Goal: Task Accomplishment & Management: Manage account settings

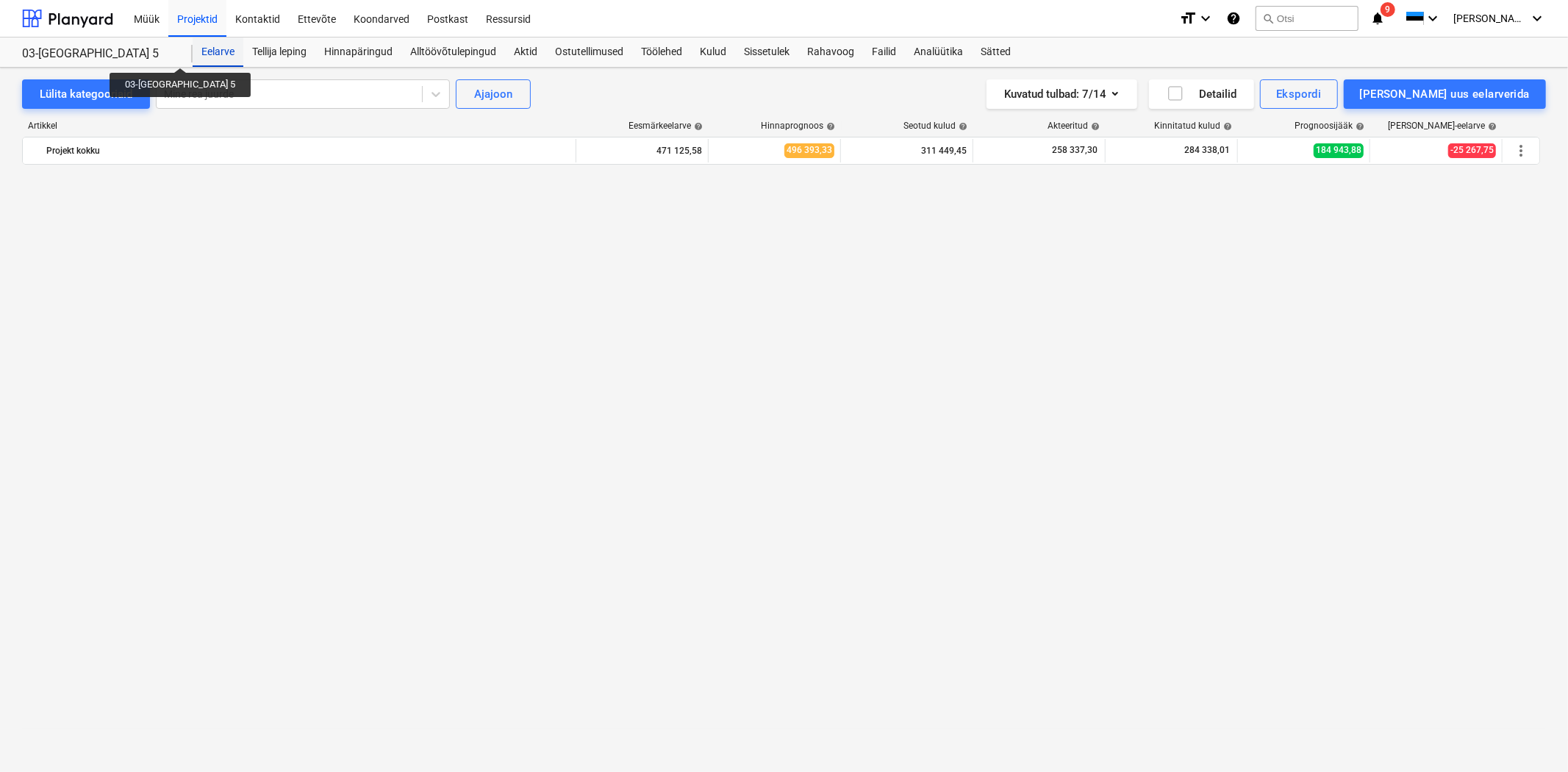
scroll to position [2325, 0]
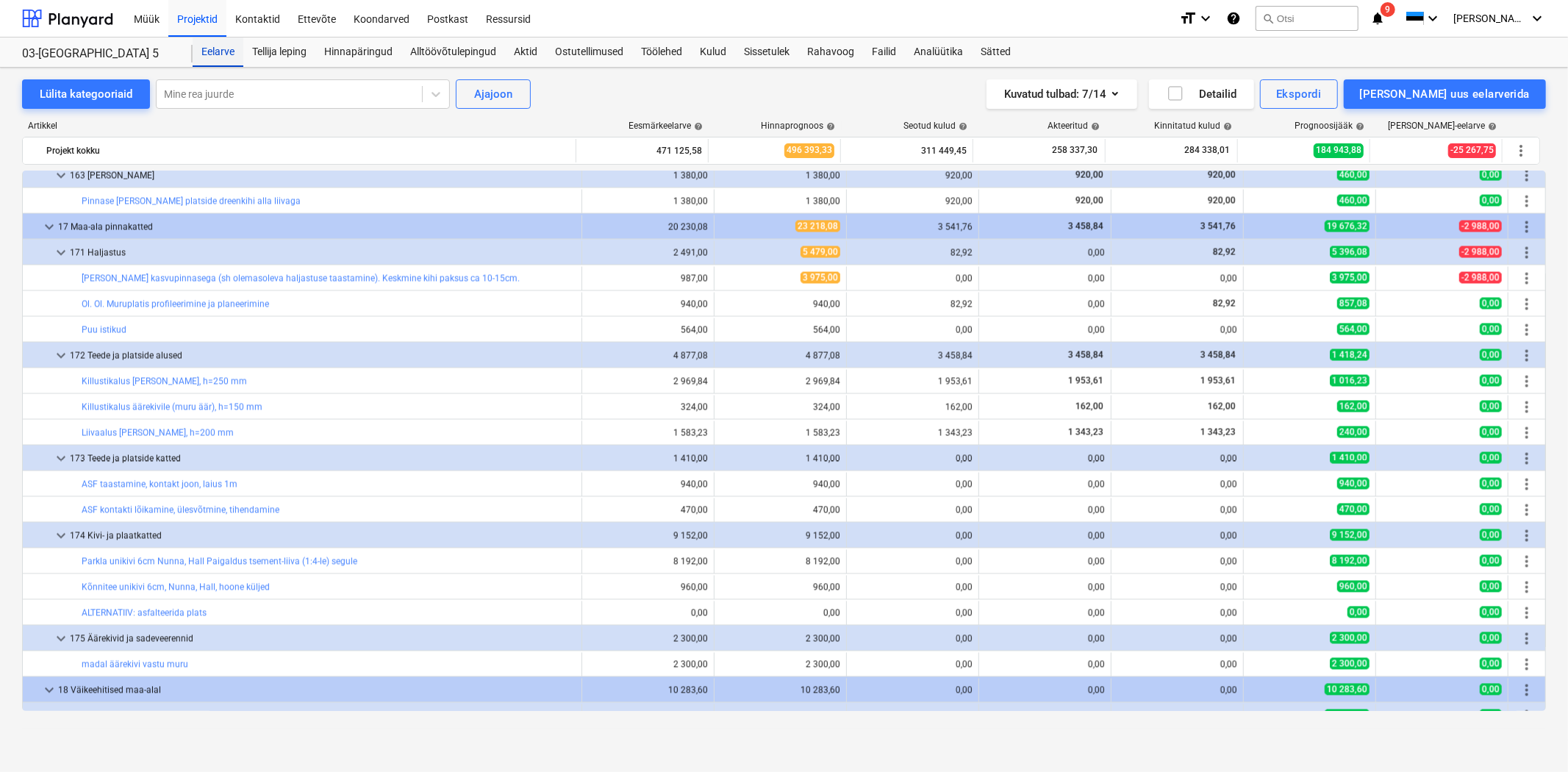
click at [227, 44] on div "Eelarve" at bounding box center [218, 52] width 51 height 29
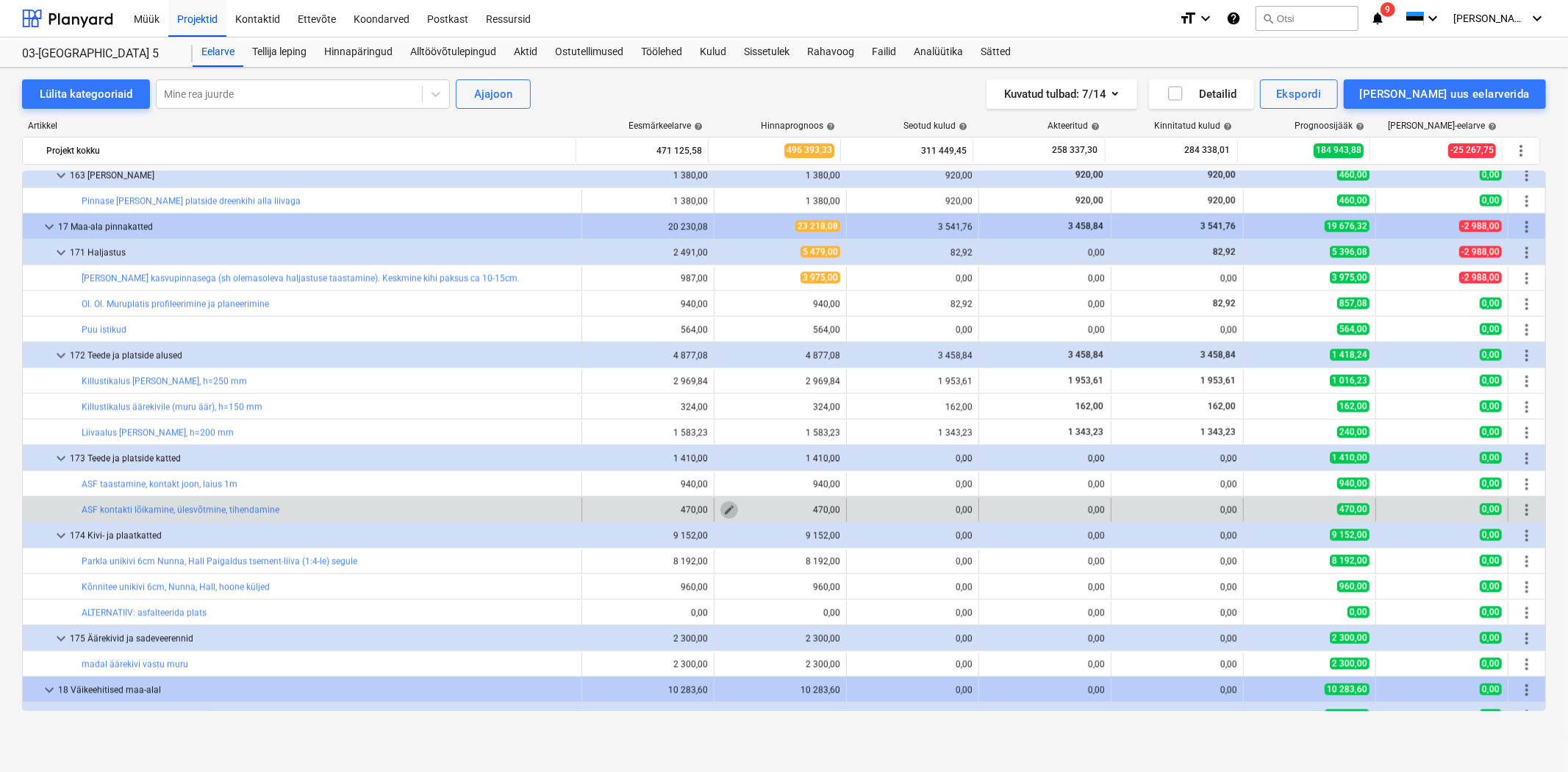
click at [723, 508] on span "edit" at bounding box center [729, 510] width 12 height 12
type textarea "x"
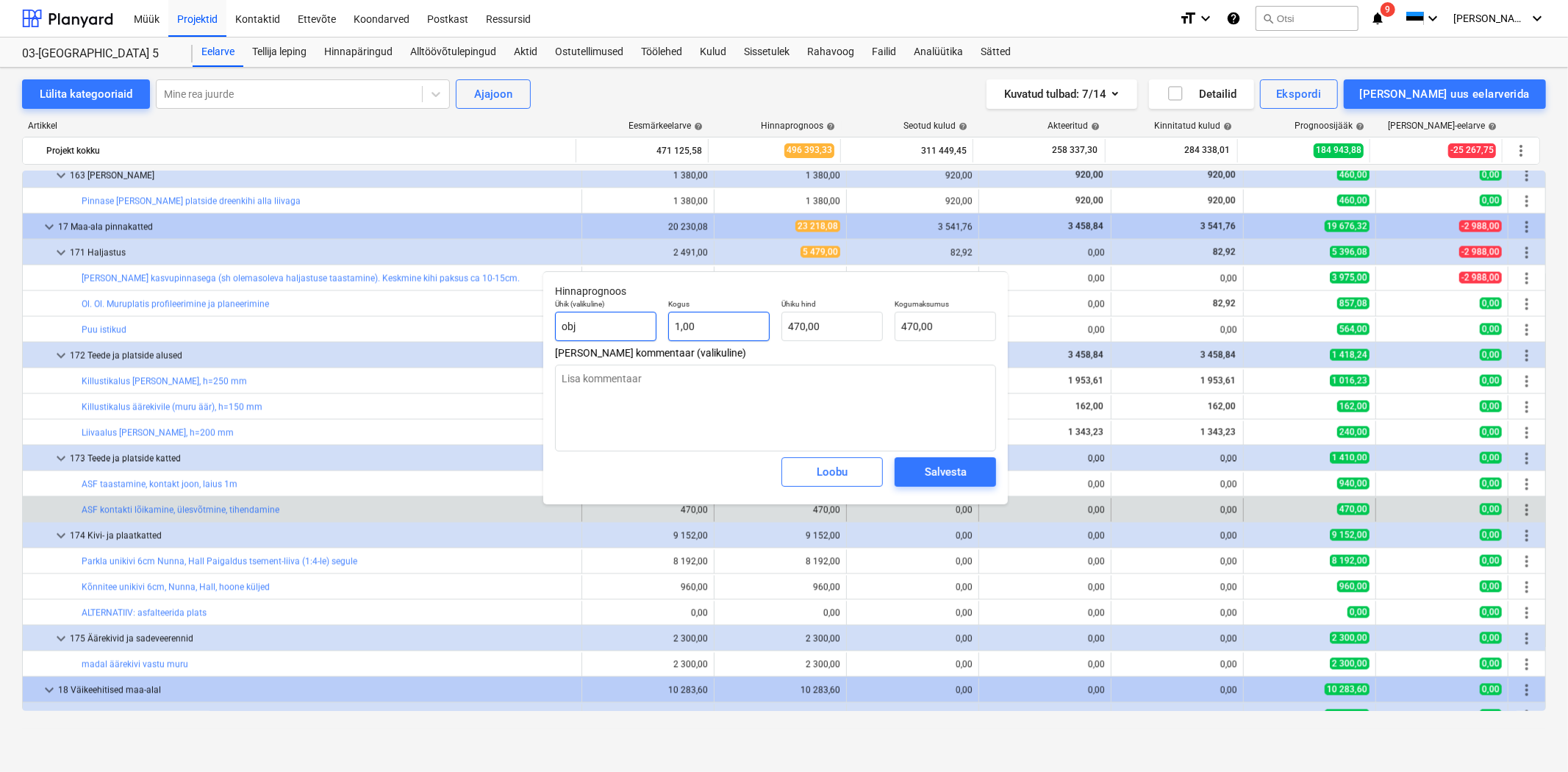
type input "1"
drag, startPoint x: 737, startPoint y: 320, endPoint x: 594, endPoint y: 319, distance: 143.0
click at [601, 318] on div "Ühik (valikuline) obj Kogus 1 Ühiku hind 470,00 Kogumaksumus 470,00" at bounding box center [775, 319] width 452 height 53
type textarea "x"
type input "0"
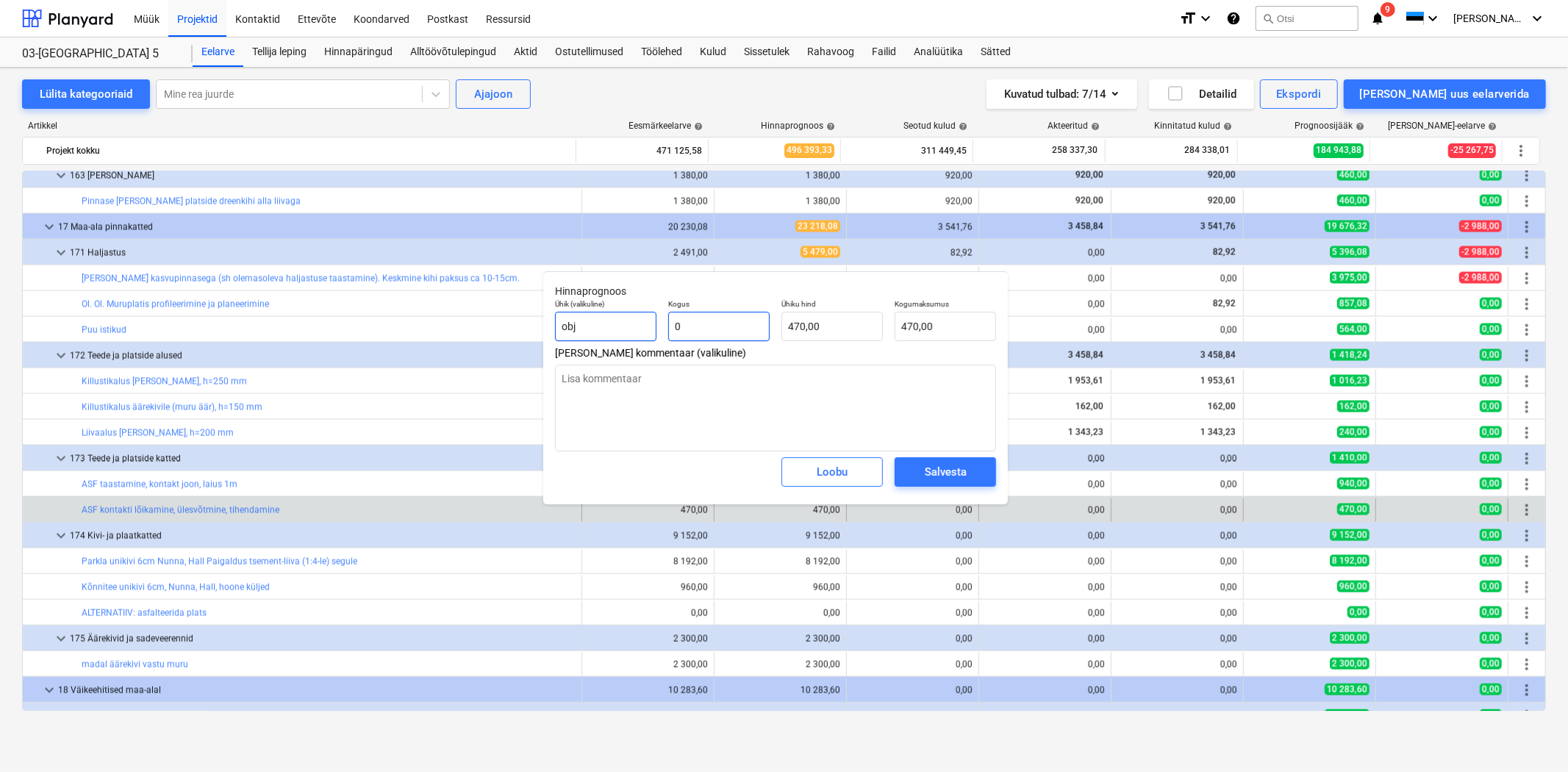
type input "0,00"
type input "0"
type textarea "x"
type input "0,00"
click at [588, 378] on textarea at bounding box center [776, 408] width 441 height 87
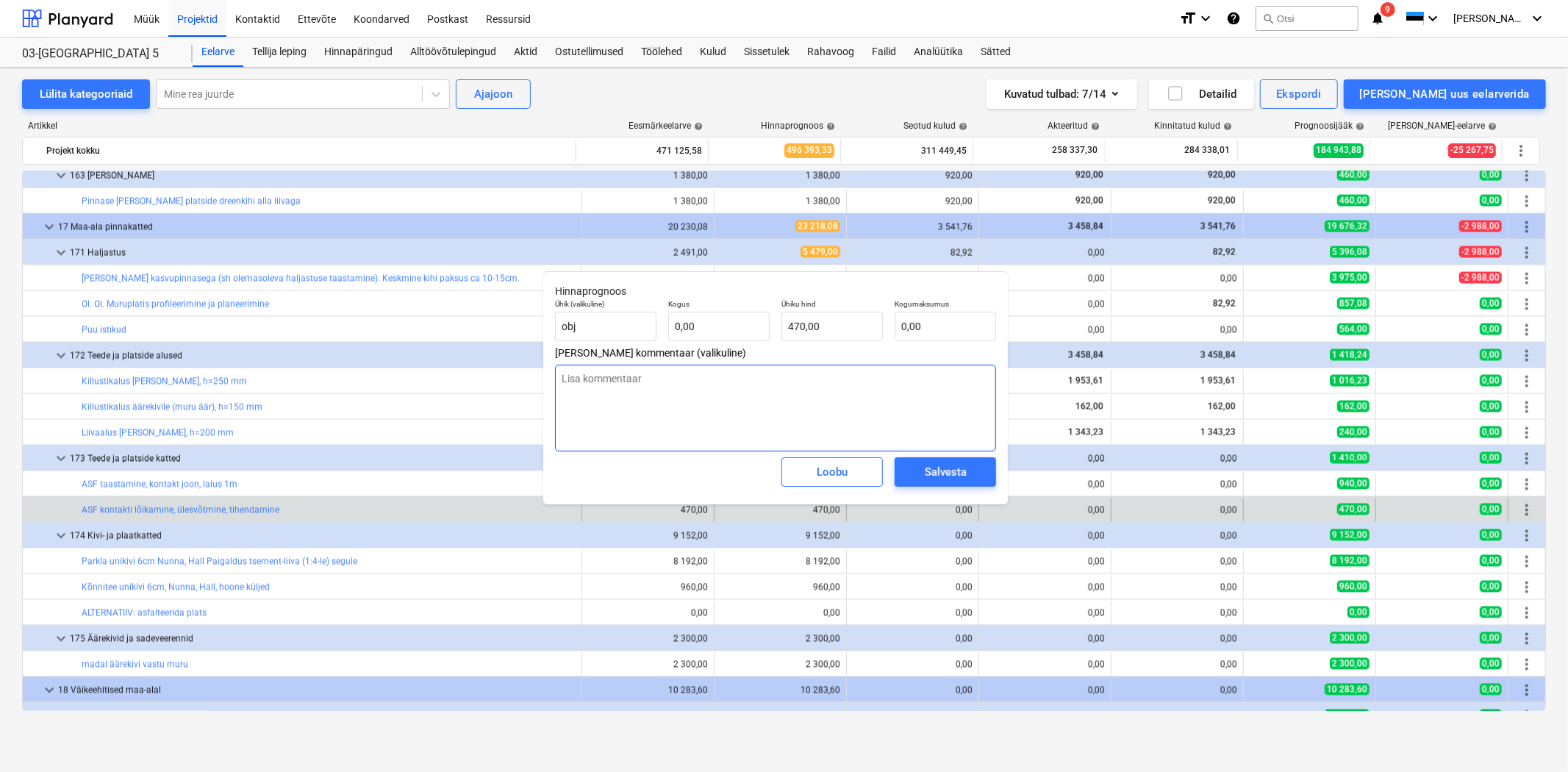
type textarea "x"
type textarea "K"
type textarea "x"
type textarea "Ki"
type textarea "x"
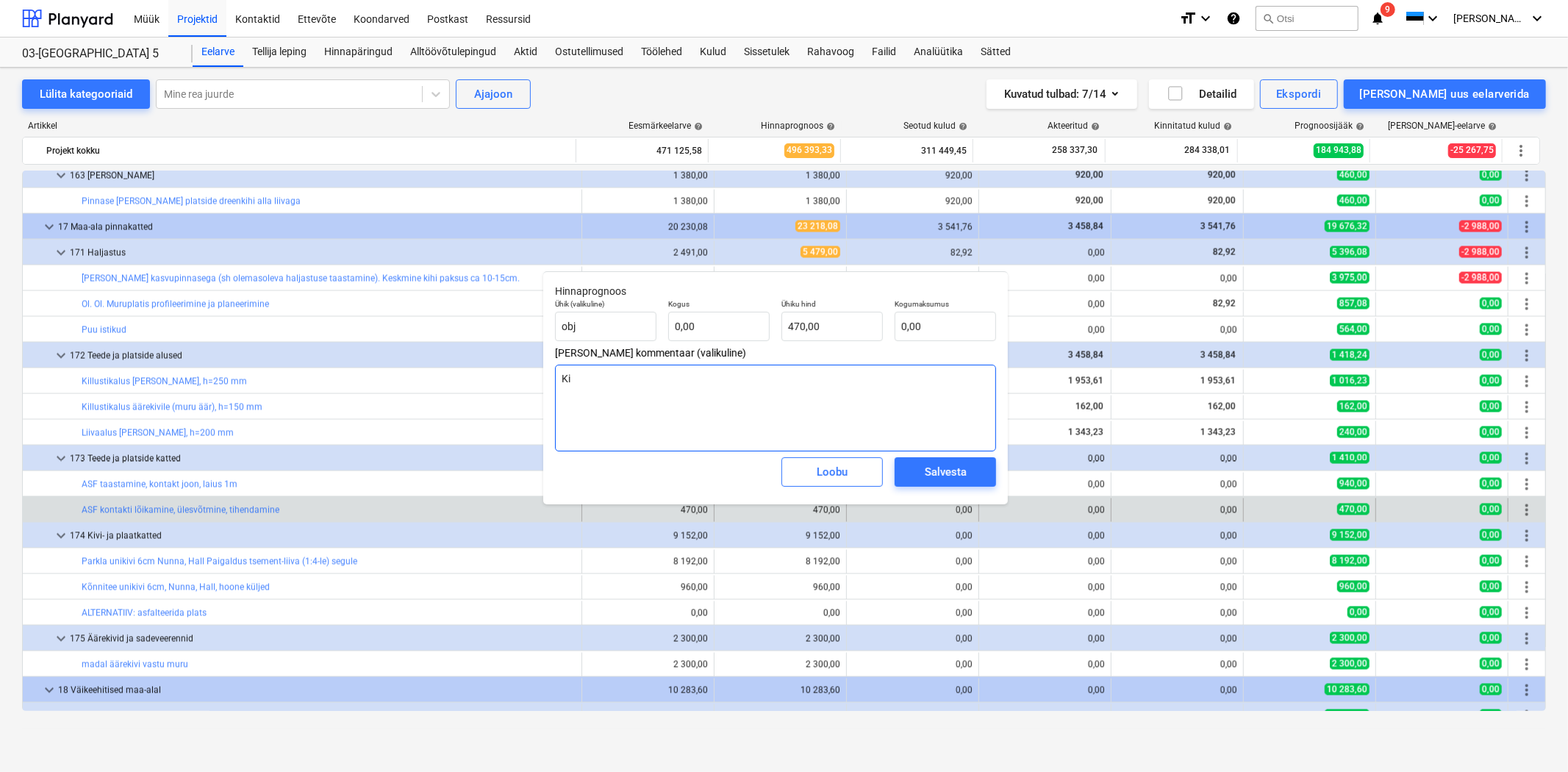
type textarea "Kii"
type textarea "x"
type textarea "Ki"
type textarea "x"
type textarea "Kiv"
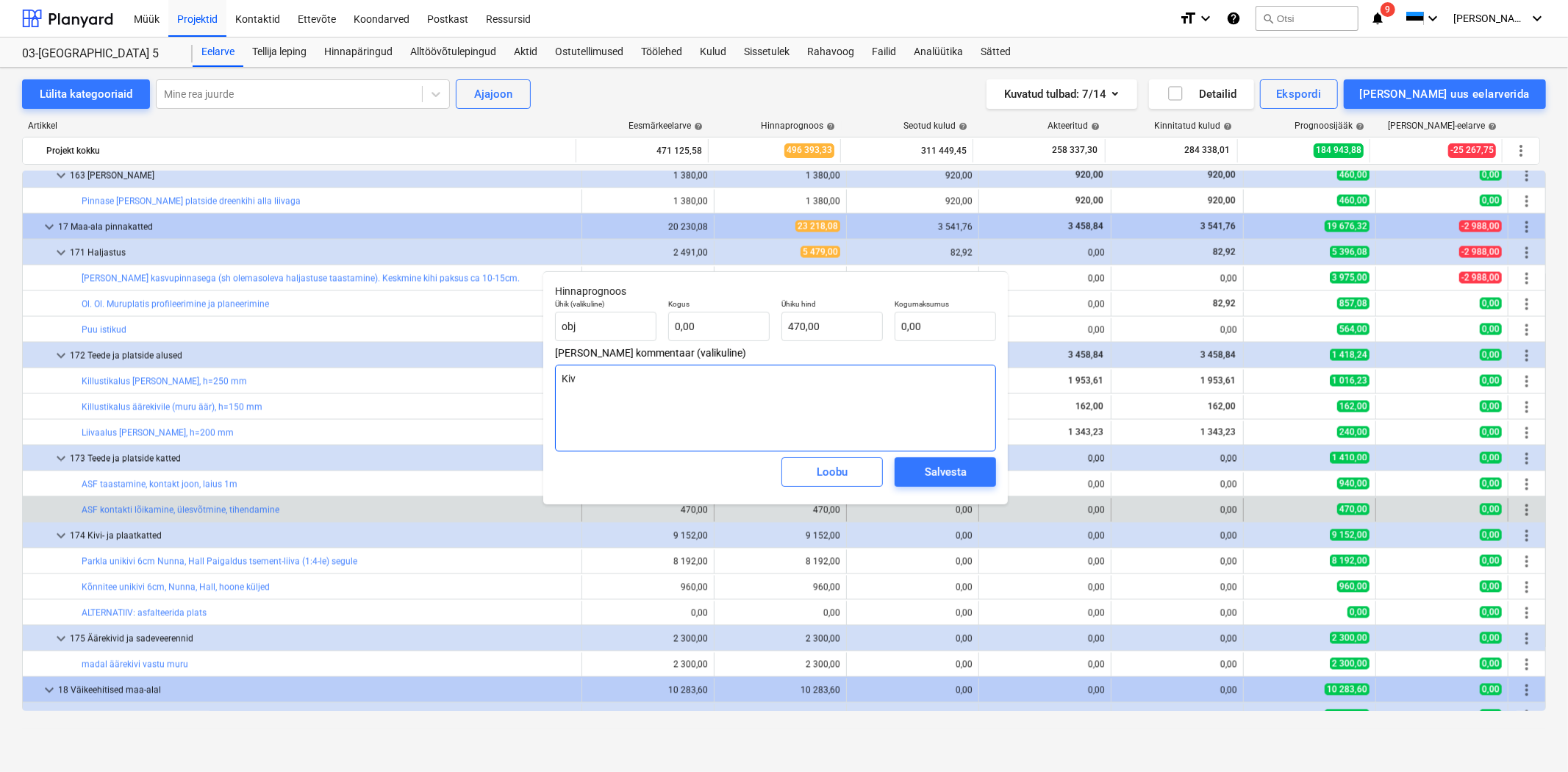
type textarea "x"
type textarea "Kivi"
type textarea "x"
type textarea "Kivit"
type textarea "x"
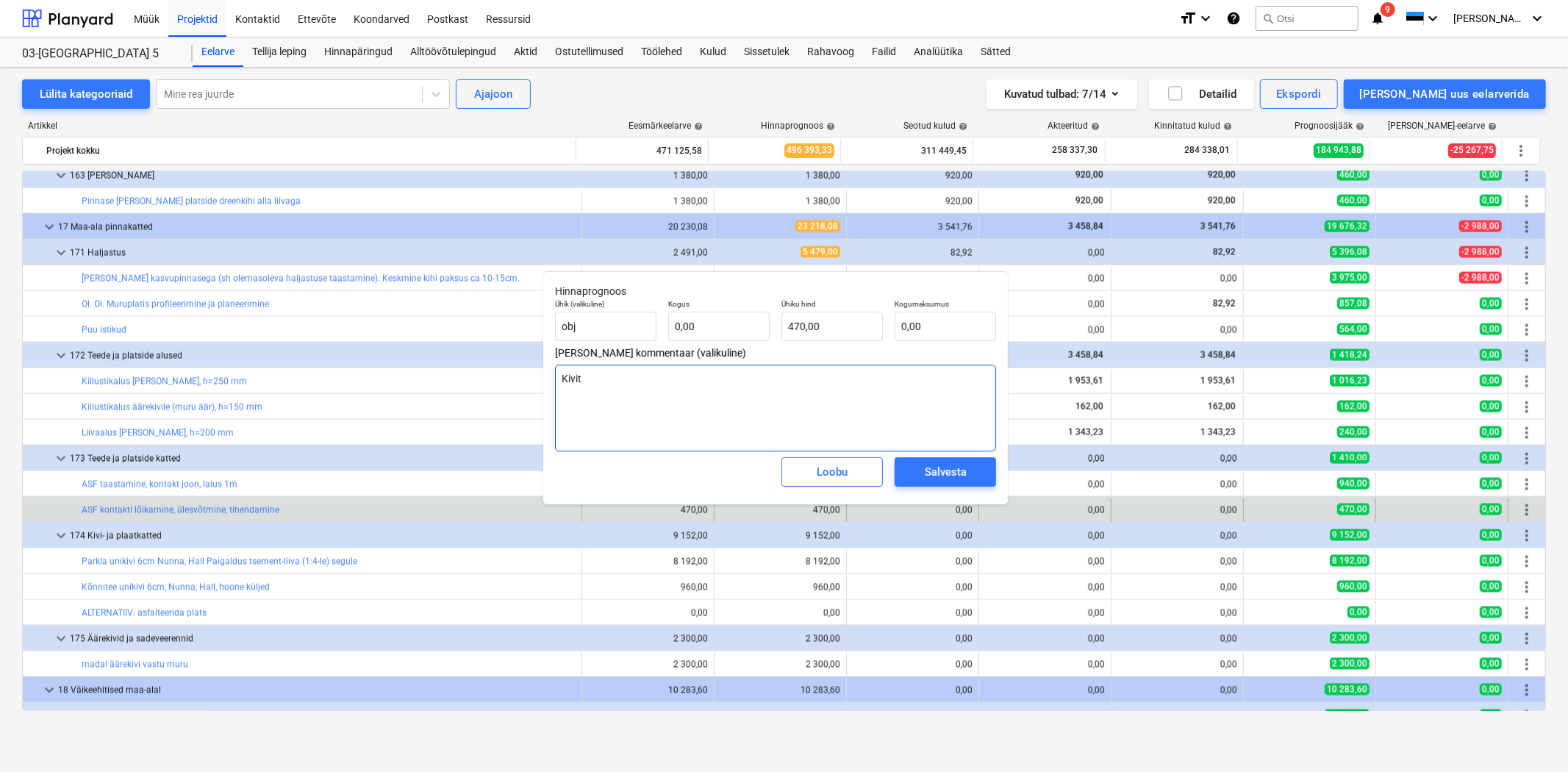
type textarea "Kivitö"
type textarea "x"
type textarea "Kivitöö"
type textarea "x"
type textarea "Kivitööd"
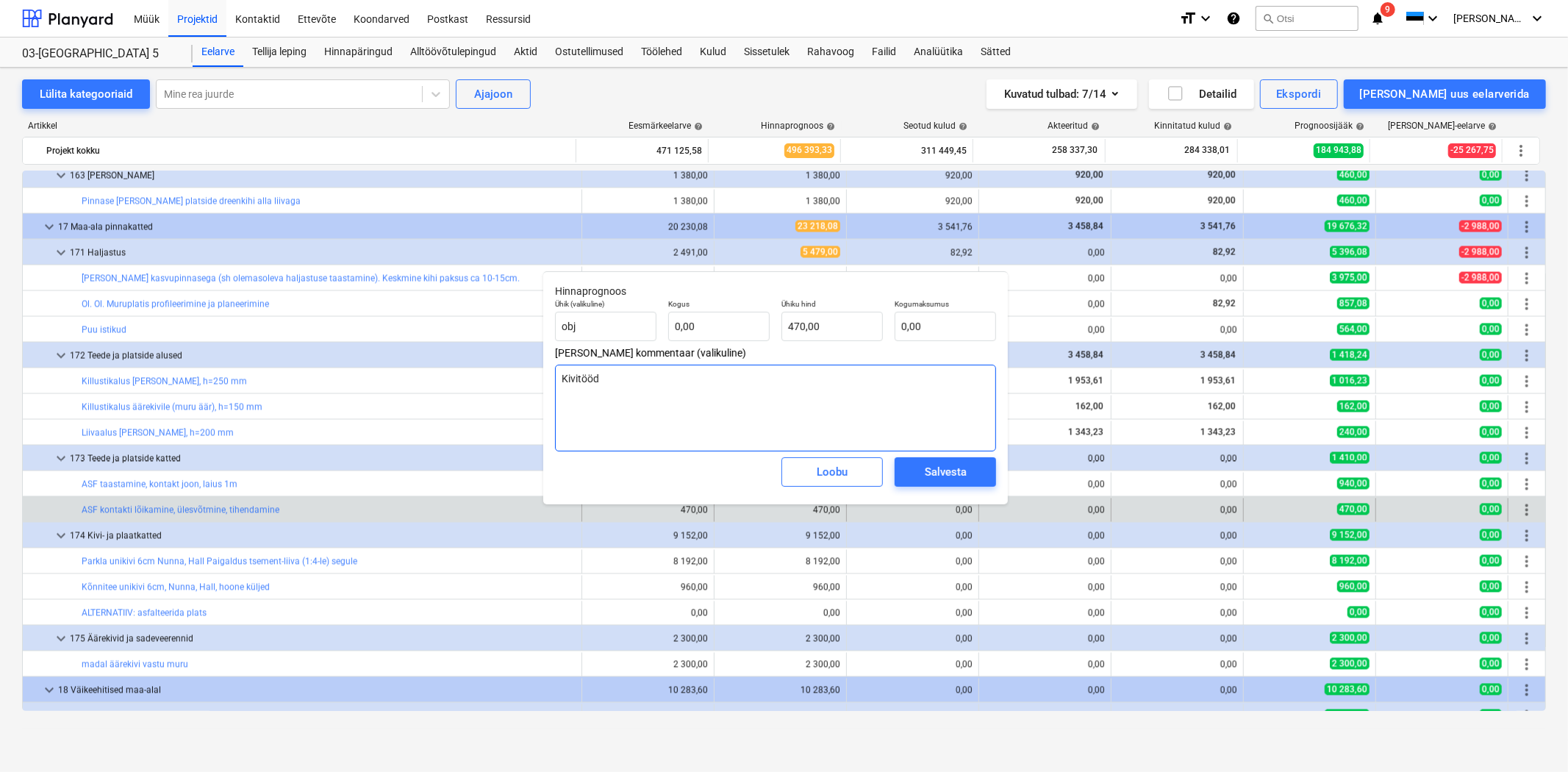
type textarea "x"
type textarea "Kivitööde"
type textarea "x"
type textarea "Kivitööde"
type textarea "x"
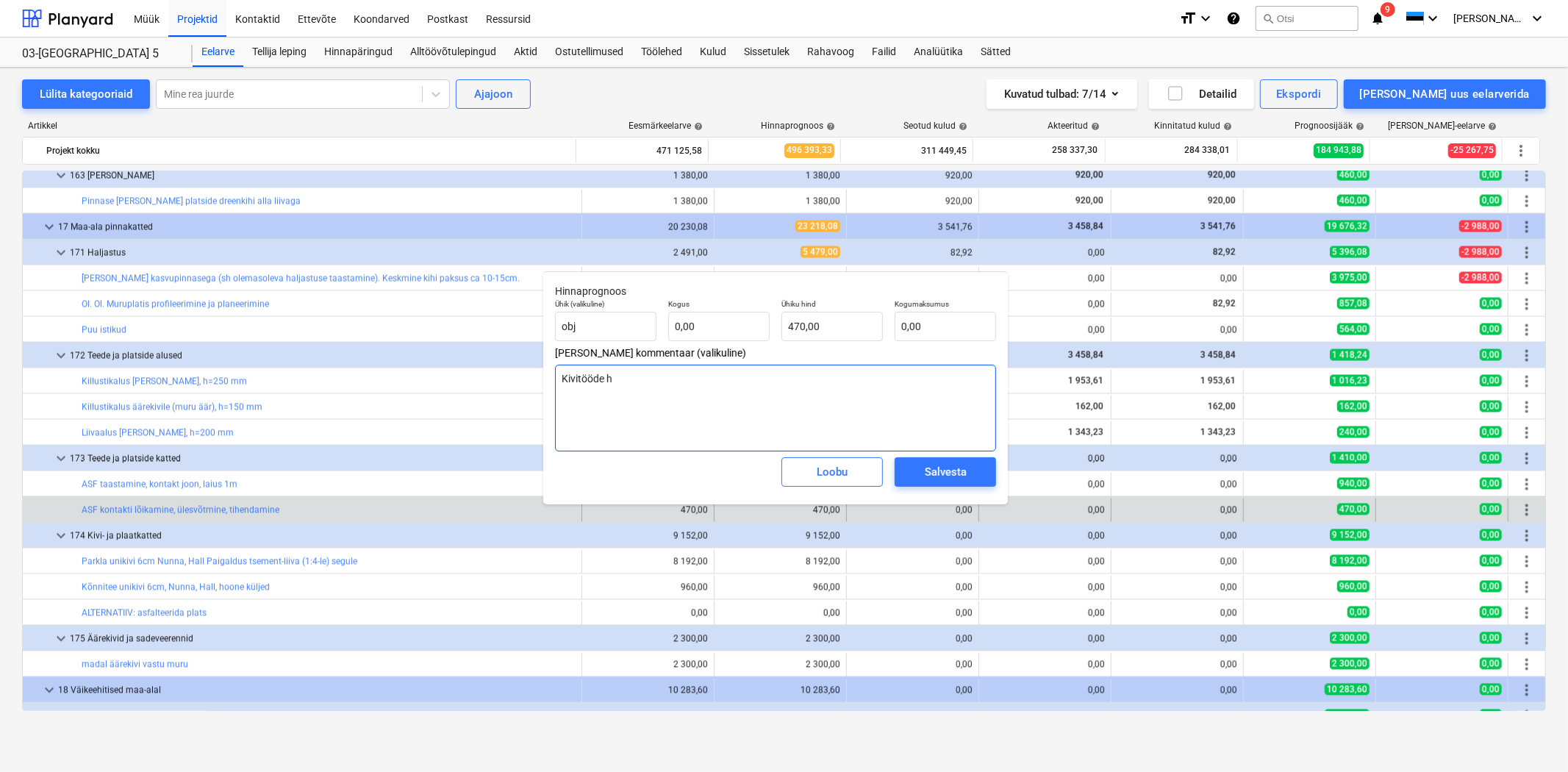
type textarea "Kivitööde hi"
type textarea "x"
type textarea "Kivitööde hin"
type textarea "x"
type textarea "Kivitööde hinn"
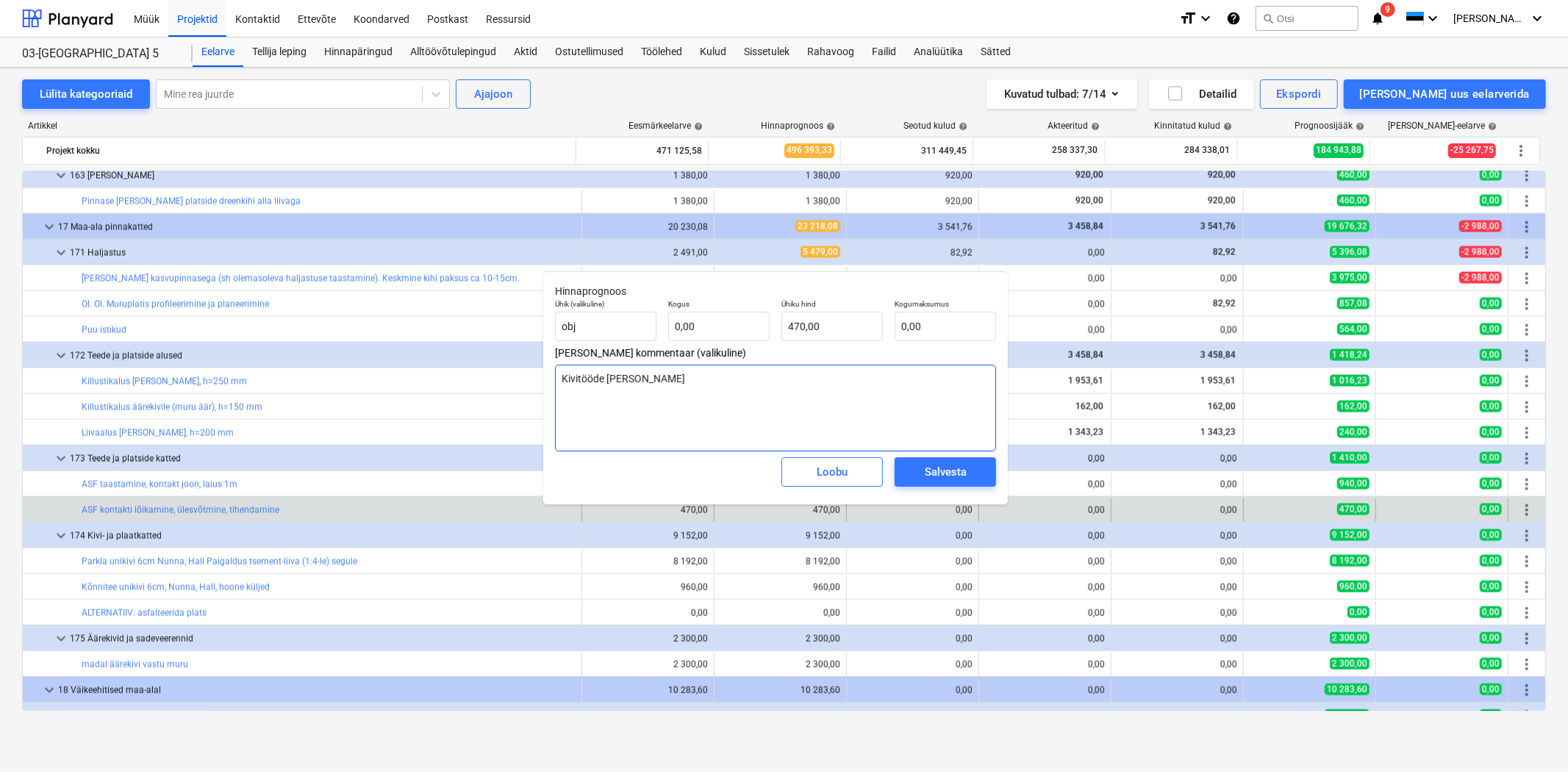
type textarea "x"
type textarea "Kivitööde hinna"
type textarea "x"
type textarea "Kivitööde hinnad"
type textarea "x"
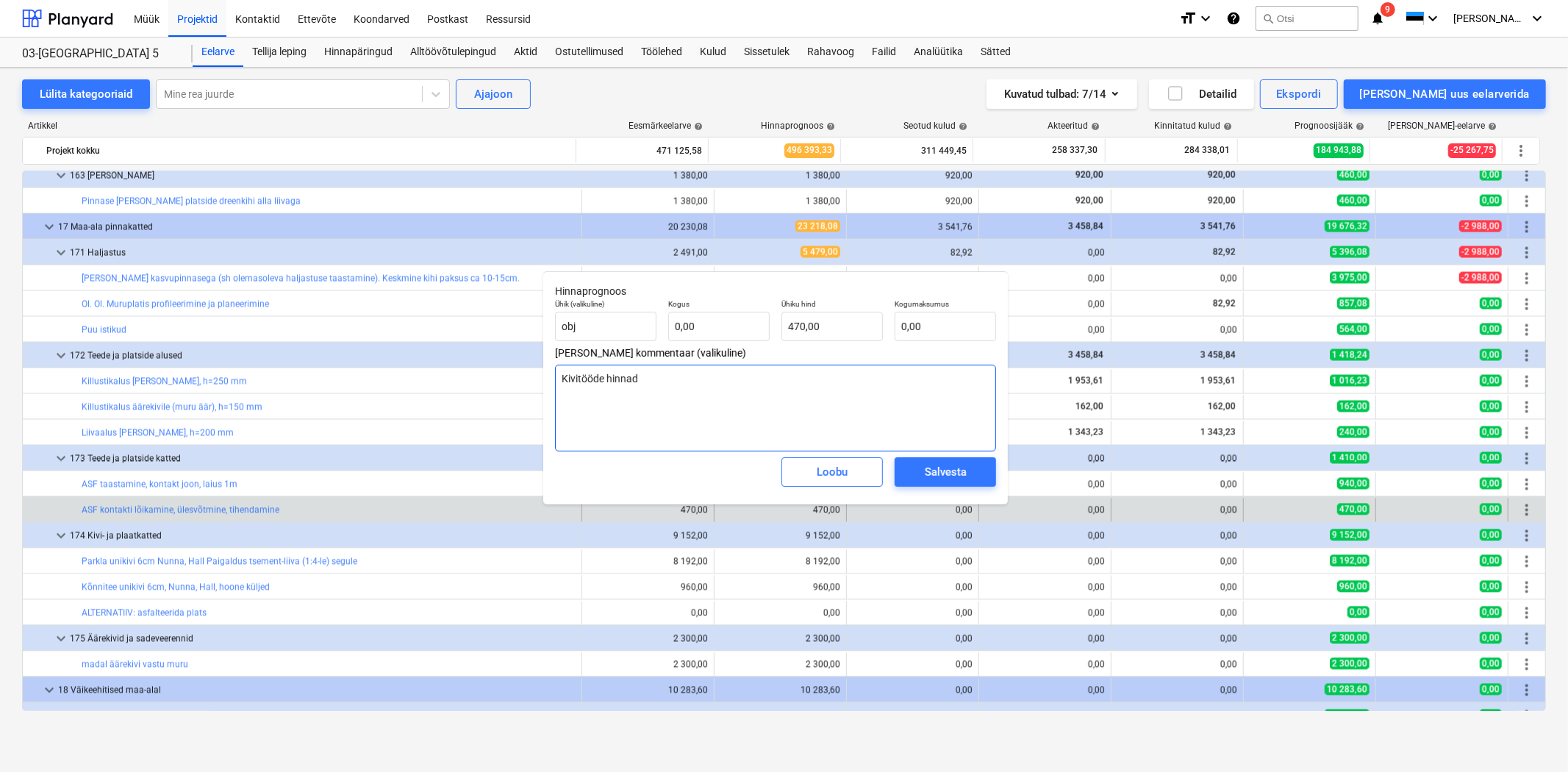
type textarea "Kivitööde hinna"
type textarea "x"
type textarea "Kivitööde hinnas"
click at [935, 474] on div "Salvesta" at bounding box center [945, 472] width 42 height 19
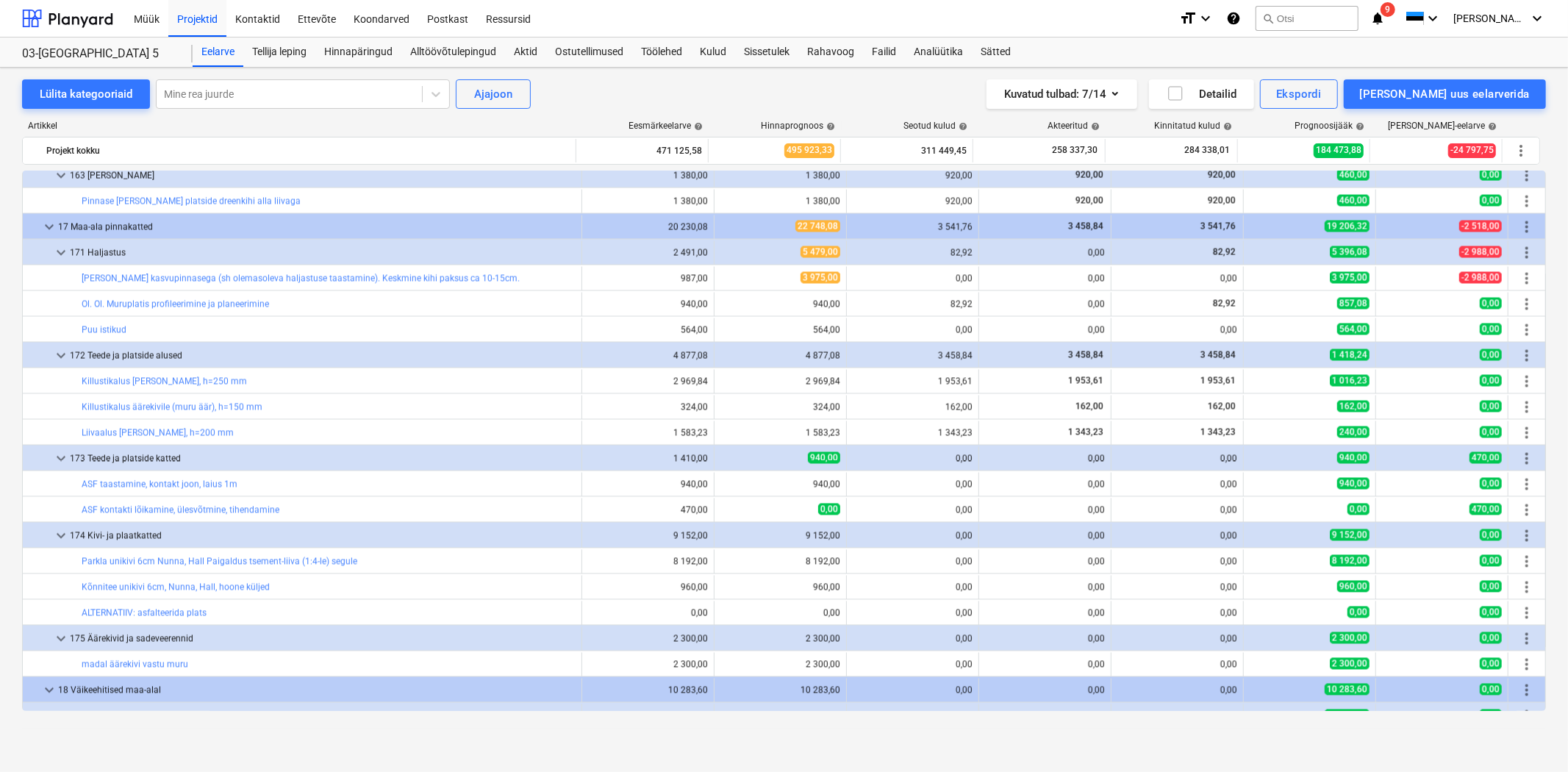
type textarea "x"
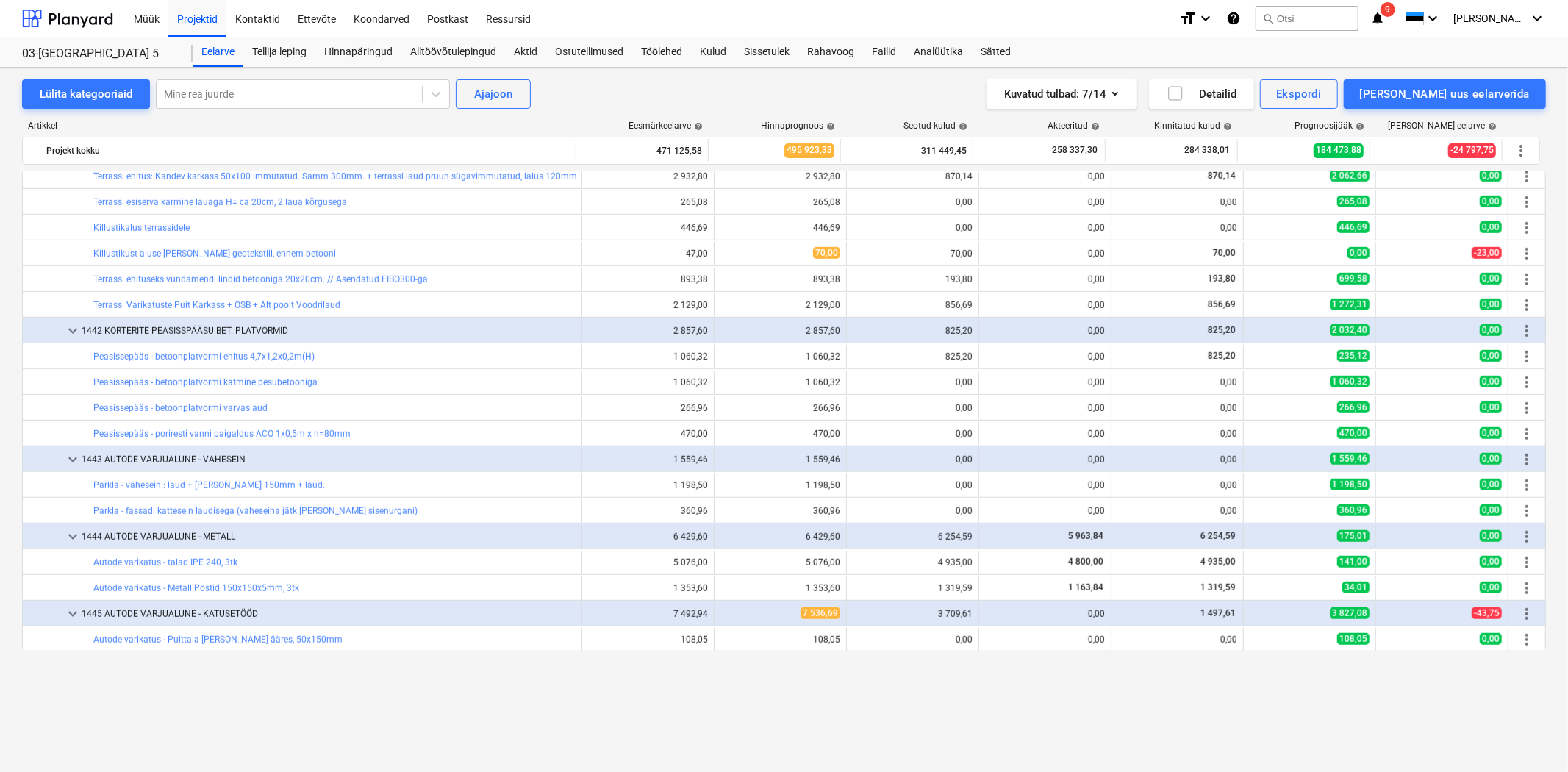
scroll to position [799, 0]
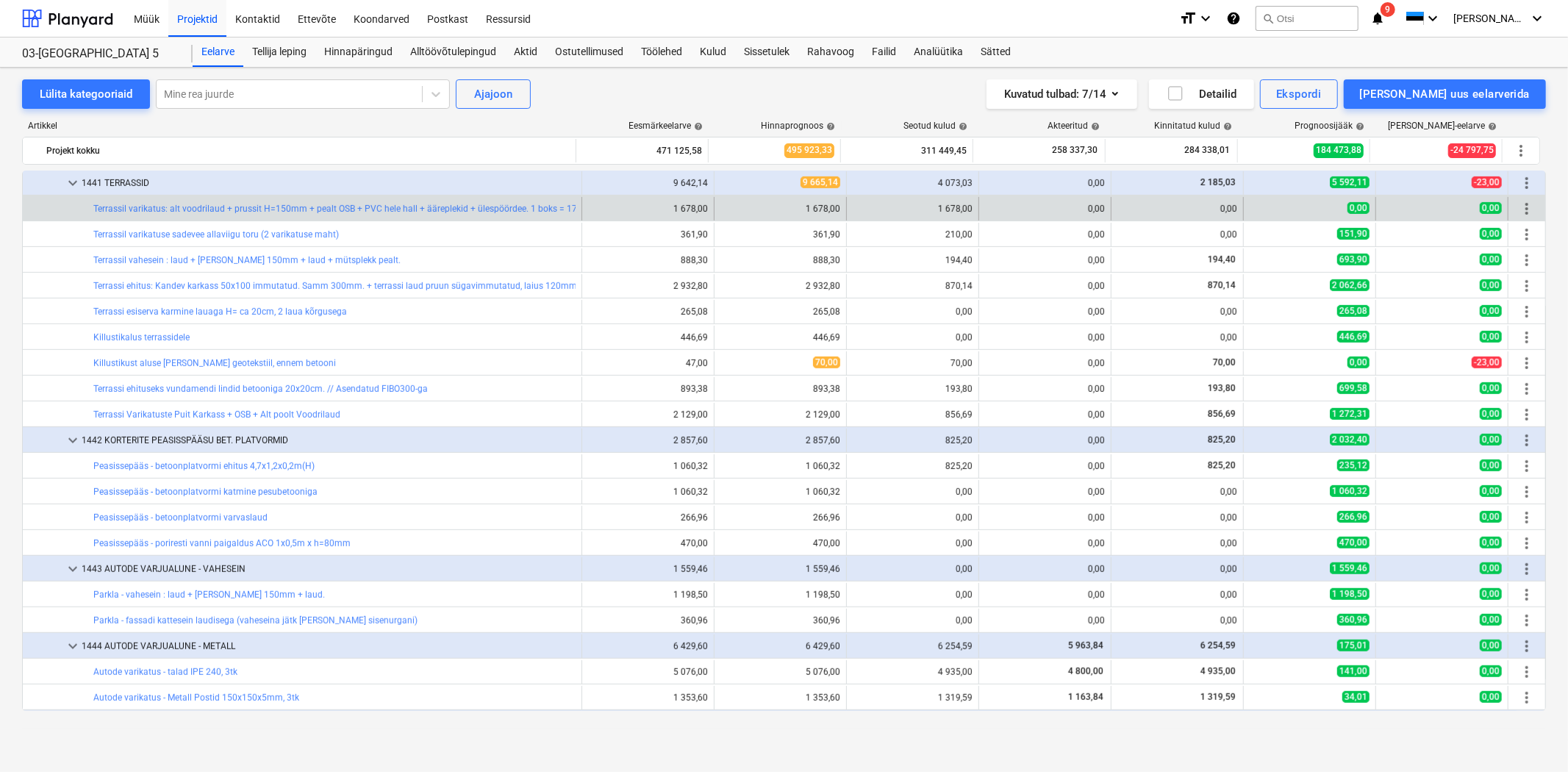
click at [1518, 202] on span "more_vert" at bounding box center [1527, 208] width 18 height 18
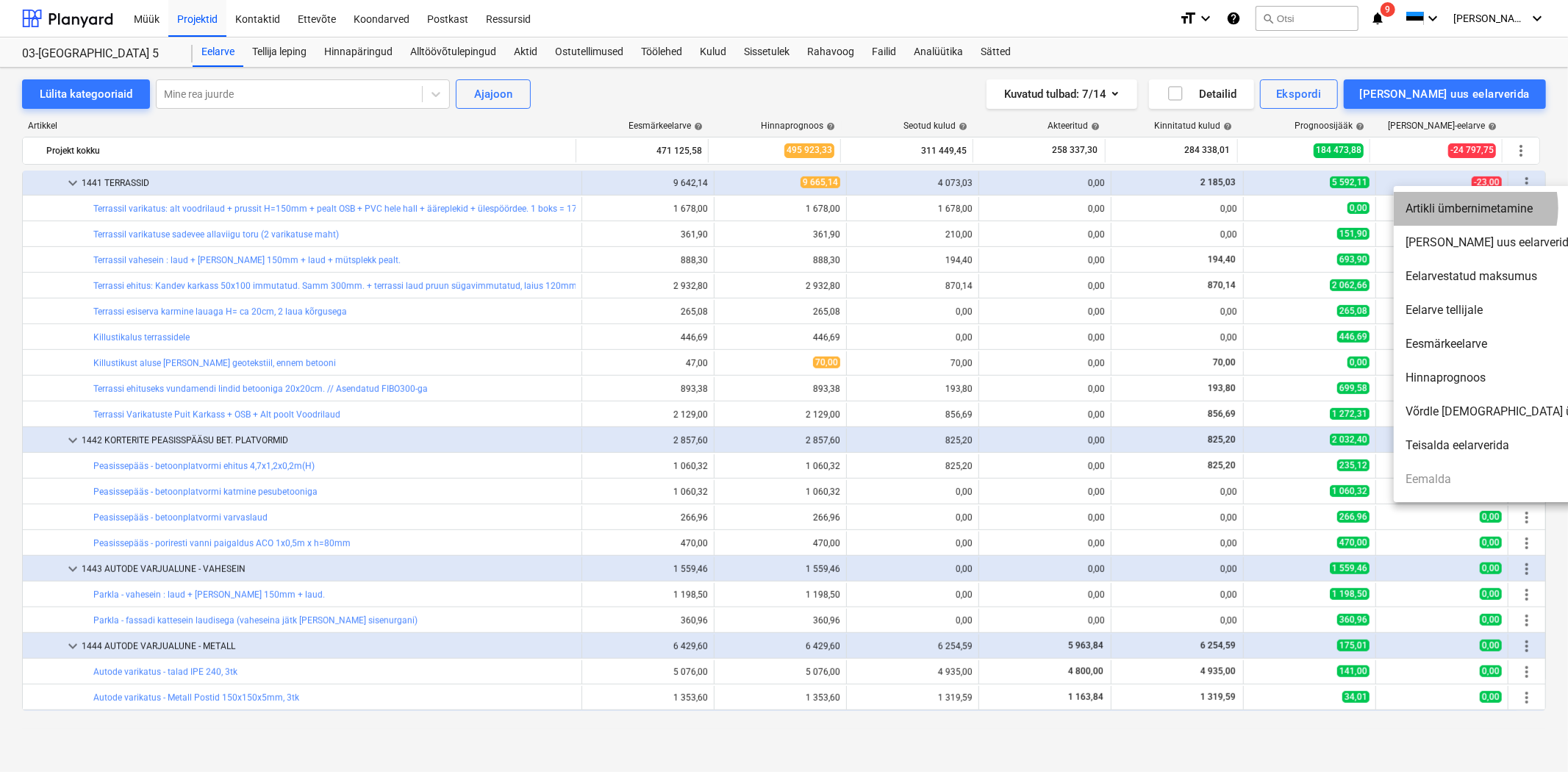
click at [1460, 208] on li "Artikli ümbernimetamine" at bounding box center [1520, 209] width 253 height 34
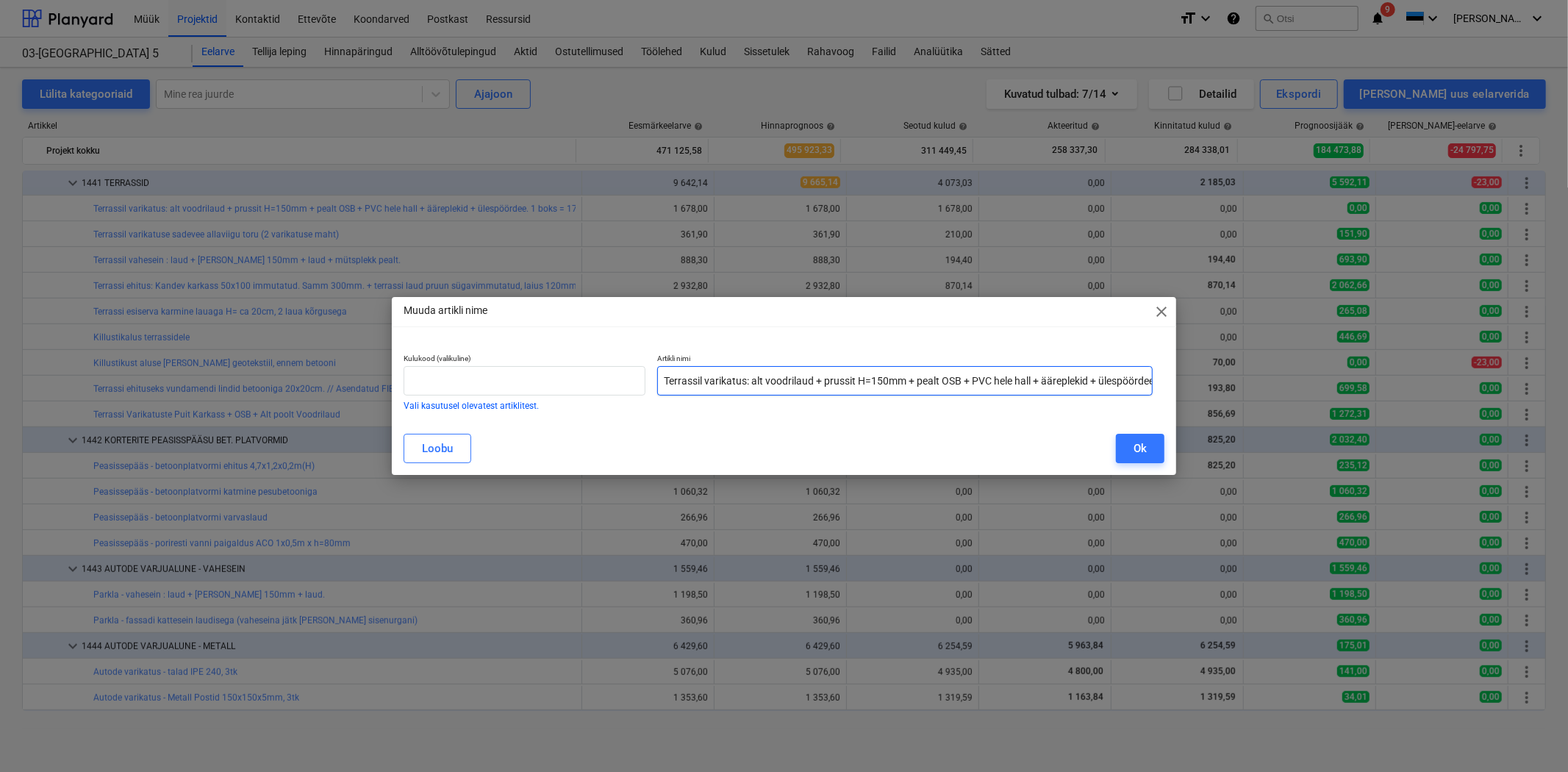
click at [737, 376] on input "Terrassil varikatus: alt voodrilaud + prussit H=150mm + pealt OSB + PVC hele ha…" at bounding box center [905, 380] width 496 height 29
drag, startPoint x: 747, startPoint y: 379, endPoint x: 973, endPoint y: 380, distance: 226.0
click at [973, 380] on input "Terrassil varikatus: alt voodrilaud + prussit H=150mm + pealt OSB + PVC hele ha…" at bounding box center [905, 380] width 496 height 29
click at [795, 380] on input "Terrassil varikatus PVC hele hall + ääreplekid + ülespöördee. 1 boks = 17m2." at bounding box center [905, 380] width 496 height 29
type input "Terrassil varikatus katusetööd: PVC + ääreplekid + ülespööre"
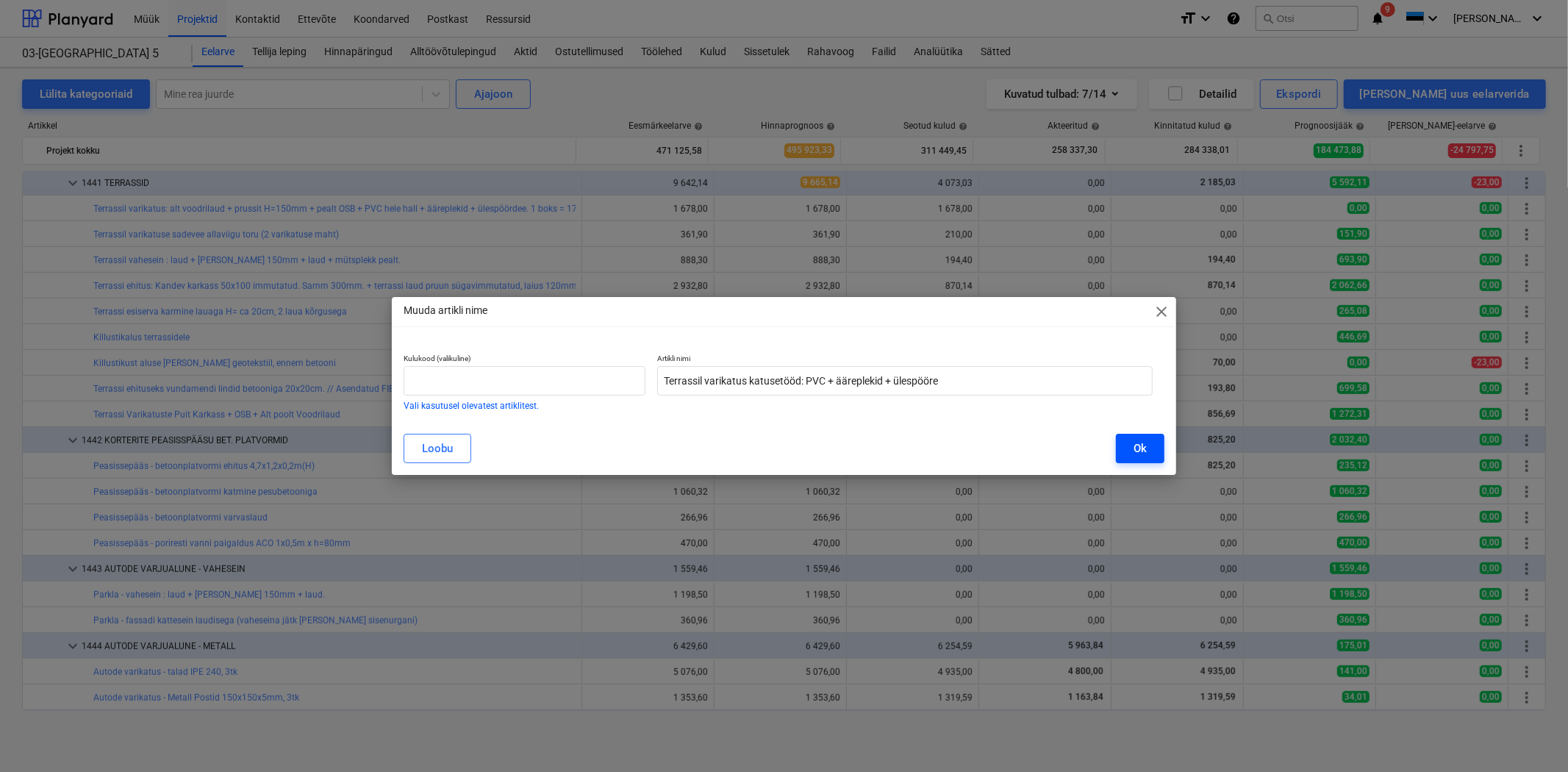
click at [1137, 450] on div "Ok" at bounding box center [1140, 449] width 13 height 19
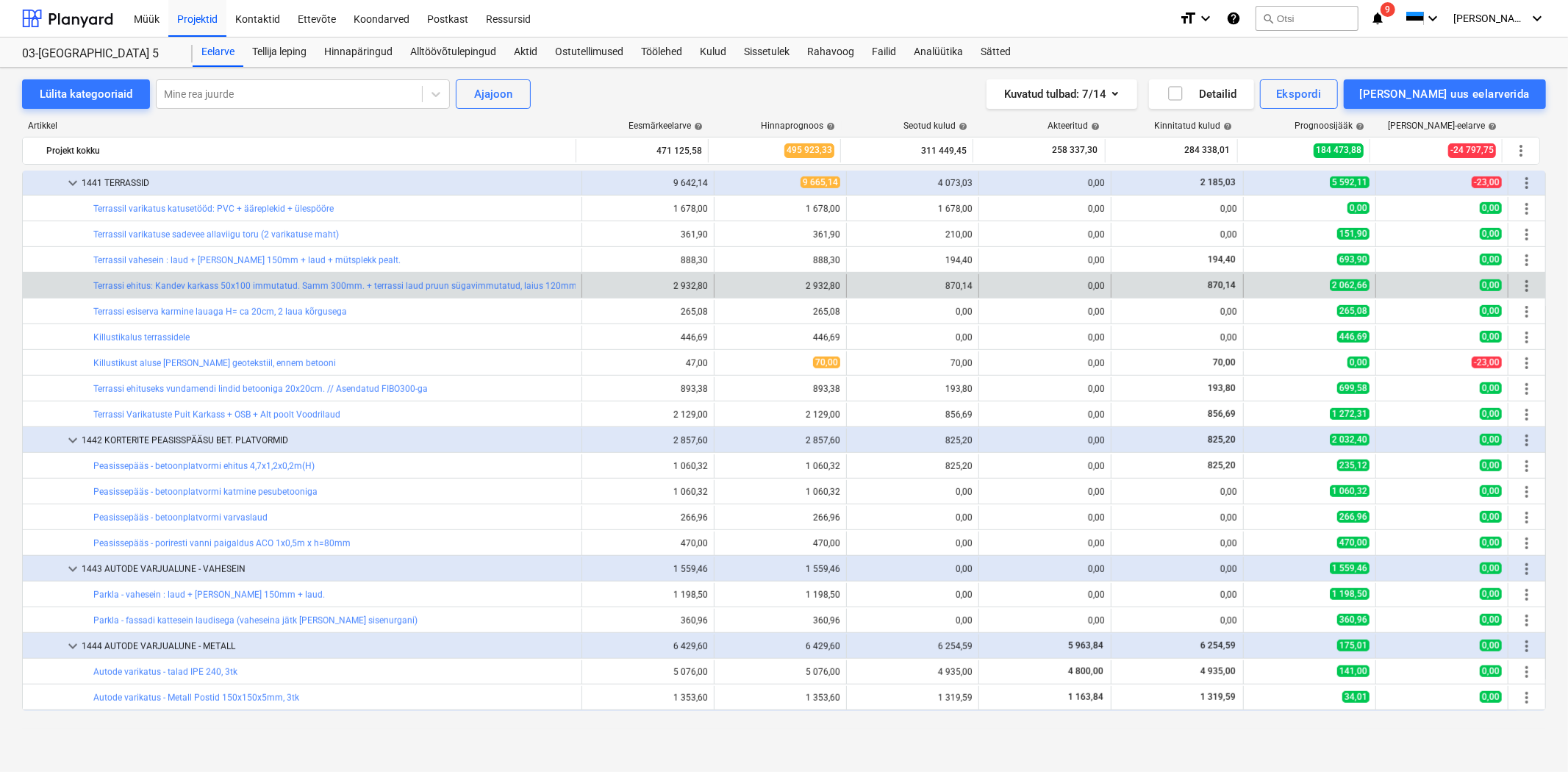
click at [1524, 284] on span "more_vert" at bounding box center [1527, 286] width 18 height 18
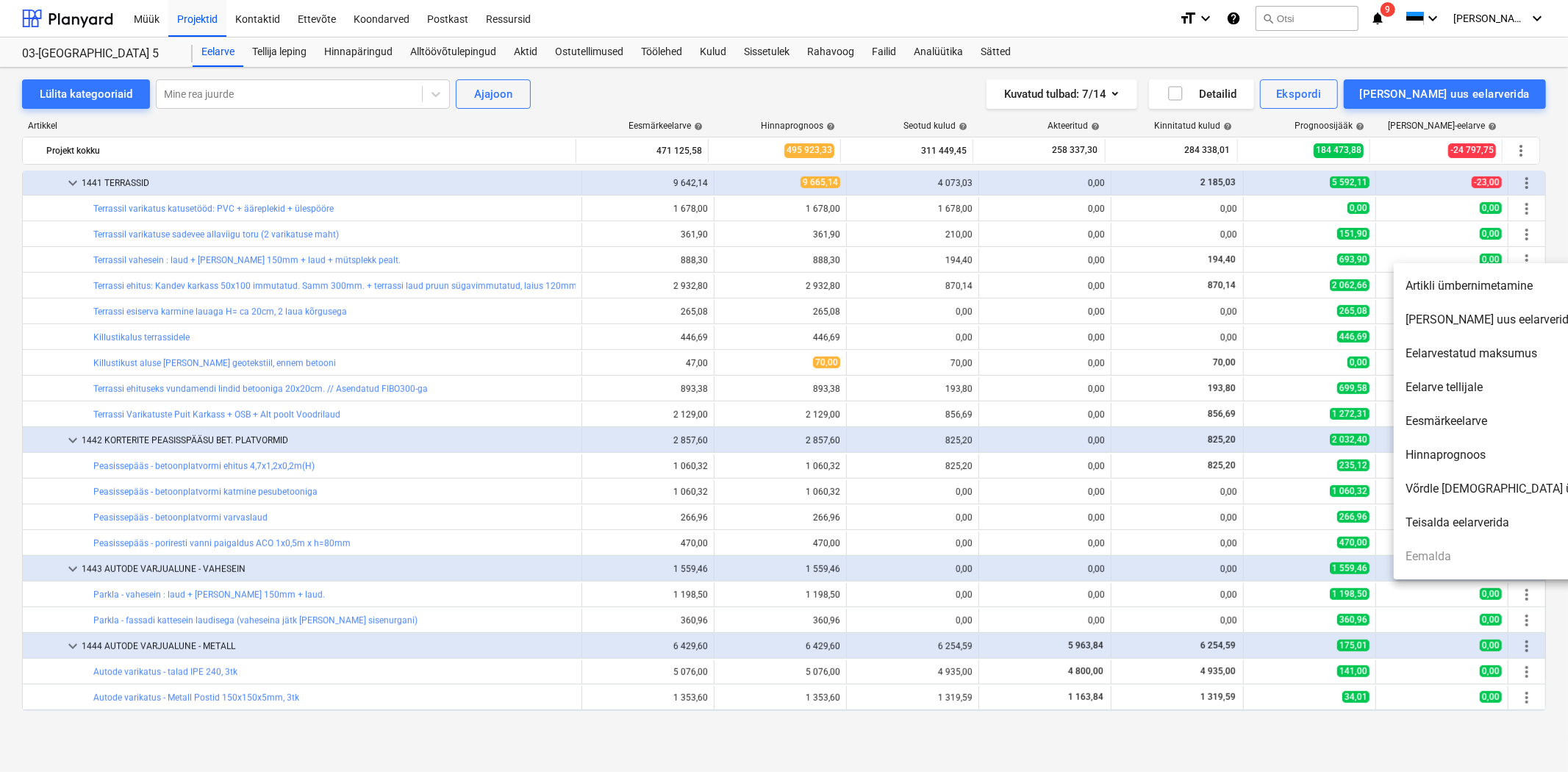
click at [1463, 283] on li "Artikli ümbernimetamine" at bounding box center [1520, 286] width 253 height 34
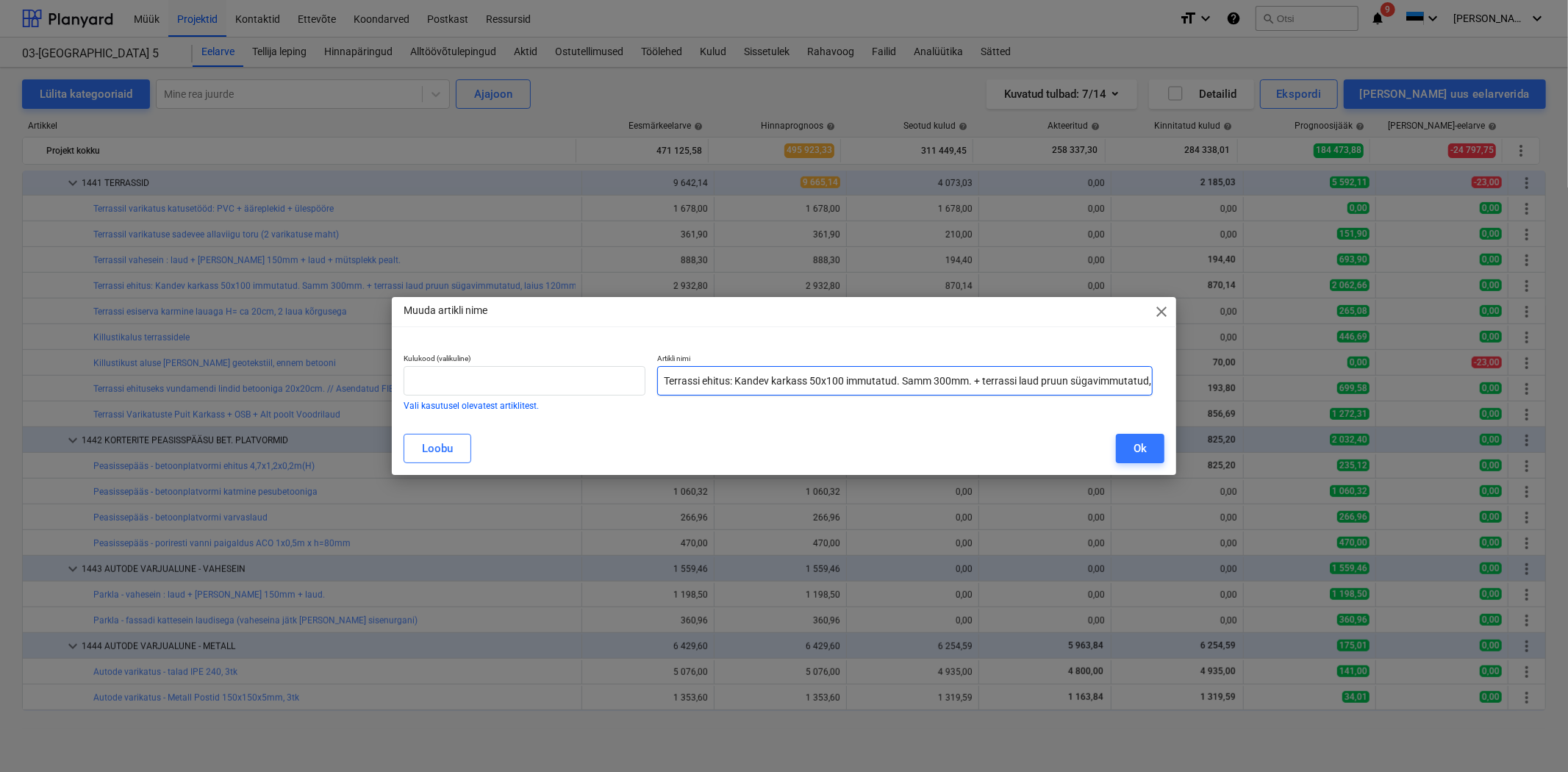
click at [716, 390] on input "Terrassi ehitus: Kandev karkass 50x100 immutatud. Samm 300mm. + terrassi laud p…" at bounding box center [905, 380] width 496 height 29
click at [827, 378] on input "Terrassi ehitus: Kandev karkass 50x100 immutatud. Samm 300mm. + terrassi laud p…" at bounding box center [905, 380] width 496 height 29
click at [834, 378] on input "Terrassi ehitus: Kandev karkass 50x100 immutatud. Samm 300mm. + terrassi laud p…" at bounding box center [905, 380] width 496 height 29
click at [944, 380] on input "Terrassi ehitus: Kandev karkass 50x150 immutatud. Samm 300mm. + terrassi laud p…" at bounding box center [905, 380] width 496 height 29
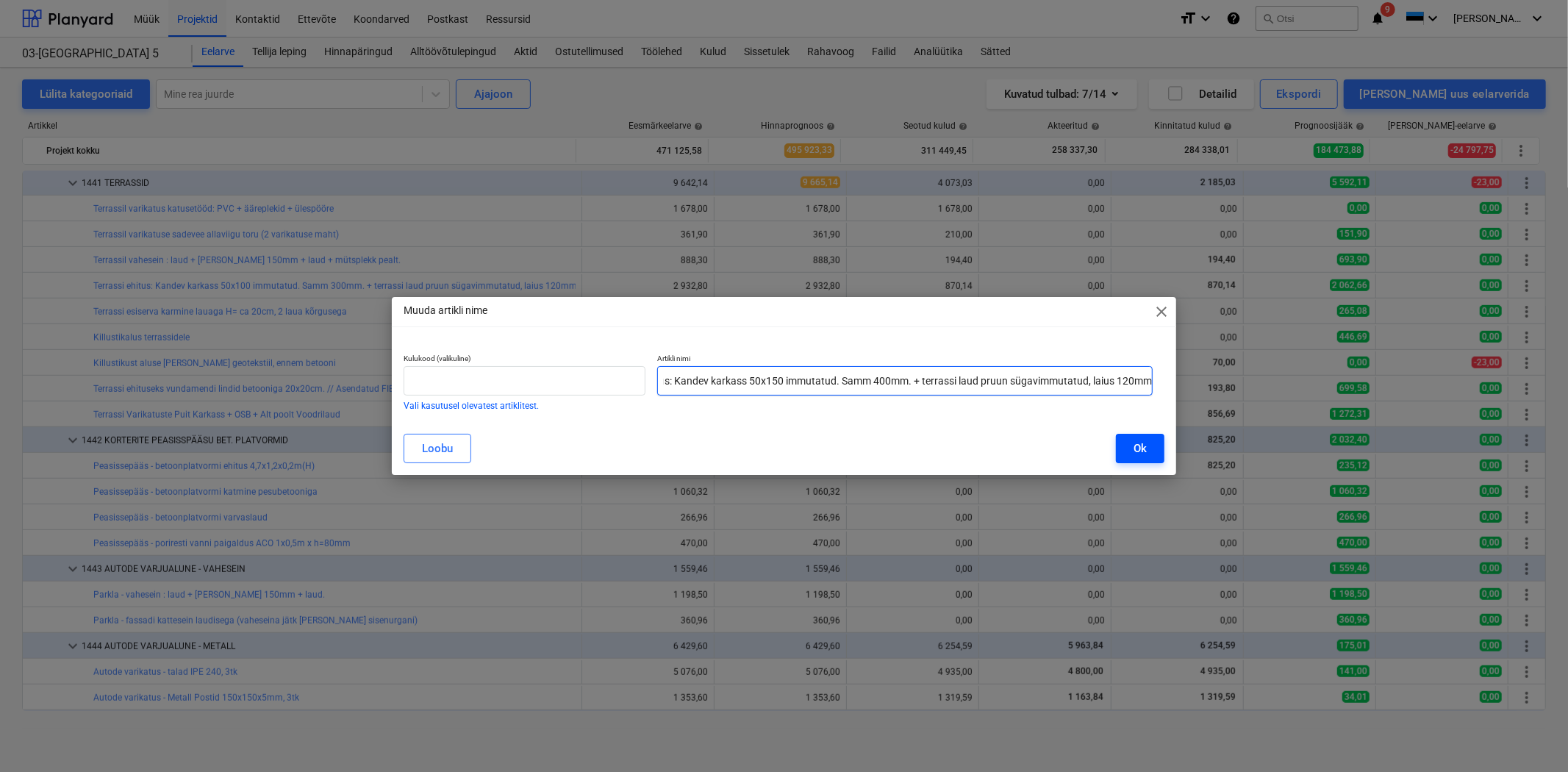
type input "Terrassi ehitus: Kandev karkass 50x150 immutatud. Samm 400mm. + terrassi laud p…"
click at [1147, 442] on button "Ok" at bounding box center [1140, 448] width 49 height 29
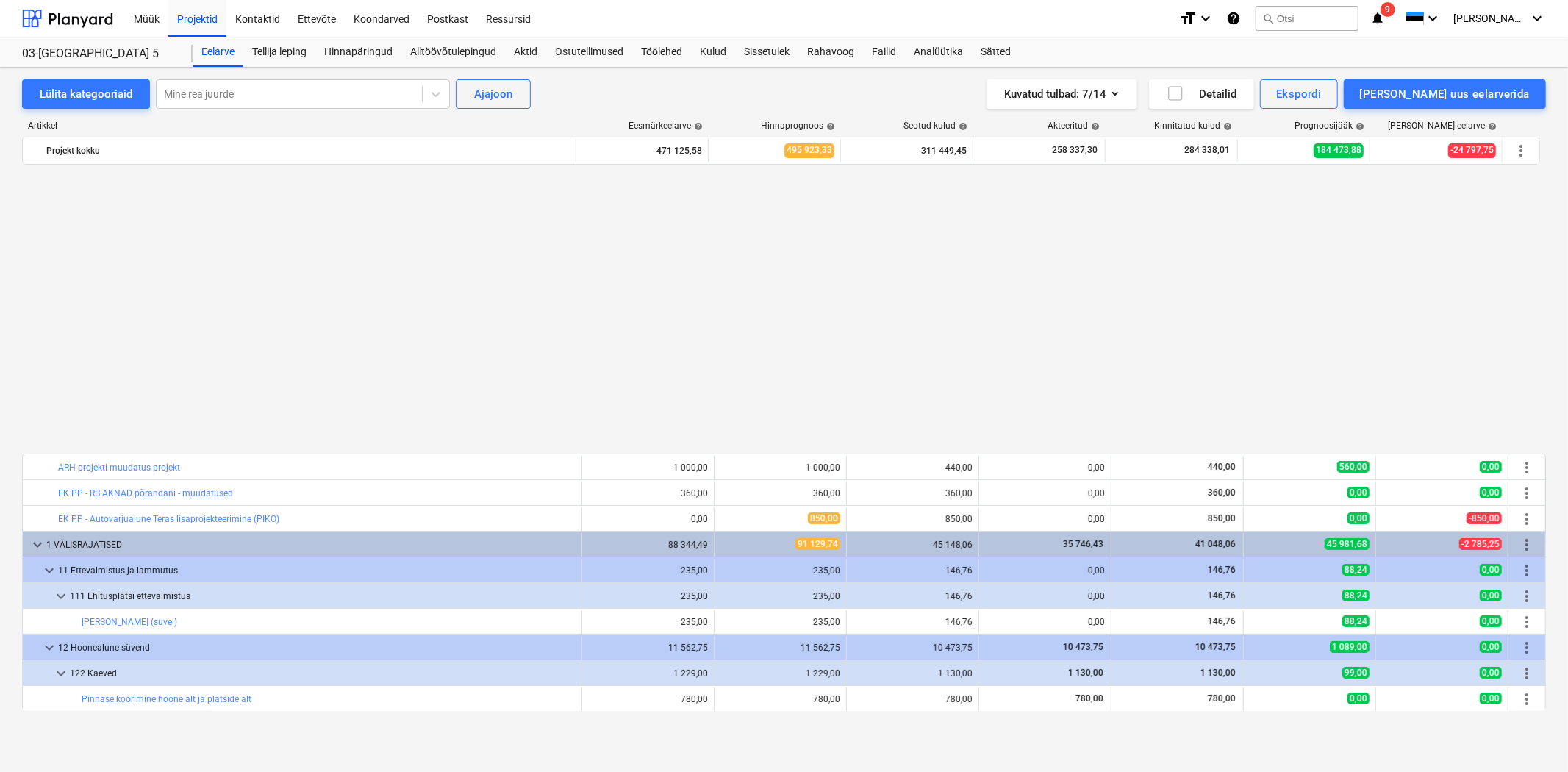
scroll to position [799, 0]
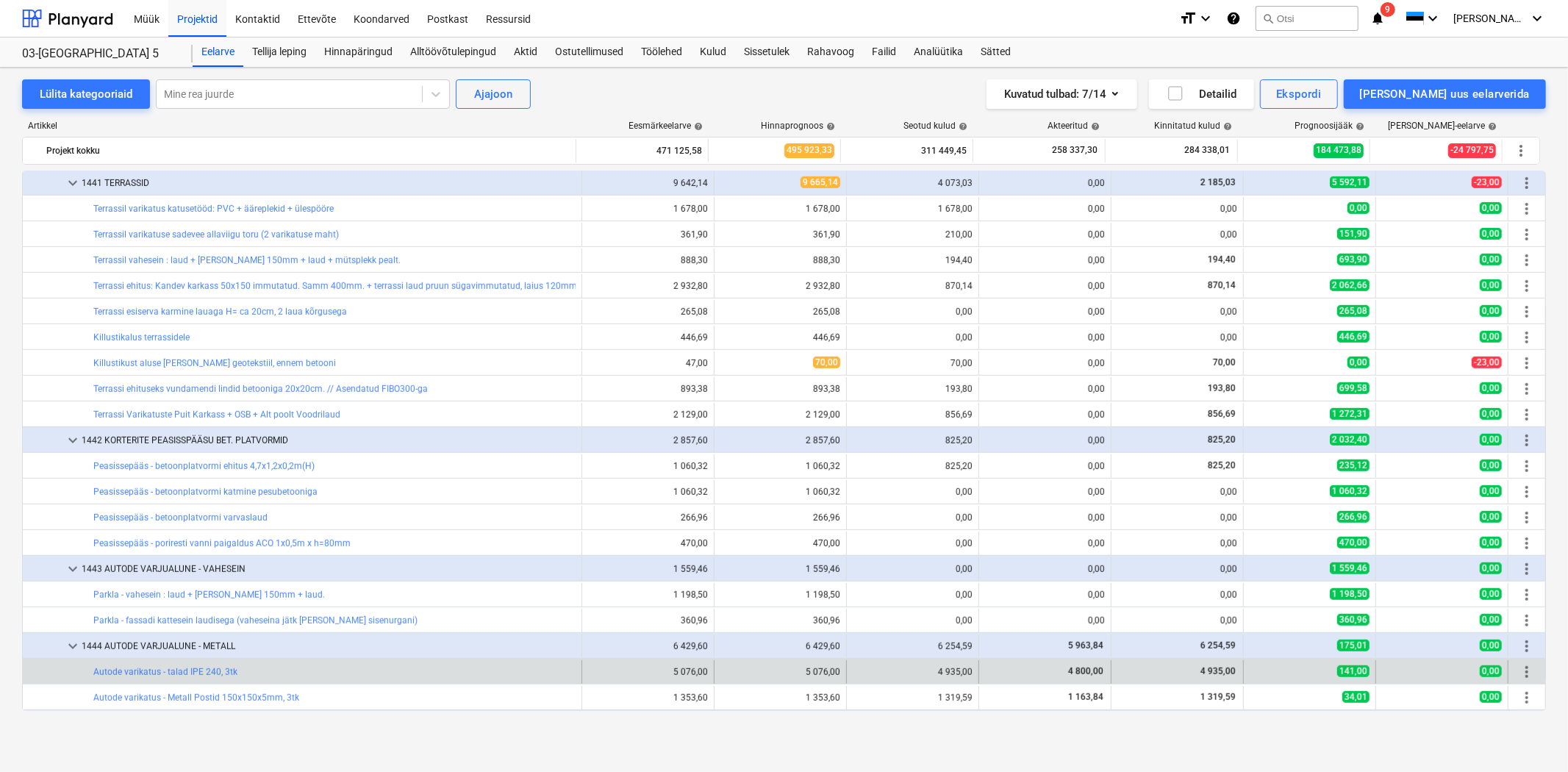
click at [1519, 671] on span "more_vert" at bounding box center [1527, 672] width 18 height 18
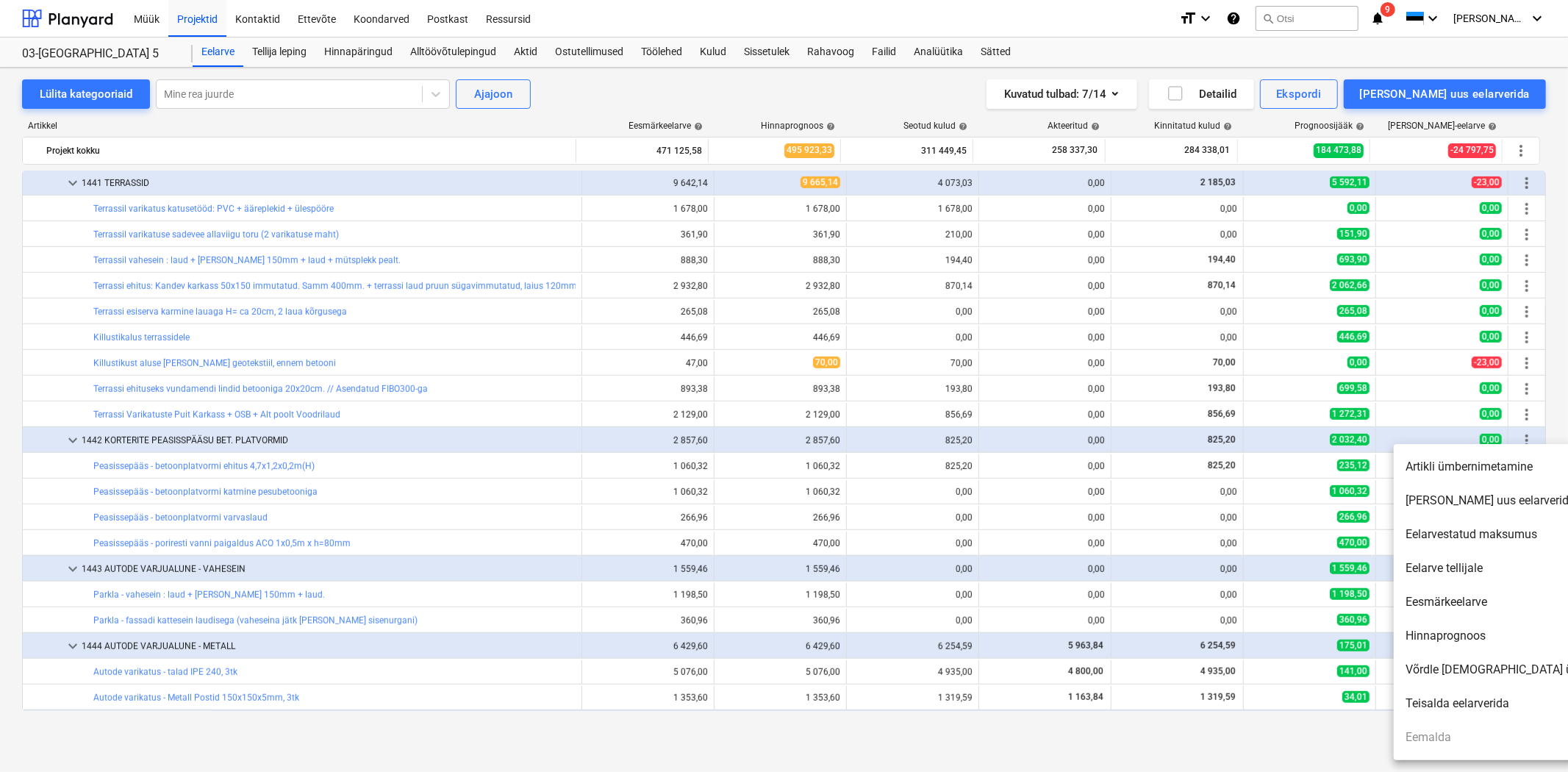
click at [1414, 463] on li "Artikli ümbernimetamine" at bounding box center [1520, 467] width 253 height 34
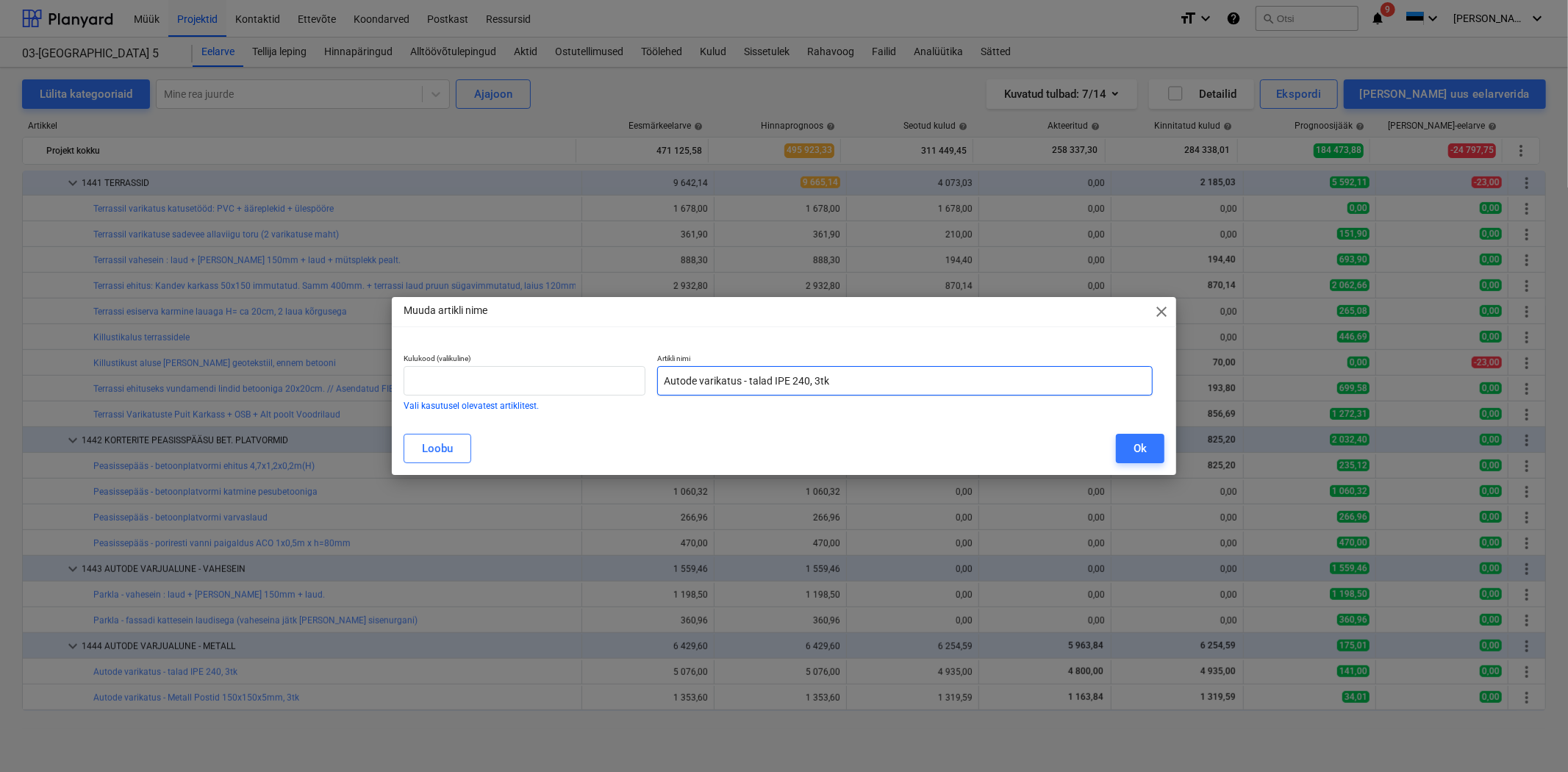
drag, startPoint x: 776, startPoint y: 379, endPoint x: 805, endPoint y: 379, distance: 29.0
click at [805, 379] on input "Autode varikatus - talad IPE 240, 3tk" at bounding box center [905, 380] width 496 height 29
type input "Autode varikatus - talad, 3tk"
click at [1132, 450] on button "Ok" at bounding box center [1140, 448] width 49 height 29
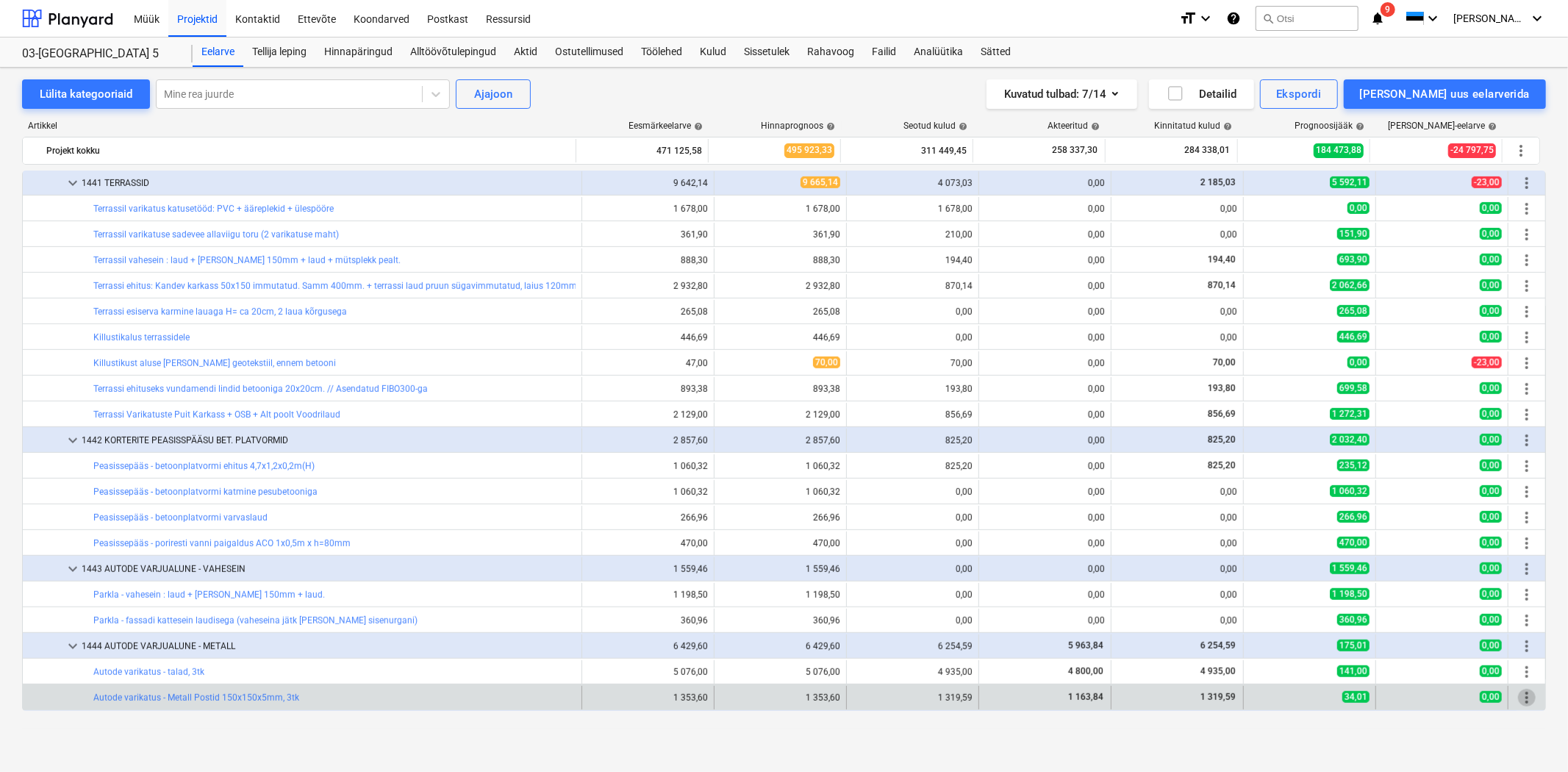
click at [1522, 695] on span "more_vert" at bounding box center [1527, 697] width 18 height 18
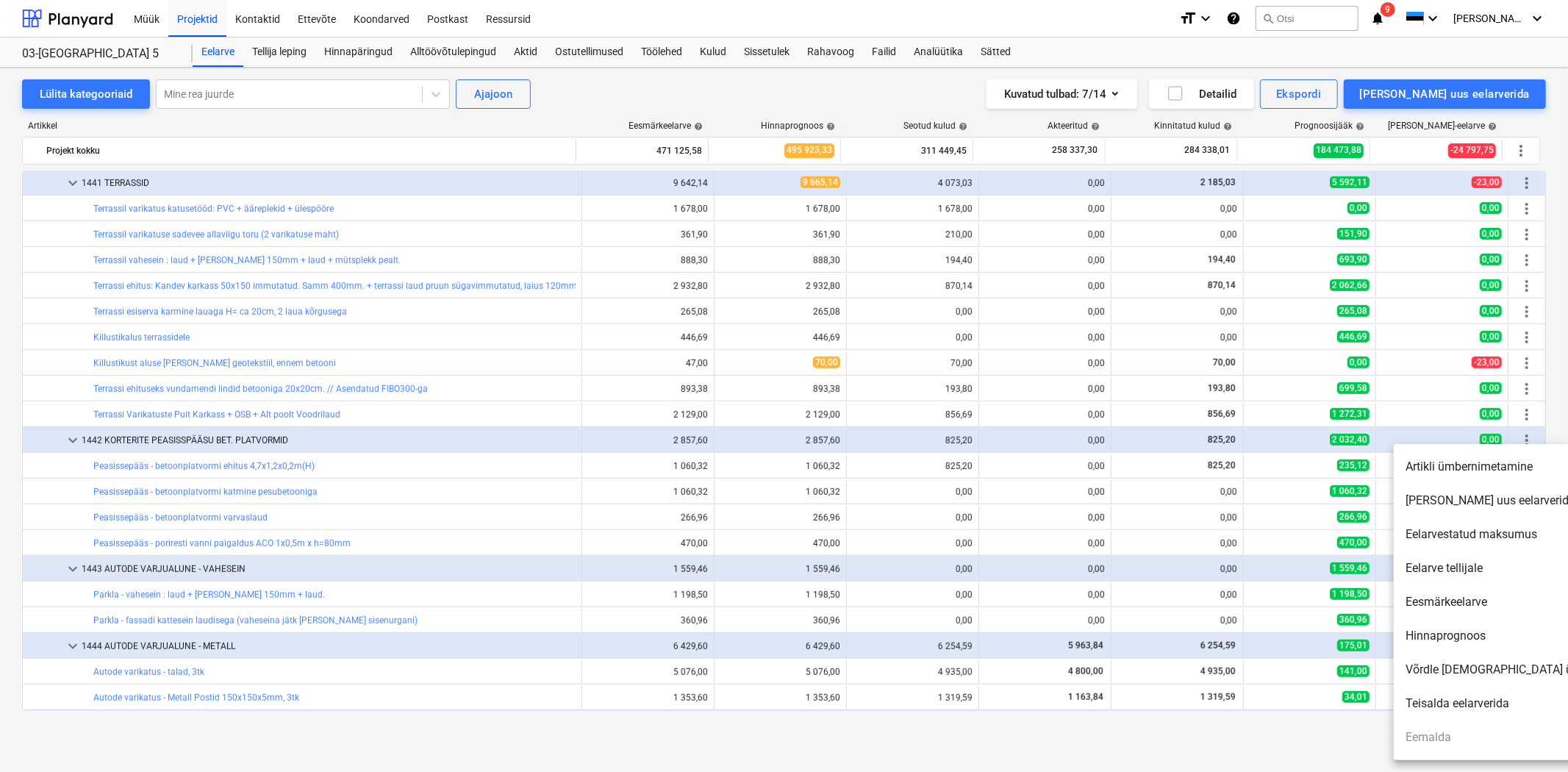
click at [1275, 730] on div at bounding box center [784, 386] width 1568 height 772
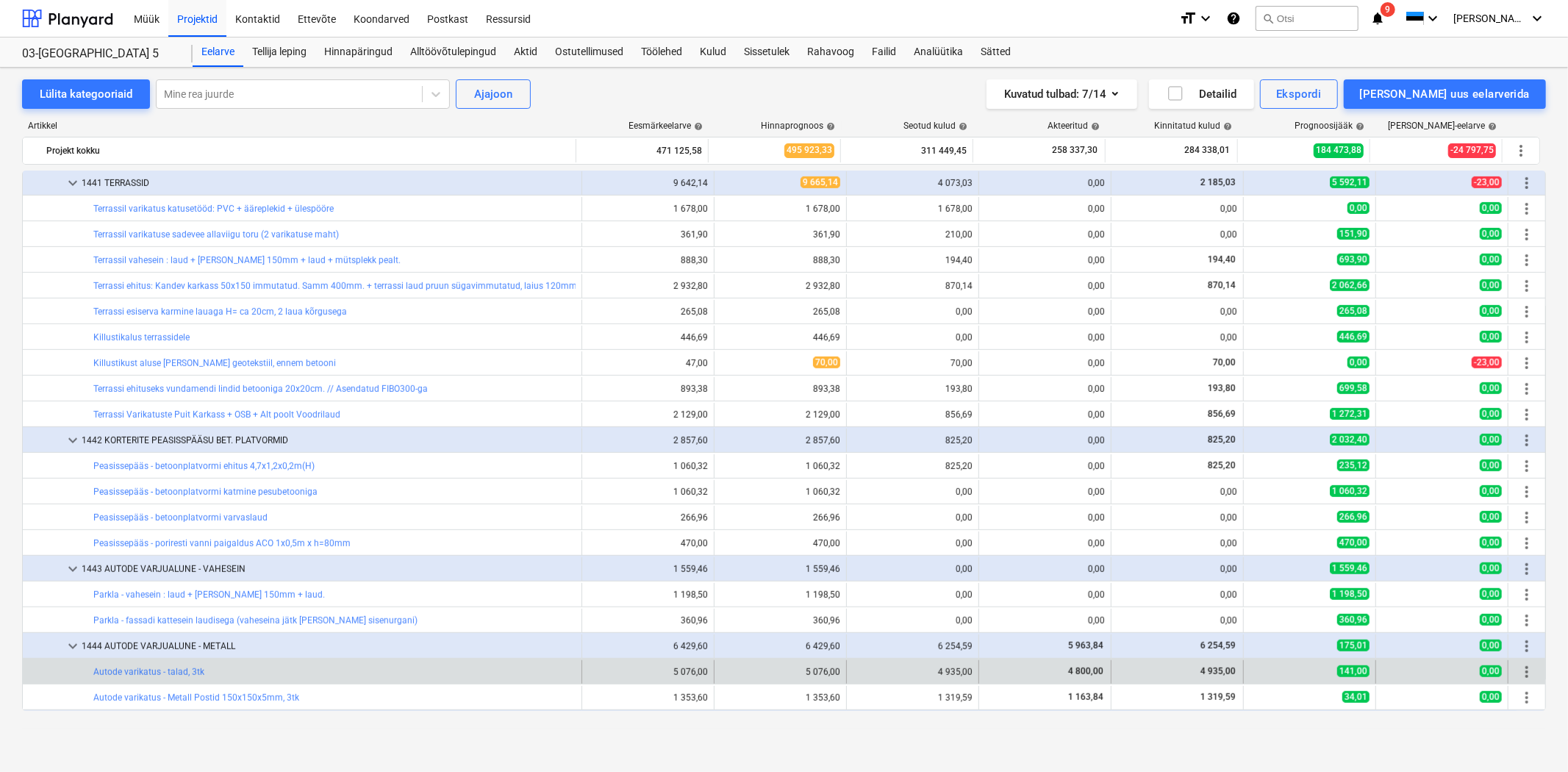
click at [1518, 671] on span "more_vert" at bounding box center [1527, 672] width 18 height 18
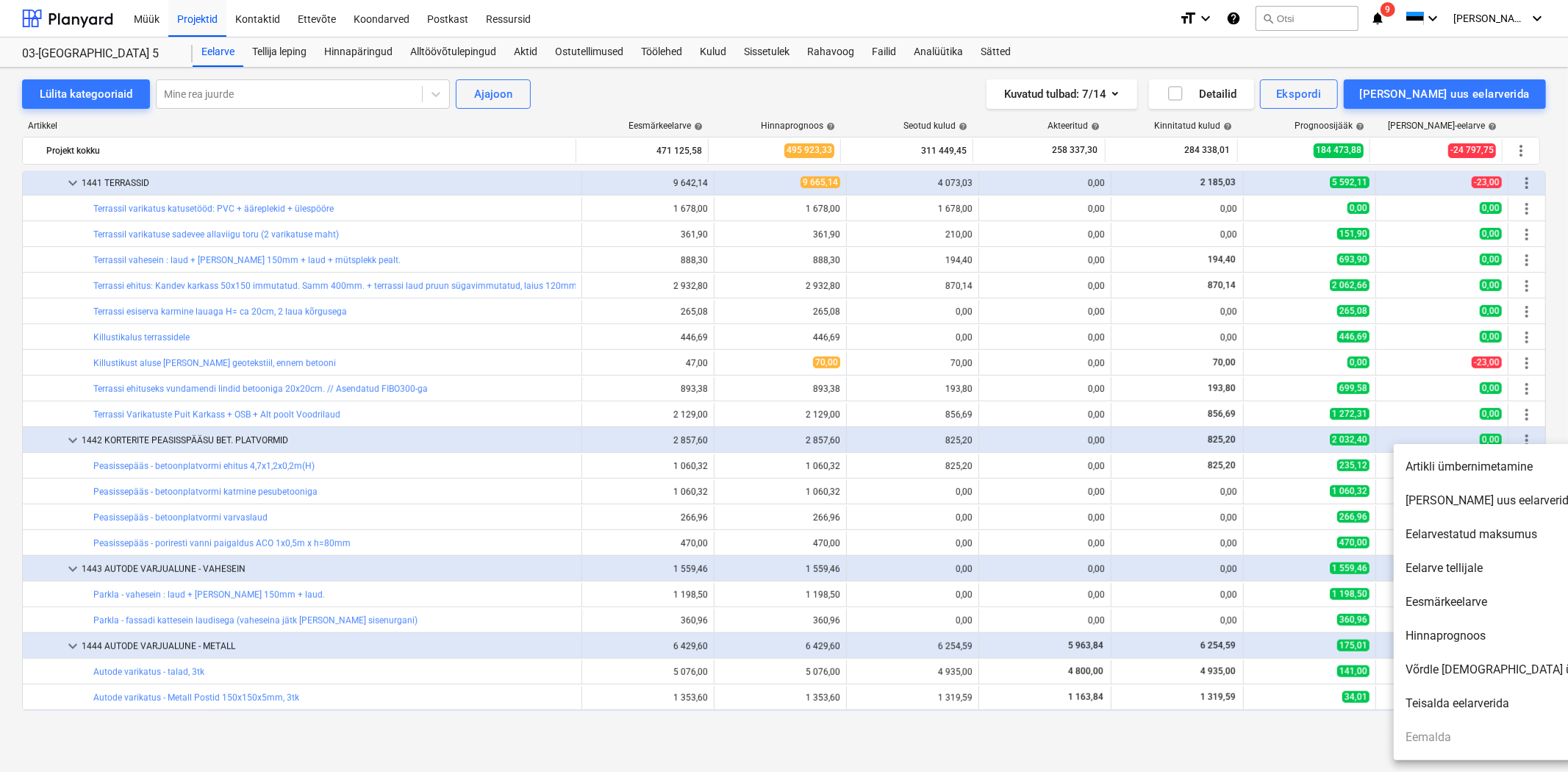
click at [1457, 468] on li "Artikli ümbernimetamine" at bounding box center [1520, 467] width 253 height 34
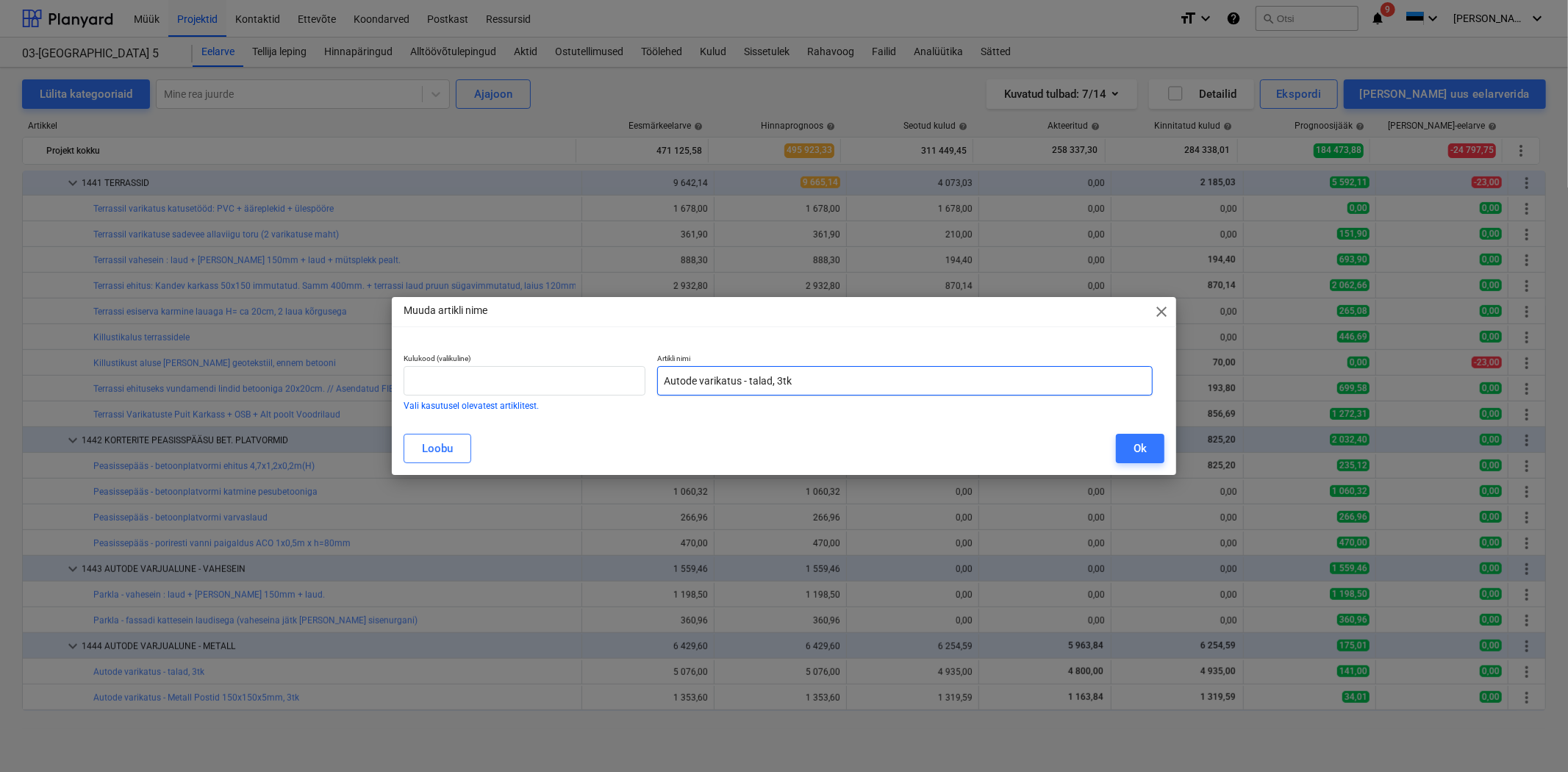
click at [772, 378] on input "Autode varikatus - talad, 3tk" at bounding box center [905, 380] width 496 height 29
type input "Autode varikatus - talad 150*250mm, 3tk"
click at [1153, 450] on button "Ok" at bounding box center [1140, 448] width 49 height 29
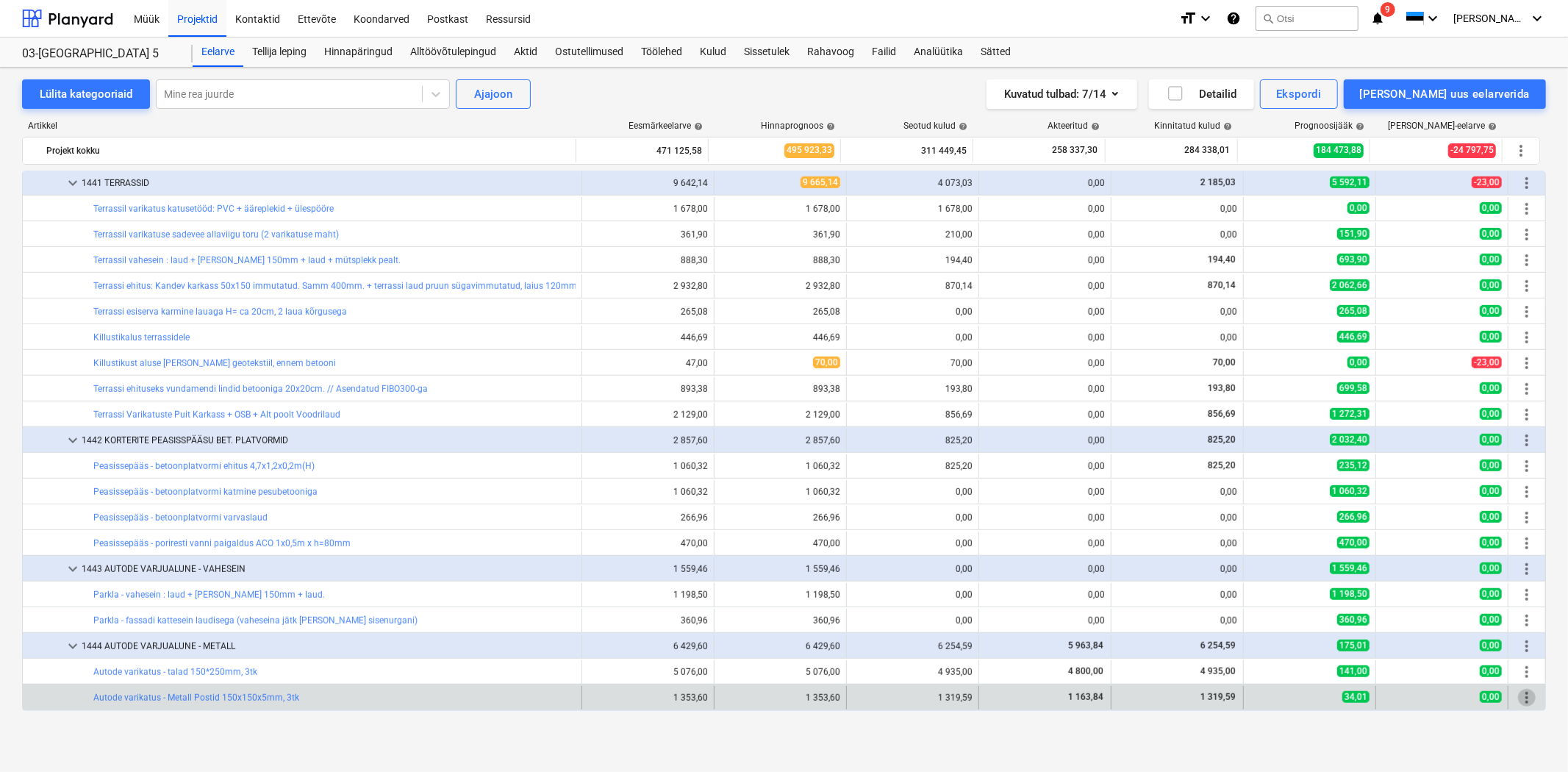
click at [1518, 694] on span "more_vert" at bounding box center [1527, 697] width 18 height 18
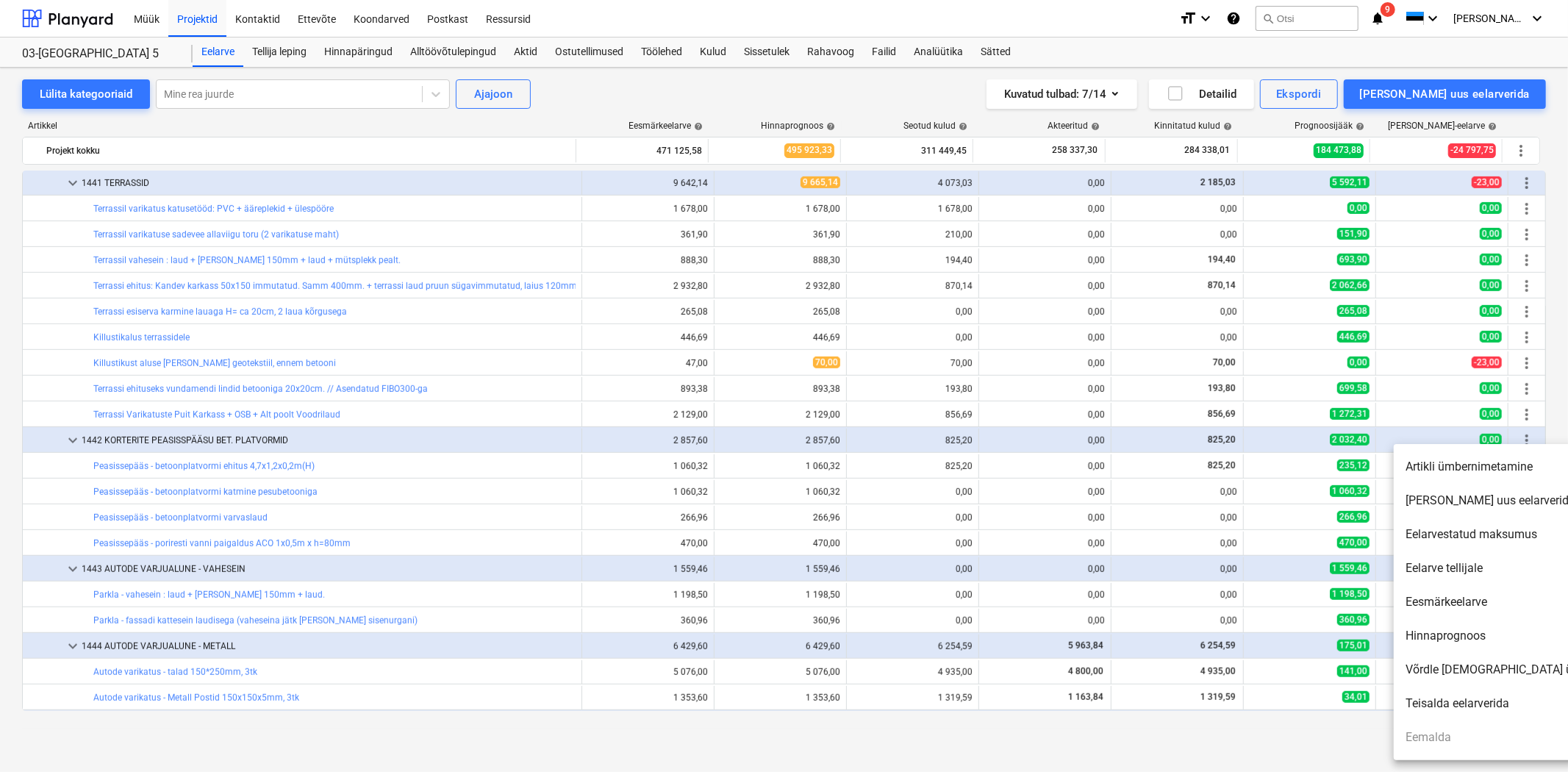
click at [1461, 464] on li "Artikli ümbernimetamine" at bounding box center [1520, 467] width 253 height 34
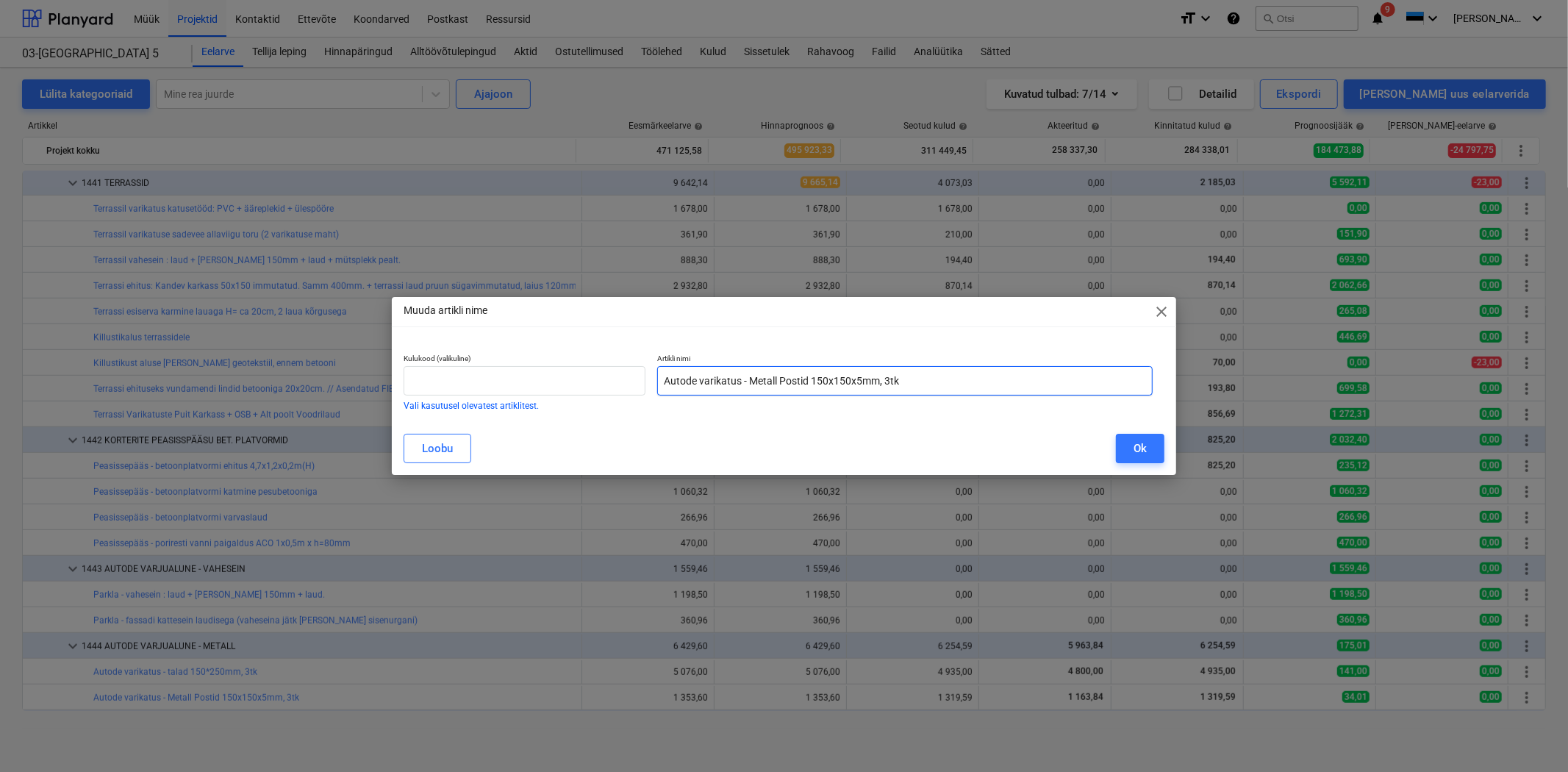
click at [836, 374] on input "Autode varikatus - Metall Postid 150x150x5mm, 3tk" at bounding box center [905, 380] width 496 height 29
type input "Autode varikatus - Metall Postid 150*150, 3tk"
click at [1150, 451] on button "Ok" at bounding box center [1140, 448] width 49 height 29
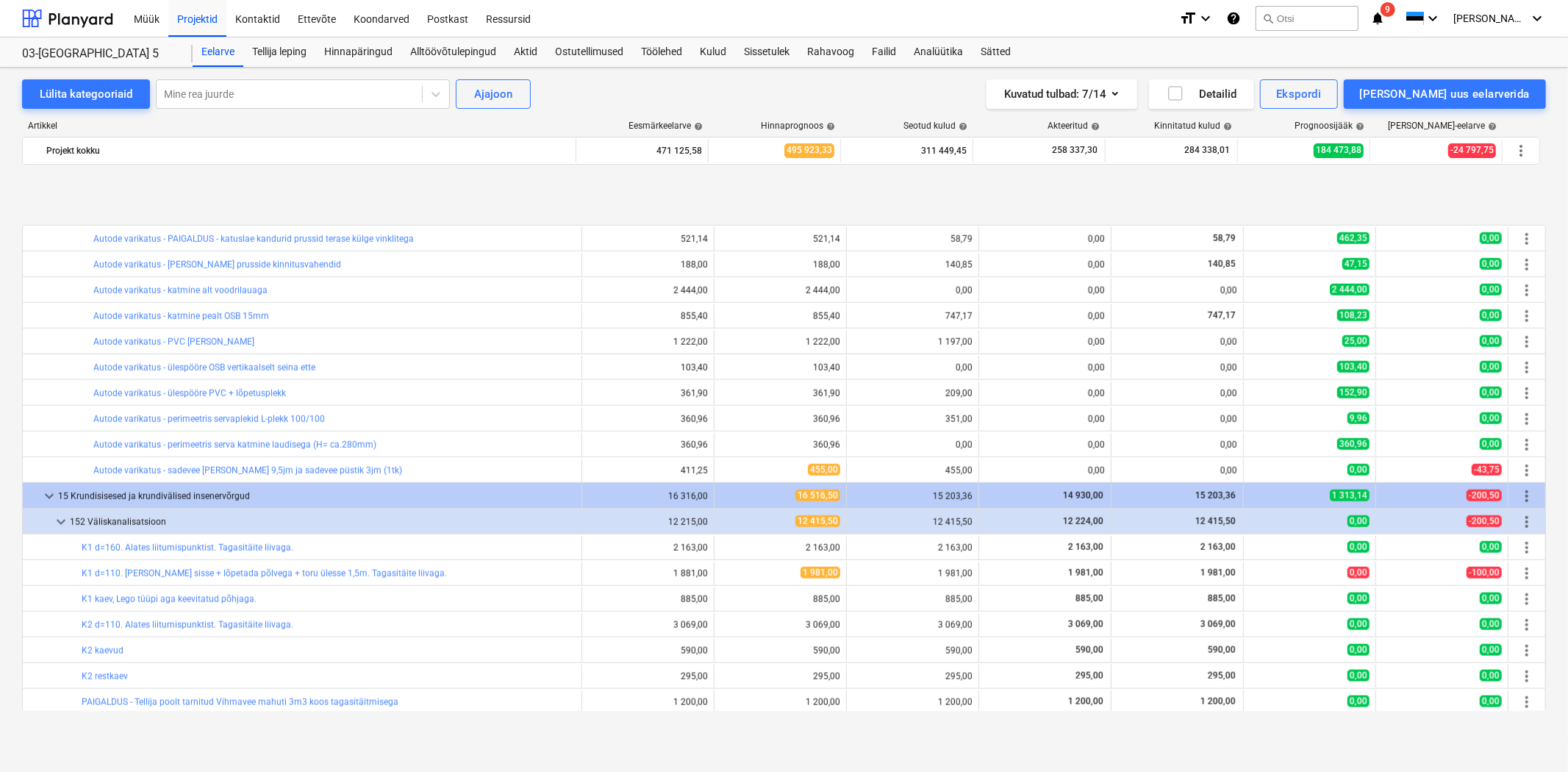
scroll to position [1453, 0]
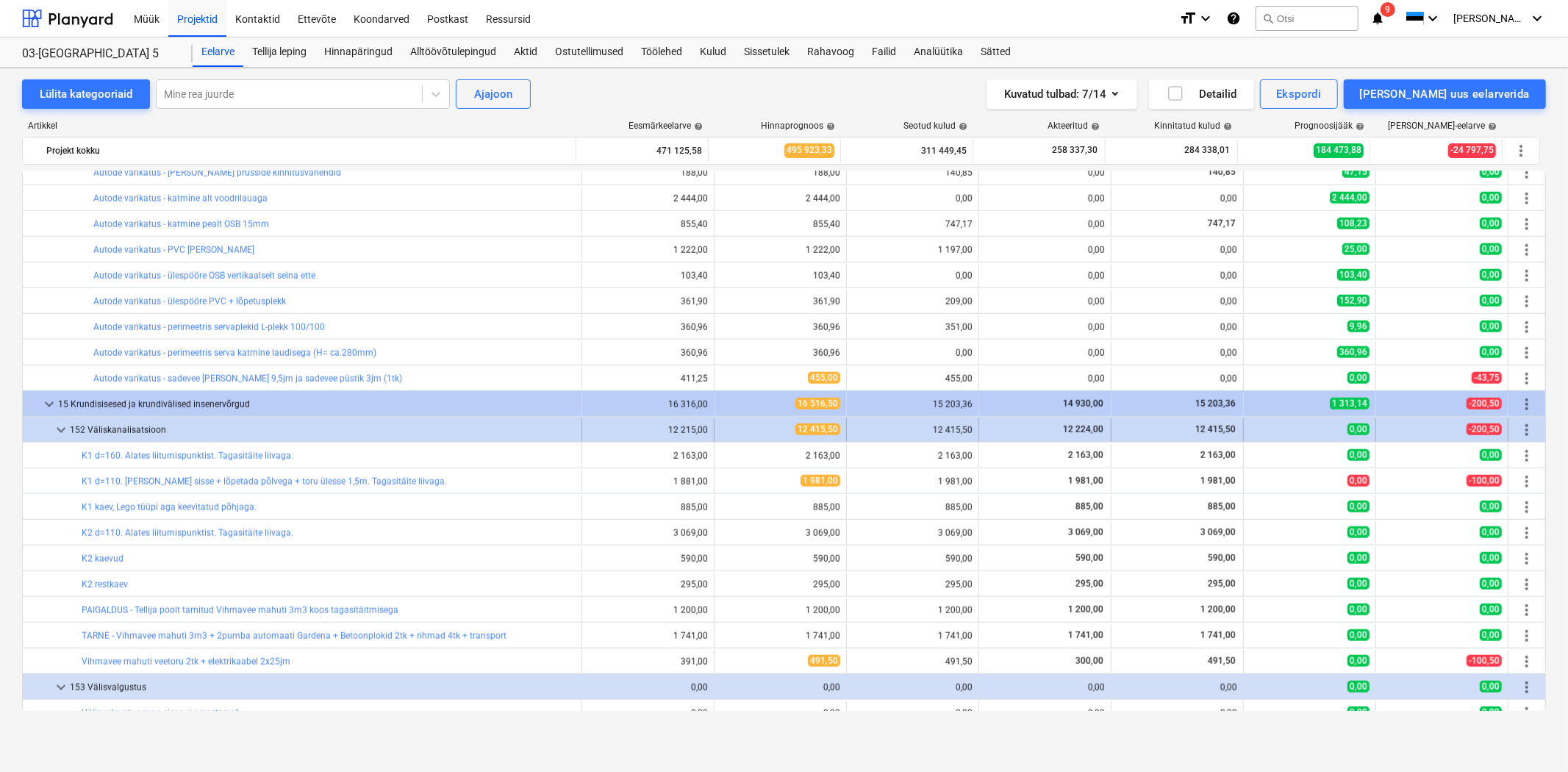
click at [1524, 428] on span "more_vert" at bounding box center [1527, 430] width 18 height 18
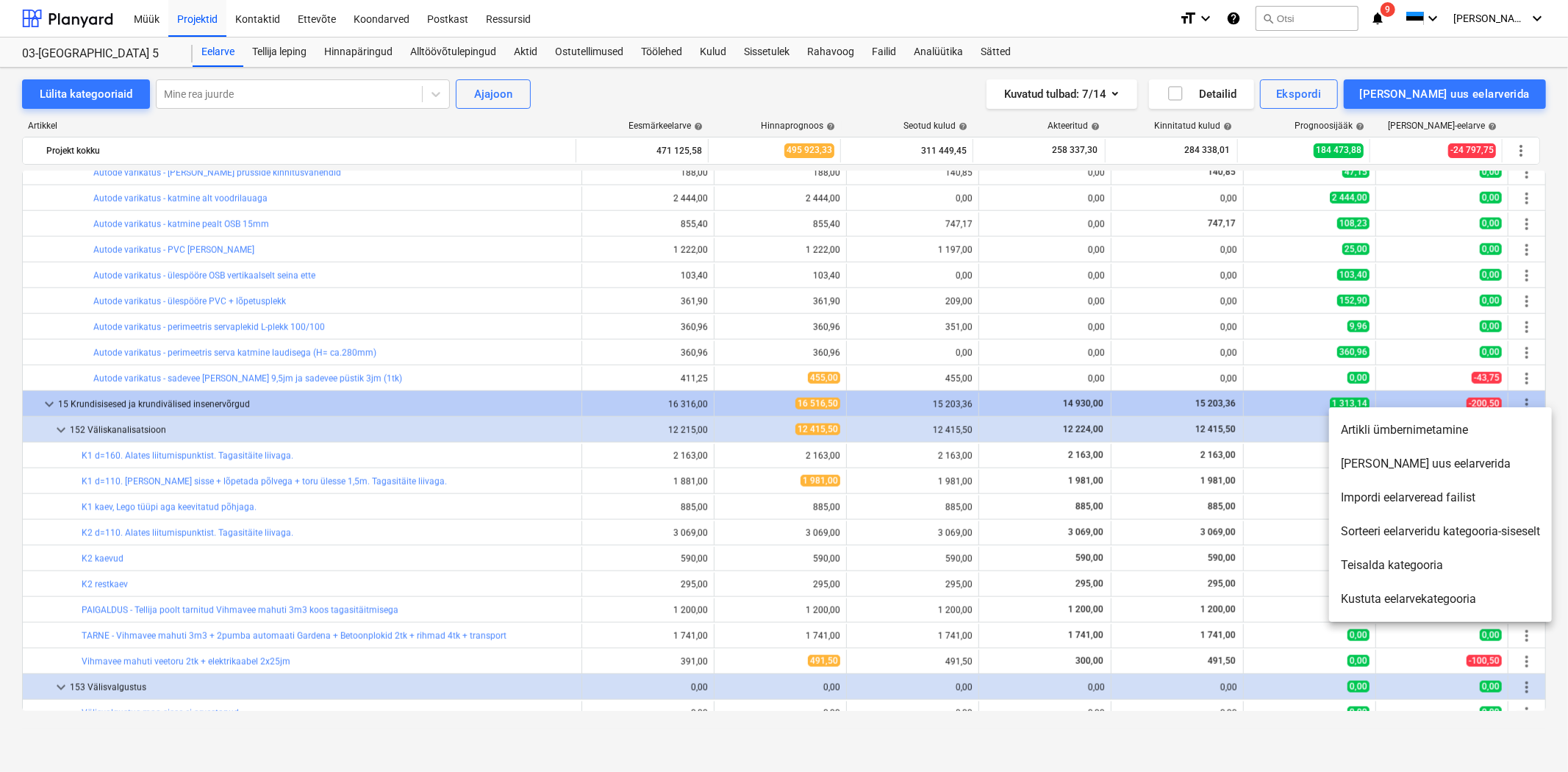
click at [1405, 461] on li "[PERSON_NAME] uus eelarverida" at bounding box center [1441, 464] width 223 height 34
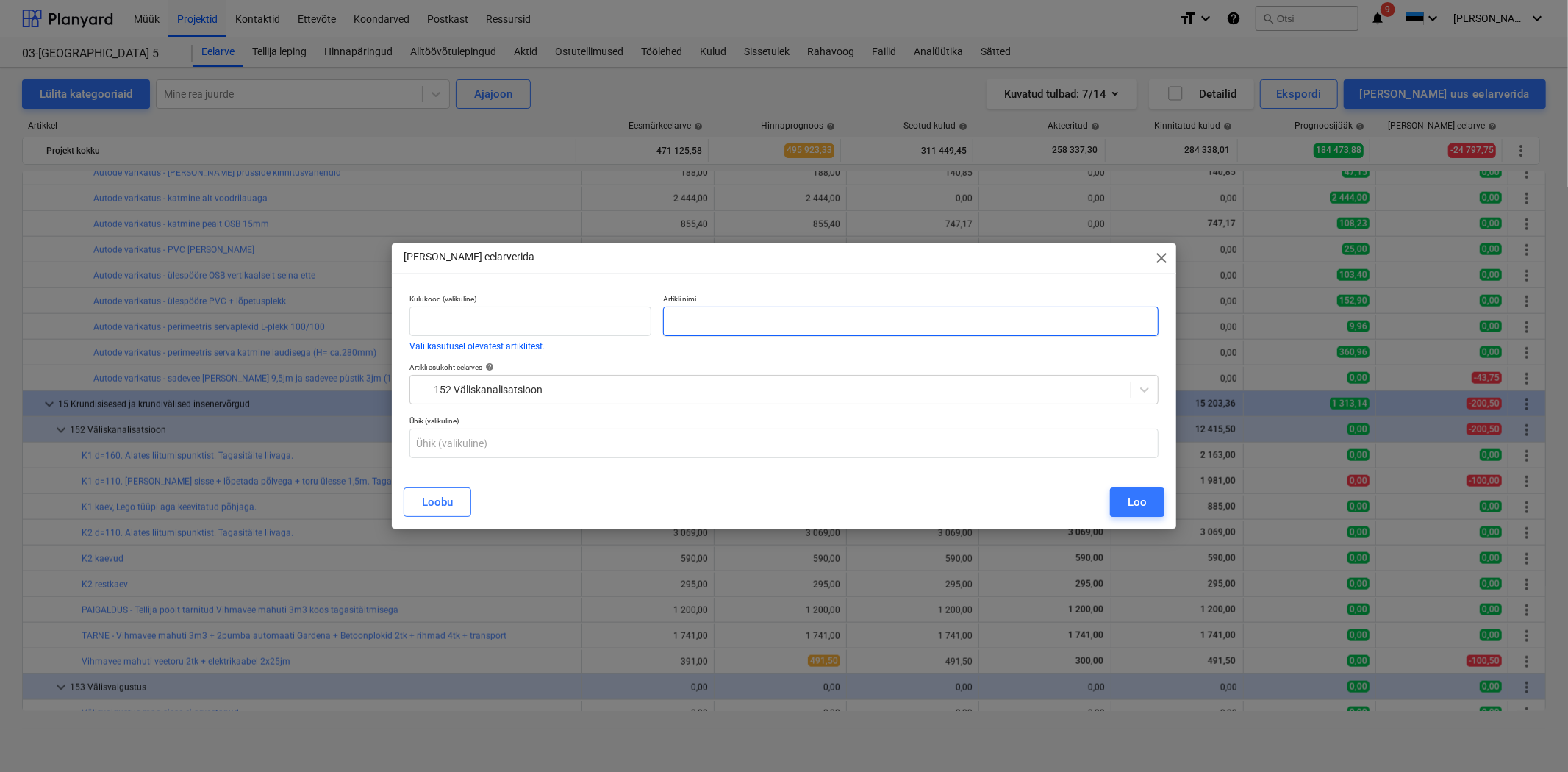
click at [701, 315] on input "text" at bounding box center [910, 320] width 496 height 29
type input "[PERSON_NAME] sadeveelehter autovarjualuse vihmavee vastuvõtuks + toru ehitus k…"
drag, startPoint x: 1017, startPoint y: 295, endPoint x: 964, endPoint y: 261, distance: 63.0
click at [964, 261] on div "Lisa eelarverida close" at bounding box center [783, 258] width 784 height 29
click at [533, 444] on input "text" at bounding box center [784, 443] width 749 height 29
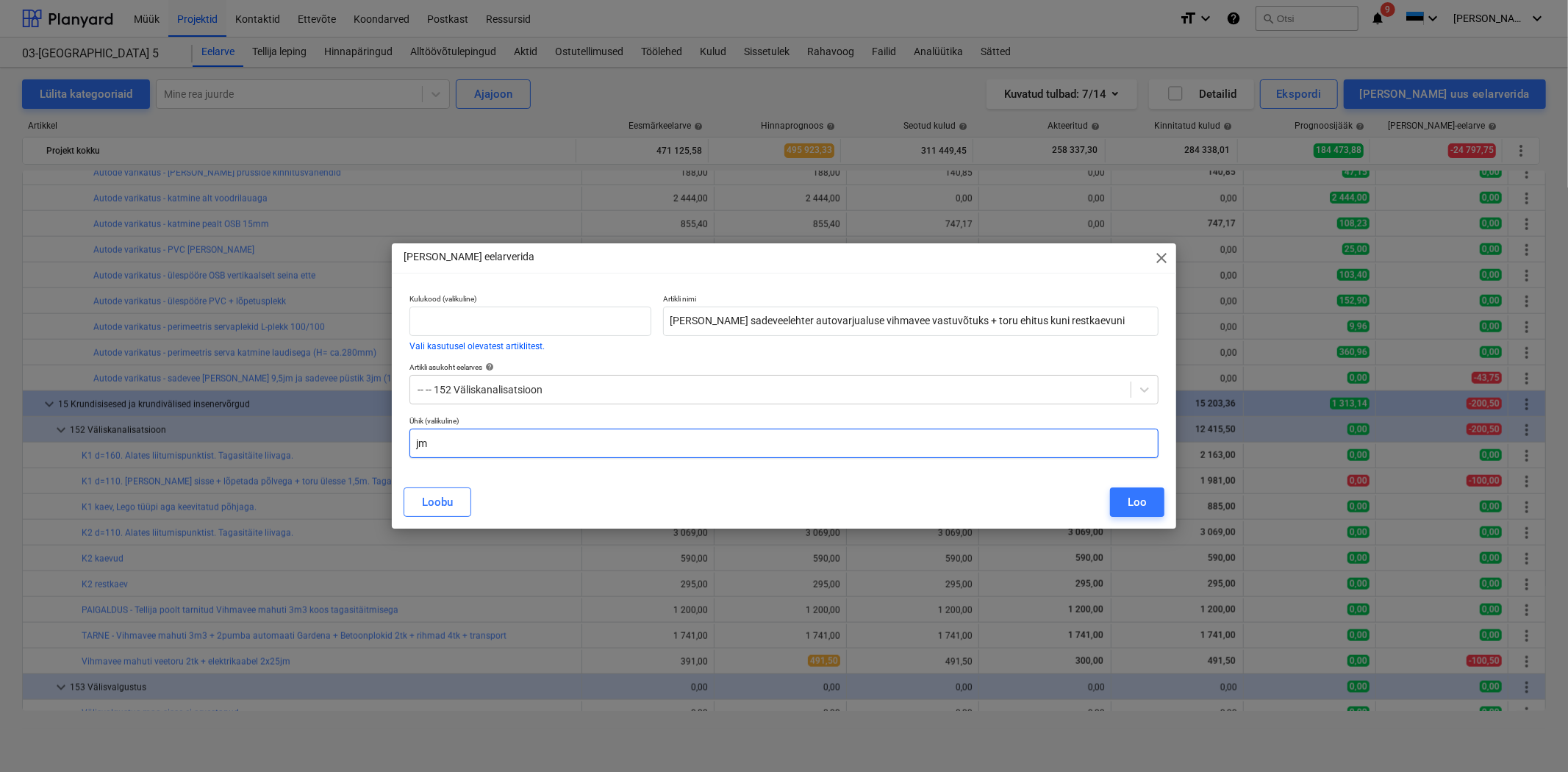
type input "j"
type input "kmpl"
click at [1144, 503] on div "Loo" at bounding box center [1137, 502] width 19 height 19
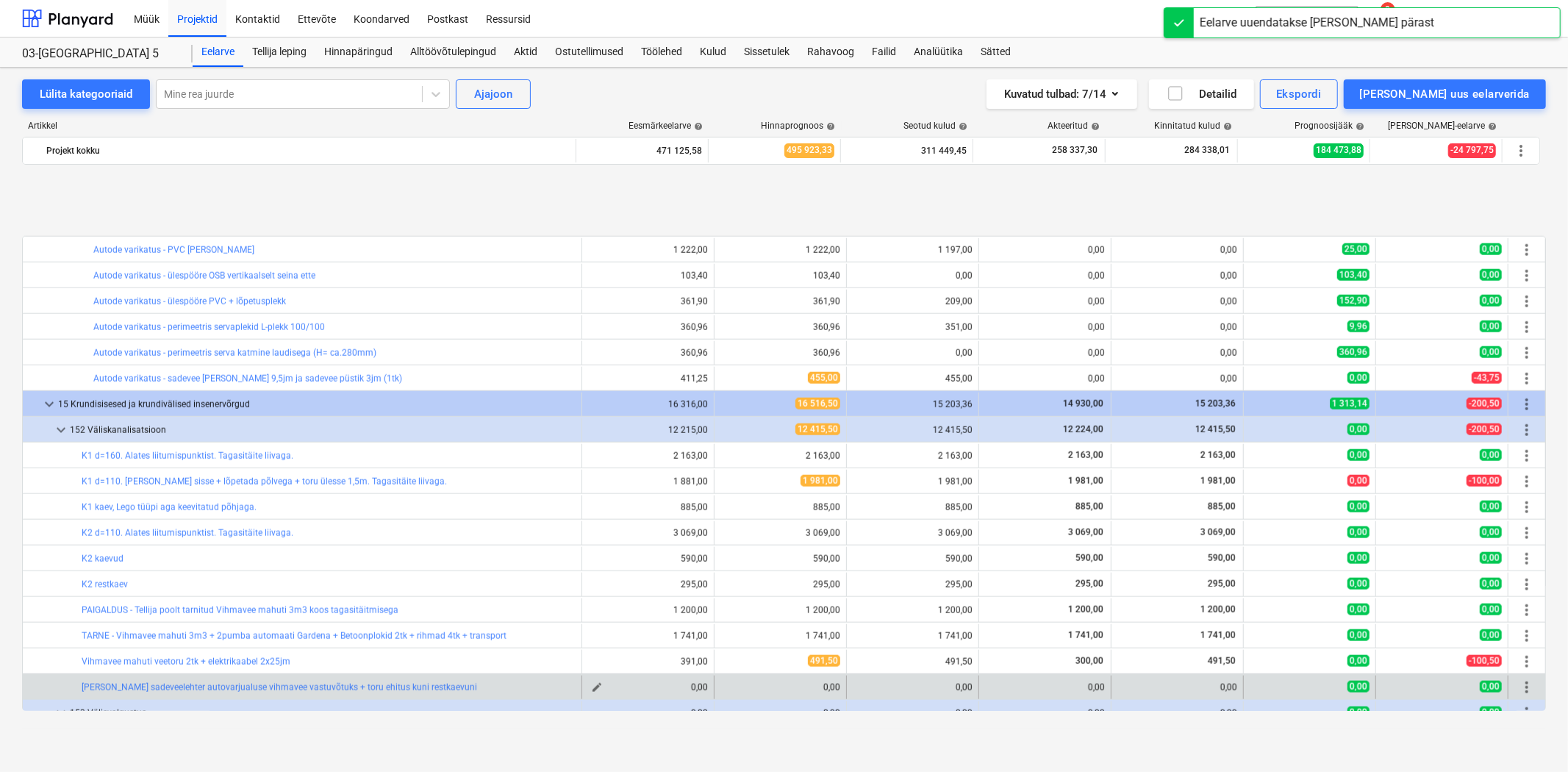
scroll to position [1562, 0]
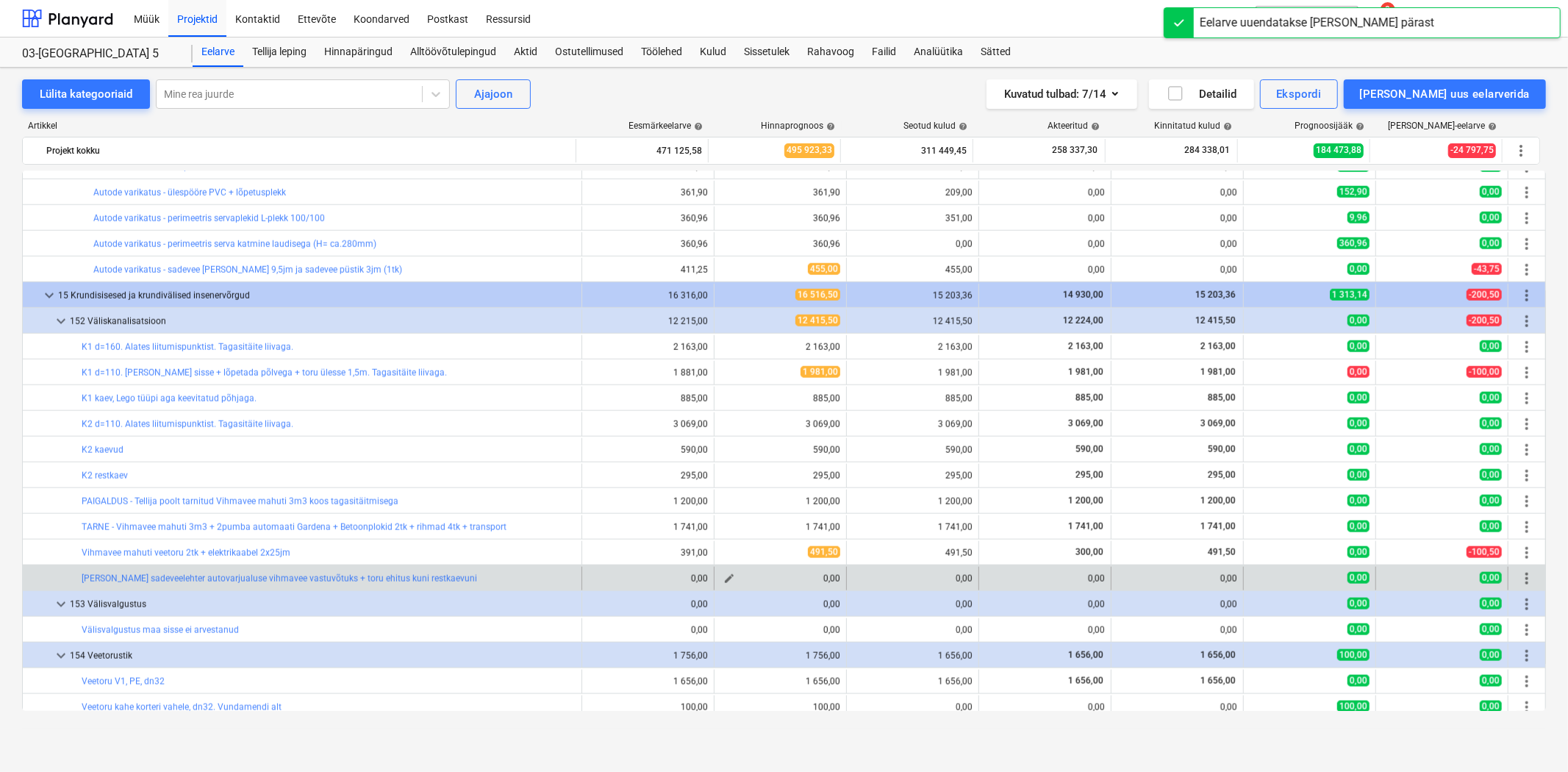
click at [724, 583] on span "edit" at bounding box center [729, 578] width 12 height 12
type textarea "x"
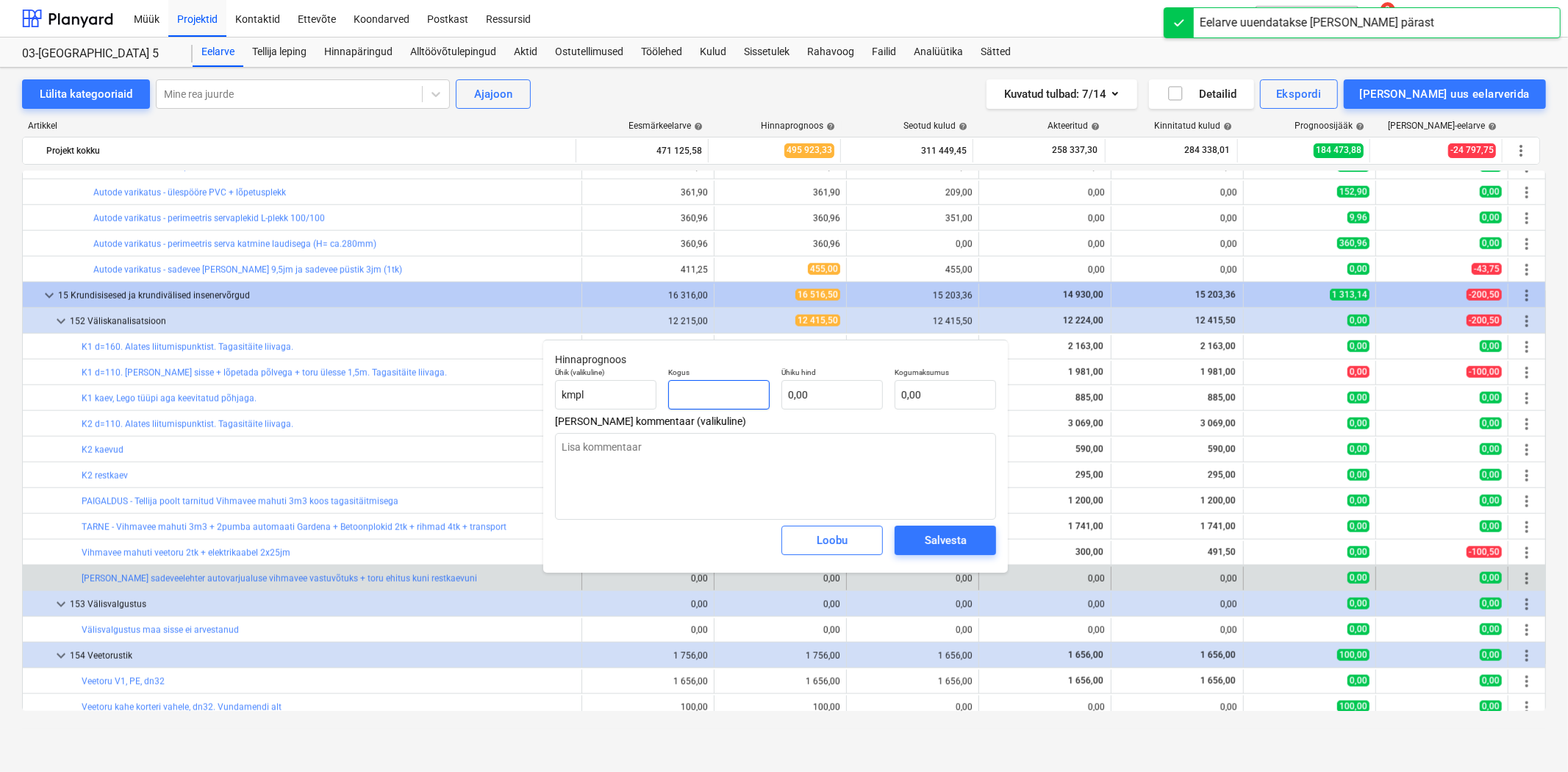
click at [744, 401] on input "text" at bounding box center [718, 394] width 101 height 29
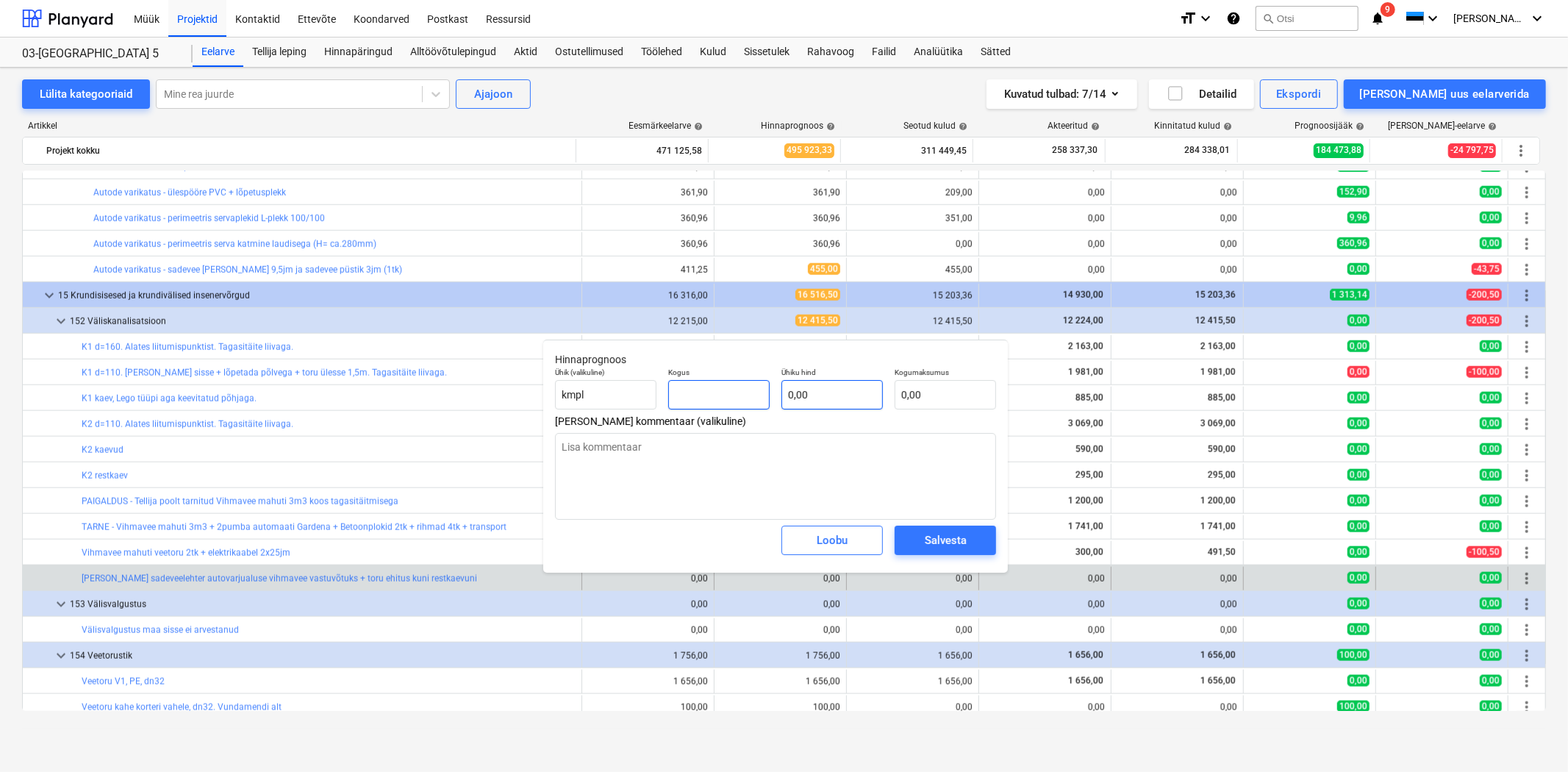
type textarea "x"
type input "1"
type textarea "x"
type input "1,00"
click at [859, 397] on input "text" at bounding box center [832, 394] width 101 height 29
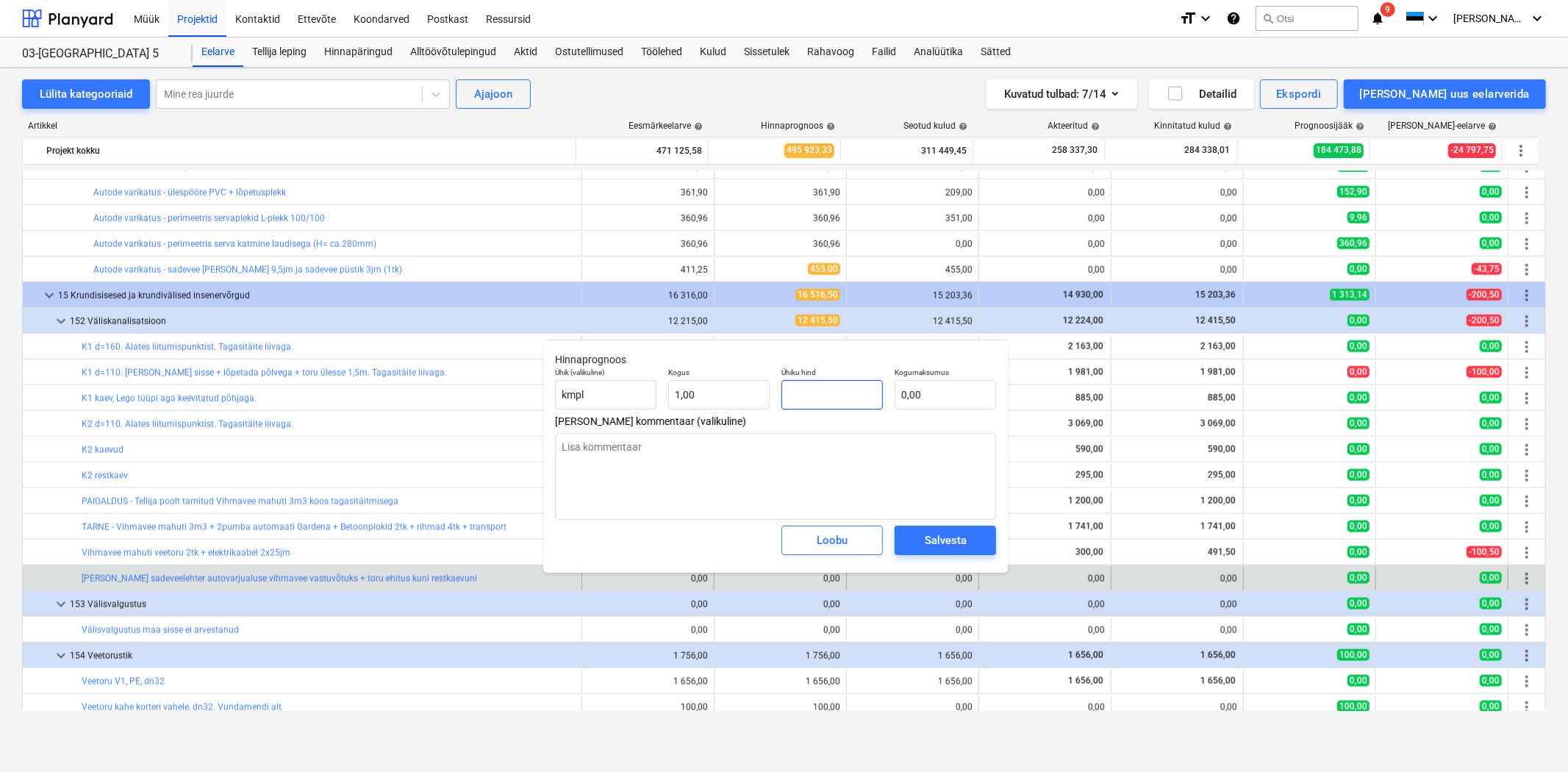
type textarea "x"
type input "3"
type input "3,00"
type textarea "x"
type input "37"
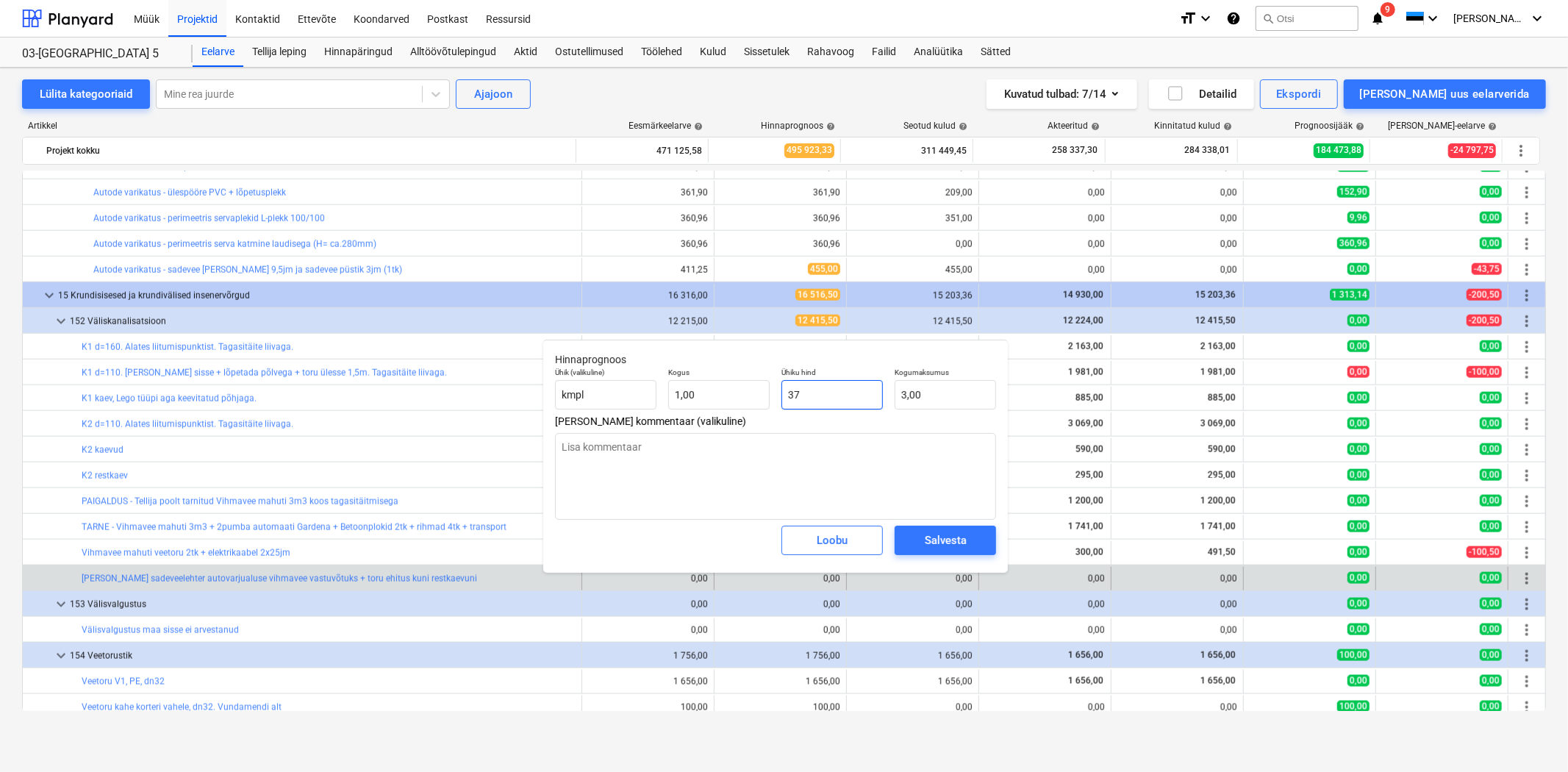
type input "37,00"
type textarea "x"
type input "375"
type input "375,00"
type input "375"
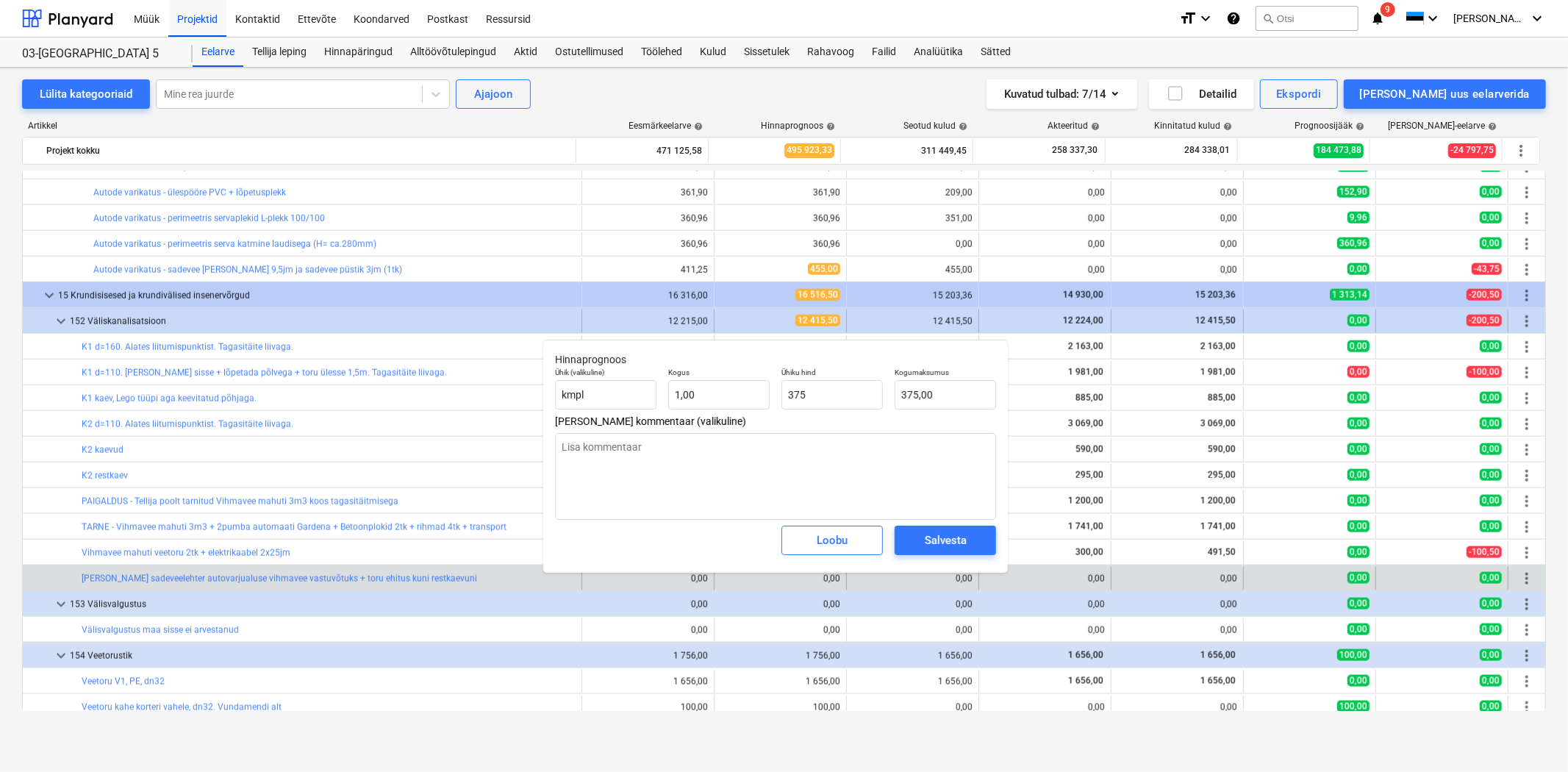
type textarea "x"
type input "375,00"
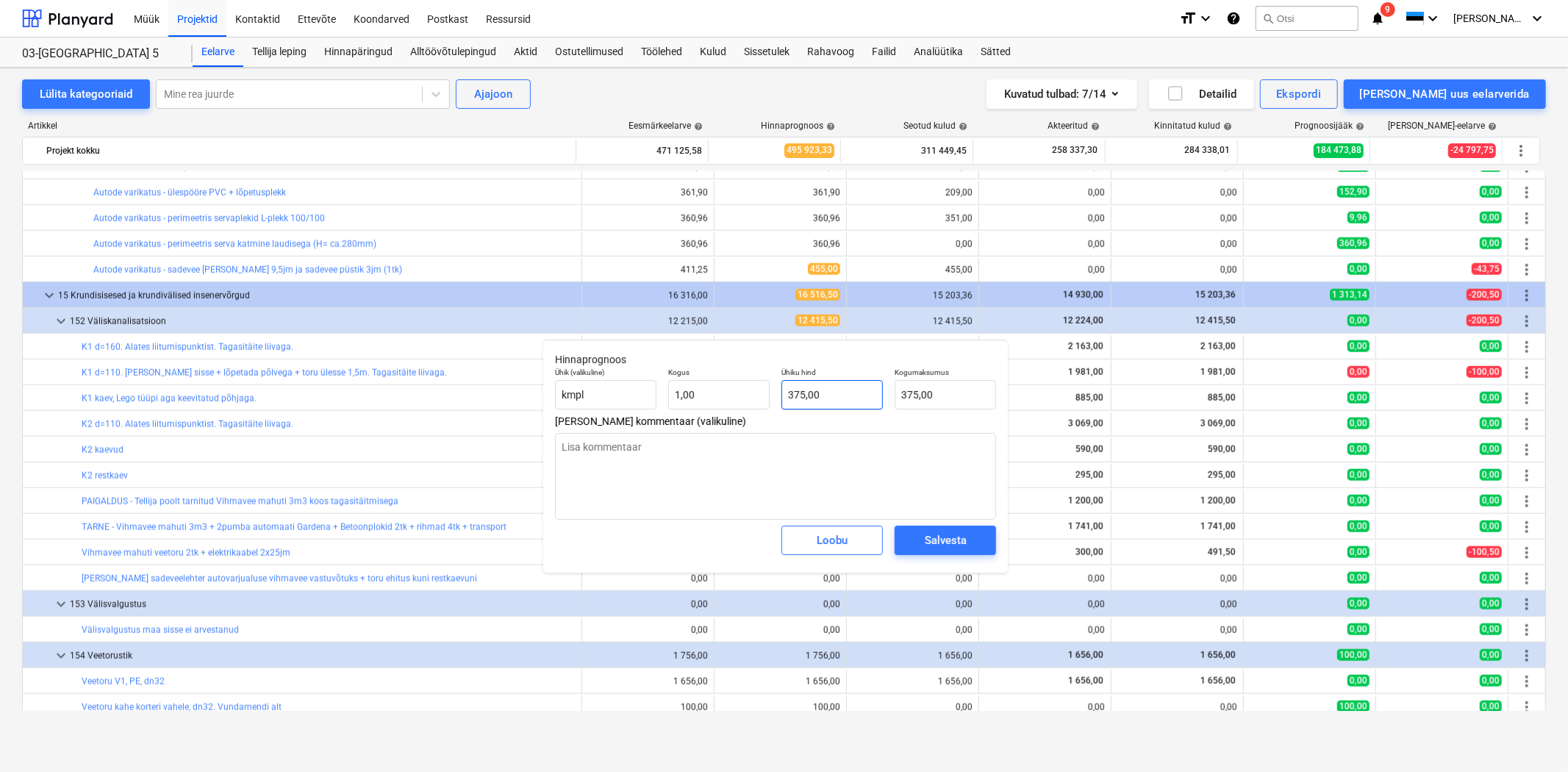
type textarea "x"
type input "375"
drag, startPoint x: 831, startPoint y: 402, endPoint x: 743, endPoint y: 402, distance: 88.0
click at [743, 402] on div "Ühik (valikuline) kmpl Kogus 1,00 Ühiku hind 375 Kogumaksumus 375,00" at bounding box center [775, 388] width 452 height 53
type textarea "x"
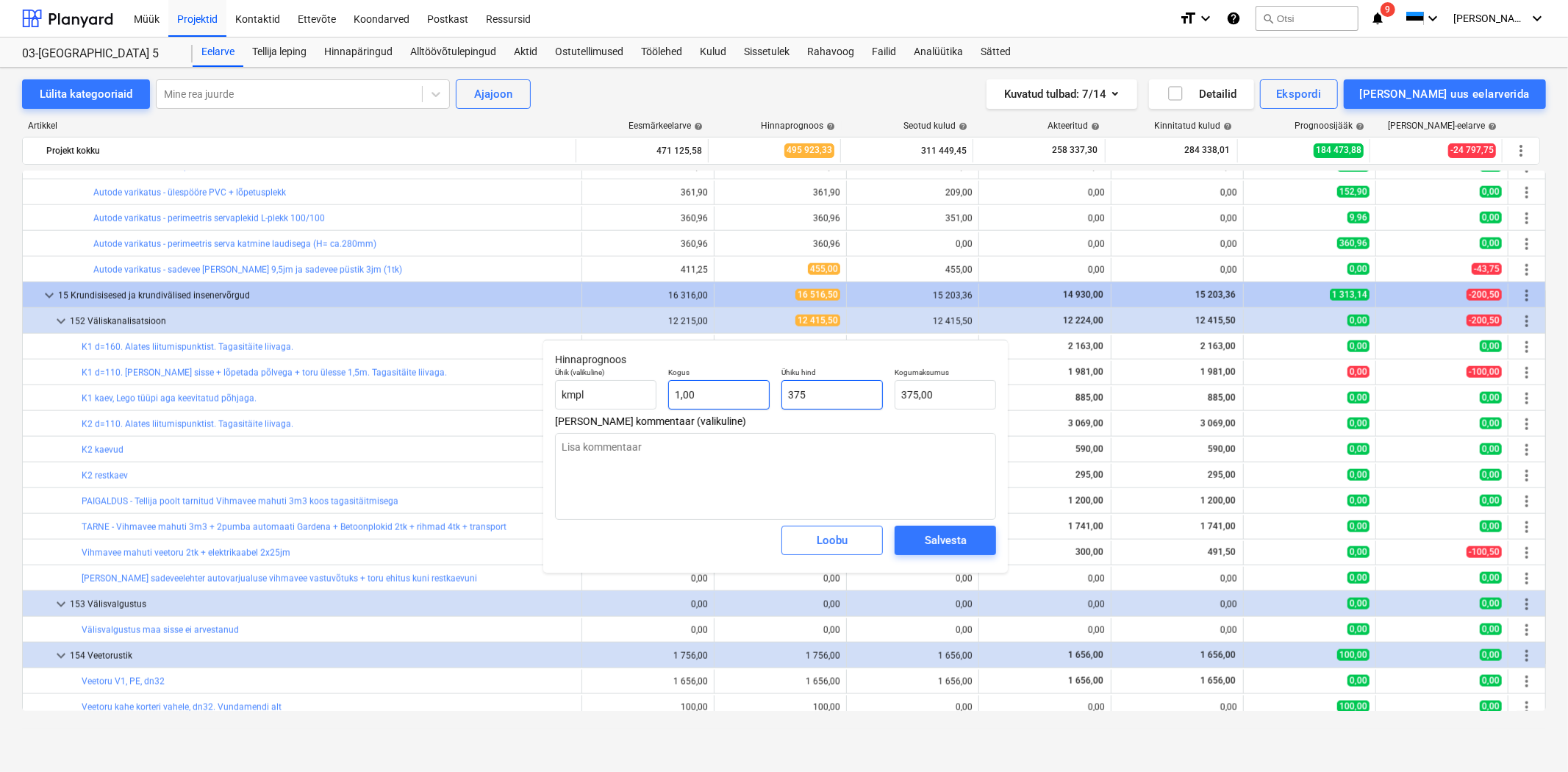
type input "3"
type input "3,00"
type textarea "x"
type input "35"
type input "35,00"
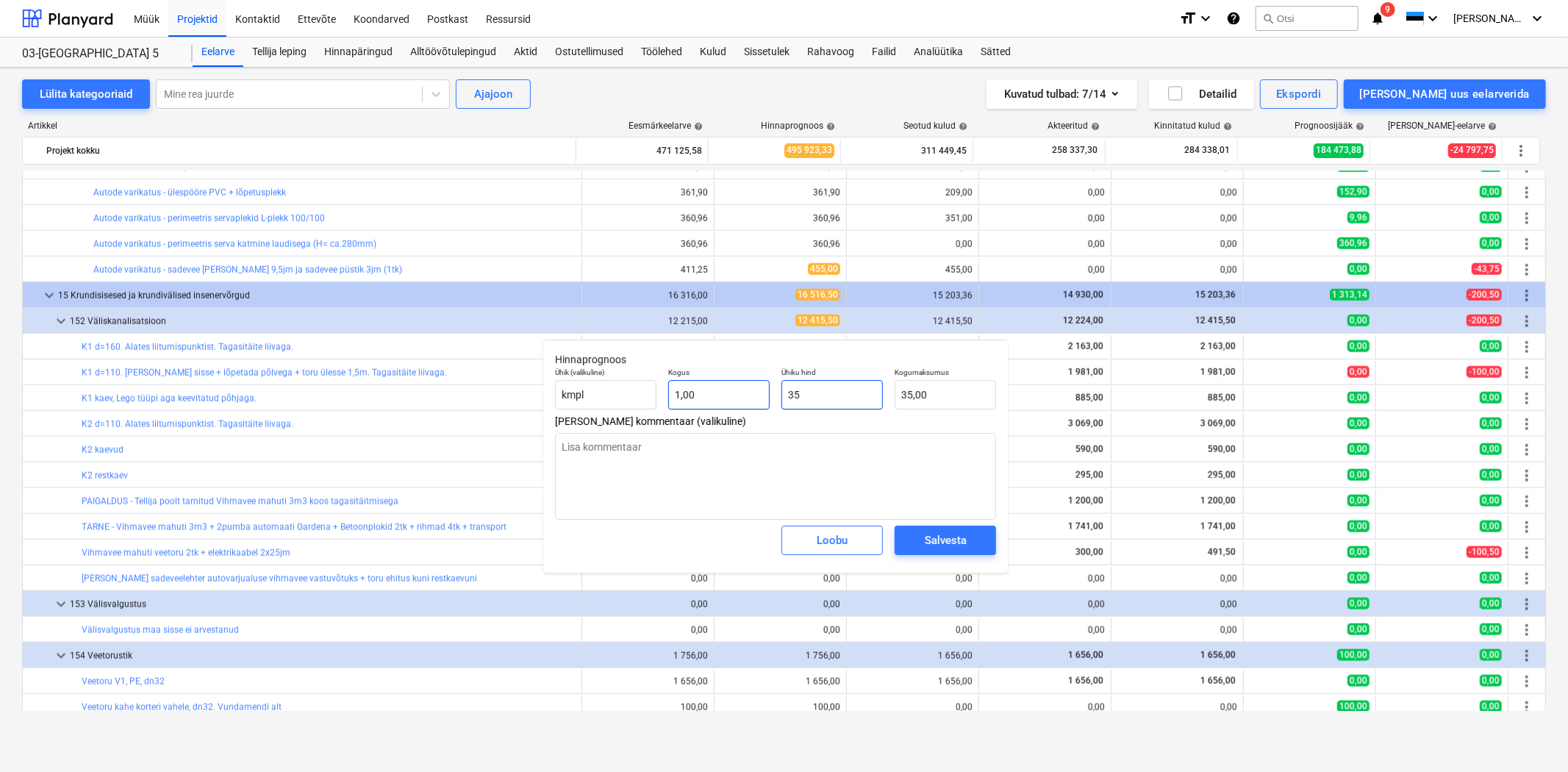
type textarea "x"
type input "357"
type input "357,00"
type textarea "x"
type input "357,"
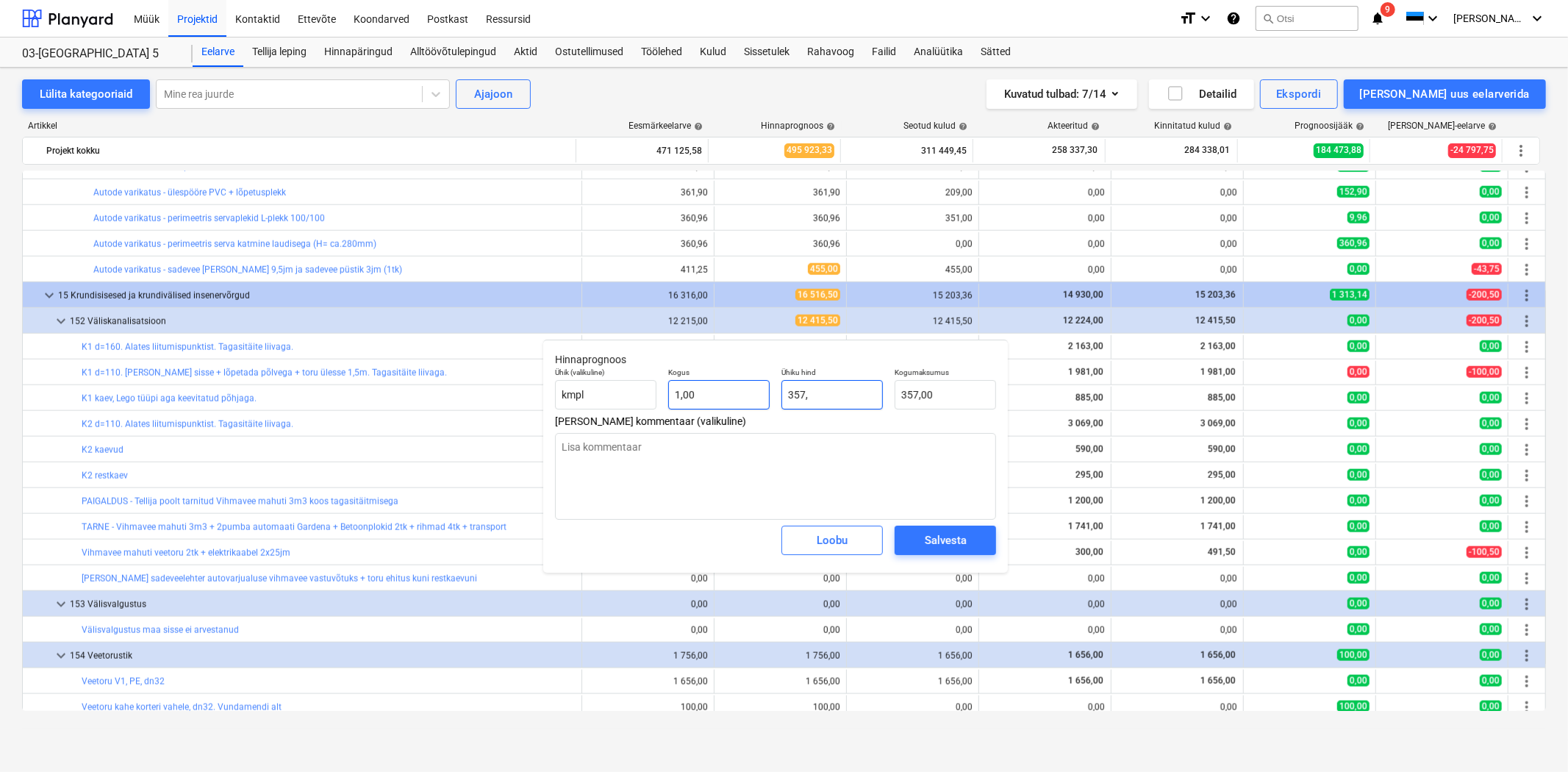
type textarea "x"
type input "357,5"
type input "357,50"
type textarea "x"
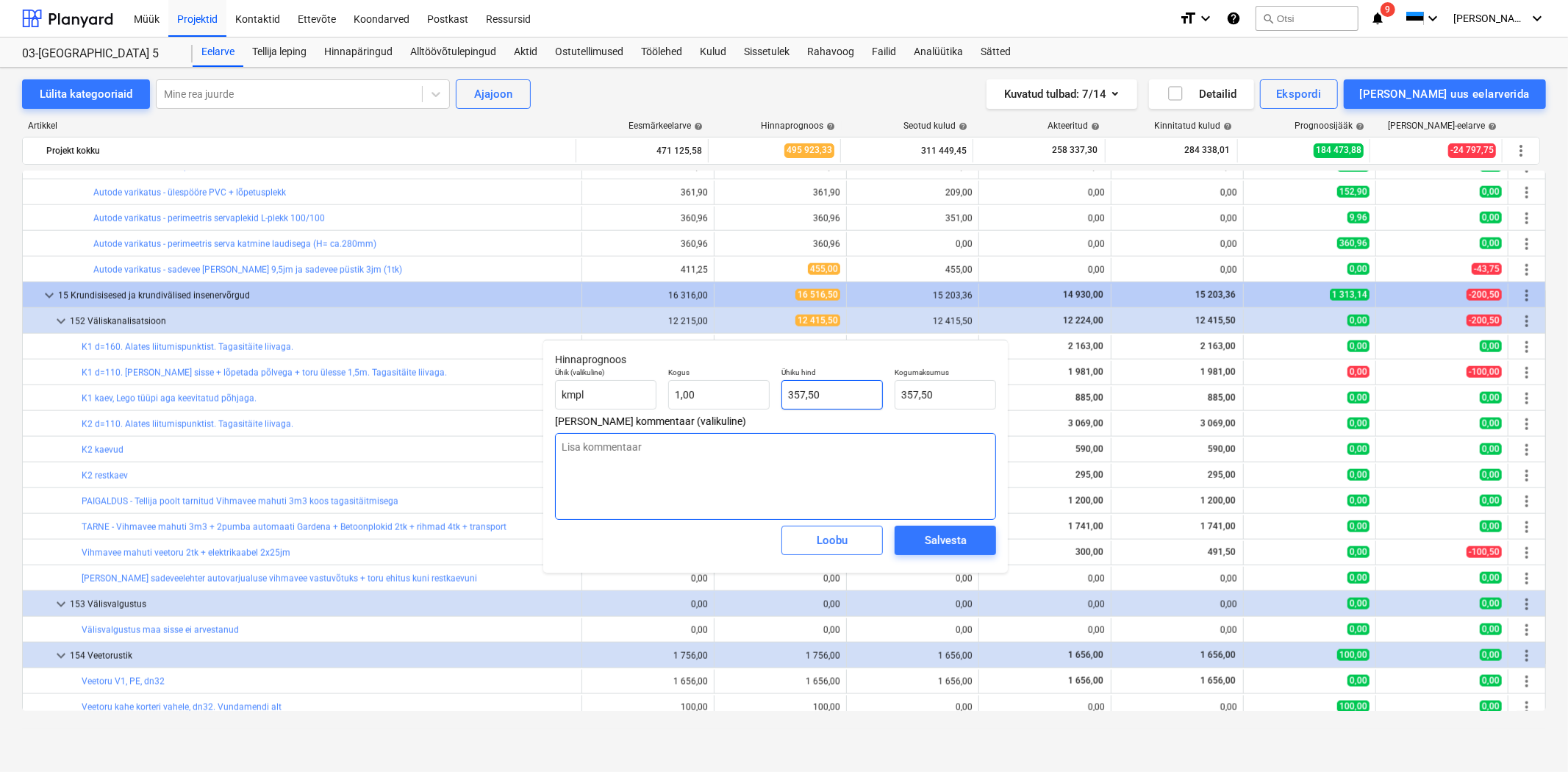
type input "357,50"
type textarea "x"
click at [731, 460] on textarea at bounding box center [776, 476] width 441 height 87
type textarea "V"
type textarea "x"
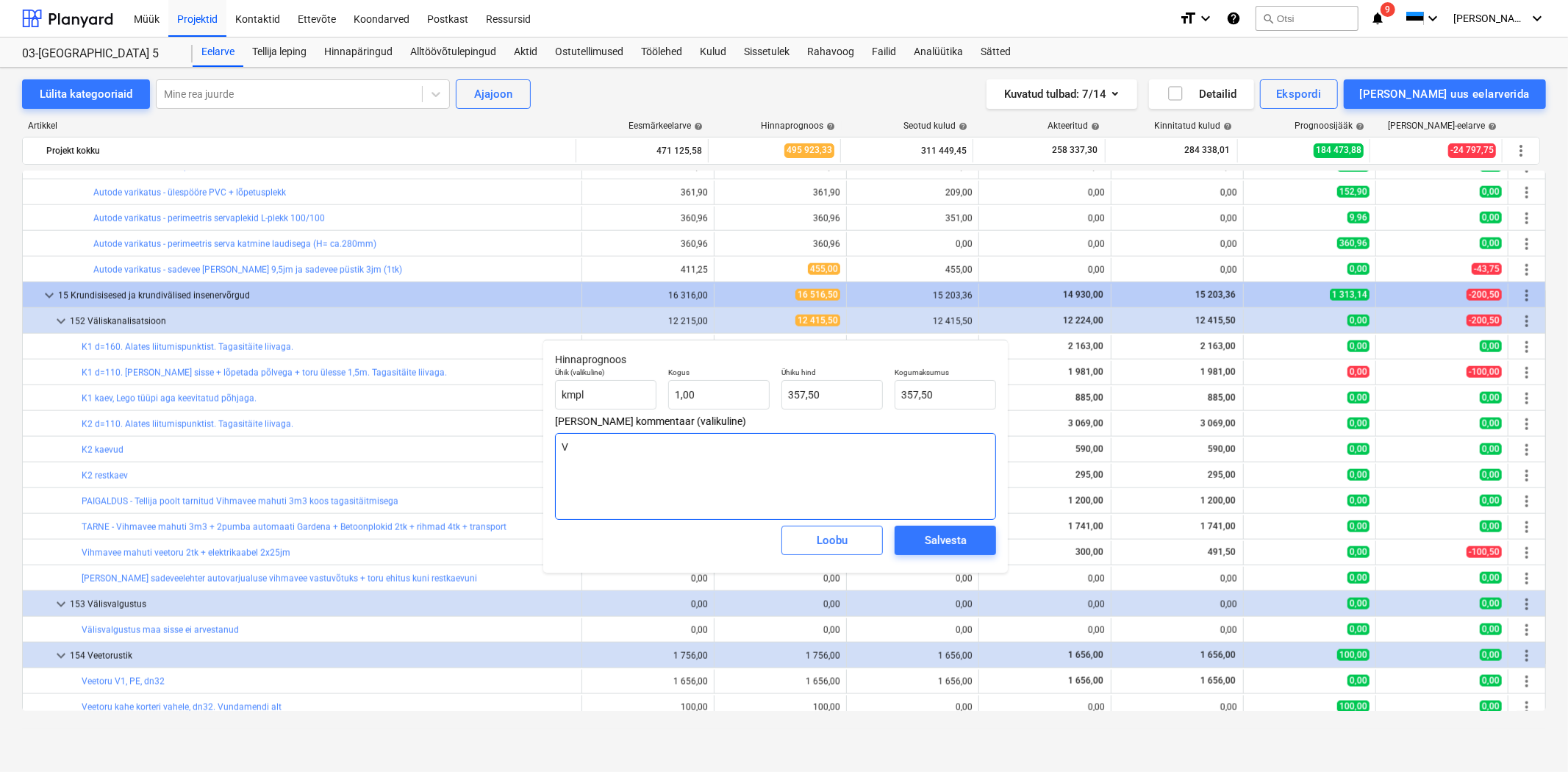
type textarea "Va"
type textarea "x"
type textarea "Var"
type textarea "x"
type textarea "Vare"
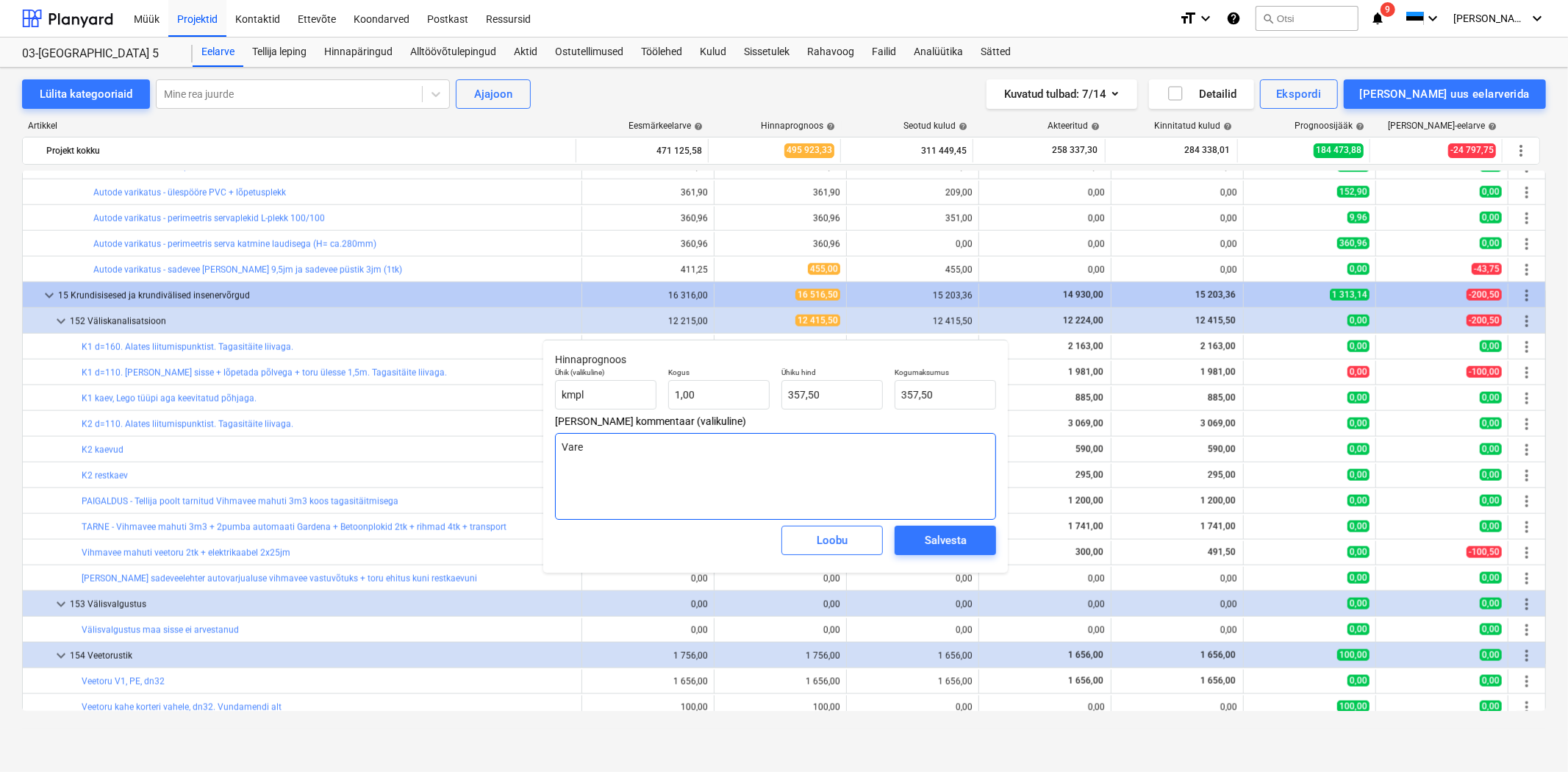
type textarea "x"
type textarea "Varem"
type textarea "x"
type textarea "Varem"
type textarea "x"
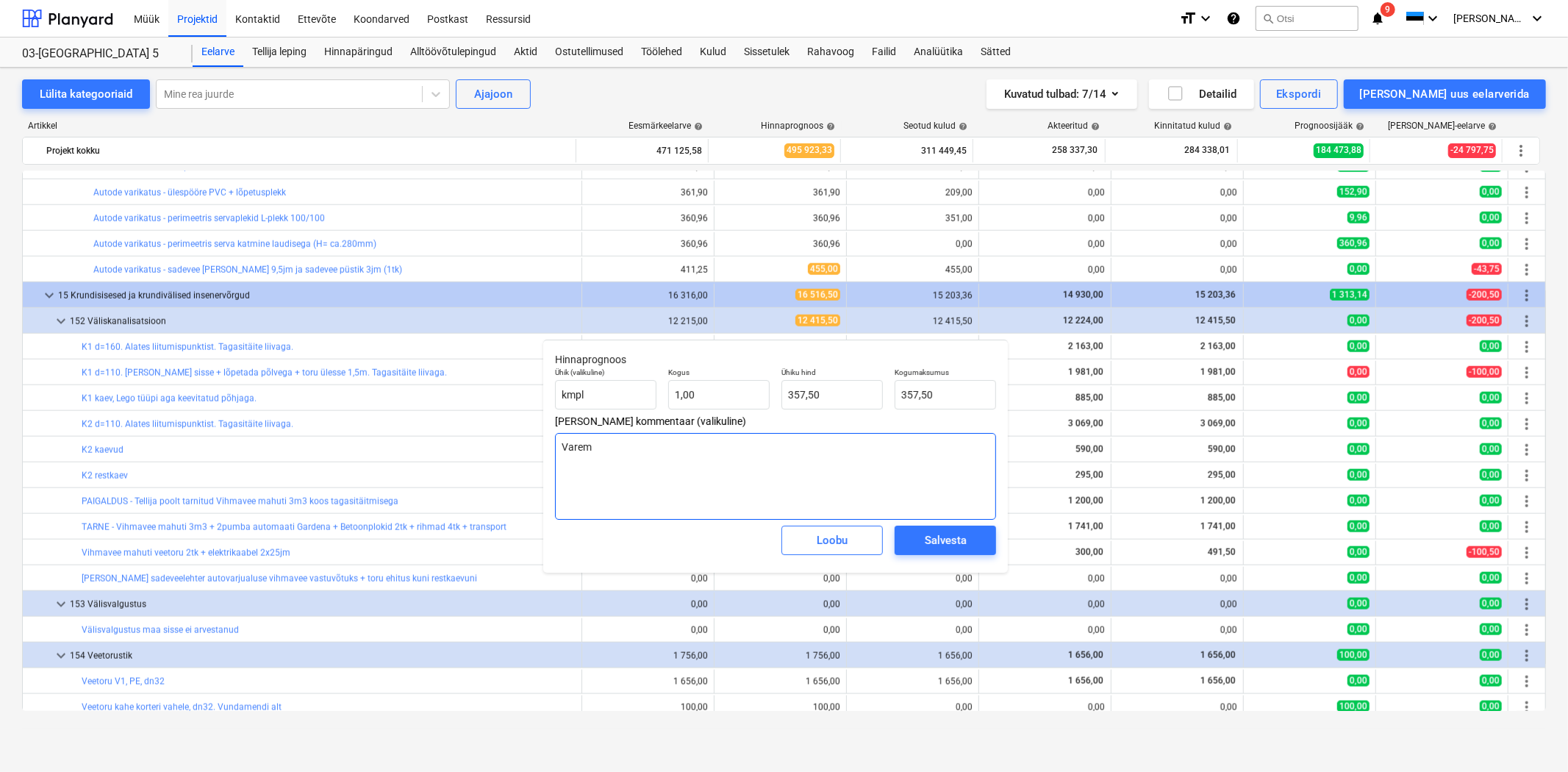
type textarea "Varem e"
type textarea "x"
type textarea "Varem ei"
type textarea "x"
type textarea "Varem ei"
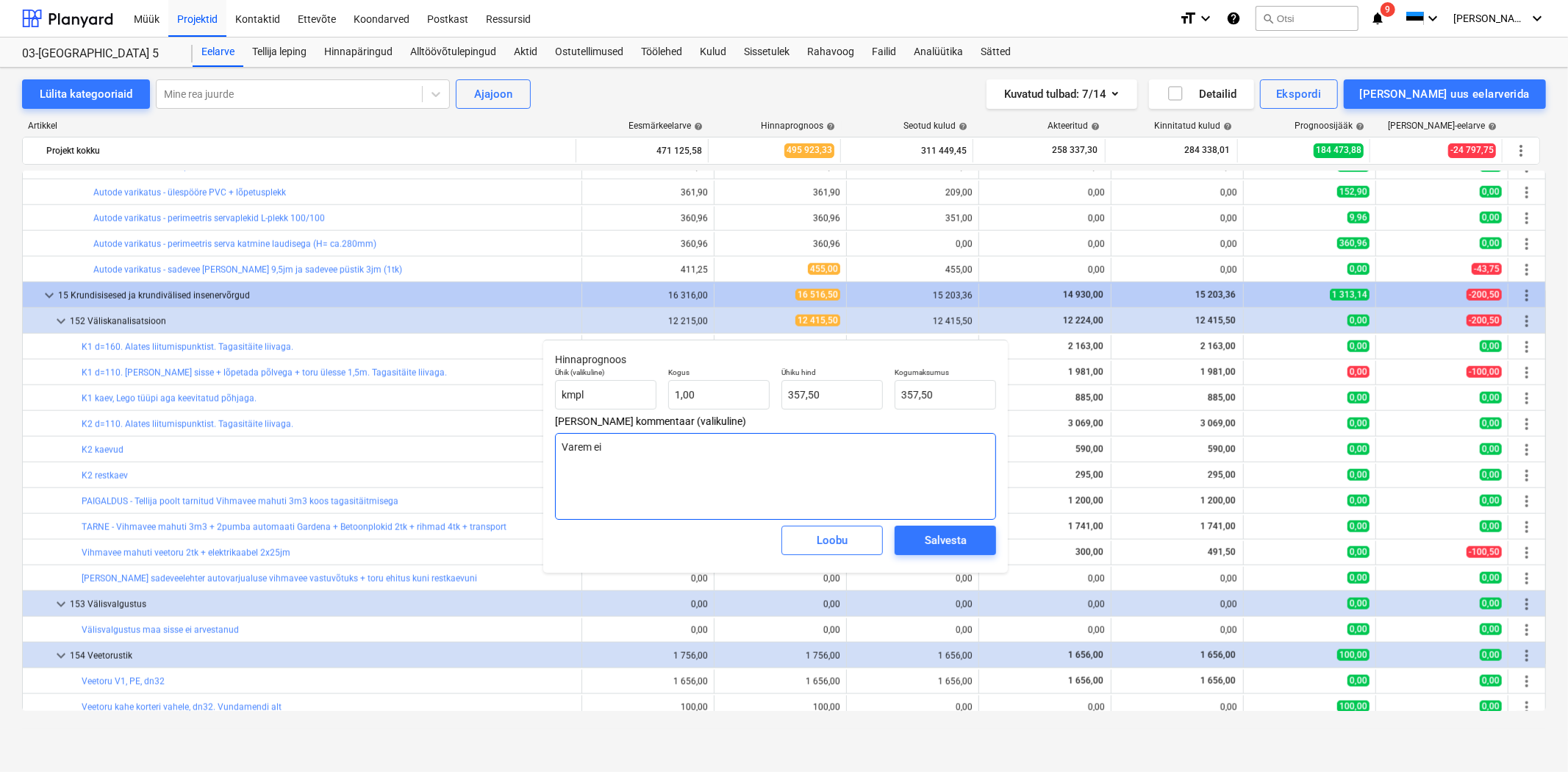
type textarea "x"
type textarea "Varem ei o"
type textarea "x"
type textarea "Varem ei ol"
type textarea "x"
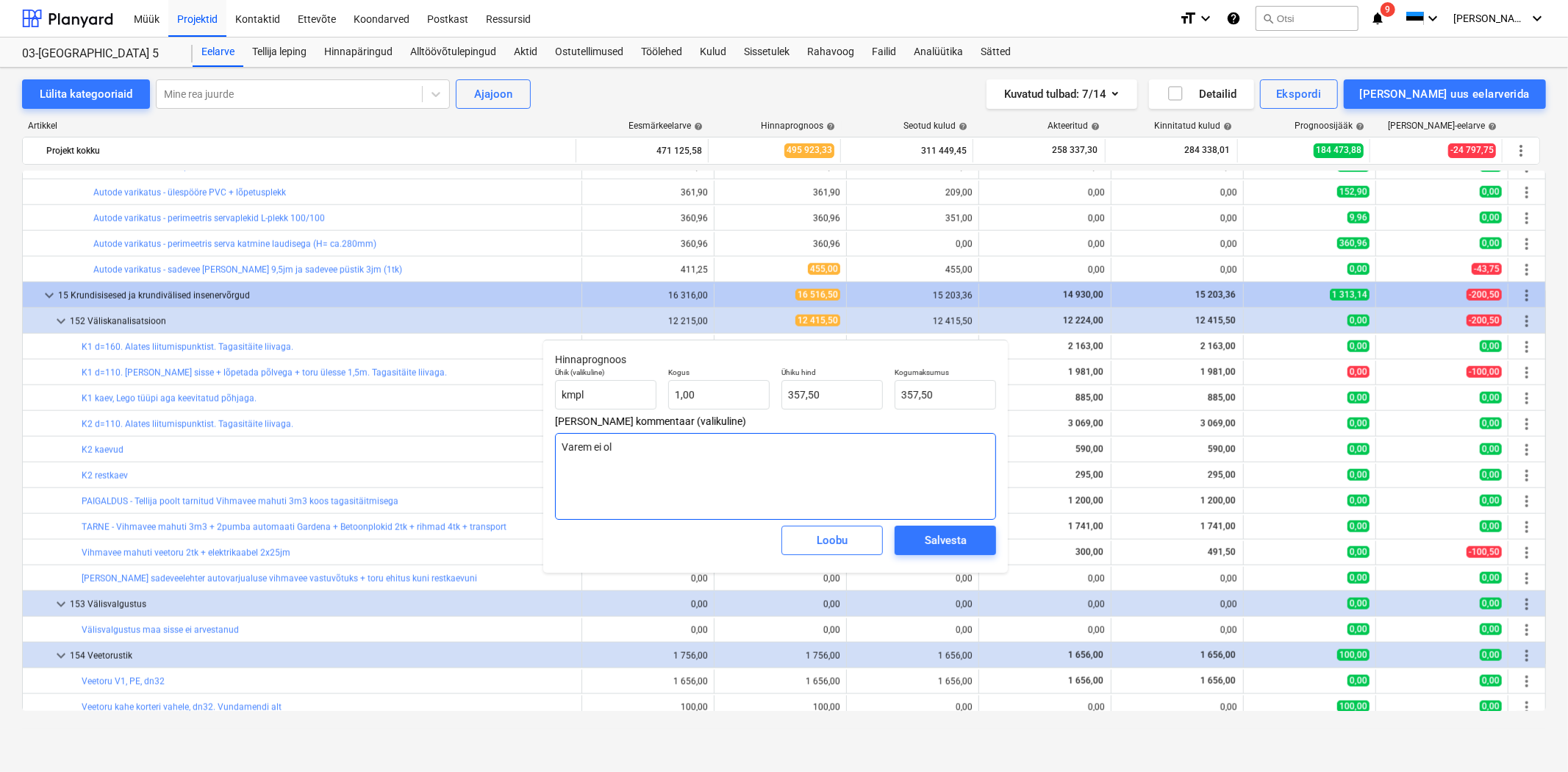
type textarea "Varem ei ole"
type textarea "x"
type textarea "Varem ei ol"
type textarea "x"
type textarea "Varem ei olnu"
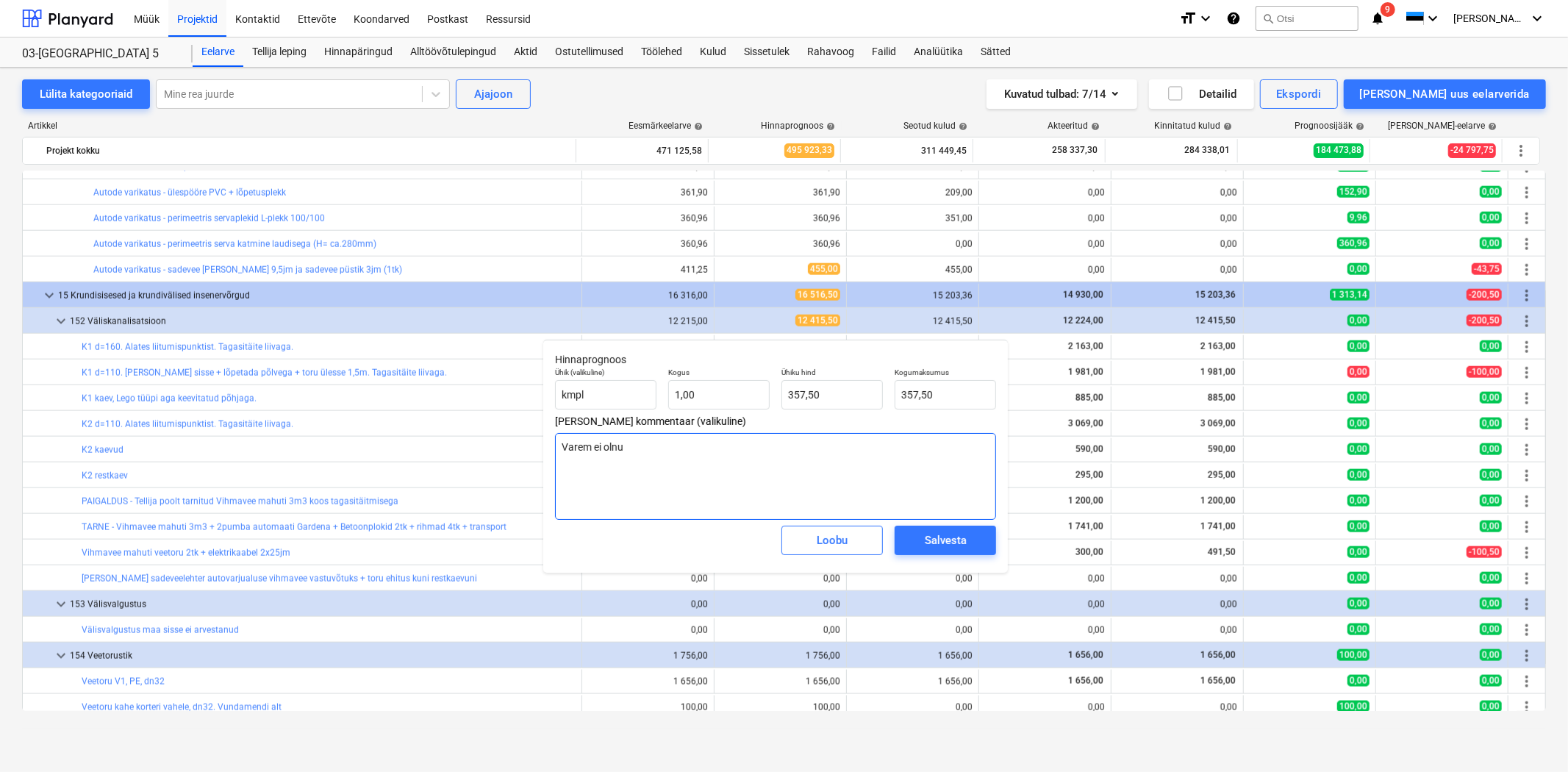
type textarea "x"
type textarea "Varem ei olnud"
type textarea "x"
type textarea "Varem ei olnud"
type textarea "x"
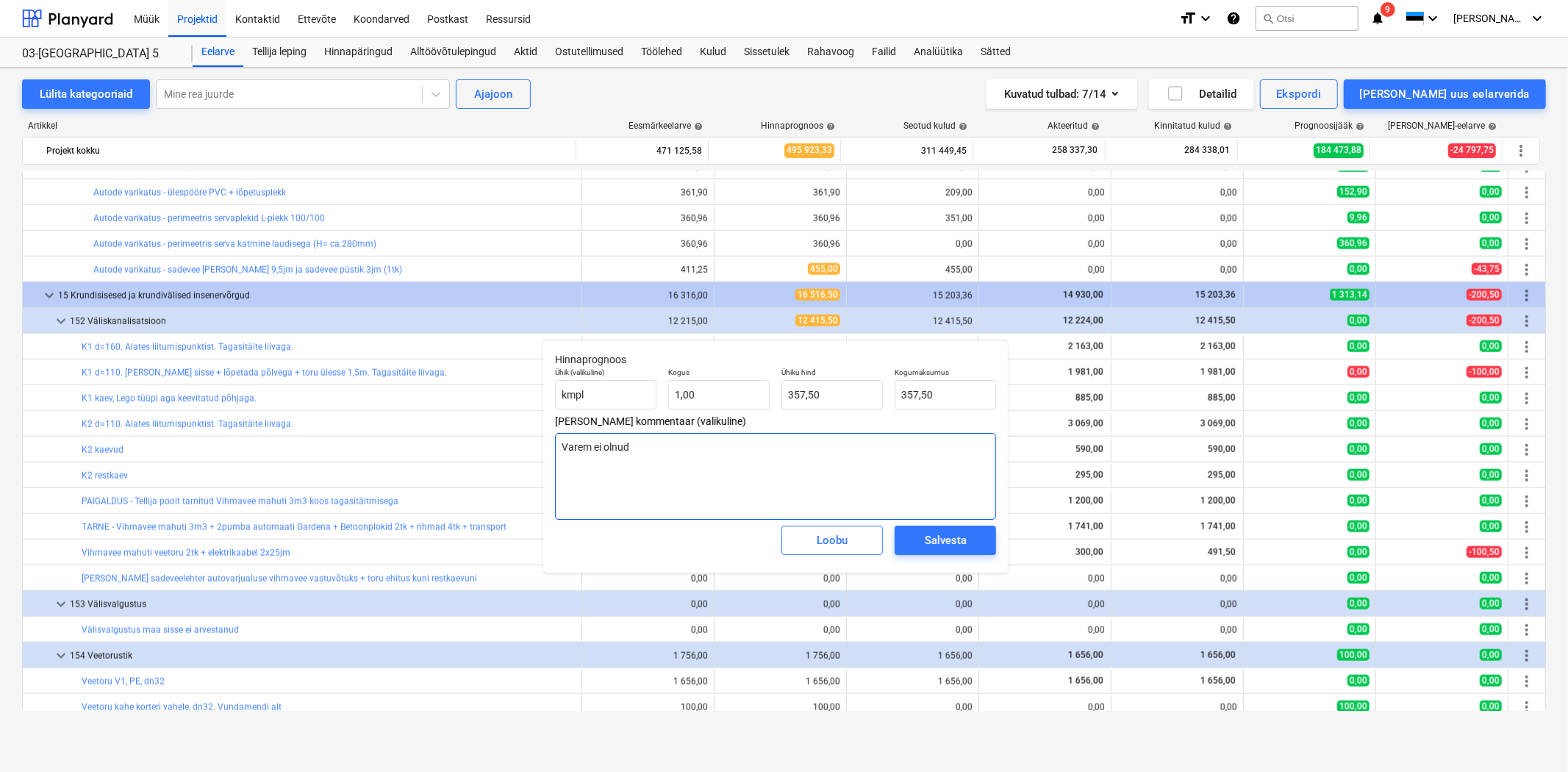
type textarea "Varem ei olnud"
type textarea "x"
type textarea "Varem ei olnud,"
type textarea "x"
type textarea "Varem ei olnud,"
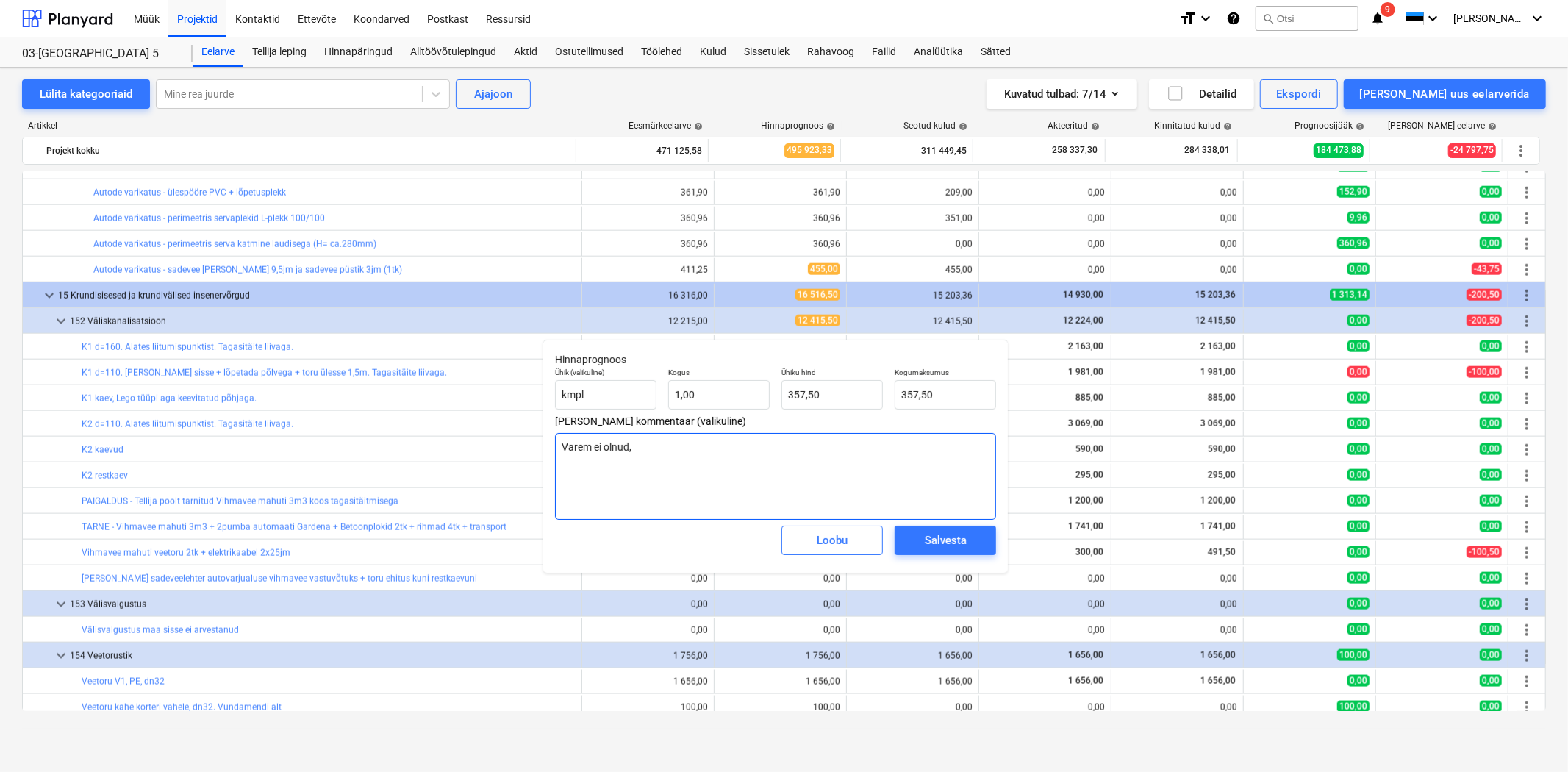
type textarea "x"
type textarea "Varem ei olnud, l"
type textarea "x"
type textarea "Varem ei olnud, li"
type textarea "x"
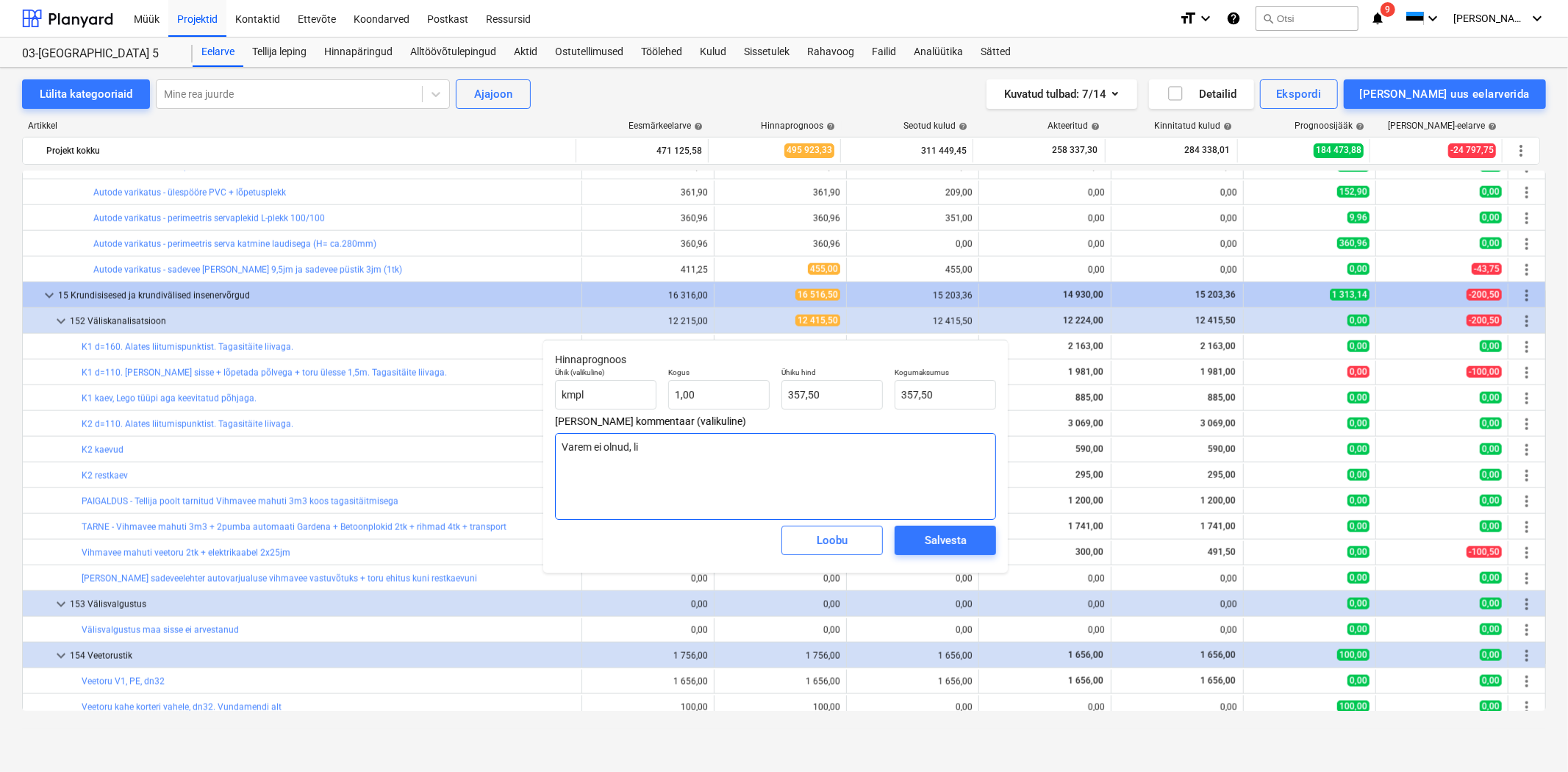
type textarea "Varem ei olnud, lis"
type textarea "x"
type textarea "Varem ei olnud, lisa"
type textarea "x"
type textarea "Varem ei olnud, lisat"
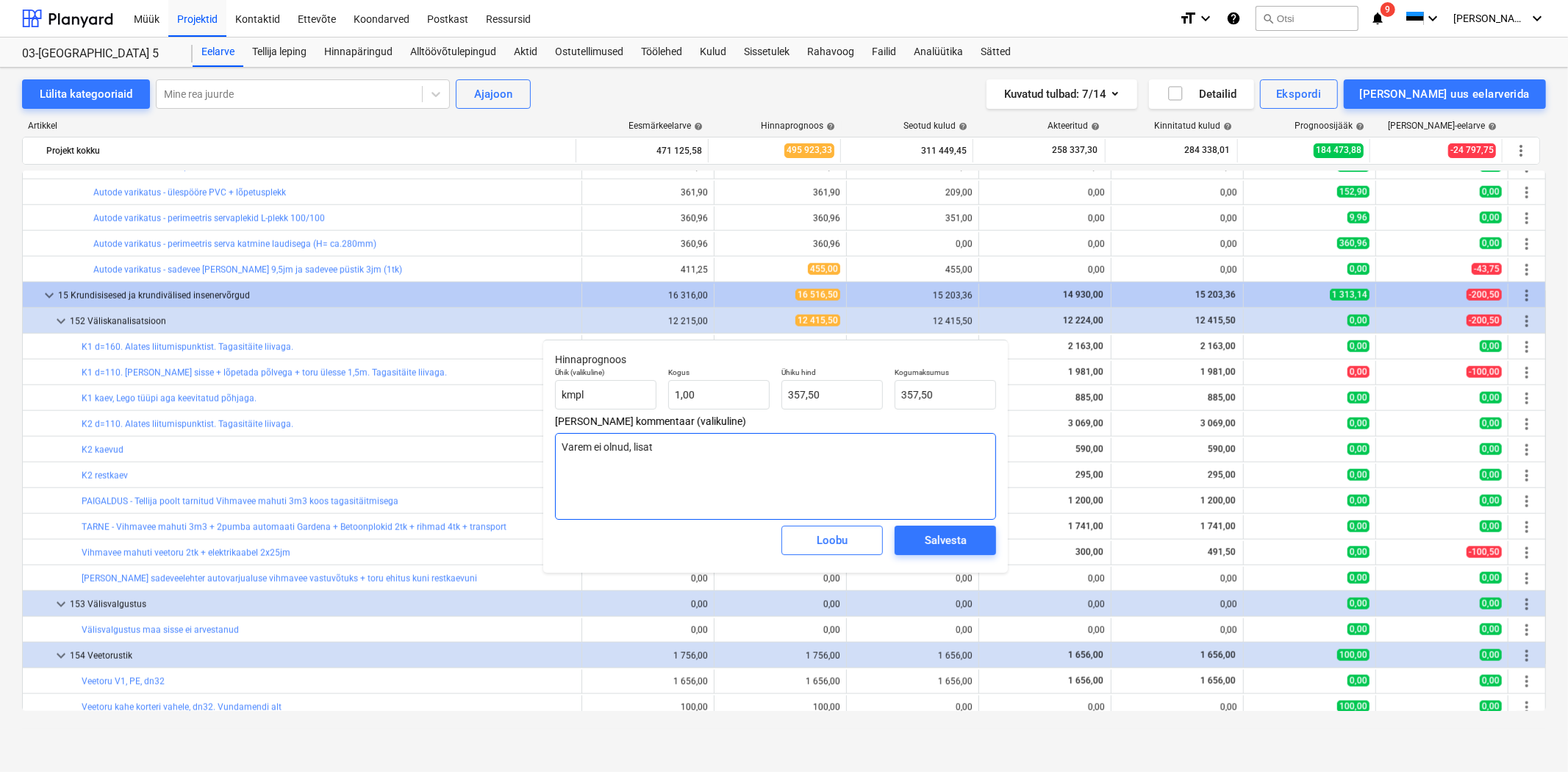
type textarea "x"
type textarea "Varem ei olnud, lisatö"
type textarea "x"
type textarea "Varem ei olnud, lisatöö"
type textarea "x"
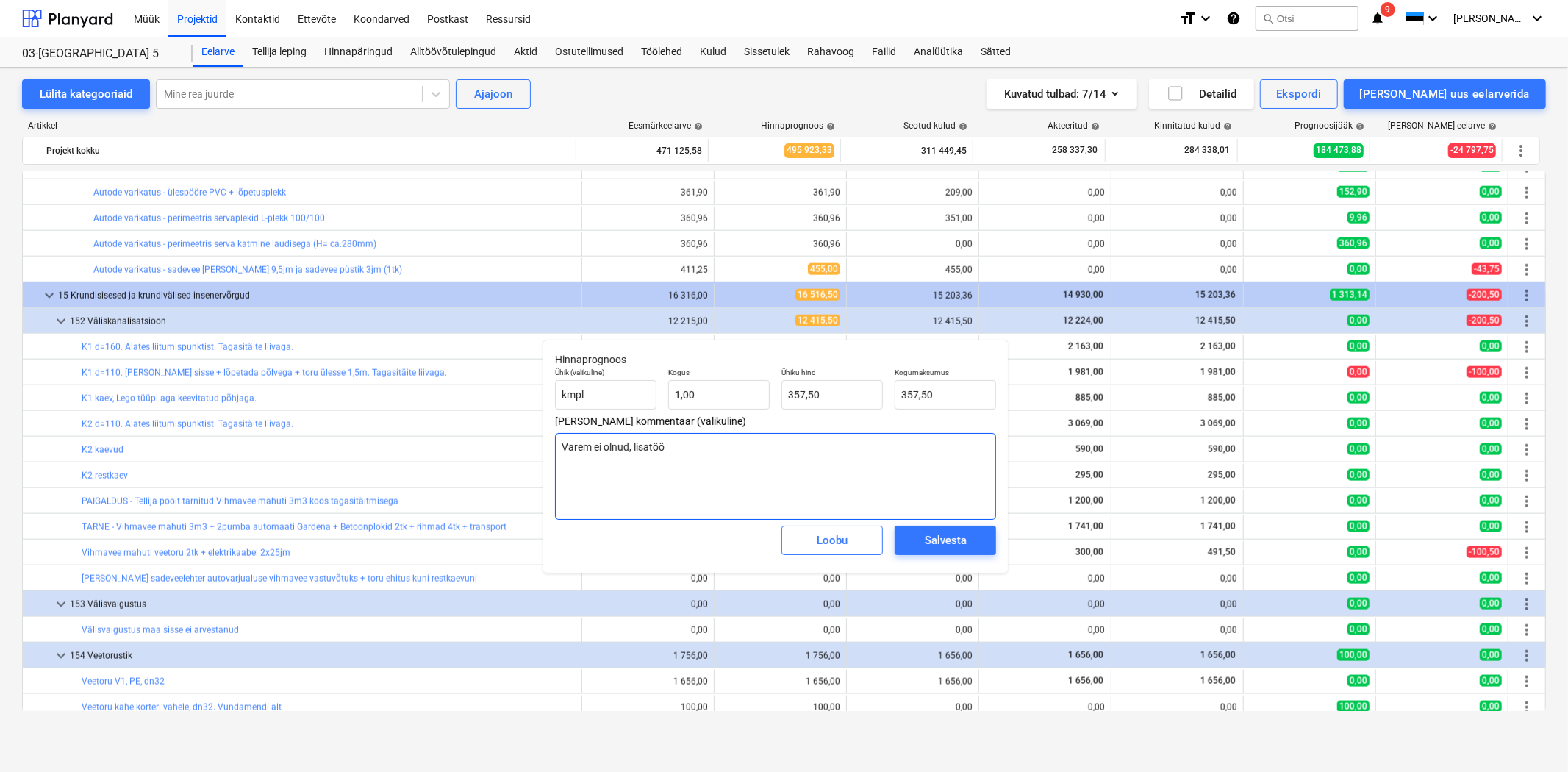
type textarea "Varem ei olnud, lisatö"
type textarea "x"
type textarea "Varem ei olnud, lisat"
type textarea "x"
type textarea "Varem ei olnud, lisa"
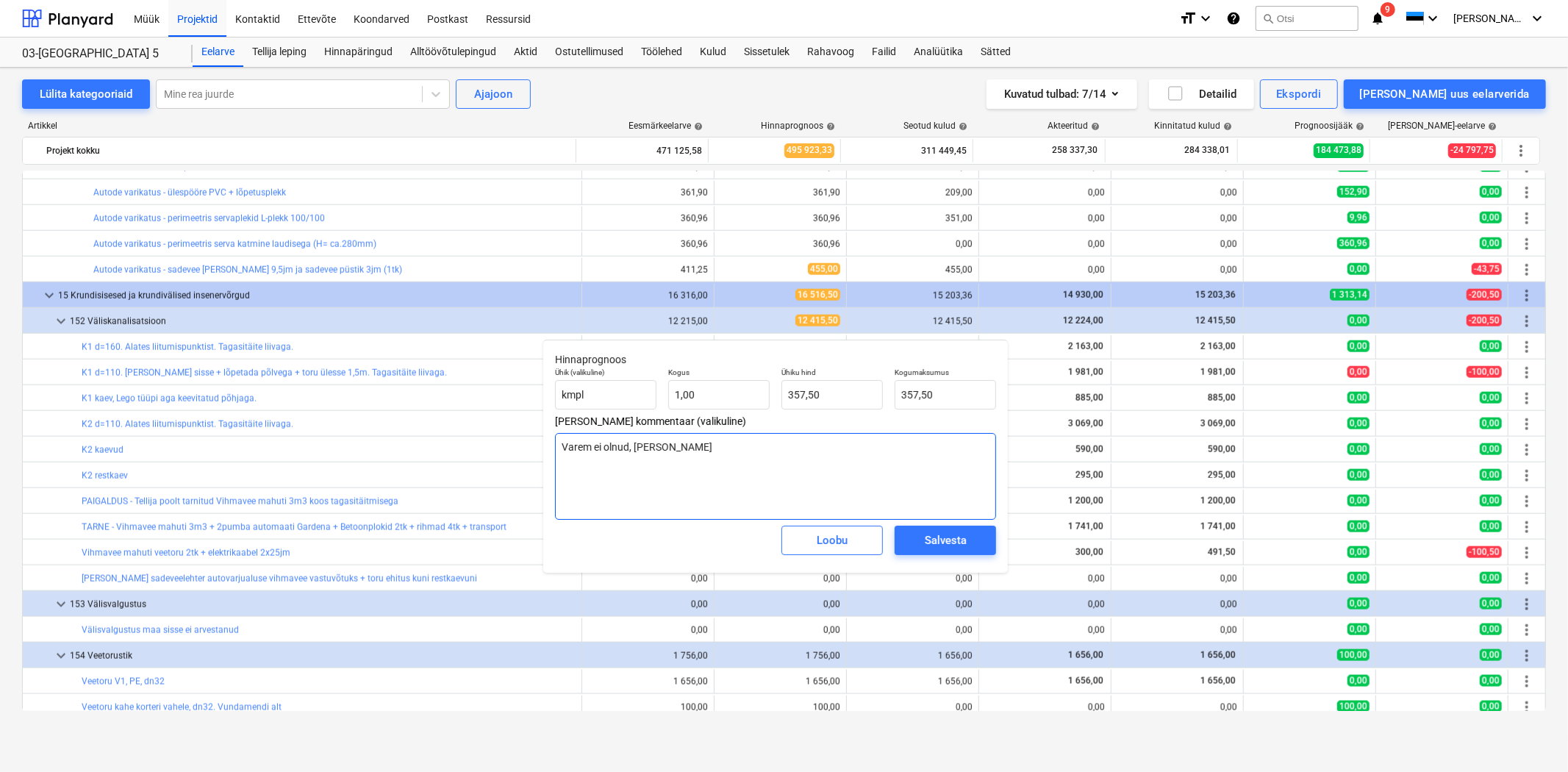
type textarea "x"
type textarea "Varem ei olnud, lisat"
type textarea "x"
type textarea "Varem ei olnud, lisatu"
type textarea "x"
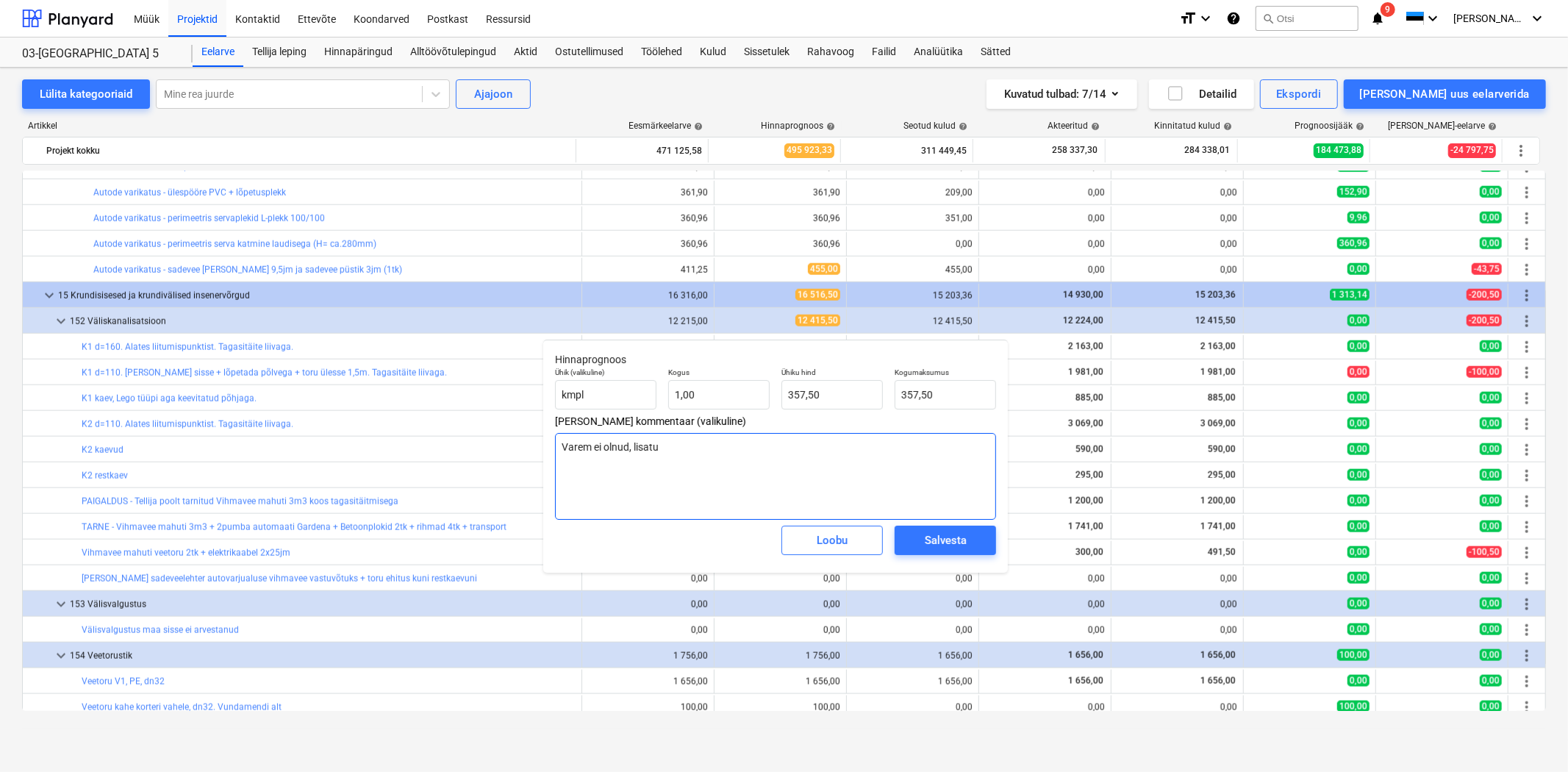
type textarea "Varem ei olnud, lisatud"
type textarea "x"
type textarea "Varem ei olnud, lisatud"
type textarea "x"
type textarea "Varem ei olnud, lisatud k"
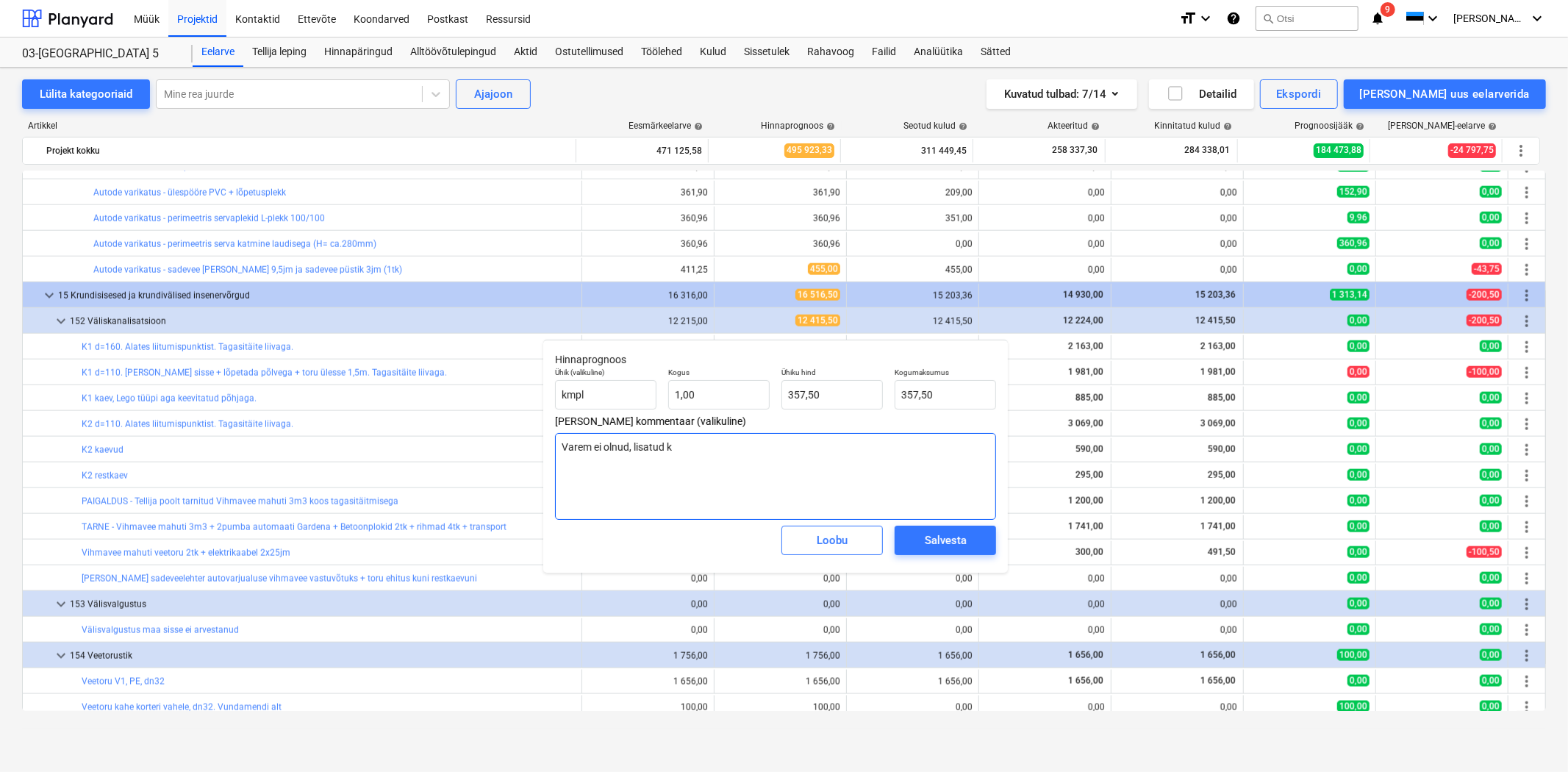
type textarea "x"
type textarea "Varem ei olnud, lisatud ku"
type textarea "x"
type textarea "Varem ei olnud, lisatud kun"
type textarea "x"
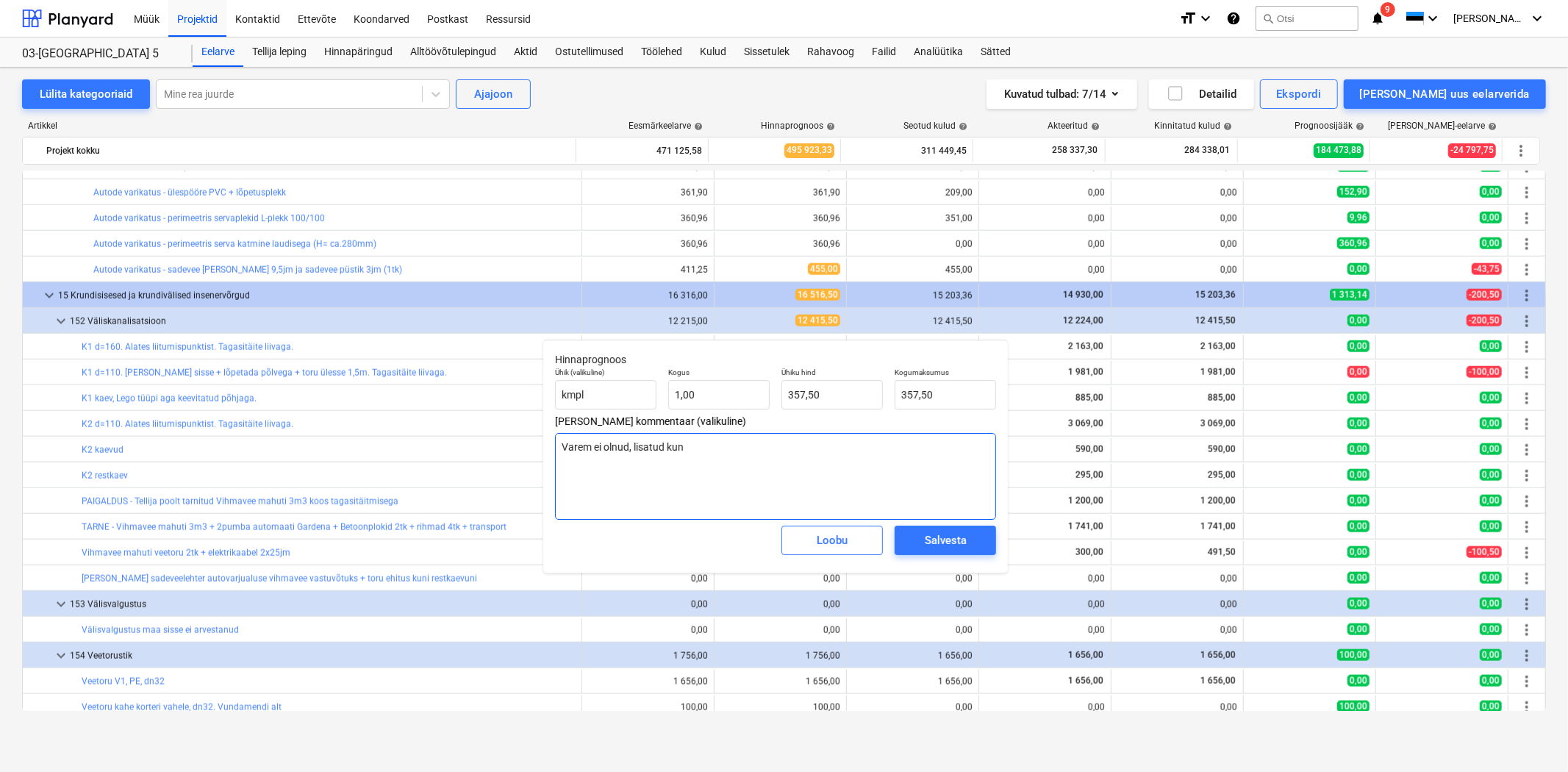
type textarea "Varem ei olnud, lisatud kuna"
type textarea "x"
type textarea "Varem ei olnud, lisatud kuna"
type textarea "x"
type textarea "Varem ei olnud, lisatud kuna n"
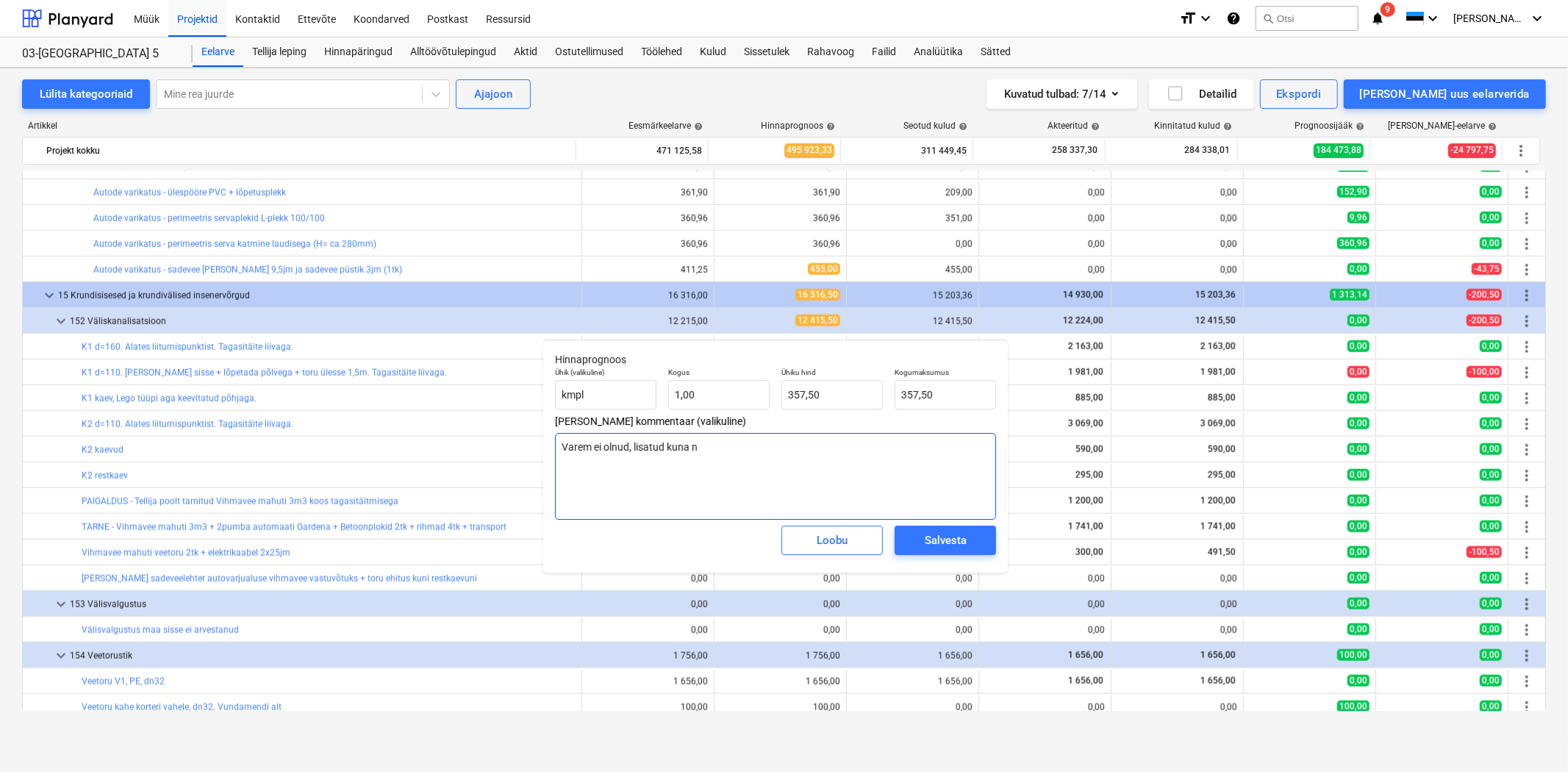
type textarea "x"
type textarea "Varem ei olnud, lisatud kuna ni"
type textarea "x"
type textarea "Varem ei olnud, lisatud kuna nii"
type textarea "x"
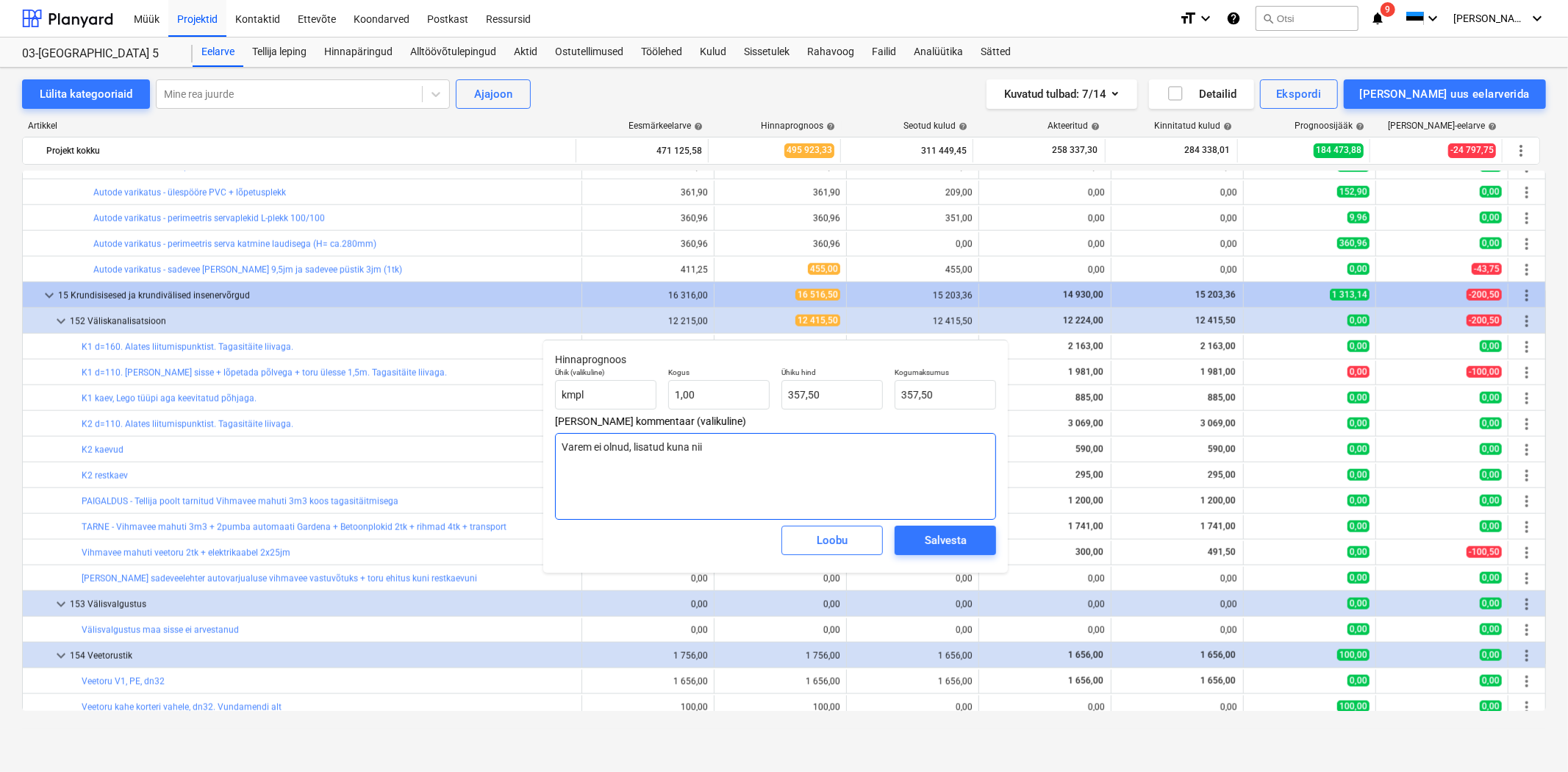
type textarea "Varem ei olnud, lisatud kuna nii"
type textarea "x"
type textarea "Varem ei olnud, lisatud kuna nii o"
type textarea "x"
type textarea "Varem ei olnud, lisatud kuna nii on"
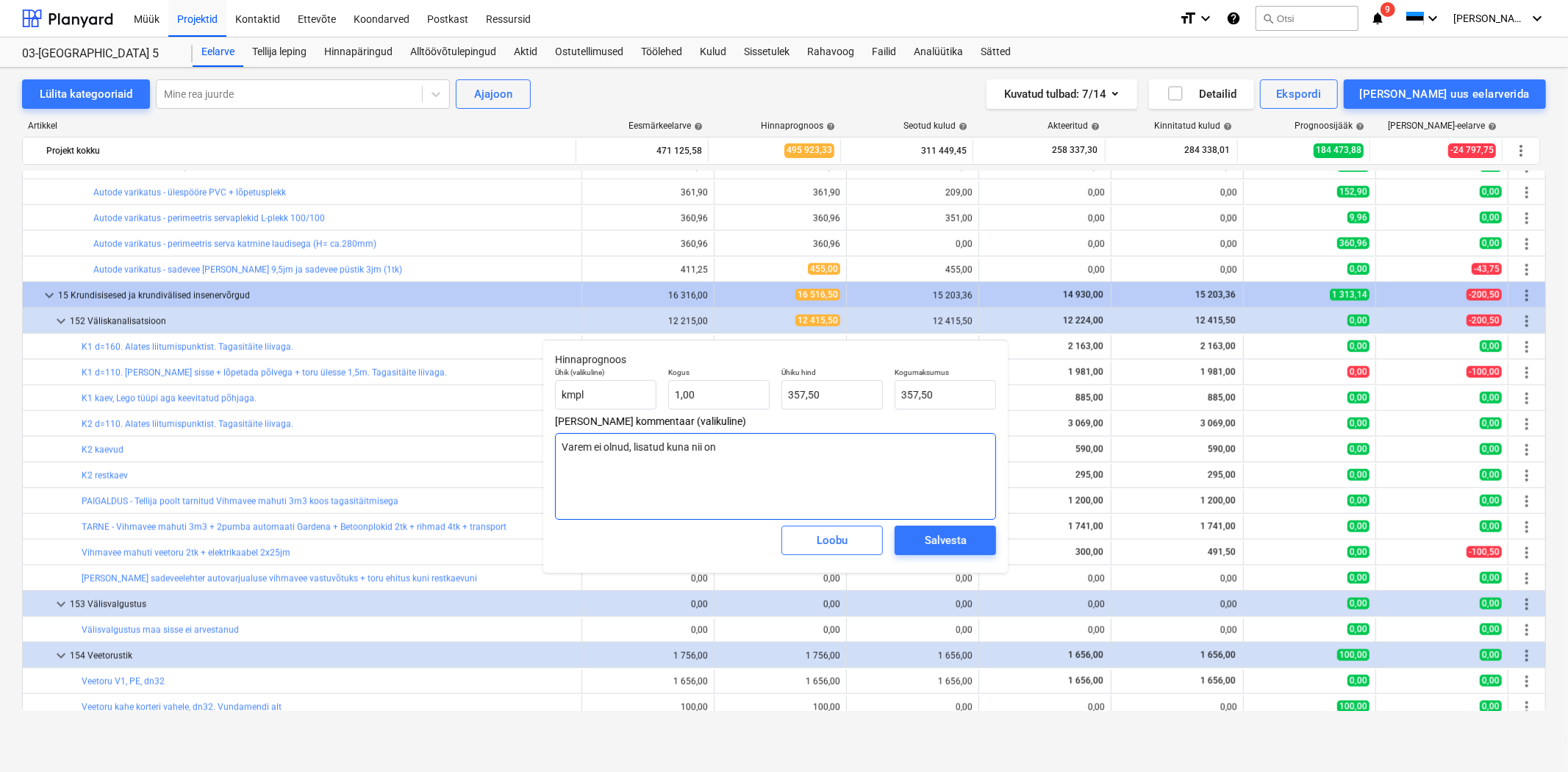
type textarea "x"
type textarea "Varem ei olnud, lisatud kuna nii on"
type textarea "x"
type textarea "Varem ei olnud, lisatud kuna nii on p"
type textarea "x"
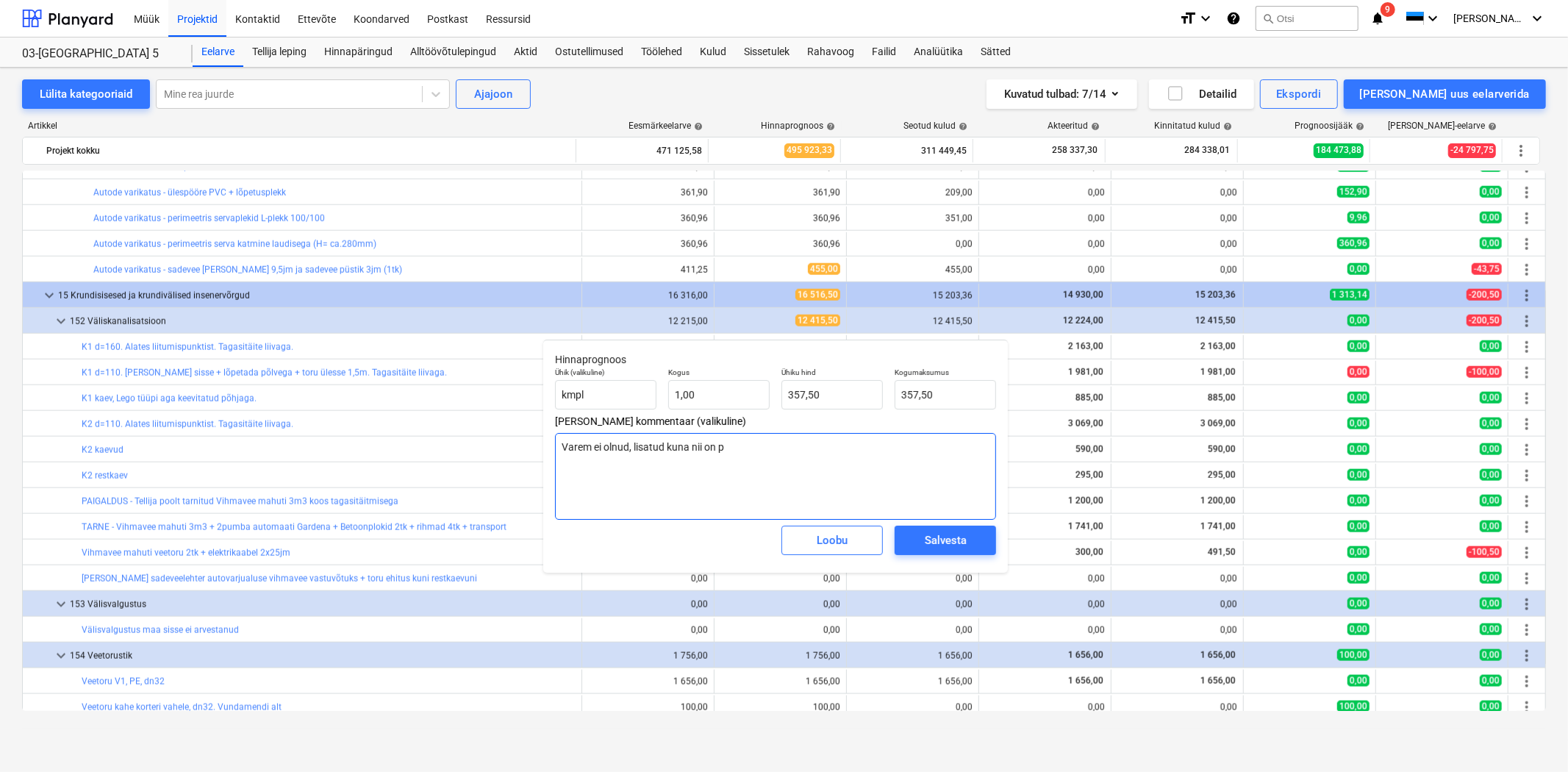
type textarea "Varem ei olnud, lisatud kuna nii on pr"
type textarea "x"
type textarea "Varem ei olnud, lisatud kuna nii on pra"
type textarea "x"
type textarea "Varem ei olnud, lisatud kuna nii on prae"
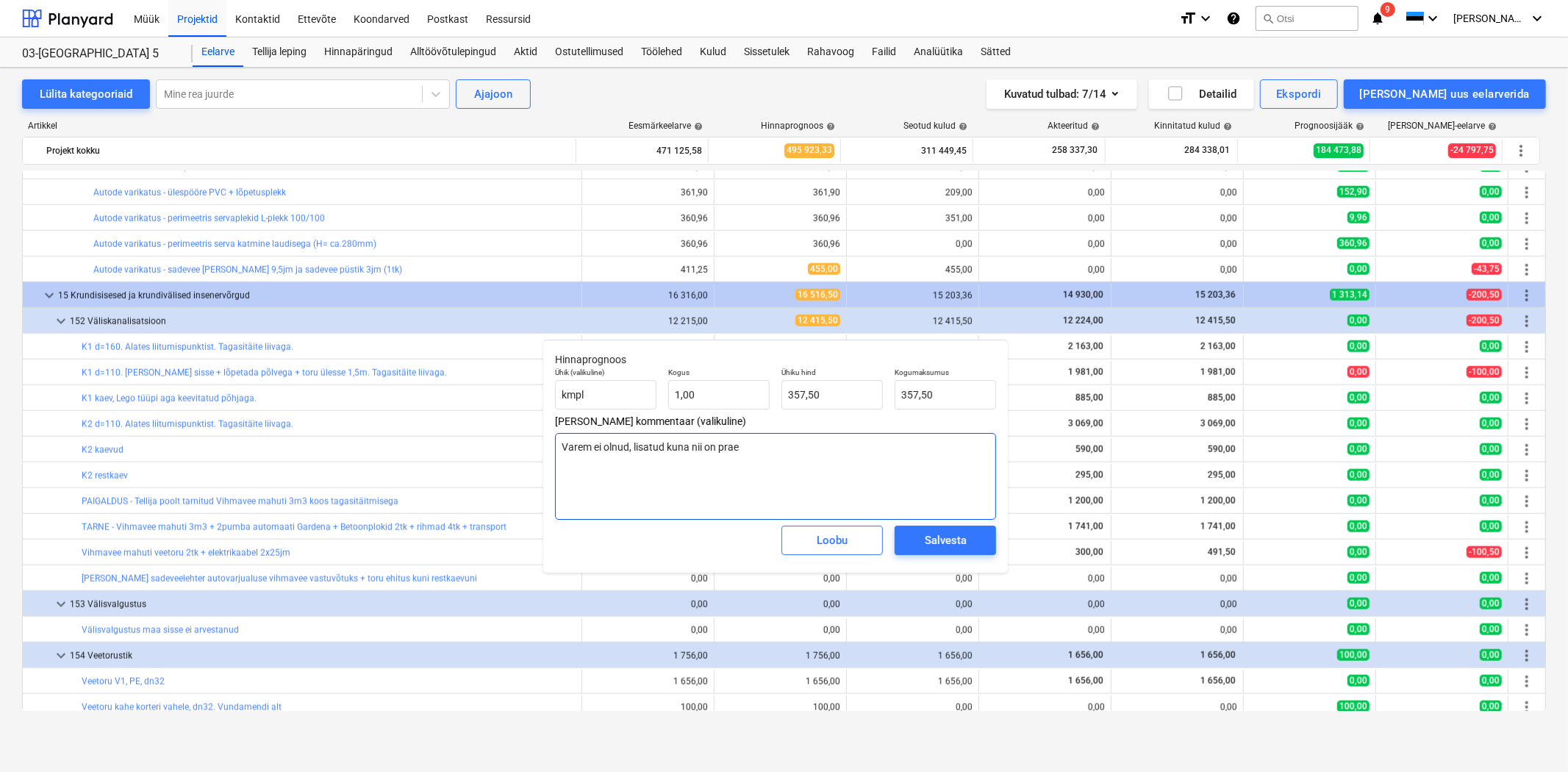
type textarea "x"
type textarea "Varem ei olnud, lisatud kuna nii on pra"
type textarea "x"
type textarea "Varem ei olnud, lisatud kuna nii on pr"
type textarea "x"
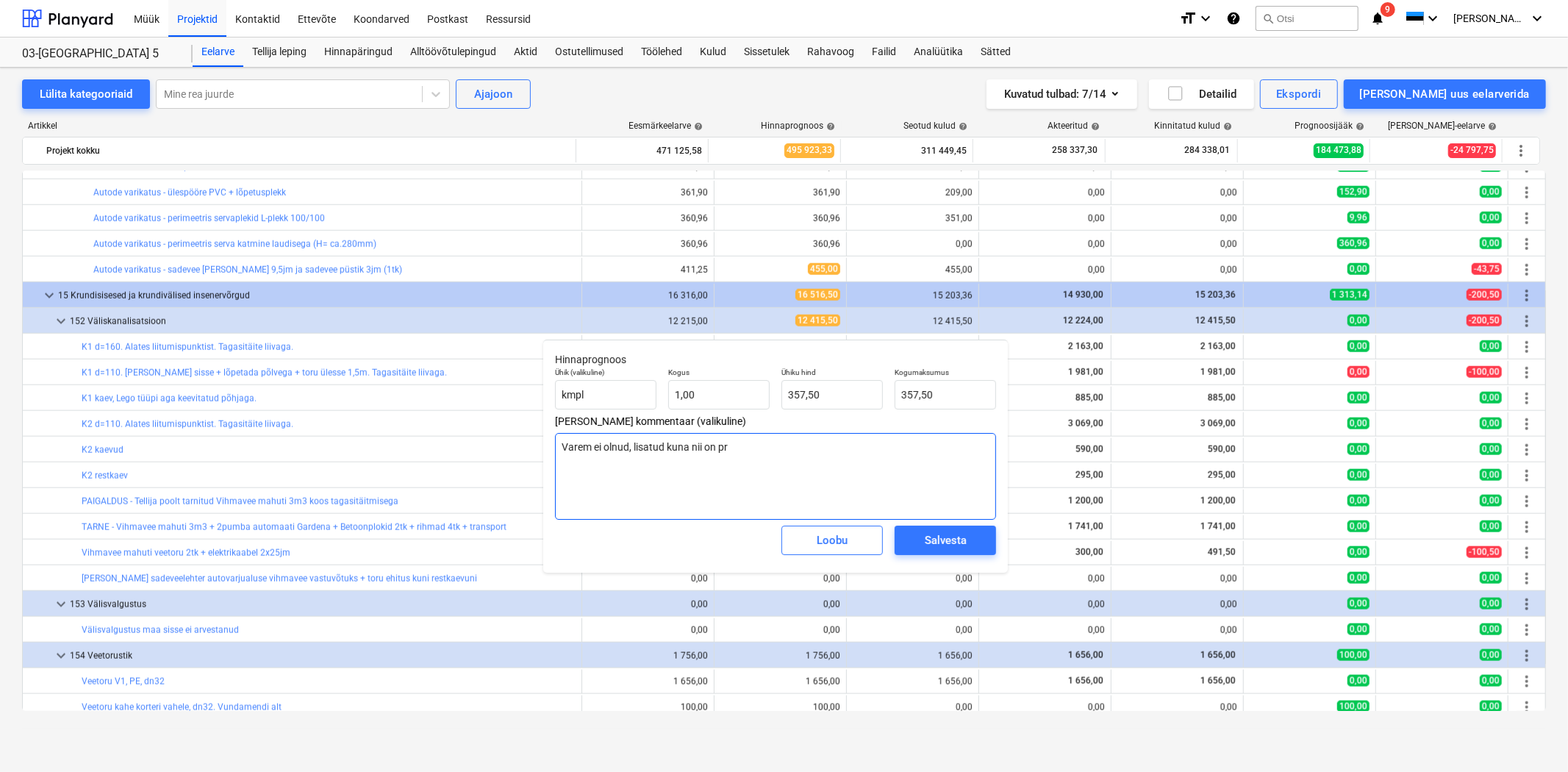
type textarea "Varem ei olnud, lisatud kuna nii on p"
type textarea "x"
type textarea "Varem ei olnud, lisatud kuna nii on pa"
type textarea "x"
click at [952, 541] on div "Salvesta" at bounding box center [945, 541] width 42 height 19
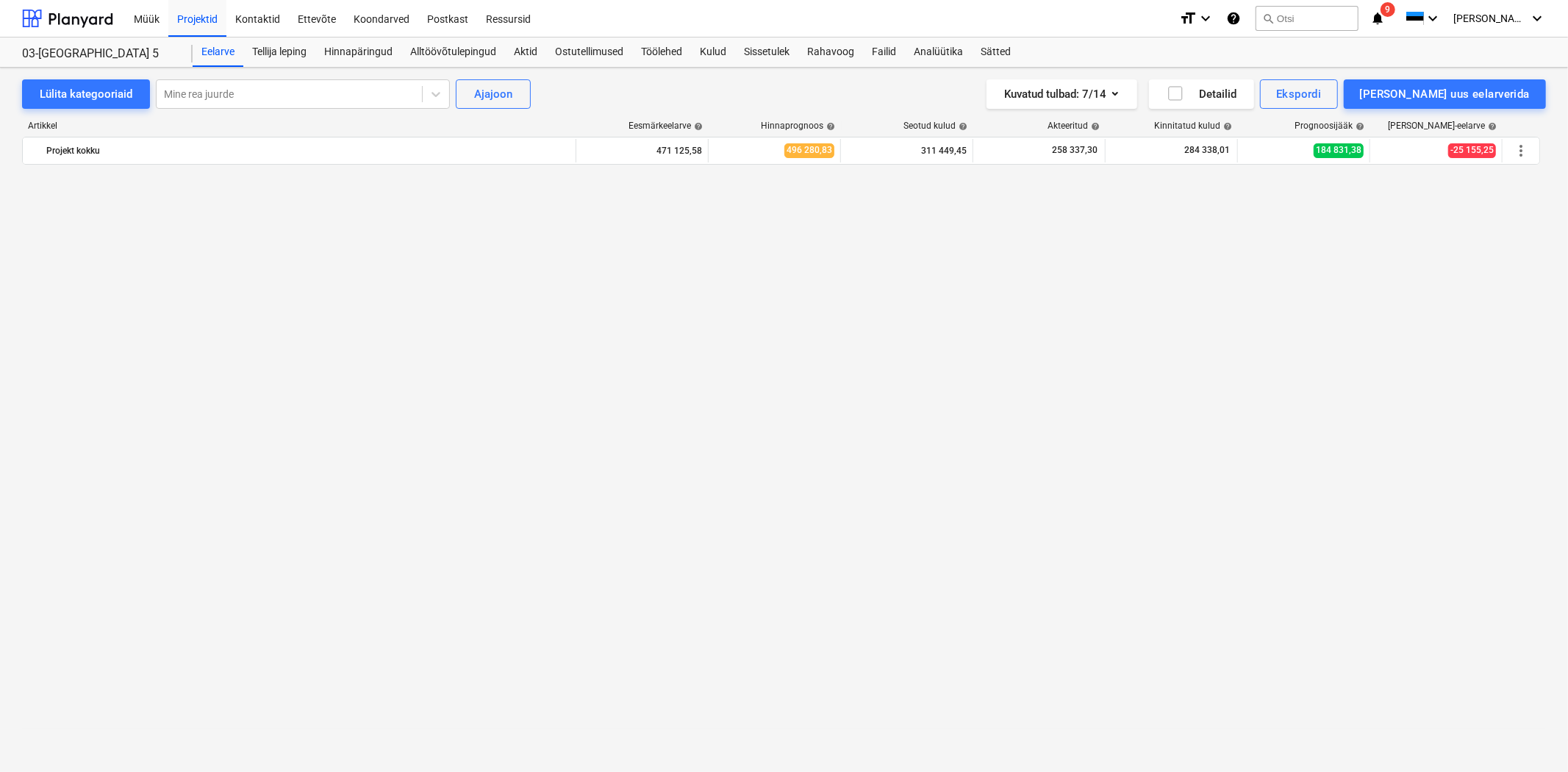
scroll to position [1089, 0]
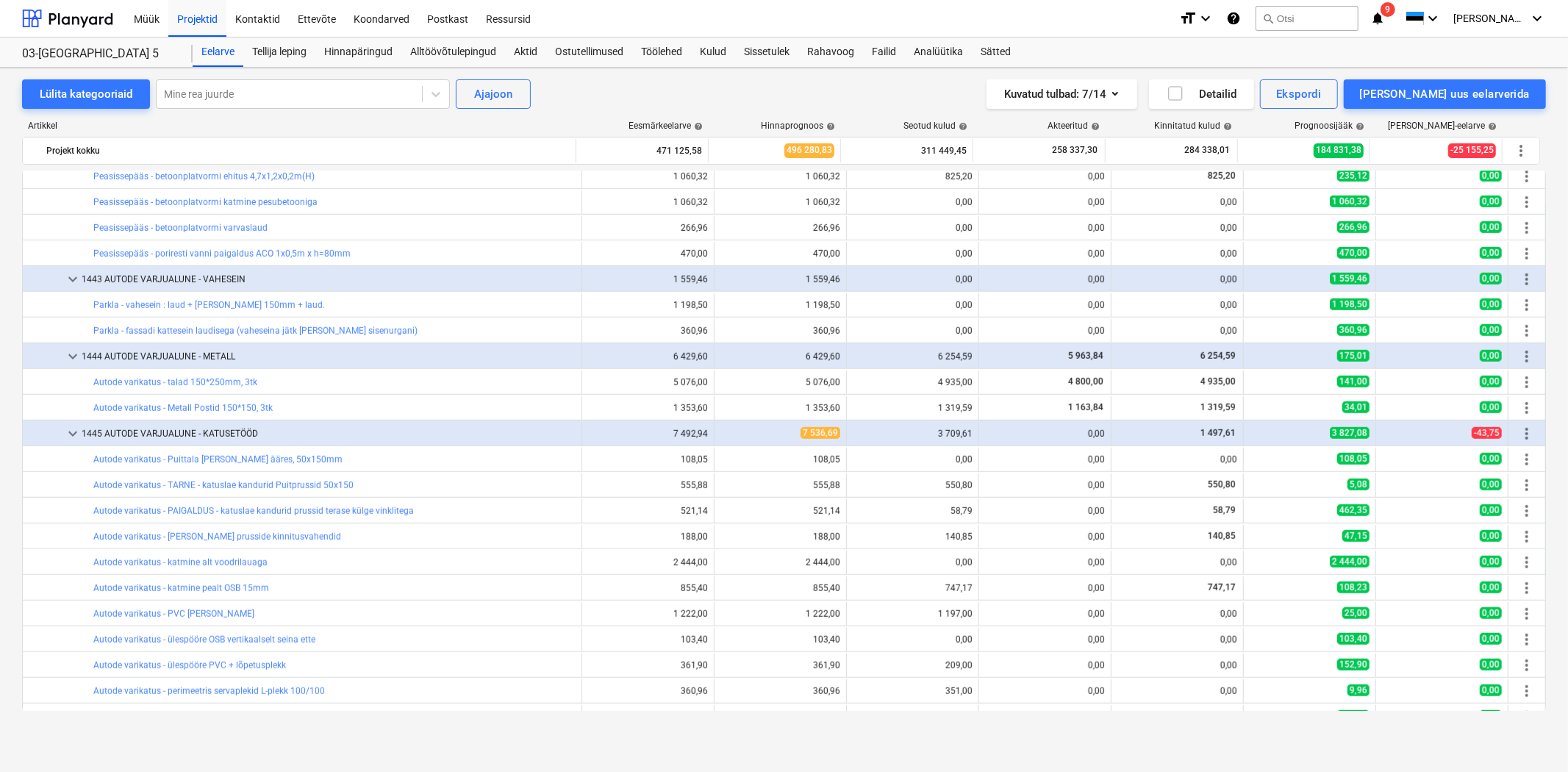
drag, startPoint x: 1546, startPoint y: 234, endPoint x: 1546, endPoint y: 288, distance: 54.0
click at [1546, 288] on div "Lülita kategooriaid Mine rea juurde Ajajoon Kuvatud tulbad : 7/14 Detailid Eksp…" at bounding box center [784, 404] width 1568 height 673
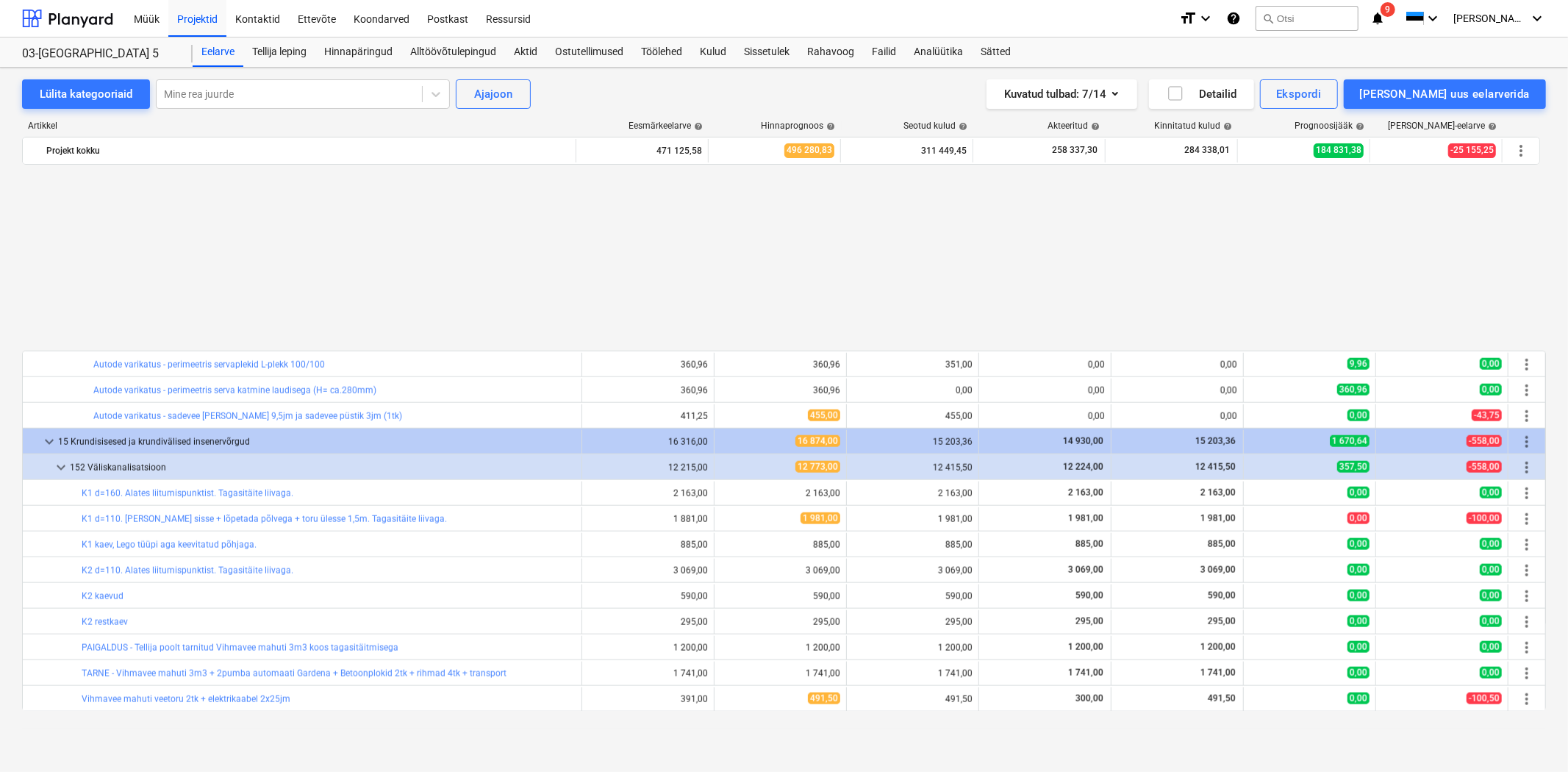
scroll to position [1634, 0]
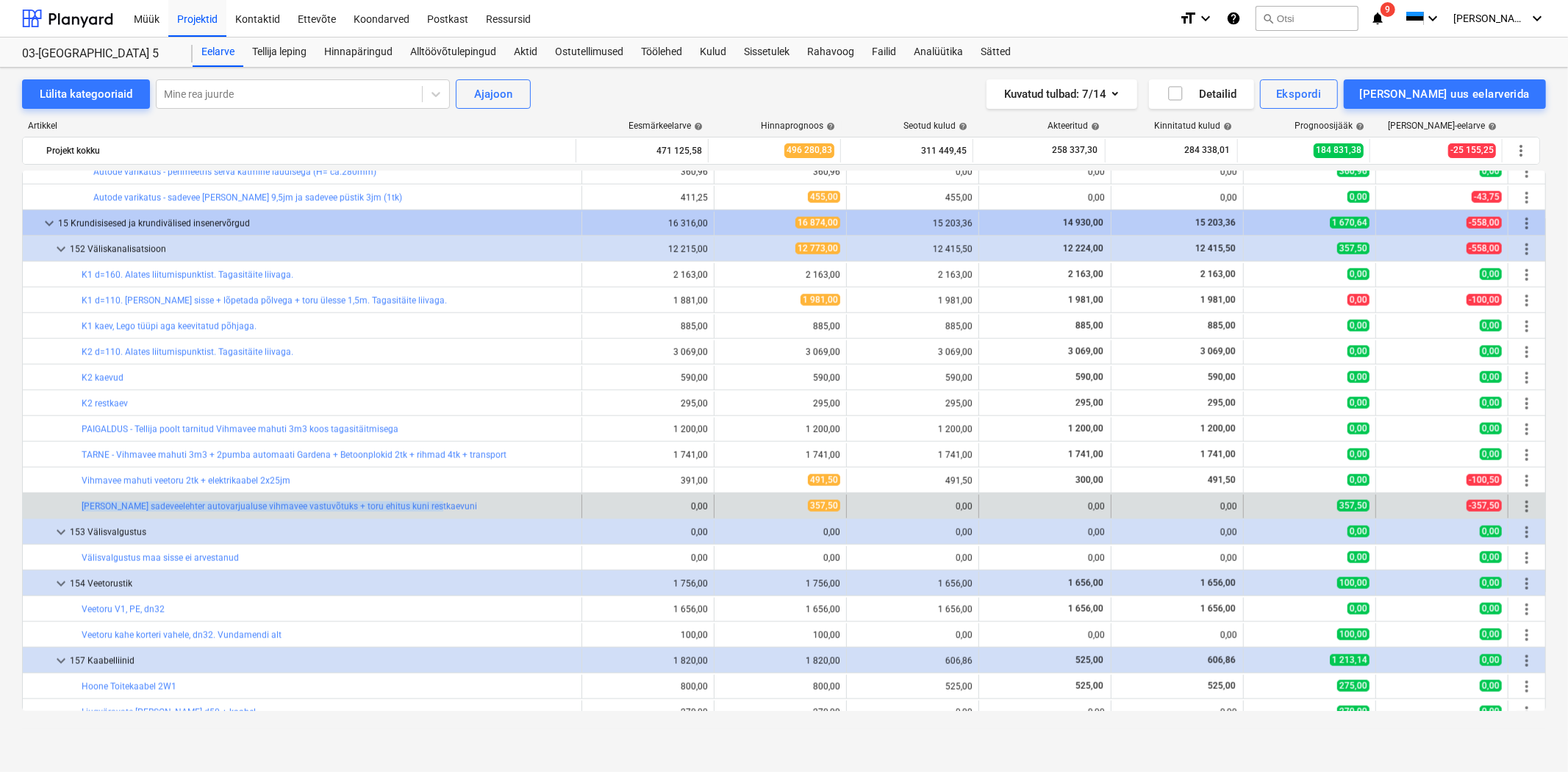
drag, startPoint x: 452, startPoint y: 509, endPoint x: 57, endPoint y: 511, distance: 395.0
click at [63, 512] on div "bar_chart Lisa sadeveelehter autovarjualuse vihmavee vastuvõtuks + toru ehitus …" at bounding box center [302, 506] width 559 height 23
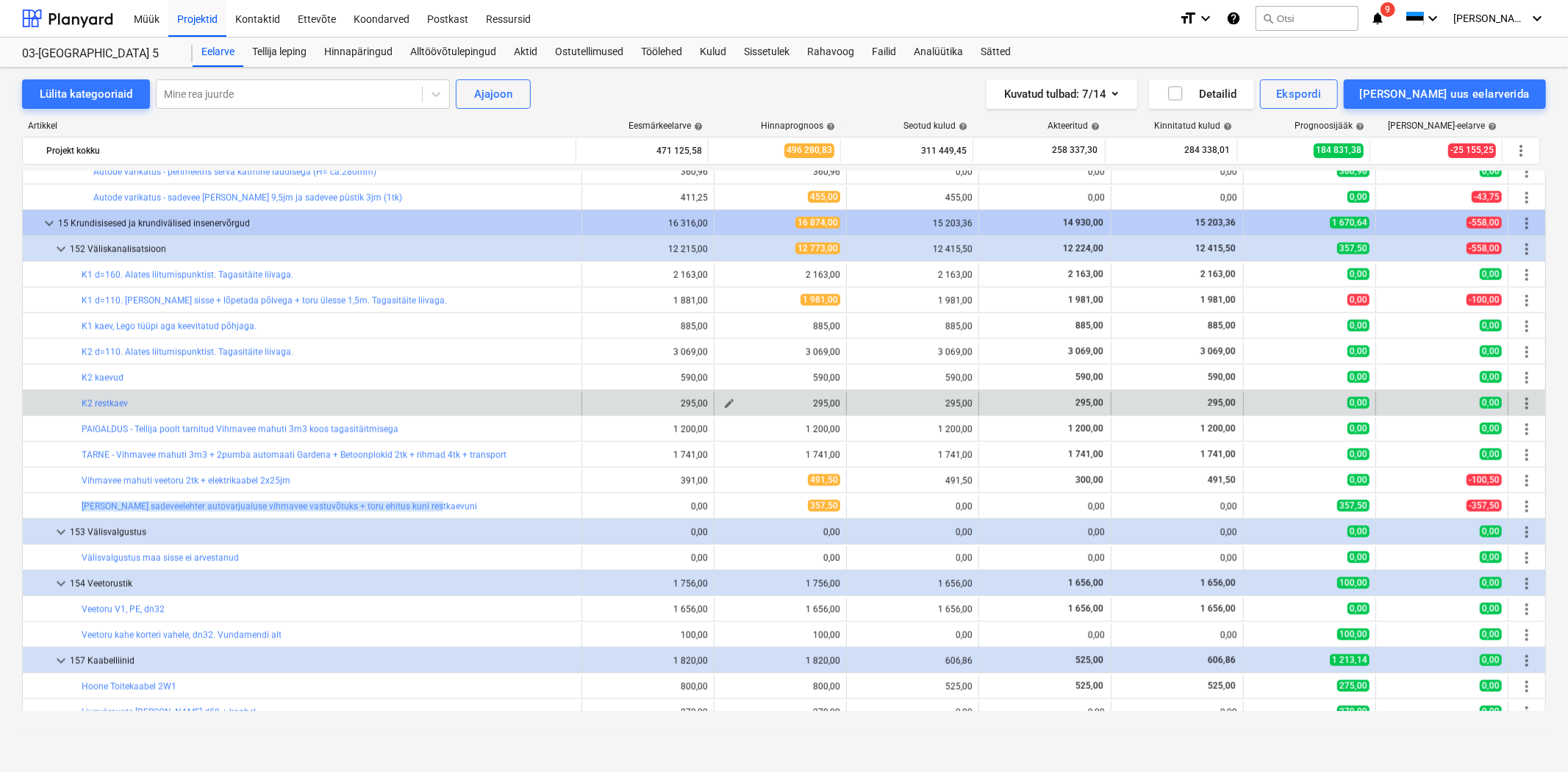
copy div "bar_chart Lisa sadeveelehter autovarjualuse vihmavee vastuvõtuks + toru ehitus …"
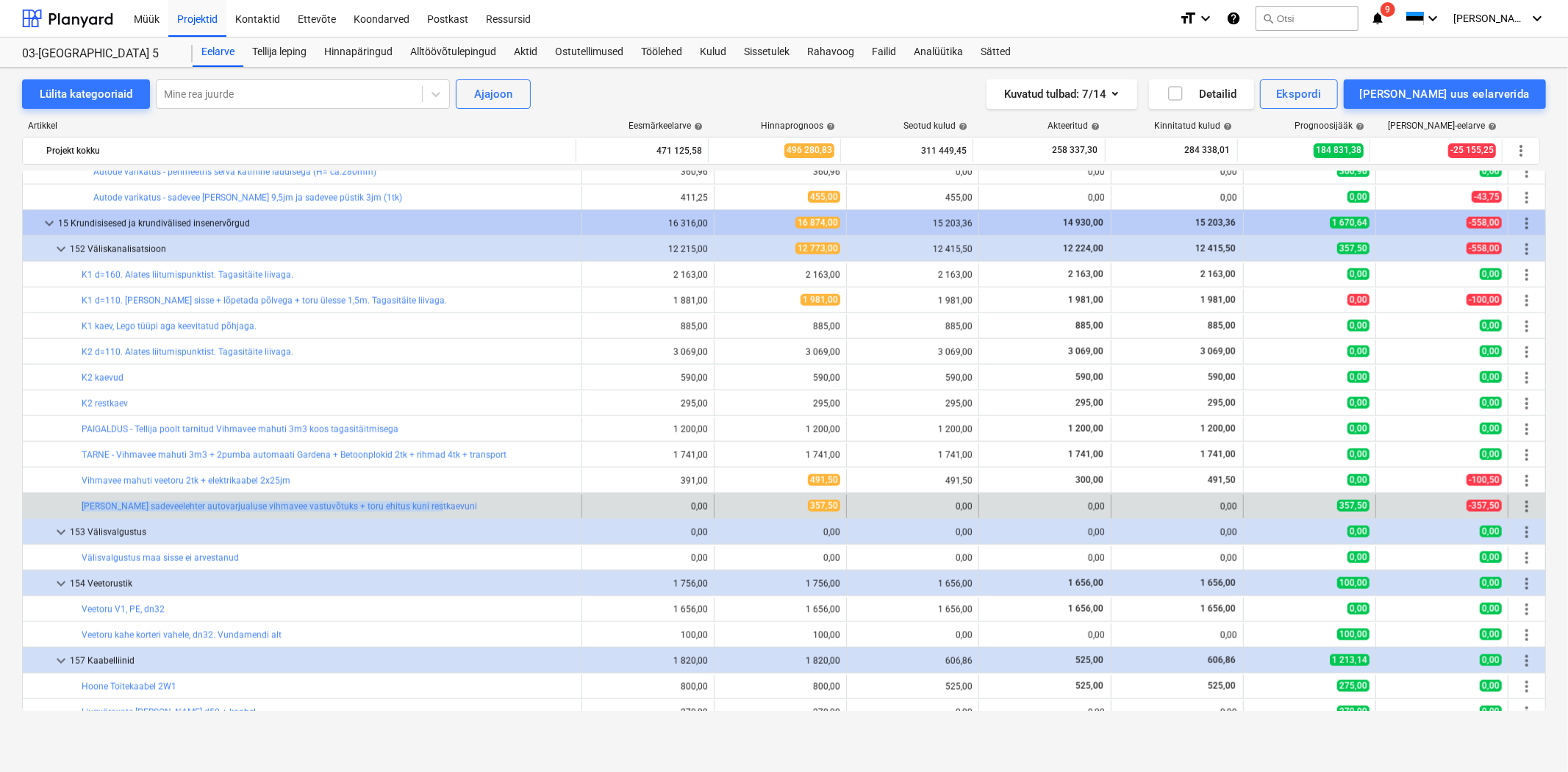
click at [1518, 508] on span "more_vert" at bounding box center [1527, 506] width 18 height 18
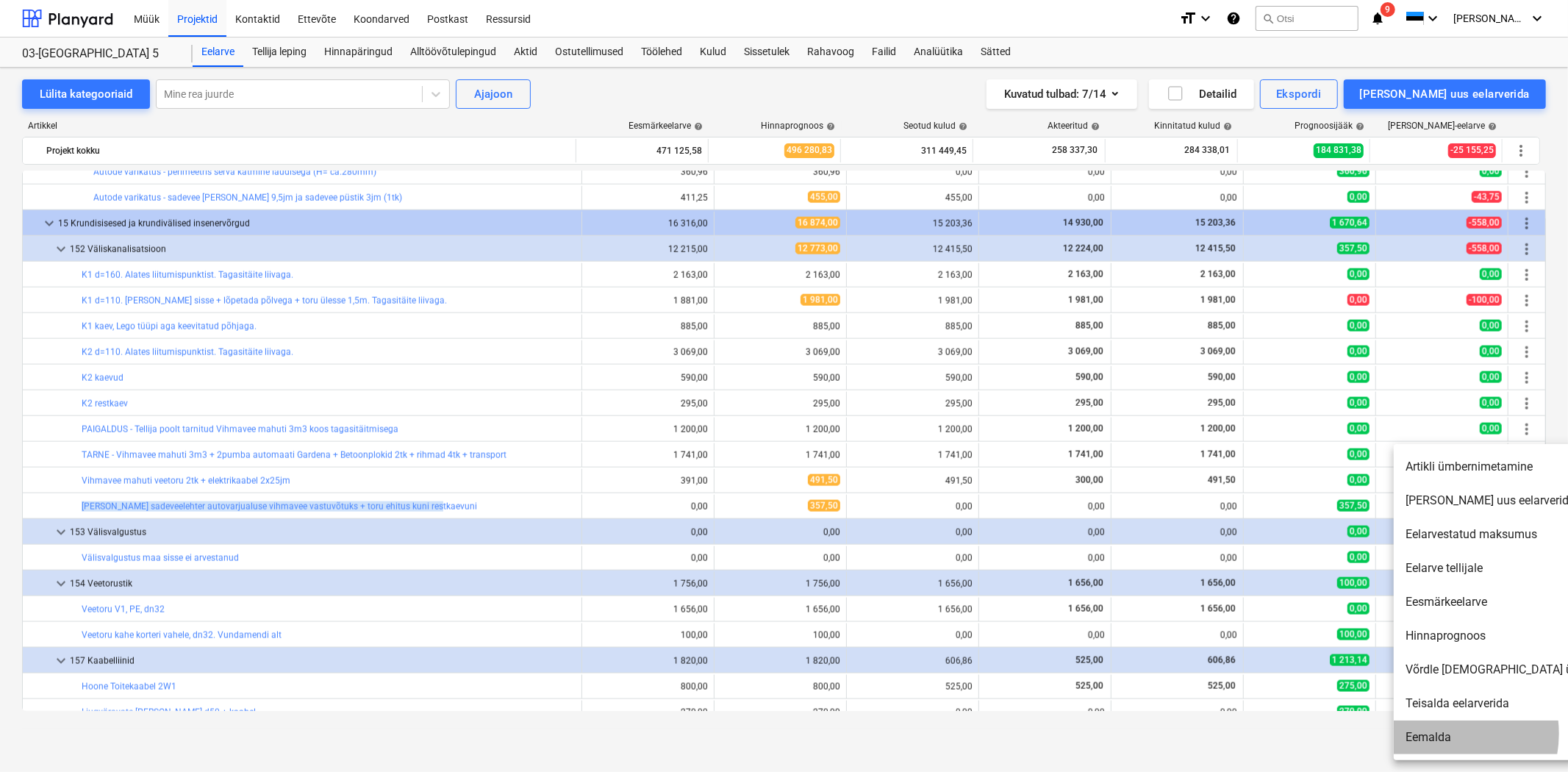
click at [1440, 734] on li "Eemalda" at bounding box center [1520, 737] width 253 height 34
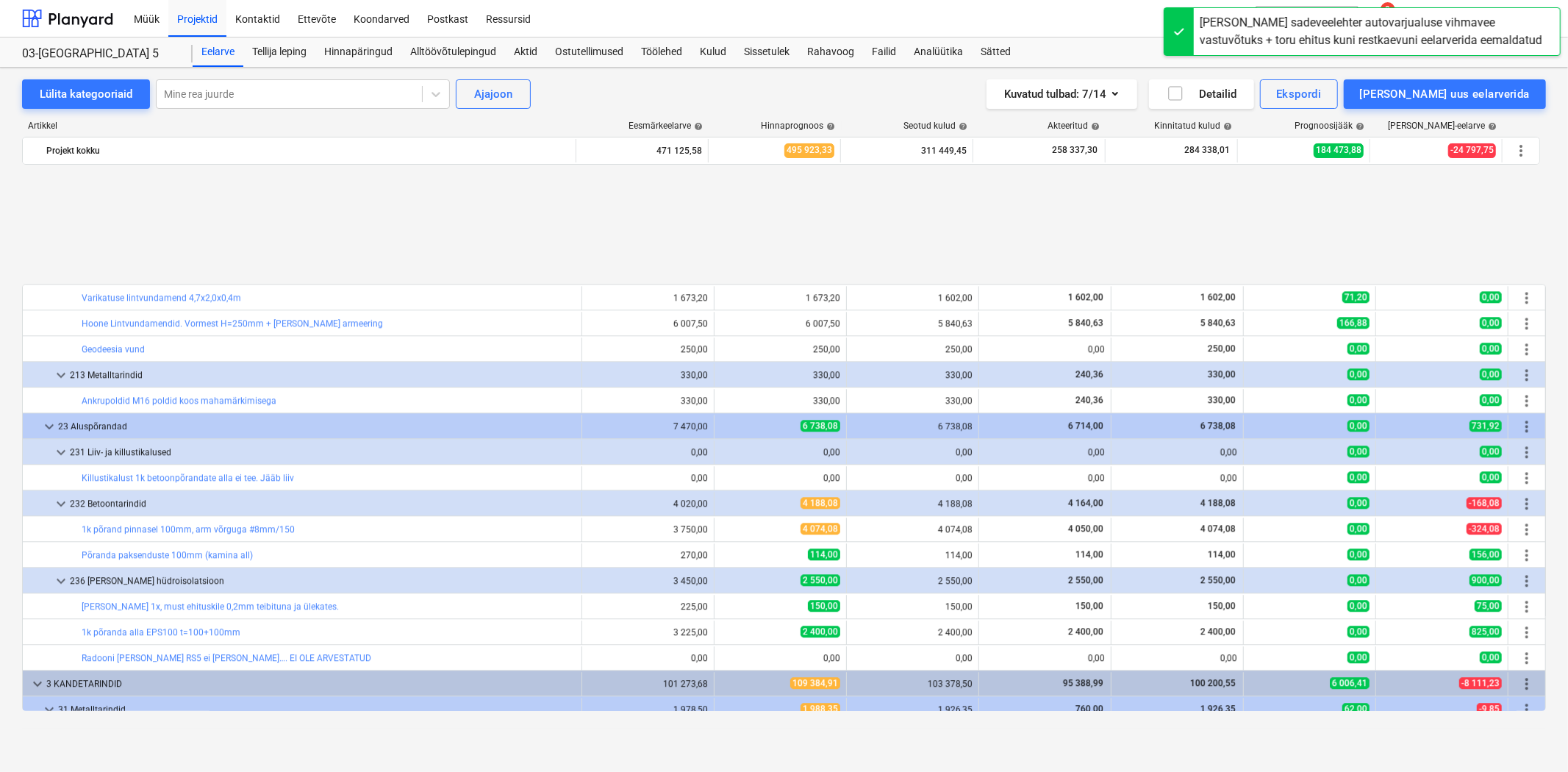
scroll to position [3268, 0]
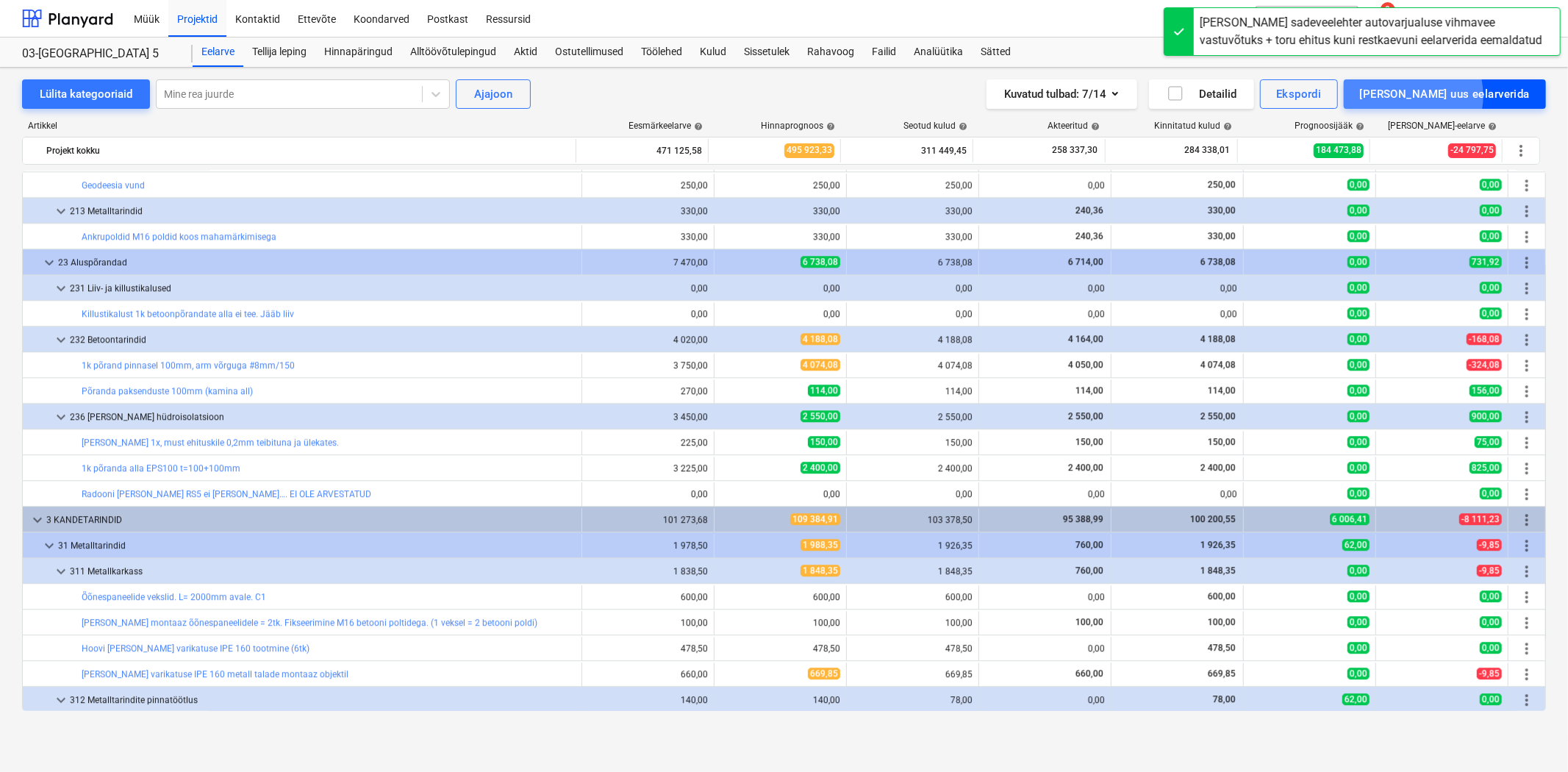
click at [1468, 96] on div "[PERSON_NAME] uus eelarverida" at bounding box center [1444, 94] width 170 height 19
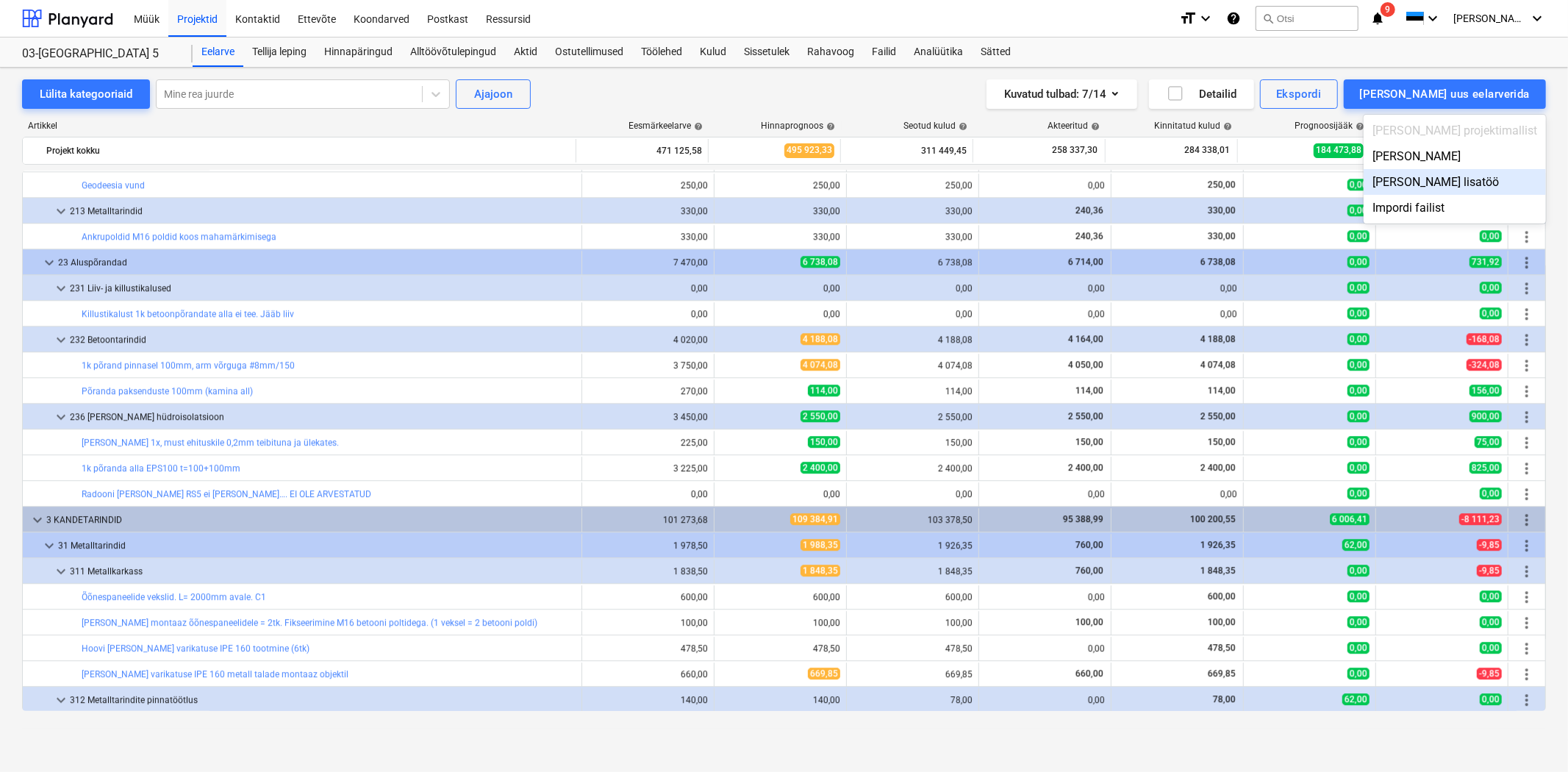
click at [1481, 186] on div "Lisa tellija lisatöö" at bounding box center [1455, 182] width 183 height 25
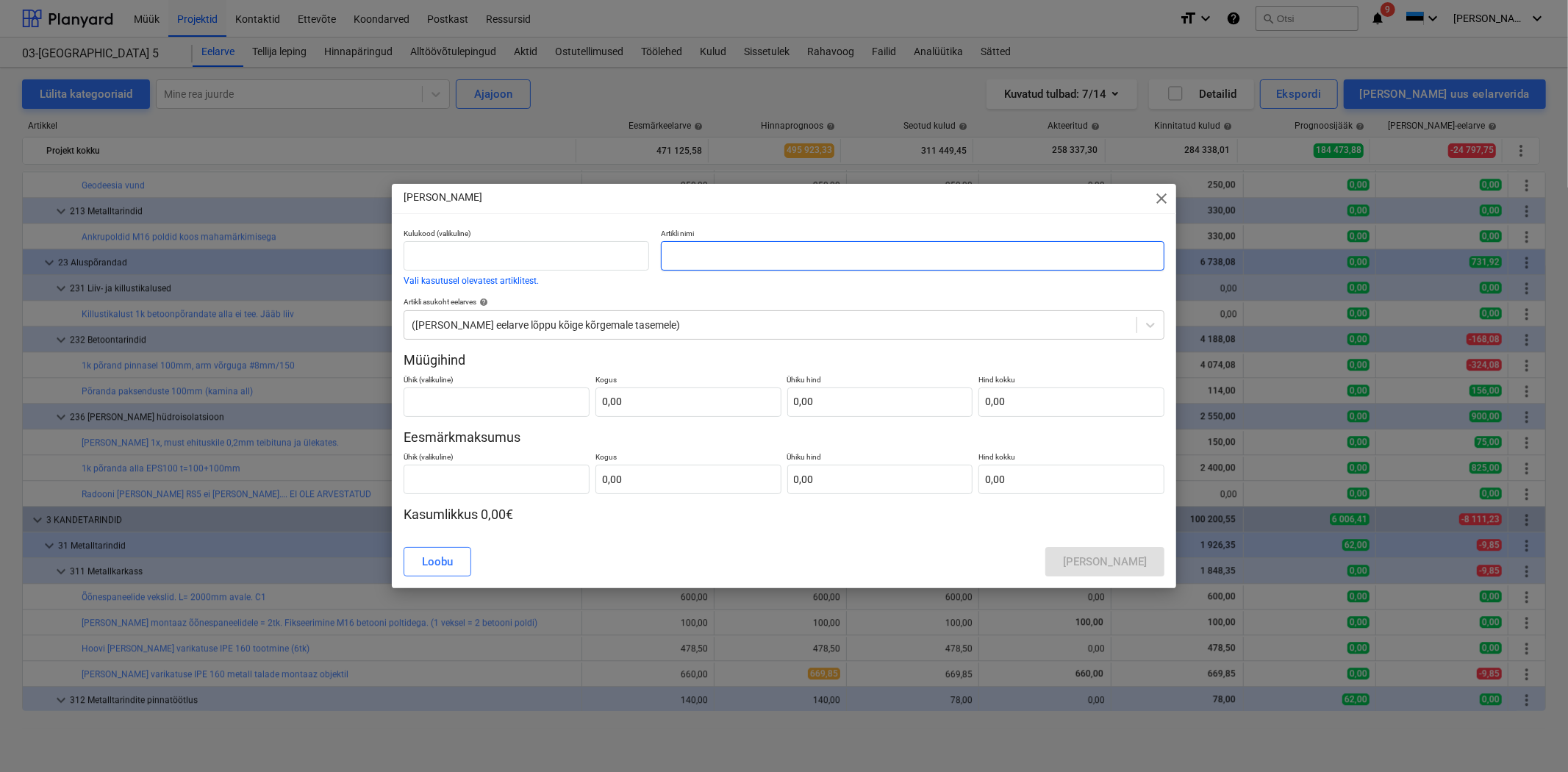
click at [728, 255] on input "text" at bounding box center [912, 255] width 503 height 29
paste input "[PERSON_NAME] sadeveelehter autovarjualuse vihmavee vastuvõtuks + toru ehitus k…"
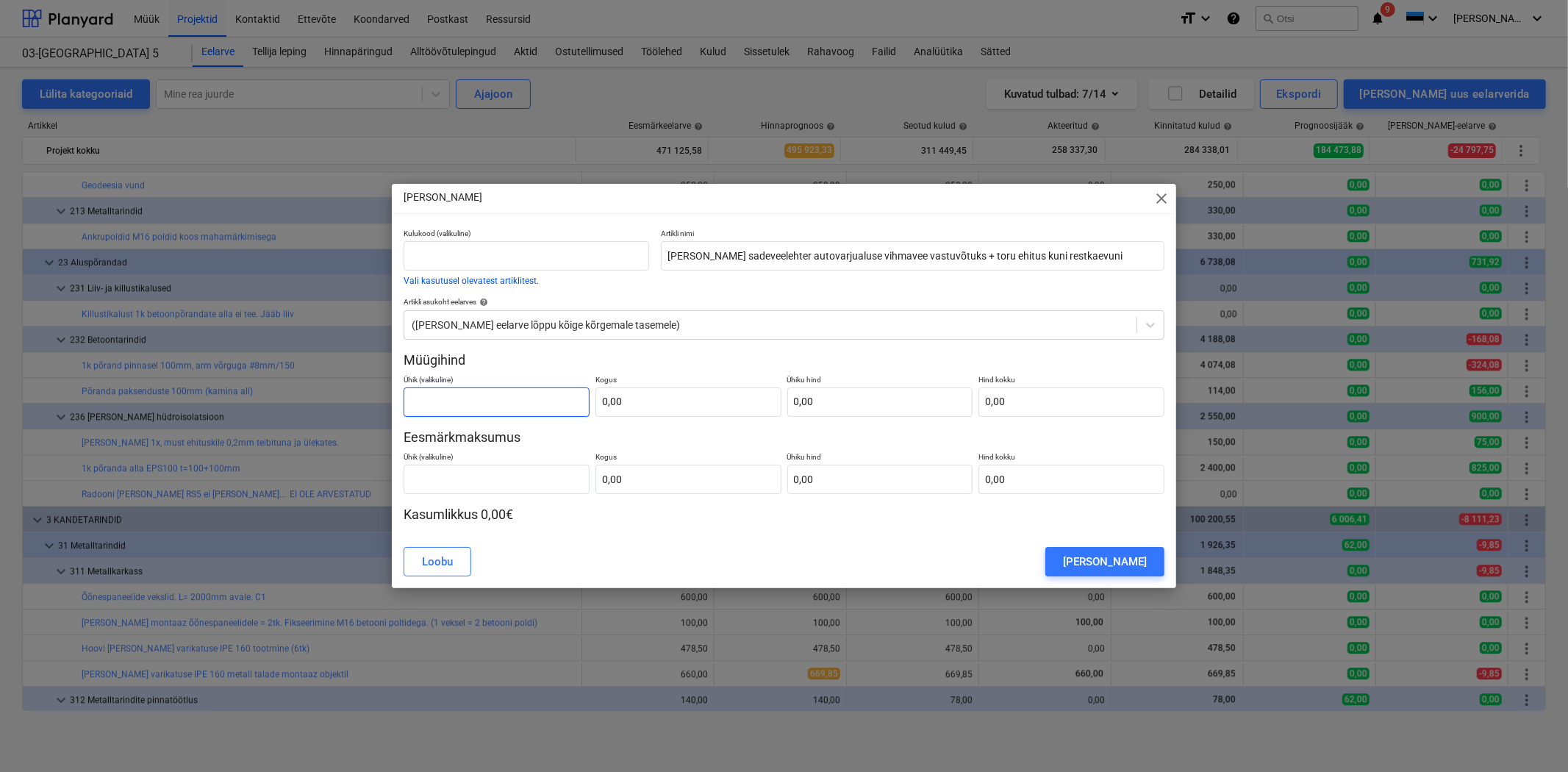
click at [508, 398] on input "text" at bounding box center [496, 402] width 186 height 29
click at [641, 394] on input "text" at bounding box center [688, 402] width 186 height 29
click at [850, 393] on input "text" at bounding box center [880, 402] width 186 height 29
click at [541, 470] on input "text" at bounding box center [496, 479] width 186 height 29
click at [685, 473] on input "text" at bounding box center [688, 479] width 186 height 29
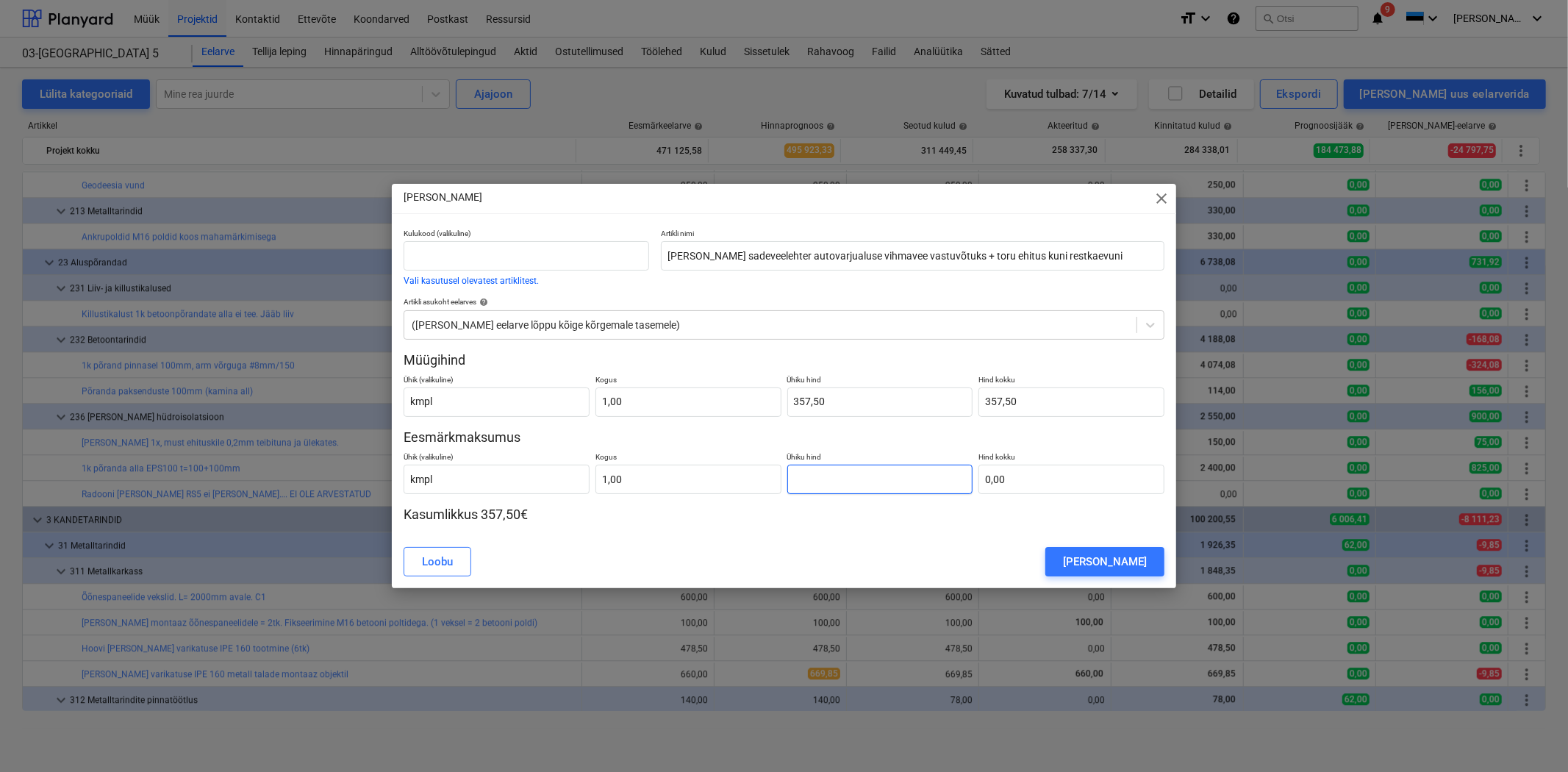
click at [827, 469] on input "text" at bounding box center [880, 479] width 186 height 29
click at [1107, 556] on div "[PERSON_NAME]" at bounding box center [1104, 561] width 83 height 19
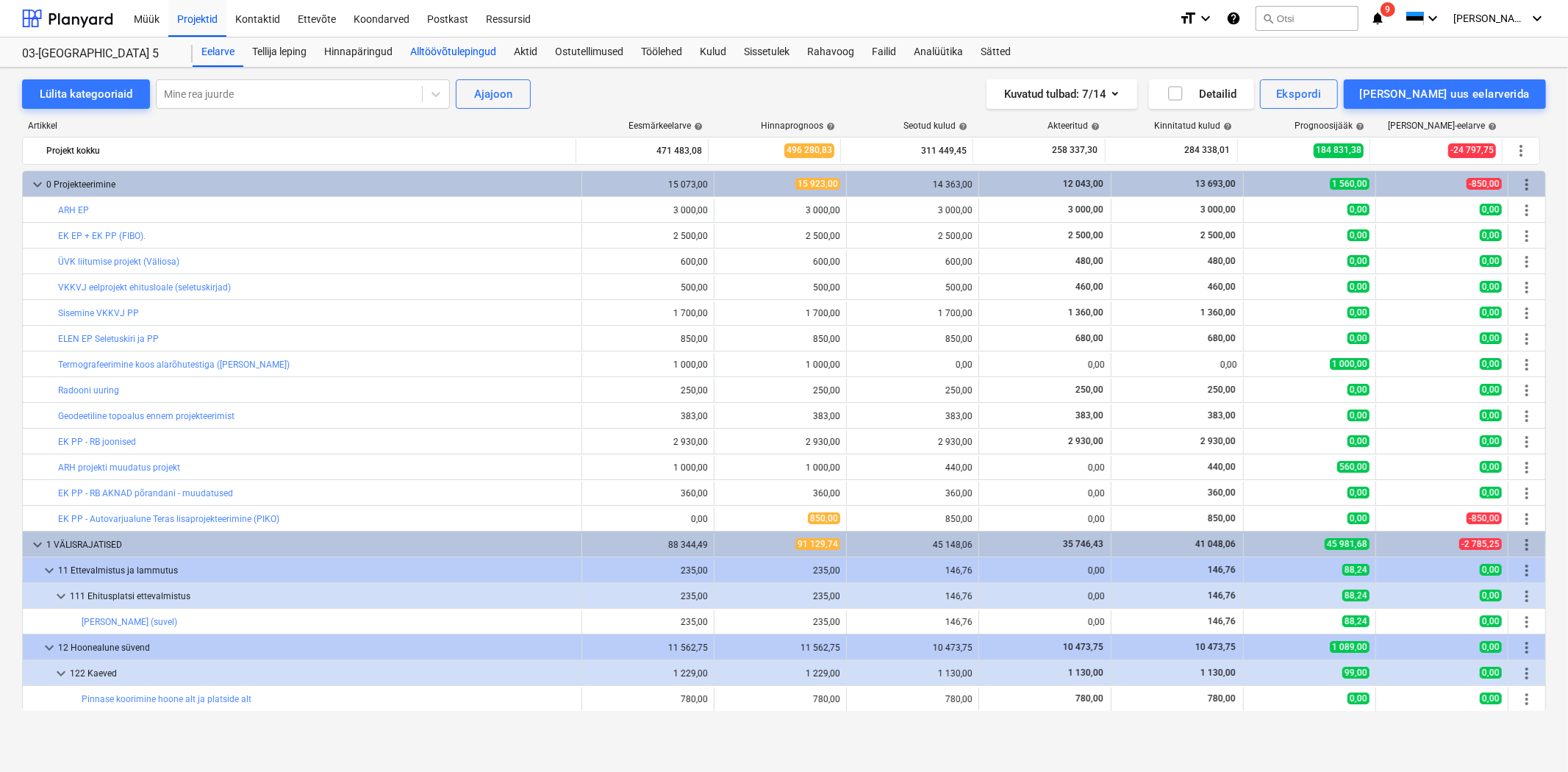
click at [454, 49] on div "Alltöövõtulepingud" at bounding box center [453, 52] width 104 height 29
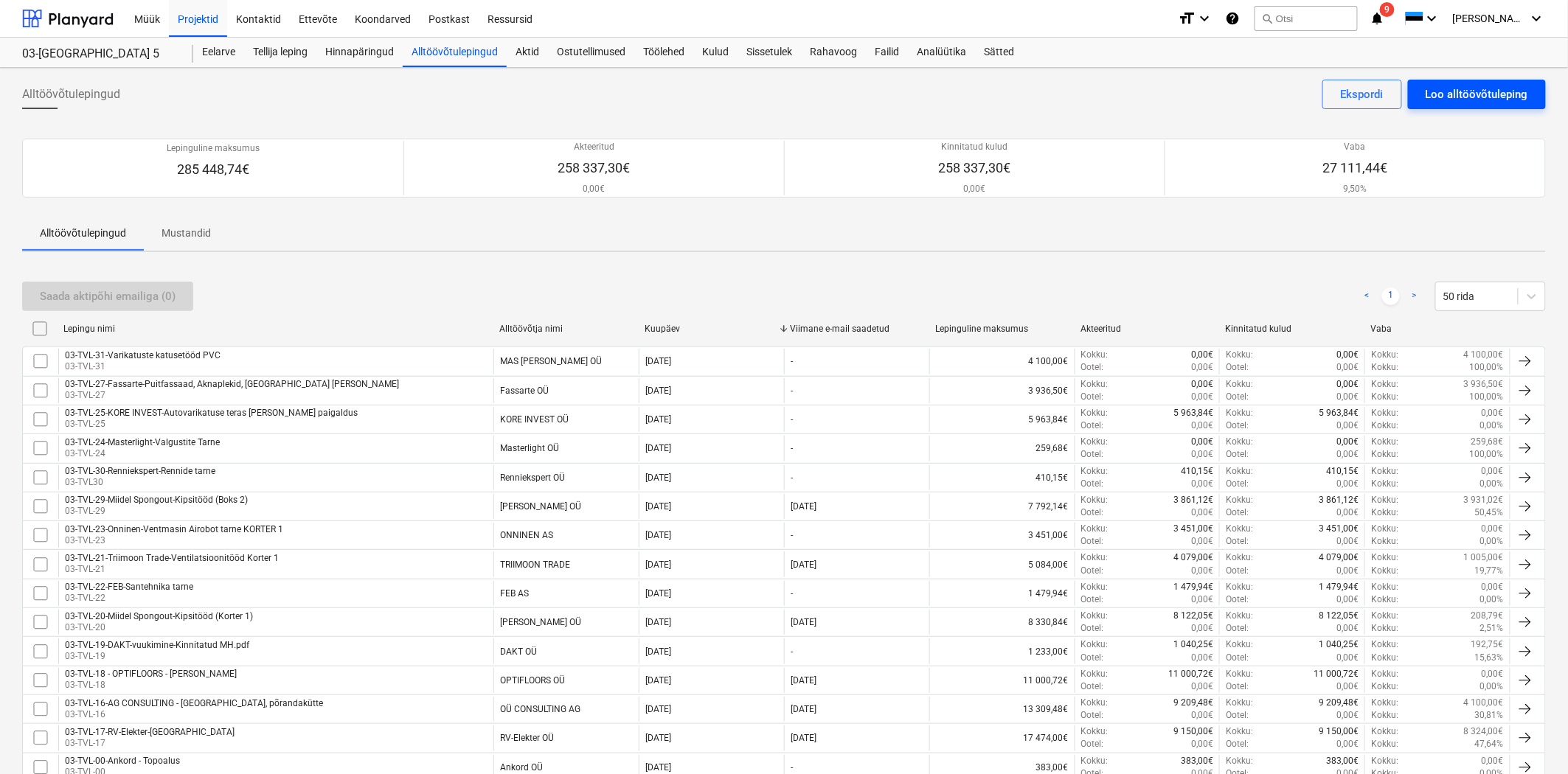
click at [1508, 88] on div "Loo alltöövõtuleping" at bounding box center [1476, 94] width 102 height 19
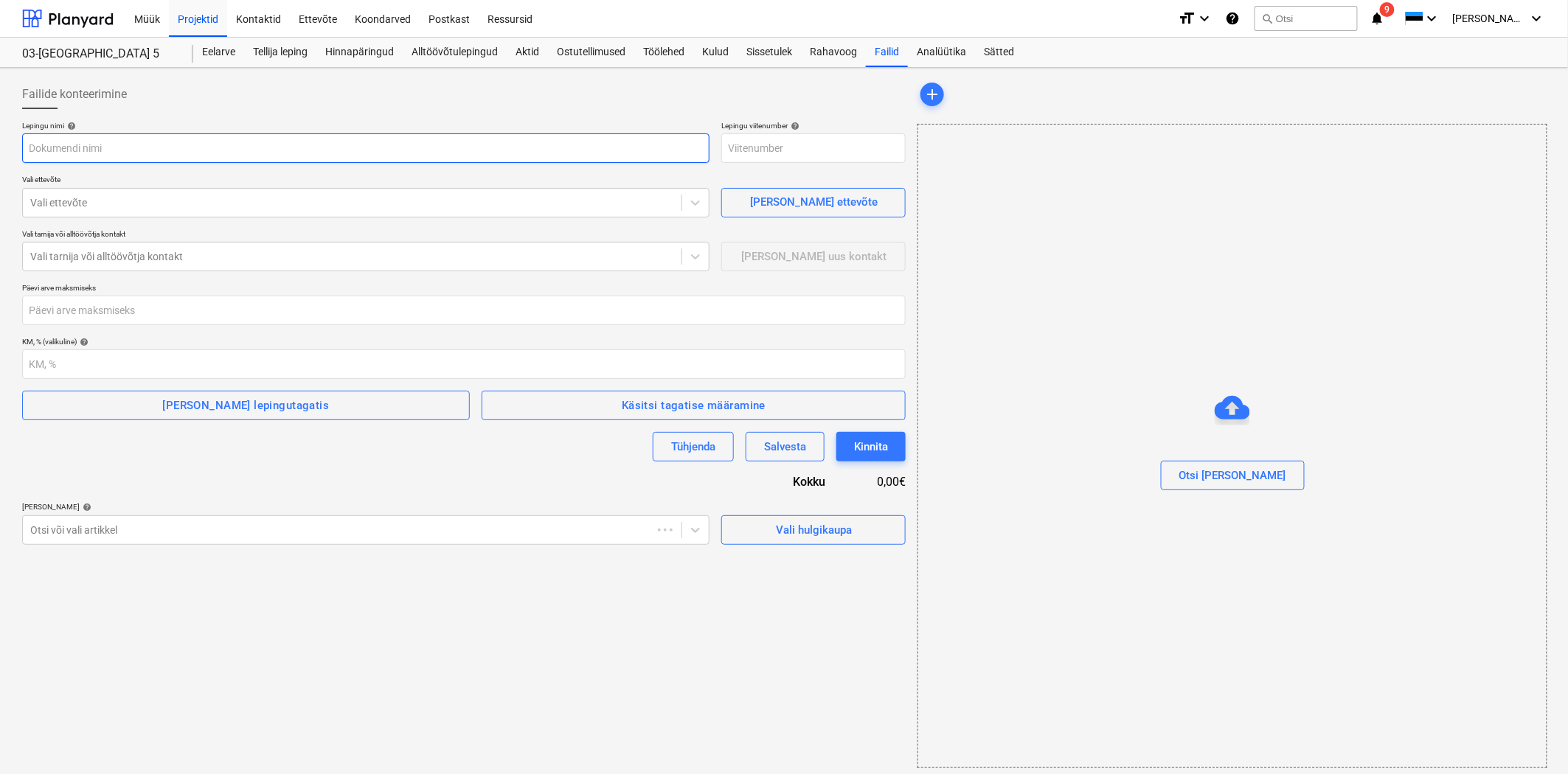
click at [287, 144] on input "text" at bounding box center [365, 147] width 687 height 29
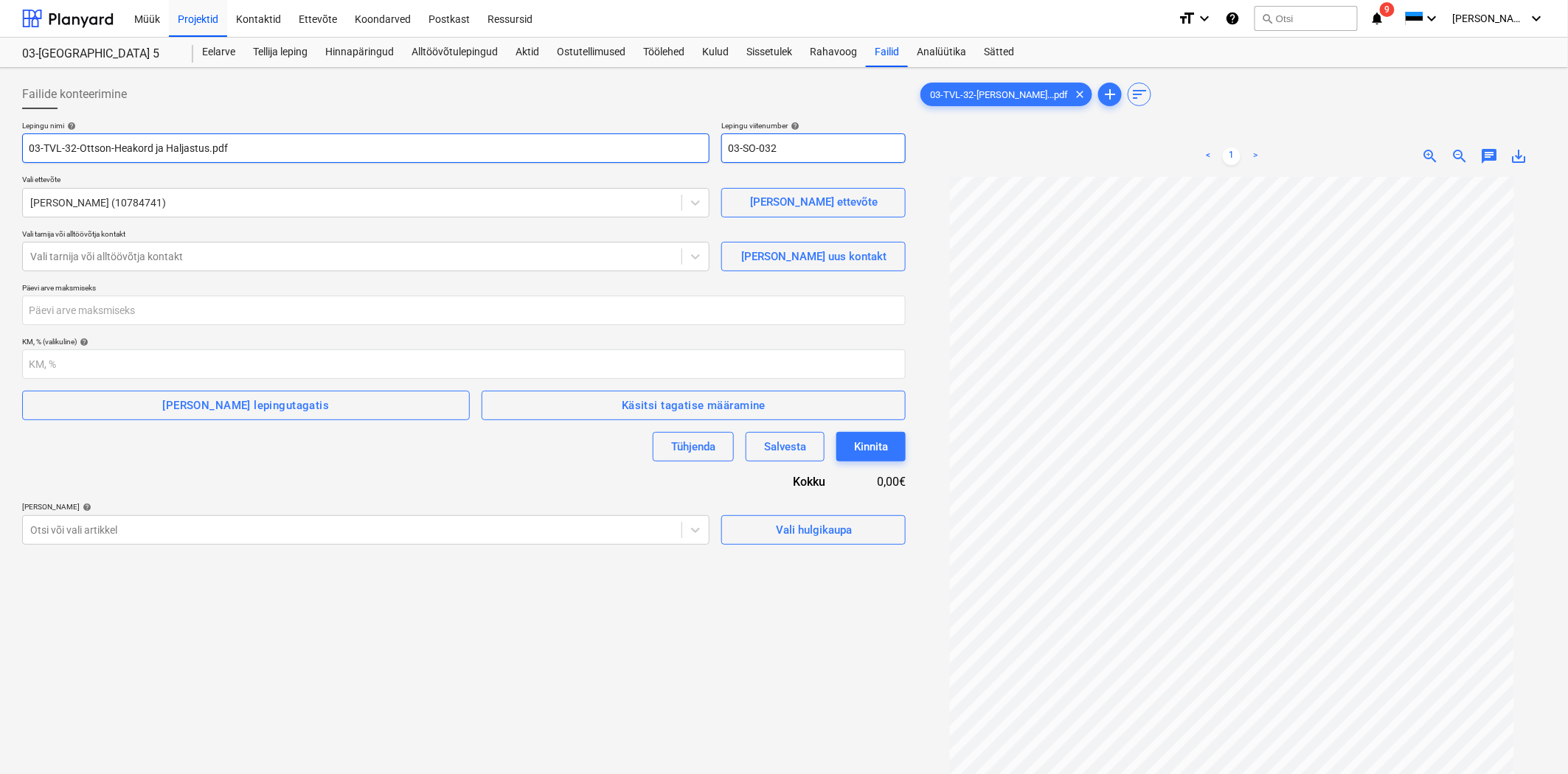
drag, startPoint x: 793, startPoint y: 151, endPoint x: 634, endPoint y: 148, distance: 159.0
click at [634, 148] on div "Lepingu nimi help 03-TVL-32-Ottson-Heakord ja Haljastus.pdf Lepingu viitenumber…" at bounding box center [464, 142] width 883 height 42
click at [280, 145] on input "03-TVL-32-Ottson-Heakord ja Haljastus.pdf" at bounding box center [365, 147] width 687 height 29
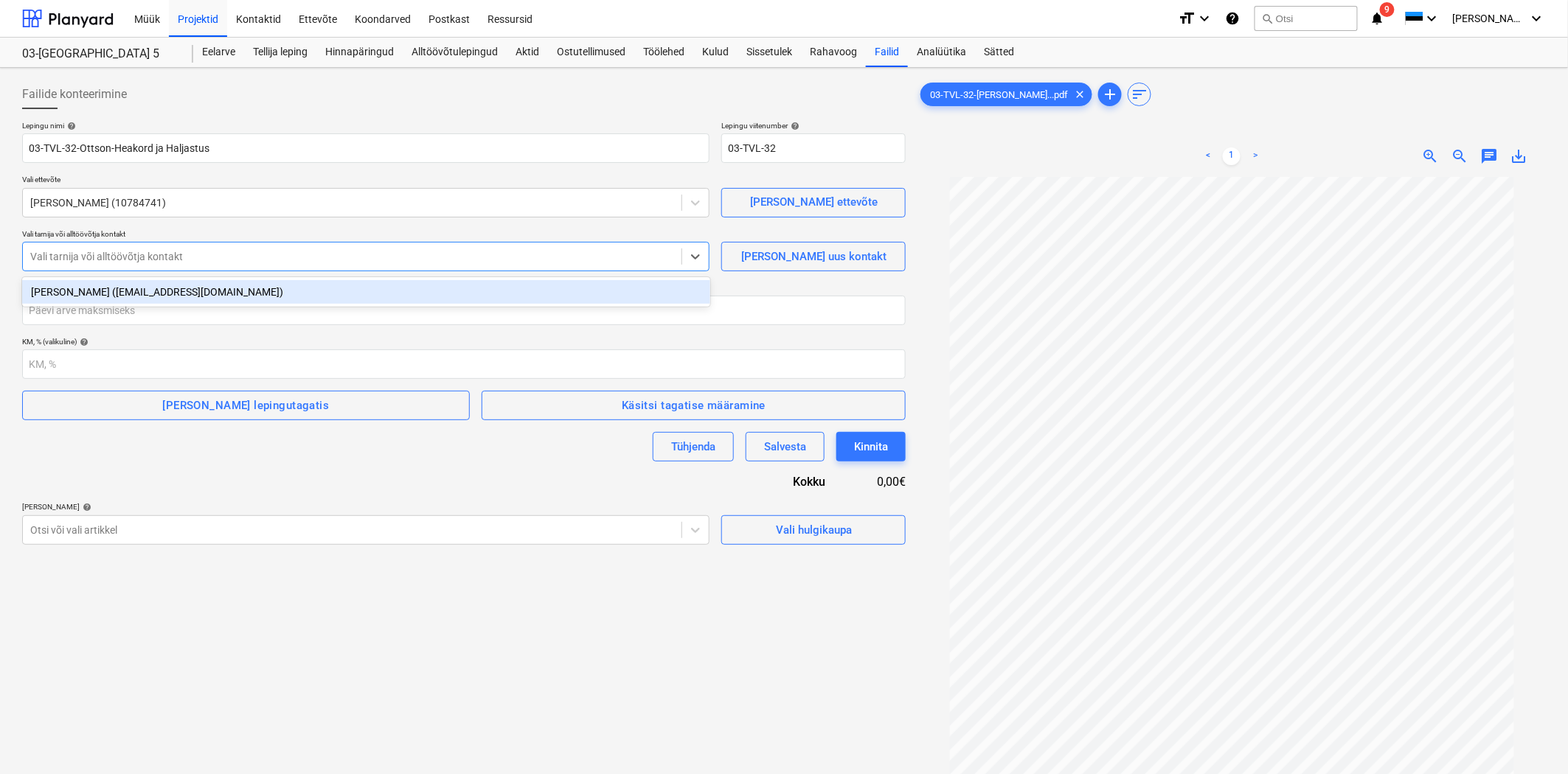
click at [54, 261] on div at bounding box center [351, 256] width 644 height 15
click at [56, 285] on div "Riido Raudsik (riido@ottson.ee)" at bounding box center [366, 291] width 688 height 23
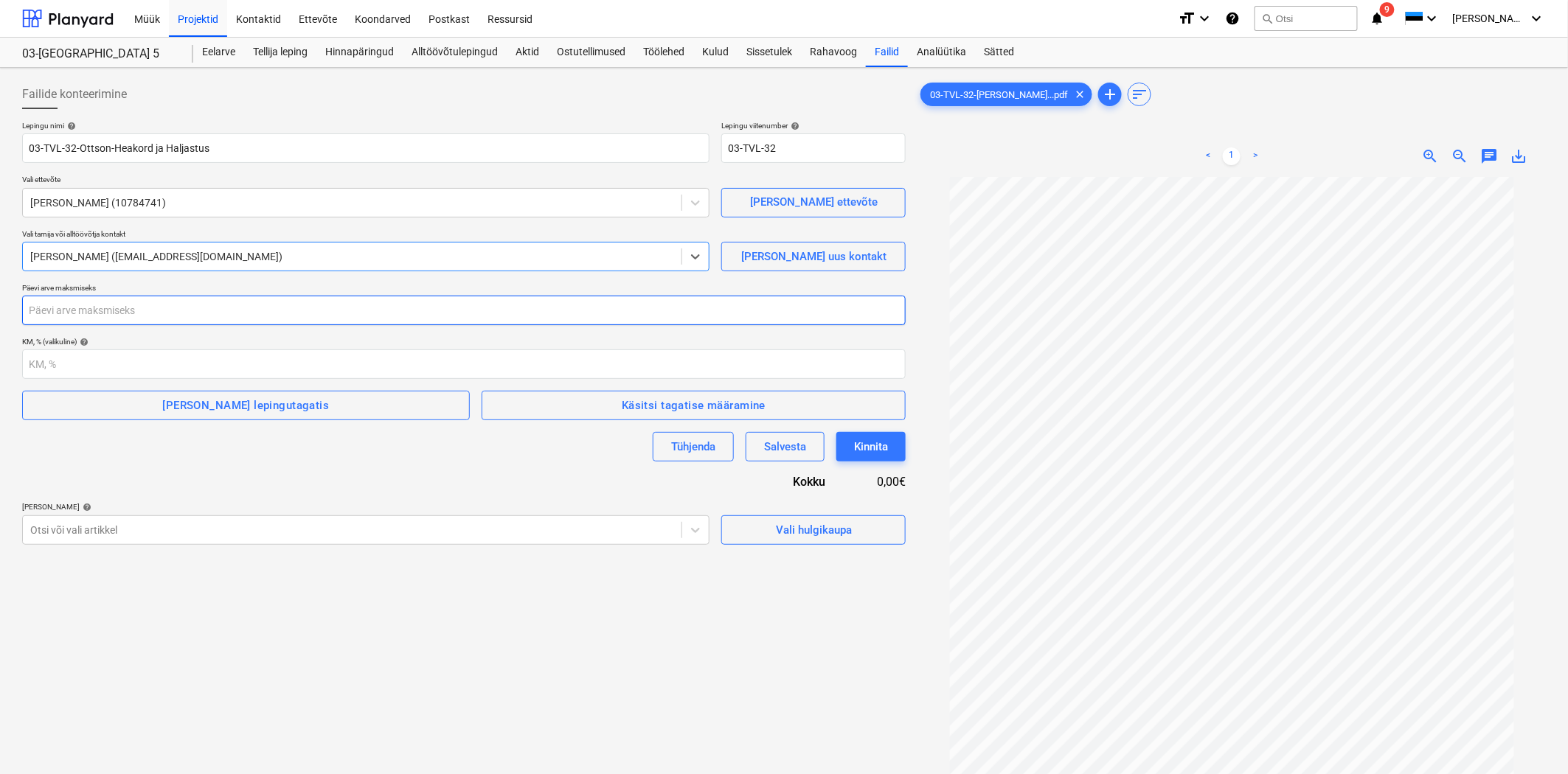
click at [54, 306] on input "number" at bounding box center [464, 310] width 883 height 29
click at [55, 357] on input "number" at bounding box center [464, 364] width 883 height 29
click at [860, 533] on span "Vali hulgikaupa" at bounding box center [813, 530] width 147 height 19
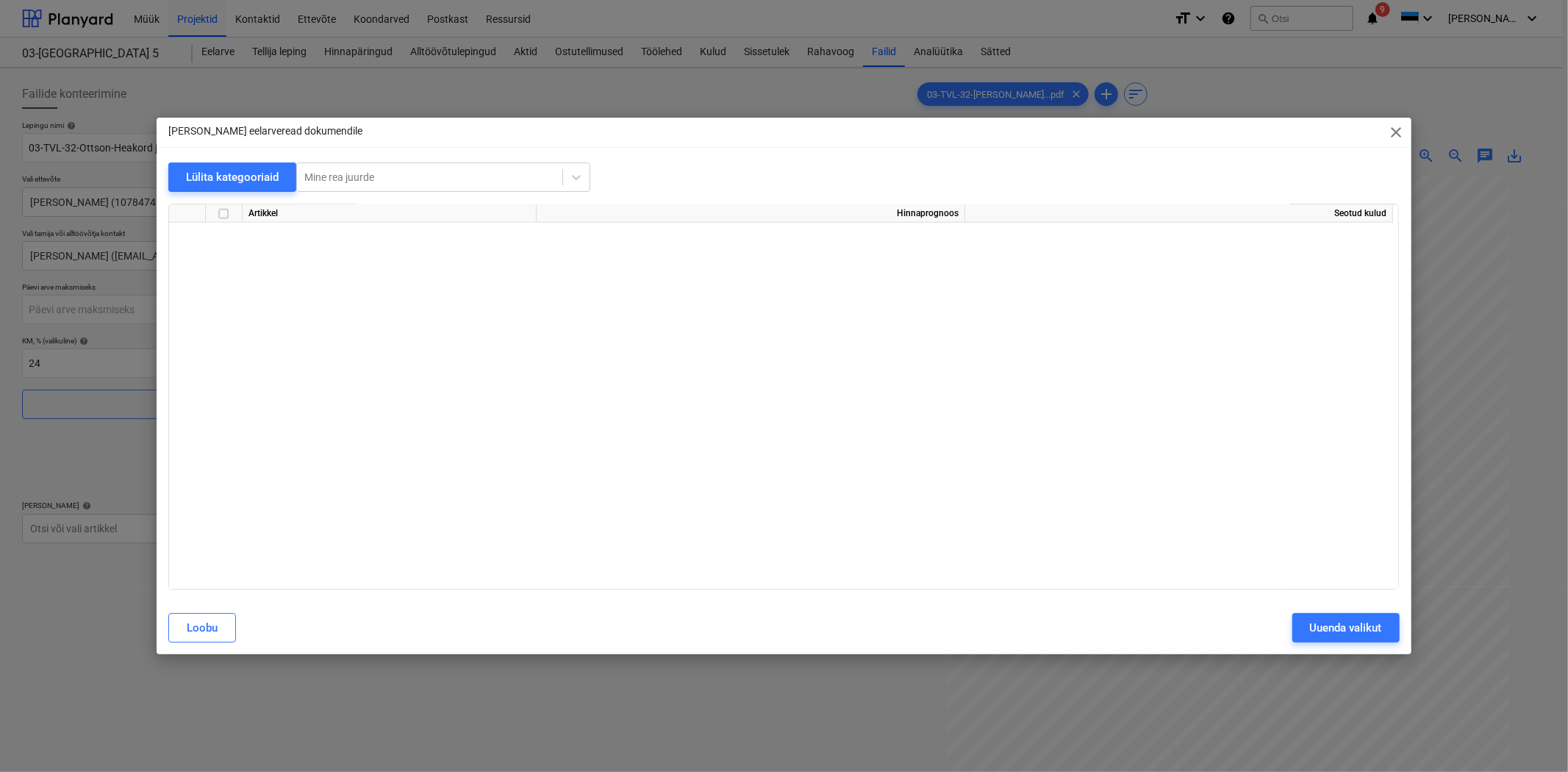
scroll to position [7575, 0]
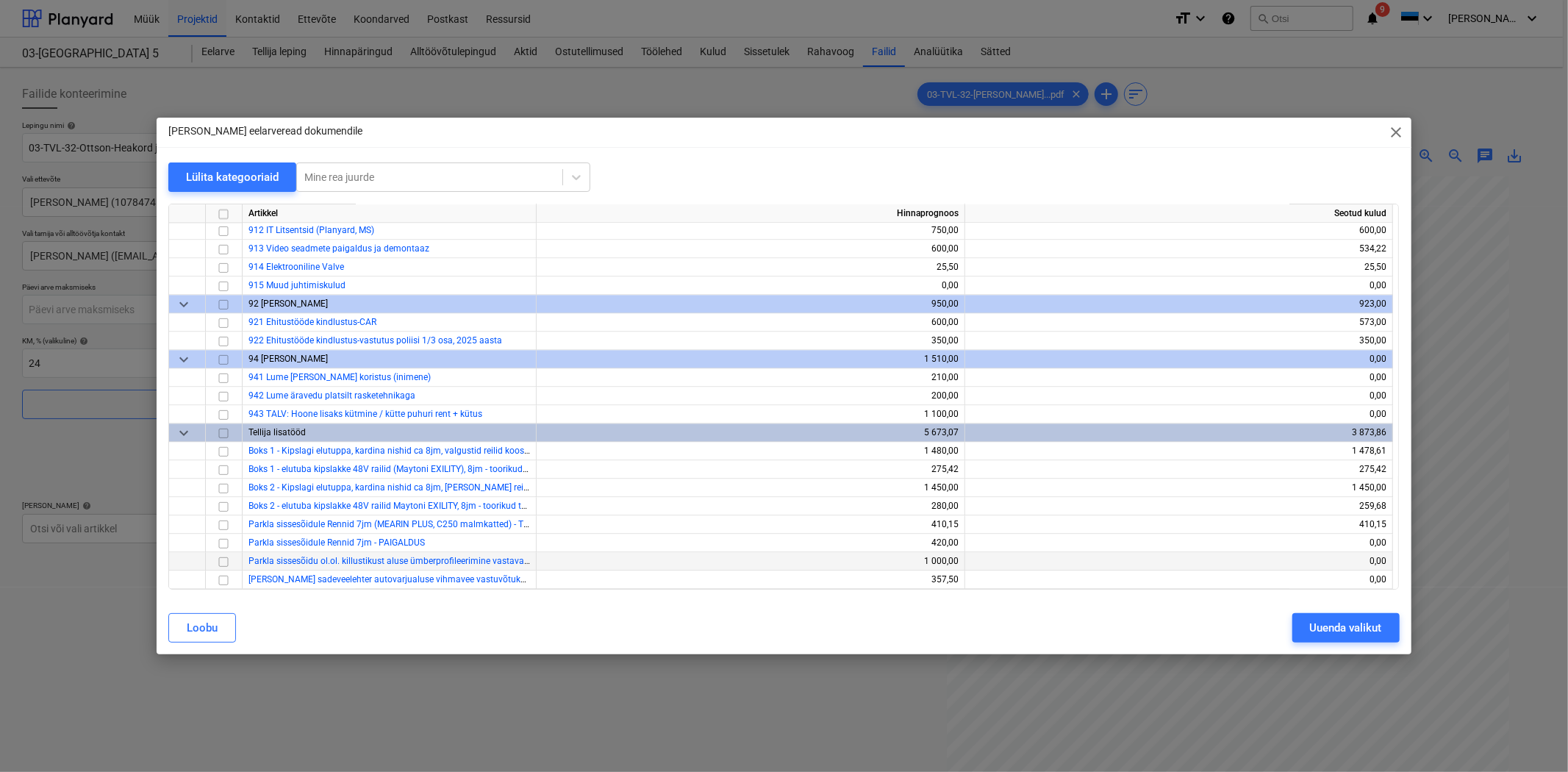
click at [228, 560] on input "checkbox" at bounding box center [223, 561] width 18 height 18
click at [225, 576] on input "checkbox" at bounding box center [223, 580] width 18 height 18
click at [227, 542] on input "checkbox" at bounding box center [223, 543] width 18 height 18
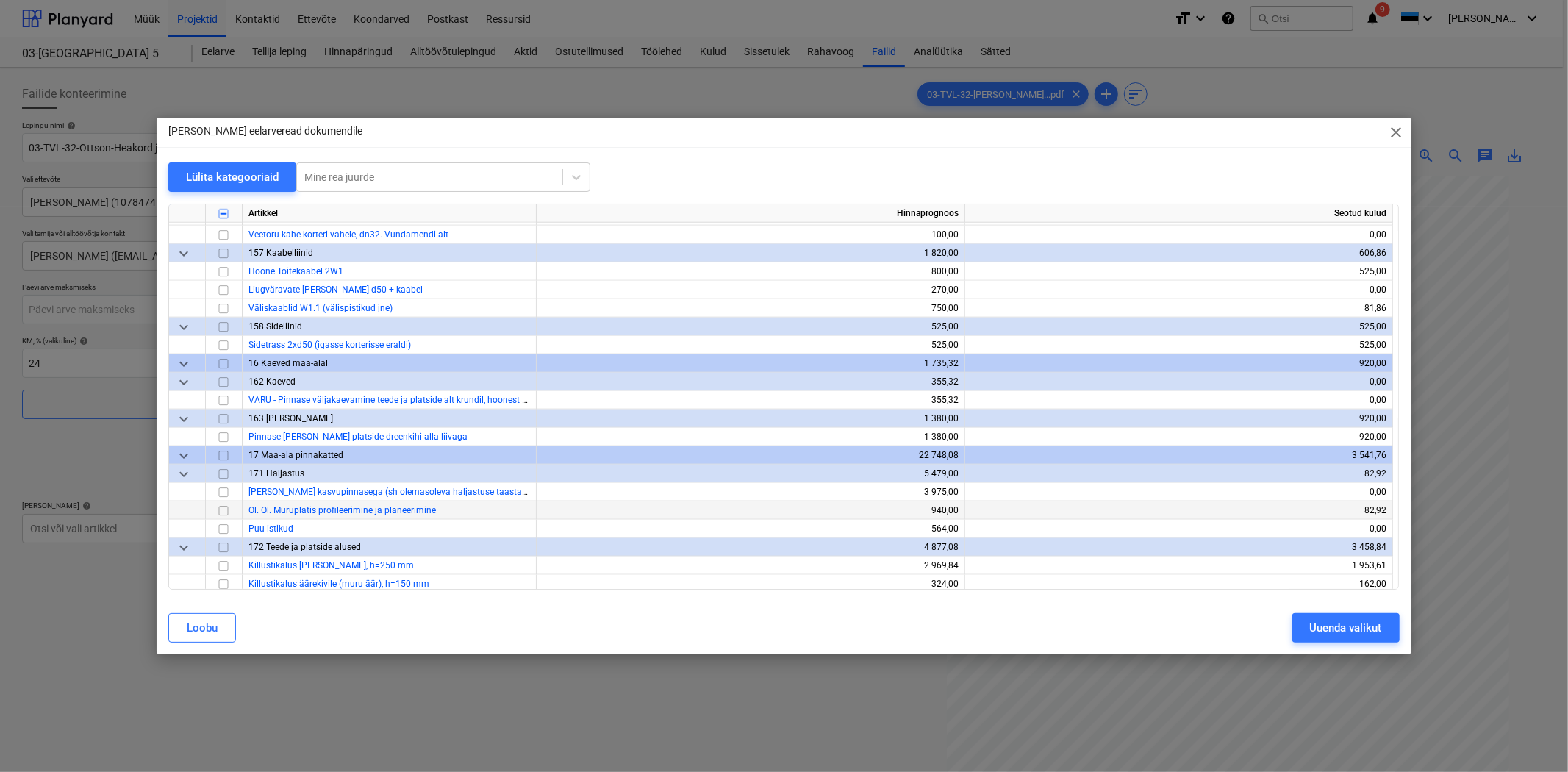
scroll to position [1456, 0]
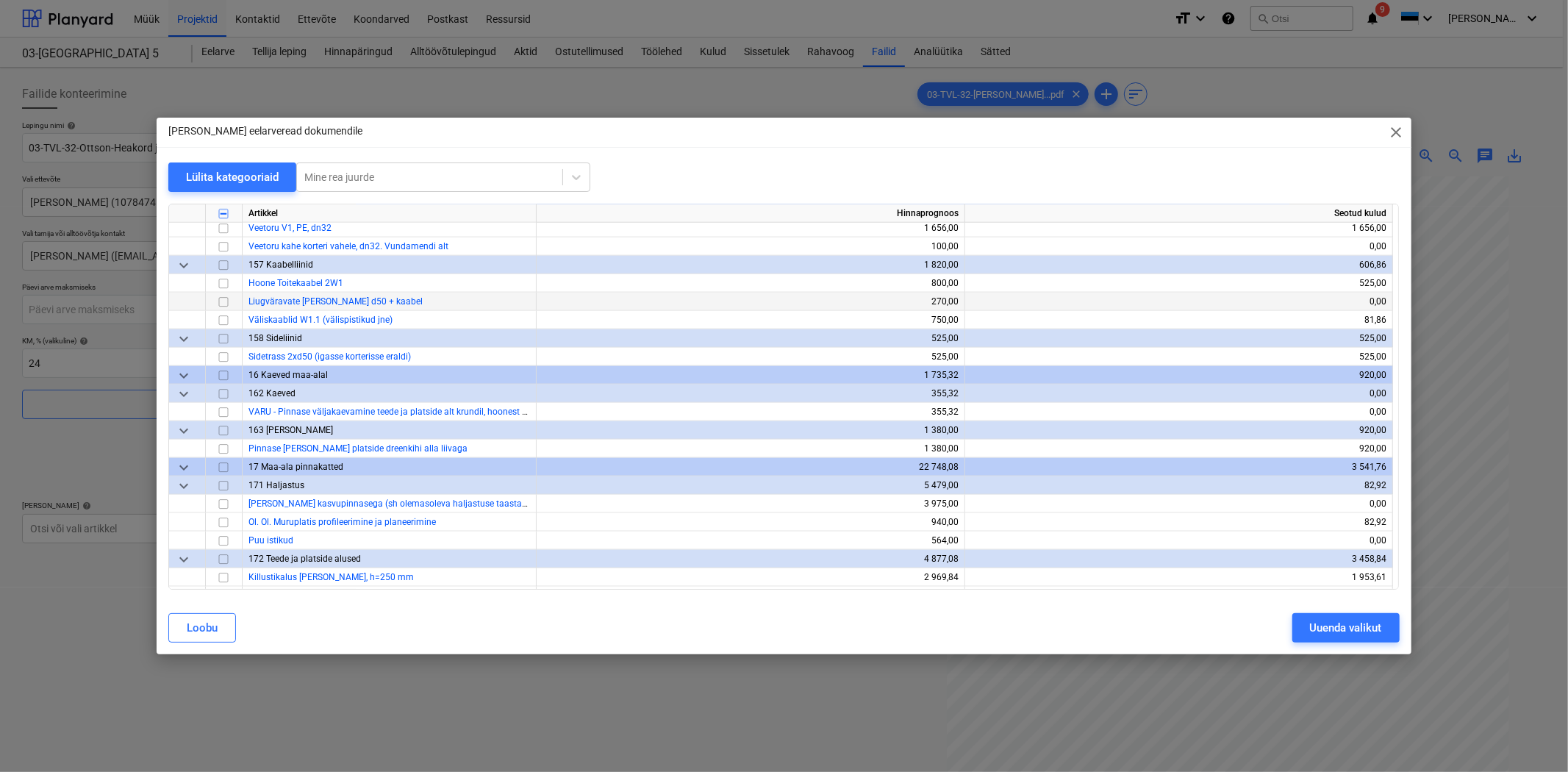
click at [224, 303] on input "checkbox" at bounding box center [223, 302] width 18 height 18
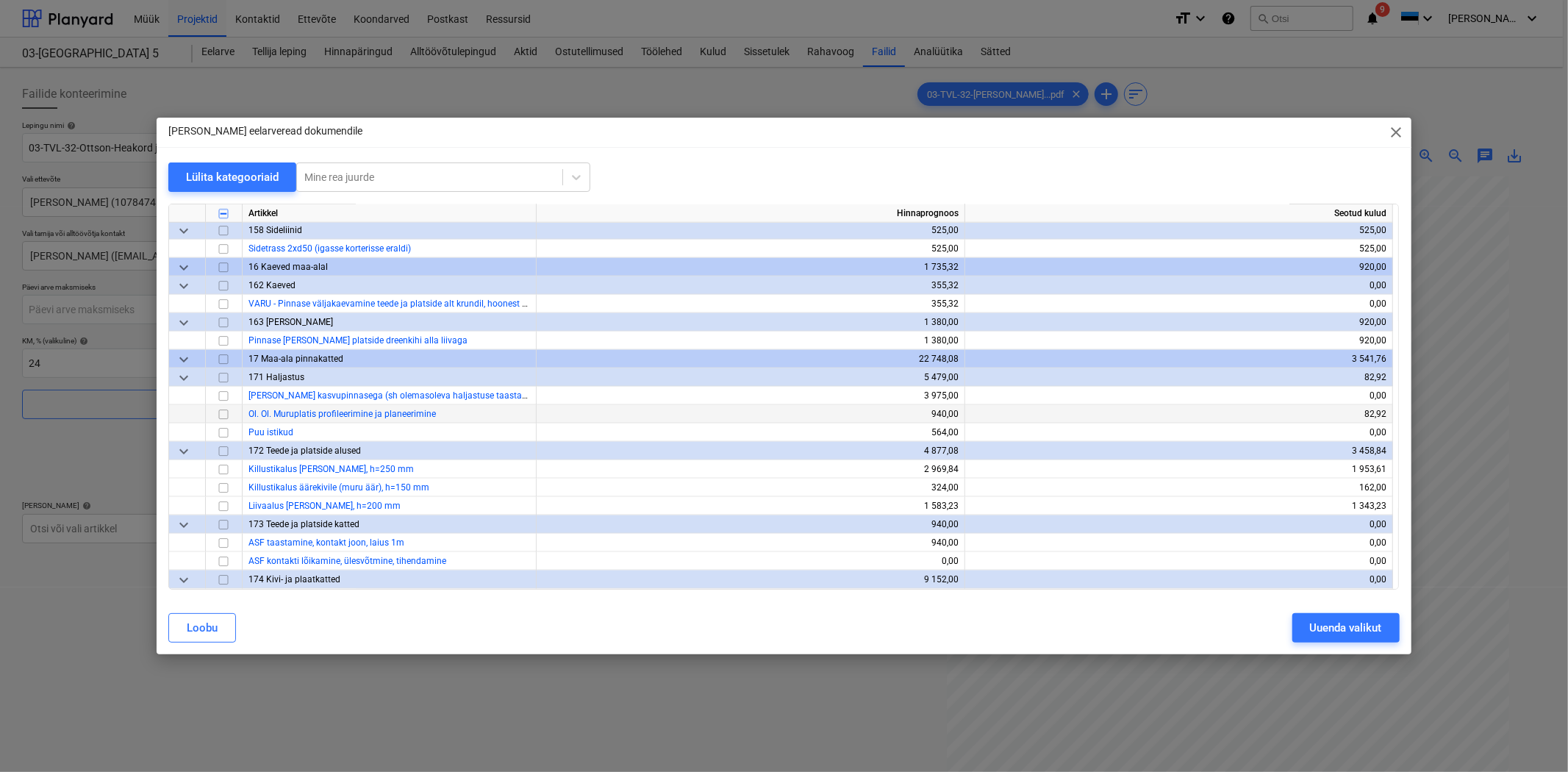
scroll to position [1673, 0]
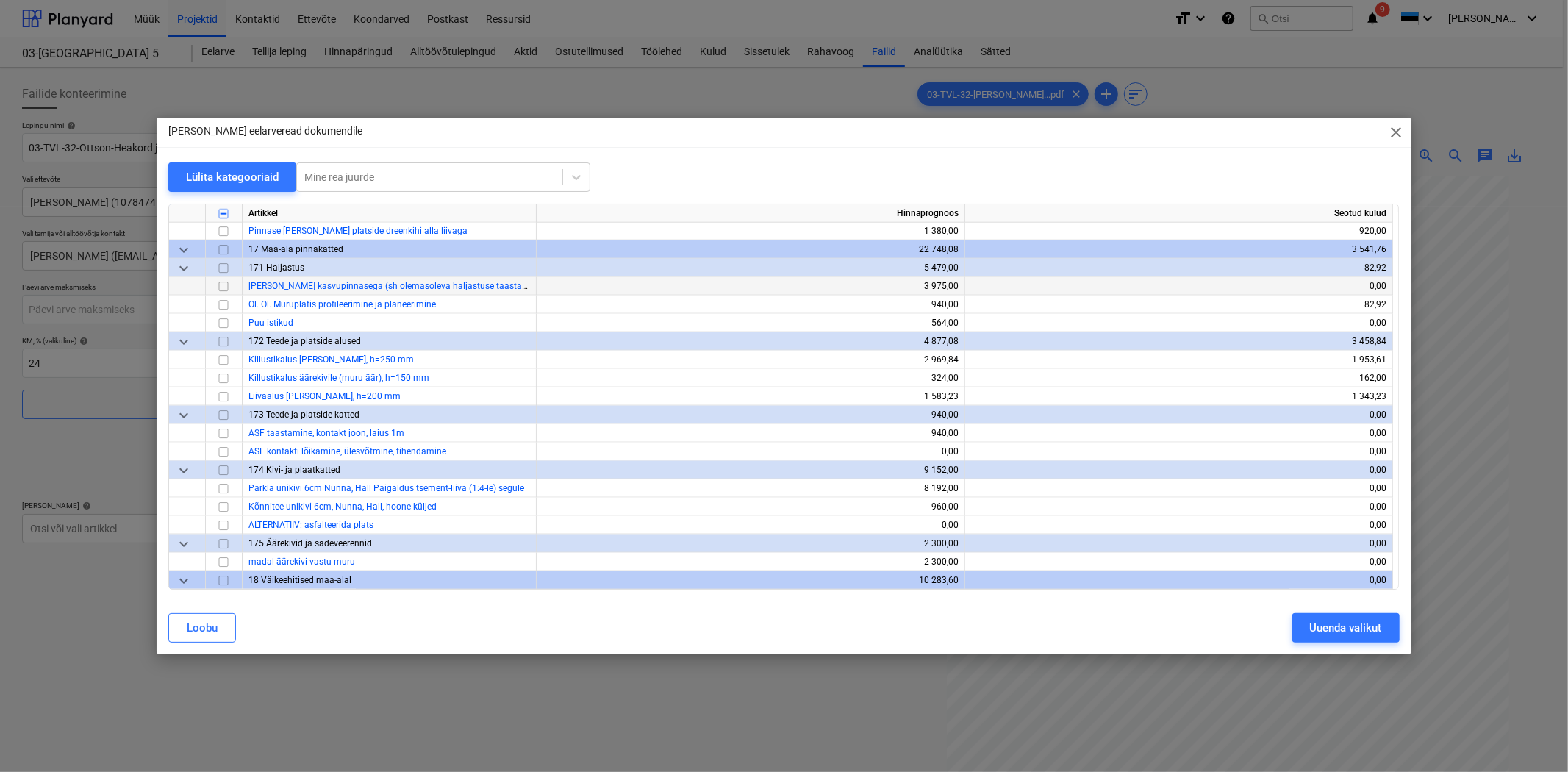
click at [219, 284] on input "checkbox" at bounding box center [223, 287] width 18 height 18
click at [222, 299] on input "checkbox" at bounding box center [223, 304] width 18 height 18
click at [228, 358] on input "checkbox" at bounding box center [223, 360] width 18 height 18
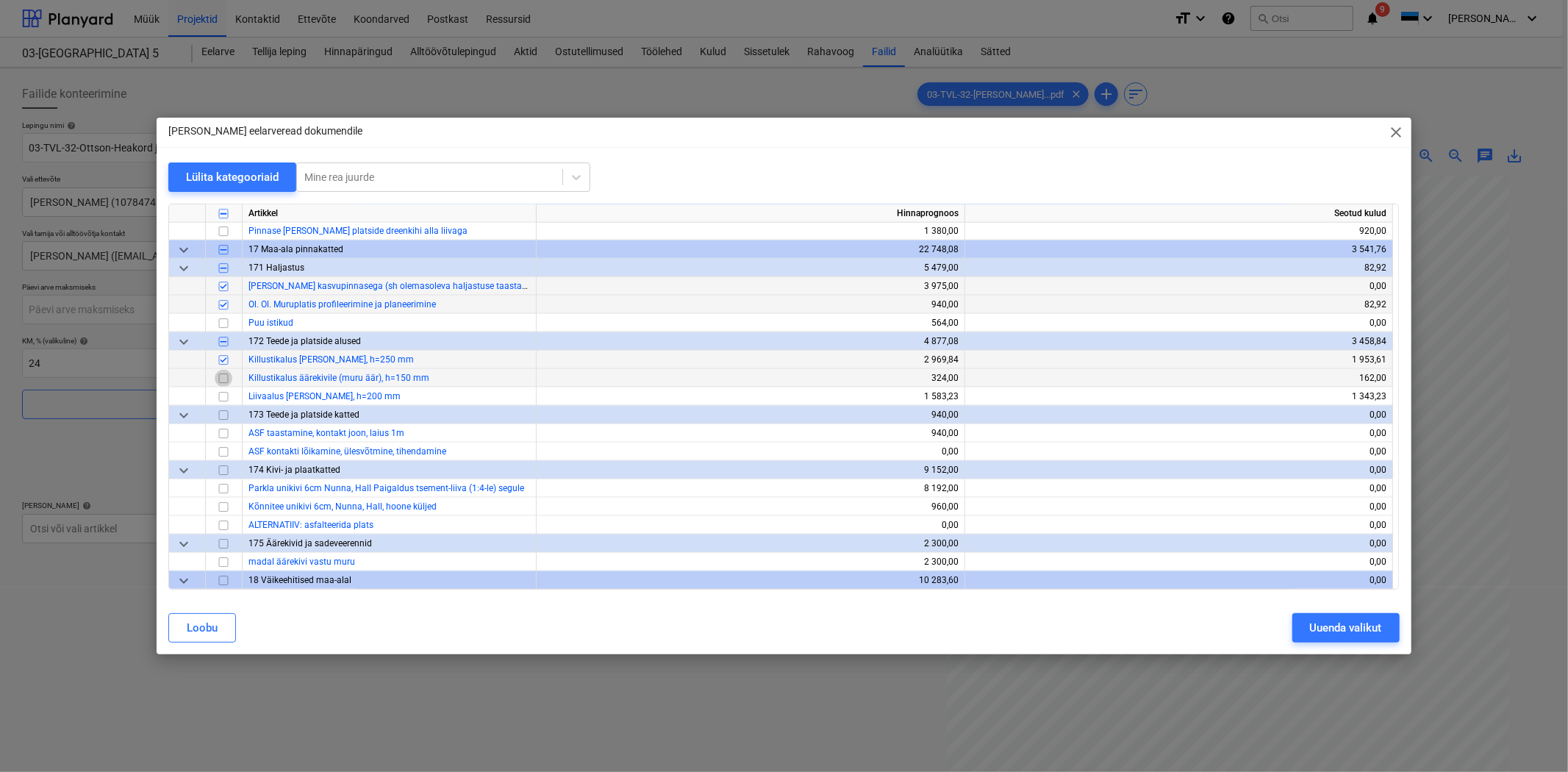
click at [227, 371] on input "checkbox" at bounding box center [223, 379] width 18 height 18
click at [224, 394] on input "checkbox" at bounding box center [223, 396] width 18 height 18
click at [220, 488] on input "checkbox" at bounding box center [223, 489] width 18 height 18
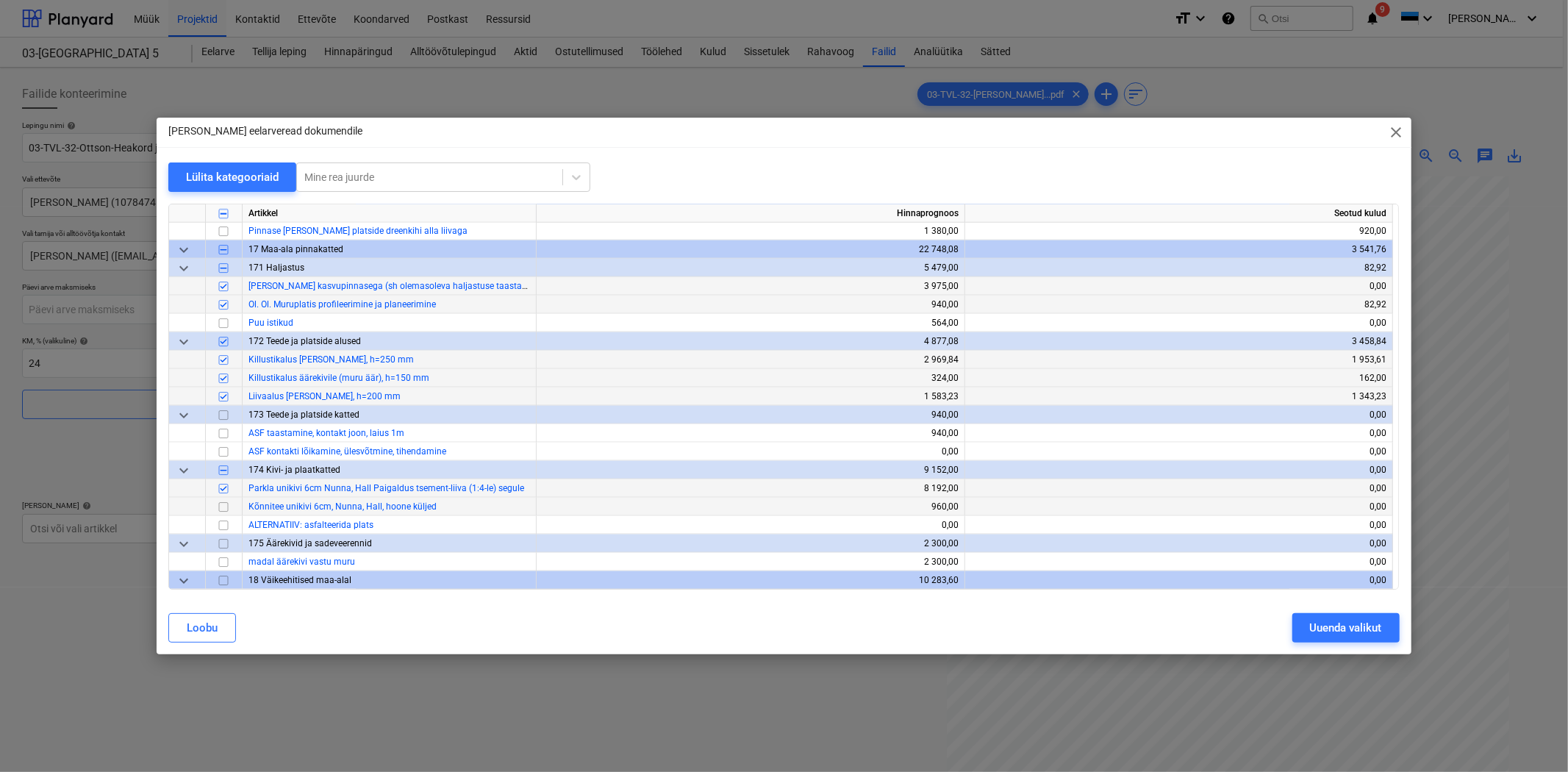
click at [221, 504] on input "checkbox" at bounding box center [223, 507] width 18 height 18
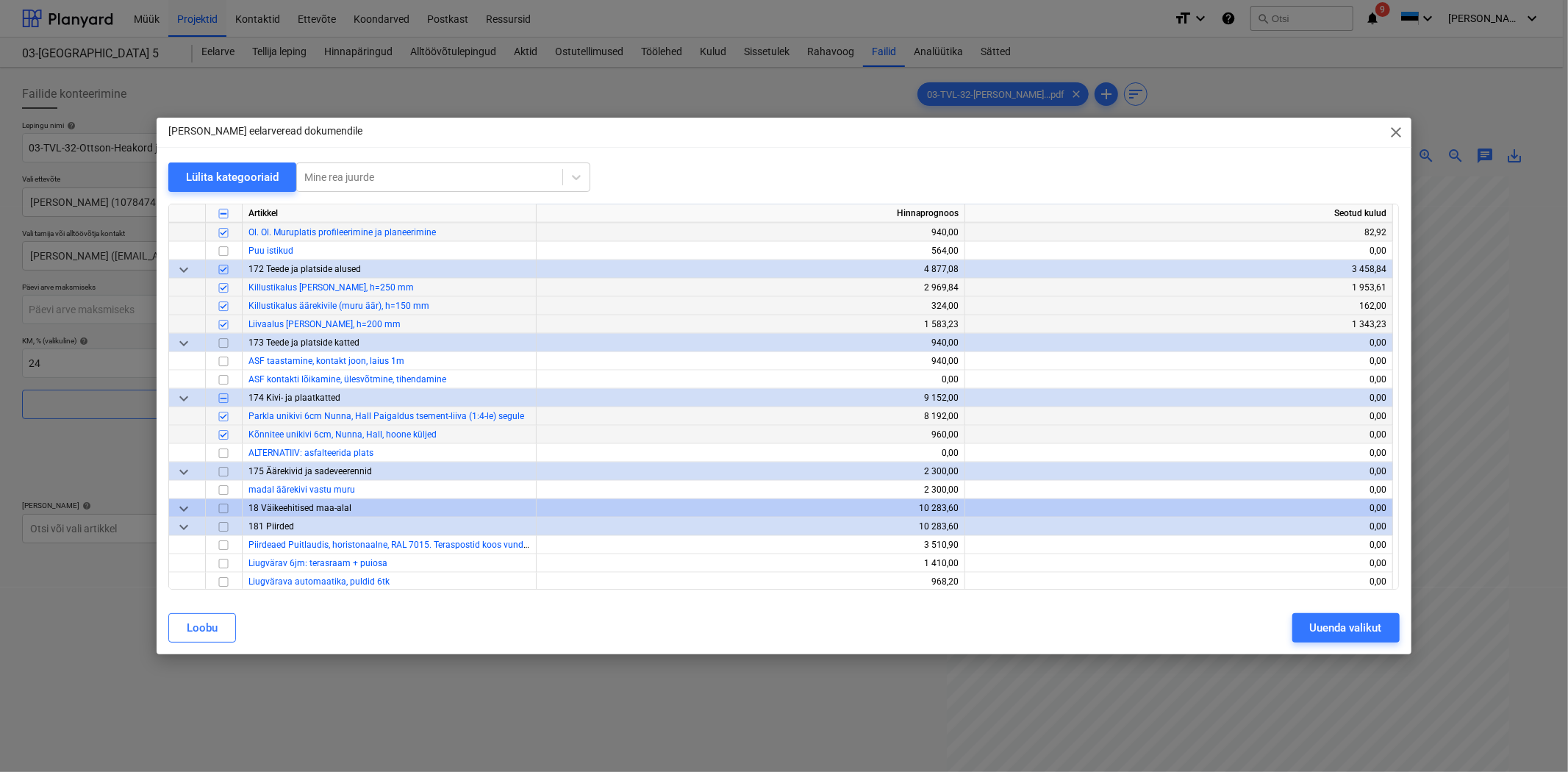
scroll to position [1782, 0]
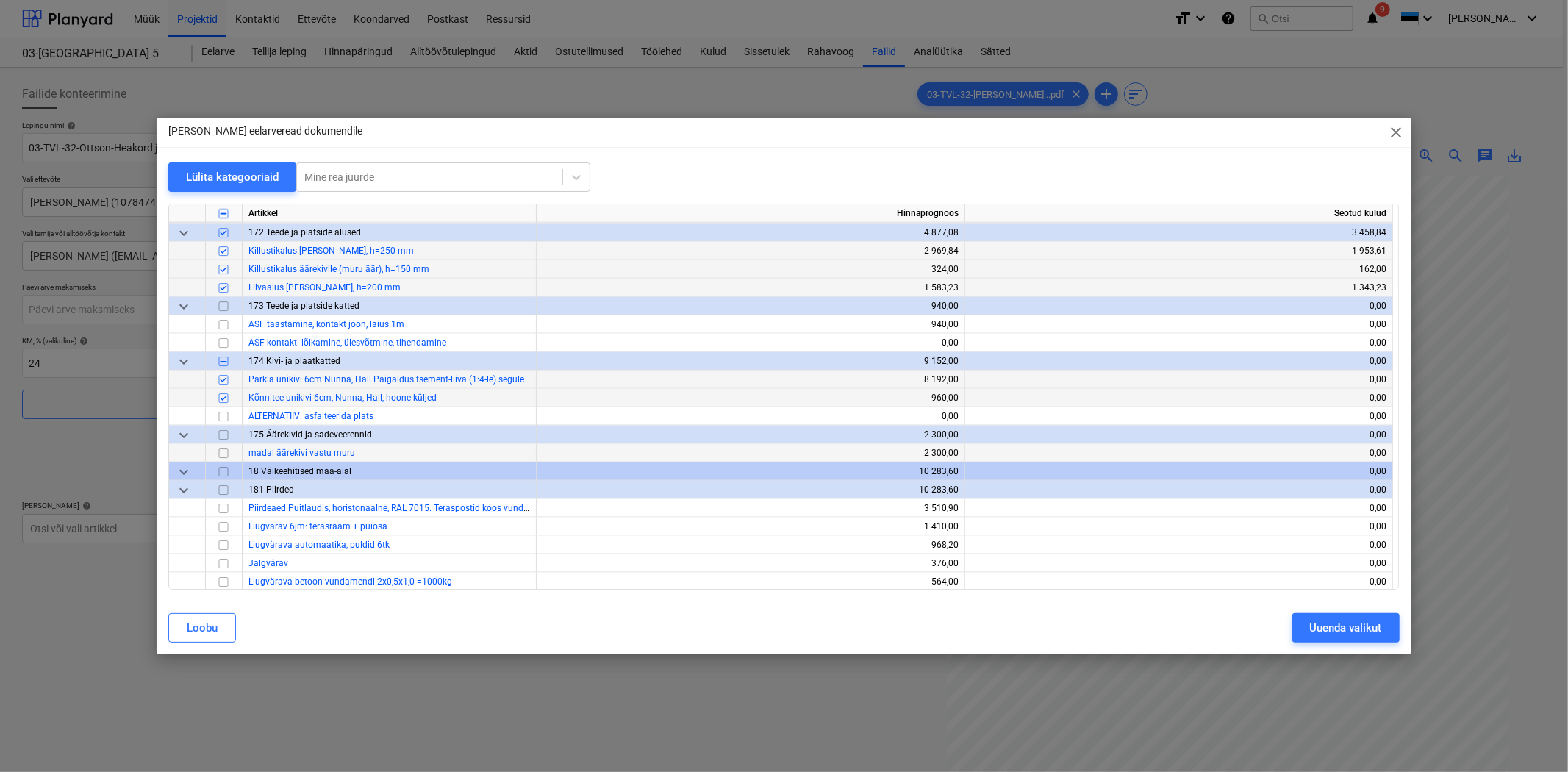
click at [223, 451] on input "checkbox" at bounding box center [223, 453] width 18 height 18
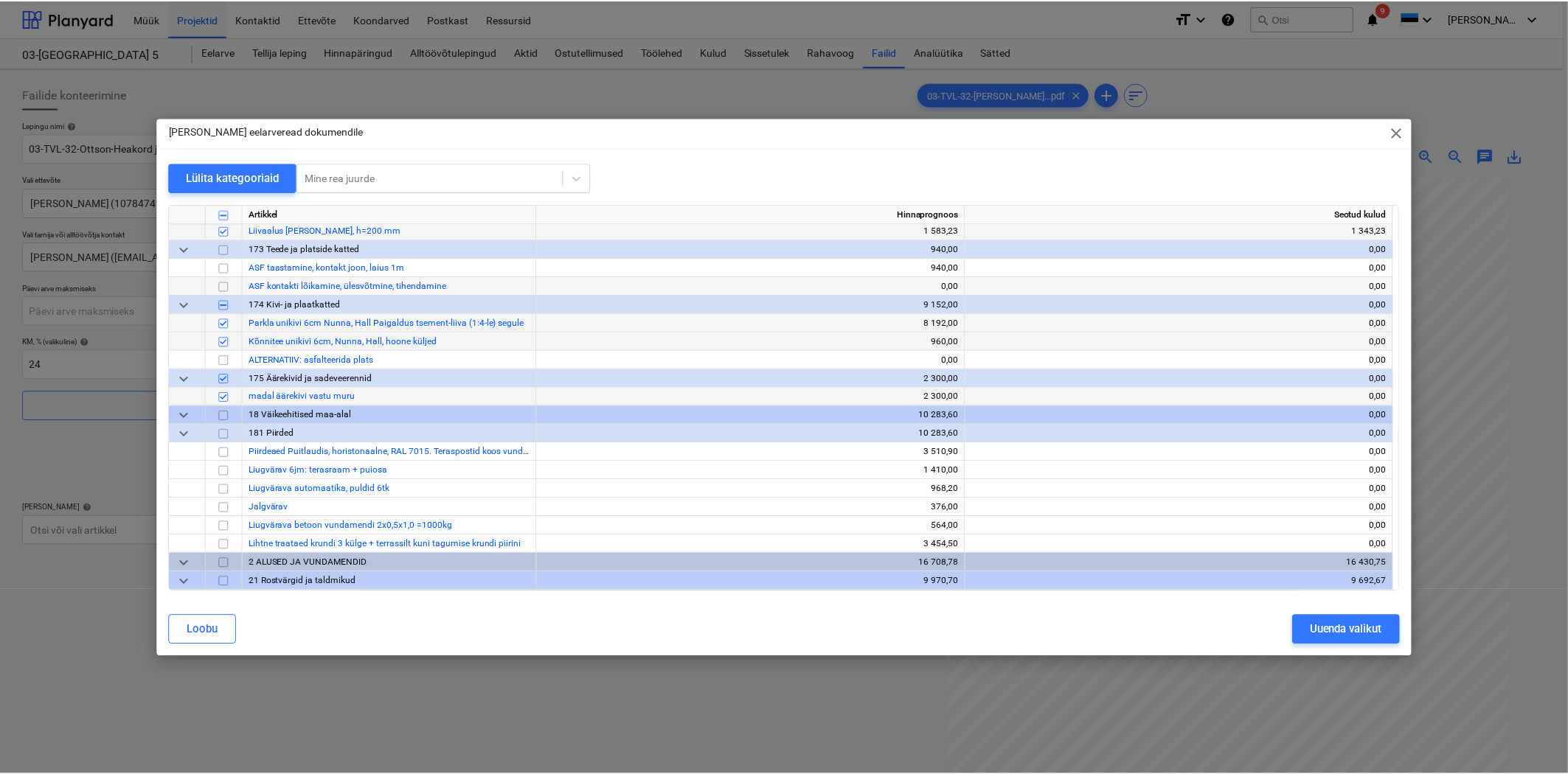
scroll to position [1896, 0]
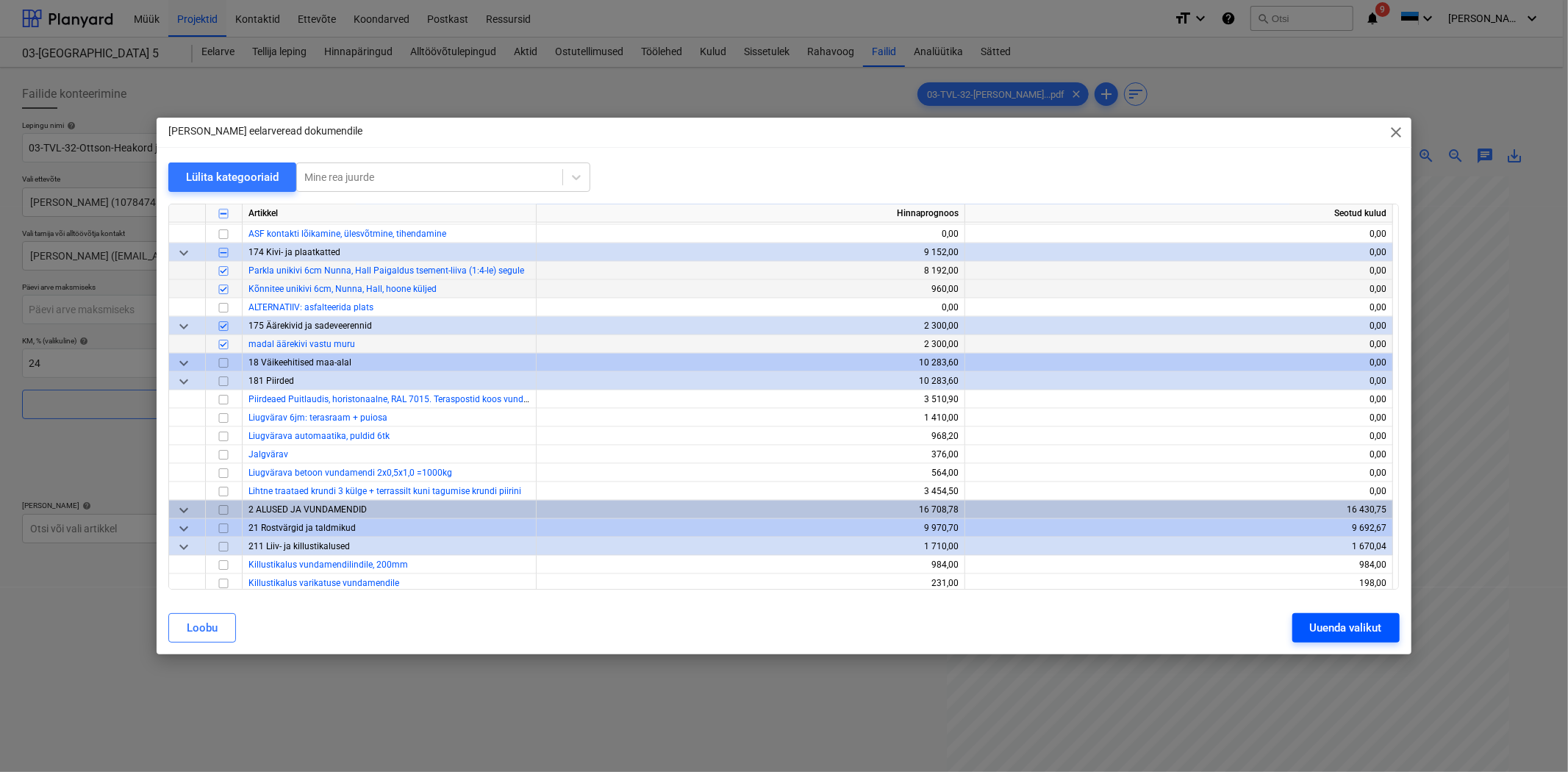
click at [1354, 631] on div "Uuenda valikut" at bounding box center [1346, 628] width 72 height 19
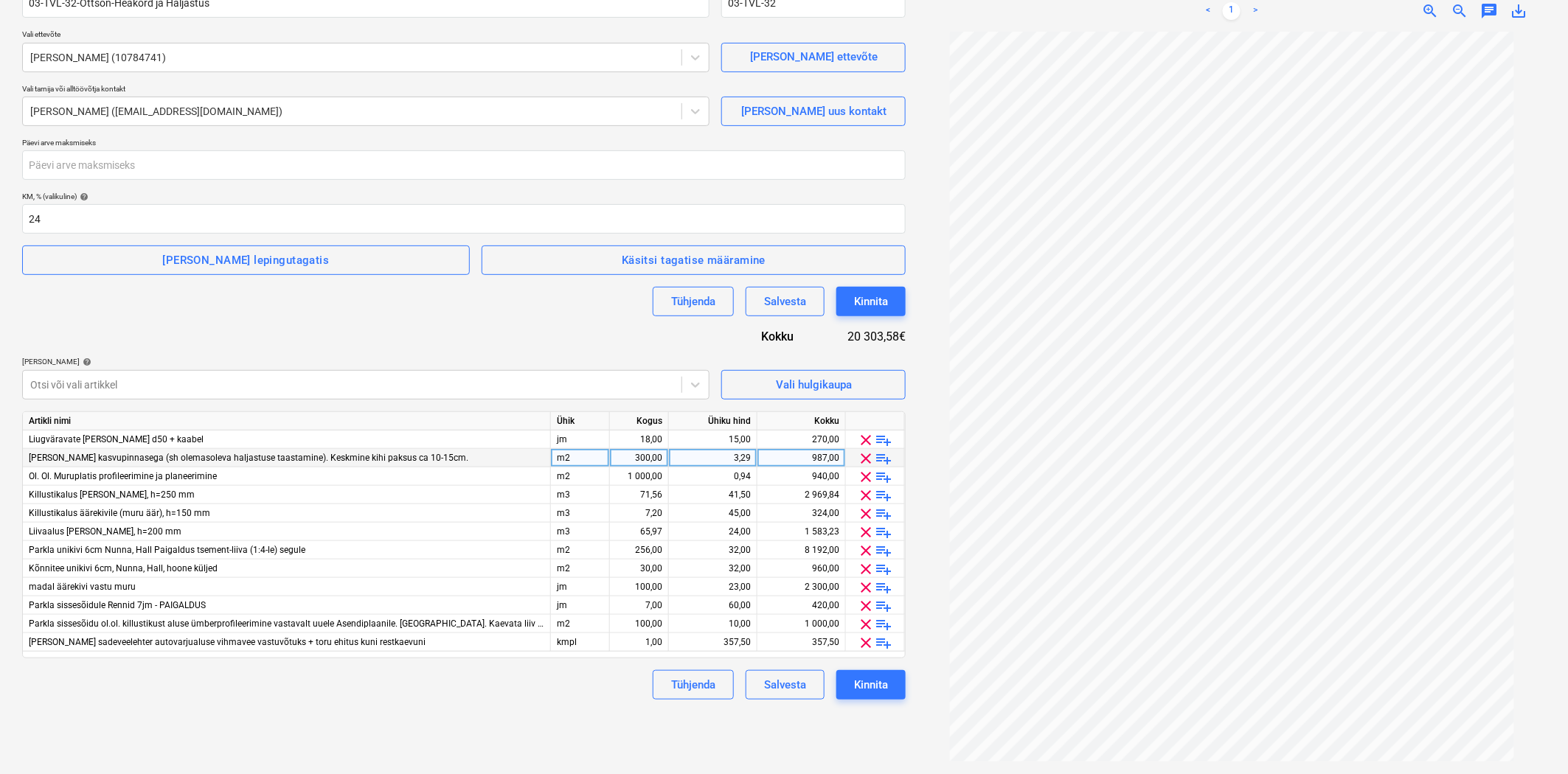
scroll to position [147, 0]
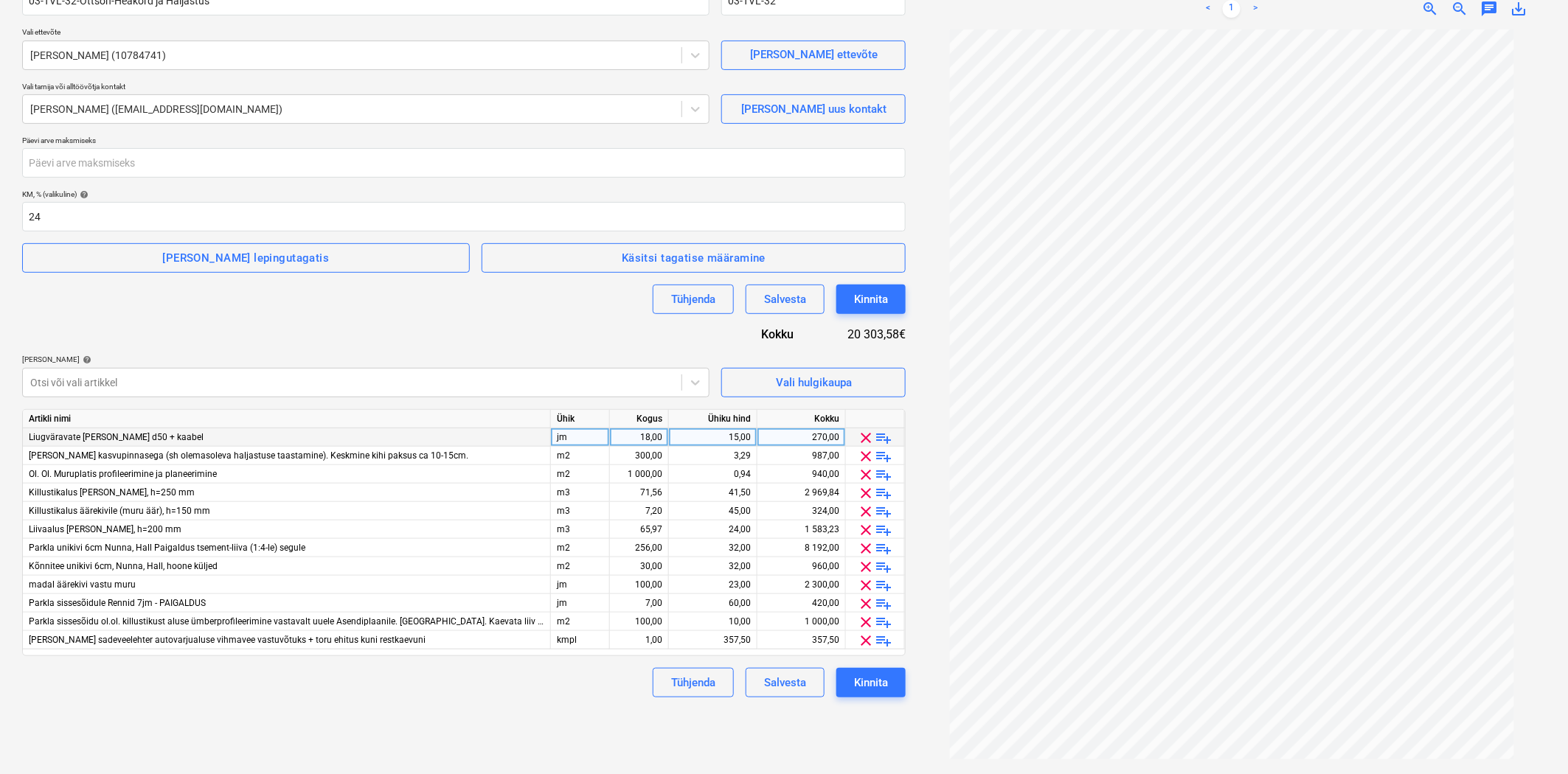
click at [877, 437] on span "playlist_add" at bounding box center [884, 438] width 18 height 18
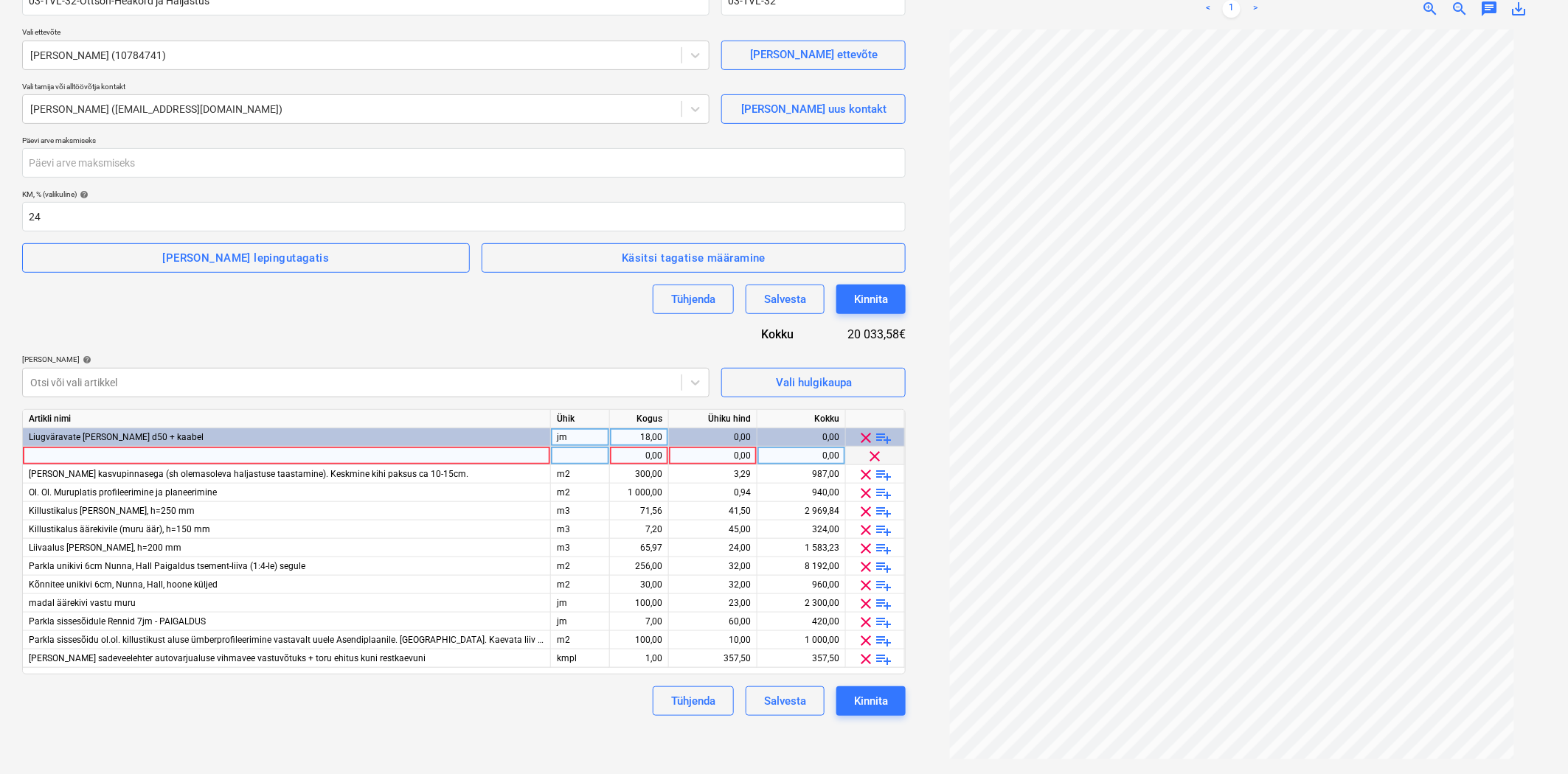
click at [269, 454] on div at bounding box center [287, 457] width 528 height 19
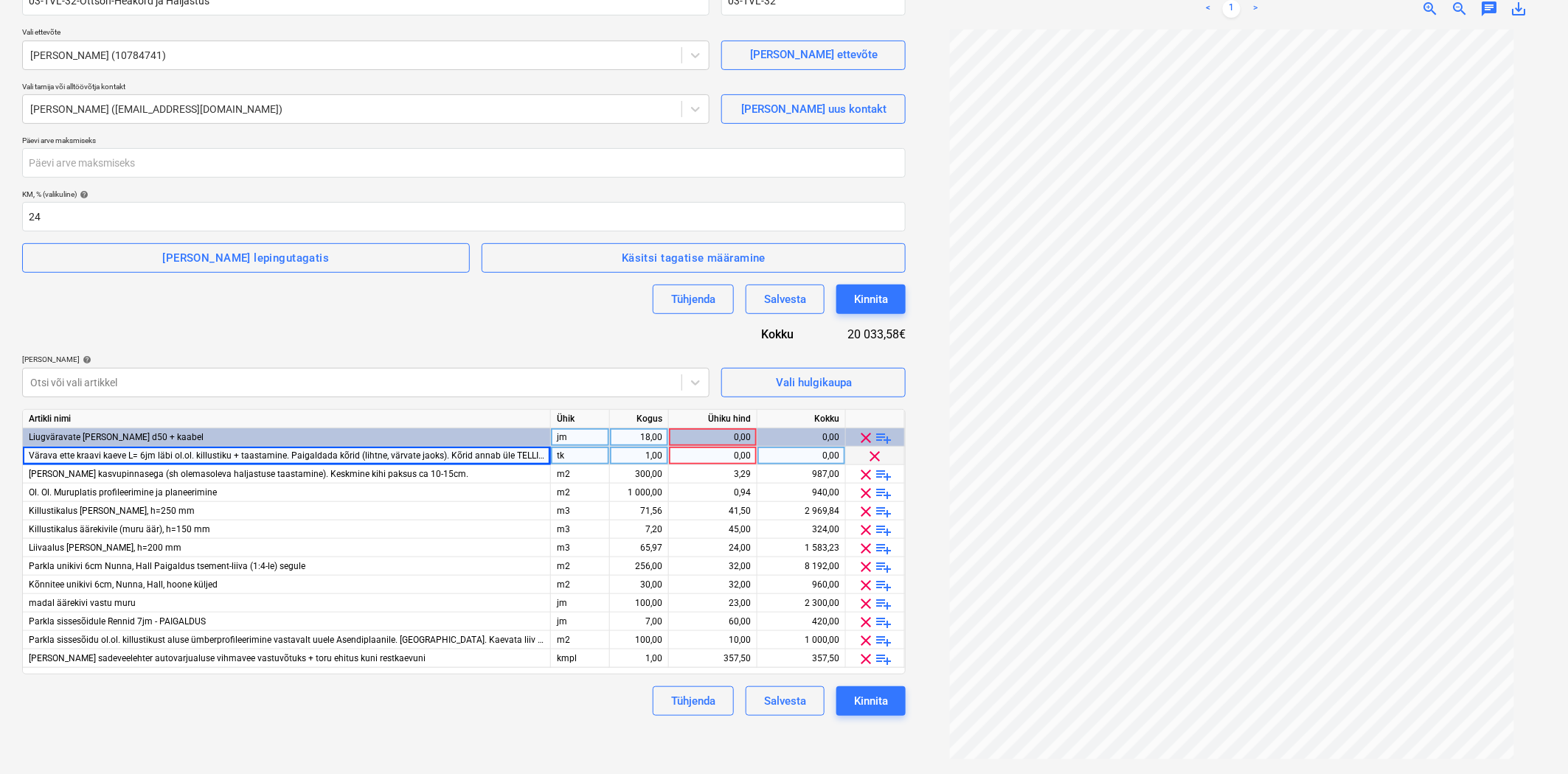
click at [577, 459] on div "tk" at bounding box center [580, 457] width 59 height 19
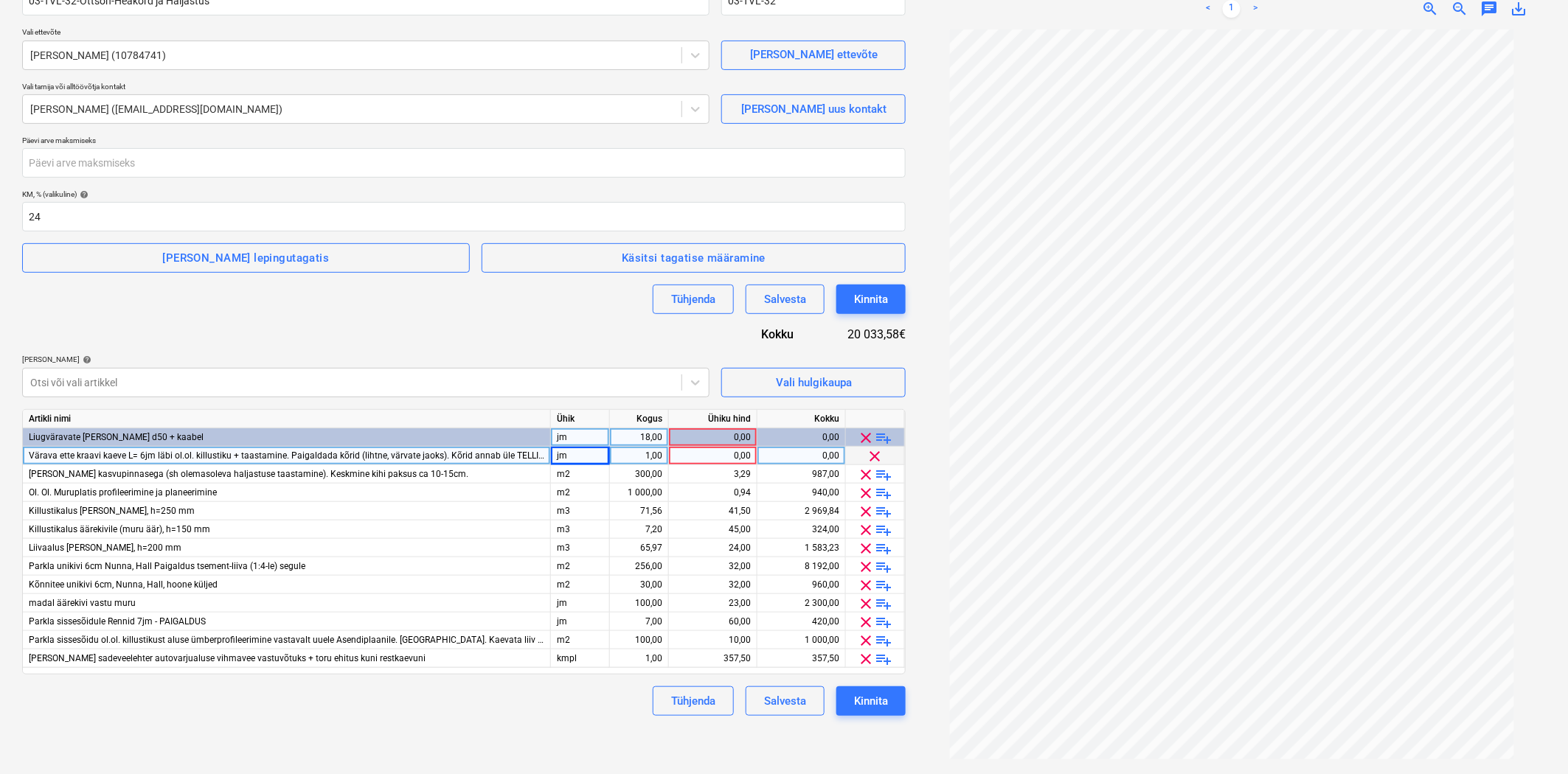
click at [650, 460] on div "1,00" at bounding box center [638, 457] width 46 height 19
click at [688, 457] on div "0,00" at bounding box center [712, 457] width 76 height 19
click at [638, 437] on div "18,00" at bounding box center [638, 438] width 46 height 19
click at [605, 333] on div "Lepingu nimi help 03-TVL-32-Ottson-Heakord ja Haljastus Lepingu viitenumber hel…" at bounding box center [464, 345] width 883 height 742
click at [887, 473] on span "playlist_add" at bounding box center [884, 474] width 18 height 18
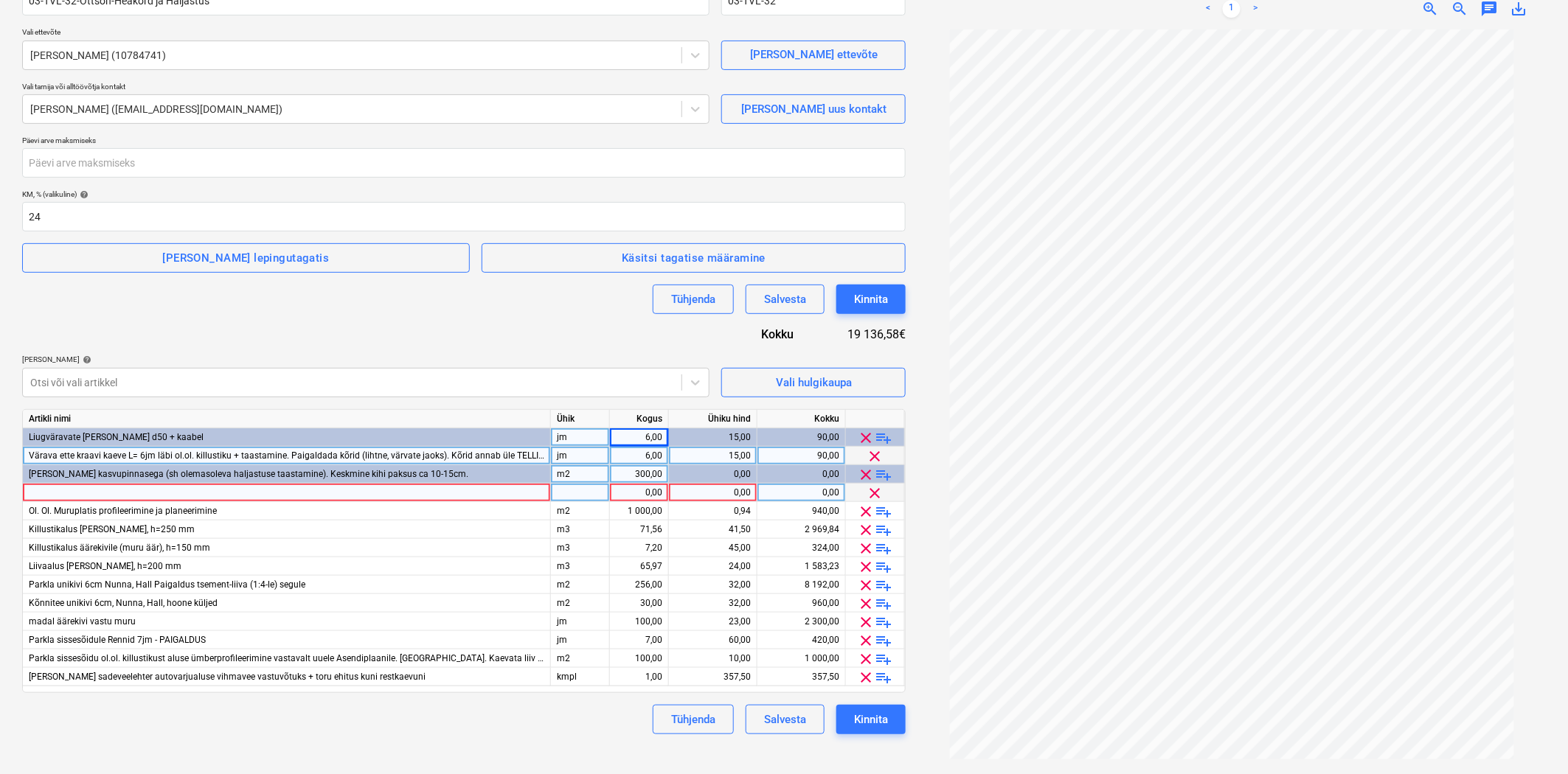
click at [411, 495] on div at bounding box center [287, 493] width 528 height 19
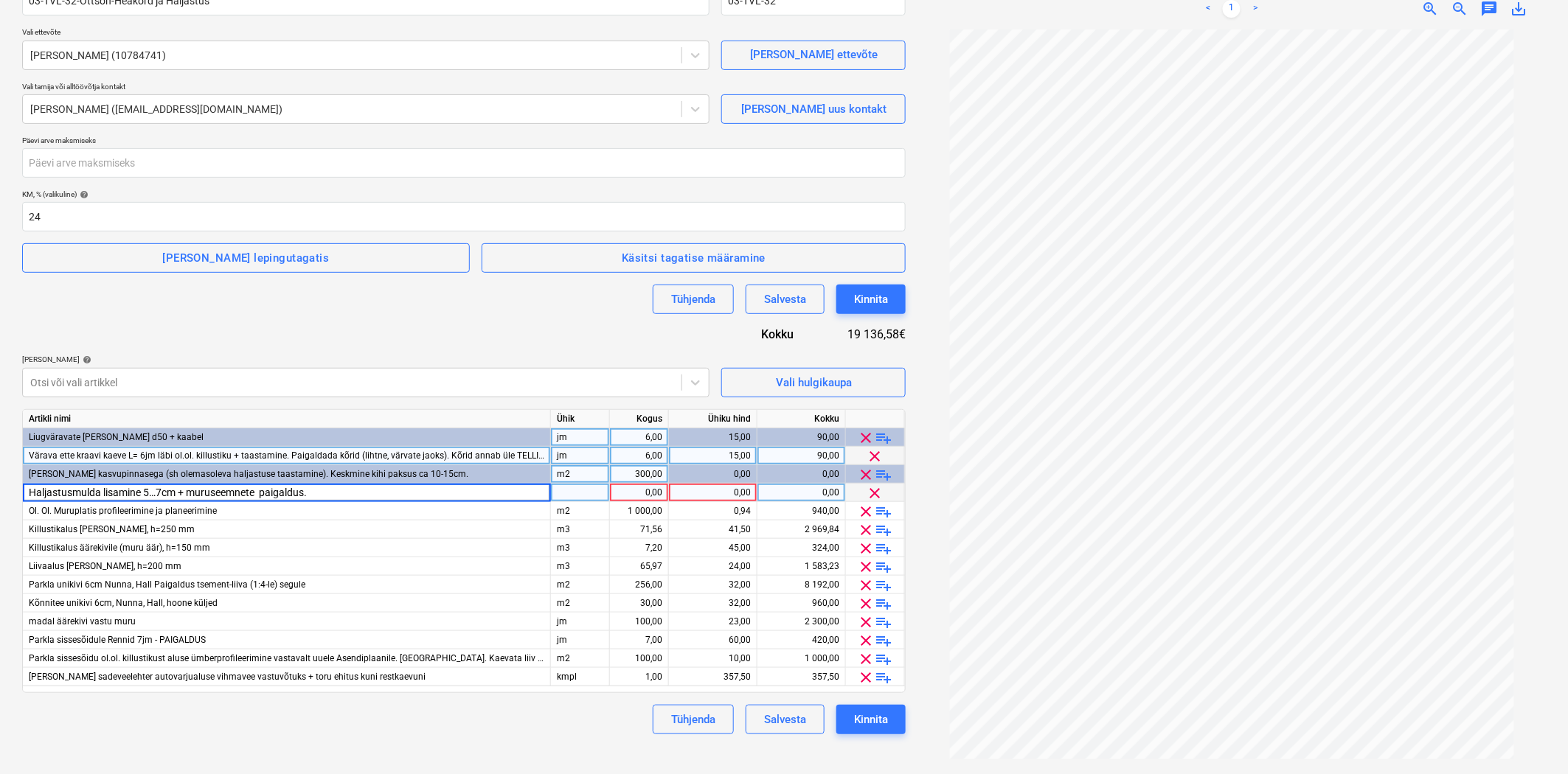
click at [586, 488] on div at bounding box center [580, 493] width 59 height 19
click at [626, 478] on div "300,00" at bounding box center [638, 474] width 46 height 19
click at [631, 487] on div "1,00" at bounding box center [638, 493] width 46 height 19
click at [711, 494] on div "0,00" at bounding box center [712, 493] width 76 height 19
click at [653, 475] on div "300,00" at bounding box center [638, 474] width 46 height 19
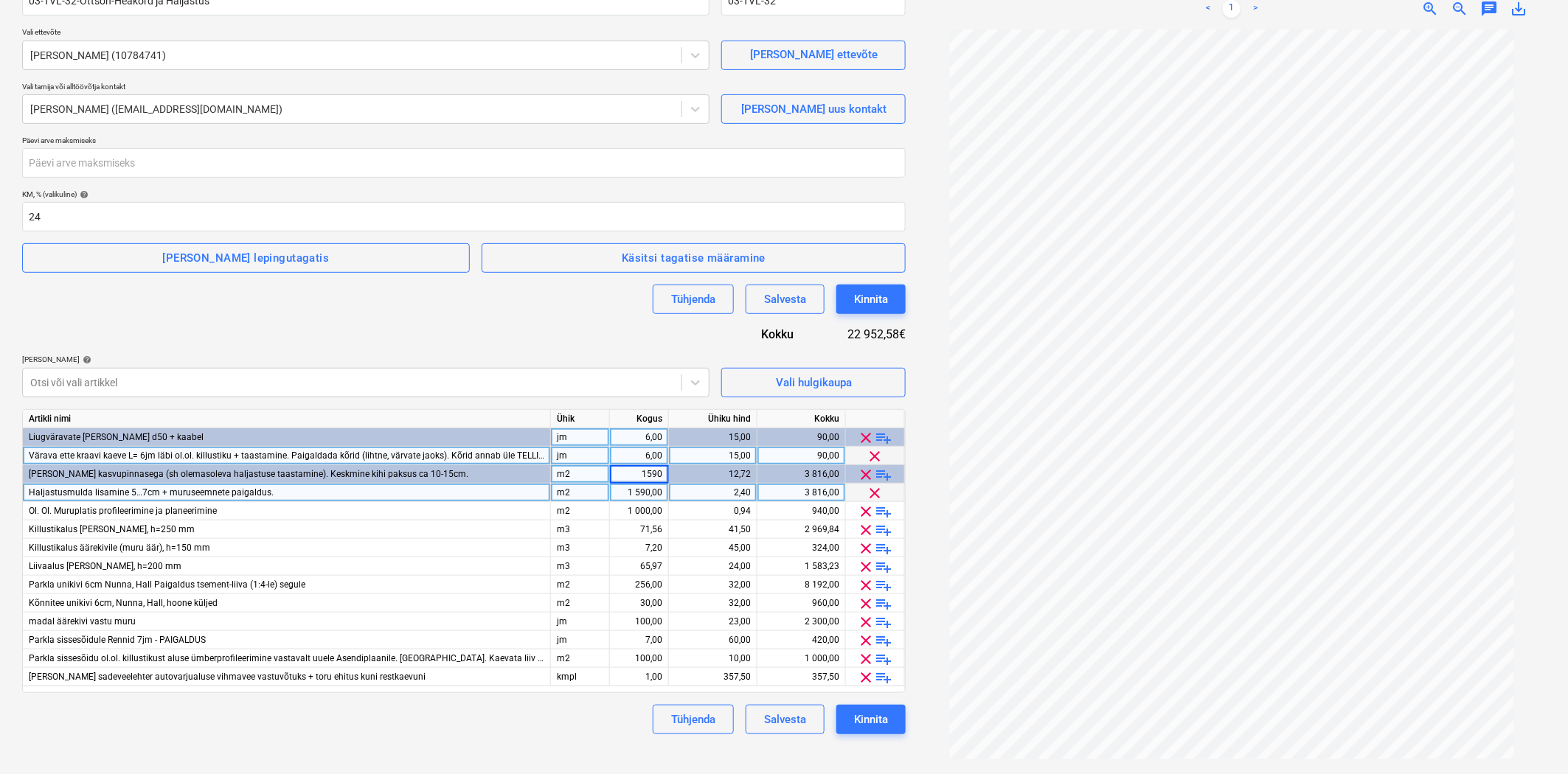
click at [695, 471] on div "12,72" at bounding box center [712, 474] width 76 height 19
click at [879, 509] on span "playlist_add" at bounding box center [884, 511] width 18 height 18
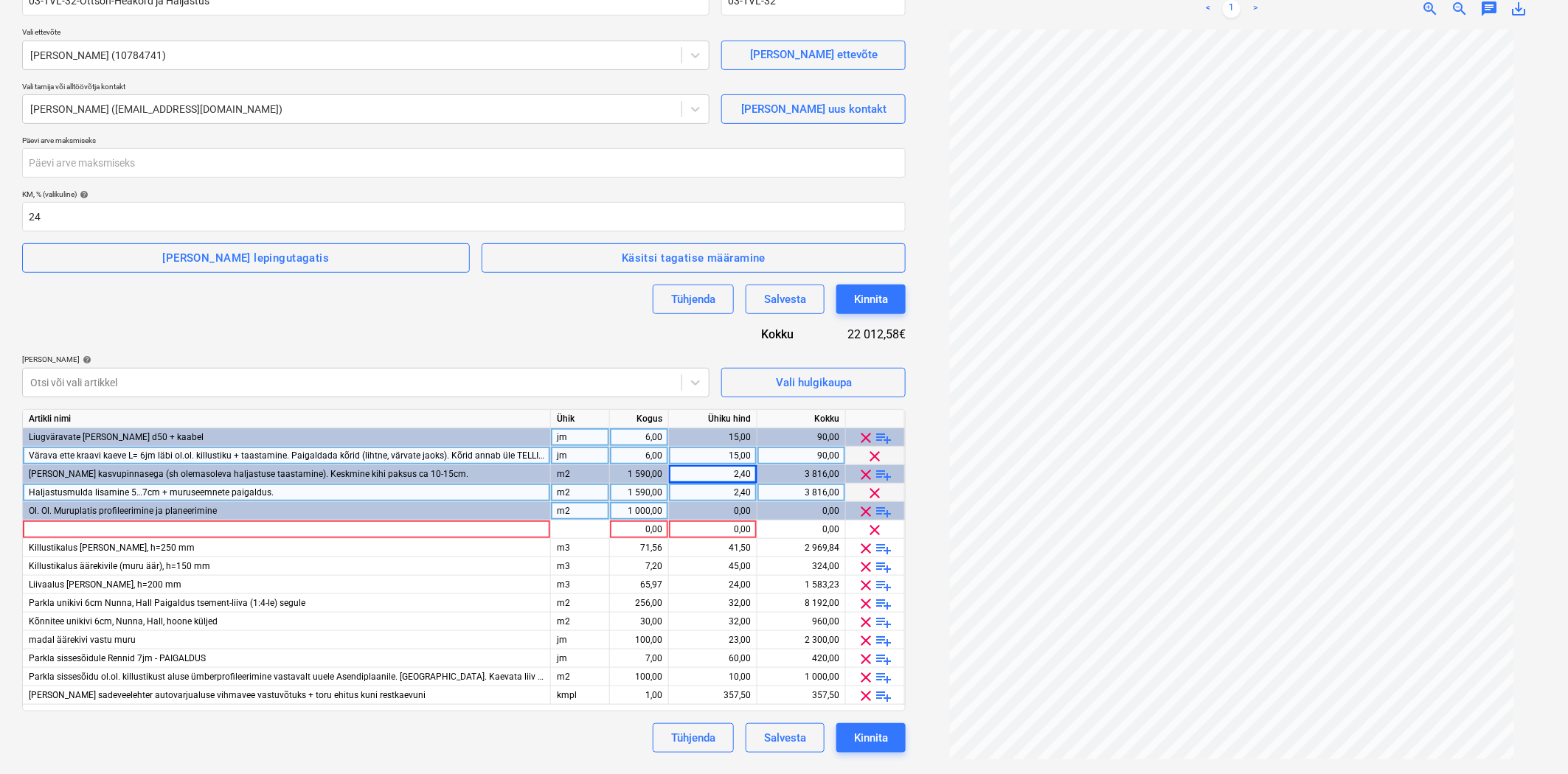
click at [885, 512] on span "playlist_add" at bounding box center [884, 511] width 18 height 18
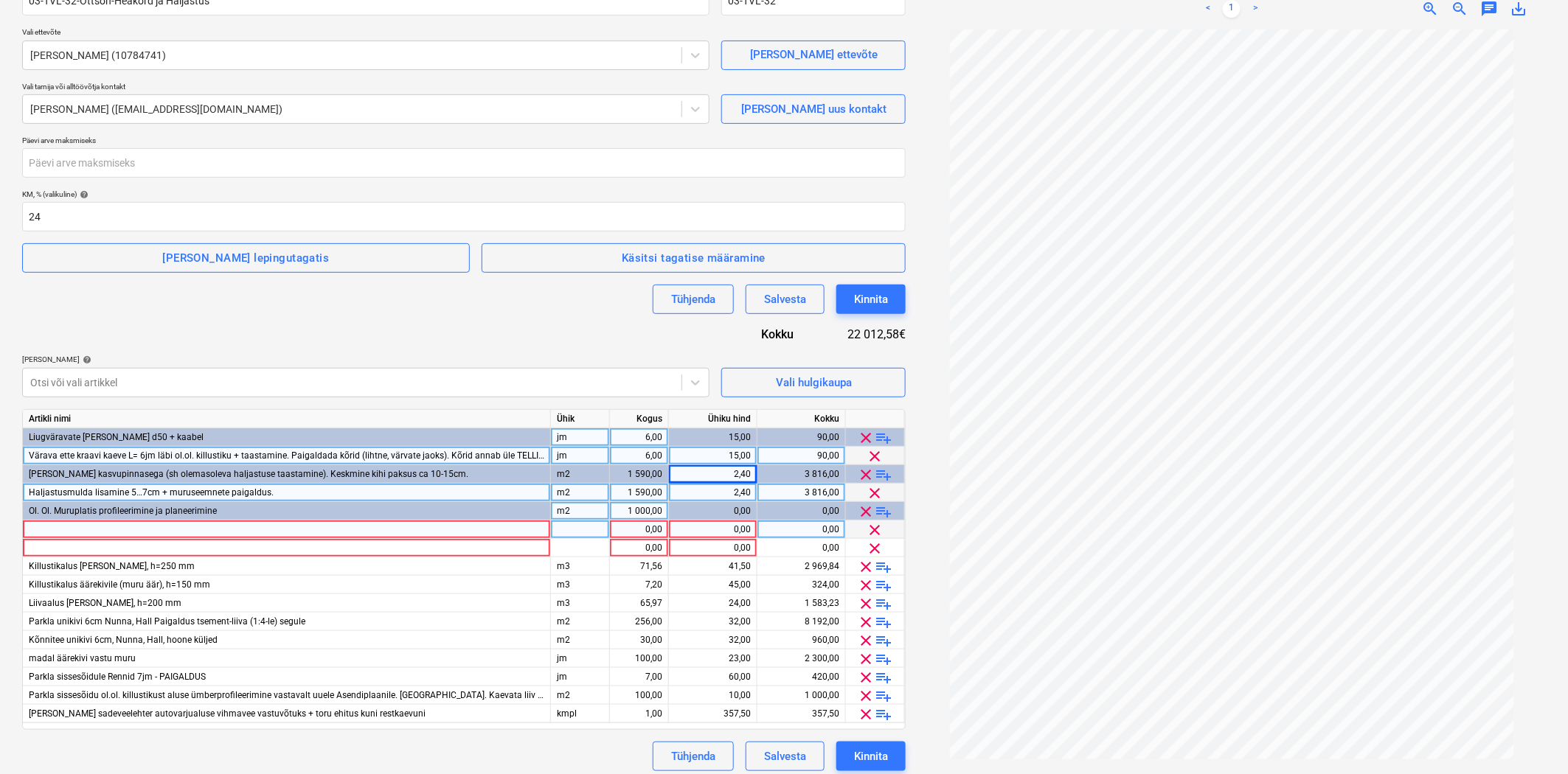
click at [291, 528] on div at bounding box center [287, 530] width 528 height 19
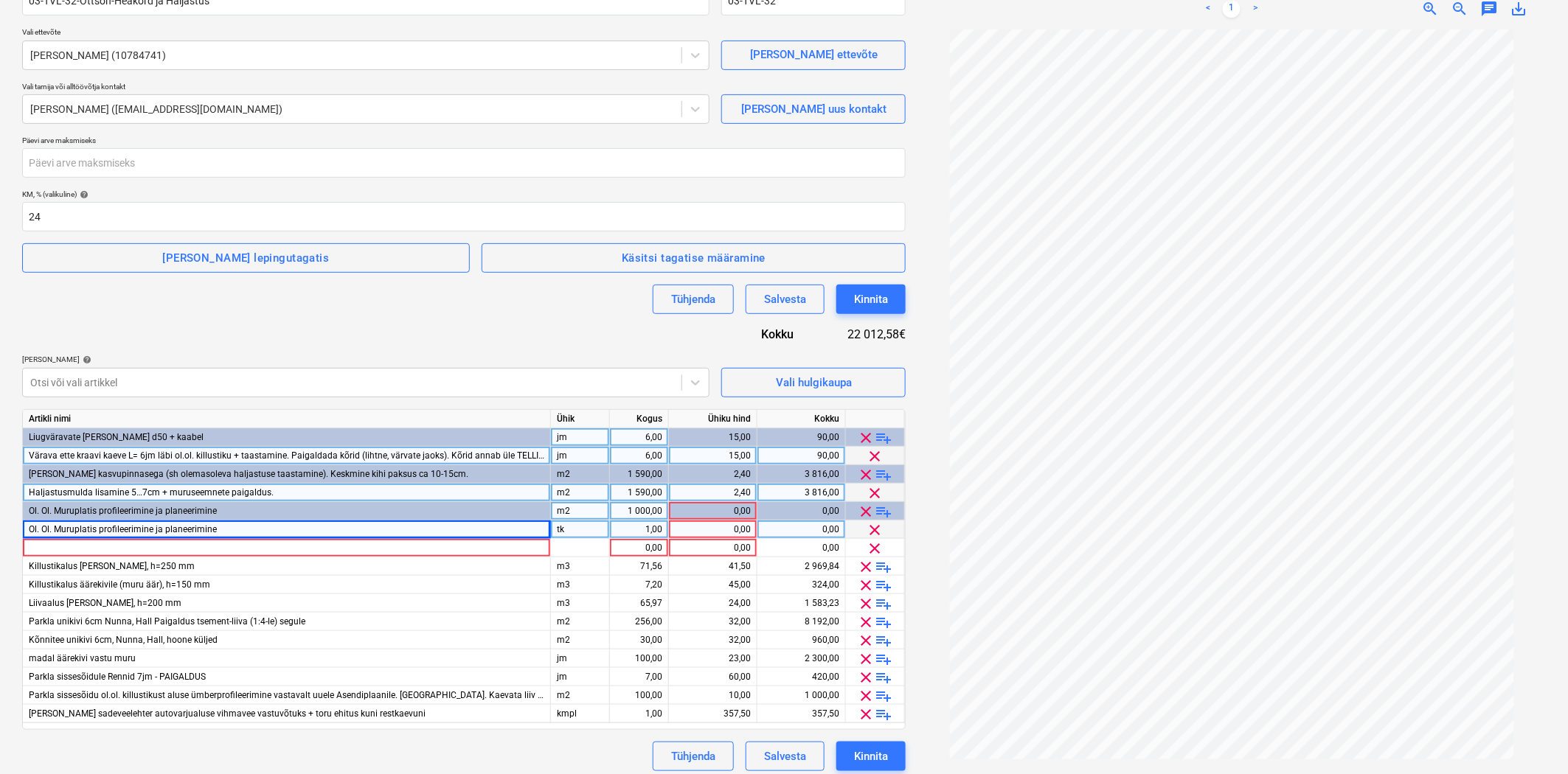
click at [588, 526] on div "tk" at bounding box center [580, 530] width 59 height 19
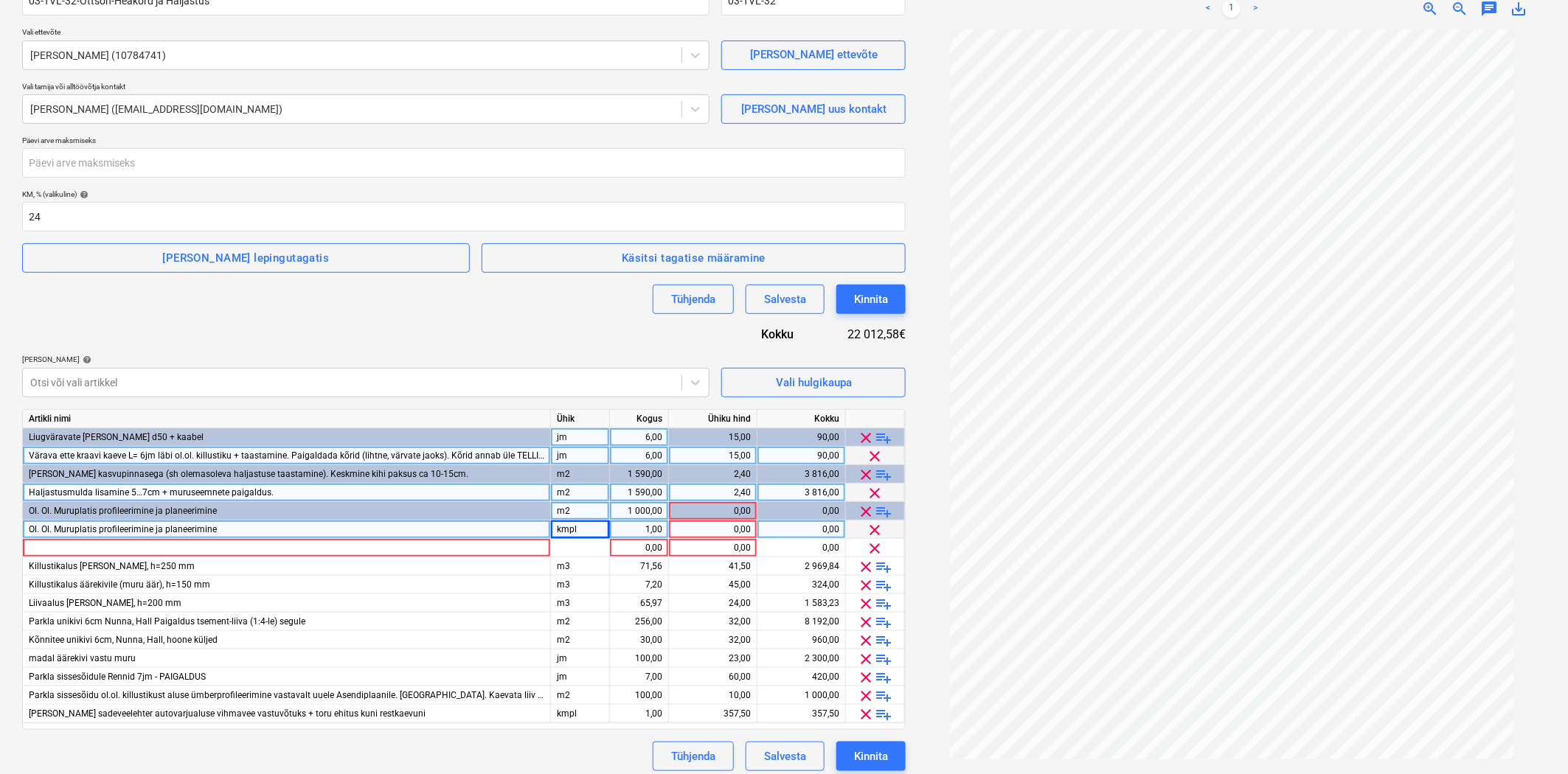
click at [617, 526] on div "1,00" at bounding box center [638, 530] width 46 height 19
click at [720, 526] on div "0,00" at bounding box center [712, 530] width 76 height 19
click at [170, 548] on div at bounding box center [287, 549] width 528 height 19
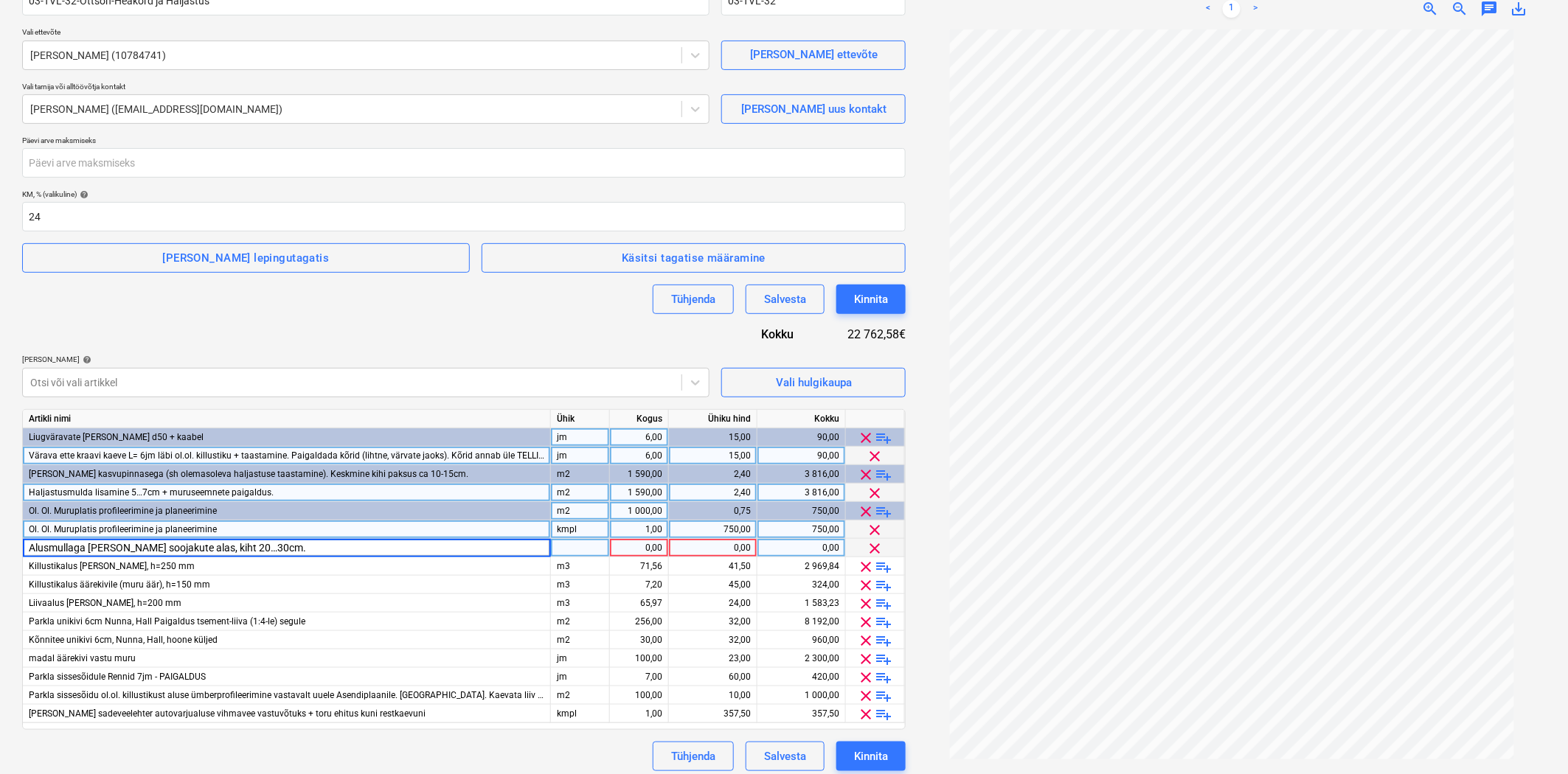
click at [563, 549] on div at bounding box center [580, 549] width 59 height 19
click at [718, 549] on div "0,00" at bounding box center [712, 549] width 76 height 19
click at [622, 530] on div "1,00" at bounding box center [638, 530] width 46 height 19
click at [634, 515] on div "1 000,00" at bounding box center [638, 511] width 46 height 19
click at [593, 515] on div "m2" at bounding box center [580, 511] width 59 height 19
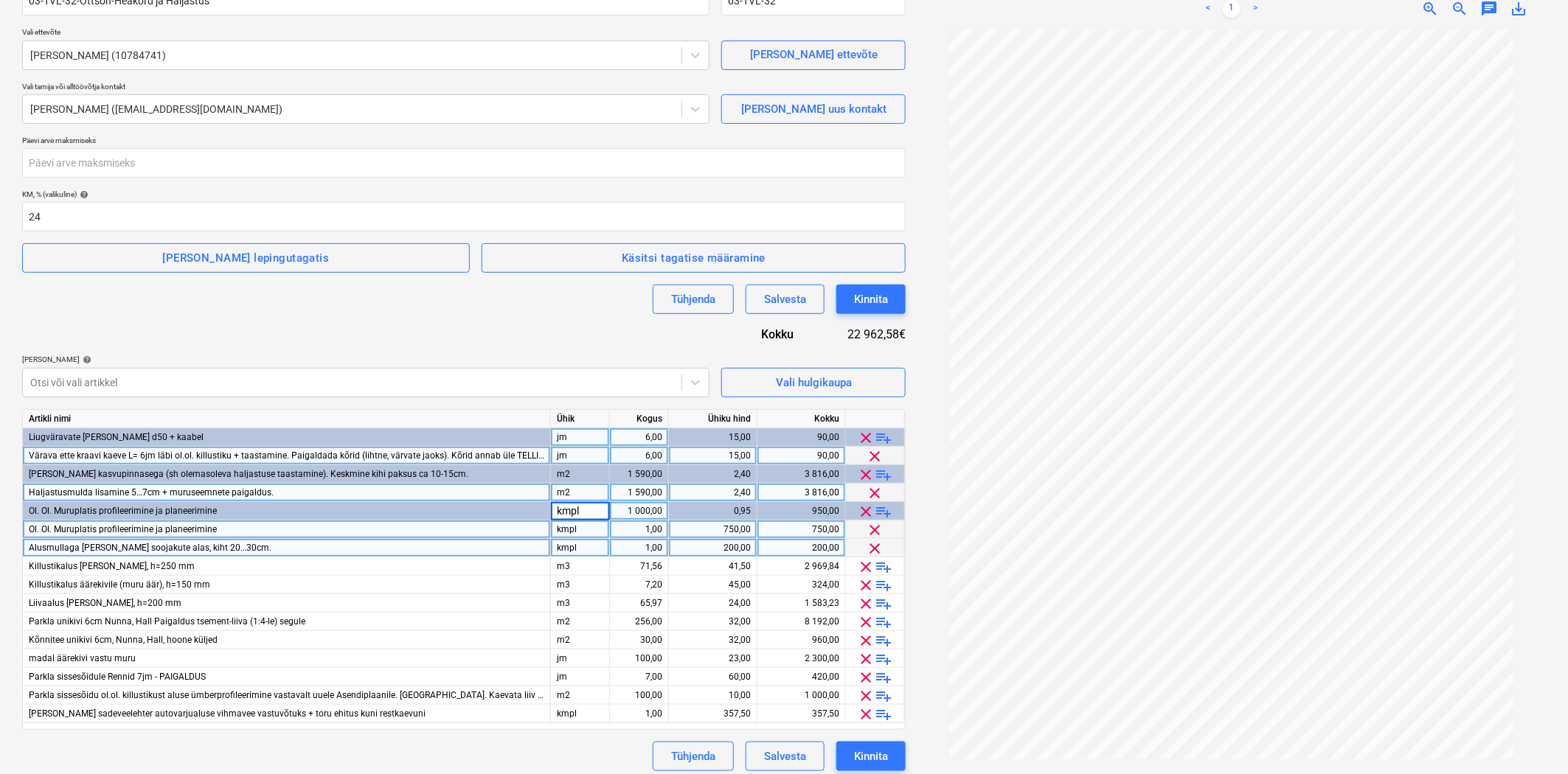
click at [626, 512] on div "1 000,00" at bounding box center [638, 511] width 46 height 19
click at [562, 529] on div "kmpl" at bounding box center [580, 530] width 59 height 19
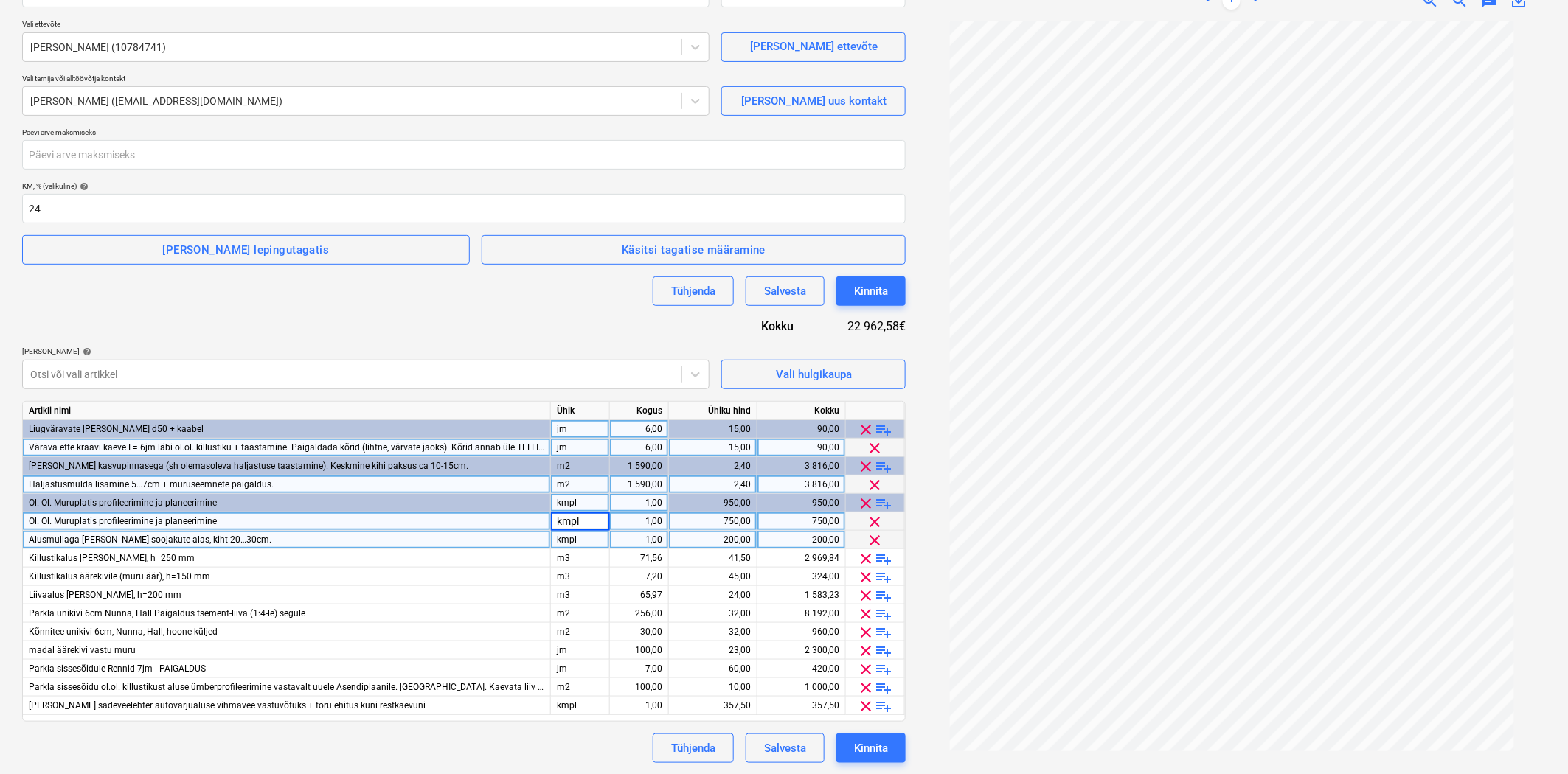
scroll to position [157, 0]
click at [864, 575] on span "clear" at bounding box center [866, 576] width 18 height 18
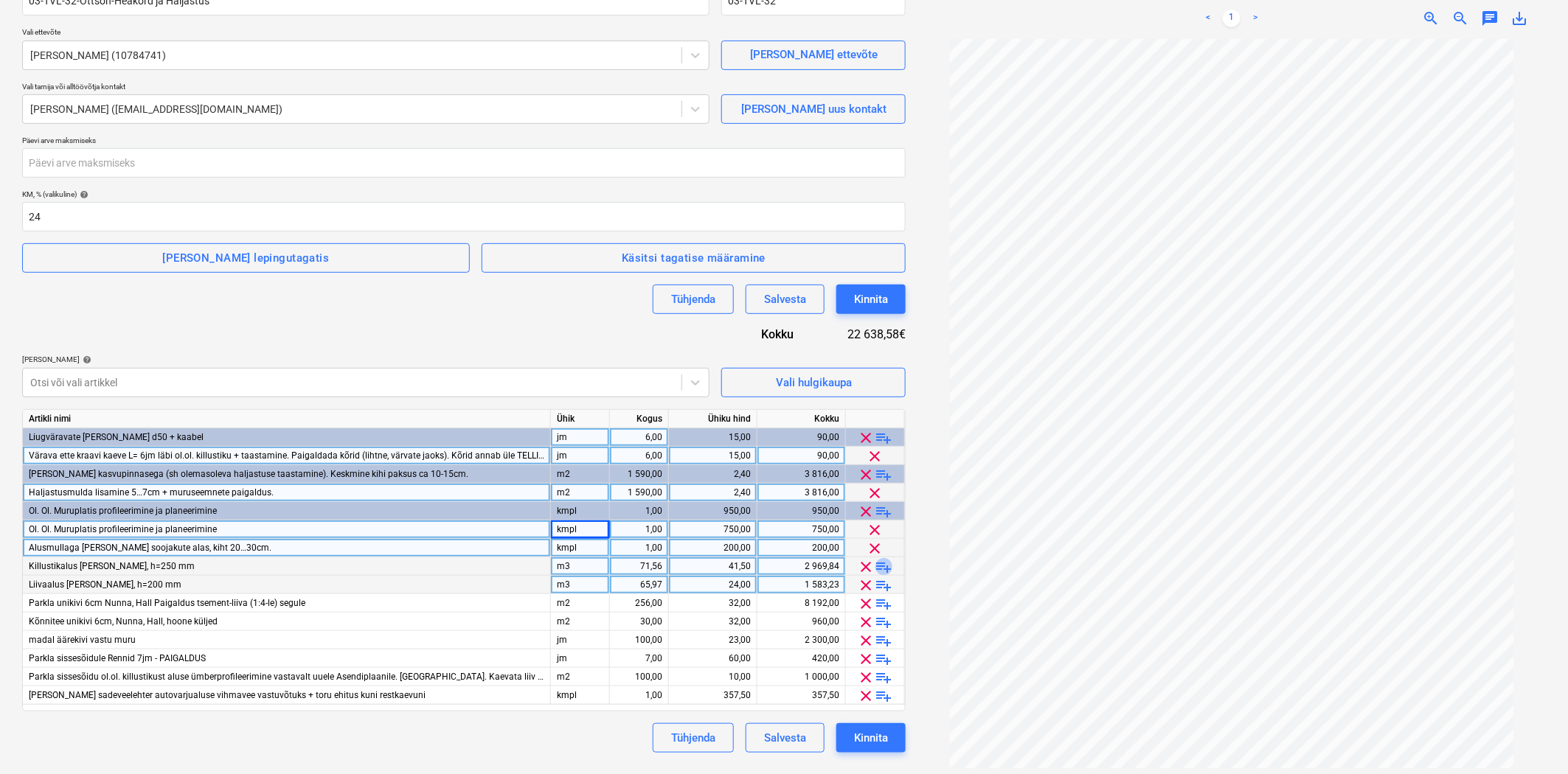
click at [886, 566] on span "playlist_add" at bounding box center [884, 566] width 18 height 18
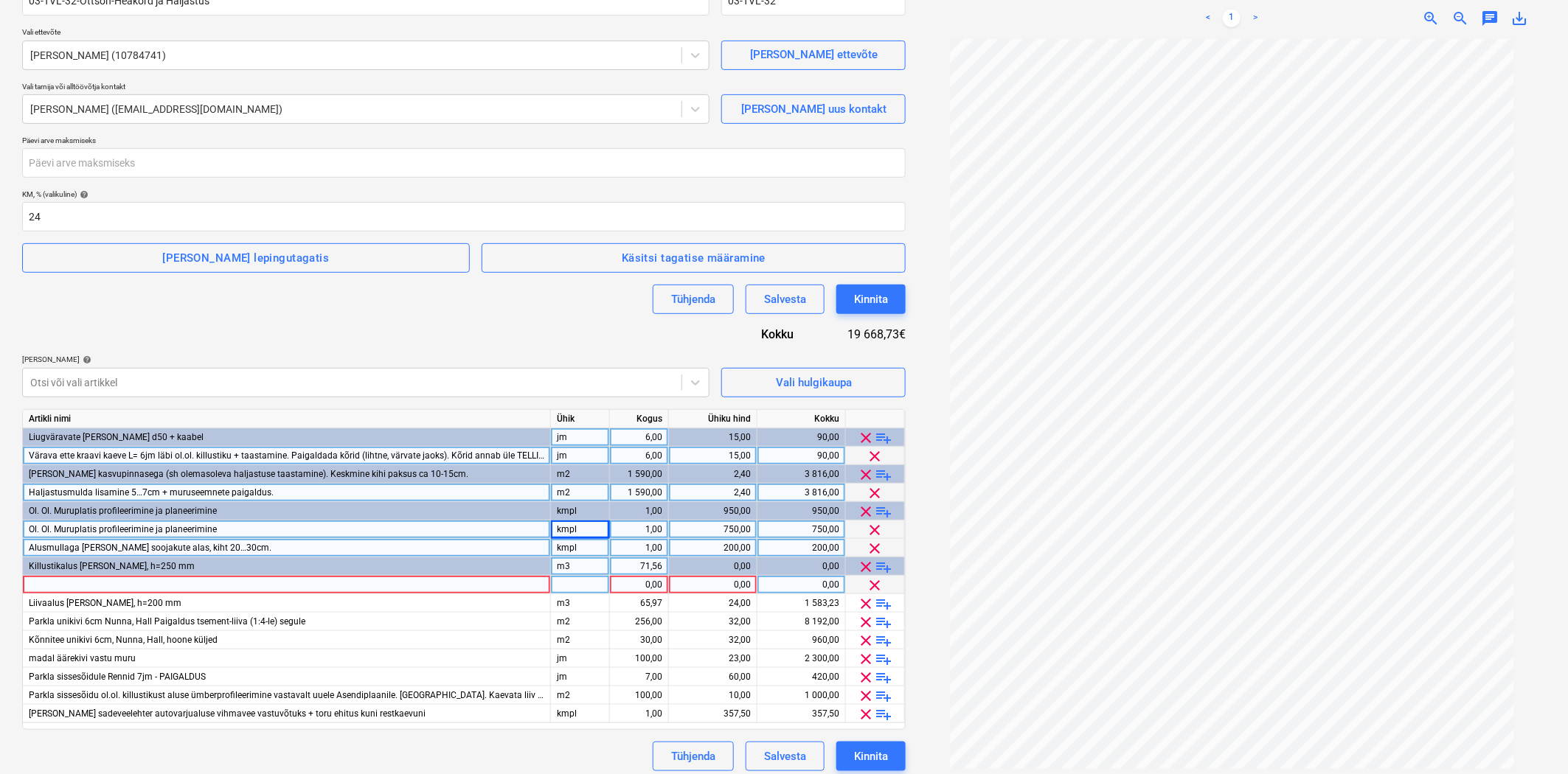
click at [286, 588] on div at bounding box center [287, 585] width 528 height 19
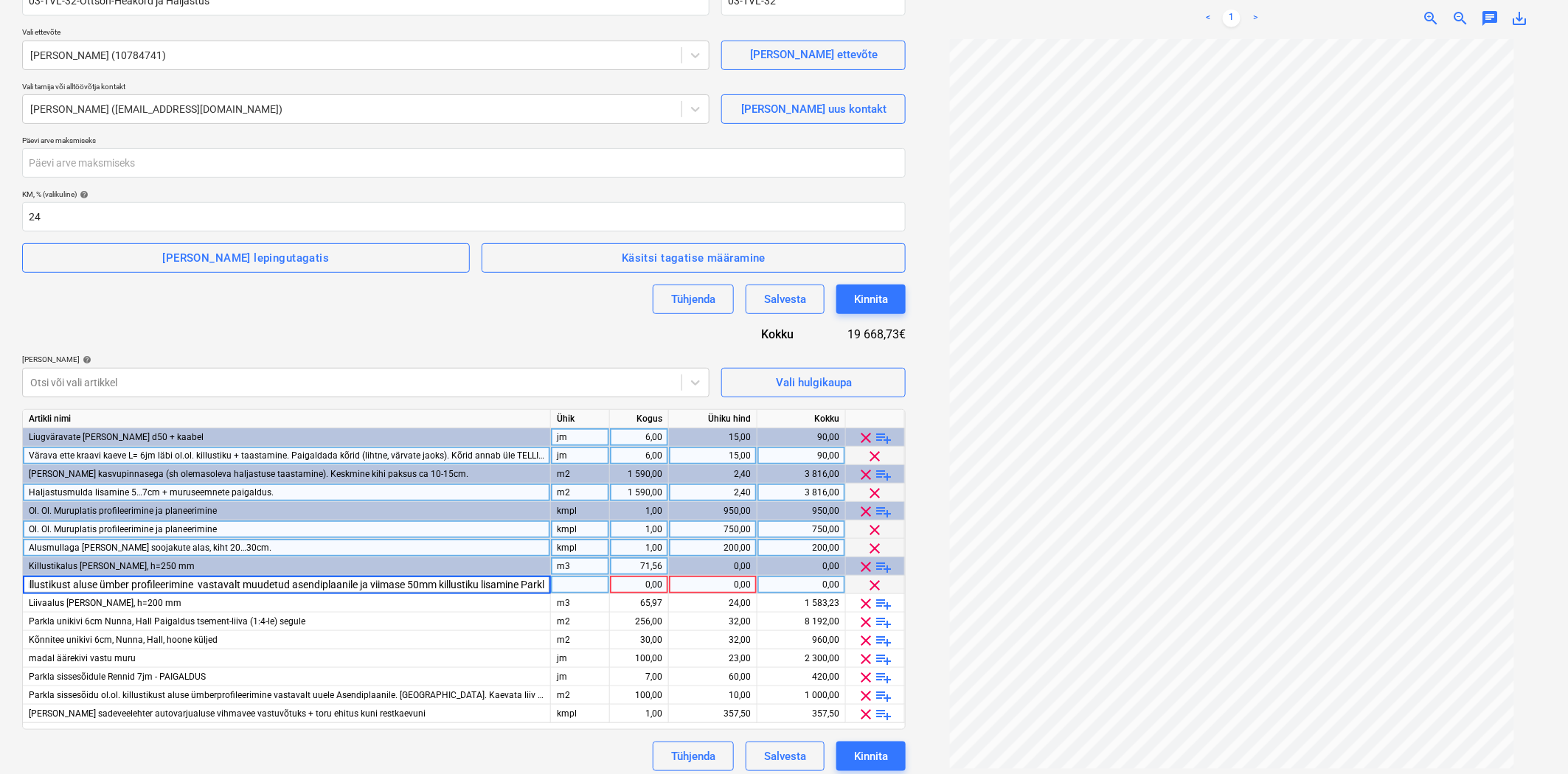
scroll to position [0, 80]
click at [575, 584] on div "tk" at bounding box center [580, 585] width 59 height 19
click at [536, 584] on span "Olemasoleva killustikust aluse ümber profileerimine vastavalt muudetud asendipl…" at bounding box center [289, 584] width 521 height 10
click at [564, 584] on div "m2" at bounding box center [580, 585] width 59 height 19
click at [569, 584] on input "kmopl" at bounding box center [580, 584] width 58 height 18
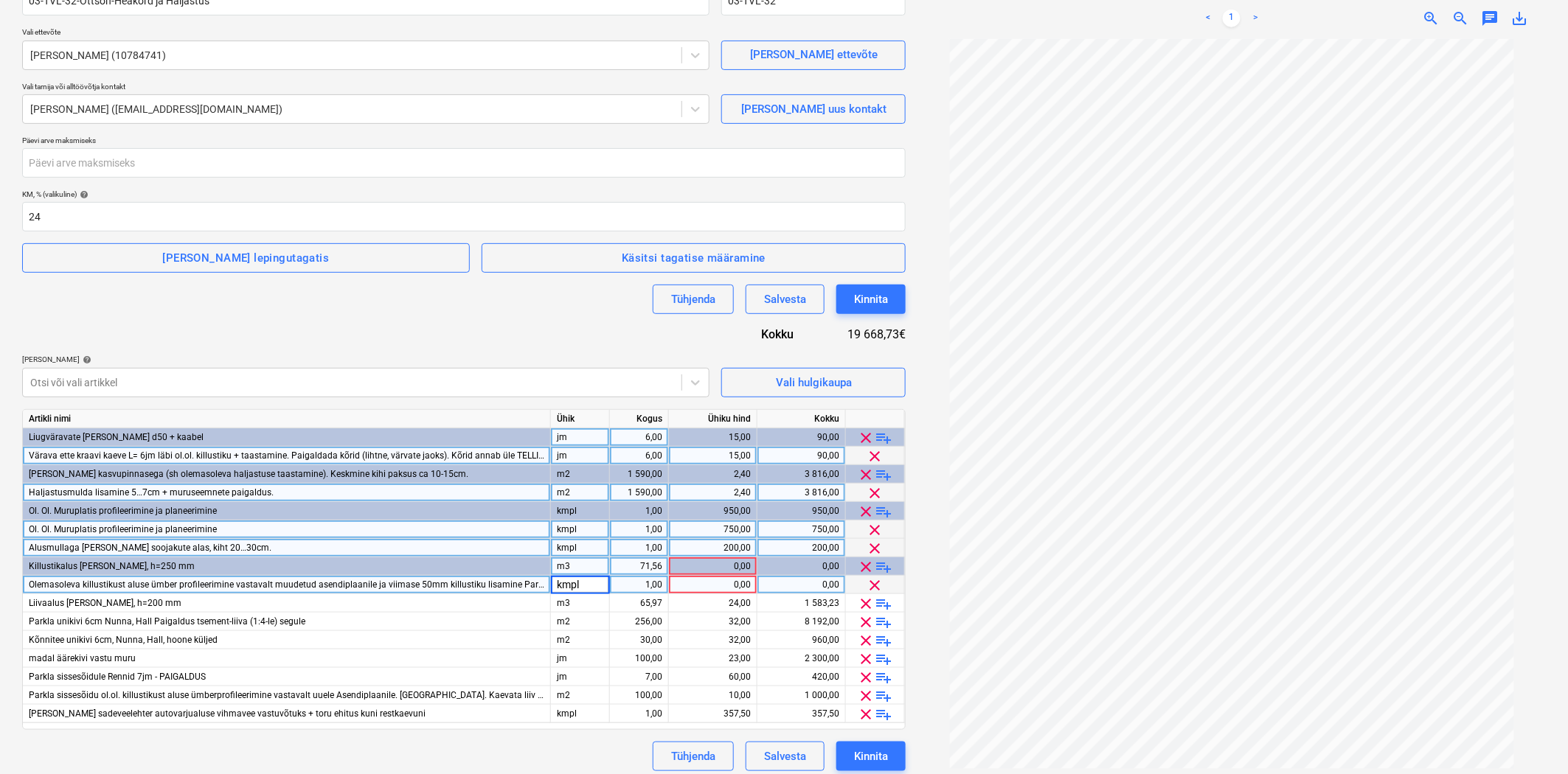
click at [737, 585] on div "0,00" at bounding box center [712, 585] width 76 height 19
click at [881, 563] on span "playlist_add" at bounding box center [884, 566] width 18 height 18
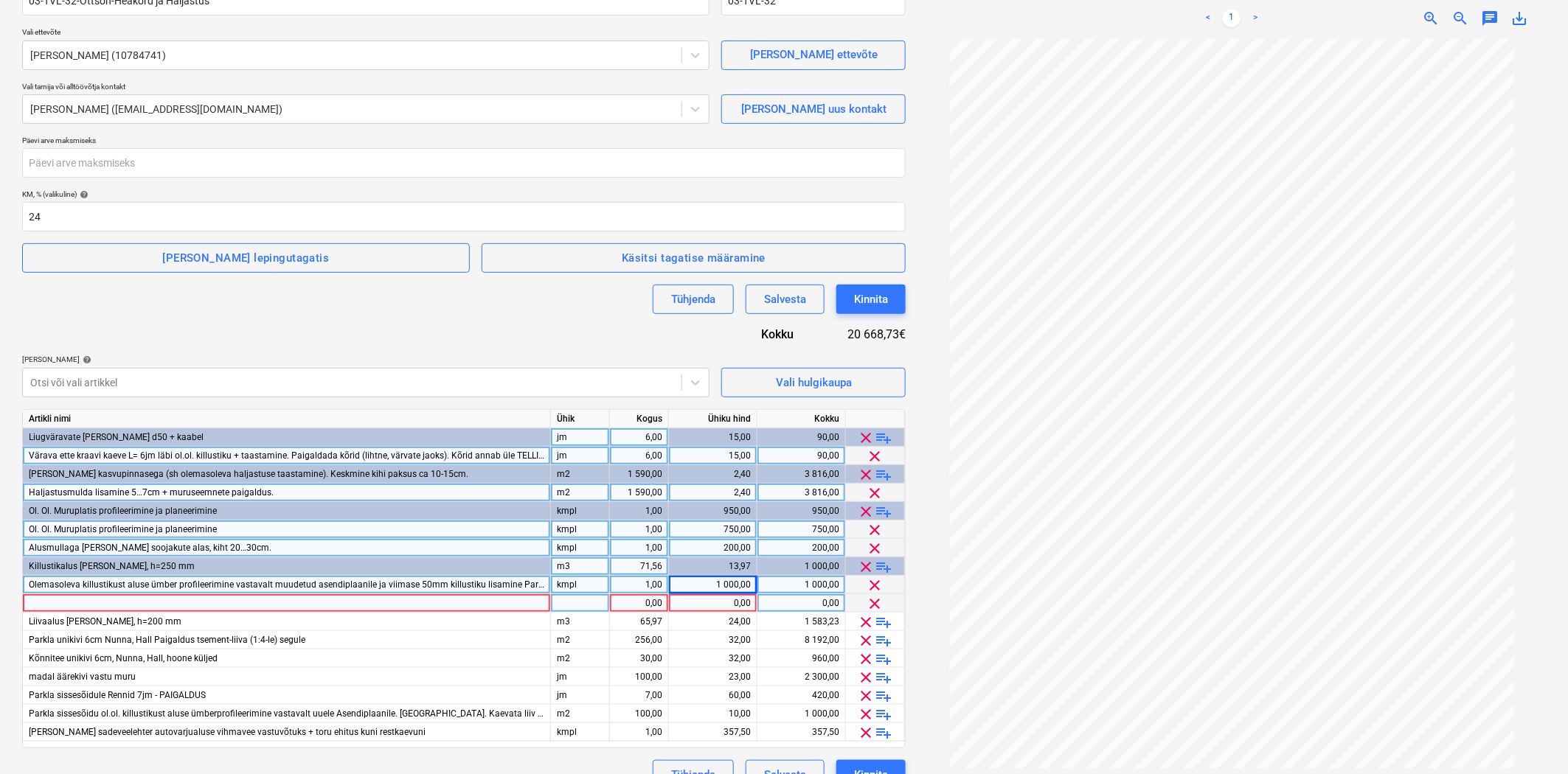
click at [39, 601] on div at bounding box center [287, 604] width 528 height 19
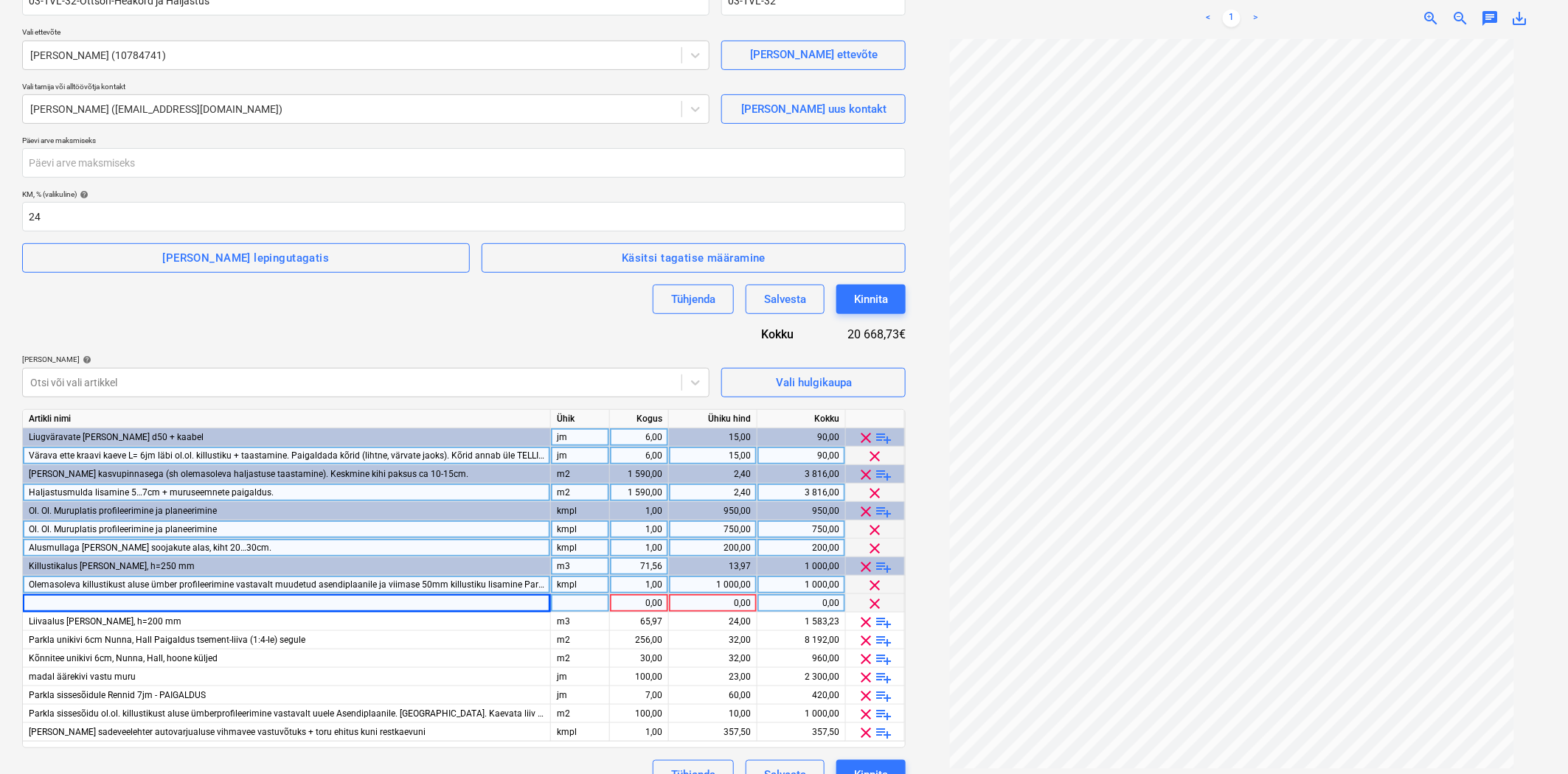
click at [190, 602] on div at bounding box center [287, 604] width 528 height 19
drag, startPoint x: 96, startPoint y: 602, endPoint x: 0, endPoint y: 597, distance: 96.1
click at [0, 597] on div "Failide konteerimine Lepingu nimi help 03-TVL-32-Ottson-Heakord ja Haljastus Le…" at bounding box center [784, 361] width 1568 height 881
click at [76, 605] on input "Kõnnitee liivalus 45m2*0,2m=9m3" at bounding box center [286, 603] width 527 height 18
click at [567, 599] on div at bounding box center [580, 604] width 59 height 19
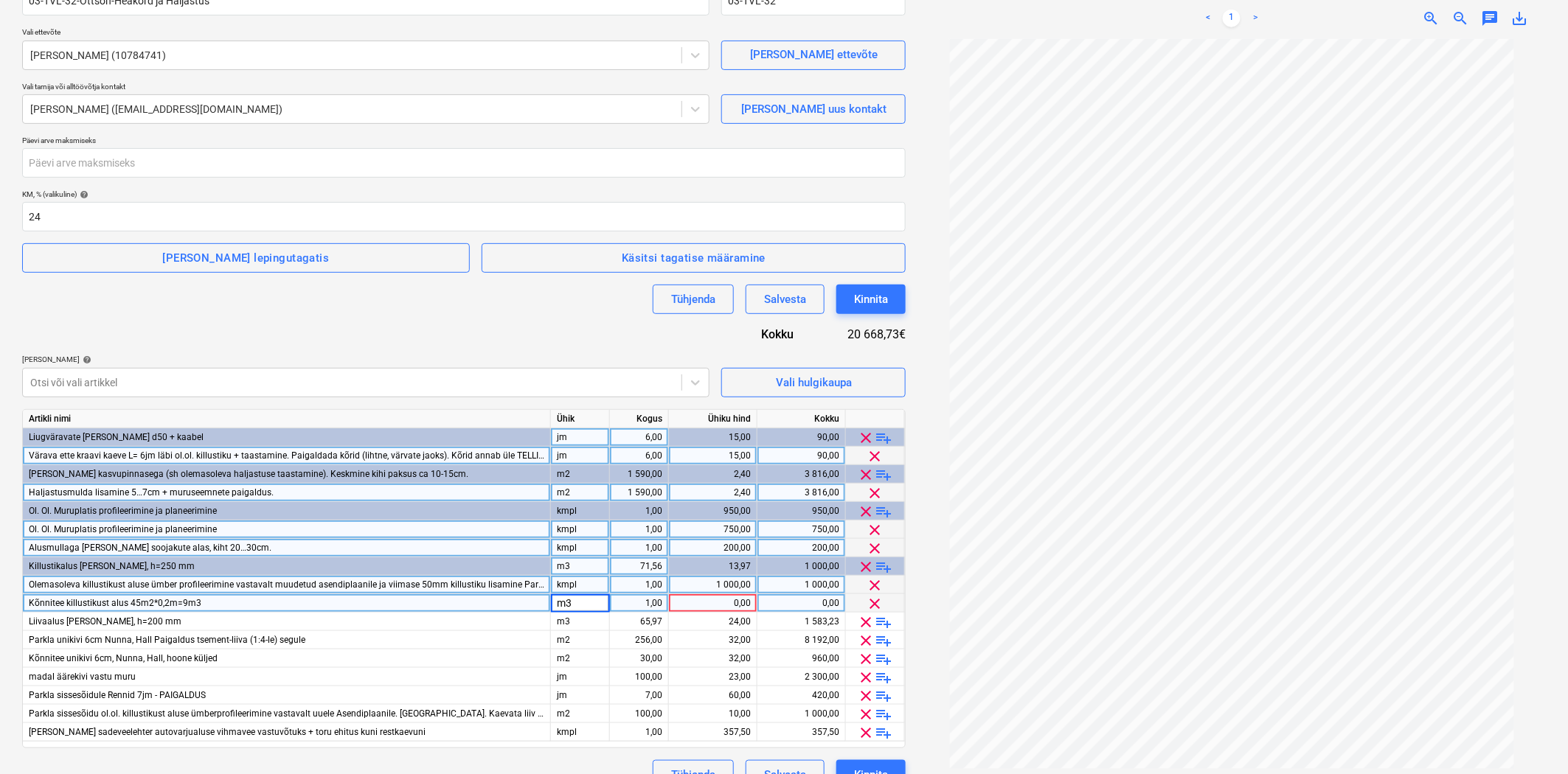
click at [643, 602] on div "1,00" at bounding box center [638, 604] width 46 height 19
click at [691, 607] on div "0,00" at bounding box center [712, 604] width 76 height 19
click at [885, 618] on span "playlist_add" at bounding box center [884, 622] width 18 height 18
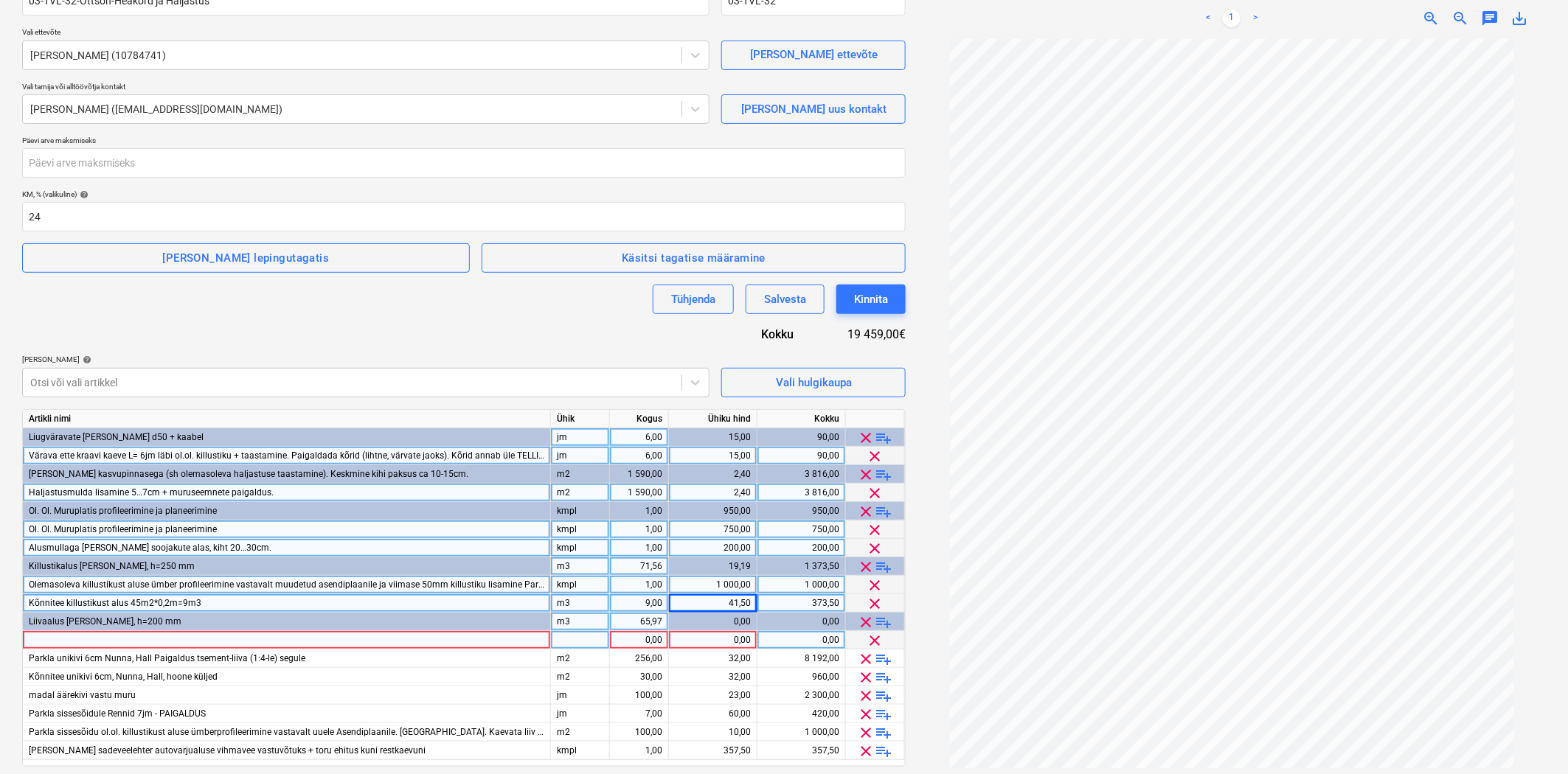
click at [146, 643] on div at bounding box center [287, 641] width 528 height 19
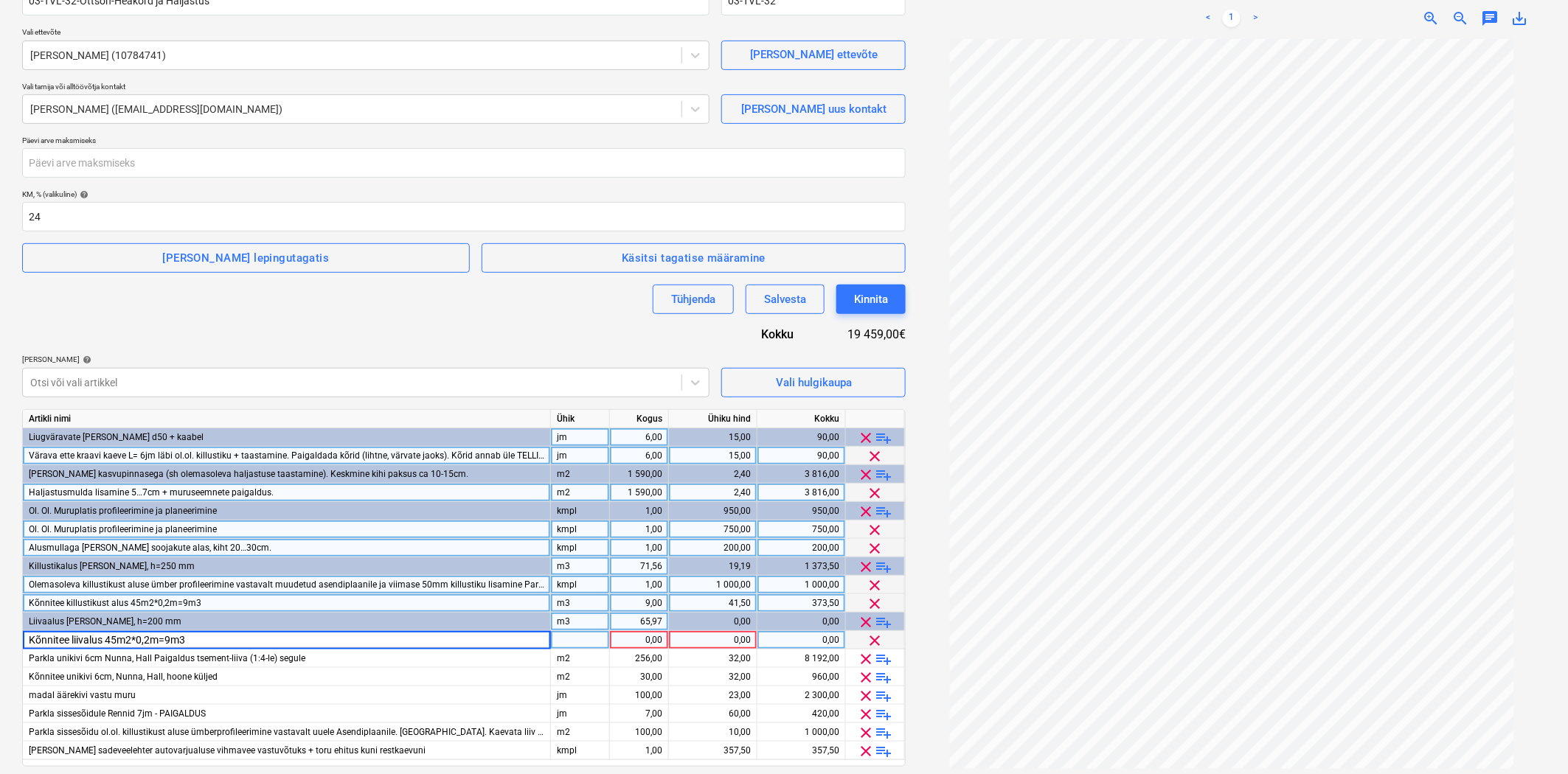
click at [561, 637] on div at bounding box center [580, 641] width 59 height 19
click at [635, 642] on div "1,00" at bounding box center [638, 641] width 46 height 19
click at [687, 640] on div "0,00" at bounding box center [712, 641] width 76 height 19
click at [453, 638] on div "Kõnnitee liivalus 45m2*0,2m=9m3" at bounding box center [287, 641] width 528 height 19
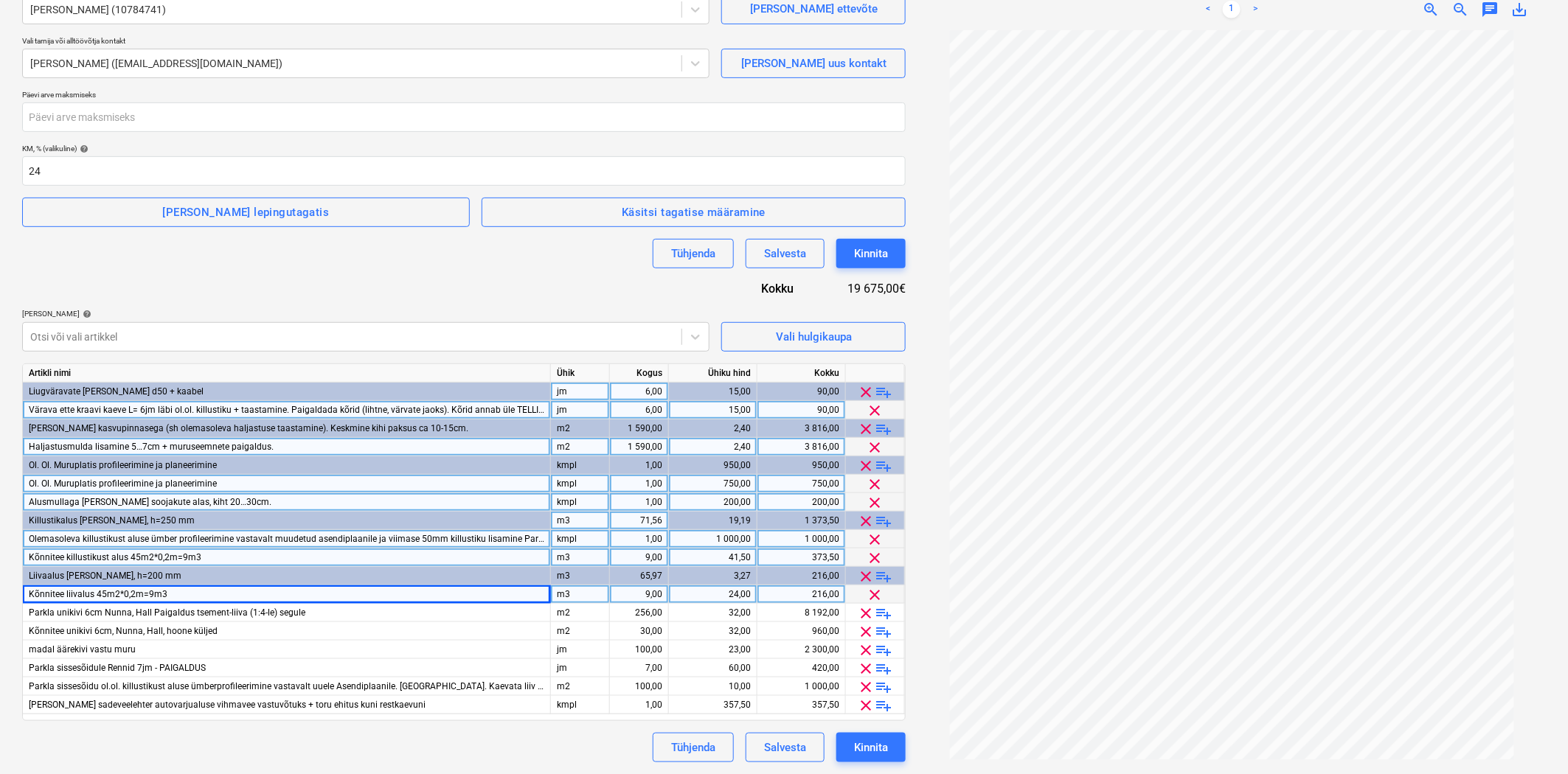
click at [627, 517] on div "71,56" at bounding box center [638, 521] width 46 height 19
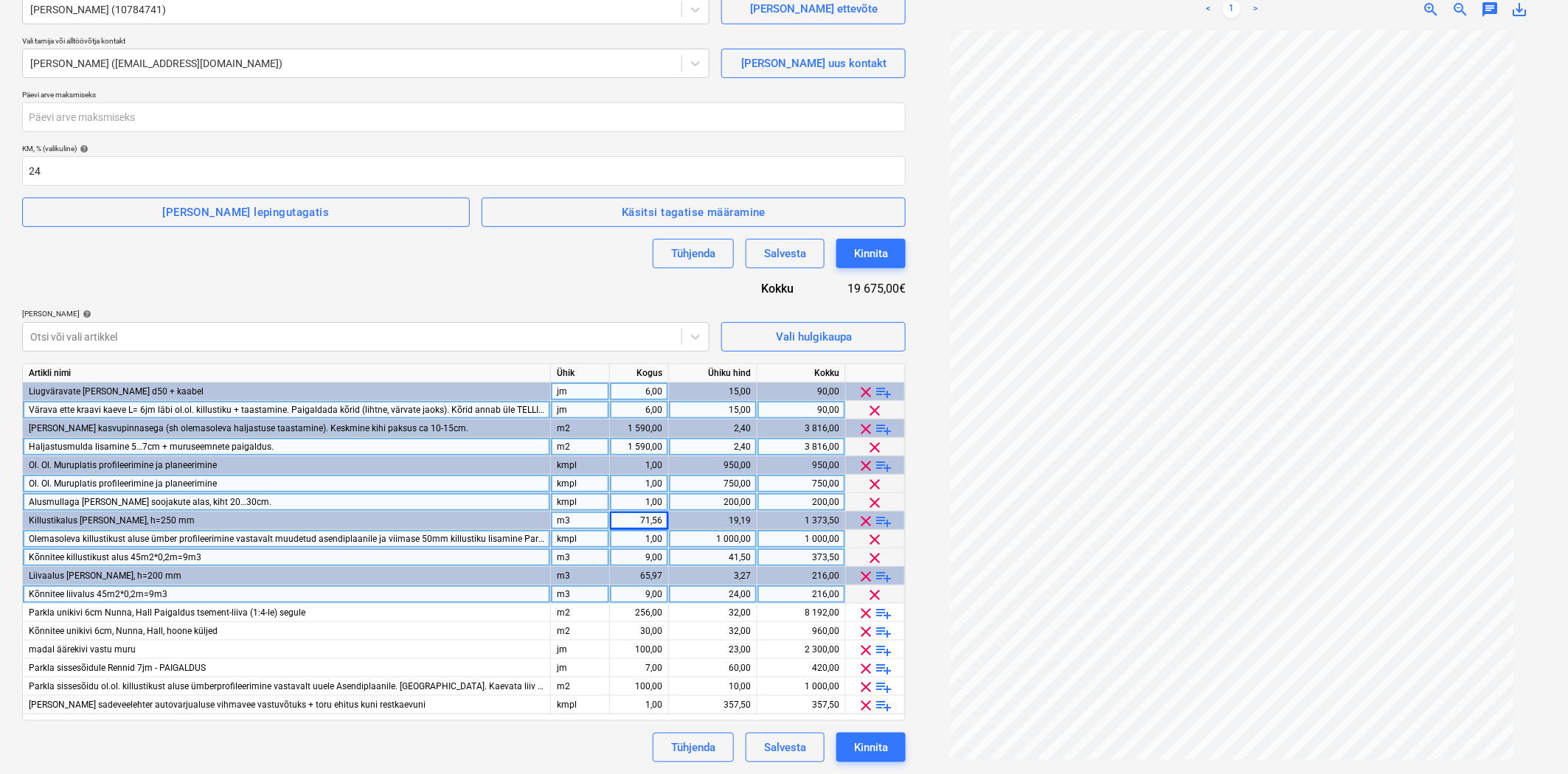
click at [627, 519] on div "71,56" at bounding box center [638, 521] width 46 height 19
click at [632, 533] on div "1,00" at bounding box center [638, 539] width 46 height 19
click at [632, 515] on div "20,00" at bounding box center [638, 521] width 46 height 19
click at [635, 535] on div "1,00" at bounding box center [638, 539] width 46 height 19
click at [886, 609] on span "playlist_add" at bounding box center [884, 613] width 18 height 18
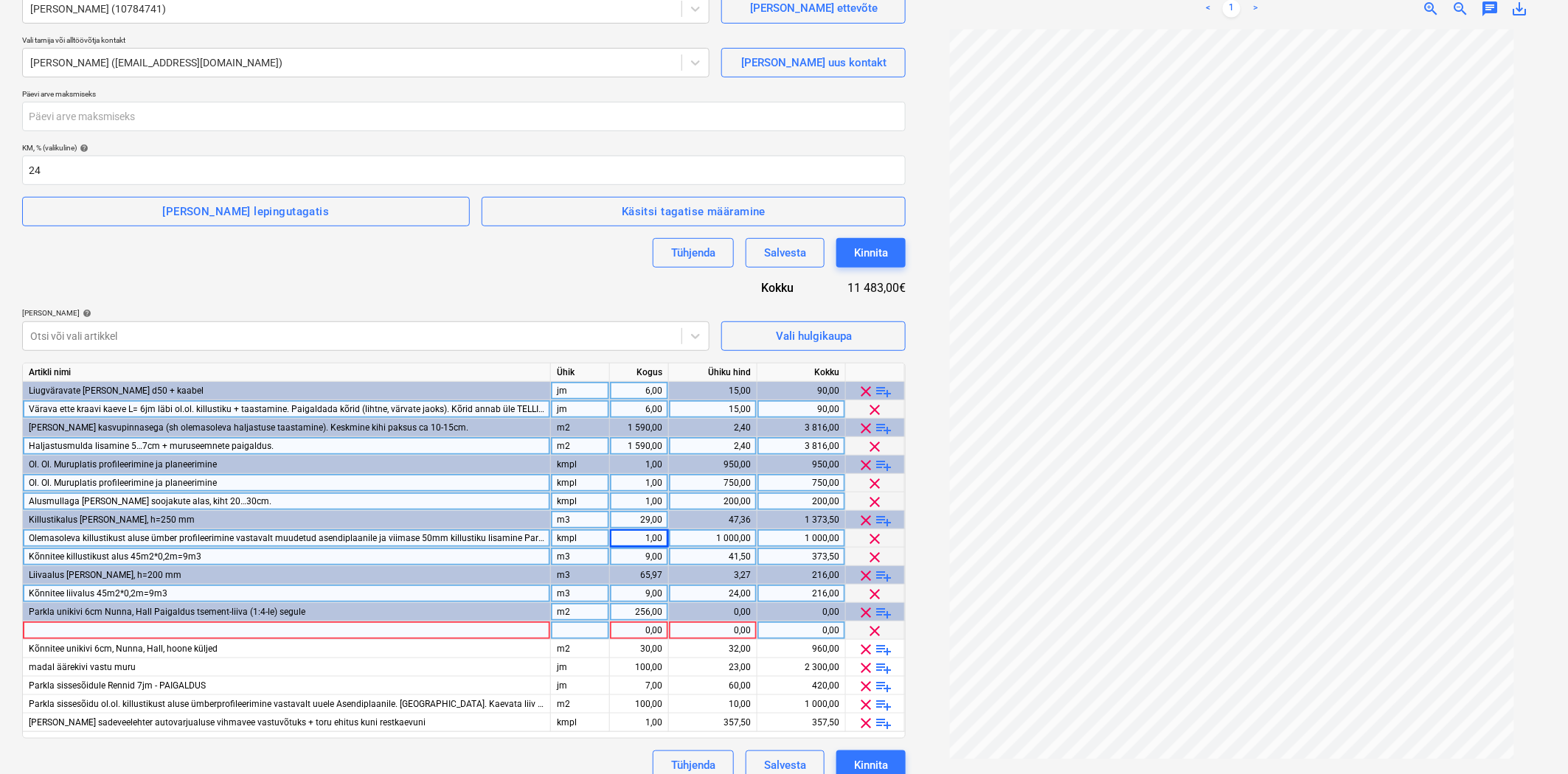
click at [38, 628] on div at bounding box center [287, 631] width 528 height 19
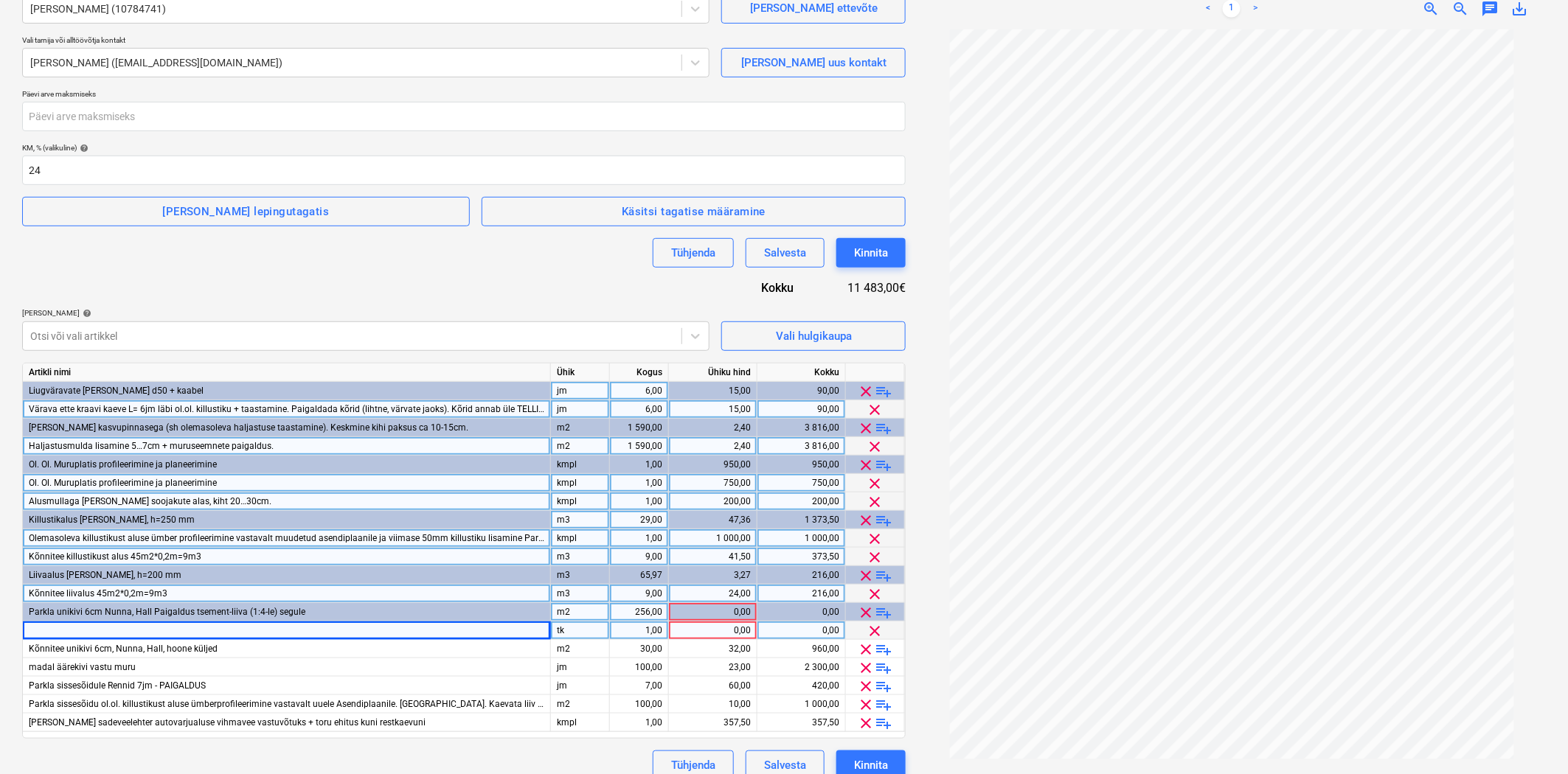
click at [47, 628] on div at bounding box center [287, 631] width 528 height 19
click at [568, 628] on div "tk" at bounding box center [580, 631] width 59 height 19
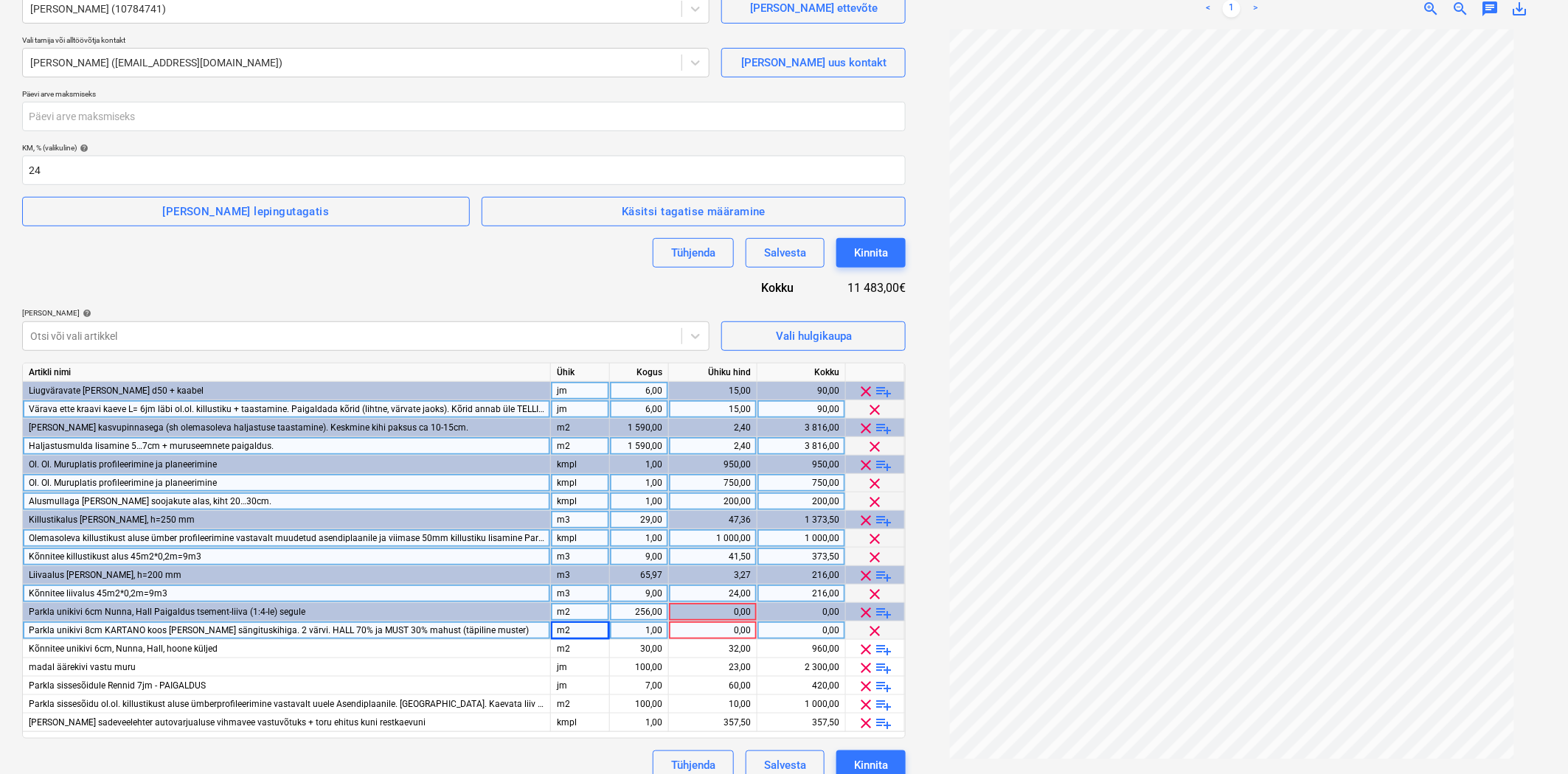
click at [639, 632] on div "1,00" at bounding box center [638, 631] width 46 height 19
click at [747, 630] on div "0,00" at bounding box center [712, 631] width 76 height 19
click at [882, 647] on span "playlist_add" at bounding box center [884, 649] width 18 height 18
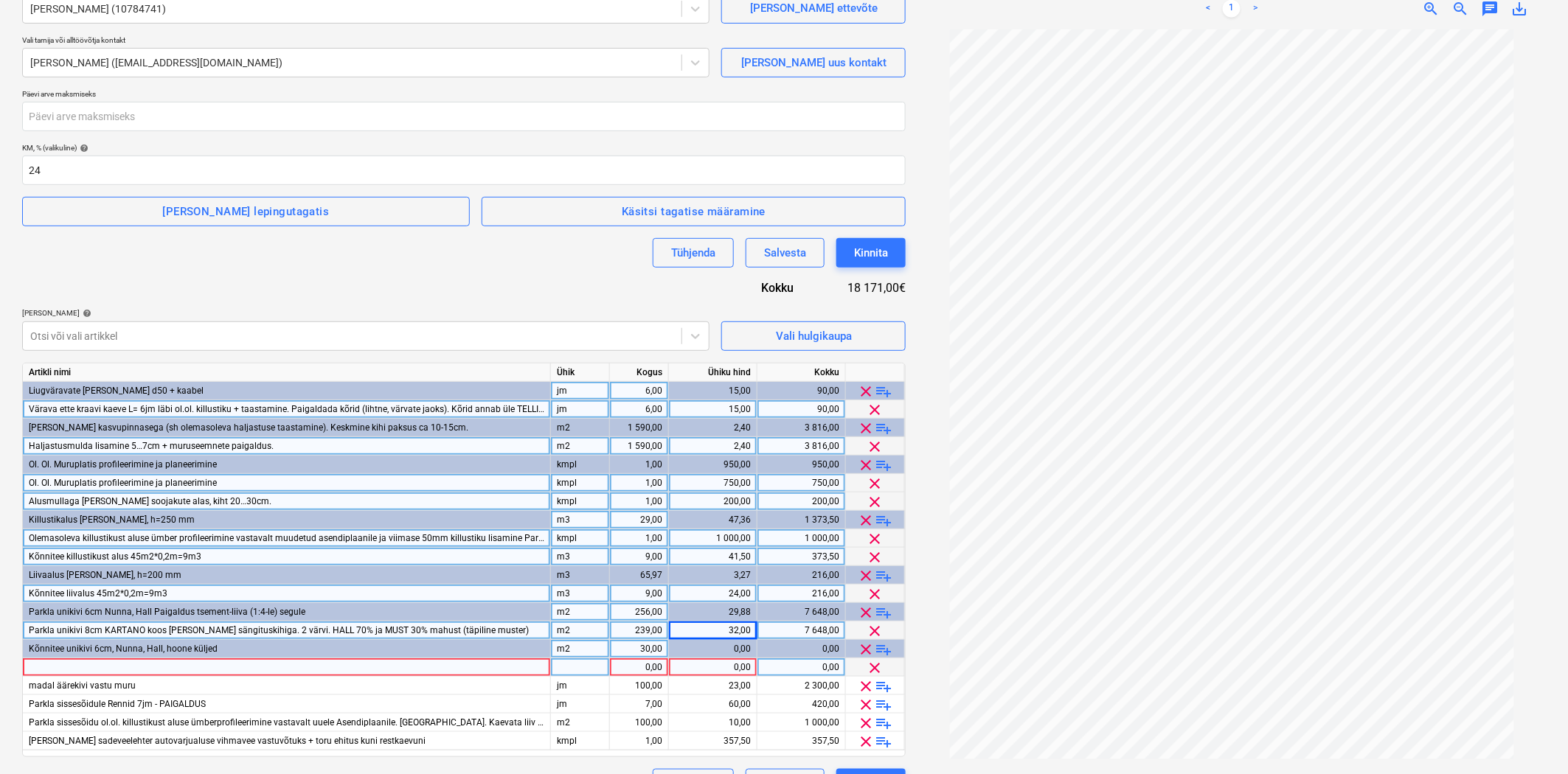
click at [357, 666] on div at bounding box center [287, 668] width 528 height 19
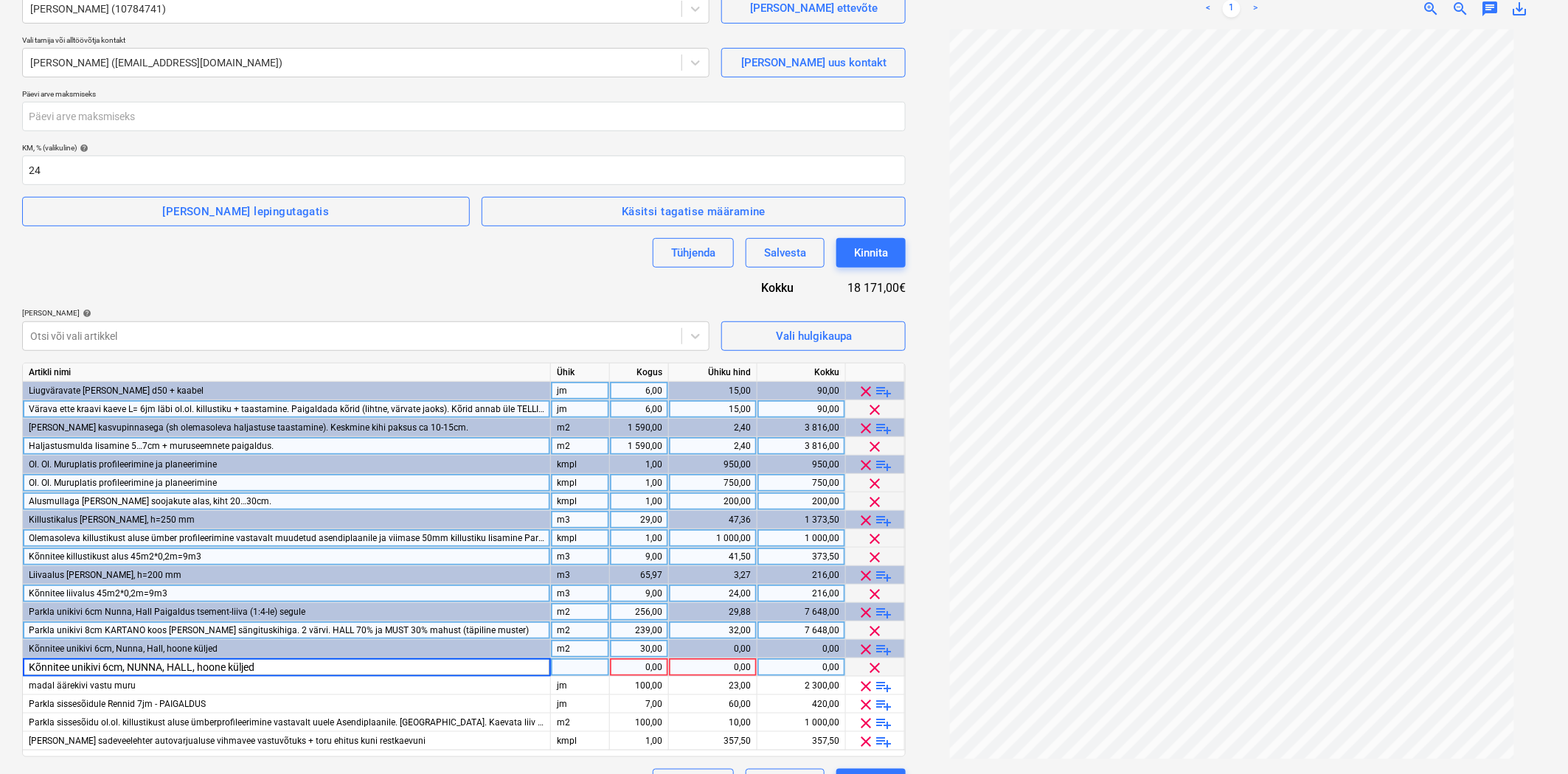
click at [193, 663] on input "Kõnnitee unikivi 6cm, NUNNA, HALL, hoone küljed" at bounding box center [286, 667] width 527 height 18
click at [553, 664] on div at bounding box center [580, 668] width 59 height 19
click at [629, 667] on div "1,00" at bounding box center [638, 668] width 46 height 19
click at [687, 661] on div "0,00" at bounding box center [712, 668] width 76 height 19
click at [635, 647] on div "30,00" at bounding box center [638, 649] width 46 height 19
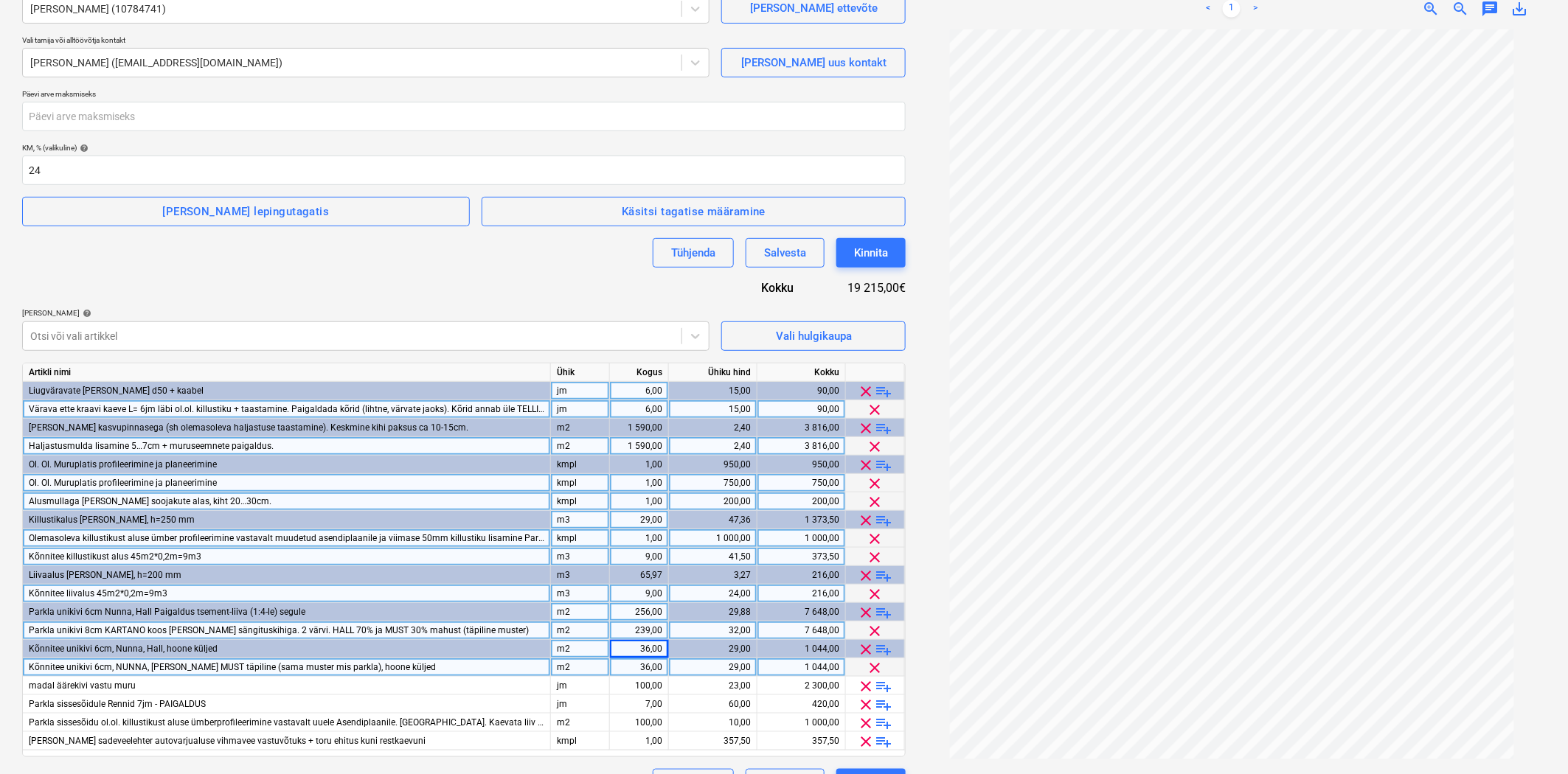
click at [636, 666] on div "36,00" at bounding box center [638, 668] width 46 height 19
click at [653, 611] on div "256,00" at bounding box center [638, 612] width 46 height 19
click at [647, 631] on div "239,00" at bounding box center [638, 631] width 46 height 19
click at [876, 684] on span "playlist_add" at bounding box center [884, 686] width 18 height 18
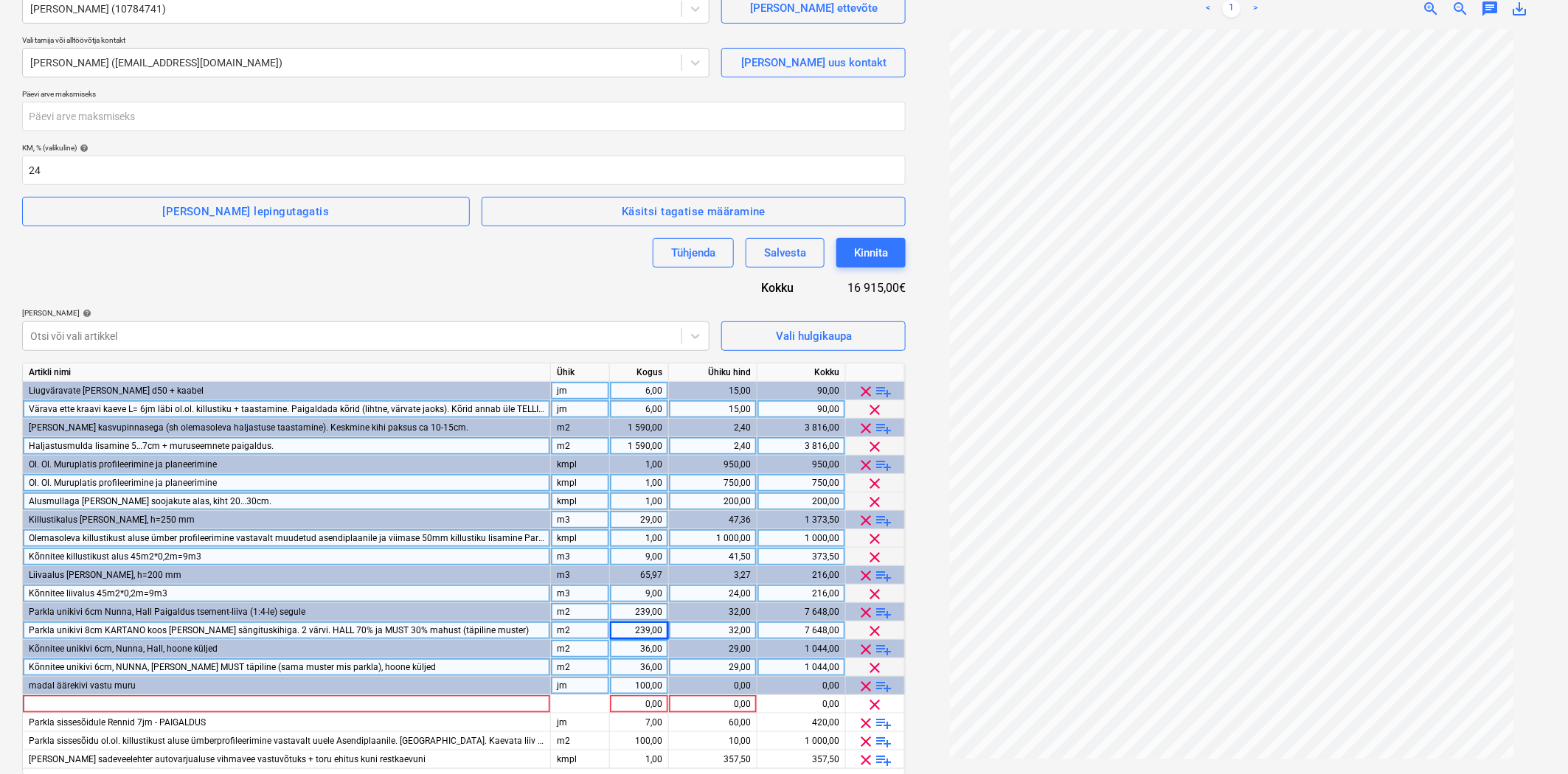
click at [876, 684] on span "playlist_add" at bounding box center [884, 686] width 18 height 18
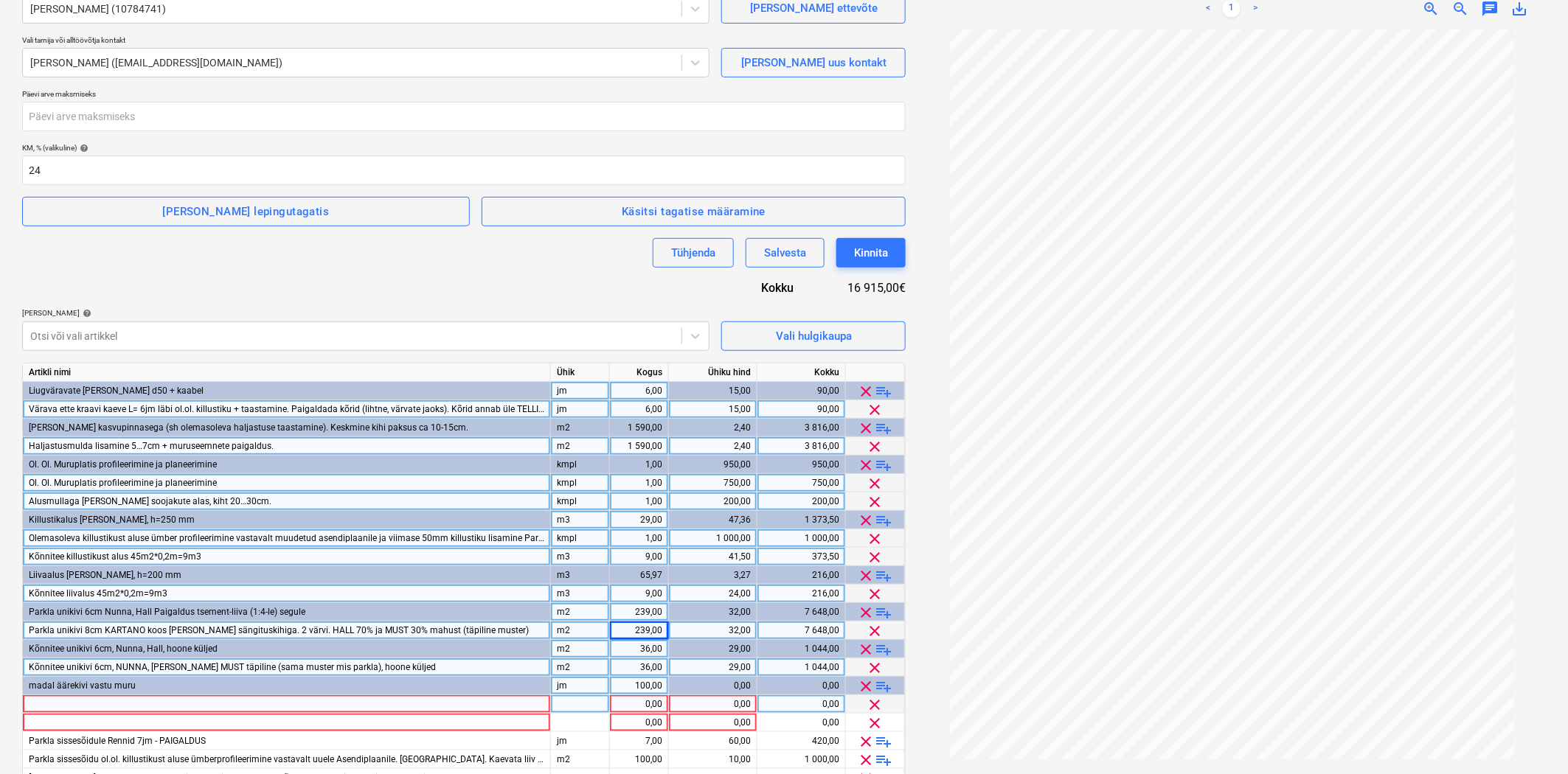
click at [316, 708] on div at bounding box center [287, 704] width 528 height 19
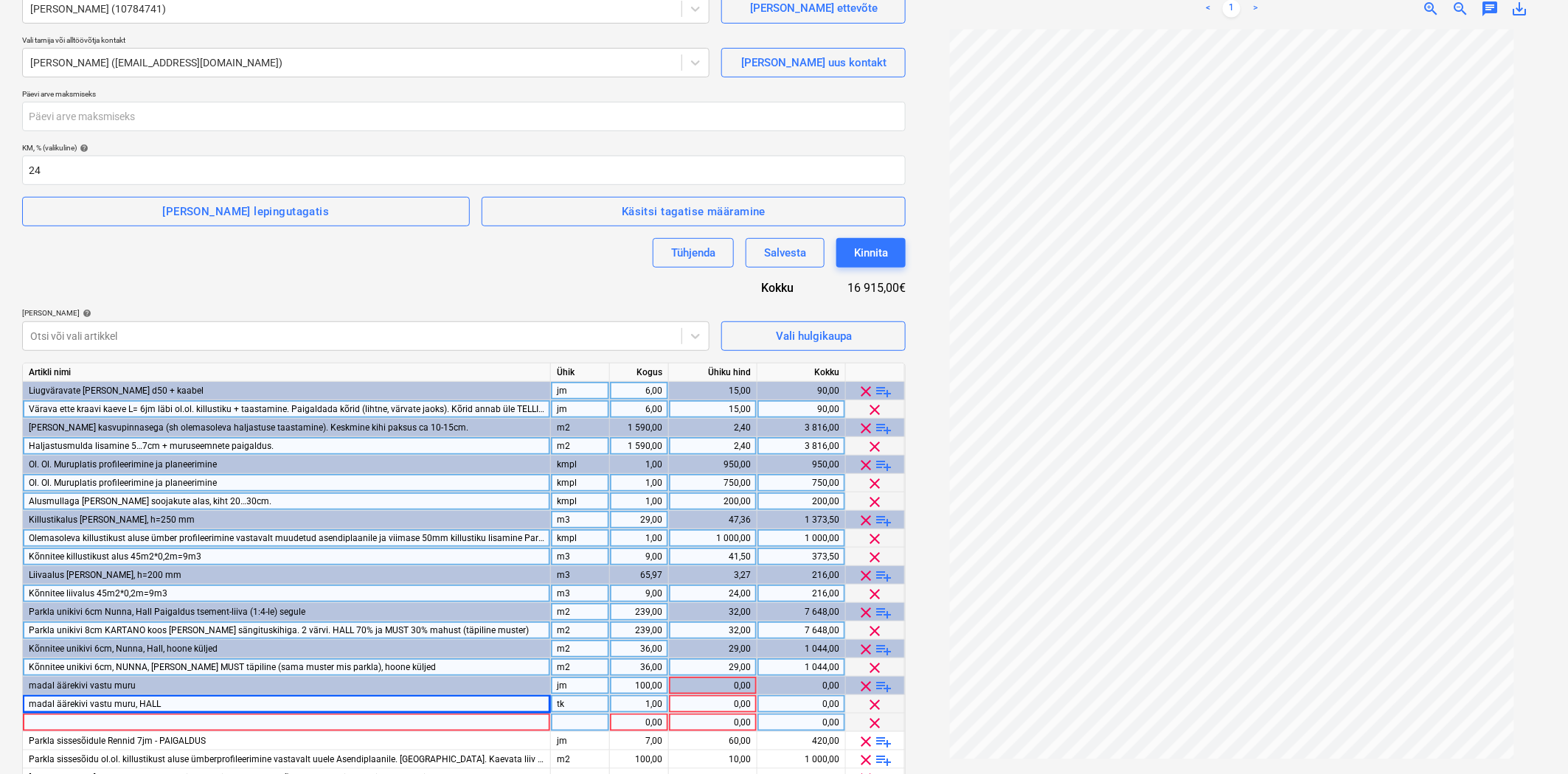
click at [112, 723] on div at bounding box center [287, 723] width 528 height 19
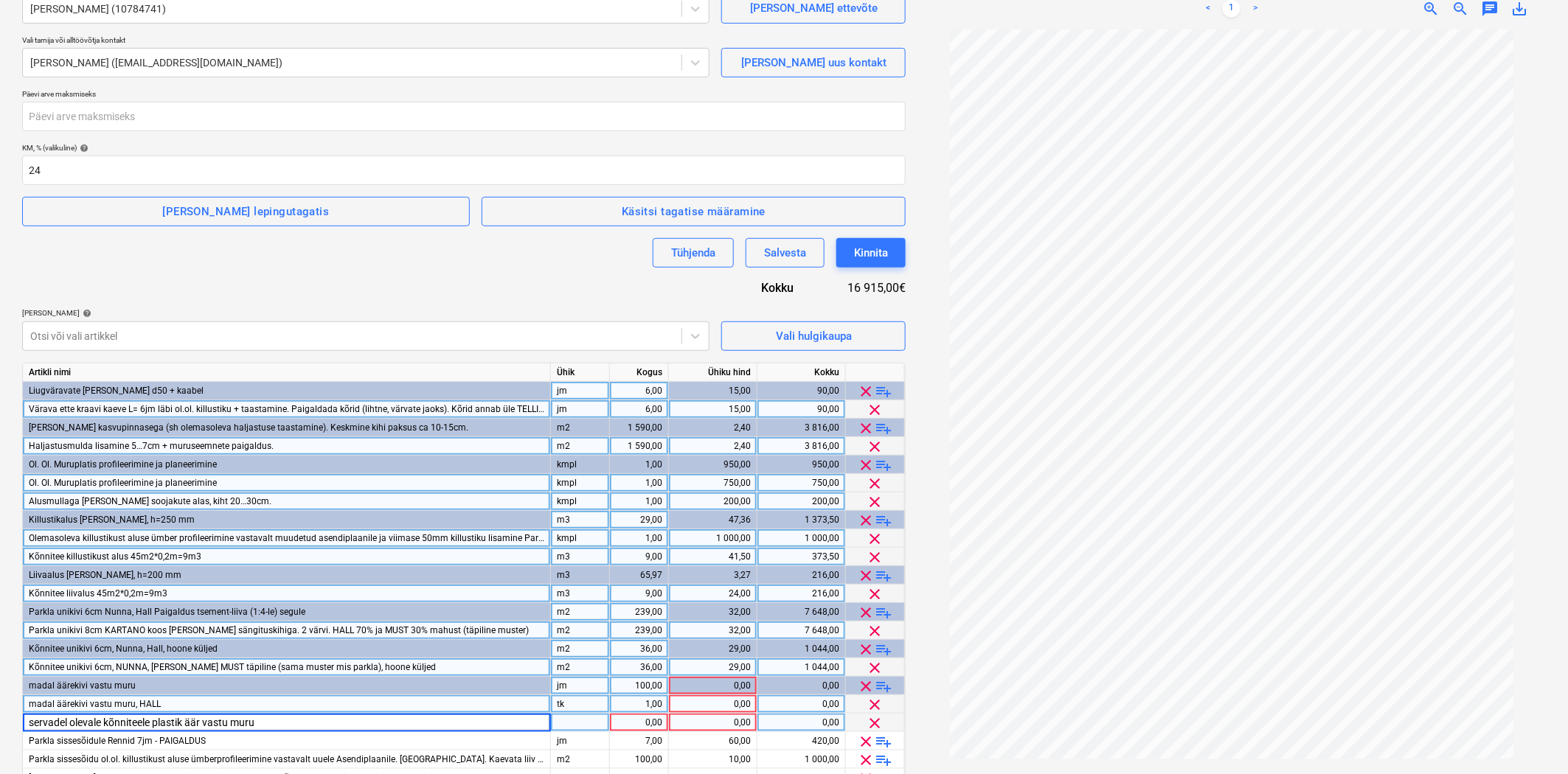
click at [594, 707] on div "tk" at bounding box center [580, 704] width 59 height 19
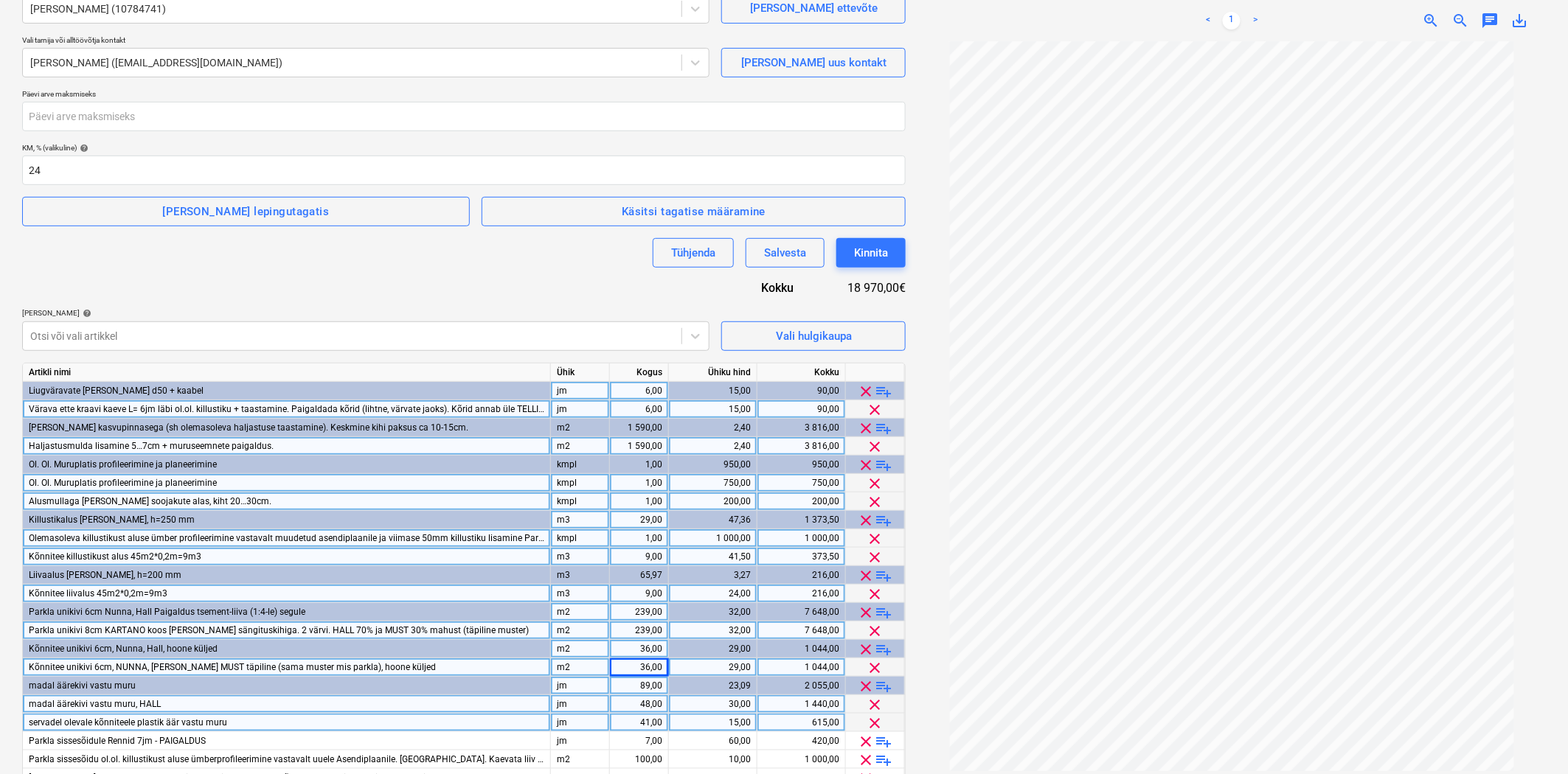
scroll to position [268, 0]
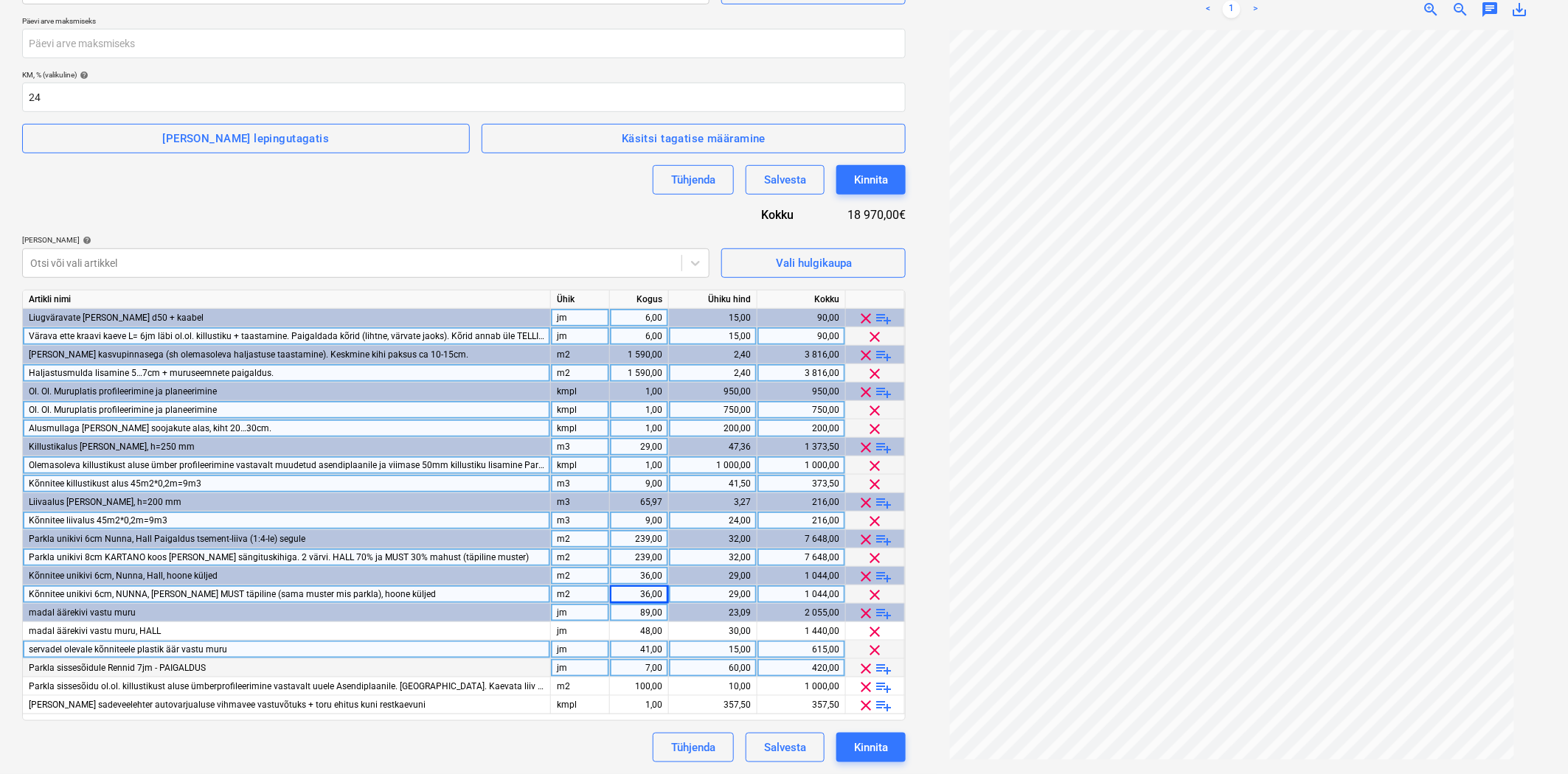
click at [734, 666] on div "60,00" at bounding box center [712, 669] width 76 height 19
click at [632, 688] on div "100,00" at bounding box center [638, 687] width 46 height 19
click at [876, 462] on span "clear" at bounding box center [875, 466] width 18 height 18
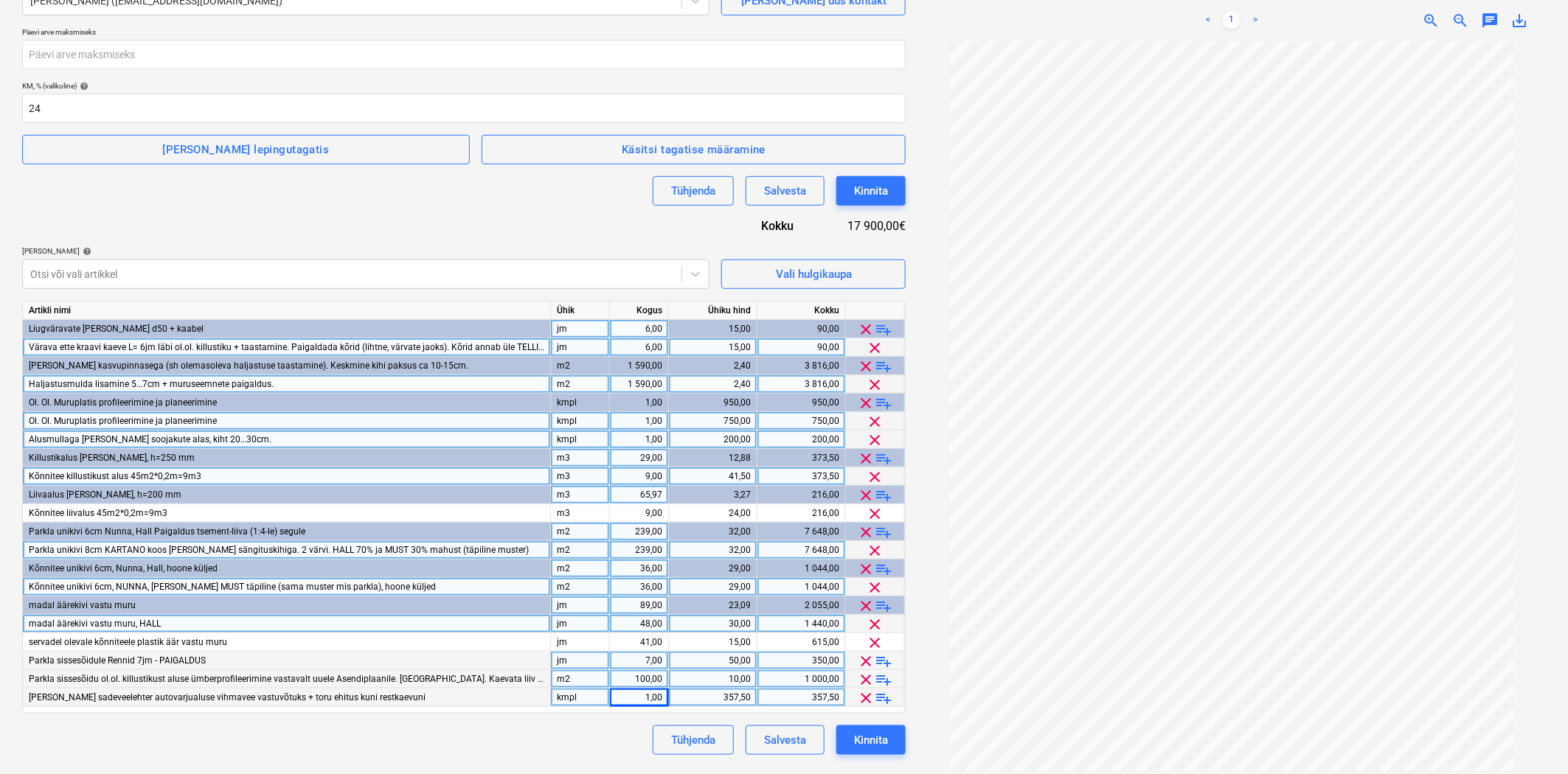
scroll to position [255, 0]
click at [644, 462] on div "29,00" at bounding box center [638, 459] width 46 height 19
click at [502, 476] on div "Kõnnitee killustikust alus 45m2*0,2m=9m3" at bounding box center [287, 477] width 528 height 19
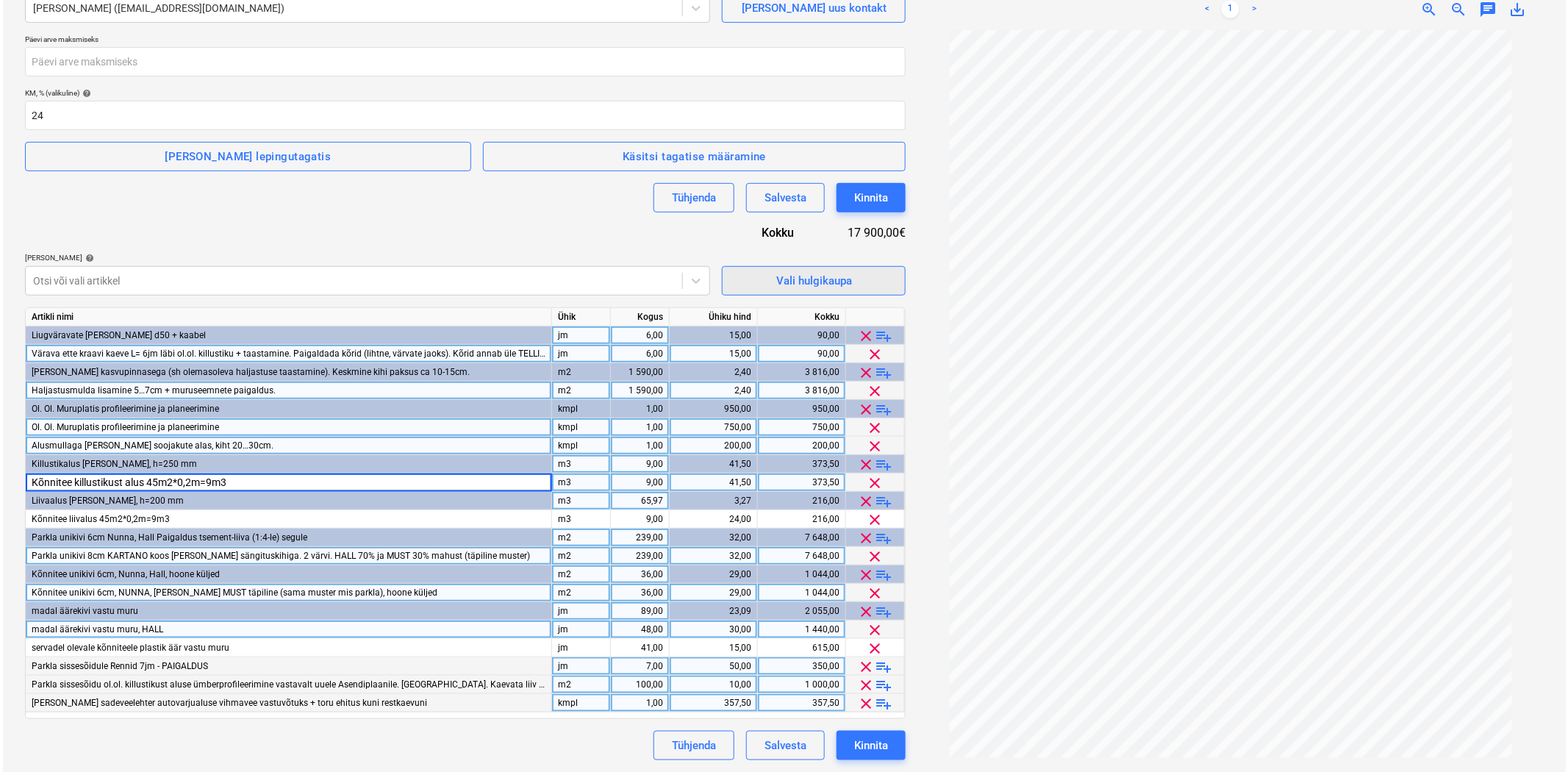
scroll to position [37, 0]
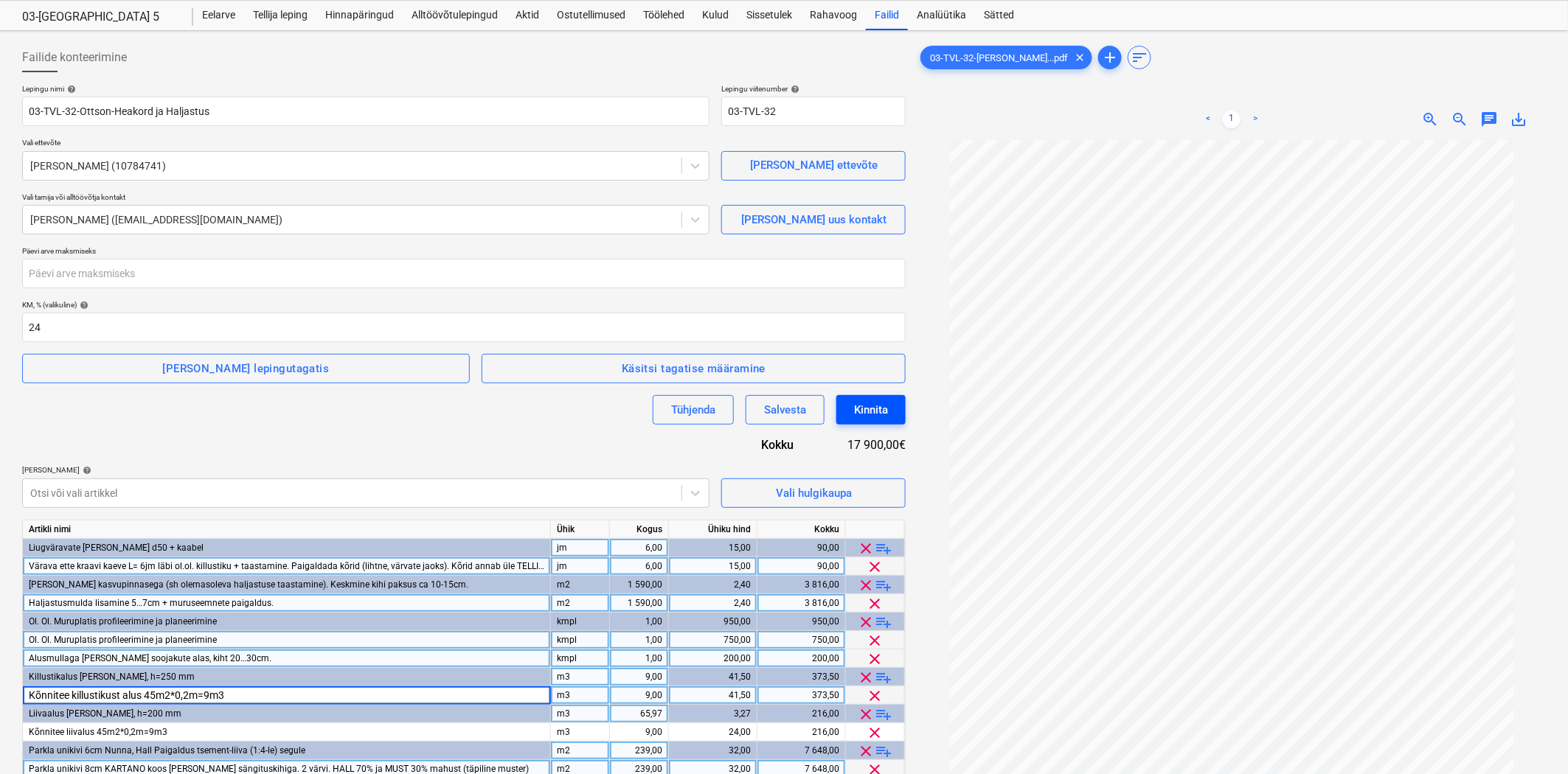
click at [863, 415] on div "Kinnita" at bounding box center [871, 410] width 34 height 19
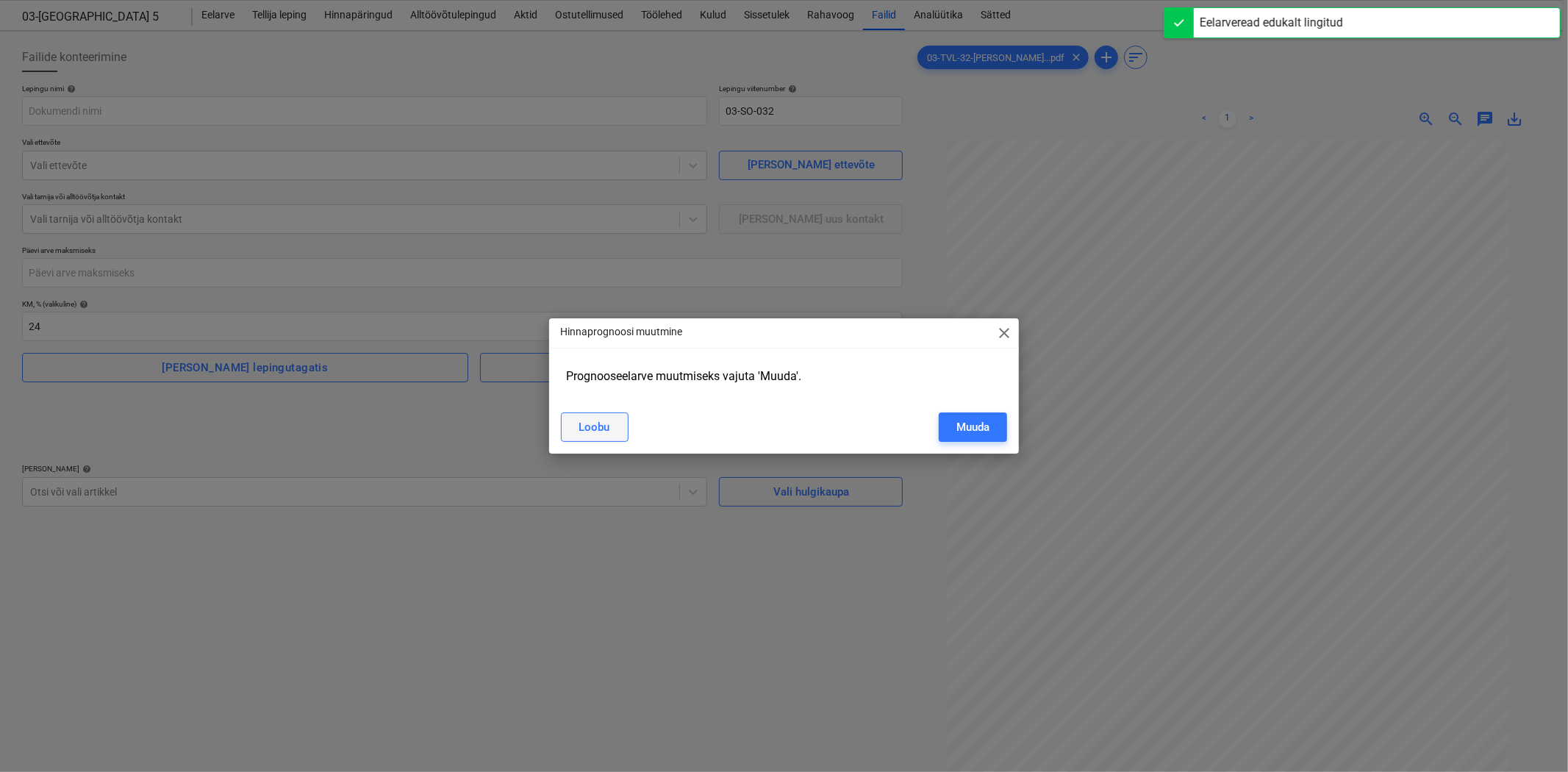
click at [579, 429] on div "Loobu" at bounding box center [594, 427] width 31 height 19
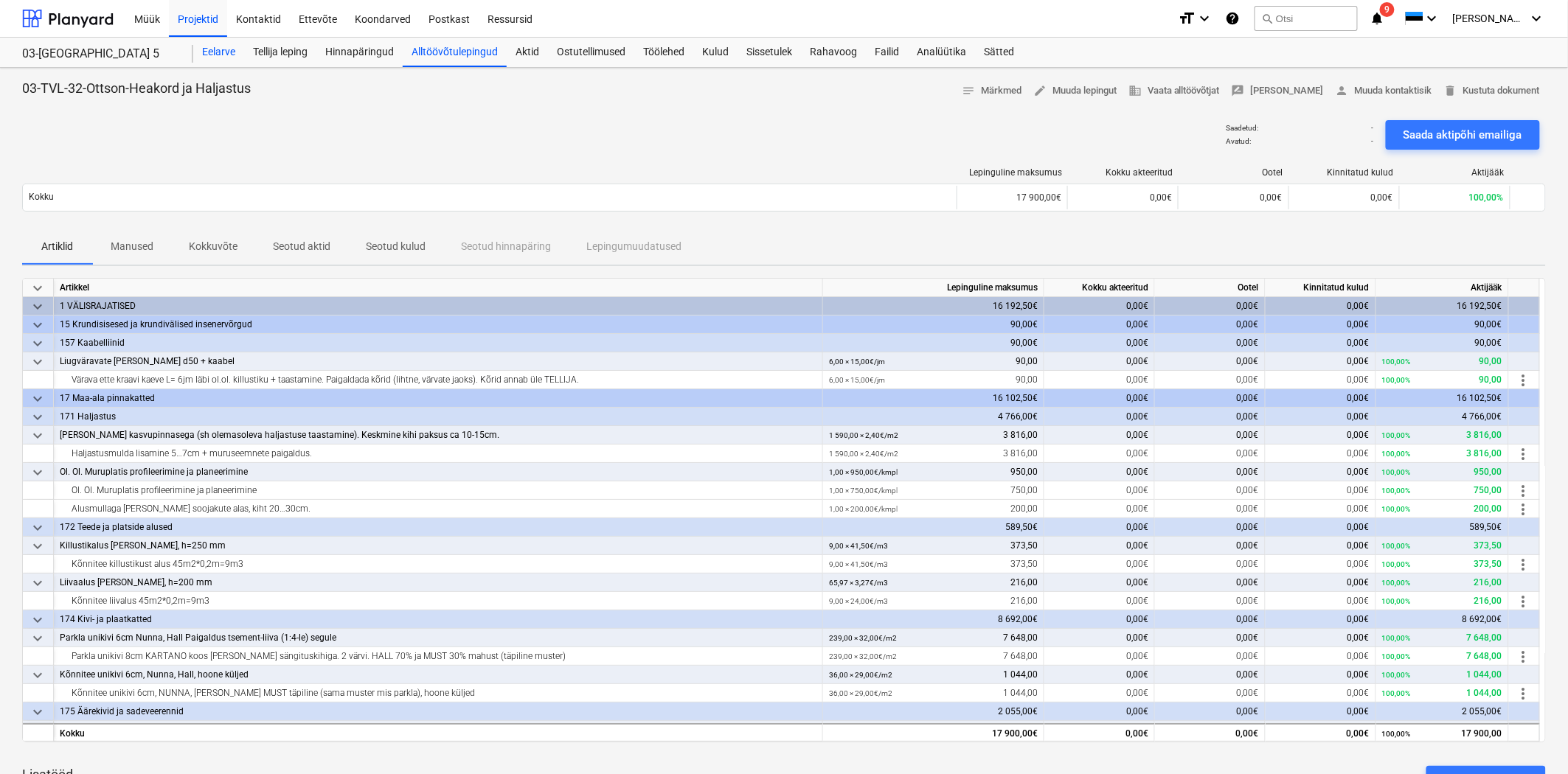
click at [226, 46] on div "Eelarve" at bounding box center [219, 52] width 51 height 29
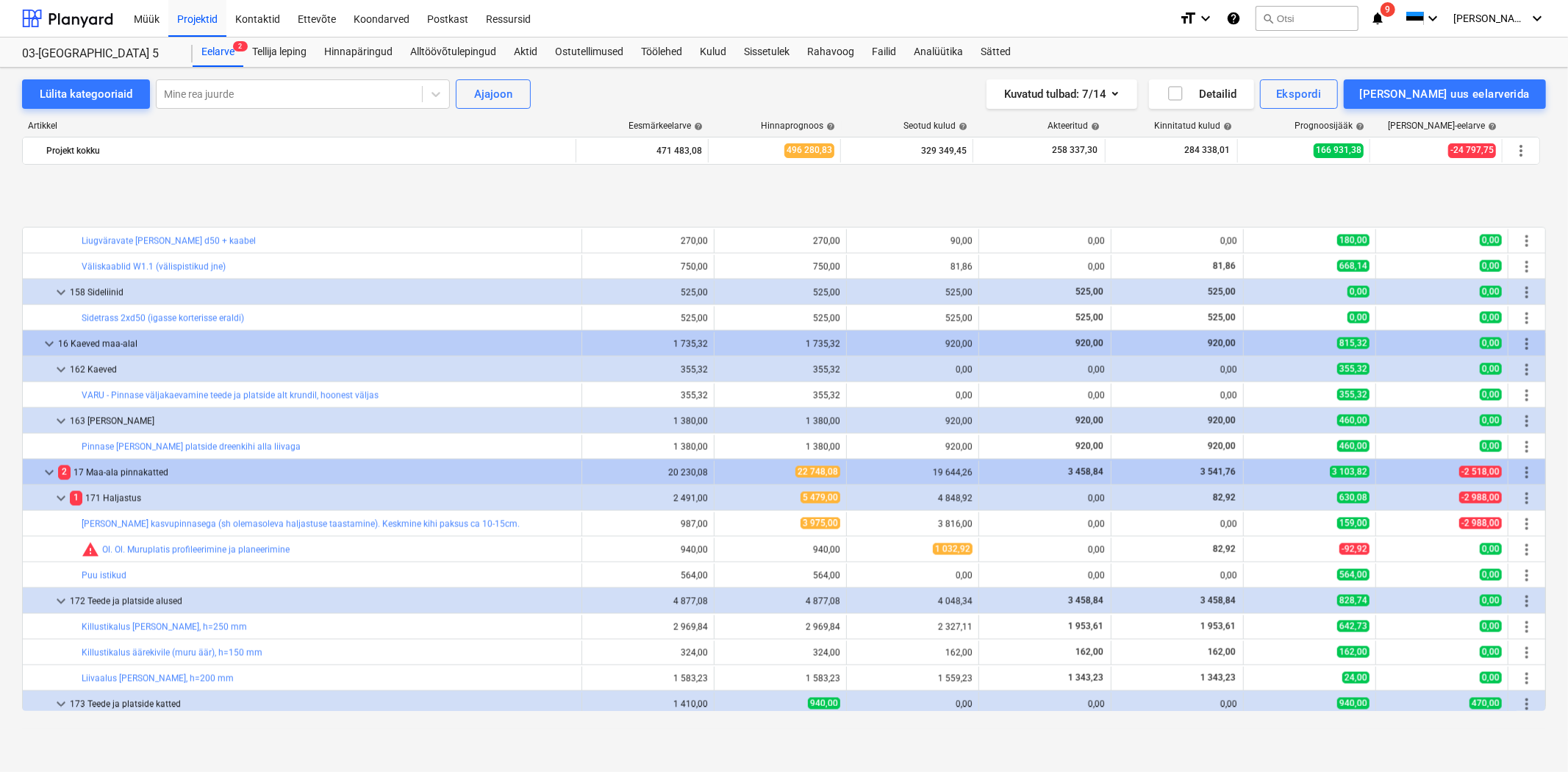
scroll to position [2178, 0]
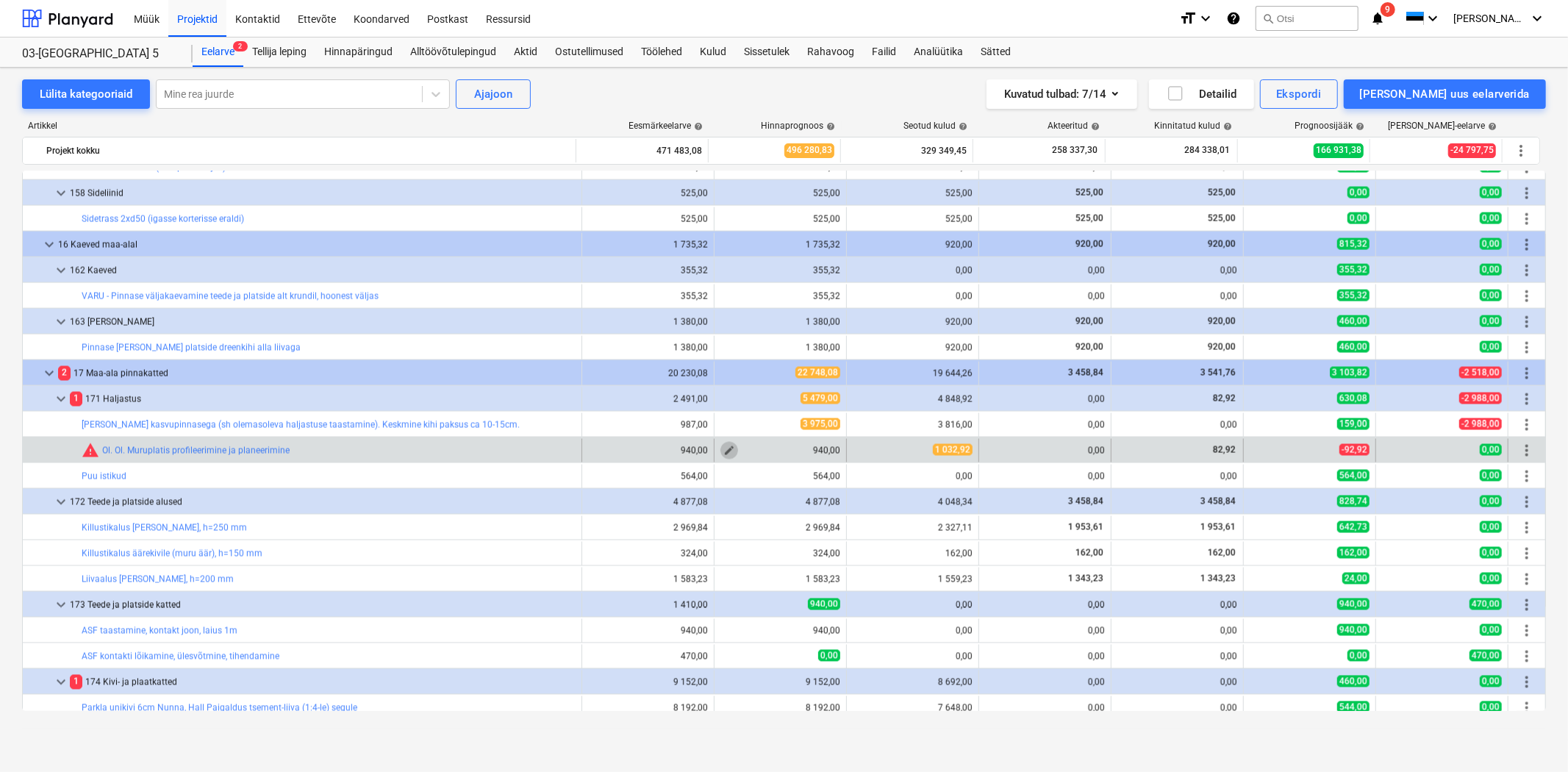
click at [723, 450] on span "edit" at bounding box center [729, 451] width 12 height 12
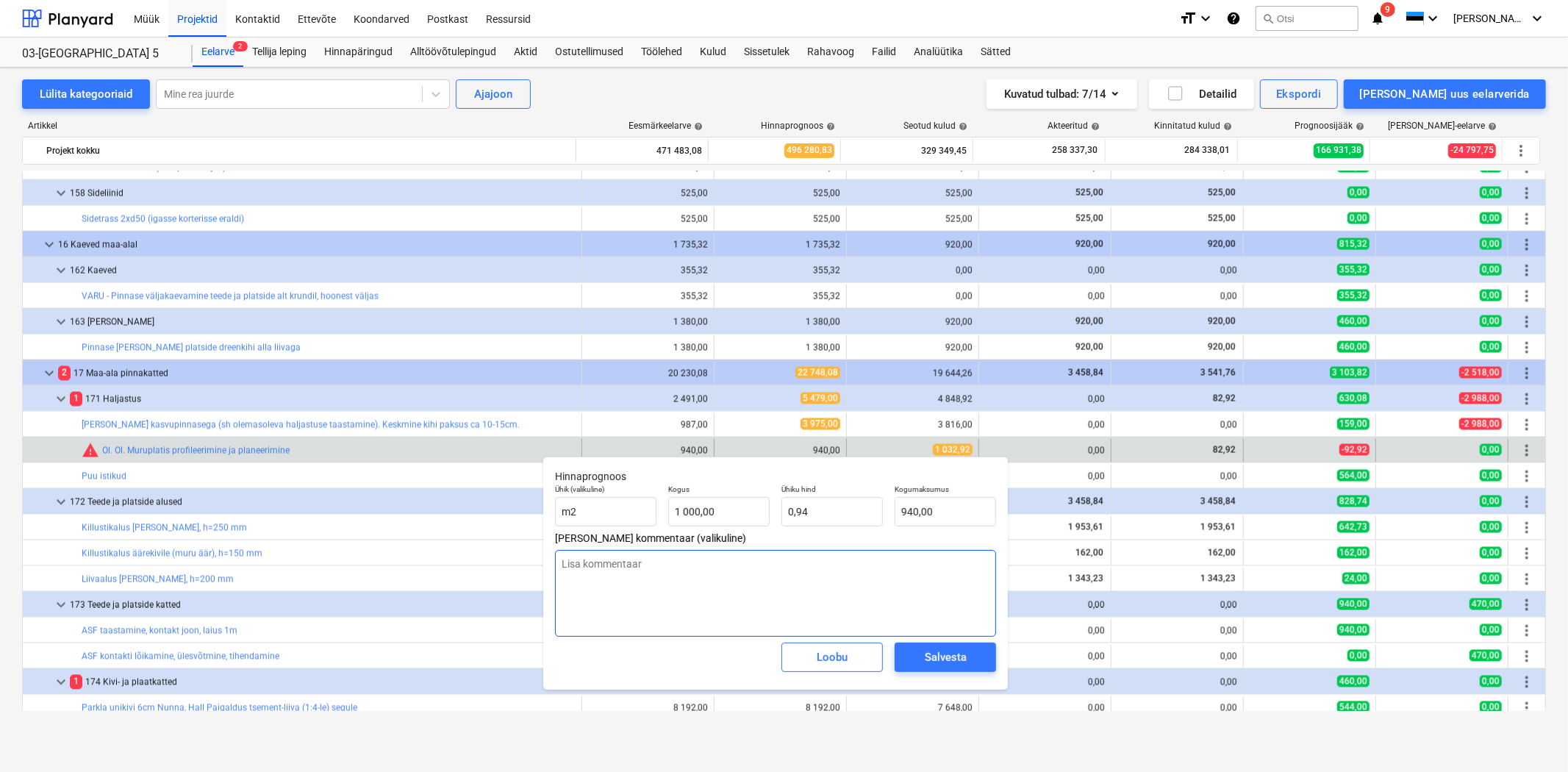
click at [688, 566] on textarea at bounding box center [776, 593] width 441 height 87
click at [952, 504] on input "940" at bounding box center [945, 512] width 101 height 29
drag, startPoint x: 957, startPoint y: 510, endPoint x: 854, endPoint y: 508, distance: 103.0
click at [854, 508] on div "Ühik (valikuline) m2 Kogus 1 000,00 Ühiku hind 0,94 Kogumaksumus 940" at bounding box center [775, 505] width 452 height 53
click at [746, 586] on textarea "30.09.2025 - muudetud, ennem oli 940." at bounding box center [776, 593] width 441 height 87
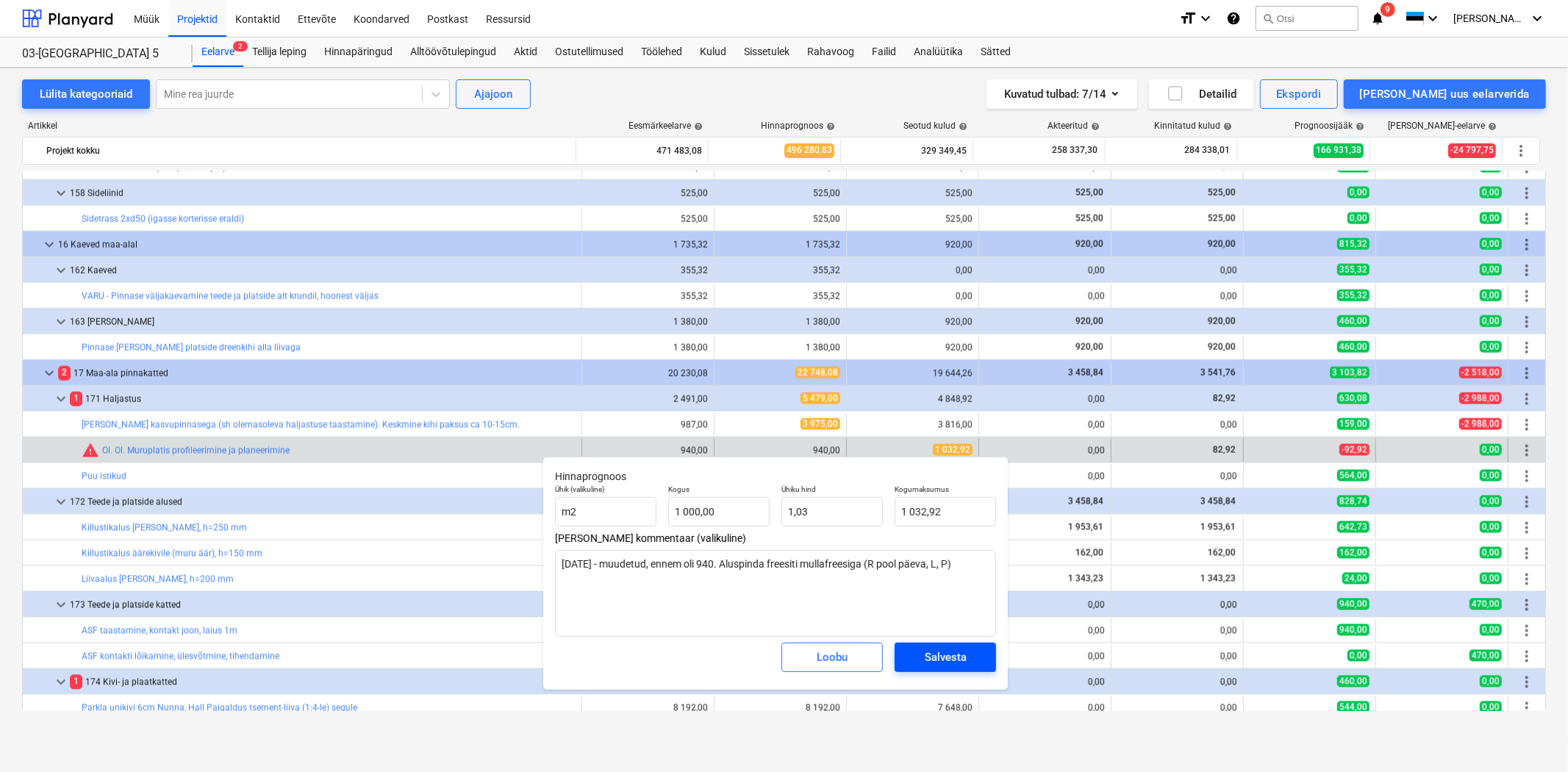
click at [917, 661] on span "Salvesta" at bounding box center [945, 657] width 67 height 19
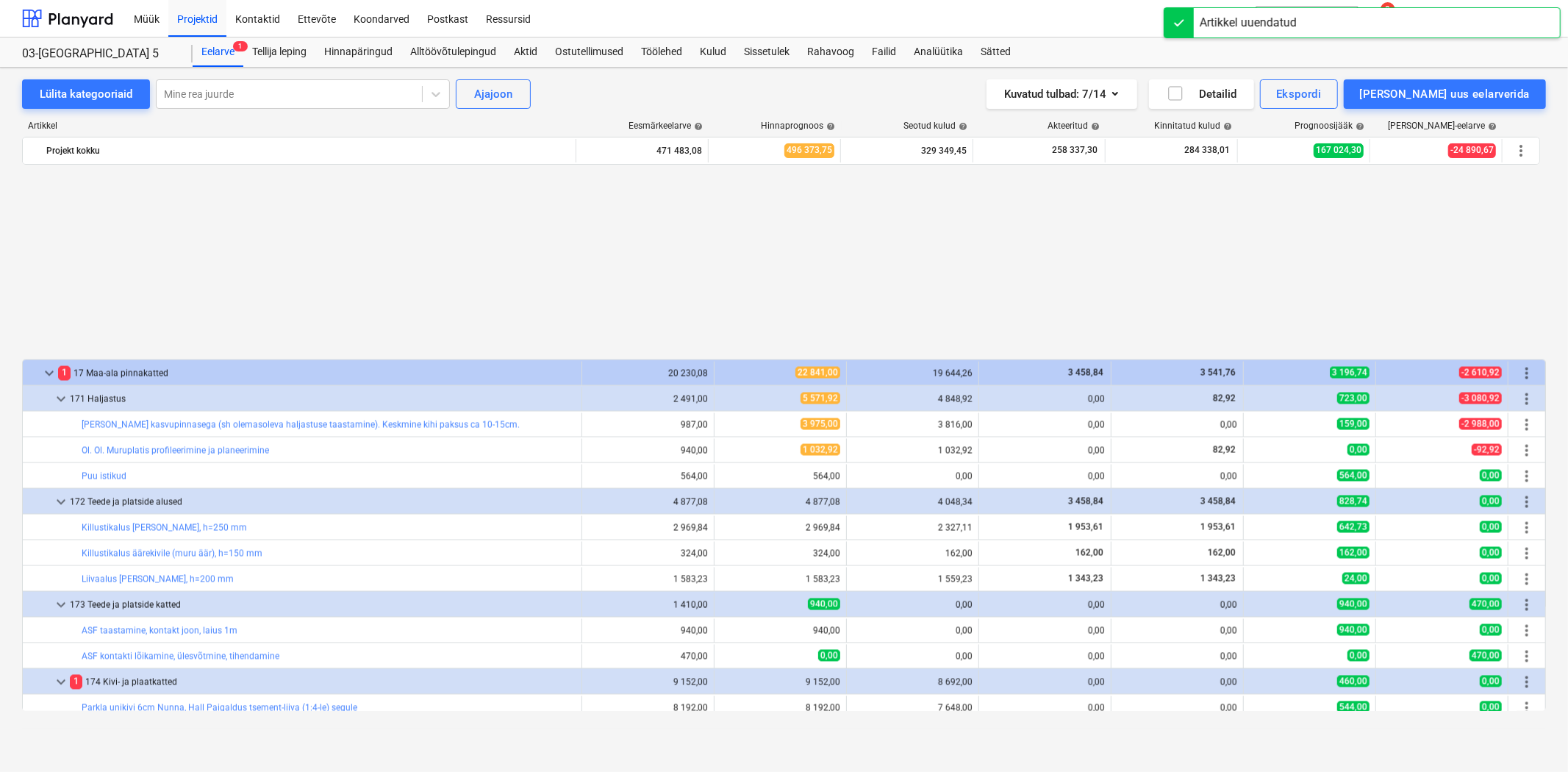
scroll to position [2505, 0]
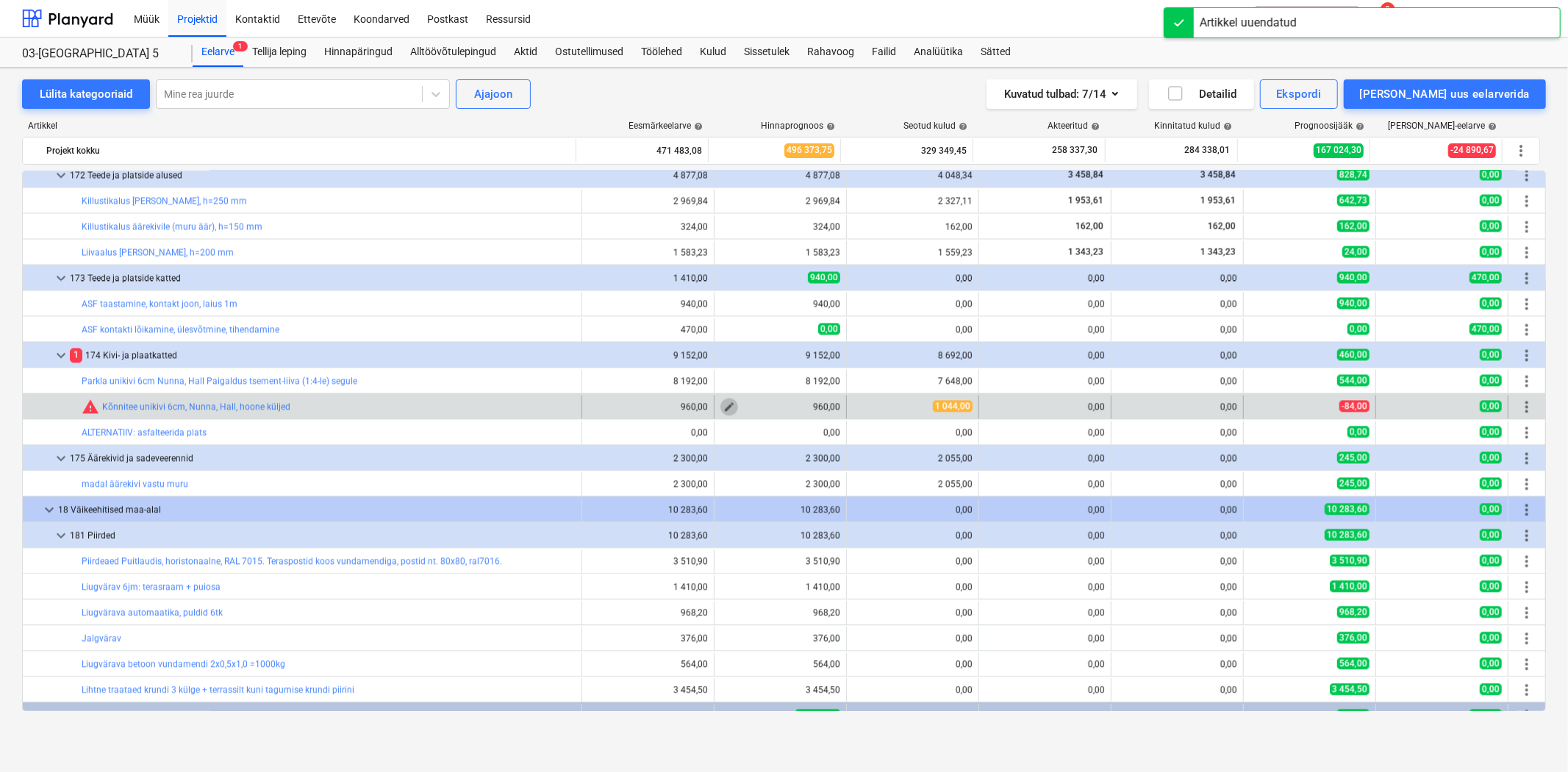
click at [723, 406] on span "edit" at bounding box center [729, 408] width 12 height 12
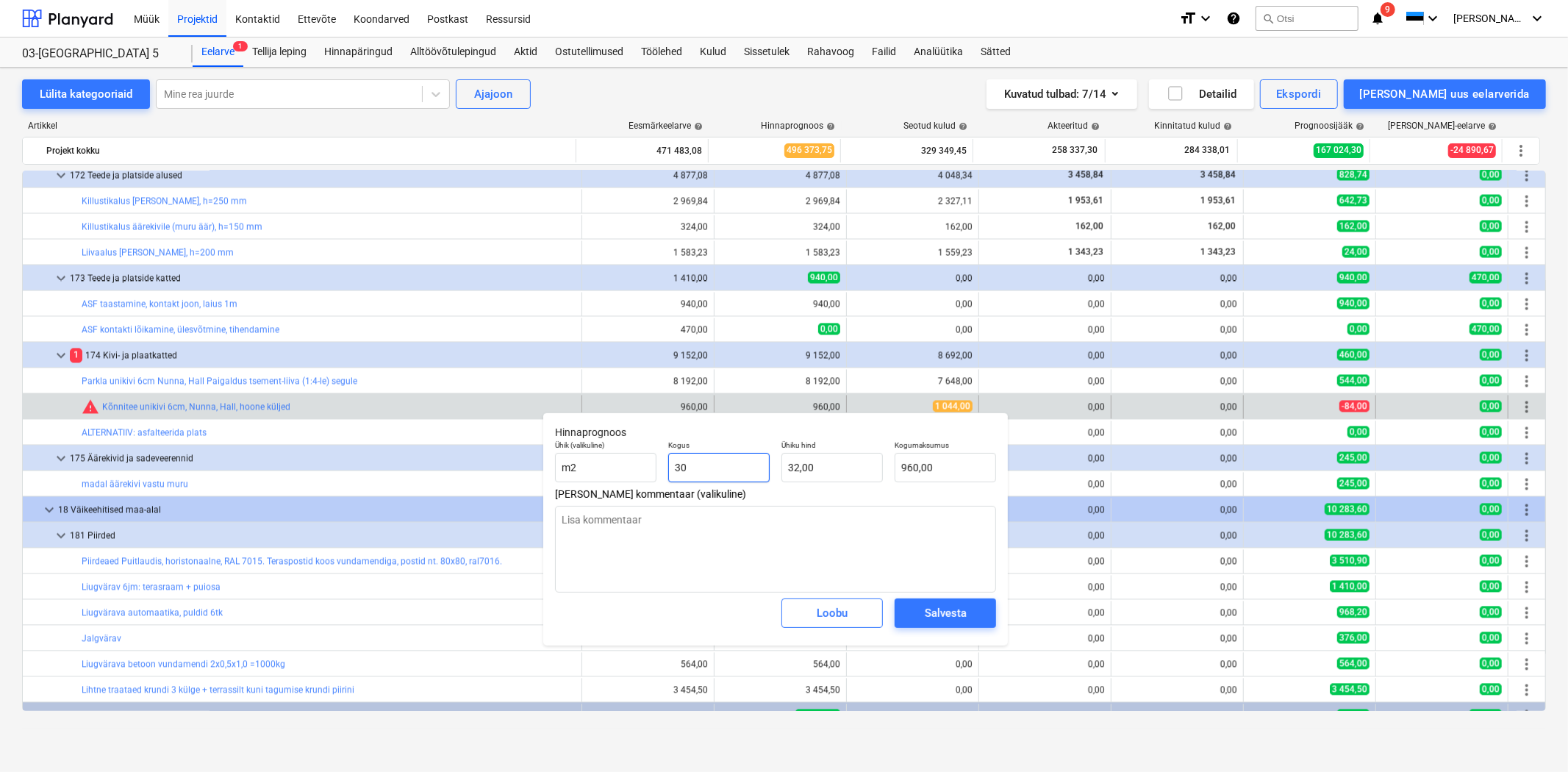
click at [695, 467] on input "30" at bounding box center [718, 467] width 101 height 29
click at [603, 539] on textarea at bounding box center [776, 549] width 441 height 87
click at [949, 616] on div "Salvesta" at bounding box center [945, 613] width 42 height 19
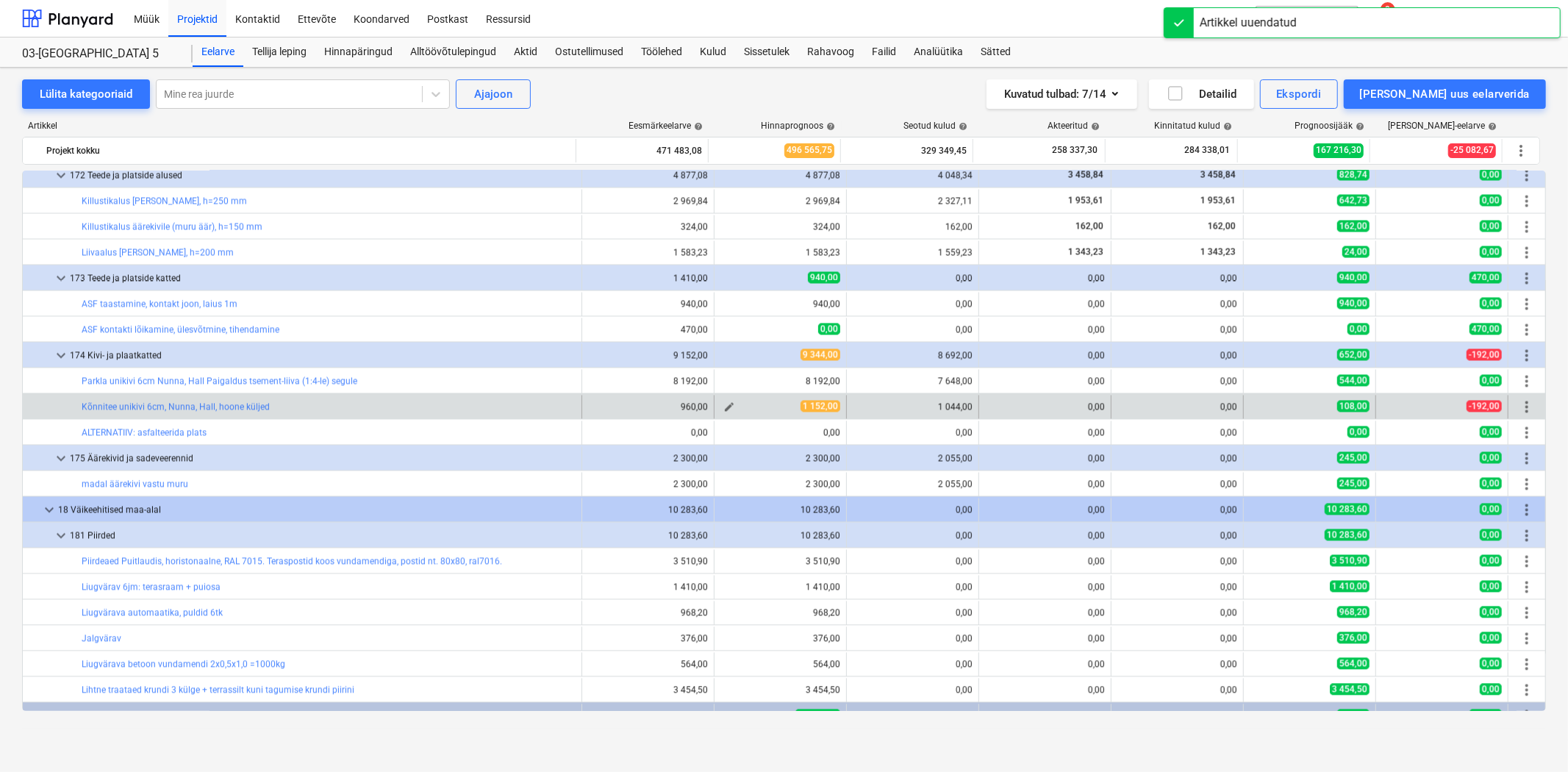
click at [726, 406] on span "edit" at bounding box center [729, 408] width 12 height 12
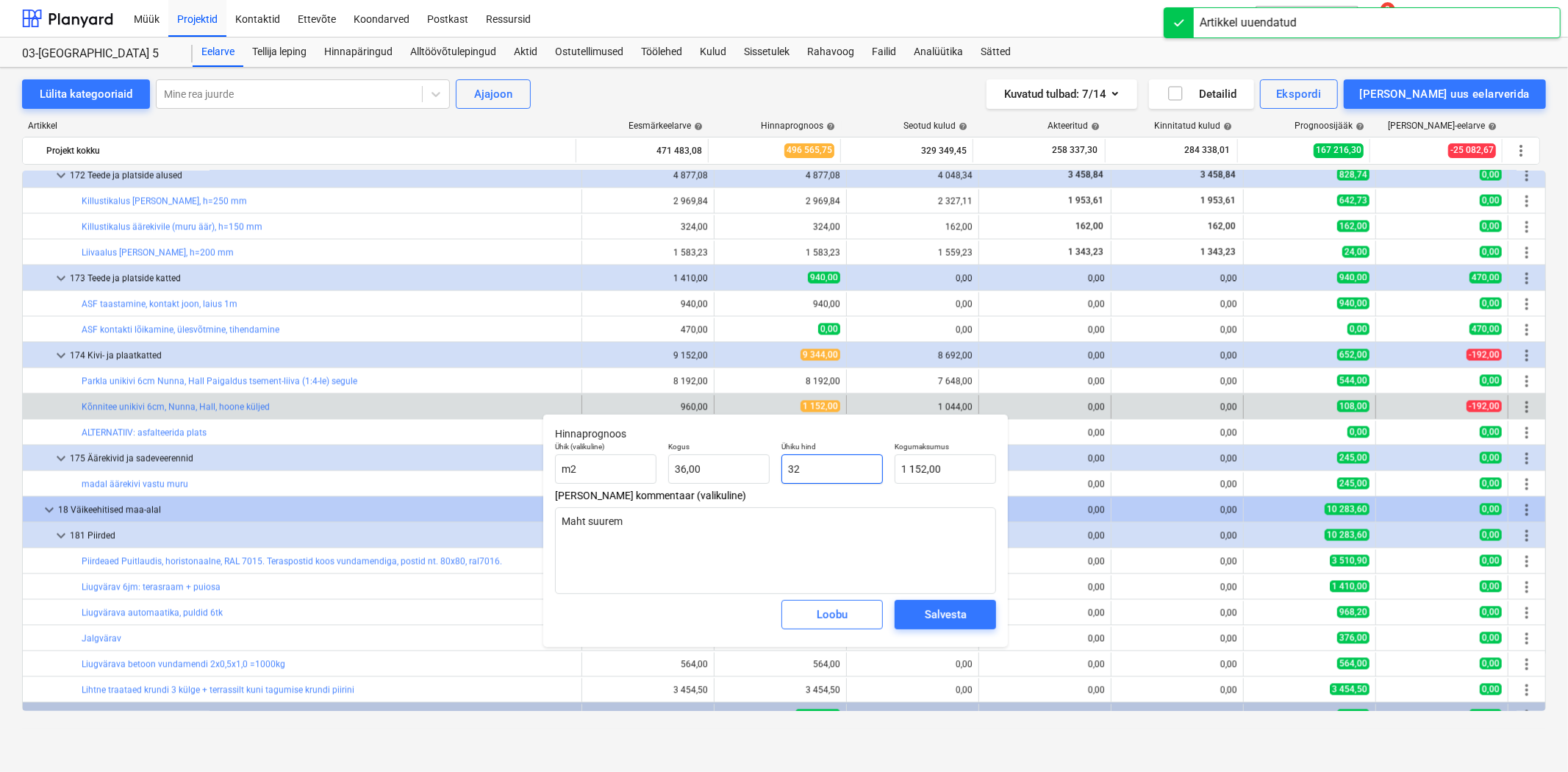
click at [819, 475] on input "32" at bounding box center [832, 468] width 101 height 29
drag, startPoint x: 819, startPoint y: 476, endPoint x: 770, endPoint y: 468, distance: 49.6
click at [770, 468] on div "Ühik (valikuline) m2 Kogus 36,00 Ühiku hind 3229 Kogumaksumus 116 244,00" at bounding box center [775, 462] width 452 height 53
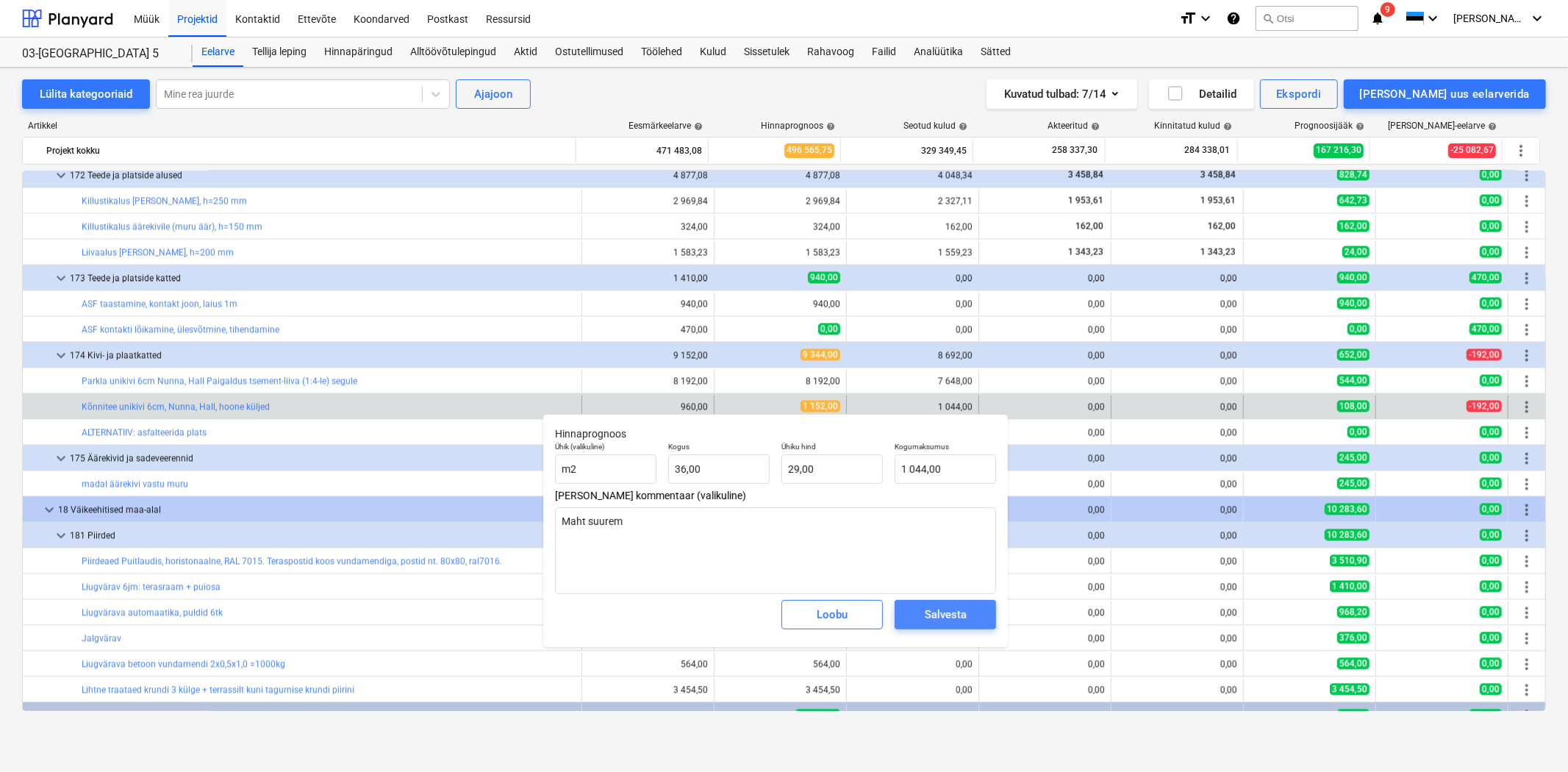
click at [943, 614] on div "Salvesta" at bounding box center [945, 615] width 42 height 19
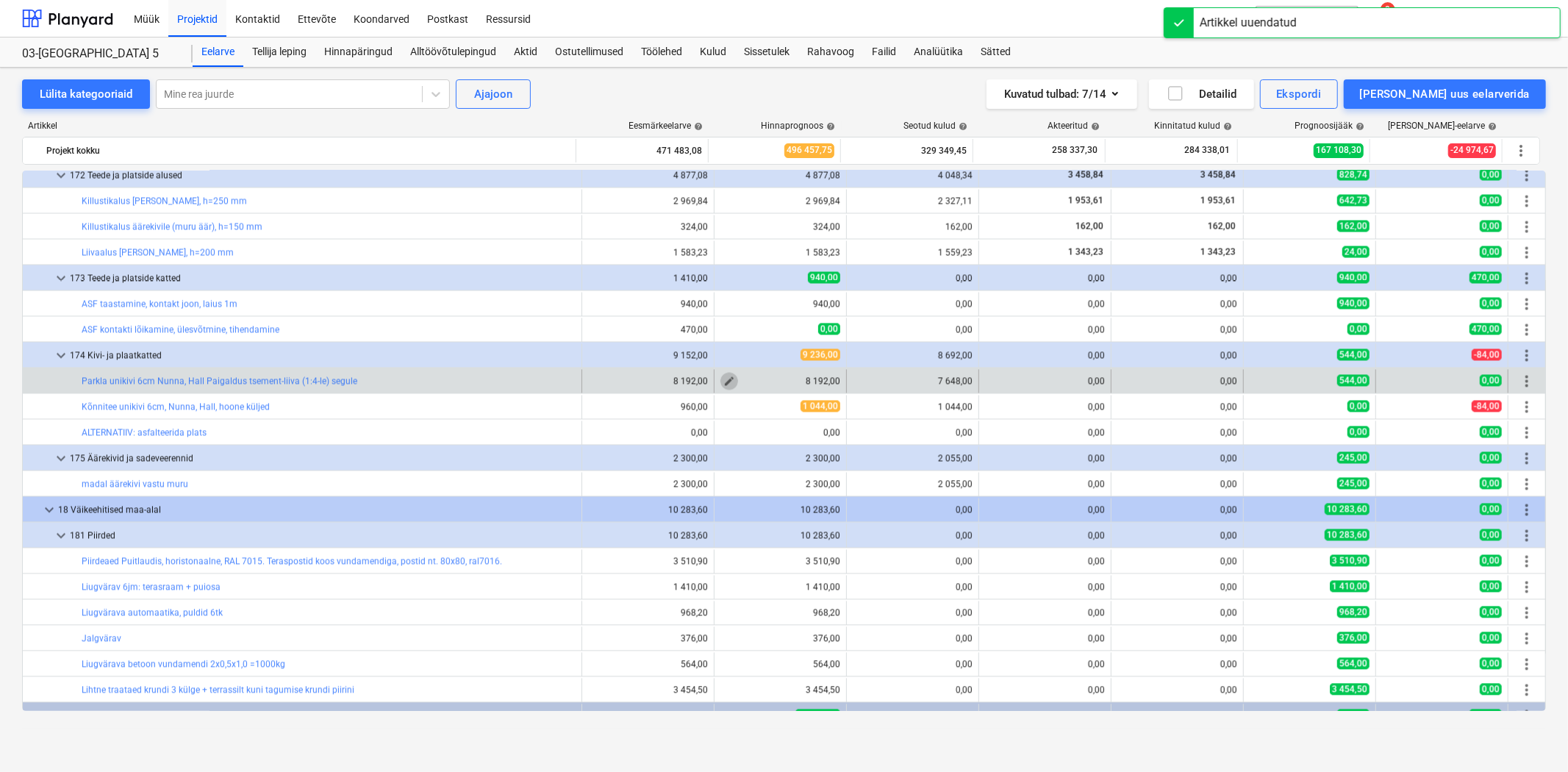
click at [726, 380] on span "edit" at bounding box center [729, 381] width 12 height 12
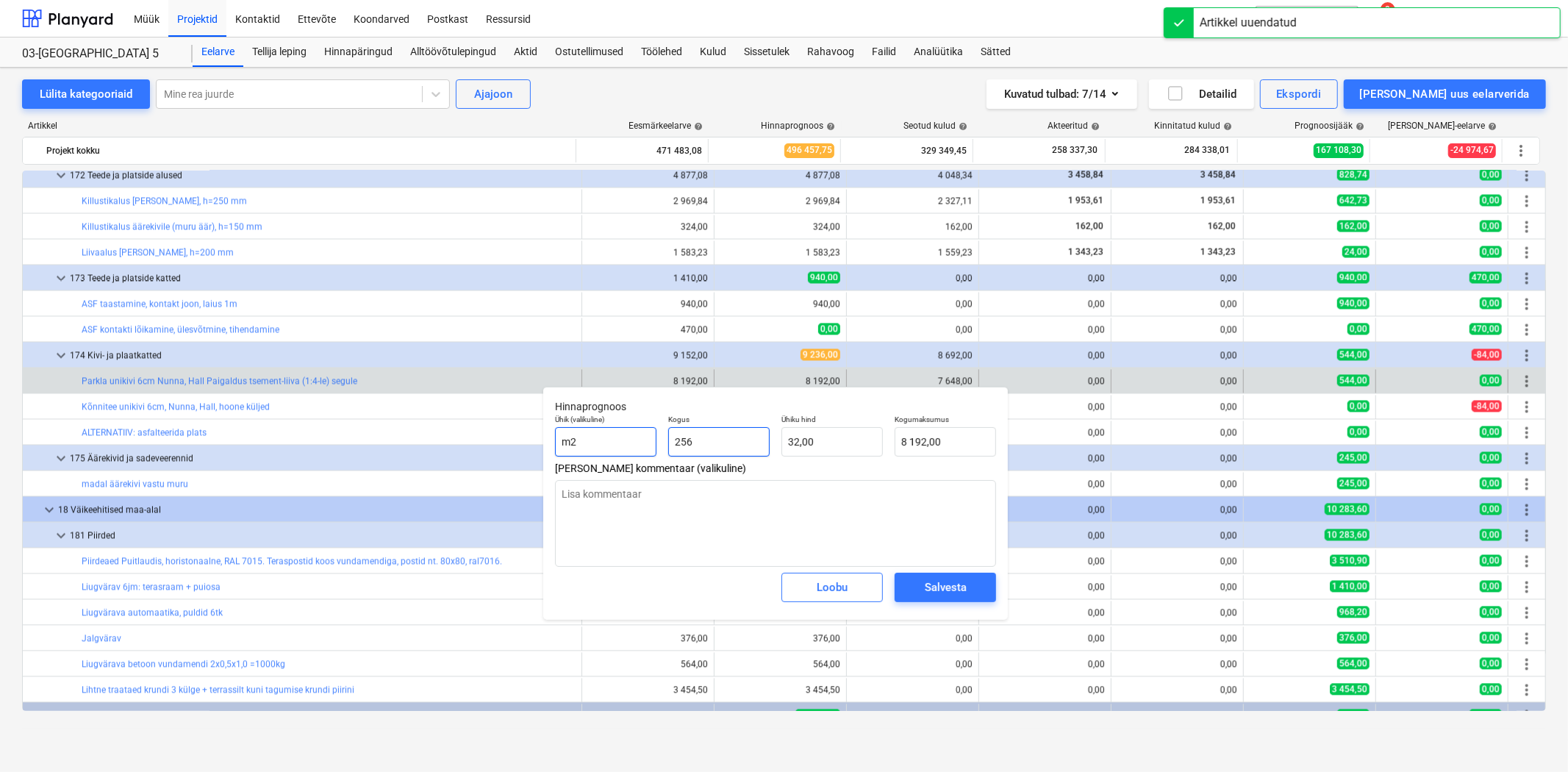
drag, startPoint x: 656, startPoint y: 442, endPoint x: 614, endPoint y: 442, distance: 42.0
click at [620, 441] on div "Ühik (valikuline) m2 Kogus 256 Ühiku hind 32,00 Kogumaksumus 8 192,00" at bounding box center [775, 435] width 452 height 53
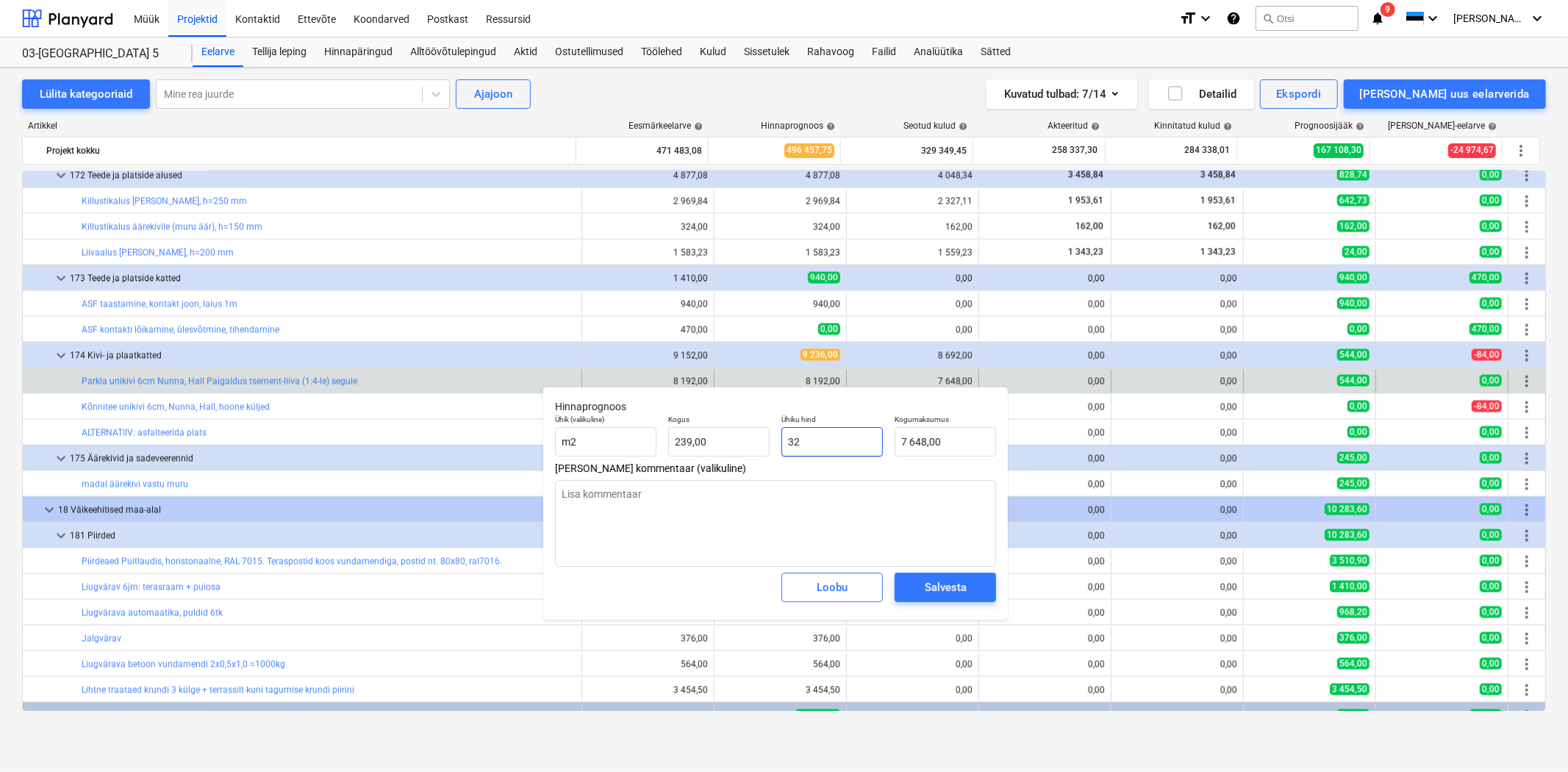
click at [814, 444] on input "32" at bounding box center [832, 441] width 101 height 29
click at [939, 582] on div "Salvesta" at bounding box center [945, 587] width 42 height 19
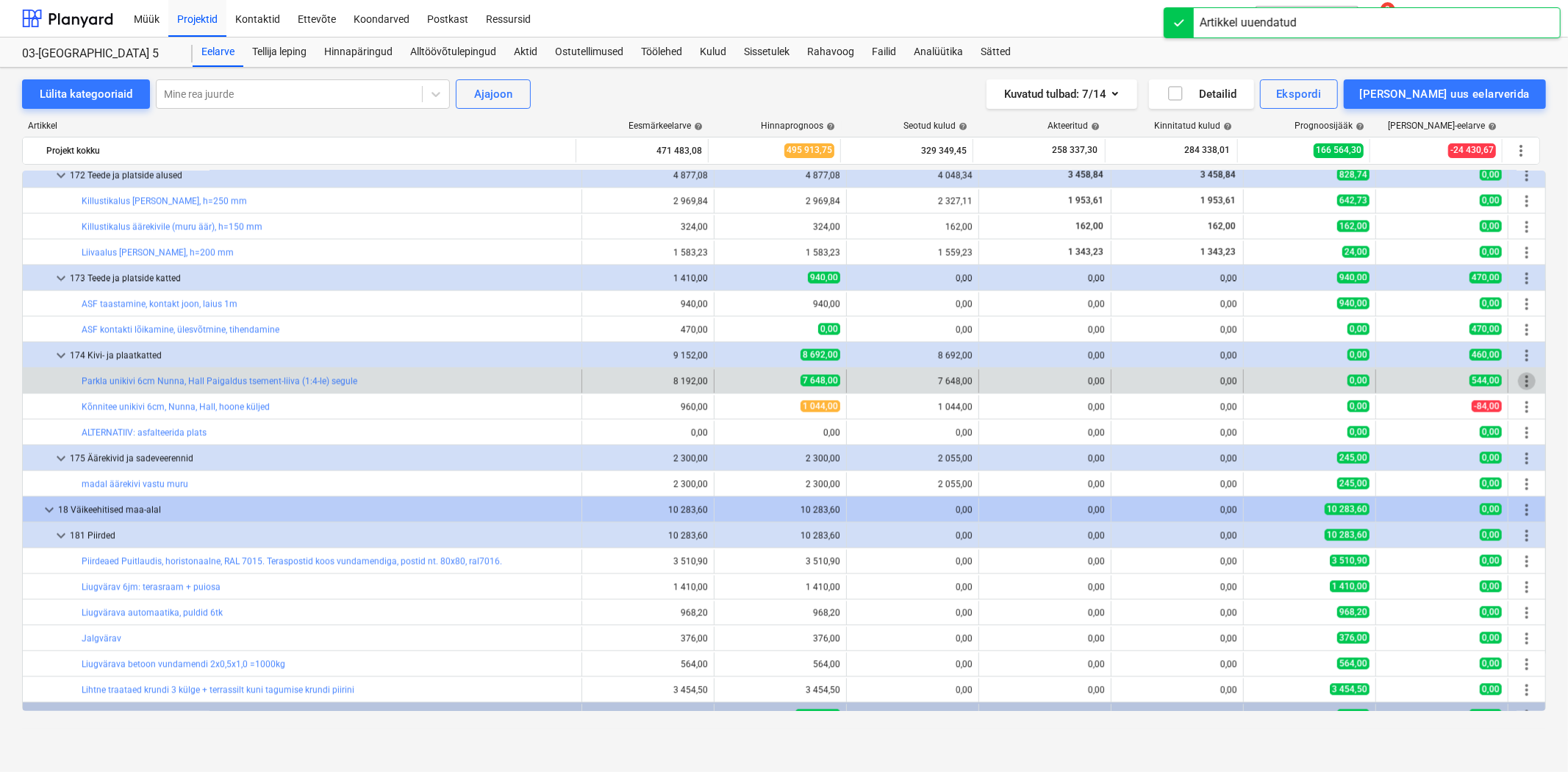
click at [1523, 380] on span "more_vert" at bounding box center [1527, 381] width 18 height 18
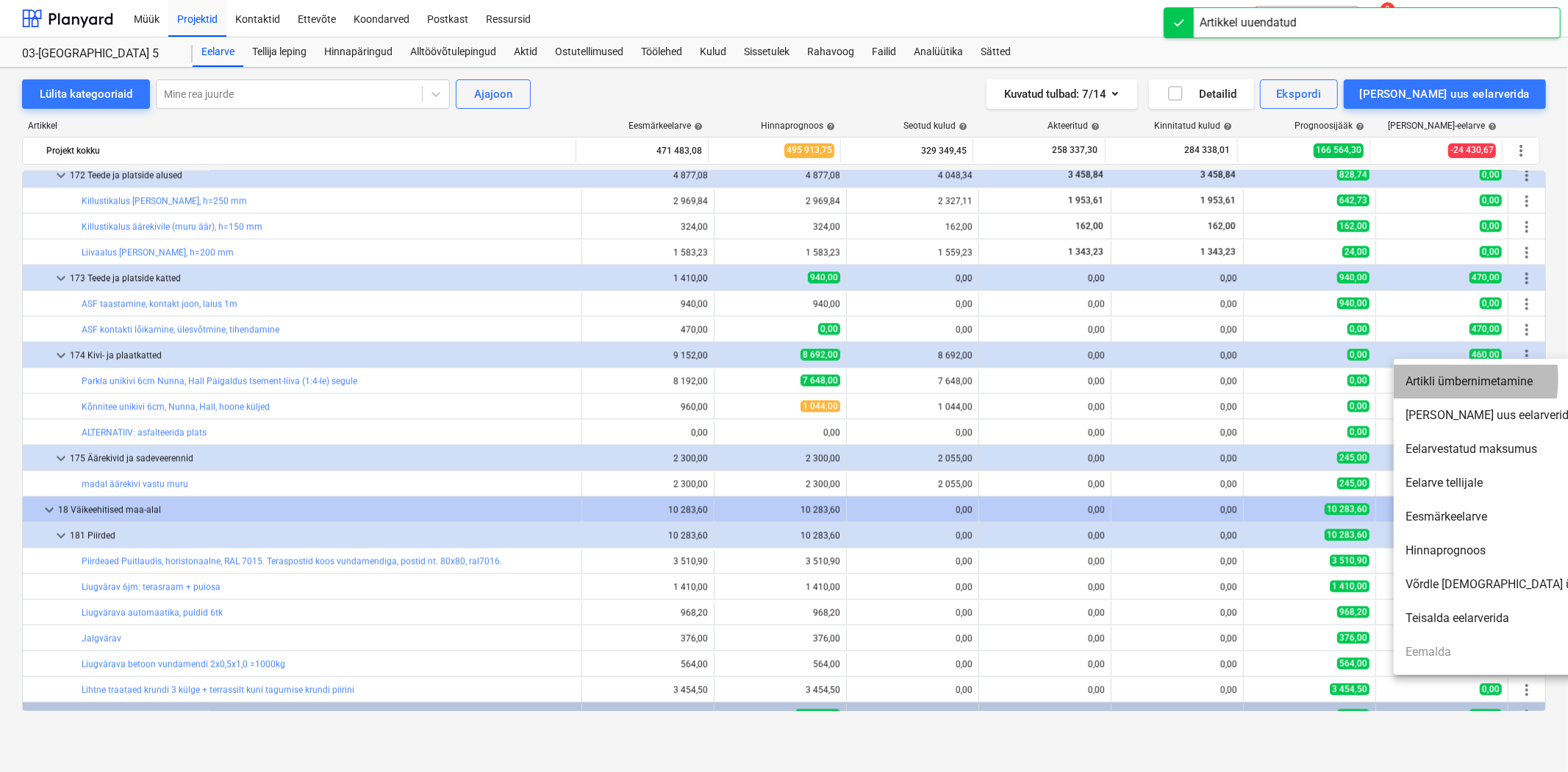
click at [1420, 379] on li "Artikli ümbernimetamine" at bounding box center [1520, 381] width 253 height 34
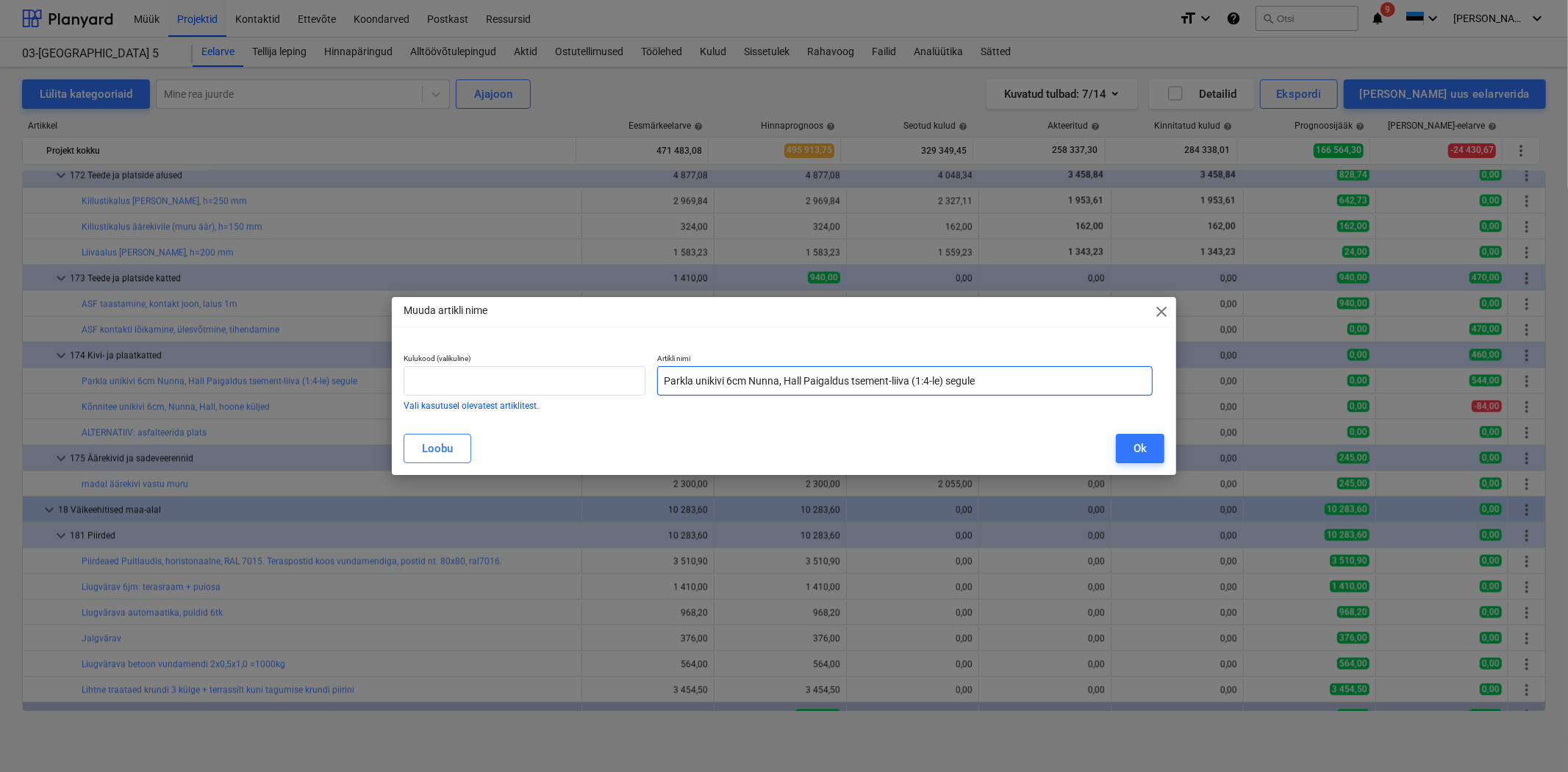
drag, startPoint x: 696, startPoint y: 380, endPoint x: 710, endPoint y: 381, distance: 14.0
click at [710, 381] on input "Parkla unikivi 6cm Nunna, Hall Paigaldus tsement-liiva (1:4-le) segule" at bounding box center [905, 380] width 496 height 29
drag, startPoint x: 729, startPoint y: 381, endPoint x: 755, endPoint y: 385, distance: 26.3
click at [730, 381] on input "Parkla unikivi 6cm Nunna, Hall Paigaldus tsement-liiva (1:4-le) segule" at bounding box center [905, 380] width 496 height 29
click at [1127, 441] on button "Ok" at bounding box center [1140, 448] width 49 height 29
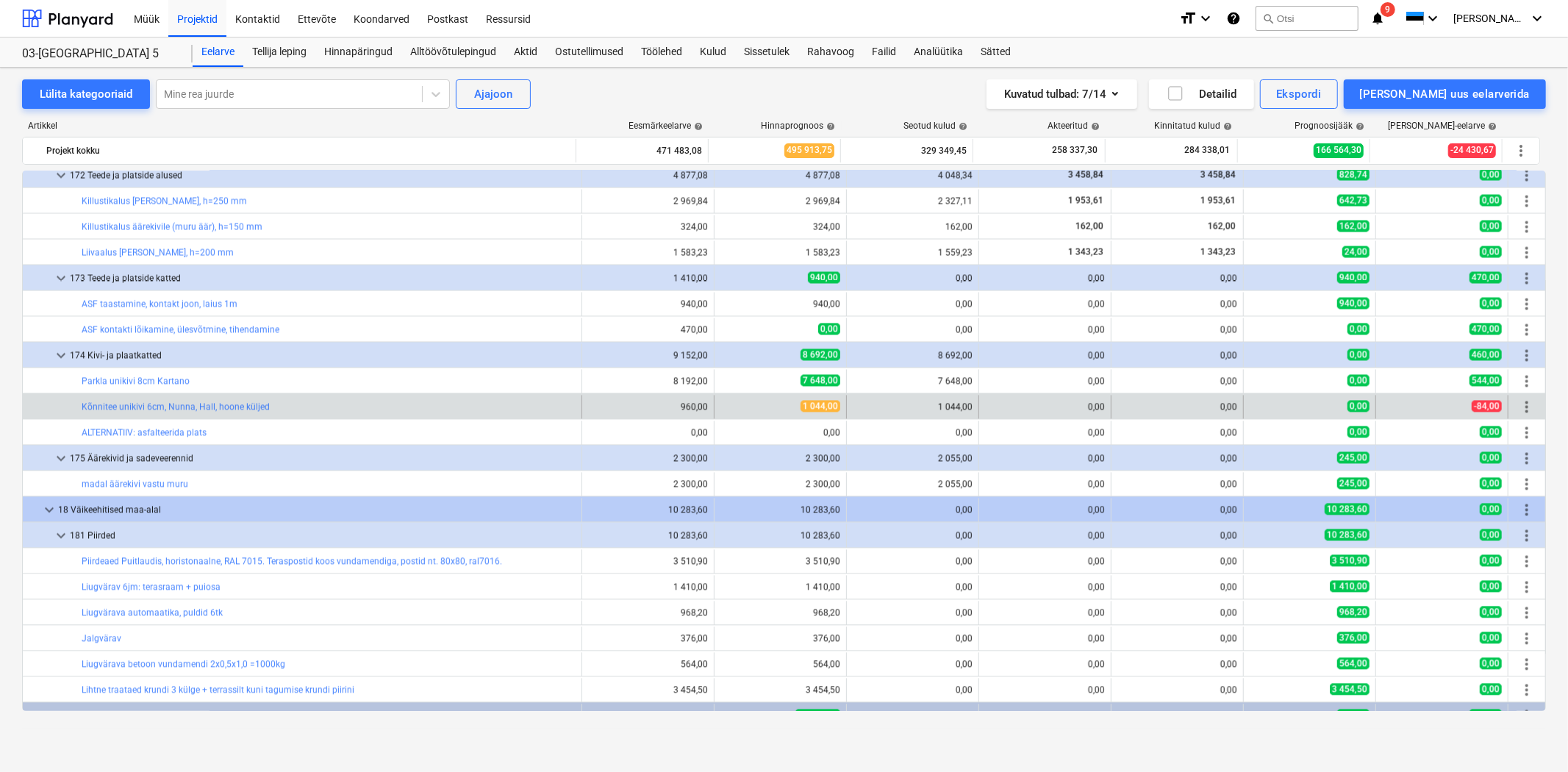
click at [1518, 408] on span "more_vert" at bounding box center [1527, 407] width 18 height 18
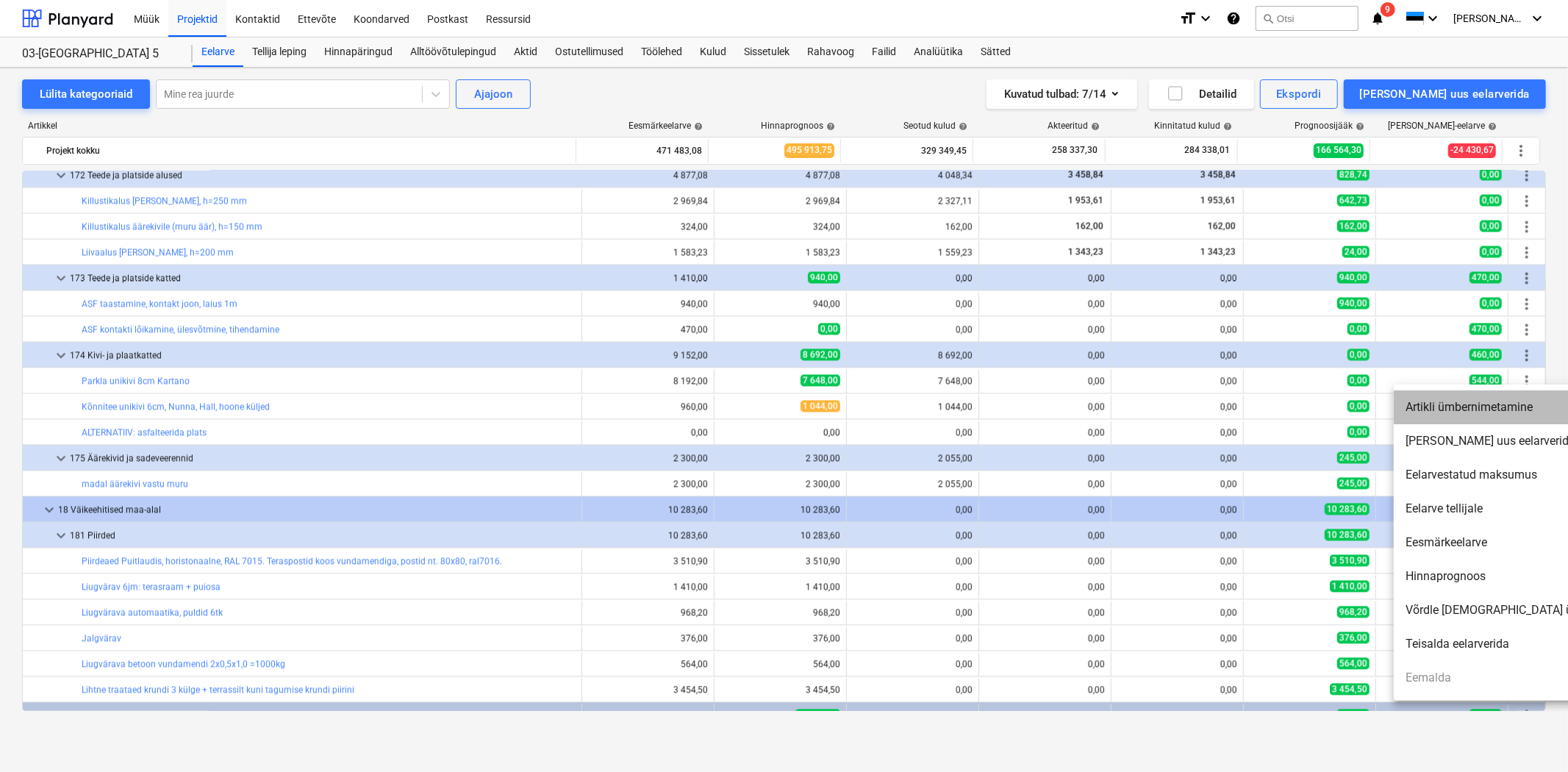
click at [1488, 406] on li "Artikli ümbernimetamine" at bounding box center [1520, 408] width 253 height 34
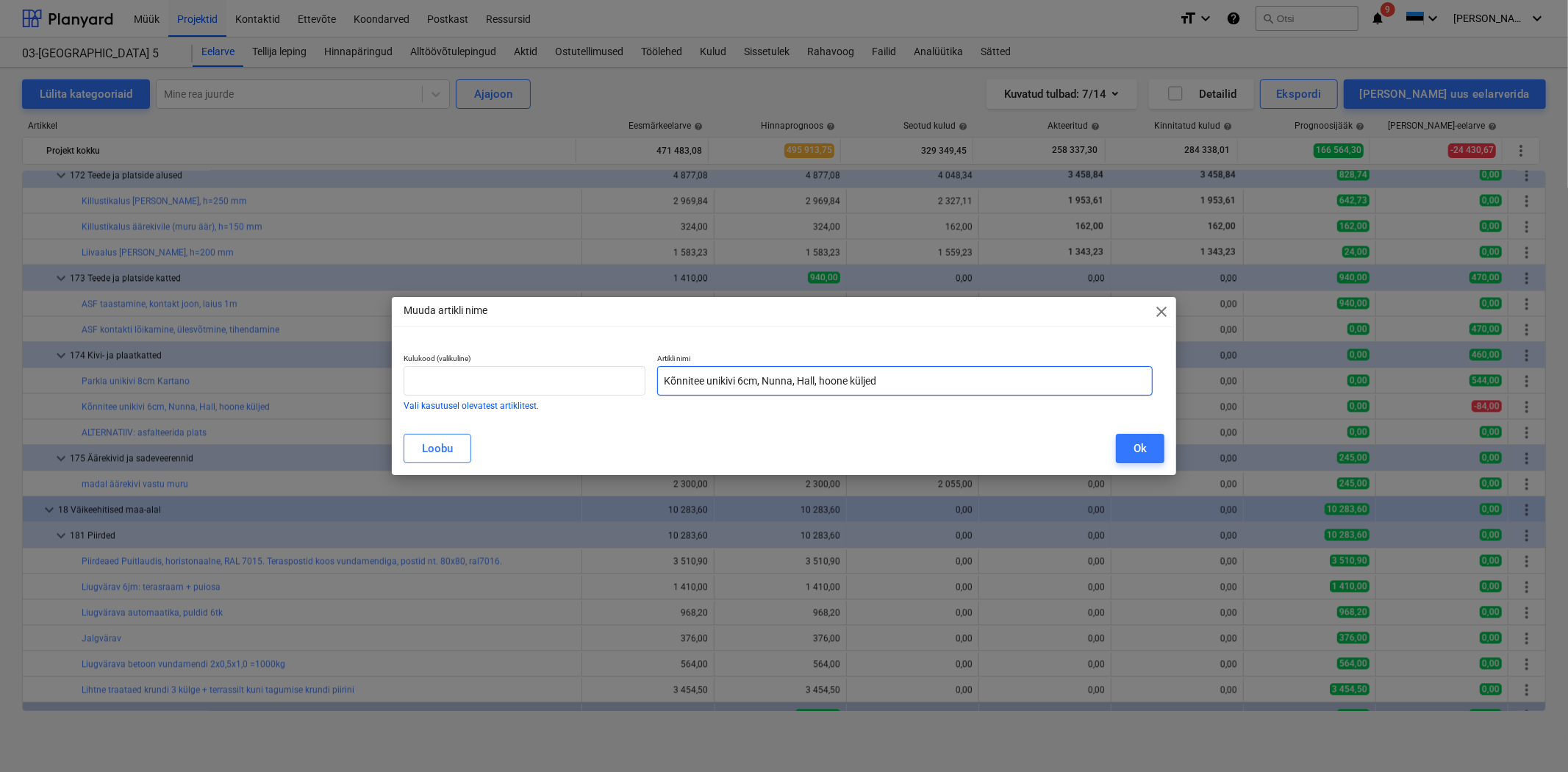
drag, startPoint x: 760, startPoint y: 384, endPoint x: 894, endPoint y: 382, distance: 134.0
click at [894, 382] on input "Kõnnitee unikivi 6cm, Nunna, Hall, hoone küljed" at bounding box center [905, 380] width 496 height 29
click at [1133, 445] on div "Ok" at bounding box center [1140, 449] width 13 height 19
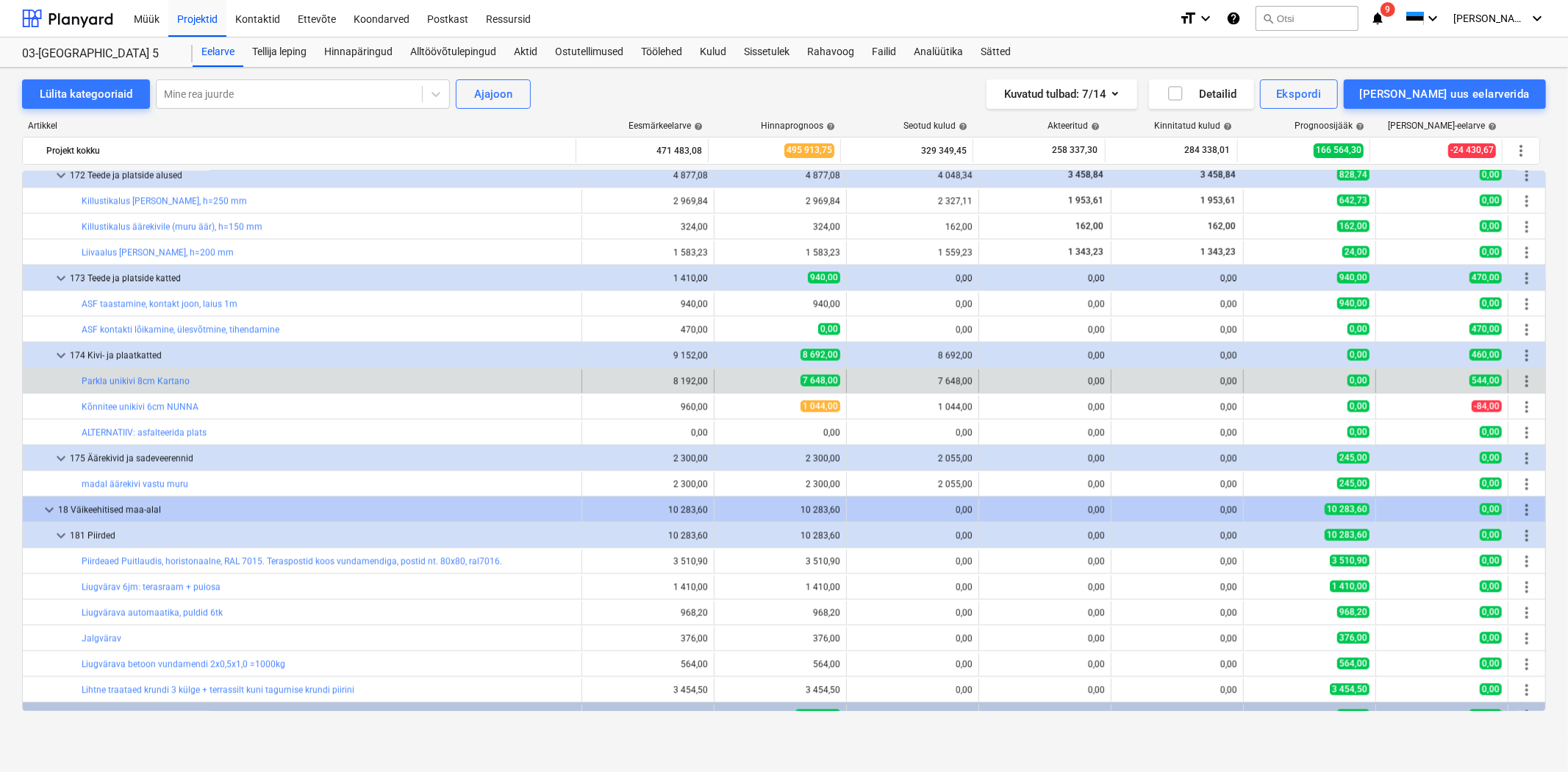
click at [1528, 384] on span "more_vert" at bounding box center [1527, 381] width 18 height 18
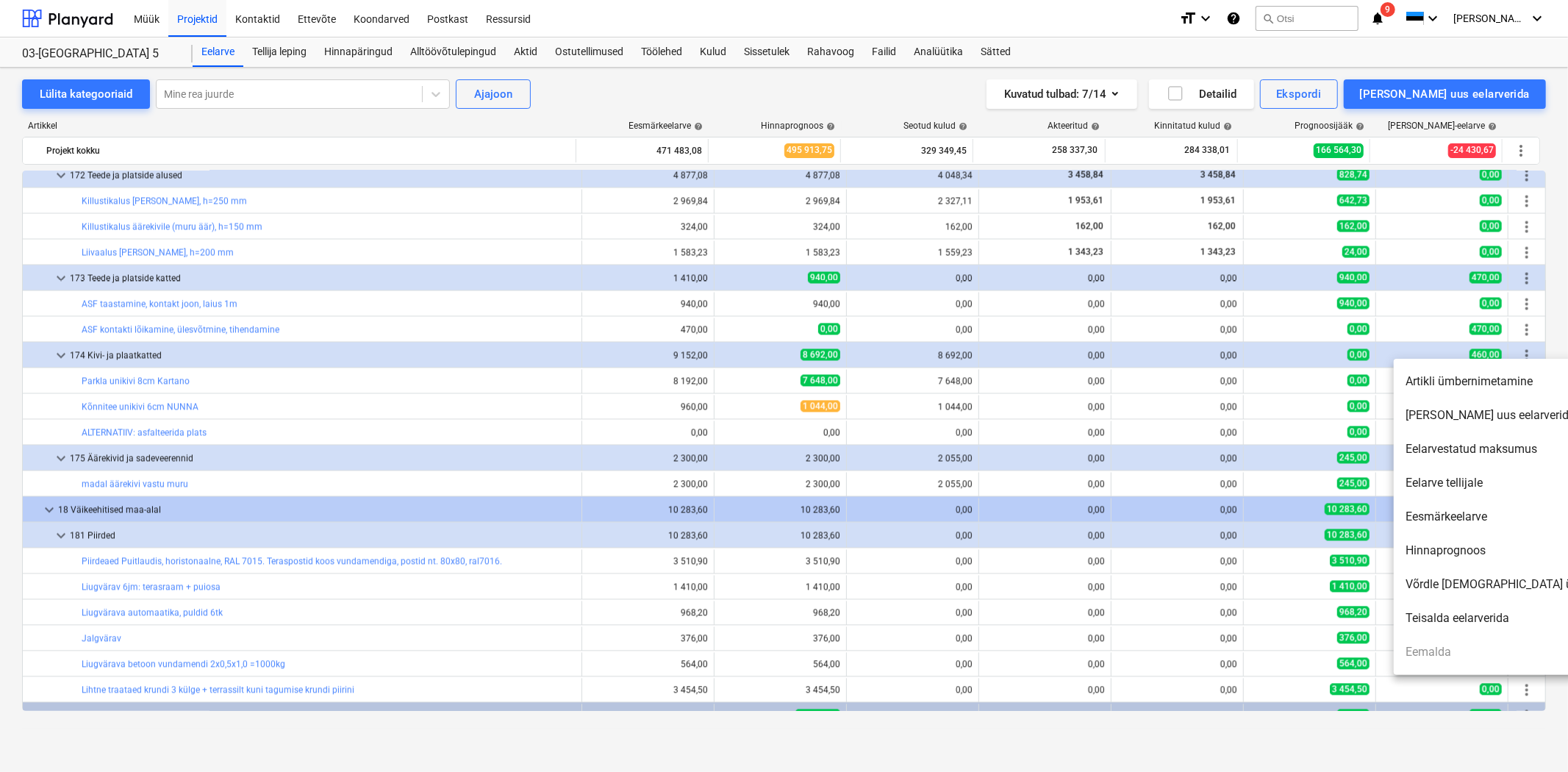
click at [1516, 385] on li "Artikli ümbernimetamine" at bounding box center [1520, 381] width 253 height 34
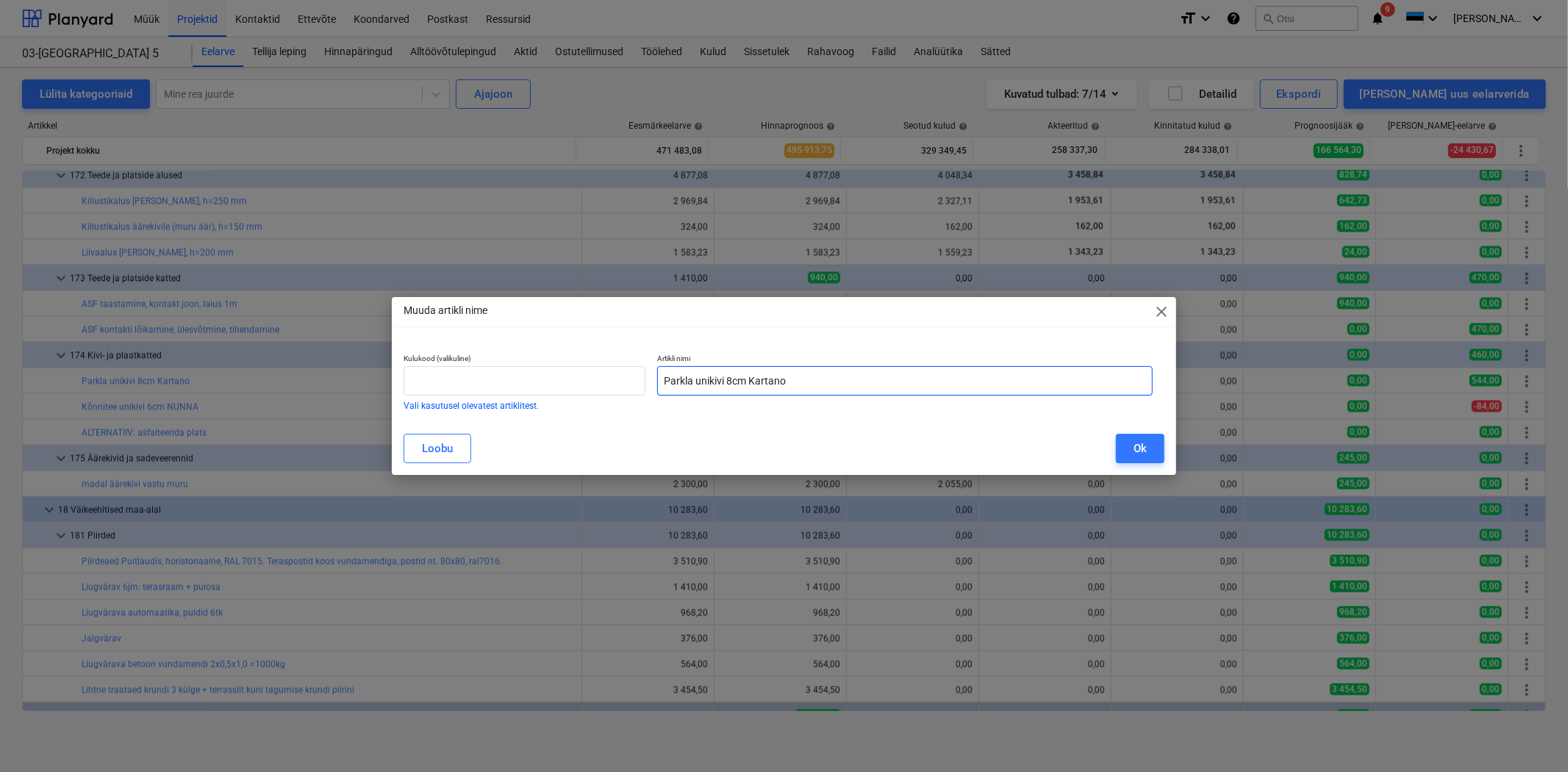
drag, startPoint x: 756, startPoint y: 378, endPoint x: 872, endPoint y: 383, distance: 116.1
click at [872, 383] on input "Parkla unikivi 8cm Kartano" at bounding box center [905, 380] width 496 height 29
click at [1167, 442] on div "Loobu Ok" at bounding box center [783, 449] width 778 height 41
click at [1146, 443] on div "Ok" at bounding box center [1140, 449] width 13 height 19
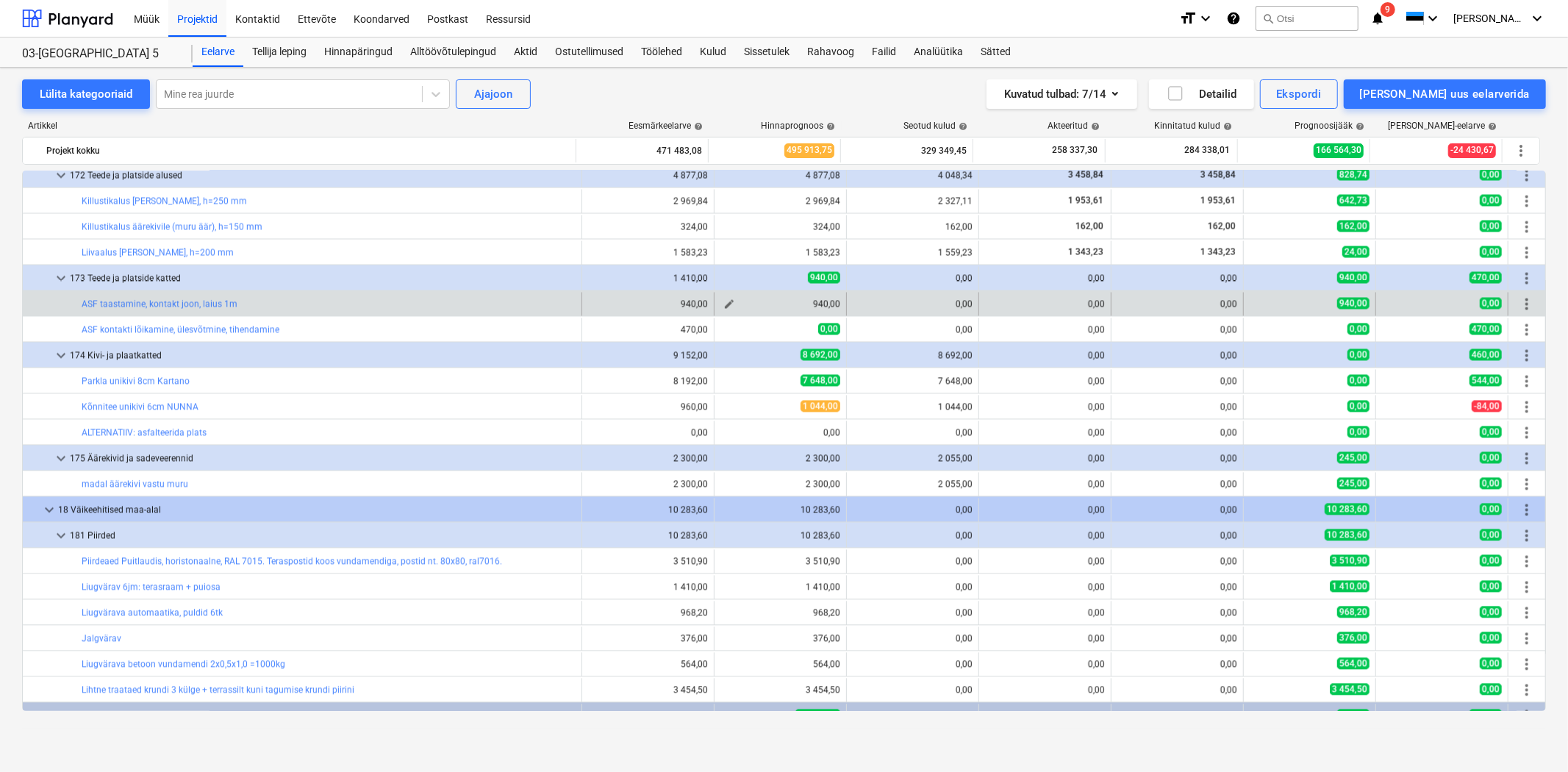
click at [725, 304] on span "edit" at bounding box center [729, 304] width 12 height 12
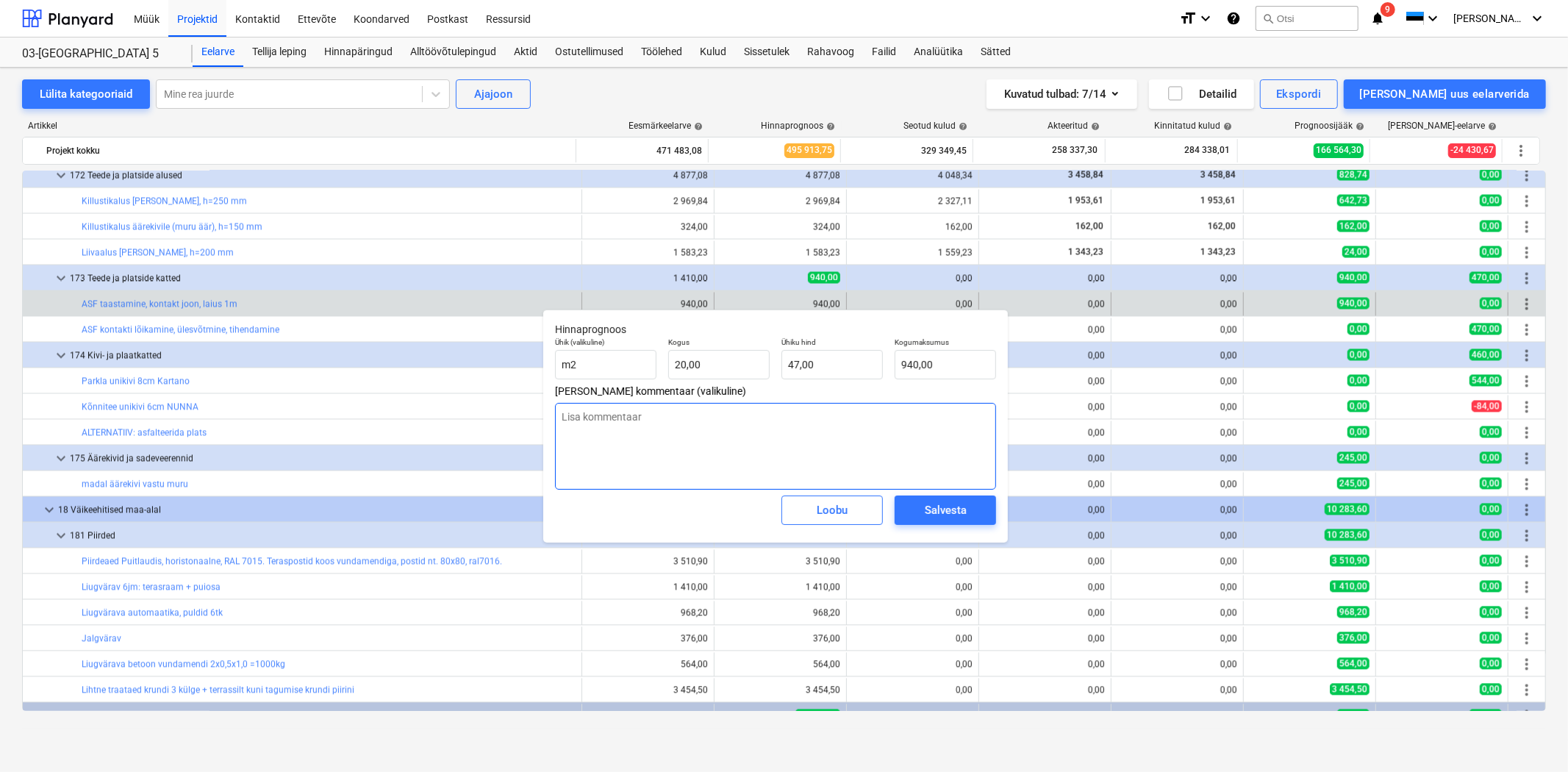
click at [621, 422] on textarea at bounding box center [776, 446] width 441 height 87
drag, startPoint x: 651, startPoint y: 354, endPoint x: 640, endPoint y: 354, distance: 11.0
click at [640, 354] on div "Ühik (valikuline) m2 Kogus 20 Ühiku hind 47,00 Kogumaksumus 940,00" at bounding box center [775, 358] width 452 height 53
click at [960, 509] on div "Salvesta" at bounding box center [945, 510] width 42 height 19
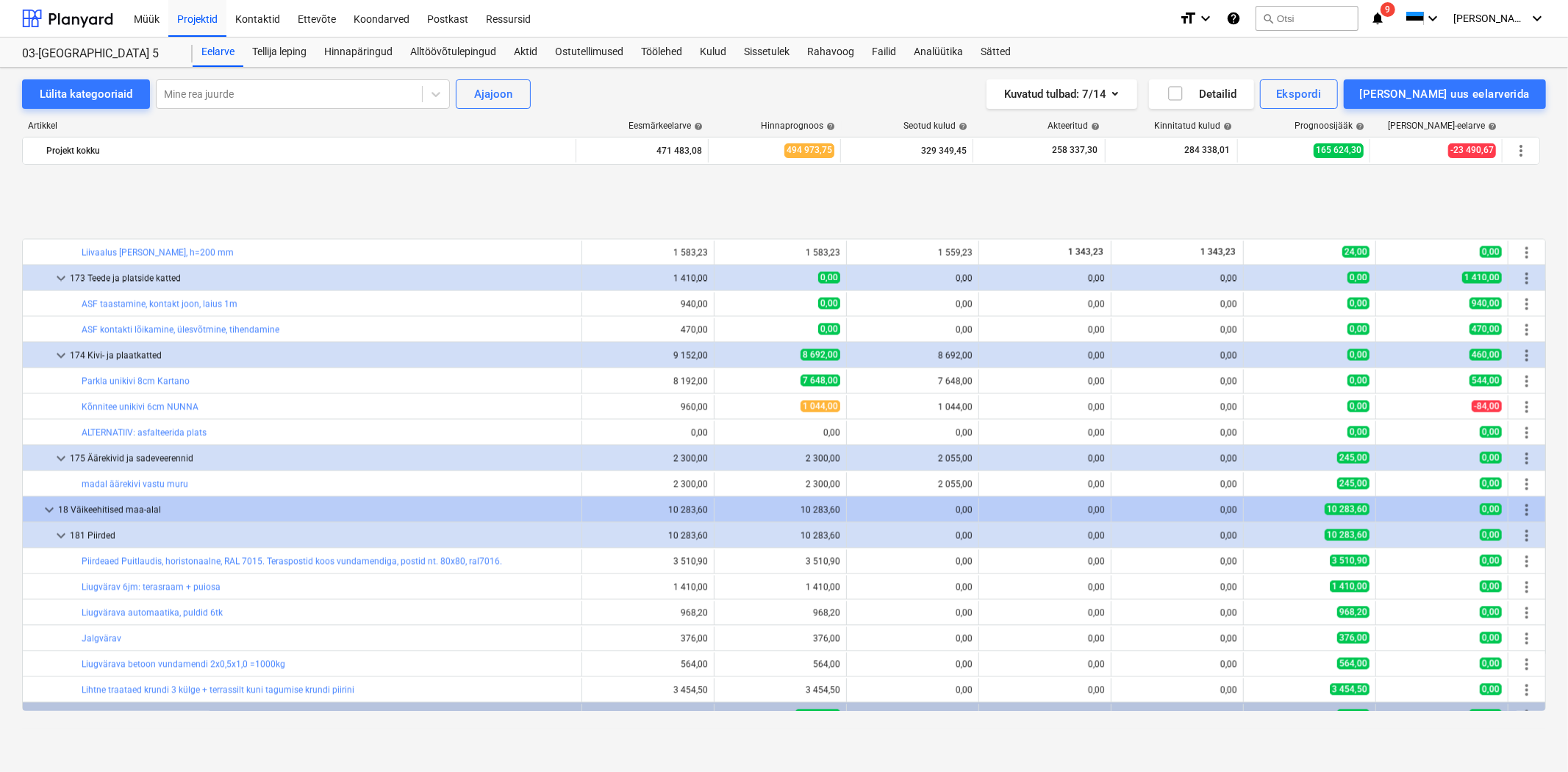
scroll to position [2614, 0]
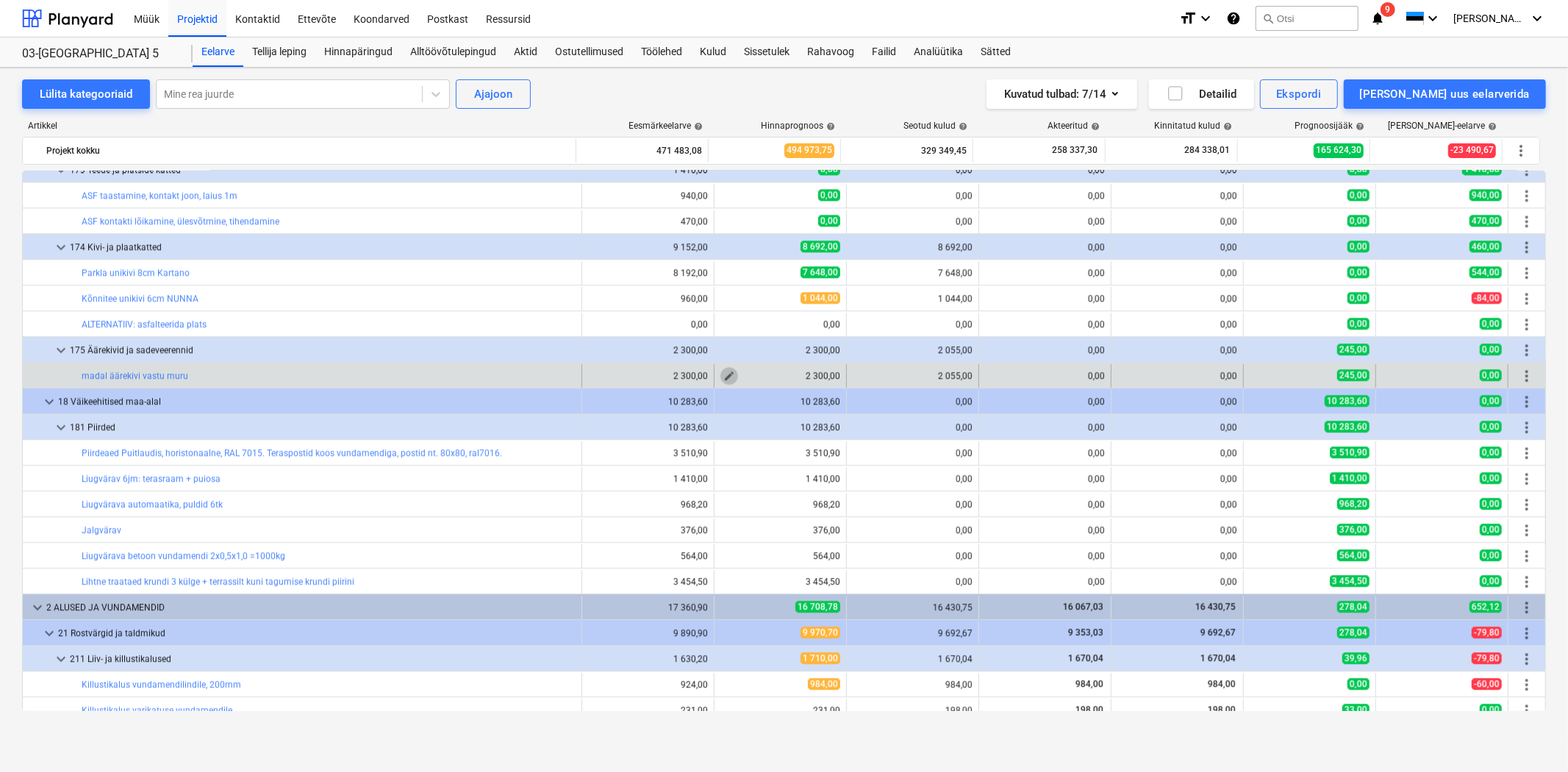
click at [723, 371] on span "edit" at bounding box center [729, 376] width 12 height 12
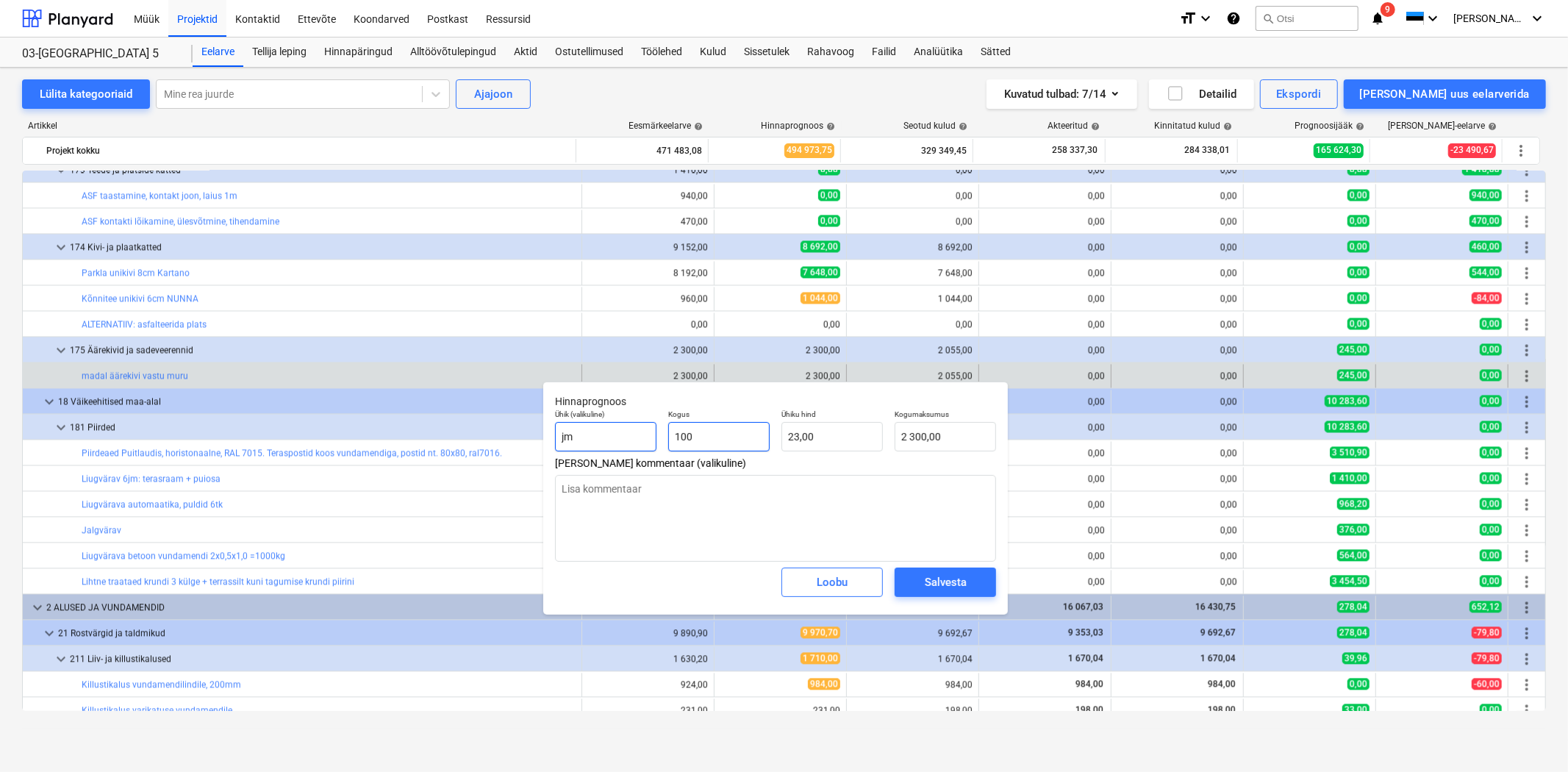
drag, startPoint x: 719, startPoint y: 431, endPoint x: 625, endPoint y: 434, distance: 94.0
click at [625, 434] on div "Ühik (valikuline) jm Kogus 100 Ühiku hind 23,00 Kogumaksumus 2 300,00" at bounding box center [775, 430] width 452 height 53
drag, startPoint x: 973, startPoint y: 439, endPoint x: 814, endPoint y: 436, distance: 159.0
click at [814, 436] on div "Ühik (valikuline) jm Kogus 89,00 Ühiku hind 23,00 Kogumaksumus 2047" at bounding box center [775, 430] width 452 height 53
click at [776, 521] on textarea at bounding box center [776, 518] width 441 height 87
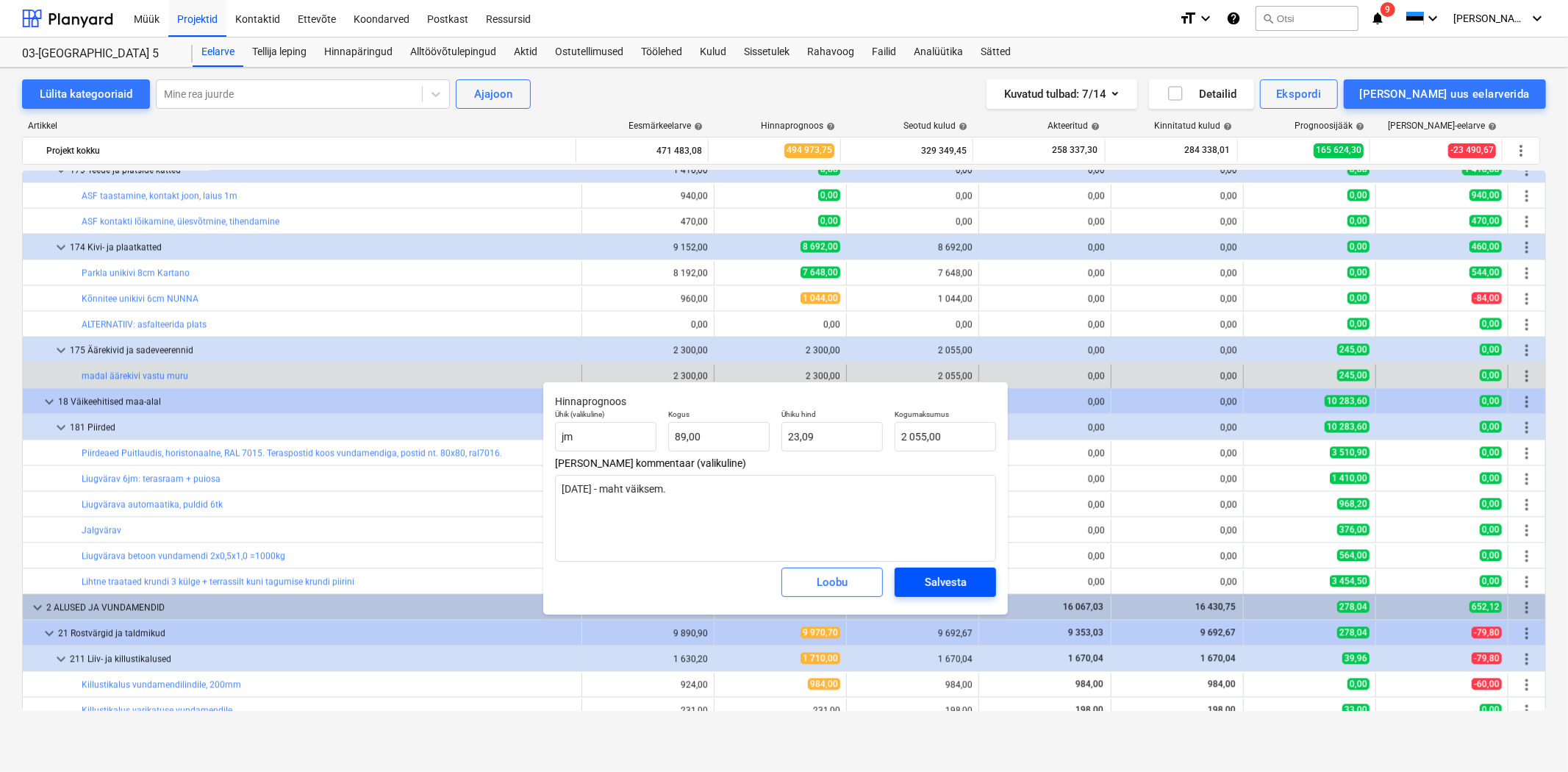
click at [912, 584] on span "Salvesta" at bounding box center [945, 582] width 67 height 19
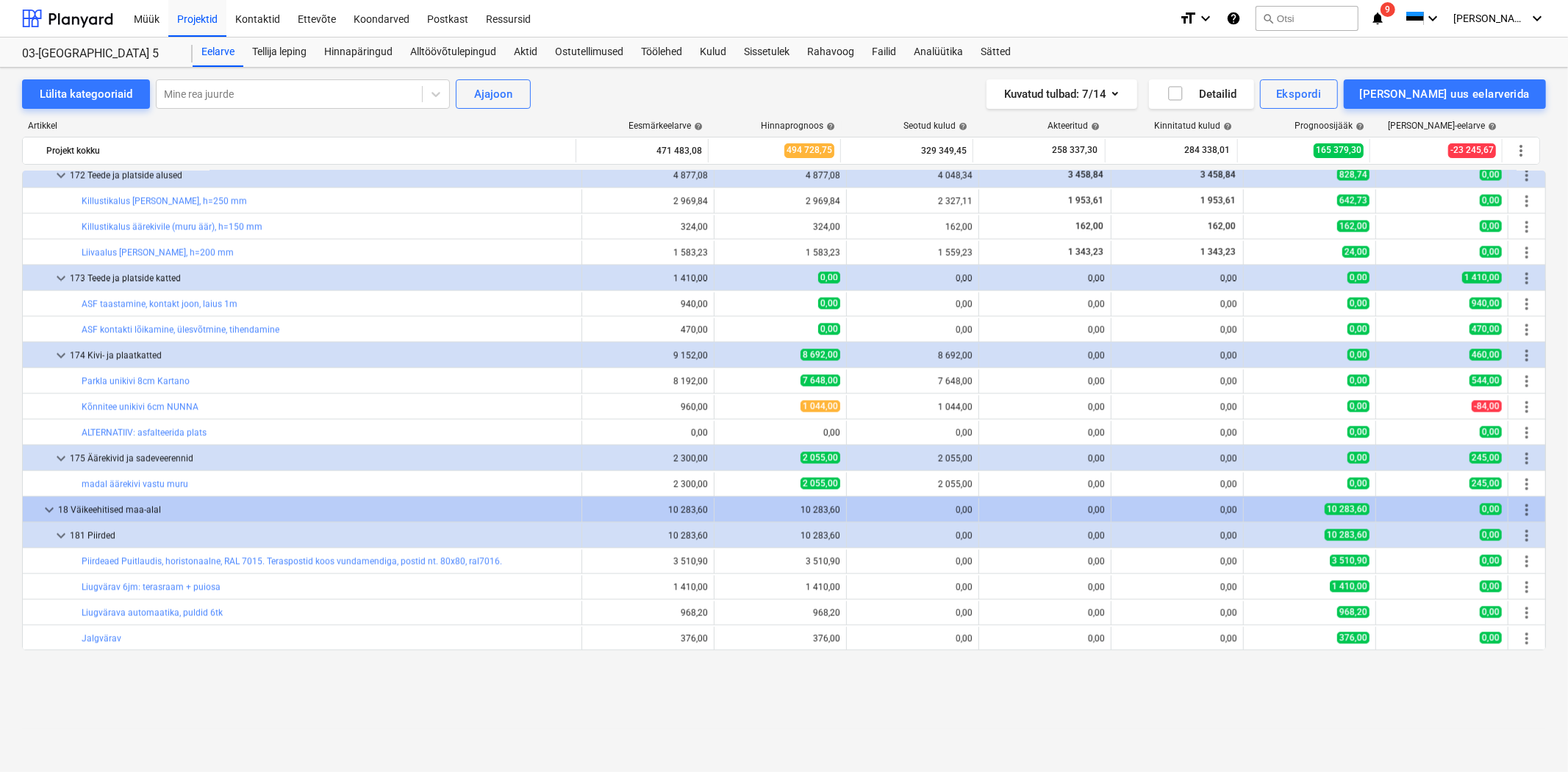
scroll to position [2396, 0]
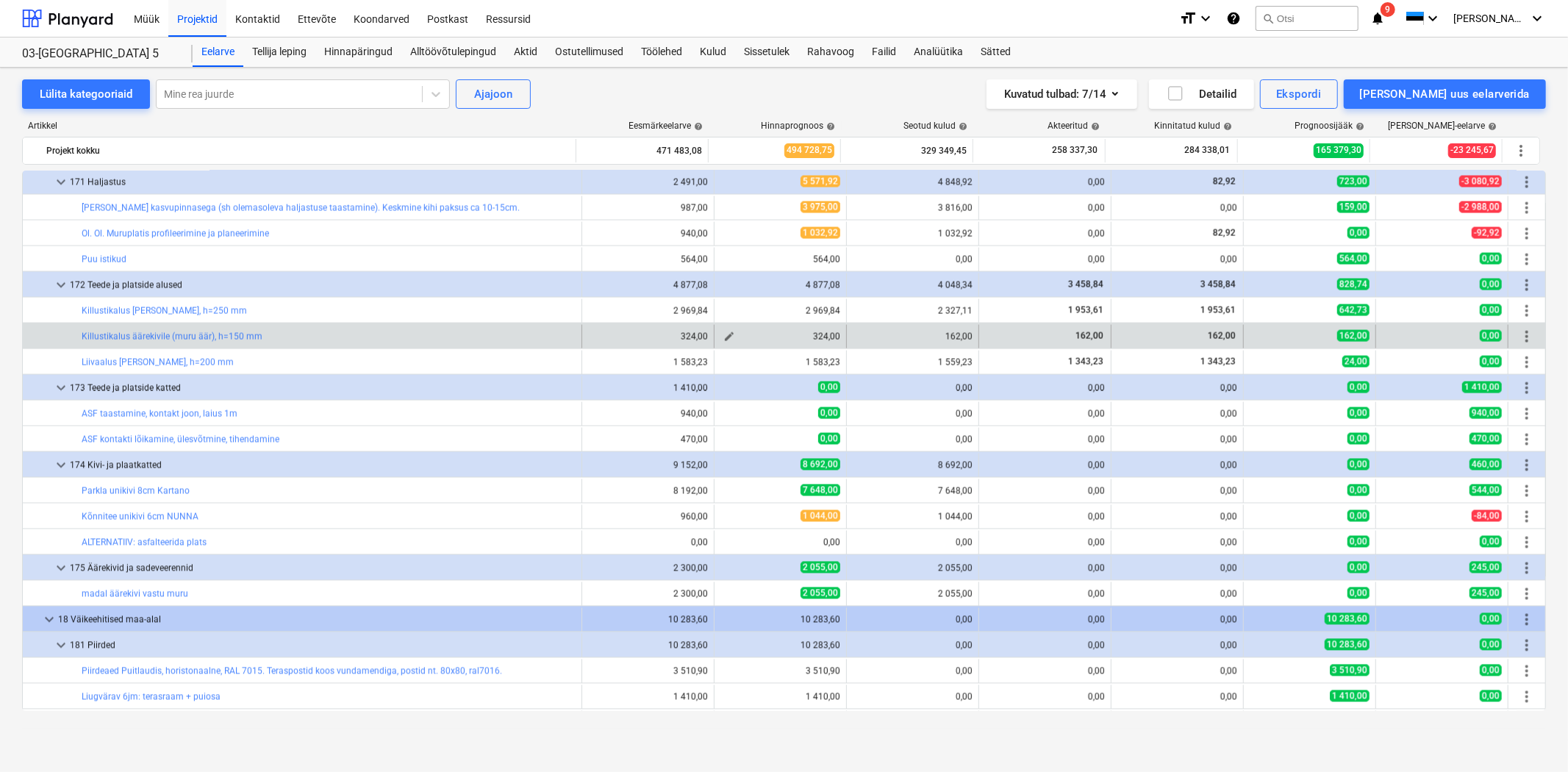
click at [726, 333] on span "edit" at bounding box center [729, 336] width 12 height 12
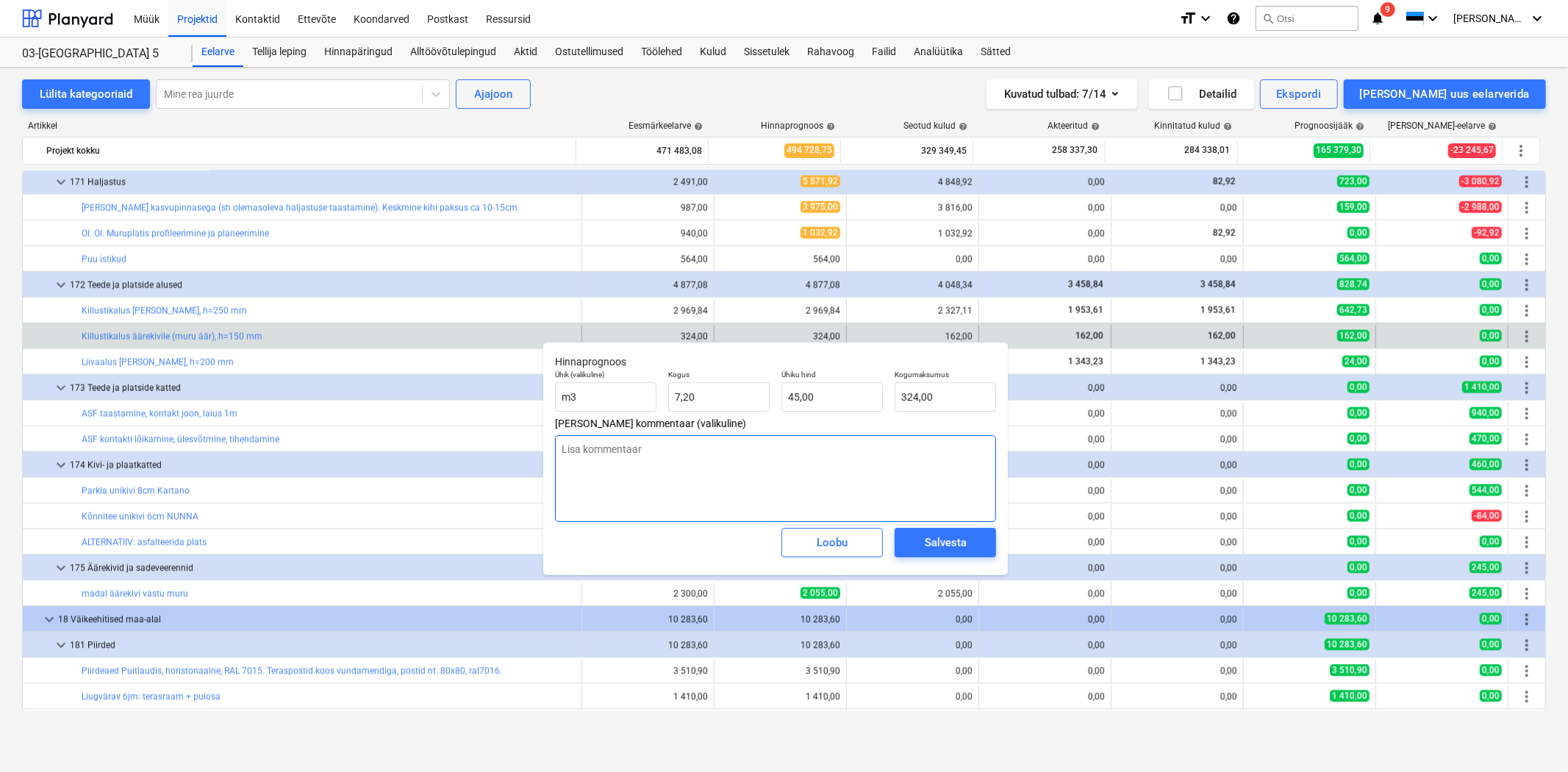
click at [681, 449] on textarea at bounding box center [776, 479] width 441 height 87
drag, startPoint x: 717, startPoint y: 402, endPoint x: 634, endPoint y: 398, distance: 83.1
click at [634, 398] on div "Ühik (valikuline) m3 Kogus 7,2 Ühiku hind 45,00 Kogumaksumus 324,00" at bounding box center [775, 390] width 452 height 53
click at [926, 552] on div "Salvesta" at bounding box center [945, 542] width 42 height 19
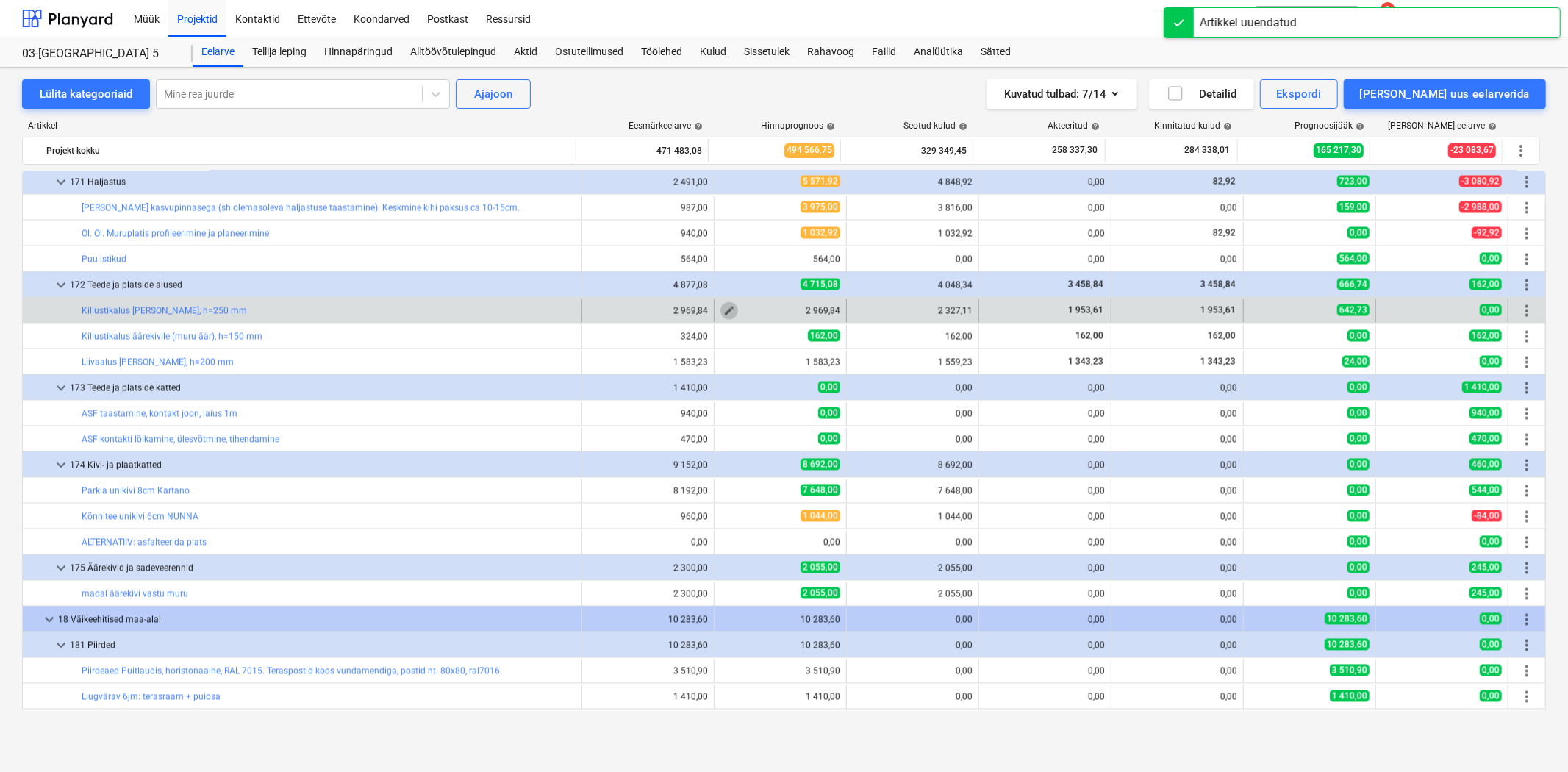
click at [725, 309] on span "edit" at bounding box center [729, 311] width 12 height 12
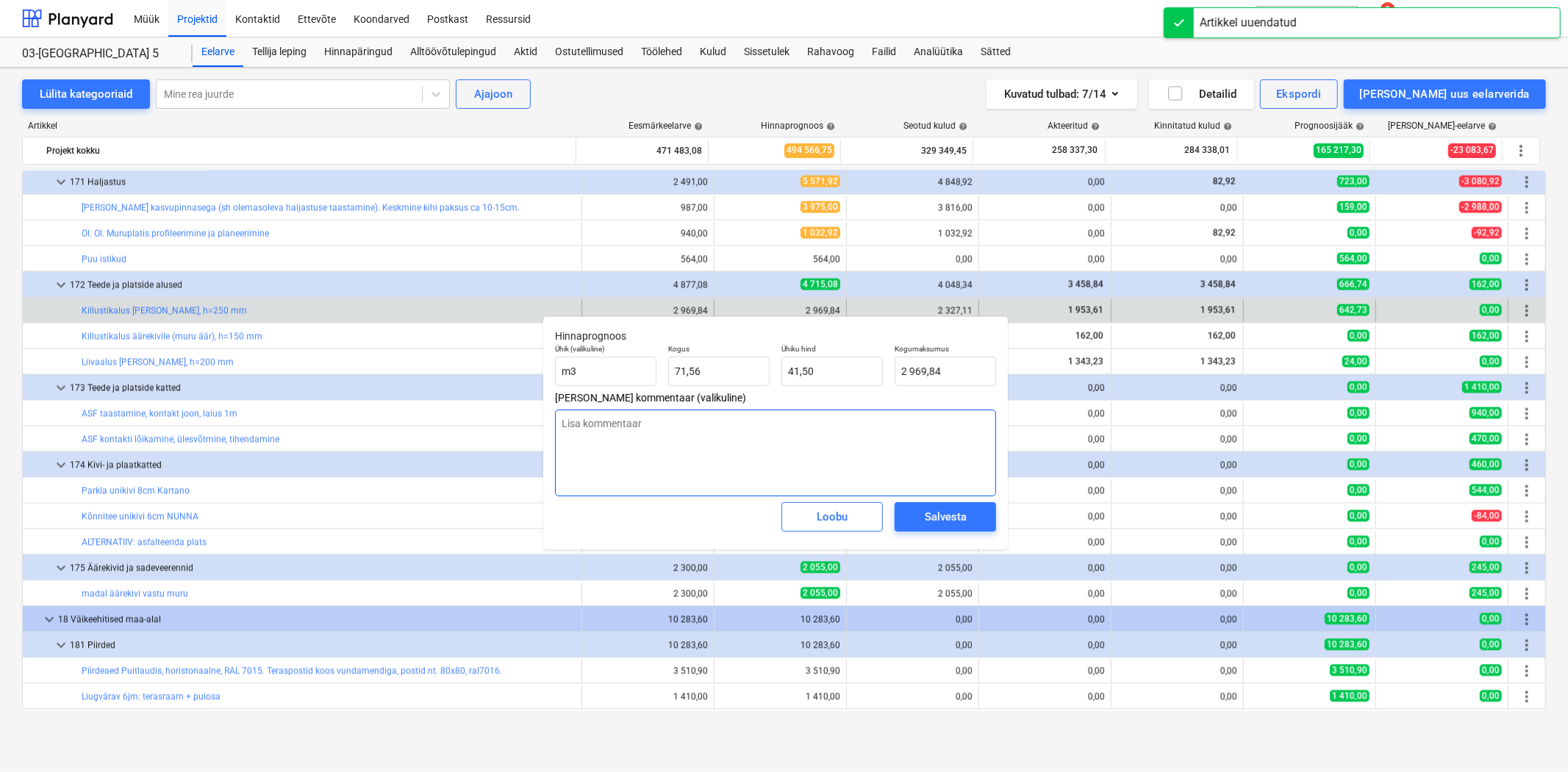
click at [670, 428] on textarea at bounding box center [776, 453] width 441 height 87
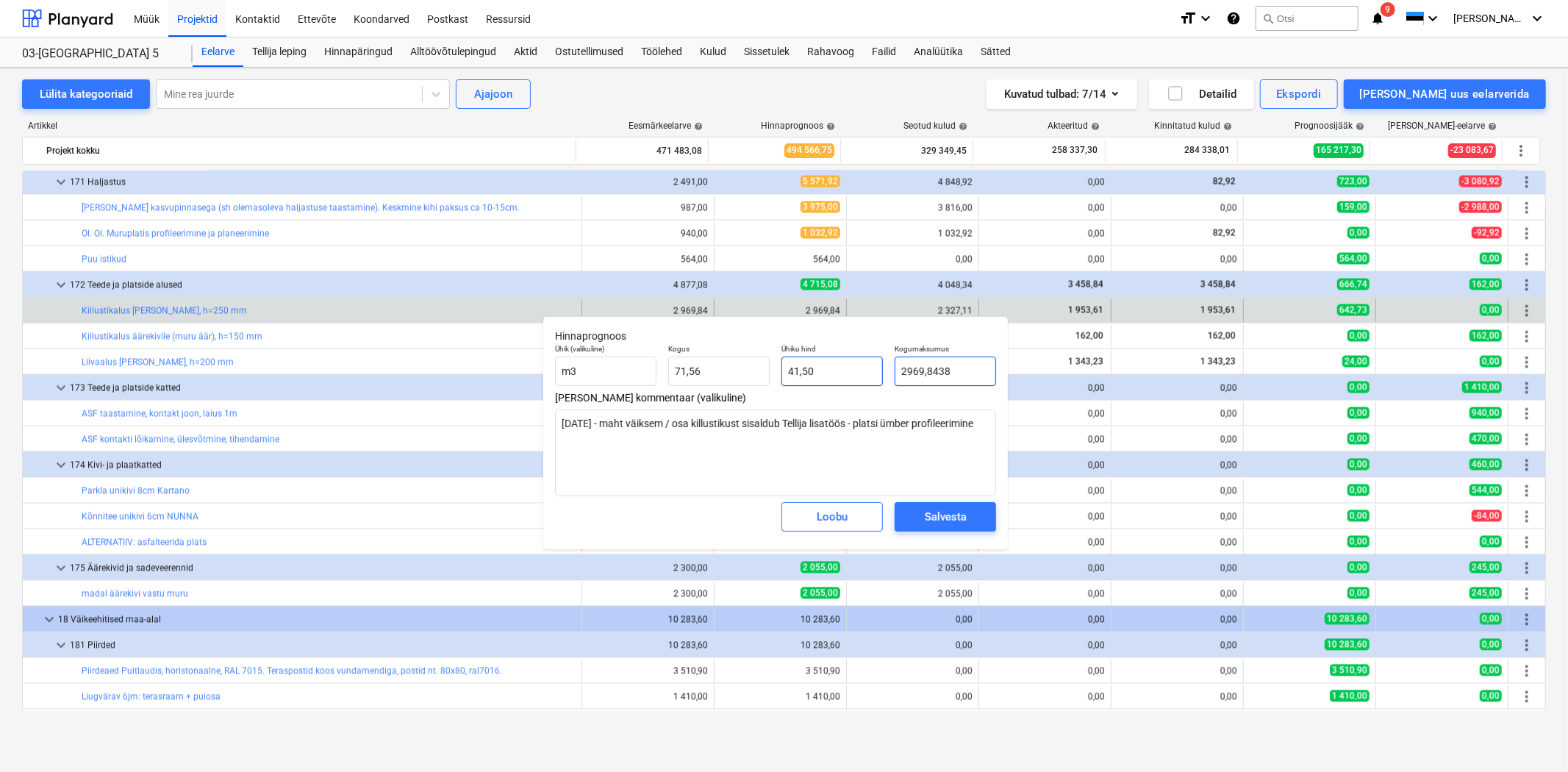
drag, startPoint x: 971, startPoint y: 373, endPoint x: 869, endPoint y: 377, distance: 102.1
click at [869, 377] on div "Ühik (valikuline) m3 Kogus 71,56 Ühiku hind 41,50 Kogumaksumus 2969,8438" at bounding box center [775, 364] width 452 height 53
click at [921, 519] on span "Salvesta" at bounding box center [945, 517] width 67 height 19
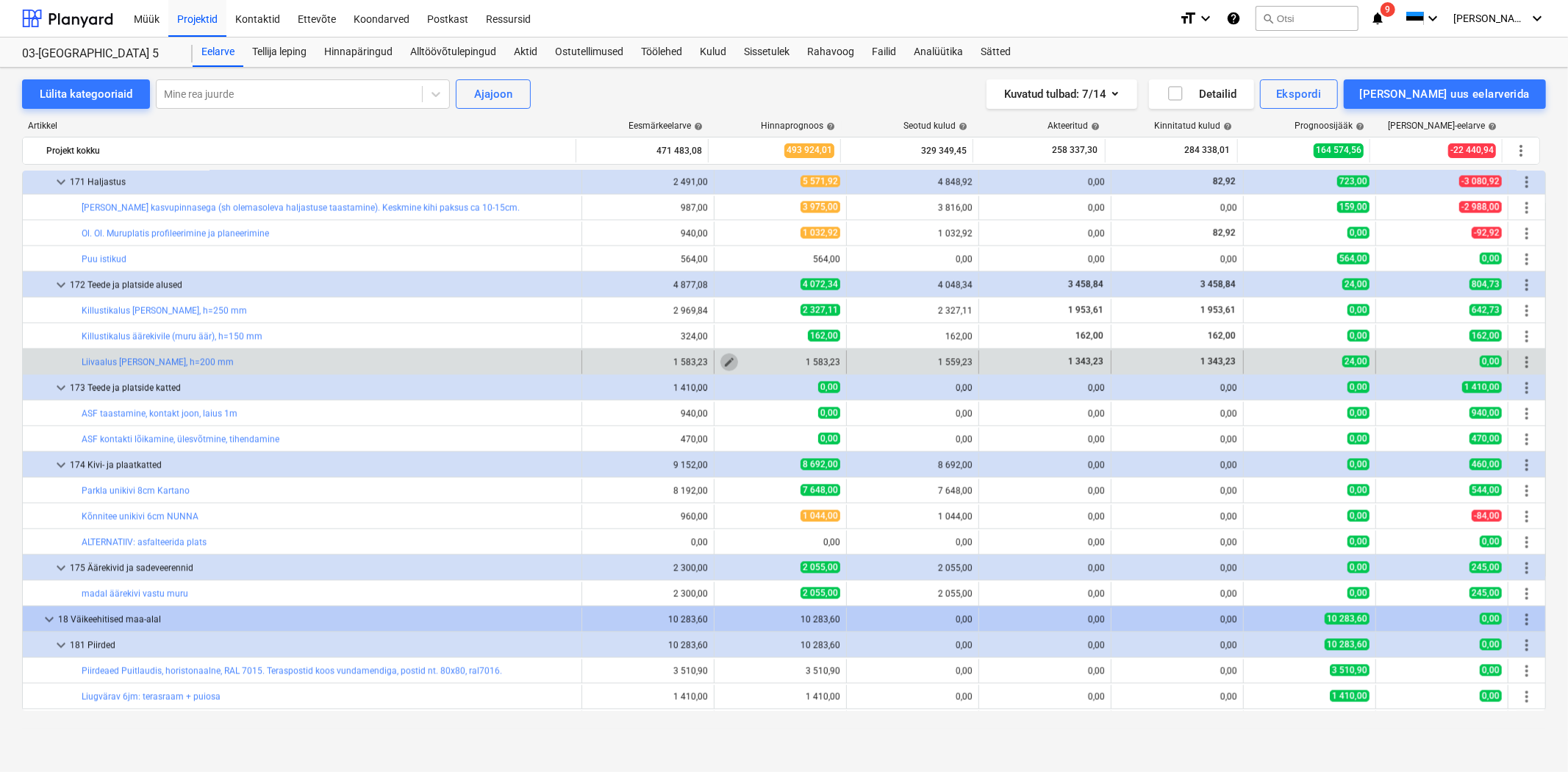
click at [723, 362] on span "edit" at bounding box center [729, 363] width 12 height 12
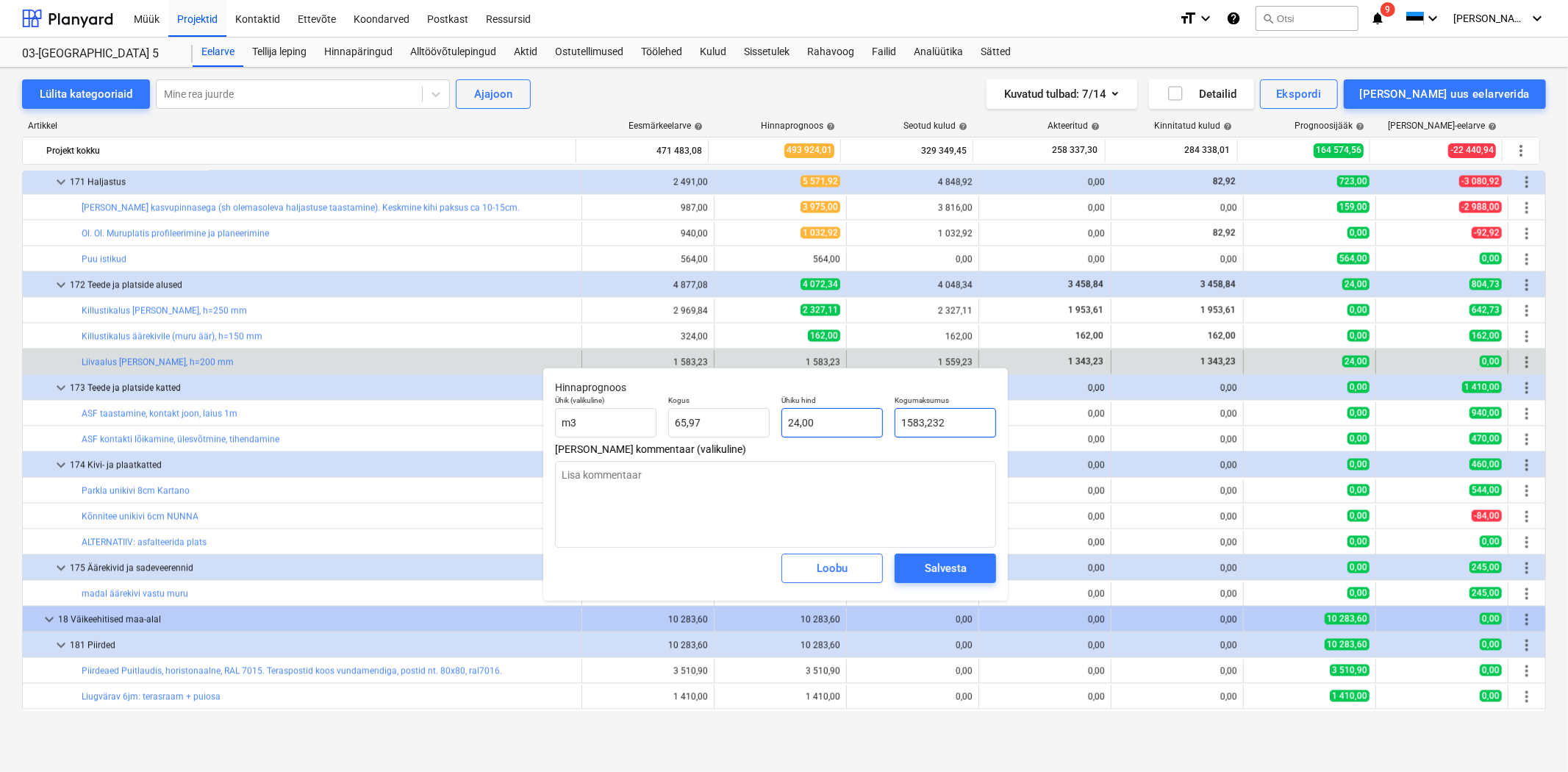
drag, startPoint x: 969, startPoint y: 423, endPoint x: 850, endPoint y: 416, distance: 119.2
click at [850, 416] on div "Ühik (valikuline) m3 Kogus 65,97 Ühiku hind 24,00 Kogumaksumus 1583,232" at bounding box center [775, 416] width 452 height 53
click at [959, 566] on div "Salvesta" at bounding box center [945, 568] width 42 height 19
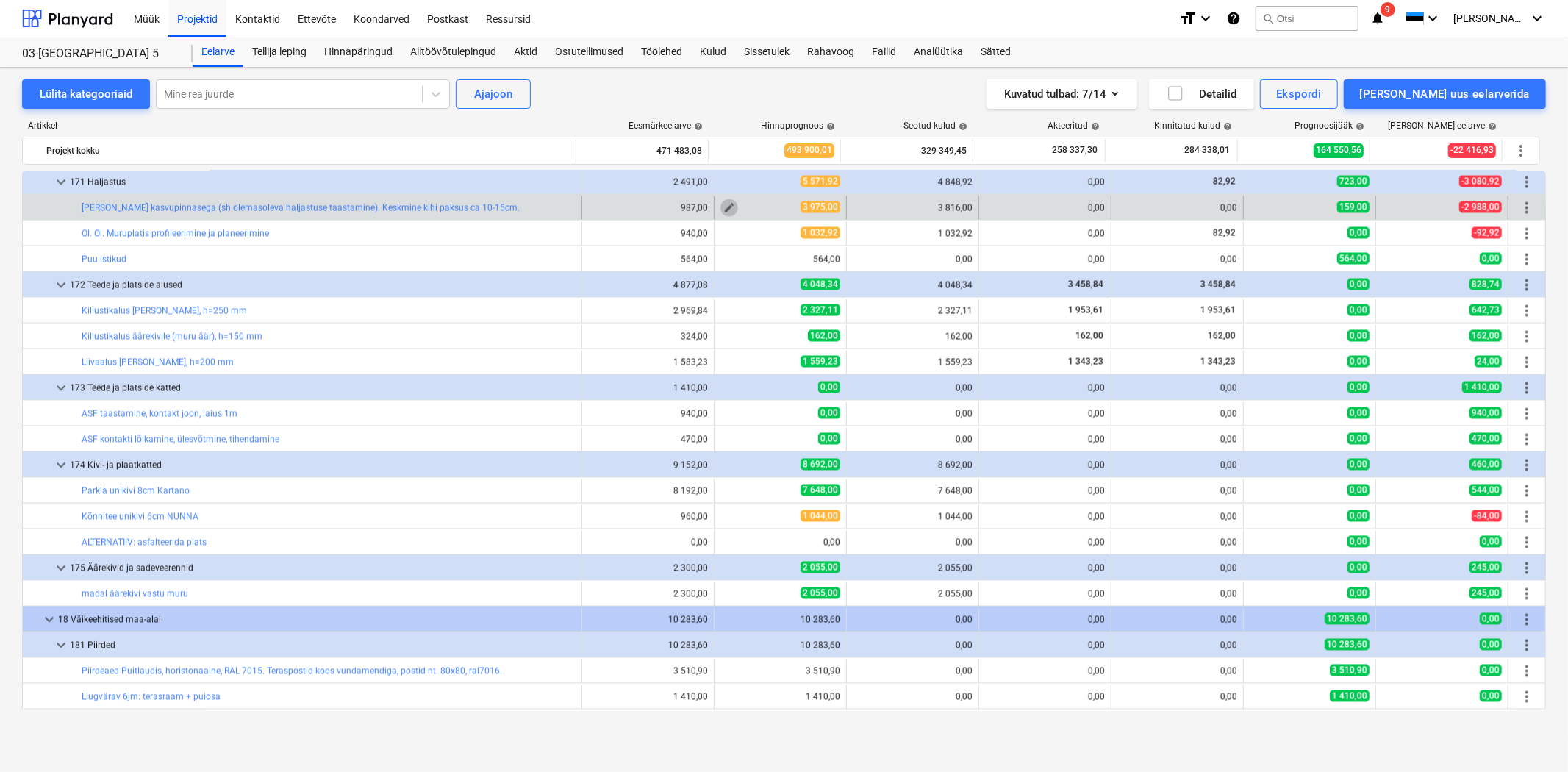
click at [729, 209] on span "edit" at bounding box center [729, 208] width 12 height 12
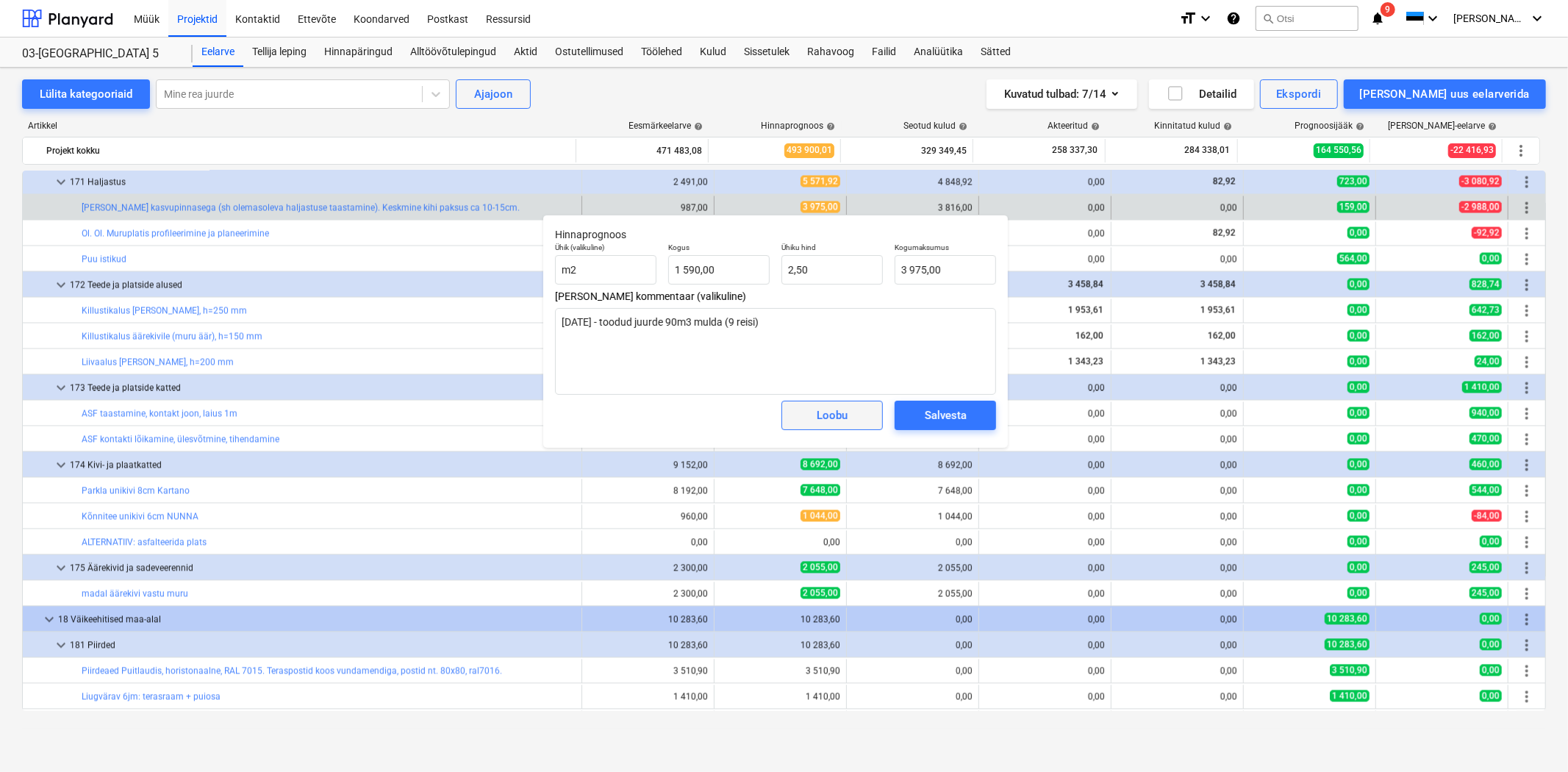
click at [820, 429] on button "Loobu" at bounding box center [832, 415] width 101 height 29
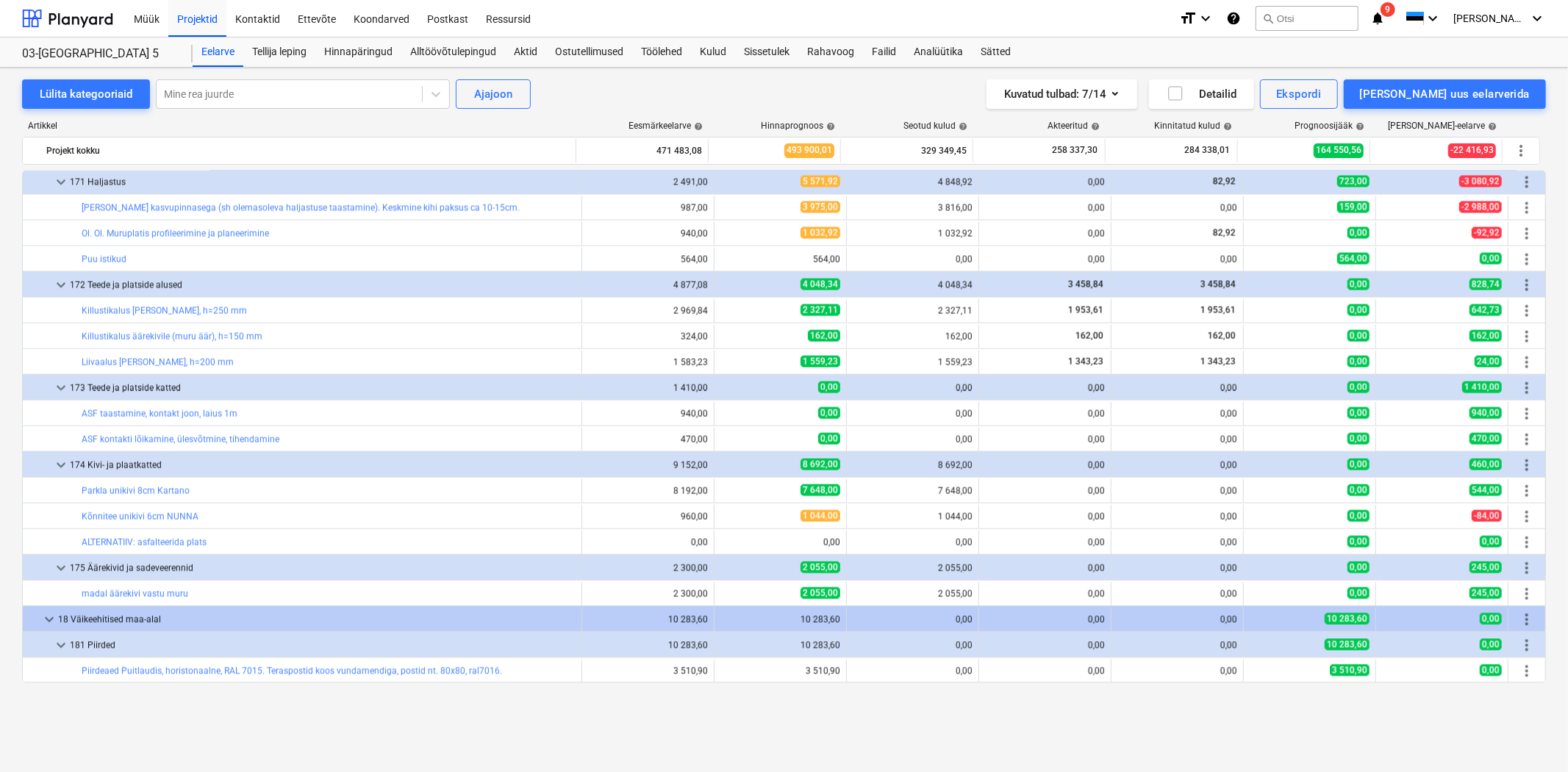
scroll to position [2288, 0]
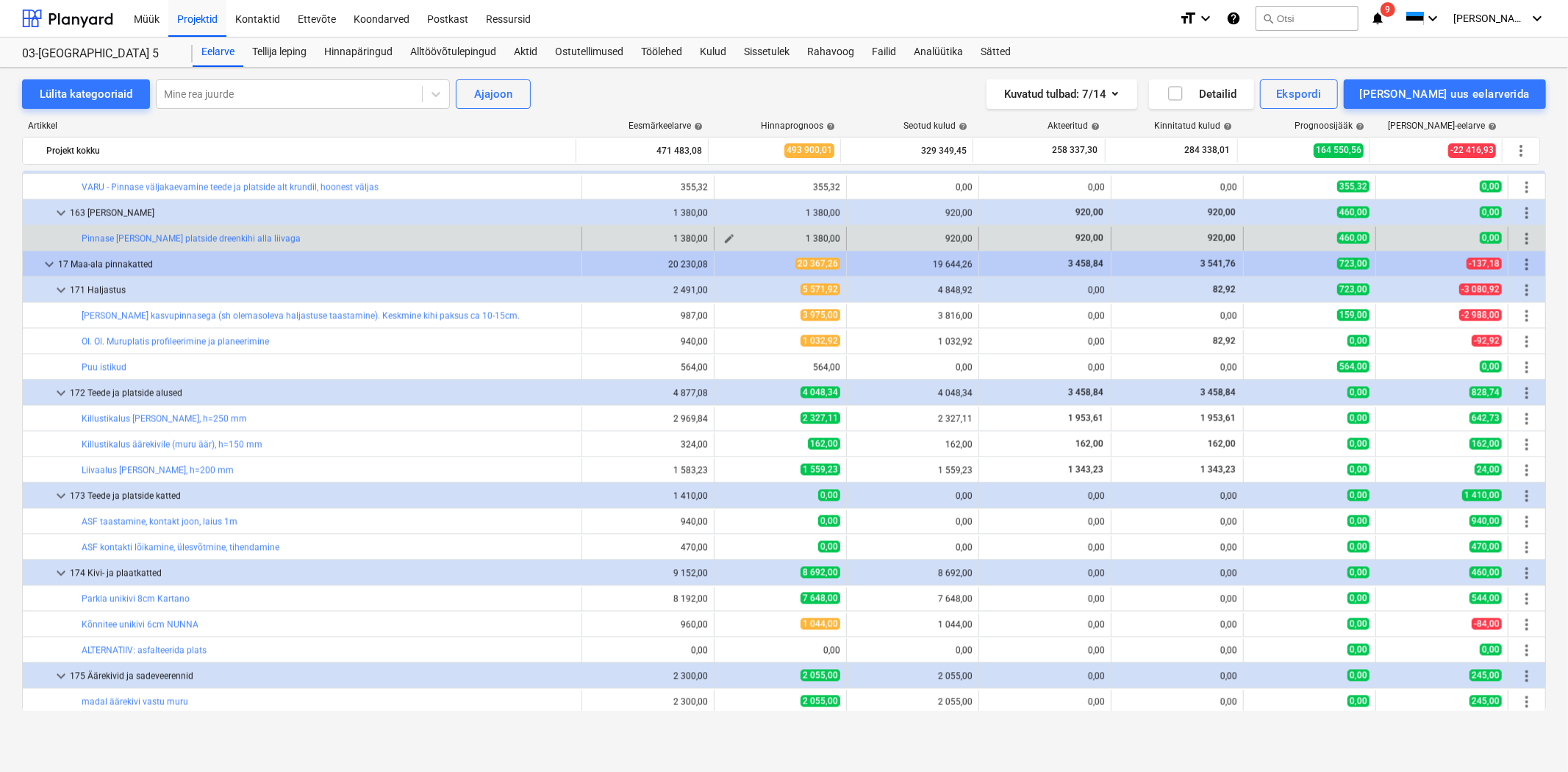
click at [723, 238] on span "edit" at bounding box center [729, 239] width 12 height 12
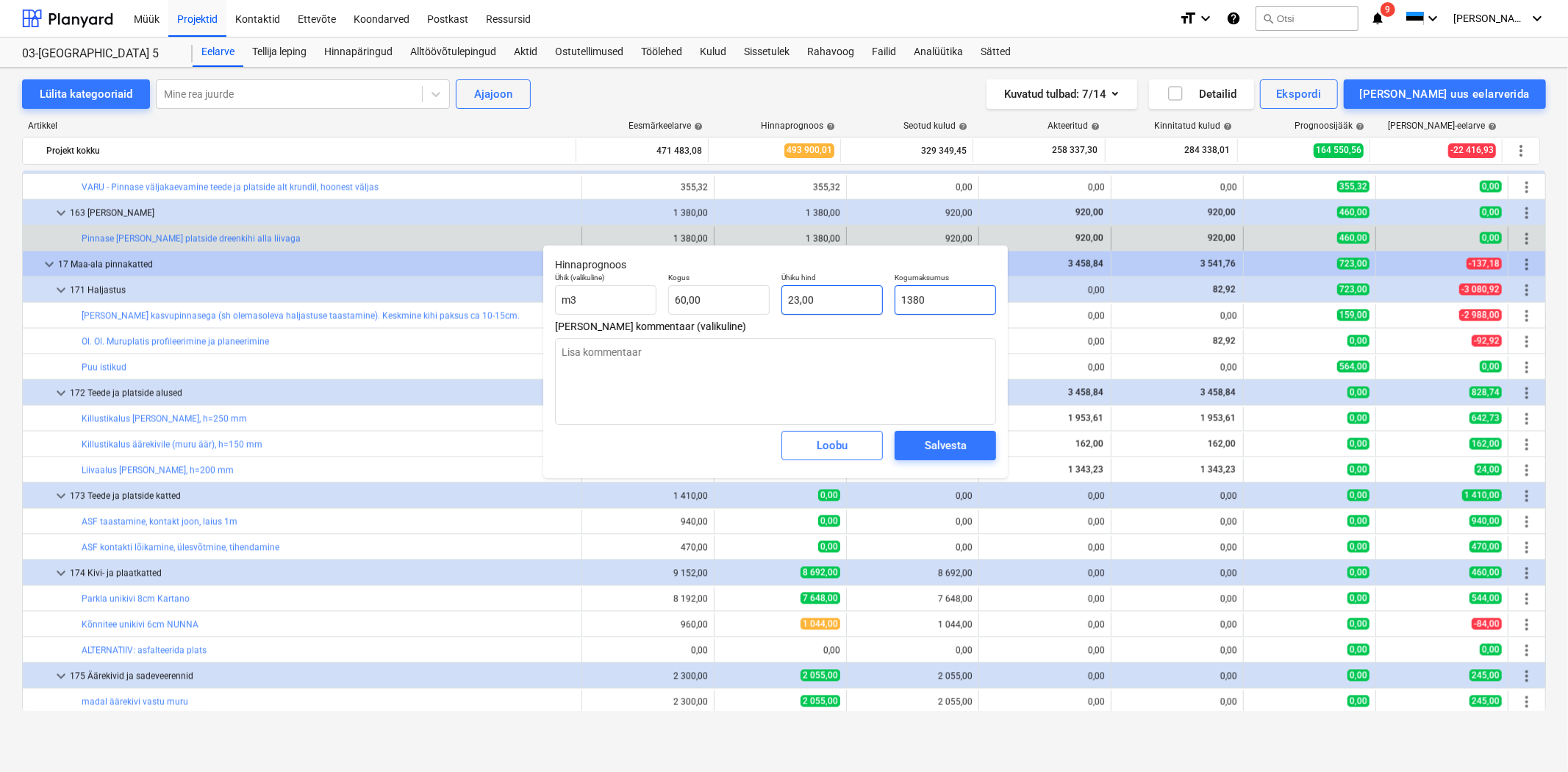
drag, startPoint x: 970, startPoint y: 302, endPoint x: 877, endPoint y: 299, distance: 93.0
click at [877, 299] on div "Ühik (valikuline) m3 Kogus 60,00 Ühiku hind 23,00 Kogumaksumus 1380" at bounding box center [775, 293] width 452 height 53
click at [797, 347] on textarea at bounding box center [776, 381] width 441 height 87
click at [921, 443] on span "Salvesta" at bounding box center [945, 445] width 67 height 19
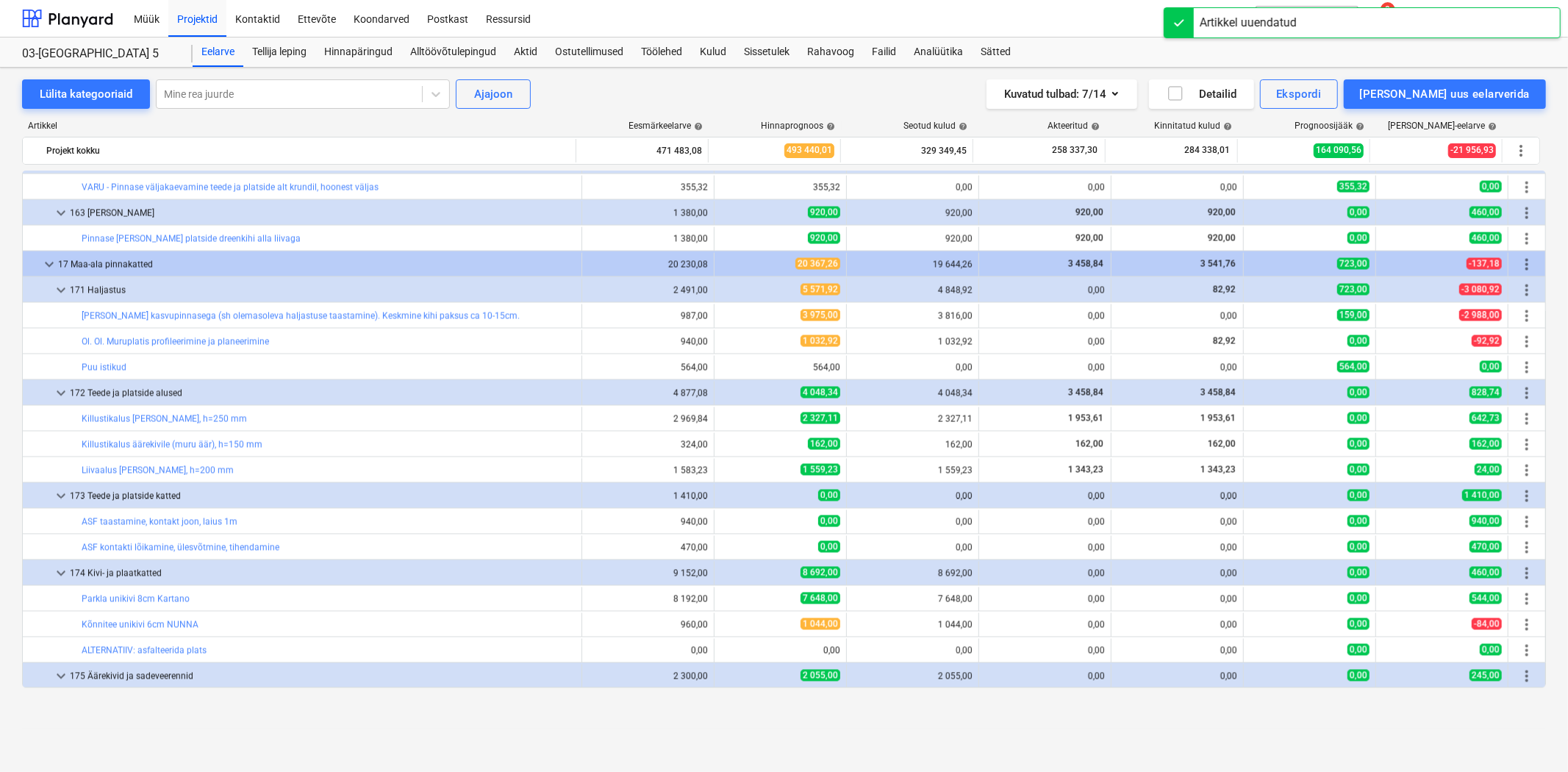
scroll to position [2178, 0]
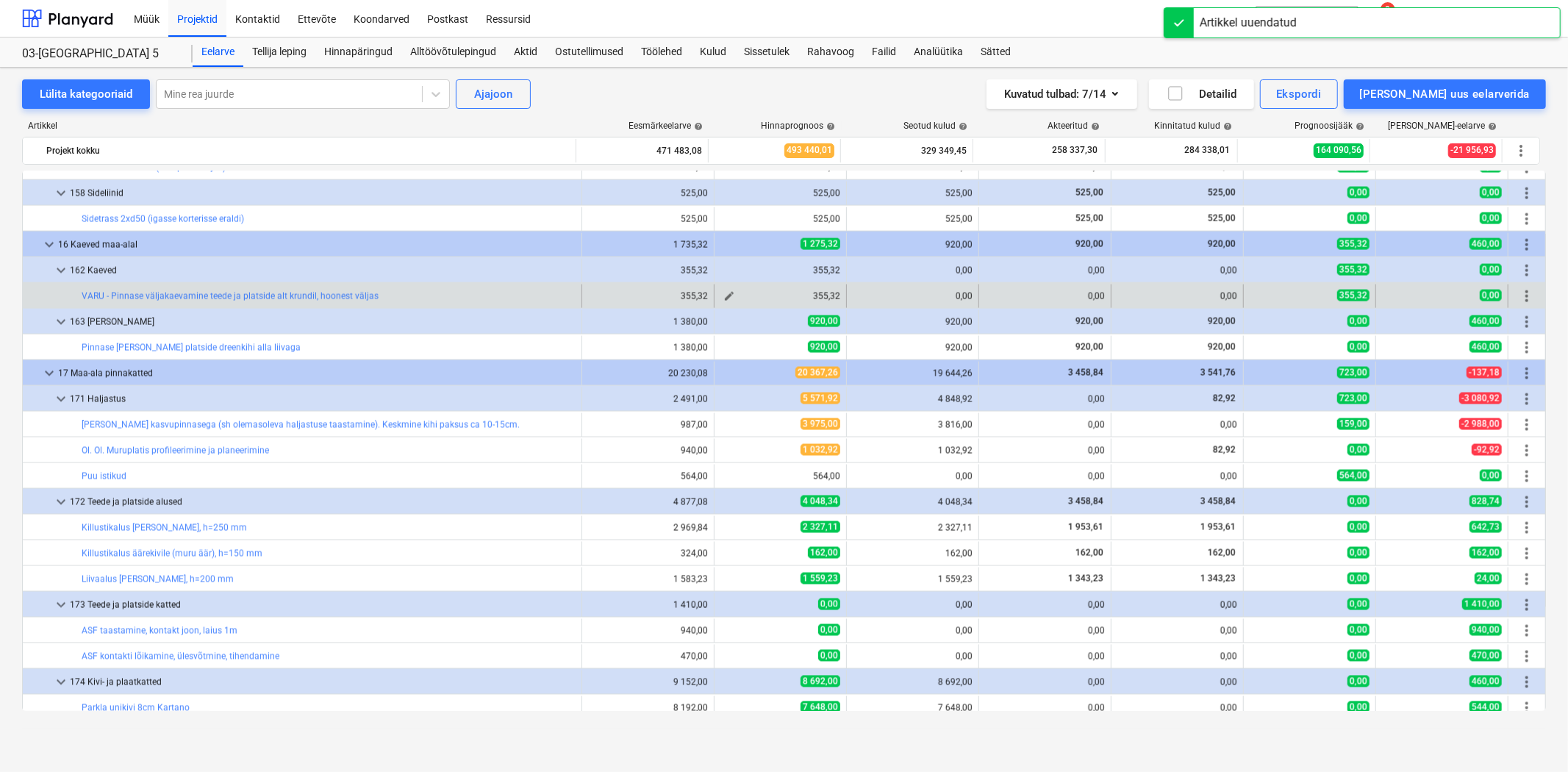
click at [723, 295] on span "edit" at bounding box center [729, 296] width 12 height 12
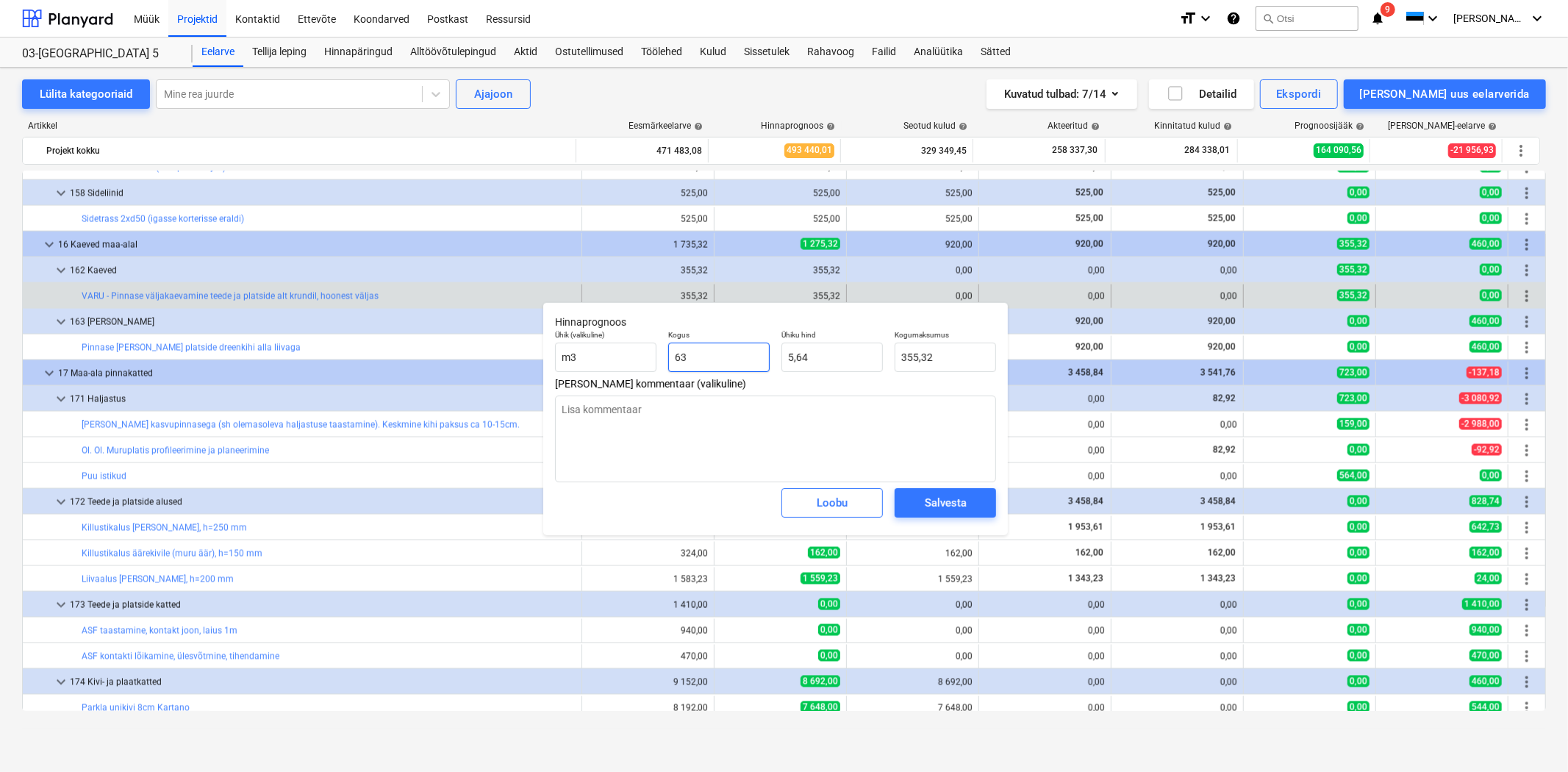
drag, startPoint x: 709, startPoint y: 359, endPoint x: 672, endPoint y: 355, distance: 37.2
click at [674, 355] on input "63" at bounding box center [718, 357] width 101 height 29
click at [640, 415] on textarea at bounding box center [776, 438] width 441 height 87
click at [909, 502] on button "Salvesta" at bounding box center [945, 502] width 101 height 29
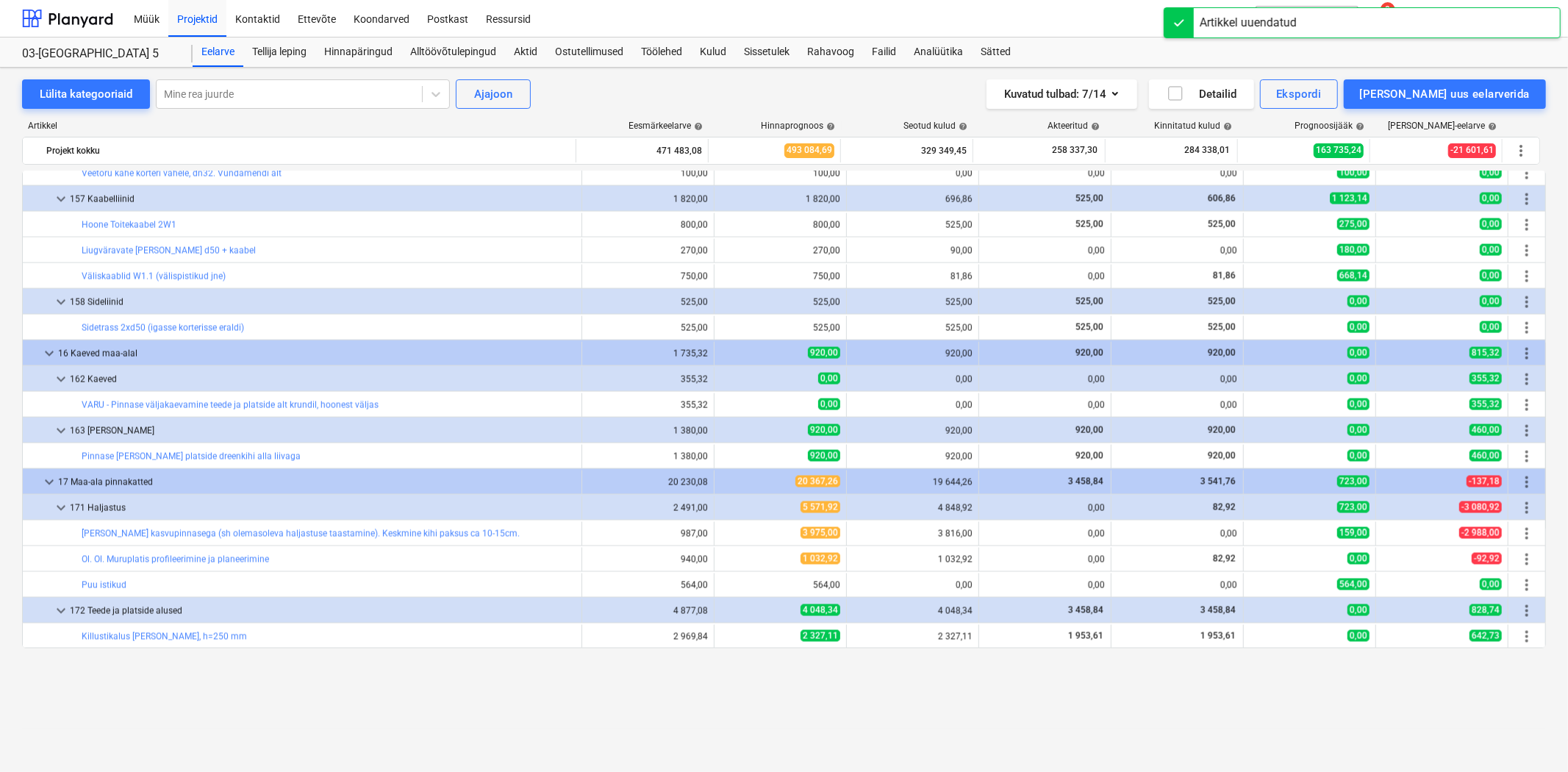
scroll to position [1960, 0]
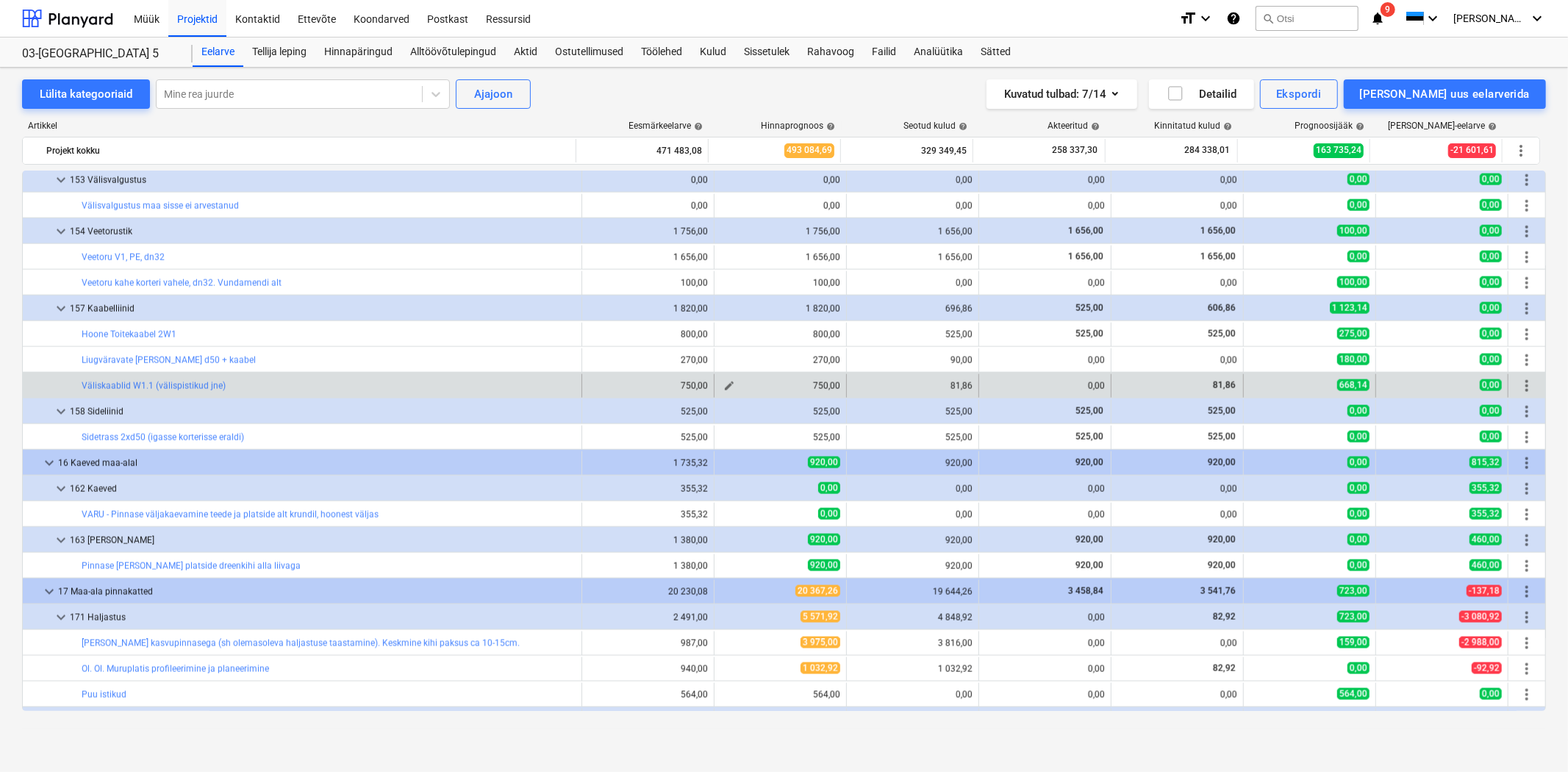
click at [724, 390] on span "edit" at bounding box center [729, 386] width 12 height 12
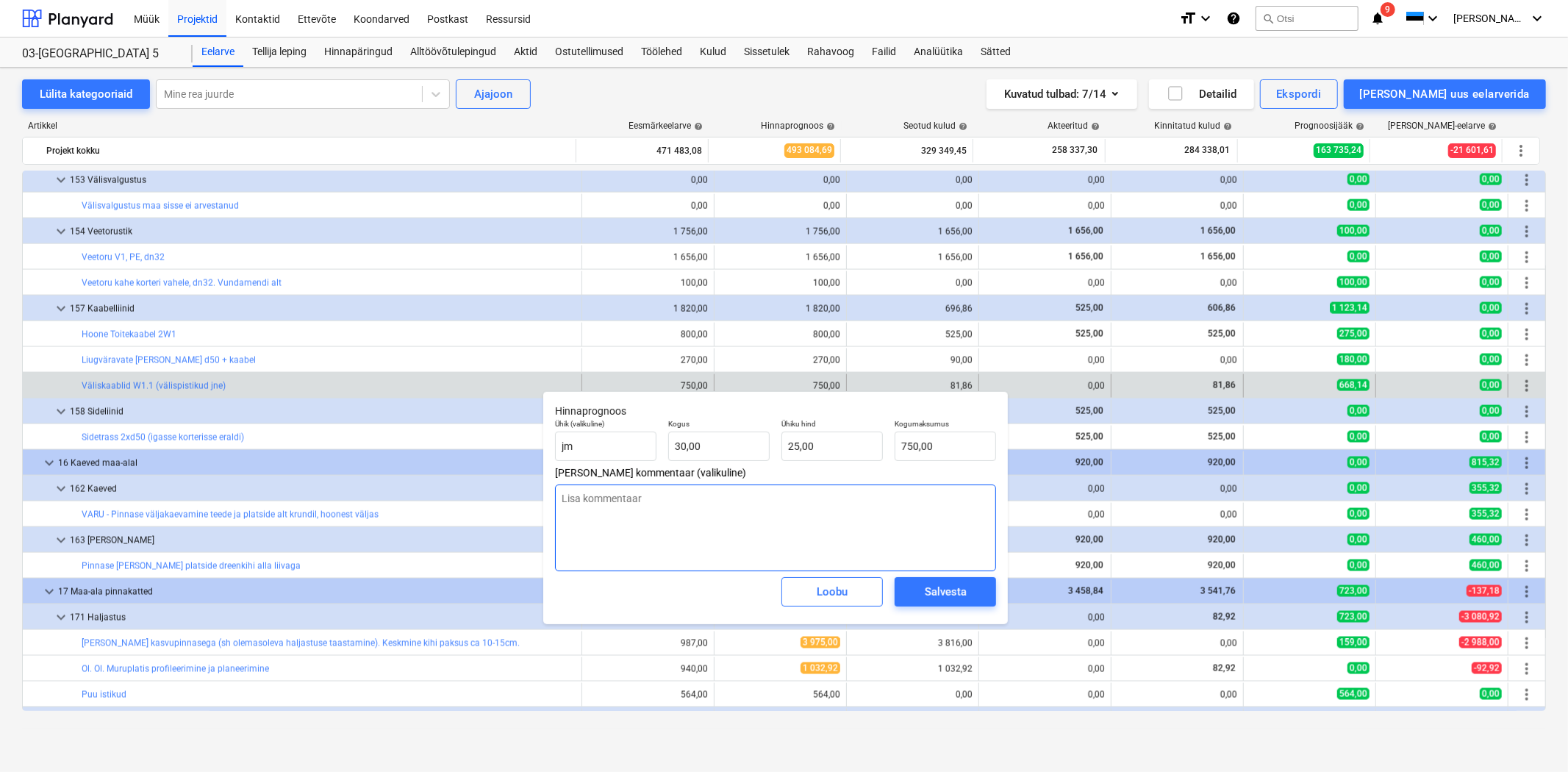
click at [676, 498] on textarea at bounding box center [776, 527] width 441 height 87
drag, startPoint x: 722, startPoint y: 444, endPoint x: 643, endPoint y: 439, distance: 79.2
click at [643, 439] on div "Ühik (valikuline) jm Kogus 30 Ühiku hind 25,00 Kogumaksumus 750,00" at bounding box center [775, 439] width 452 height 53
click at [923, 591] on span "Salvesta" at bounding box center [945, 592] width 67 height 19
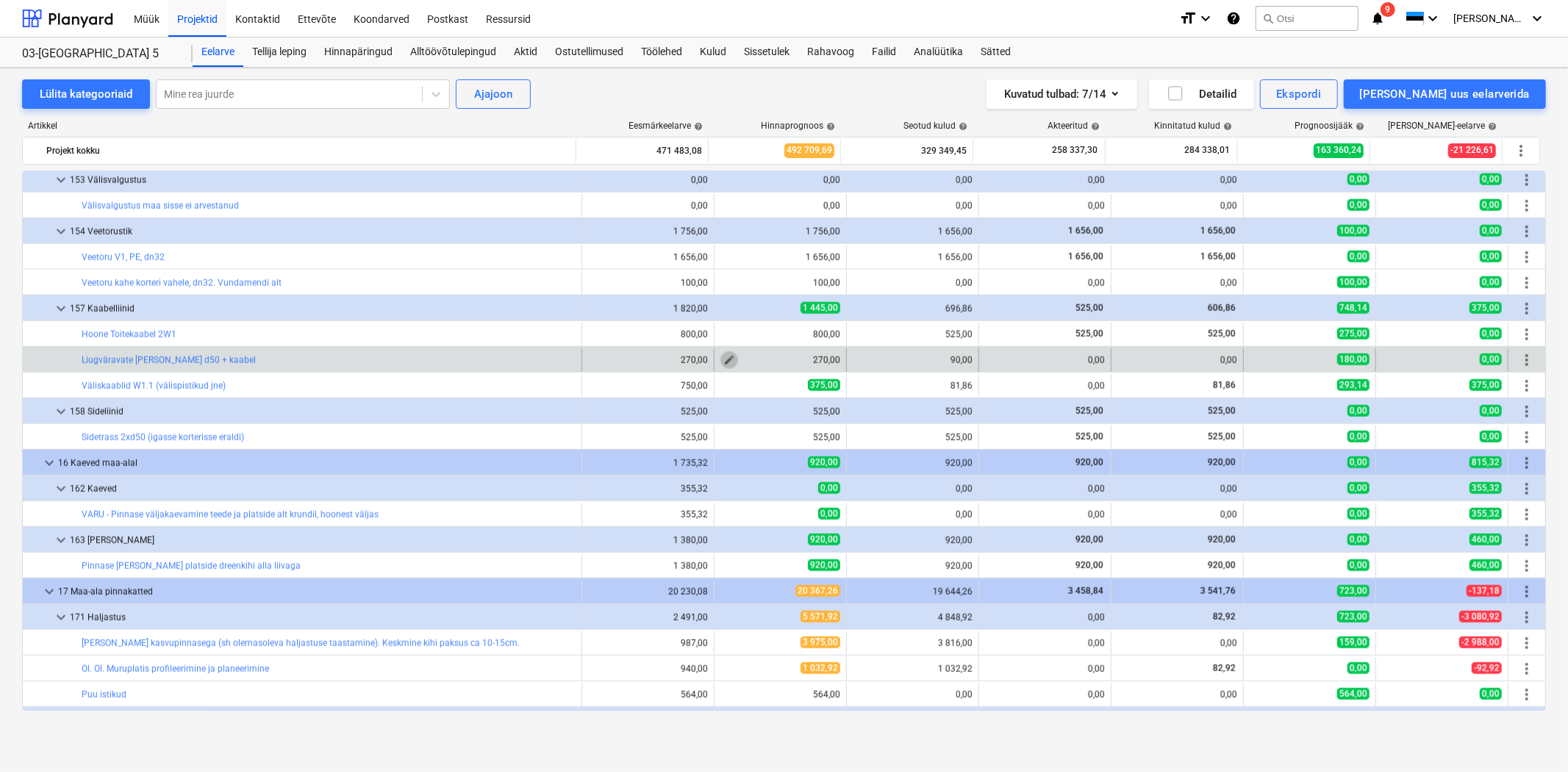
click at [730, 363] on span "edit" at bounding box center [729, 360] width 12 height 12
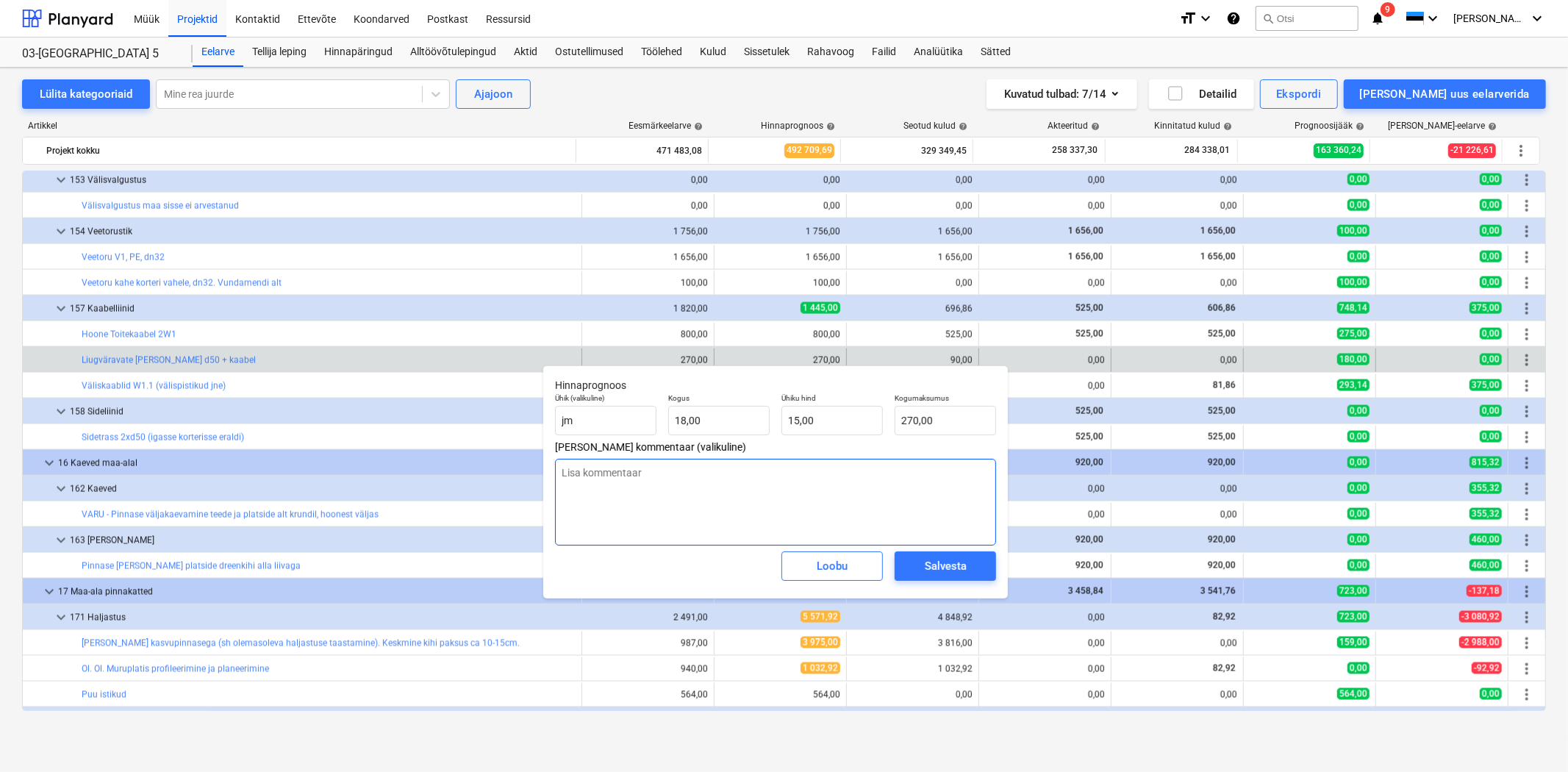
click at [656, 473] on textarea at bounding box center [776, 502] width 441 height 87
drag, startPoint x: 715, startPoint y: 422, endPoint x: 643, endPoint y: 419, distance: 72.1
click at [643, 419] on div "Ühik (valikuline) jm Kogus 18 Ühiku hind 15,00 Kogumaksumus 270,00" at bounding box center [775, 414] width 452 height 53
click at [941, 561] on div "Salvesta" at bounding box center [945, 566] width 42 height 19
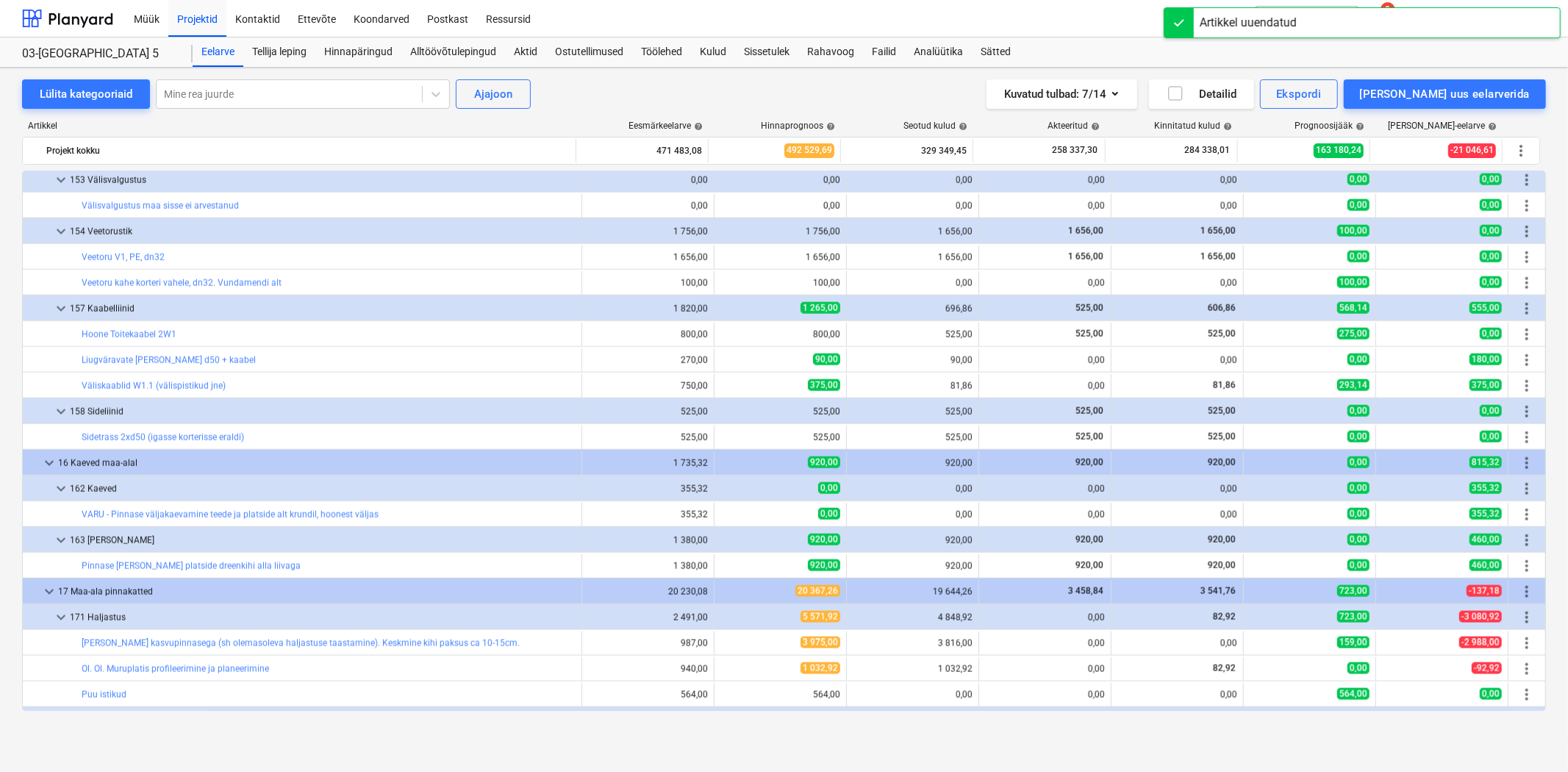
click at [726, 333] on span "edit" at bounding box center [729, 334] width 12 height 12
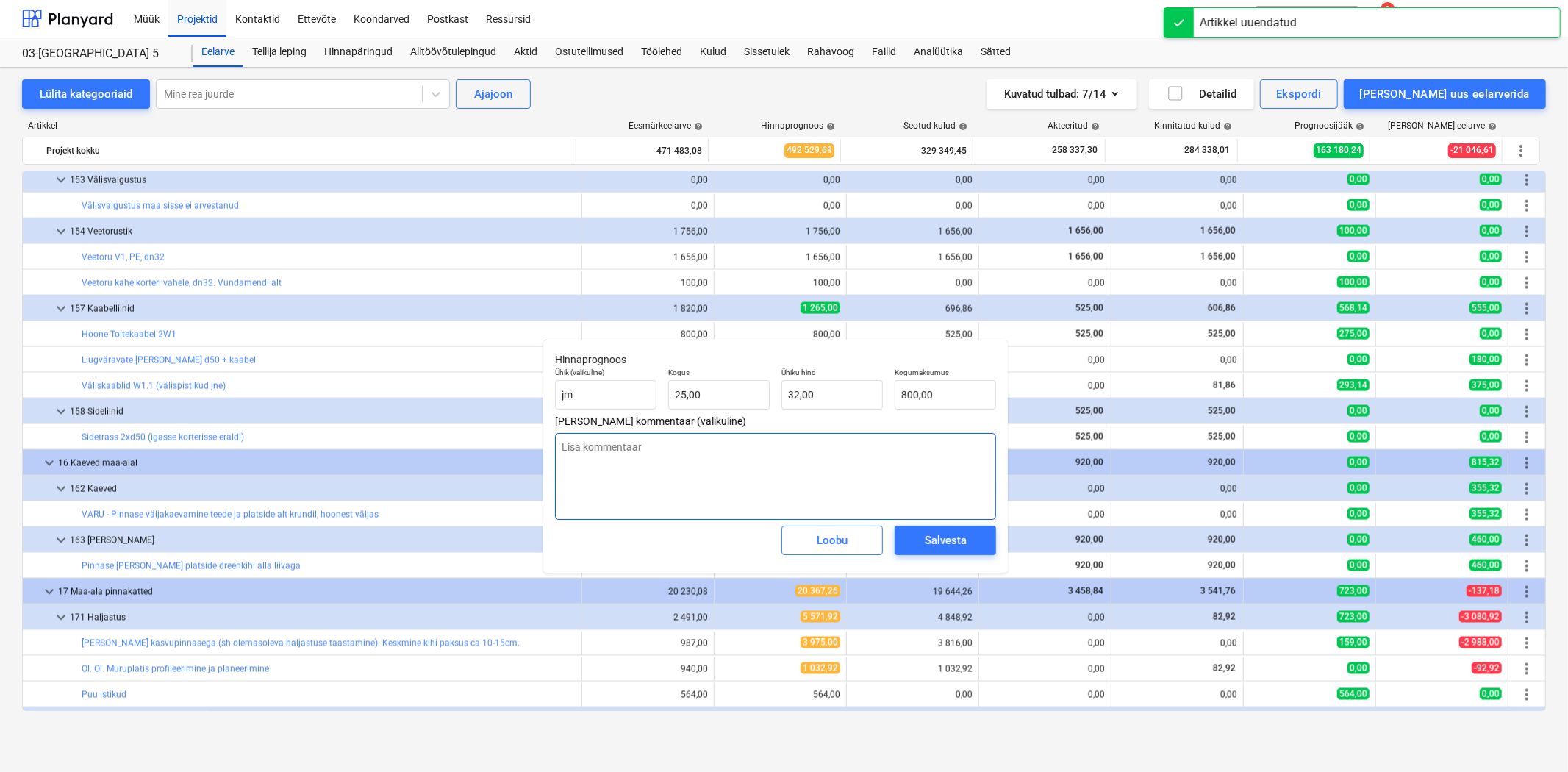
click at [674, 439] on textarea at bounding box center [776, 476] width 441 height 87
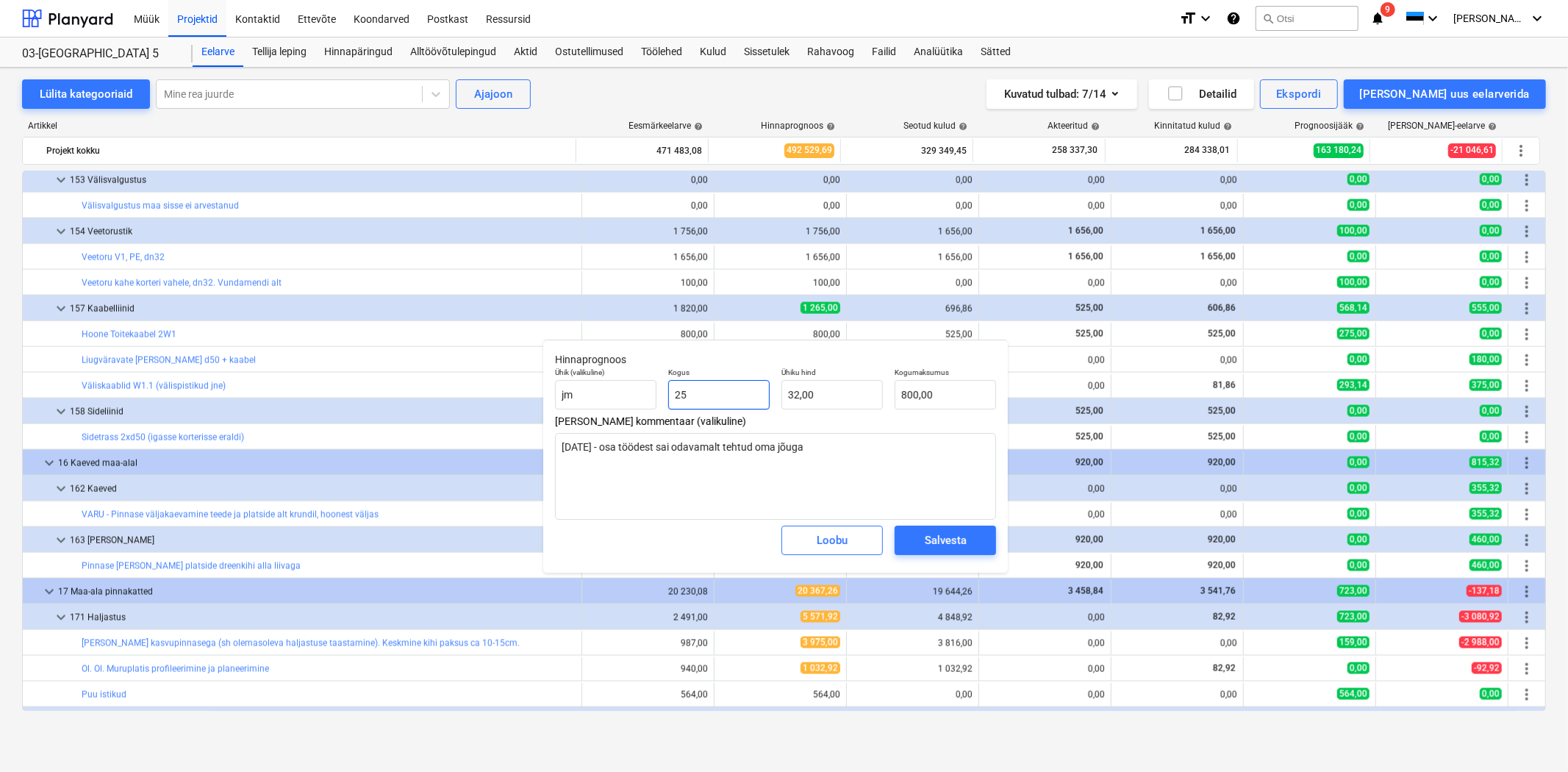
drag, startPoint x: 710, startPoint y: 393, endPoint x: 661, endPoint y: 392, distance: 49.0
click at [662, 392] on div "Kogus 25" at bounding box center [718, 388] width 113 height 53
drag, startPoint x: 796, startPoint y: 383, endPoint x: 773, endPoint y: 378, distance: 23.5
click at [773, 378] on div "Ühik (valikuline) jm Kogus 25,00 Ühiku hind 32 Kogumaksumus 800,00" at bounding box center [775, 388] width 452 height 53
drag, startPoint x: 935, startPoint y: 394, endPoint x: 883, endPoint y: 393, distance: 52.0
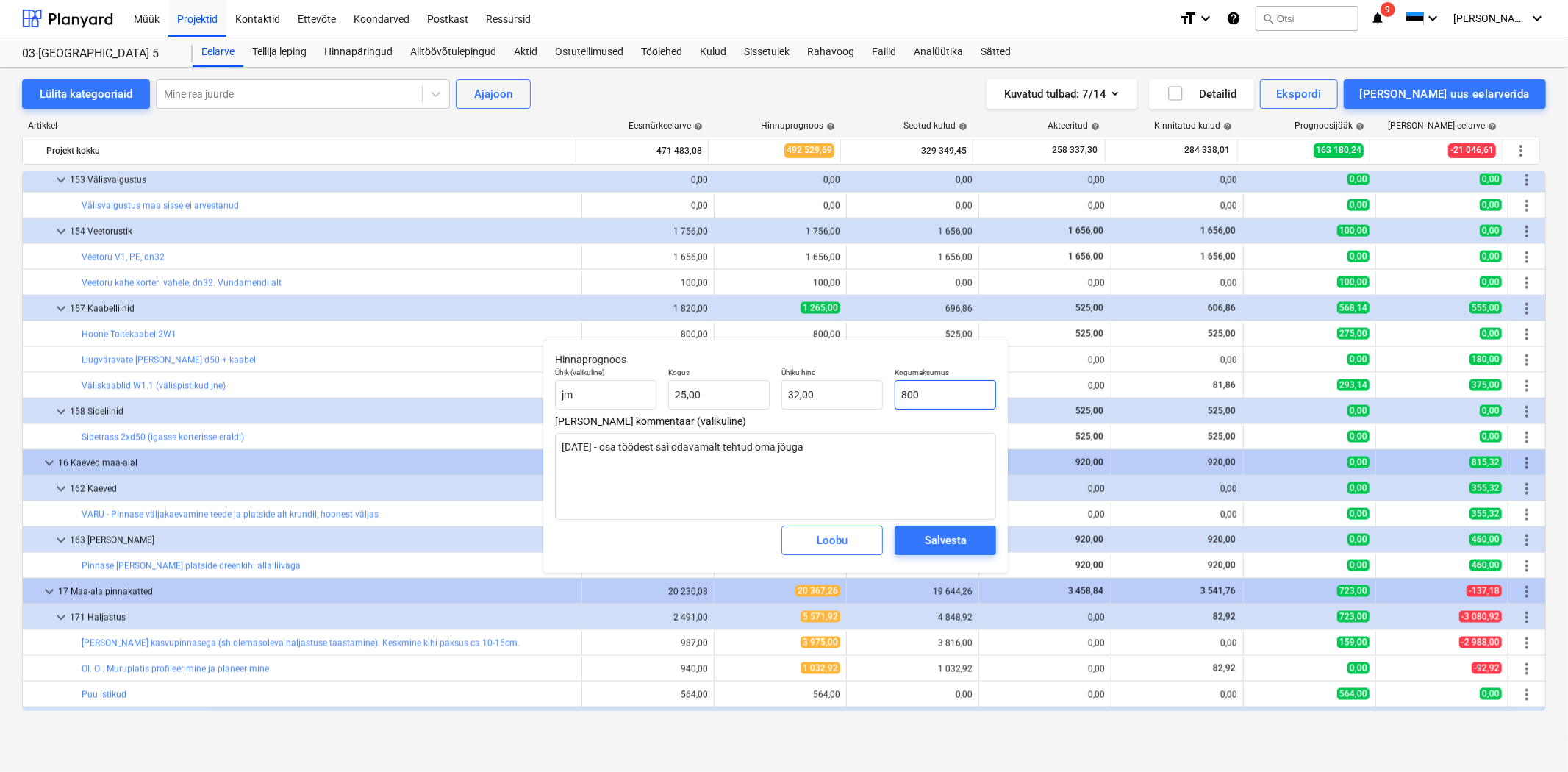
click at [883, 393] on div "Ühik (valikuline) jm Kogus 25,00 Ühiku hind 32,00 Kogumaksumus 800" at bounding box center [775, 388] width 452 height 53
click at [912, 539] on span "Salvesta" at bounding box center [945, 541] width 67 height 19
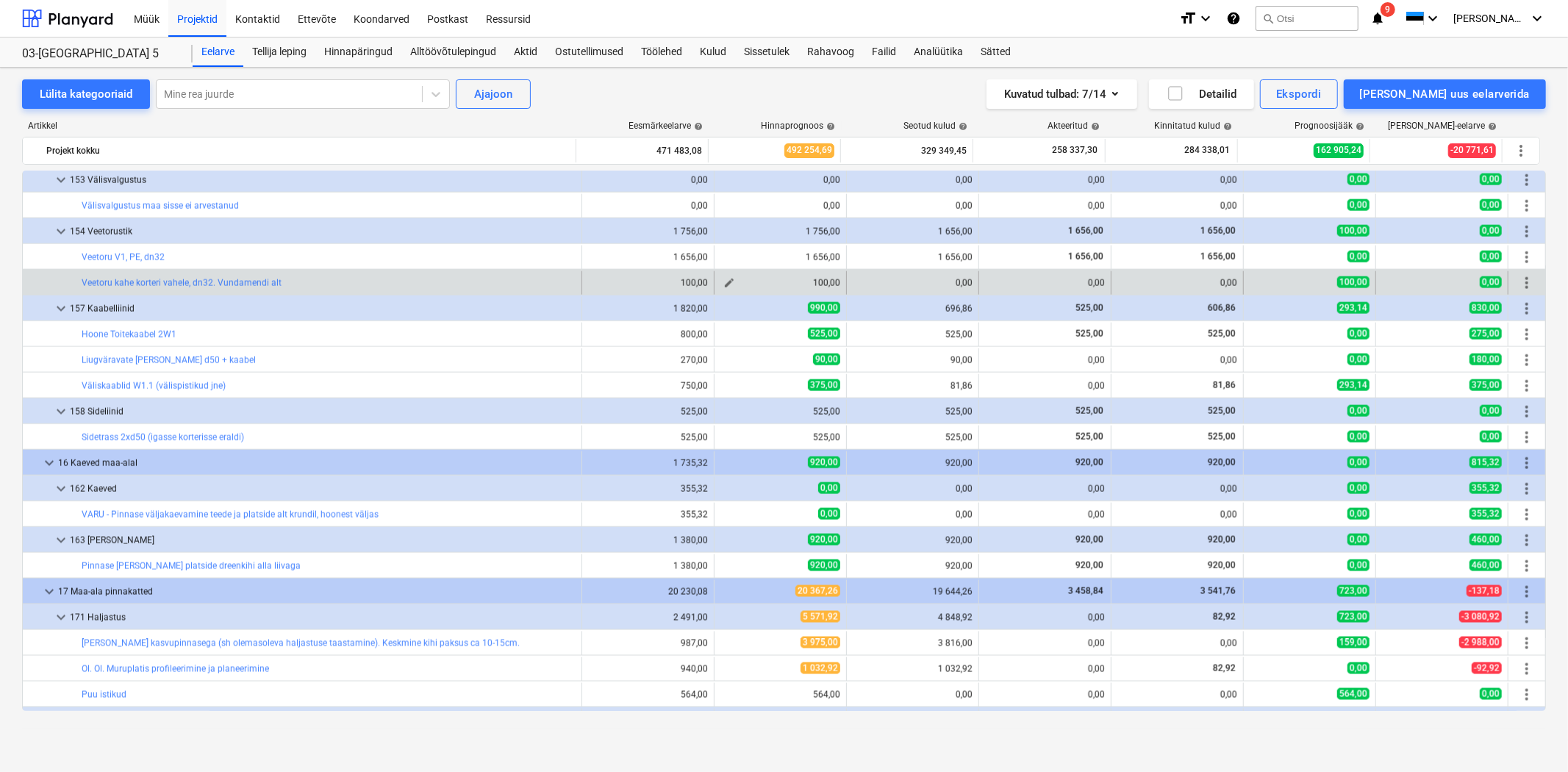
click at [723, 279] on span "edit" at bounding box center [729, 283] width 12 height 12
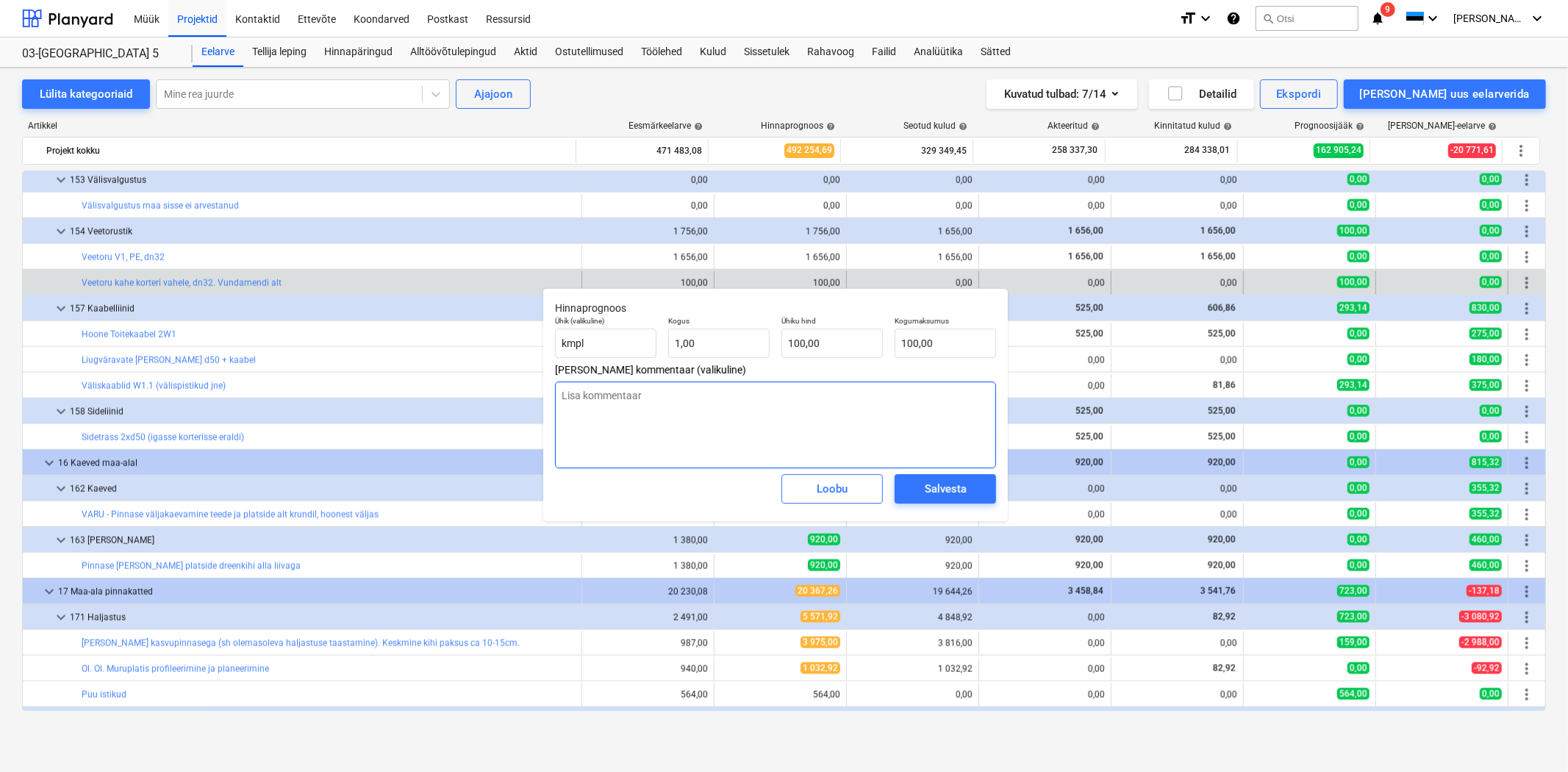
click at [672, 405] on textarea at bounding box center [776, 424] width 441 height 87
drag, startPoint x: 717, startPoint y: 344, endPoint x: 621, endPoint y: 342, distance: 96.0
click at [629, 341] on div "Ühik (valikuline) kmpl Kogus 1 Ühiku hind 100,00 Kogumaksumus 100,00" at bounding box center [775, 336] width 452 height 53
click at [914, 486] on span "Salvesta" at bounding box center [945, 489] width 67 height 19
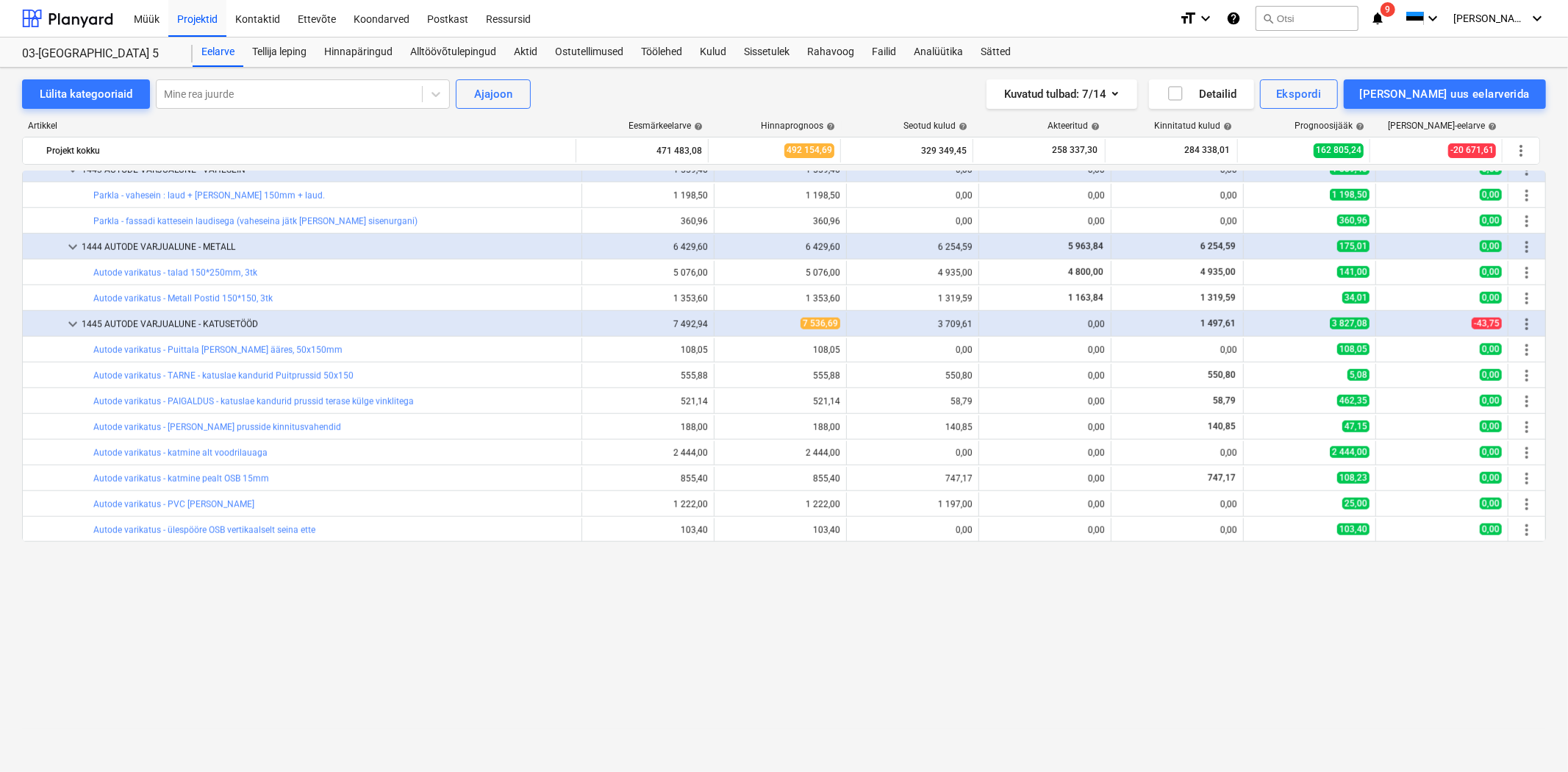
scroll to position [980, 0]
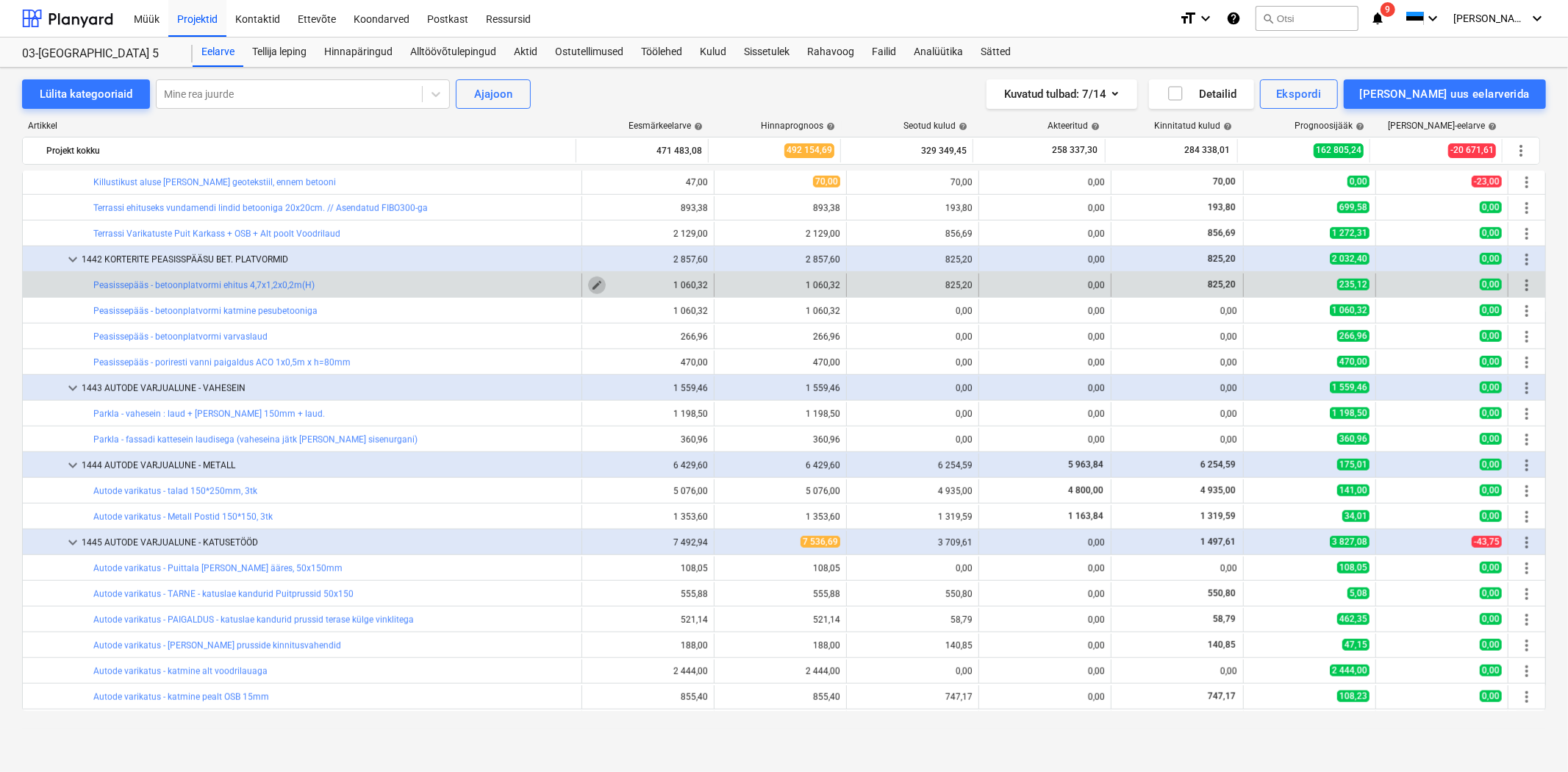
click at [597, 282] on span "edit" at bounding box center [597, 285] width 12 height 12
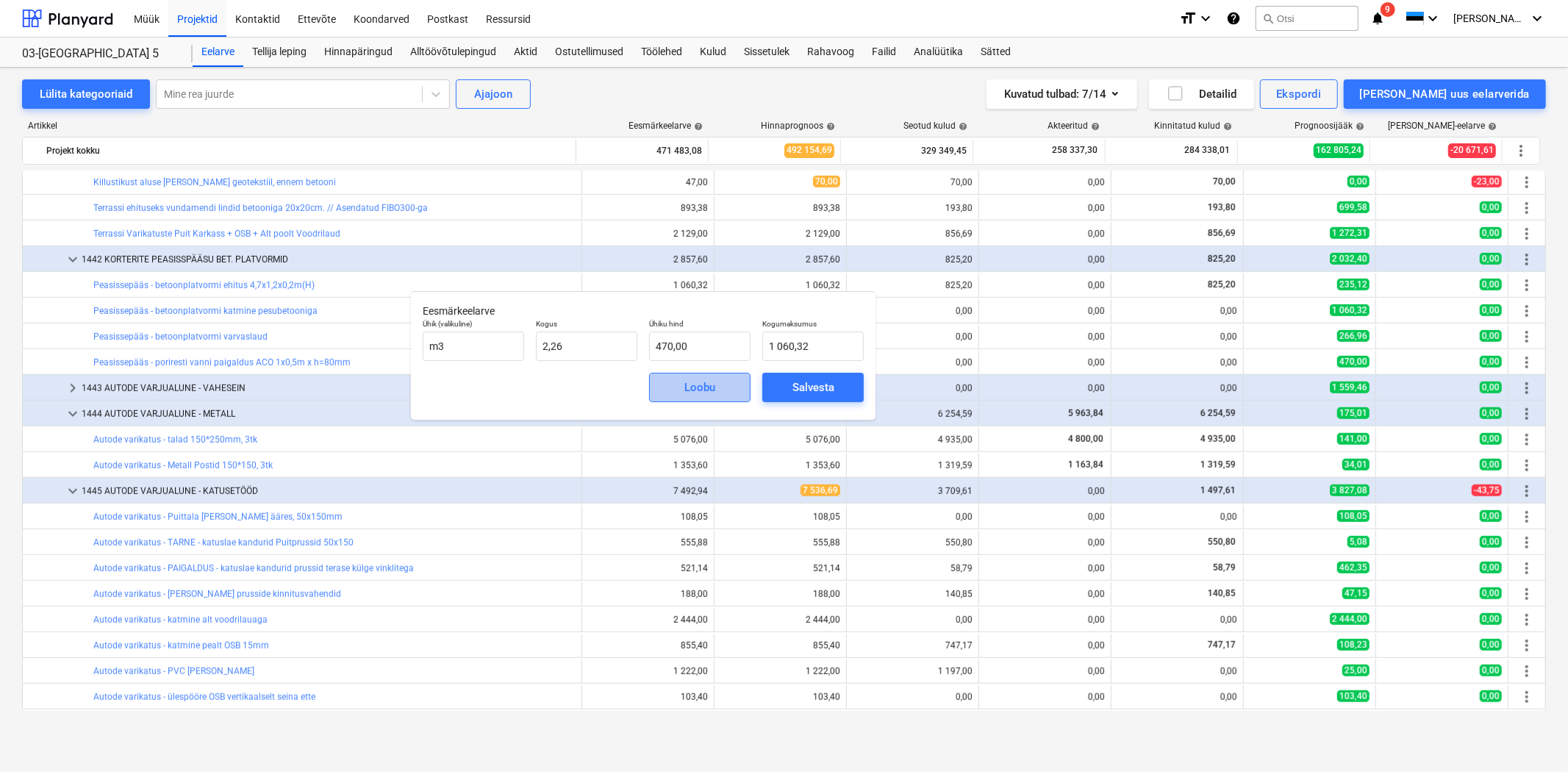
click at [717, 390] on span "Loobu" at bounding box center [700, 387] width 65 height 19
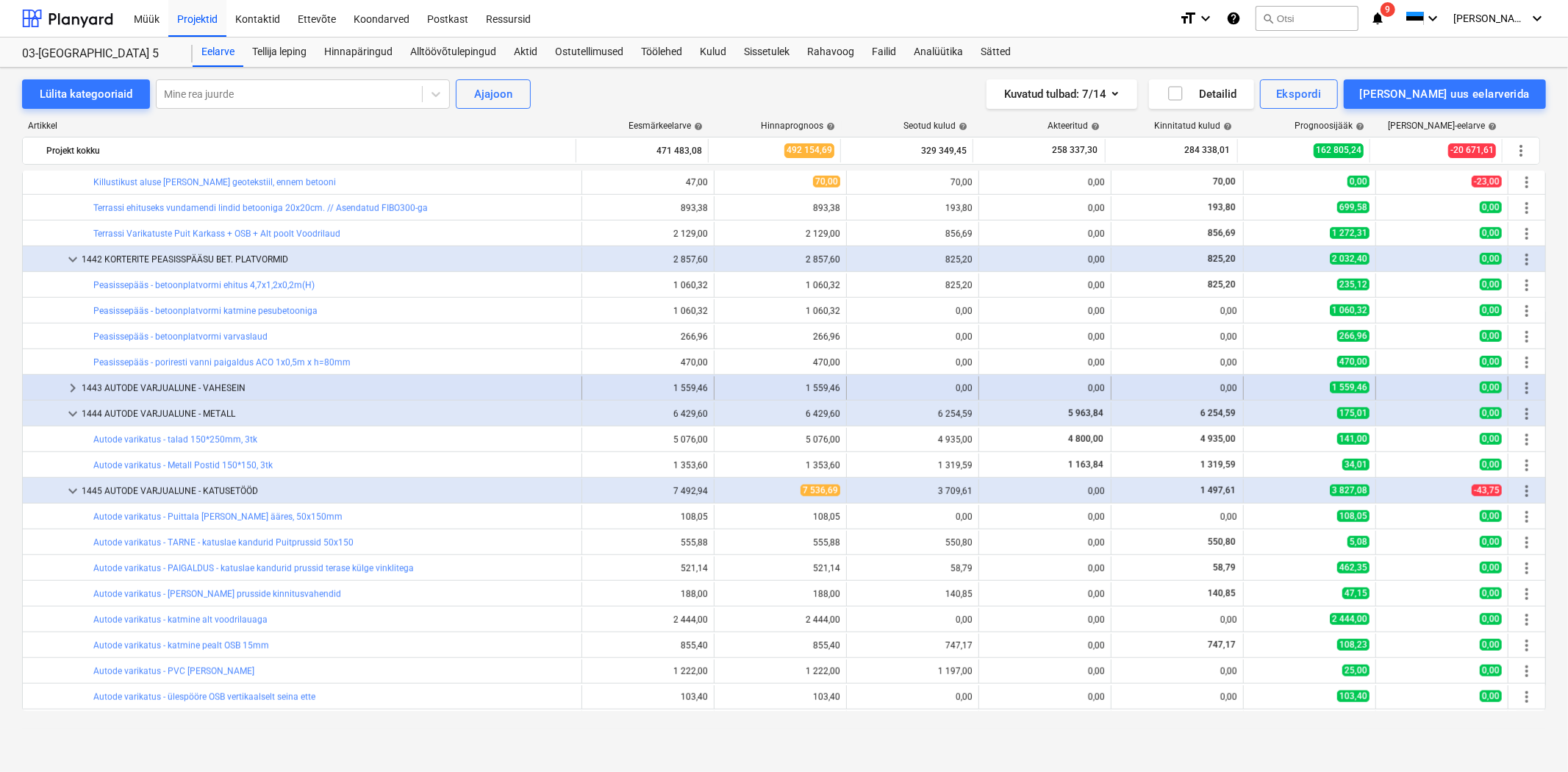
click at [328, 388] on div "1443 AUTODE VARJUALUNE - VAHESEIN" at bounding box center [328, 388] width 494 height 23
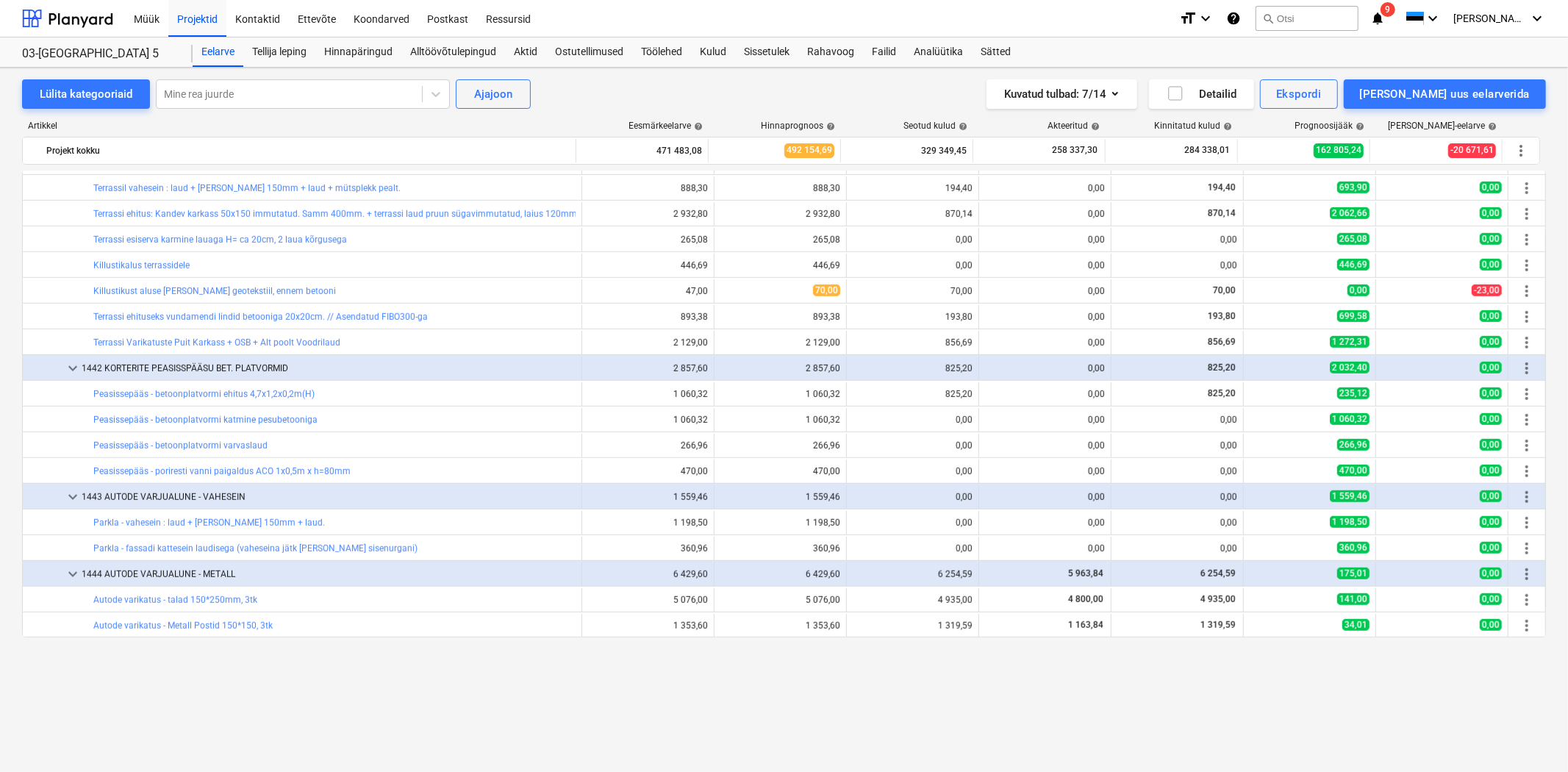
scroll to position [762, 0]
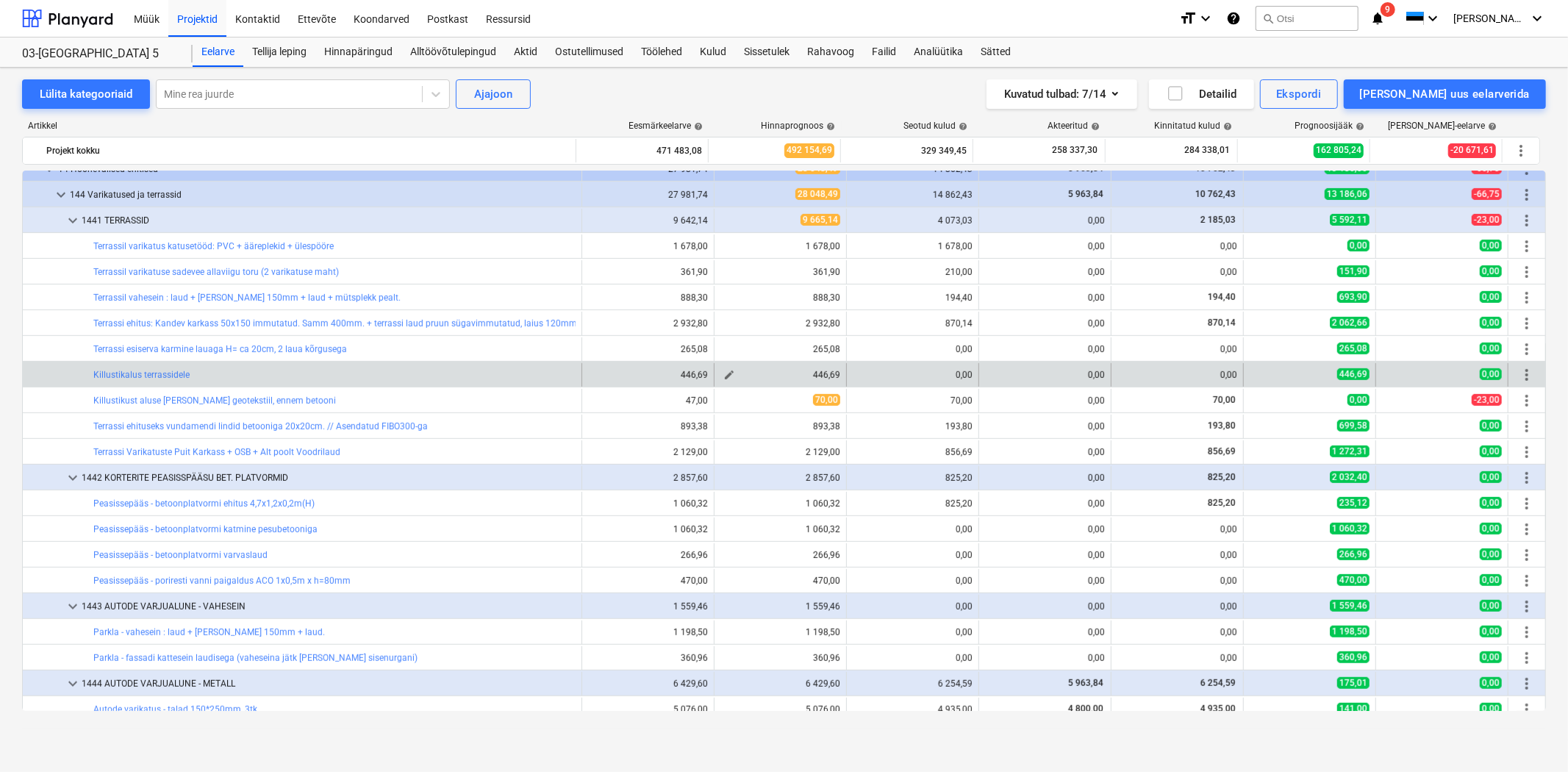
click at [723, 378] on span "edit" at bounding box center [729, 375] width 12 height 12
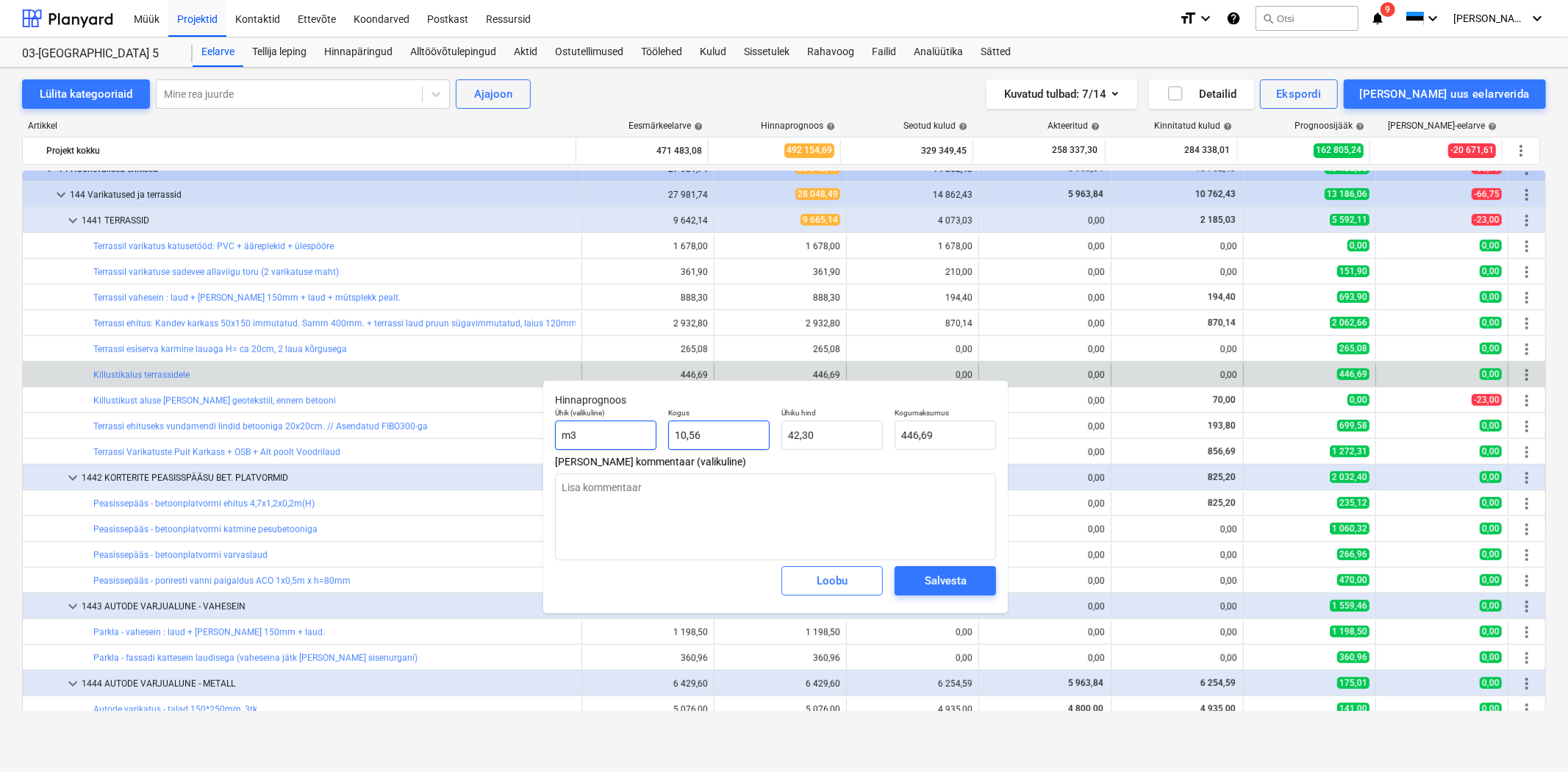
drag, startPoint x: 701, startPoint y: 437, endPoint x: 648, endPoint y: 432, distance: 53.2
click at [648, 432] on div "Ühik (valikuline) m3 Kogus 10,56 Ühiku hind 42,30 Kogumaksumus 446,69" at bounding box center [775, 428] width 452 height 53
click at [647, 489] on textarea at bounding box center [776, 516] width 441 height 87
click at [928, 578] on div "Salvesta" at bounding box center [945, 581] width 42 height 19
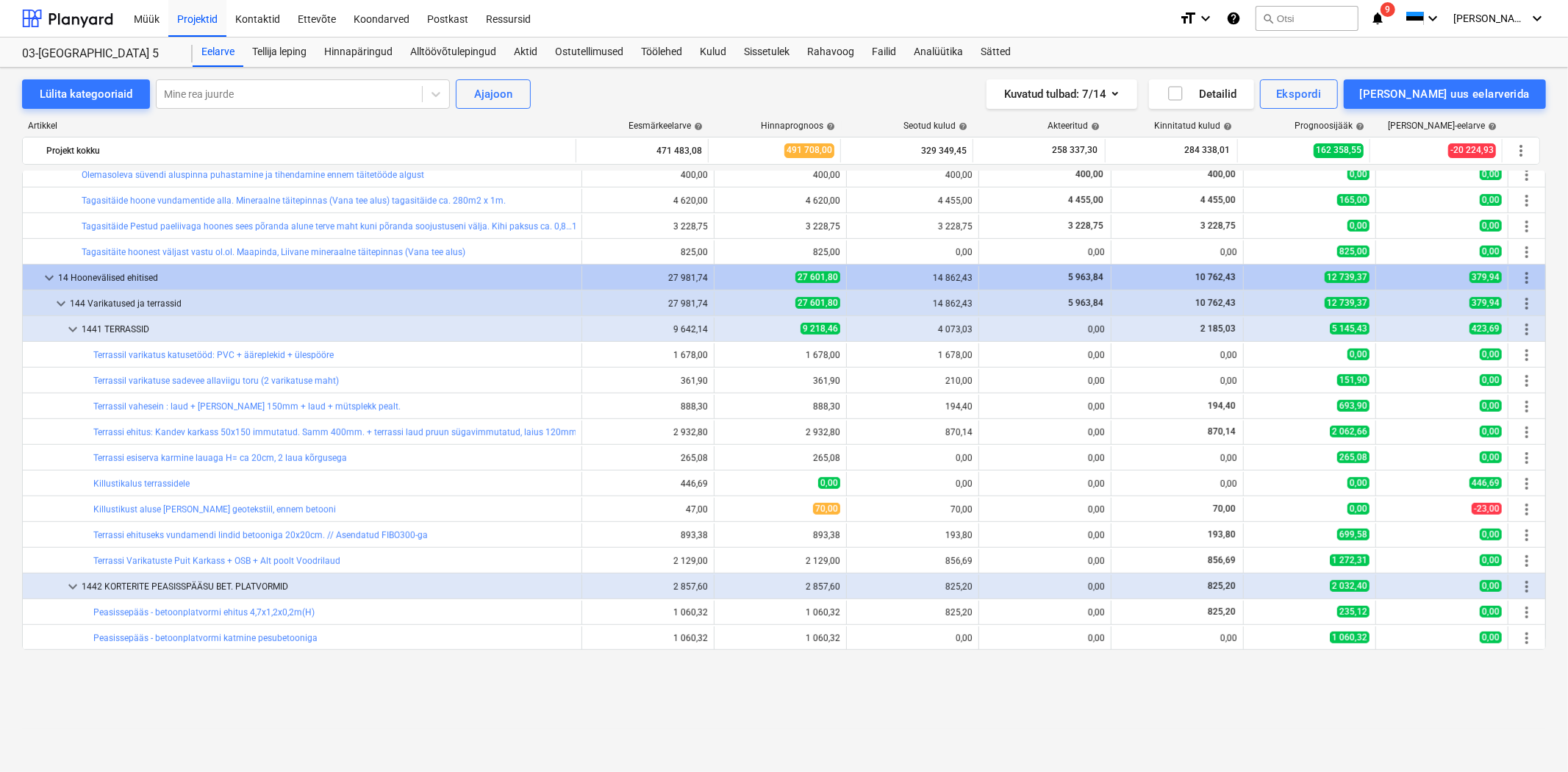
scroll to position [544, 0]
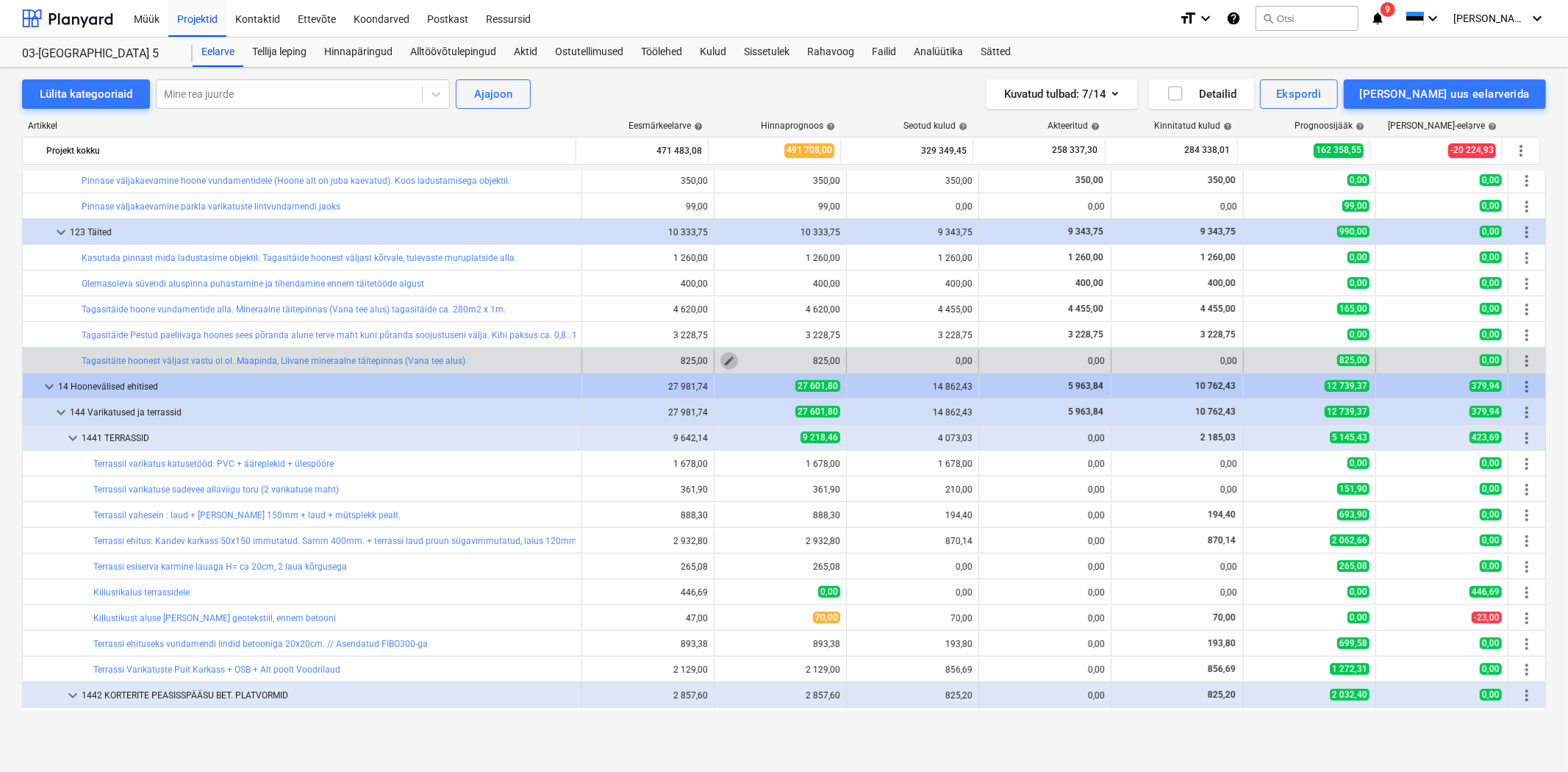
click at [723, 359] on span "edit" at bounding box center [729, 361] width 12 height 12
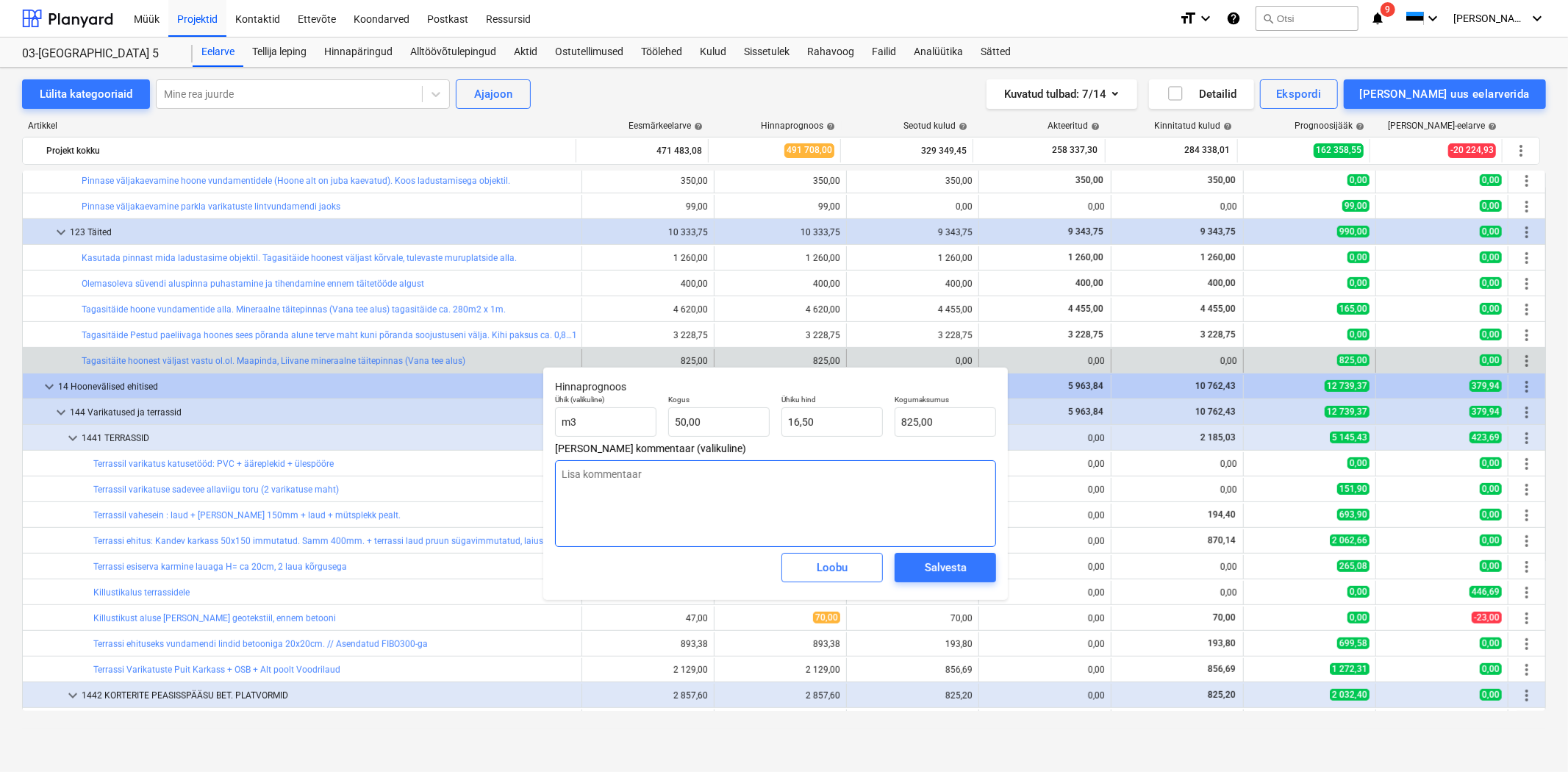
click at [643, 487] on textarea at bounding box center [776, 503] width 441 height 87
drag, startPoint x: 696, startPoint y: 424, endPoint x: 650, endPoint y: 415, distance: 46.9
click at [650, 415] on div "Ühik (valikuline) m3 Kogus 50 Ühiku hind 16,50 Kogumaksumus 825,00" at bounding box center [775, 415] width 452 height 53
click at [857, 479] on textarea "30.09.25 - see rida sisaldub muujal kusagil või saime odavamalt" at bounding box center [776, 503] width 441 height 87
click at [919, 568] on span "Salvesta" at bounding box center [945, 568] width 67 height 19
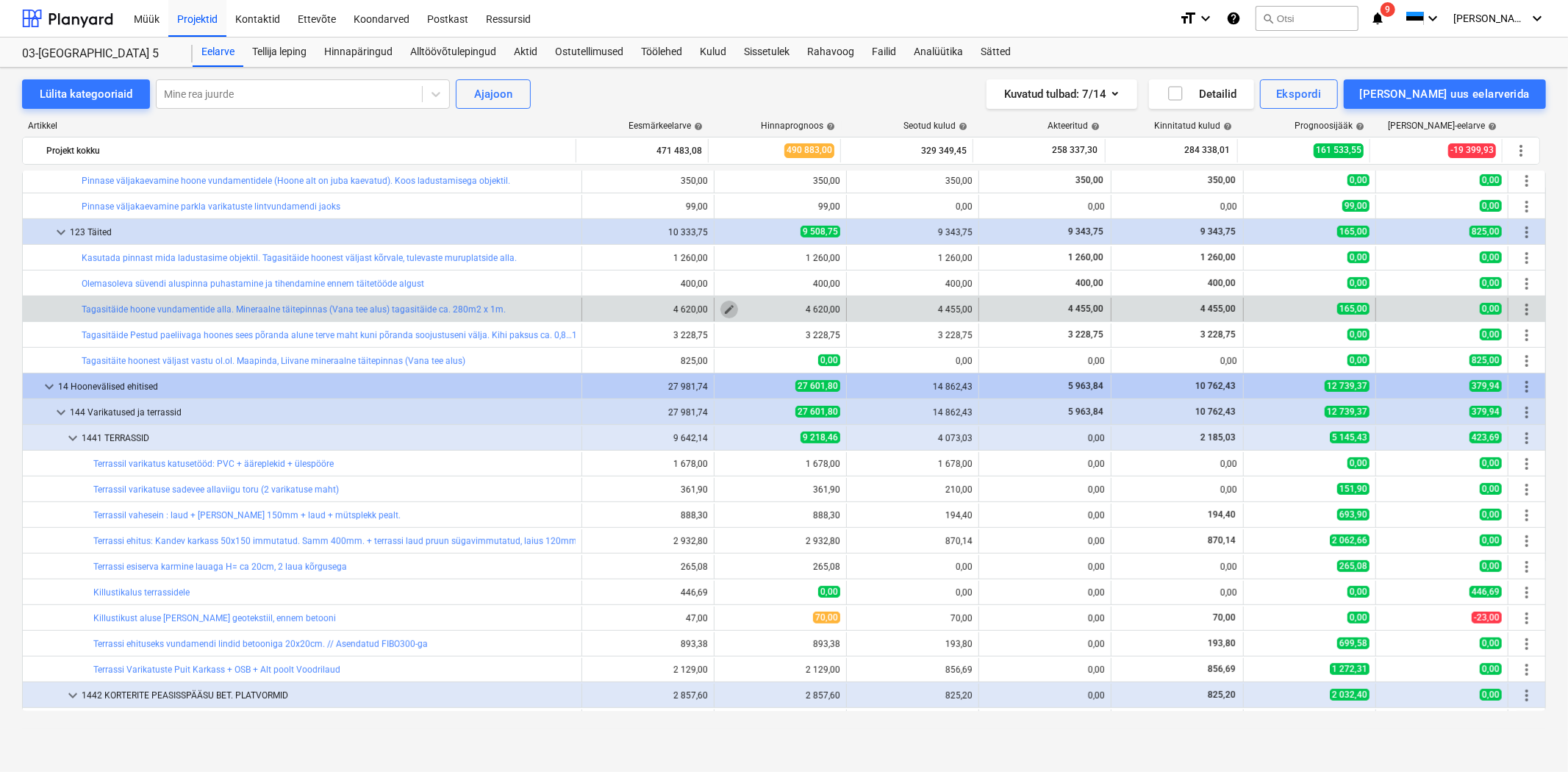
click at [726, 310] on span "edit" at bounding box center [729, 309] width 12 height 12
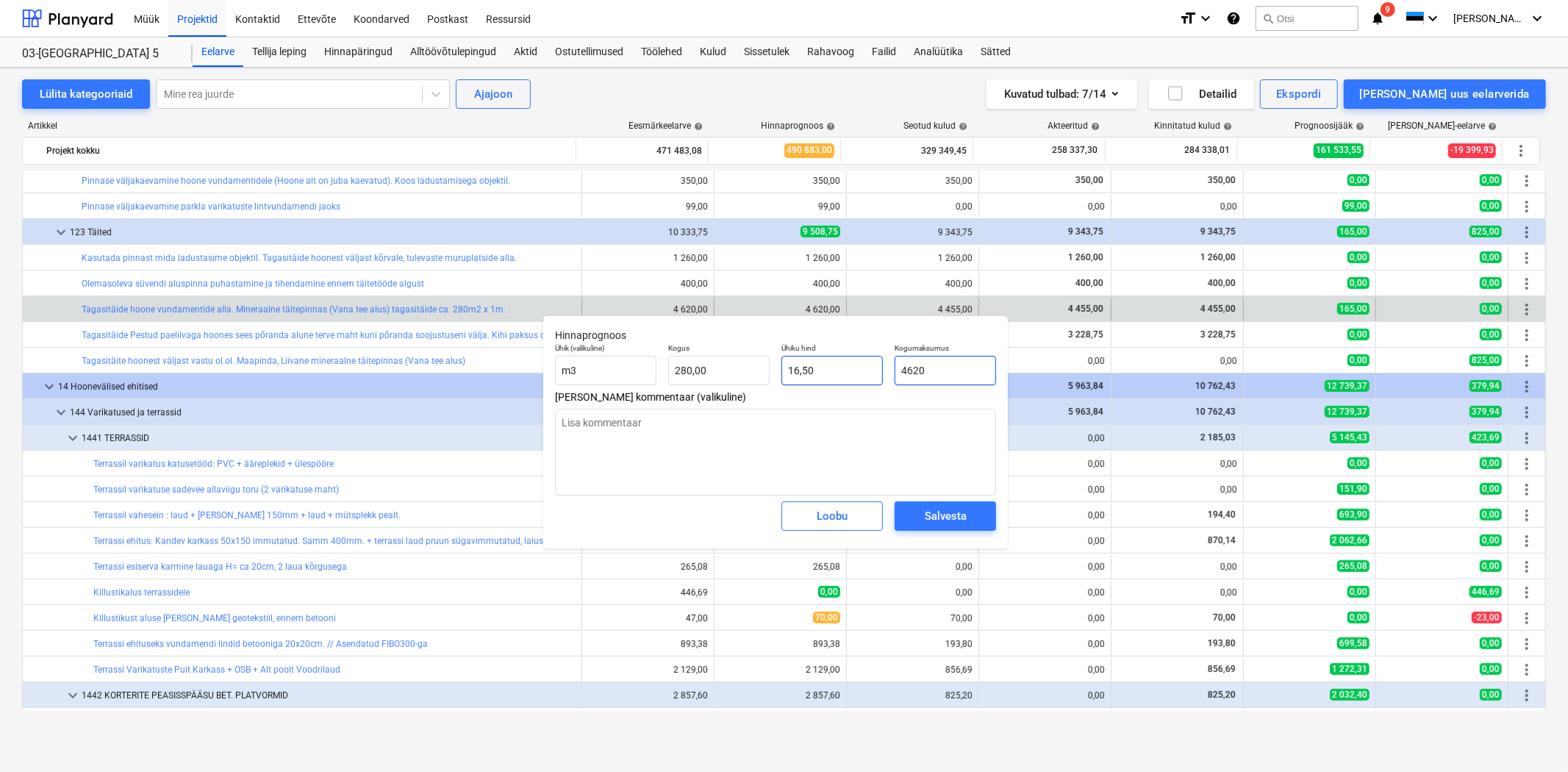
drag, startPoint x: 954, startPoint y: 370, endPoint x: 873, endPoint y: 368, distance: 81.0
click at [873, 369] on div "Ühik (valikuline) m3 Kogus 280,00 Ühiku hind 16,50 Kogumaksumus 4620" at bounding box center [775, 364] width 452 height 53
click at [947, 522] on div "Salvesta" at bounding box center [945, 516] width 42 height 19
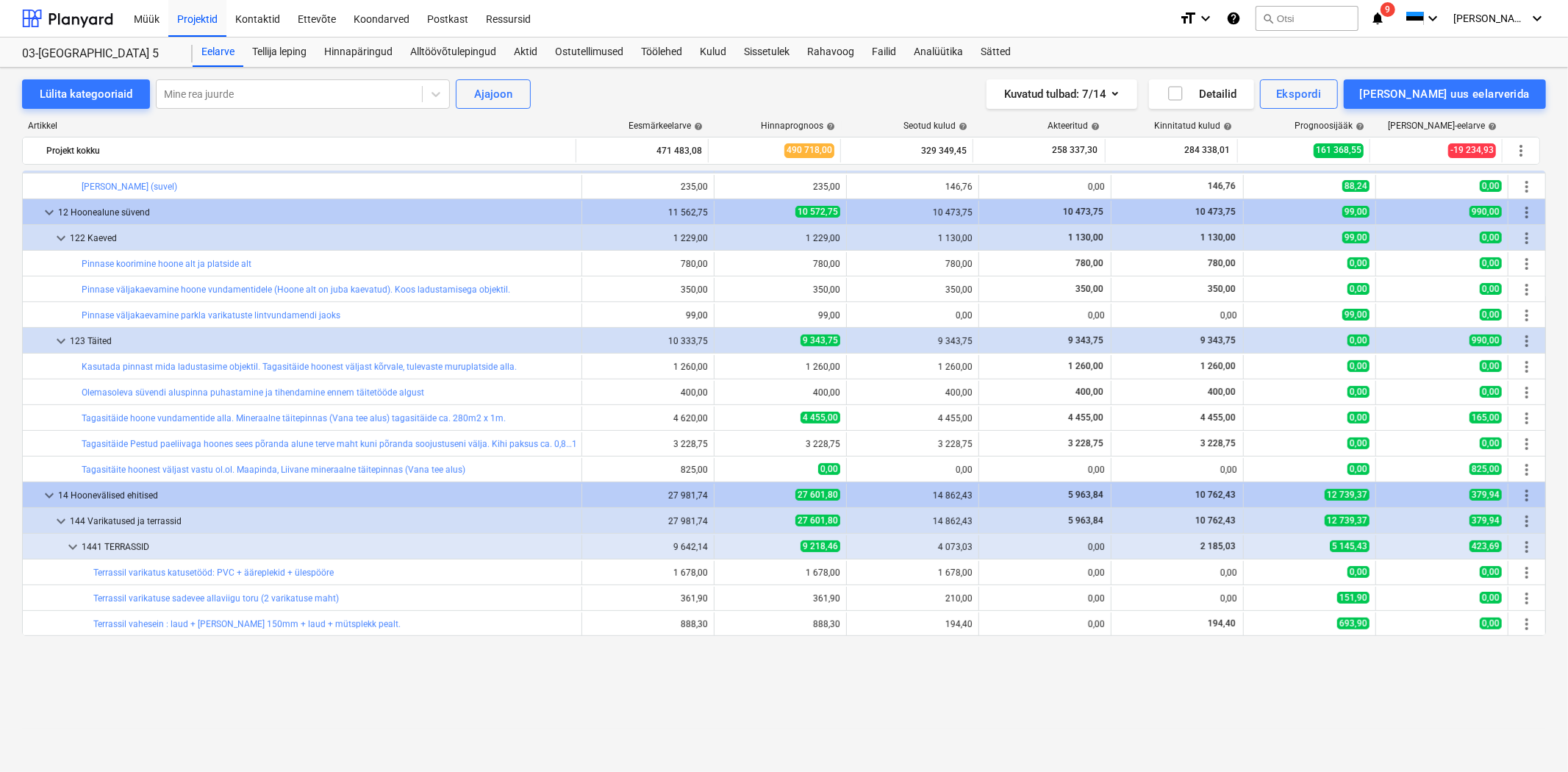
scroll to position [326, 0]
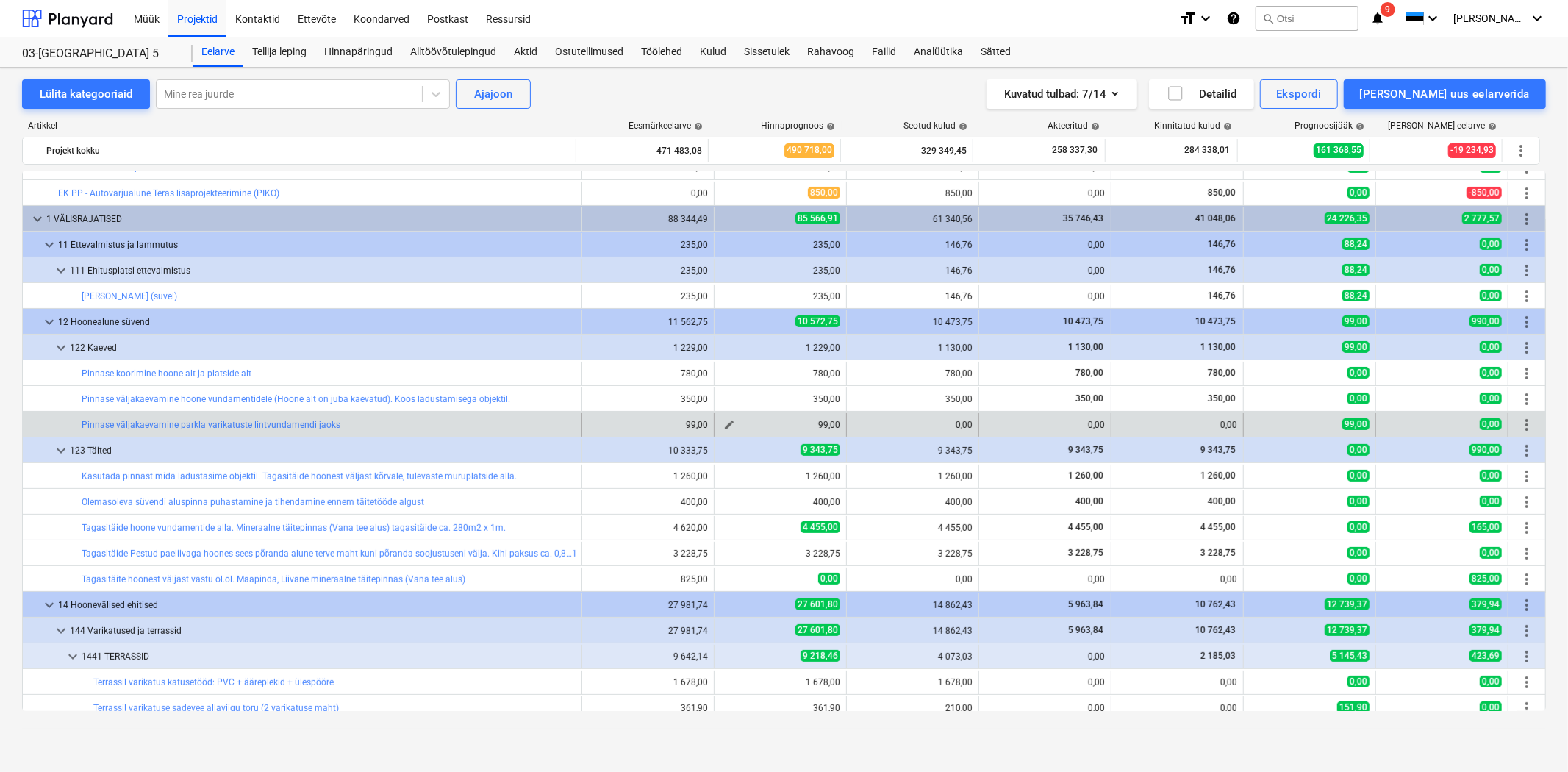
click at [729, 422] on span "edit" at bounding box center [729, 424] width 12 height 12
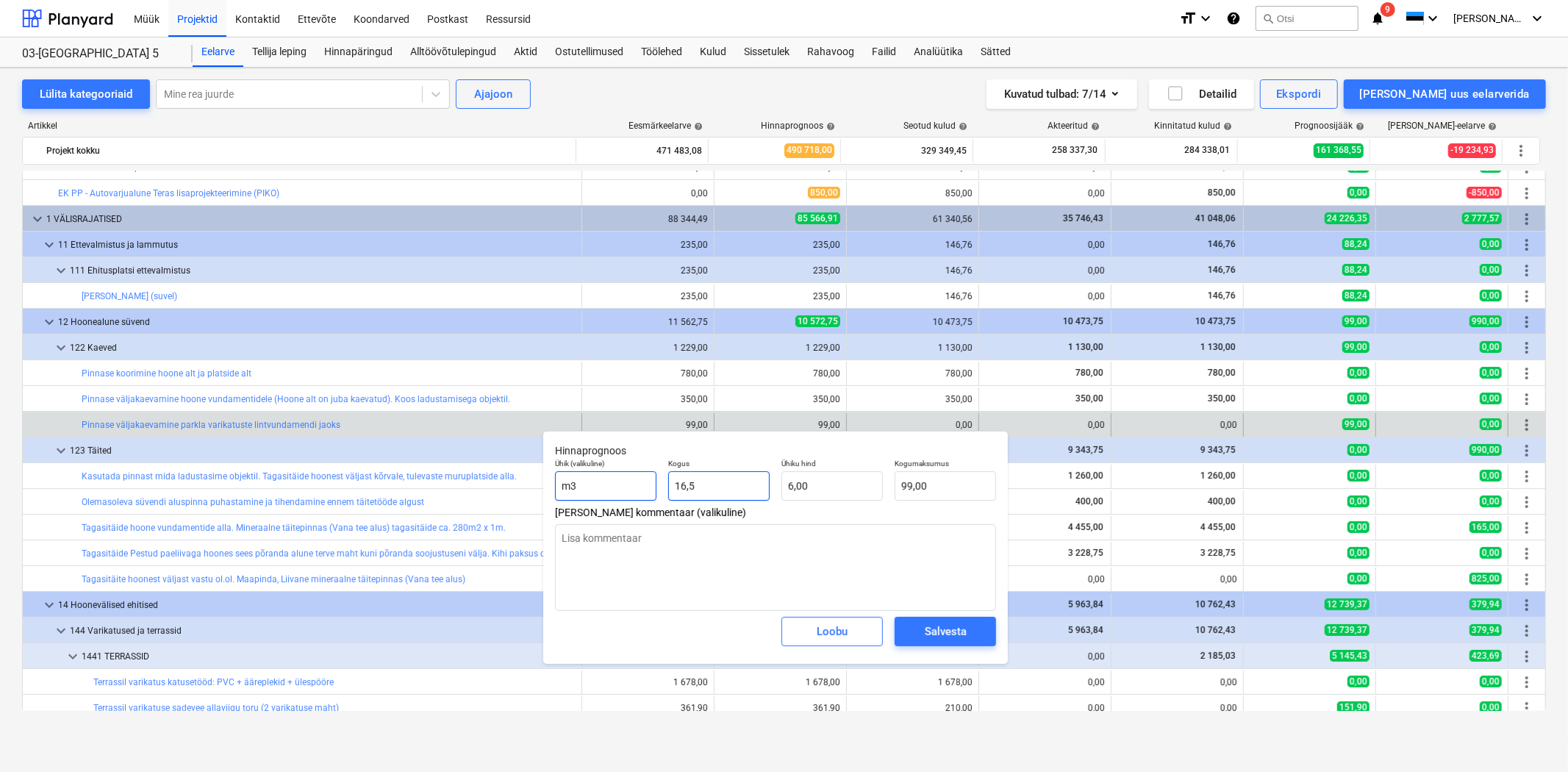
drag, startPoint x: 728, startPoint y: 487, endPoint x: 656, endPoint y: 486, distance: 72.0
click at [656, 486] on div "Ühik (valikuline) m3 Kogus 16,5 Ühiku hind 6,00 Kogumaksumus 99,00" at bounding box center [775, 479] width 452 height 53
click at [589, 552] on textarea at bounding box center [776, 568] width 441 height 87
click at [981, 635] on button "Salvesta" at bounding box center [945, 631] width 101 height 29
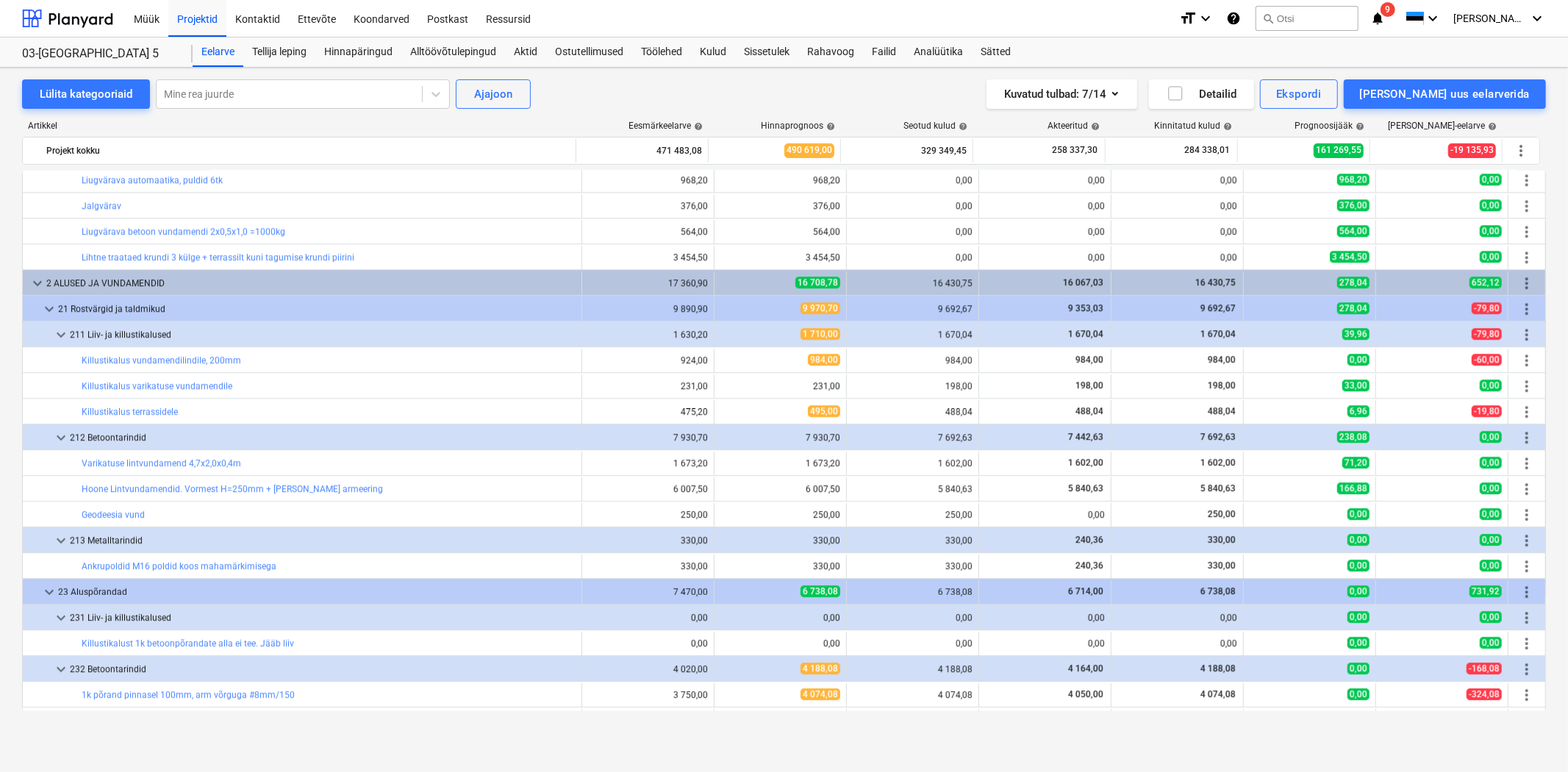
scroll to position [2941, 0]
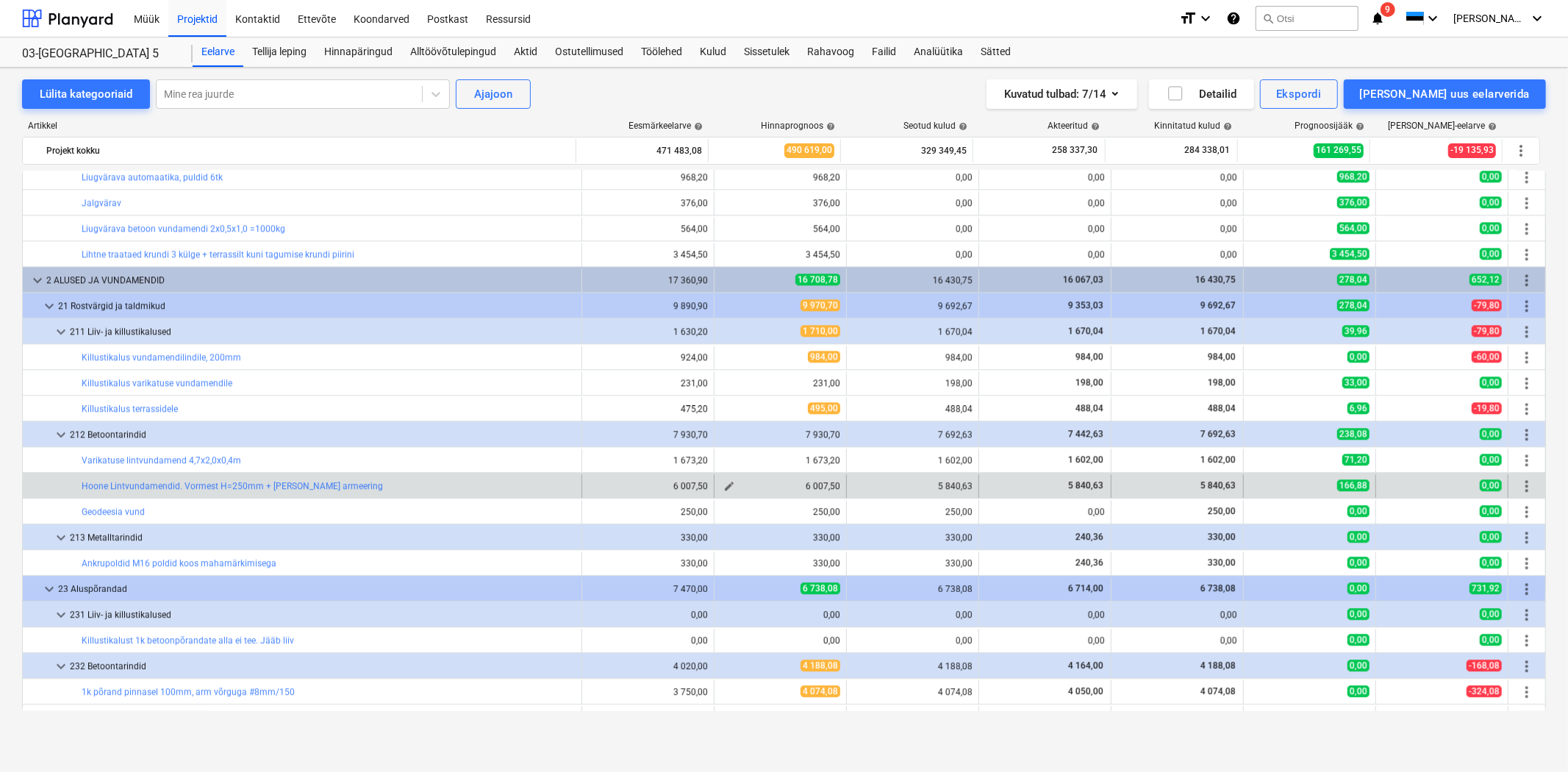
click at [723, 488] on span "edit" at bounding box center [729, 486] width 12 height 12
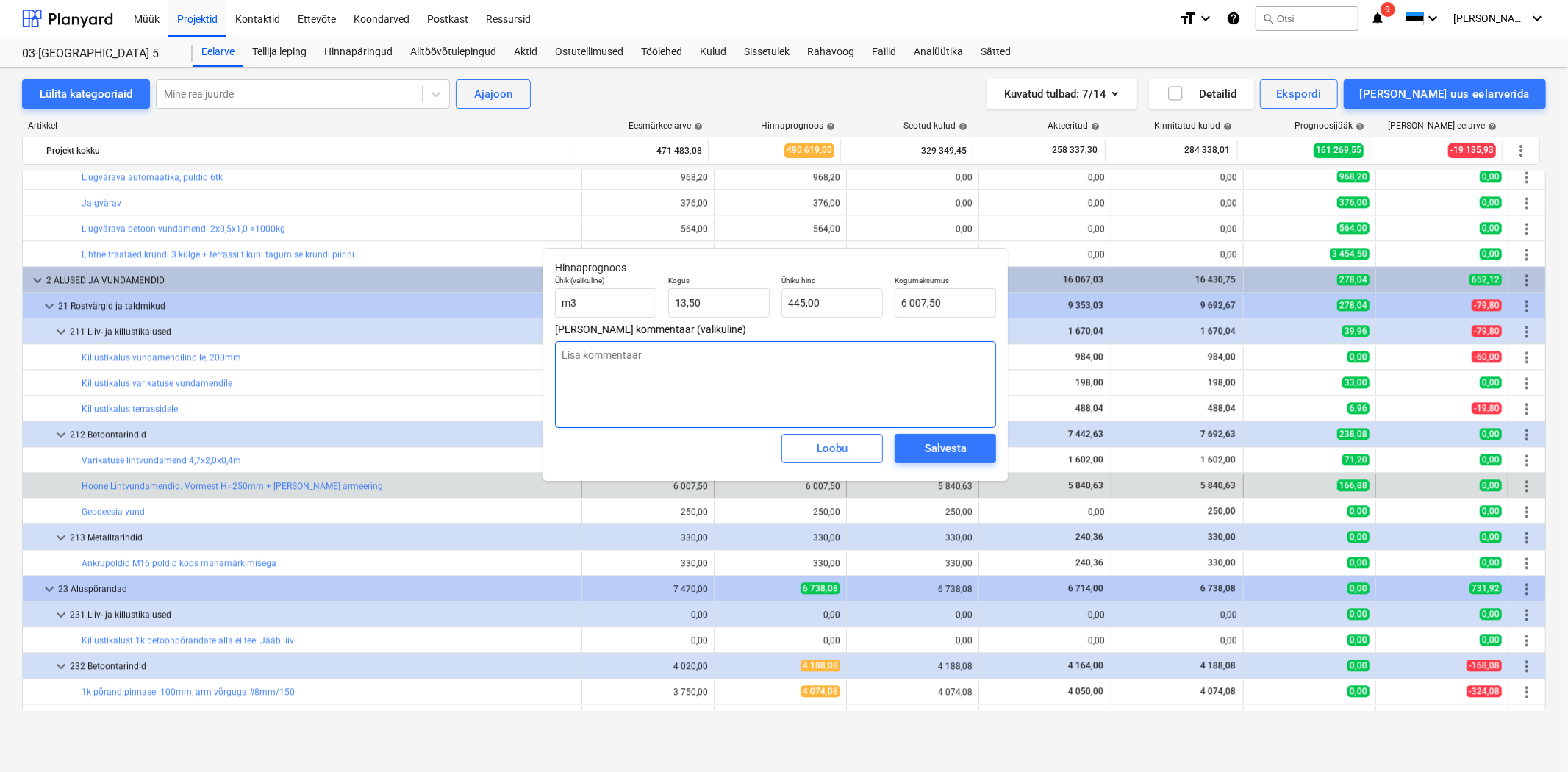
click at [834, 371] on textarea at bounding box center [776, 384] width 441 height 87
drag, startPoint x: 960, startPoint y: 304, endPoint x: 834, endPoint y: 303, distance: 126.0
click at [834, 303] on div "Ühik (valikuline) m3 Kogus 13,50 Ühiku hind 445,00 Kogumaksumus 6007,5" at bounding box center [775, 296] width 452 height 53
click at [934, 445] on div "Salvesta" at bounding box center [945, 449] width 42 height 19
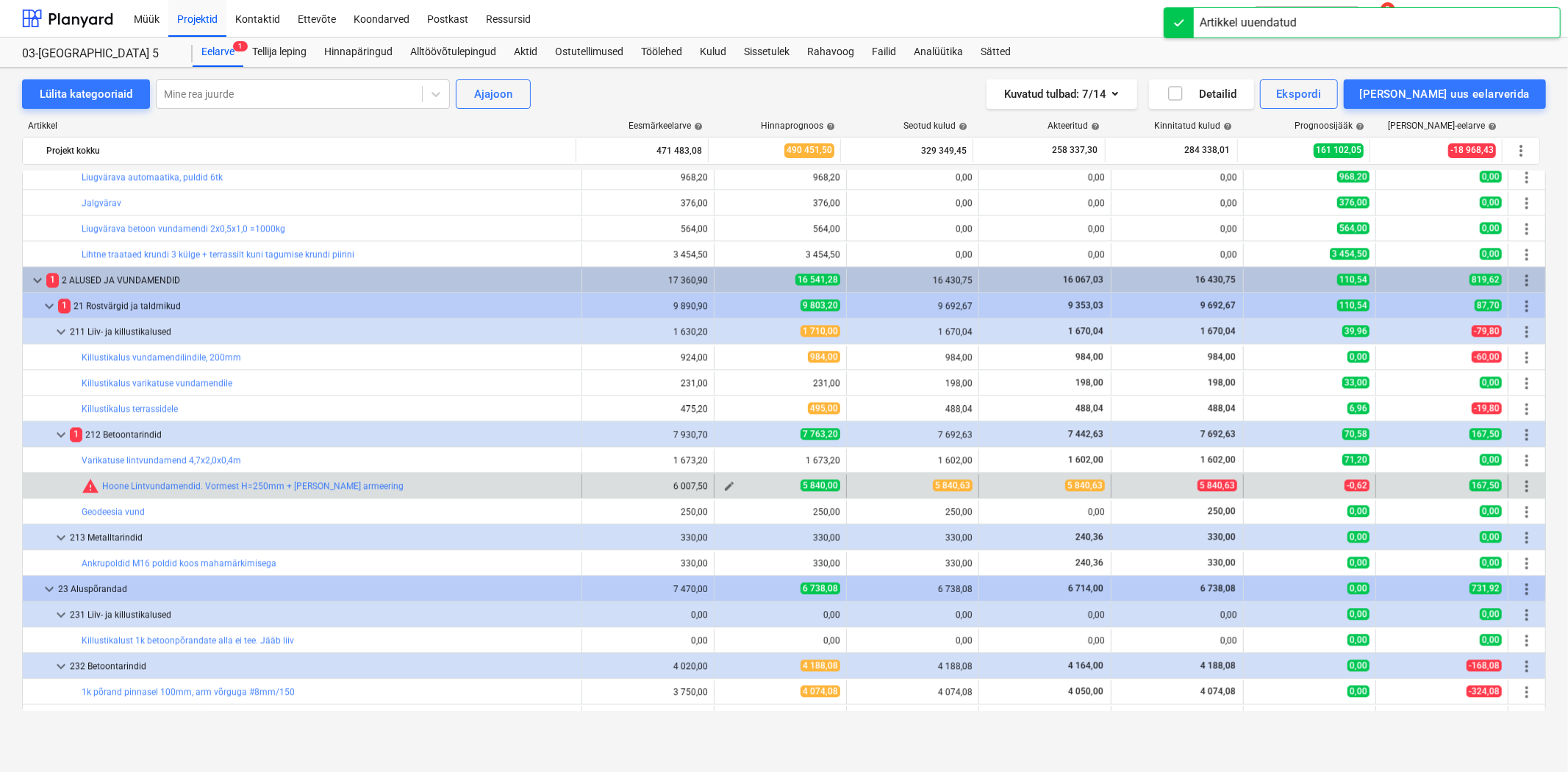
click at [723, 483] on span "edit" at bounding box center [729, 486] width 12 height 12
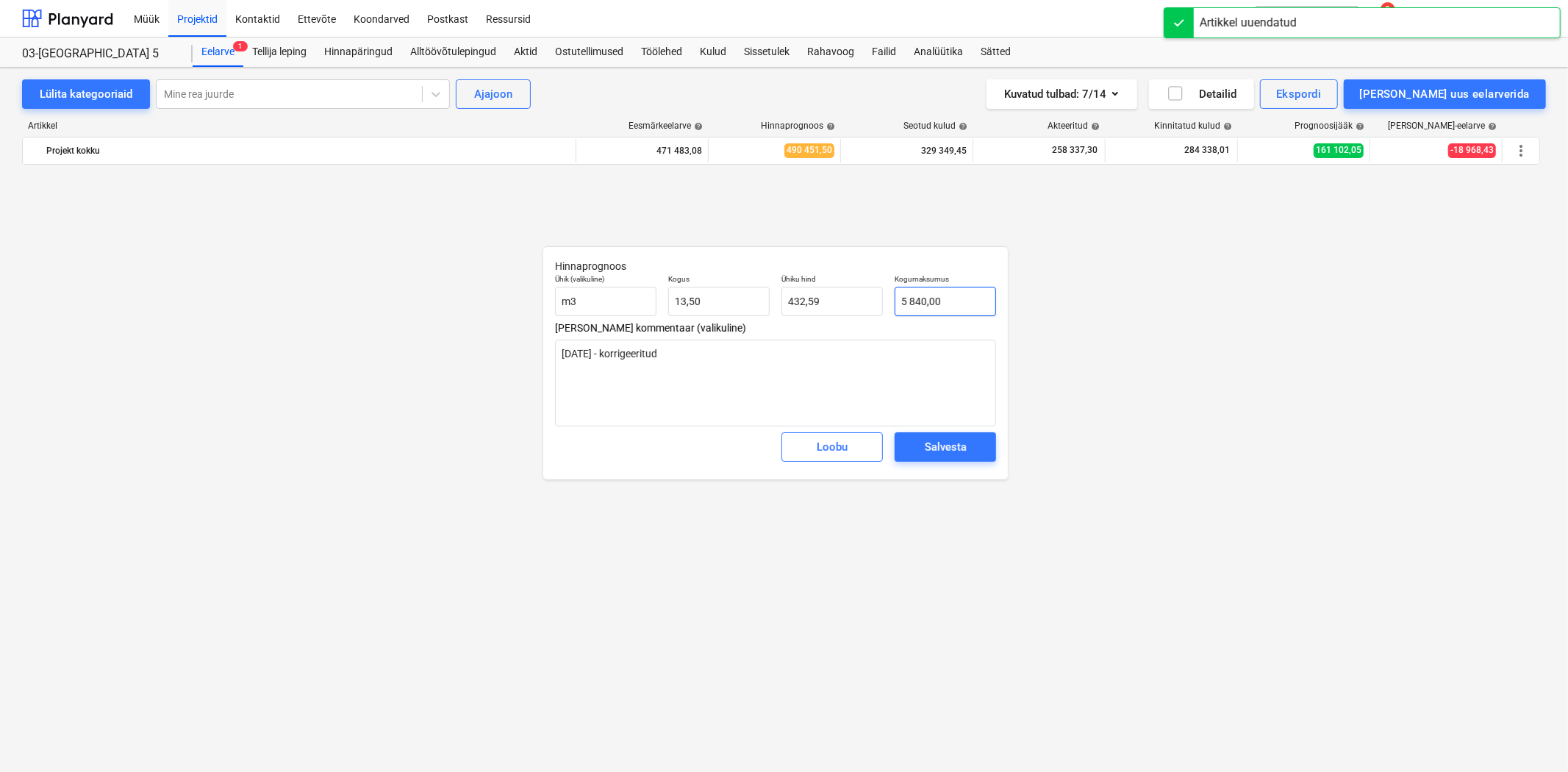
scroll to position [2941, 0]
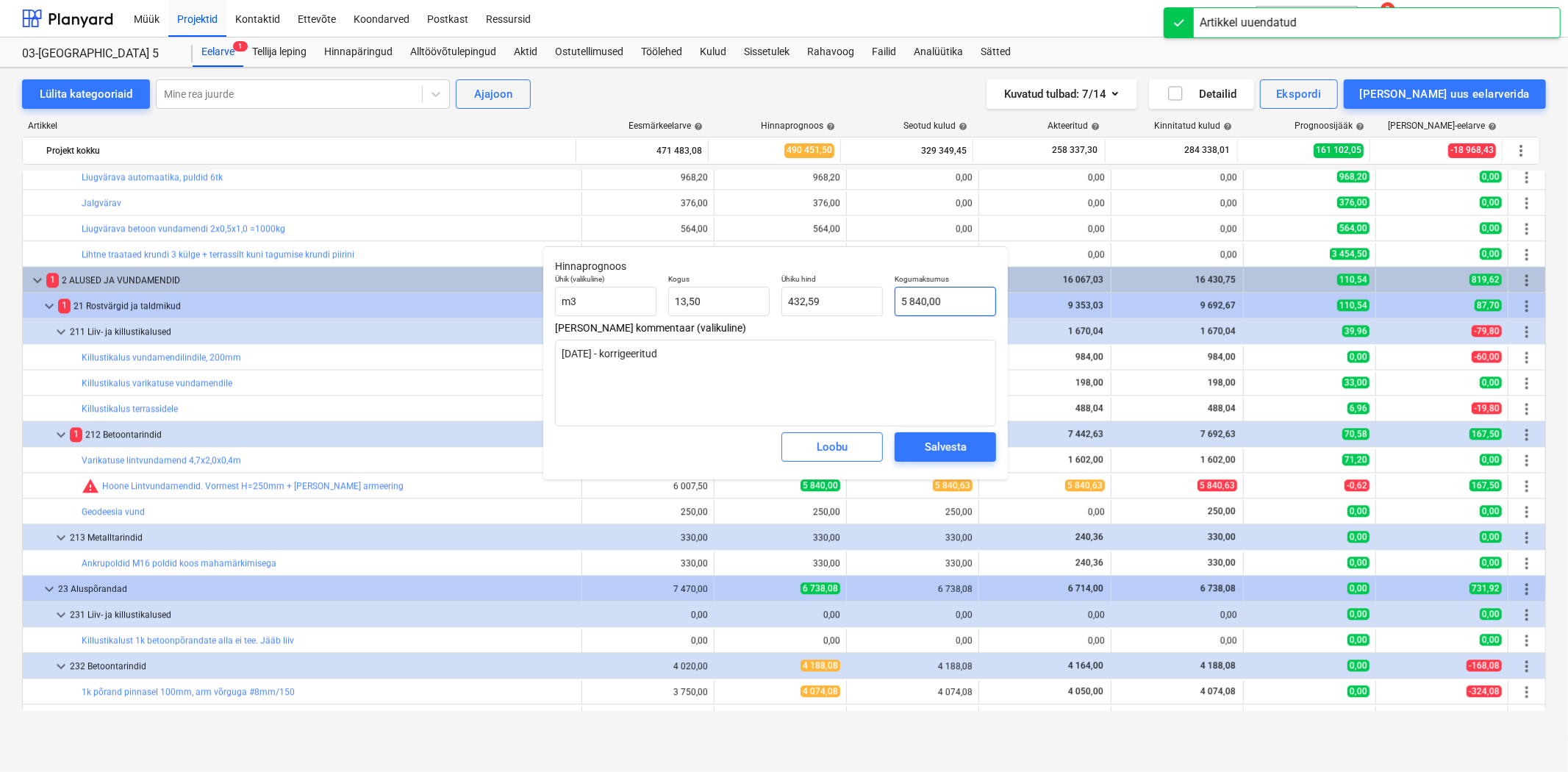
type input "5840"
click at [970, 300] on input "5840" at bounding box center [945, 301] width 101 height 29
type textarea "x"
type input "5840,"
type textarea "x"
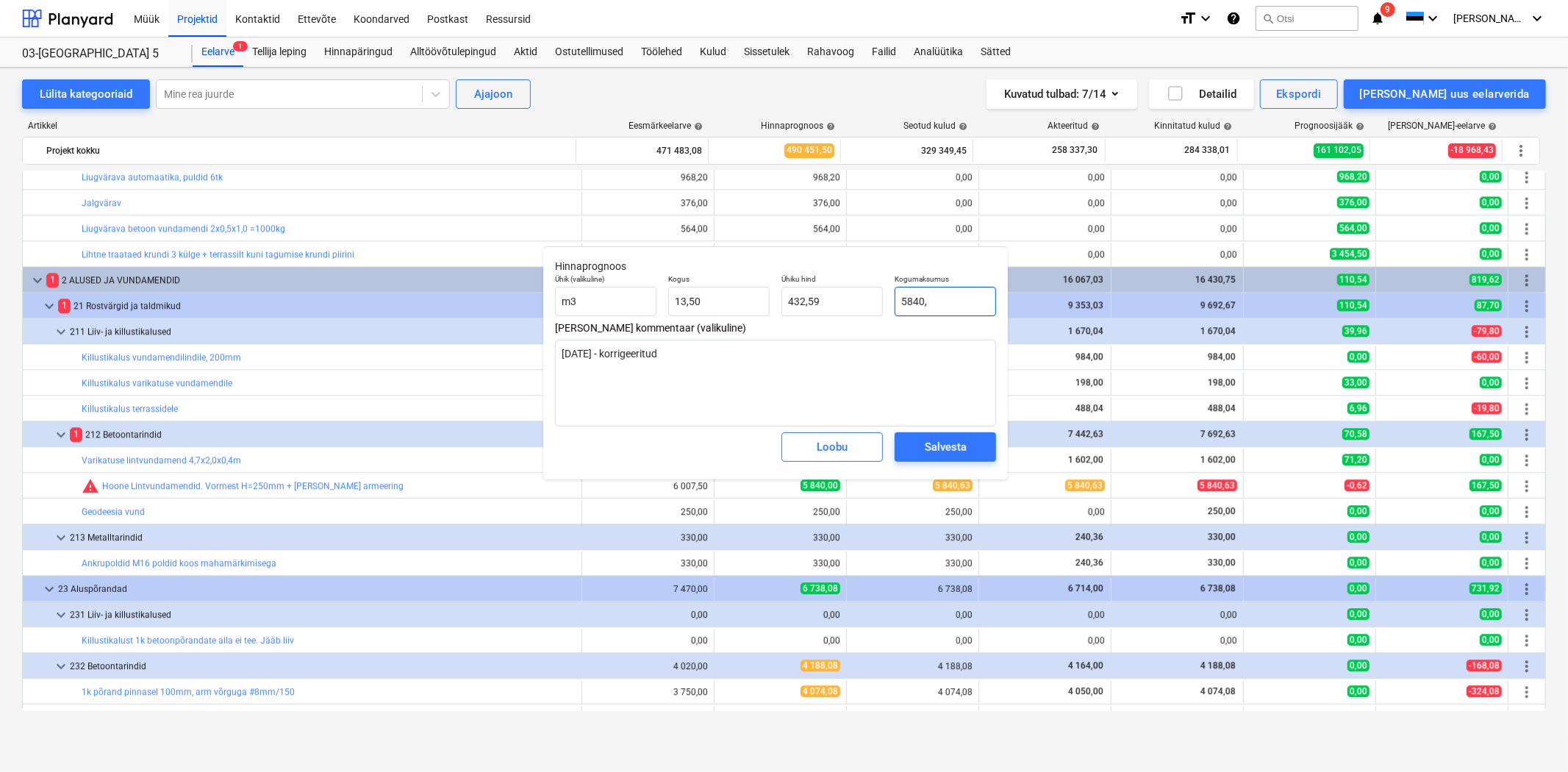
type input "5840,6"
type input "432,64"
type textarea "x"
type input "5840,63"
type textarea "x"
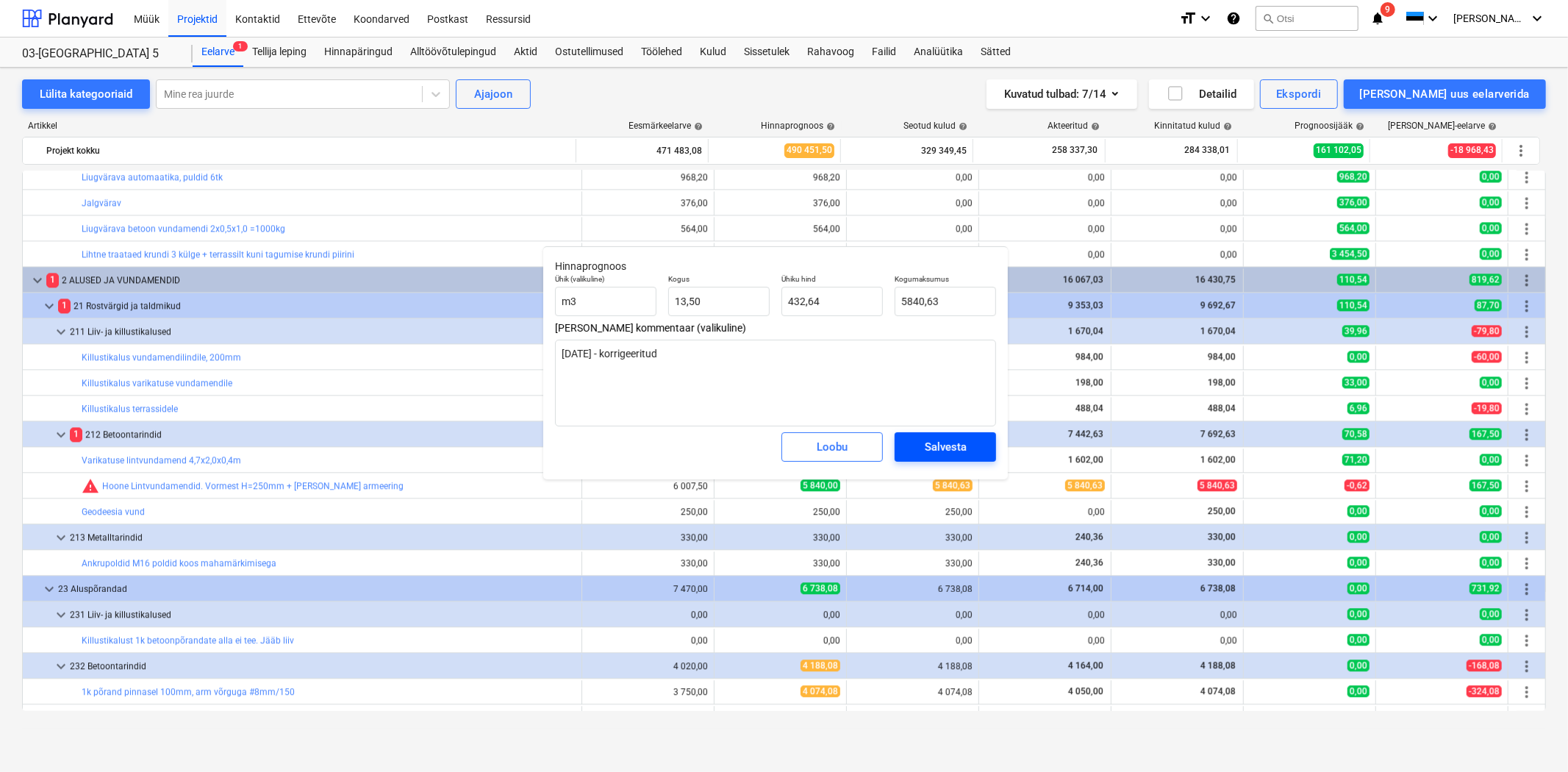
type input "5 840,63"
click at [956, 447] on div "Salvesta" at bounding box center [945, 447] width 42 height 19
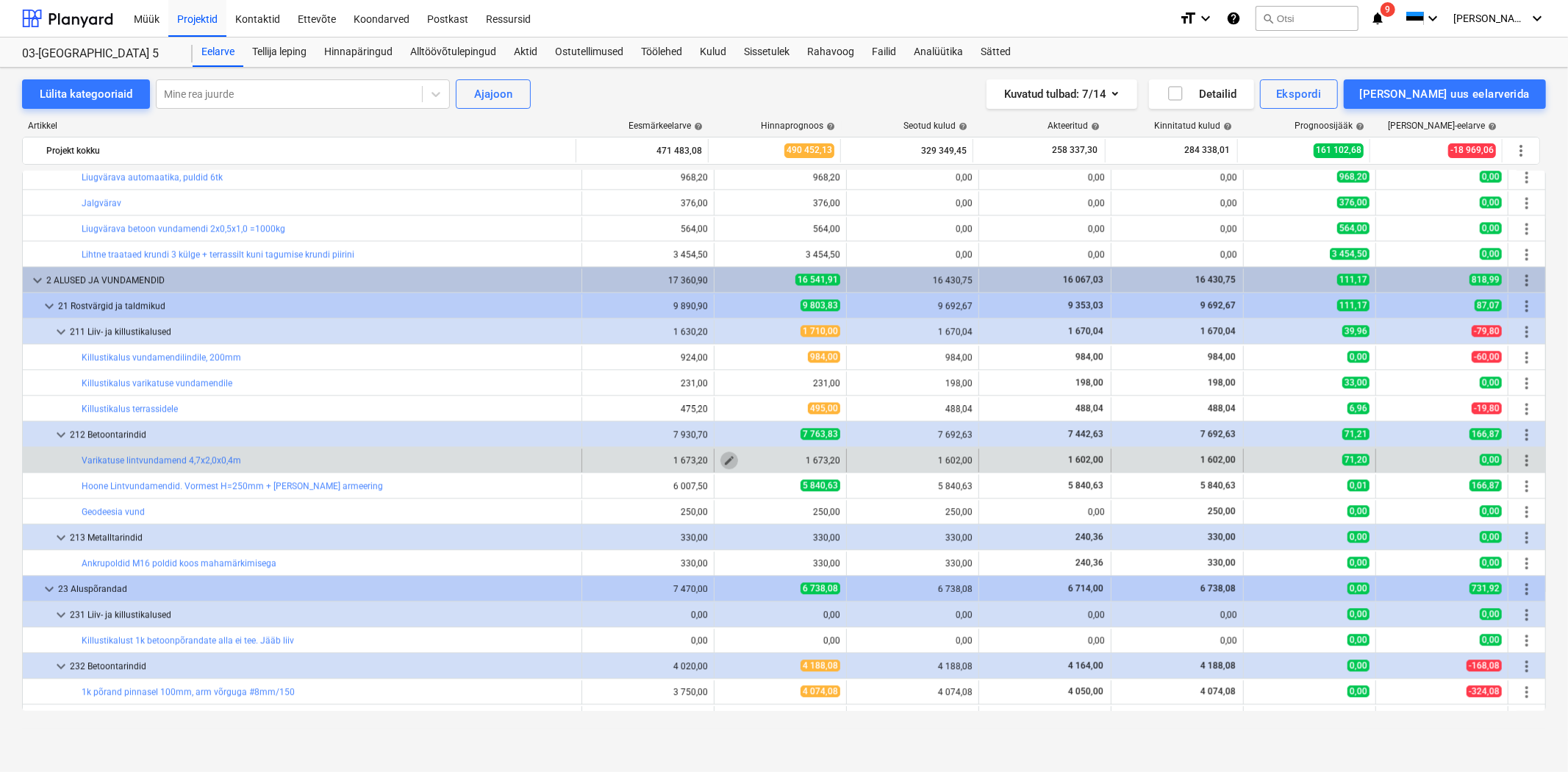
click at [723, 464] on span "edit" at bounding box center [729, 460] width 12 height 12
type textarea "x"
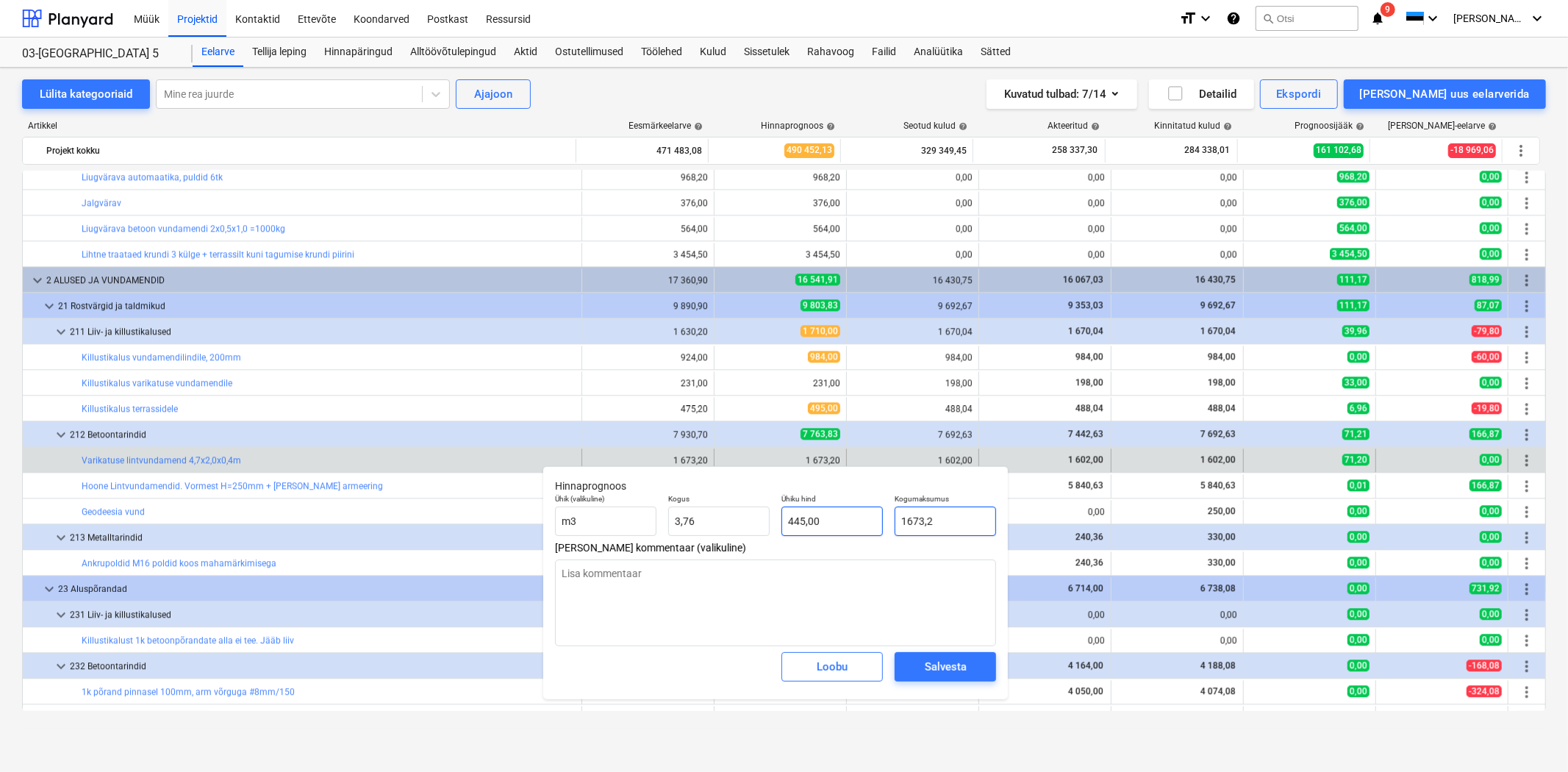
drag, startPoint x: 975, startPoint y: 522, endPoint x: 865, endPoint y: 519, distance: 110.0
click at [865, 519] on div "Ühik (valikuline) m3 Kogus 3,76 Ühiku hind 445,00 Kogumaksumus 1673,2" at bounding box center [775, 514] width 452 height 53
type input "1"
type textarea "x"
type input "0,27"
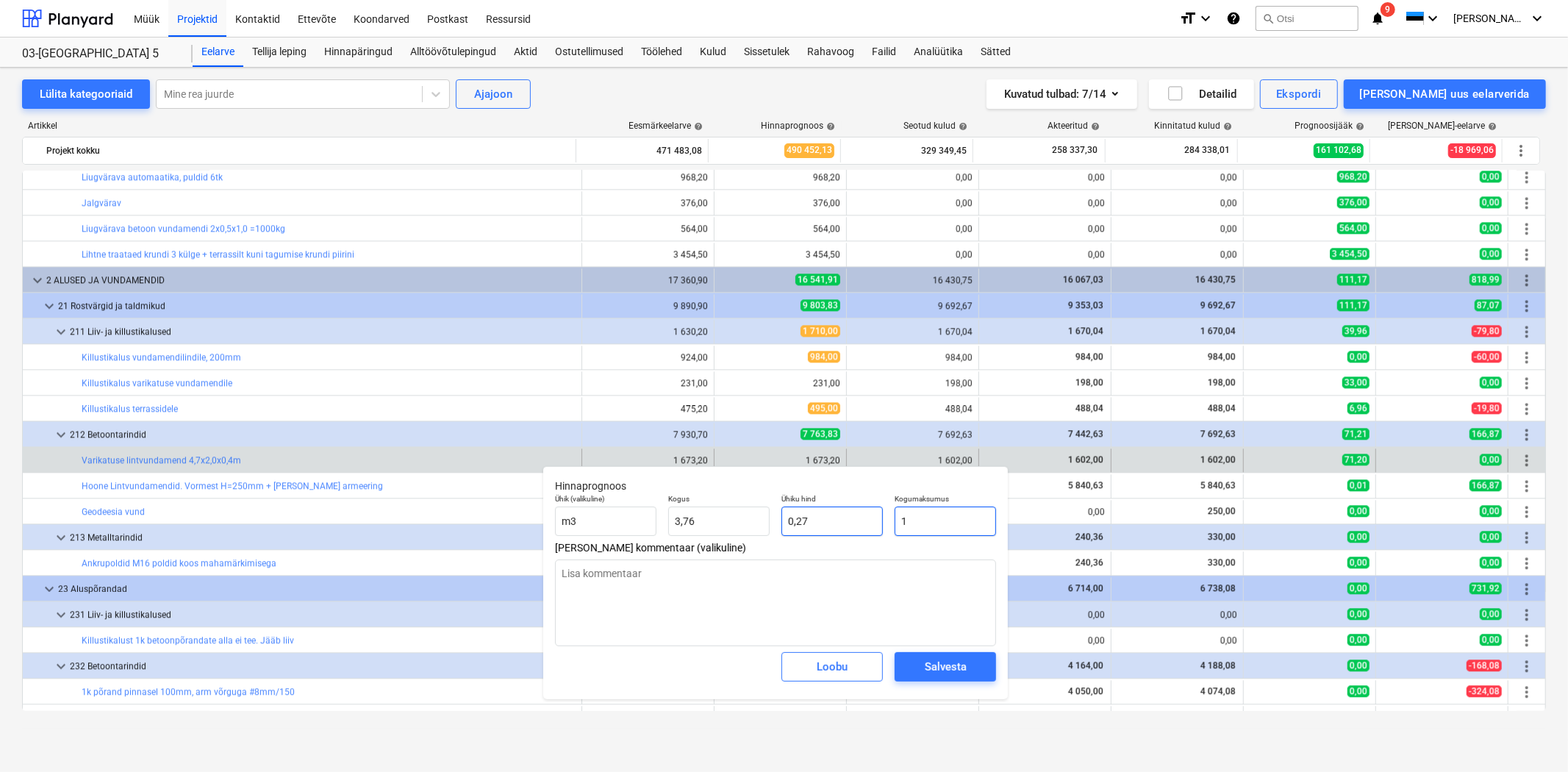
type textarea "x"
type input "16"
type input "4,26"
type textarea "x"
type input "160"
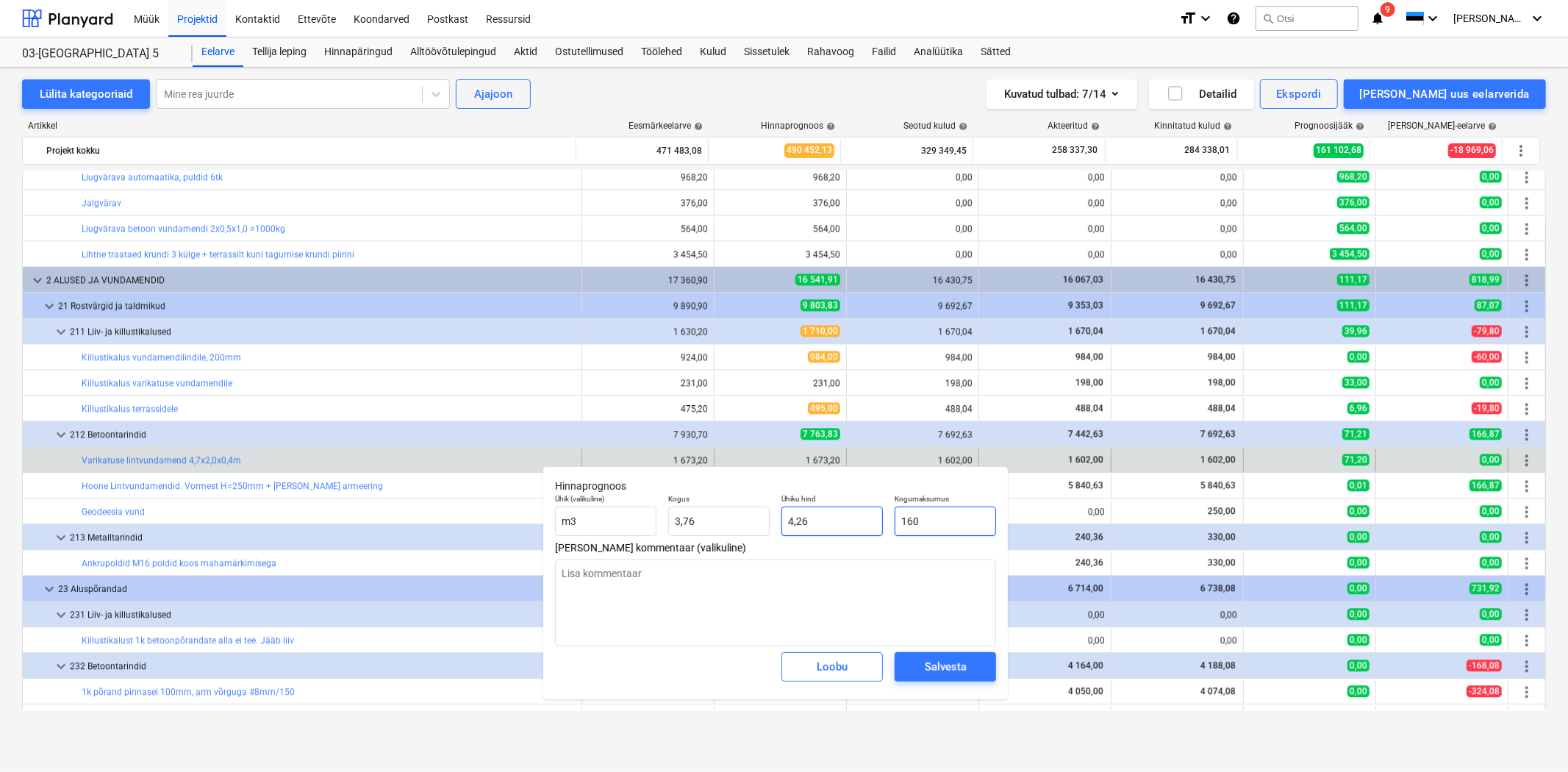
type input "42,55"
type textarea "x"
type input "1602"
type input "426,06"
type textarea "x"
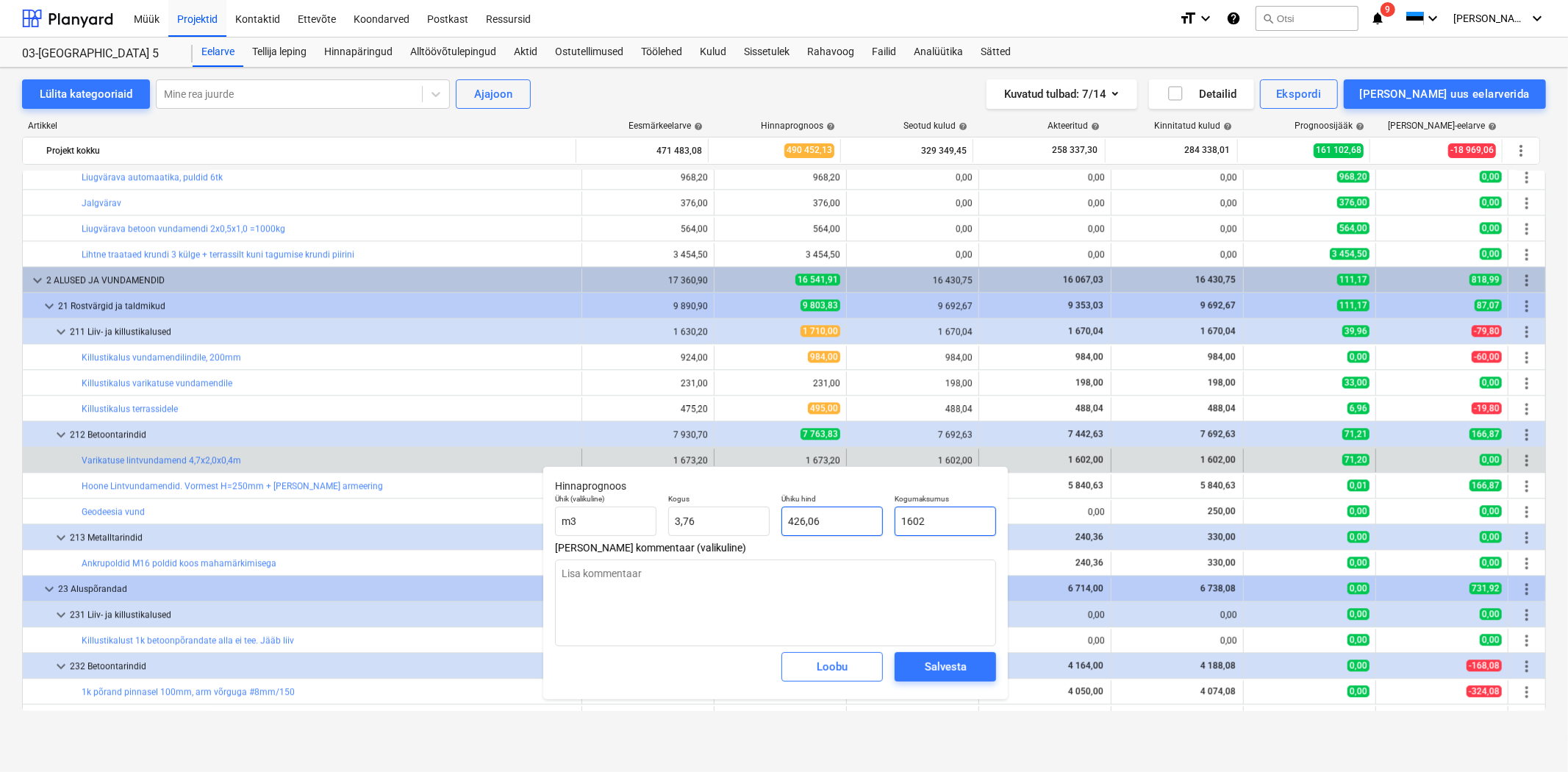
type input "1602,"
type textarea "x"
type input "1602,0"
type textarea "x"
type input "1602,00"
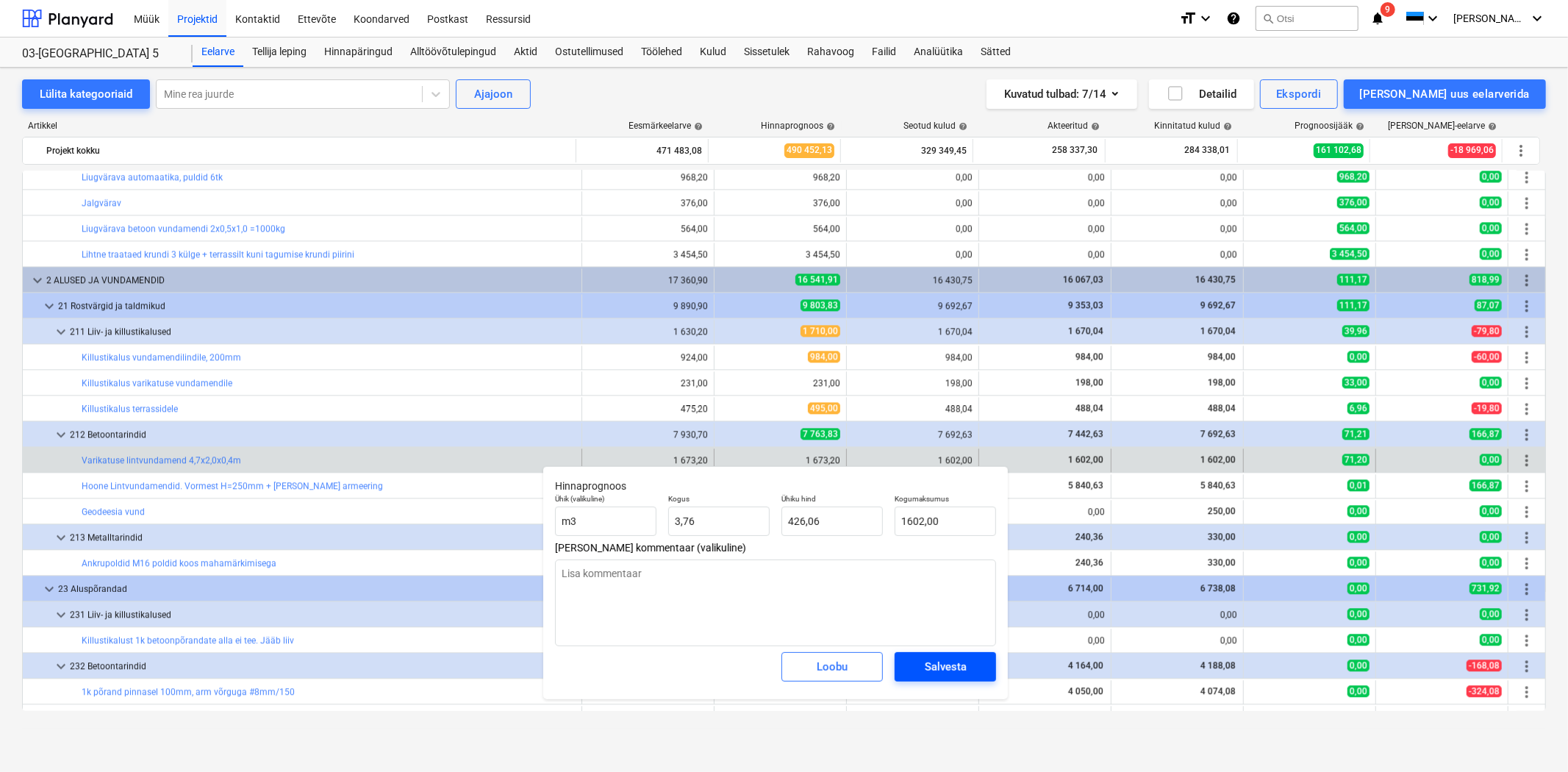
type textarea "x"
type input "1 602,00"
click at [927, 676] on div "Salvesta" at bounding box center [945, 667] width 42 height 19
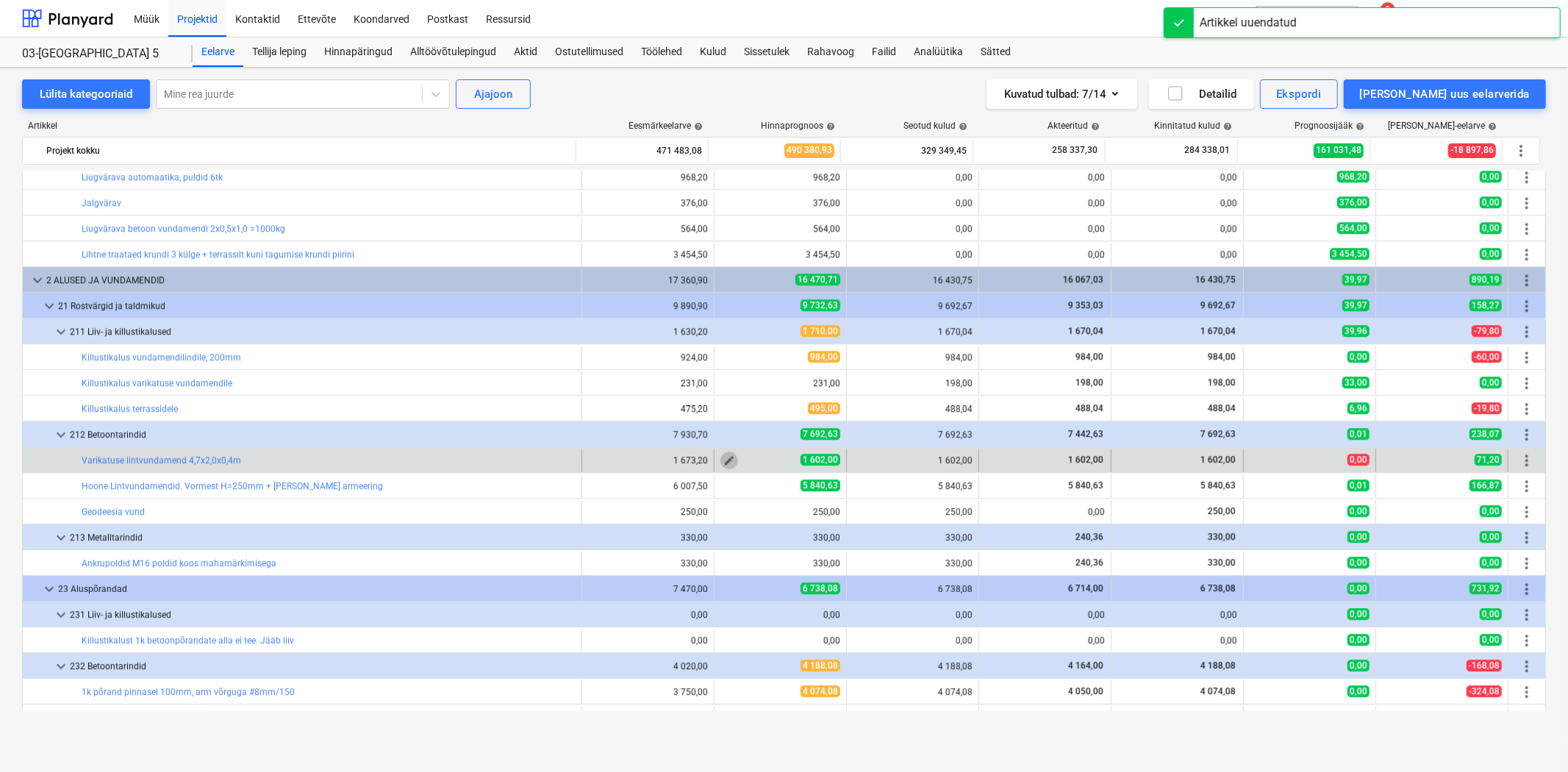
click at [725, 464] on span "edit" at bounding box center [729, 460] width 12 height 12
type textarea "x"
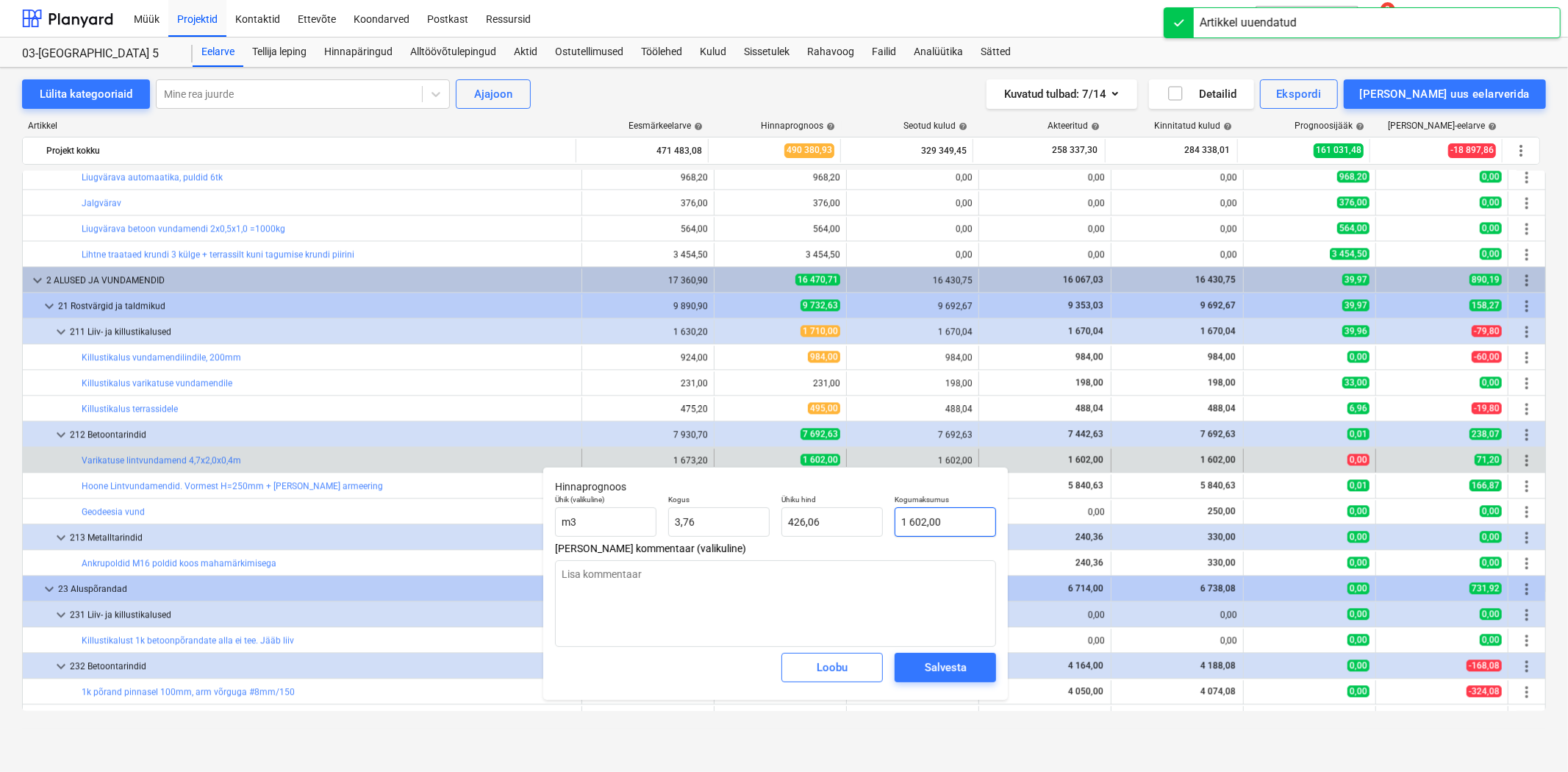
type input "1602"
click at [964, 520] on input "1602" at bounding box center [945, 522] width 101 height 29
type textarea "x"
type input "1602,"
type textarea "x"
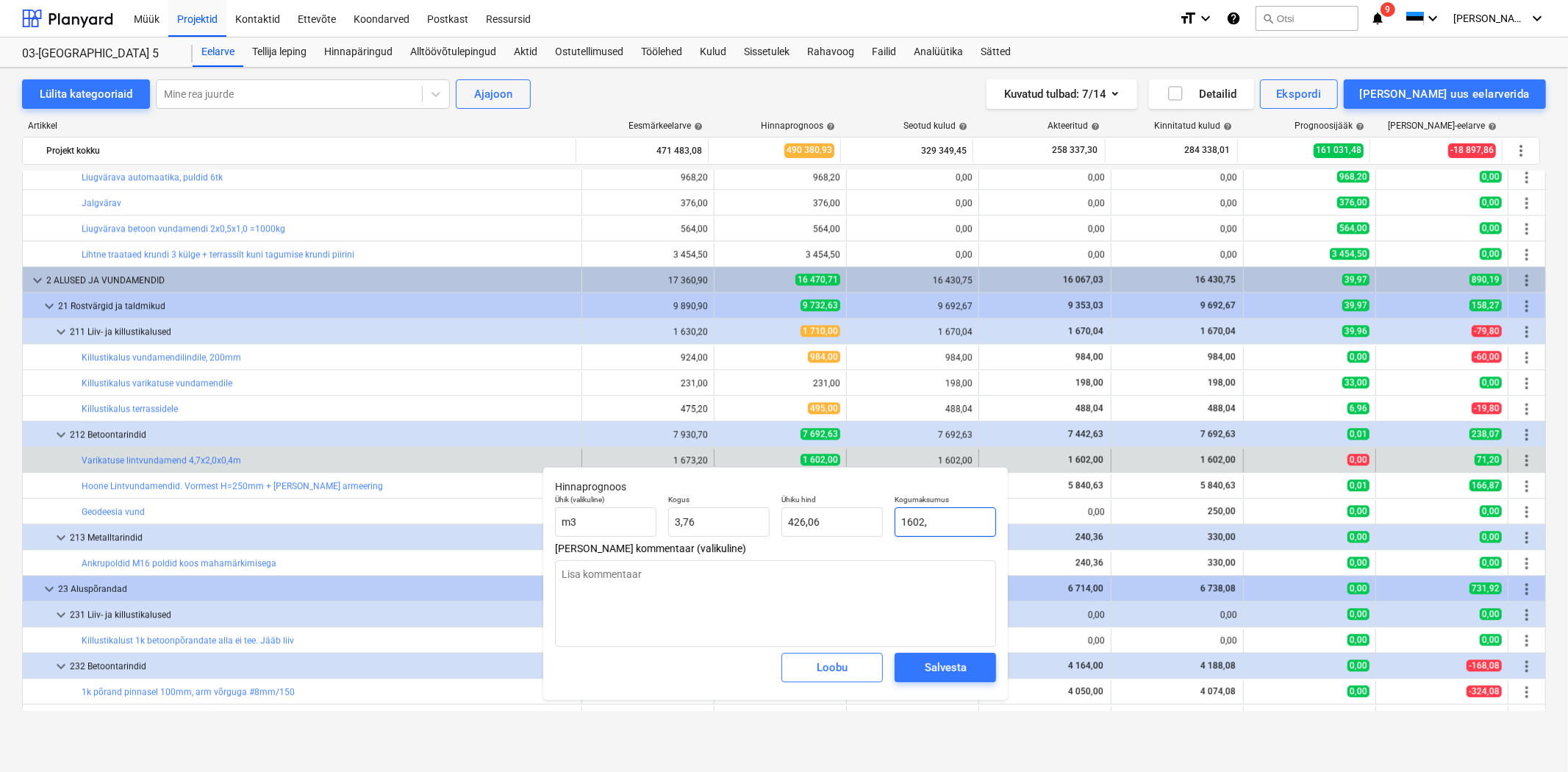
type input "1602,1"
type input "426,09"
type textarea "x"
type input "1602,10"
type textarea "x"
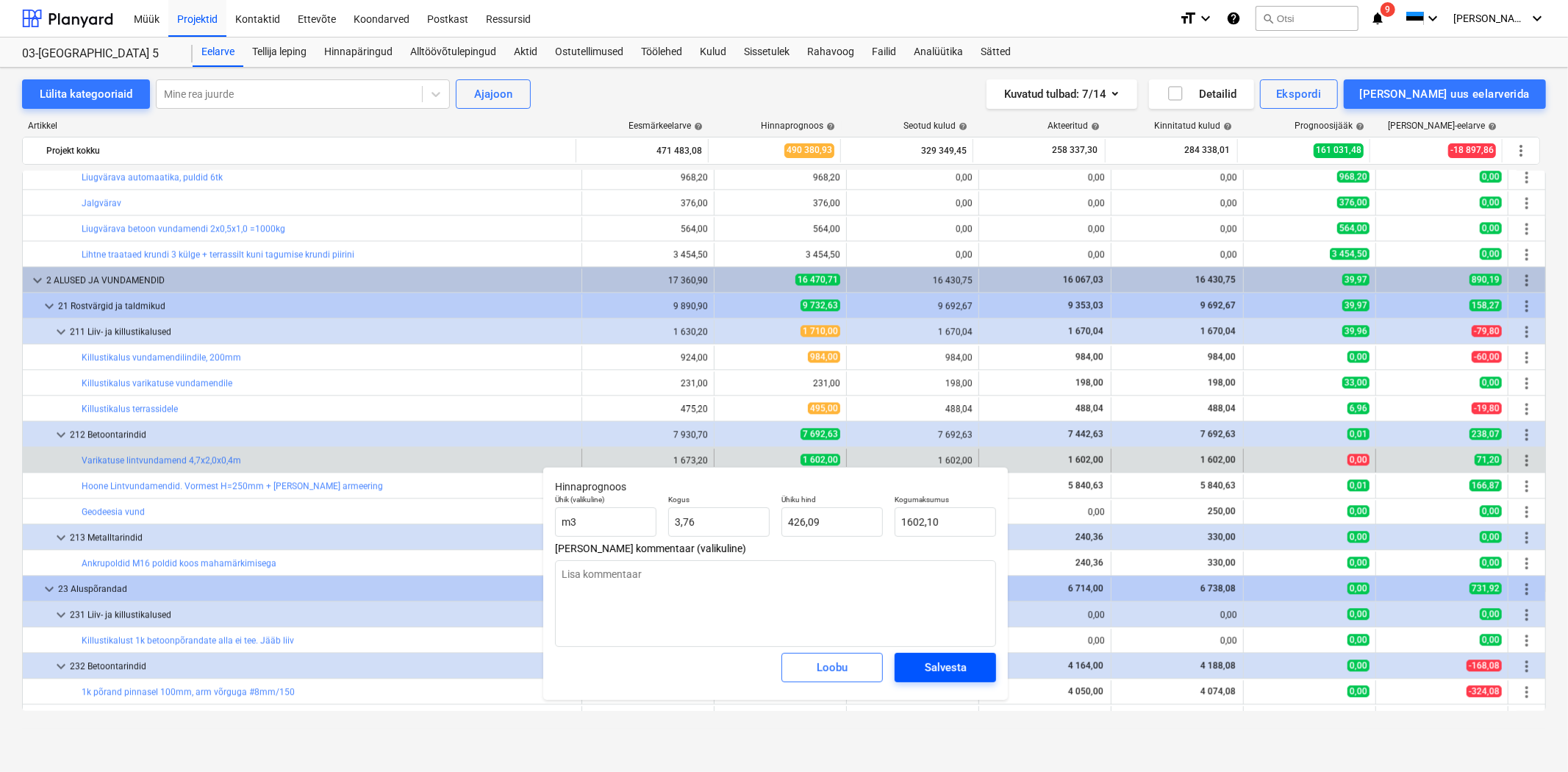
type input "1 602,10"
click at [906, 664] on button "Salvesta" at bounding box center [945, 667] width 101 height 29
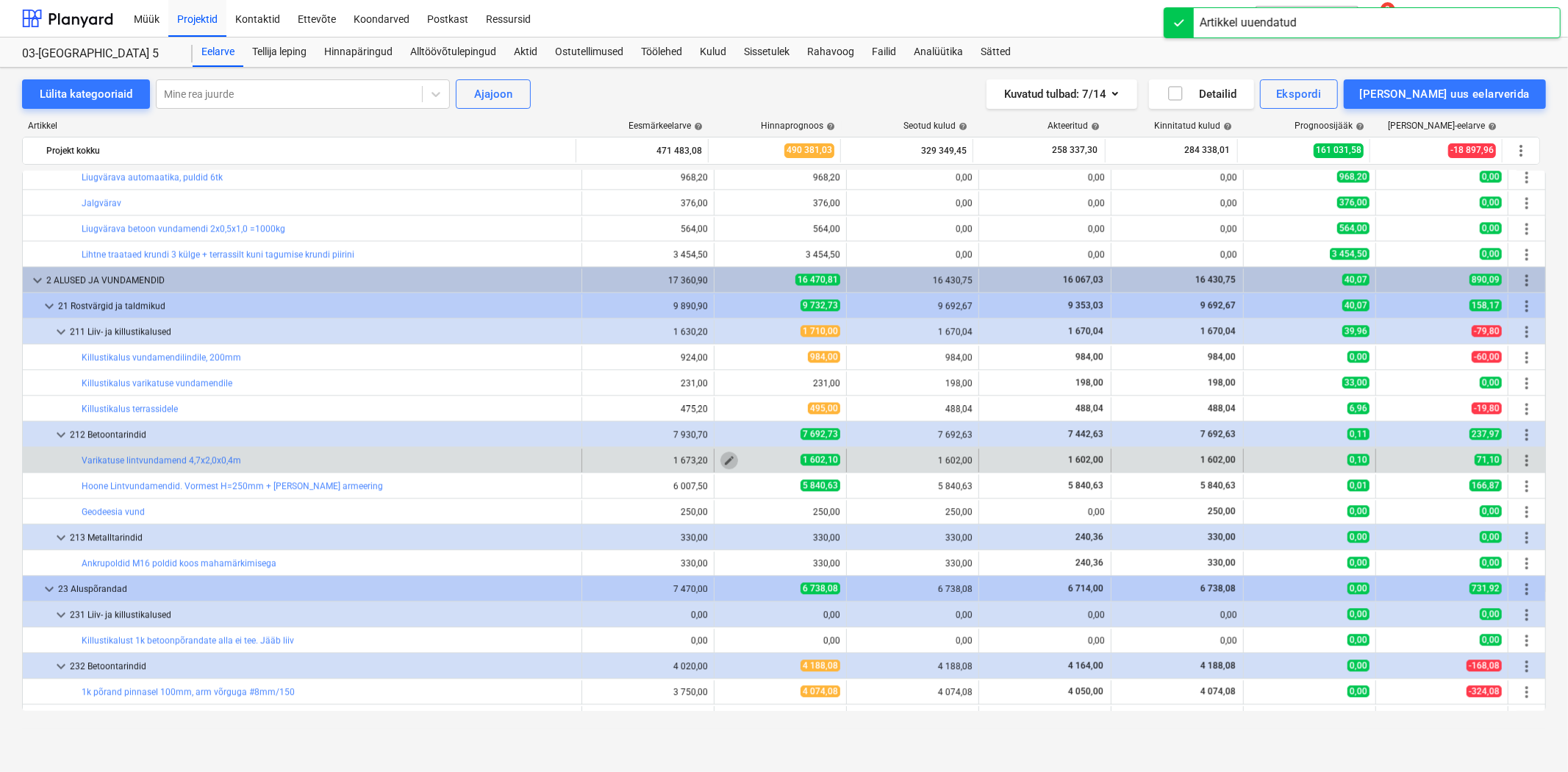
click at [723, 462] on span "edit" at bounding box center [729, 460] width 12 height 12
type textarea "x"
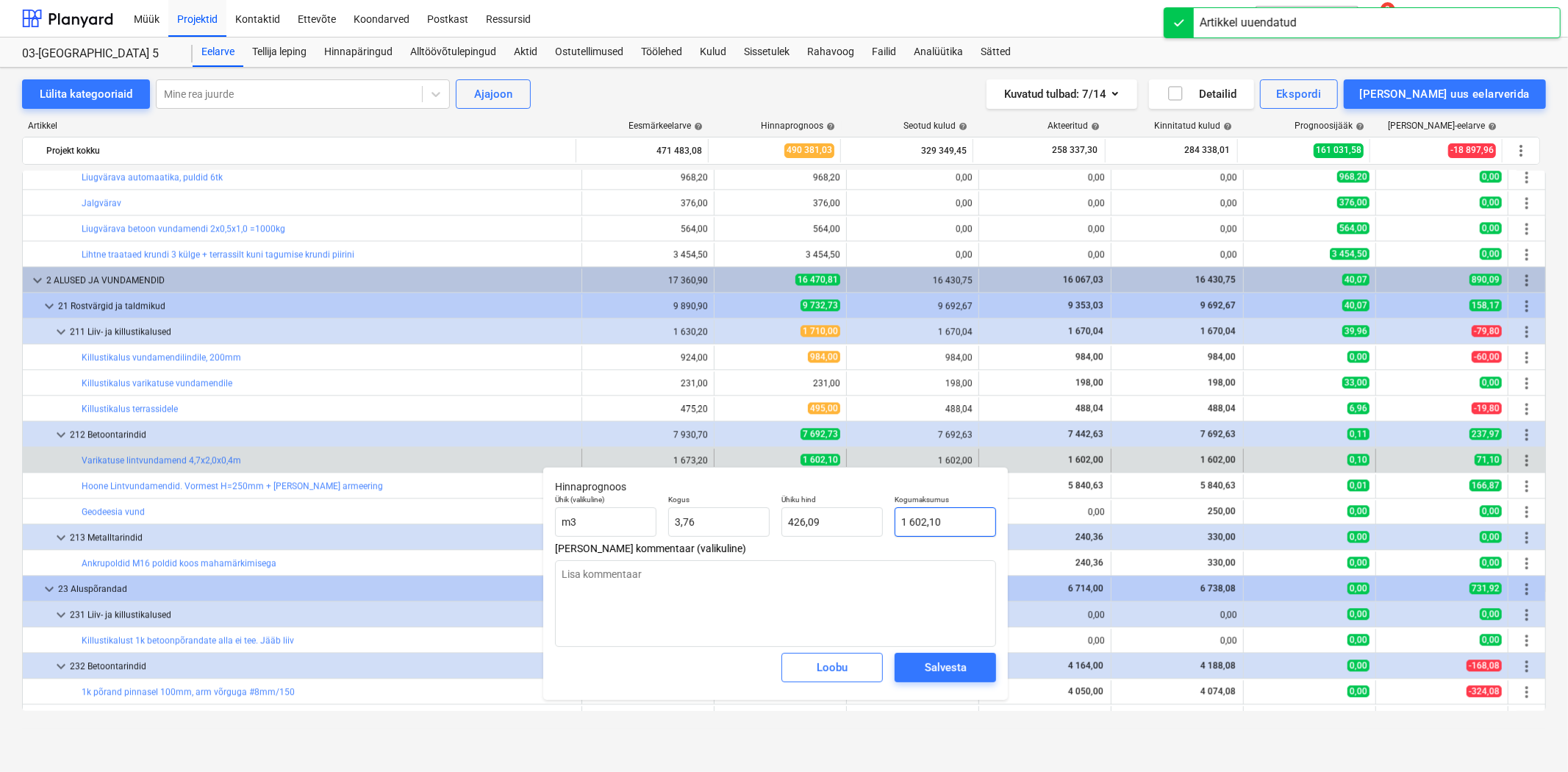
type input "1602,1"
click at [963, 525] on input "1602,1" at bounding box center [945, 522] width 101 height 29
type textarea "x"
type input "1602,10"
type textarea "x"
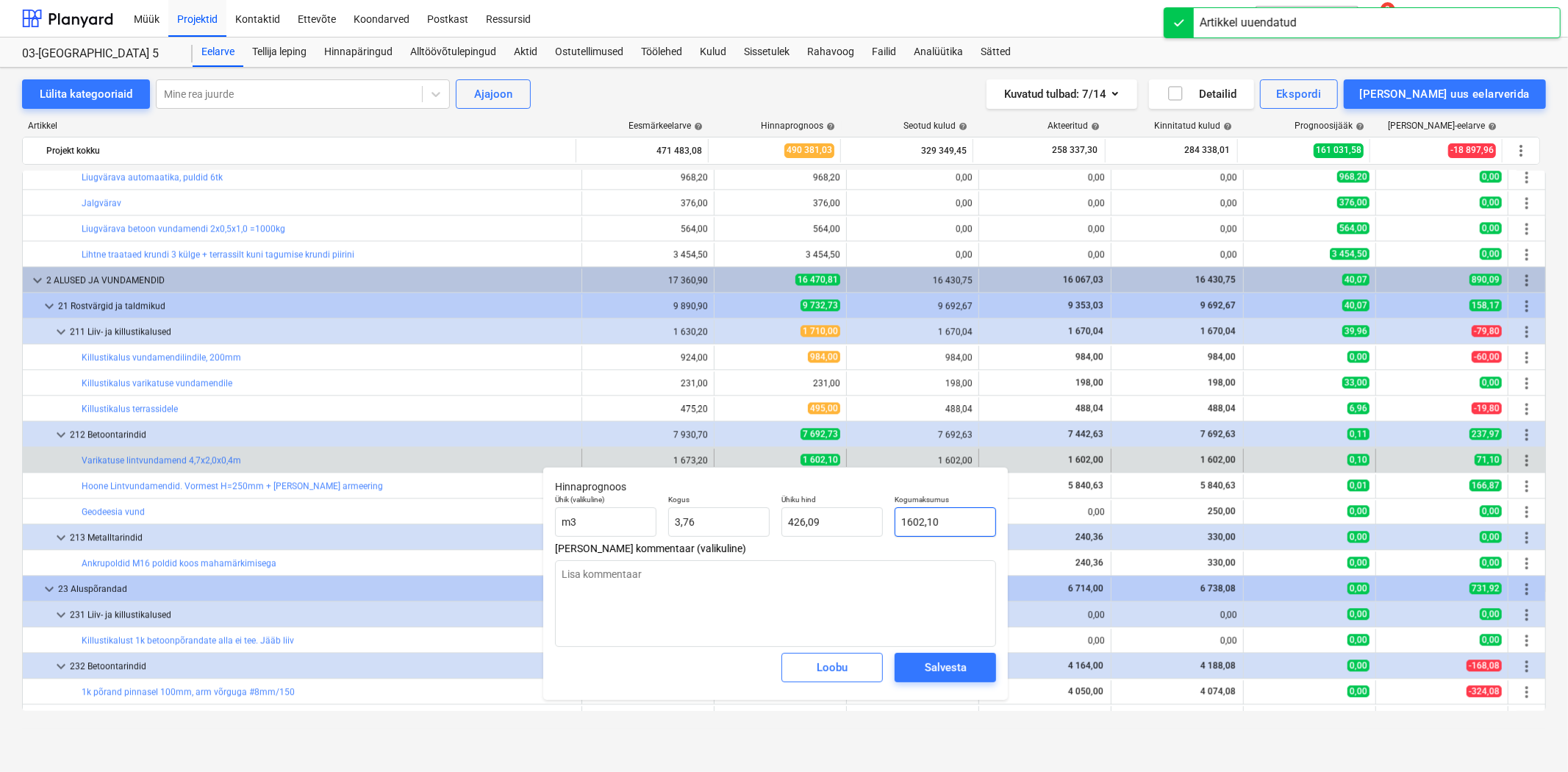
type input "1602,1"
type textarea "x"
type input "1602,"
type input "426,06"
type textarea "x"
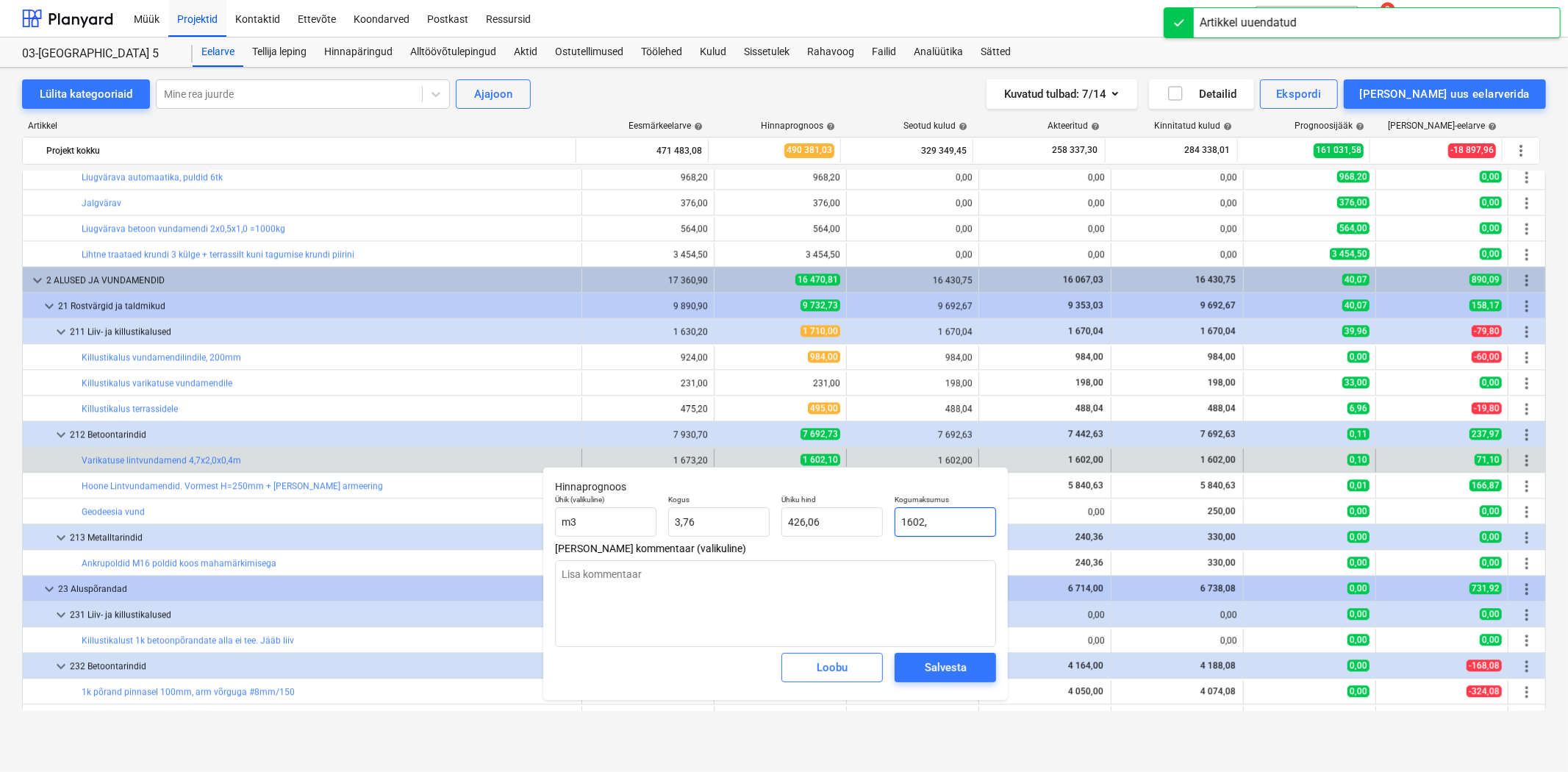
type input "1602,0"
type textarea "x"
type input "1602,01"
type input "426,07"
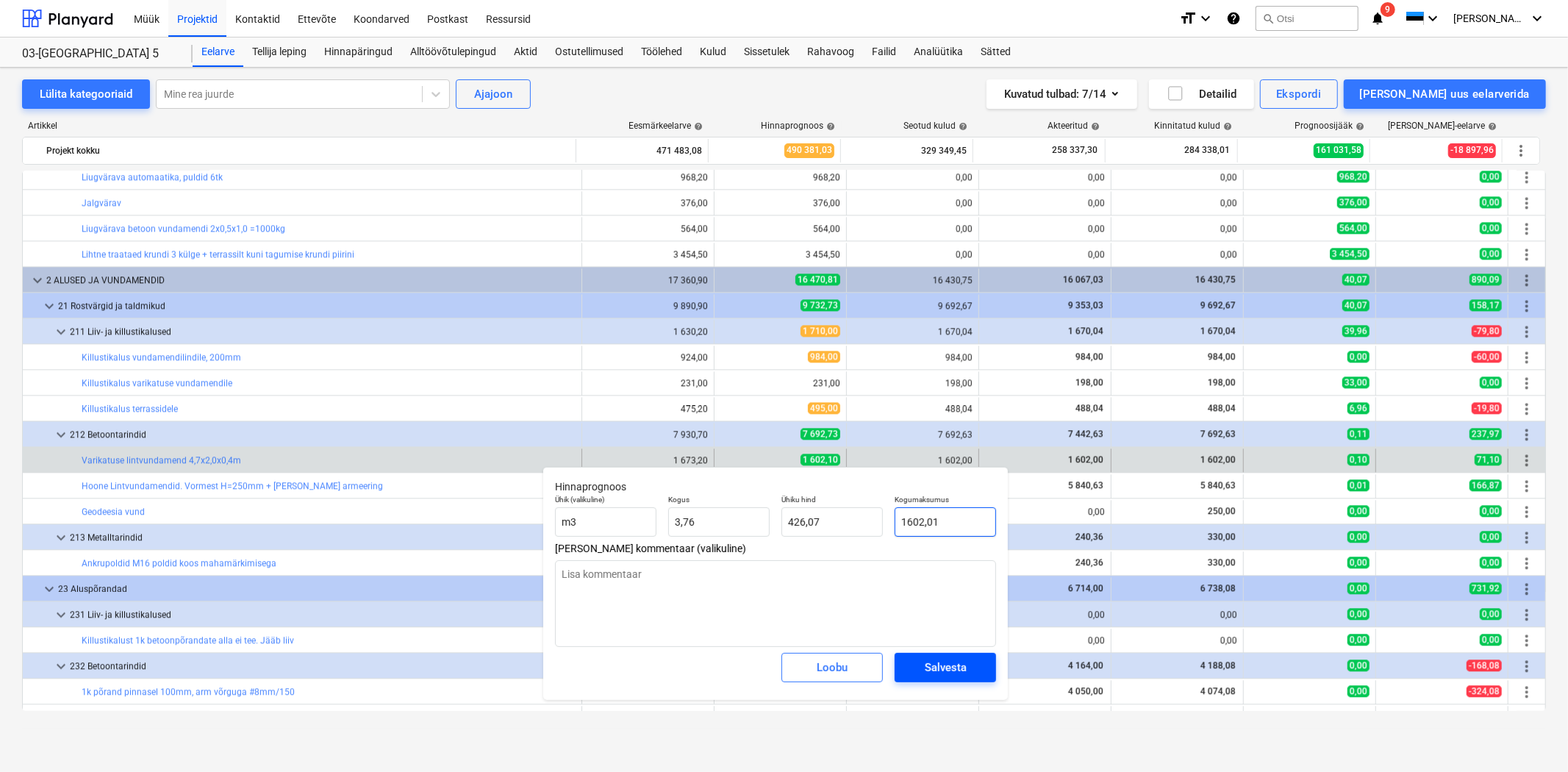
type input "1602,01"
type textarea "x"
type input "1 602,01"
click at [946, 669] on div "Salvesta" at bounding box center [945, 667] width 42 height 19
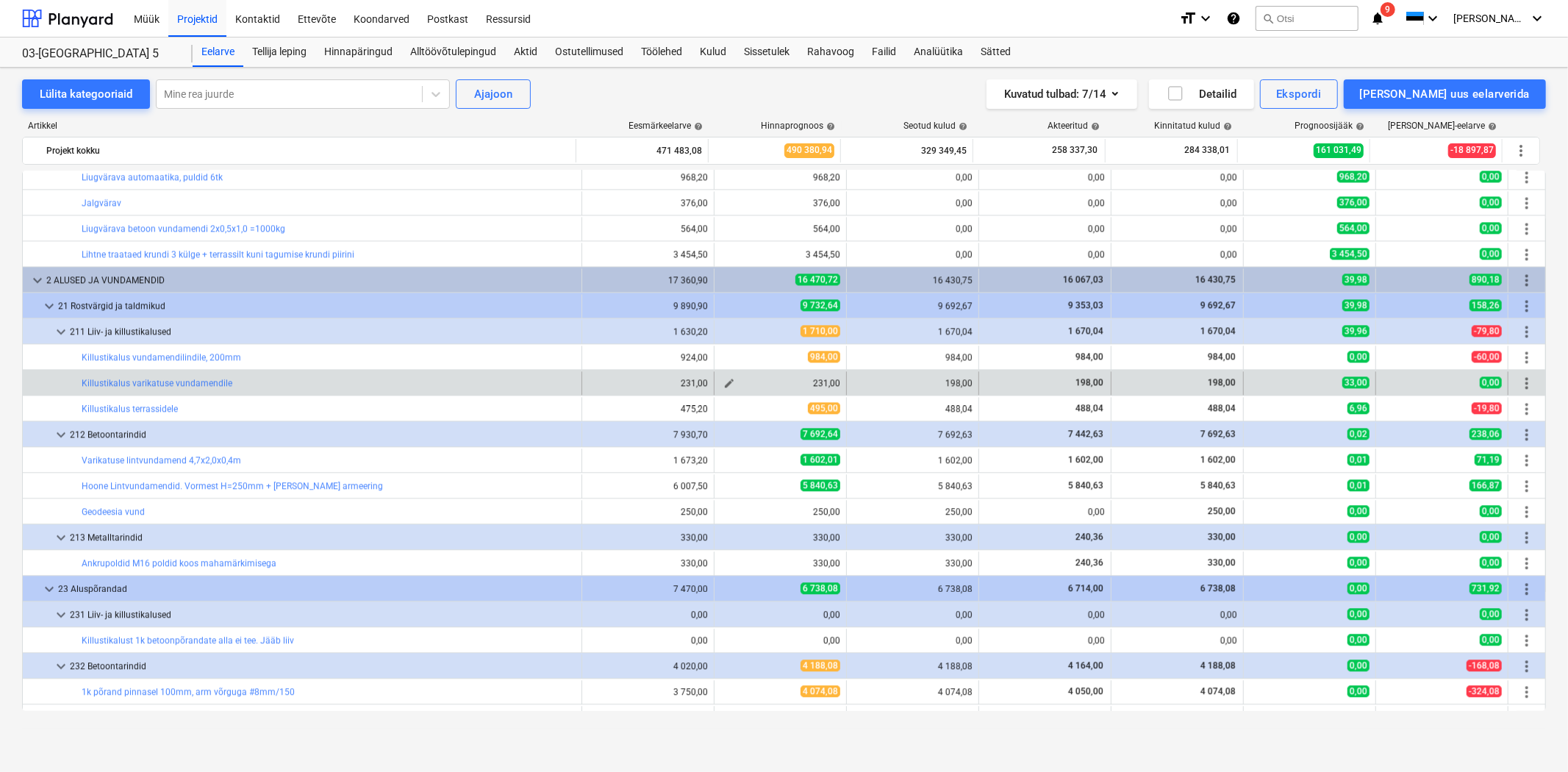
click at [725, 384] on span "edit" at bounding box center [729, 383] width 12 height 12
type textarea "x"
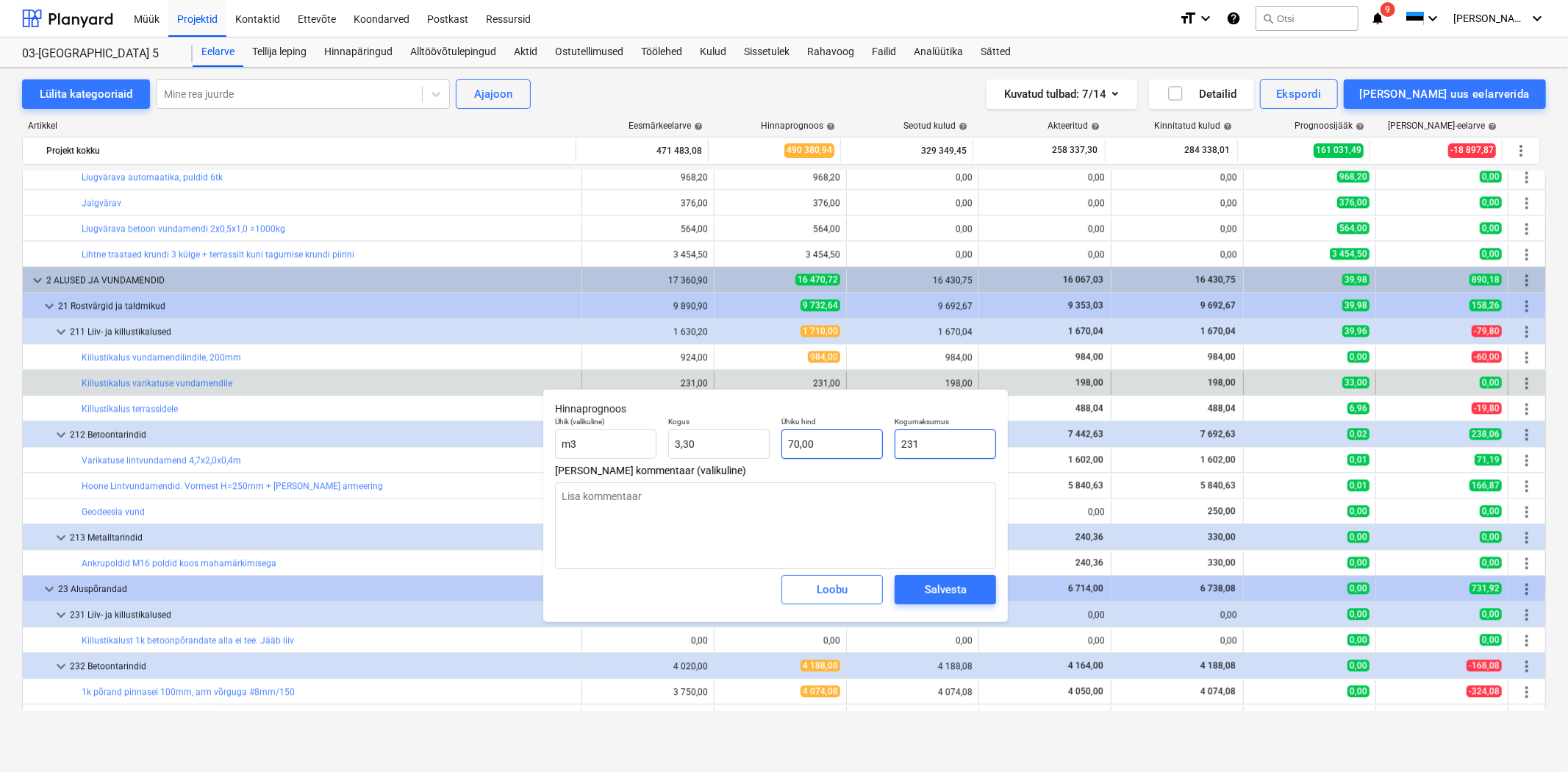
drag, startPoint x: 962, startPoint y: 439, endPoint x: 856, endPoint y: 438, distance: 106.0
click at [857, 438] on div "Ühik (valikuline) m3 Kogus 3,30 Ühiku hind 70,00 Kogumaksumus 231" at bounding box center [775, 438] width 452 height 53
type input "1"
type textarea "x"
type input "0,30"
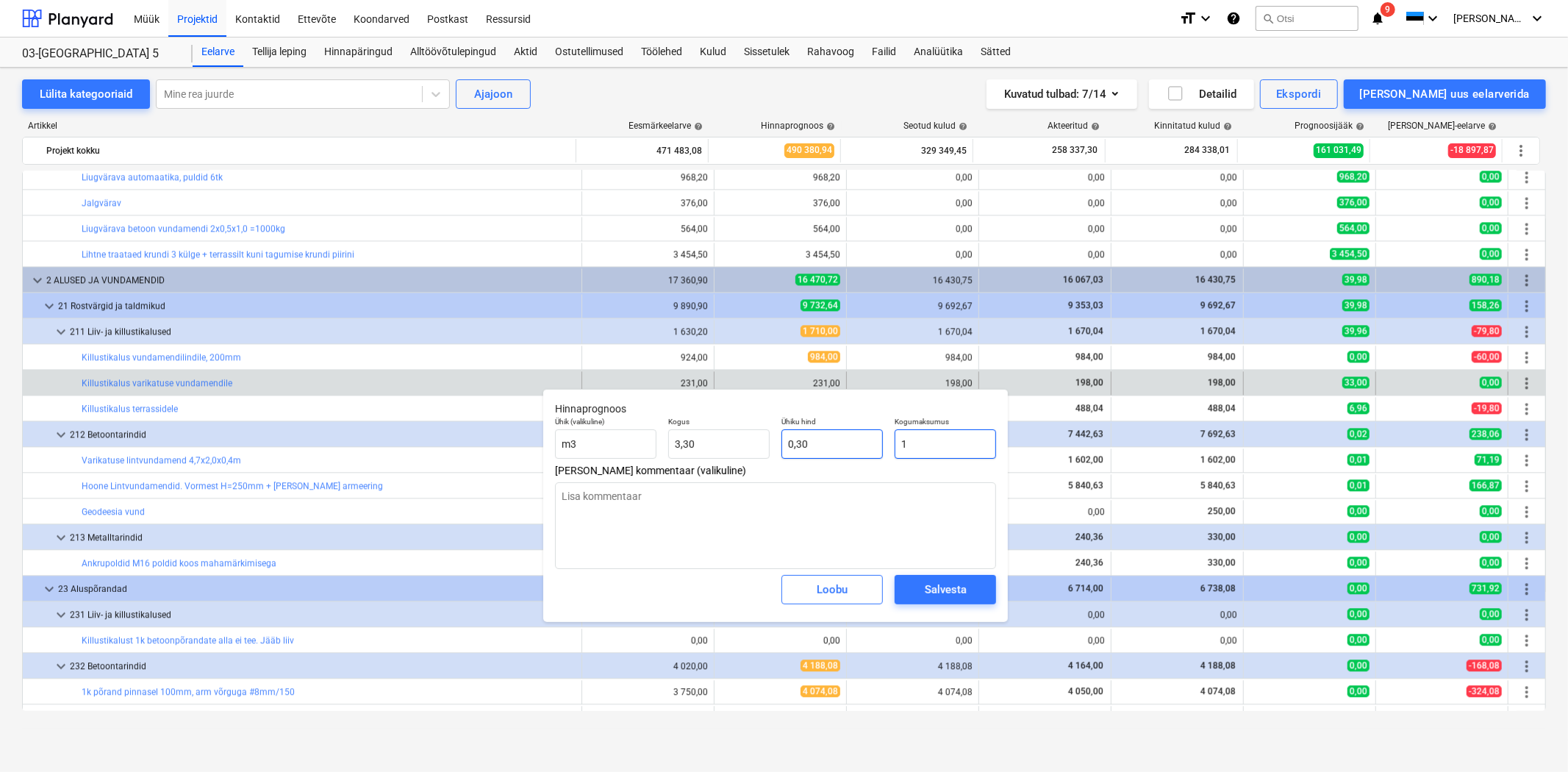
type textarea "x"
type input "19"
type input "5,76"
type textarea "x"
type input "198"
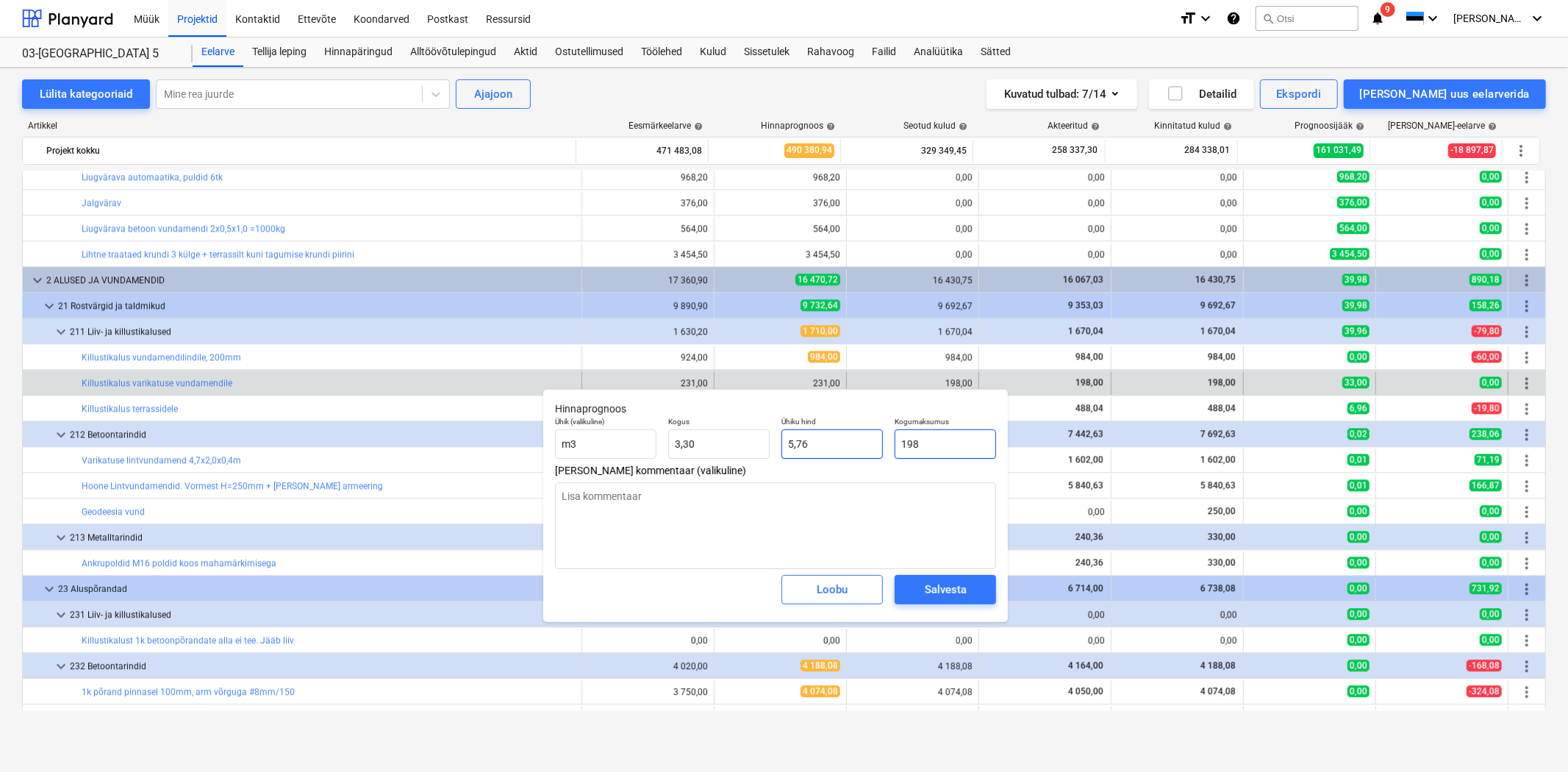
type input "60,00"
type input "198"
type textarea "x"
type input "198,00"
click at [939, 586] on div "Salvesta" at bounding box center [945, 589] width 42 height 19
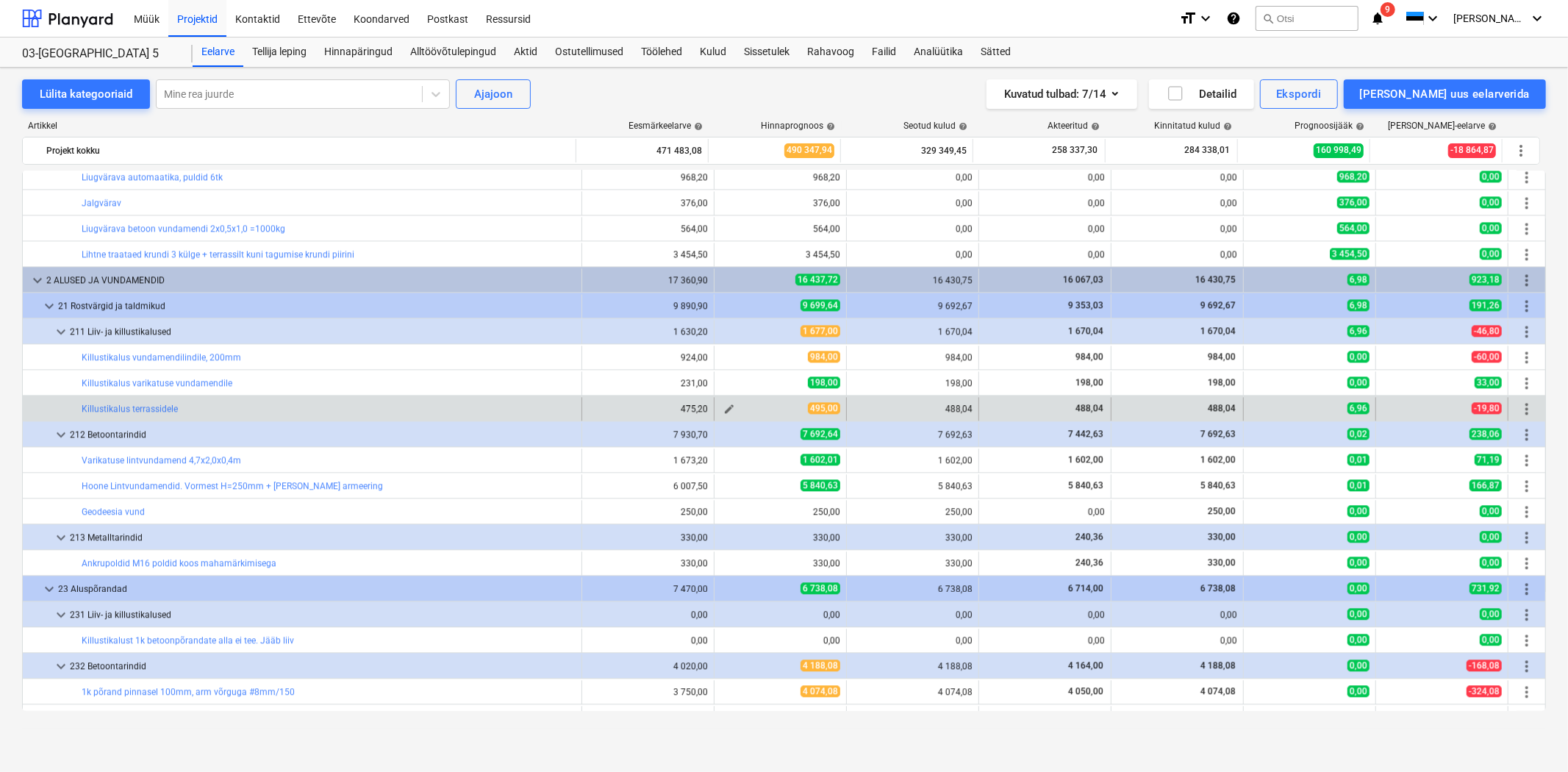
click at [723, 408] on span "edit" at bounding box center [729, 408] width 12 height 12
type textarea "x"
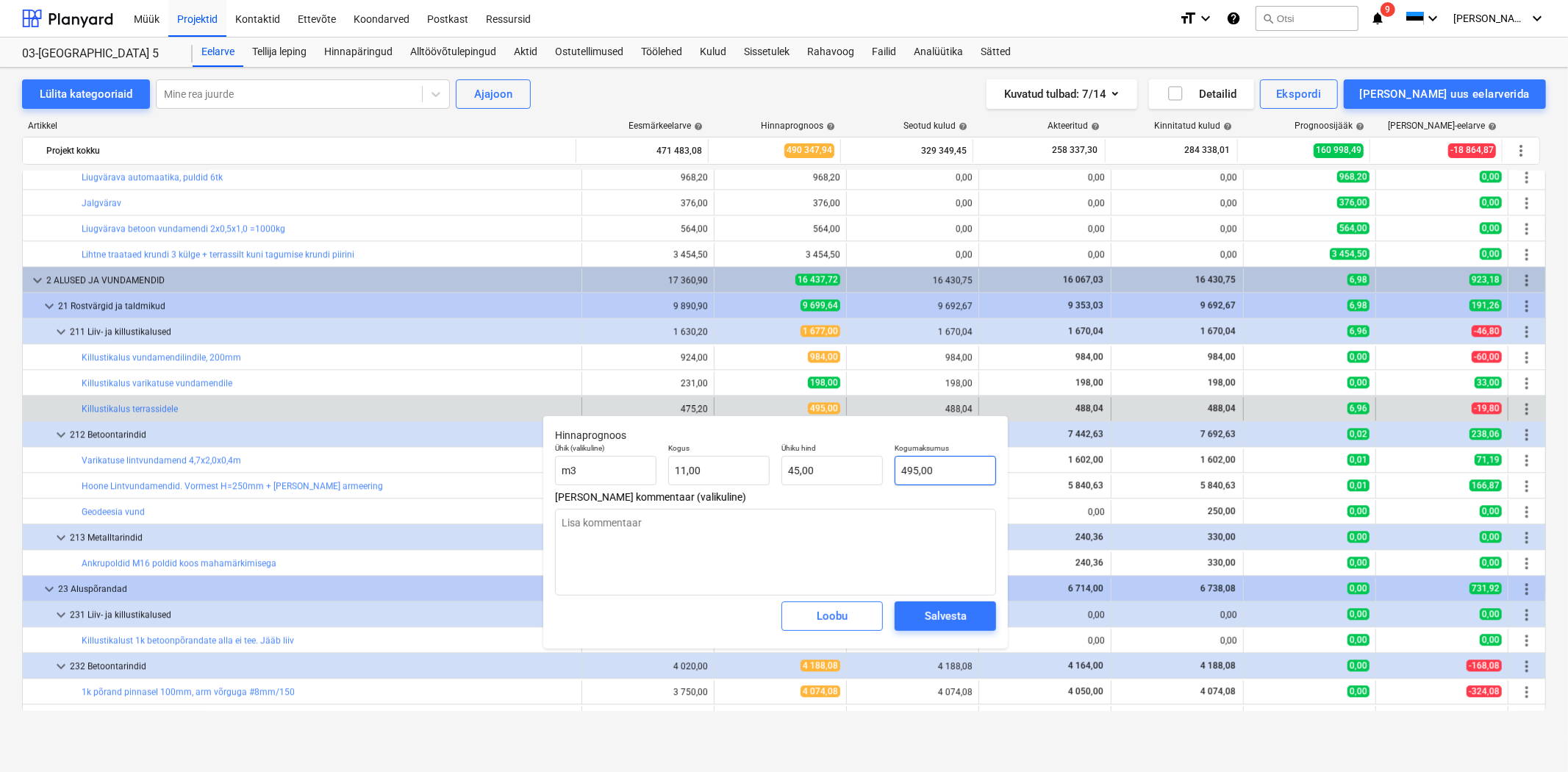
type input "495"
drag, startPoint x: 969, startPoint y: 471, endPoint x: 883, endPoint y: 468, distance: 86.1
click at [885, 468] on div "Ühik (valikuline) m3 Kogus 11,00 Ühiku hind 45,00 Kogumaksumus 495" at bounding box center [775, 464] width 452 height 53
type textarea "x"
type input "4"
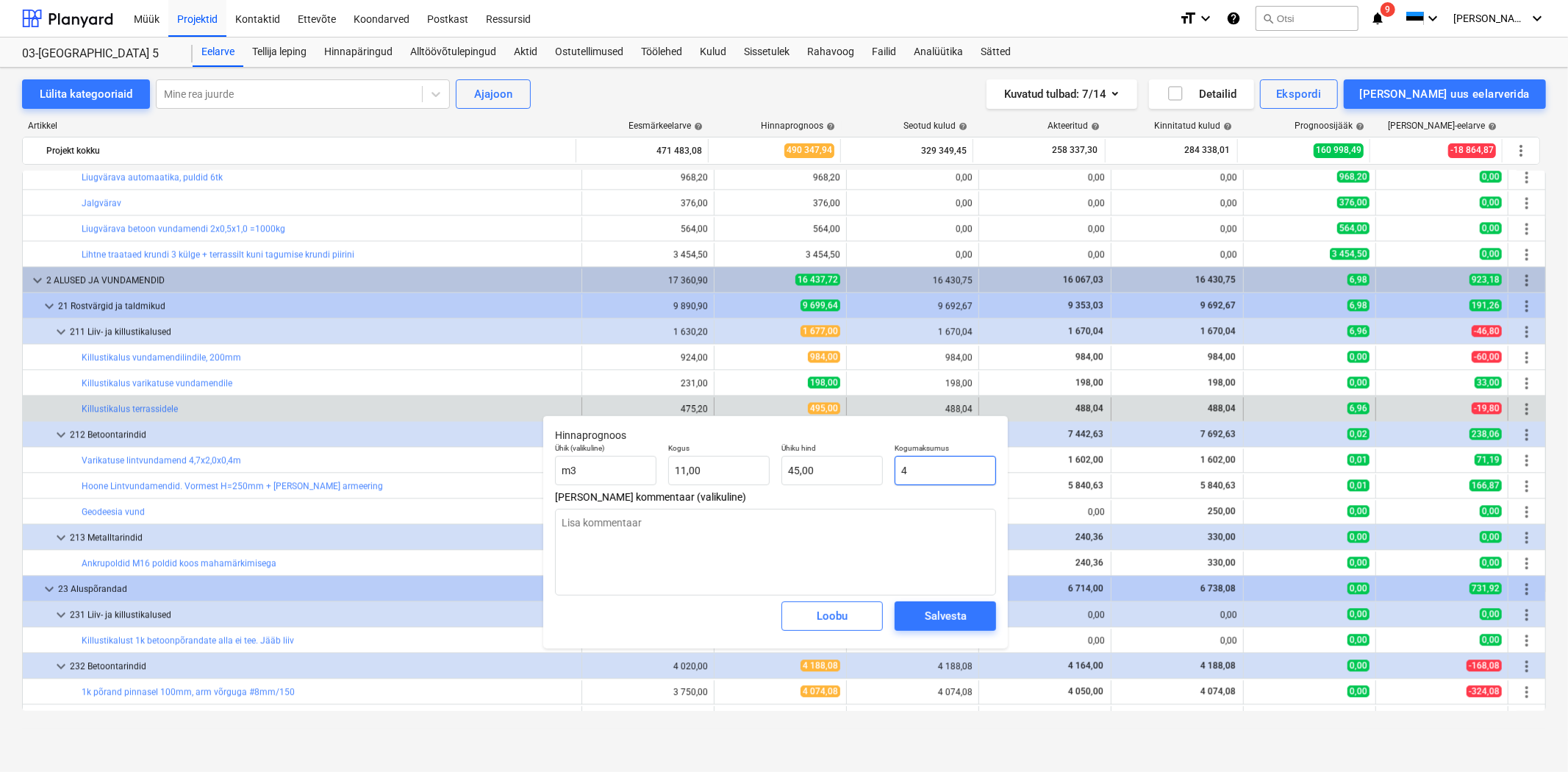
type input "0,36"
type textarea "x"
type input "48"
type input "4,36"
type textarea "x"
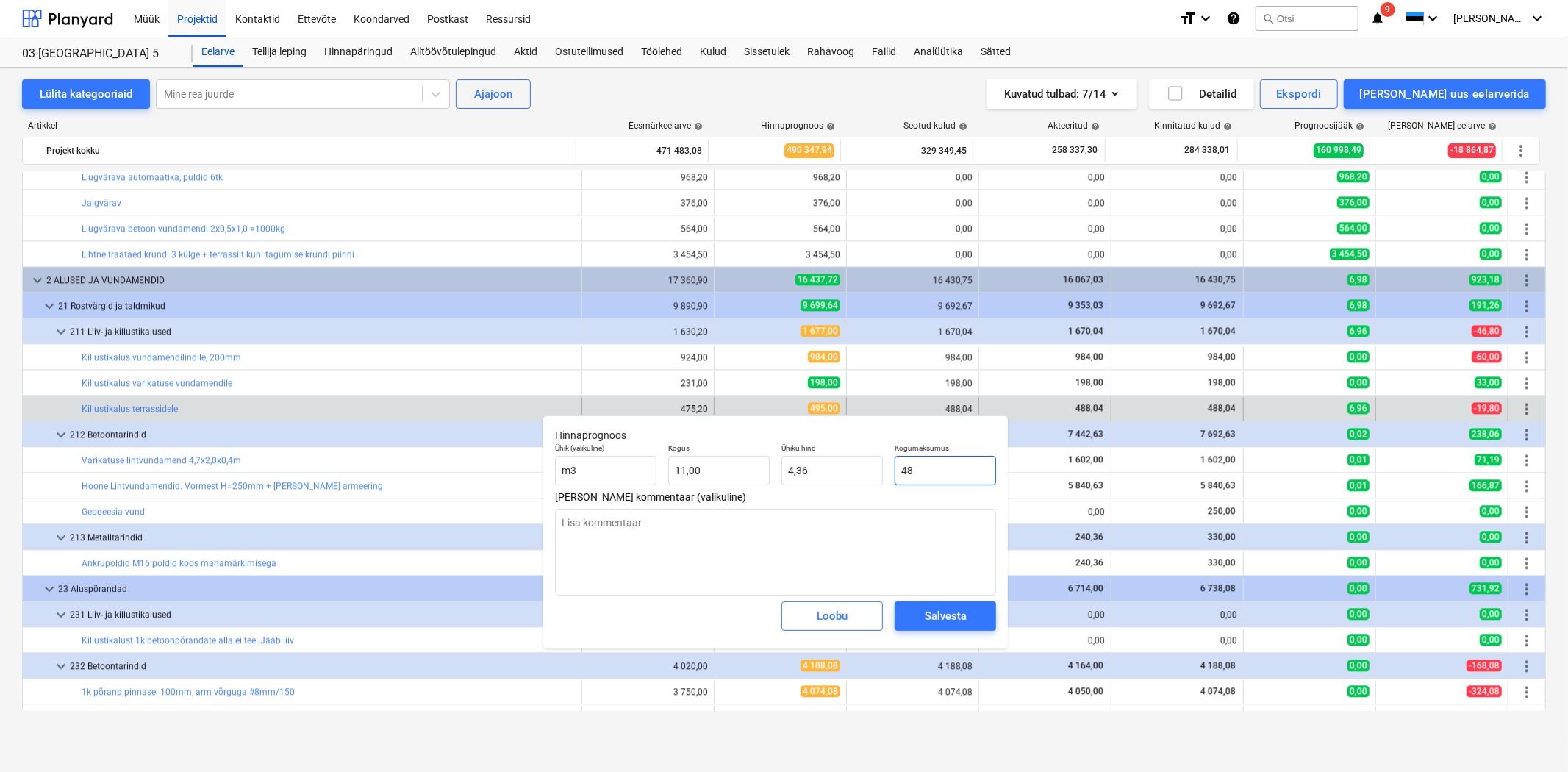
type input "488"
type input "44,36"
type textarea "x"
type input "488,"
type textarea "x"
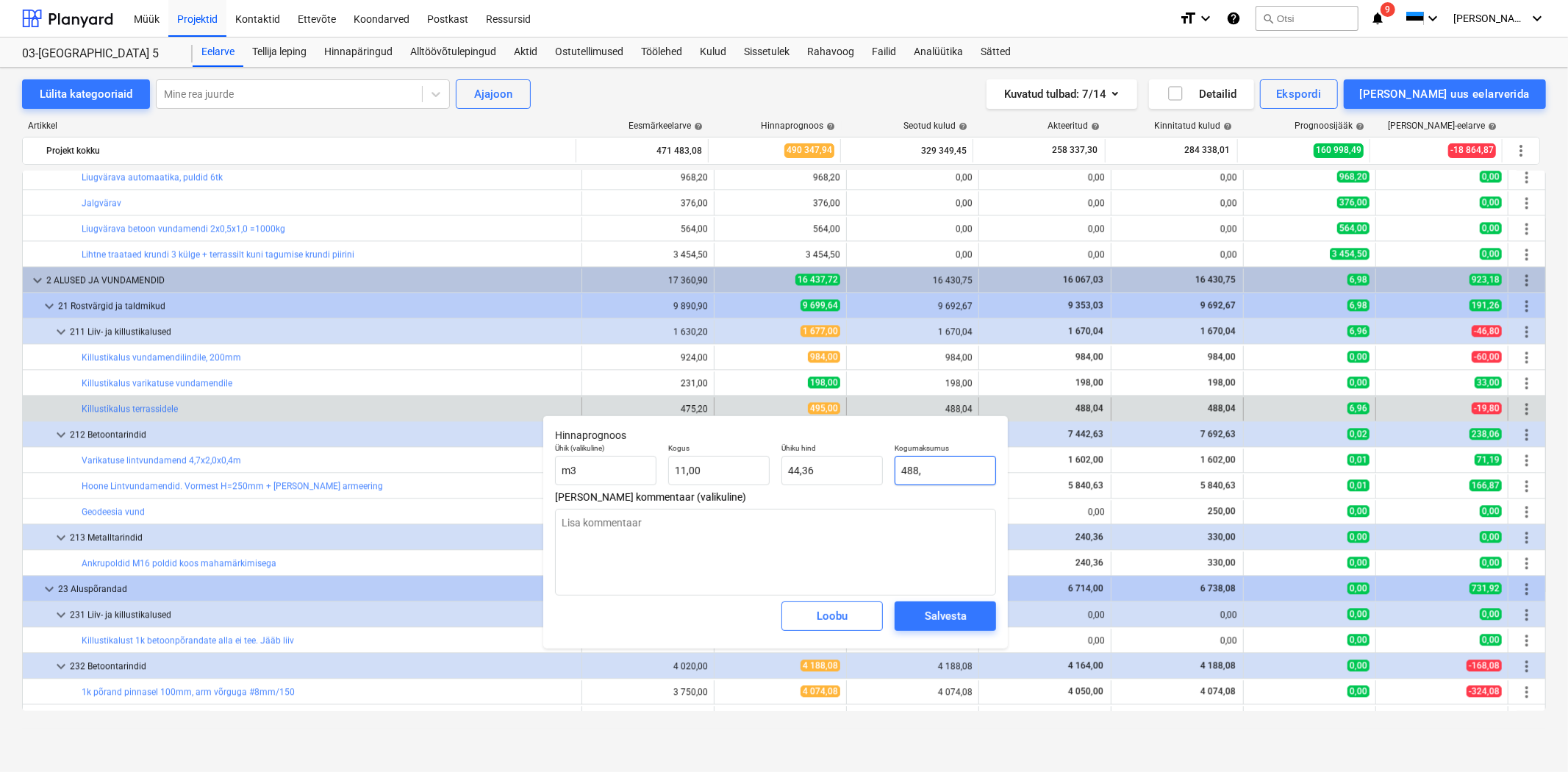
type input "488,0"
type textarea "x"
type input "488,04"
type input "44,37"
type input "488,04"
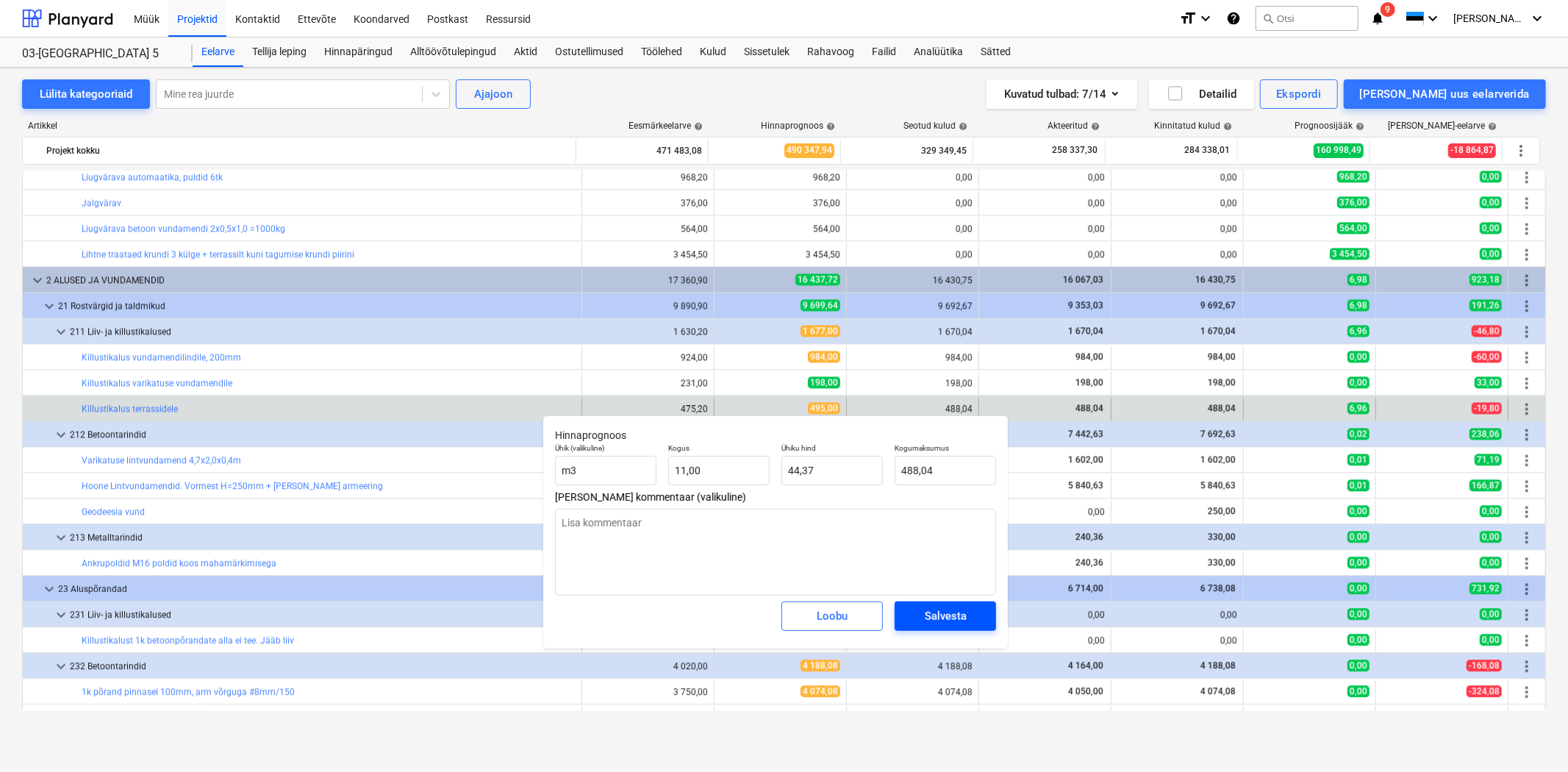
click at [926, 616] on div "Salvesta" at bounding box center [945, 616] width 42 height 19
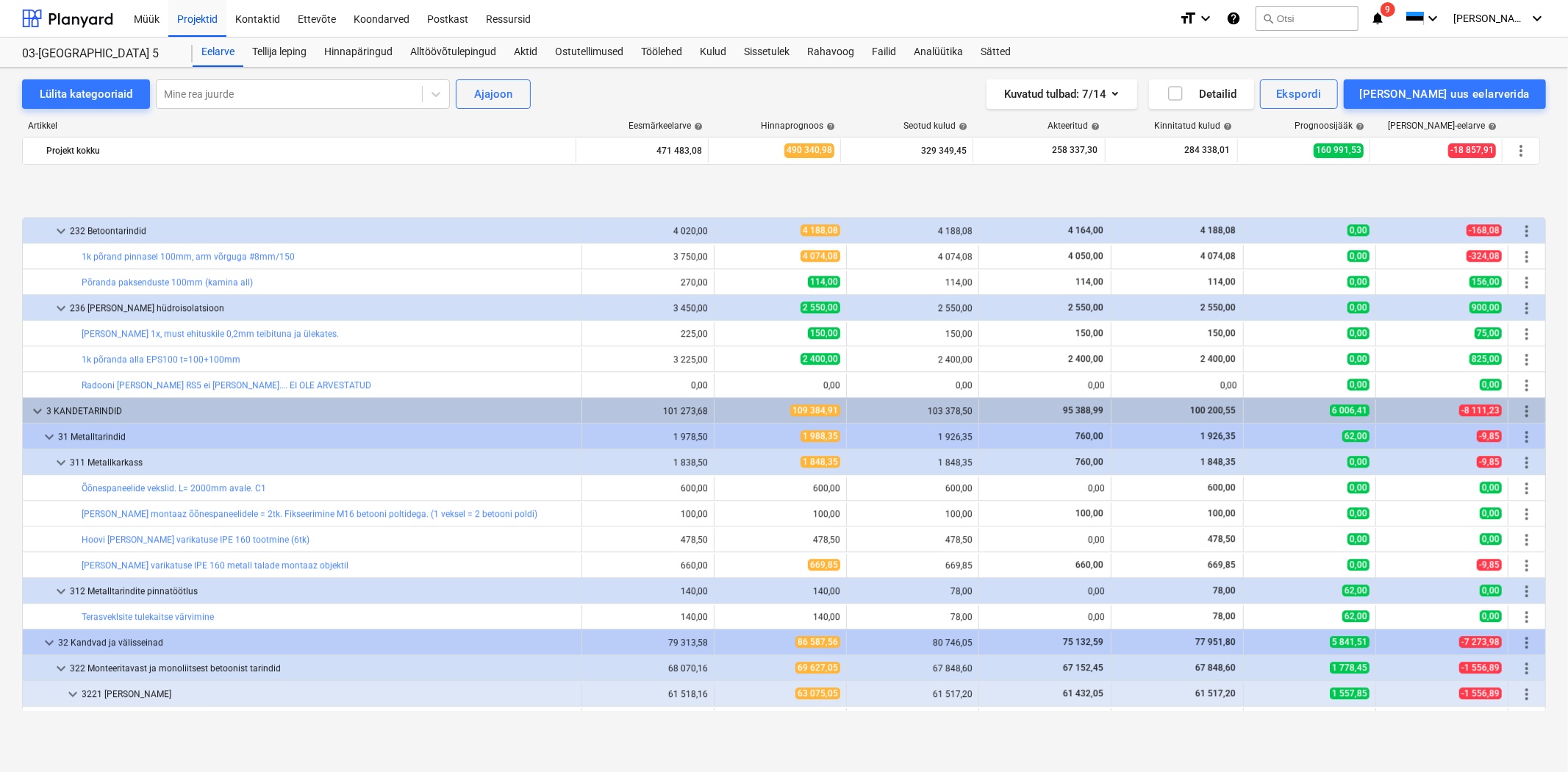
scroll to position [3486, 0]
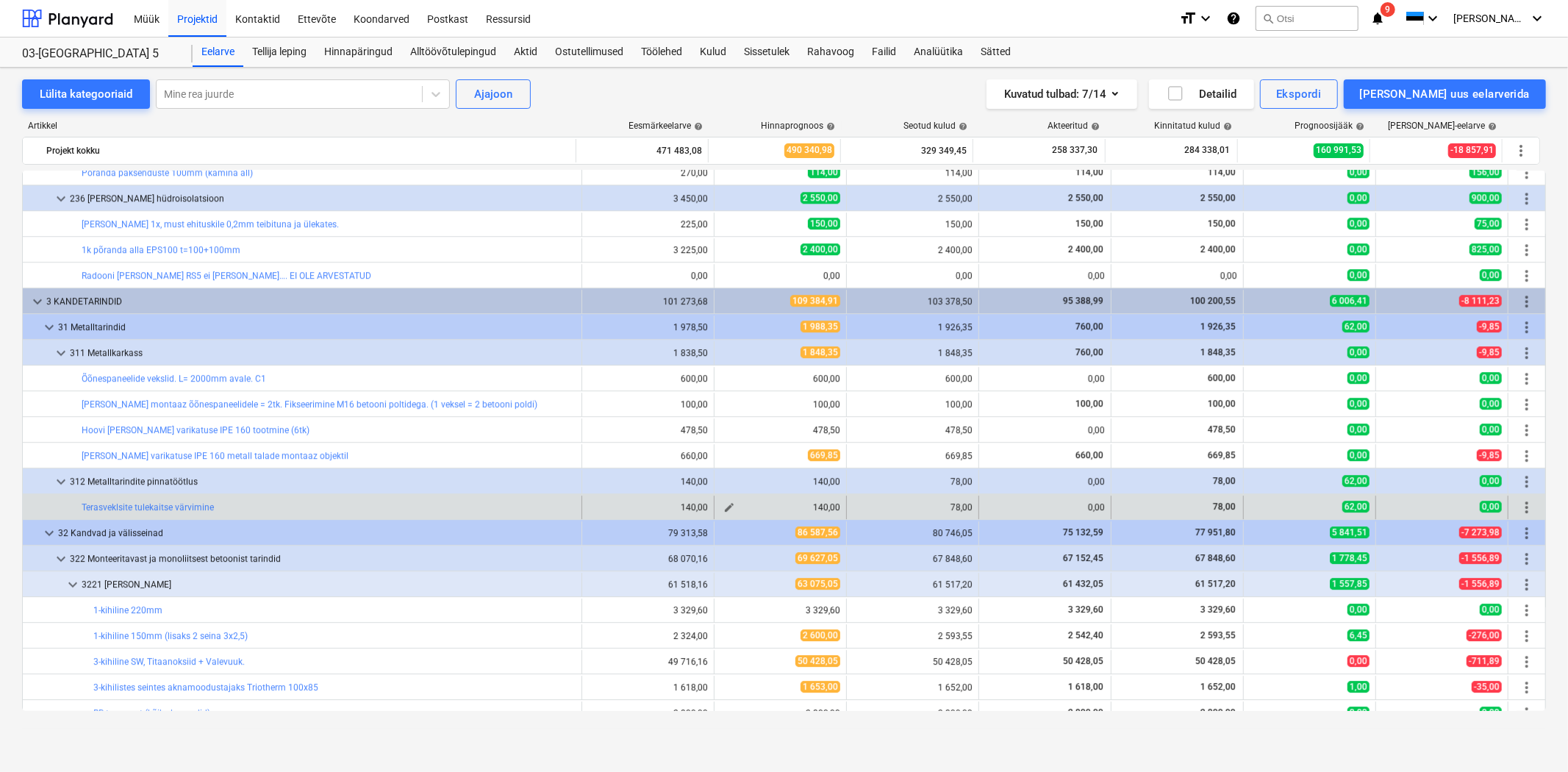
click at [723, 505] on span "edit" at bounding box center [729, 507] width 12 height 12
type textarea "x"
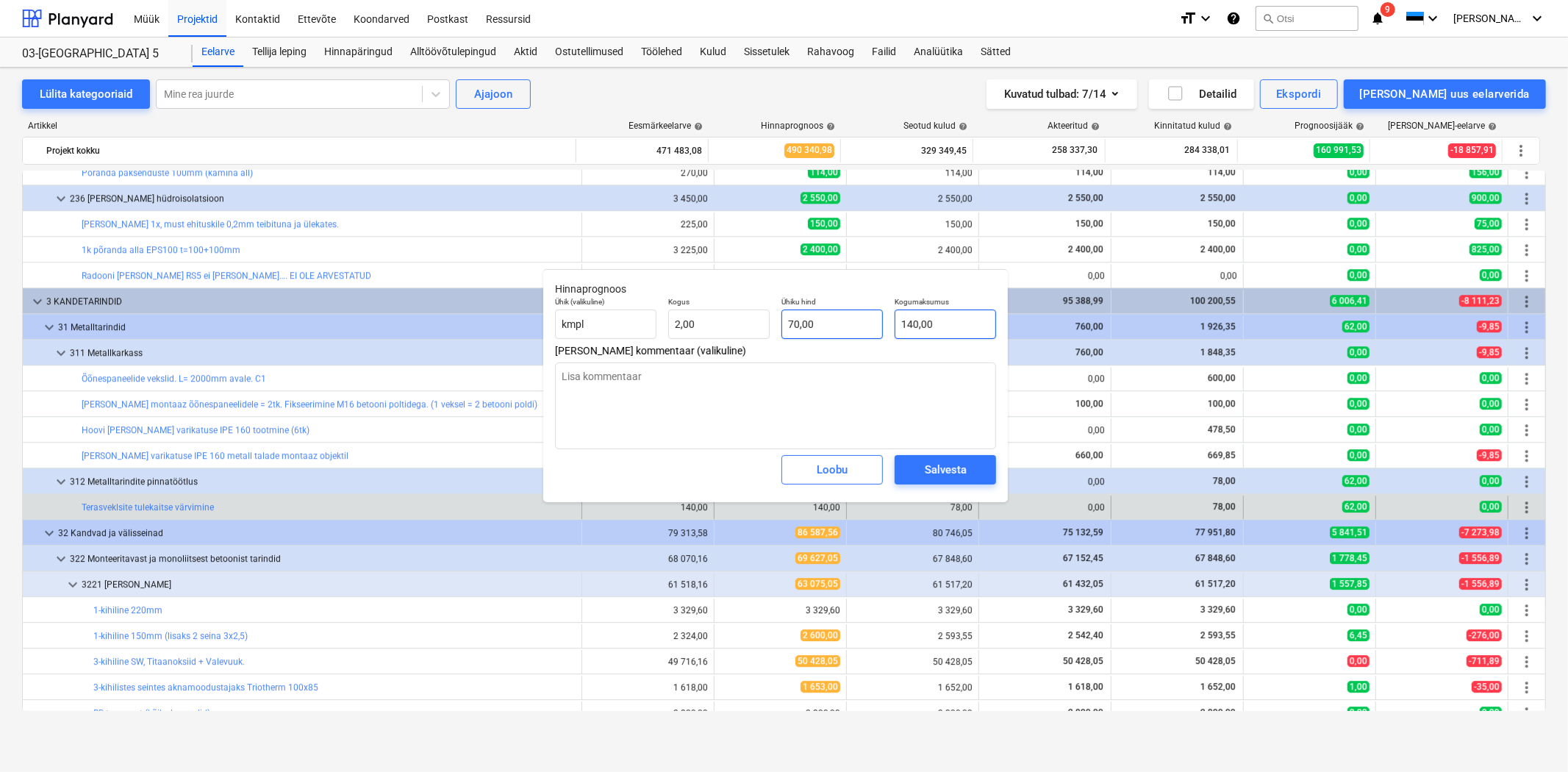
type input "140"
click at [863, 319] on div "Ühik (valikuline) kmpl Kogus 2,00 Ühiku hind 70,00 Kogumaksumus 140" at bounding box center [775, 318] width 452 height 53
type textarea "x"
type input "7"
type input "3,50"
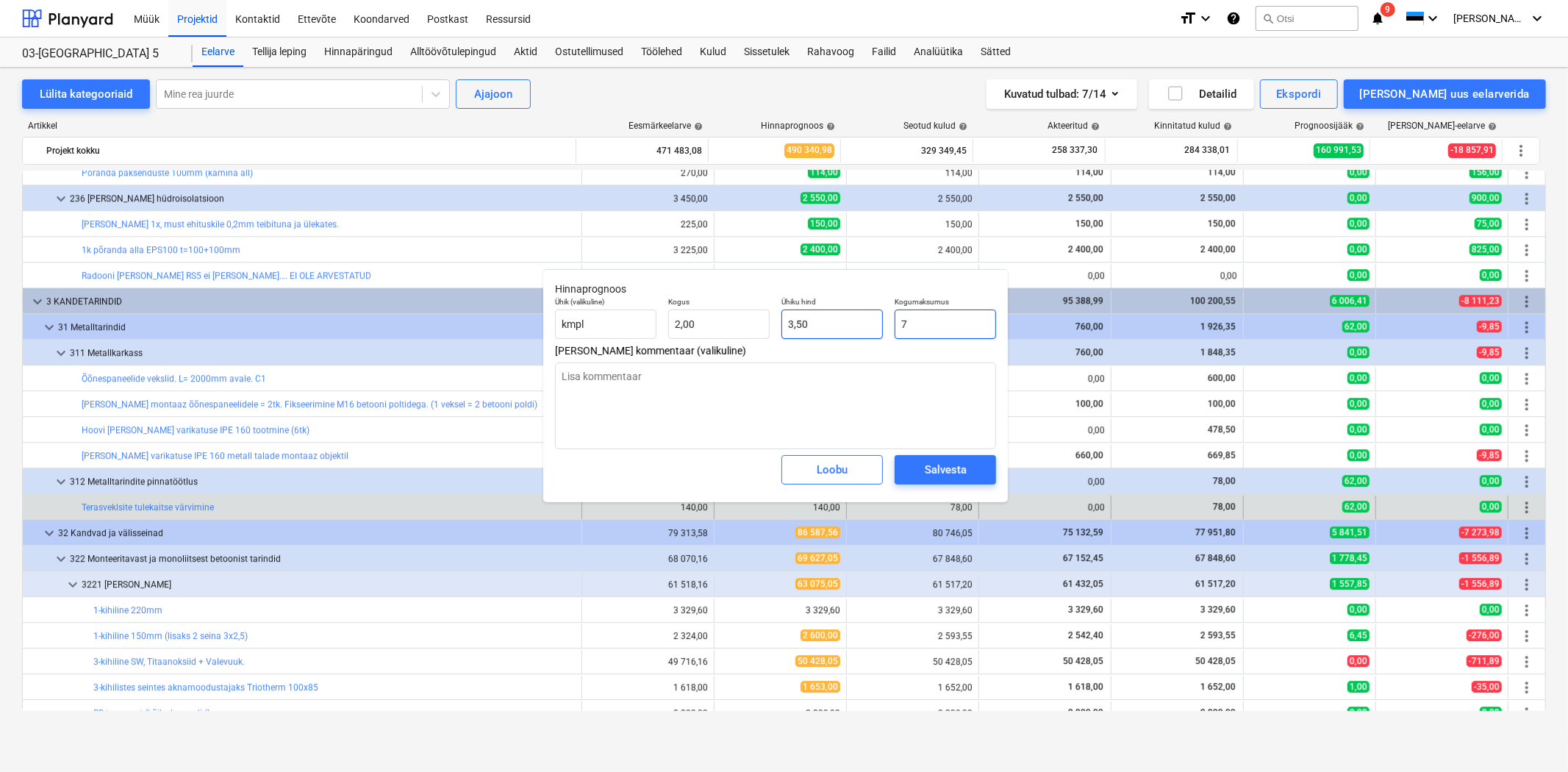
type textarea "x"
type input "78"
type input "39,00"
type input "78"
type textarea "x"
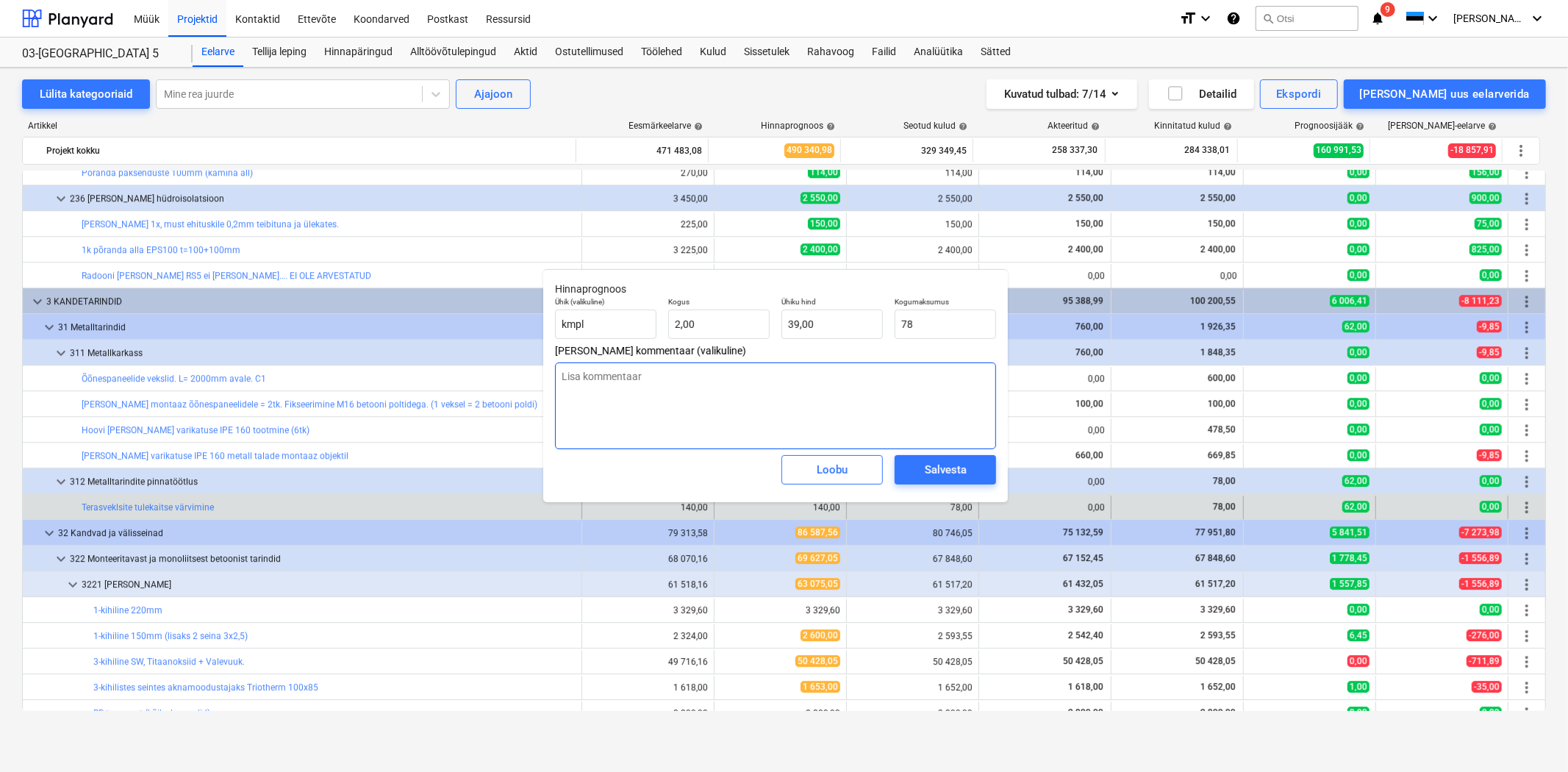
type input "78,00"
click at [725, 374] on textarea at bounding box center [776, 406] width 441 height 87
type textarea "x"
type textarea "3"
type textarea "x"
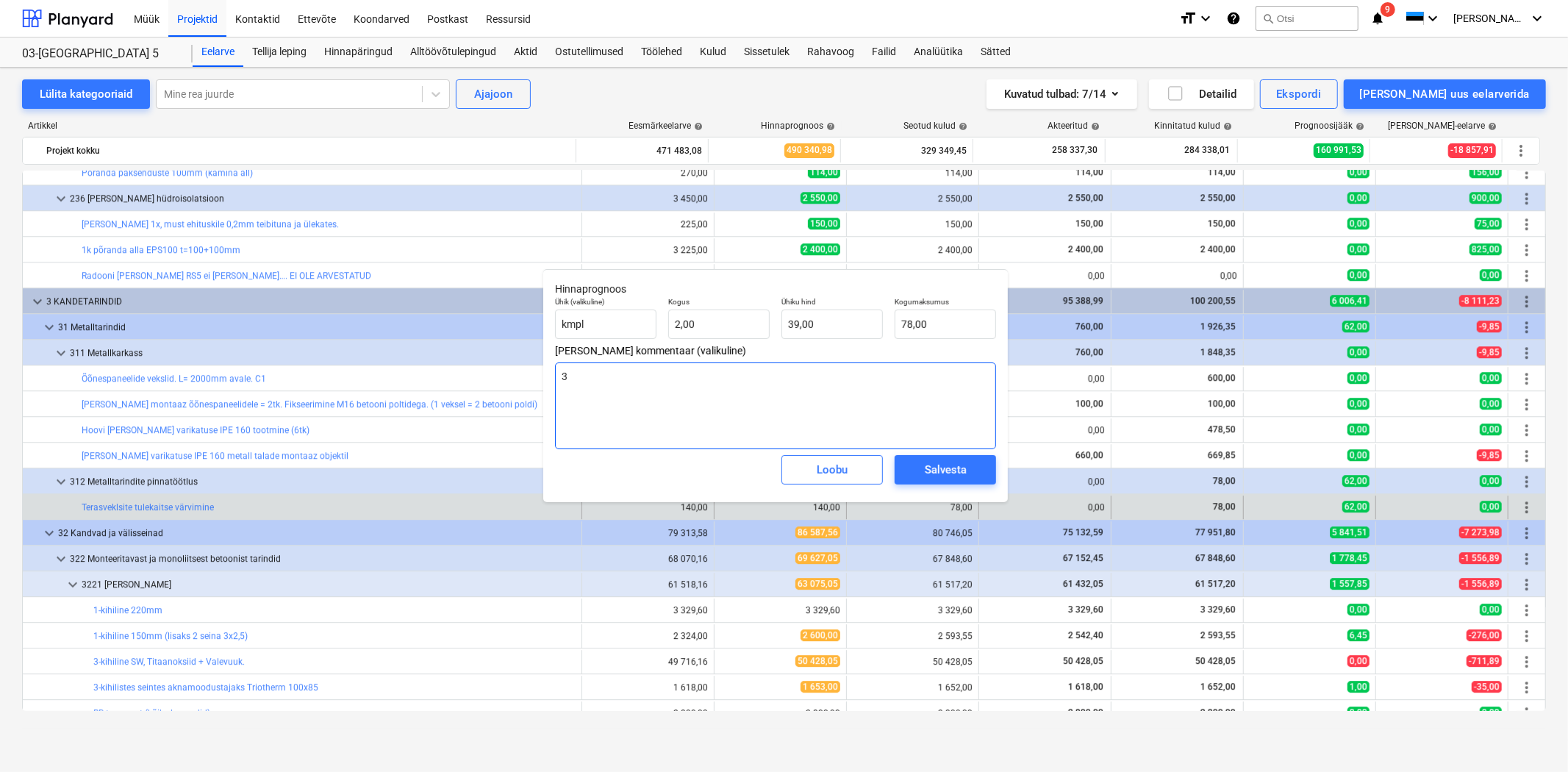
type textarea "30"
type textarea "x"
type textarea "30."
type textarea "x"
type textarea "30.p"
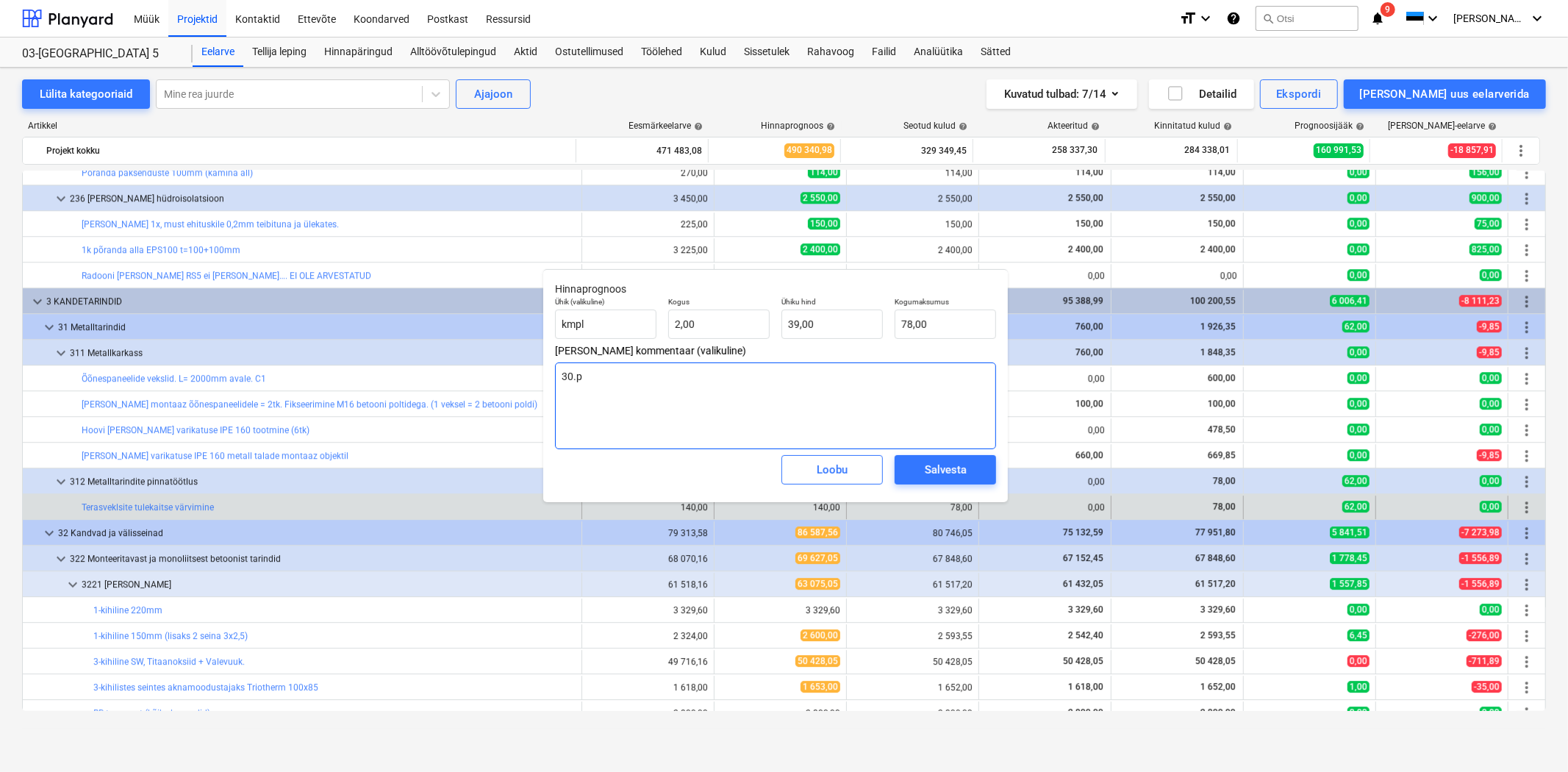
type textarea "x"
type textarea "30.p9"
type textarea "x"
type textarea "30.p9."
type textarea "x"
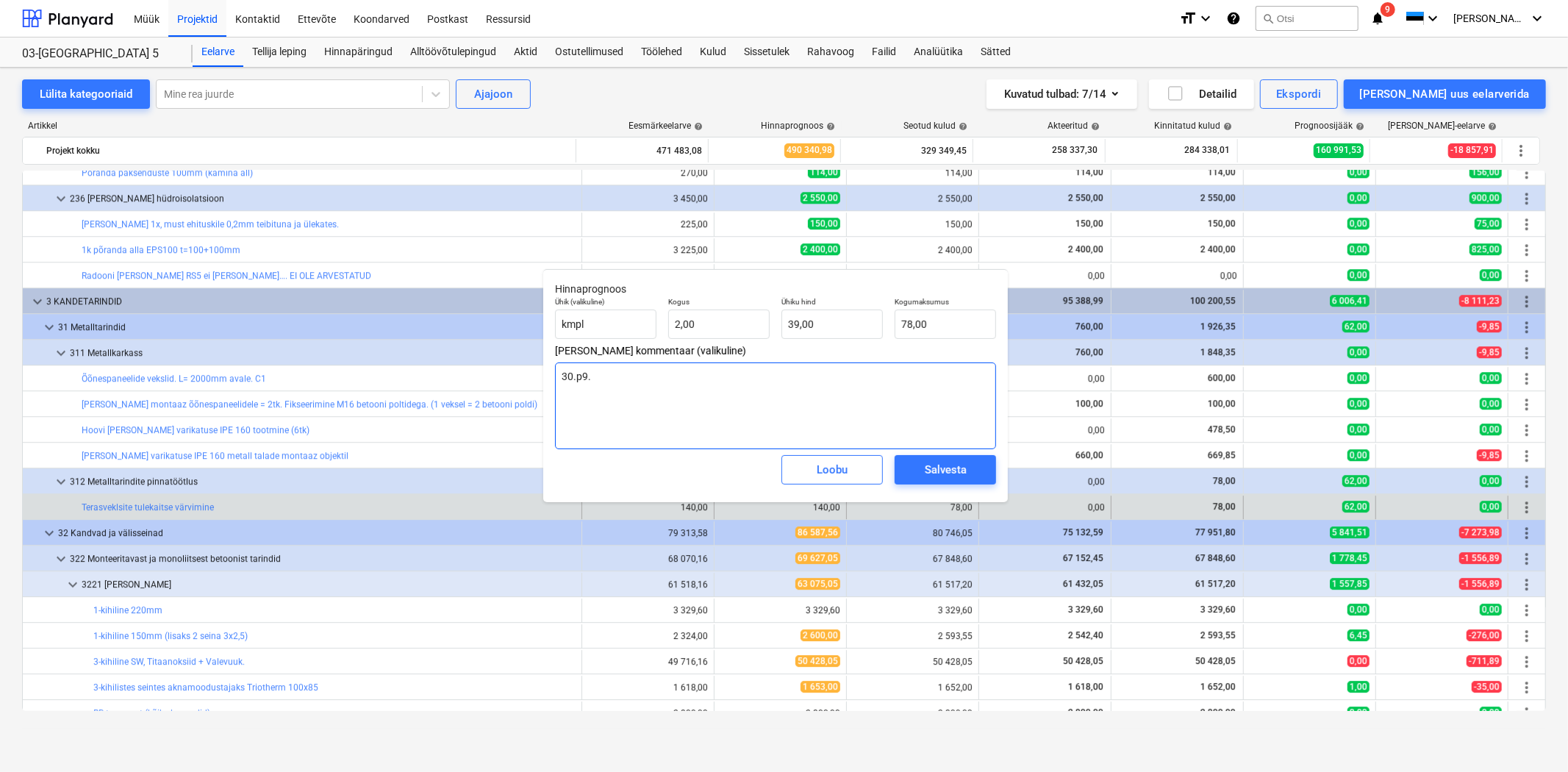
type textarea "30.p9"
type textarea "x"
type textarea "30.p"
type textarea "x"
type textarea "30."
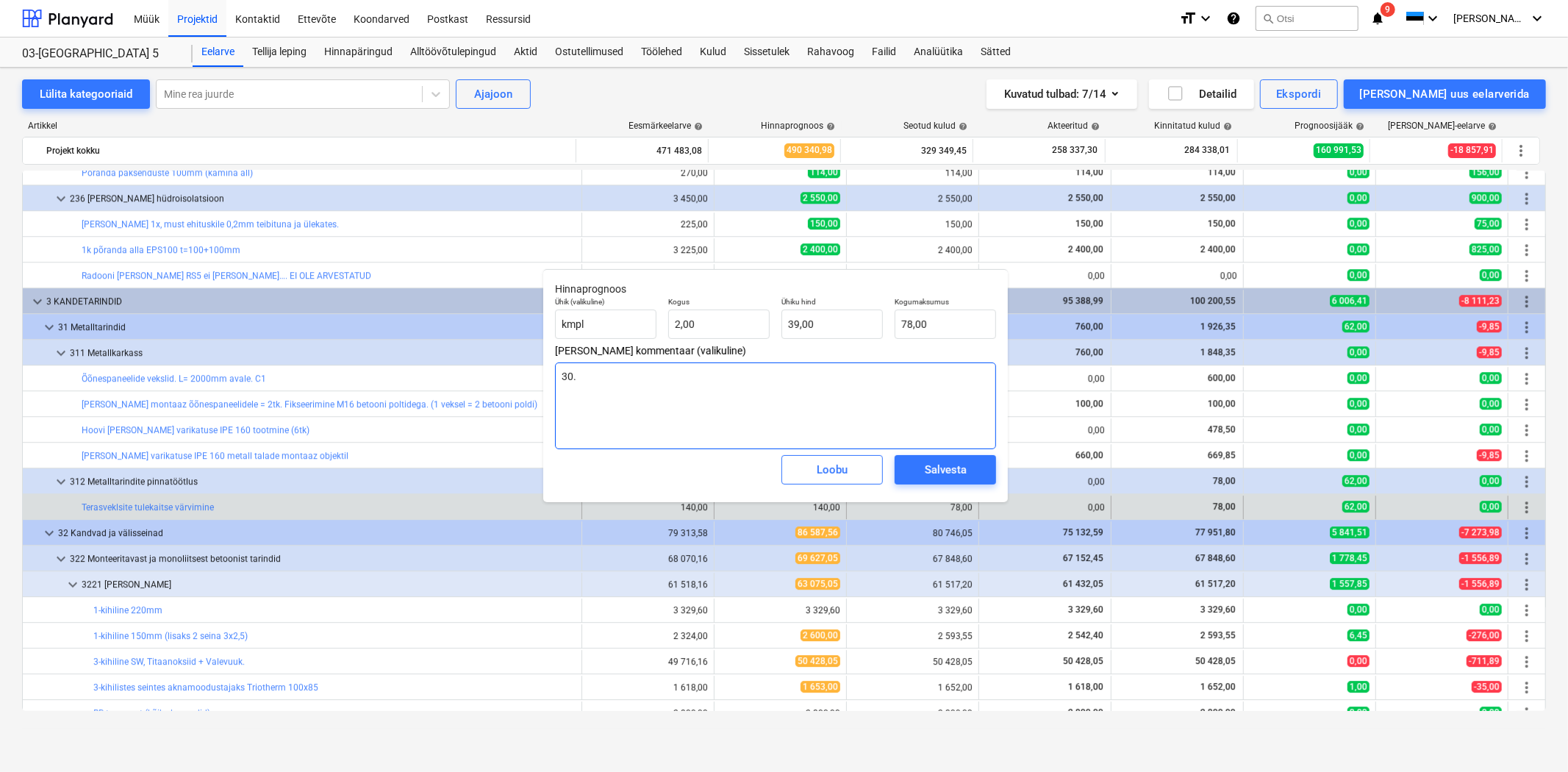
type textarea "x"
type textarea "30.0"
type textarea "x"
type textarea "30.09"
type textarea "x"
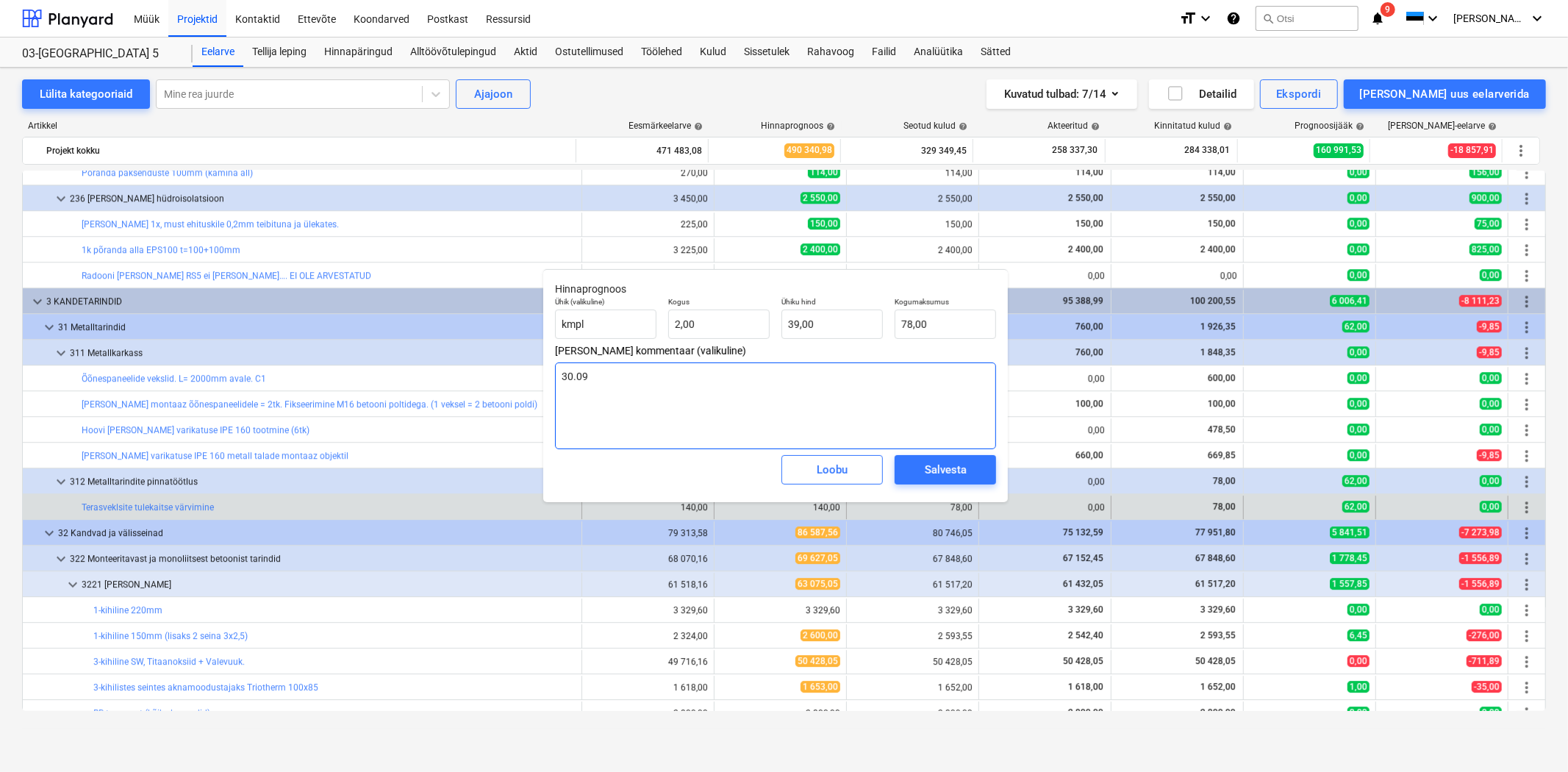
type textarea "30.09."
type textarea "x"
type textarea "30.09.2"
type textarea "x"
type textarea "[DATE]"
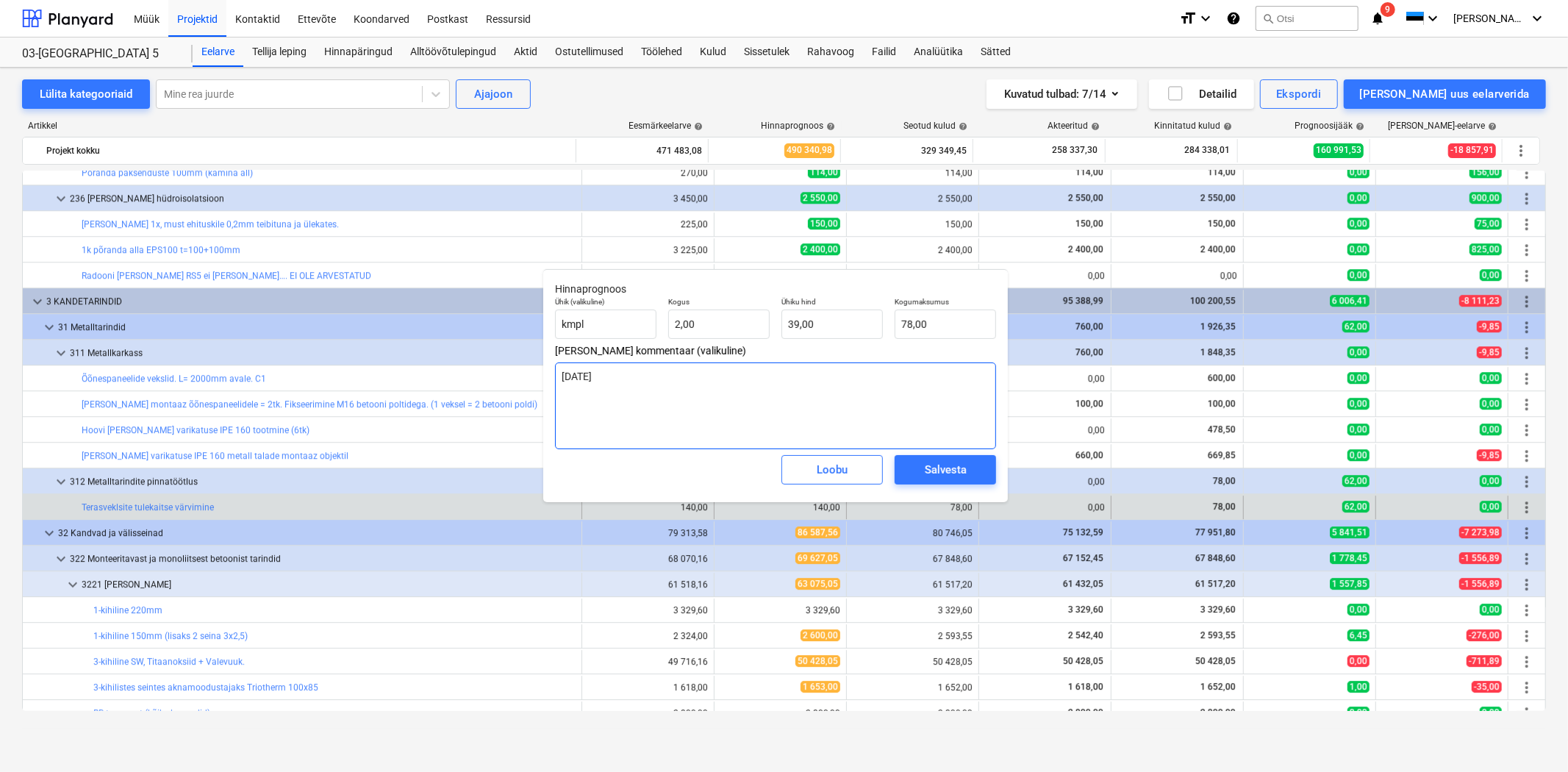
type textarea "x"
type textarea "[DATE]"
type textarea "x"
type textarea "[DATE] -"
type textarea "x"
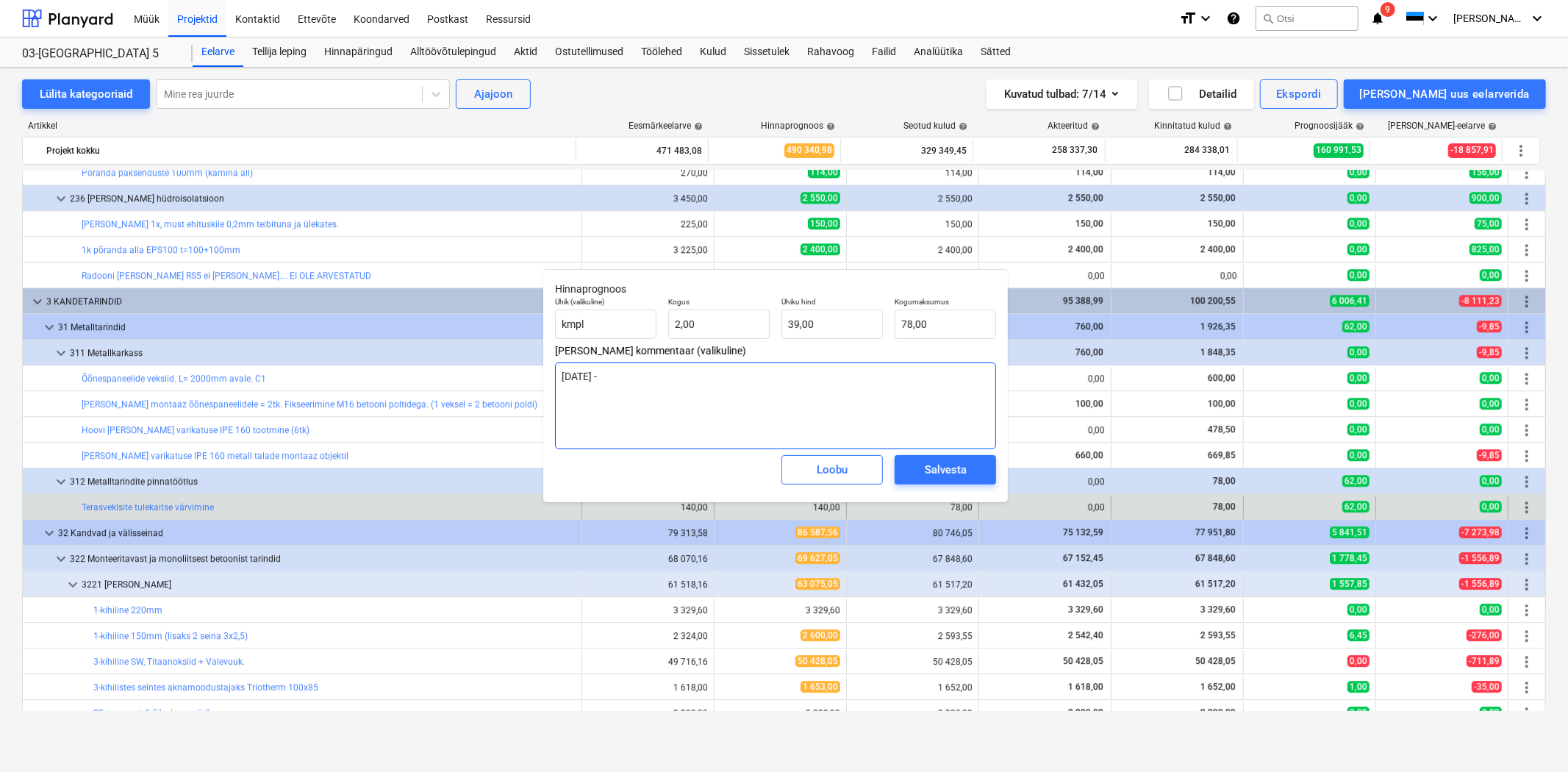
type textarea "[DATE] -"
type textarea "x"
type textarea "[DATE] - k"
type textarea "x"
type textarea "[DATE] - ko"
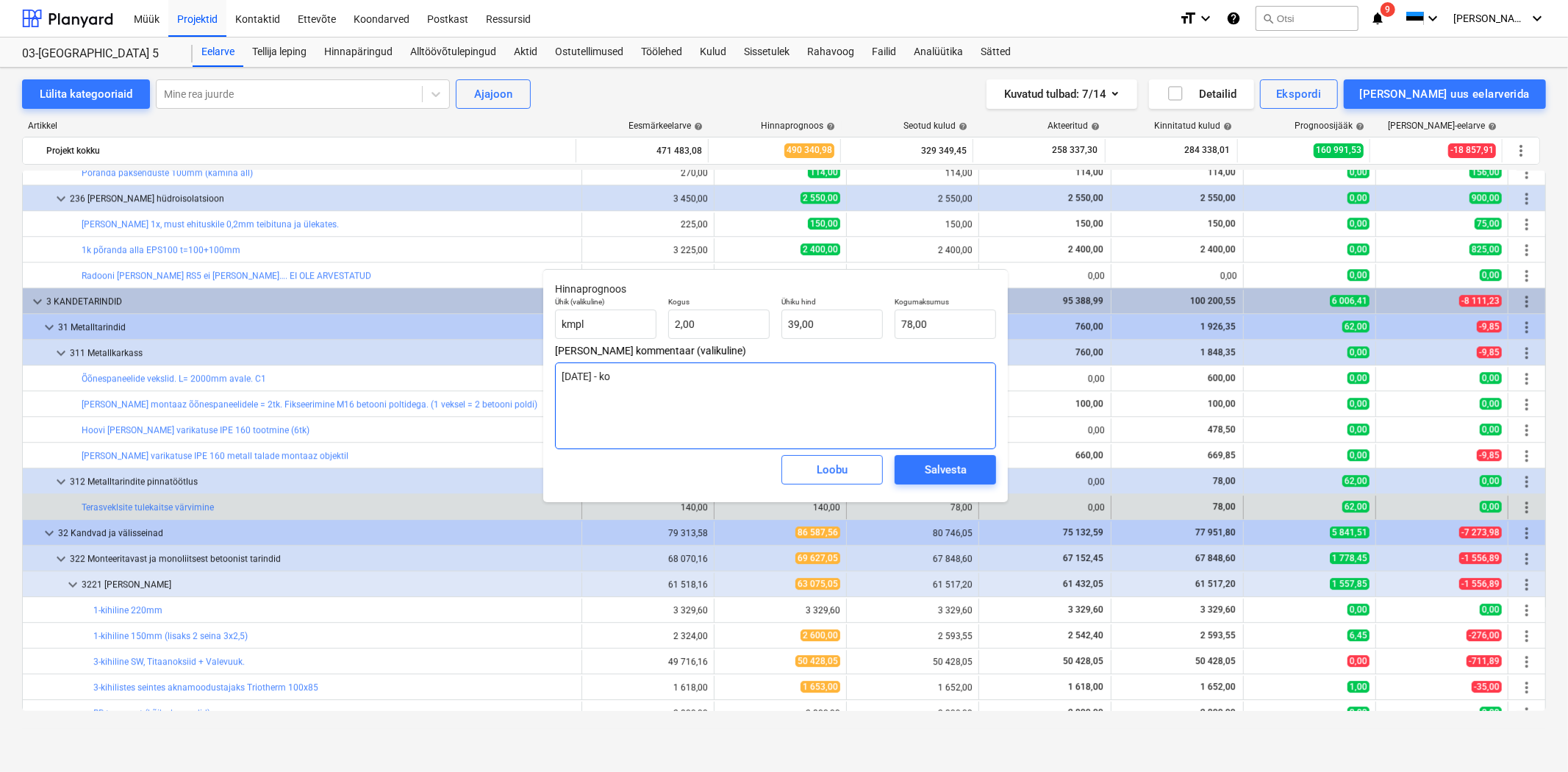
type textarea "x"
type textarea "[DATE] - kor"
type textarea "x"
type textarea "[DATE] - korr"
type textarea "x"
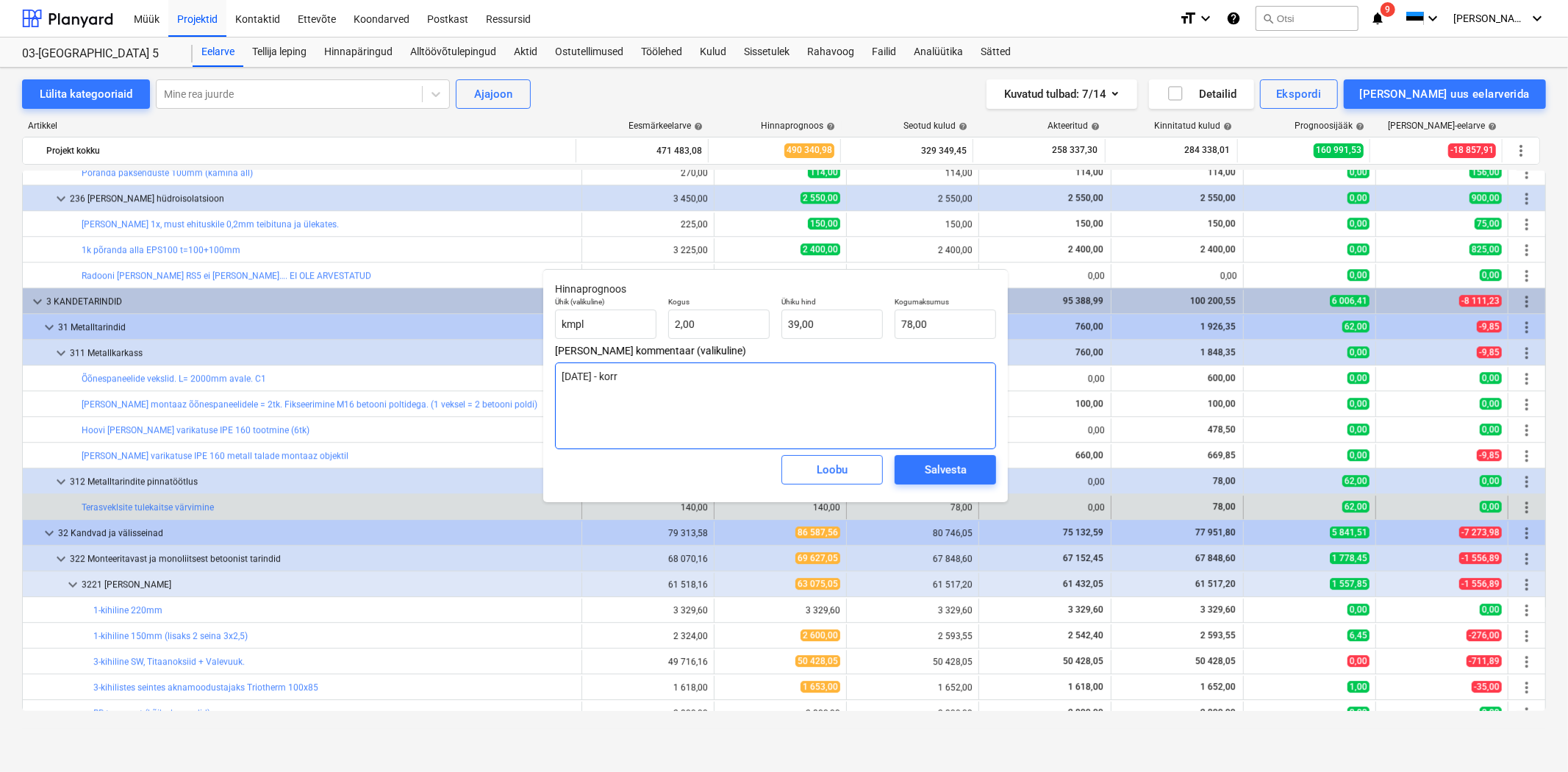
type textarea "[DATE] - korre"
type textarea "x"
type textarea "[DATE] - korrek"
type textarea "x"
type textarea "[DATE] - korrekt"
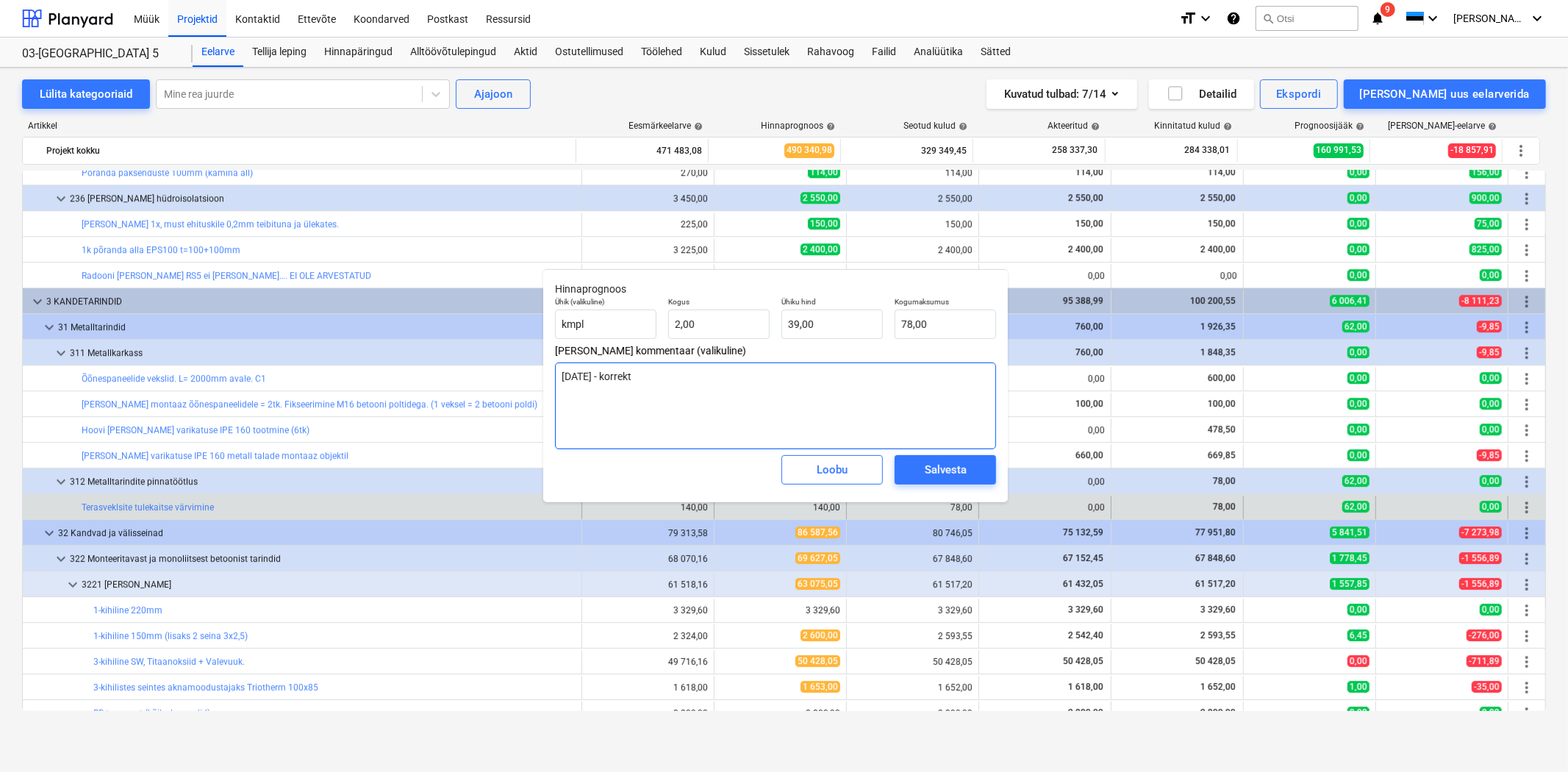
type textarea "x"
type textarea "[DATE] - korrektu"
type textarea "x"
type textarea "[DATE] - korrektuu"
type textarea "x"
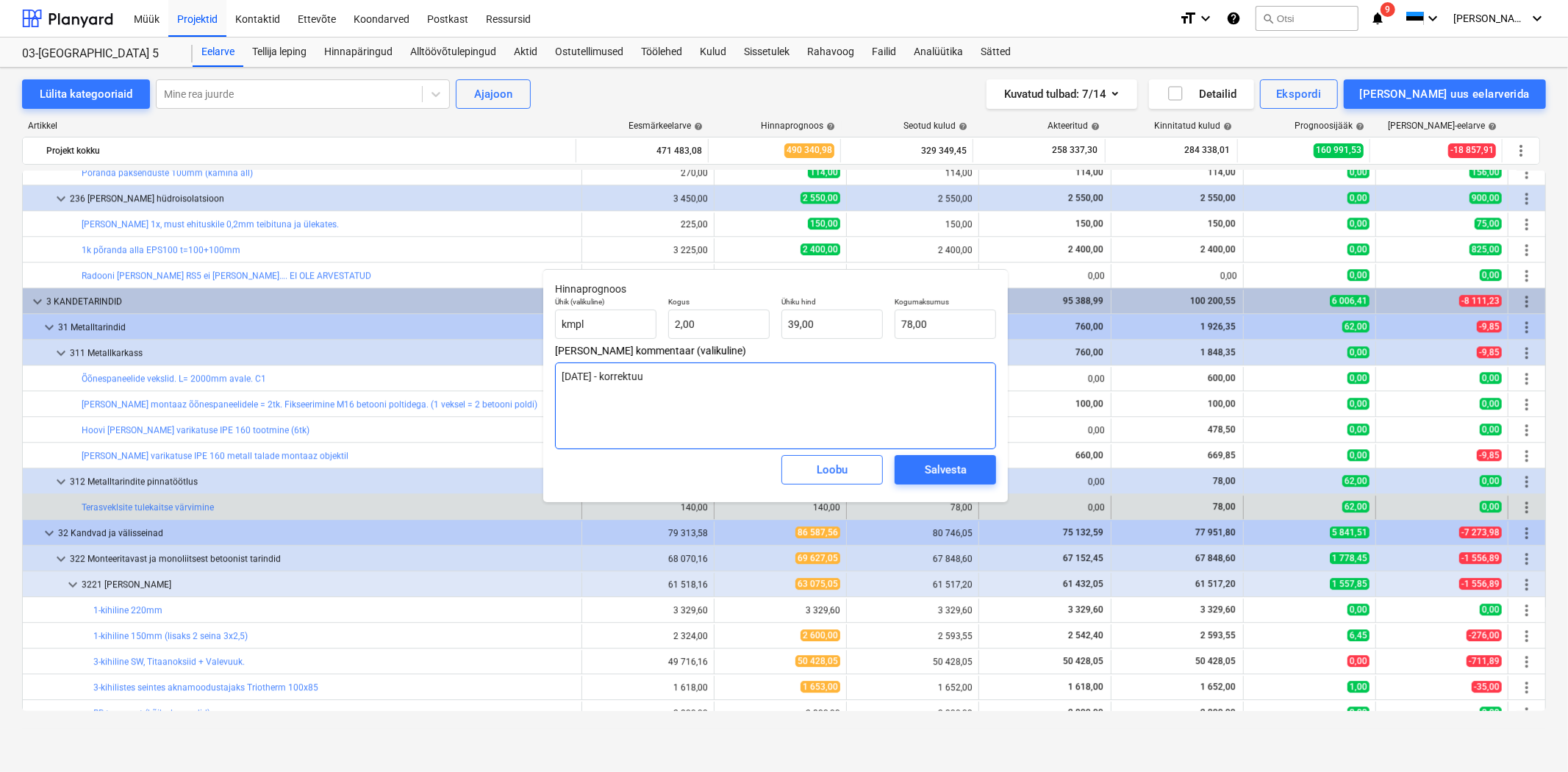
type textarea "[DATE] - korrektuur"
type textarea "x"
type textarea "[DATE] - korrektuur,"
type textarea "x"
type textarea "[DATE] - korrektuur,"
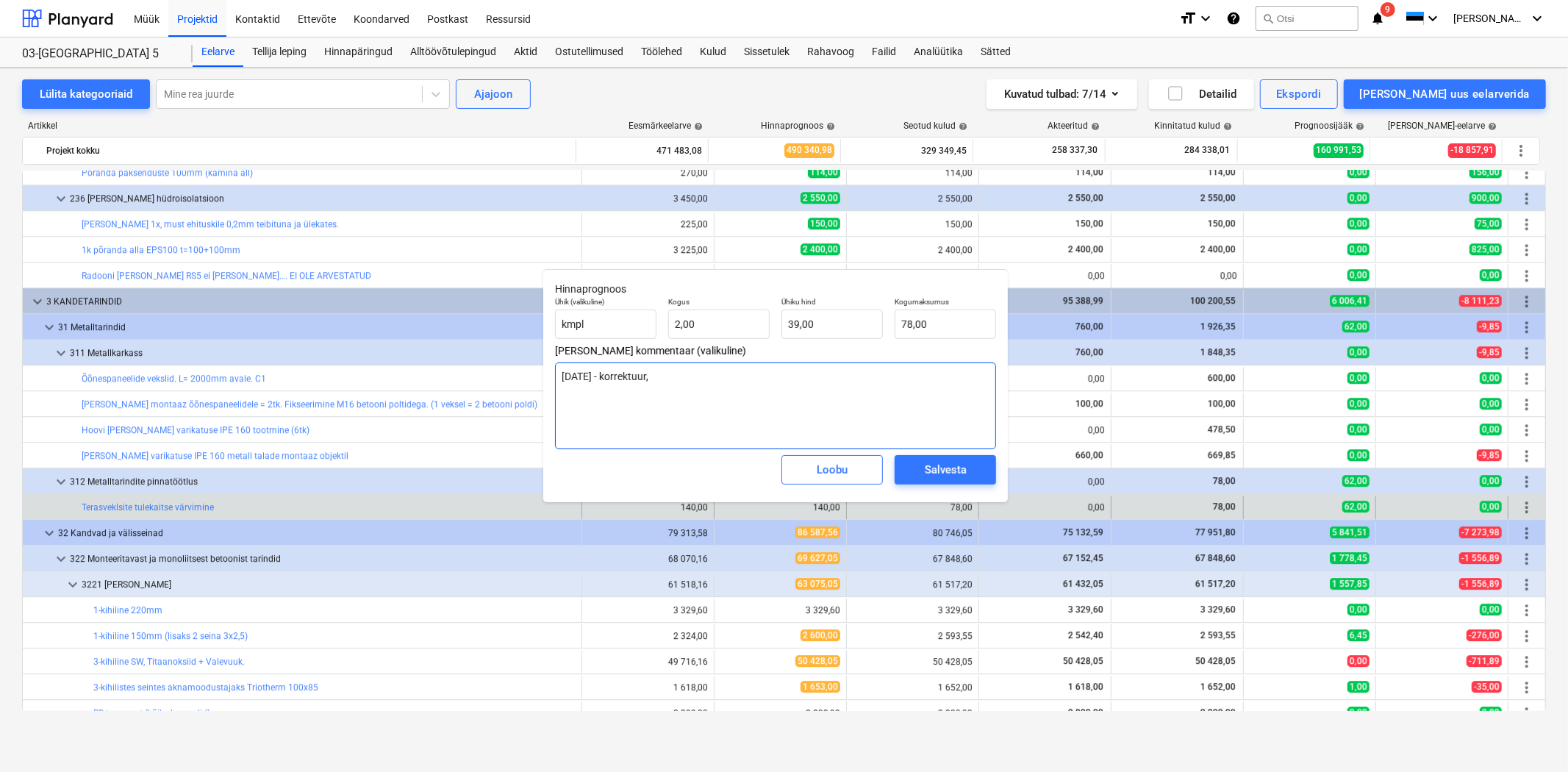
type textarea "x"
type textarea "[DATE] - korrektuur, k"
type textarea "x"
type textarea "[DATE] - korrektuur, ku"
type textarea "x"
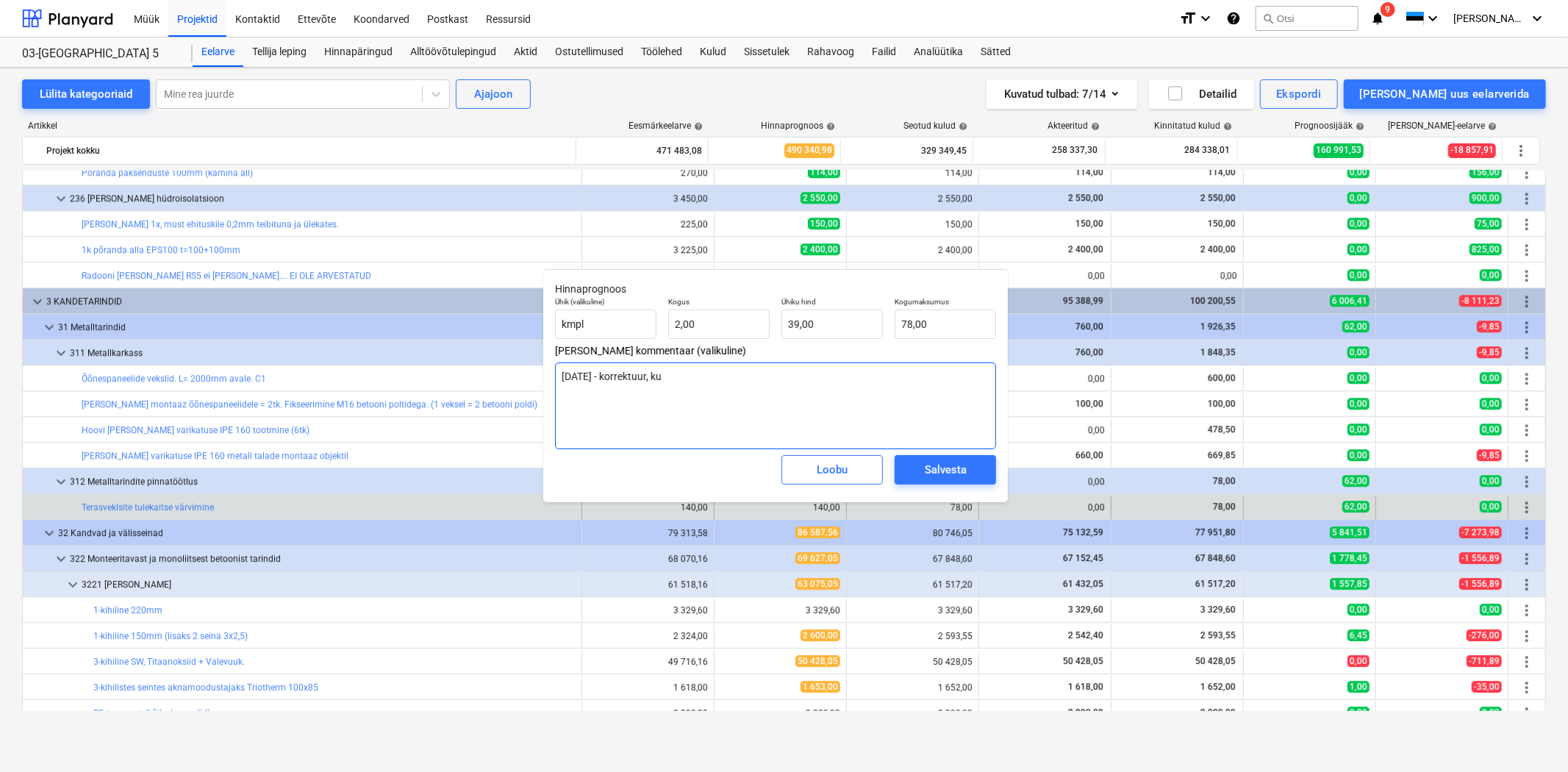
type textarea "[DATE] - korrektuur, kui"
type textarea "x"
type textarea "[DATE] - korrektuur, kuid"
type textarea "x"
type textarea "[DATE] - korrektuur, kui"
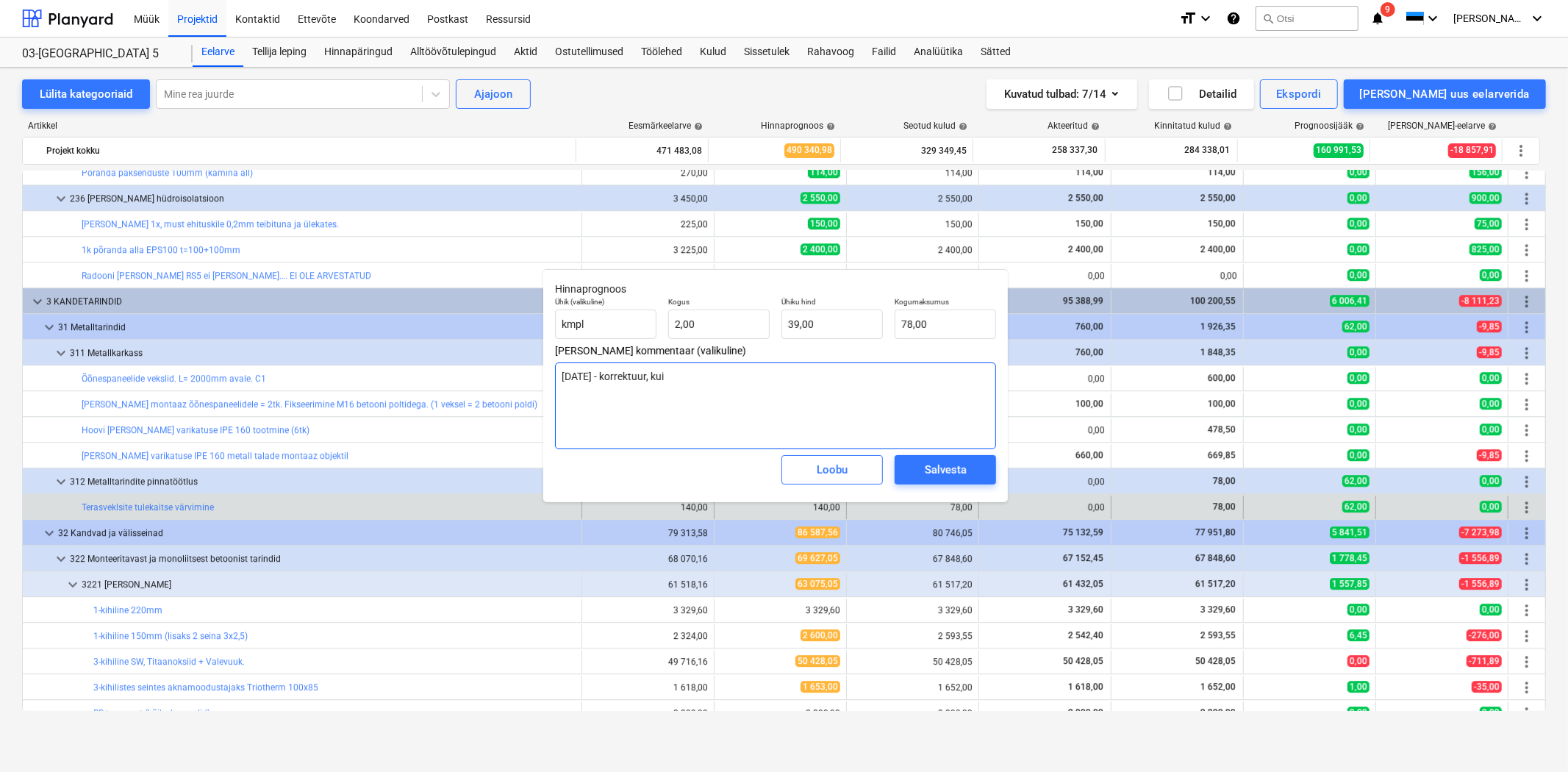
type textarea "x"
type textarea "[DATE] - korrektuur, kuid"
click at [827, 471] on div "Loobu" at bounding box center [832, 469] width 31 height 19
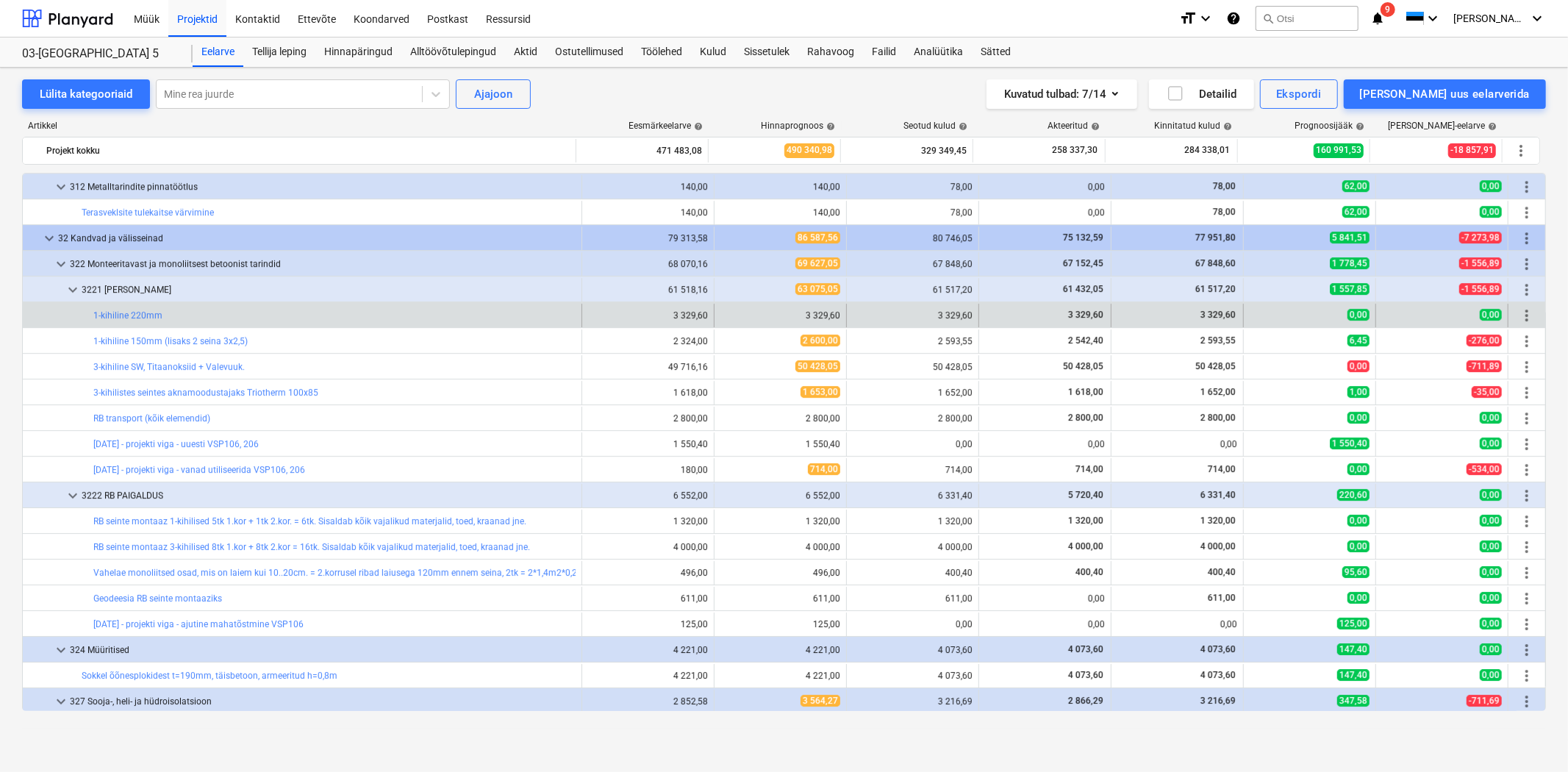
scroll to position [3812, 0]
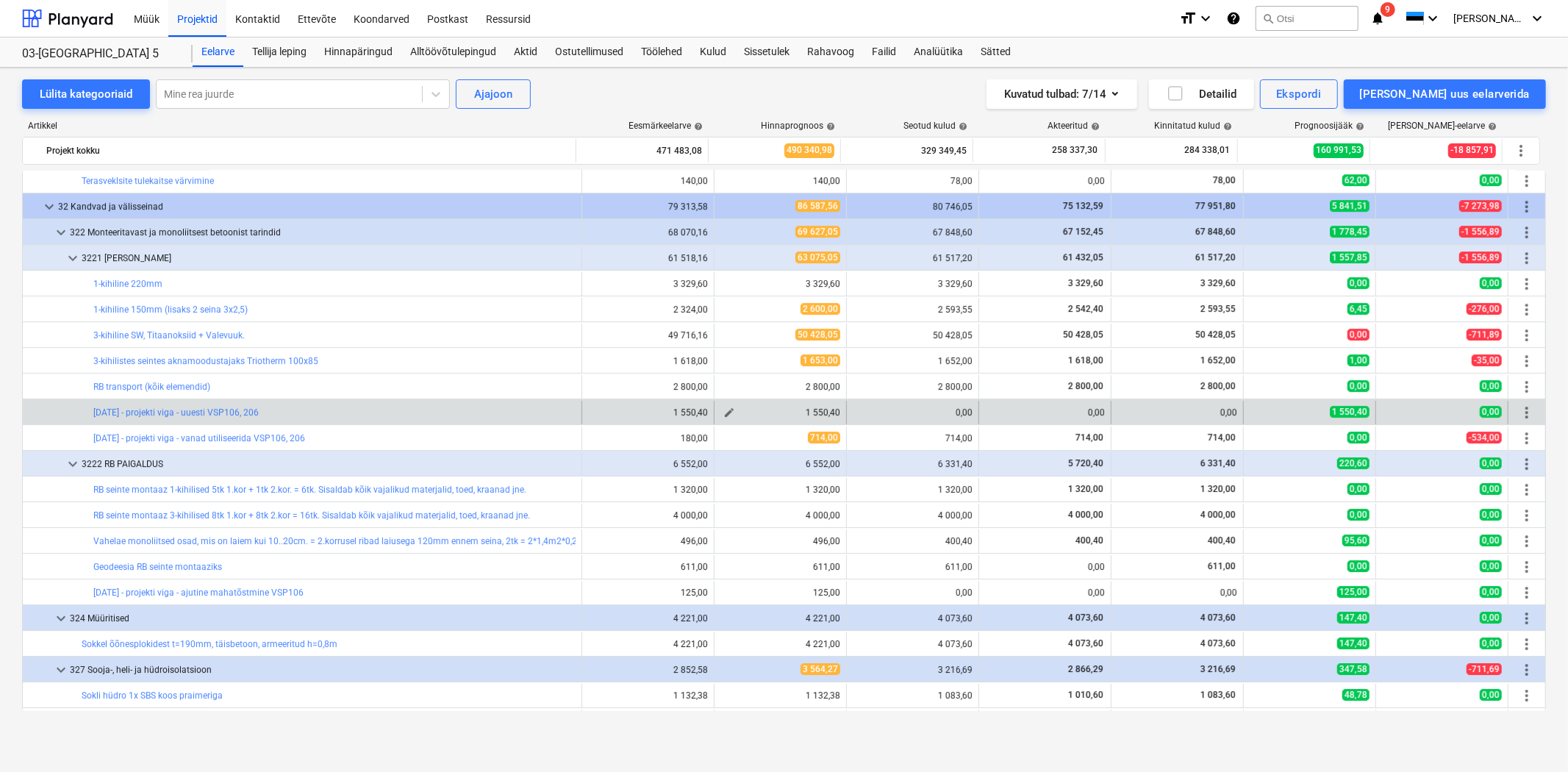
click at [723, 417] on span "edit" at bounding box center [729, 412] width 12 height 12
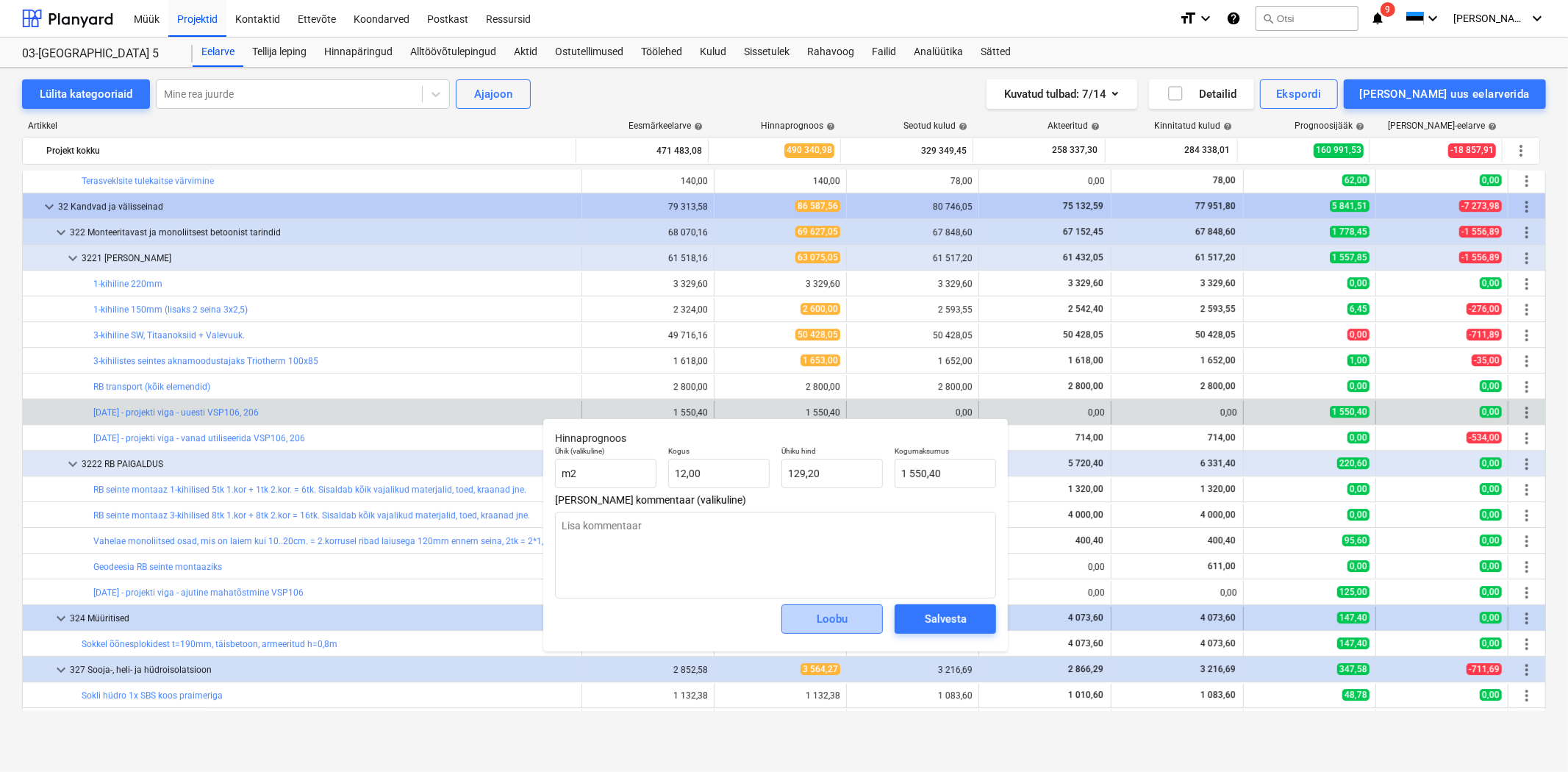
drag, startPoint x: 805, startPoint y: 631, endPoint x: 797, endPoint y: 614, distance: 18.8
click at [805, 631] on button "Loobu" at bounding box center [832, 618] width 101 height 29
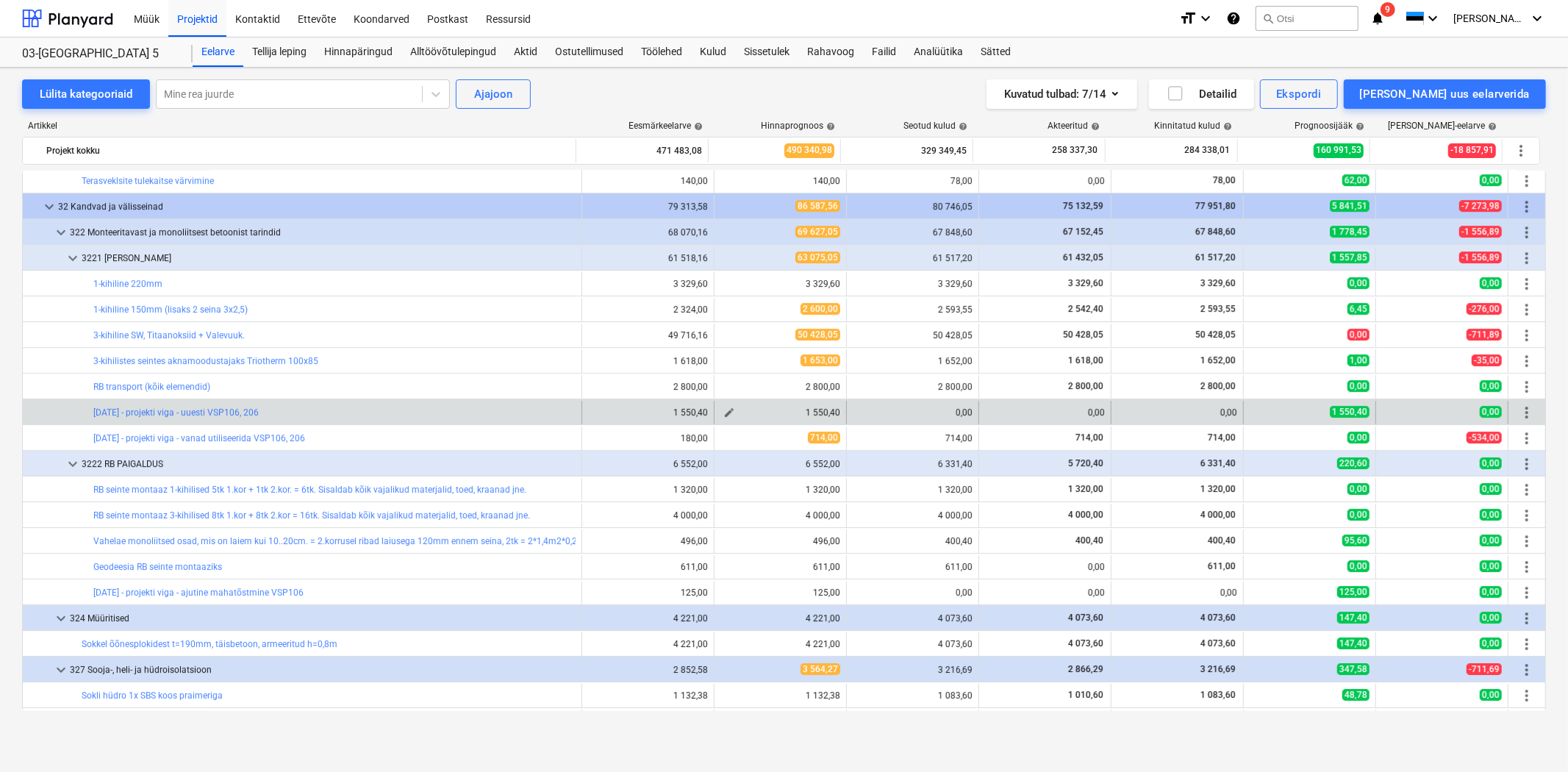
click at [723, 414] on span "edit" at bounding box center [729, 412] width 12 height 12
type textarea "x"
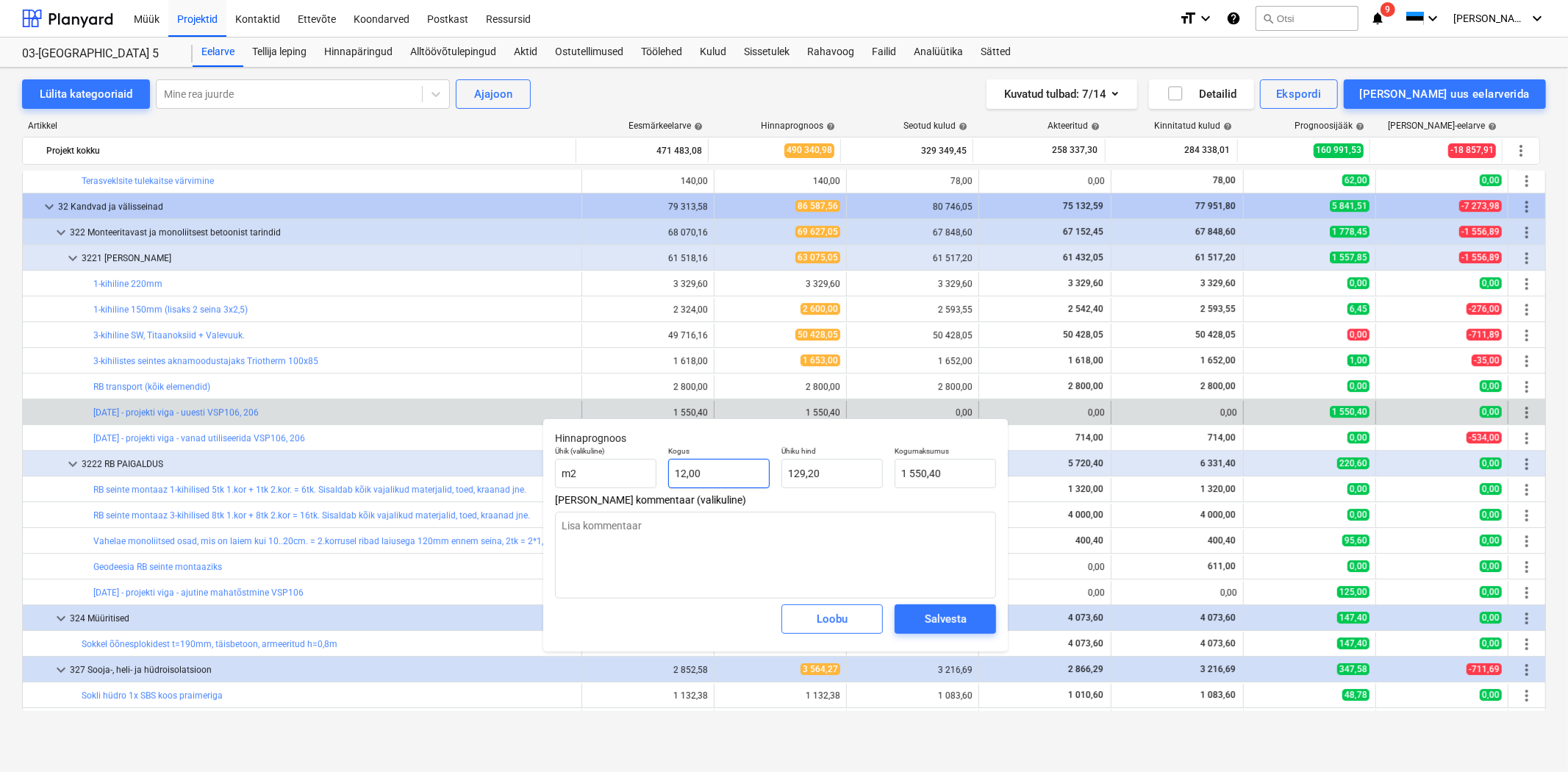
type input "12"
drag, startPoint x: 709, startPoint y: 474, endPoint x: 673, endPoint y: 474, distance: 36.0
click at [673, 474] on input "12" at bounding box center [718, 473] width 101 height 29
type textarea "x"
type input "0"
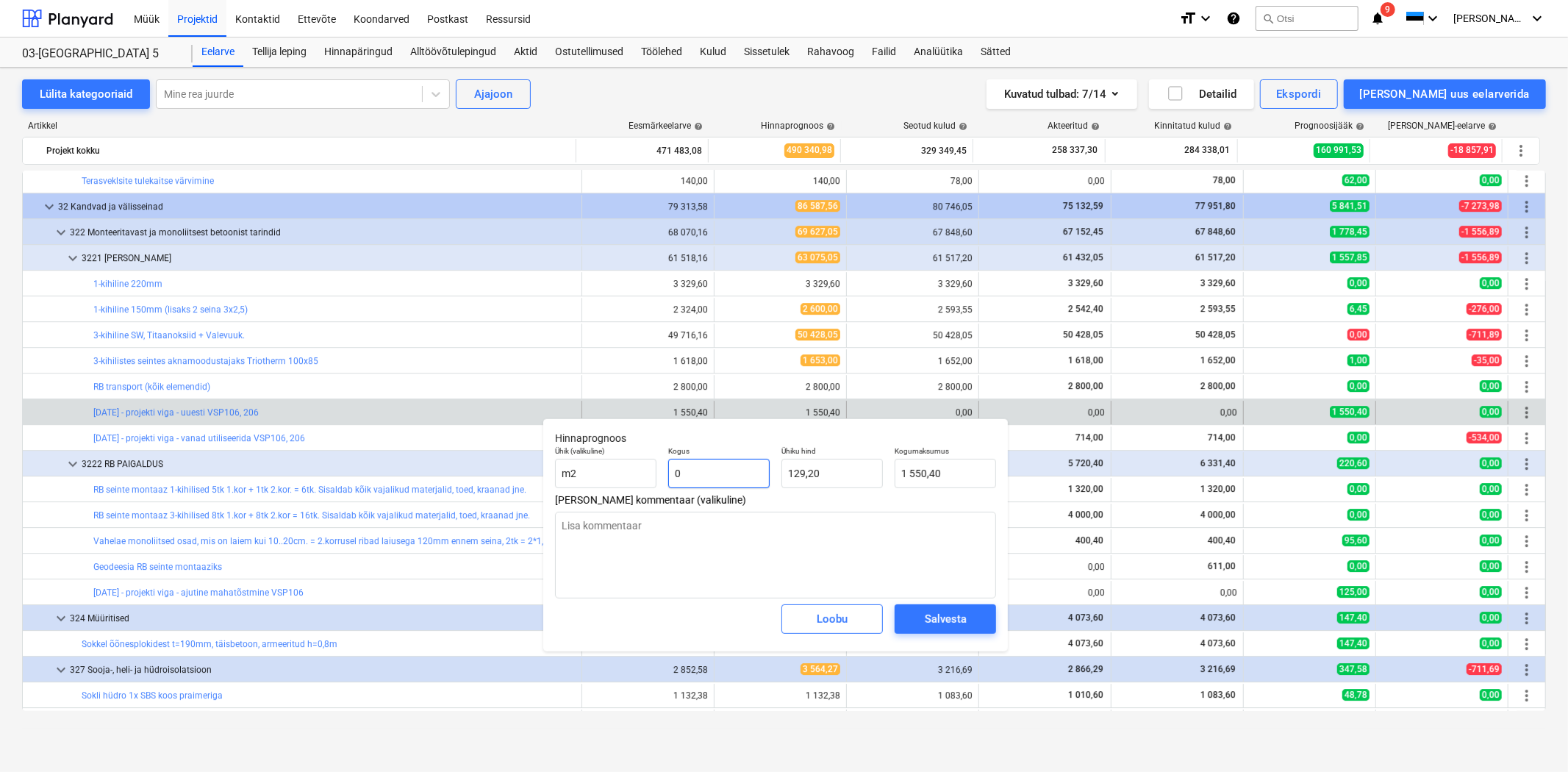
type input "0,00"
type input "0"
type textarea "x"
type input "0,00"
click at [649, 538] on textarea at bounding box center [776, 555] width 441 height 87
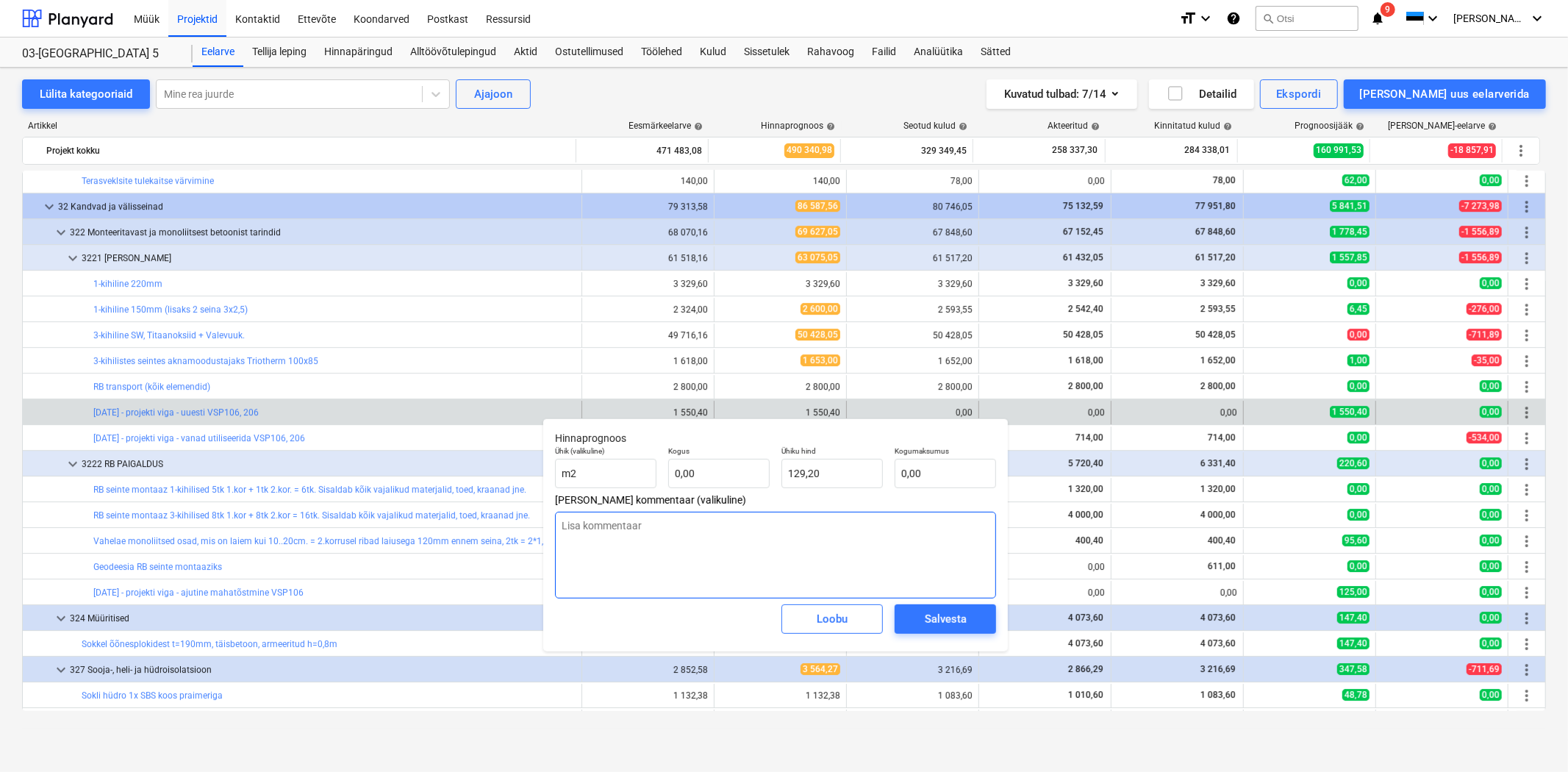
type textarea "x"
type textarea "3"
type textarea "x"
type textarea "30"
type textarea "x"
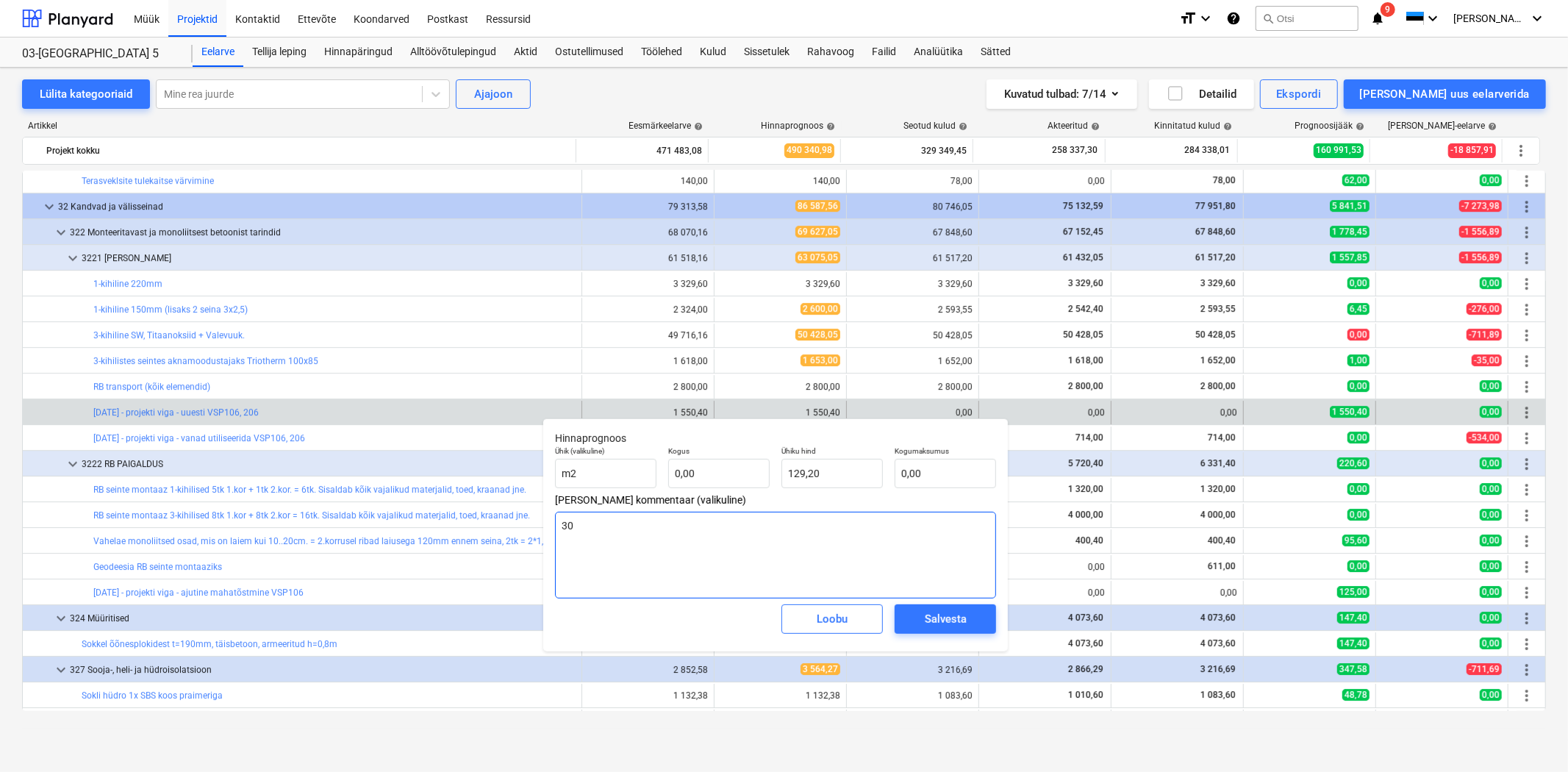
type textarea "30."
type textarea "x"
type textarea "30.p"
type textarea "x"
type textarea "30.p9"
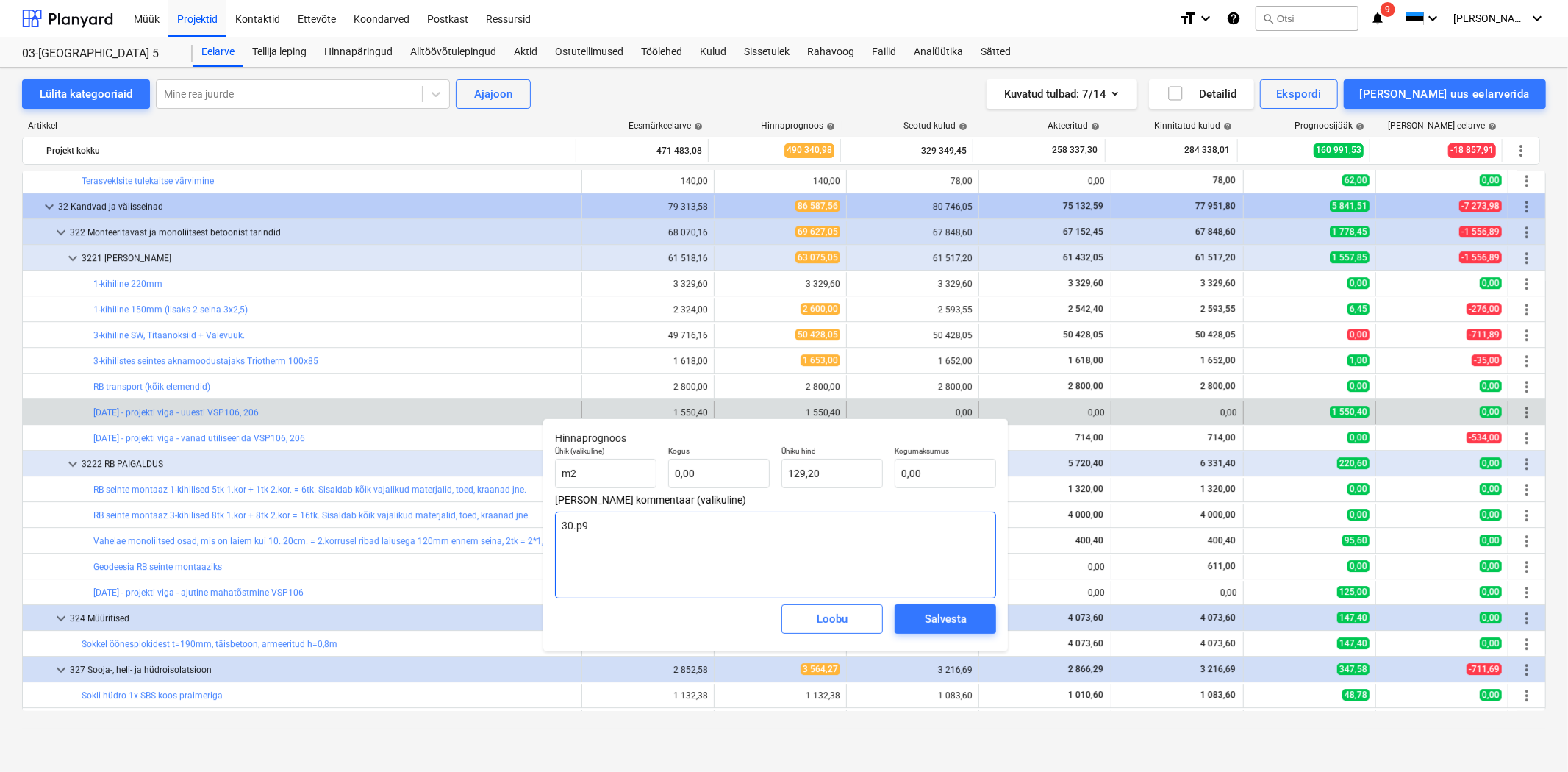
type textarea "x"
type textarea "30.p"
type textarea "x"
type textarea "30."
type textarea "x"
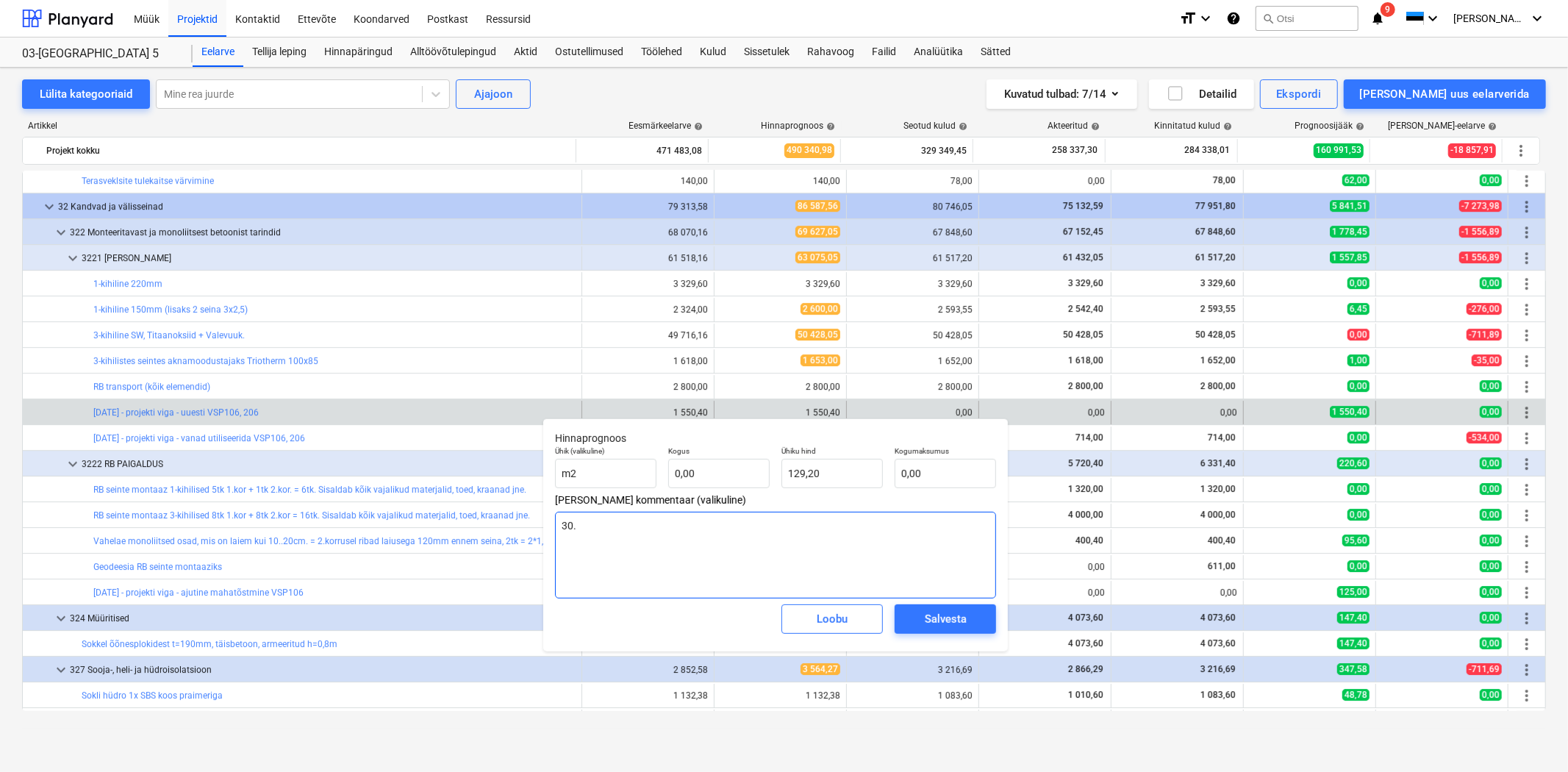
type textarea "30.0"
type textarea "x"
type textarea "30.09"
type textarea "x"
type textarea "30.09."
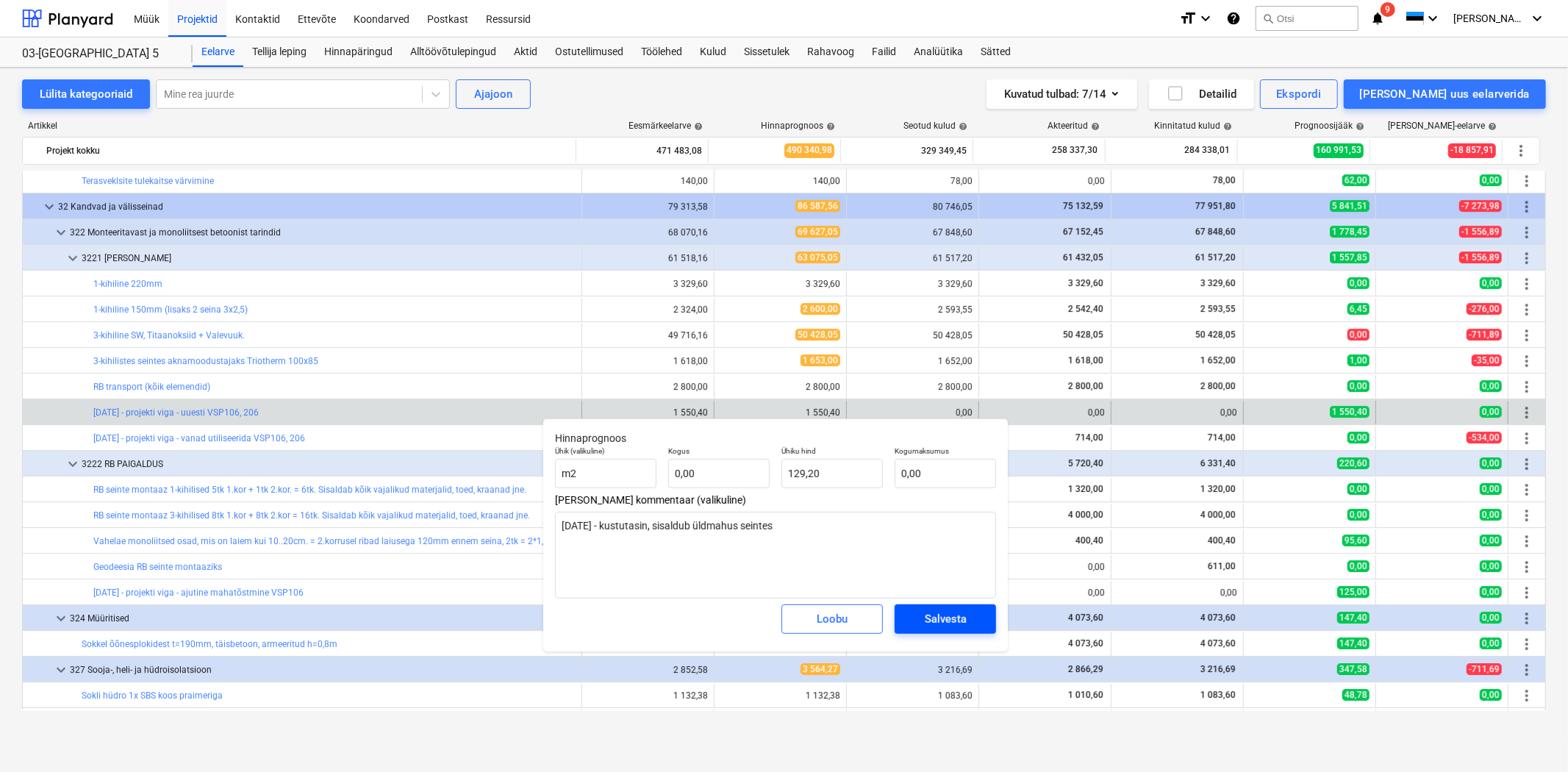
click at [928, 624] on div "Salvesta" at bounding box center [945, 619] width 42 height 19
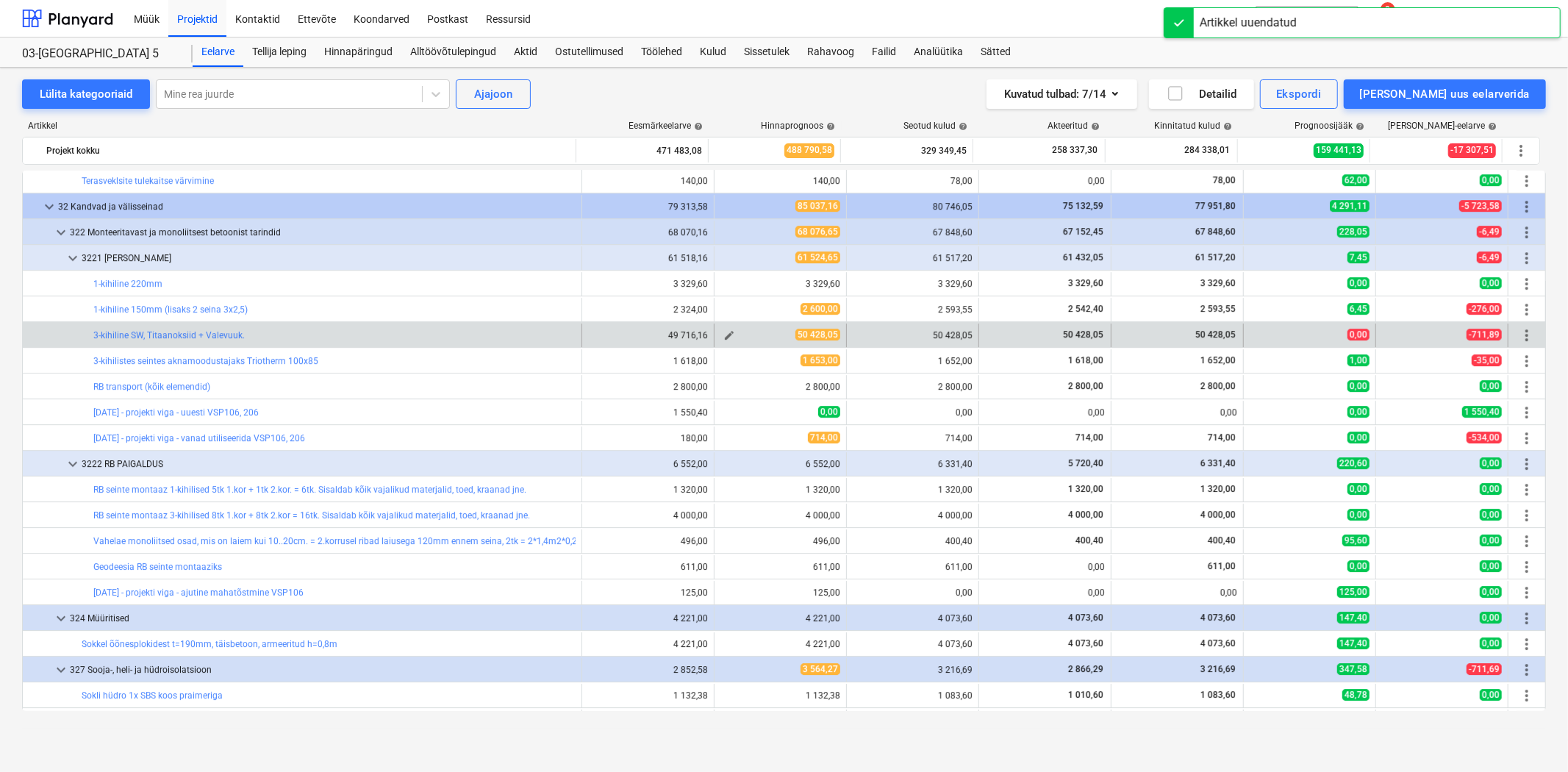
click at [731, 336] on button "edit" at bounding box center [729, 334] width 18 height 18
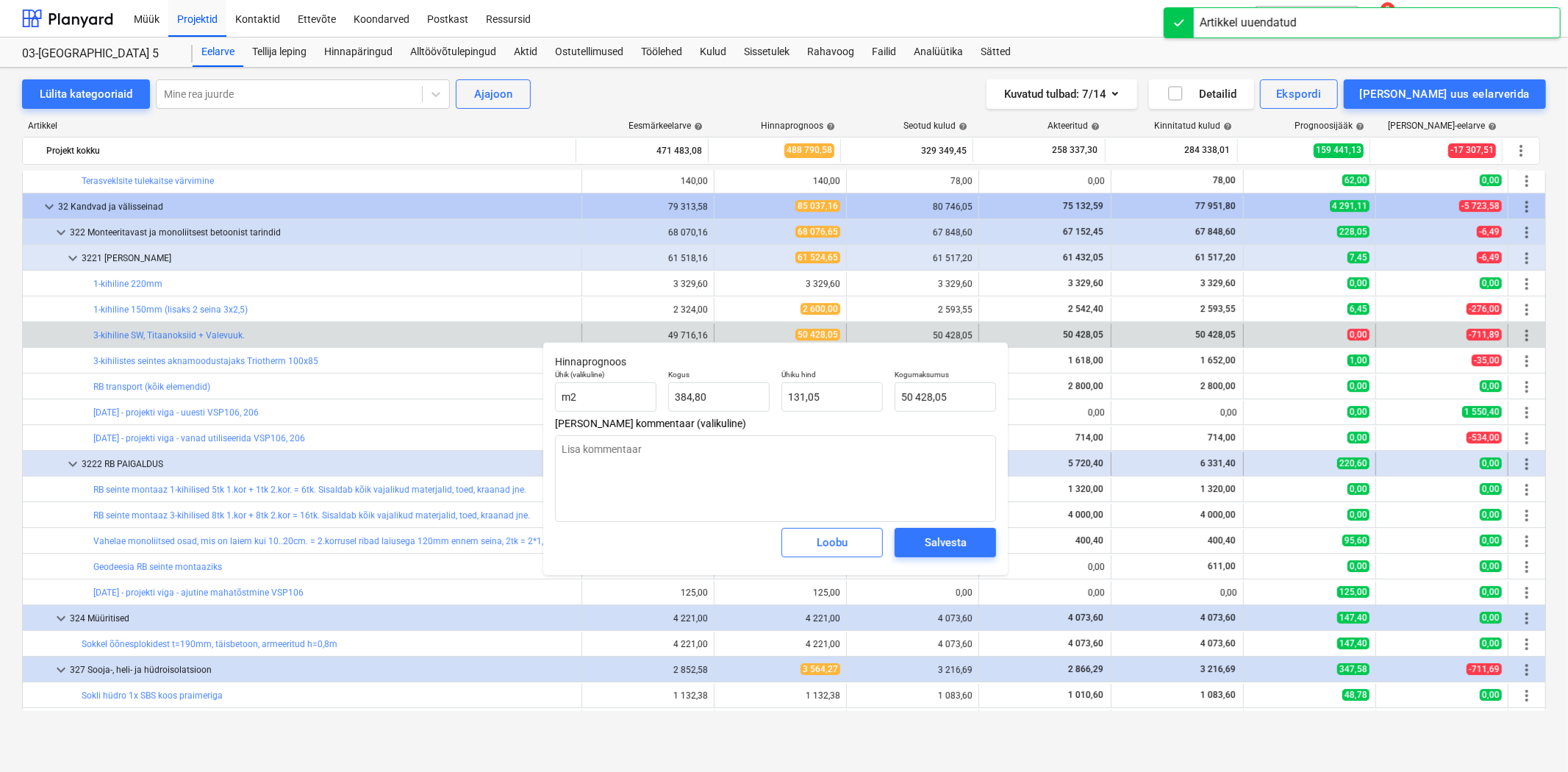
drag, startPoint x: 851, startPoint y: 550, endPoint x: 812, endPoint y: 469, distance: 89.9
click at [851, 549] on span "Loobu" at bounding box center [832, 542] width 65 height 19
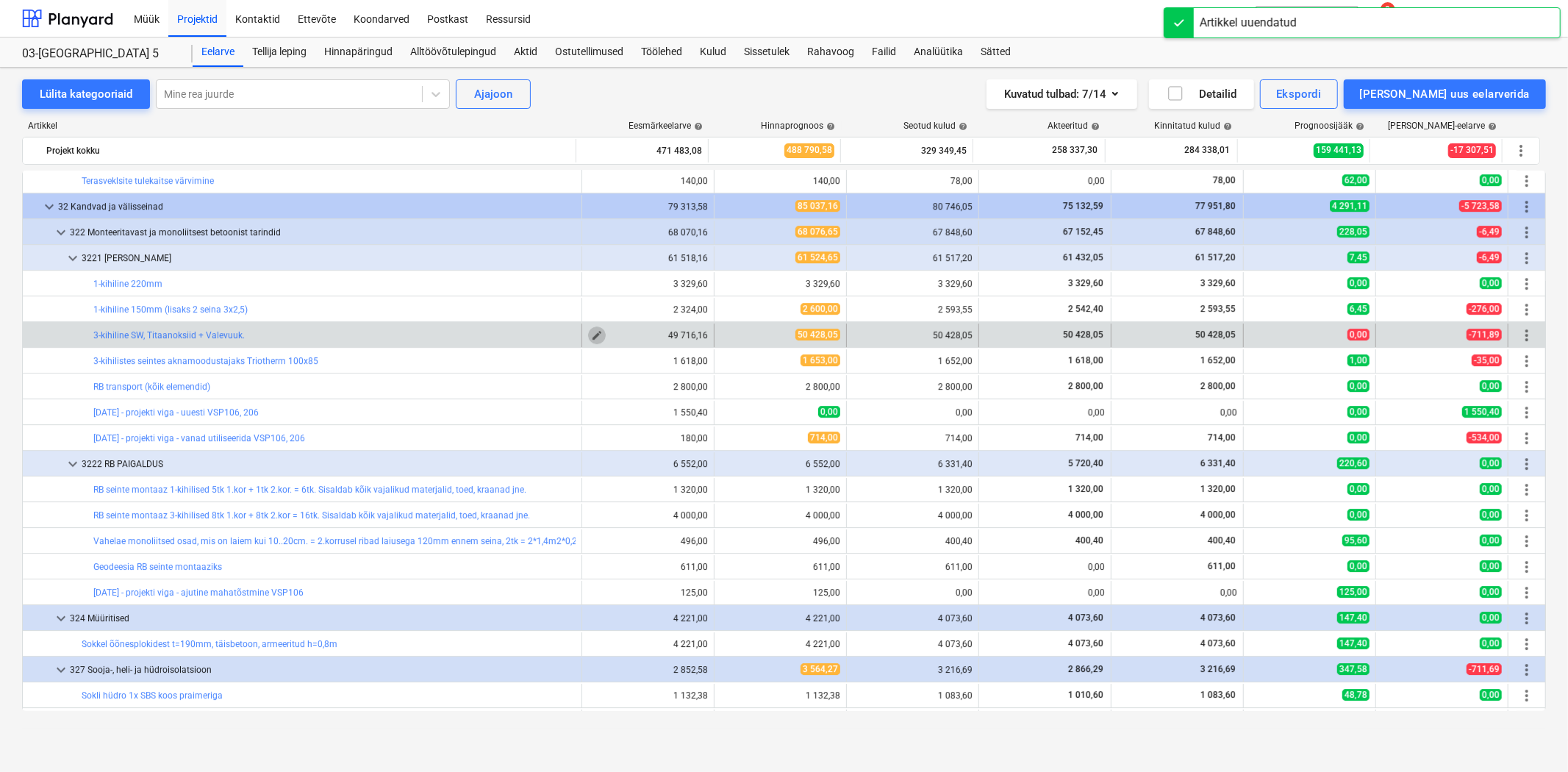
click at [597, 338] on span "edit" at bounding box center [597, 335] width 12 height 12
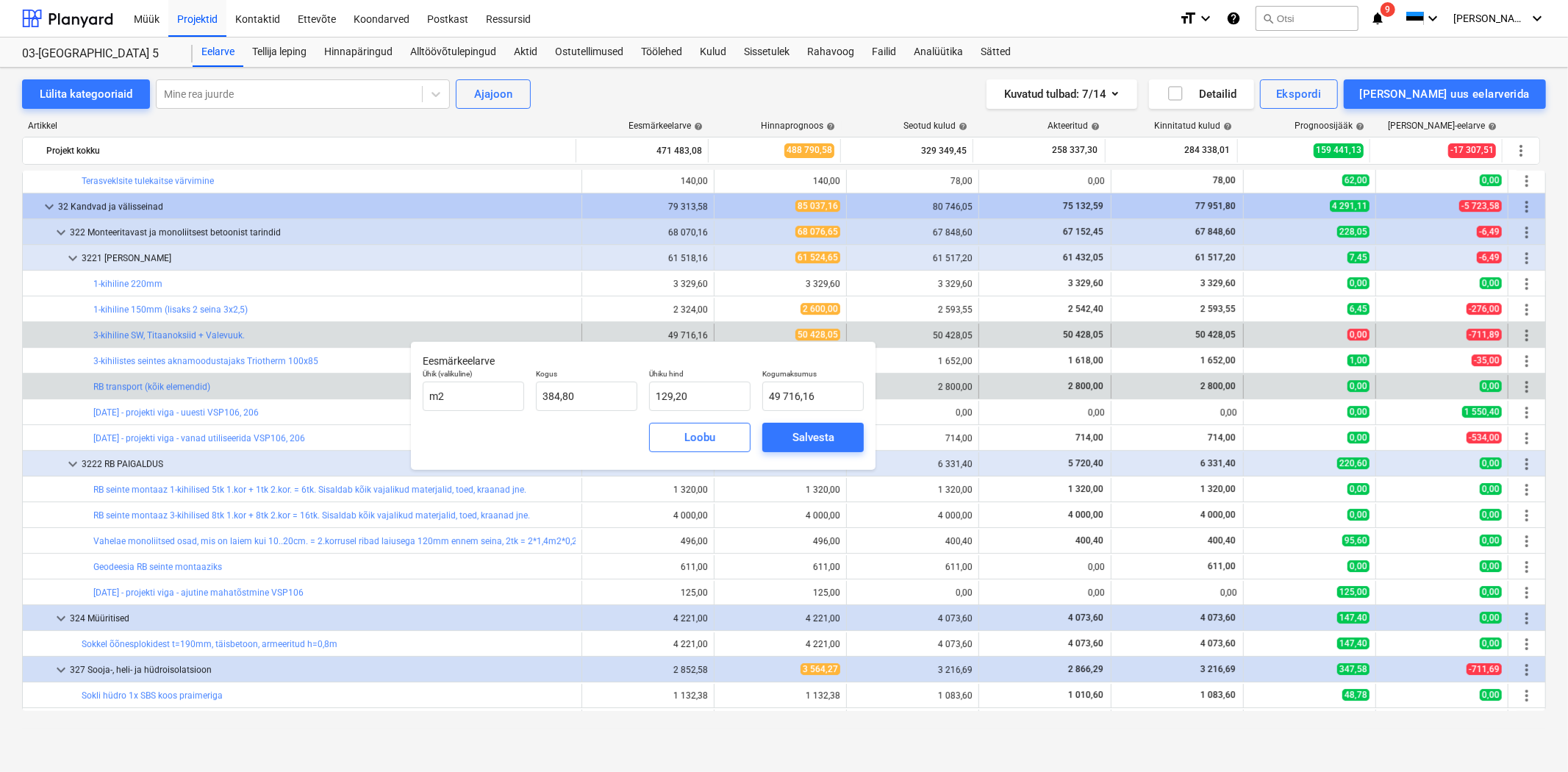
drag, startPoint x: 688, startPoint y: 445, endPoint x: 699, endPoint y: 383, distance: 63.0
click at [688, 439] on div "Loobu" at bounding box center [700, 438] width 31 height 19
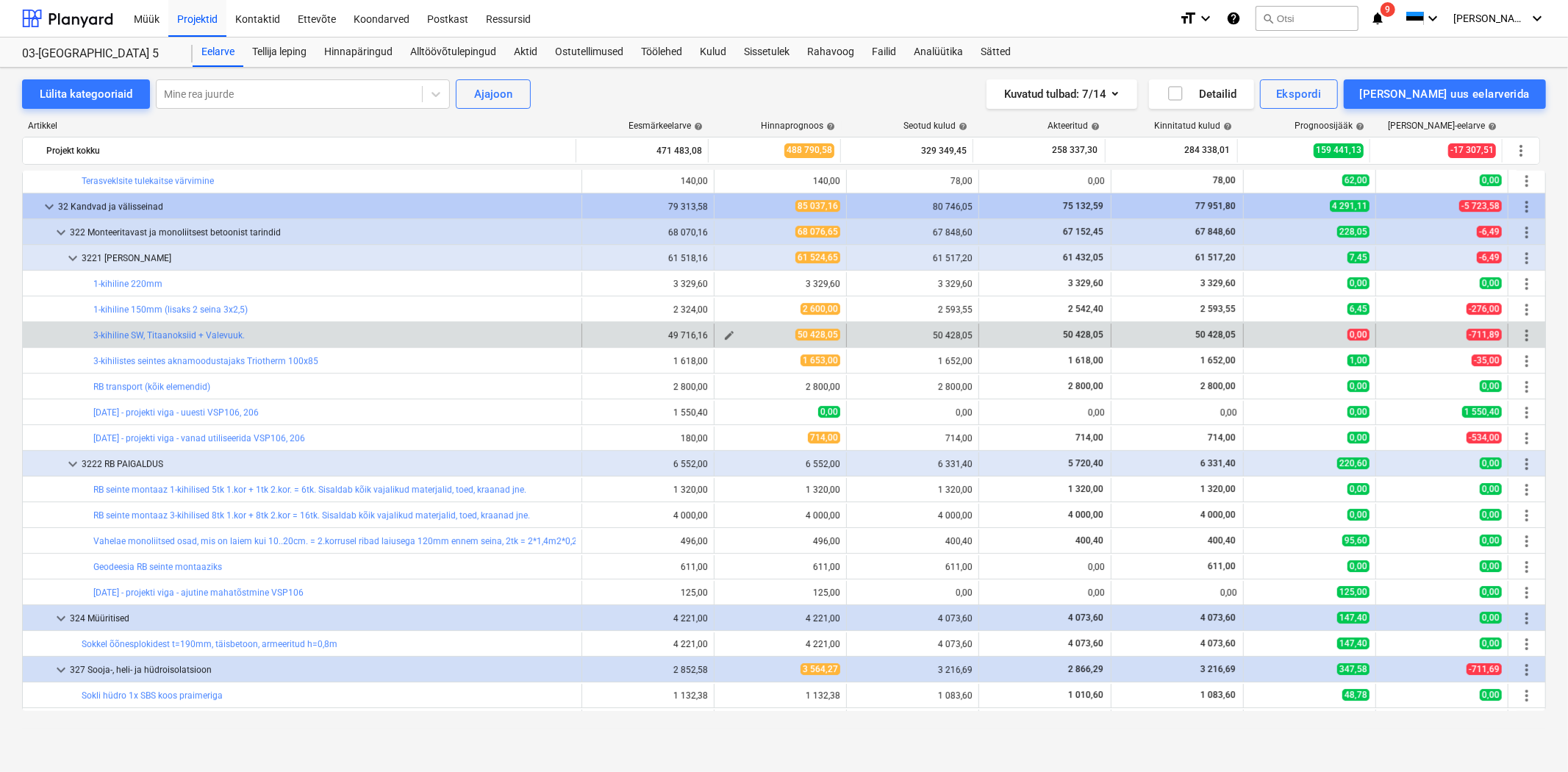
click at [723, 336] on span "edit" at bounding box center [729, 335] width 12 height 12
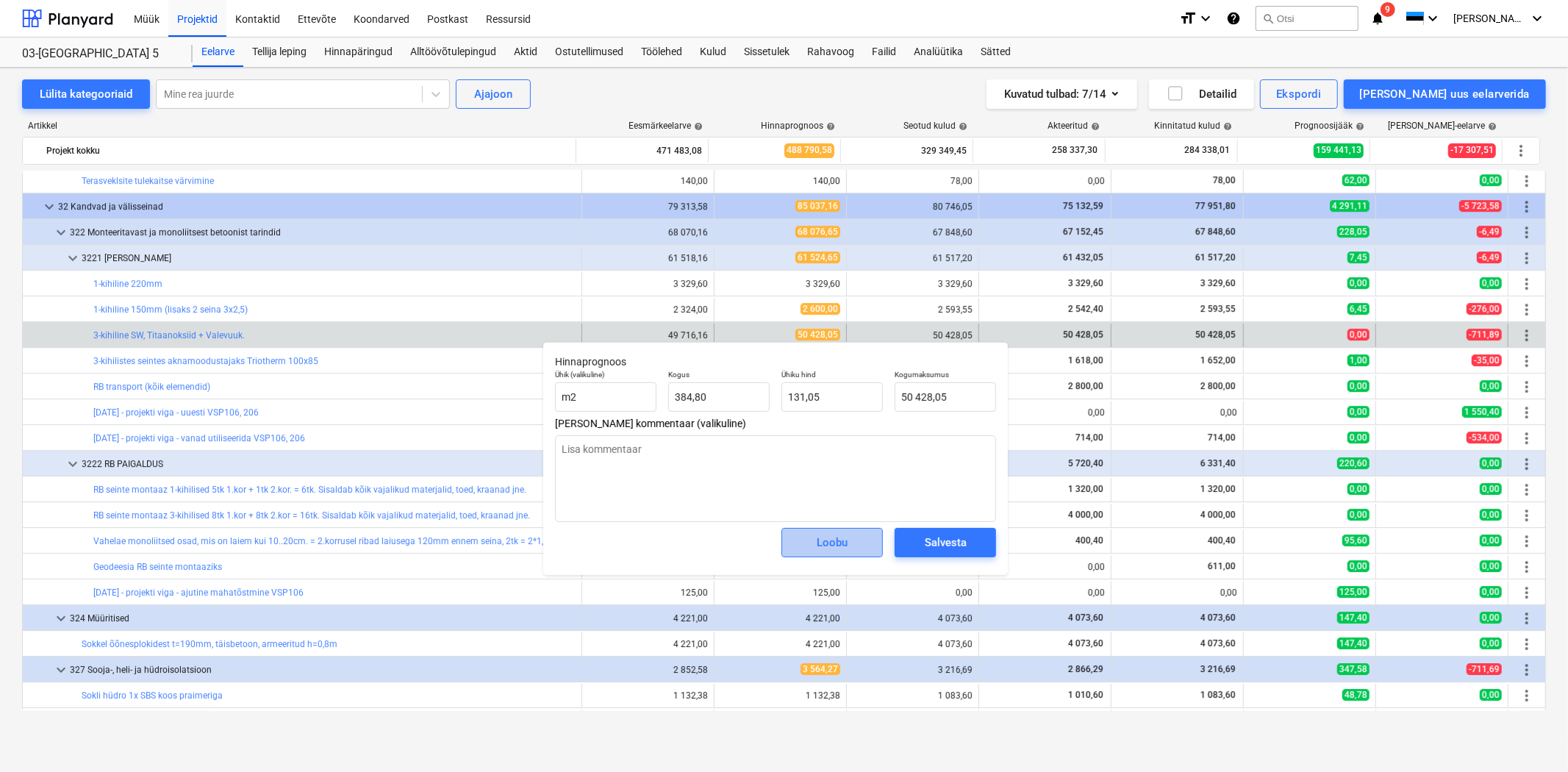
click at [819, 552] on div "Loobu" at bounding box center [832, 542] width 31 height 19
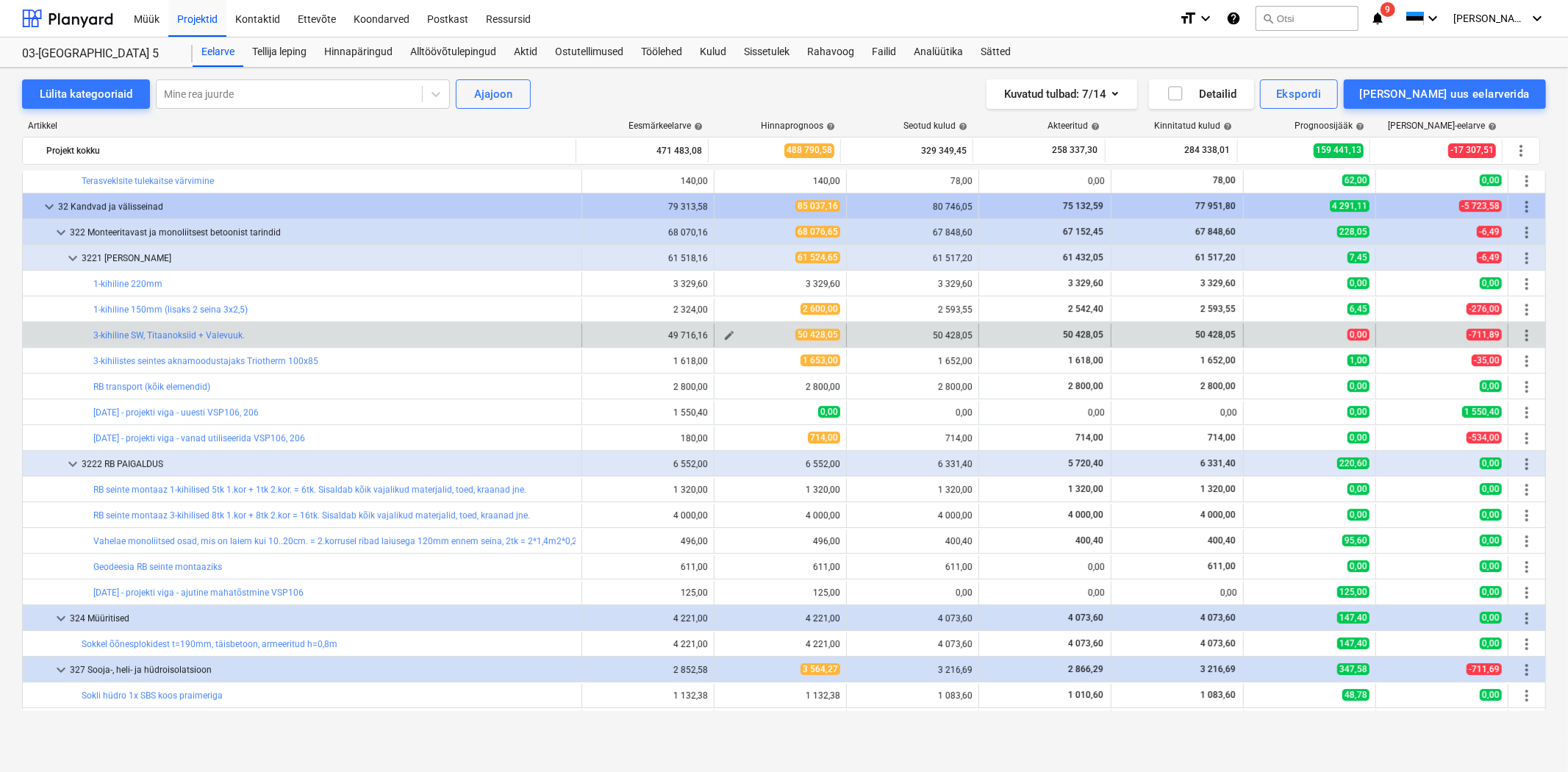
click at [723, 334] on span "edit" at bounding box center [729, 335] width 12 height 12
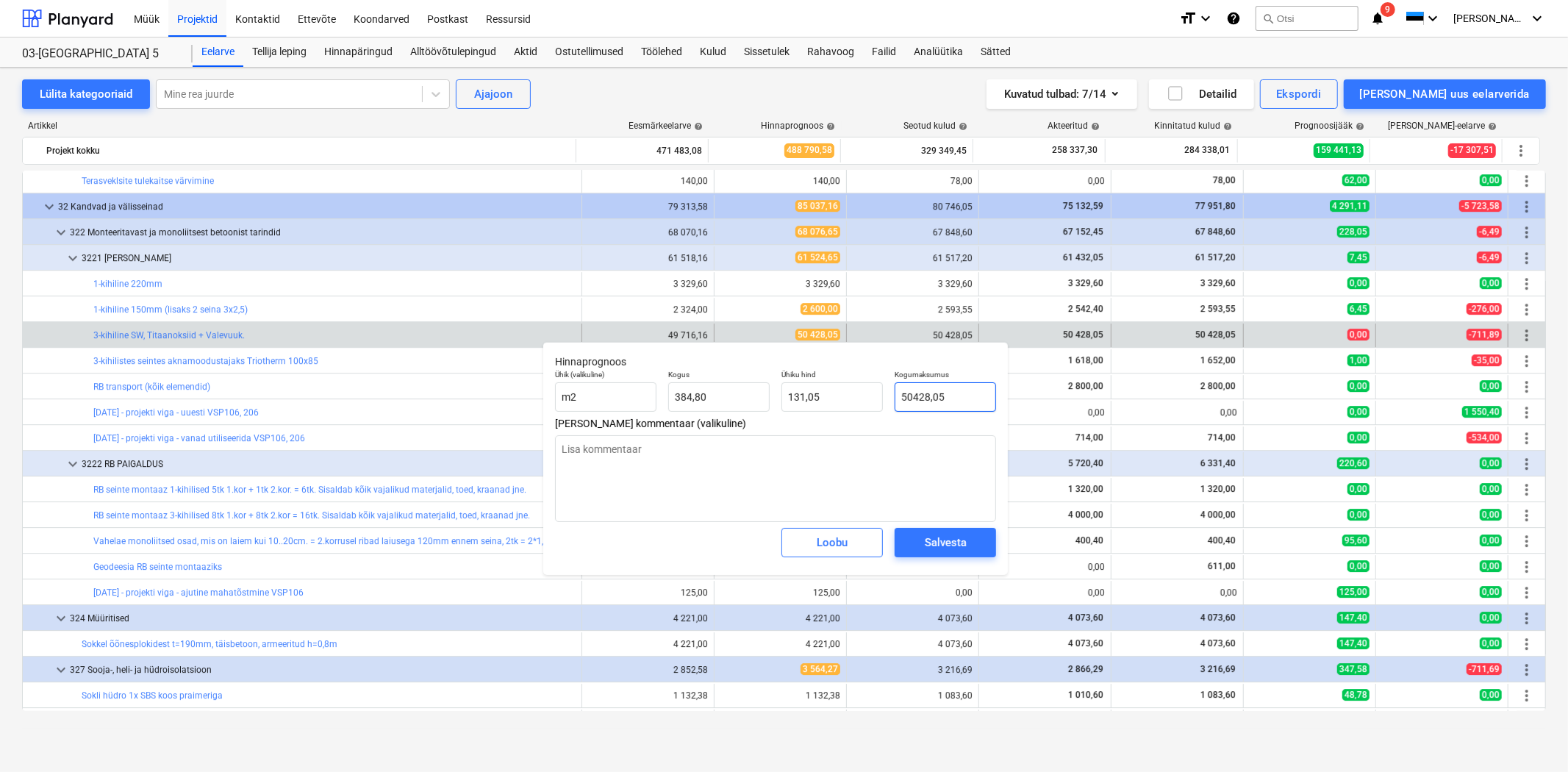
click at [952, 386] on input "50428,05" at bounding box center [945, 396] width 101 height 29
click at [962, 542] on div "Salvesta" at bounding box center [945, 542] width 42 height 19
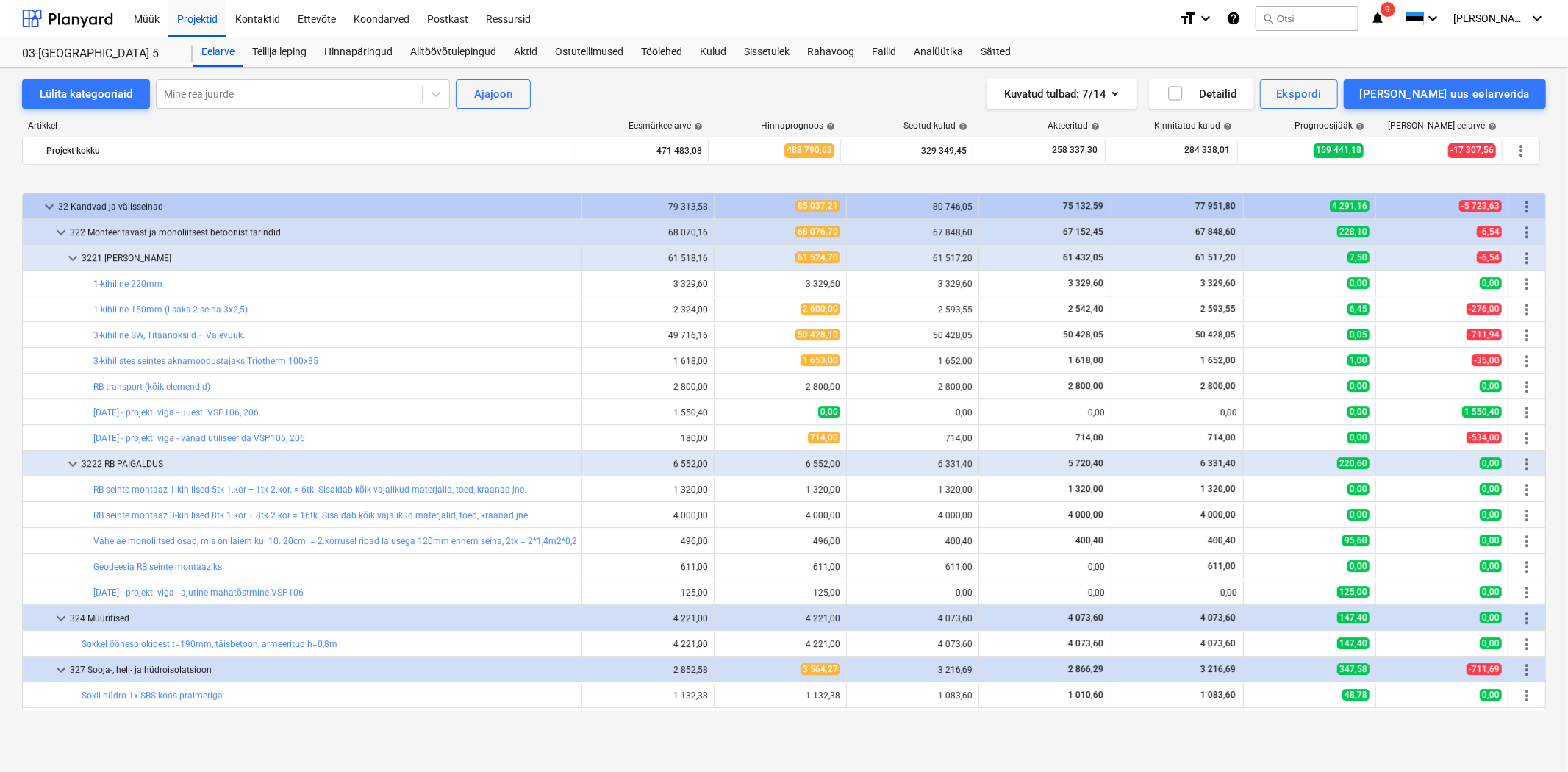
scroll to position [3922, 0]
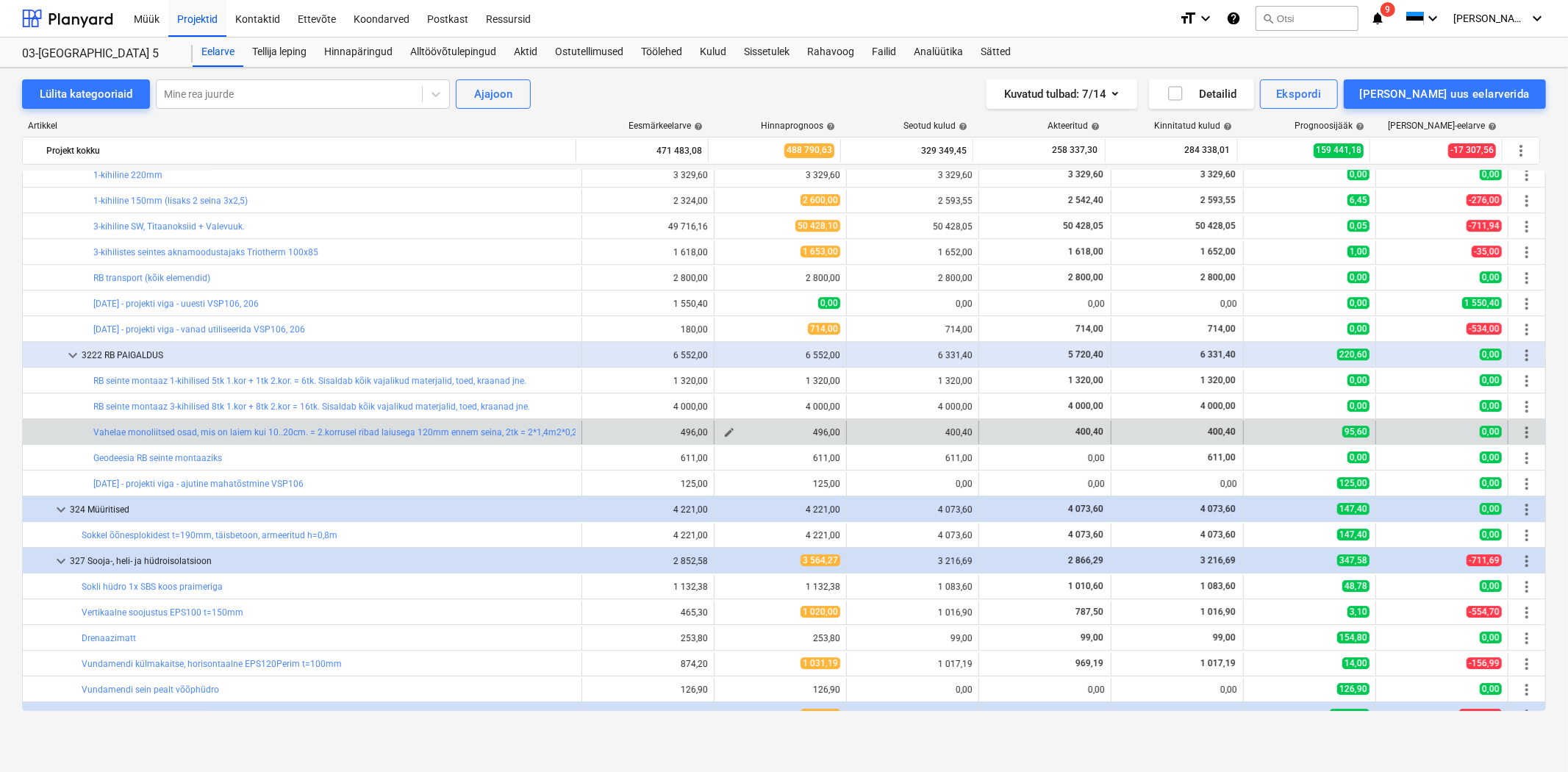
click at [726, 432] on span "edit" at bounding box center [729, 432] width 12 height 12
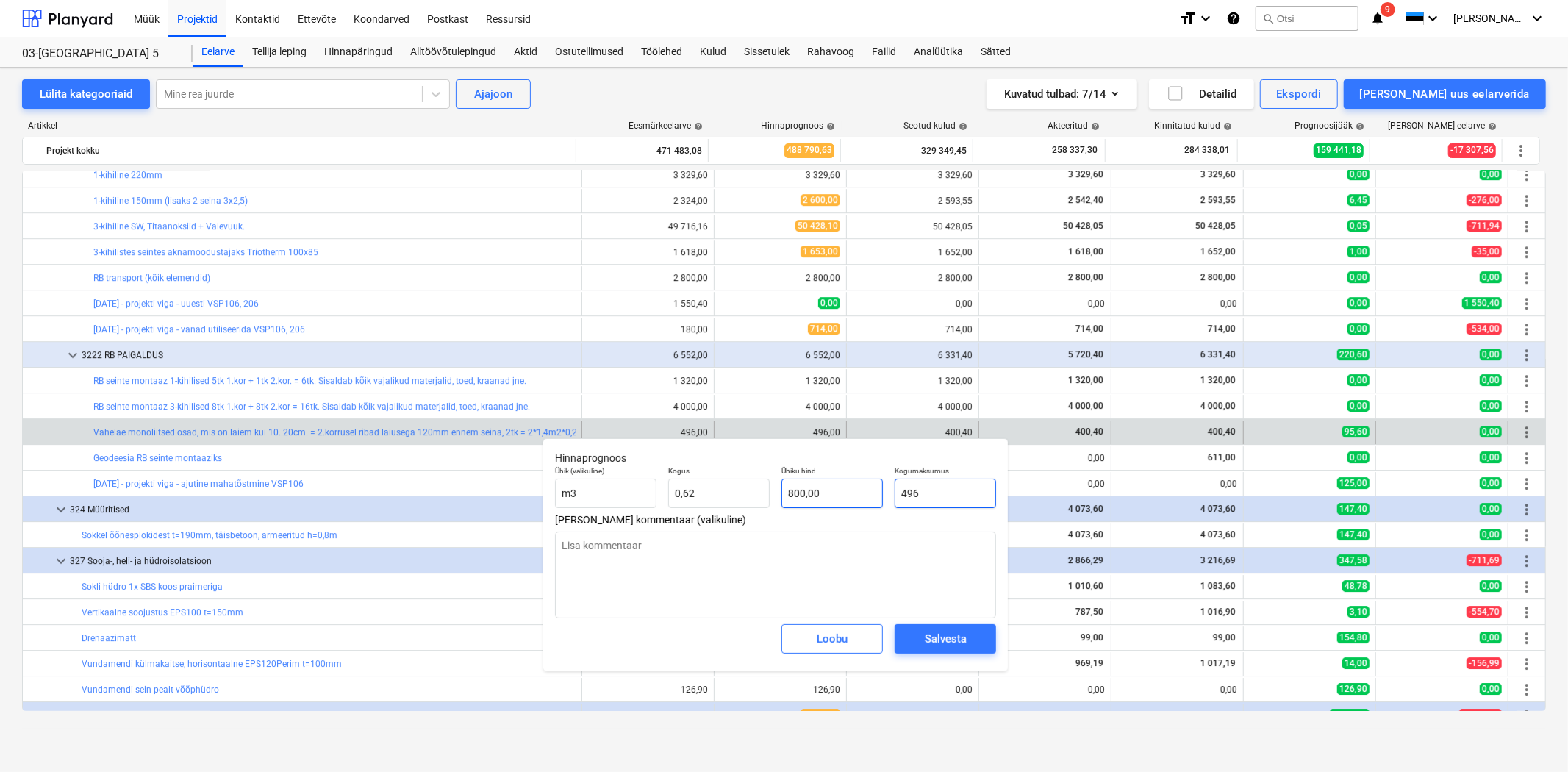
drag, startPoint x: 970, startPoint y: 496, endPoint x: 865, endPoint y: 495, distance: 105.0
click at [865, 495] on div "Ühik (valikuline) m3 Kogus 0,62 Ühiku hind 800,00 Kogumaksumus 496" at bounding box center [775, 486] width 452 height 53
click at [835, 555] on textarea at bounding box center [776, 574] width 441 height 87
click at [915, 643] on span "Salvesta" at bounding box center [945, 639] width 67 height 19
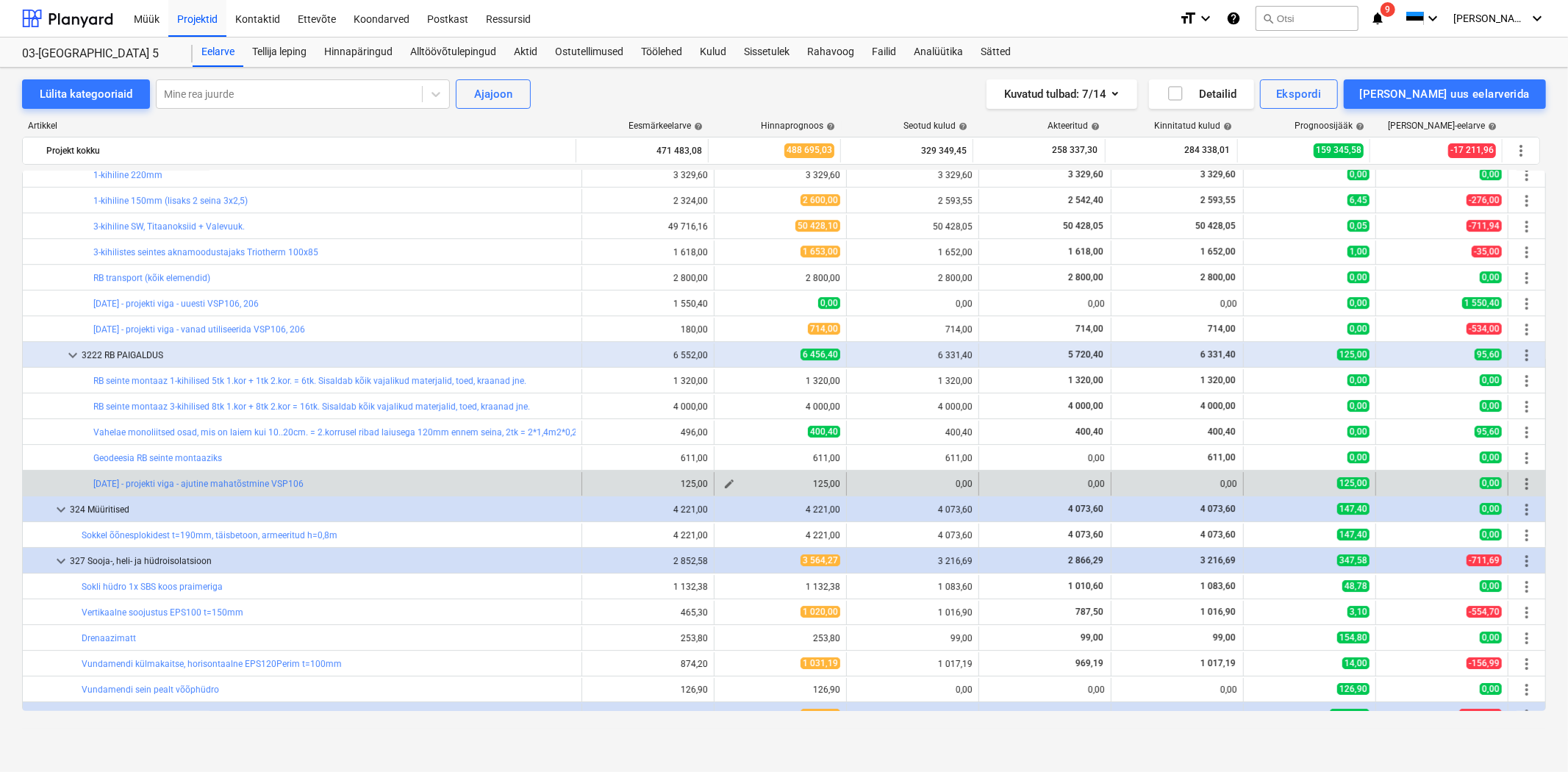
click at [725, 483] on span "edit" at bounding box center [729, 483] width 12 height 12
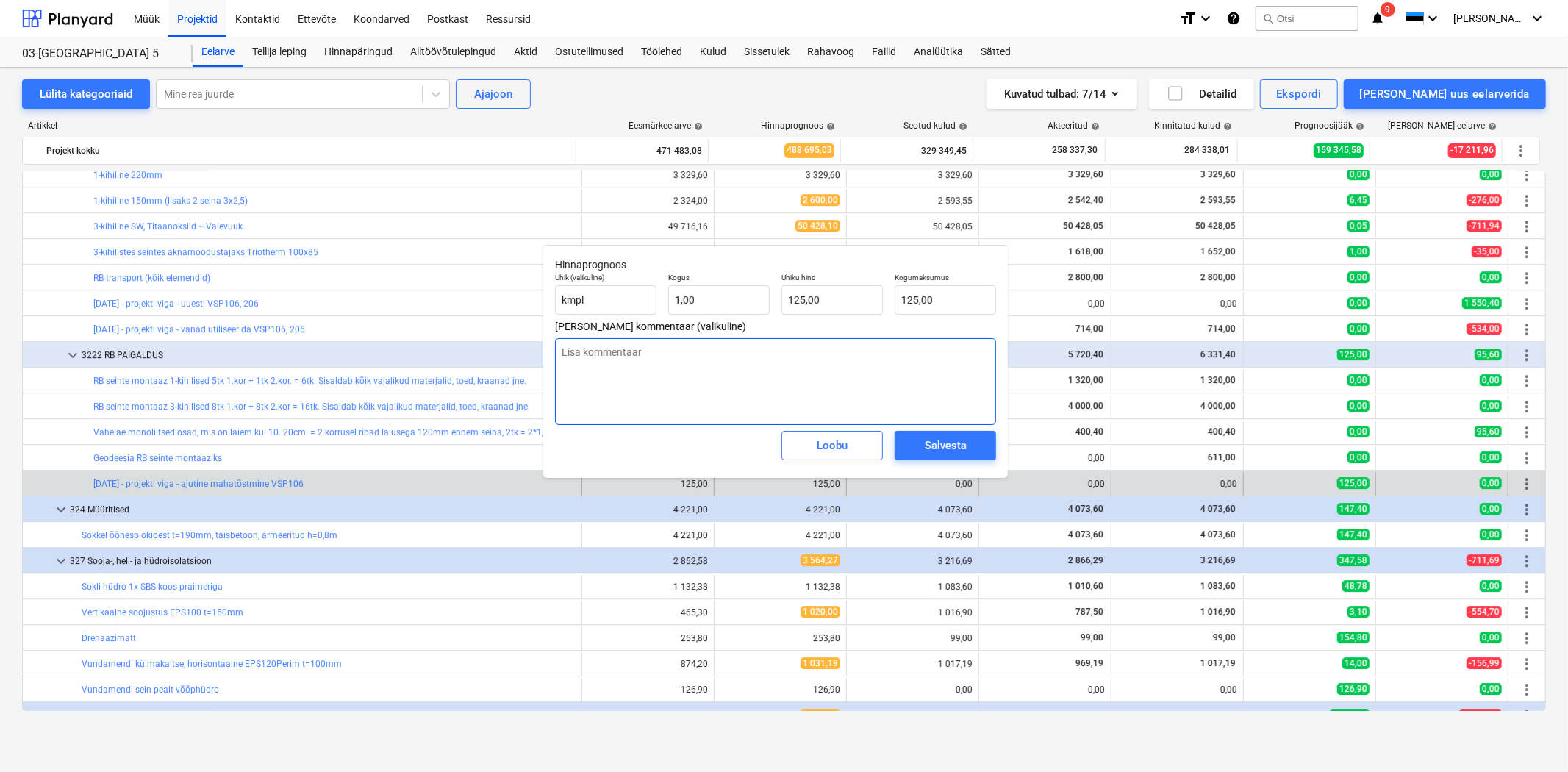
click at [606, 374] on textarea at bounding box center [776, 381] width 441 height 87
drag, startPoint x: 678, startPoint y: 300, endPoint x: 644, endPoint y: 299, distance: 34.0
click at [644, 299] on div "Ühik (valikuline) kmpl Kogus 1 Ühiku hind 125,00 Kogumaksumus 125,00" at bounding box center [775, 293] width 452 height 53
click at [945, 438] on div "Salvesta" at bounding box center [945, 445] width 42 height 19
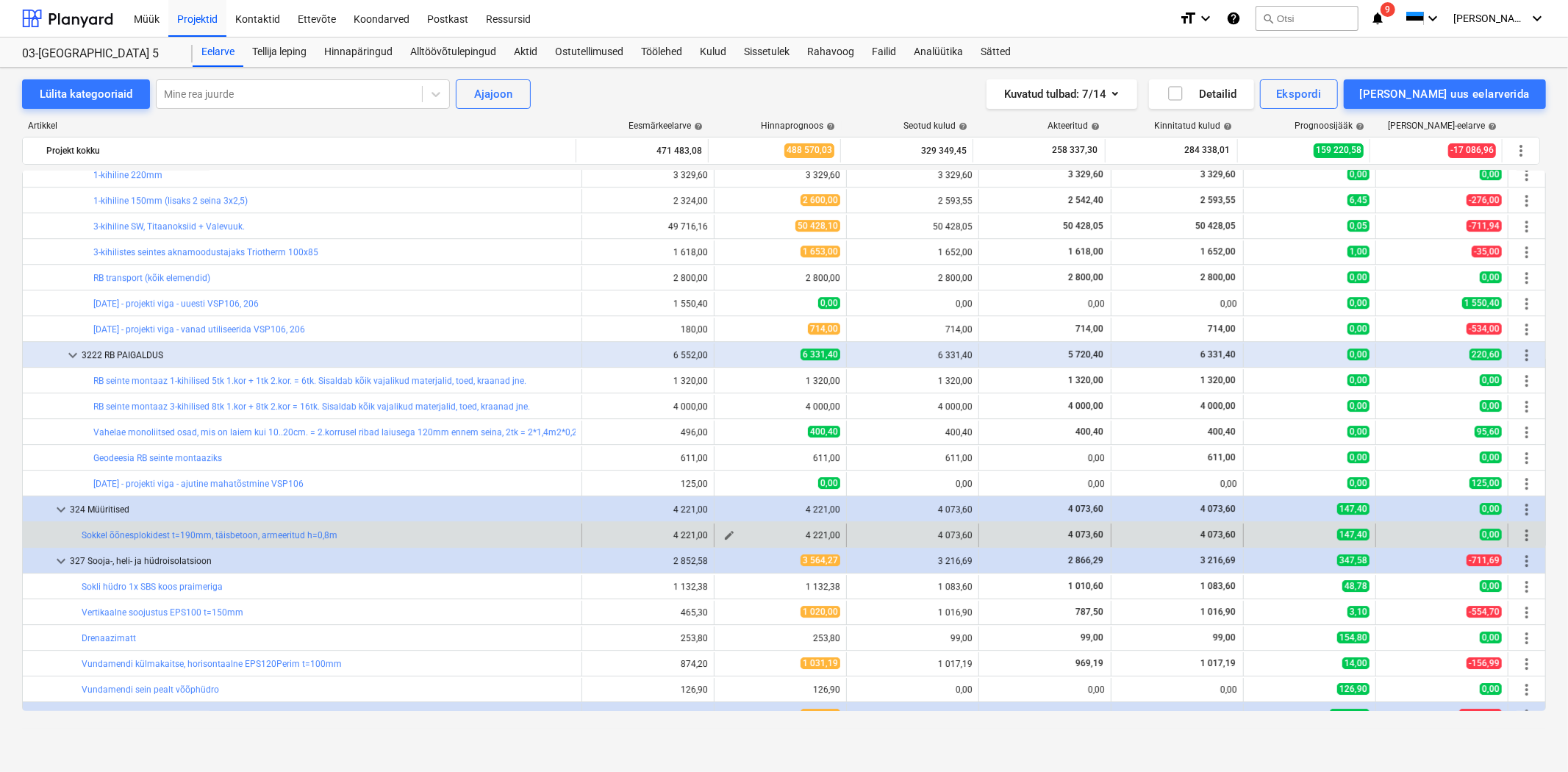
click at [730, 534] on span "edit" at bounding box center [729, 535] width 12 height 12
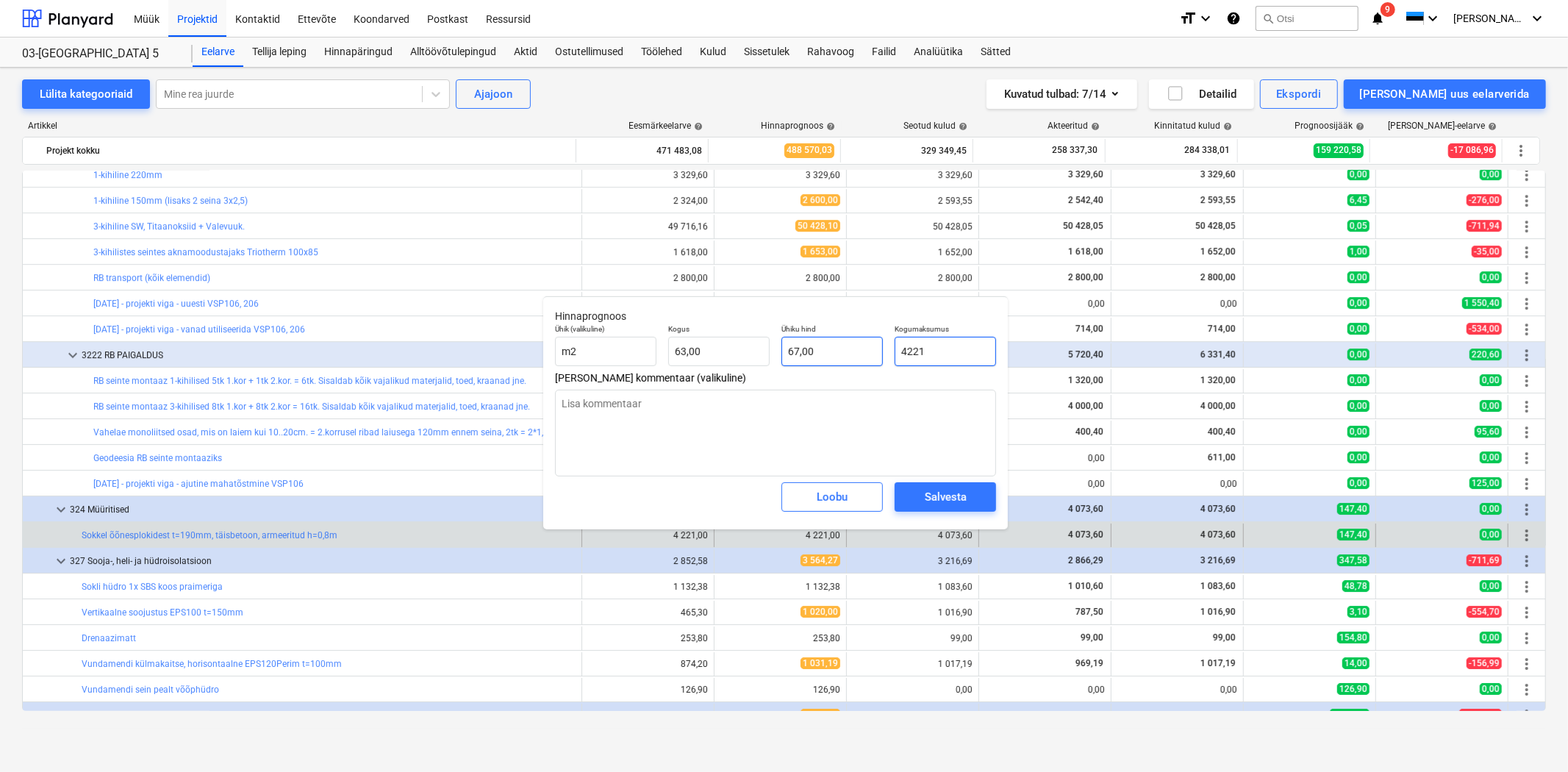
drag, startPoint x: 981, startPoint y: 350, endPoint x: 851, endPoint y: 348, distance: 130.0
click at [851, 348] on div "Ühik (valikuline) m2 Kogus 63,00 Ühiku hind 67,00 Kogumaksumus 4221" at bounding box center [775, 345] width 452 height 53
click at [937, 494] on div "Salvesta" at bounding box center [945, 497] width 42 height 19
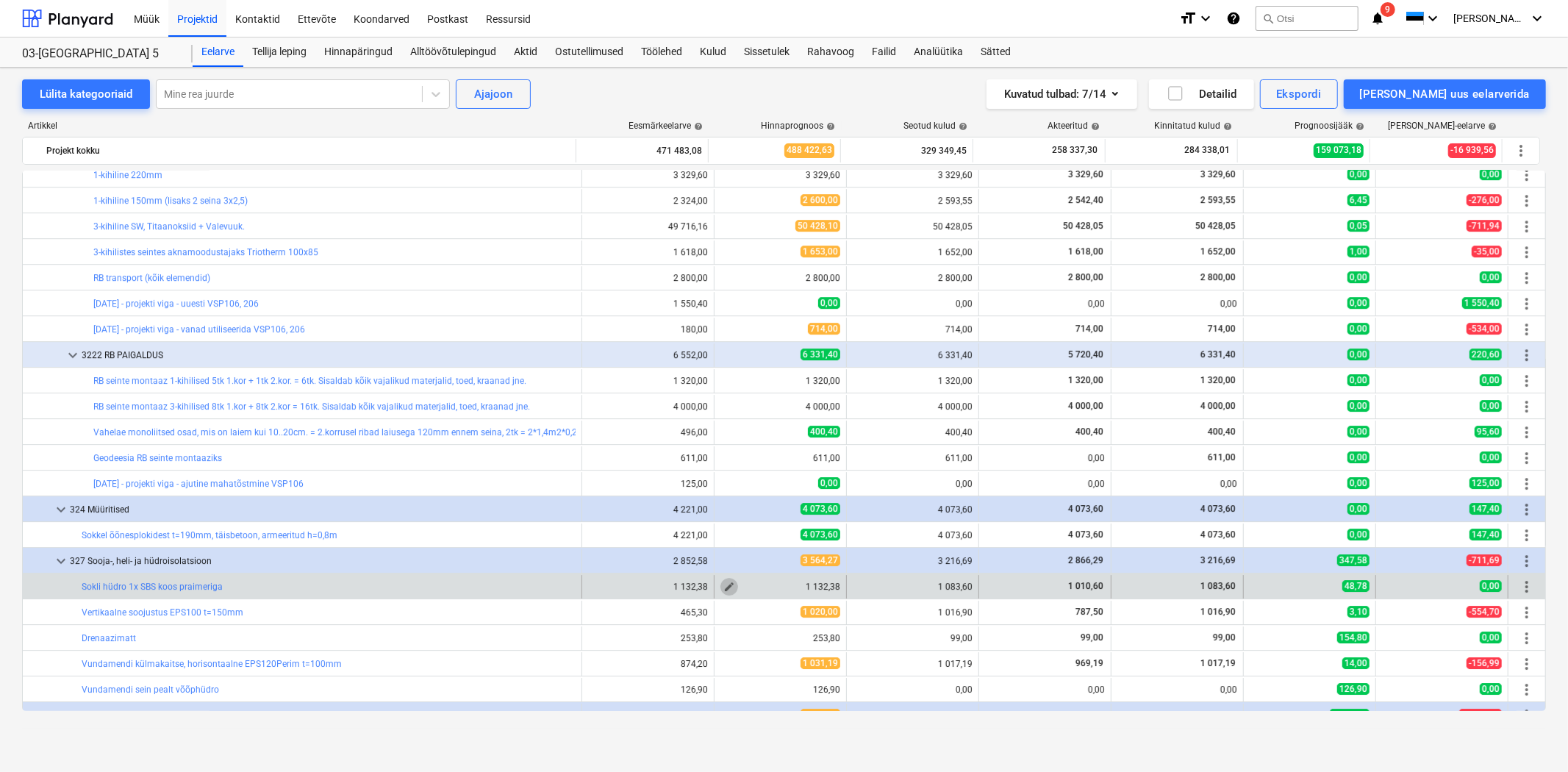
click at [723, 586] on span "edit" at bounding box center [729, 586] width 12 height 12
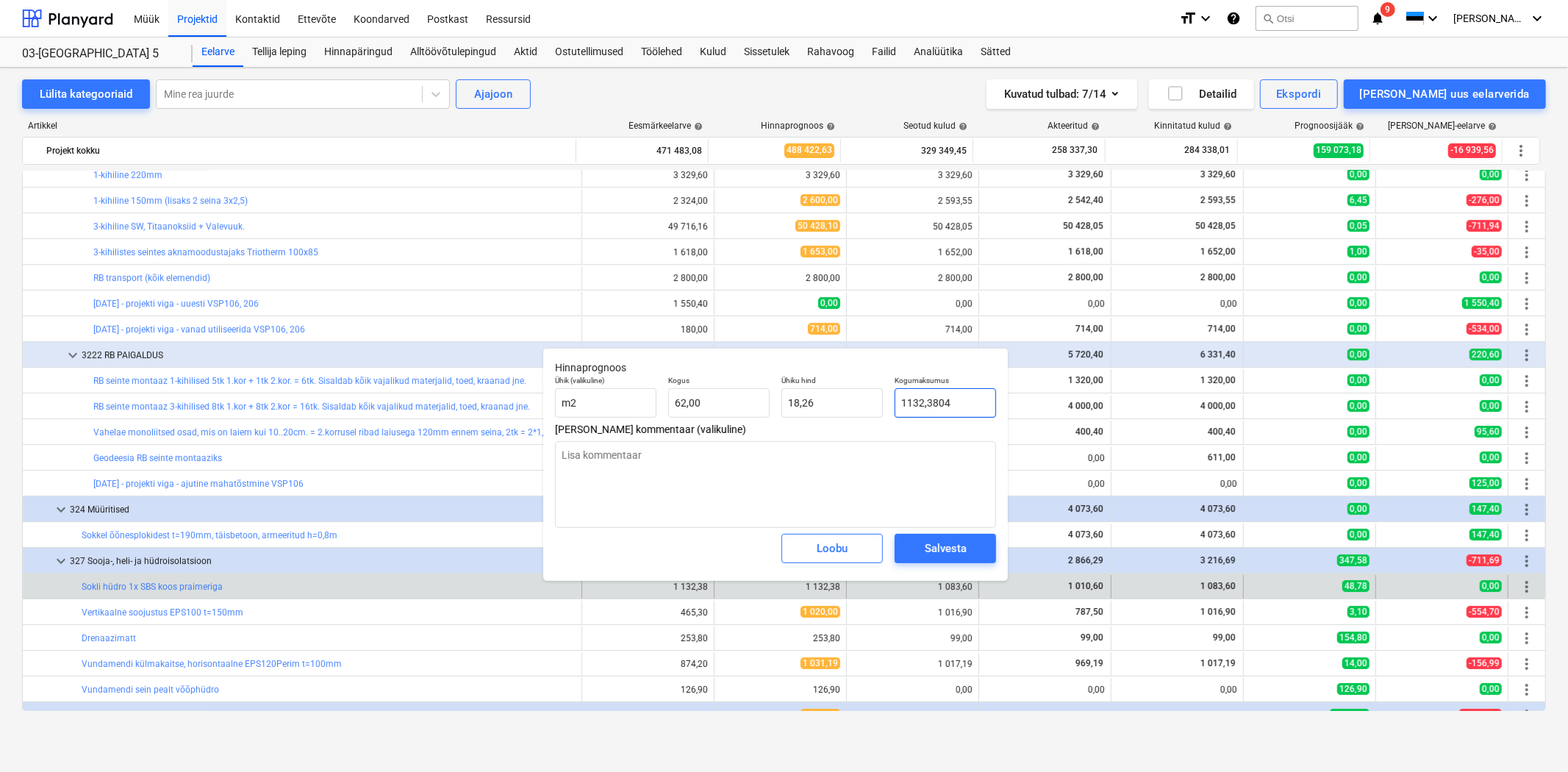
drag, startPoint x: 912, startPoint y: 408, endPoint x: 890, endPoint y: 406, distance: 22.1
click at [895, 406] on input "1132,3804" at bounding box center [945, 402] width 101 height 29
click at [921, 548] on span "Salvesta" at bounding box center [945, 548] width 67 height 19
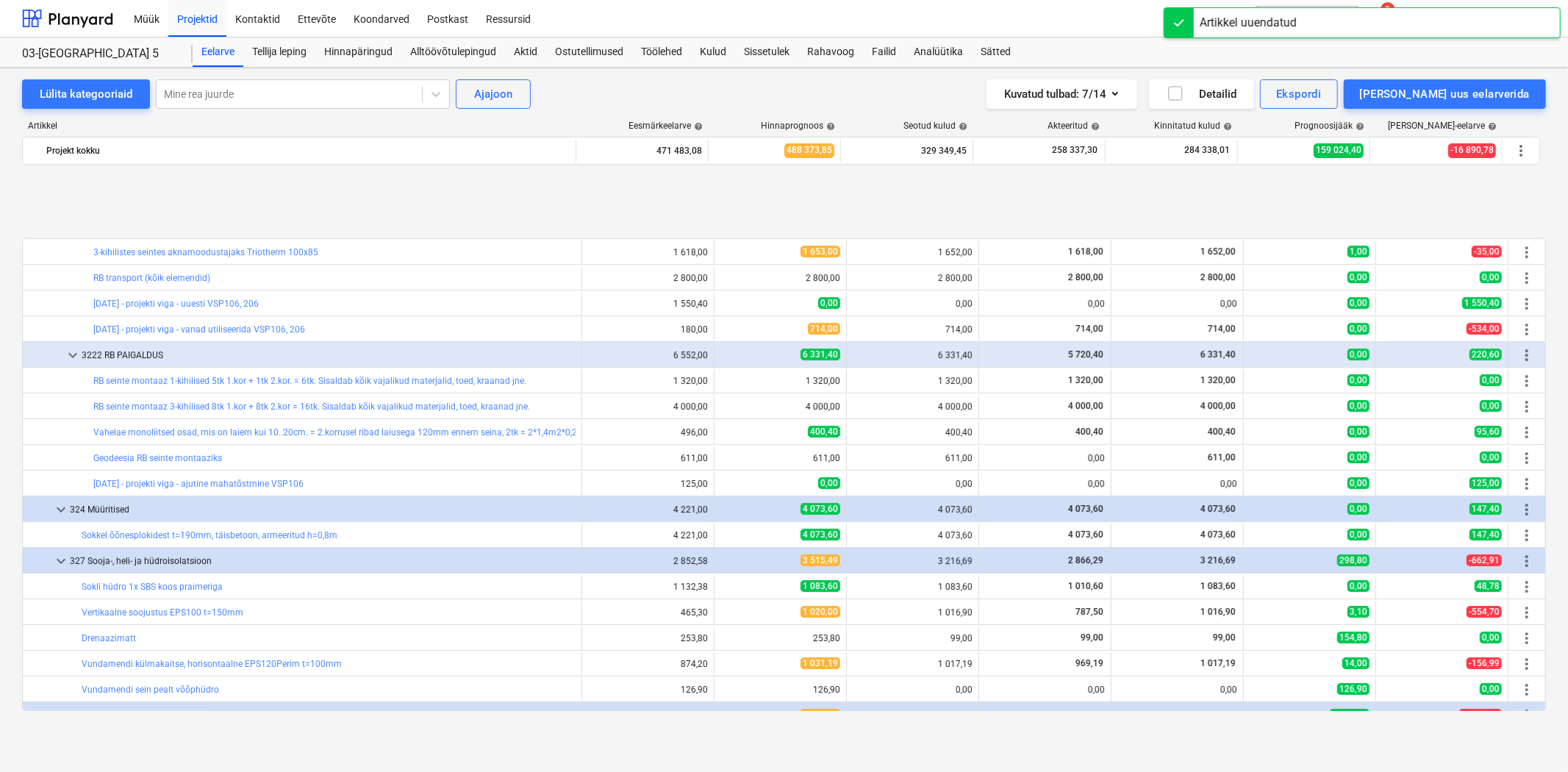
scroll to position [4031, 0]
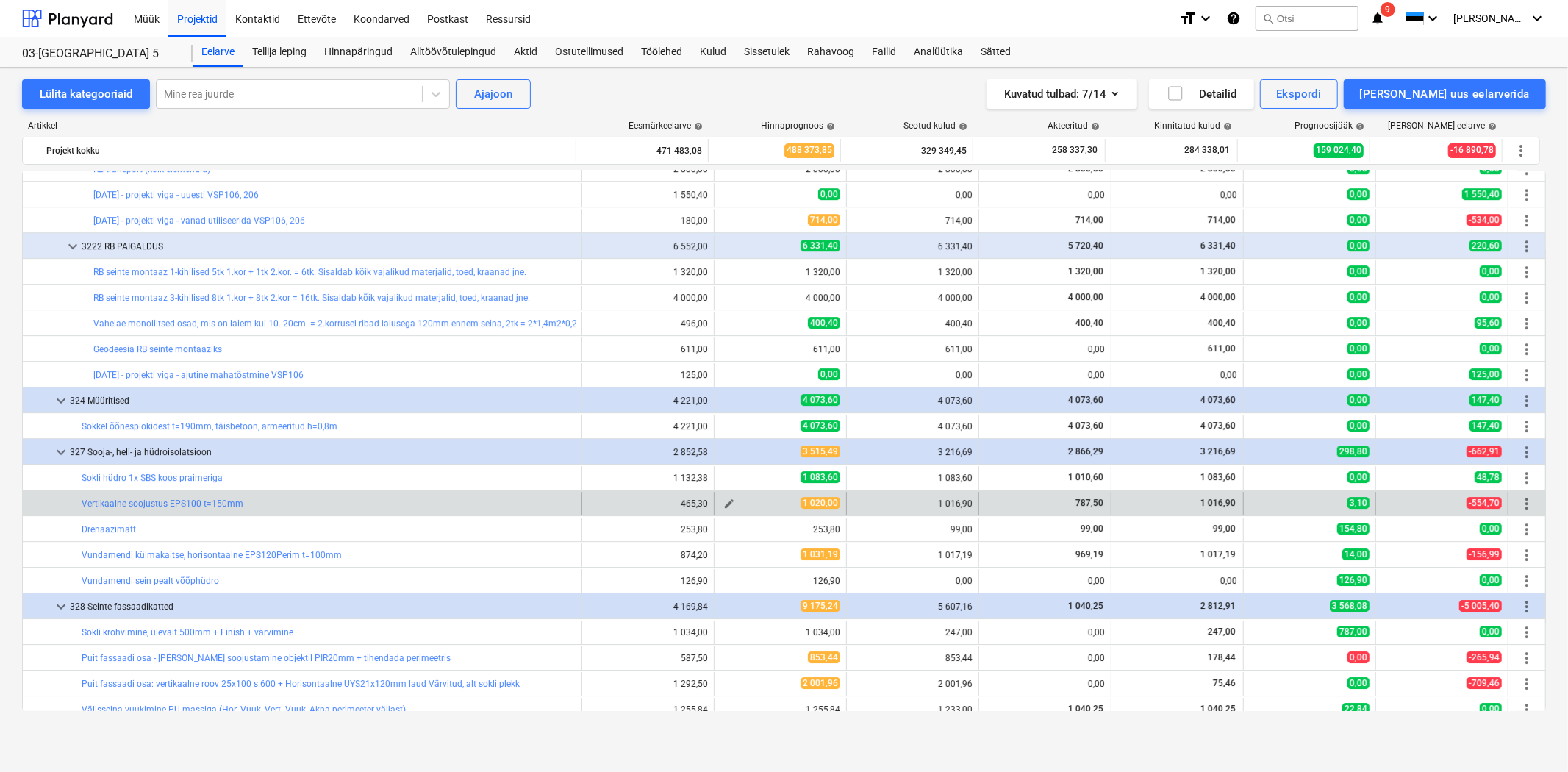
click at [726, 497] on button "edit" at bounding box center [729, 503] width 18 height 18
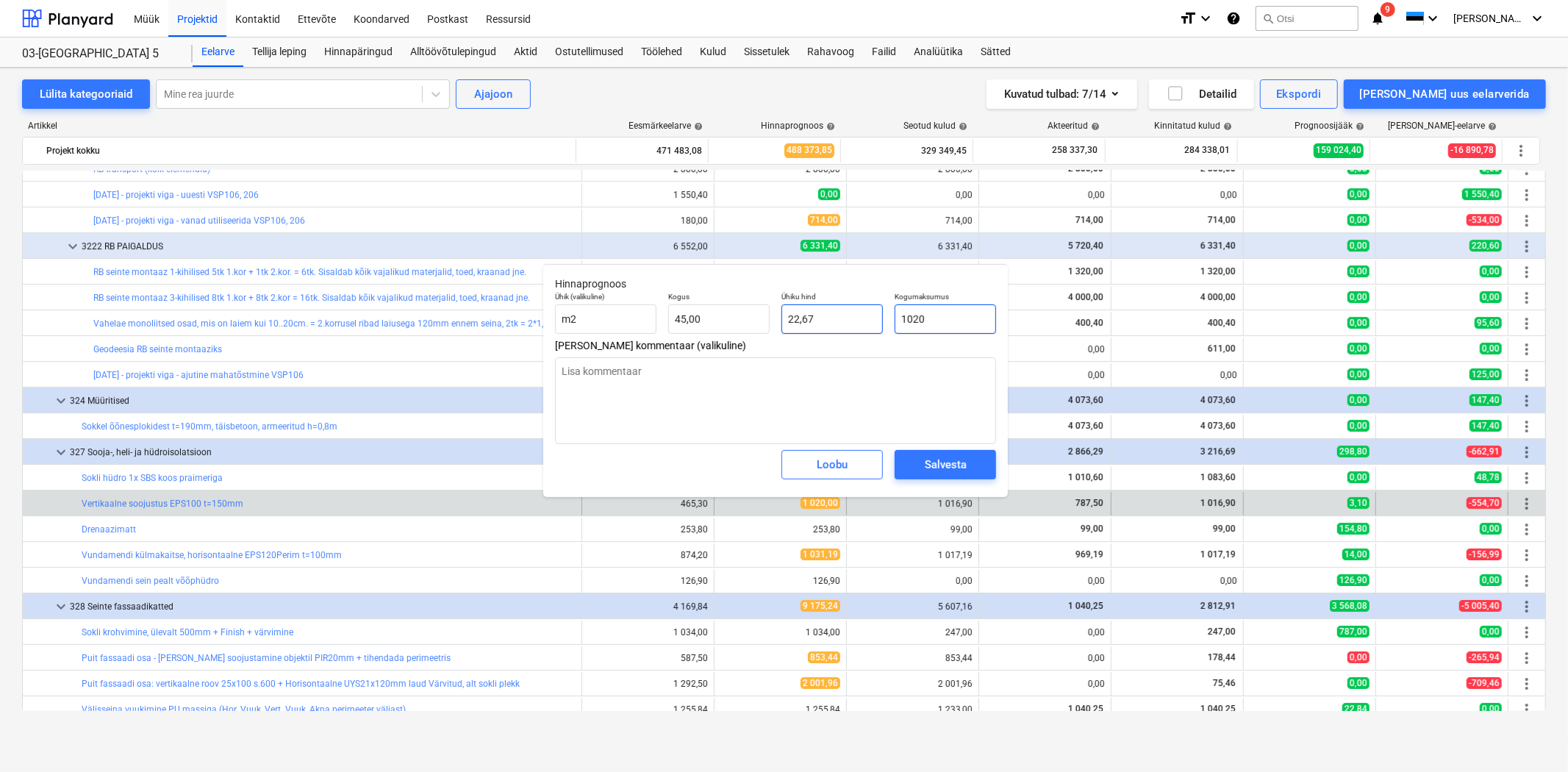
drag, startPoint x: 922, startPoint y: 319, endPoint x: 843, endPoint y: 318, distance: 79.0
click at [843, 318] on div "Ühik (valikuline) m2 Kogus 45,00 Ühiku hind 22,67 Kogumaksumus 1020" at bounding box center [775, 312] width 452 height 53
click at [920, 467] on span "Salvesta" at bounding box center [945, 465] width 67 height 19
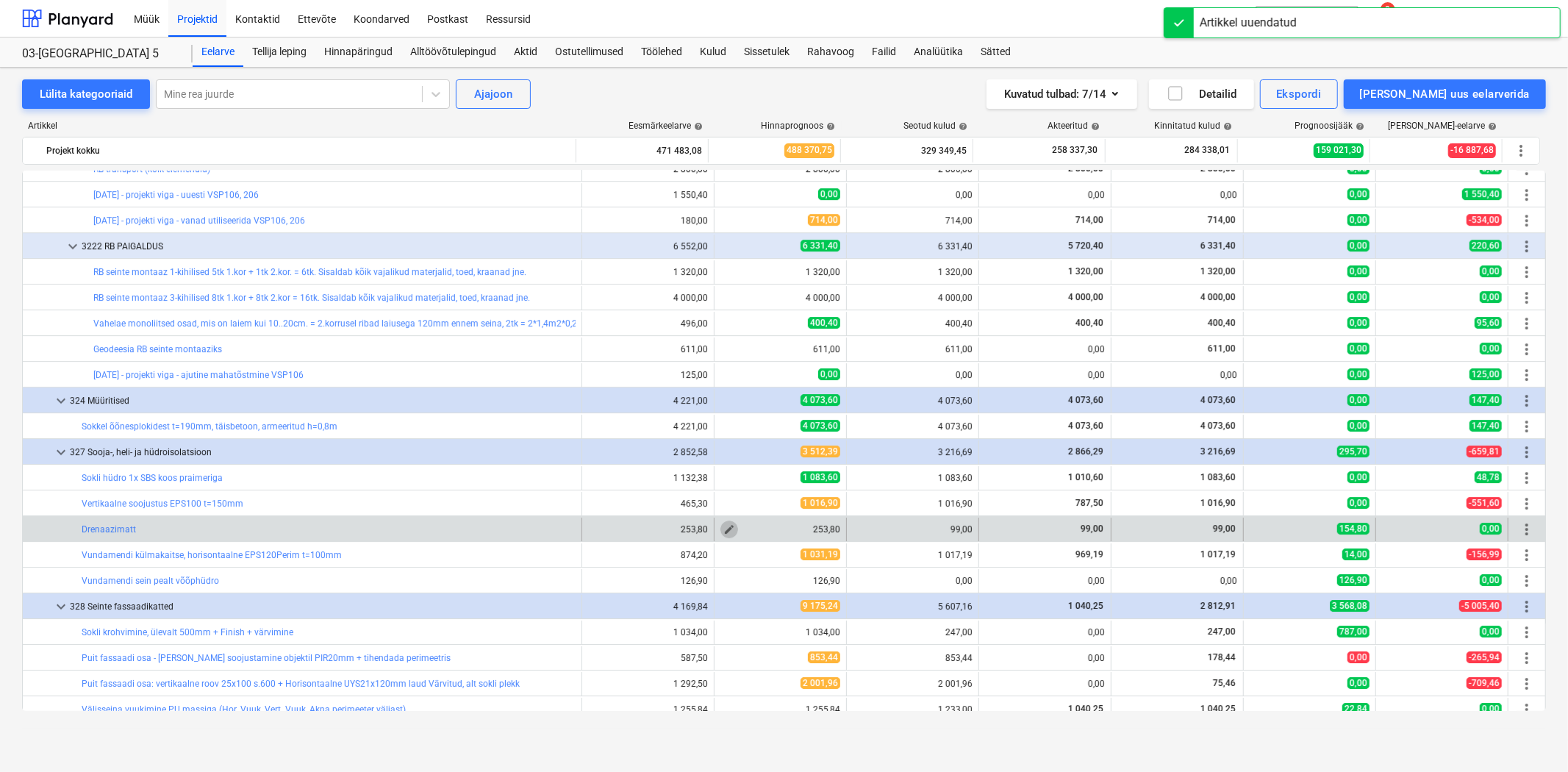
click at [723, 529] on span "edit" at bounding box center [729, 529] width 12 height 12
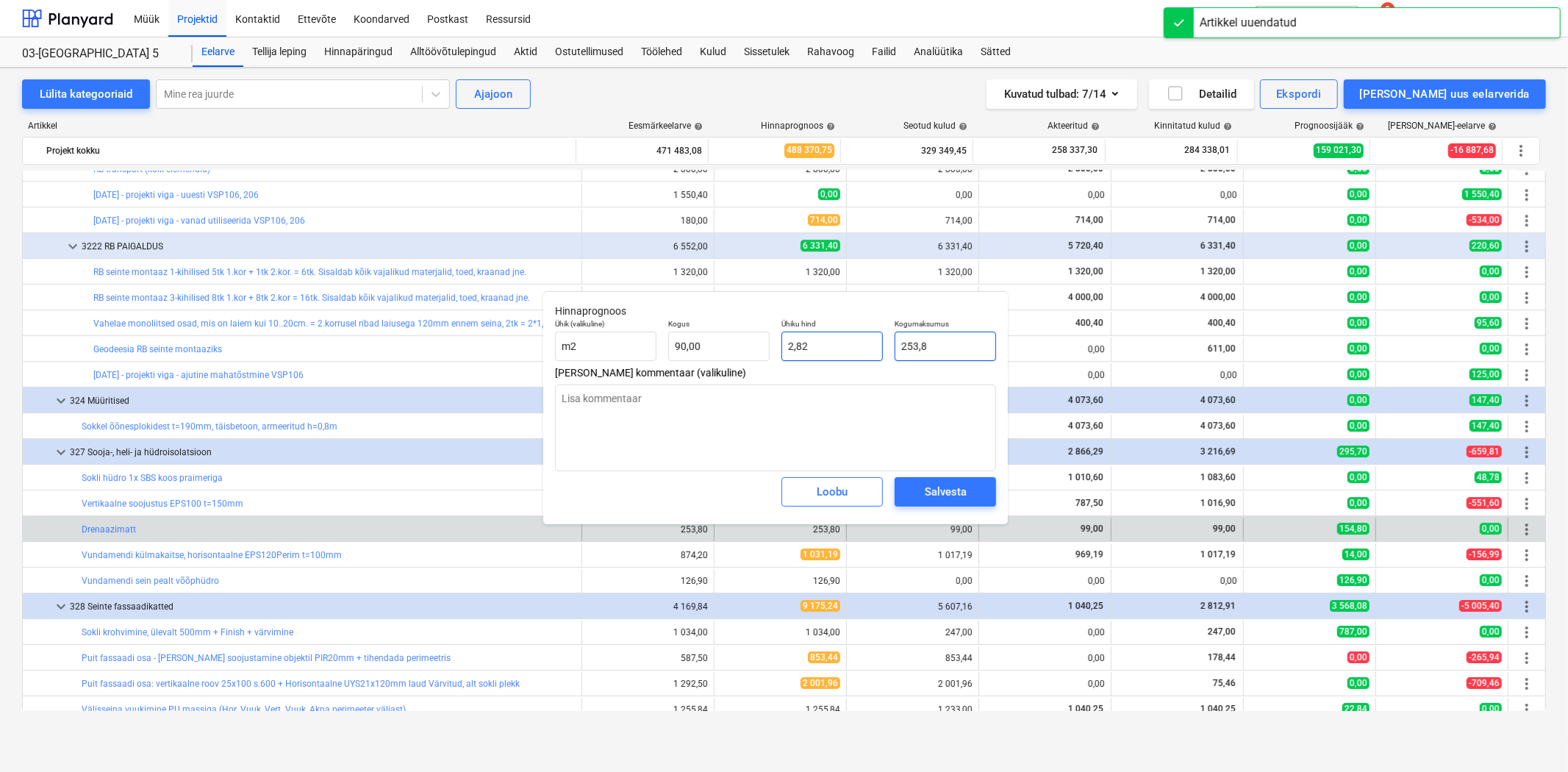
drag, startPoint x: 942, startPoint y: 348, endPoint x: 853, endPoint y: 344, distance: 89.1
click at [853, 344] on div "Ühik (valikuline) m2 Kogus 90,00 Ühiku hind 2,82 Kogumaksumus 253,8" at bounding box center [775, 339] width 452 height 53
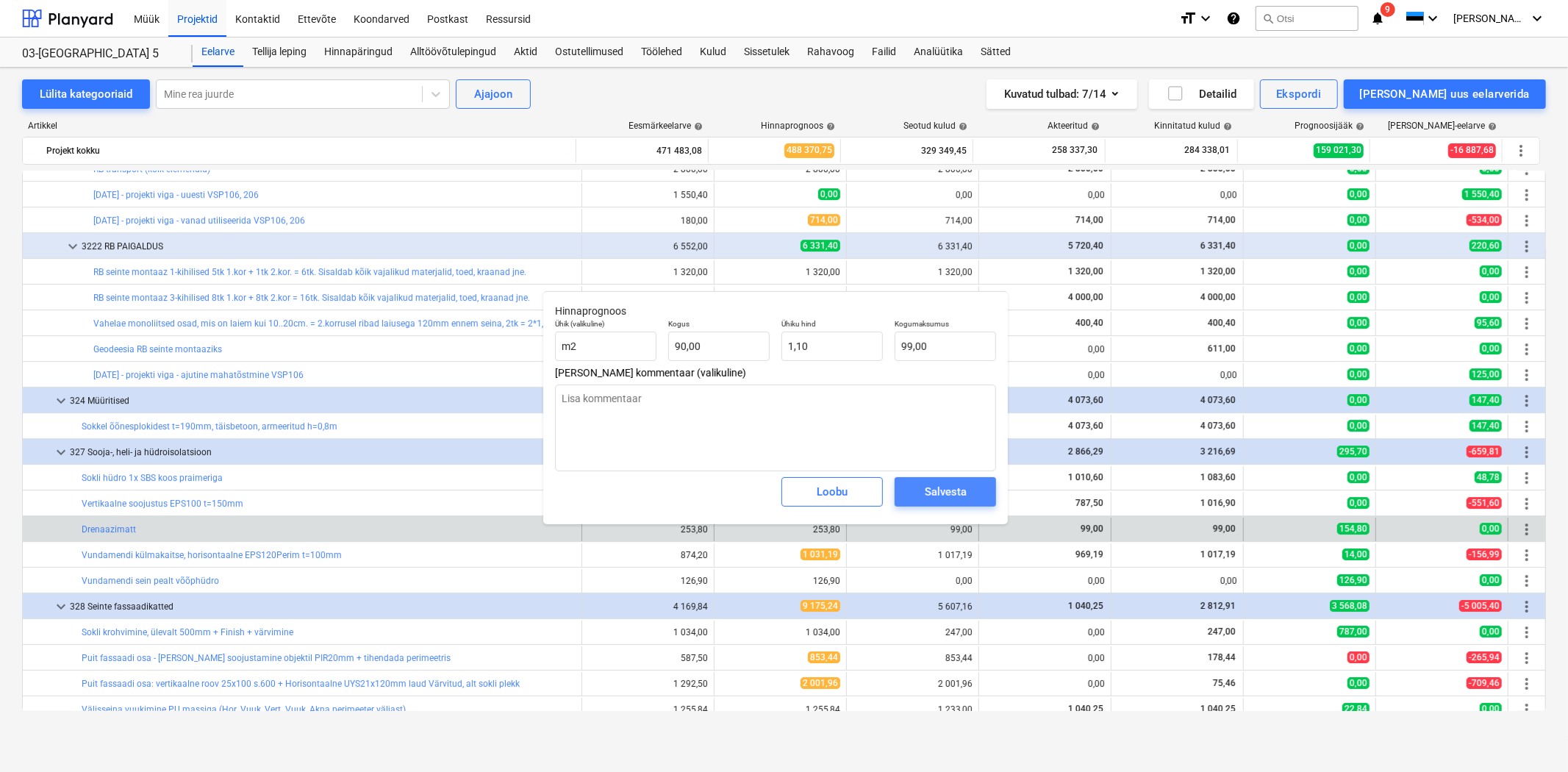
click at [956, 490] on div "Salvesta" at bounding box center [945, 492] width 42 height 19
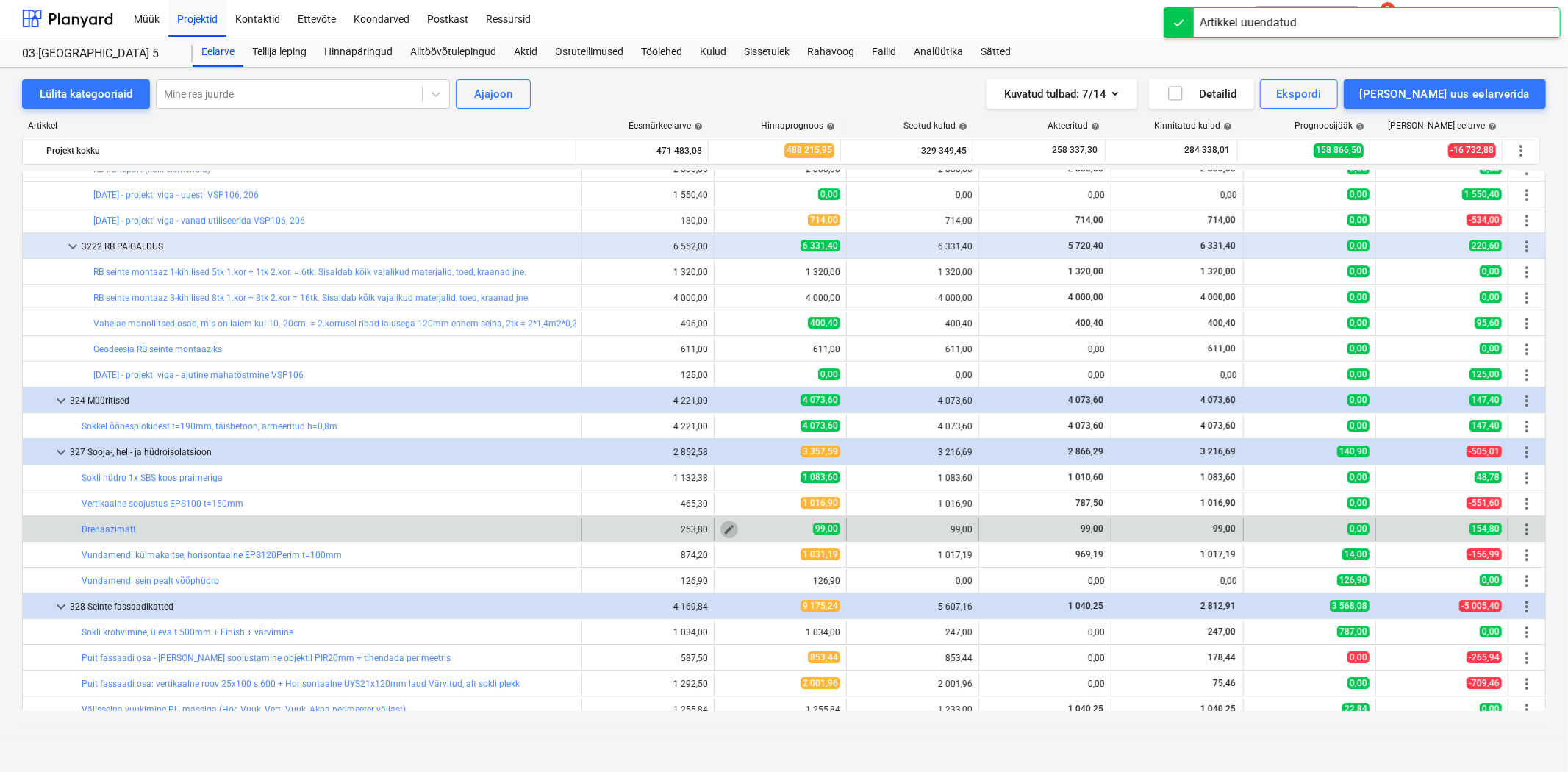
click at [724, 531] on span "edit" at bounding box center [729, 529] width 12 height 12
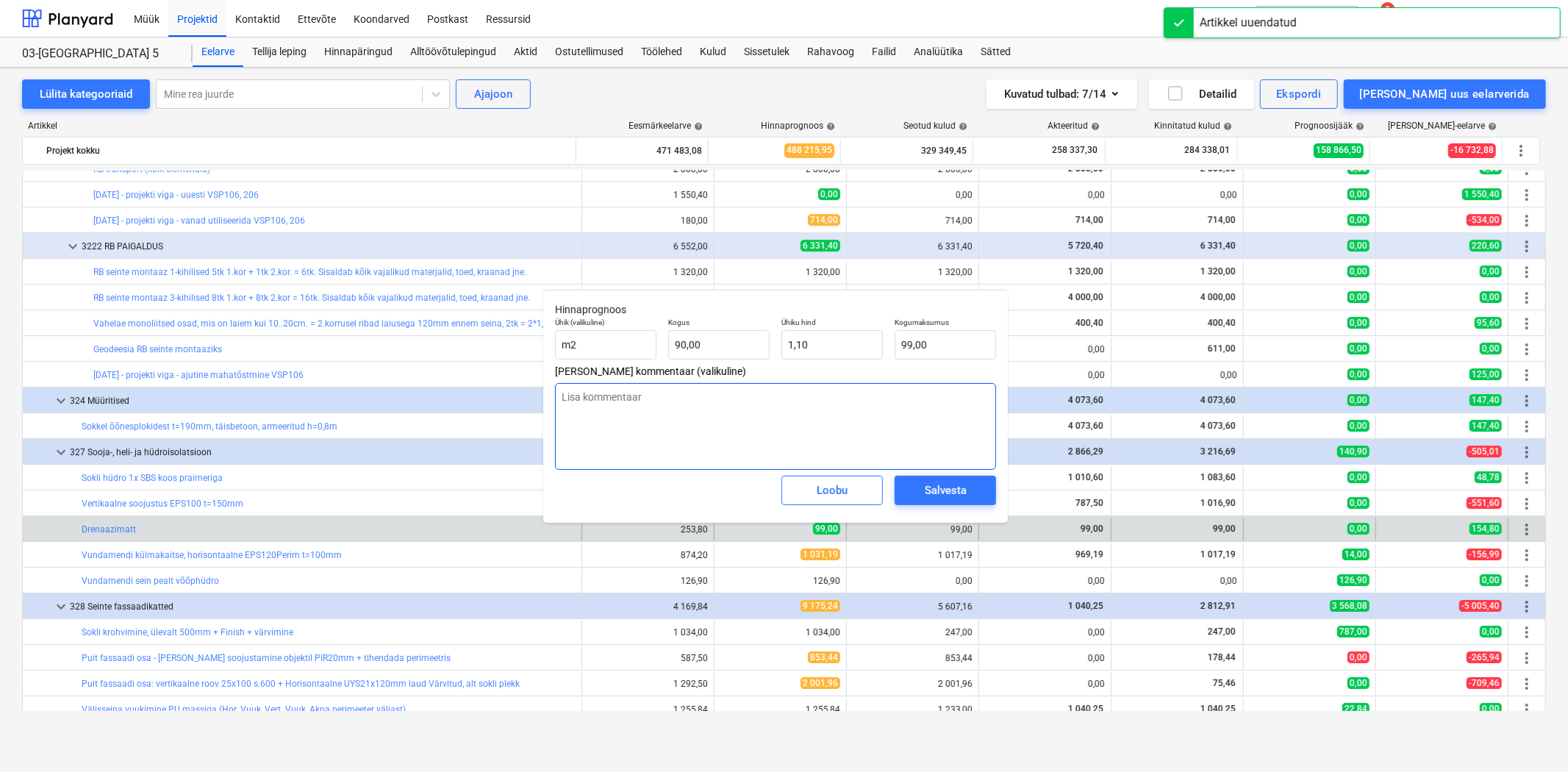
click at [739, 438] on textarea at bounding box center [776, 426] width 441 height 87
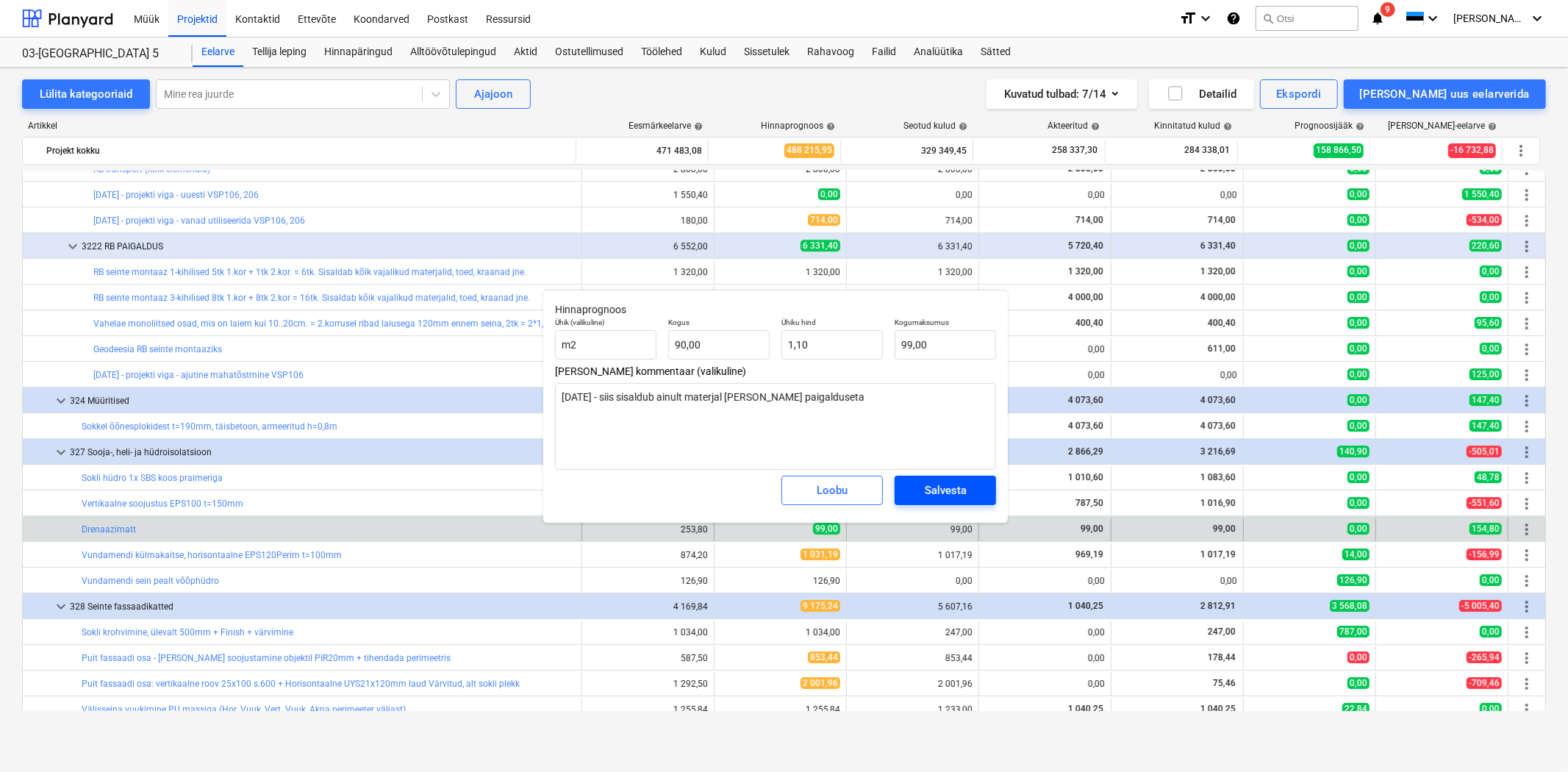
click at [926, 490] on div "Salvesta" at bounding box center [945, 490] width 42 height 19
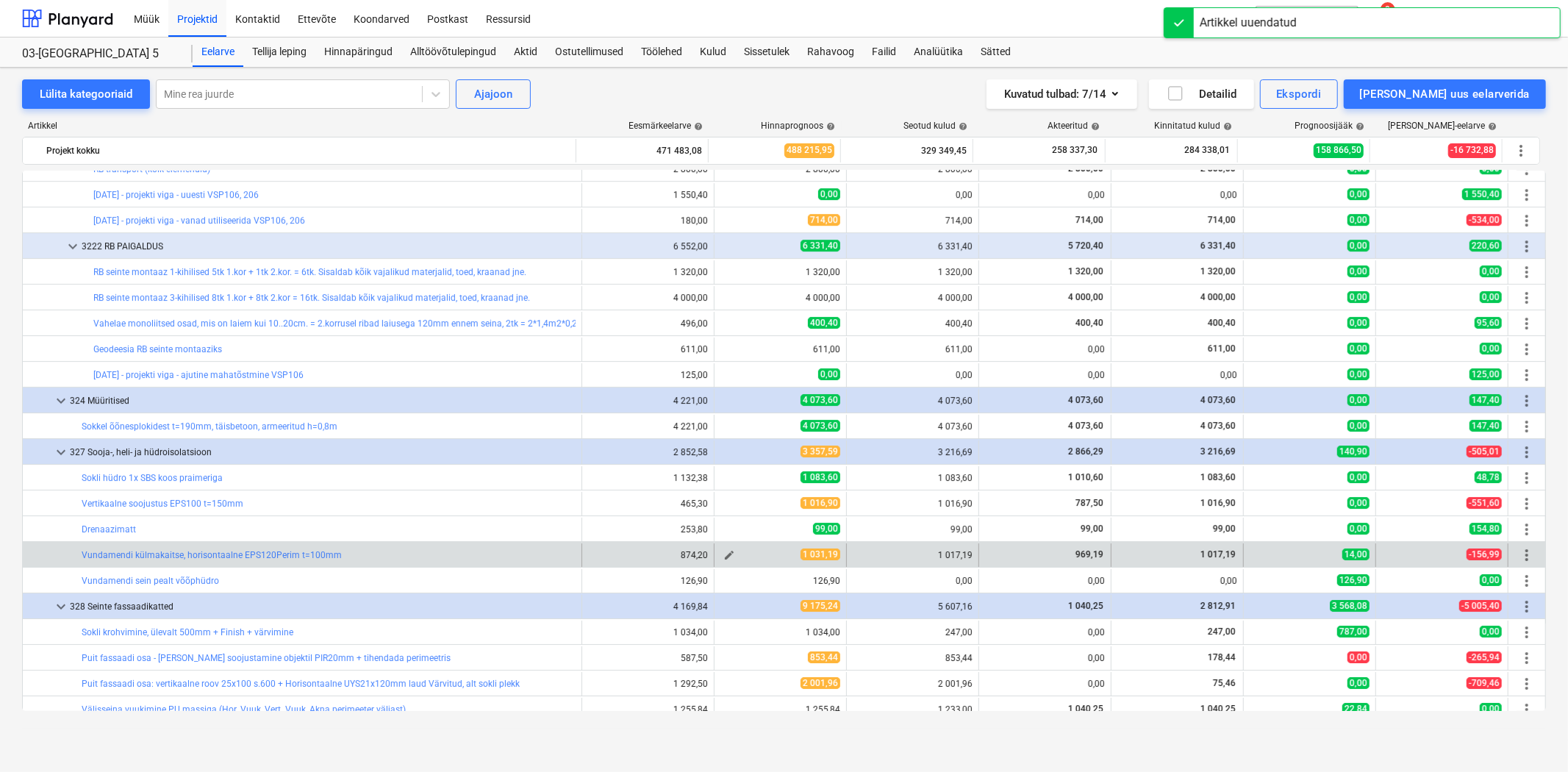
click at [723, 549] on span "edit" at bounding box center [729, 555] width 12 height 12
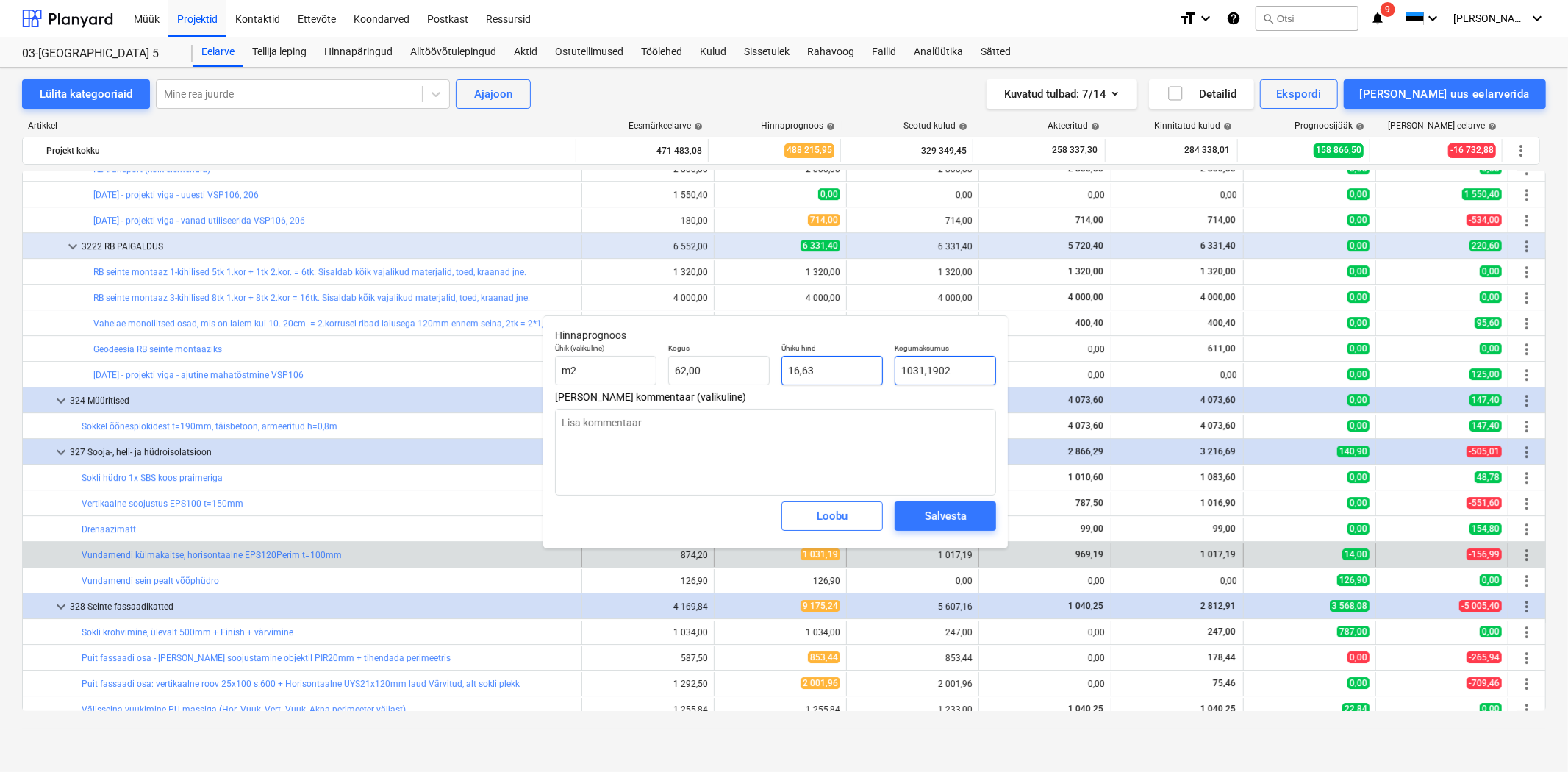
drag, startPoint x: 959, startPoint y: 374, endPoint x: 868, endPoint y: 371, distance: 91.0
click at [868, 371] on div "Ühik (valikuline) m2 Kogus 62,00 Ühiku hind 16,63 Kogumaksumus 1031,1902" at bounding box center [775, 364] width 452 height 53
click at [931, 508] on div "Salvesta" at bounding box center [945, 516] width 42 height 19
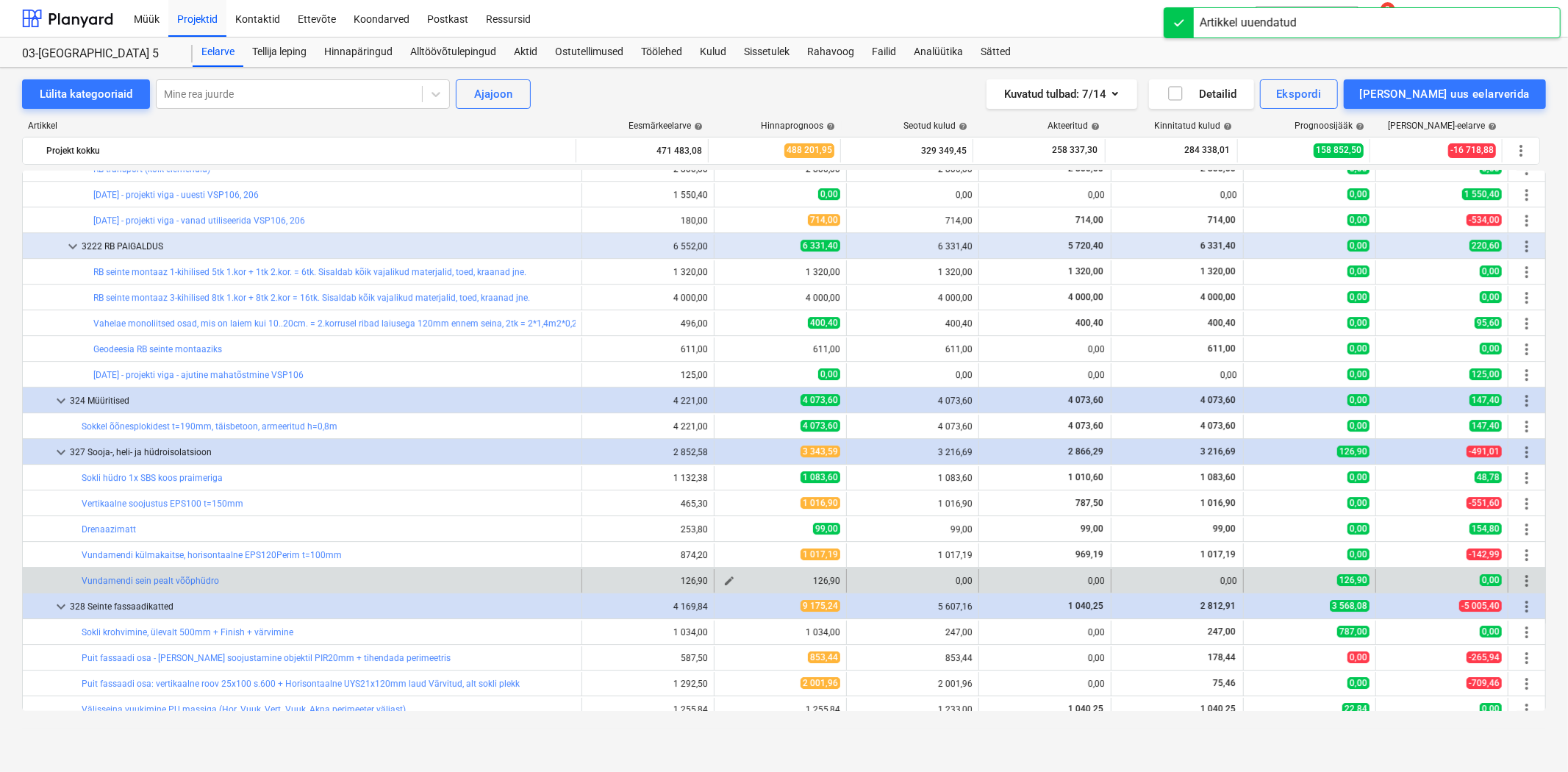
click at [723, 579] on span "edit" at bounding box center [729, 581] width 12 height 12
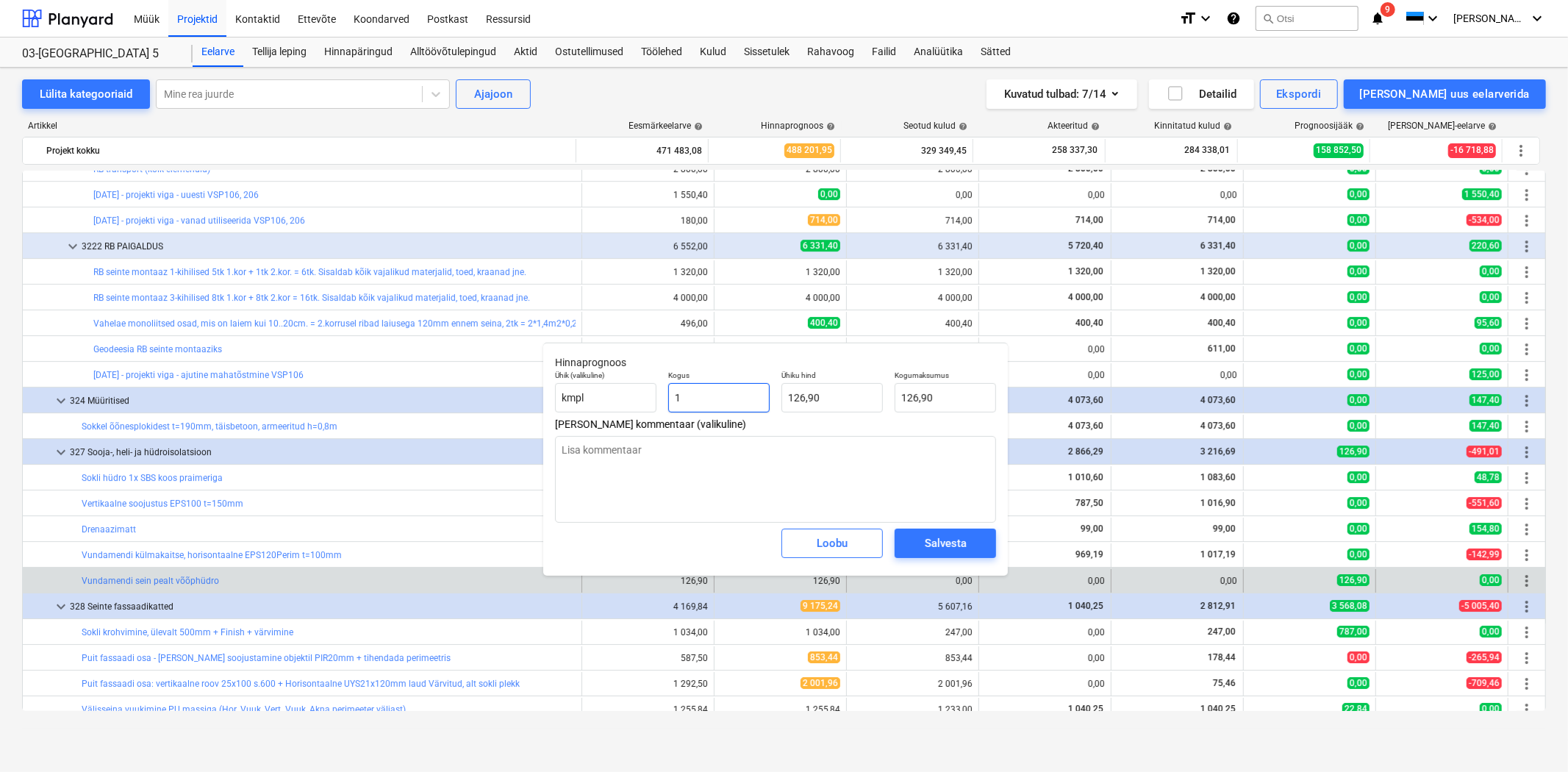
drag, startPoint x: 708, startPoint y: 388, endPoint x: 677, endPoint y: 388, distance: 31.0
click at [677, 388] on input "1" at bounding box center [718, 397] width 101 height 29
click at [651, 456] on textarea at bounding box center [776, 479] width 441 height 87
click at [927, 541] on div "Salvesta" at bounding box center [945, 543] width 42 height 19
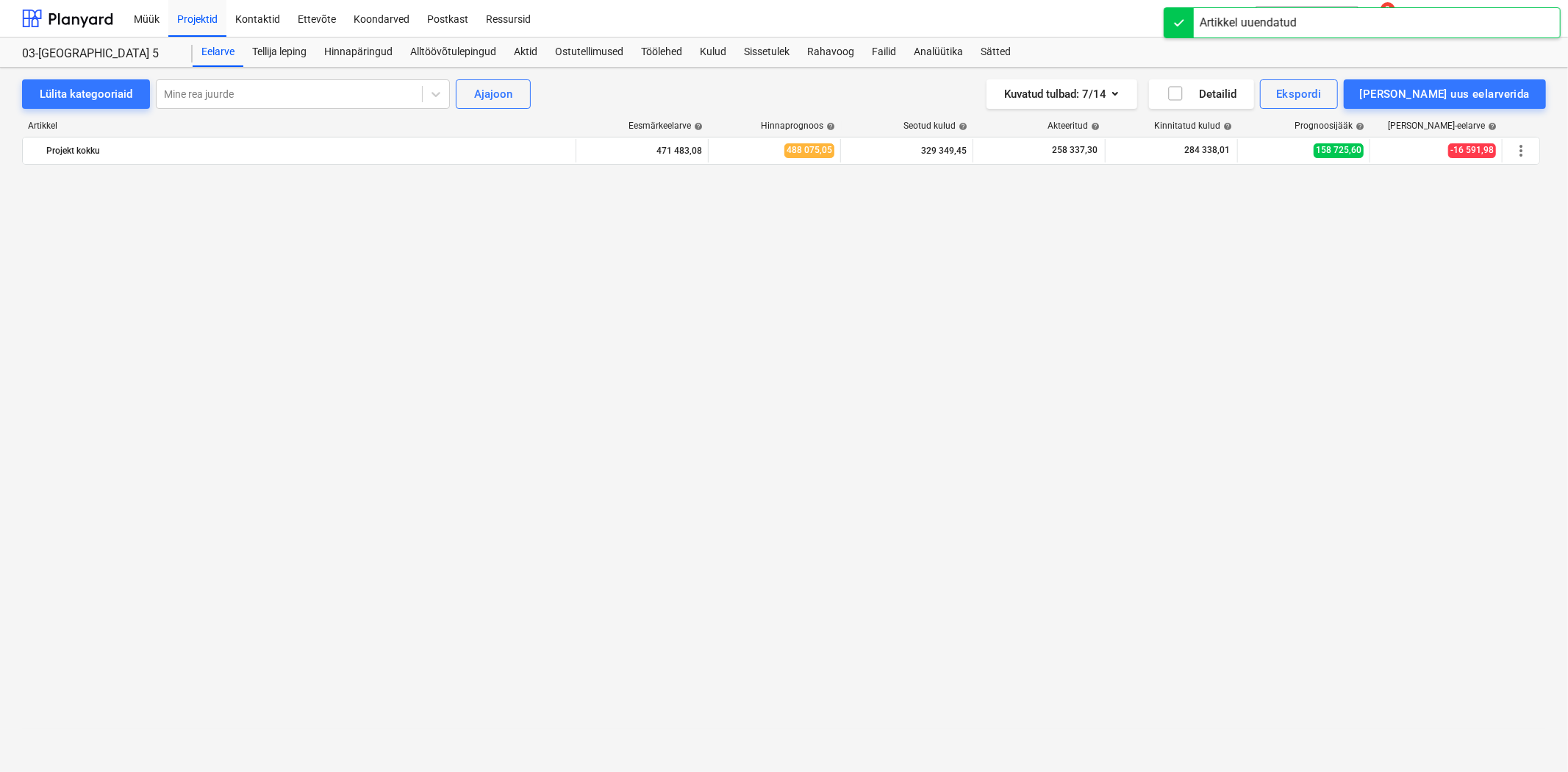
scroll to position [4248, 0]
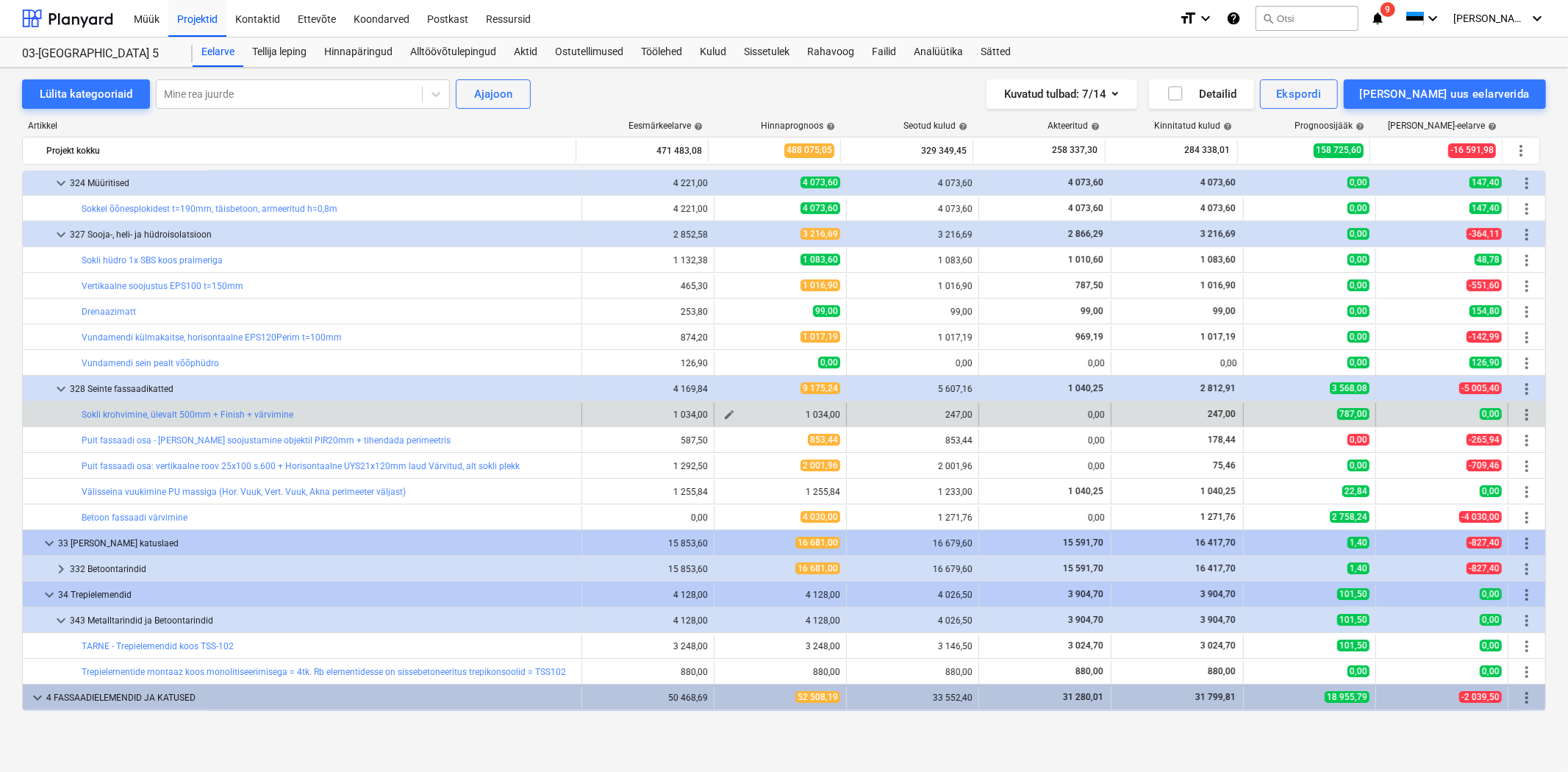
click at [723, 412] on span "edit" at bounding box center [729, 414] width 12 height 12
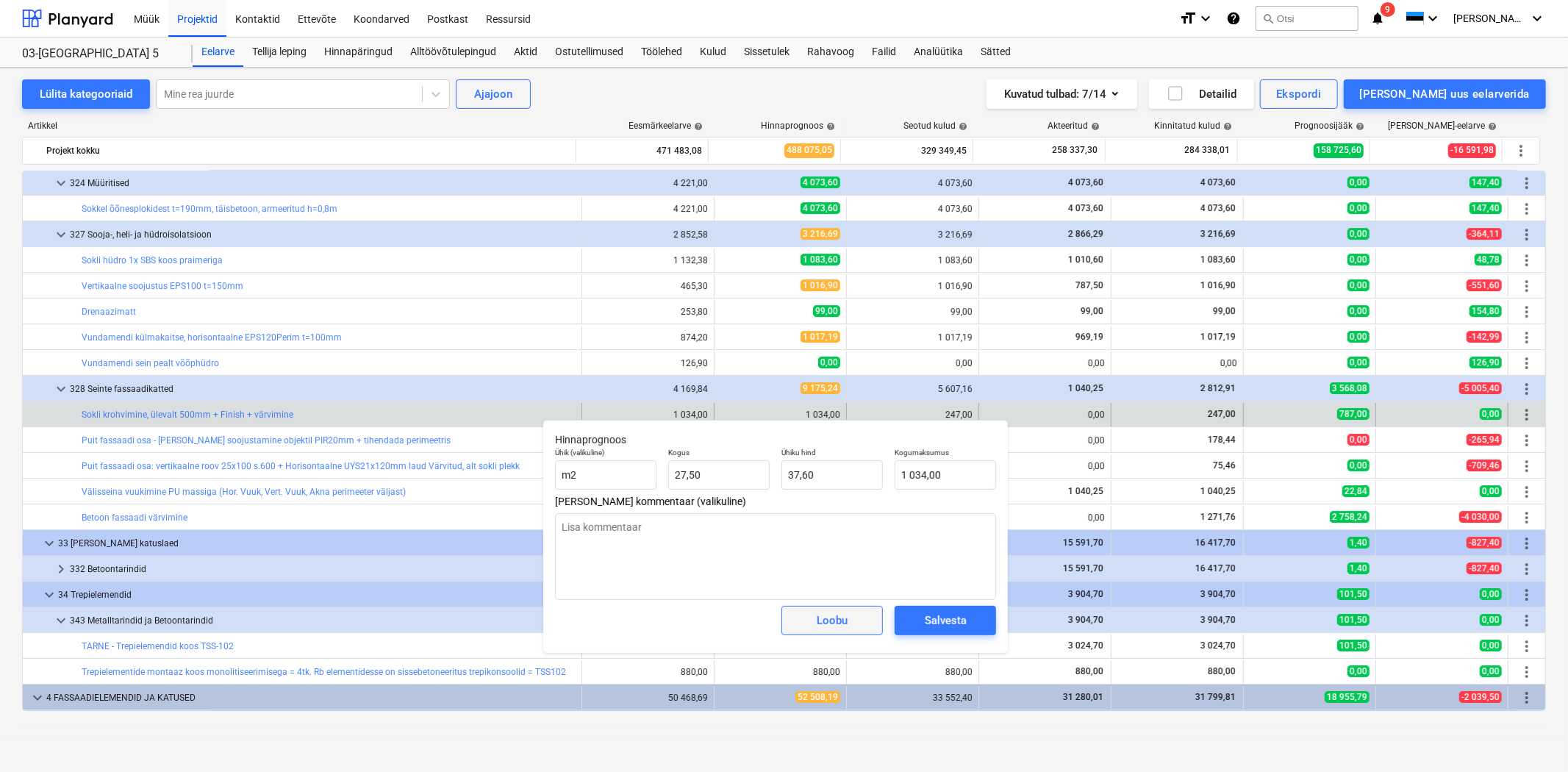
click at [821, 617] on div "Loobu" at bounding box center [832, 620] width 31 height 19
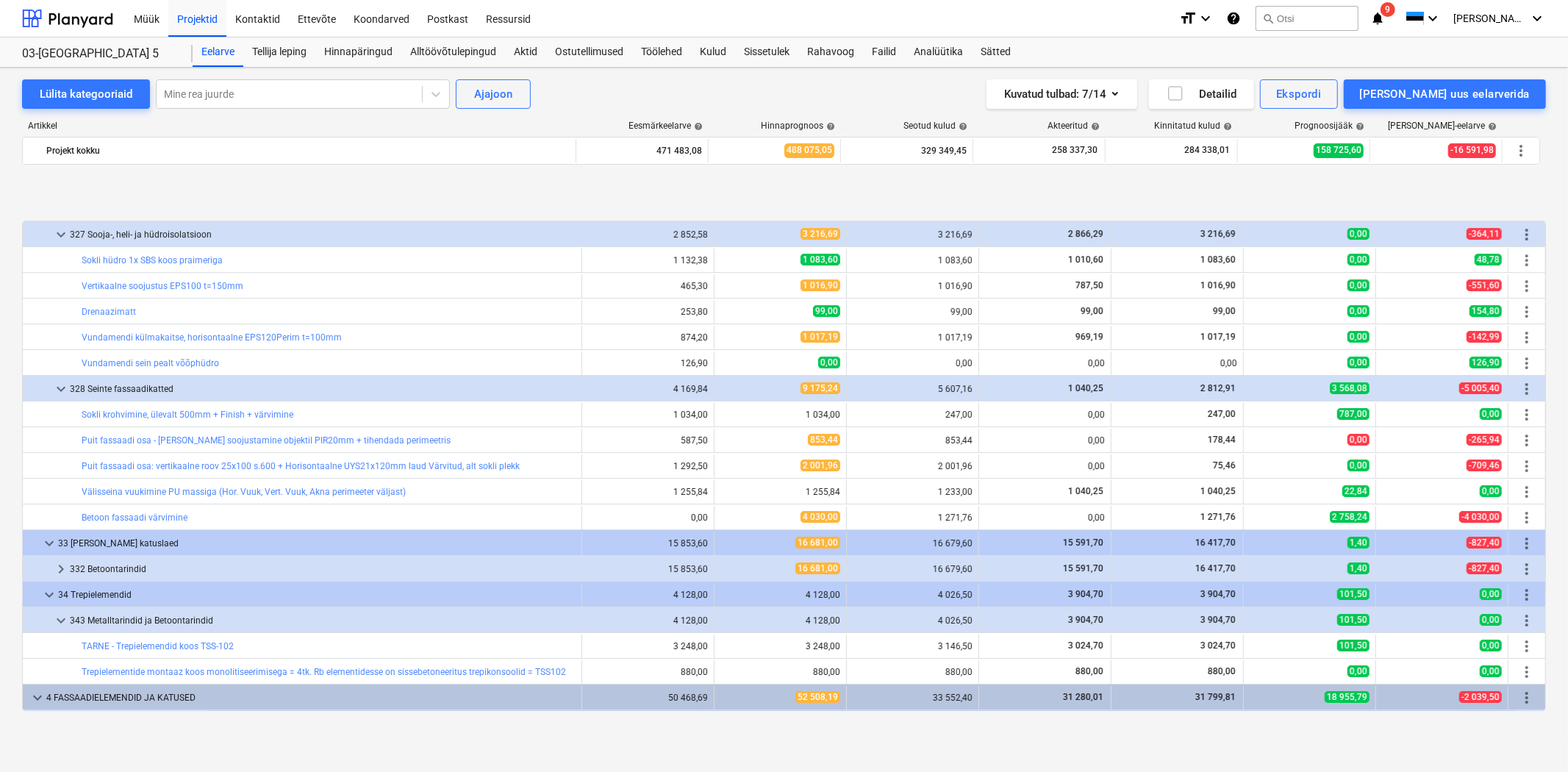
scroll to position [4465, 0]
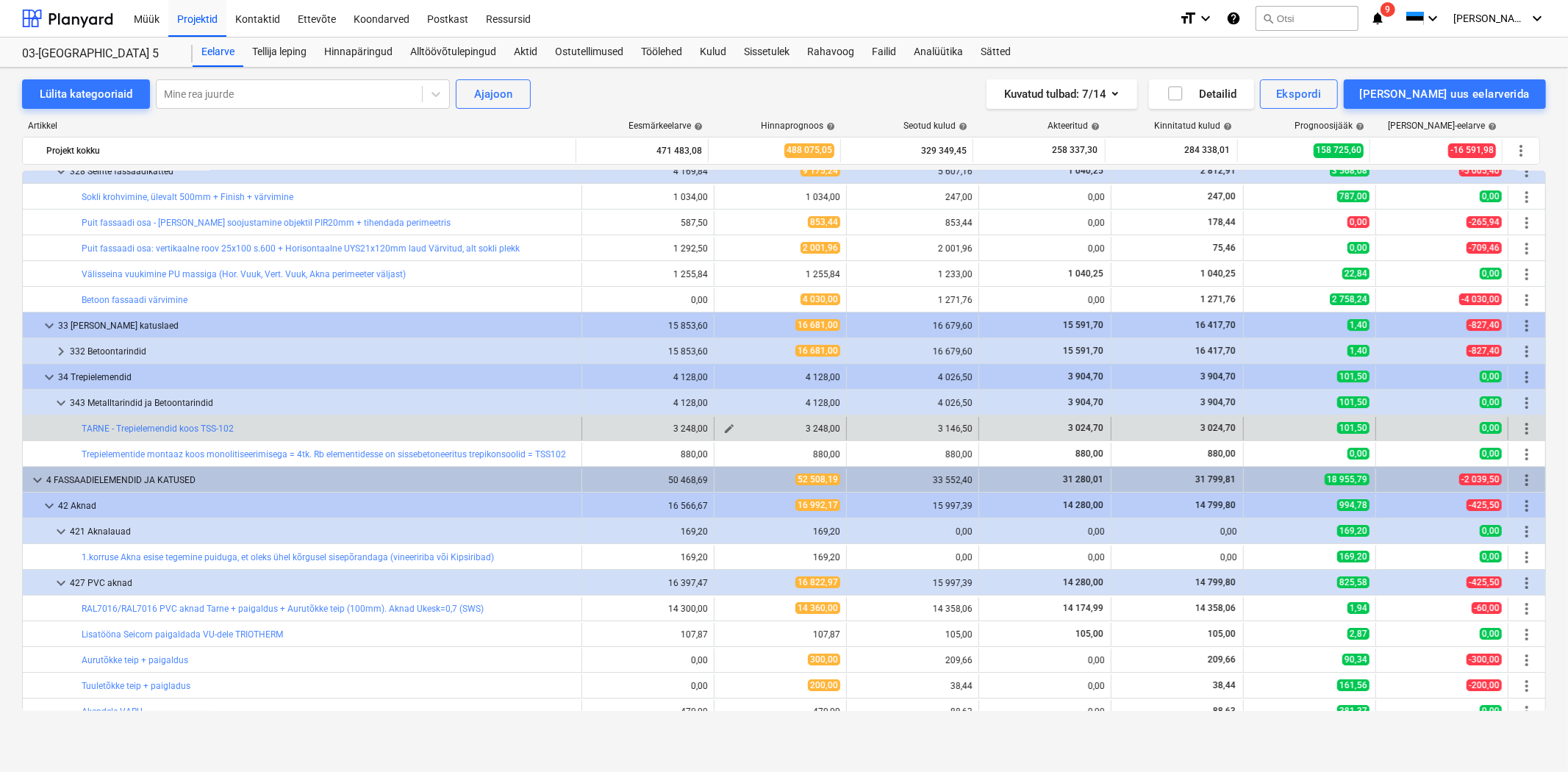
click at [723, 426] on span "edit" at bounding box center [729, 428] width 12 height 12
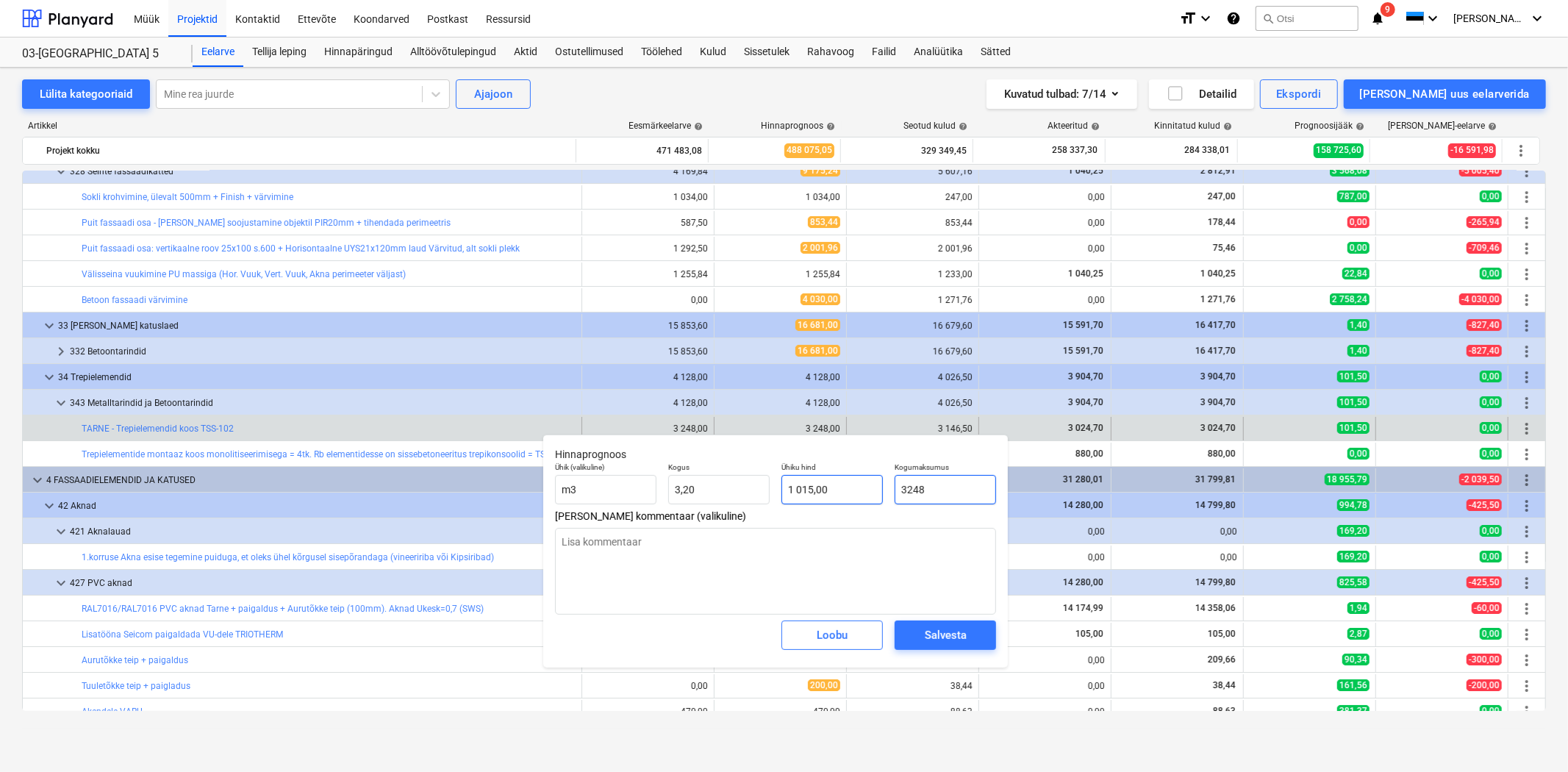
drag, startPoint x: 963, startPoint y: 491, endPoint x: 862, endPoint y: 483, distance: 101.3
click at [862, 483] on div "Ühik (valikuline) m3 Kogus 3,20 Ühiku hind 1 015,00 Kogumaksumus 3248" at bounding box center [775, 482] width 452 height 53
click at [946, 638] on div "Salvesta" at bounding box center [945, 635] width 42 height 19
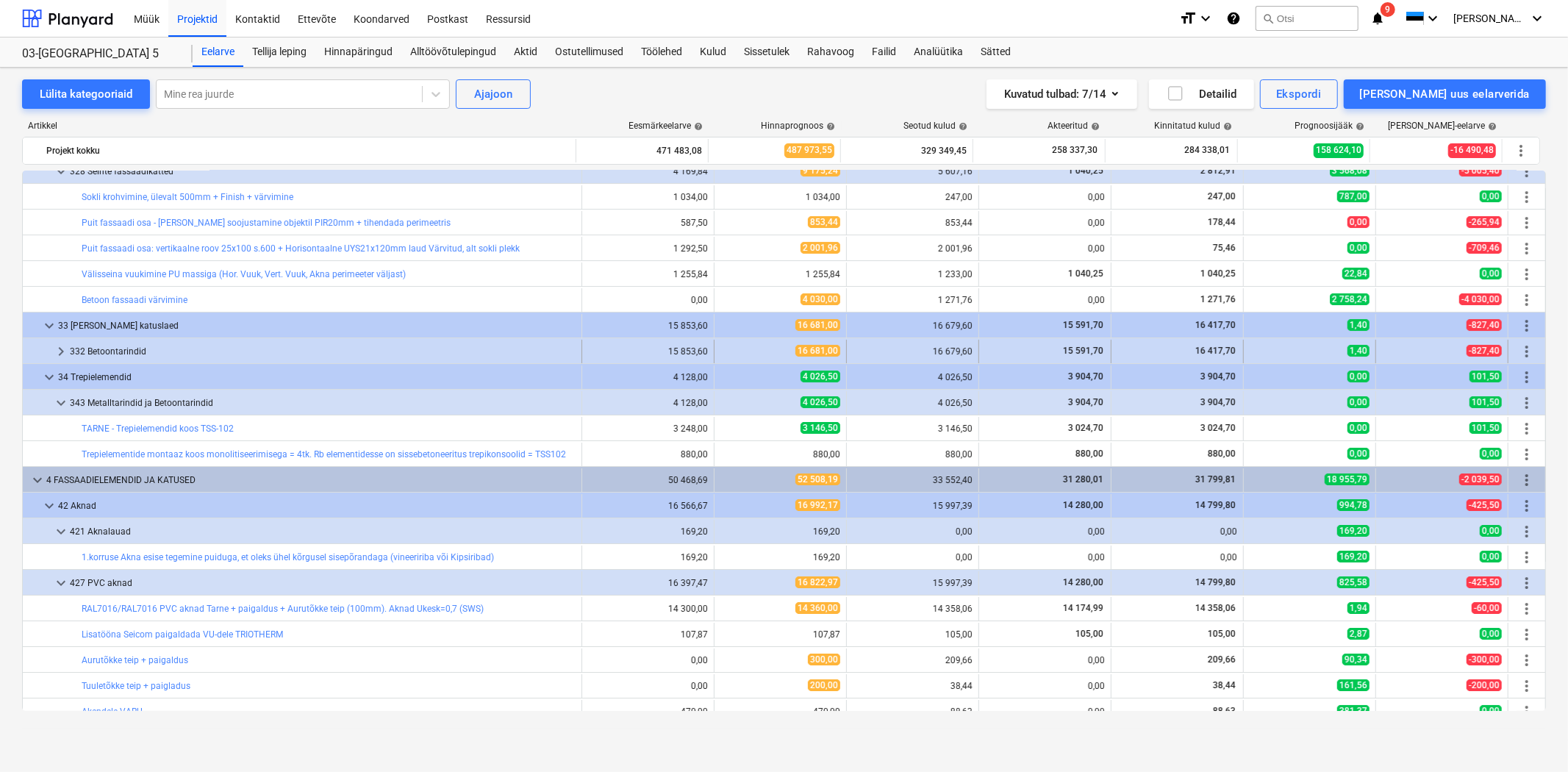
click at [62, 354] on span "keyboard_arrow_right" at bounding box center [61, 351] width 18 height 18
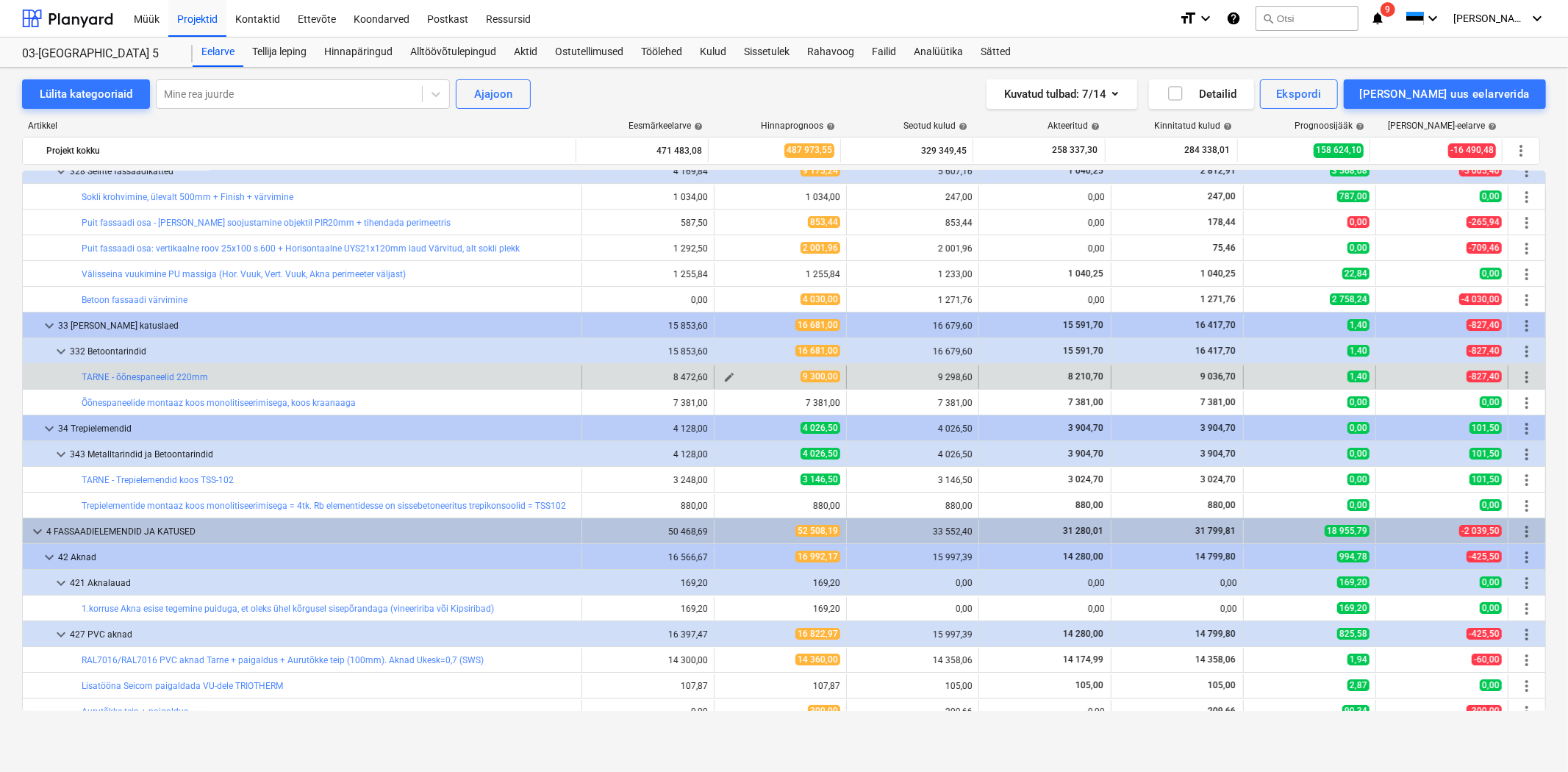
click at [723, 376] on span "edit" at bounding box center [729, 377] width 12 height 12
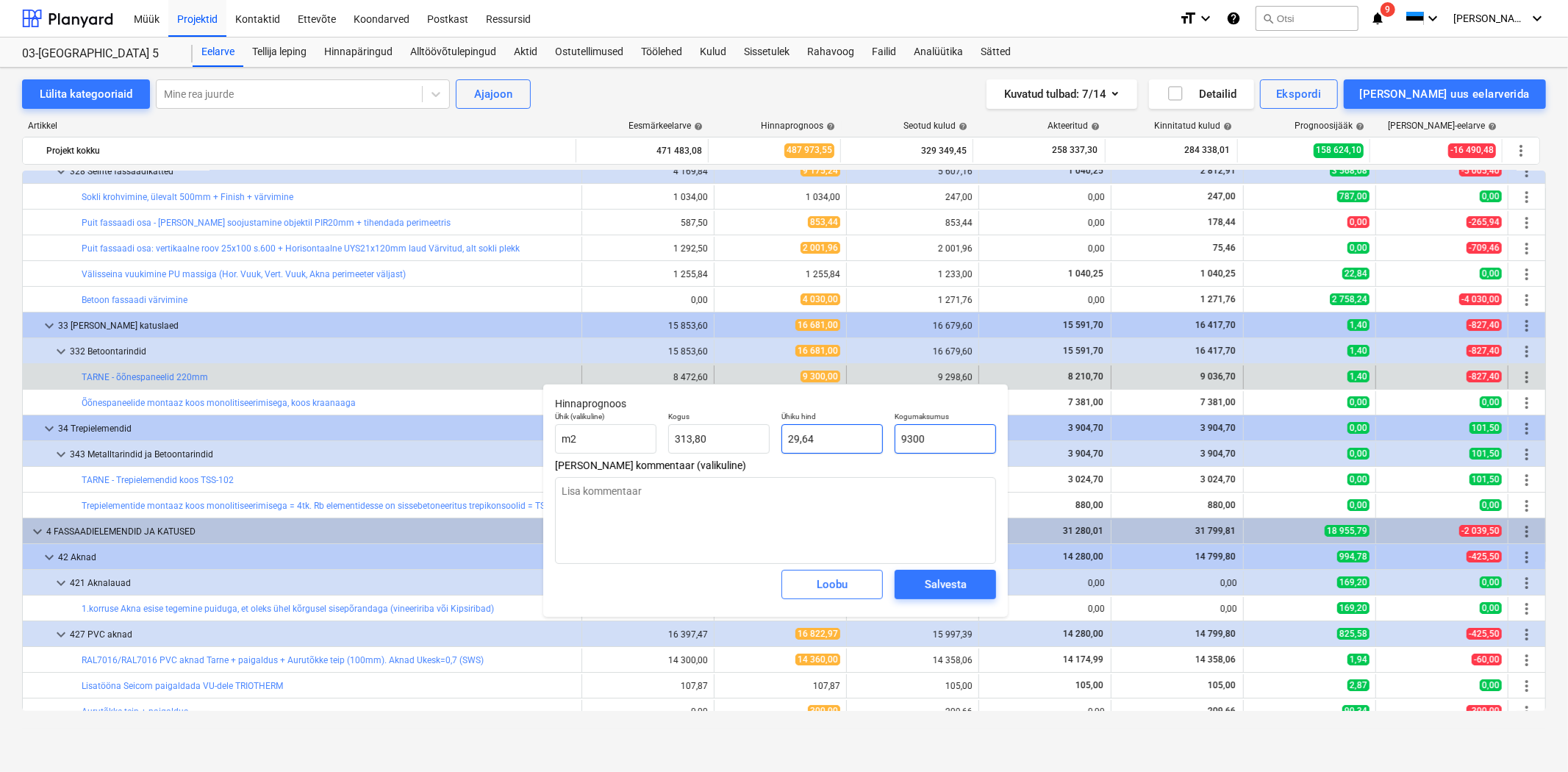
drag, startPoint x: 945, startPoint y: 441, endPoint x: 842, endPoint y: 434, distance: 103.2
click at [842, 434] on div "Ühik (valikuline) m2 Kogus 313,80 Ühiku hind 29,64 Kogumaksumus 9300" at bounding box center [775, 432] width 452 height 53
click at [928, 585] on div "Salvesta" at bounding box center [945, 585] width 42 height 19
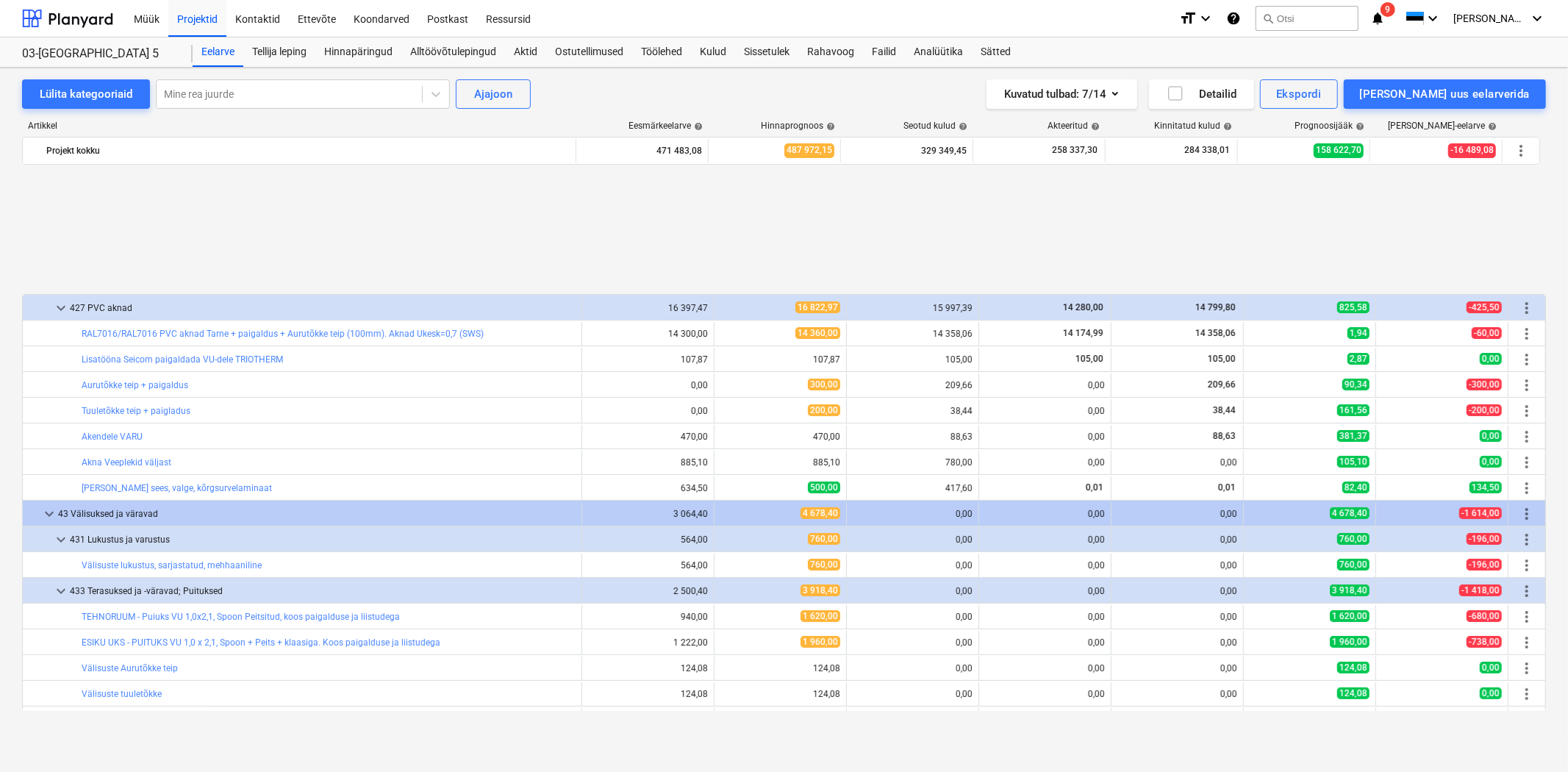
scroll to position [5011, 0]
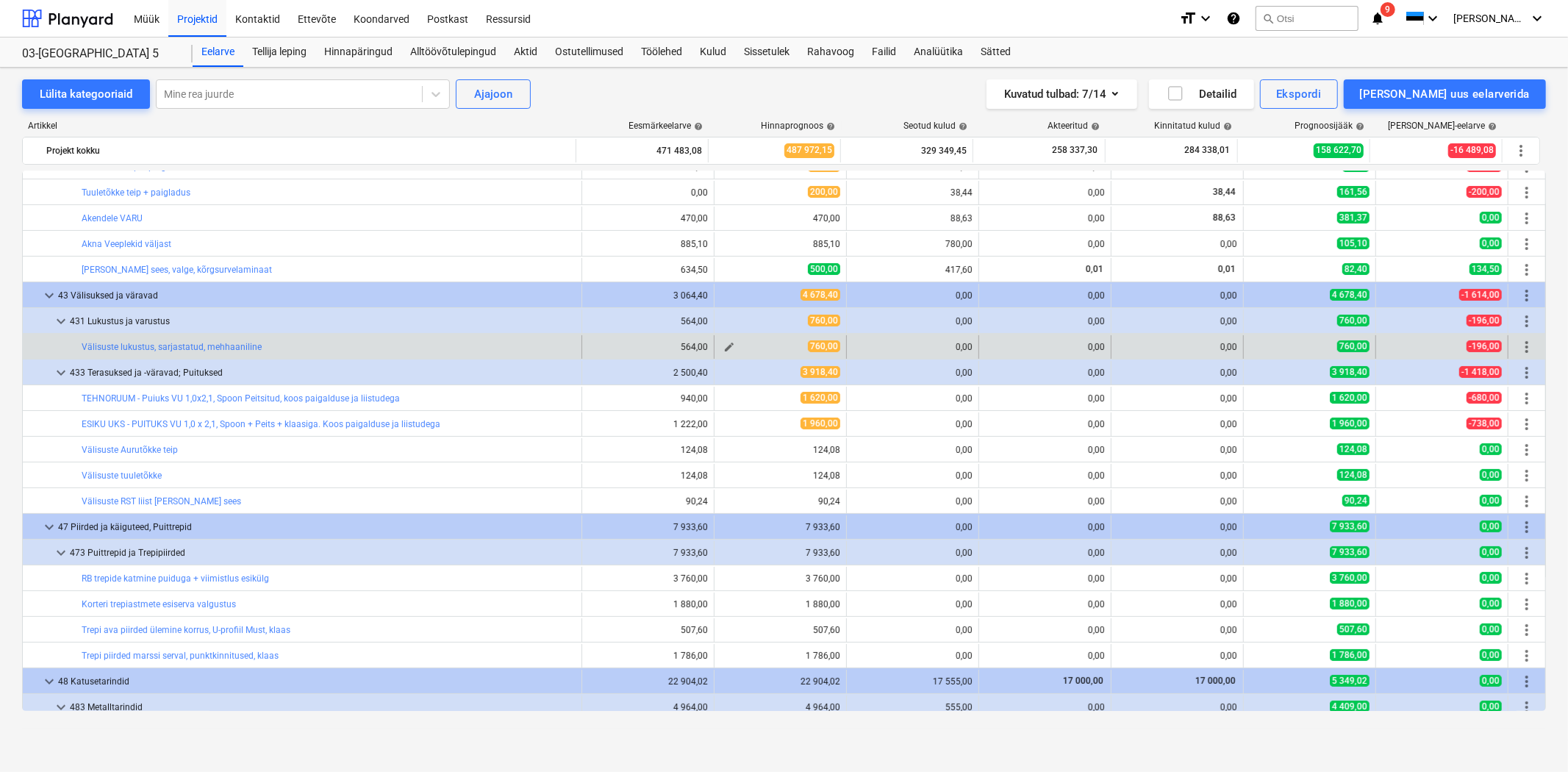
click at [724, 344] on span "edit" at bounding box center [729, 347] width 12 height 12
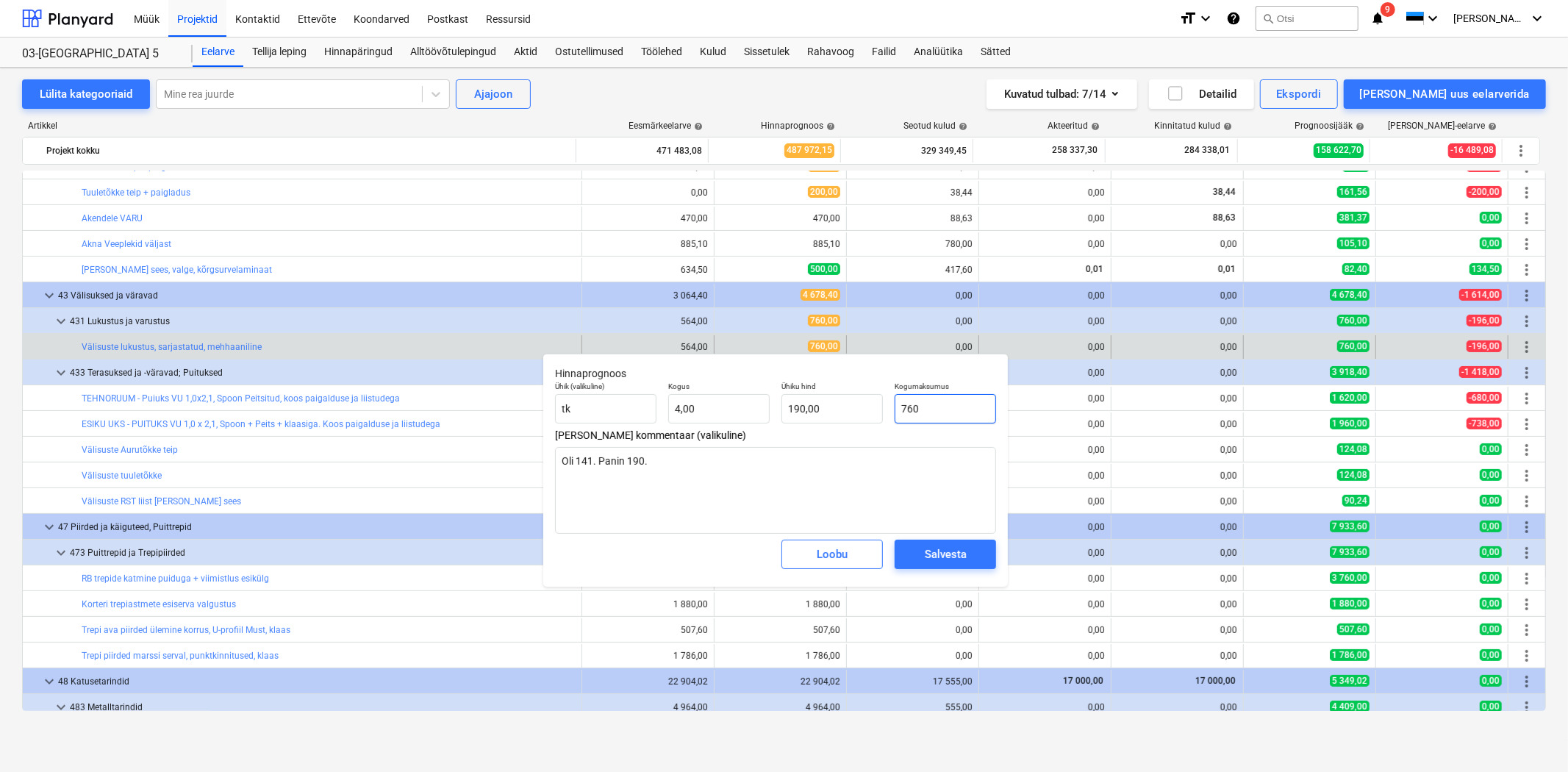
drag, startPoint x: 927, startPoint y: 408, endPoint x: 894, endPoint y: 408, distance: 33.0
click at [895, 408] on input "760" at bounding box center [945, 408] width 101 height 29
click at [718, 453] on textarea "Oli 141. Panin 190." at bounding box center [776, 490] width 441 height 87
drag, startPoint x: 945, startPoint y: 405, endPoint x: 891, endPoint y: 403, distance: 54.0
click at [891, 403] on div "Kogumaksumus 1500" at bounding box center [945, 402] width 113 height 53
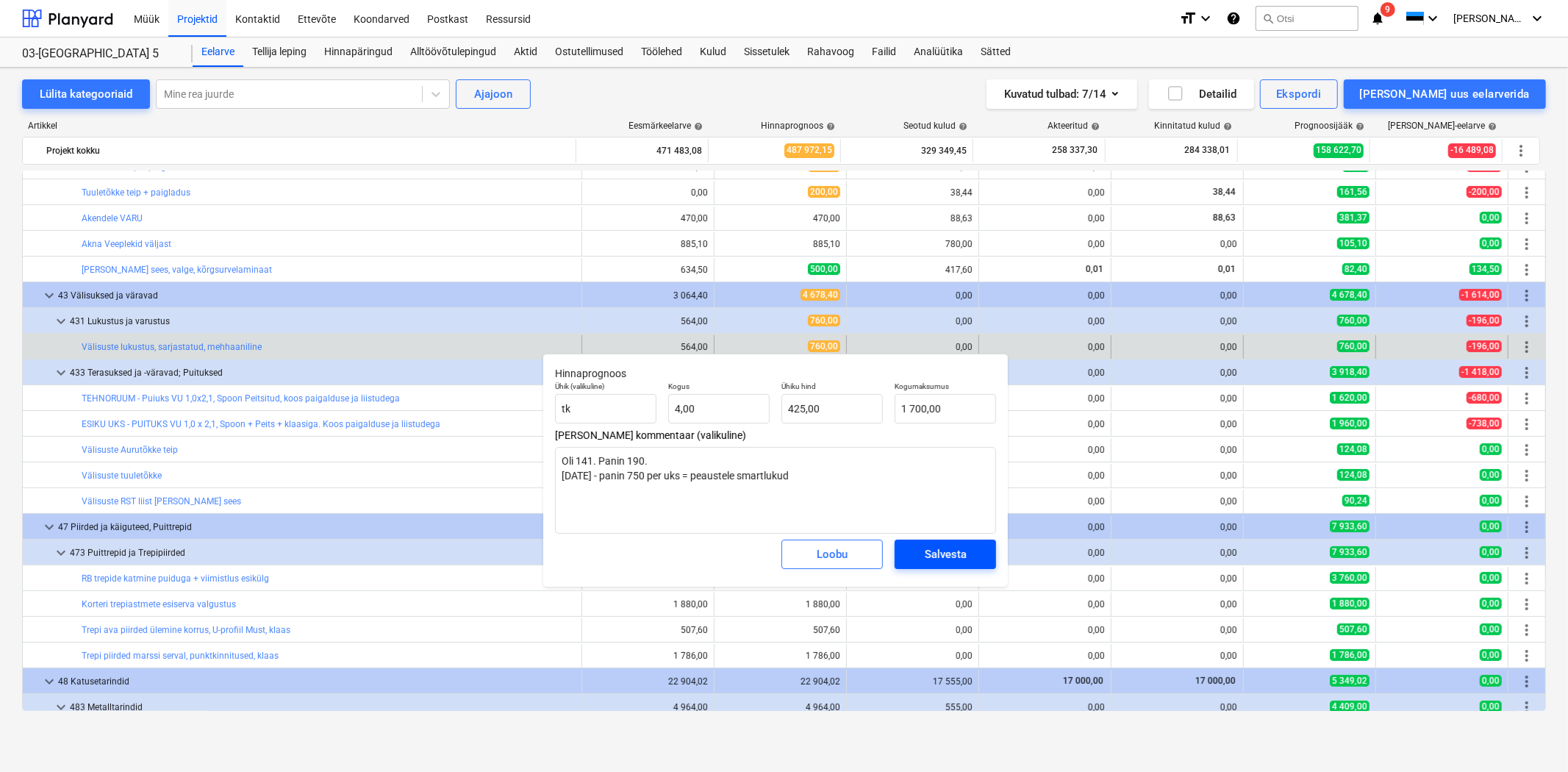
click at [965, 546] on div "Salvesta" at bounding box center [945, 555] width 42 height 19
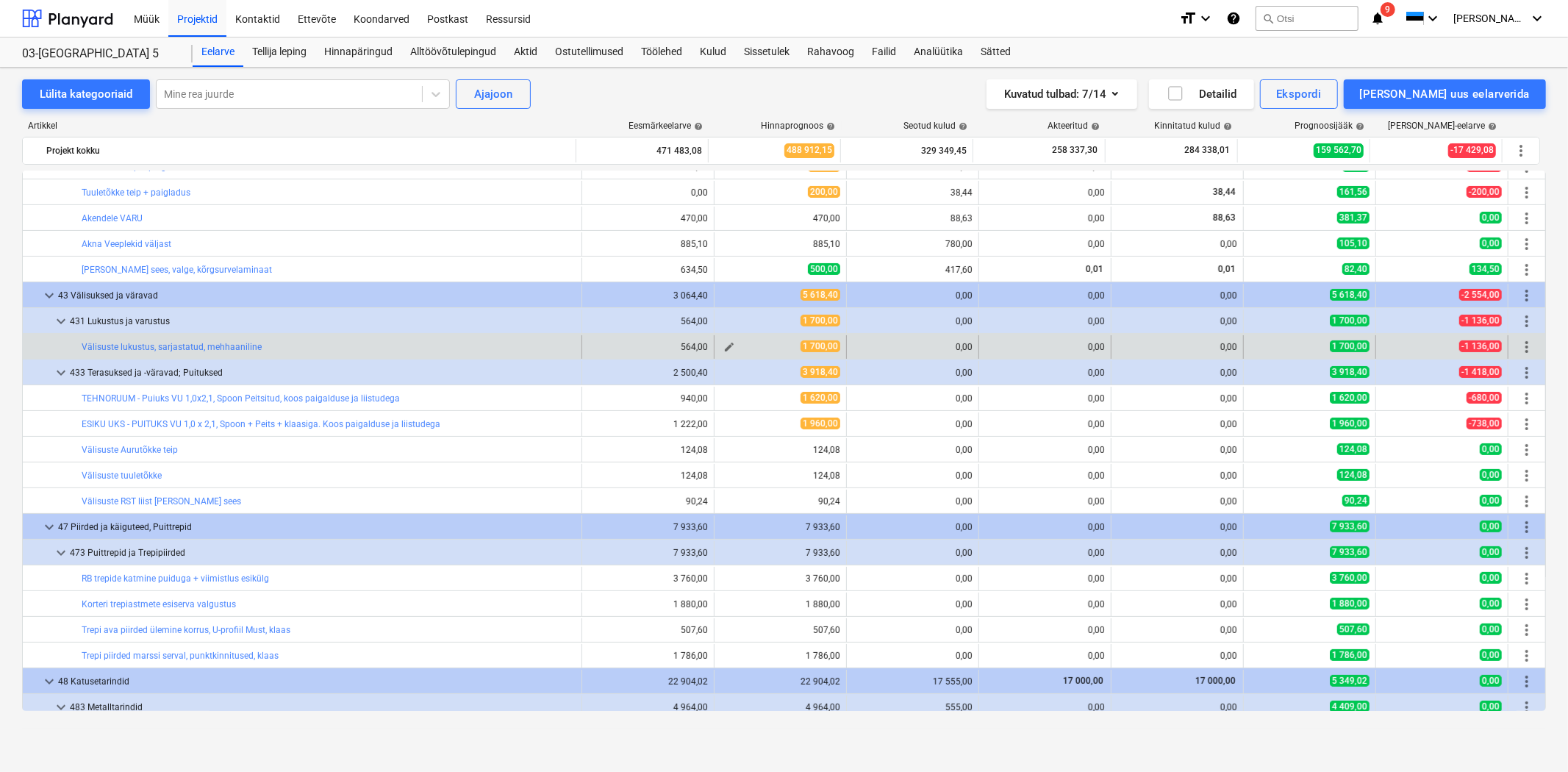
click at [729, 343] on span "edit" at bounding box center [729, 347] width 12 height 12
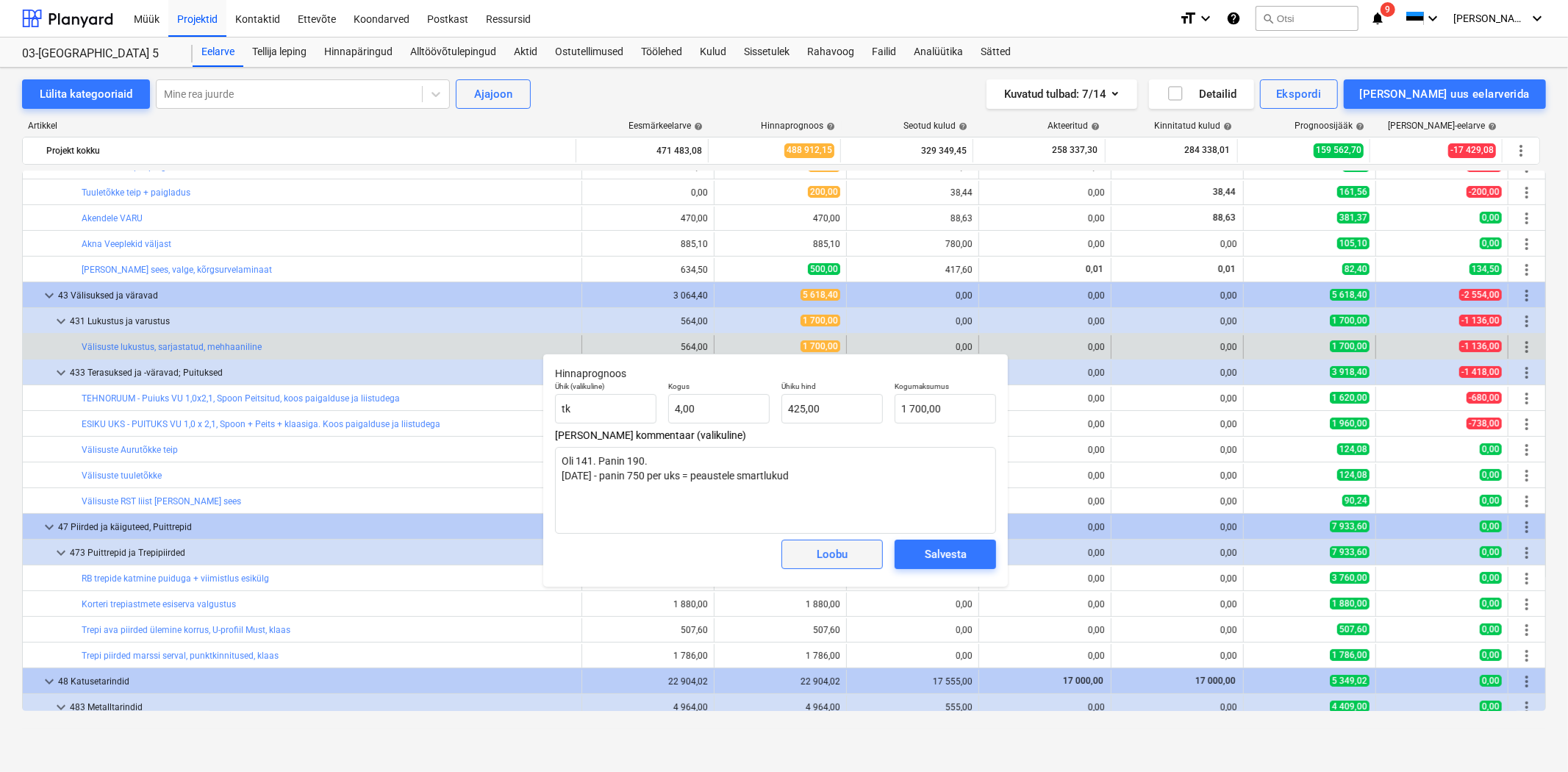
click at [851, 560] on span "Loobu" at bounding box center [832, 555] width 65 height 19
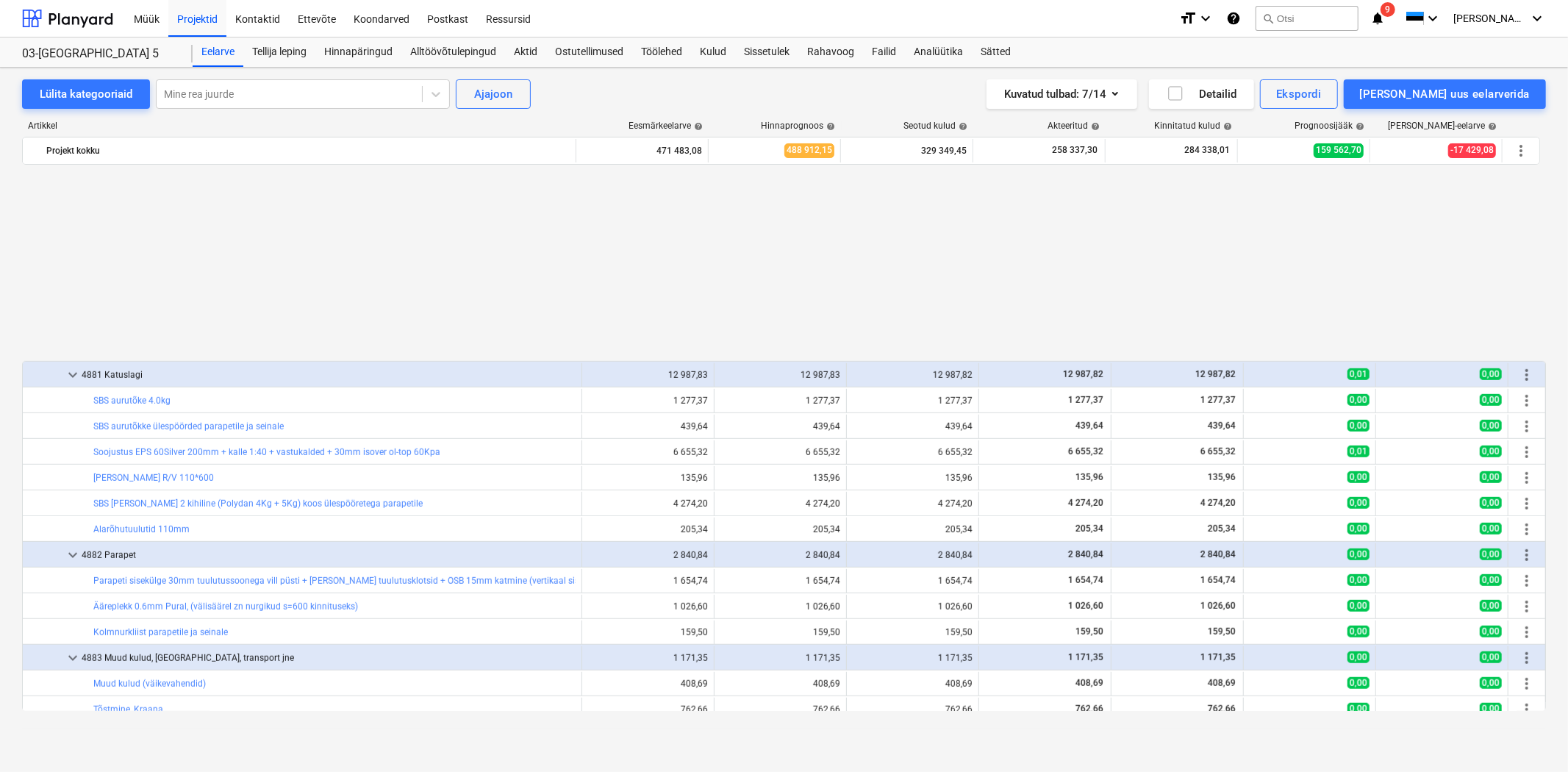
scroll to position [5664, 0]
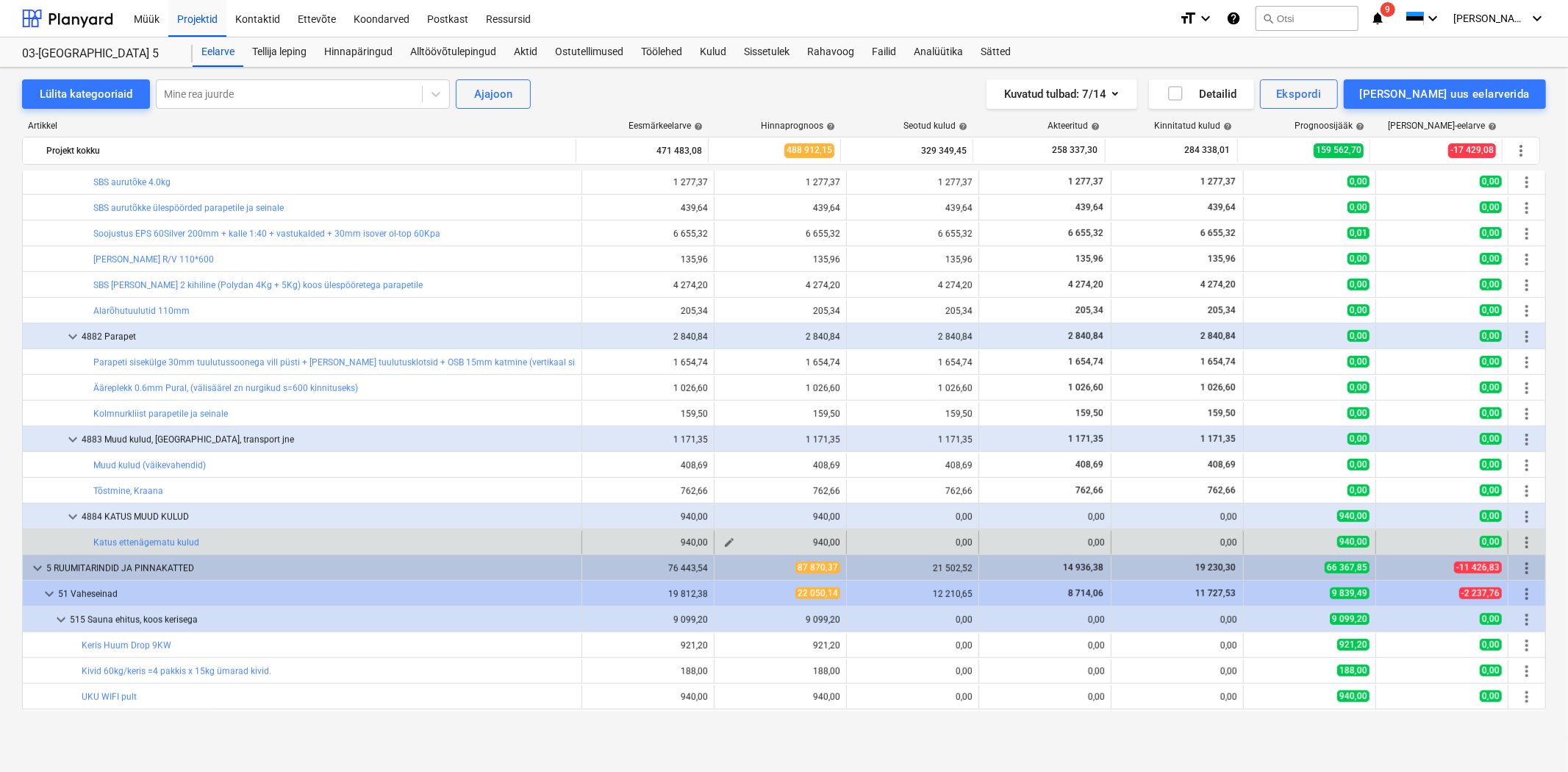
click at [723, 546] on span "edit" at bounding box center [729, 542] width 12 height 12
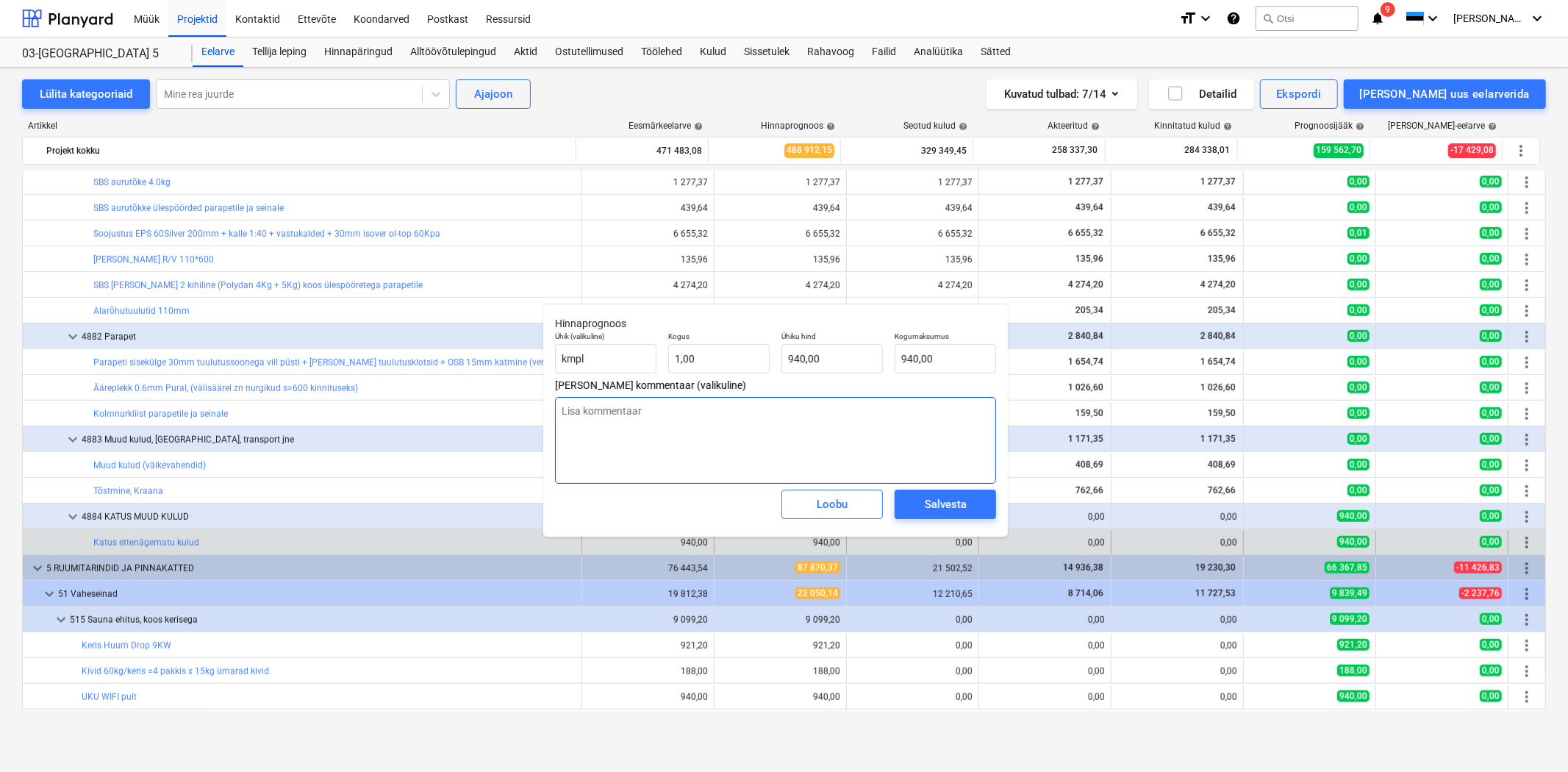
click at [758, 425] on textarea at bounding box center [776, 440] width 441 height 87
drag, startPoint x: 695, startPoint y: 355, endPoint x: 678, endPoint y: 357, distance: 17.1
click at [685, 356] on input "1" at bounding box center [718, 358] width 101 height 29
click at [927, 508] on div "Salvesta" at bounding box center [945, 504] width 42 height 19
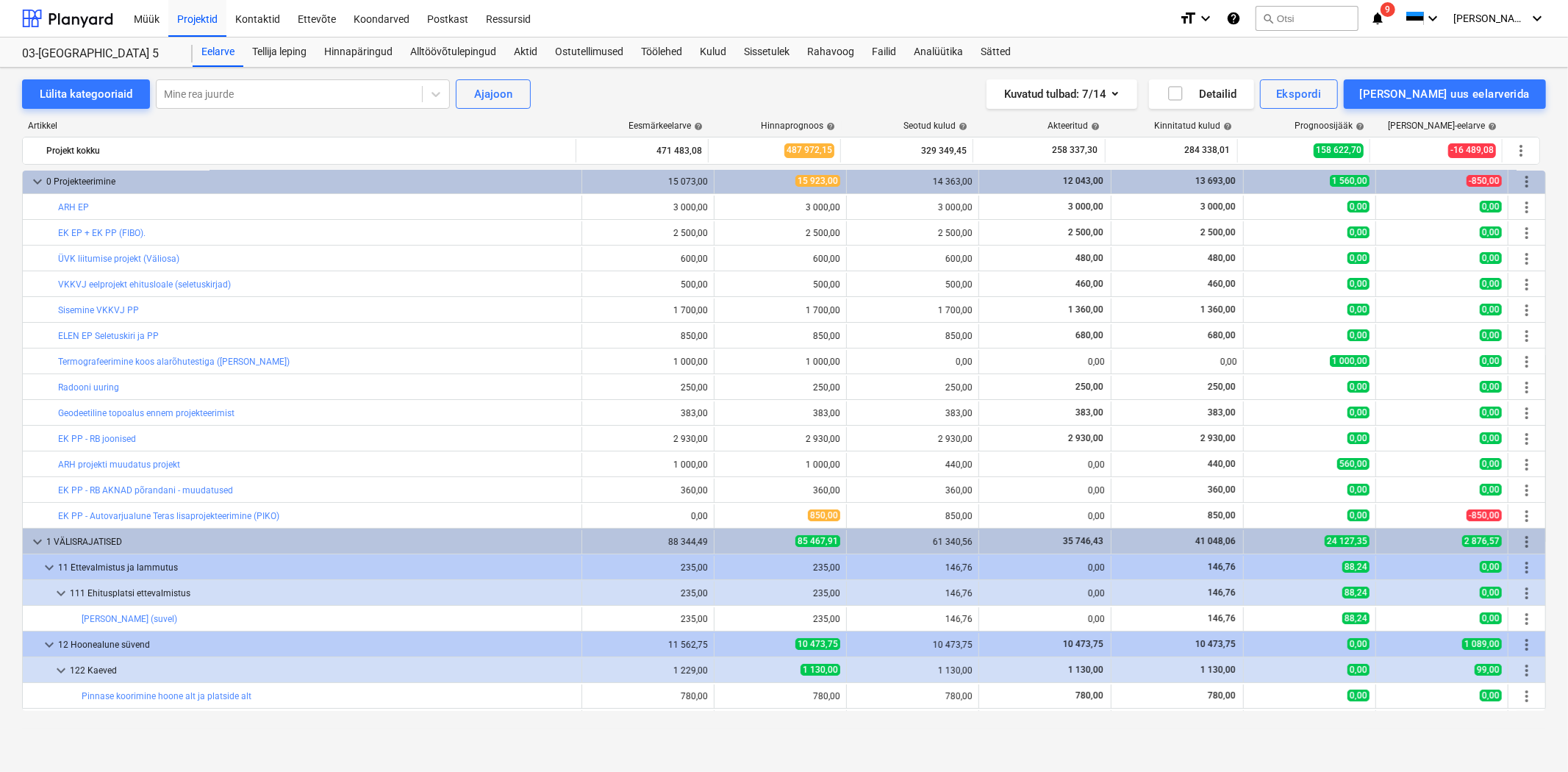
scroll to position [0, 0]
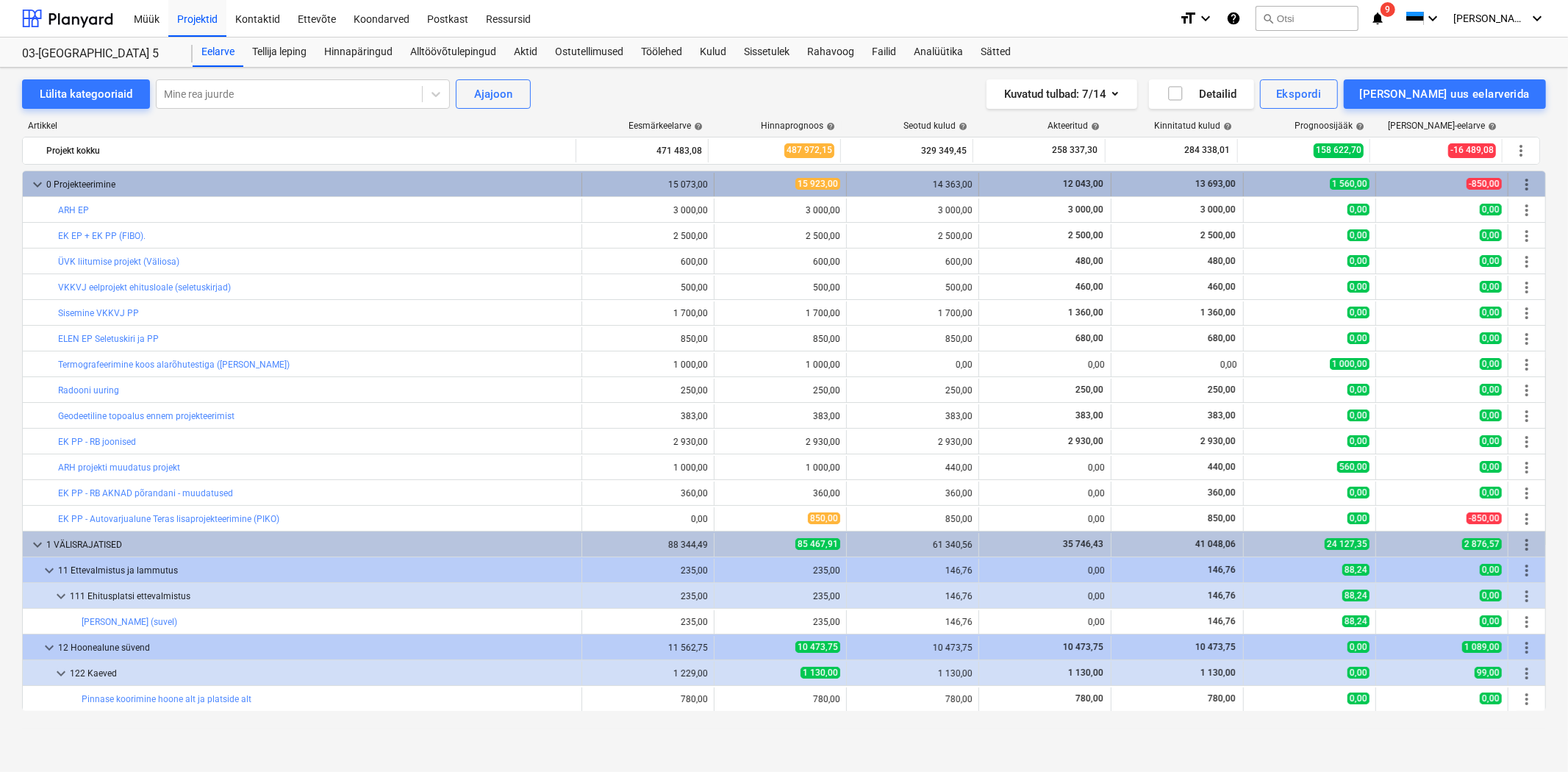
click at [1518, 174] on div "more_vert" at bounding box center [1527, 184] width 25 height 23
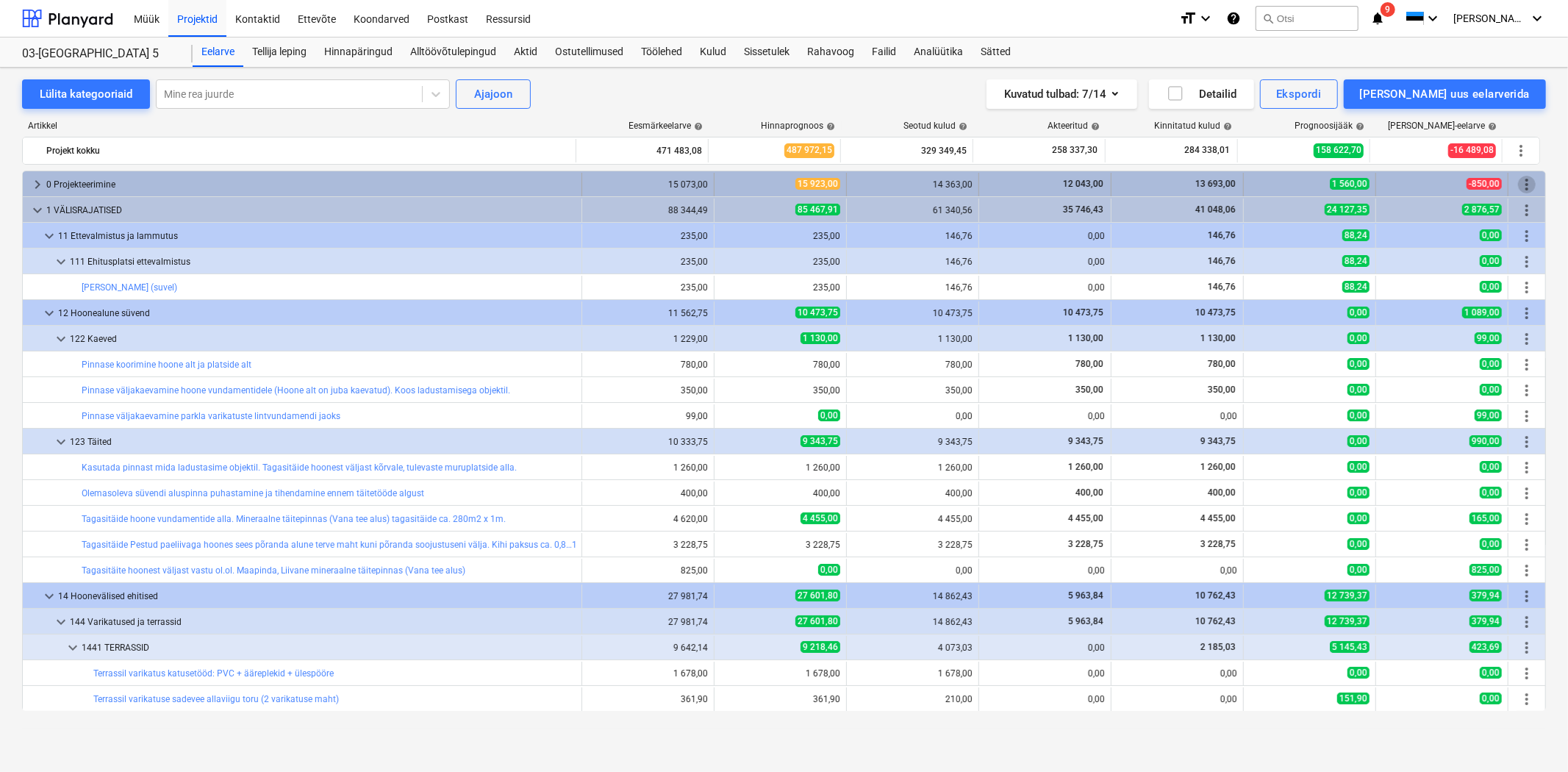
click at [1518, 183] on span "more_vert" at bounding box center [1527, 185] width 18 height 18
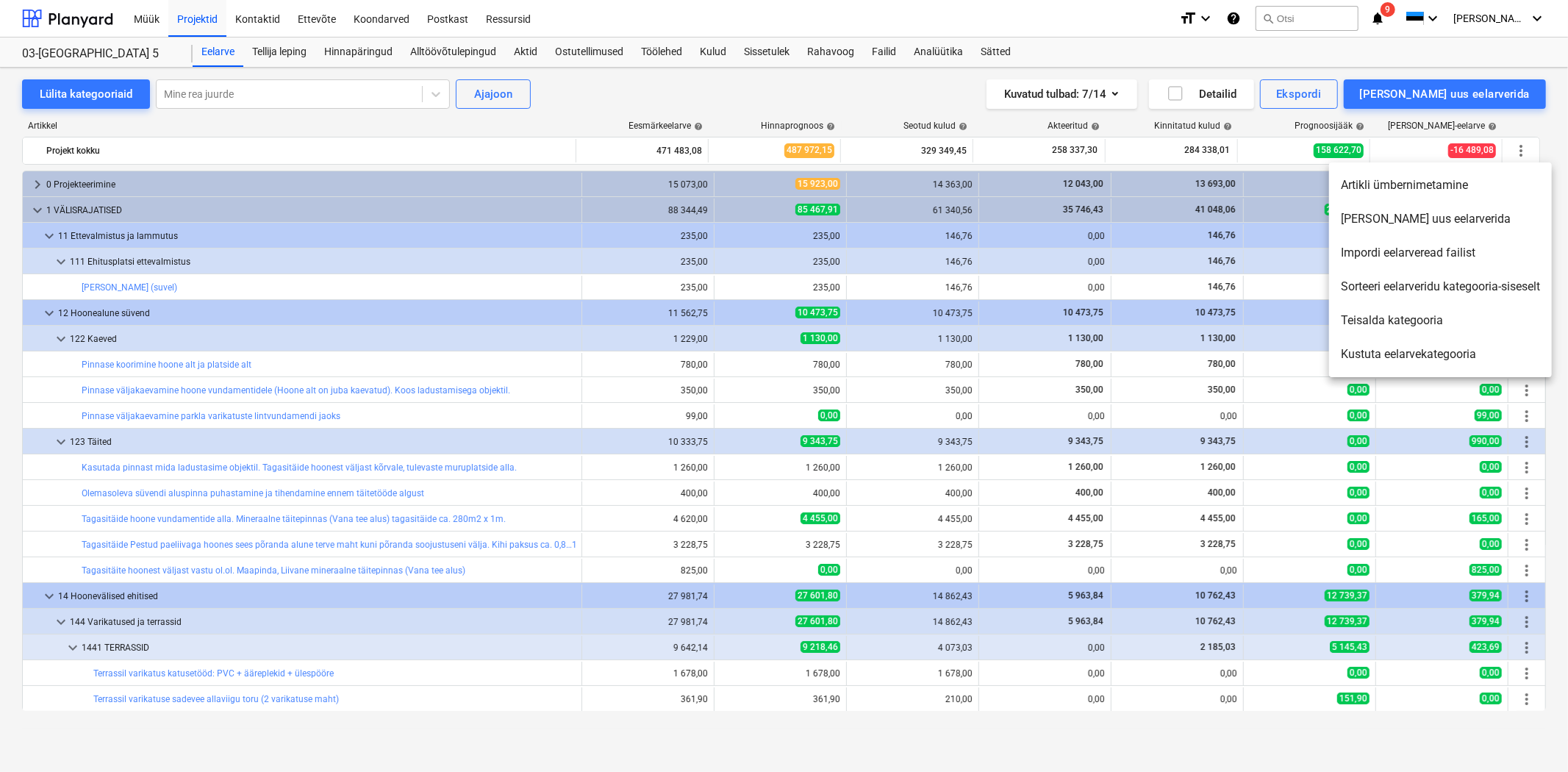
click at [33, 186] on div at bounding box center [784, 386] width 1568 height 772
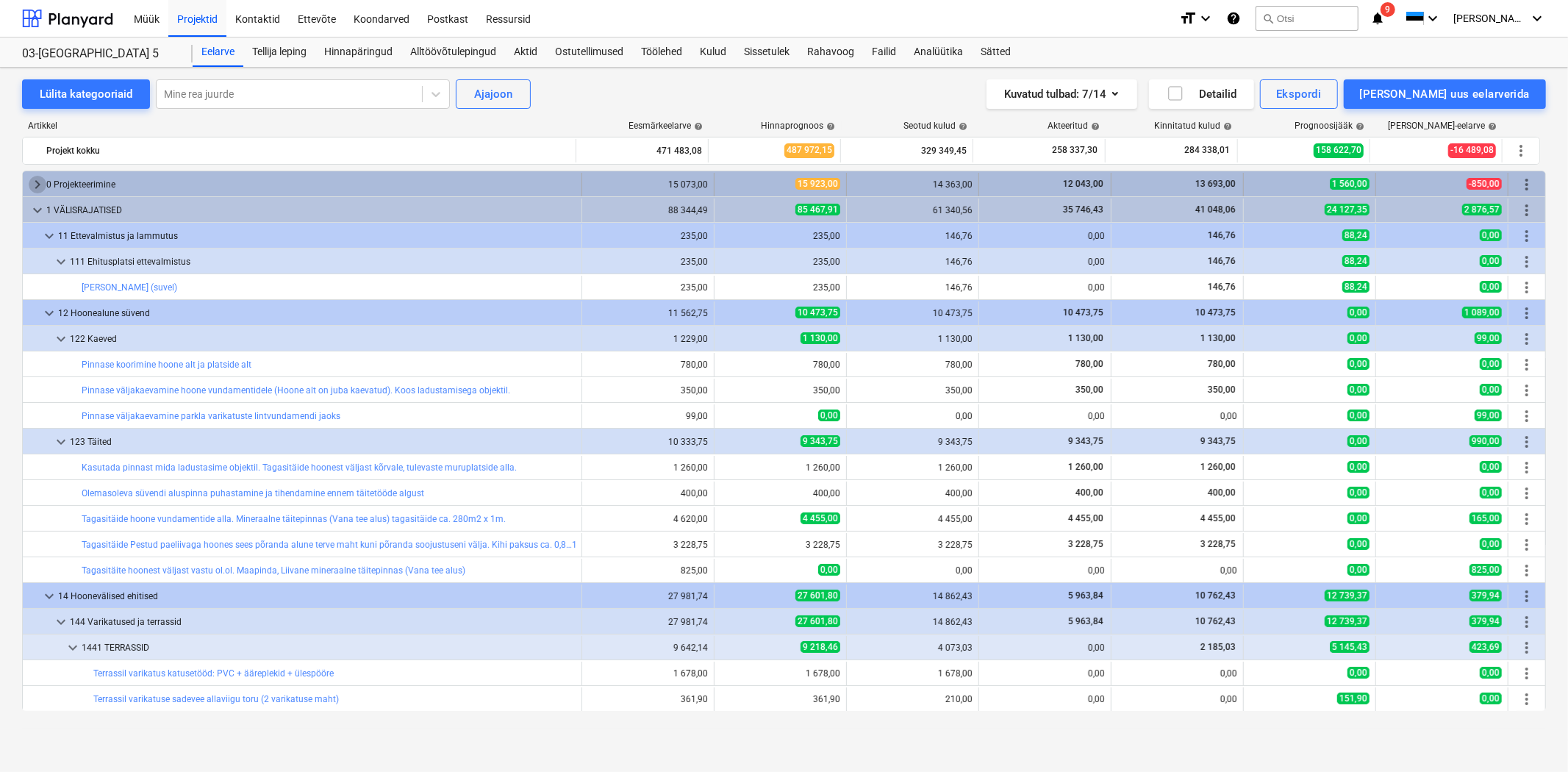
click at [35, 184] on span "keyboard_arrow_right" at bounding box center [37, 185] width 18 height 18
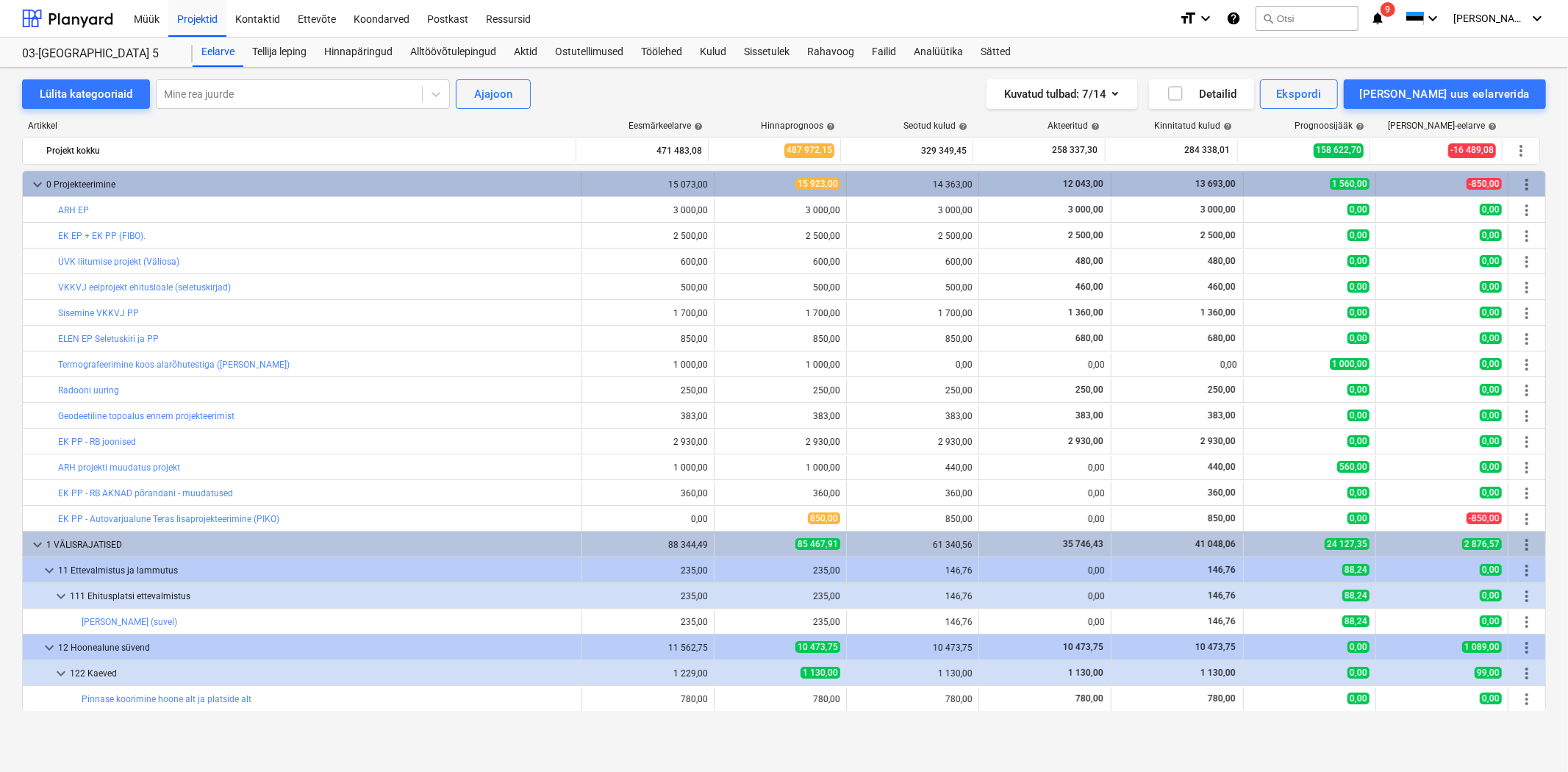
click at [1522, 180] on span "more_vert" at bounding box center [1527, 185] width 18 height 18
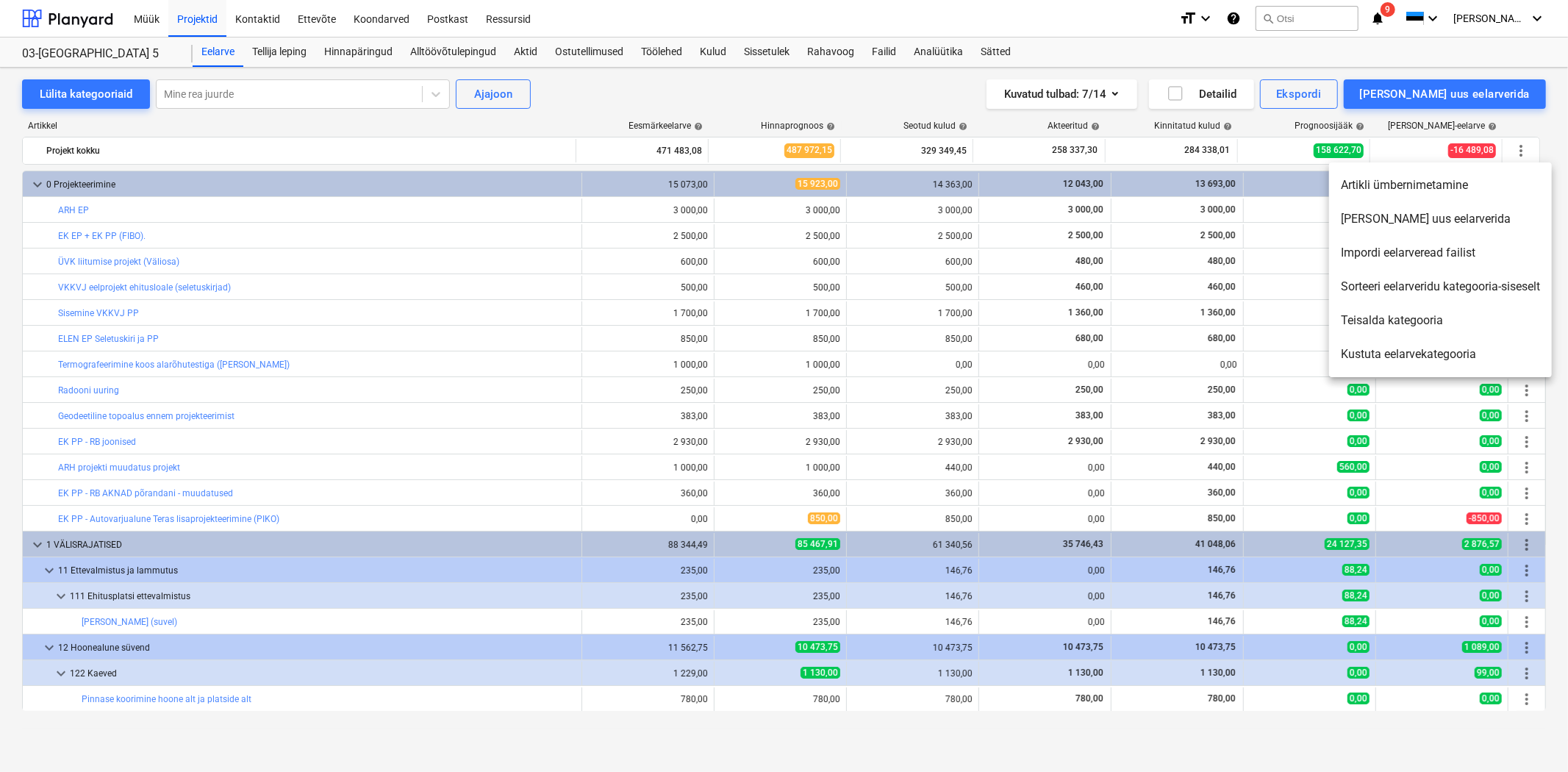
click at [1414, 214] on li "[PERSON_NAME] uus eelarverida" at bounding box center [1441, 219] width 223 height 34
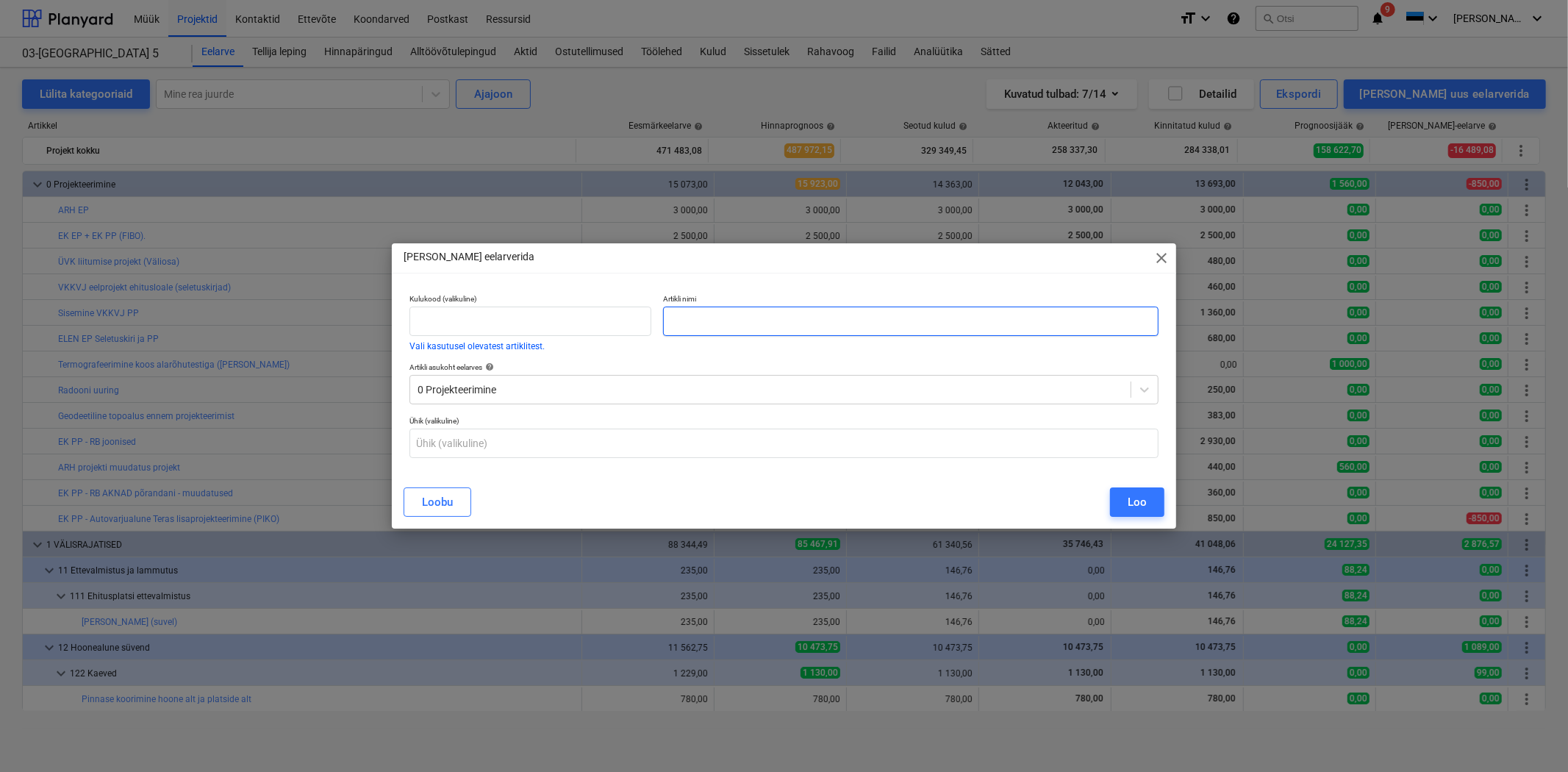
click at [673, 320] on input "text" at bounding box center [910, 320] width 496 height 29
click at [511, 442] on input "text" at bounding box center [784, 443] width 749 height 29
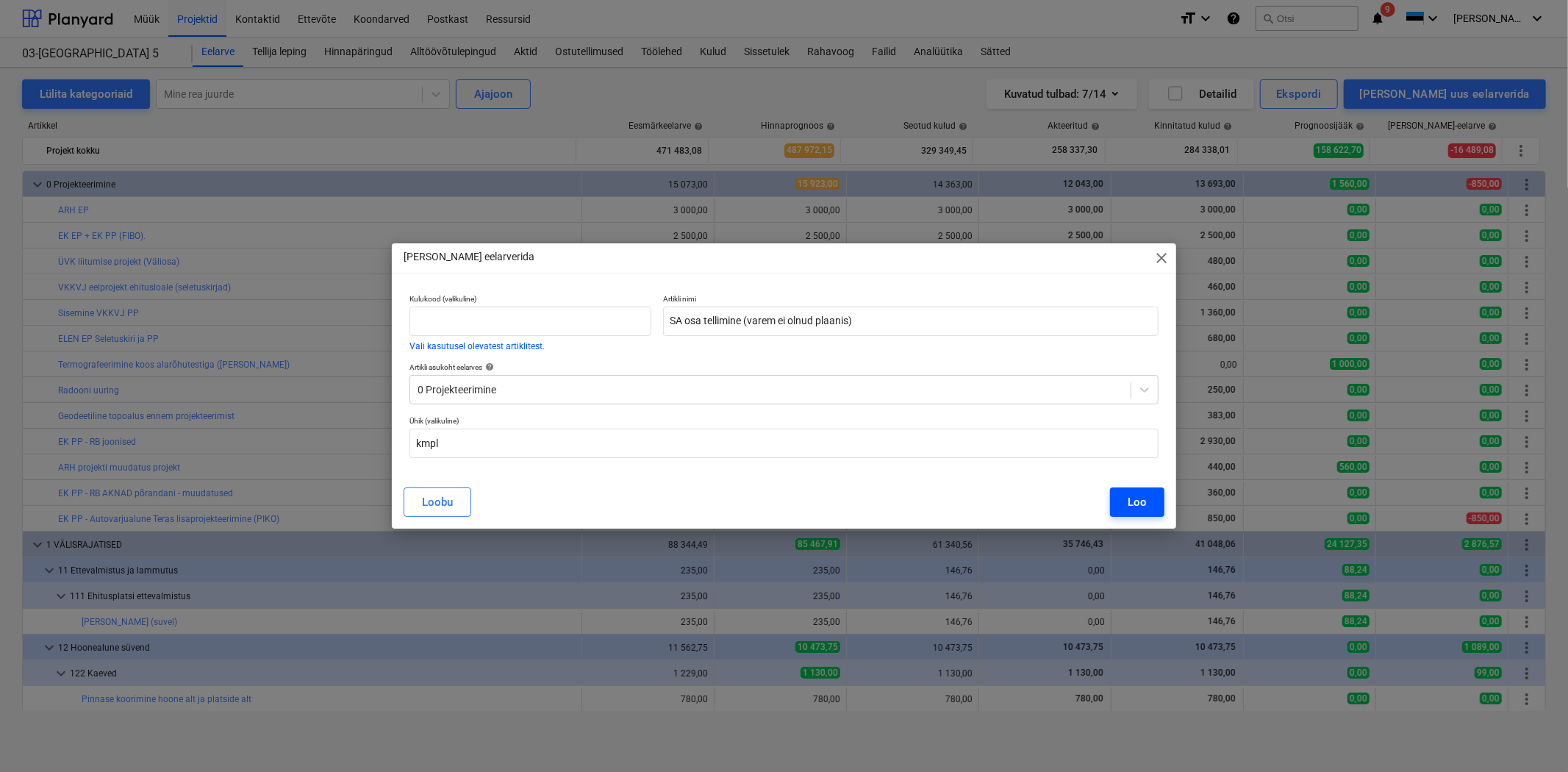
click at [1115, 504] on button "Loo" at bounding box center [1137, 501] width 54 height 29
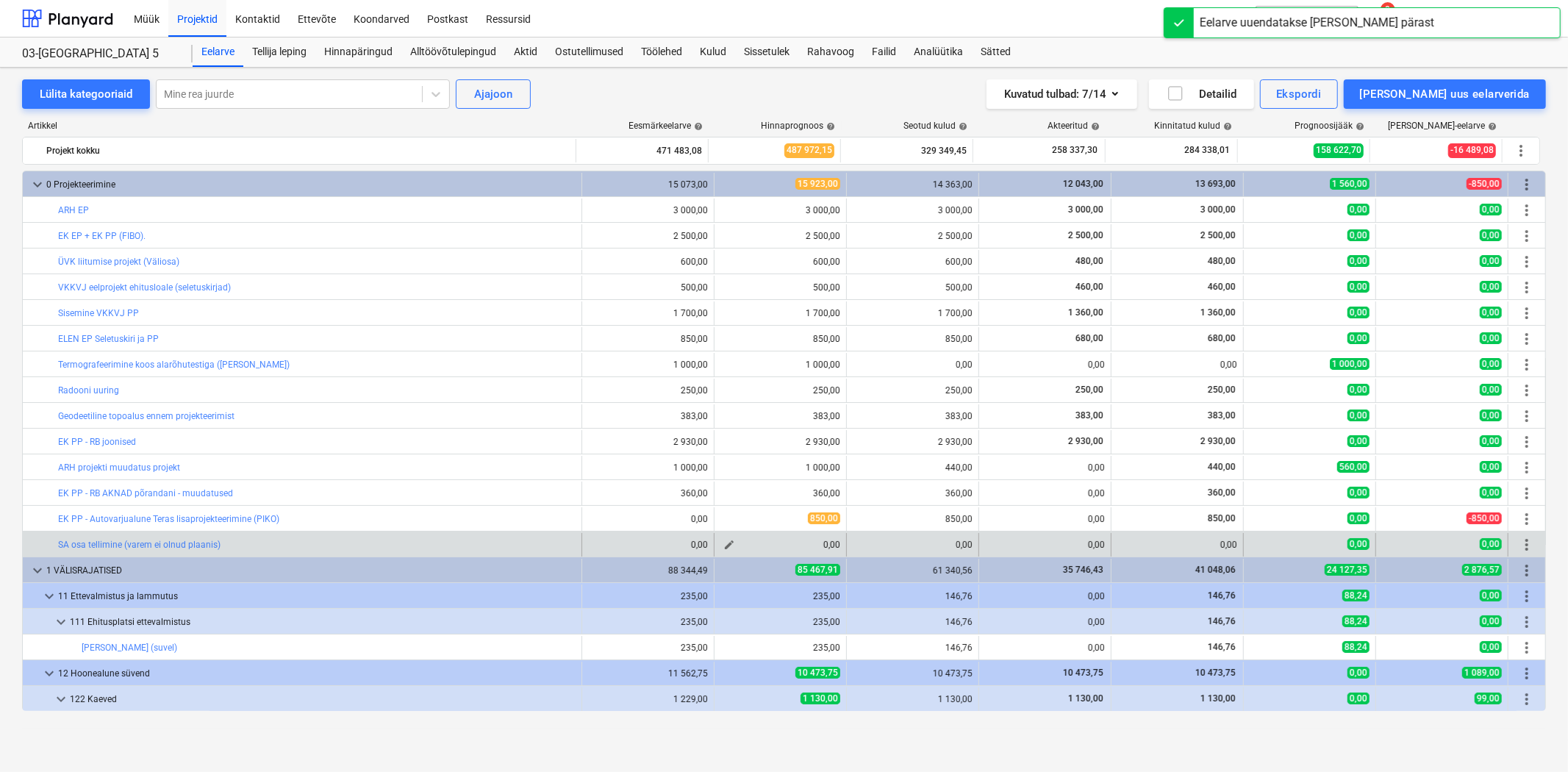
click at [730, 545] on span "edit" at bounding box center [729, 544] width 12 height 12
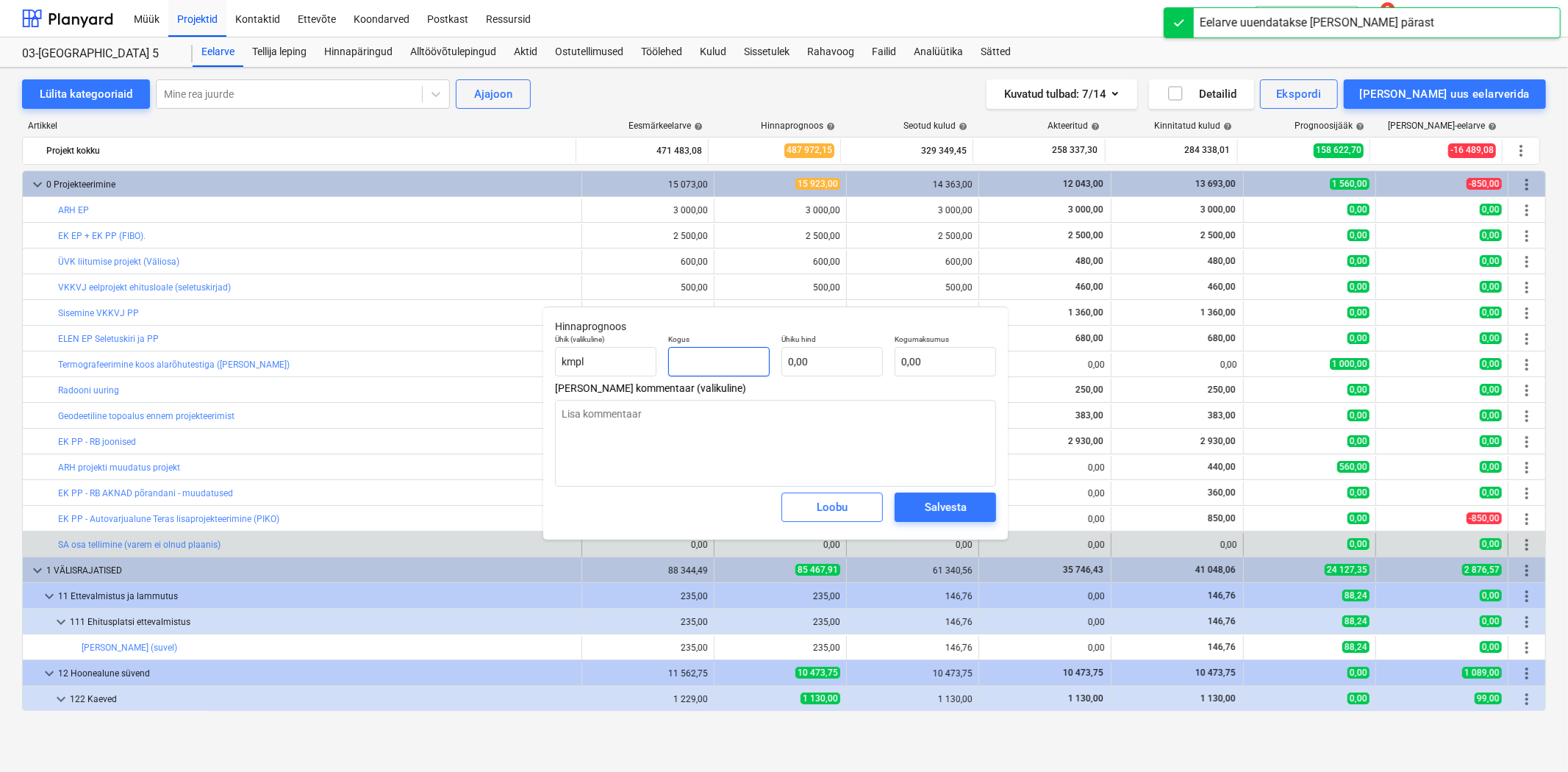
click at [732, 358] on input "text" at bounding box center [718, 361] width 101 height 29
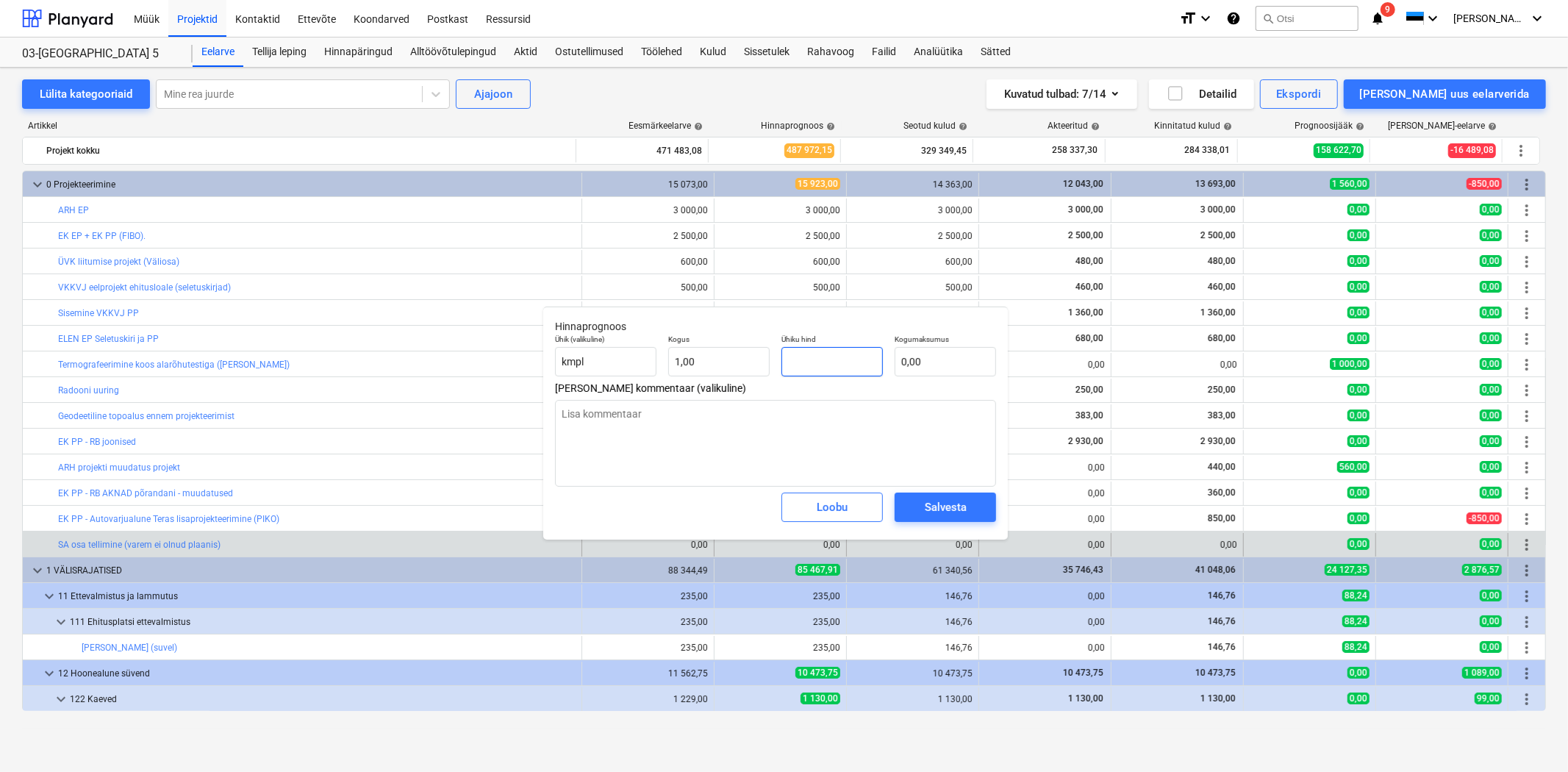
click at [811, 364] on input "text" at bounding box center [832, 361] width 101 height 29
click at [952, 505] on div "Salvesta" at bounding box center [945, 507] width 42 height 19
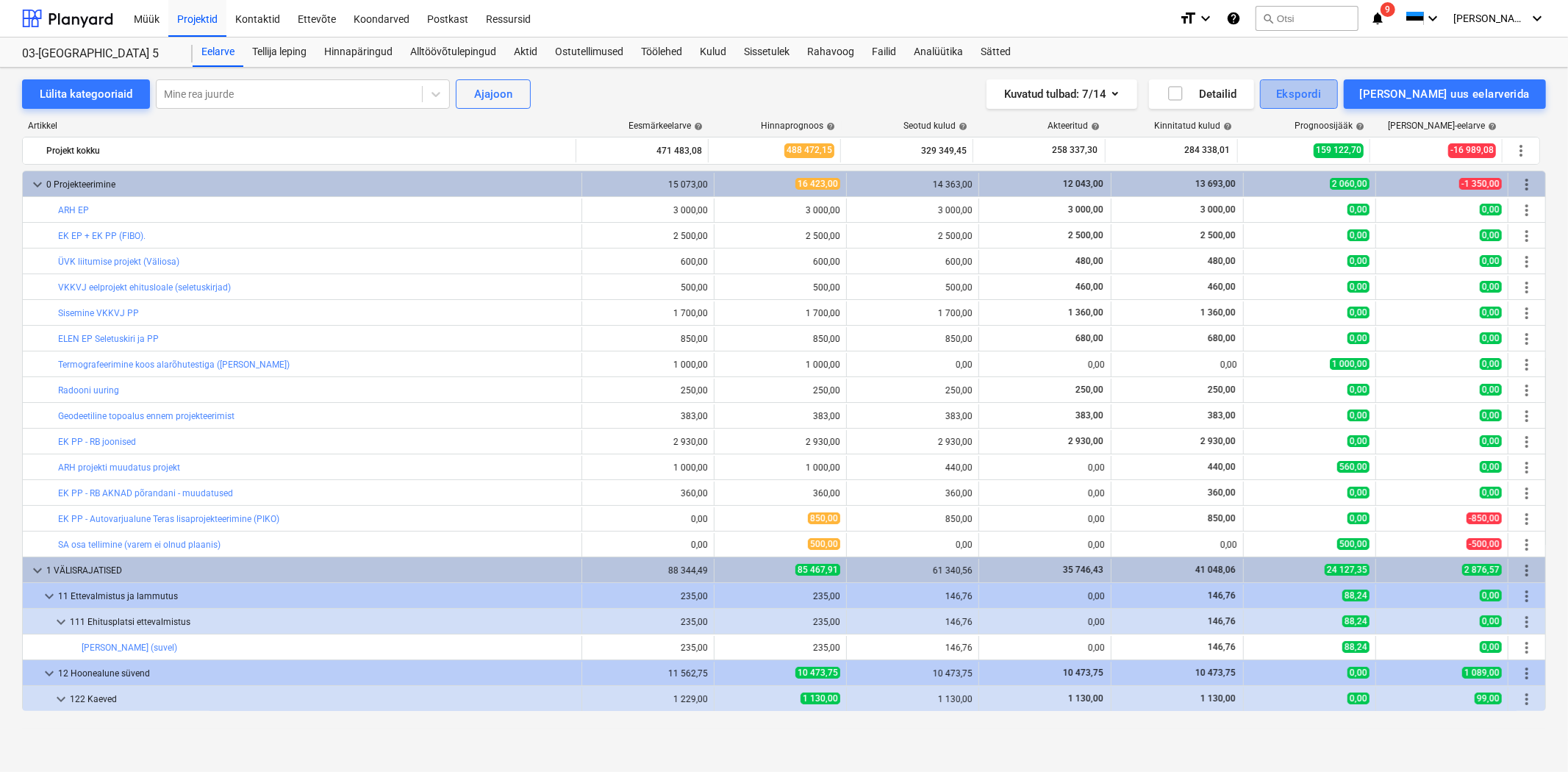
click at [1321, 96] on div "Ekspordi" at bounding box center [1298, 94] width 45 height 19
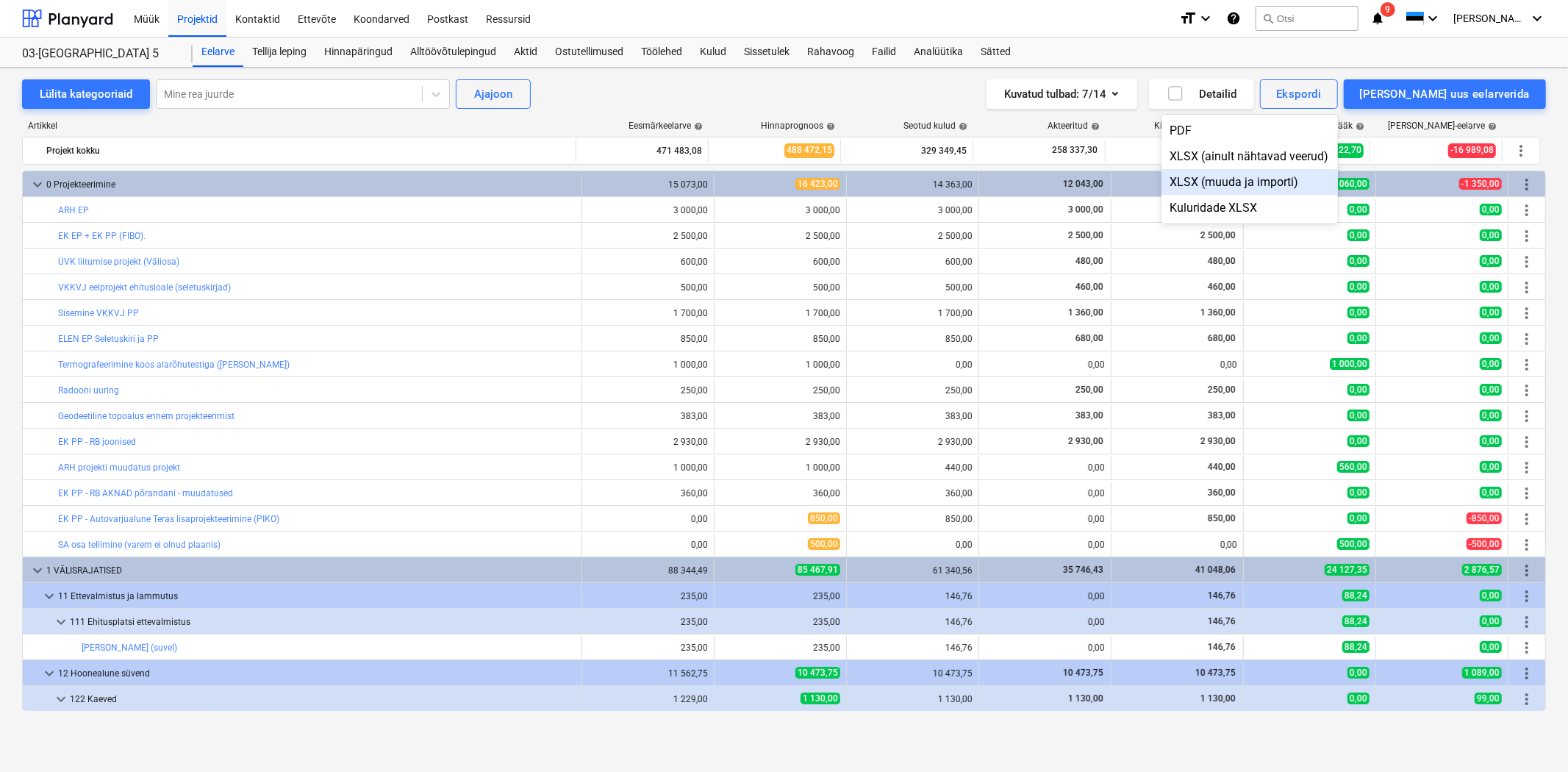
click at [1301, 180] on div "XLSX (muuda ja importi)" at bounding box center [1250, 182] width 176 height 25
click at [1321, 91] on div "Ekspordi" at bounding box center [1298, 94] width 45 height 19
click at [1269, 153] on div "XLSX (ainult nähtavad veerud)" at bounding box center [1250, 156] width 176 height 25
click at [1338, 93] on button "Ekspordi" at bounding box center [1298, 94] width 77 height 29
click at [1329, 284] on div at bounding box center [784, 386] width 1568 height 772
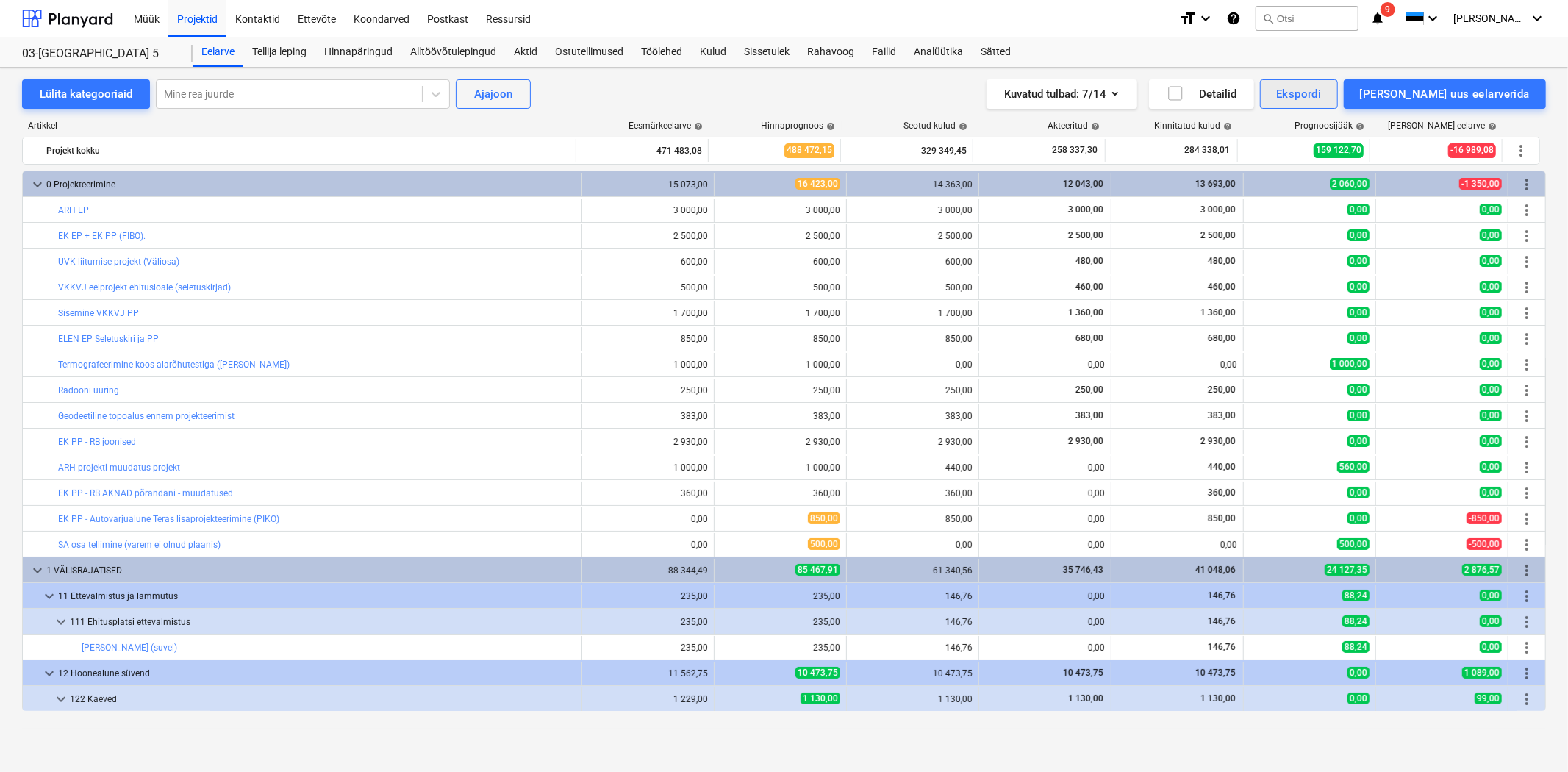
click at [1321, 87] on div "Ekspordi" at bounding box center [1298, 94] width 45 height 19
click at [1280, 129] on div "PDF" at bounding box center [1250, 130] width 176 height 25
click at [1321, 100] on div "Ekspordi" at bounding box center [1298, 94] width 45 height 19
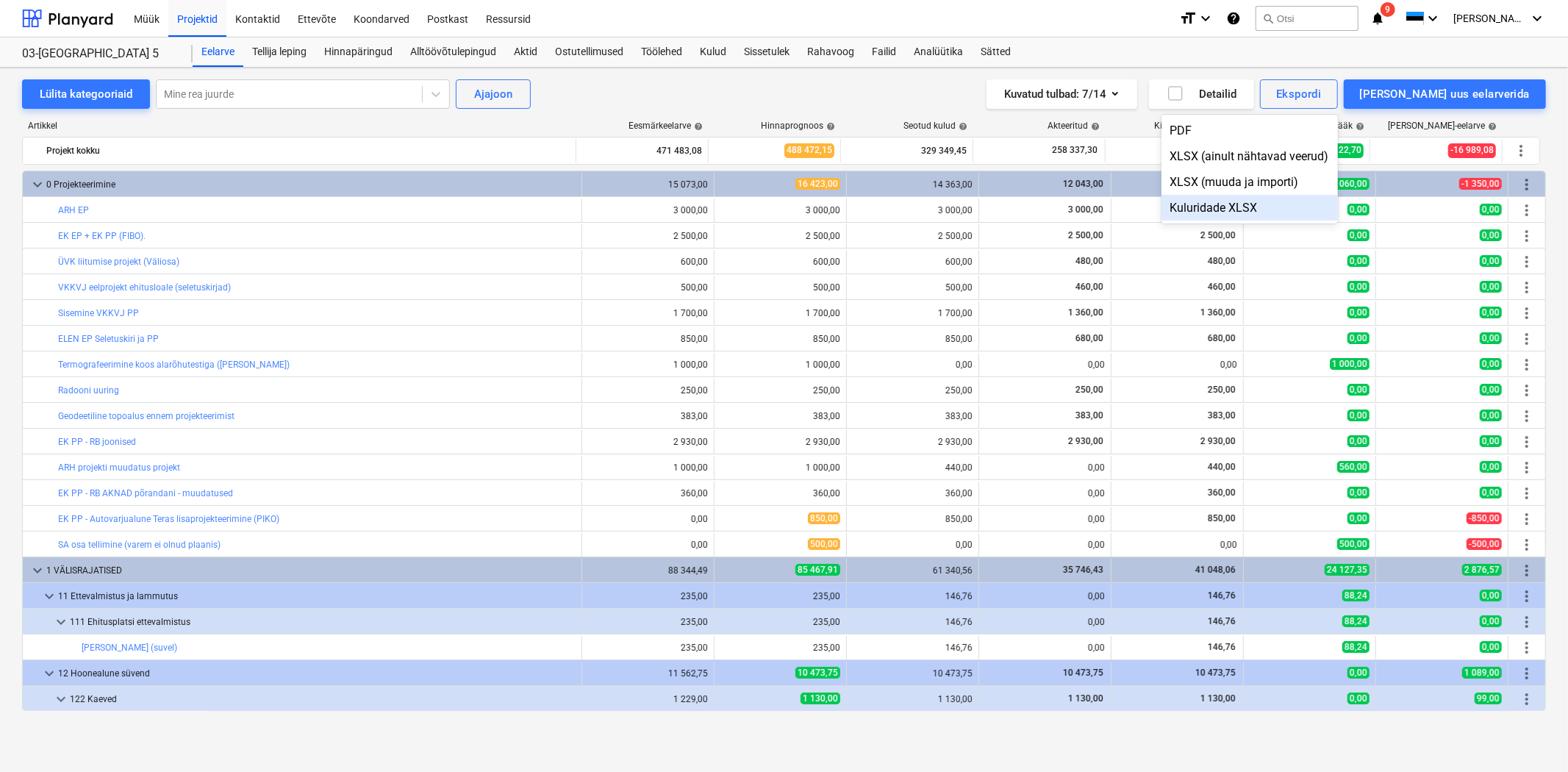
click at [1284, 206] on div "Kuluridade XLSX" at bounding box center [1250, 207] width 176 height 25
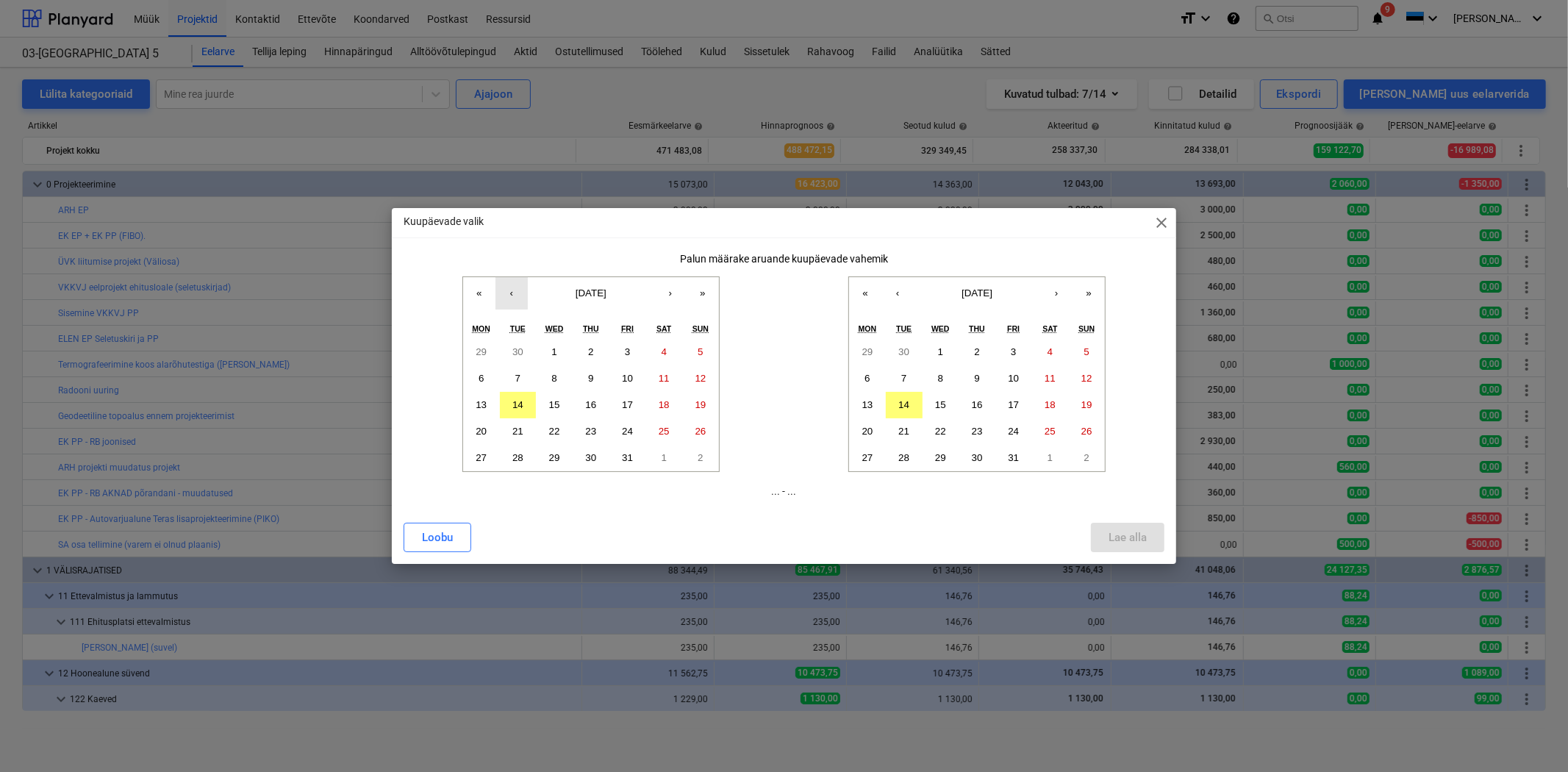
click at [514, 299] on button "‹" at bounding box center [511, 293] width 33 height 33
click at [441, 528] on div "Loobu" at bounding box center [436, 538] width 31 height 19
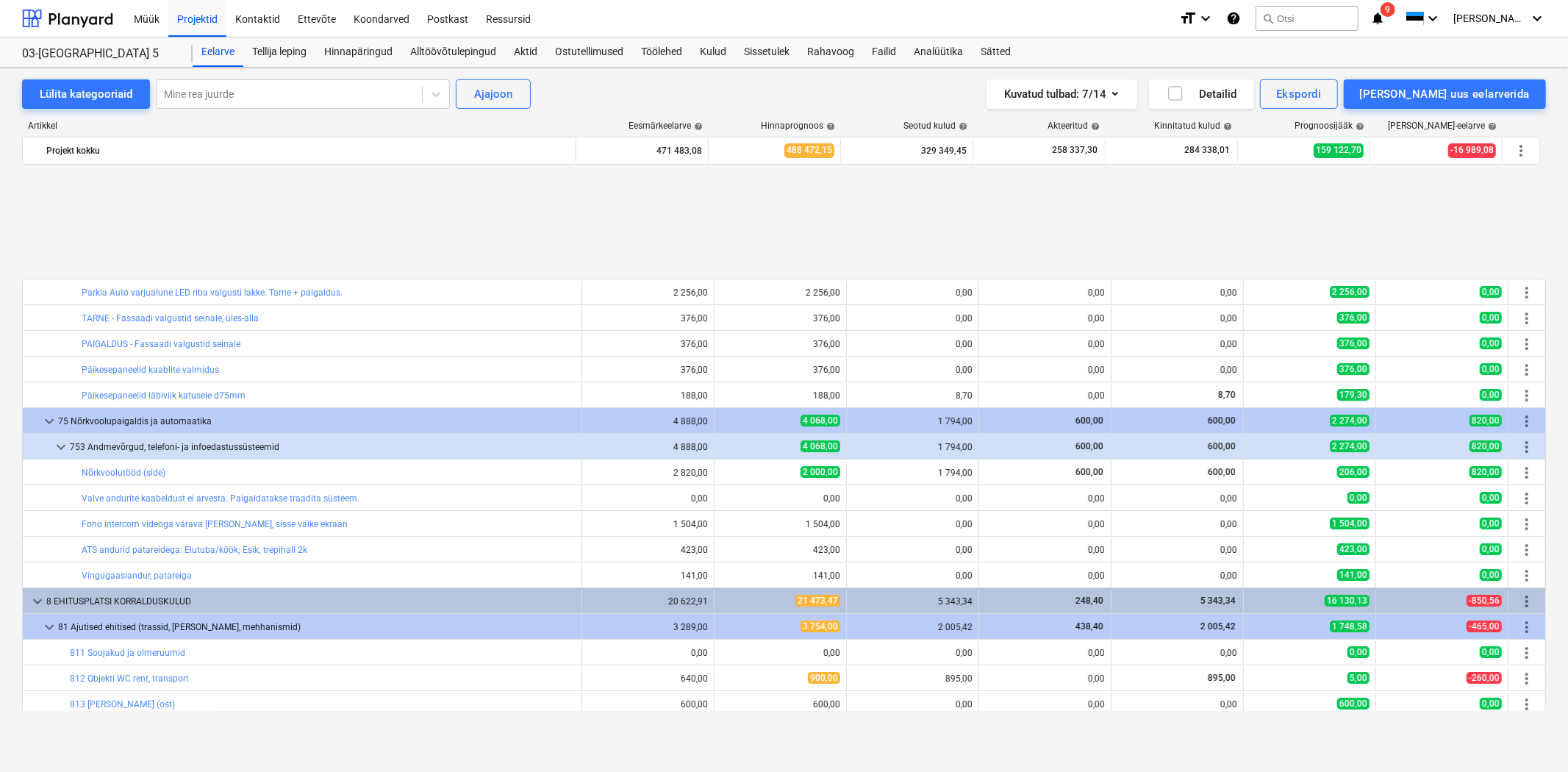
scroll to position [10603, 0]
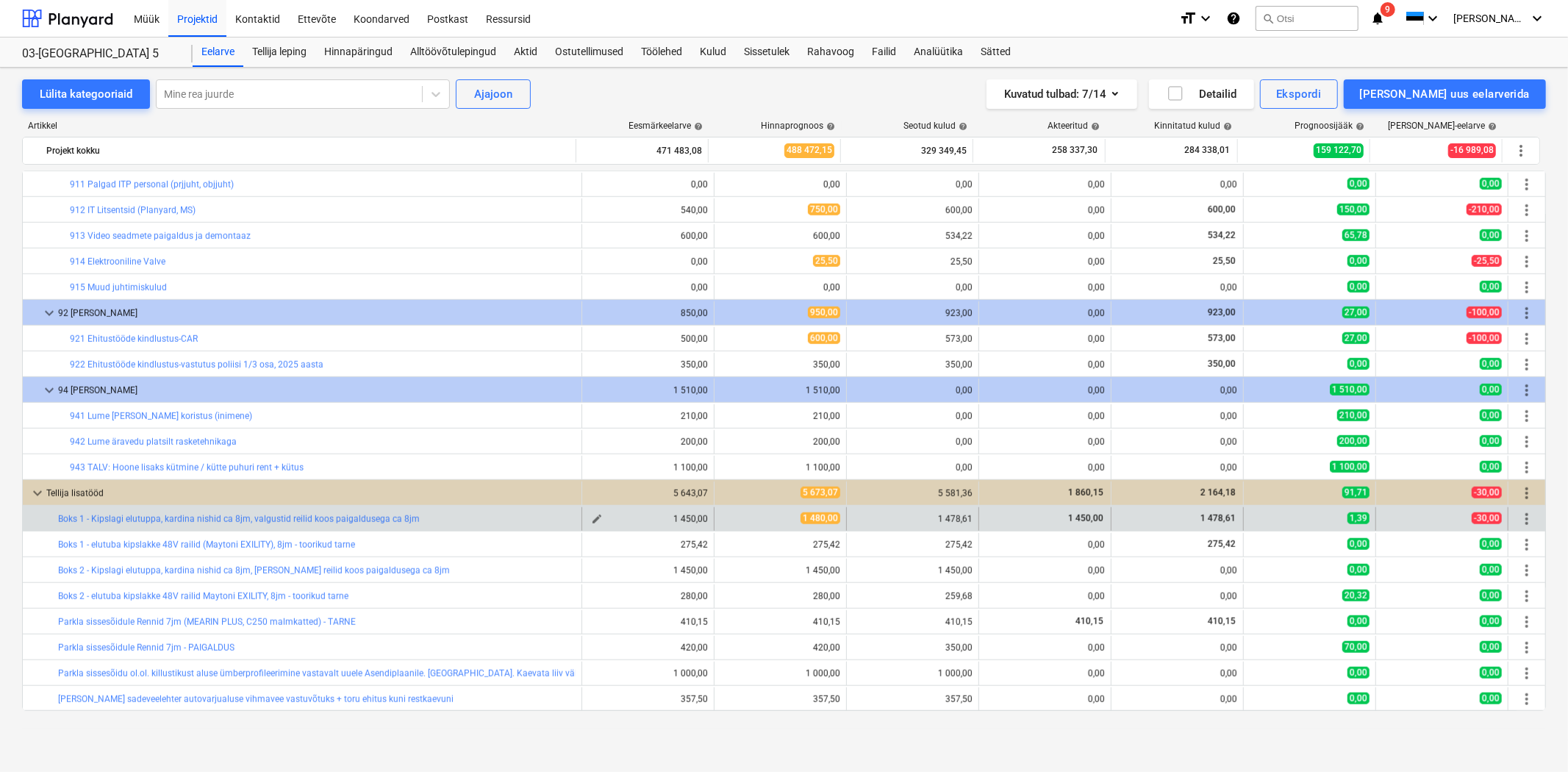
click at [591, 518] on span "edit" at bounding box center [597, 519] width 12 height 12
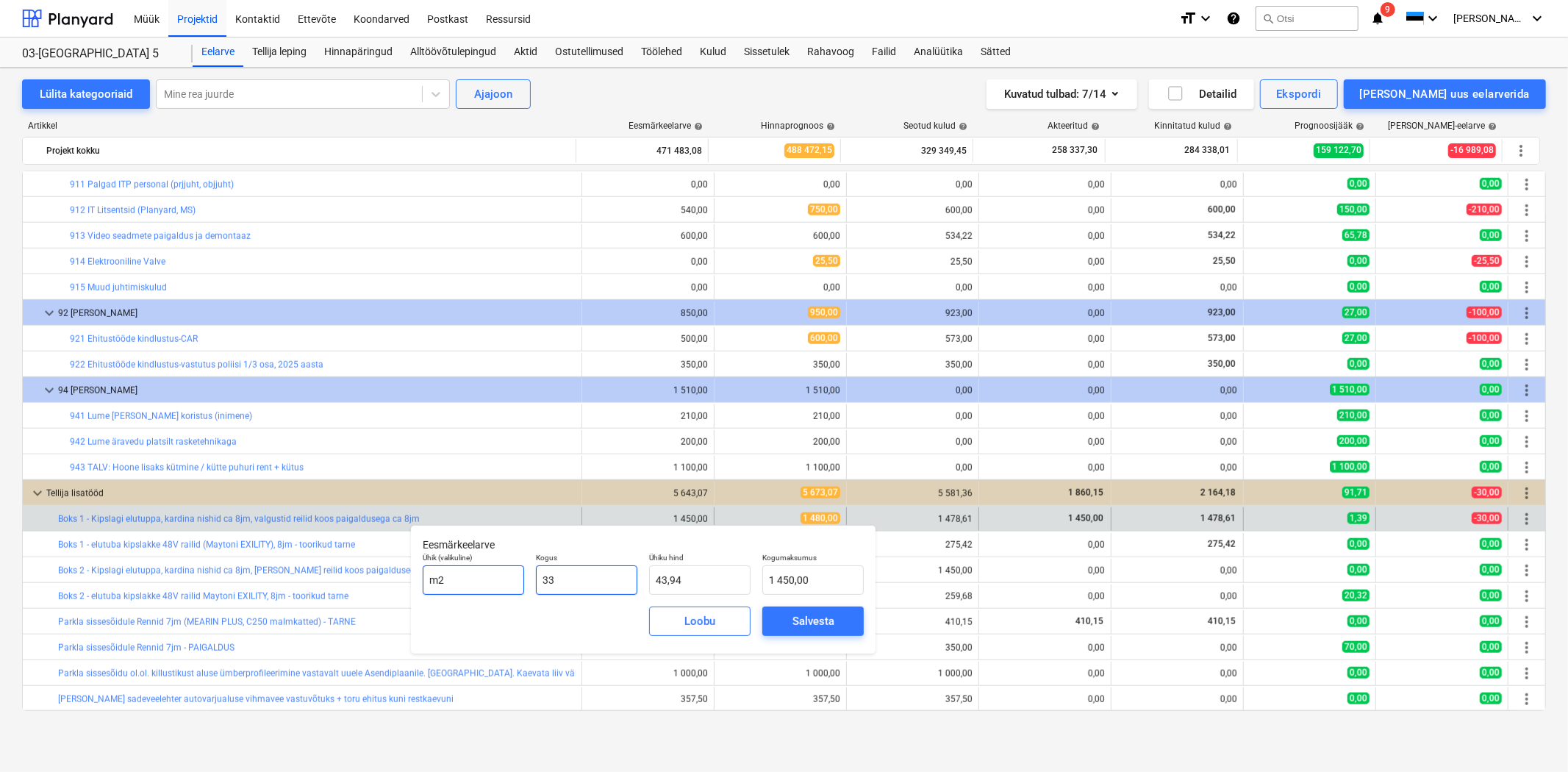
drag, startPoint x: 589, startPoint y: 584, endPoint x: 490, endPoint y: 579, distance: 99.1
click at [490, 579] on div "Ühik (valikuline) m2 Kogus 33 Ühiku hind 43,94 Kogumaksumus 1 450,00" at bounding box center [643, 573] width 452 height 53
drag, startPoint x: 710, startPoint y: 577, endPoint x: 614, endPoint y: 576, distance: 96.0
click at [614, 576] on div "Ühik (valikuline) m2 Kogus 33,00 Ühiku hind 43,9394 Kogumaksumus 1 450,00" at bounding box center [643, 573] width 452 height 53
click at [801, 622] on div "Salvesta" at bounding box center [813, 621] width 42 height 19
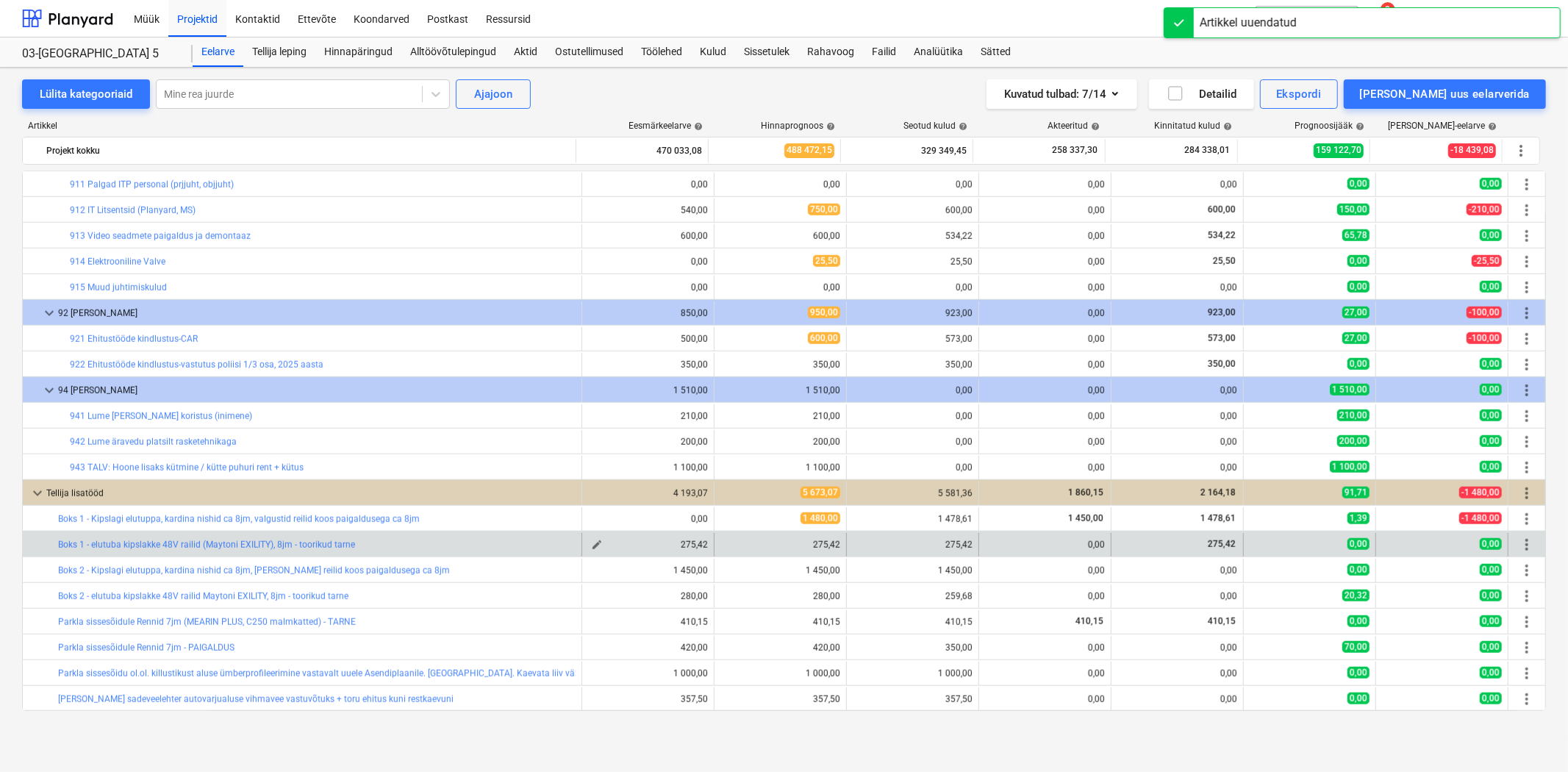
click at [591, 546] on span "edit" at bounding box center [597, 544] width 12 height 12
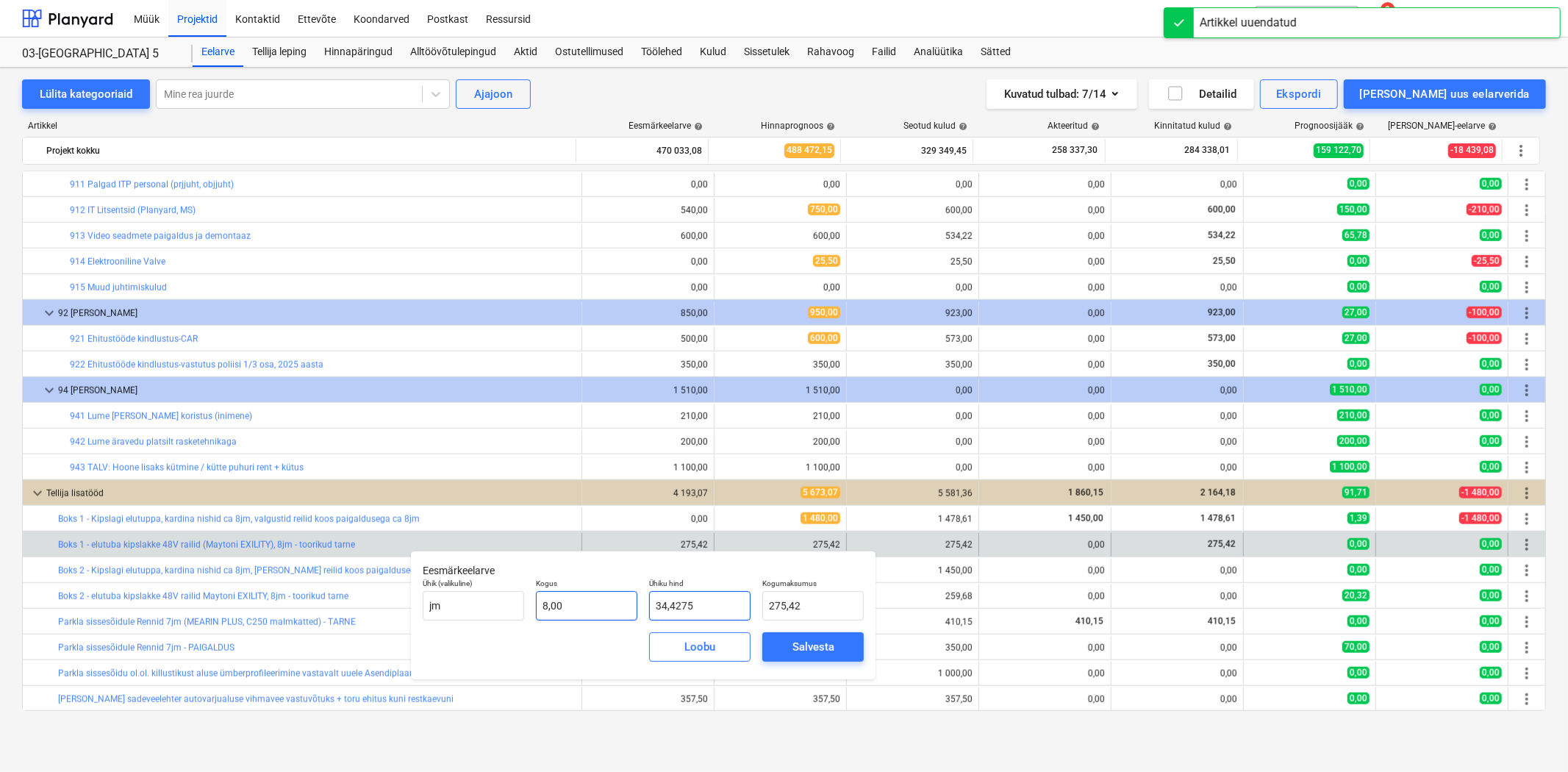
drag, startPoint x: 717, startPoint y: 603, endPoint x: 594, endPoint y: 601, distance: 123.0
click at [594, 601] on div "Ühik (valikuline) [PERSON_NAME] 8,00 Ühiku hind 34,4275 Kogumaksumus 275,42" at bounding box center [643, 599] width 452 height 53
click at [795, 640] on div "Salvesta" at bounding box center [813, 646] width 42 height 19
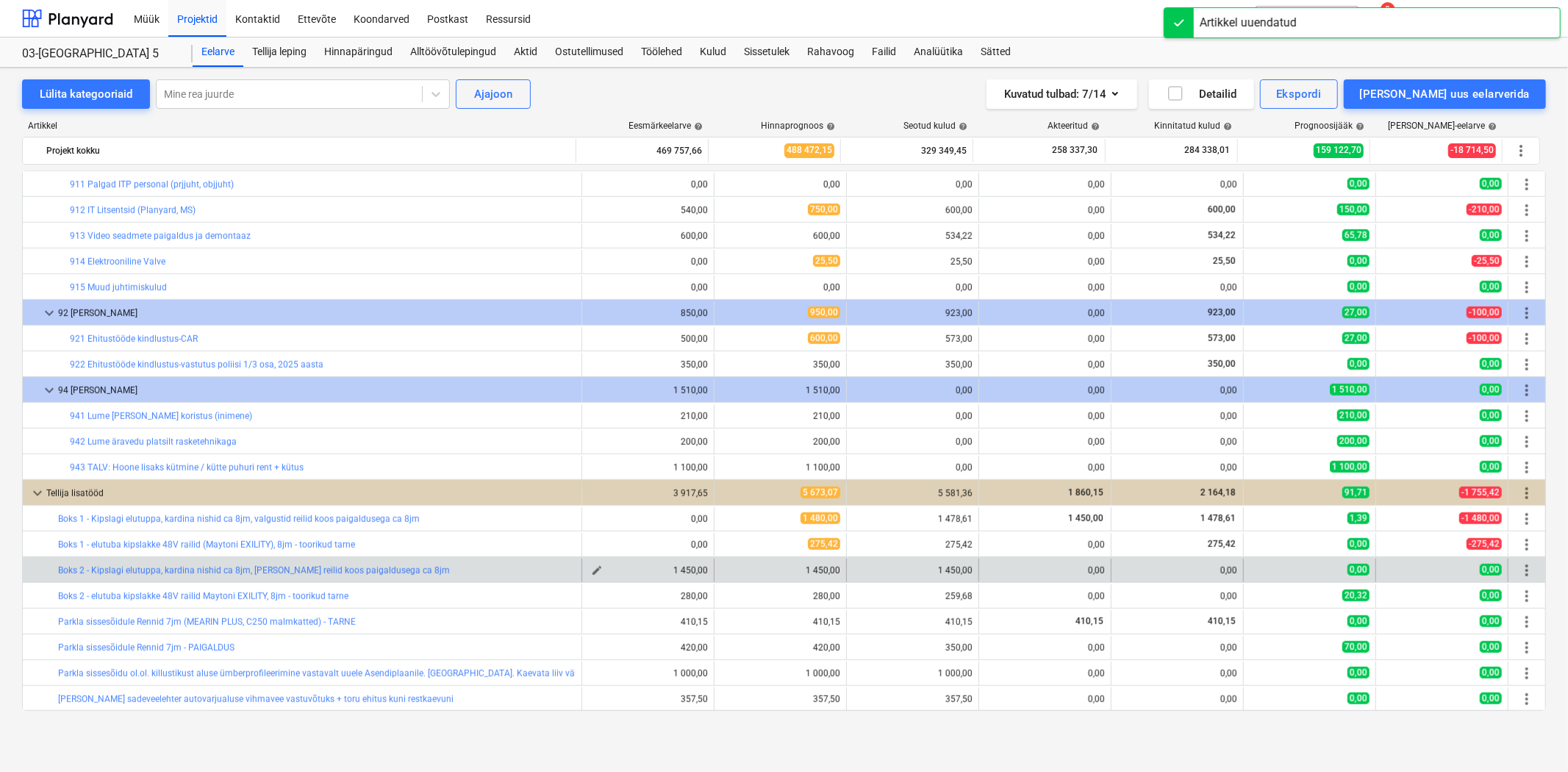
click at [593, 572] on span "edit" at bounding box center [597, 571] width 12 height 12
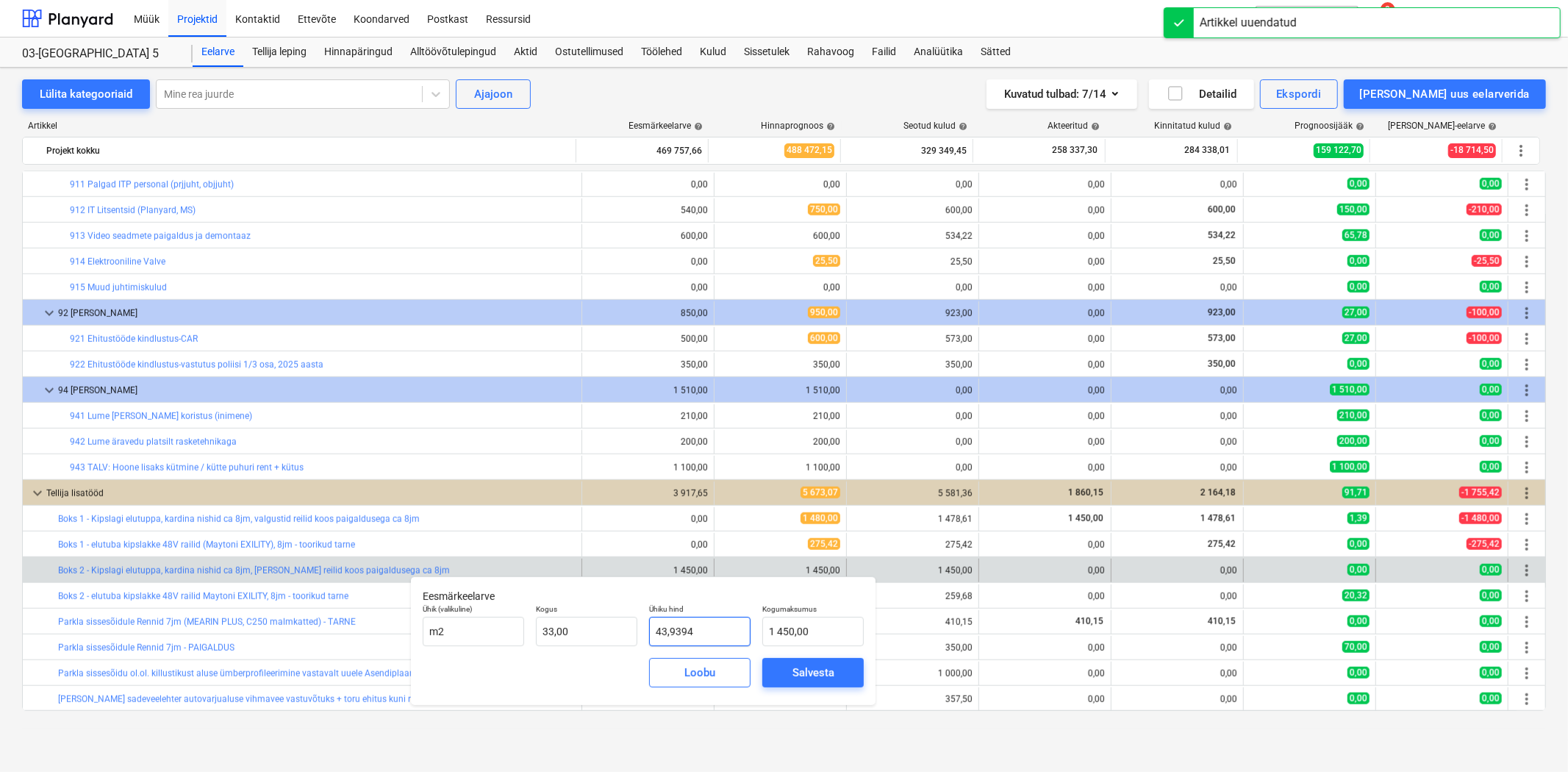
drag, startPoint x: 716, startPoint y: 643, endPoint x: 651, endPoint y: 634, distance: 65.6
click at [651, 634] on input "43,9394" at bounding box center [700, 631] width 101 height 29
click at [788, 677] on span "Salvesta" at bounding box center [813, 673] width 67 height 19
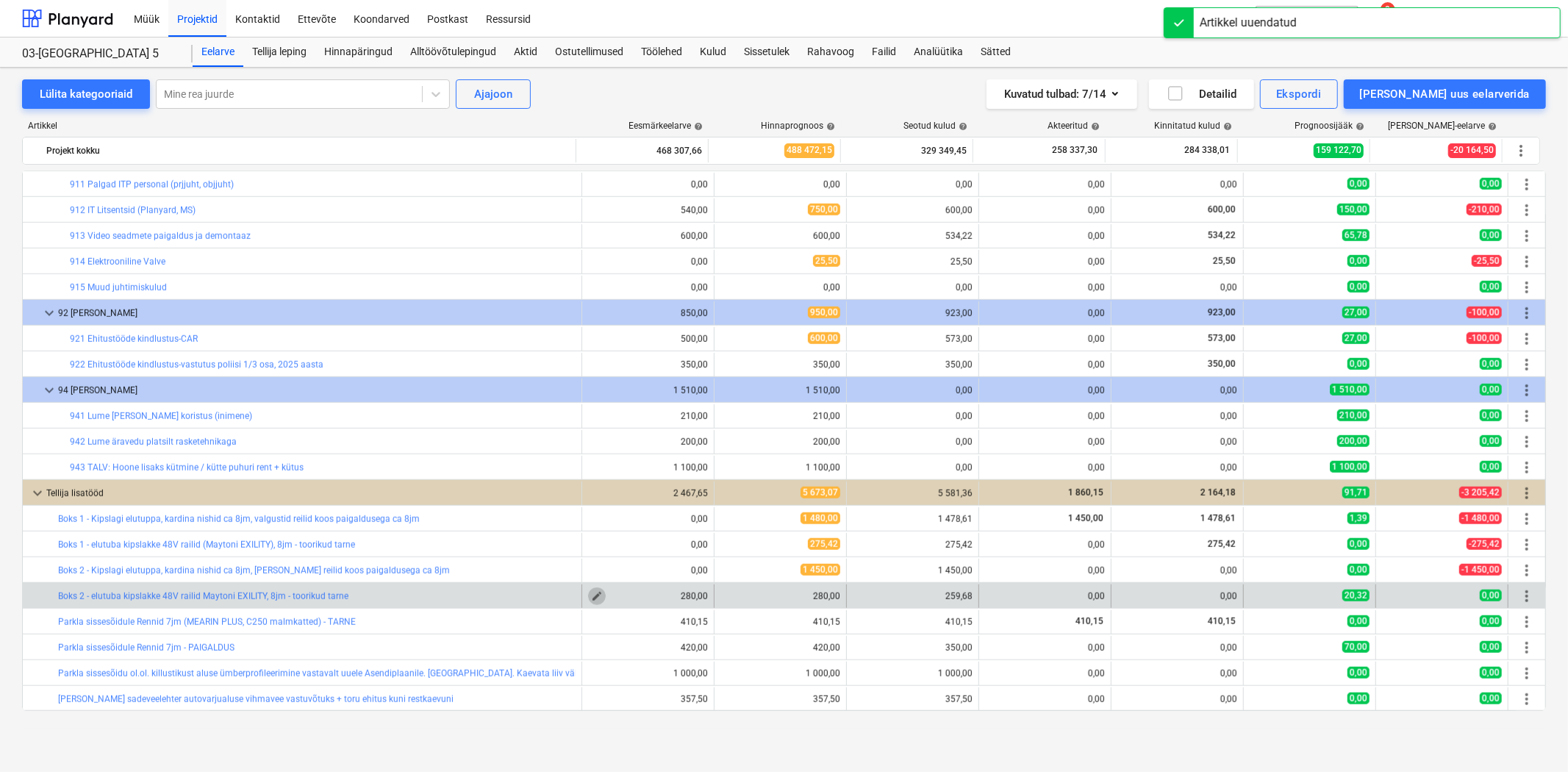
click at [591, 596] on span "edit" at bounding box center [597, 596] width 12 height 12
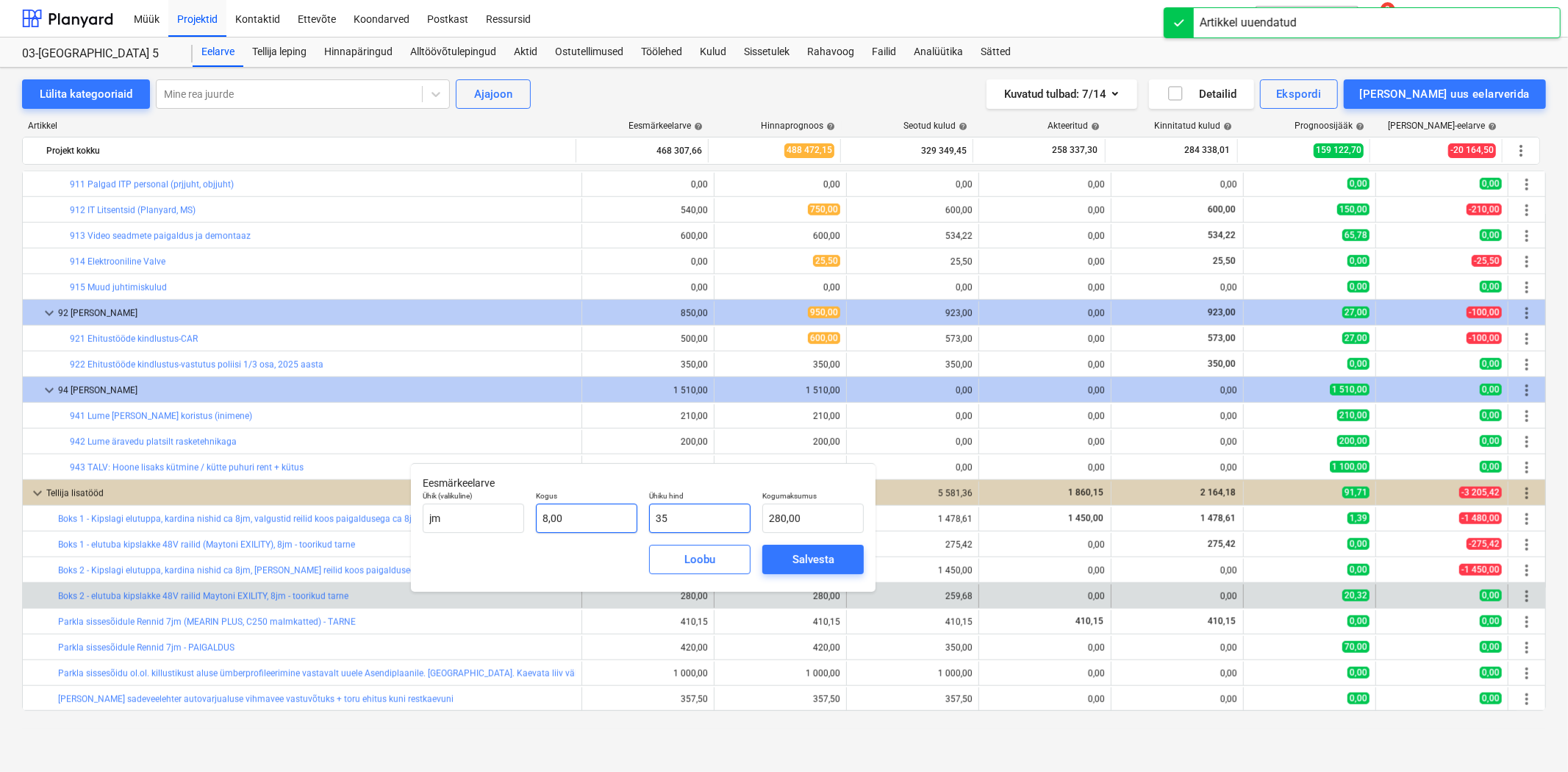
click at [604, 517] on div "Ühik (valikuline) [PERSON_NAME] 8,00 Ühiku hind 35 Kogumaksumus 280,00" at bounding box center [643, 512] width 452 height 53
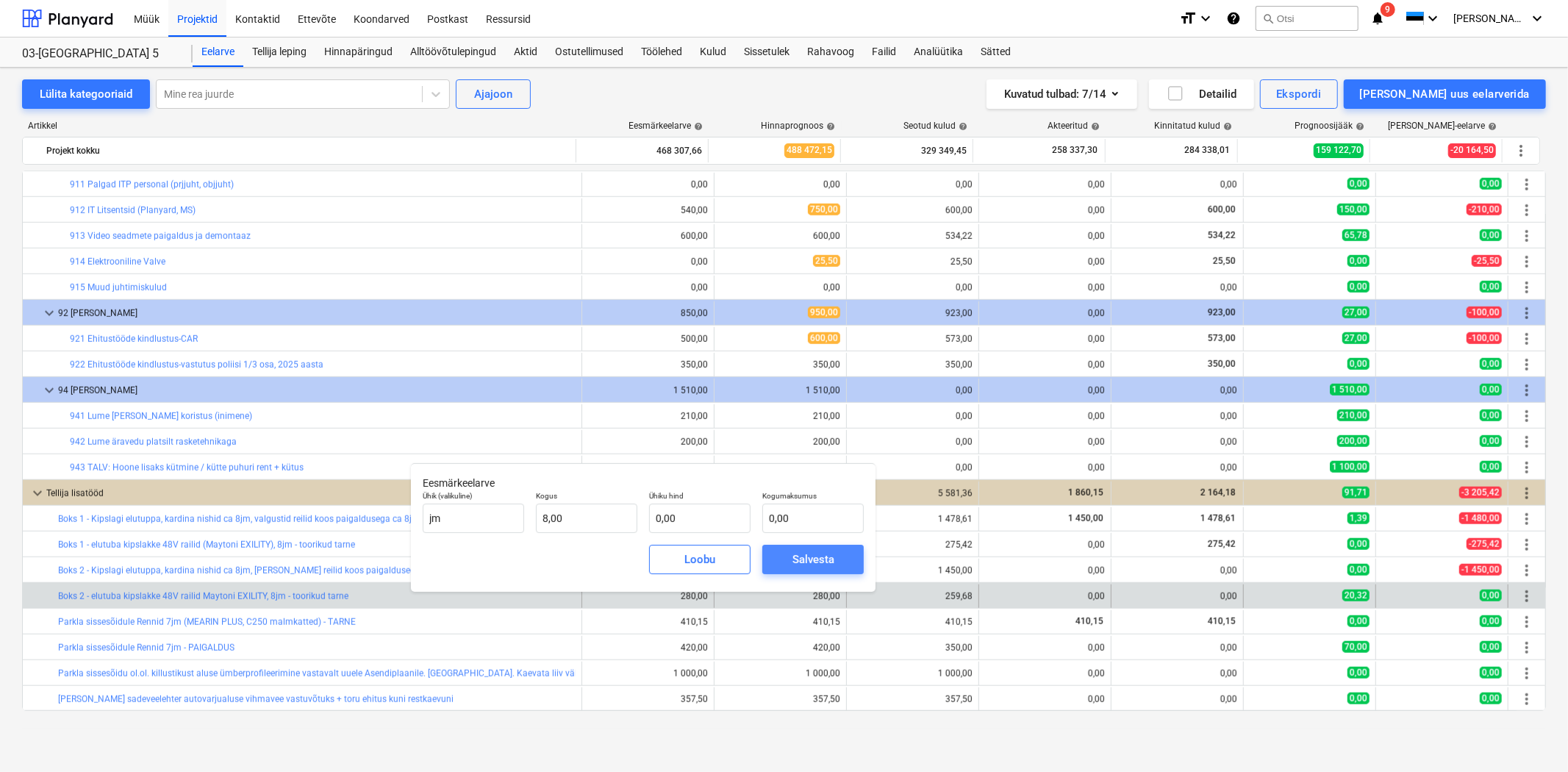
click at [806, 562] on div "Salvesta" at bounding box center [813, 559] width 42 height 19
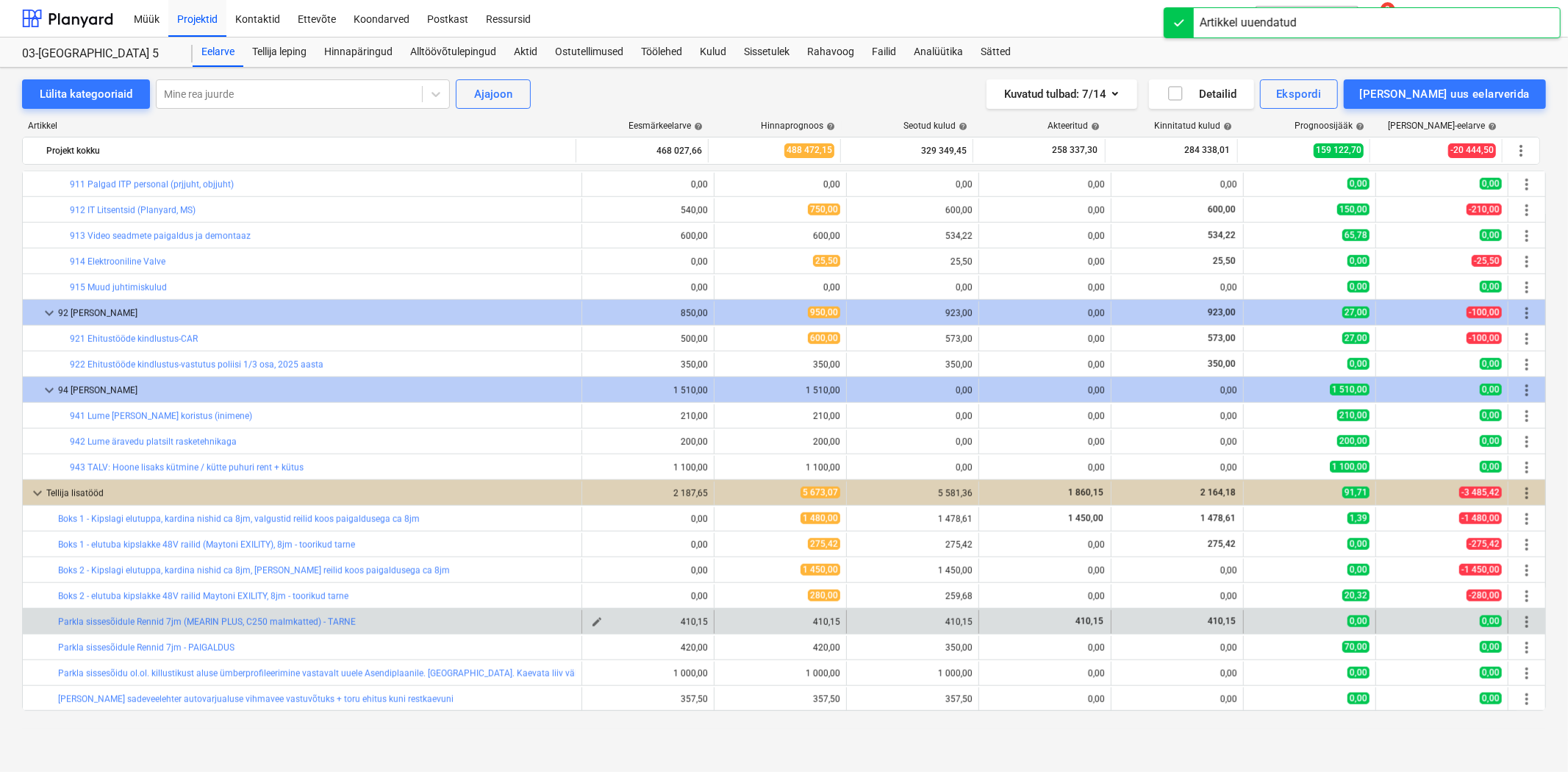
click at [591, 617] on span "edit" at bounding box center [597, 622] width 12 height 12
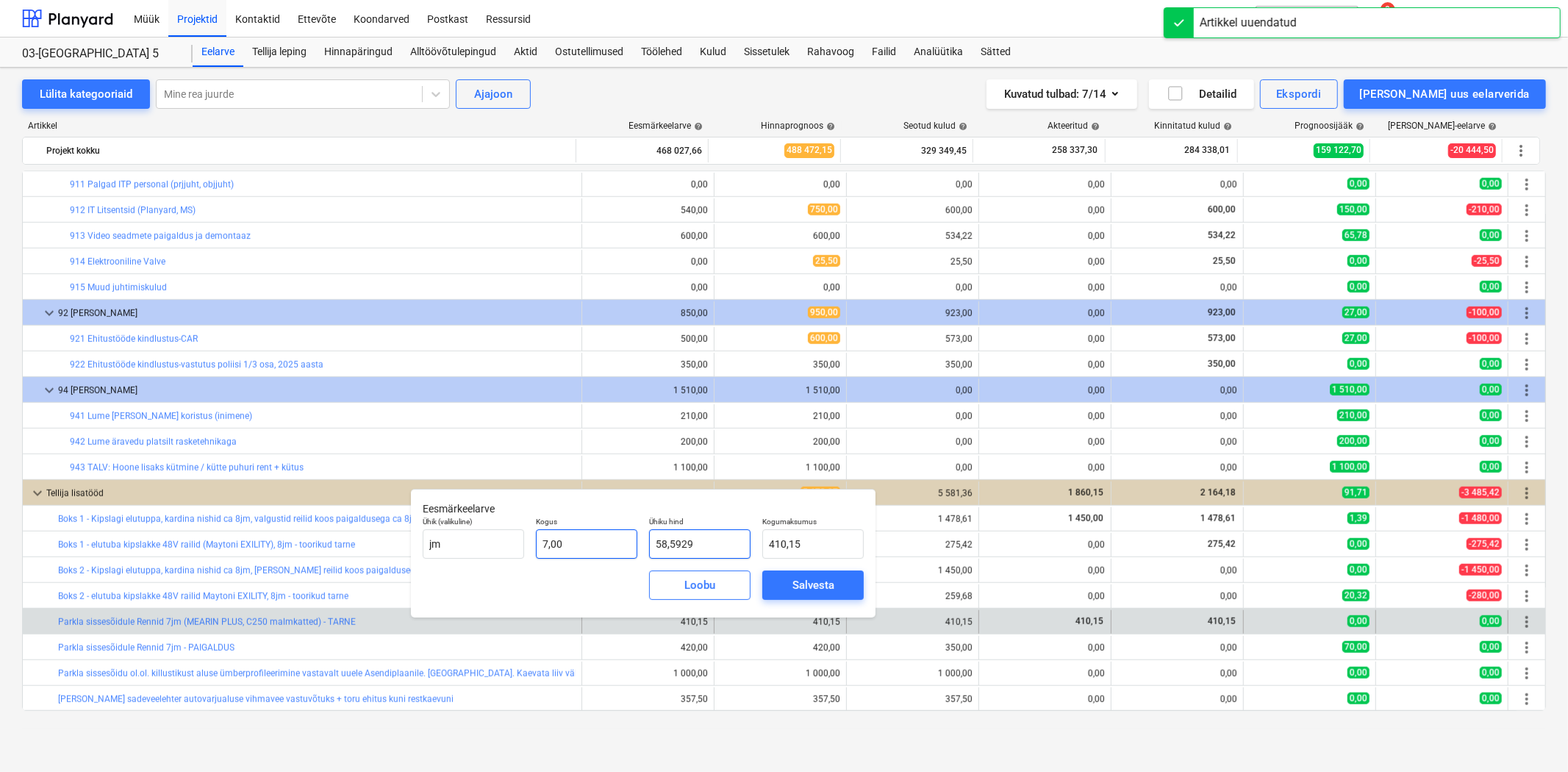
drag, startPoint x: 628, startPoint y: 540, endPoint x: 614, endPoint y: 539, distance: 14.0
click at [614, 539] on div "Ühik (valikuline) [PERSON_NAME] 7,00 Ühiku hind 58,5929 Kogumaksumus 410,15" at bounding box center [643, 537] width 452 height 53
click at [825, 579] on div "Salvesta" at bounding box center [813, 586] width 42 height 19
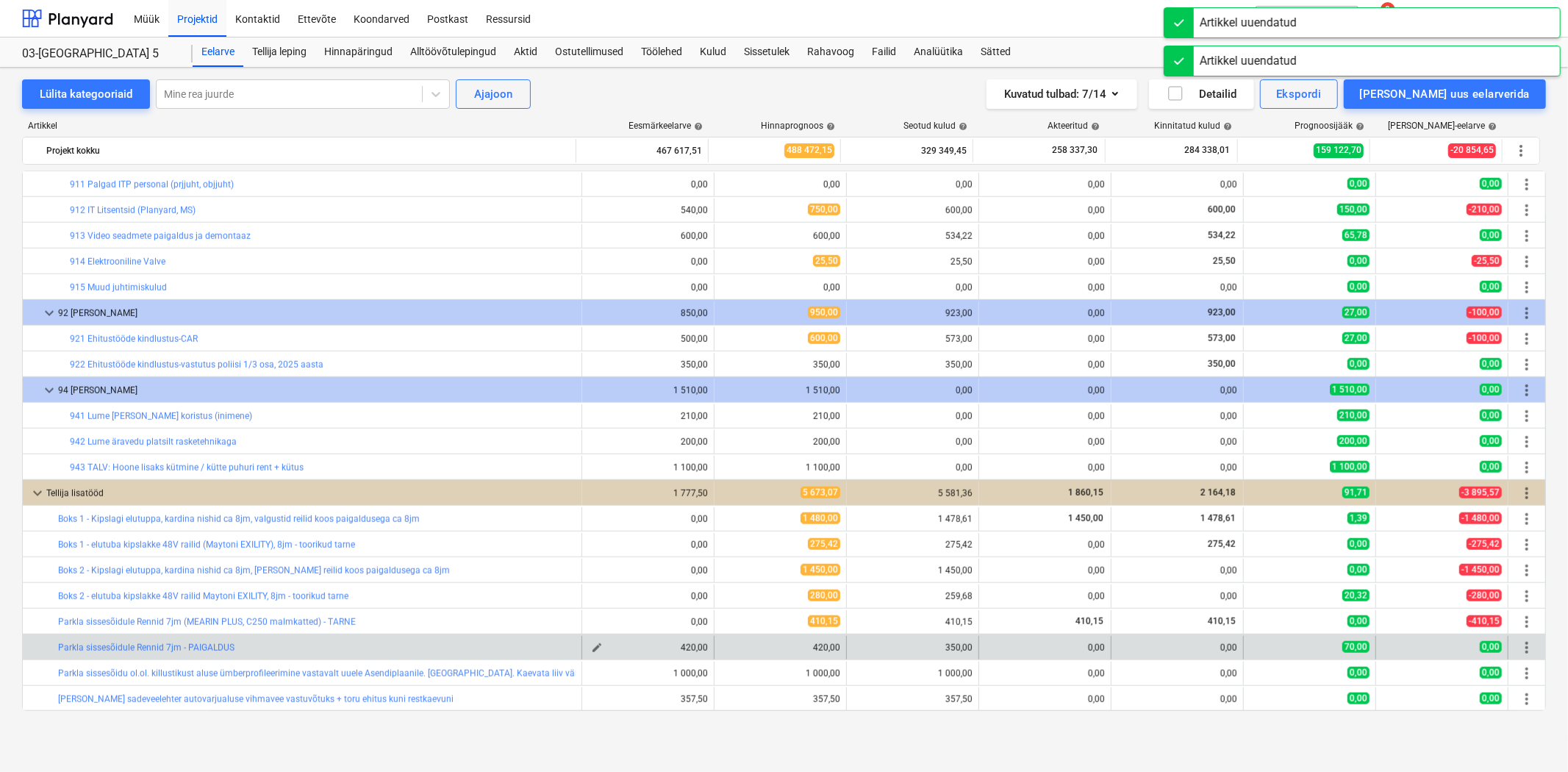
click at [592, 649] on span "edit" at bounding box center [597, 647] width 12 height 12
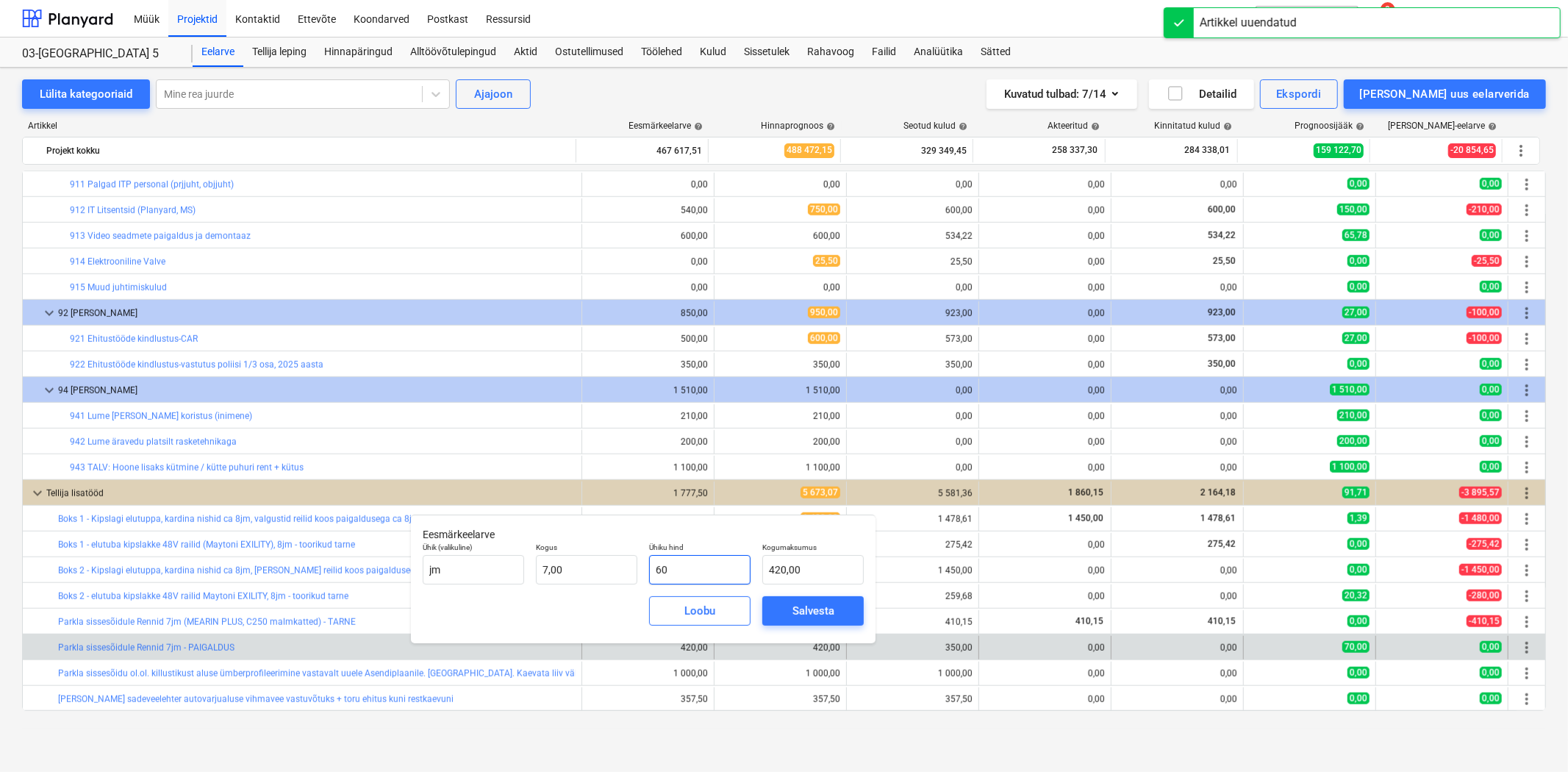
drag, startPoint x: 684, startPoint y: 572, endPoint x: 641, endPoint y: 572, distance: 43.0
click at [641, 572] on div "Ühik (valikuline) [PERSON_NAME] 7,00 Ühiku hind 60 Kogumaksumus 420,00" at bounding box center [643, 563] width 452 height 53
click at [805, 601] on div "Salvesta" at bounding box center [813, 611] width 42 height 19
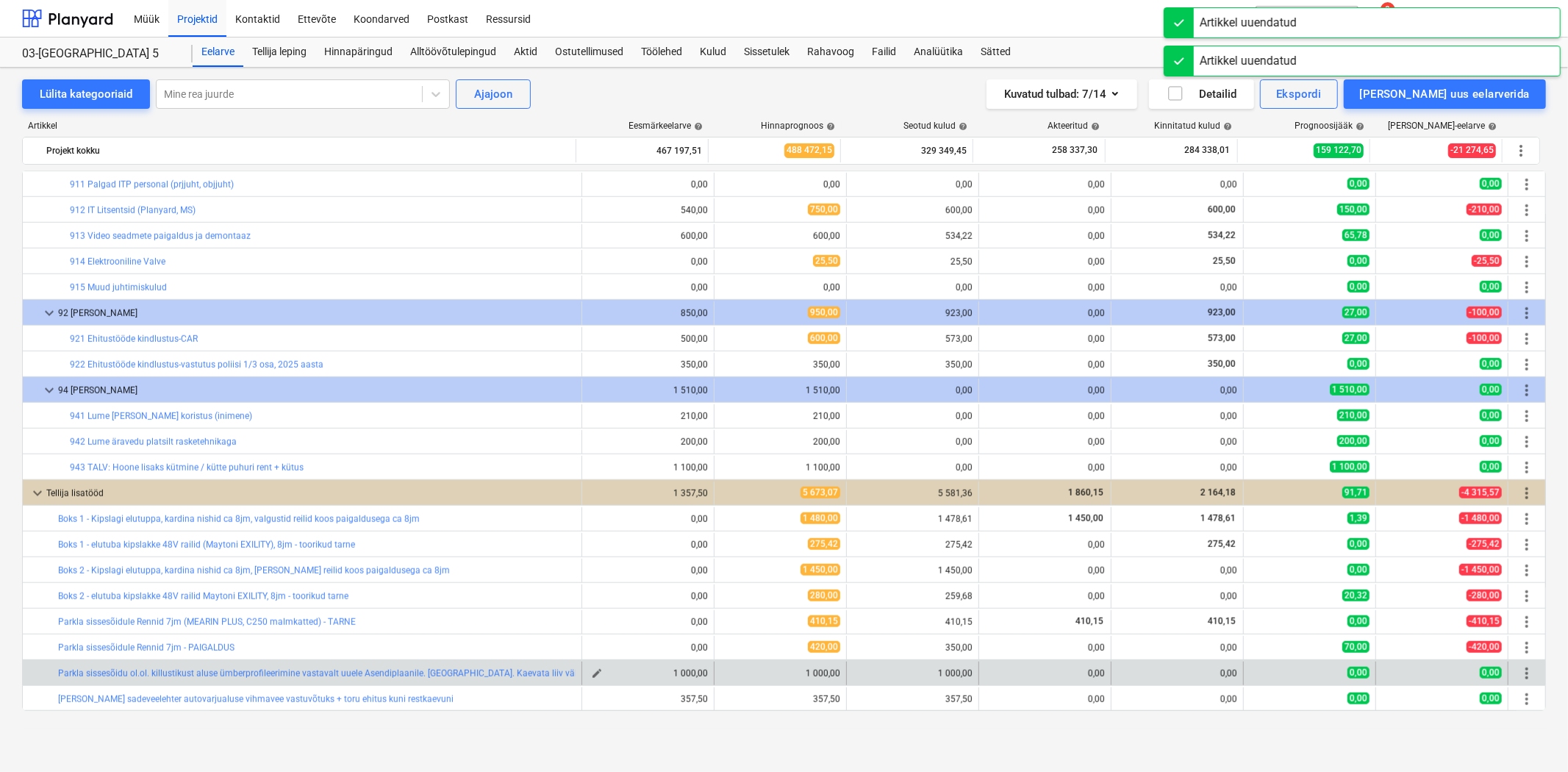
click at [596, 675] on span "edit" at bounding box center [597, 674] width 12 height 12
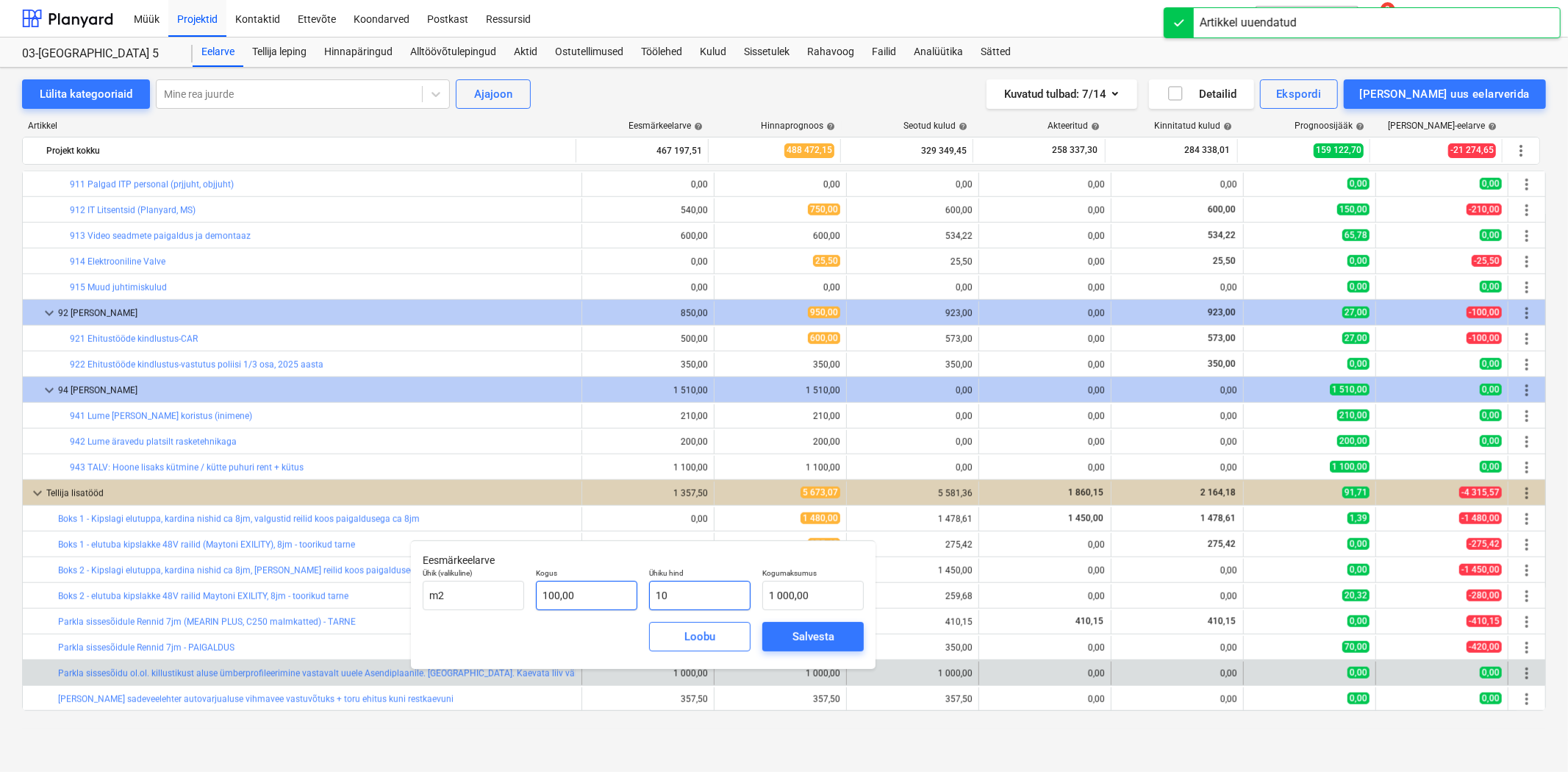
drag, startPoint x: 620, startPoint y: 586, endPoint x: 612, endPoint y: 586, distance: 8.0
click at [612, 586] on div "Ühik (valikuline) m2 Kogus 100,00 Ühiku hind 10 Kogumaksumus 1 000,00" at bounding box center [643, 588] width 452 height 53
click at [820, 634] on div "Salvesta" at bounding box center [813, 636] width 42 height 19
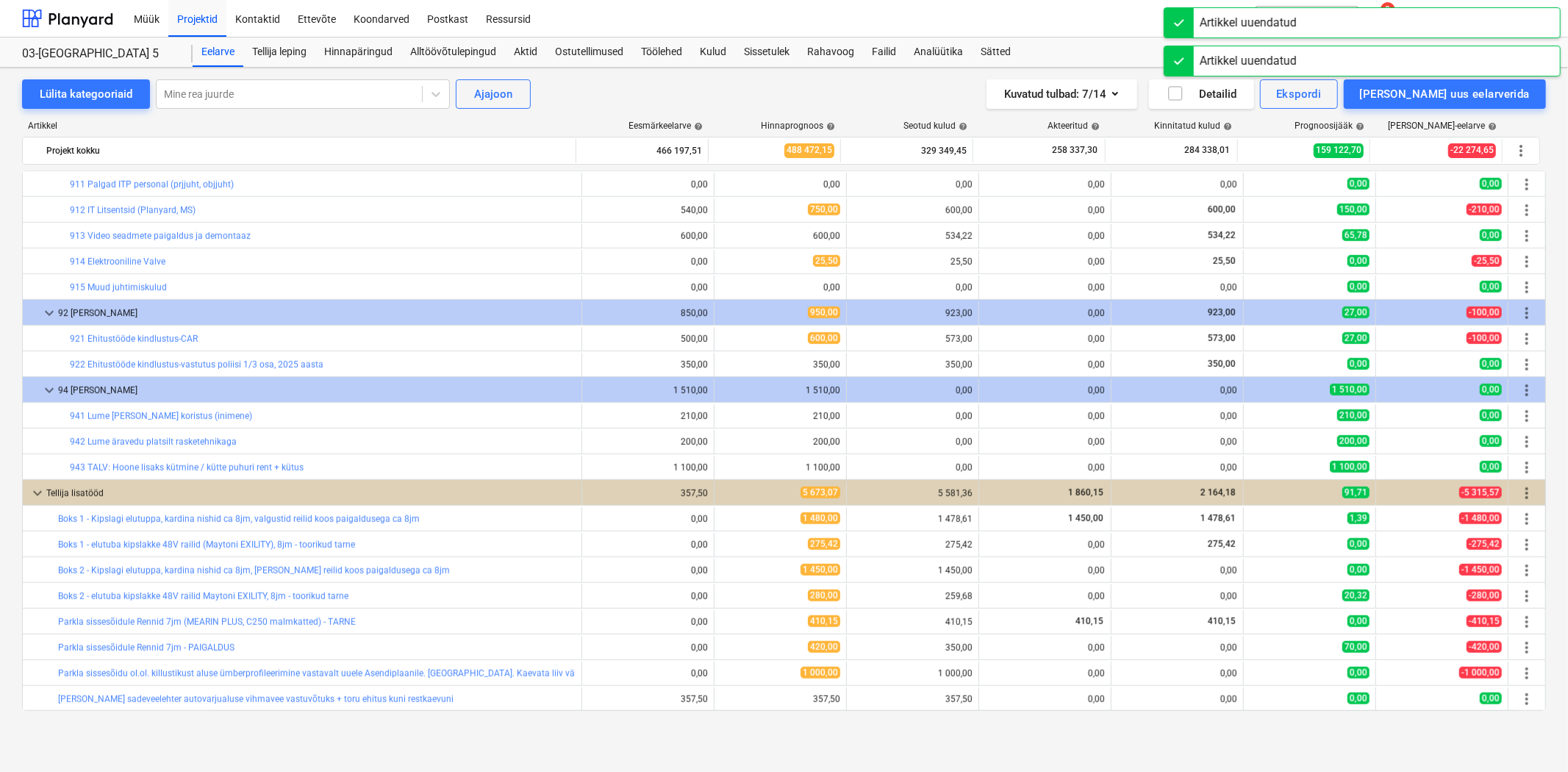
click at [598, 701] on span "edit" at bounding box center [597, 699] width 12 height 12
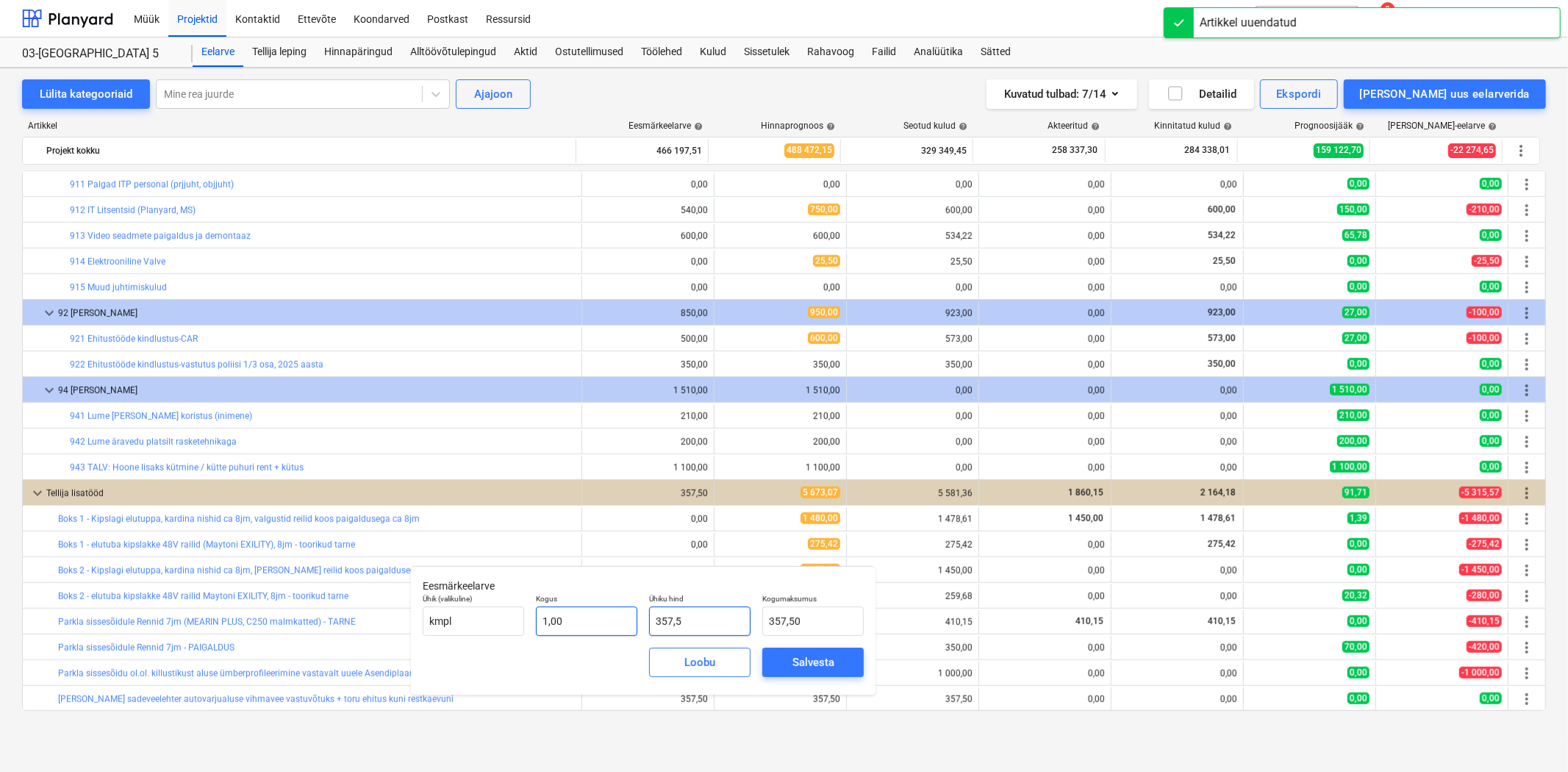
drag, startPoint x: 709, startPoint y: 629, endPoint x: 568, endPoint y: 626, distance: 141.0
click at [568, 626] on div "Ühik (valikuline) kmpl Kogus 1,00 Ühiku hind 357,5 Kogumaksumus 357,50" at bounding box center [643, 615] width 452 height 53
click at [787, 661] on span "Salvesta" at bounding box center [813, 662] width 67 height 19
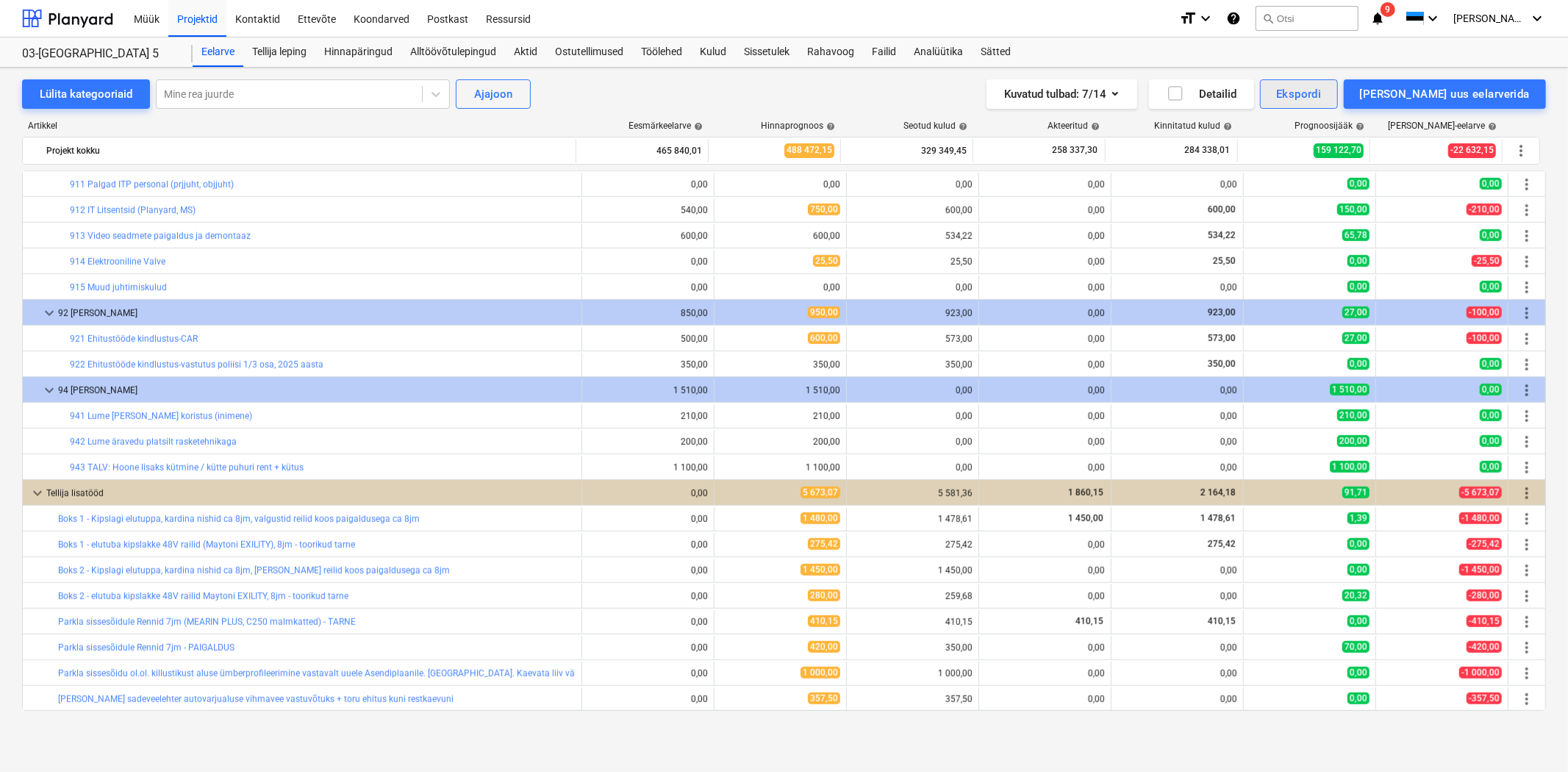
click at [1321, 91] on div "Ekspordi" at bounding box center [1298, 94] width 45 height 19
click at [702, 52] on div at bounding box center [784, 386] width 1568 height 772
click at [728, 48] on div "Kulud" at bounding box center [713, 52] width 44 height 29
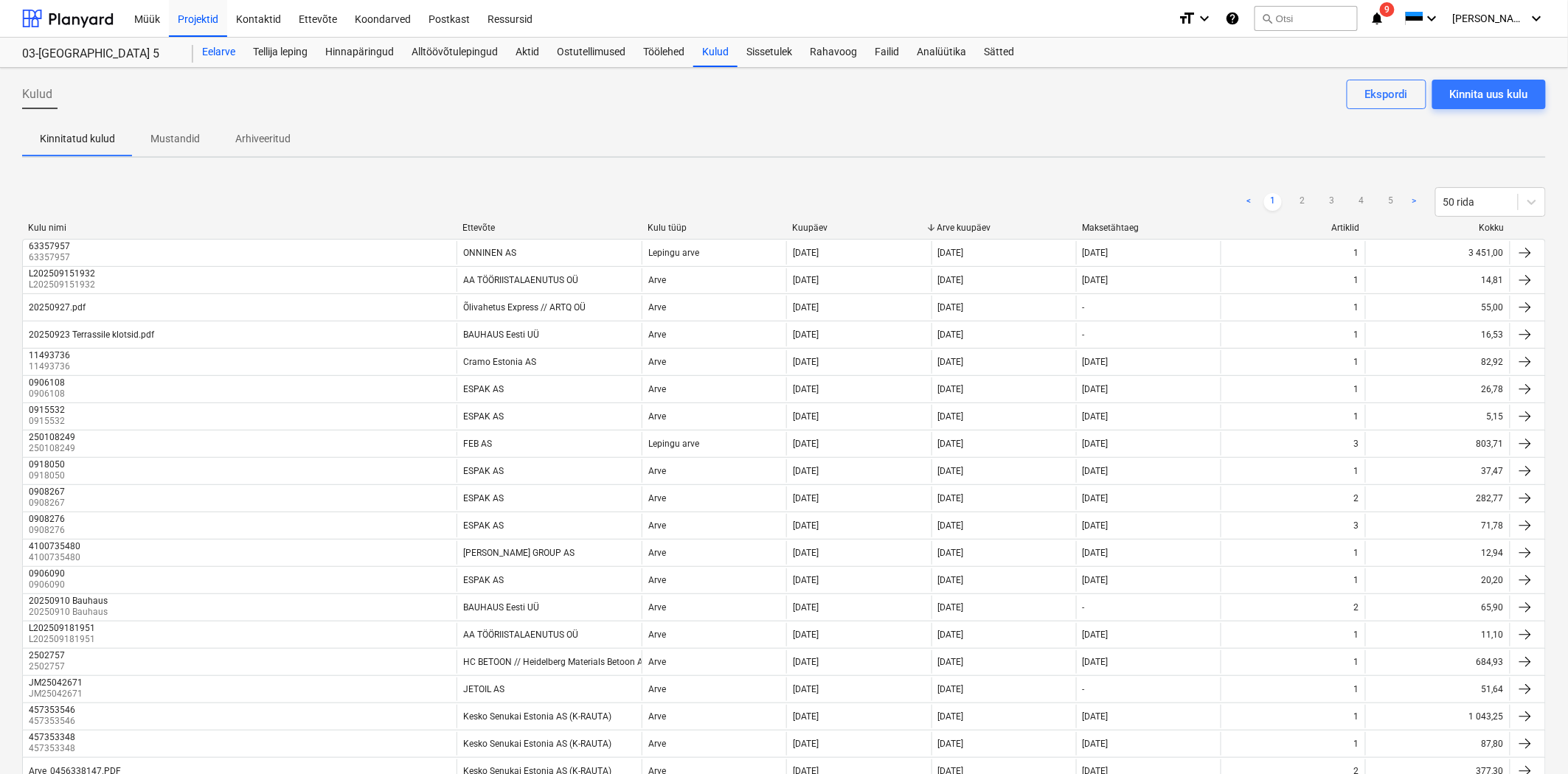
click at [219, 56] on div "Eelarve" at bounding box center [219, 52] width 51 height 29
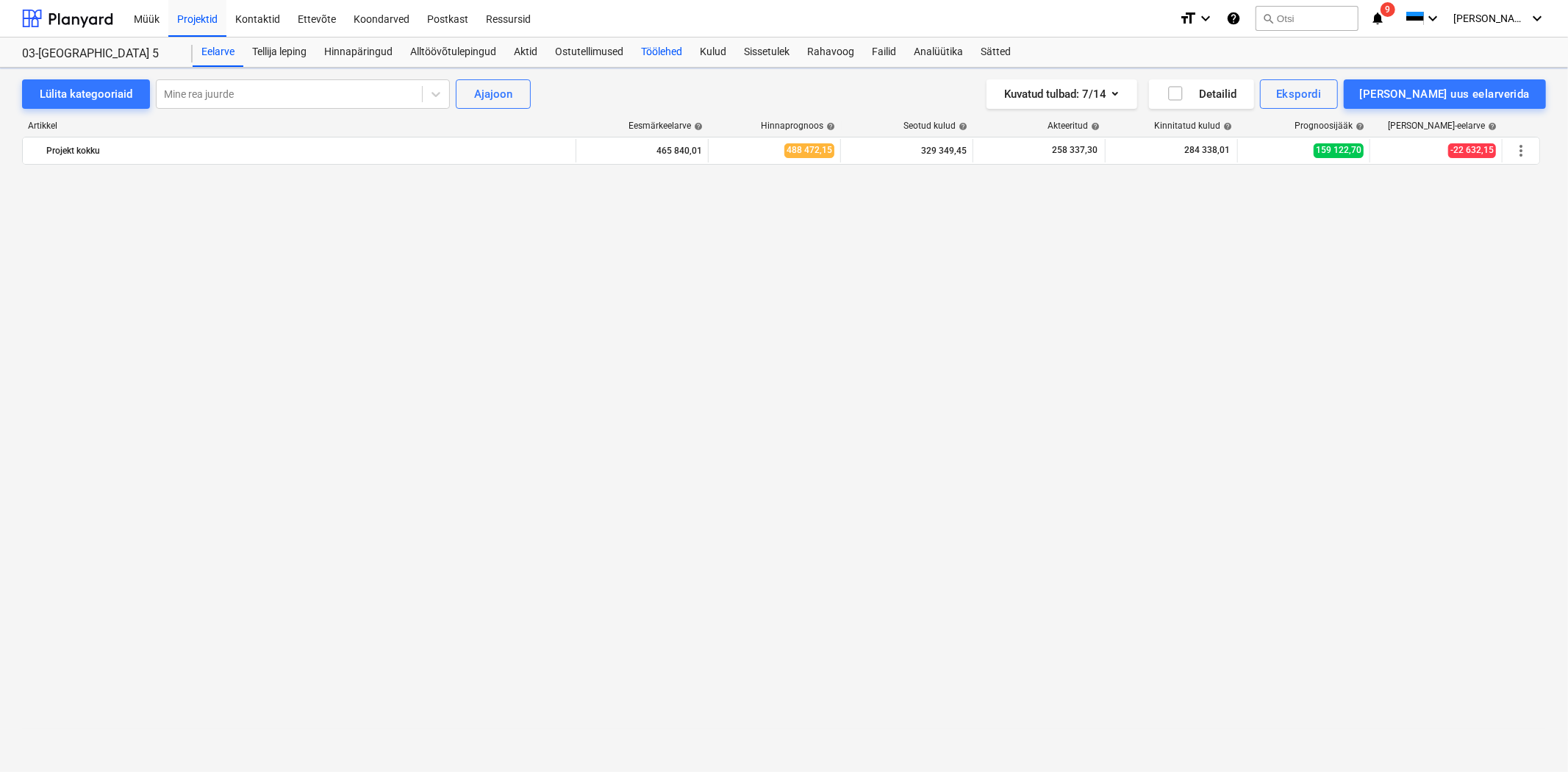
scroll to position [10603, 0]
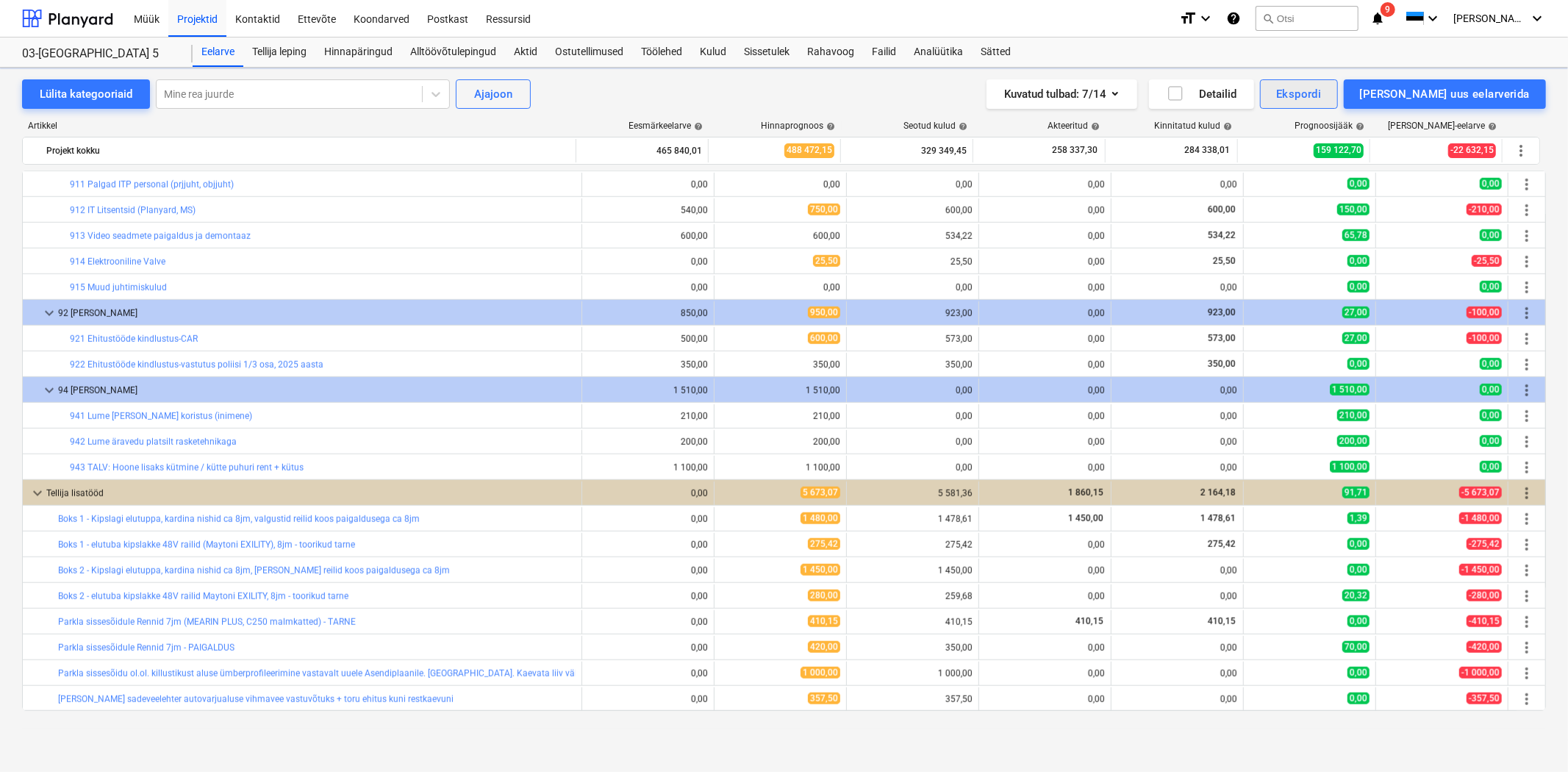
click at [1321, 88] on div "Ekspordi" at bounding box center [1298, 94] width 45 height 19
click at [1294, 203] on div "Kuluridade XLSX" at bounding box center [1250, 207] width 176 height 25
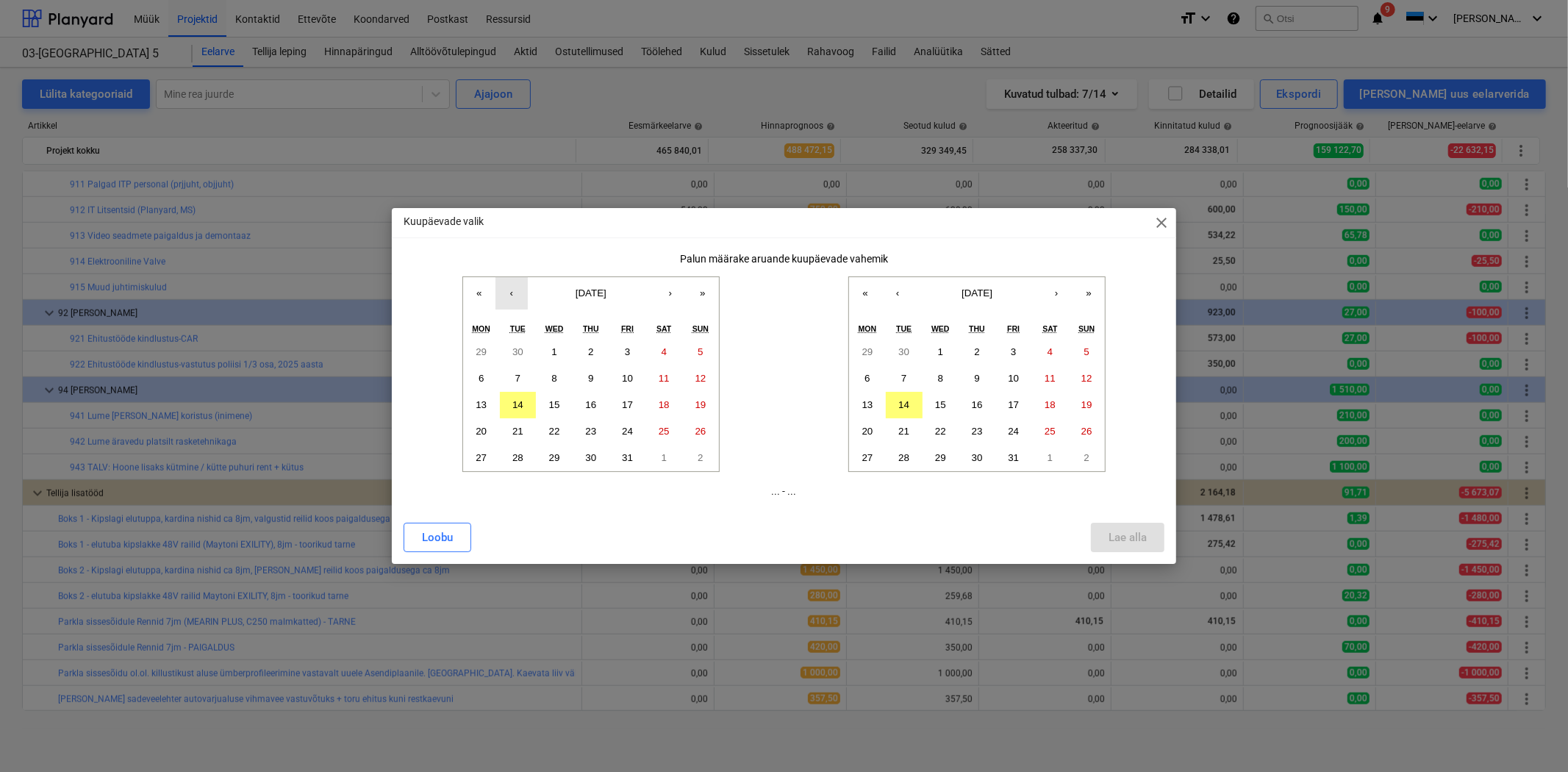
click at [510, 296] on button "‹" at bounding box center [511, 293] width 33 height 33
click at [475, 349] on button "1" at bounding box center [481, 352] width 37 height 26
click at [906, 294] on button "‹" at bounding box center [897, 293] width 33 height 33
click at [902, 450] on button "30" at bounding box center [904, 458] width 37 height 26
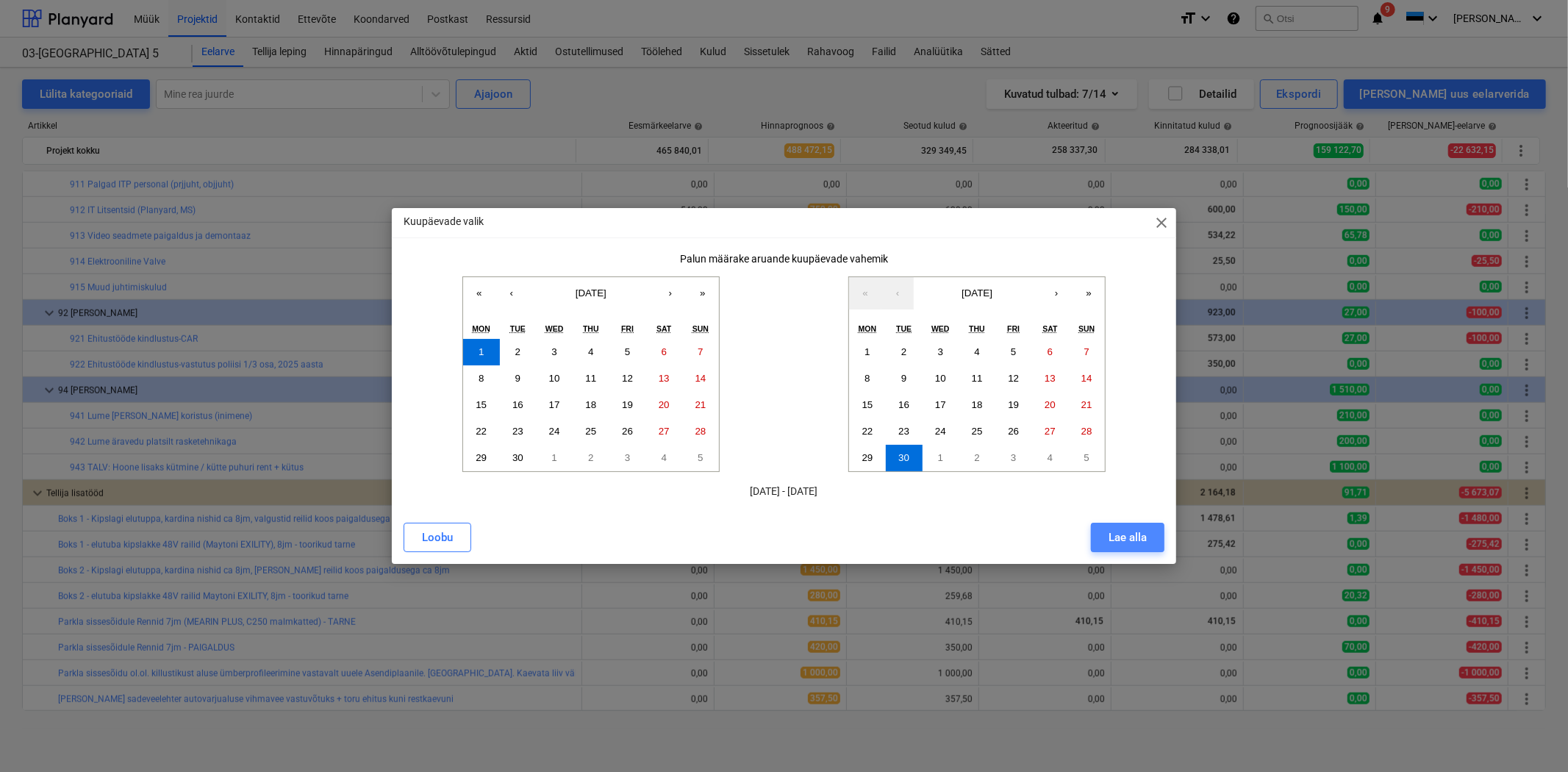
click at [1106, 533] on button "Lae alla" at bounding box center [1128, 537] width 73 height 29
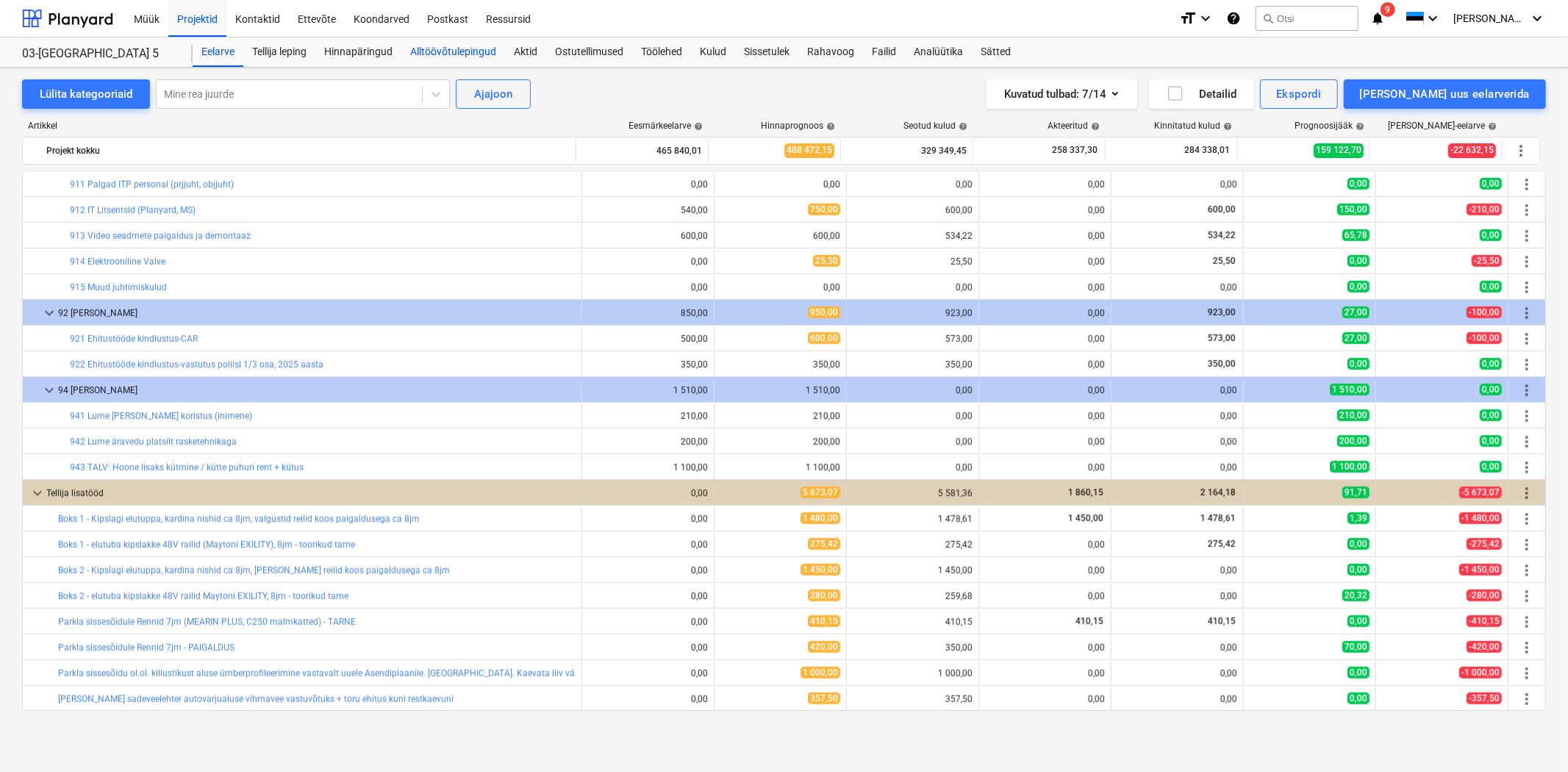
click at [460, 49] on div "Alltöövõtulepingud" at bounding box center [453, 52] width 104 height 29
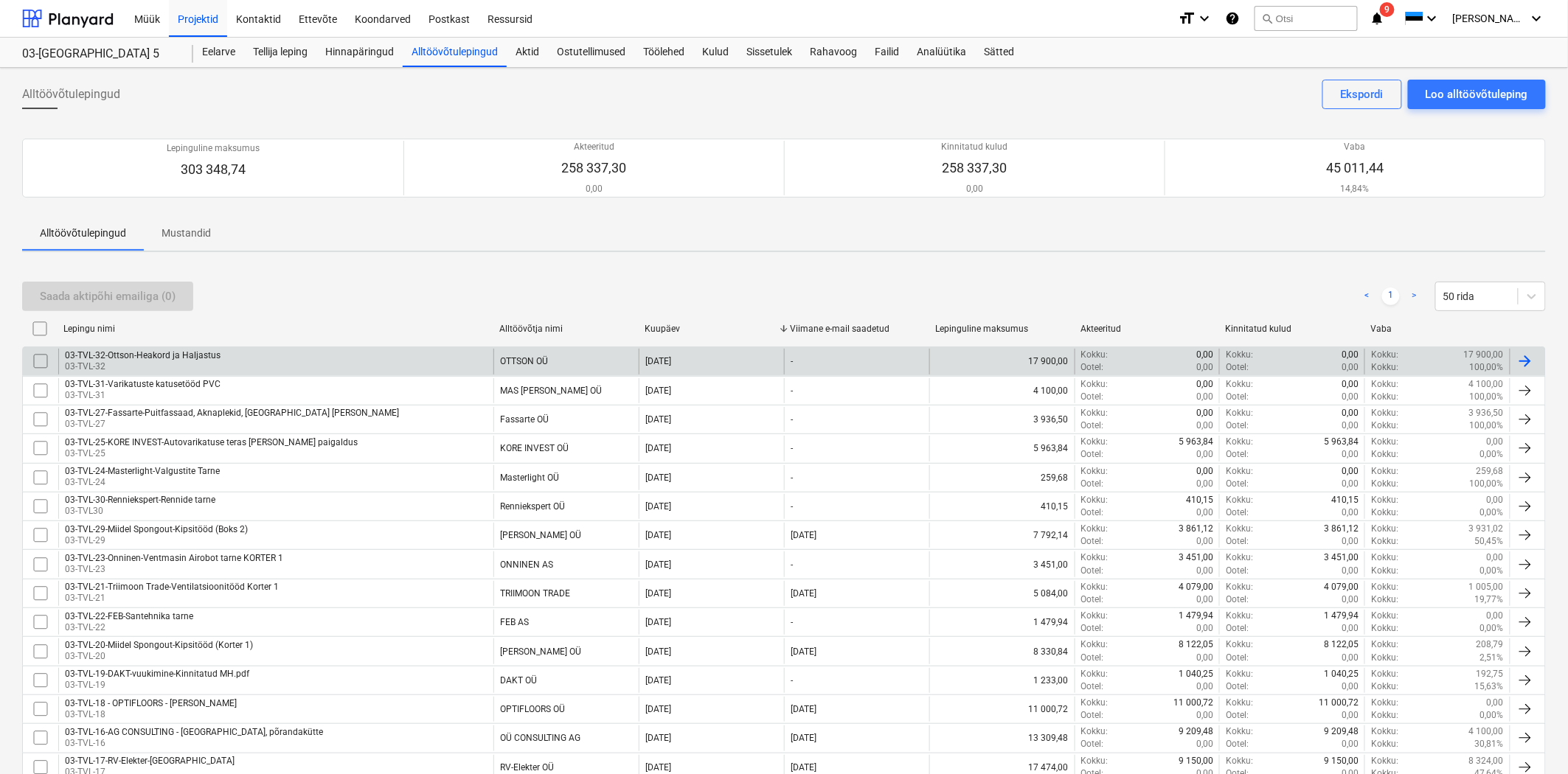
click at [143, 363] on p "03-TVL-32" at bounding box center [143, 366] width 156 height 12
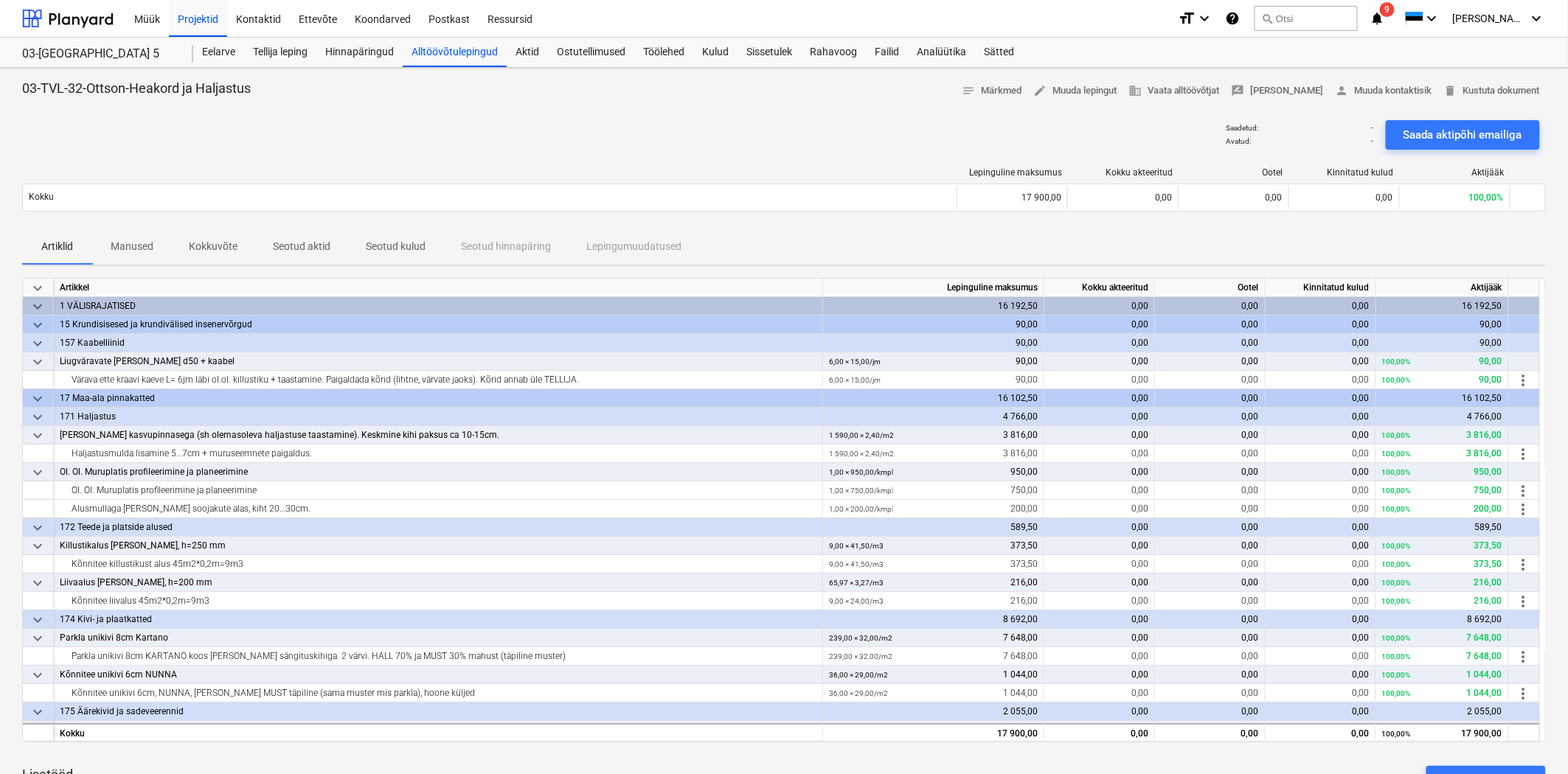
click at [310, 243] on p "Seotud aktid" at bounding box center [301, 246] width 57 height 15
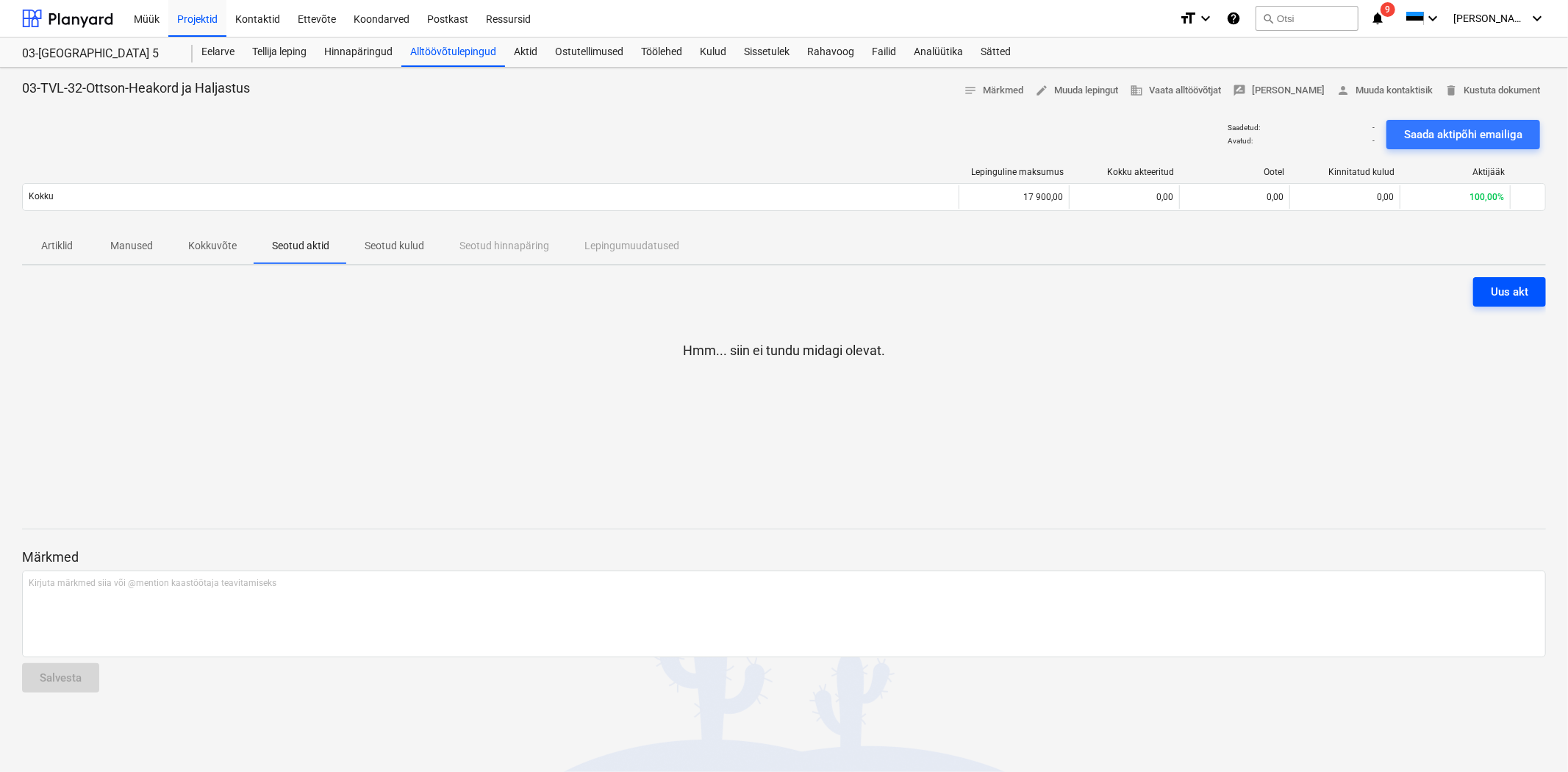
click at [1524, 290] on div "Uus akt" at bounding box center [1510, 291] width 37 height 19
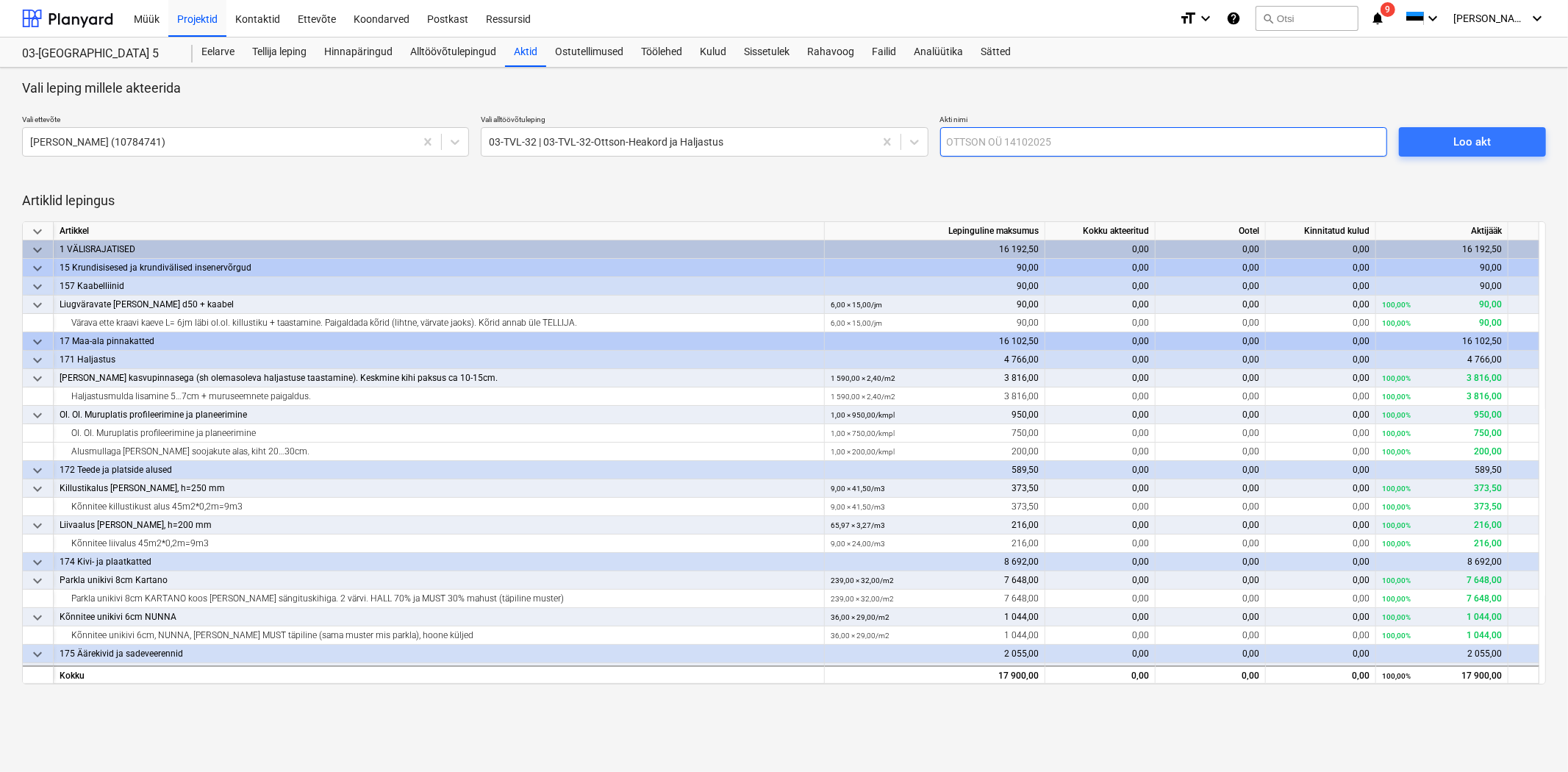
click at [1082, 137] on input "text" at bounding box center [1163, 141] width 447 height 29
click at [1423, 142] on span "Loo akt" at bounding box center [1472, 141] width 111 height 19
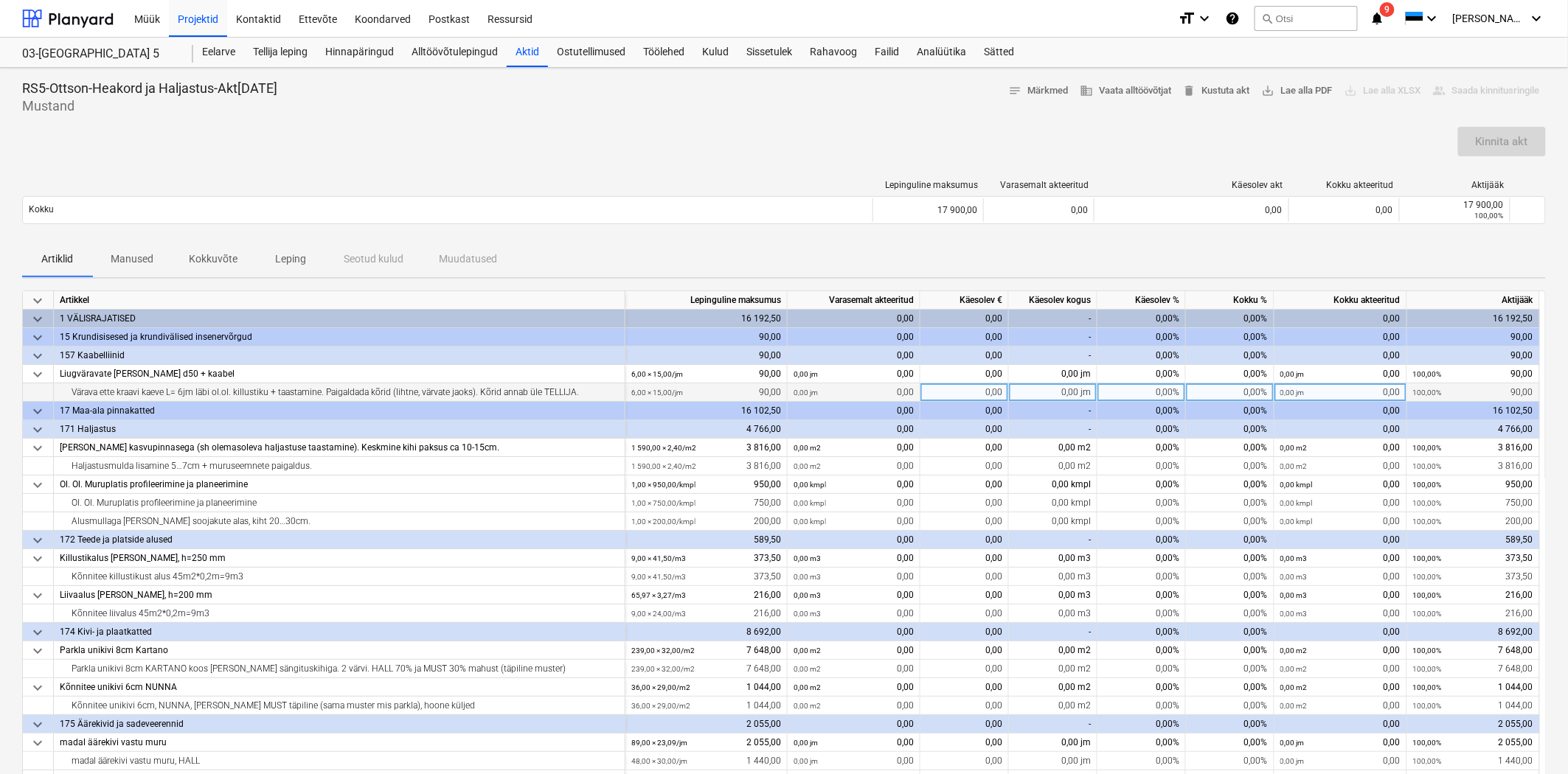
click at [1163, 388] on div "0,00%" at bounding box center [1141, 393] width 88 height 19
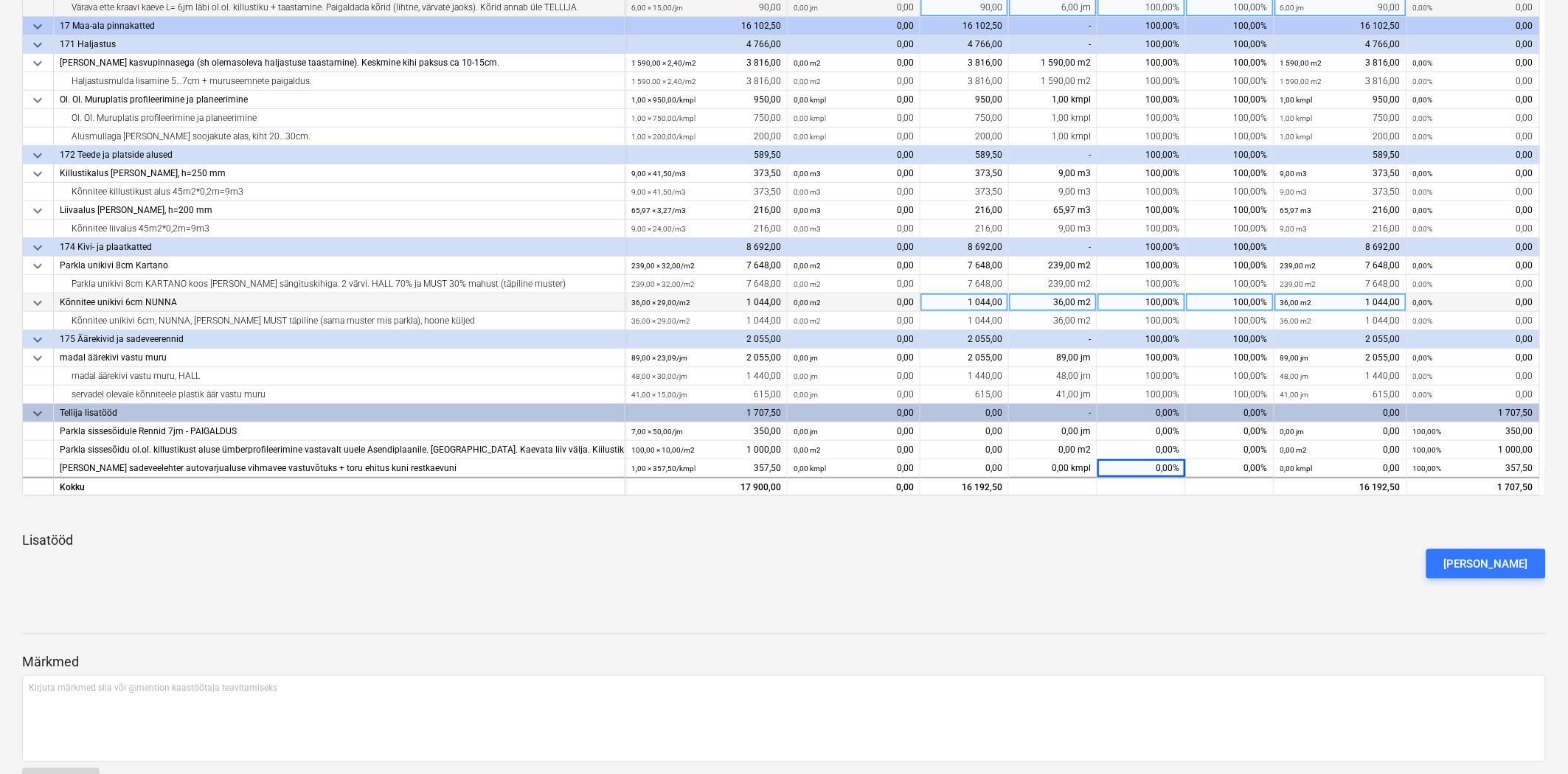
scroll to position [383, 0]
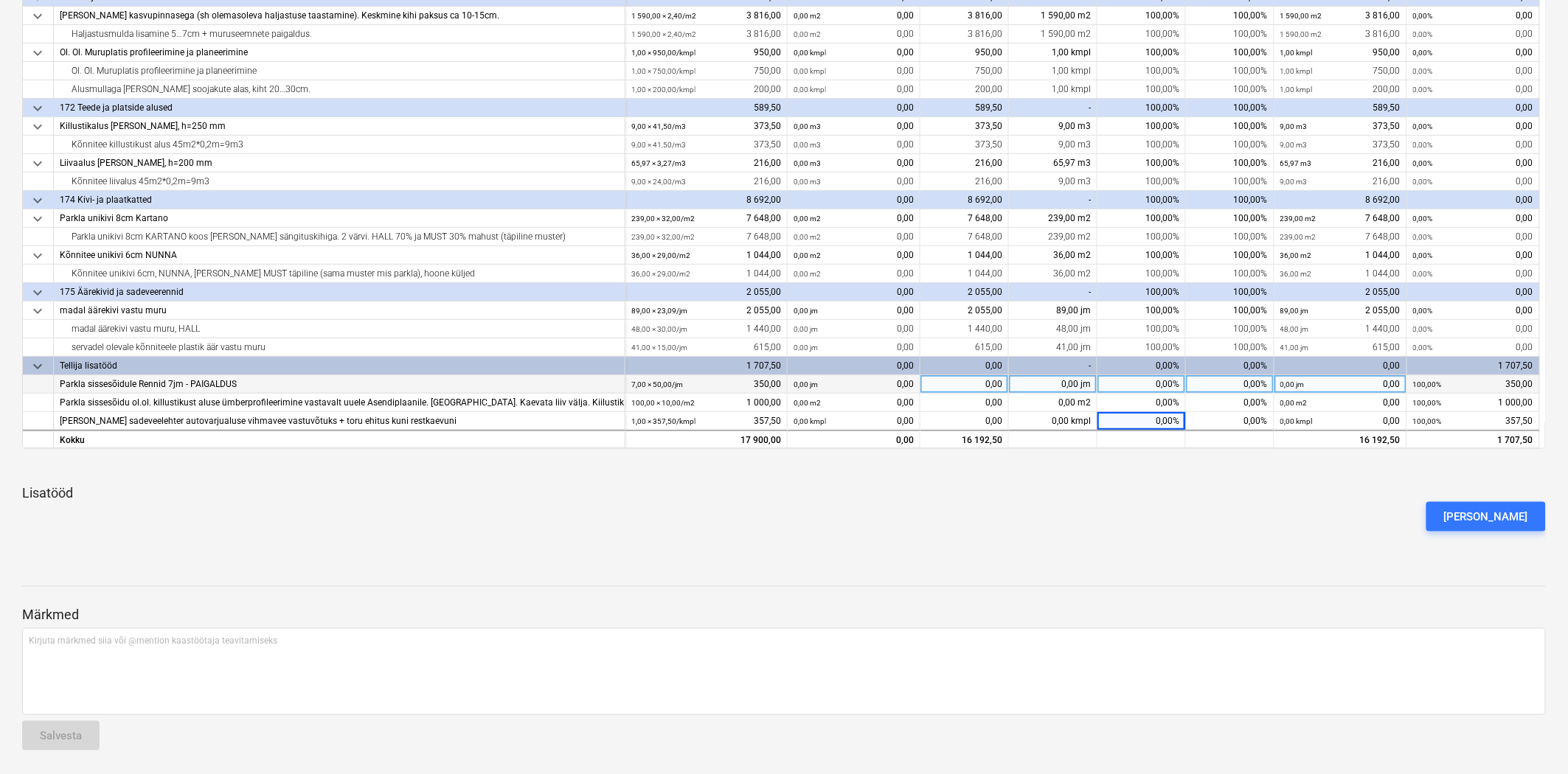
click at [1146, 377] on div "0,00%" at bounding box center [1141, 384] width 88 height 19
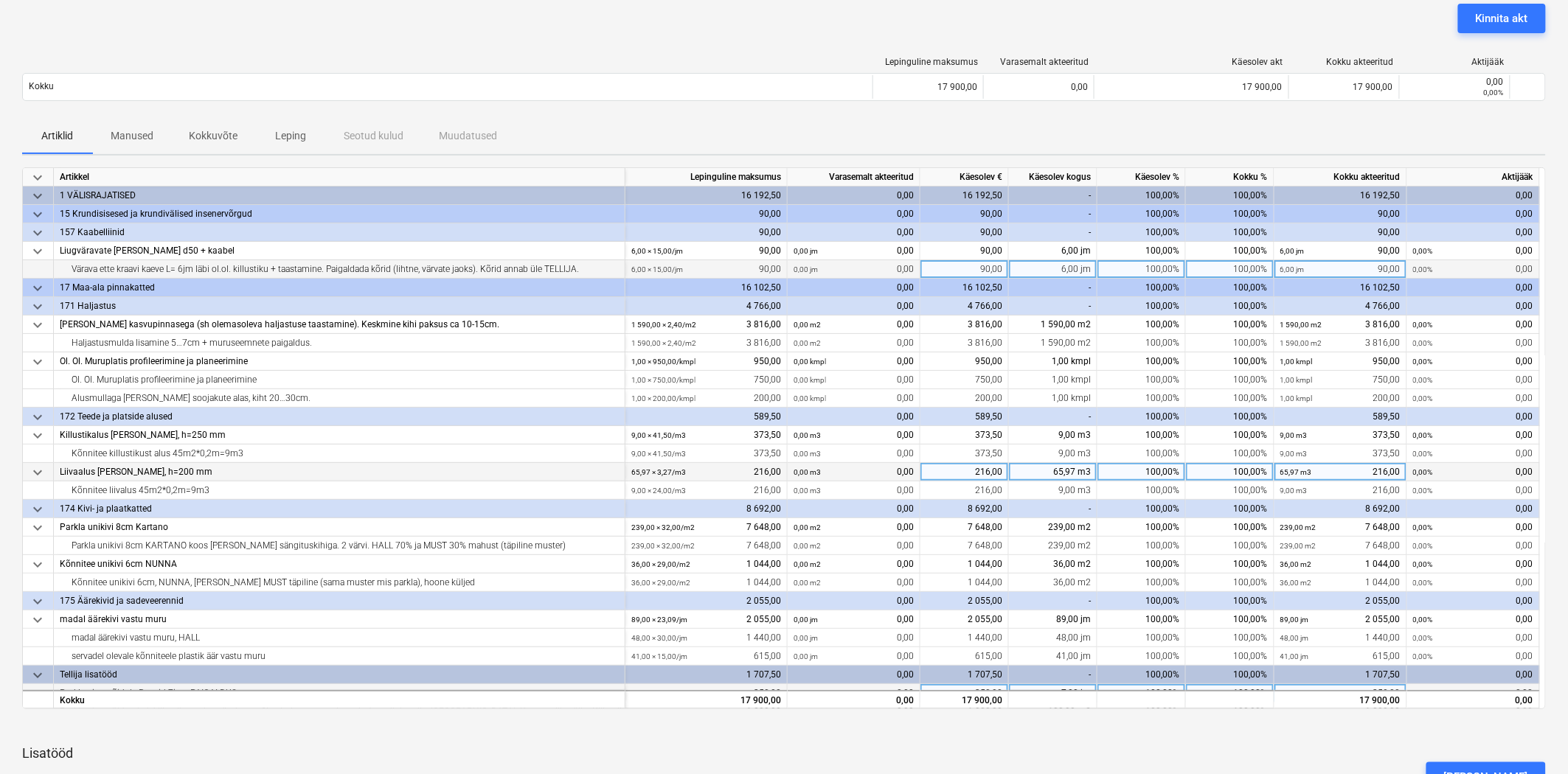
scroll to position [0, 0]
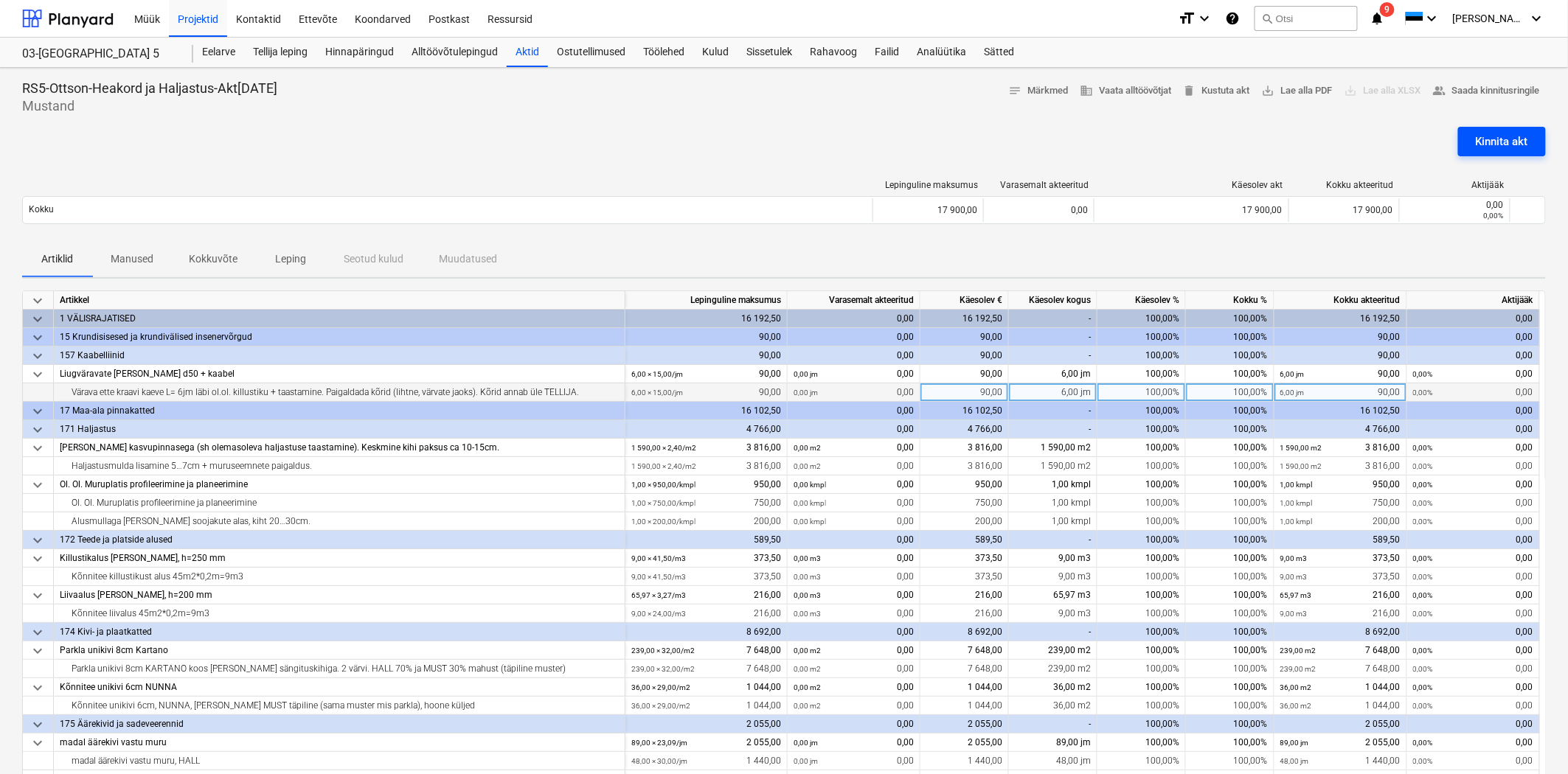
click at [1498, 133] on div "Kinnita akt" at bounding box center [1501, 141] width 53 height 19
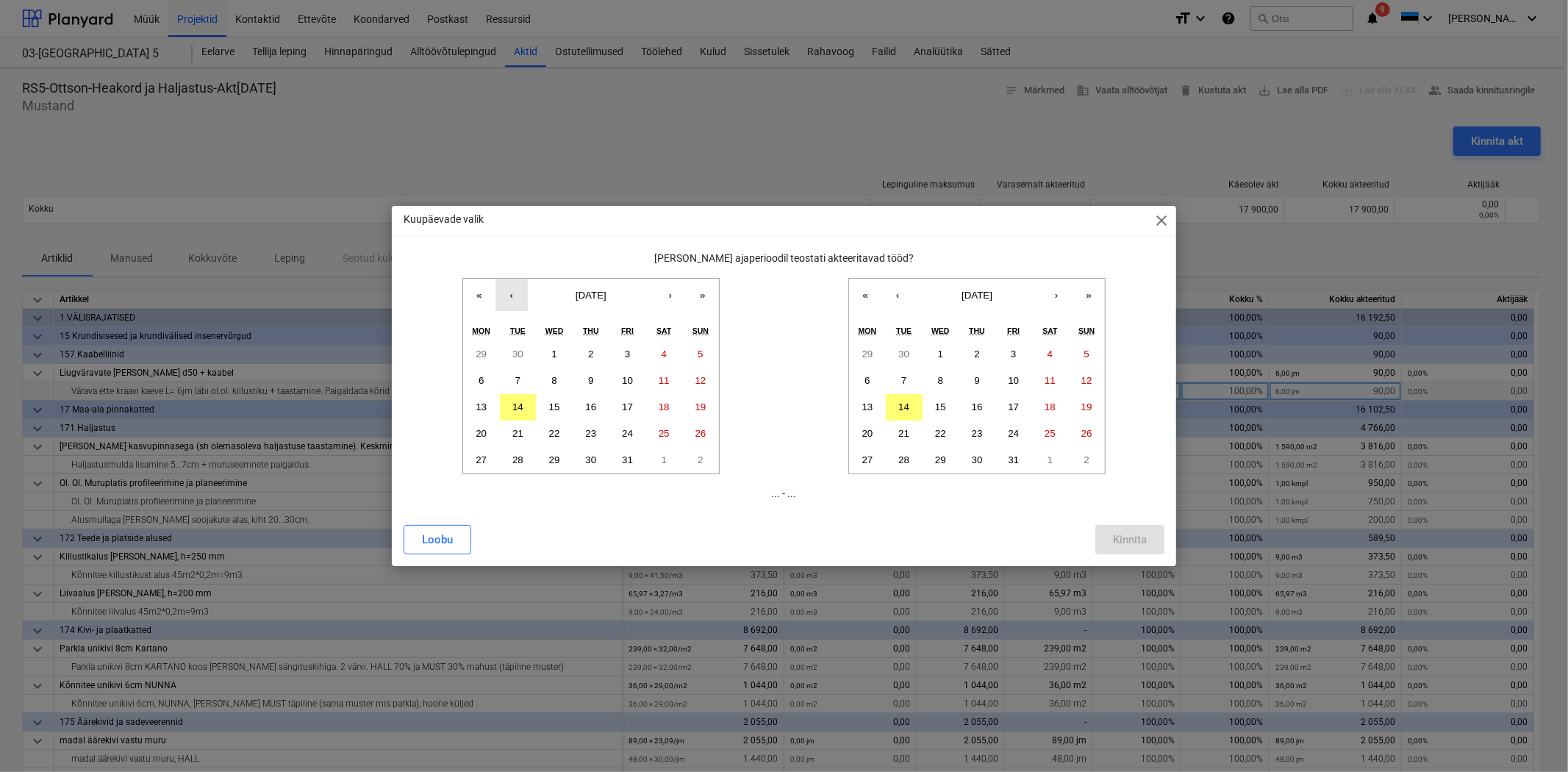
click at [504, 292] on button "‹" at bounding box center [511, 294] width 33 height 33
click at [482, 347] on button "1" at bounding box center [481, 354] width 37 height 26
click at [903, 296] on button "‹" at bounding box center [897, 294] width 33 height 33
click at [904, 449] on button "30" at bounding box center [904, 460] width 37 height 26
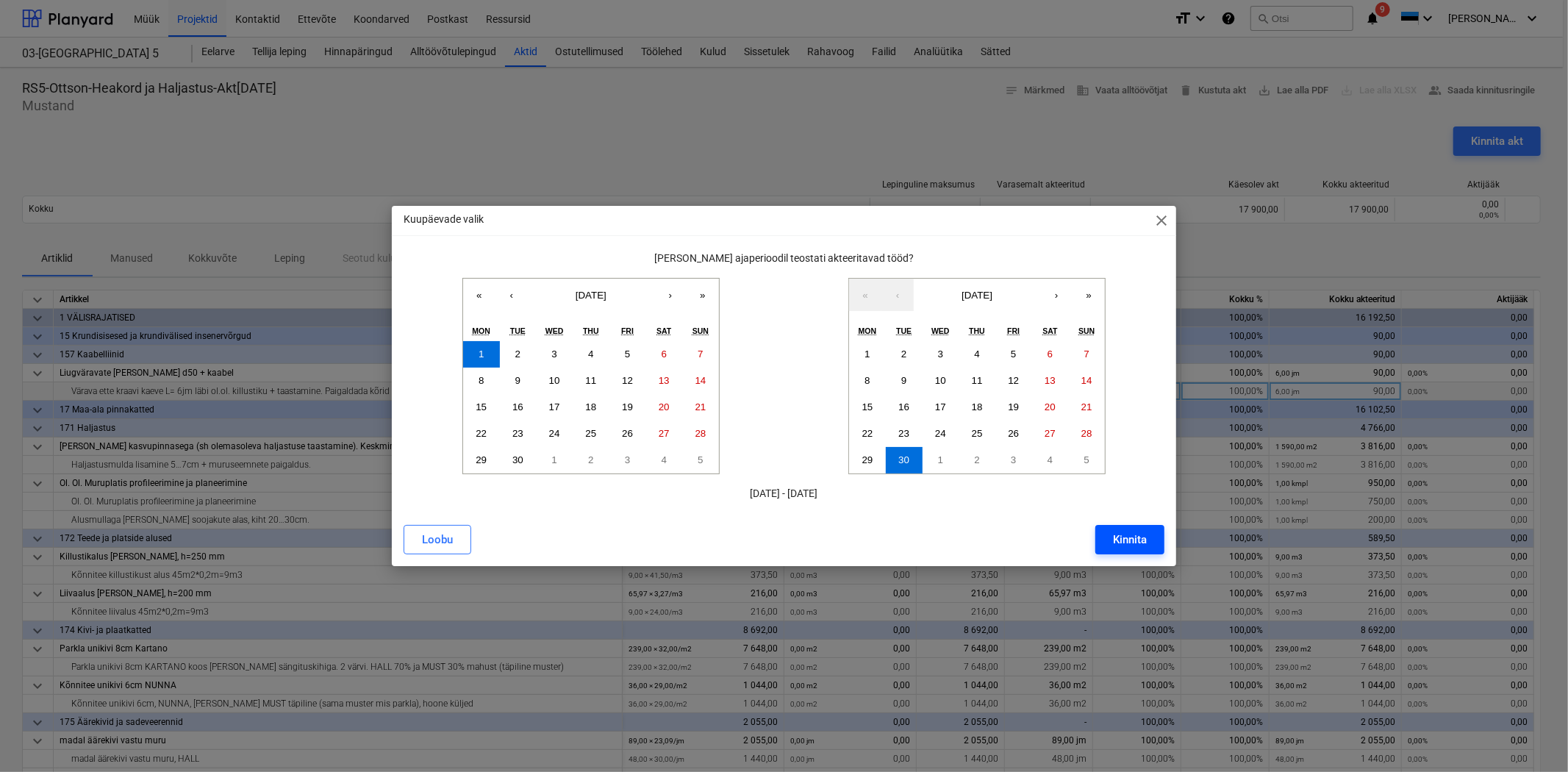
click at [1113, 537] on div "Kinnita" at bounding box center [1130, 540] width 34 height 19
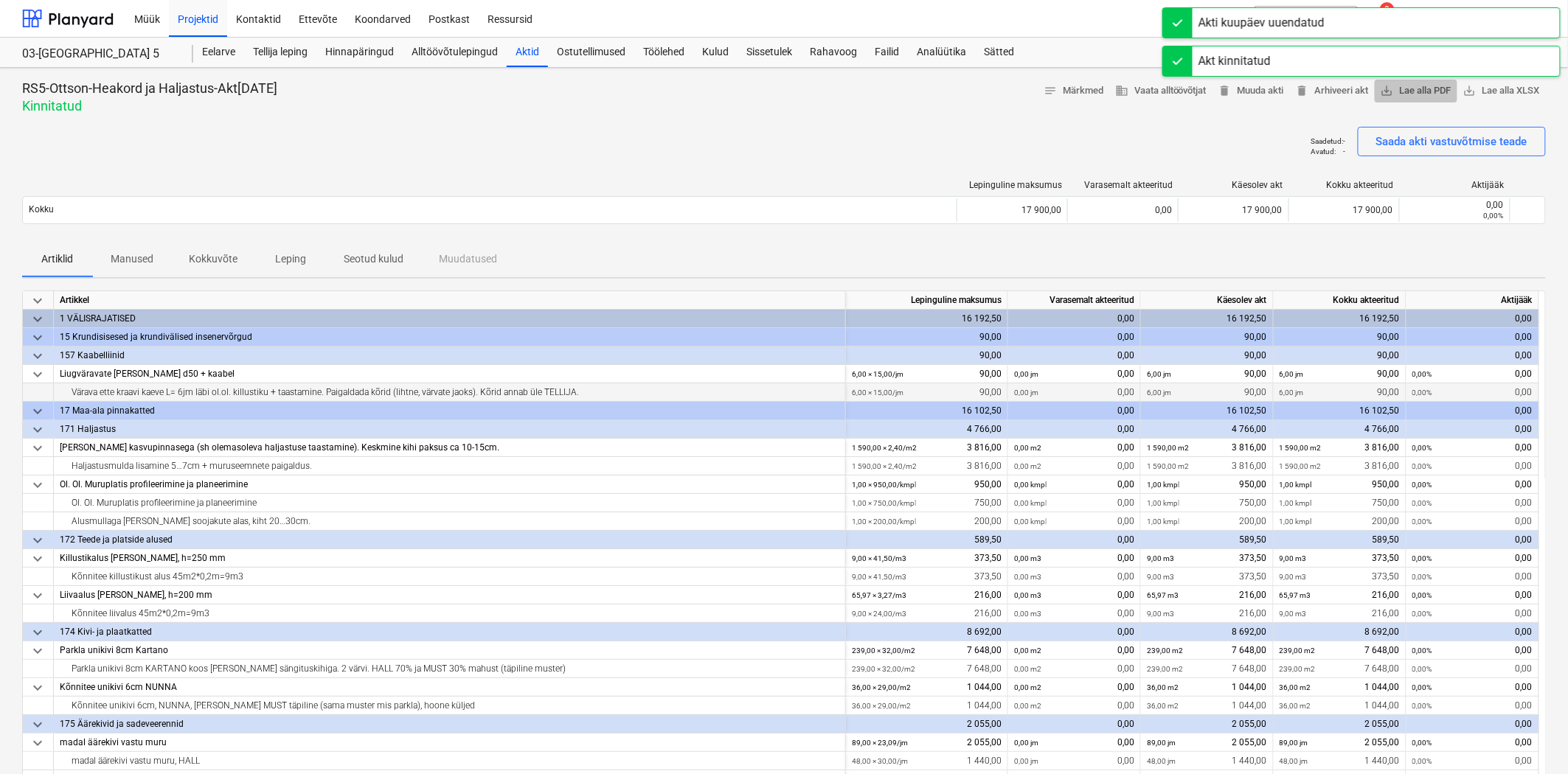
click at [1428, 91] on span "save_alt Lae alla PDF" at bounding box center [1415, 91] width 70 height 17
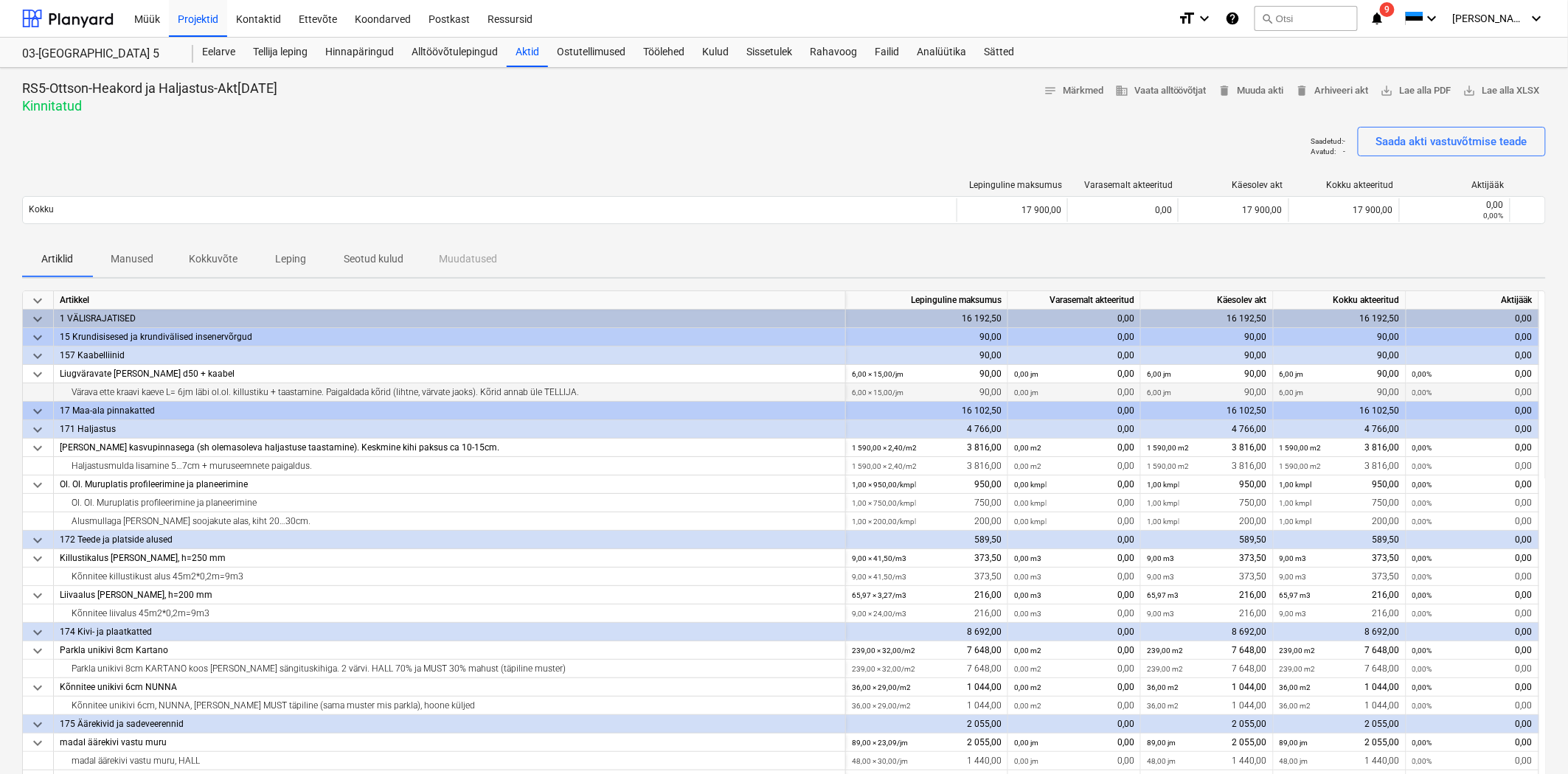
click at [389, 255] on p "Seotud kulud" at bounding box center [374, 259] width 60 height 15
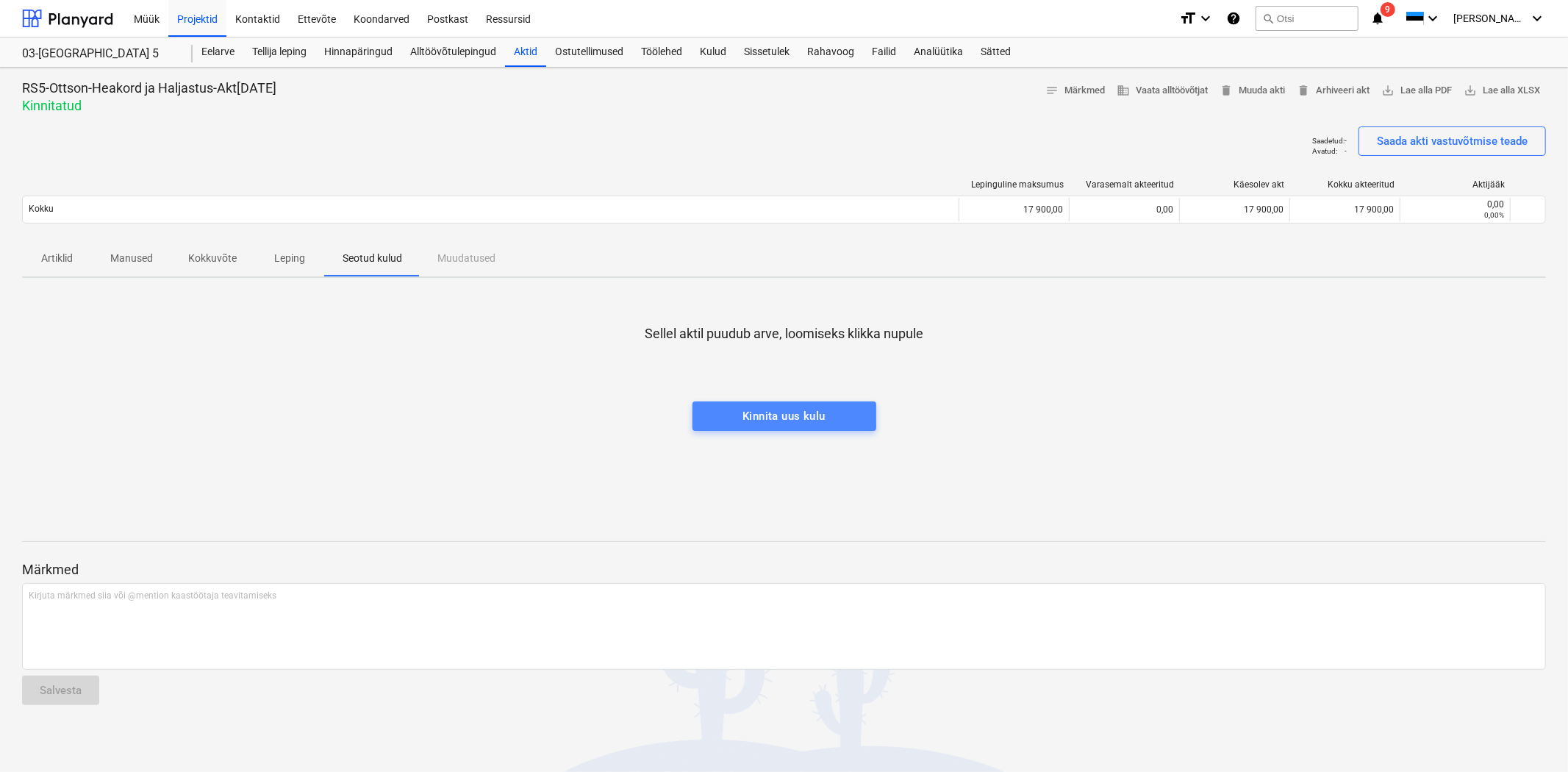
click at [773, 421] on div "Kinnita uus kulu" at bounding box center [784, 416] width 83 height 19
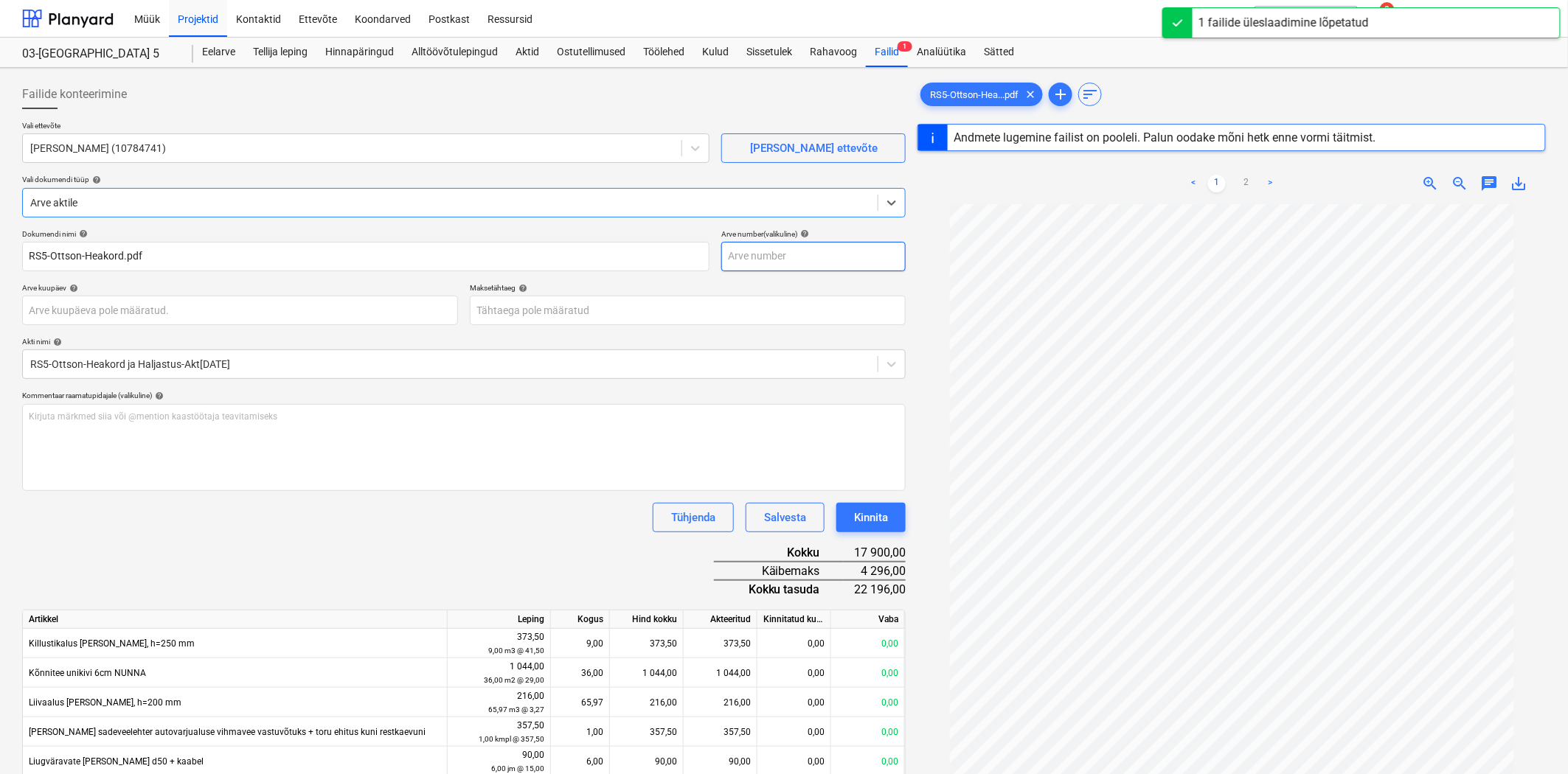
click at [804, 263] on input "text" at bounding box center [814, 255] width 184 height 29
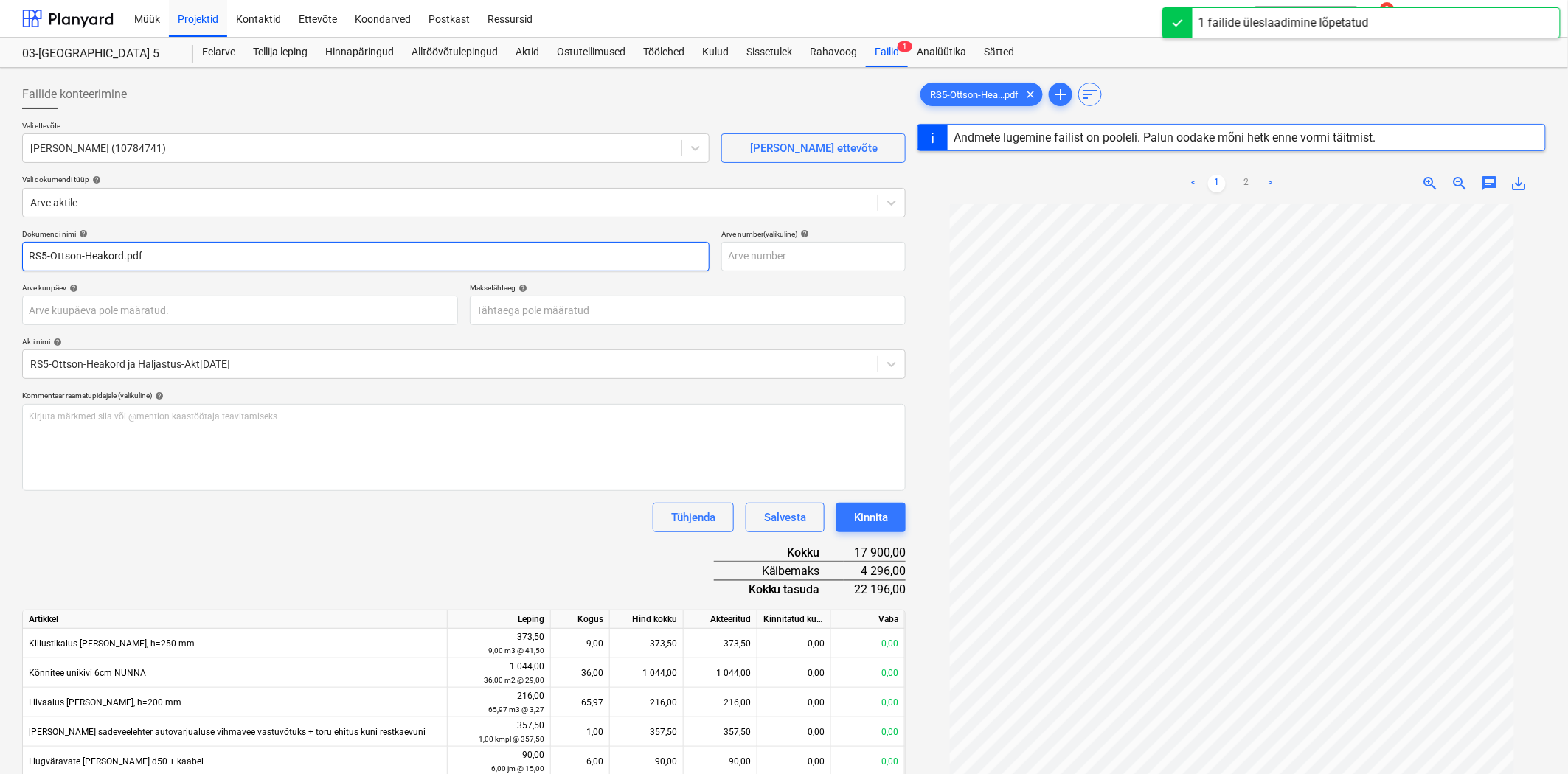
drag, startPoint x: 156, startPoint y: 263, endPoint x: 0, endPoint y: 254, distance: 156.3
click at [0, 254] on div "Failide konteerimine Vali ettevõte OTTSON OÜ (10784741) [PERSON_NAME] uus ettev…" at bounding box center [784, 540] width 1568 height 945
click at [157, 264] on input "RS5-Ottson-Heakord.pdf" at bounding box center [365, 255] width 687 height 29
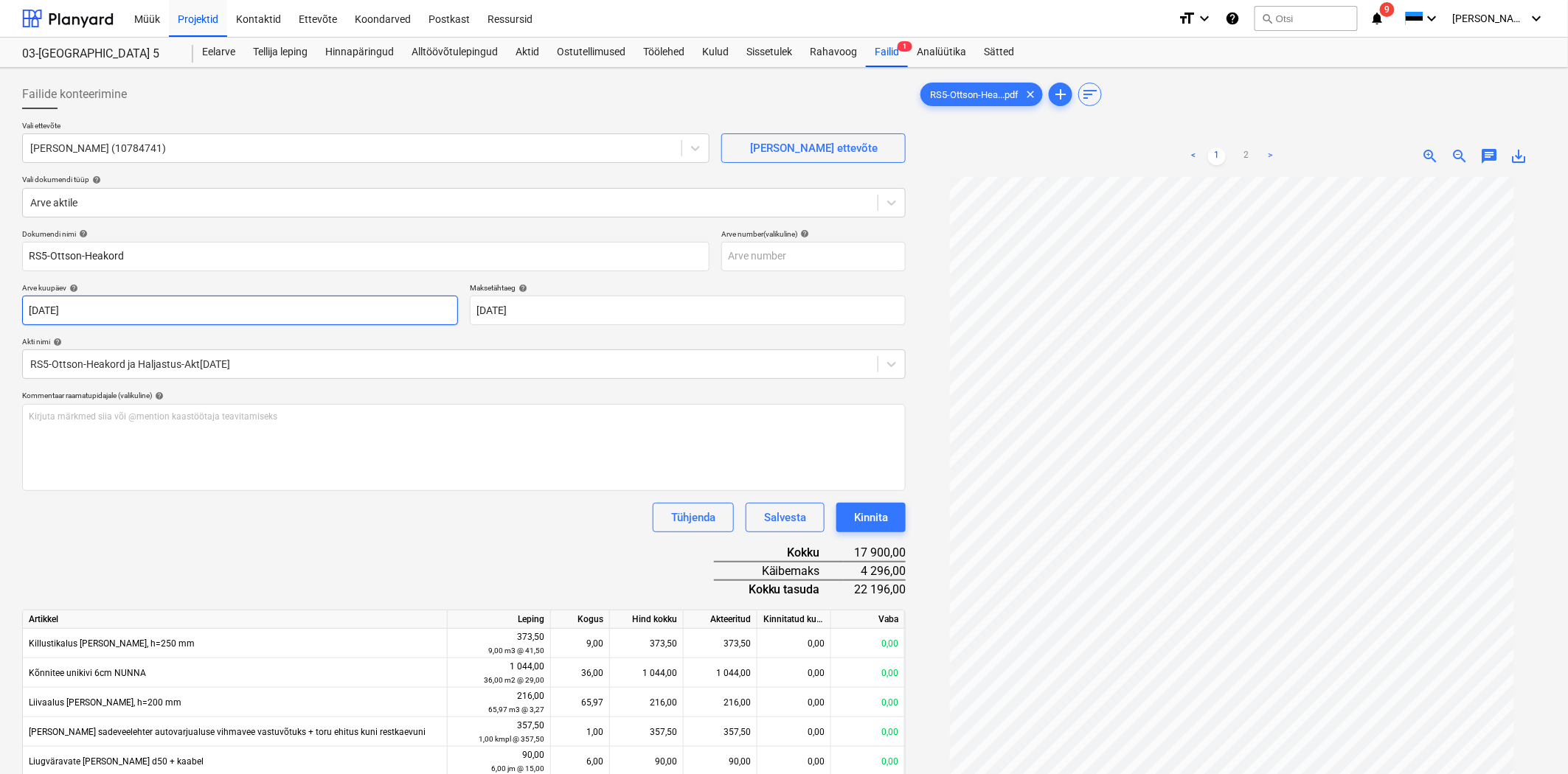
click at [248, 311] on body "Müük Projektid Kontaktid Ettevõte Koondarved Postkast Ressursid format_size key…" at bounding box center [784, 387] width 1568 height 774
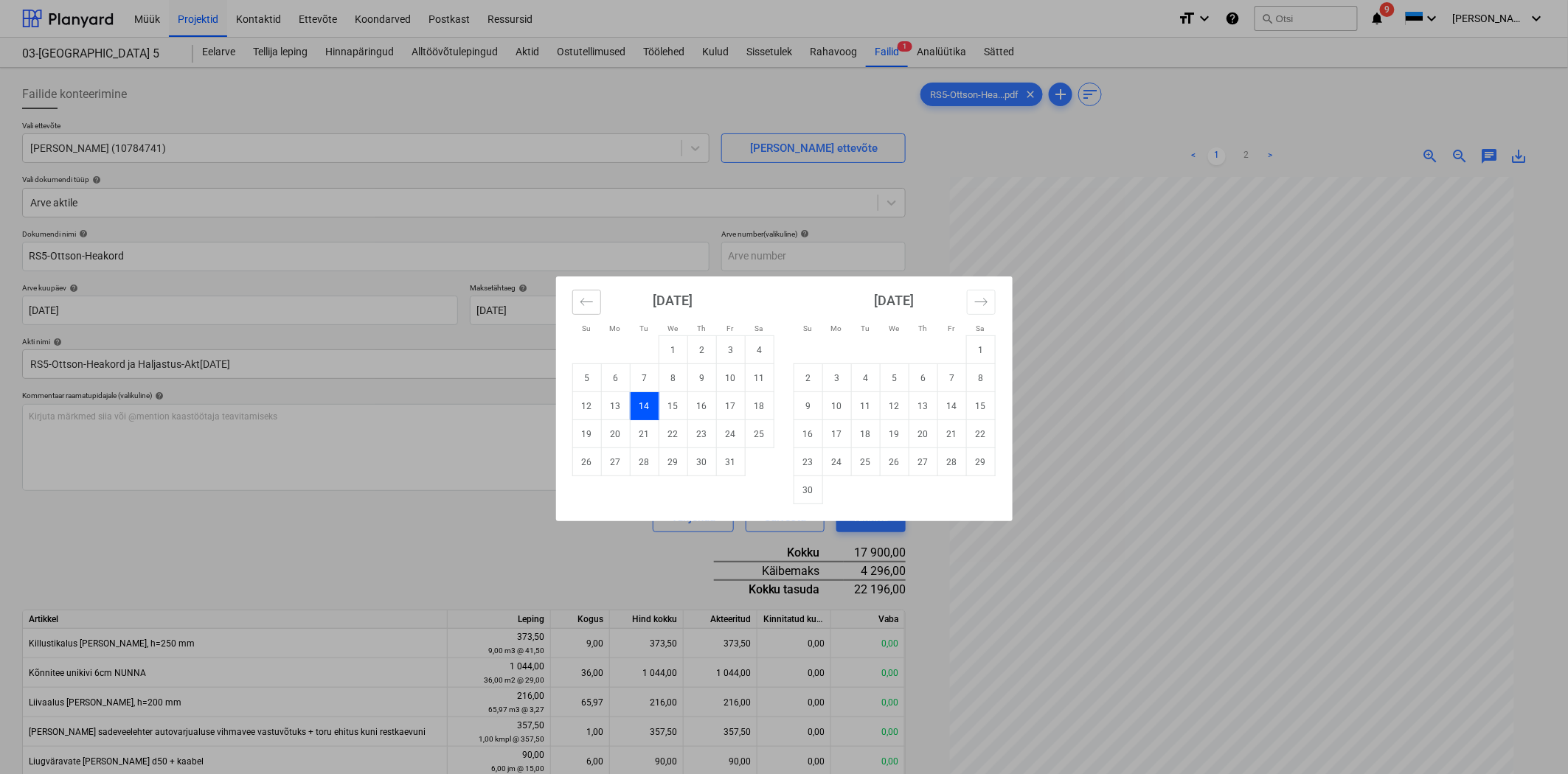
click at [591, 303] on icon "Move backward to switch to the previous month." at bounding box center [586, 302] width 14 height 14
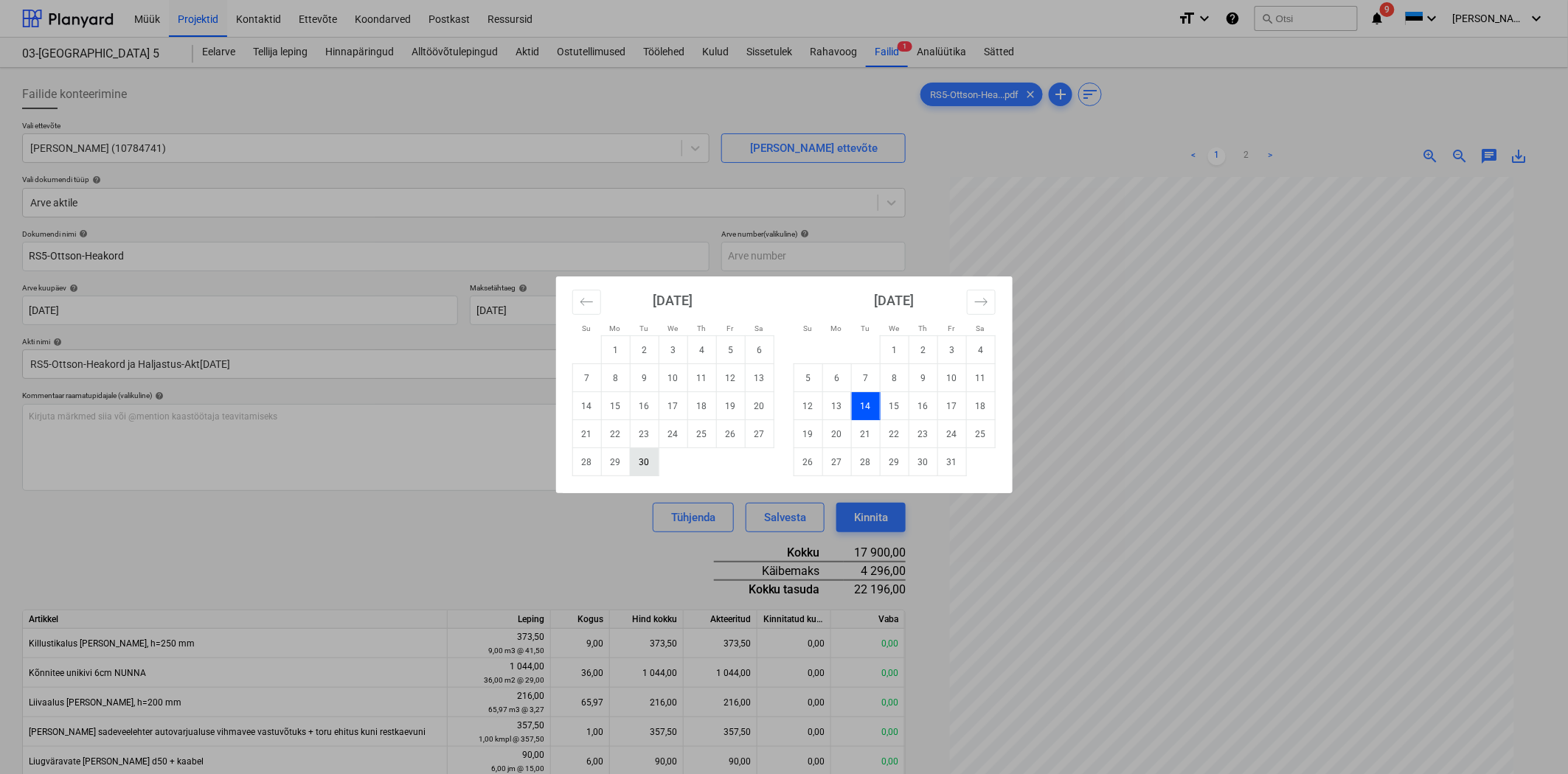
click at [637, 455] on td "30" at bounding box center [644, 462] width 29 height 28
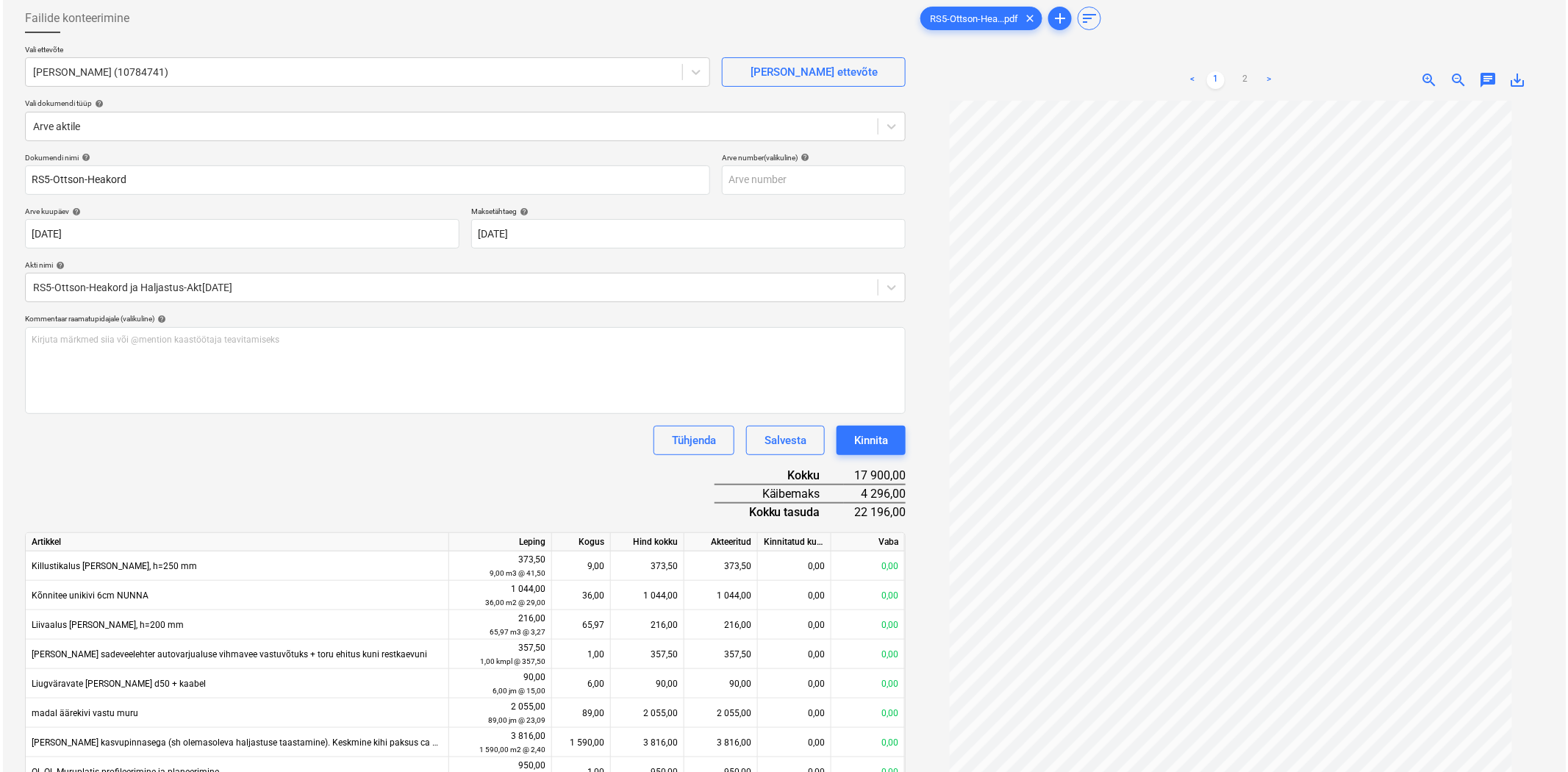
scroll to position [108, 0]
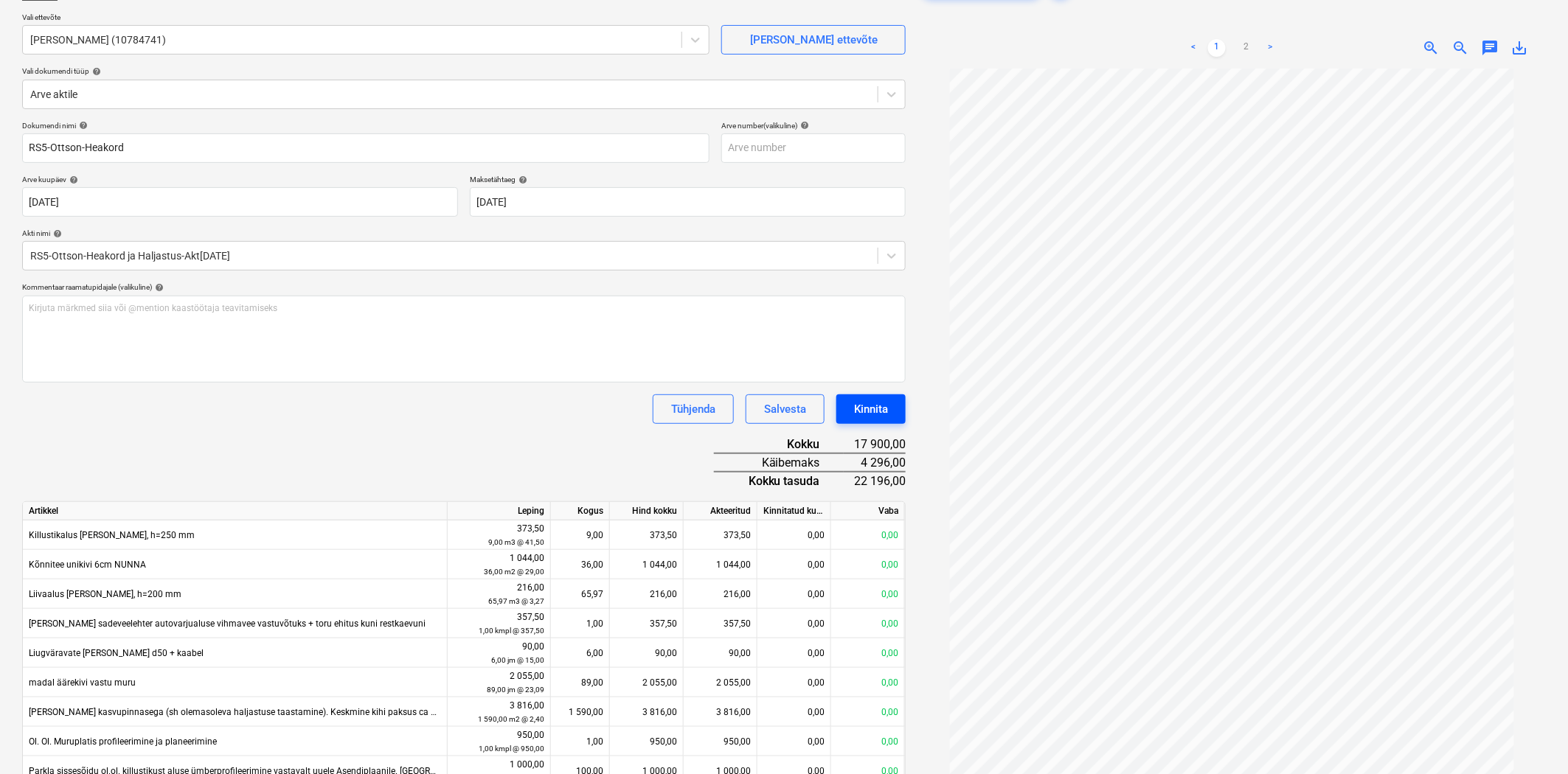
click at [876, 410] on div "Kinnita" at bounding box center [871, 409] width 34 height 19
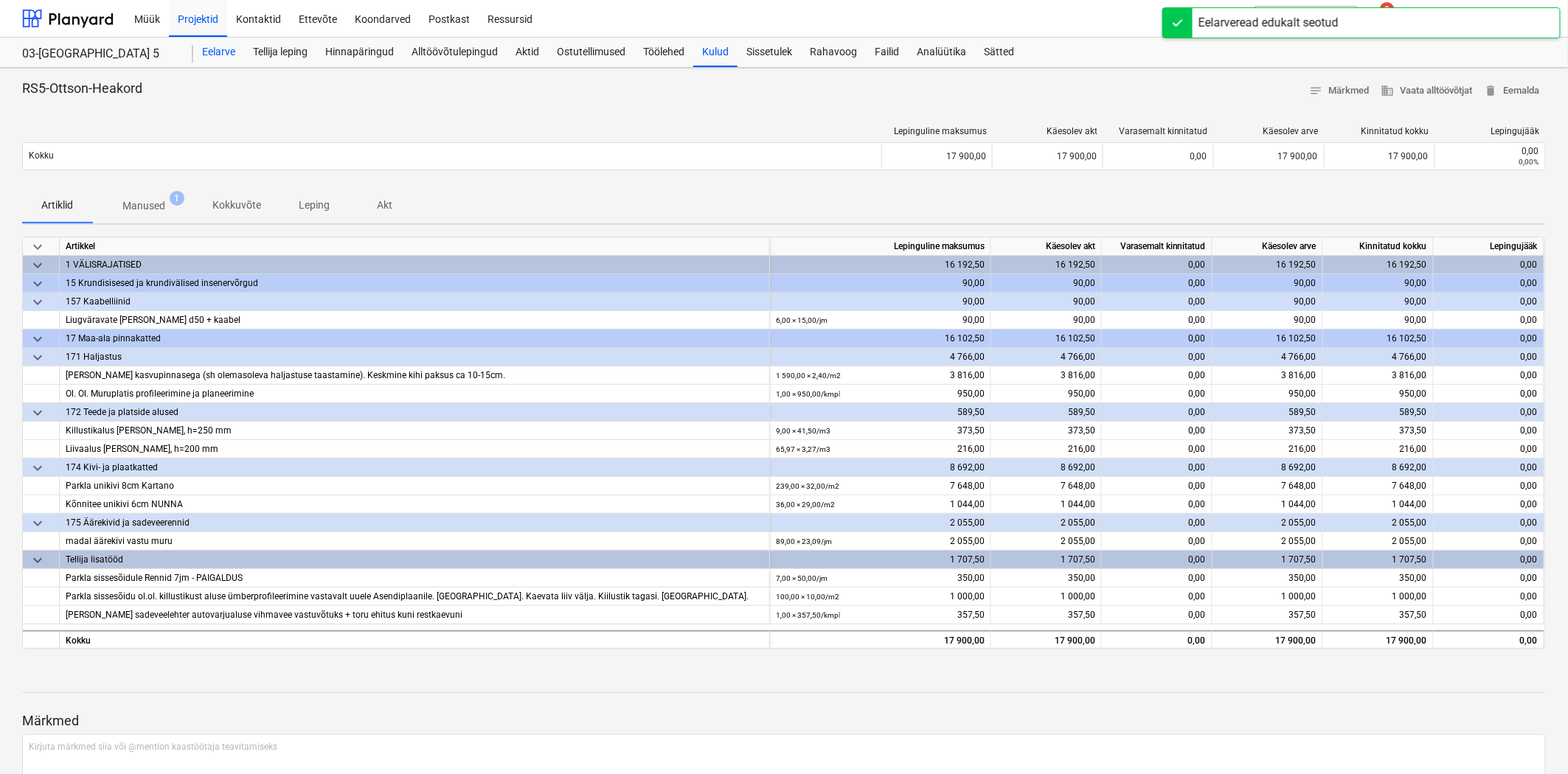
click at [215, 43] on div "Eelarve" at bounding box center [219, 52] width 51 height 29
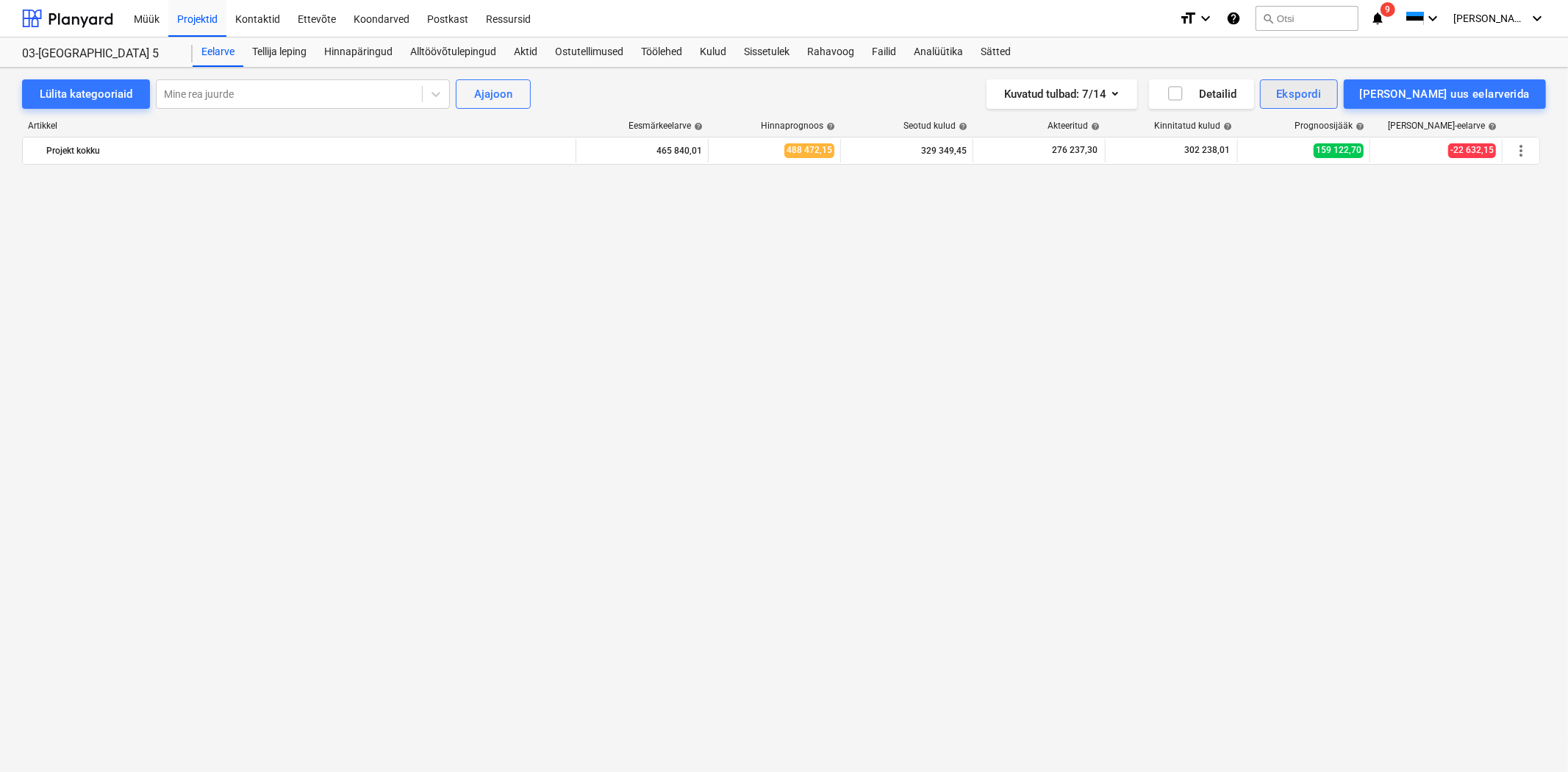
scroll to position [10603, 0]
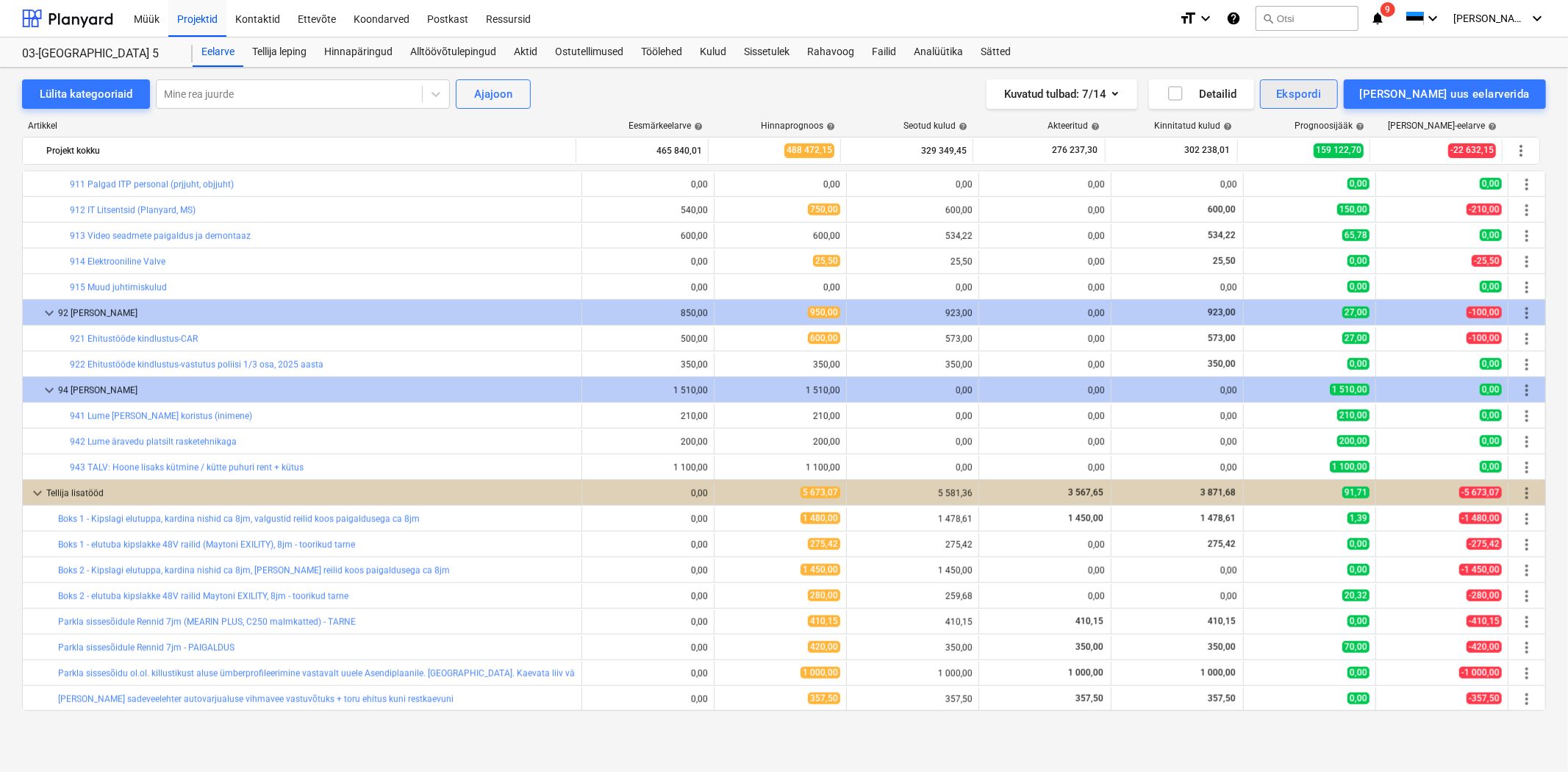
click at [1321, 96] on div "Ekspordi" at bounding box center [1298, 94] width 45 height 19
click at [1306, 209] on div "Kuluridade XLSX" at bounding box center [1250, 207] width 176 height 25
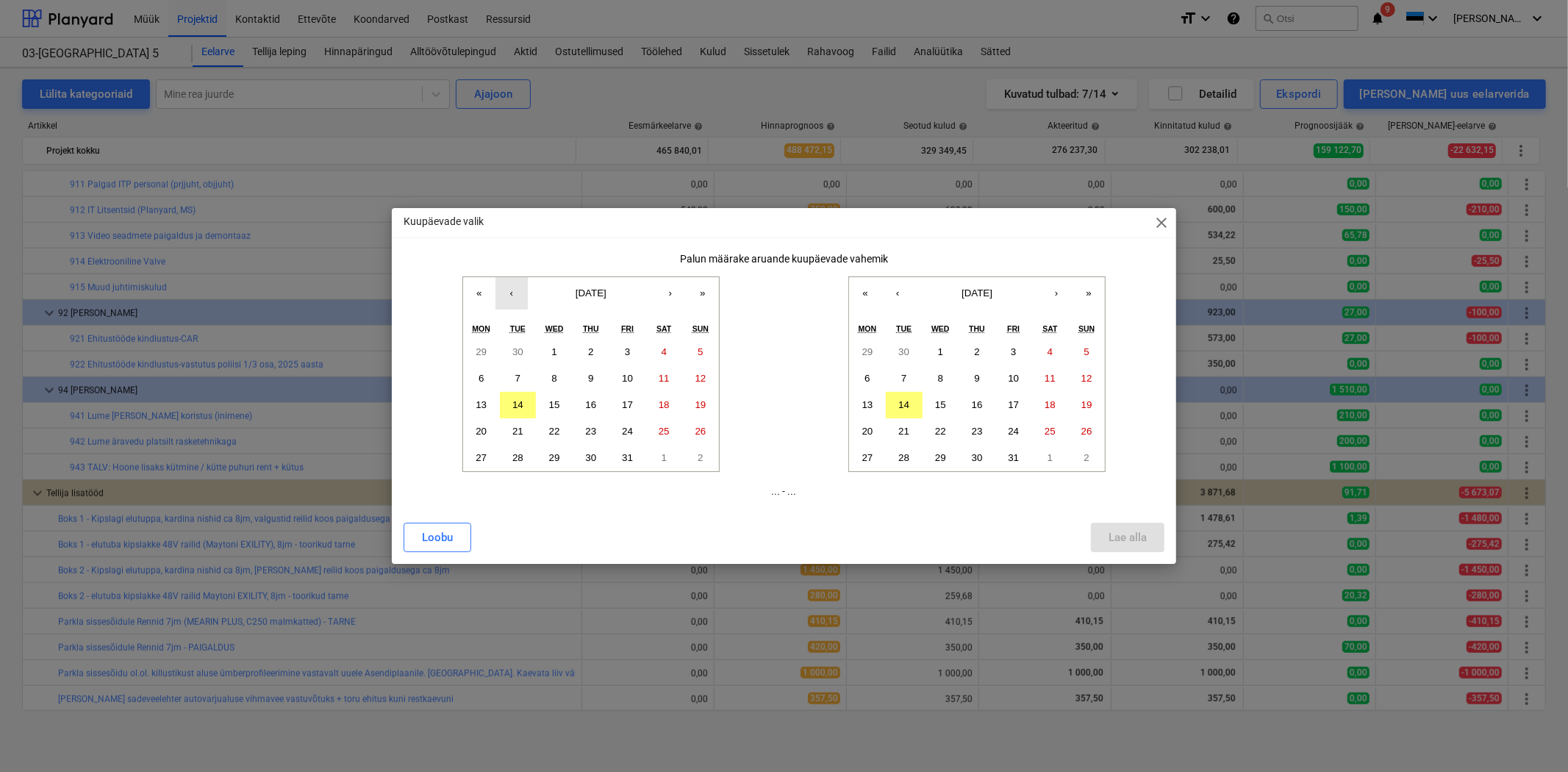
click at [511, 294] on button "‹" at bounding box center [511, 293] width 33 height 33
click at [488, 344] on button "1" at bounding box center [481, 352] width 37 height 26
click at [900, 295] on button "‹" at bounding box center [897, 293] width 33 height 33
drag, startPoint x: 907, startPoint y: 457, endPoint x: 961, endPoint y: 456, distance: 54.0
click at [908, 457] on abbr "30" at bounding box center [904, 458] width 11 height 11
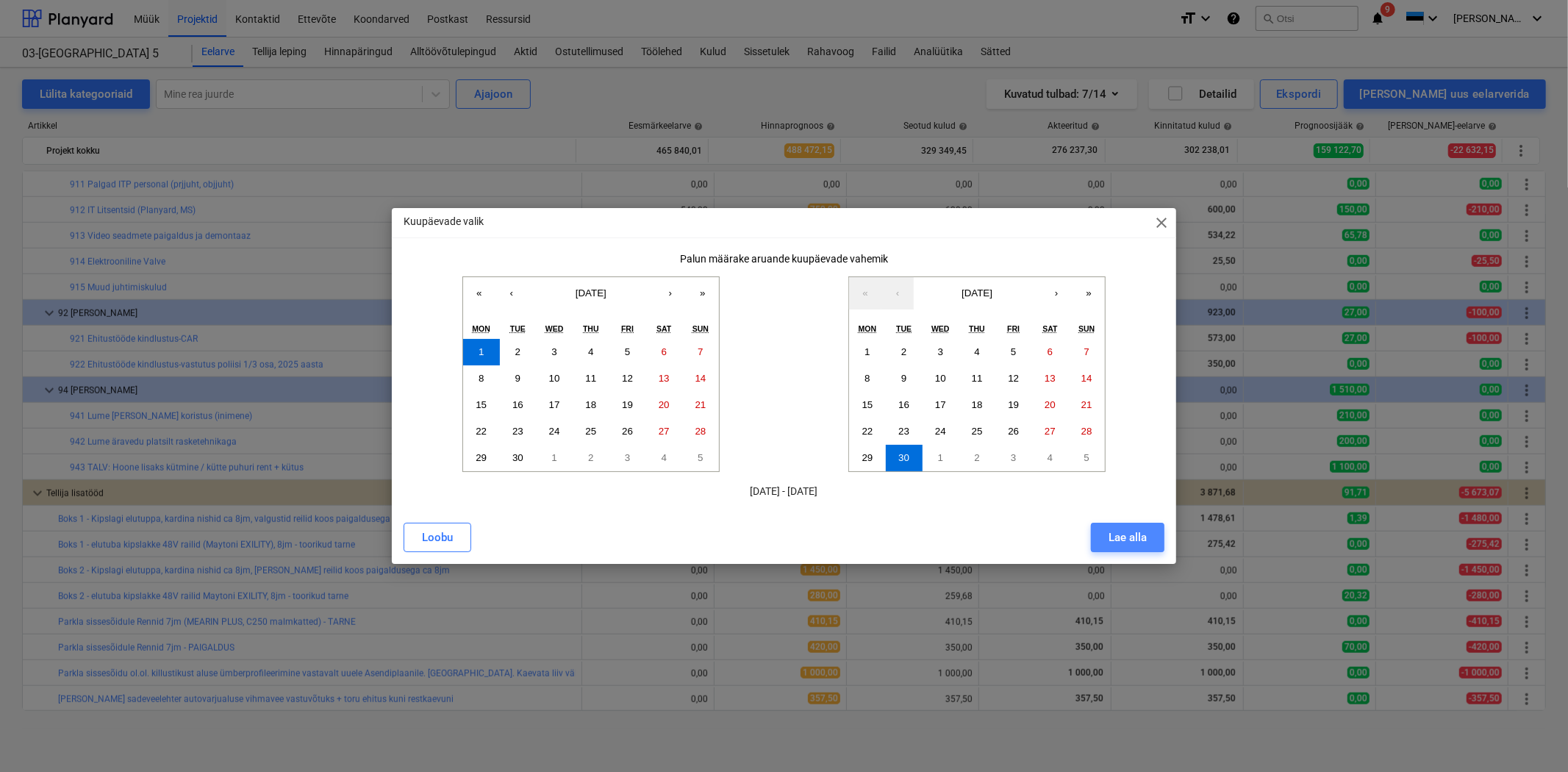
click at [1138, 539] on div "Lae alla" at bounding box center [1128, 538] width 38 height 19
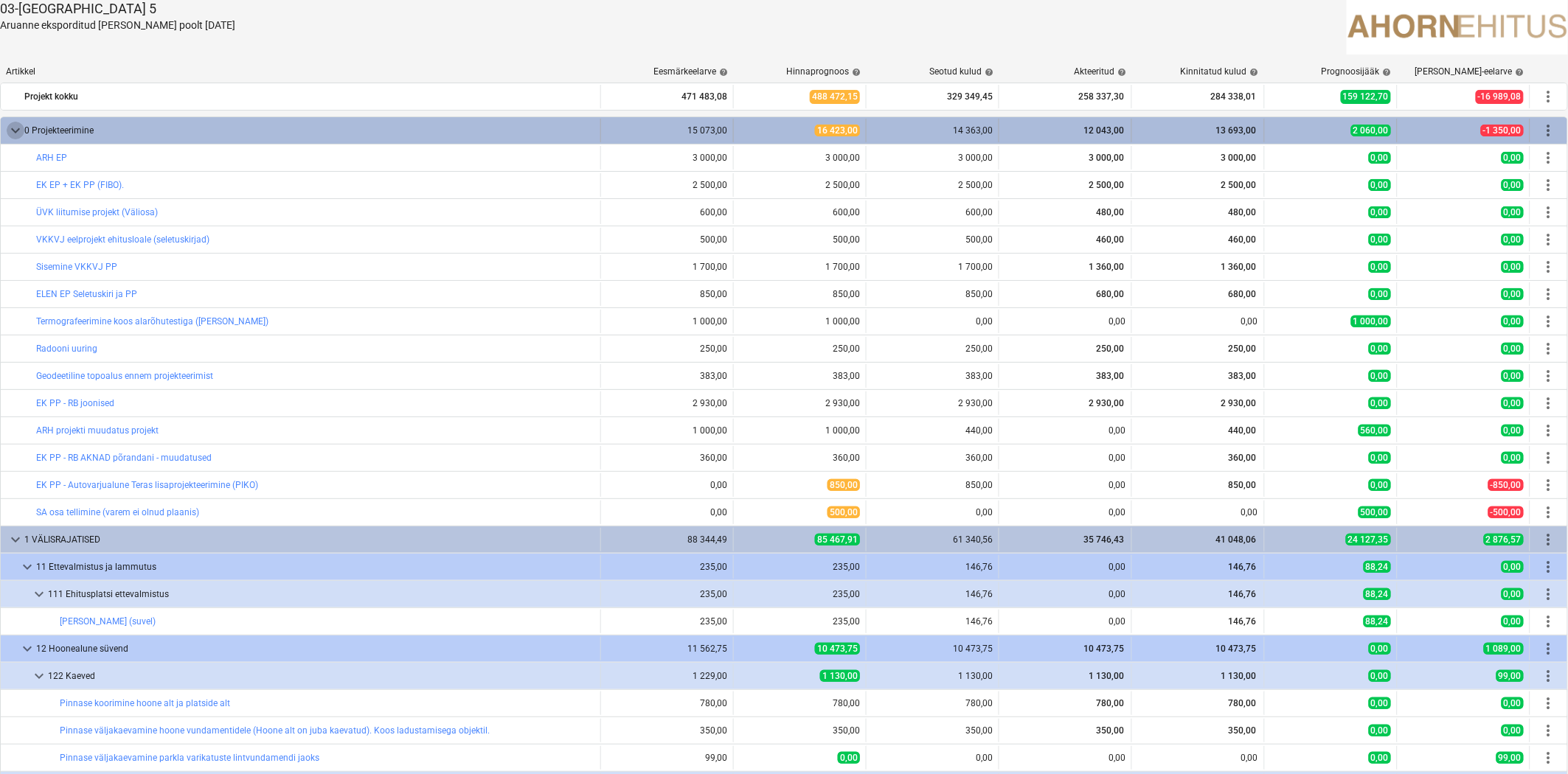
click at [8, 127] on span "keyboard_arrow_down" at bounding box center [15, 130] width 18 height 18
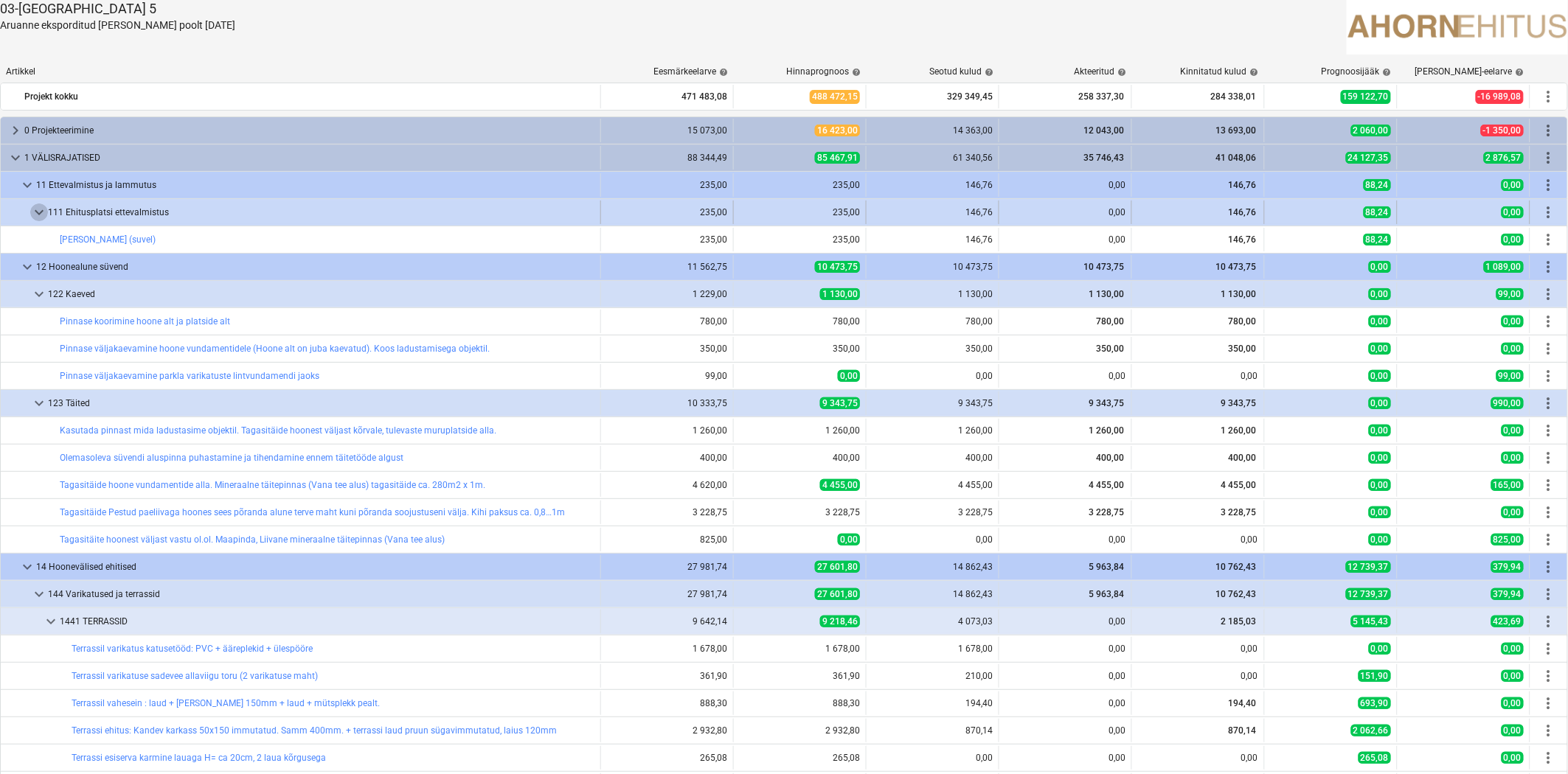
click at [32, 205] on span "keyboard_arrow_down" at bounding box center [39, 212] width 18 height 18
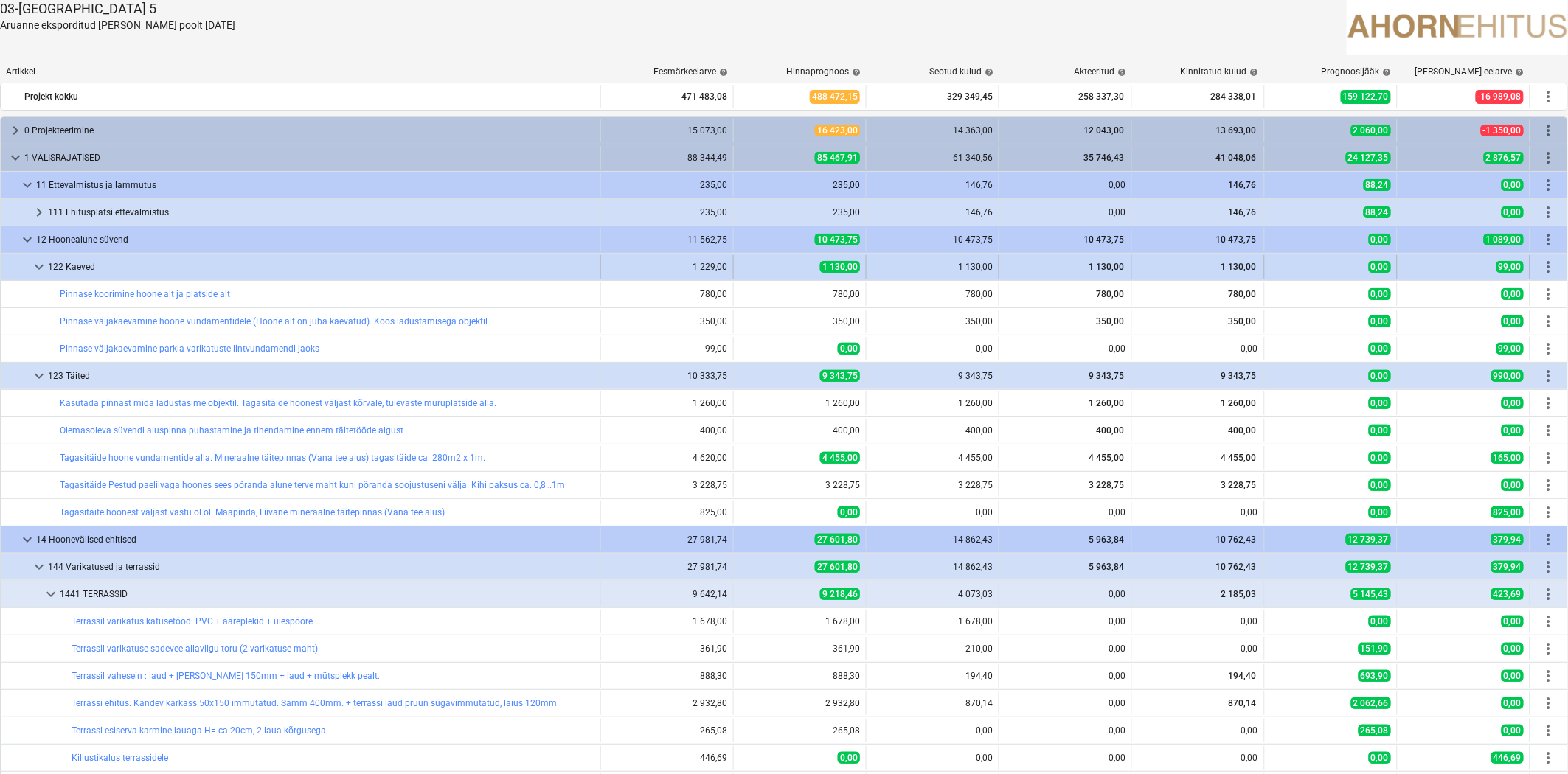
click at [27, 262] on div at bounding box center [18, 267] width 23 height 23
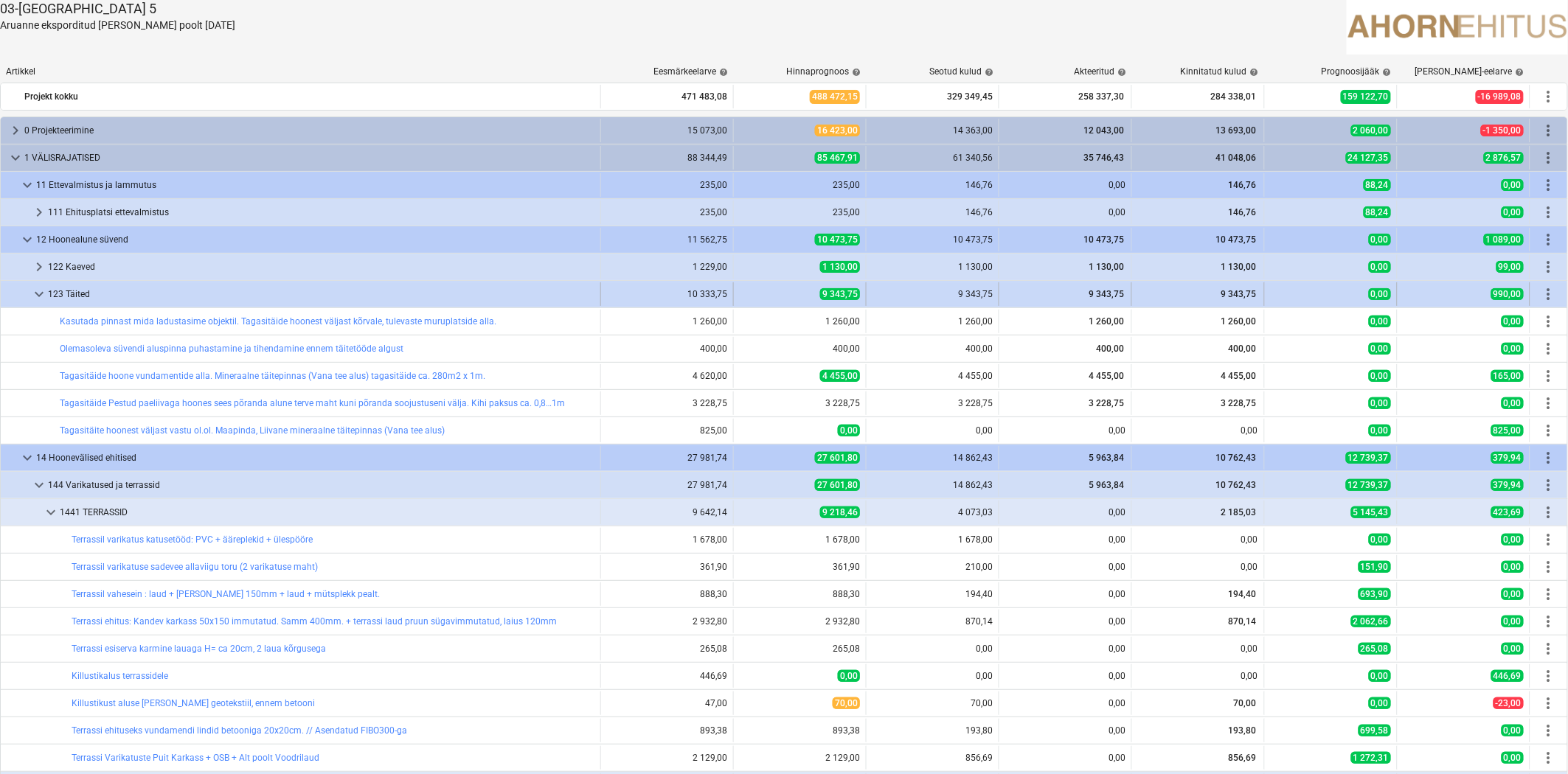
click at [37, 293] on span "keyboard_arrow_down" at bounding box center [39, 294] width 18 height 18
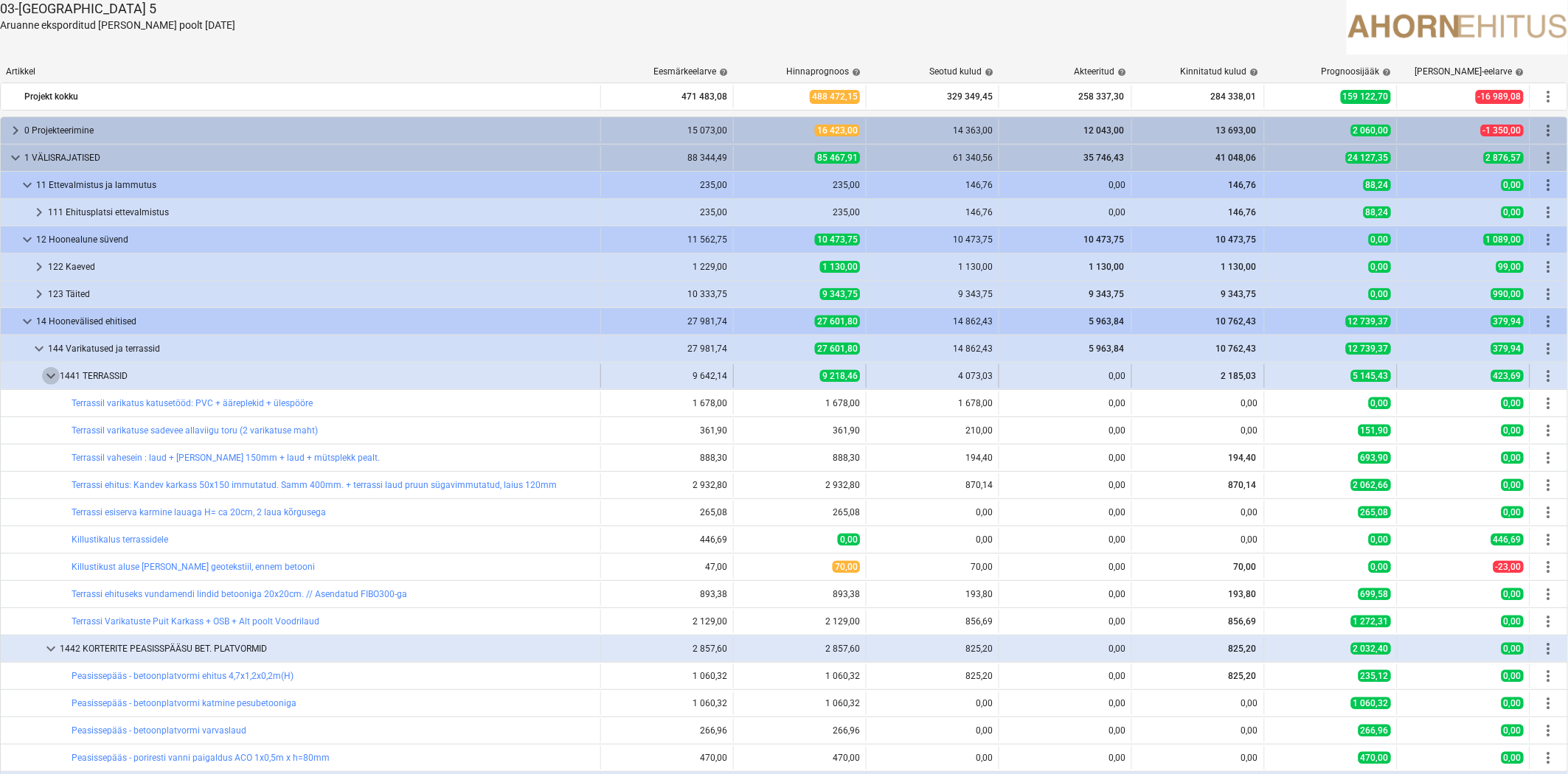
click at [50, 376] on span "keyboard_arrow_down" at bounding box center [51, 376] width 18 height 18
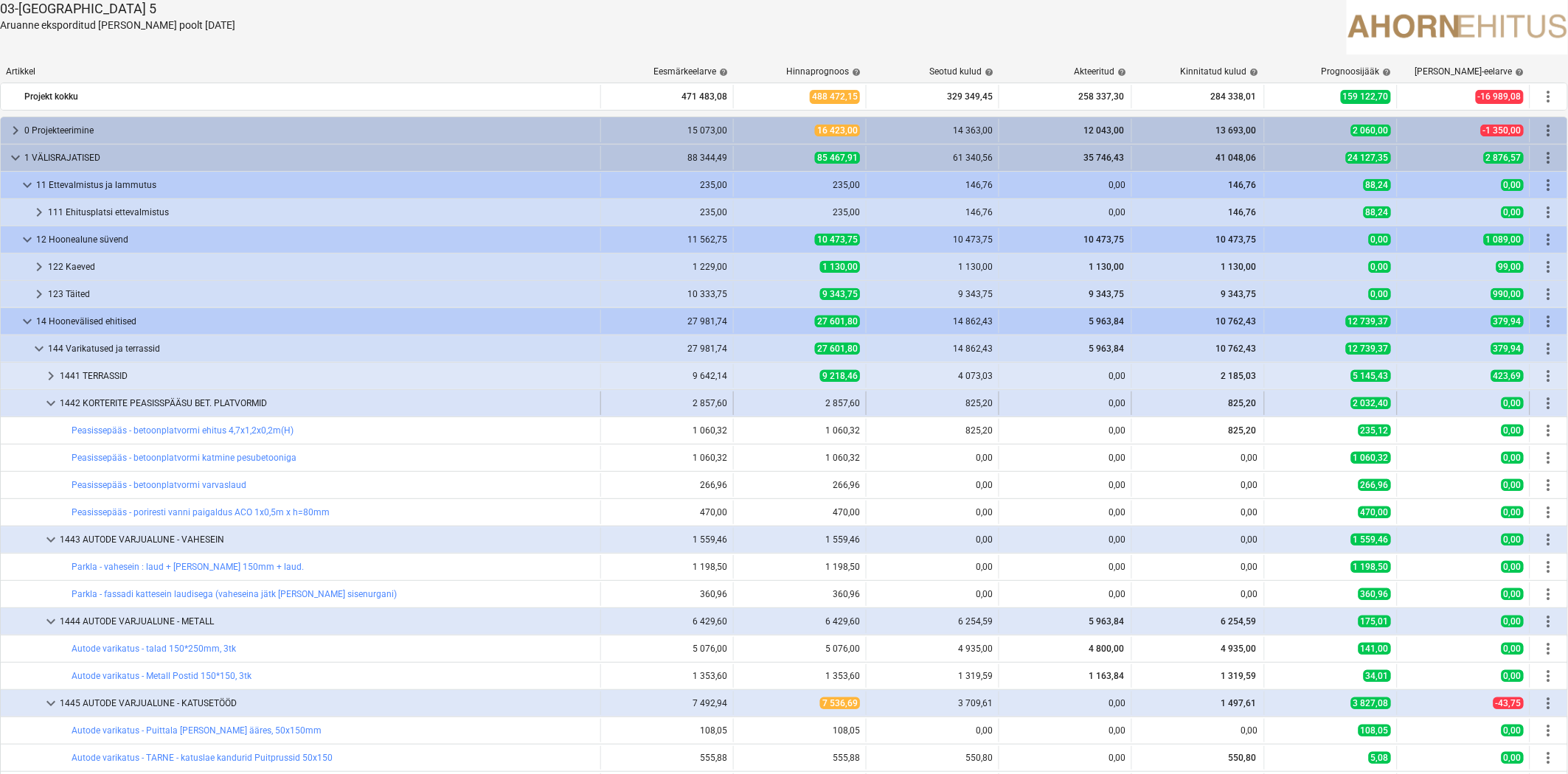
click at [54, 402] on span "keyboard_arrow_down" at bounding box center [51, 403] width 18 height 18
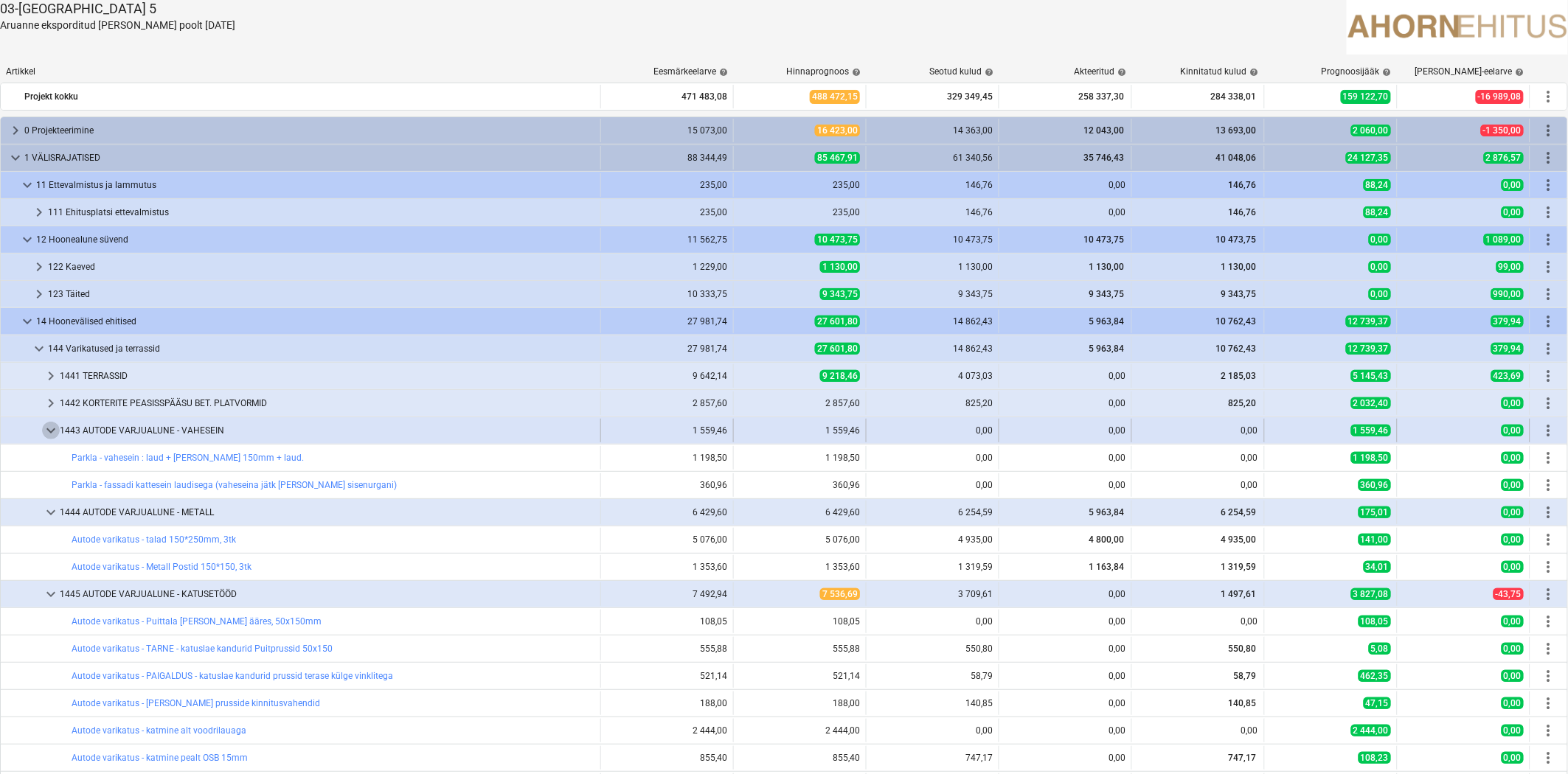
click at [49, 432] on span "keyboard_arrow_down" at bounding box center [51, 430] width 18 height 18
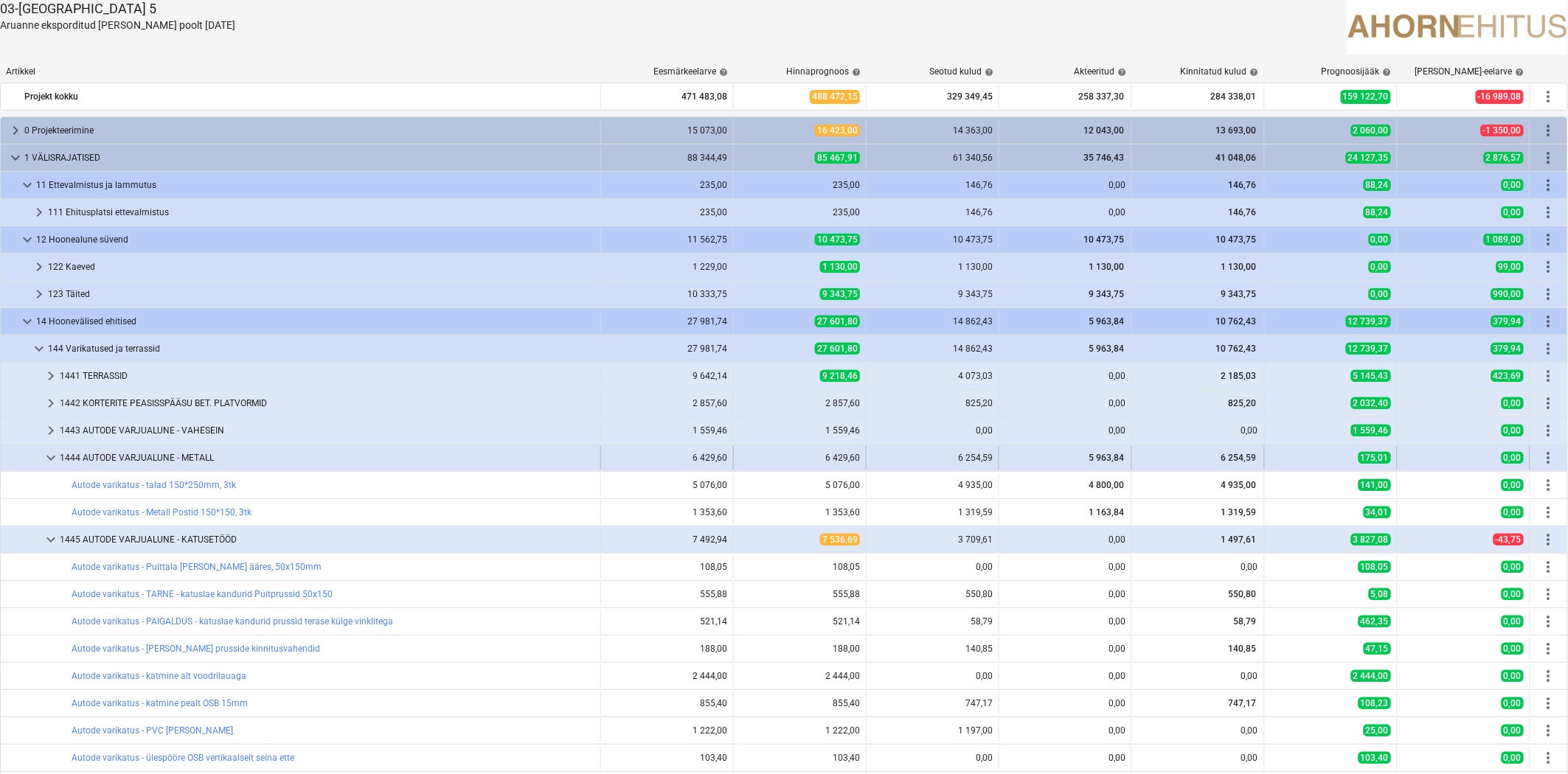
click at [47, 461] on span "keyboard_arrow_down" at bounding box center [51, 457] width 18 height 18
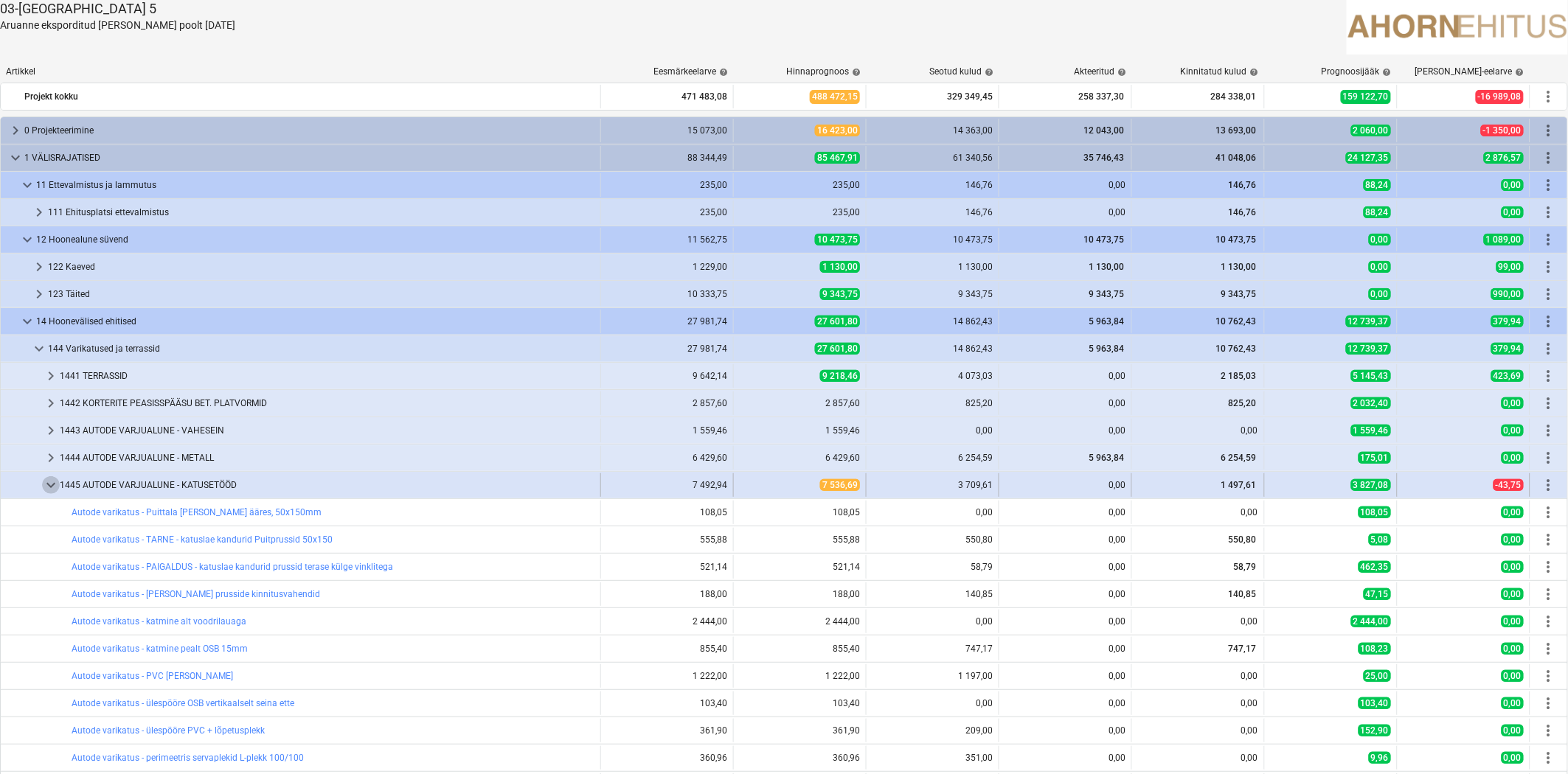
click at [48, 488] on span "keyboard_arrow_down" at bounding box center [51, 485] width 18 height 18
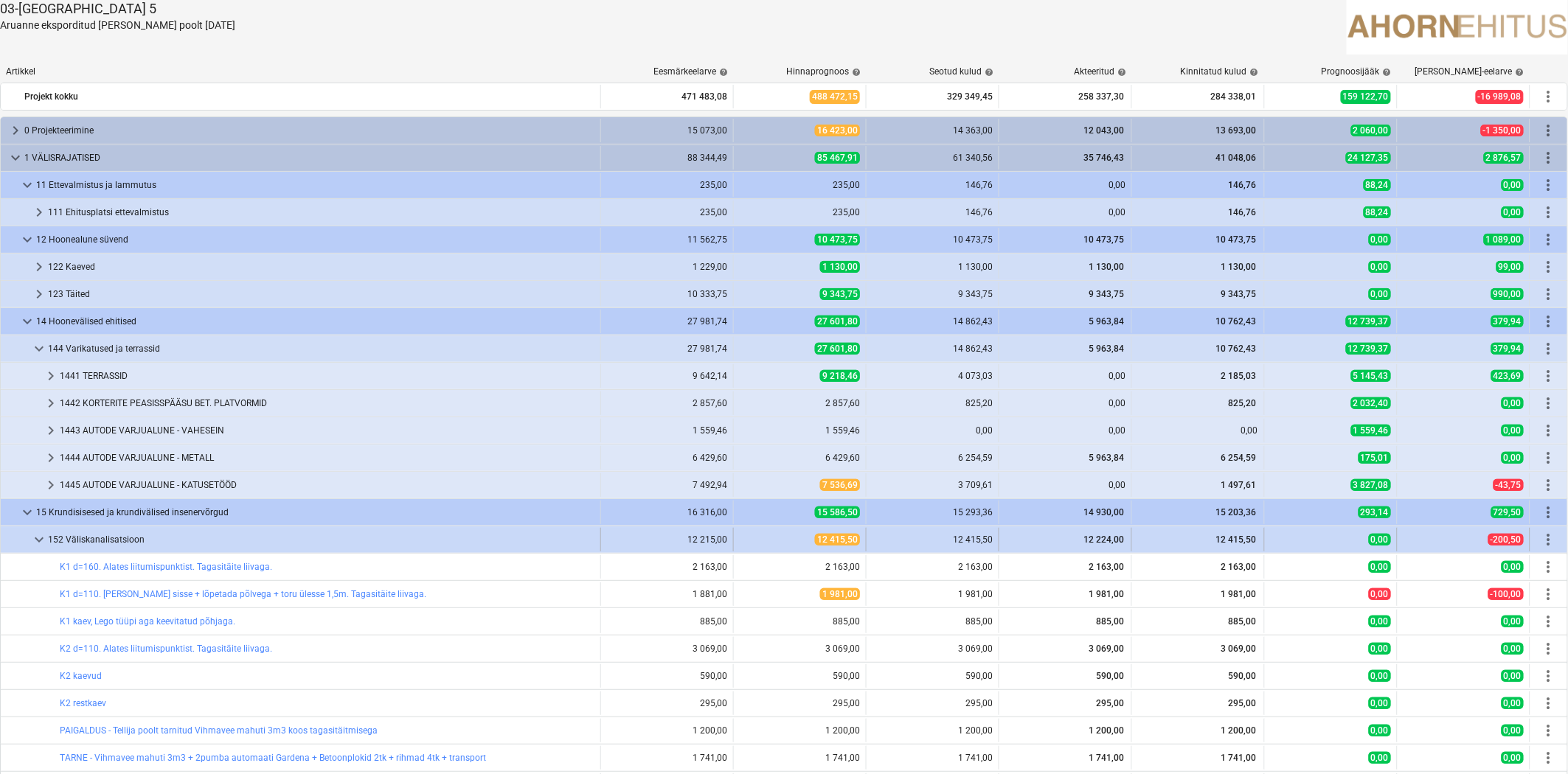
click at [42, 543] on span "keyboard_arrow_down" at bounding box center [39, 539] width 18 height 18
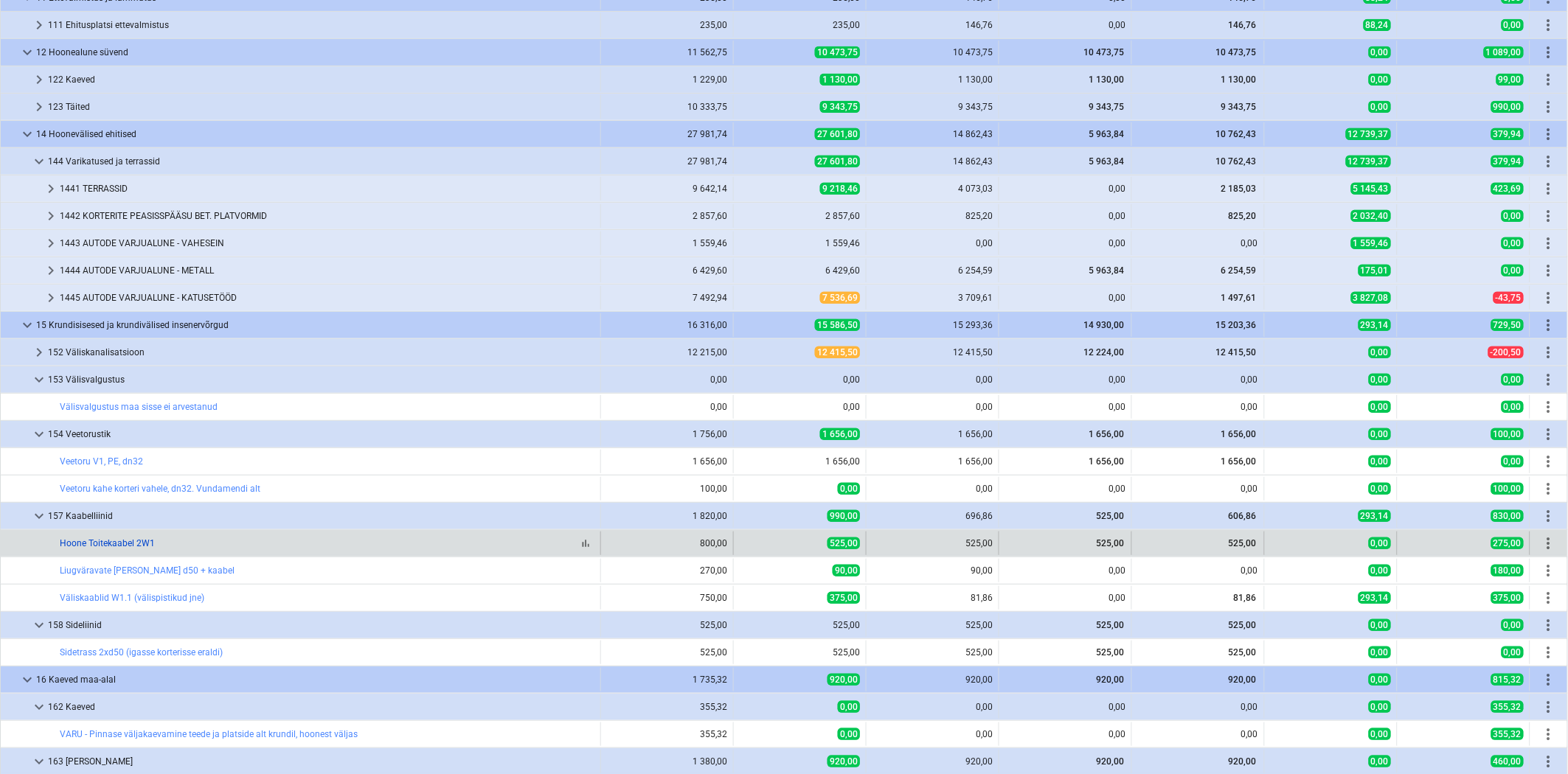
scroll to position [327, 0]
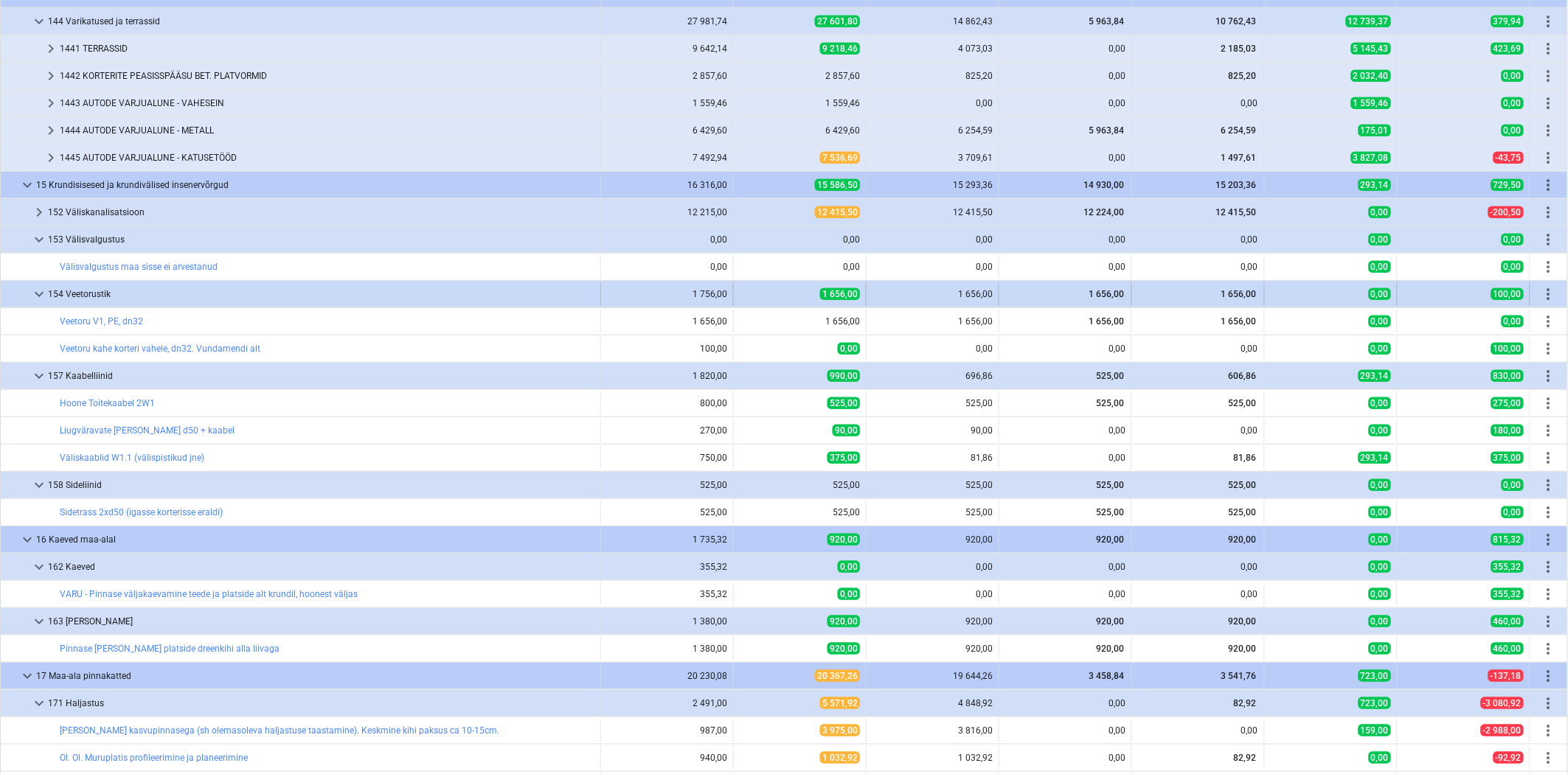
drag, startPoint x: 41, startPoint y: 233, endPoint x: 46, endPoint y: 271, distance: 38.3
click at [41, 233] on span "keyboard_arrow_down" at bounding box center [39, 240] width 18 height 18
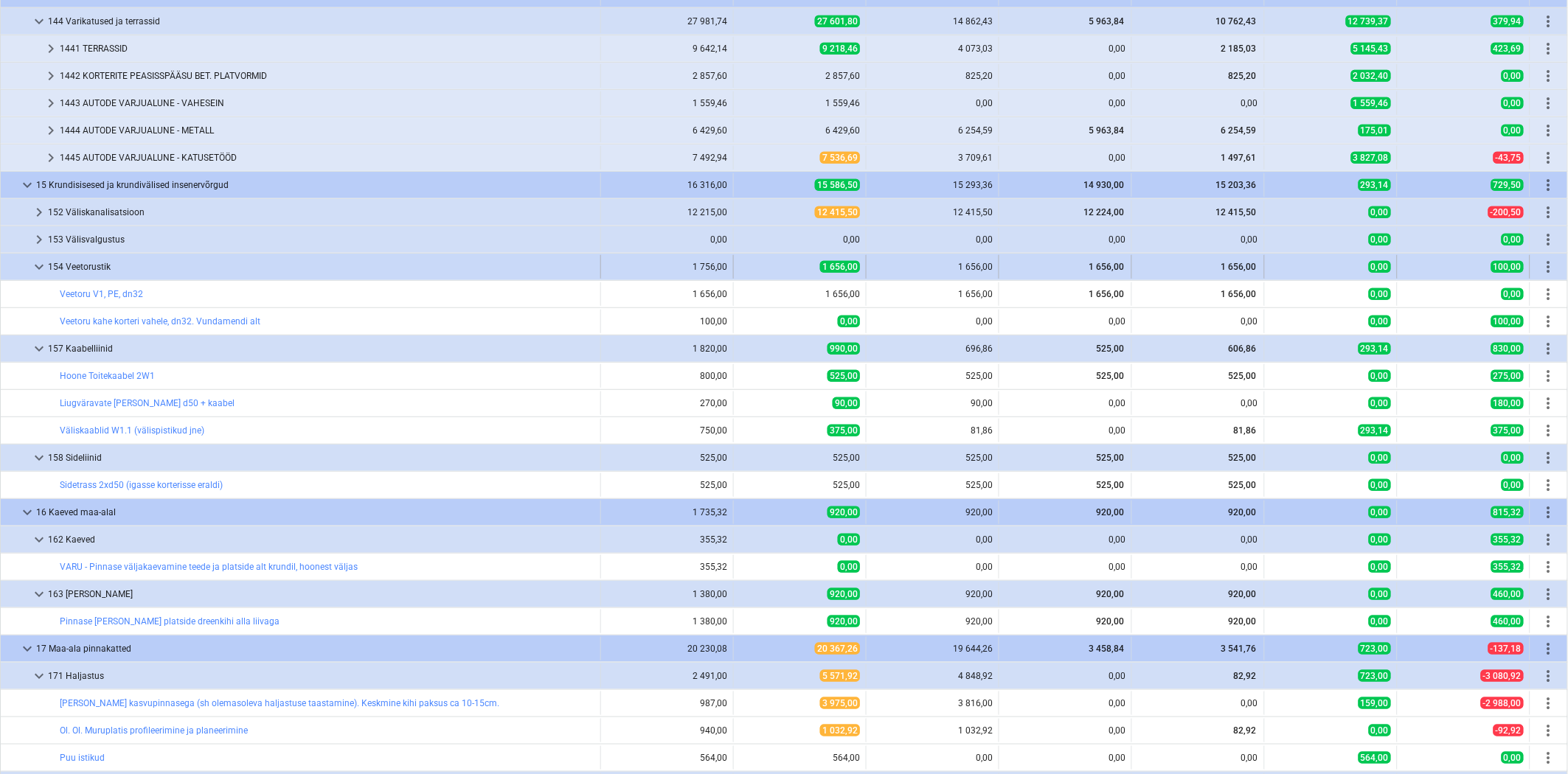
click at [36, 266] on span "keyboard_arrow_down" at bounding box center [39, 267] width 18 height 18
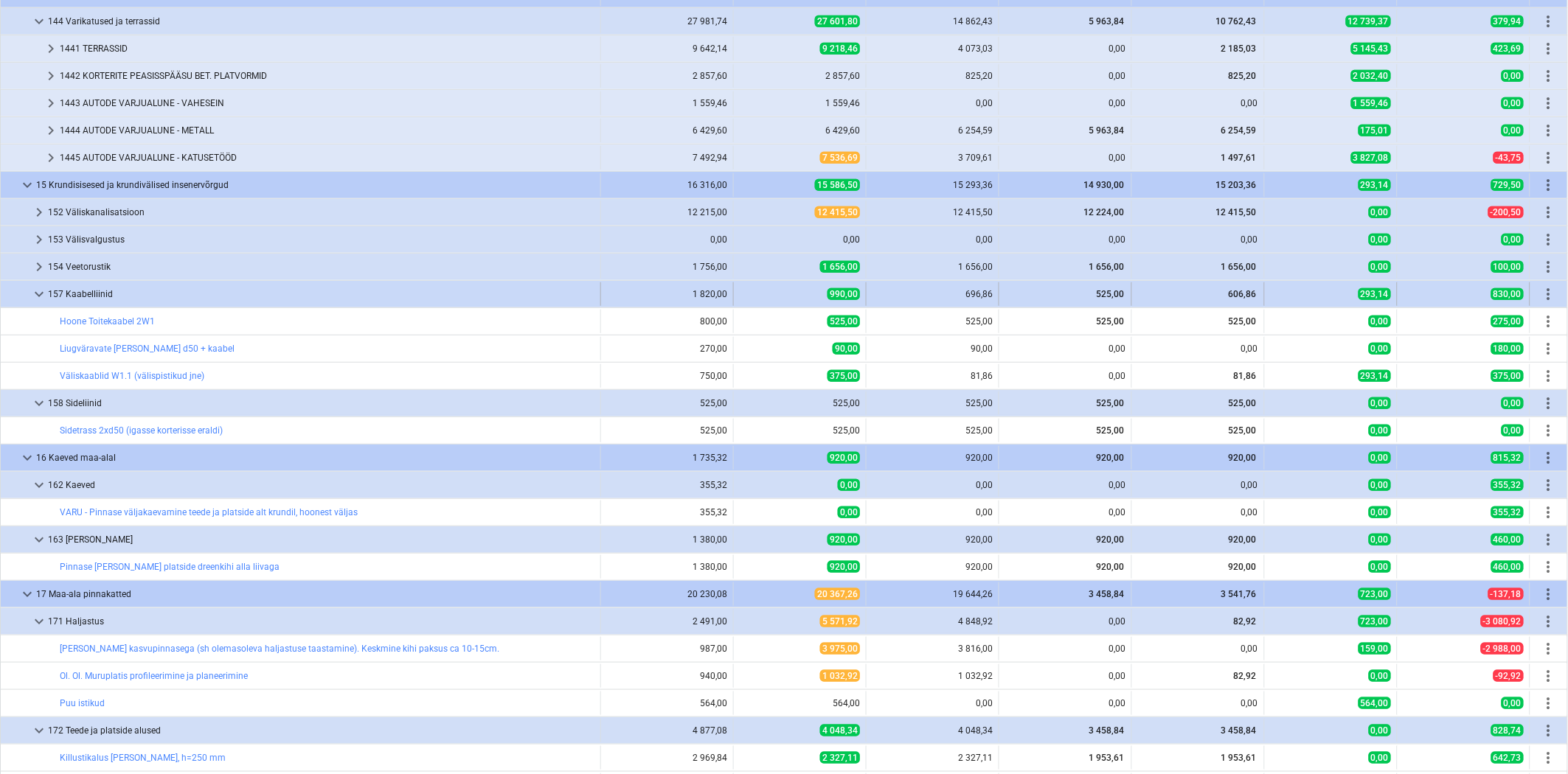
click at [41, 292] on span "keyboard_arrow_down" at bounding box center [39, 294] width 18 height 18
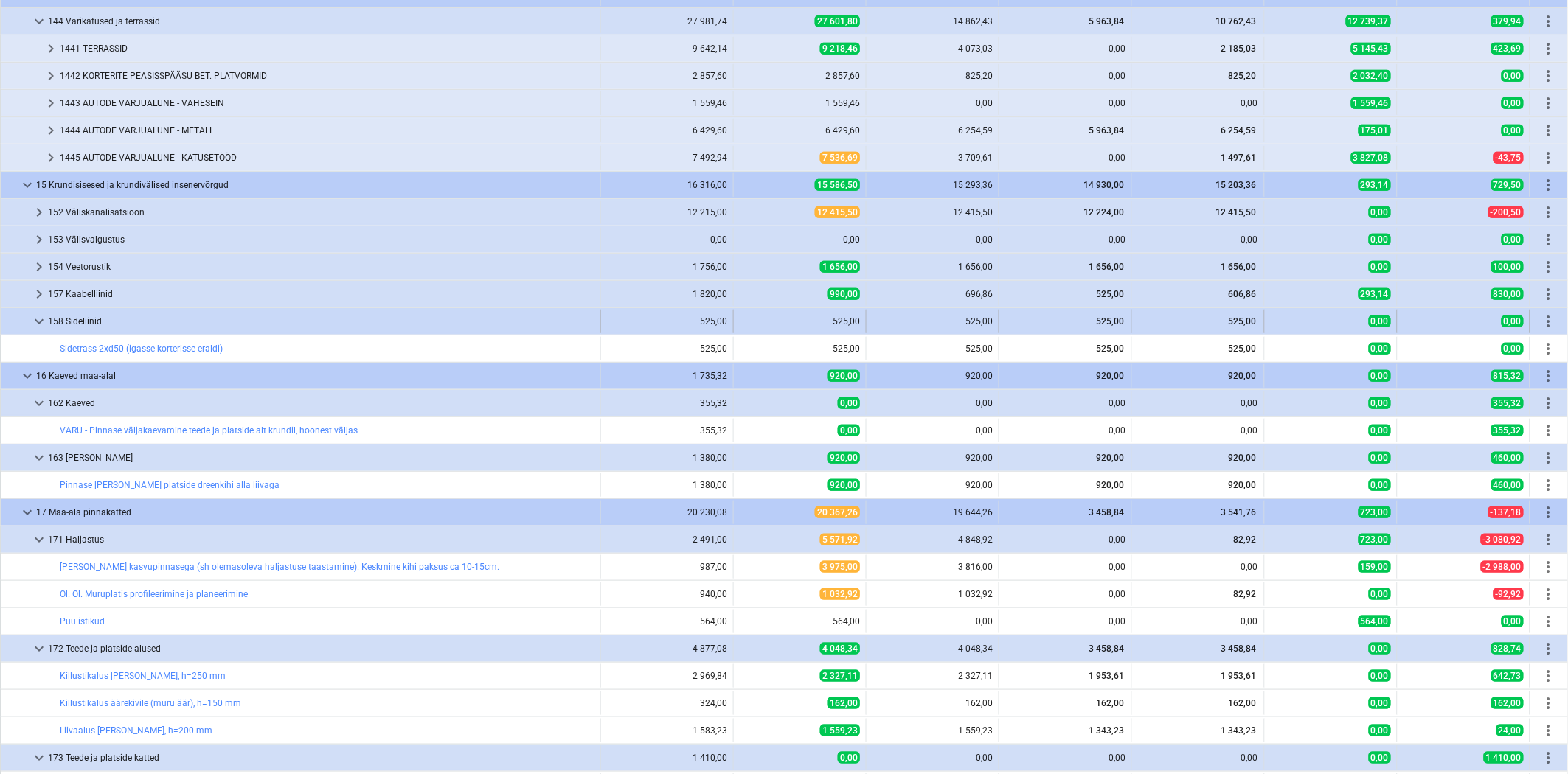
click at [38, 321] on span "keyboard_arrow_down" at bounding box center [39, 321] width 18 height 18
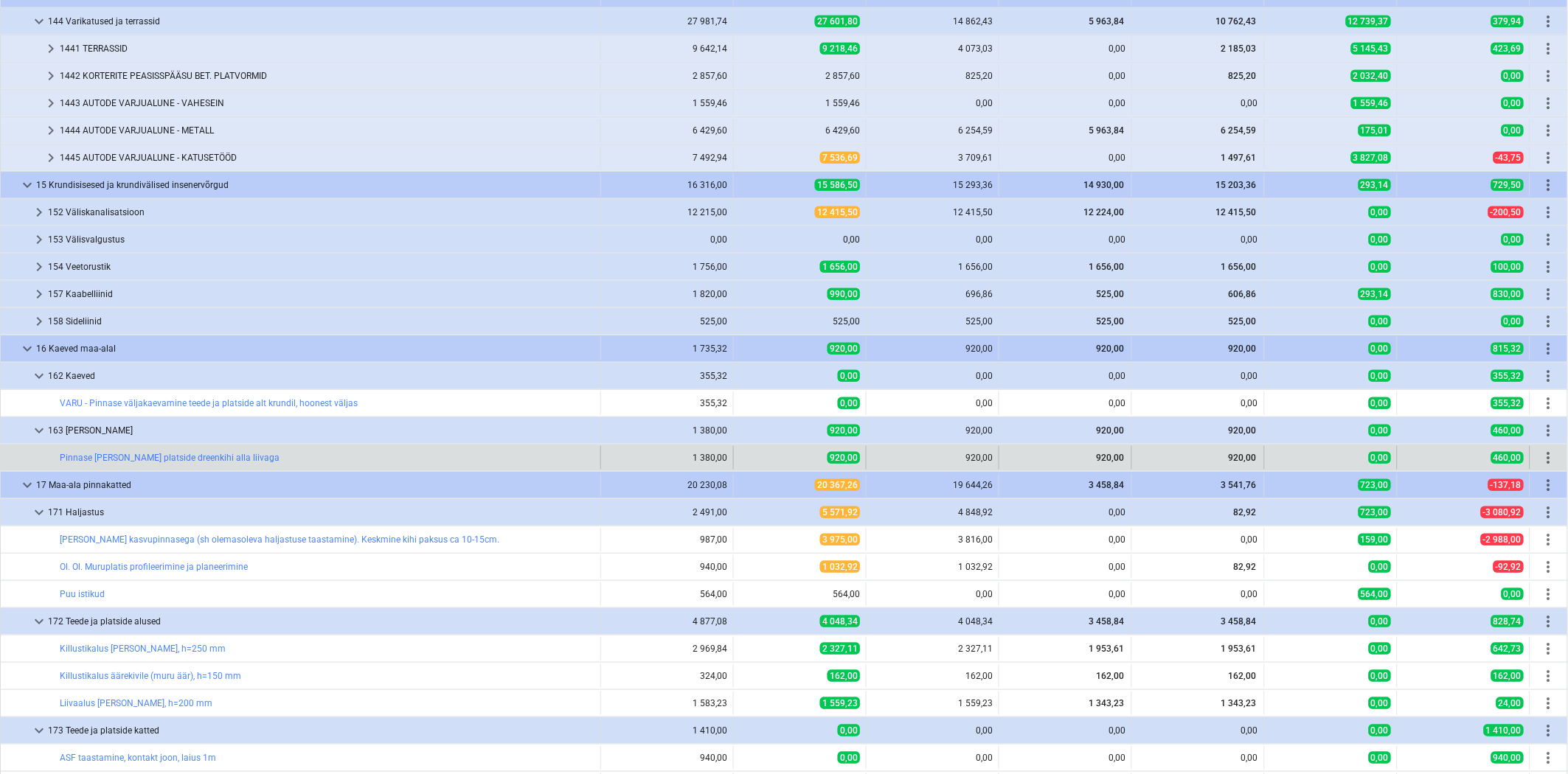
drag, startPoint x: 40, startPoint y: 372, endPoint x: 46, endPoint y: 423, distance: 51.4
click at [40, 373] on span "keyboard_arrow_down" at bounding box center [39, 376] width 18 height 18
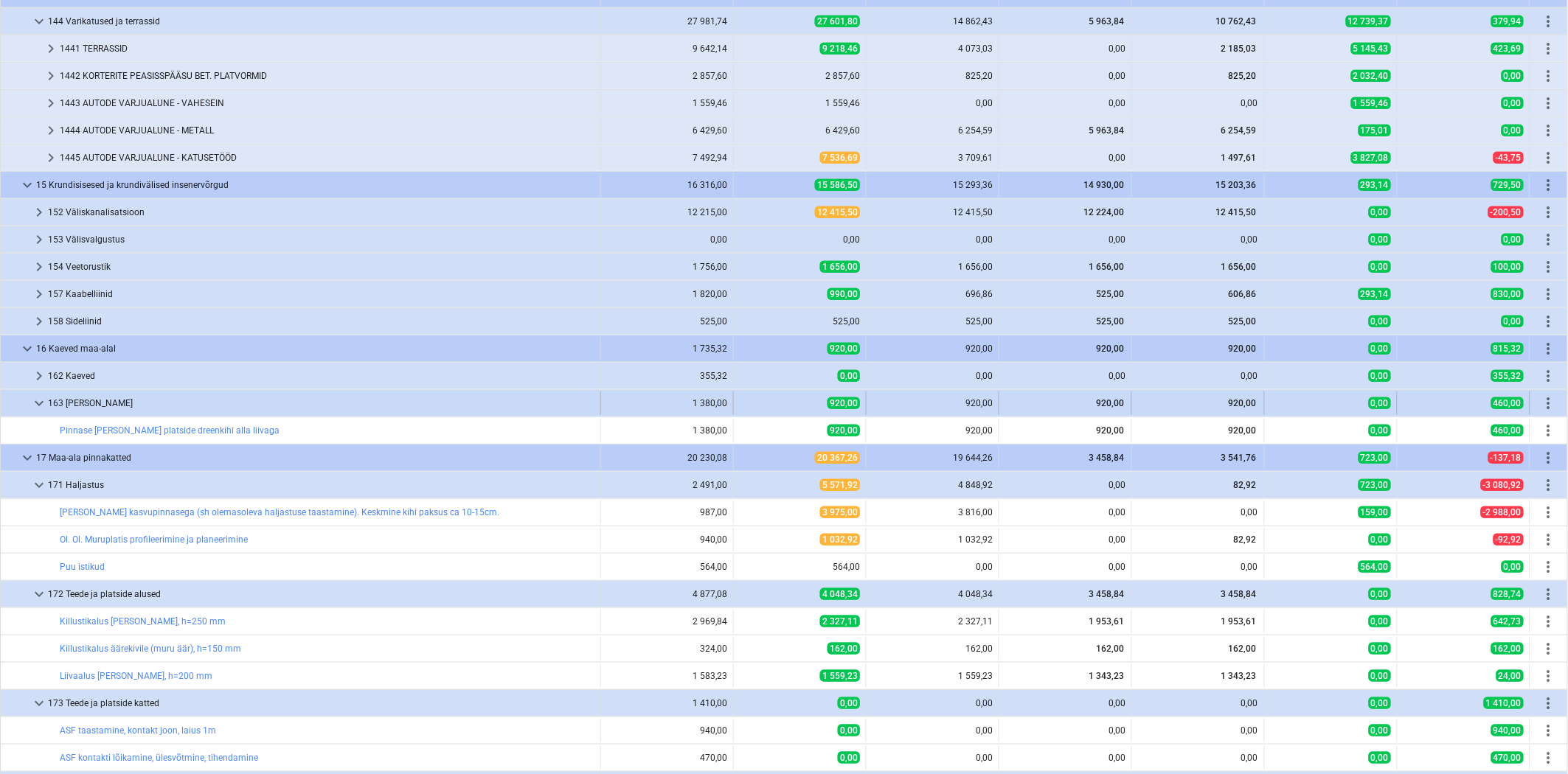
click at [35, 403] on span "keyboard_arrow_down" at bounding box center [39, 403] width 18 height 18
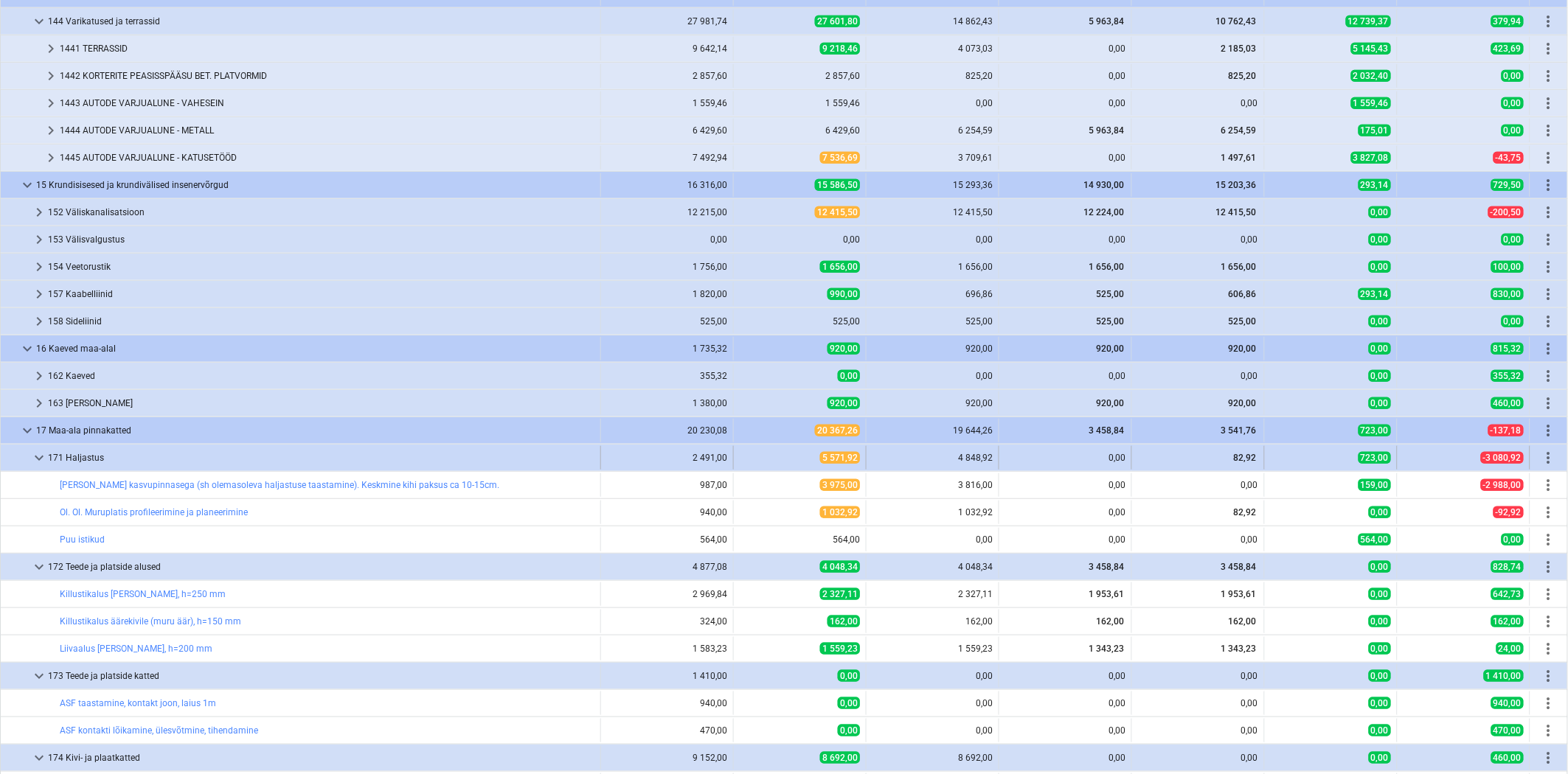
click at [36, 456] on span "keyboard_arrow_down" at bounding box center [39, 457] width 18 height 18
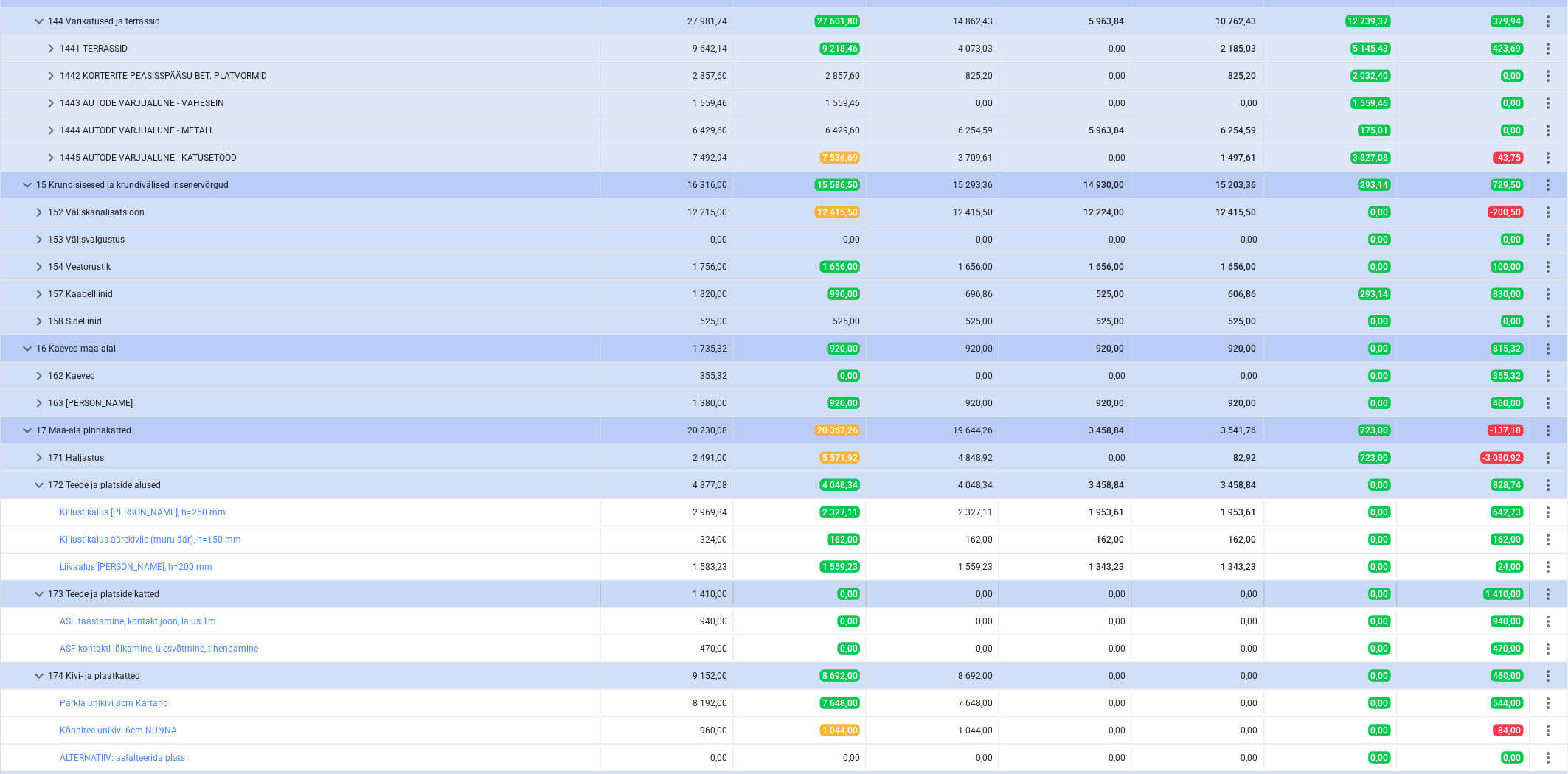
click at [37, 590] on span "keyboard_arrow_down" at bounding box center [39, 594] width 18 height 18
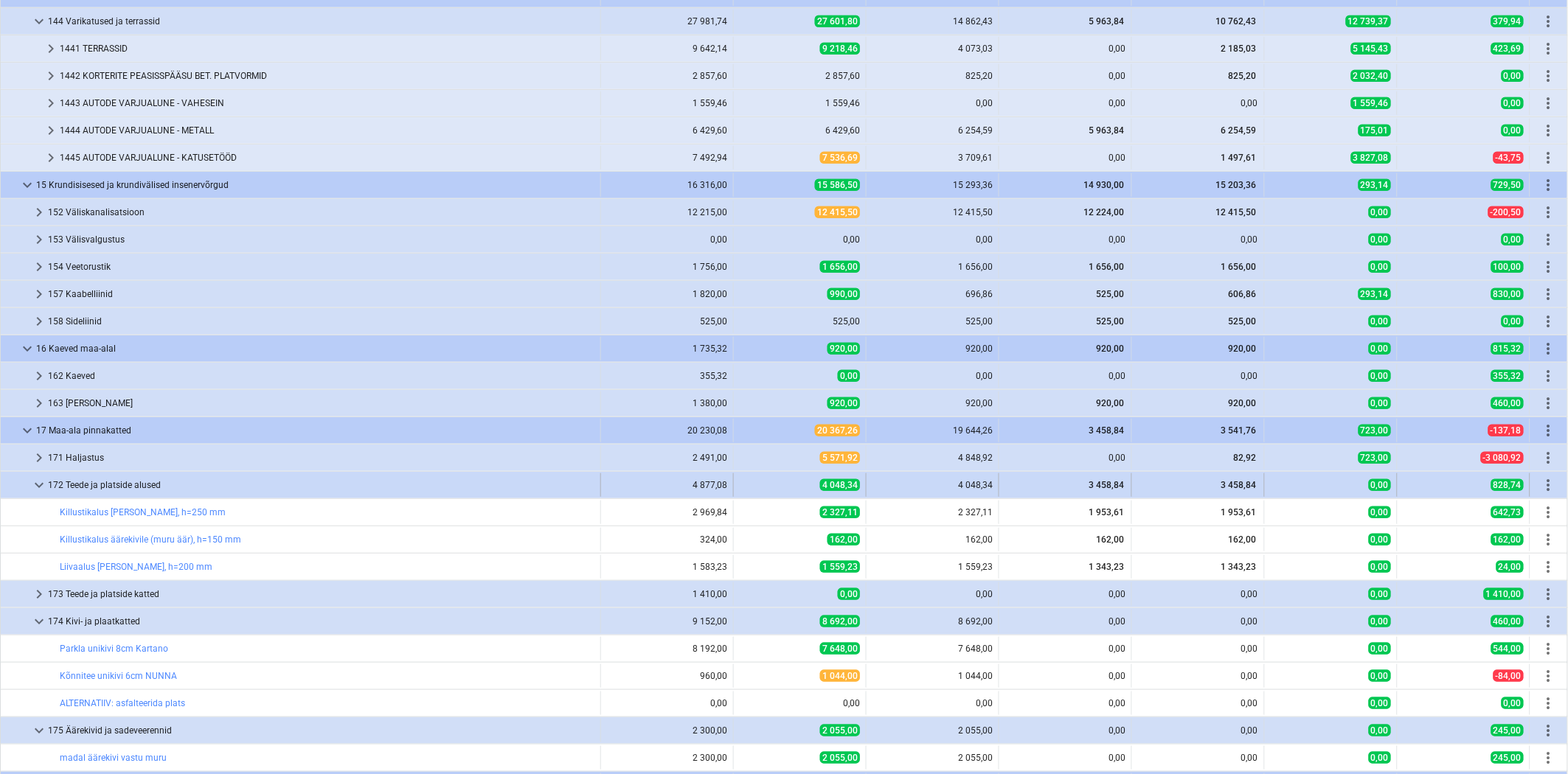
click at [43, 484] on span "keyboard_arrow_down" at bounding box center [39, 485] width 18 height 18
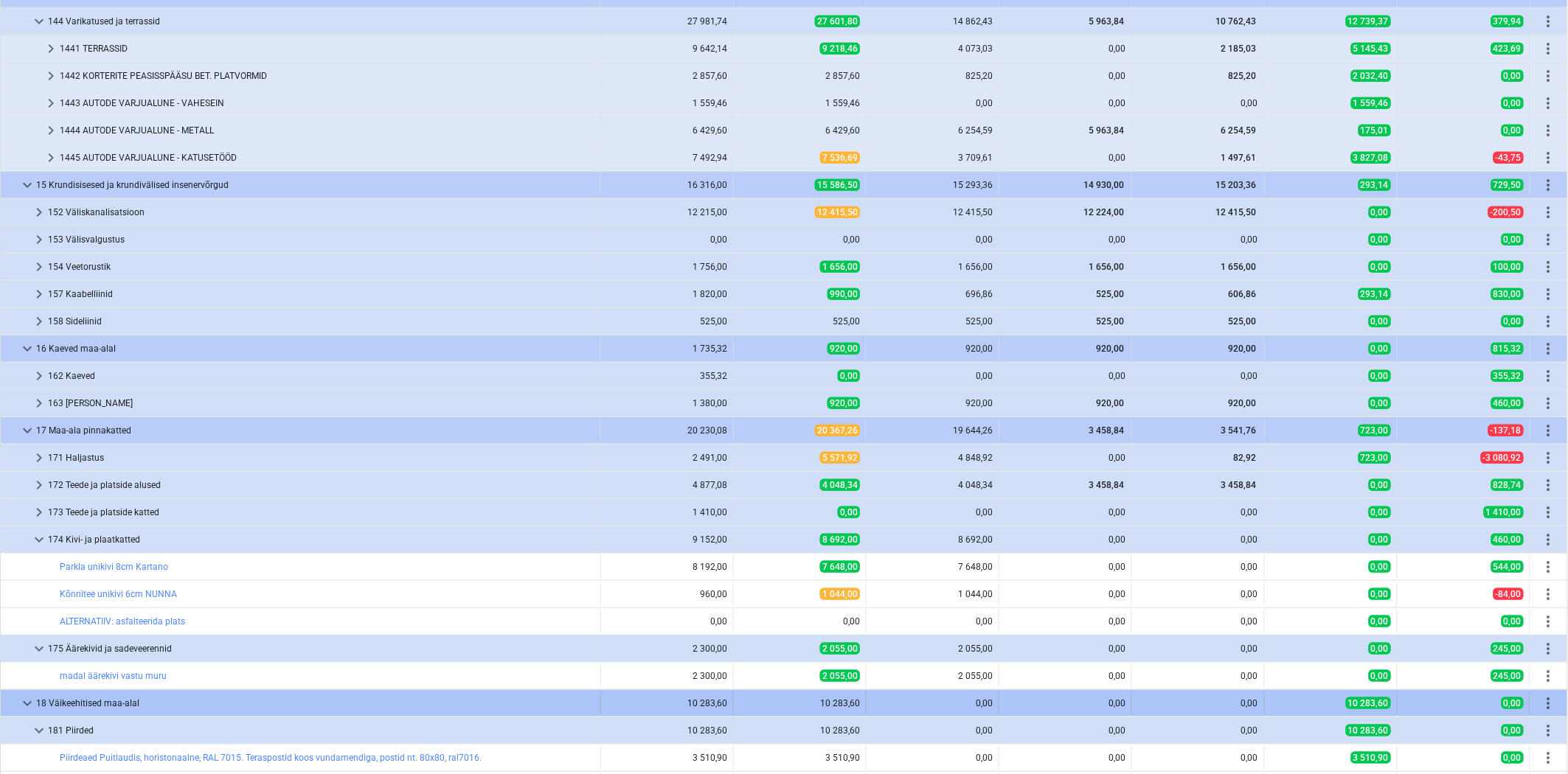
drag, startPoint x: 39, startPoint y: 538, endPoint x: 50, endPoint y: 613, distance: 75.8
click at [42, 540] on span "keyboard_arrow_down" at bounding box center [39, 539] width 18 height 18
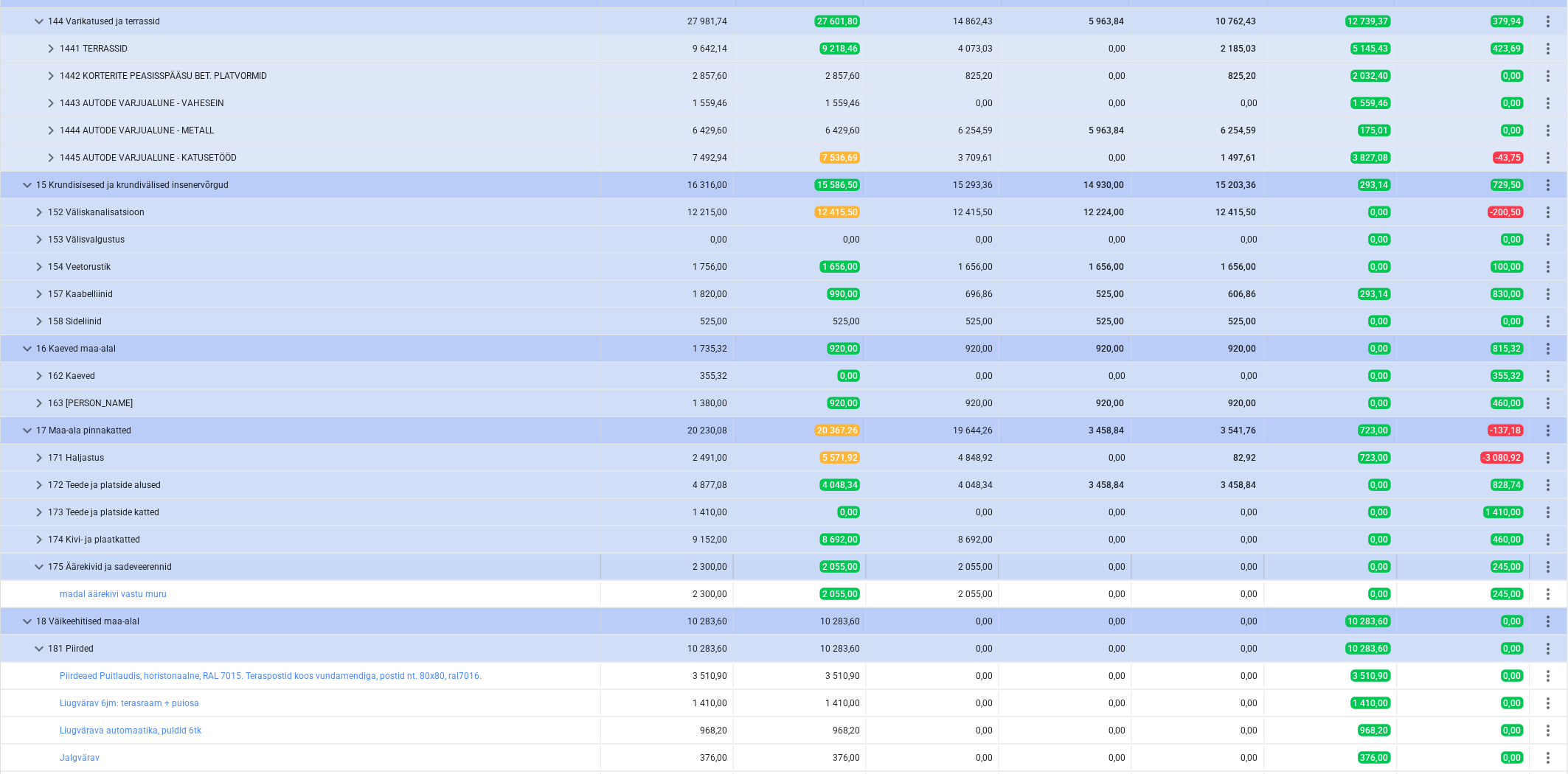
click at [42, 566] on span "keyboard_arrow_down" at bounding box center [39, 566] width 18 height 18
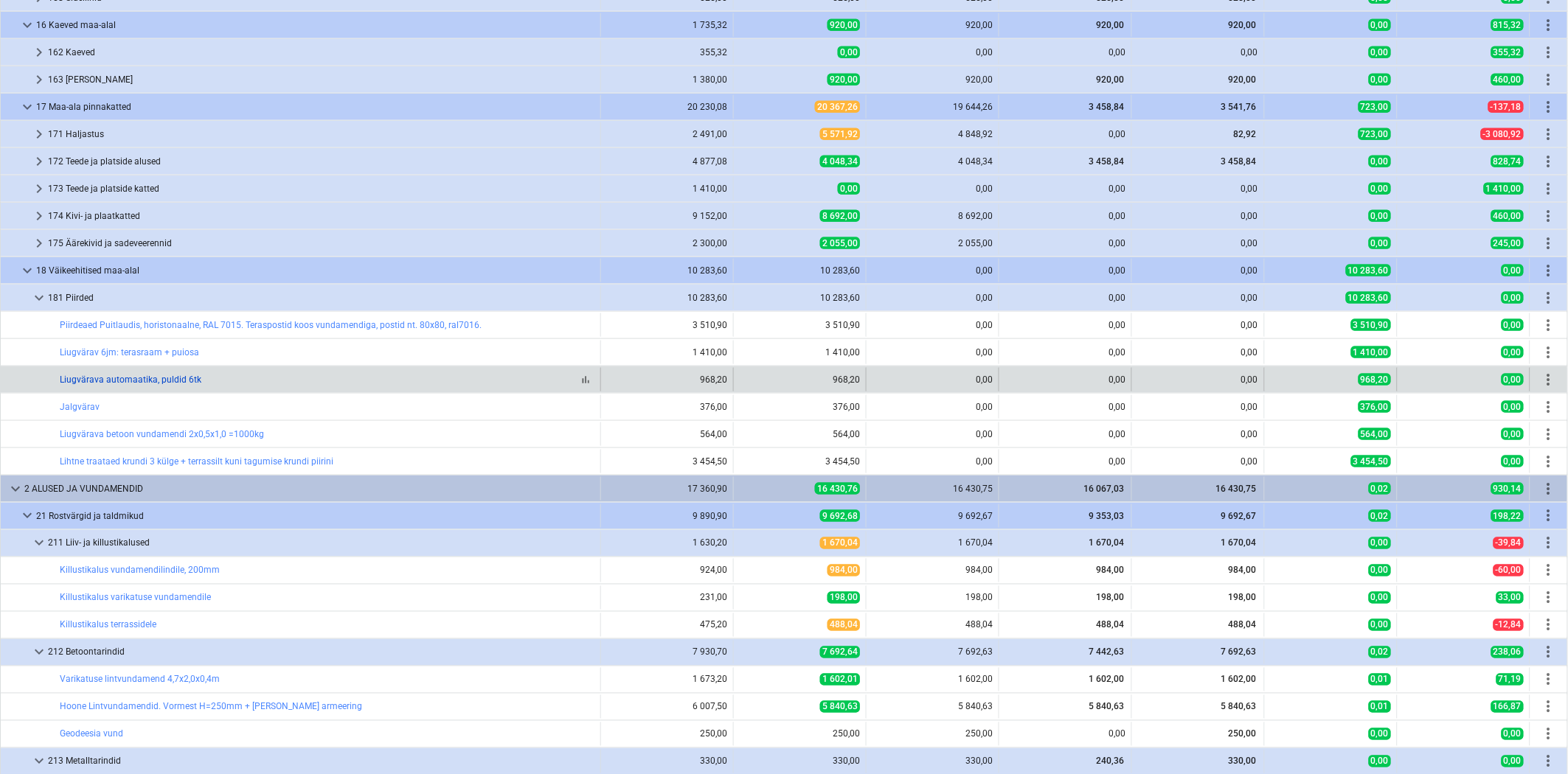
scroll to position [655, 0]
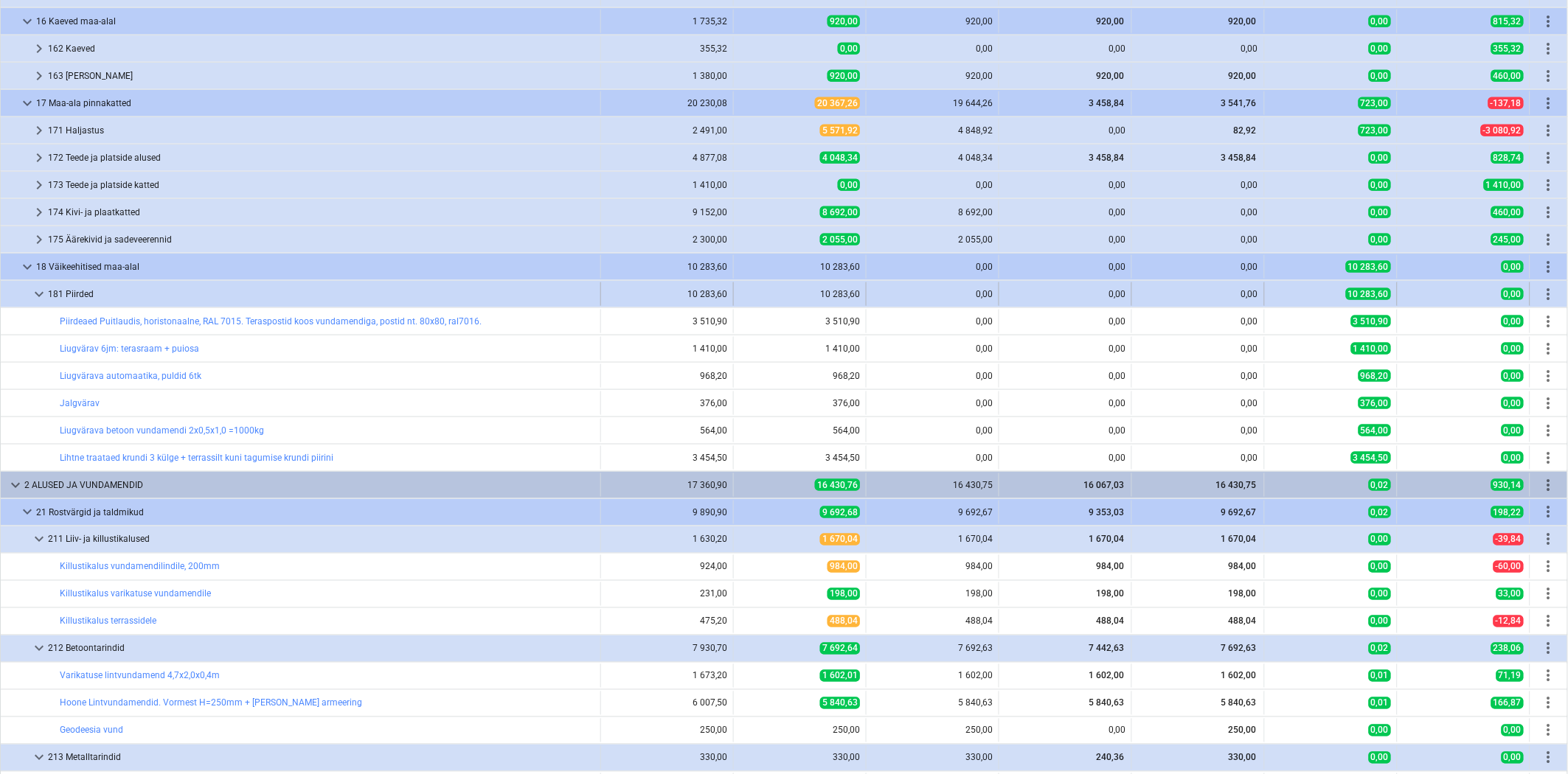
drag, startPoint x: 43, startPoint y: 292, endPoint x: 47, endPoint y: 302, distance: 10.8
click at [43, 292] on span "keyboard_arrow_down" at bounding box center [39, 294] width 18 height 18
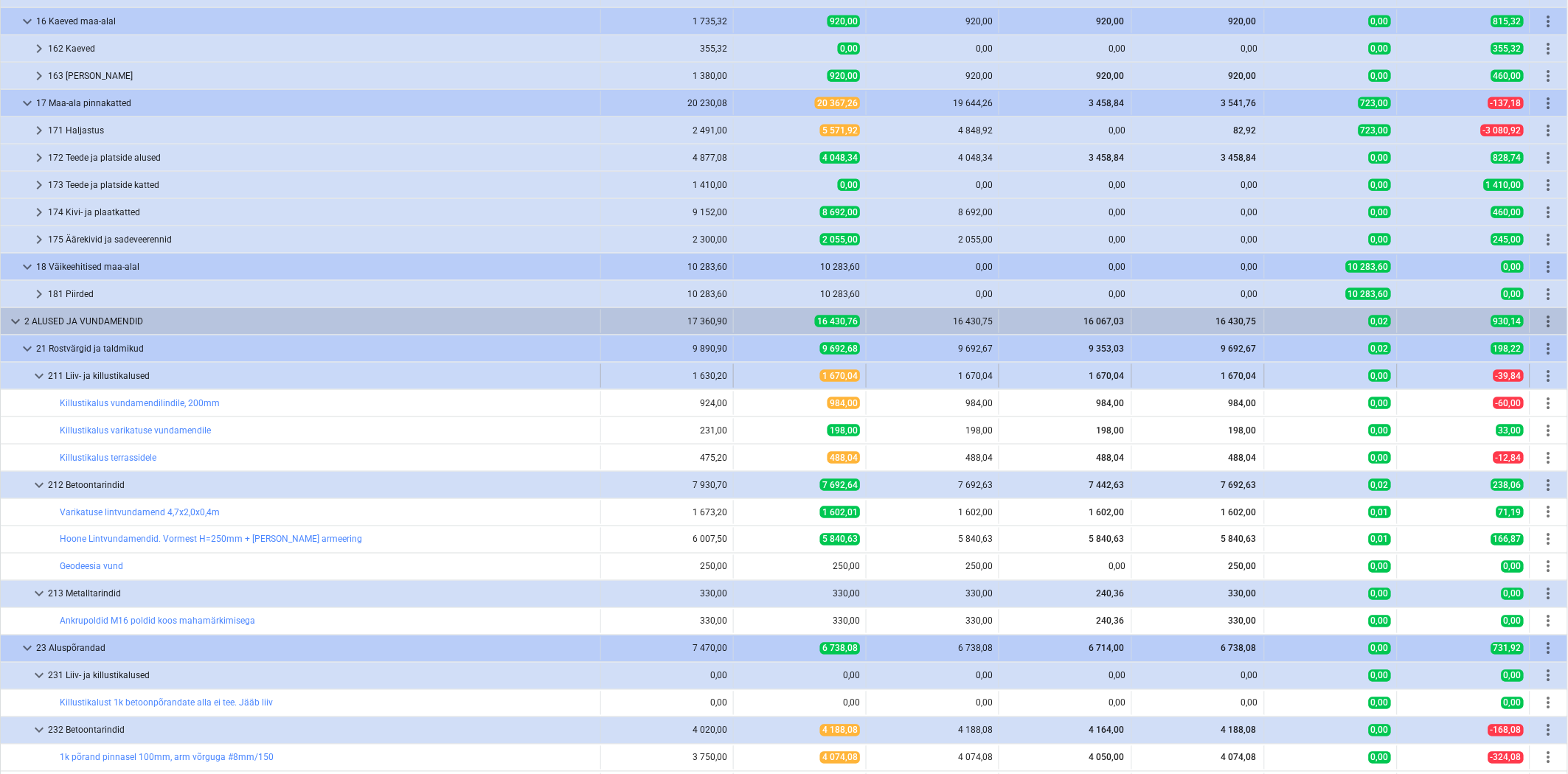
click at [33, 374] on span "keyboard_arrow_down" at bounding box center [39, 376] width 18 height 18
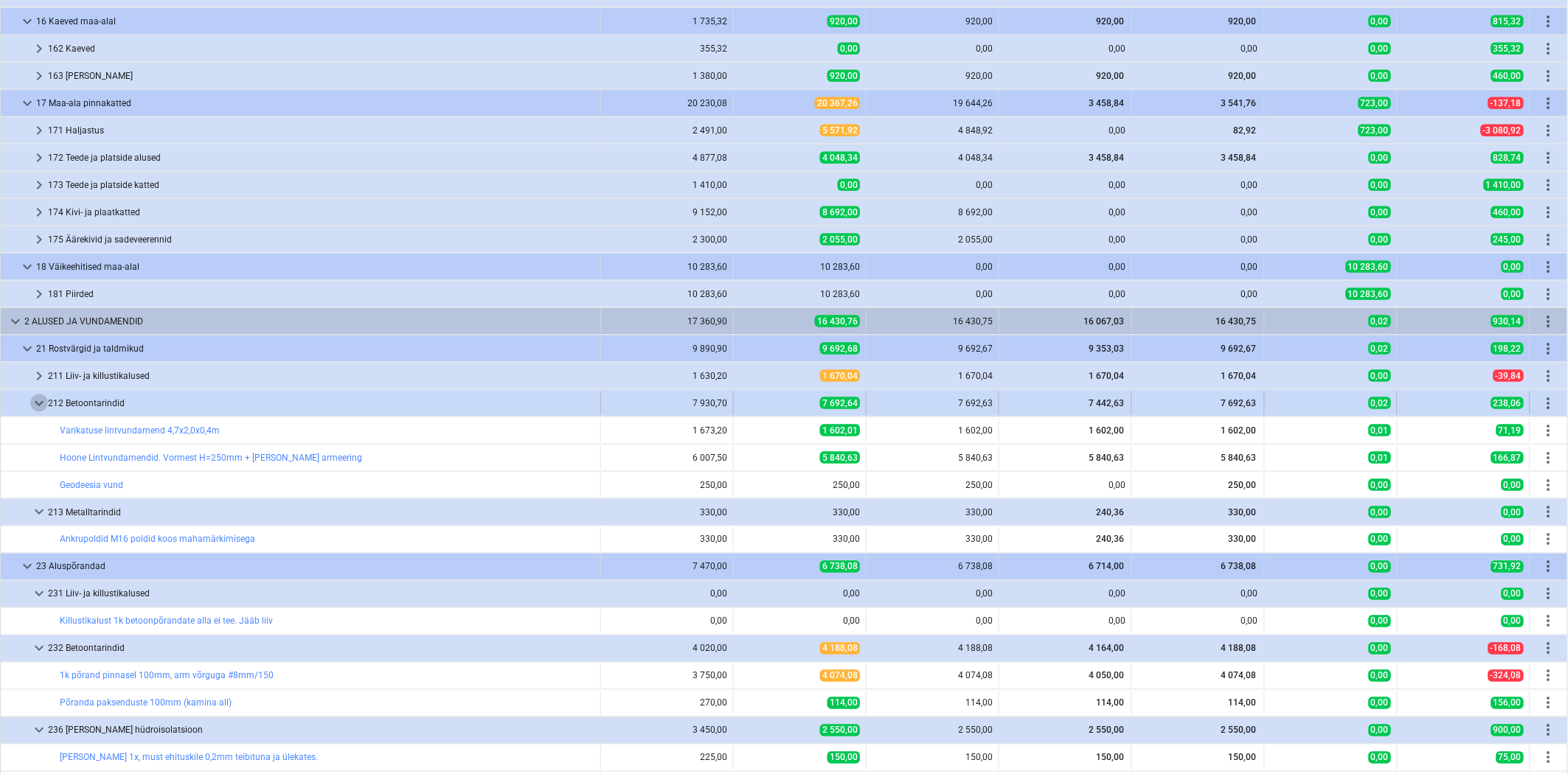
click at [41, 409] on span "keyboard_arrow_down" at bounding box center [39, 403] width 18 height 18
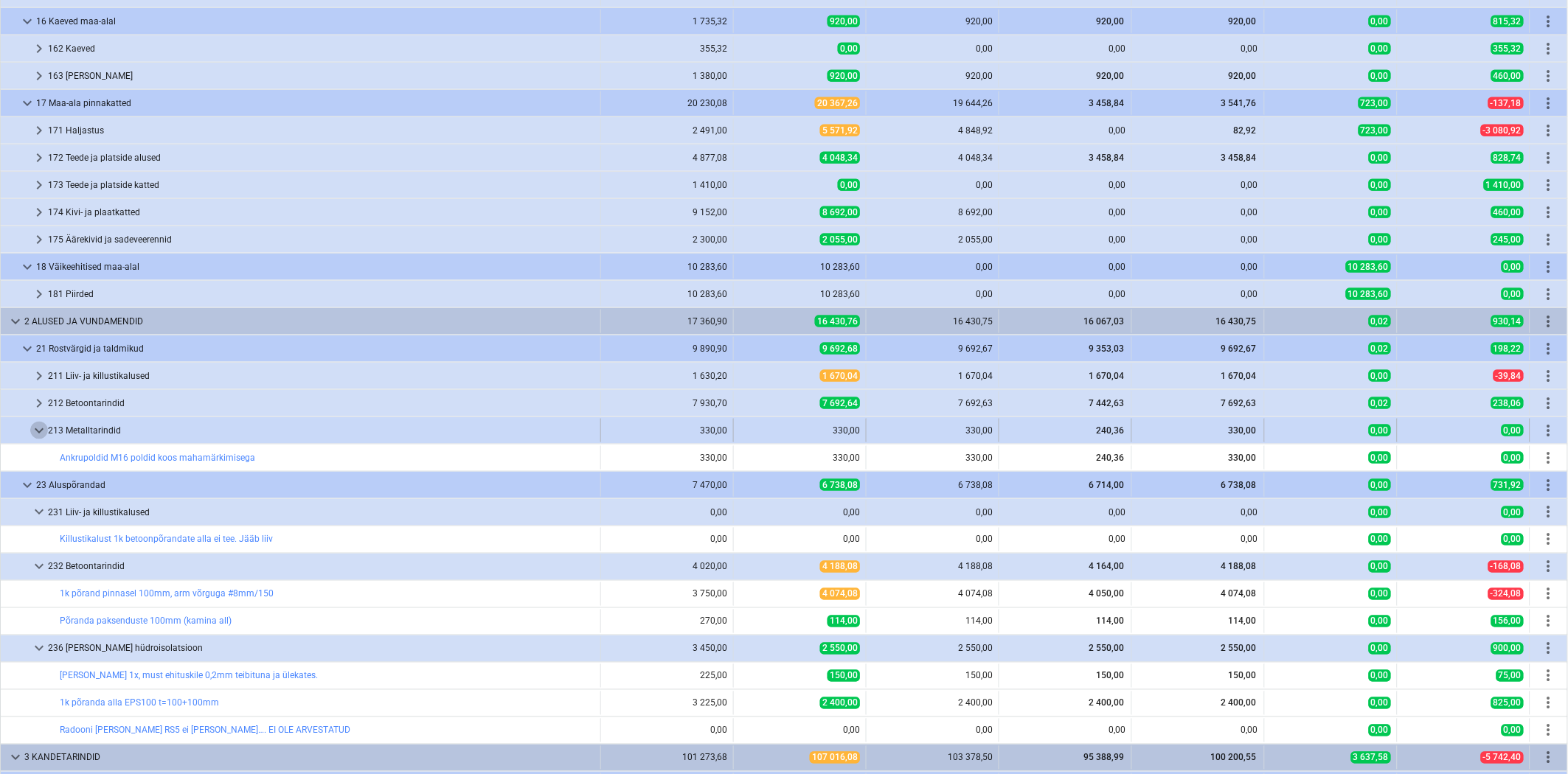
click at [38, 431] on span "keyboard_arrow_down" at bounding box center [39, 430] width 18 height 18
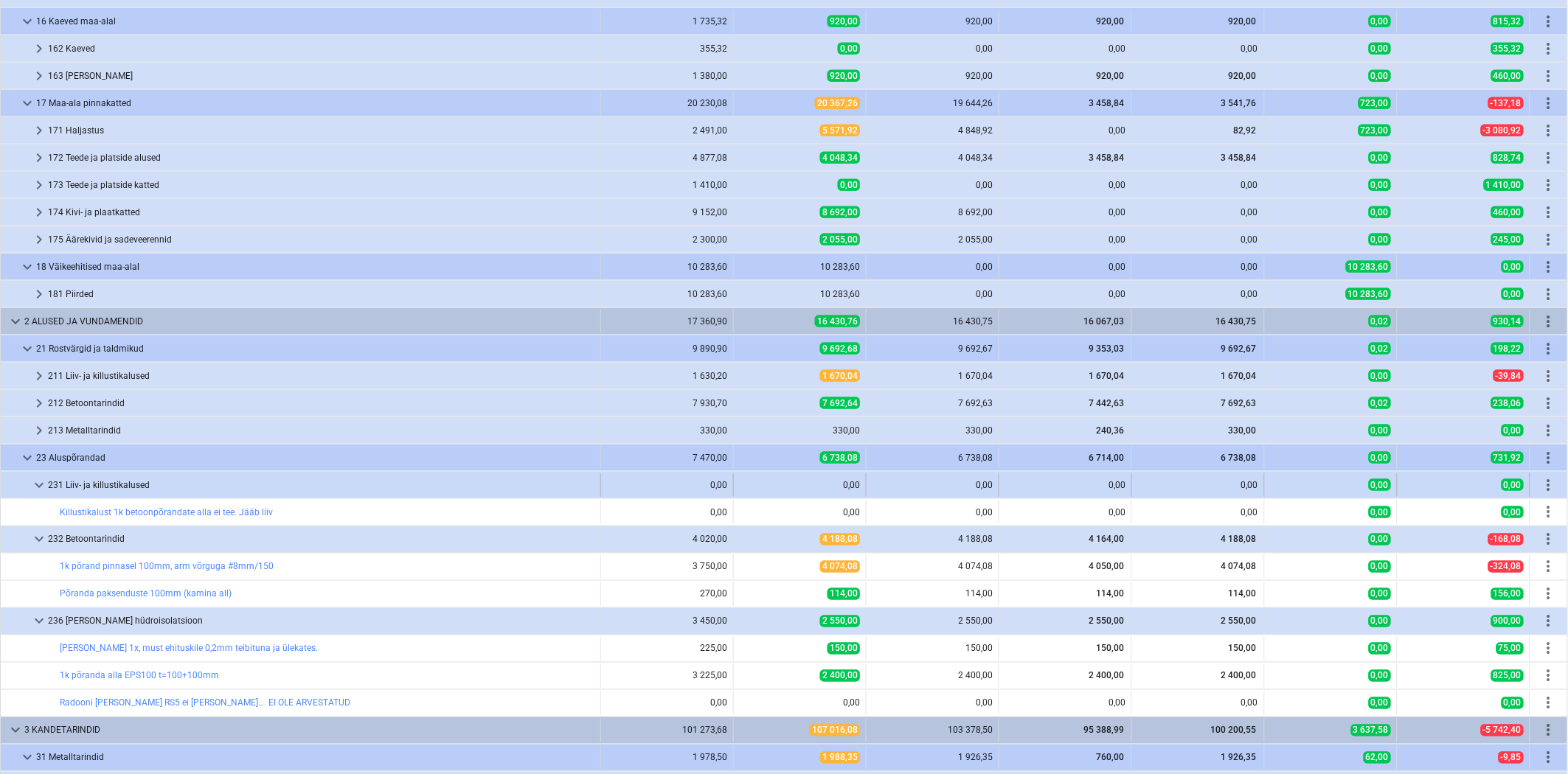
click at [43, 479] on span "keyboard_arrow_down" at bounding box center [39, 485] width 18 height 18
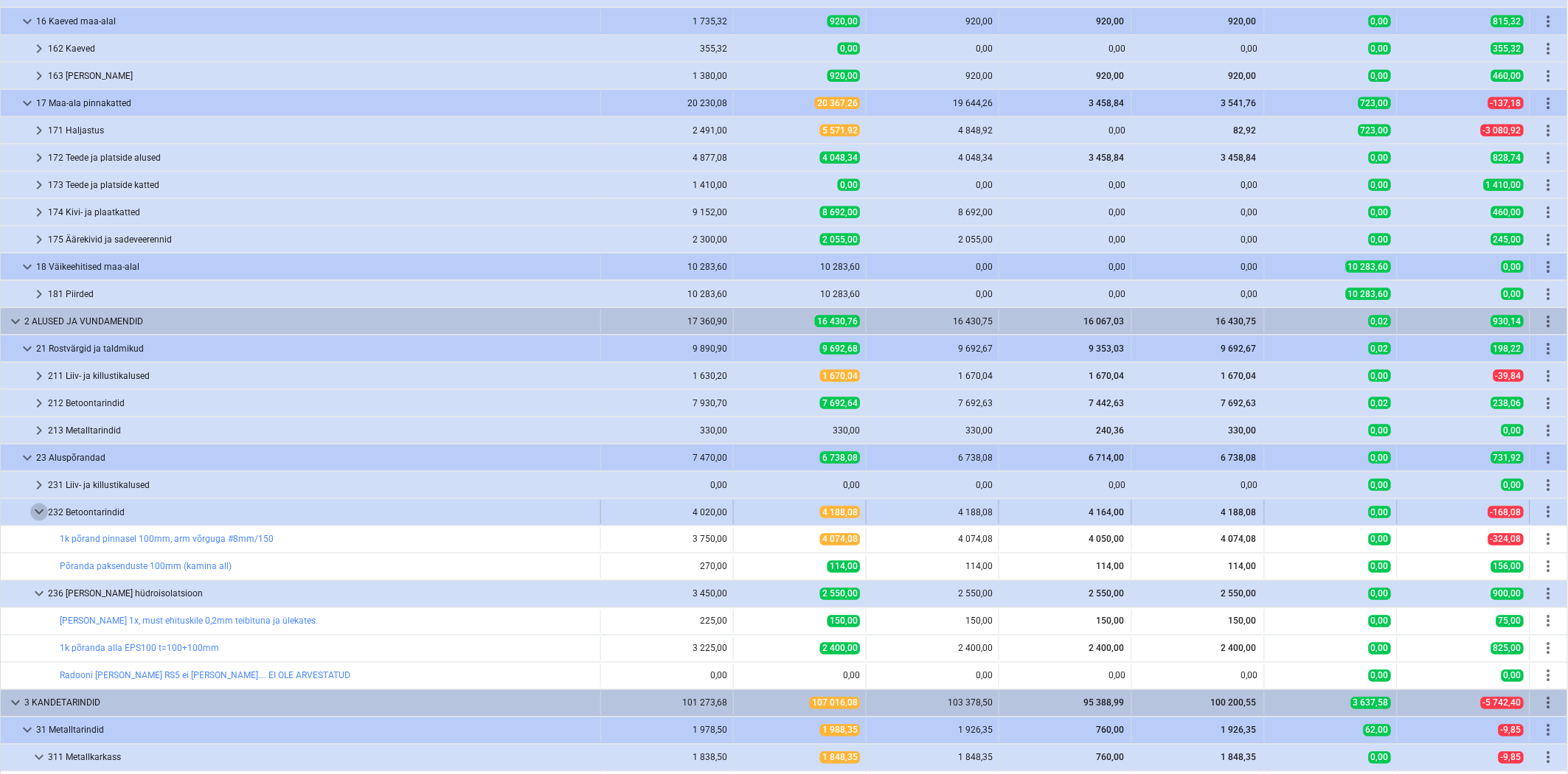
click at [35, 507] on span "keyboard_arrow_down" at bounding box center [39, 512] width 18 height 18
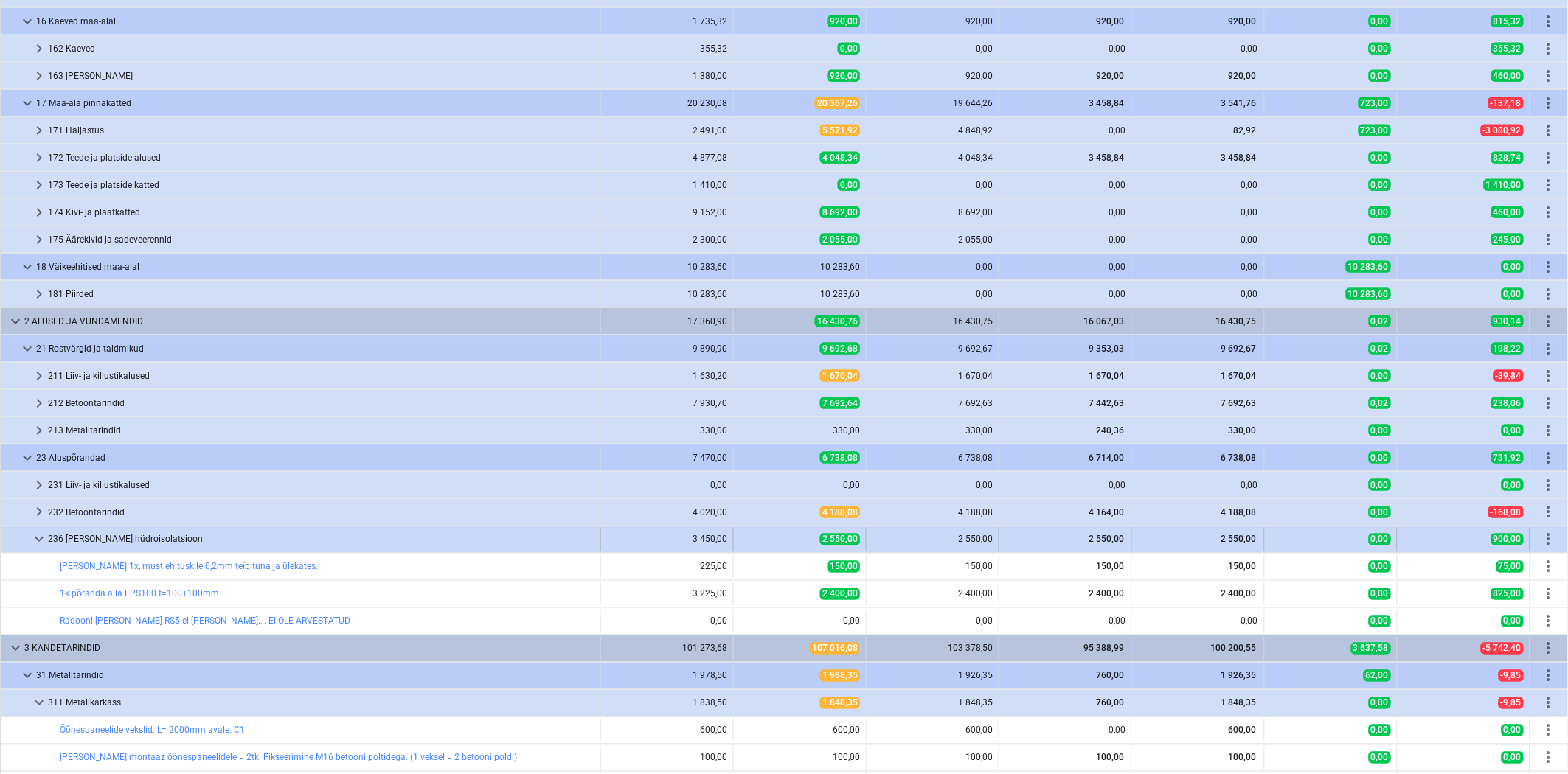
click at [39, 551] on div "keyboard_arrow_down" at bounding box center [39, 539] width 18 height 23
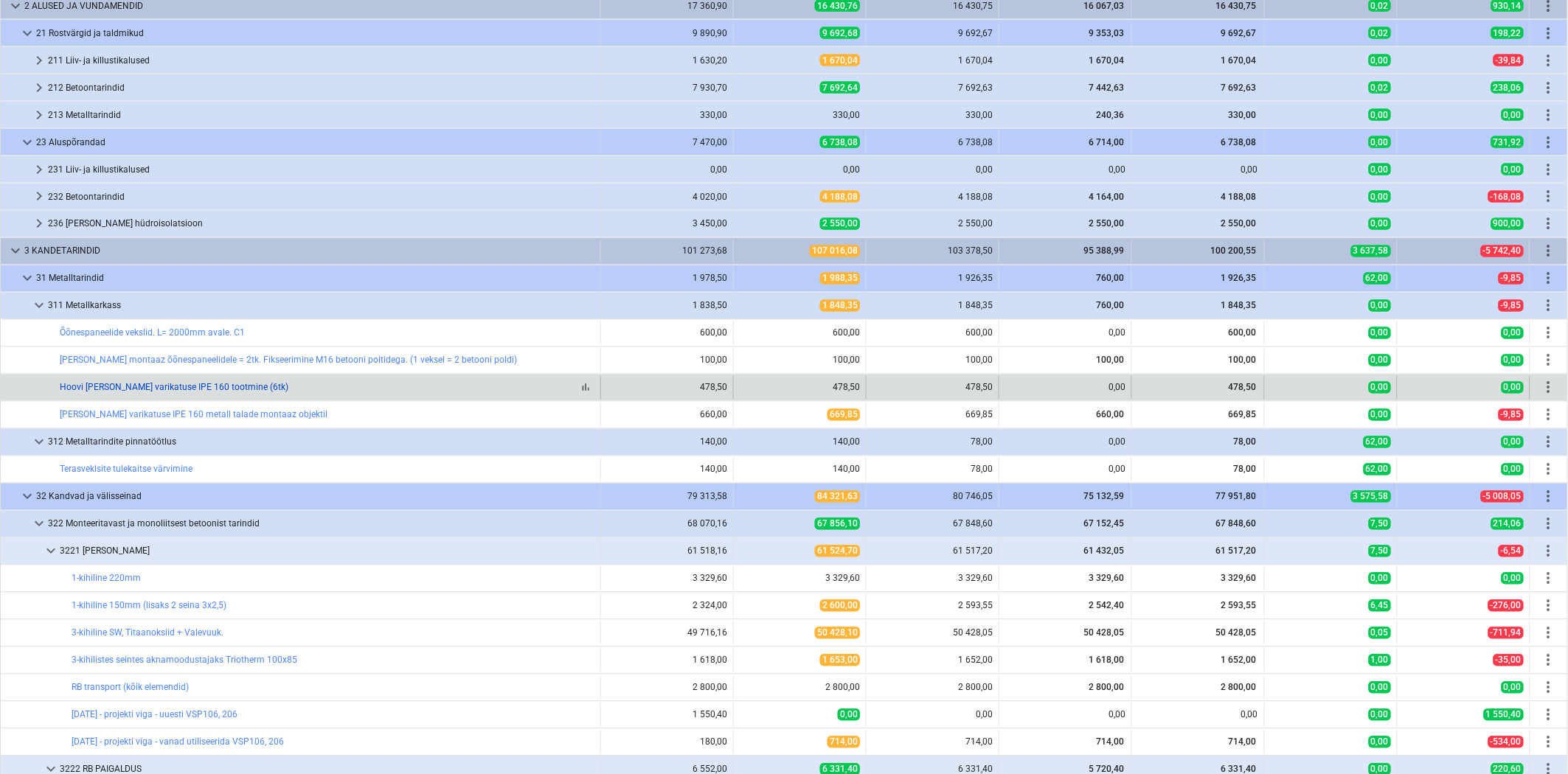
scroll to position [983, 0]
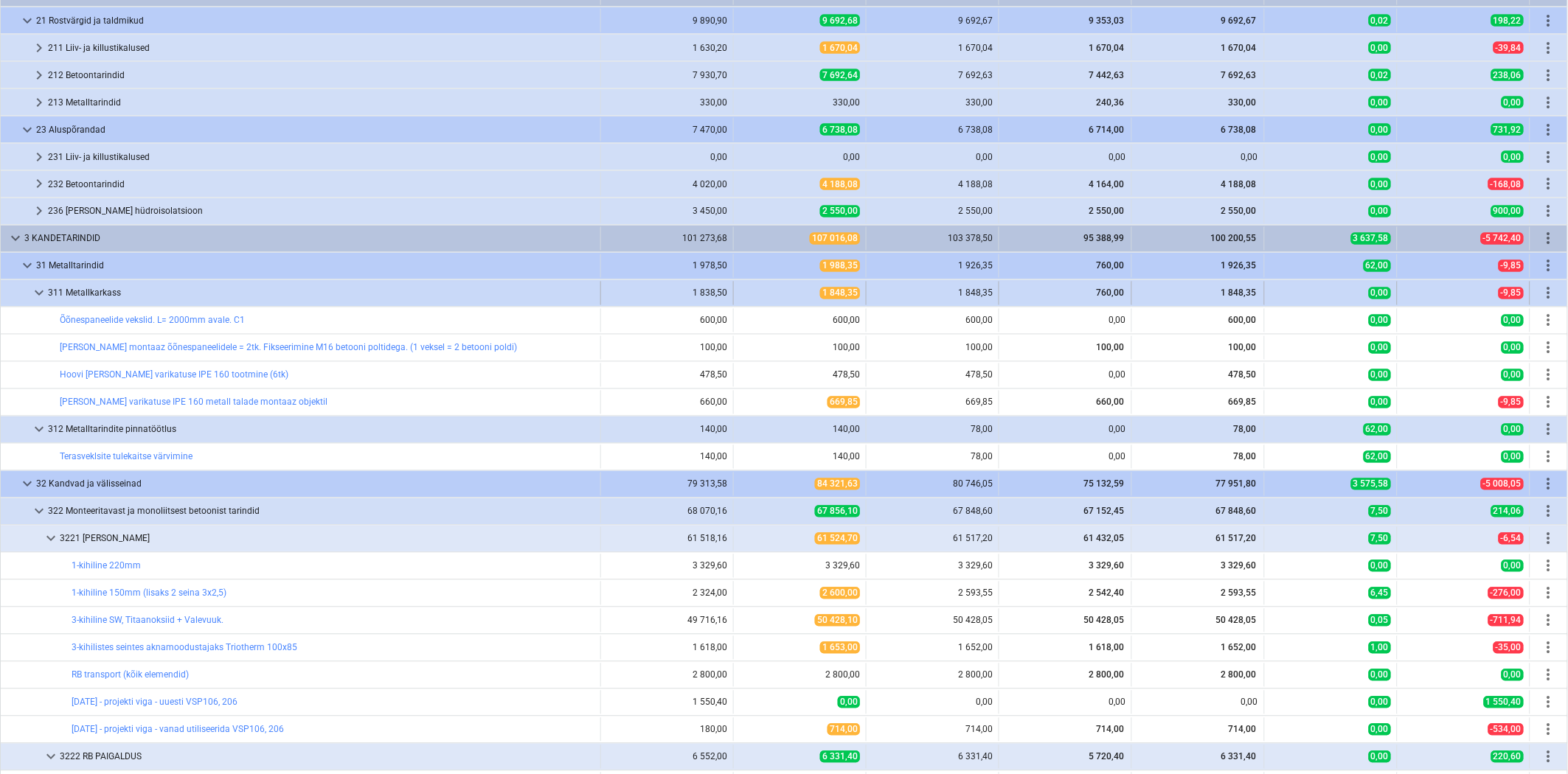
click at [42, 293] on span "keyboard_arrow_down" at bounding box center [39, 293] width 18 height 18
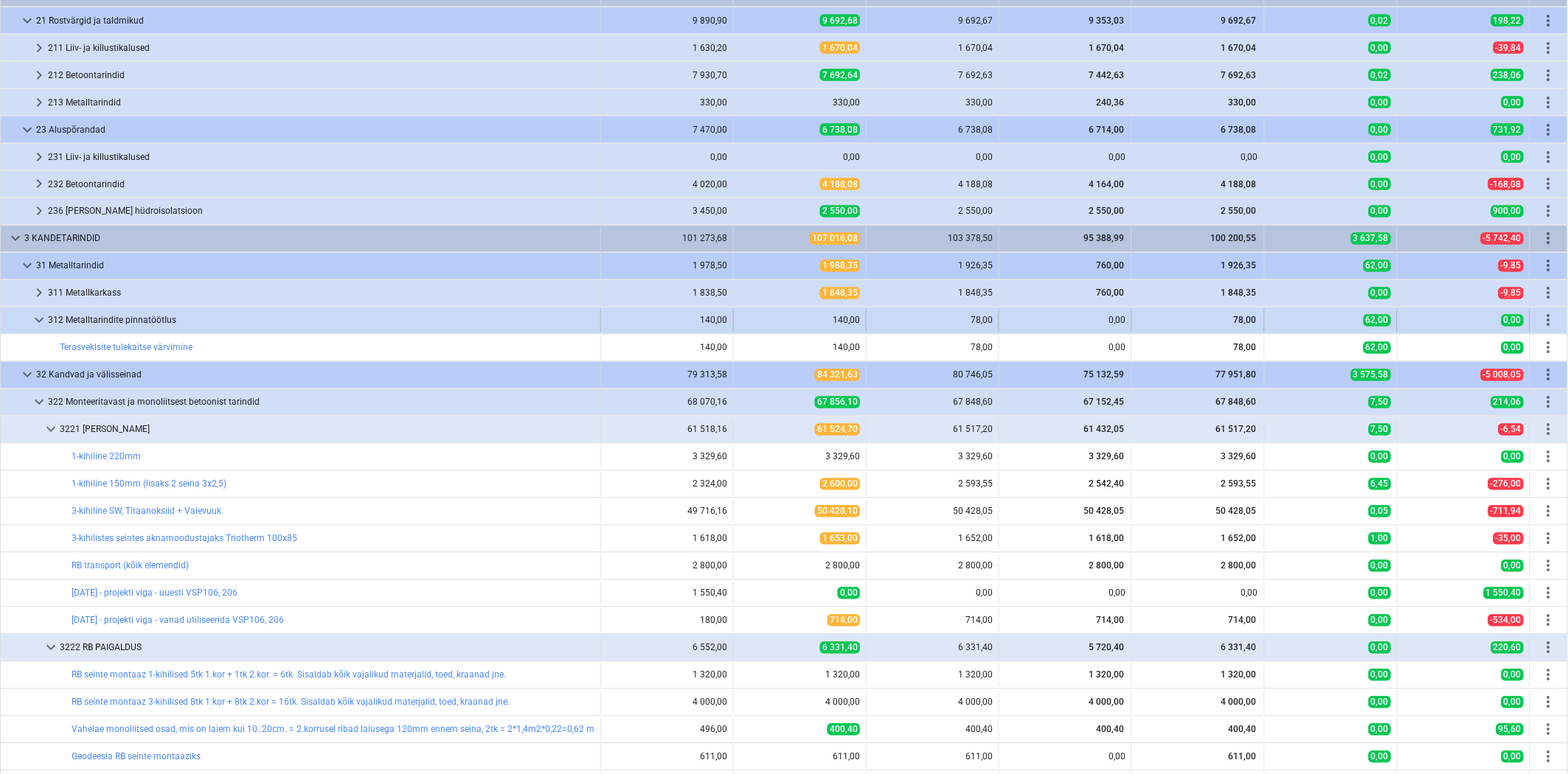
click at [41, 327] on span "keyboard_arrow_down" at bounding box center [39, 320] width 18 height 18
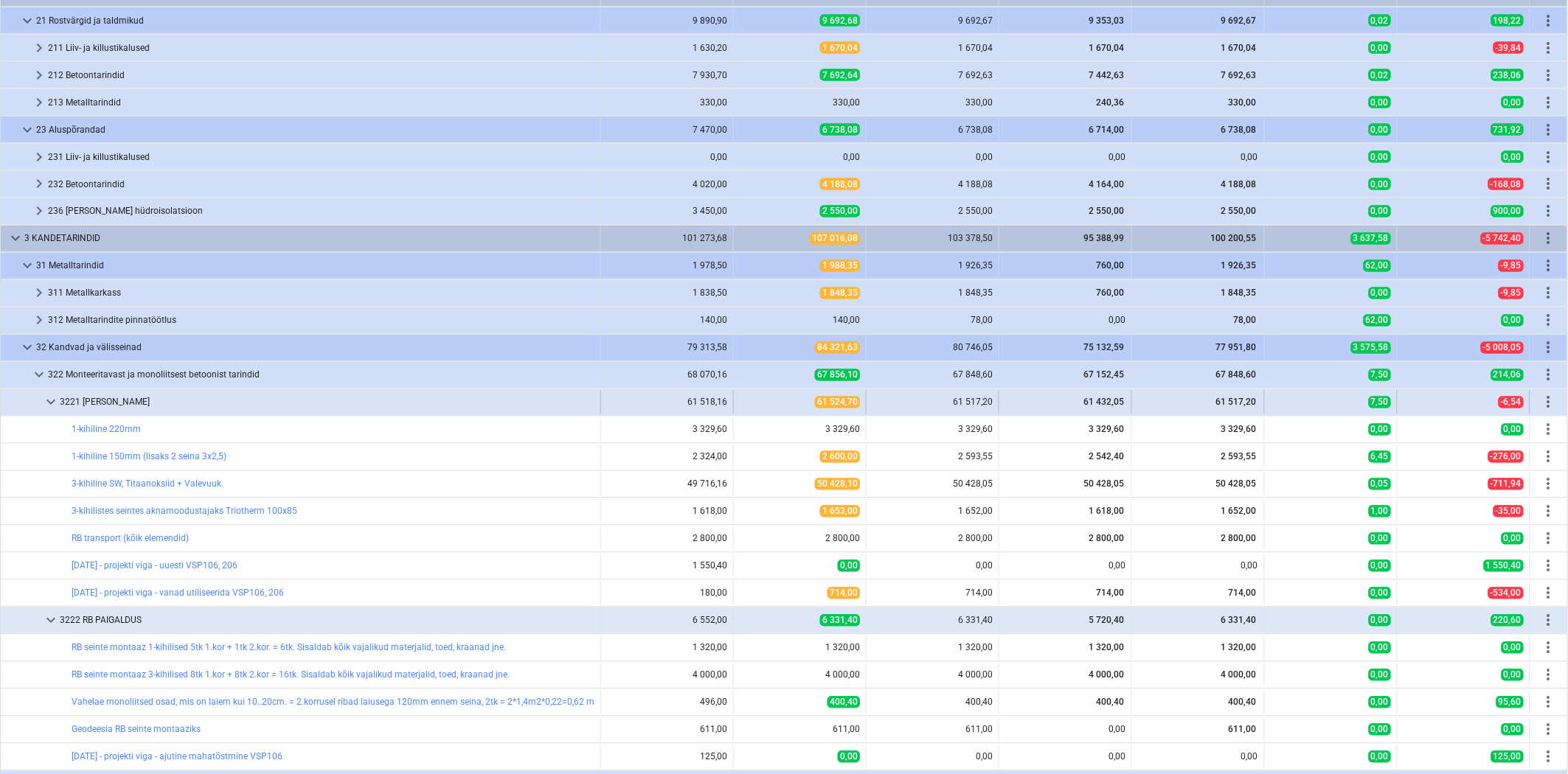
click at [46, 401] on span "keyboard_arrow_down" at bounding box center [51, 402] width 18 height 18
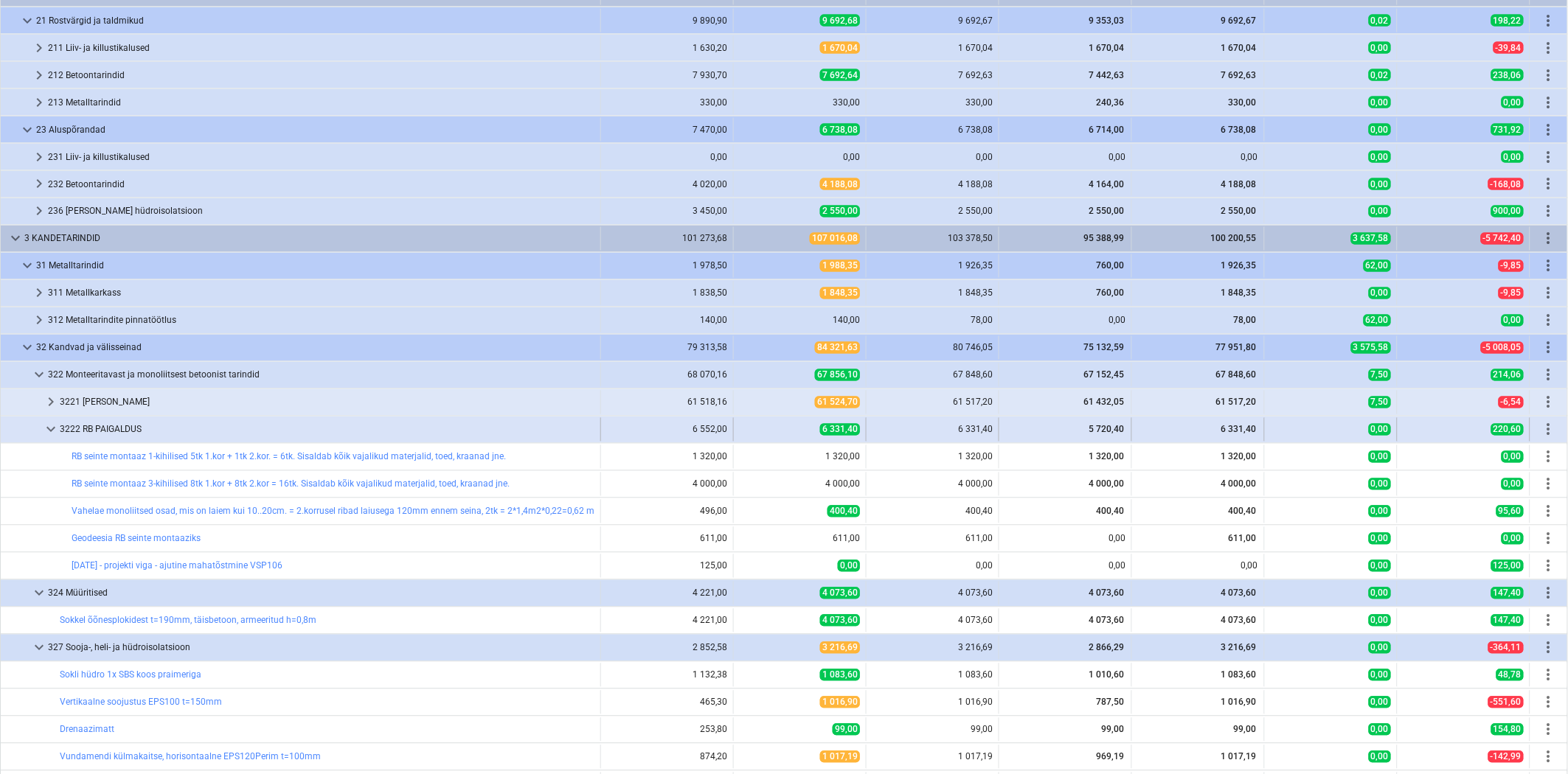
click at [46, 433] on span "keyboard_arrow_down" at bounding box center [51, 429] width 18 height 18
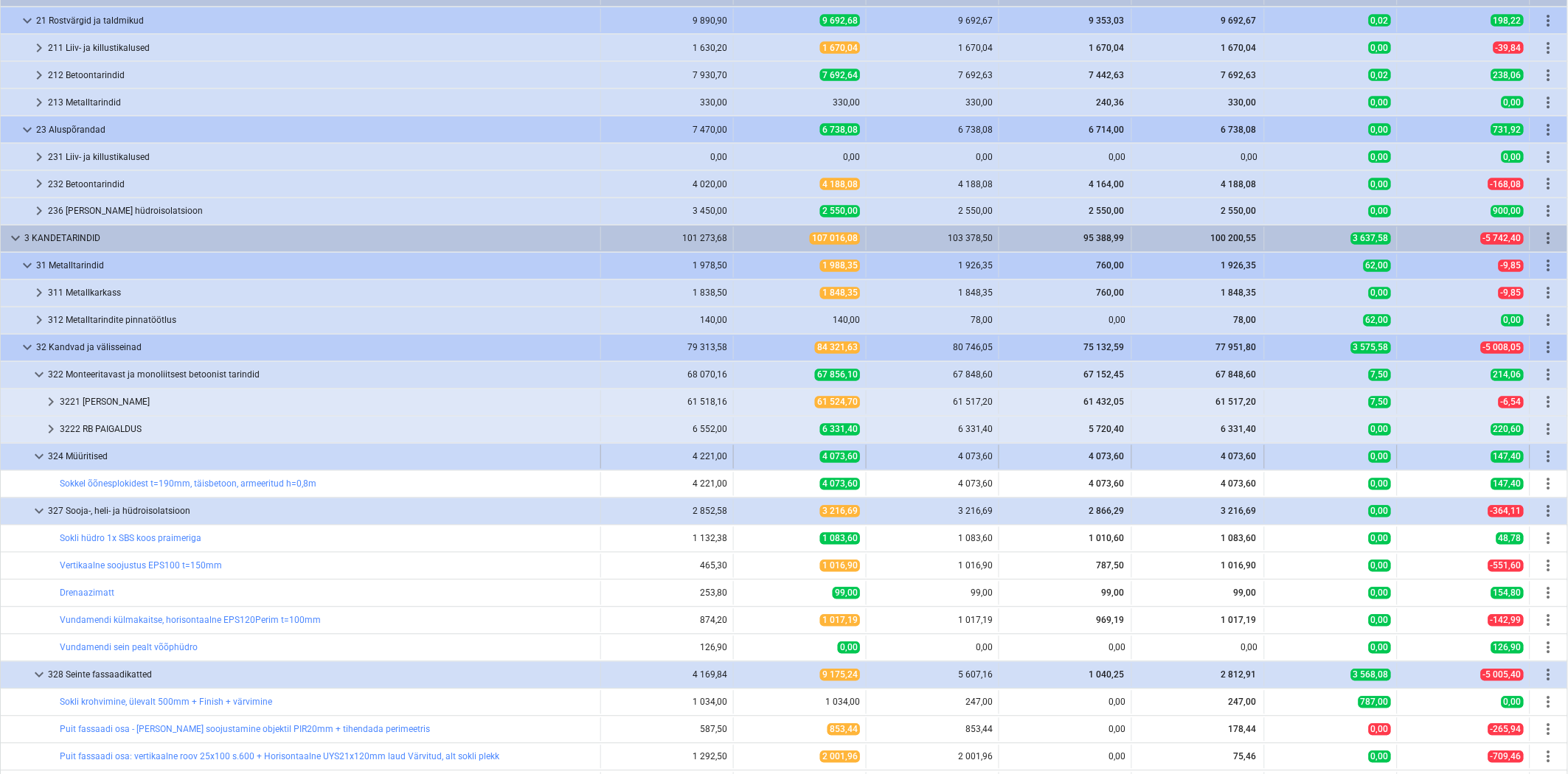
click at [39, 453] on span "keyboard_arrow_down" at bounding box center [39, 457] width 18 height 18
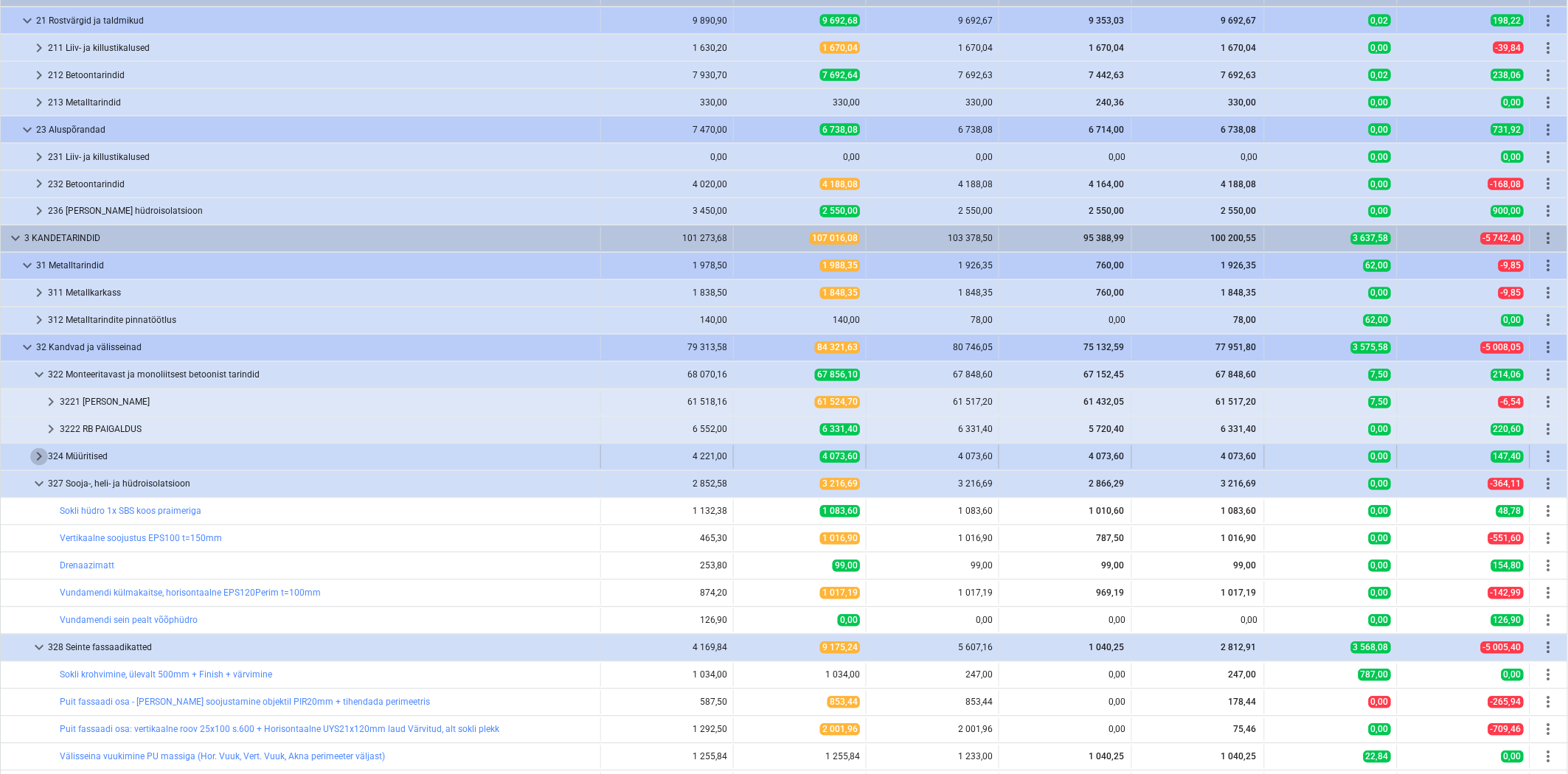
click at [33, 458] on span "keyboard_arrow_right" at bounding box center [39, 457] width 18 height 18
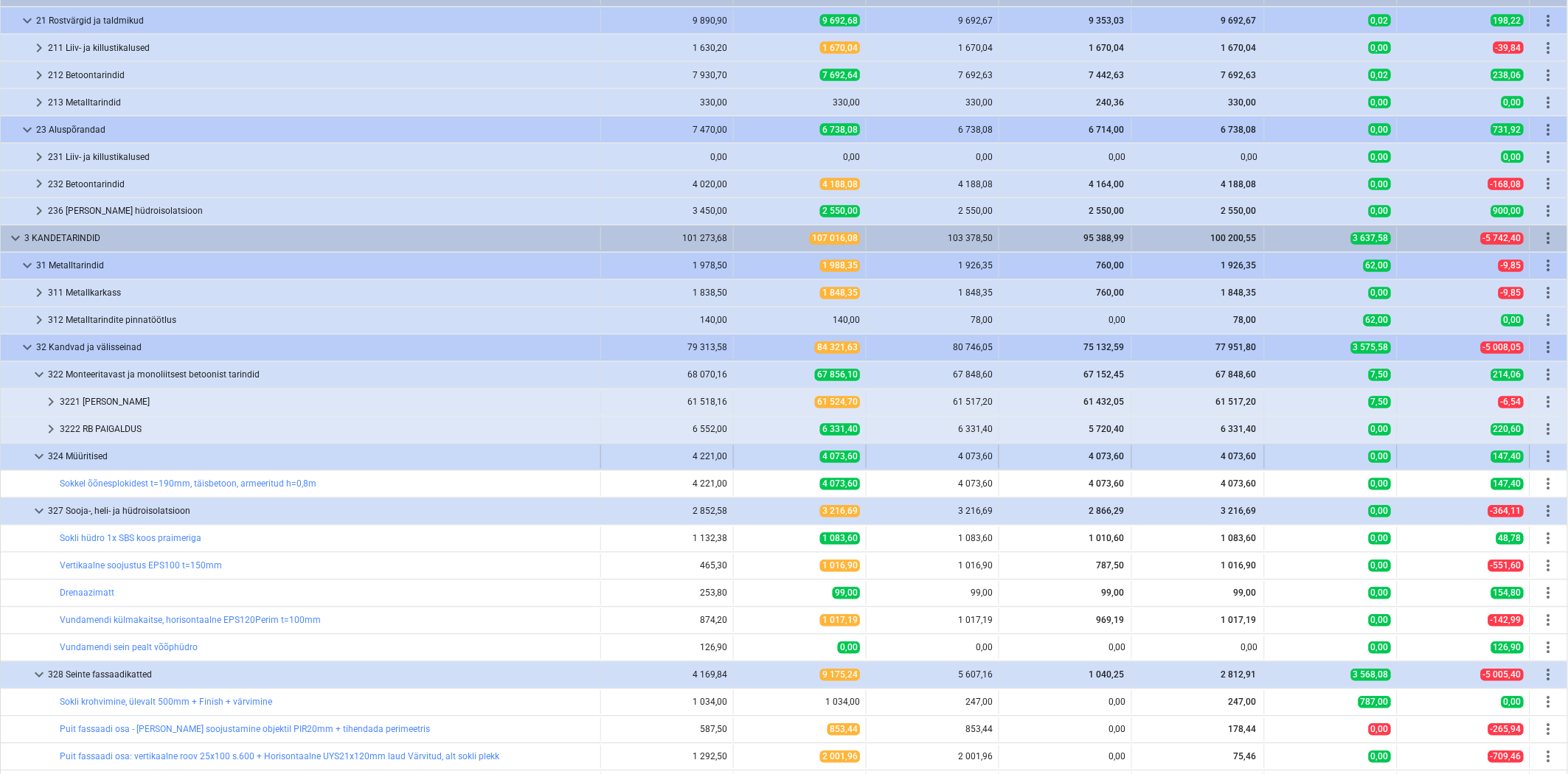
click at [33, 458] on span "keyboard_arrow_down" at bounding box center [39, 457] width 18 height 18
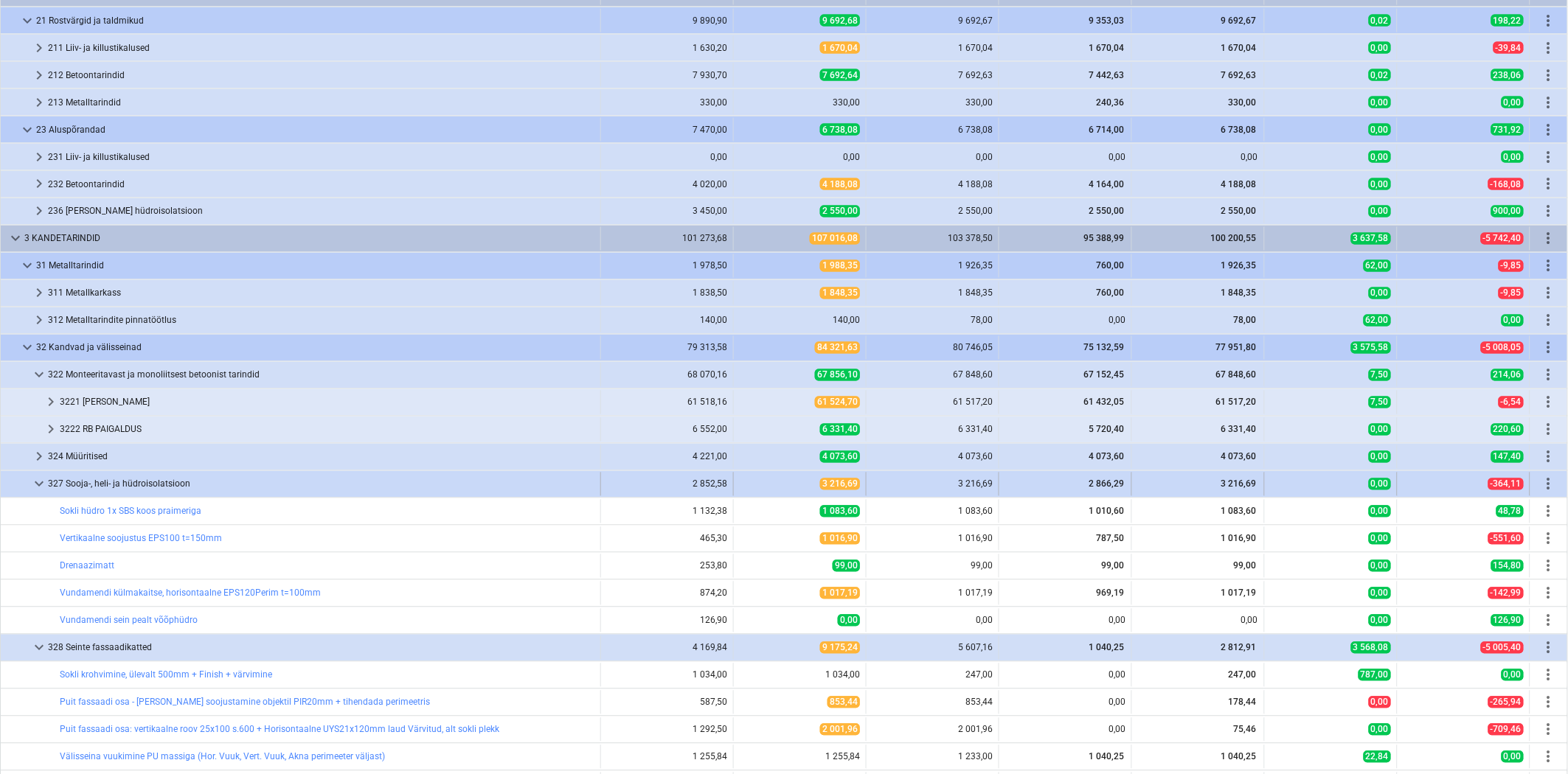
click at [39, 488] on span "keyboard_arrow_down" at bounding box center [39, 484] width 18 height 18
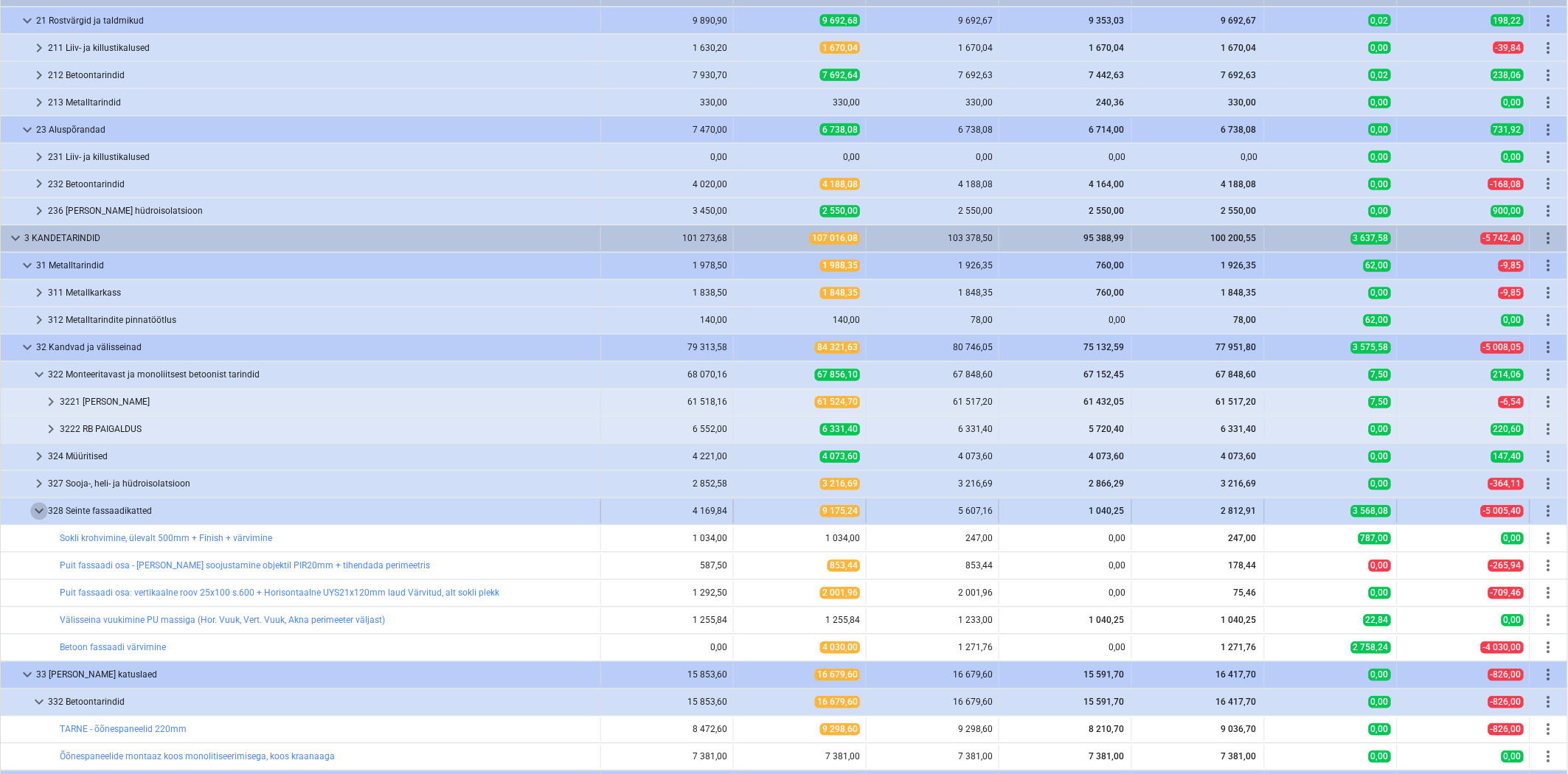
click at [38, 509] on span "keyboard_arrow_down" at bounding box center [39, 511] width 18 height 18
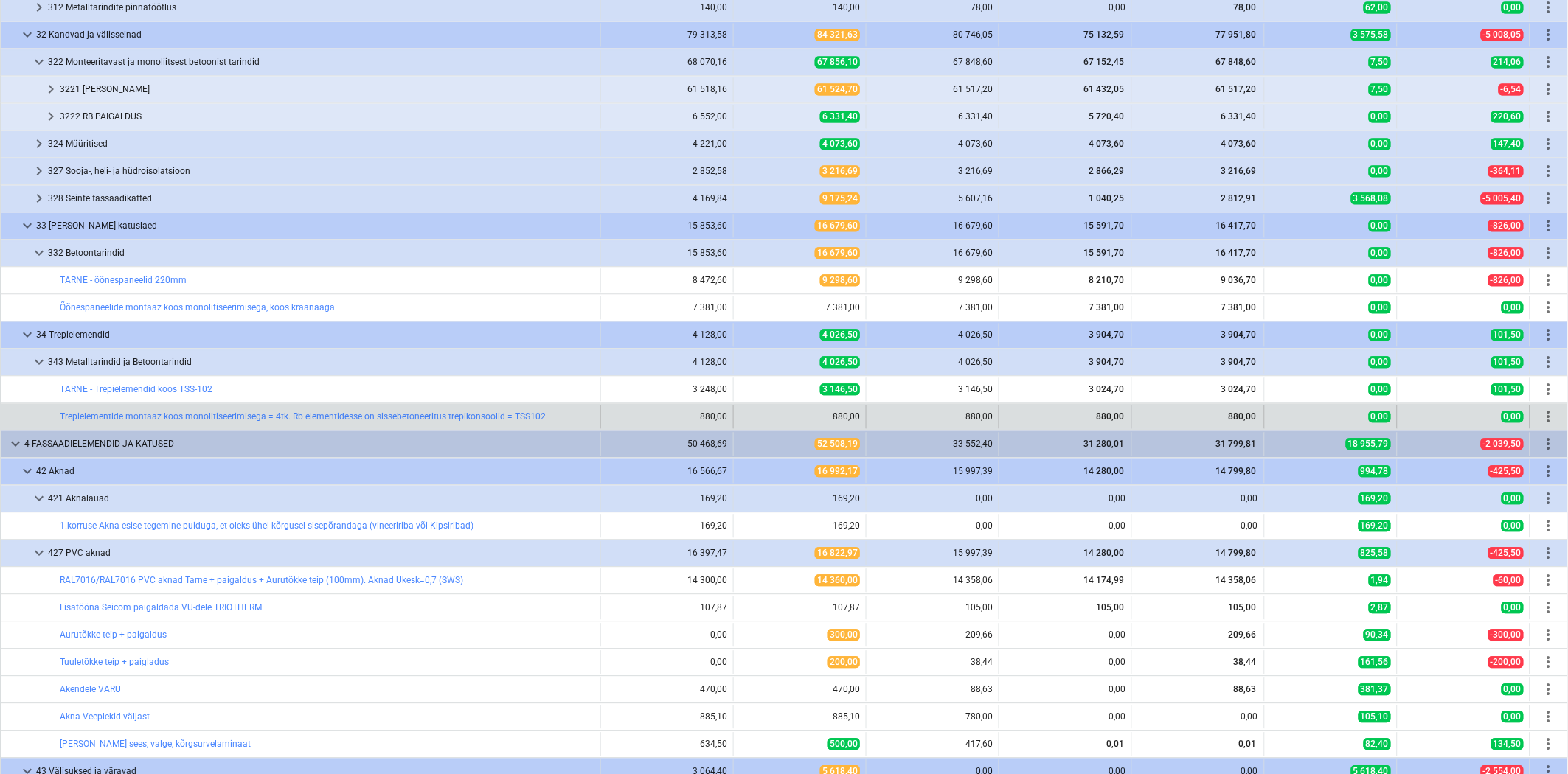
scroll to position [1310, 0]
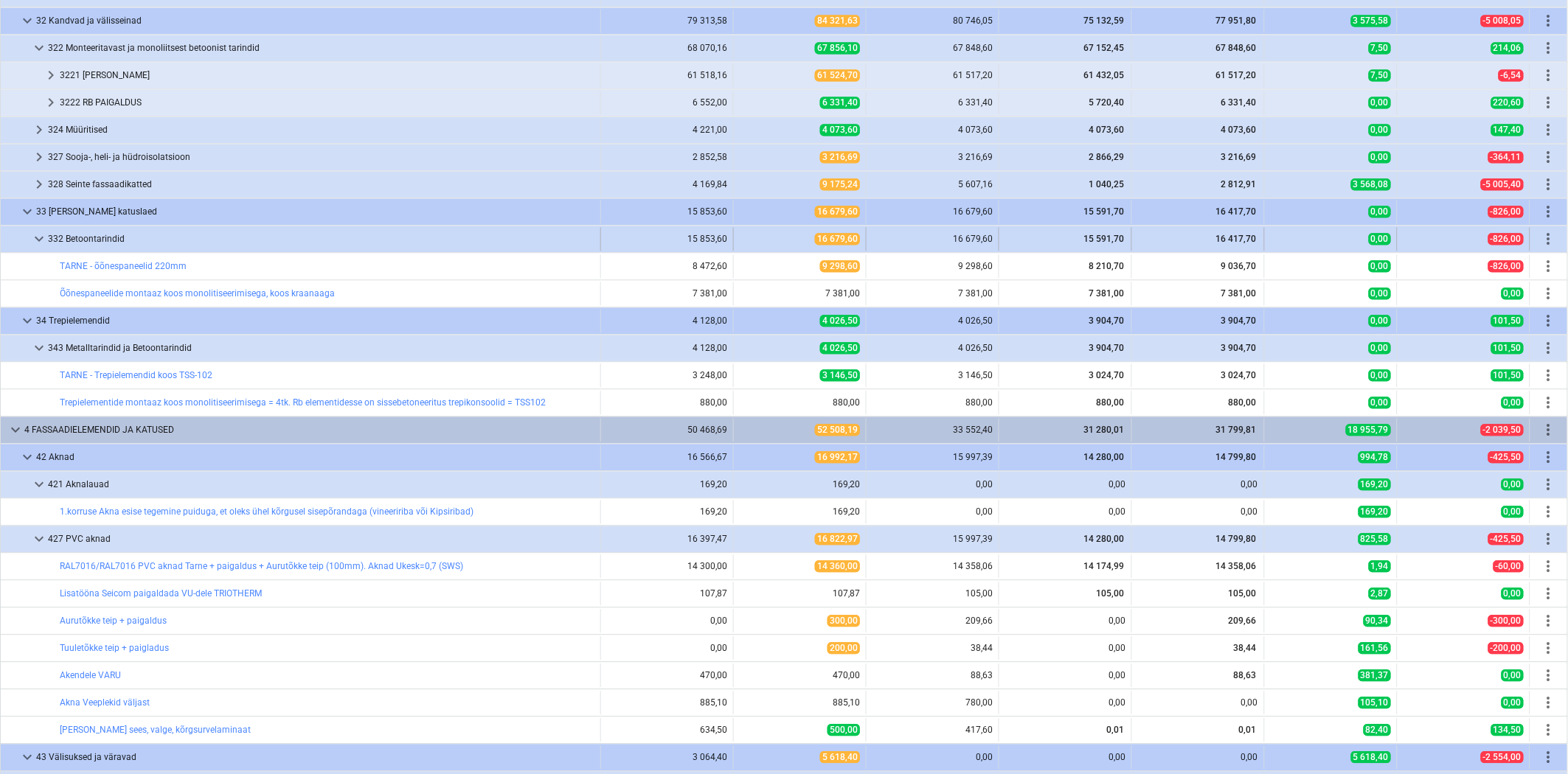
click at [41, 240] on span "keyboard_arrow_down" at bounding box center [39, 239] width 18 height 18
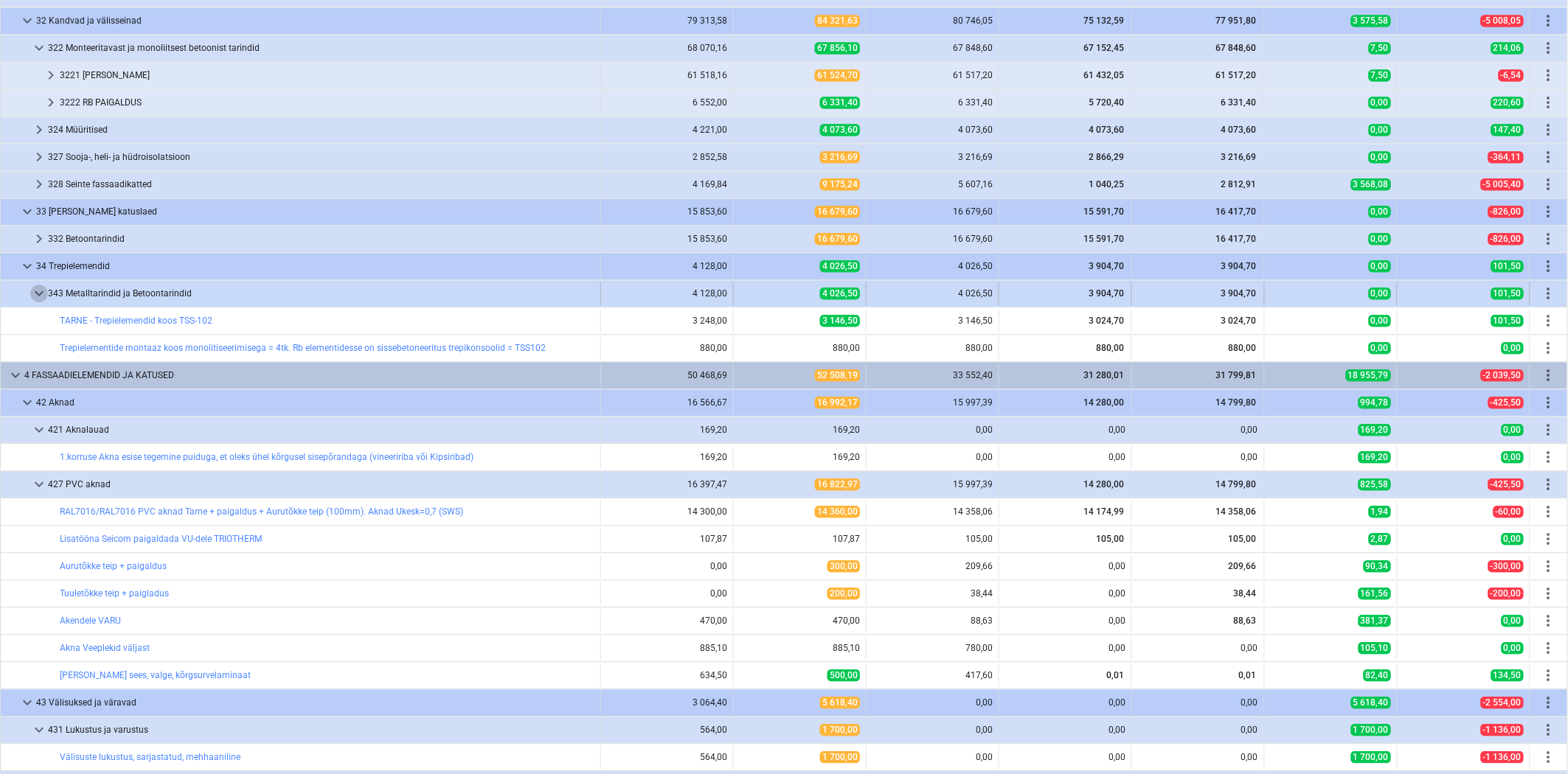
click at [33, 290] on span "keyboard_arrow_down" at bounding box center [39, 293] width 18 height 18
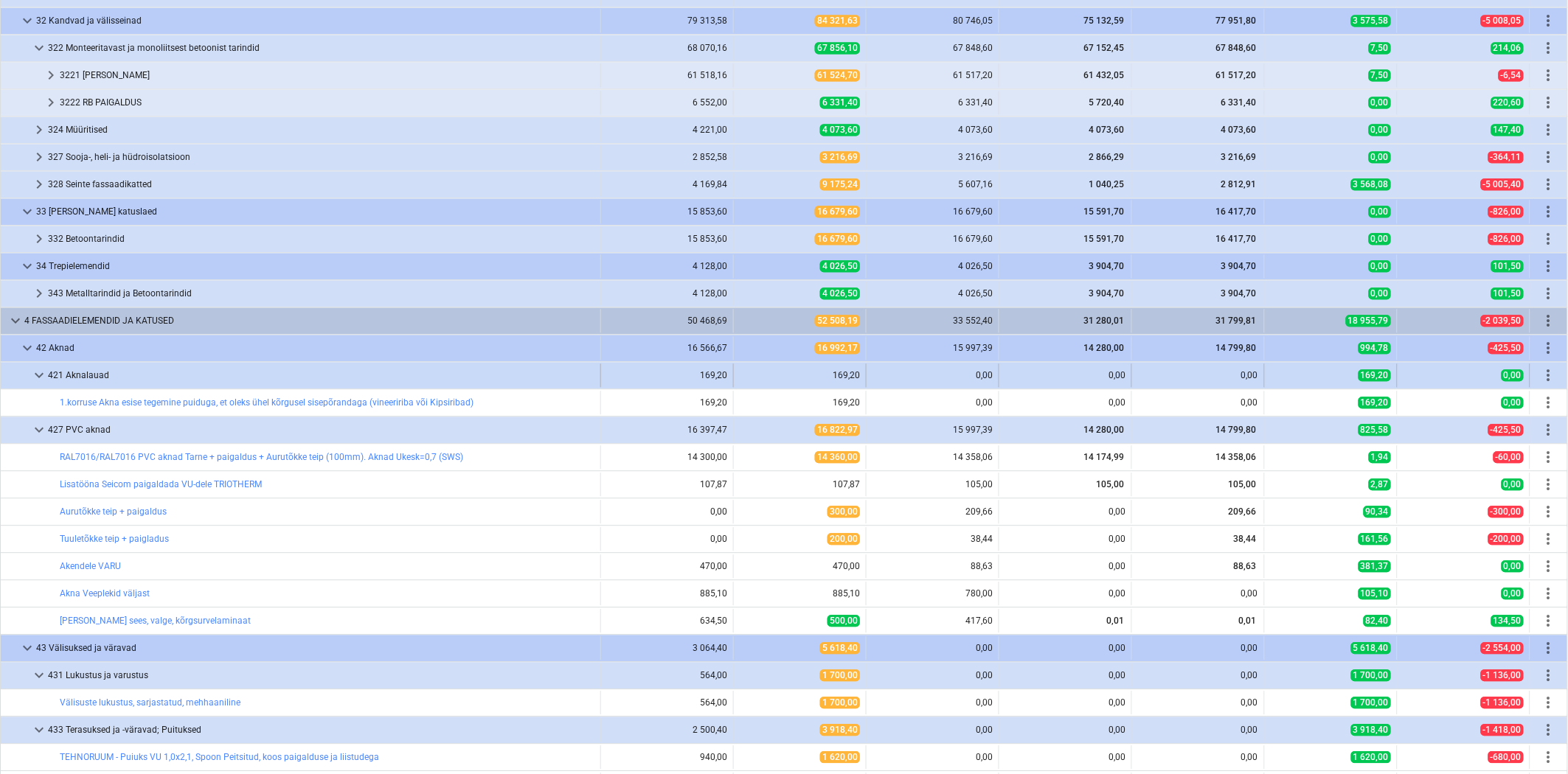
click at [43, 375] on span "keyboard_arrow_down" at bounding box center [39, 375] width 18 height 18
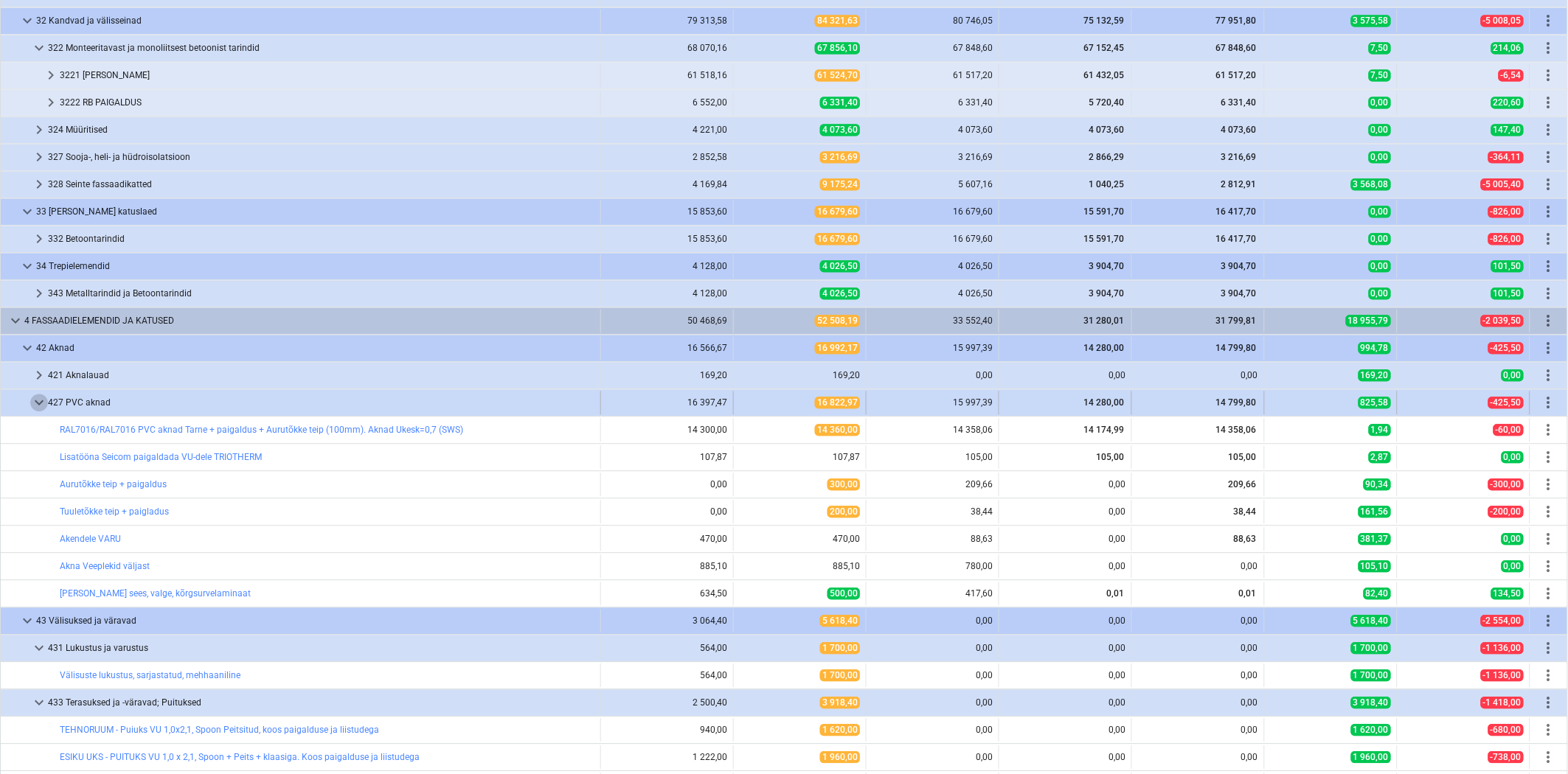
click at [39, 398] on span "keyboard_arrow_down" at bounding box center [39, 402] width 18 height 18
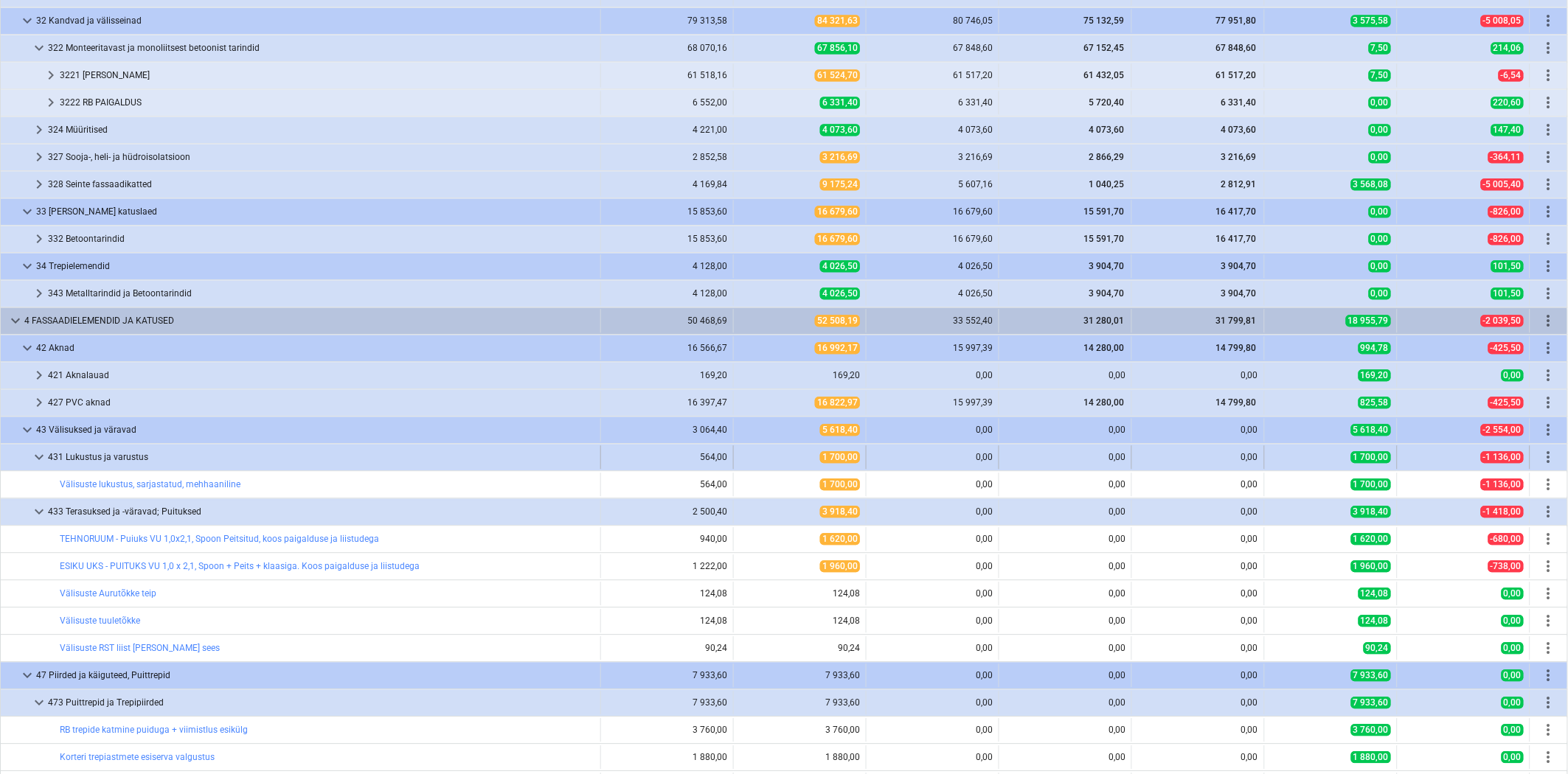
click at [39, 452] on span "keyboard_arrow_down" at bounding box center [39, 457] width 18 height 18
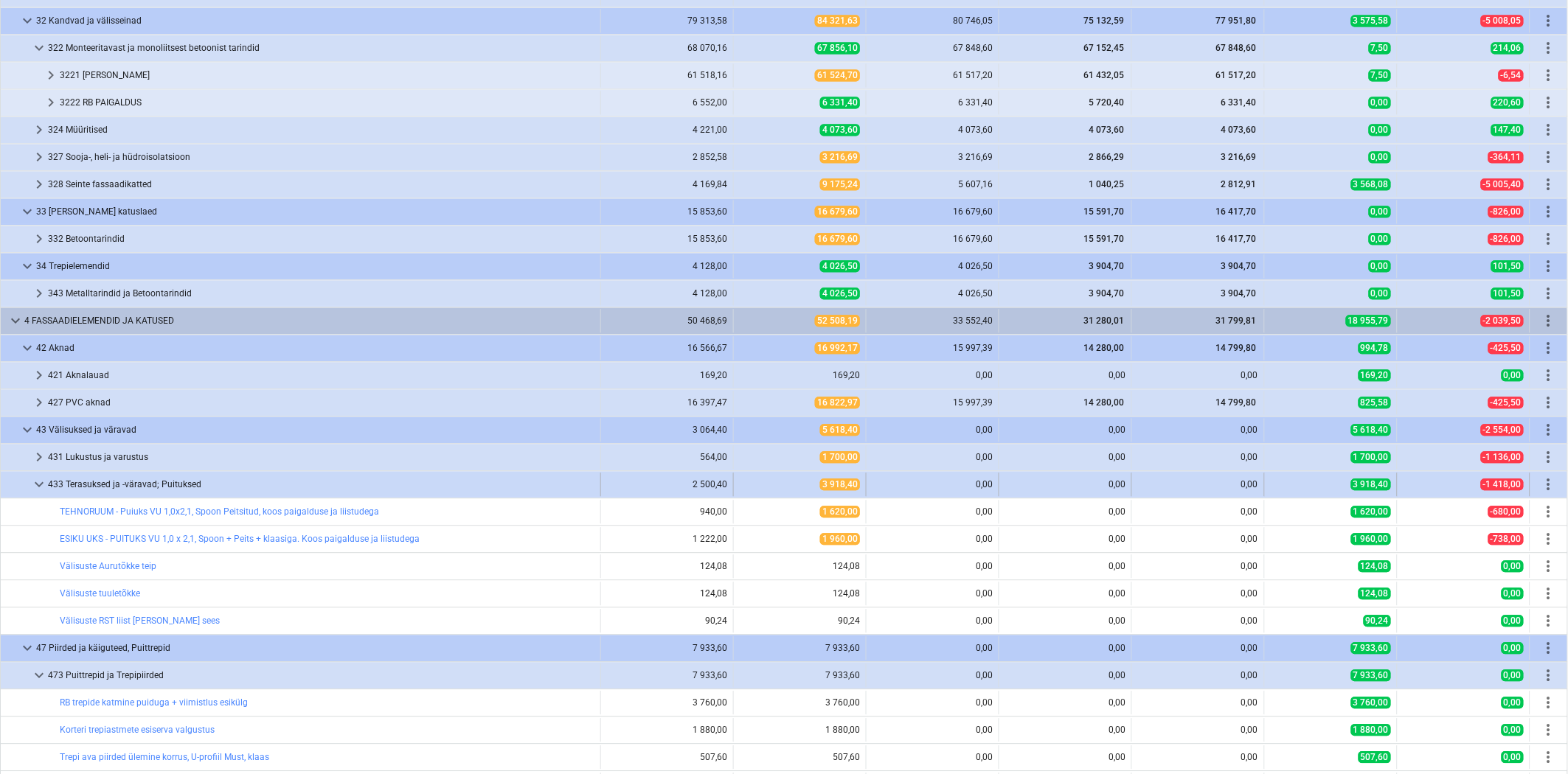
click at [39, 477] on div "keyboard_arrow_down" at bounding box center [39, 484] width 18 height 23
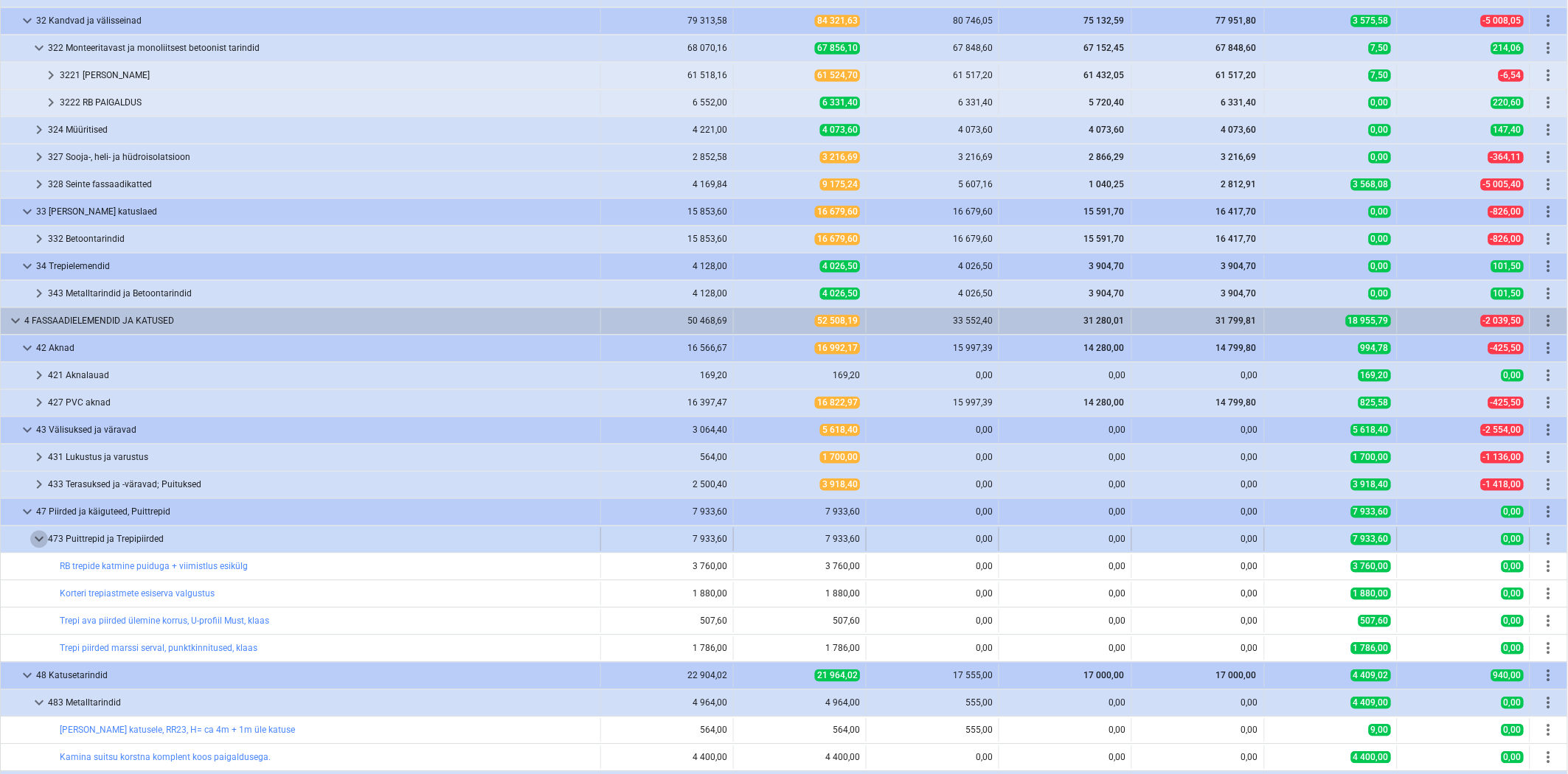
click at [39, 548] on span "keyboard_arrow_down" at bounding box center [39, 538] width 18 height 18
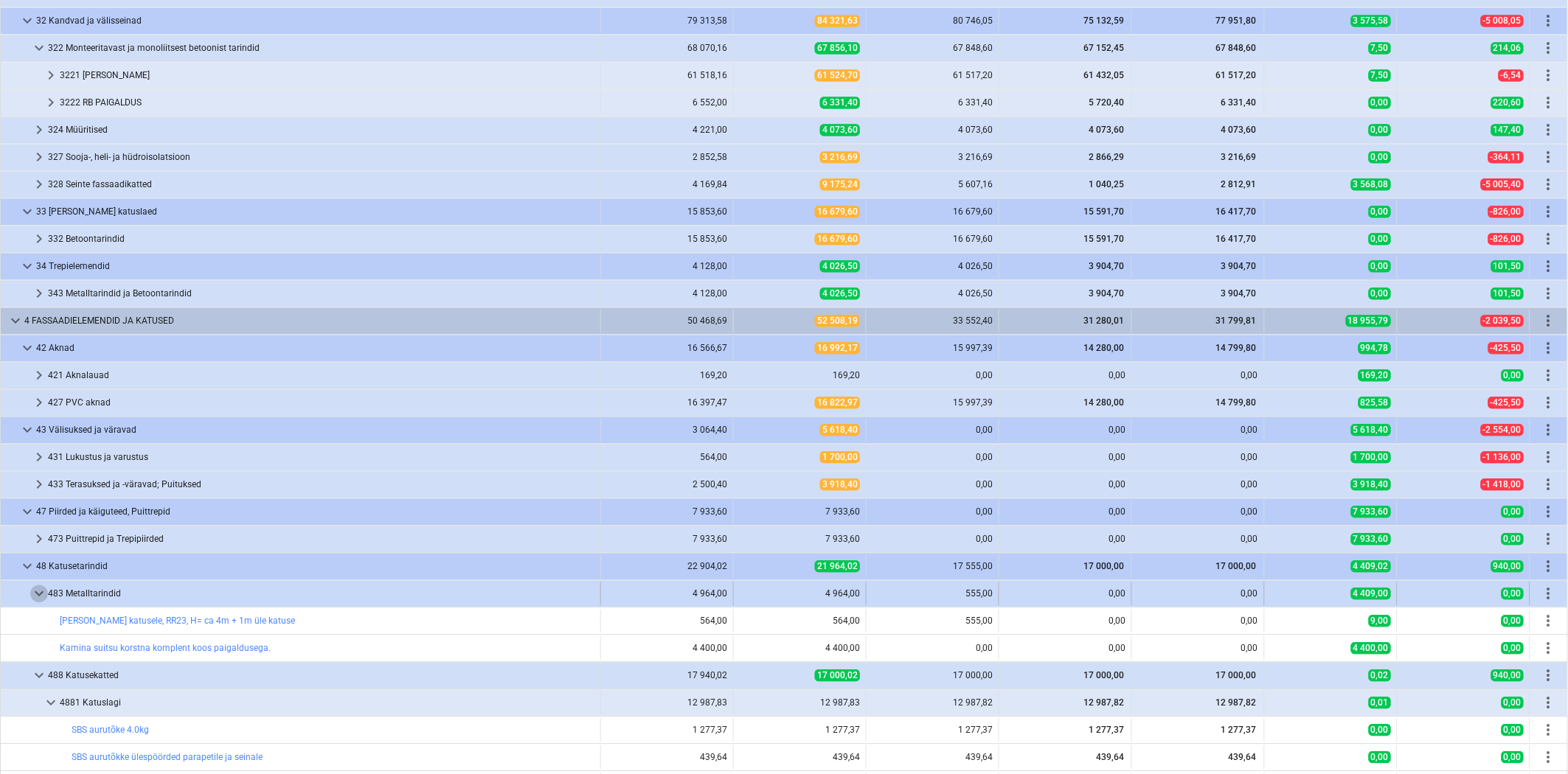
click at [39, 590] on span "keyboard_arrow_down" at bounding box center [39, 593] width 18 height 18
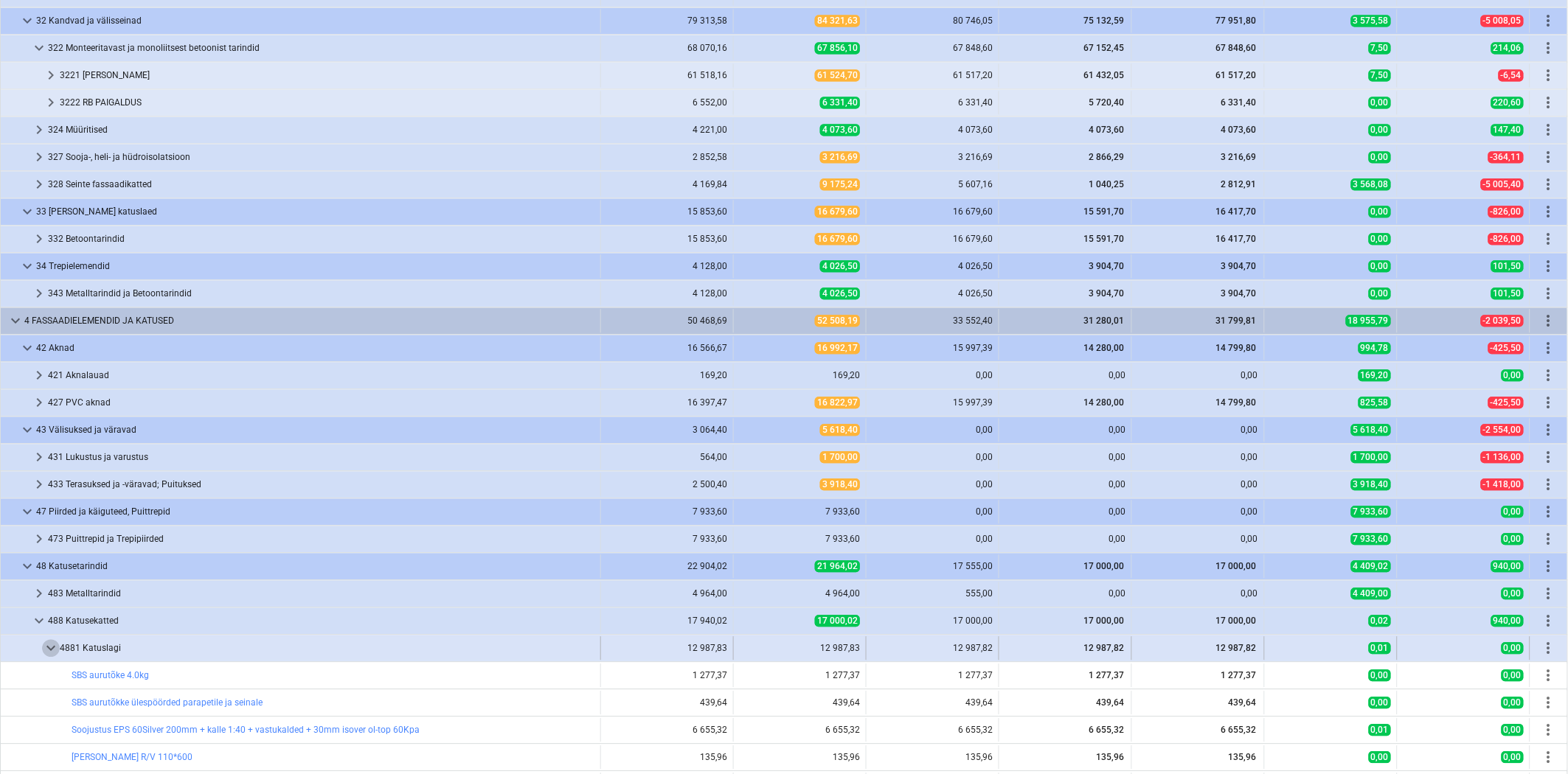
click at [49, 643] on span "keyboard_arrow_down" at bounding box center [51, 647] width 18 height 18
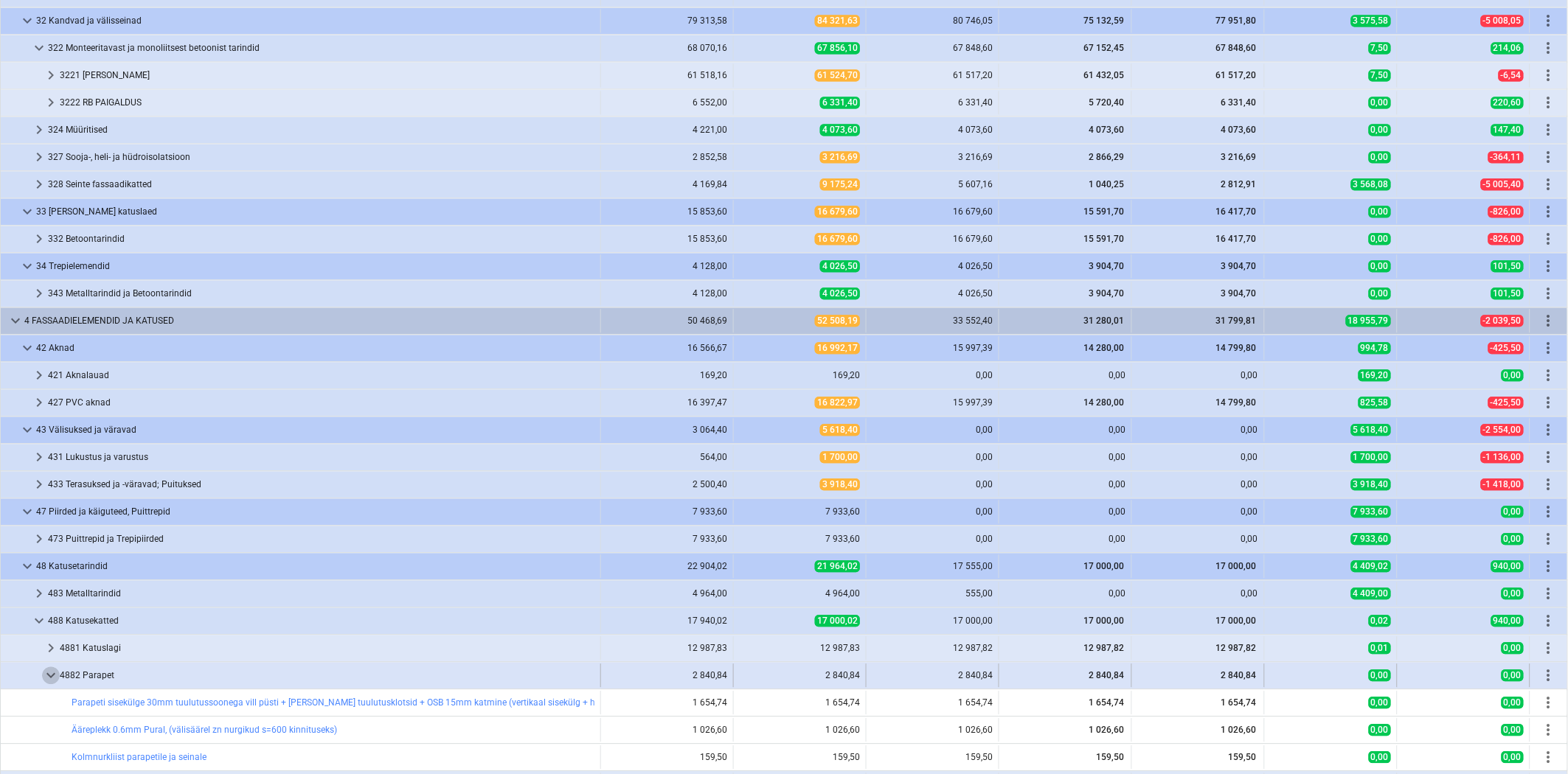
click at [50, 673] on span "keyboard_arrow_down" at bounding box center [51, 674] width 18 height 18
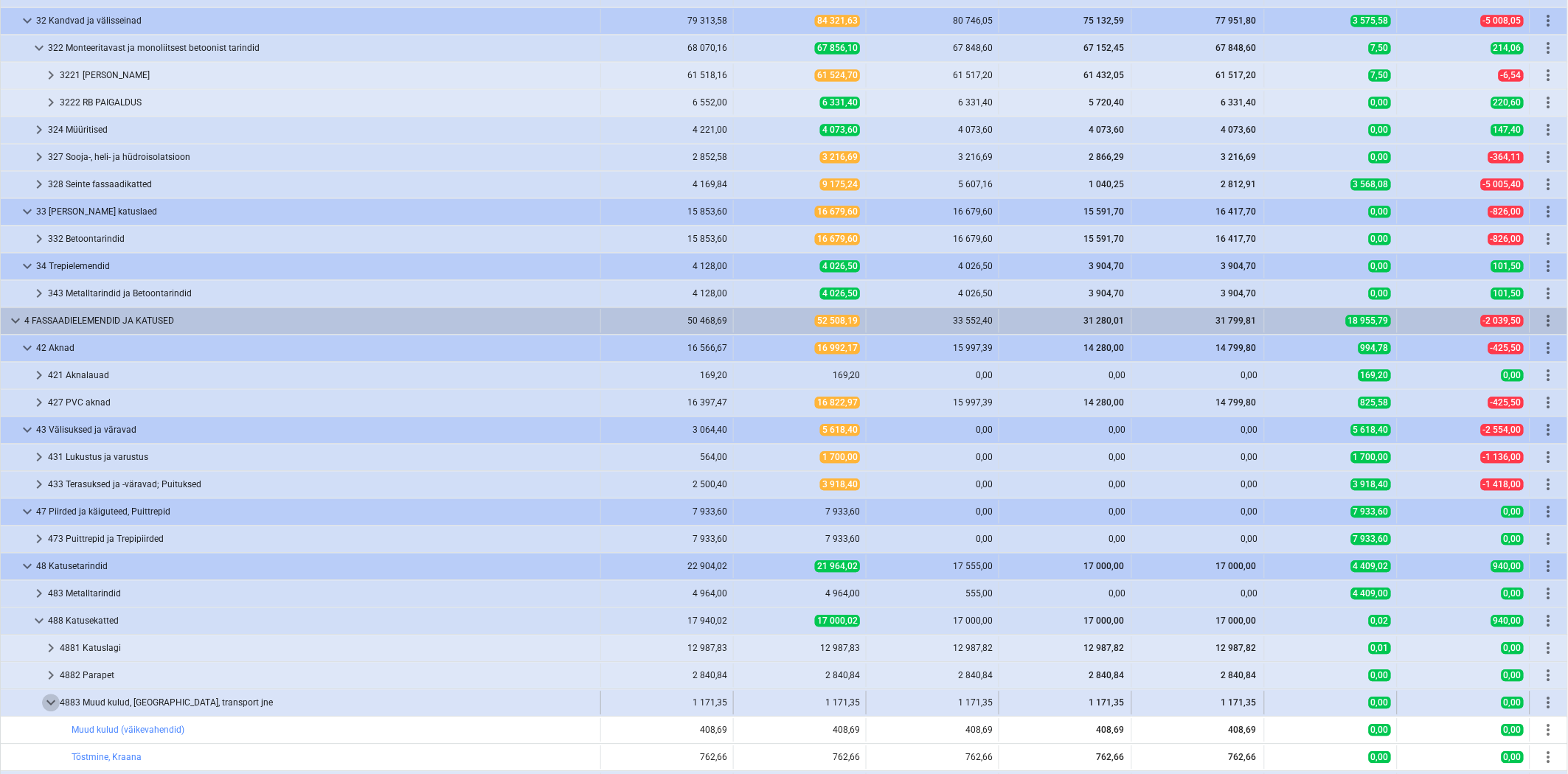
click at [54, 701] on span "keyboard_arrow_down" at bounding box center [51, 703] width 18 height 18
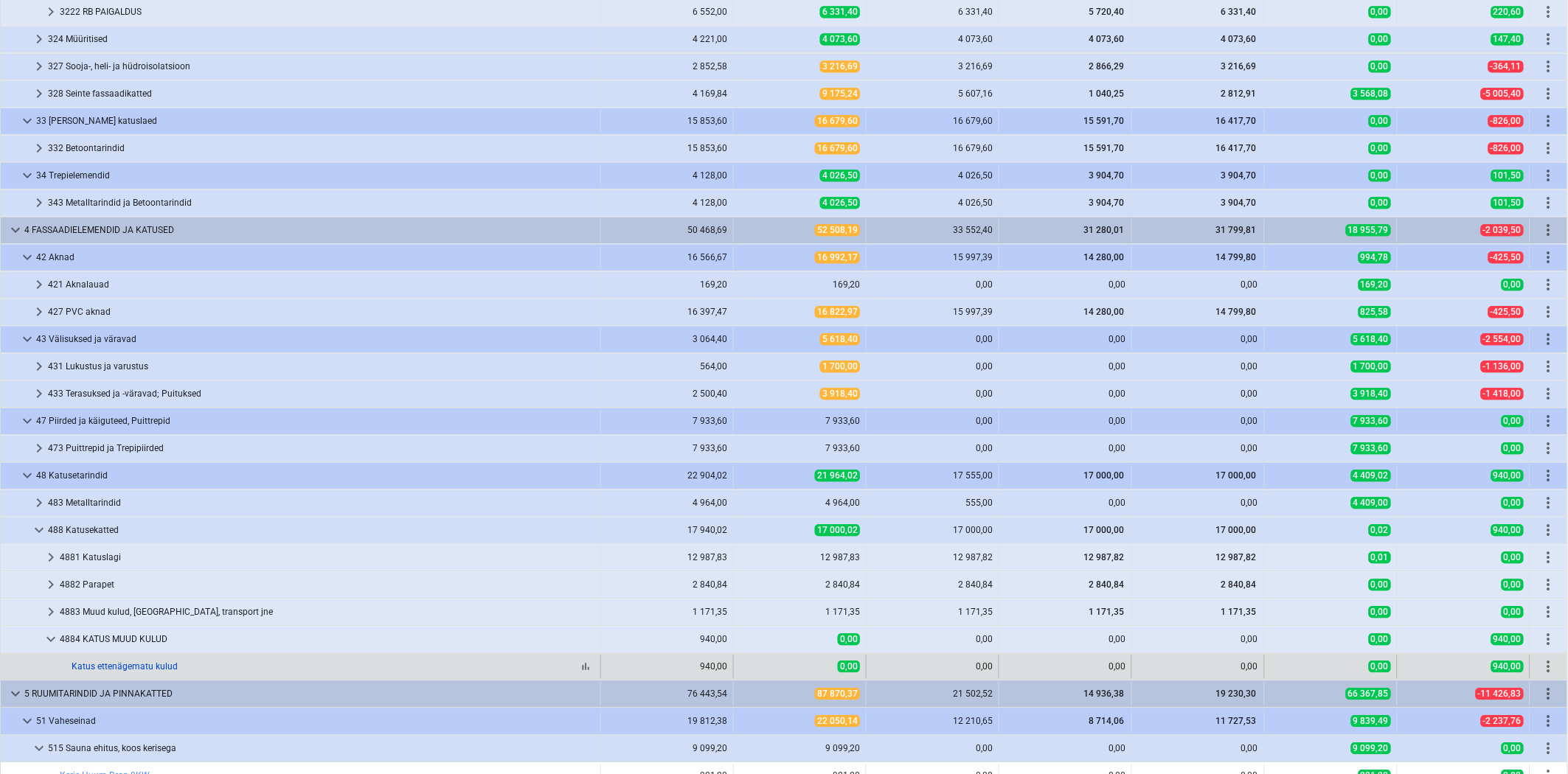
scroll to position [1529, 0]
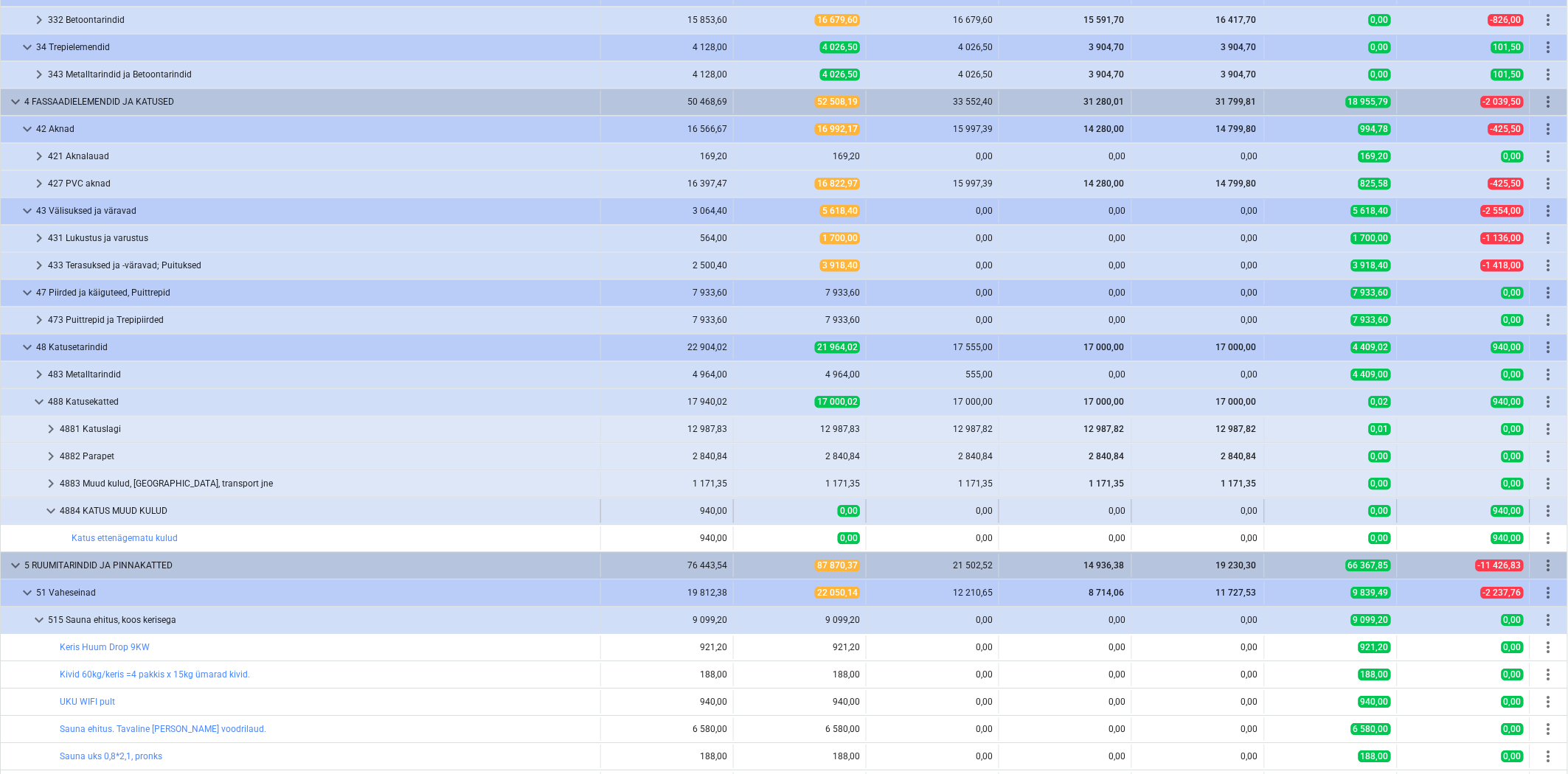
click at [54, 517] on span "keyboard_arrow_down" at bounding box center [51, 510] width 18 height 18
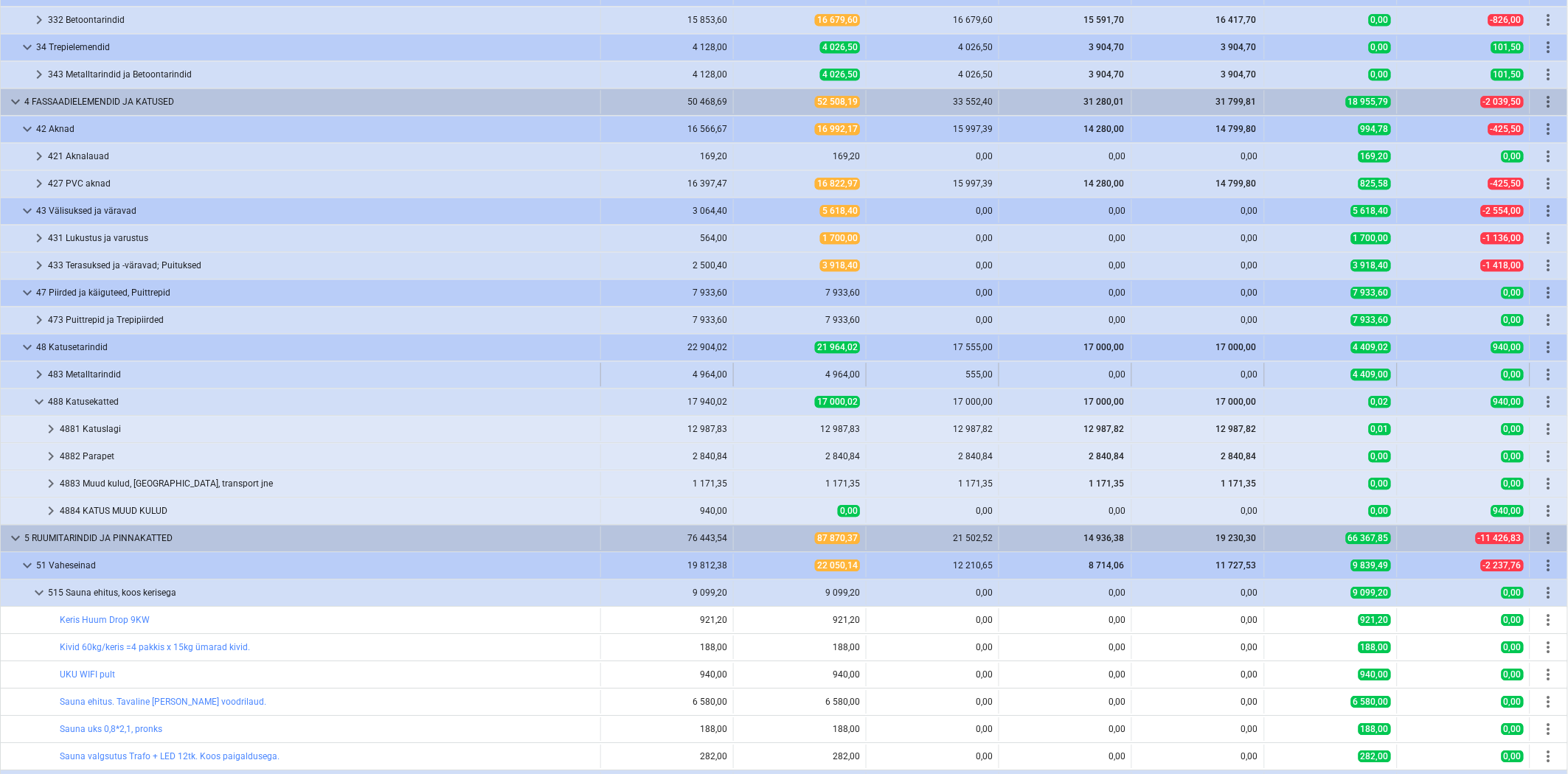
click at [32, 375] on span "keyboard_arrow_right" at bounding box center [39, 374] width 18 height 18
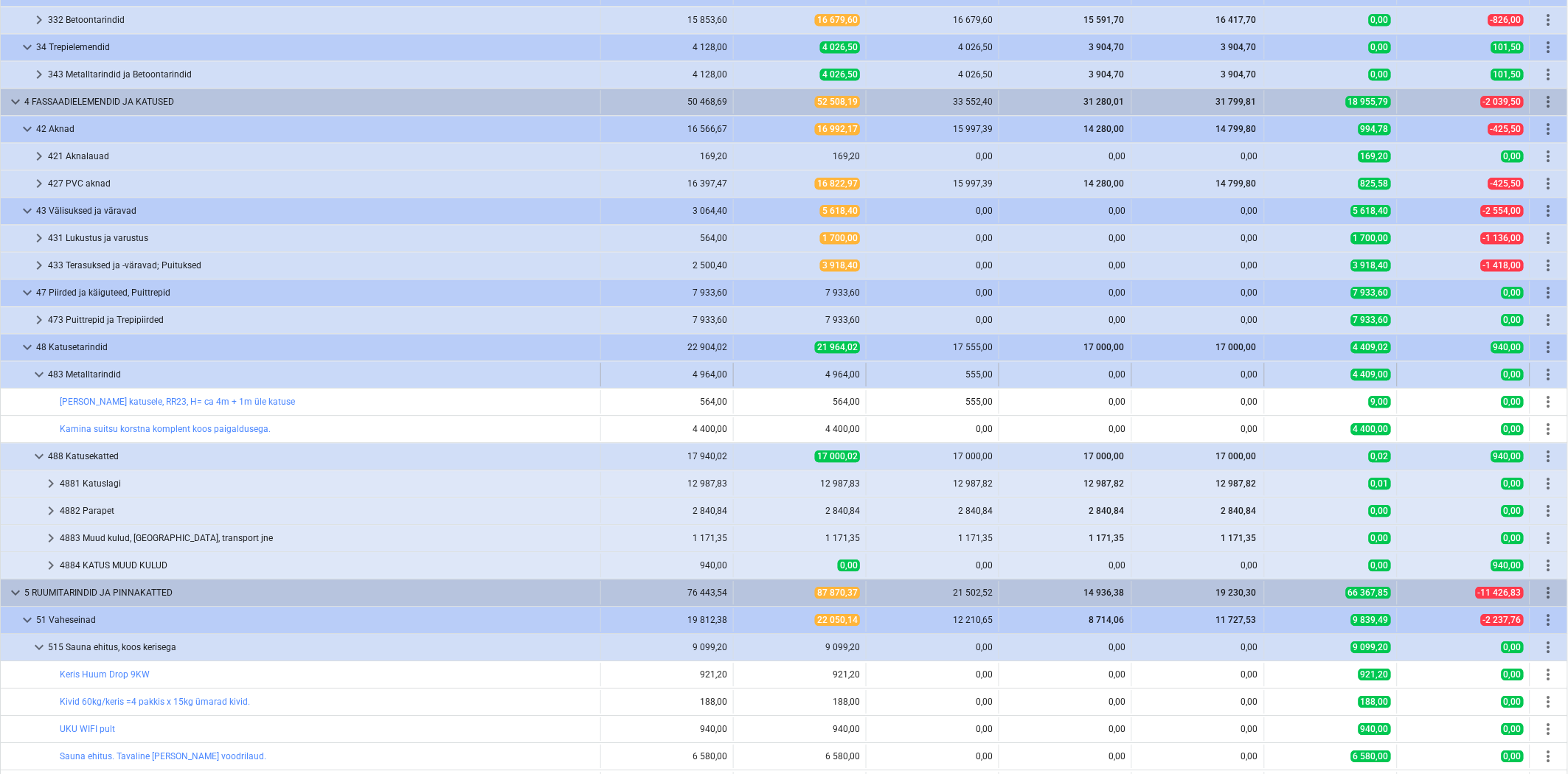
click at [32, 375] on span "keyboard_arrow_down" at bounding box center [39, 374] width 18 height 18
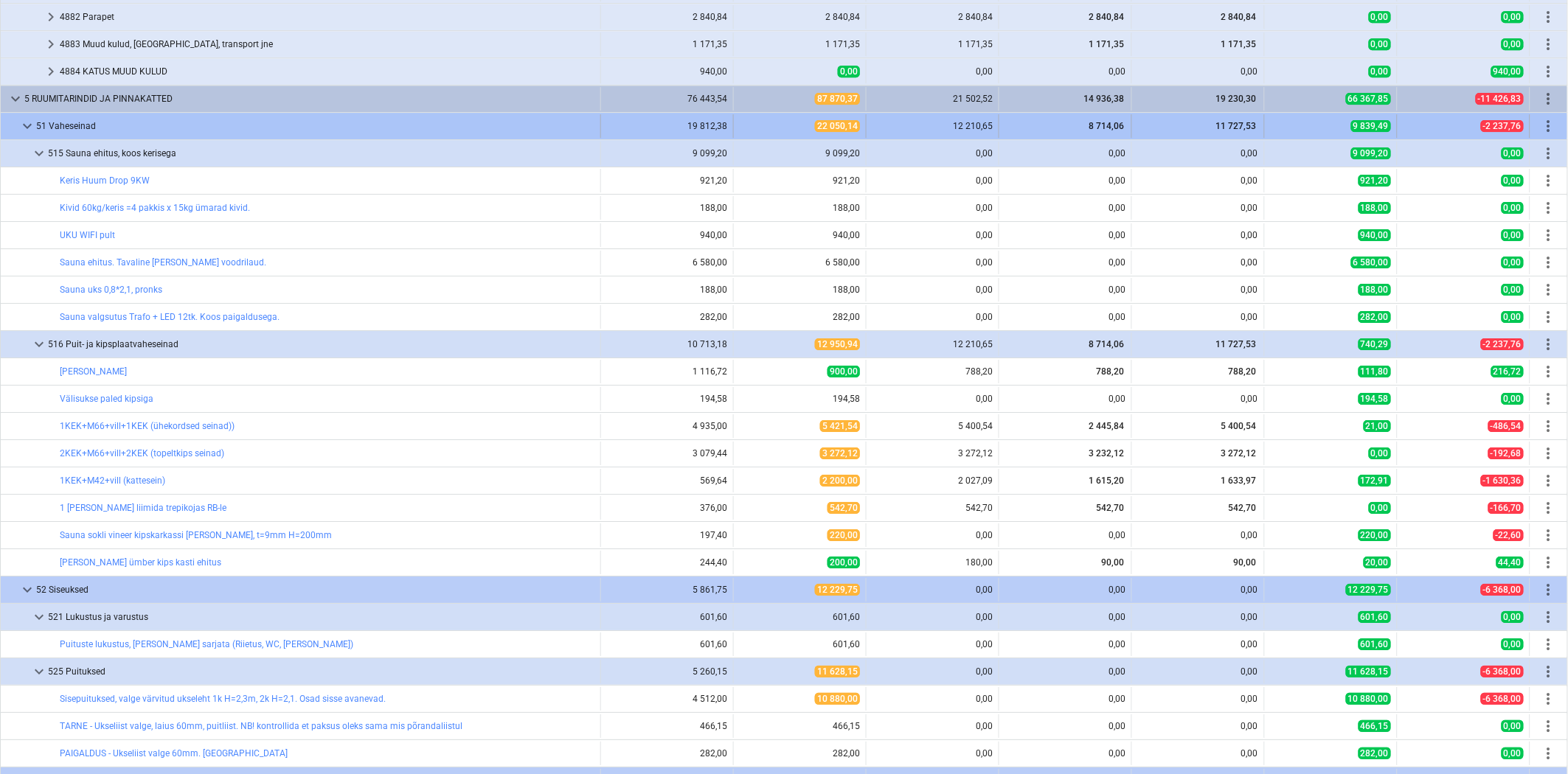
scroll to position [2075, 0]
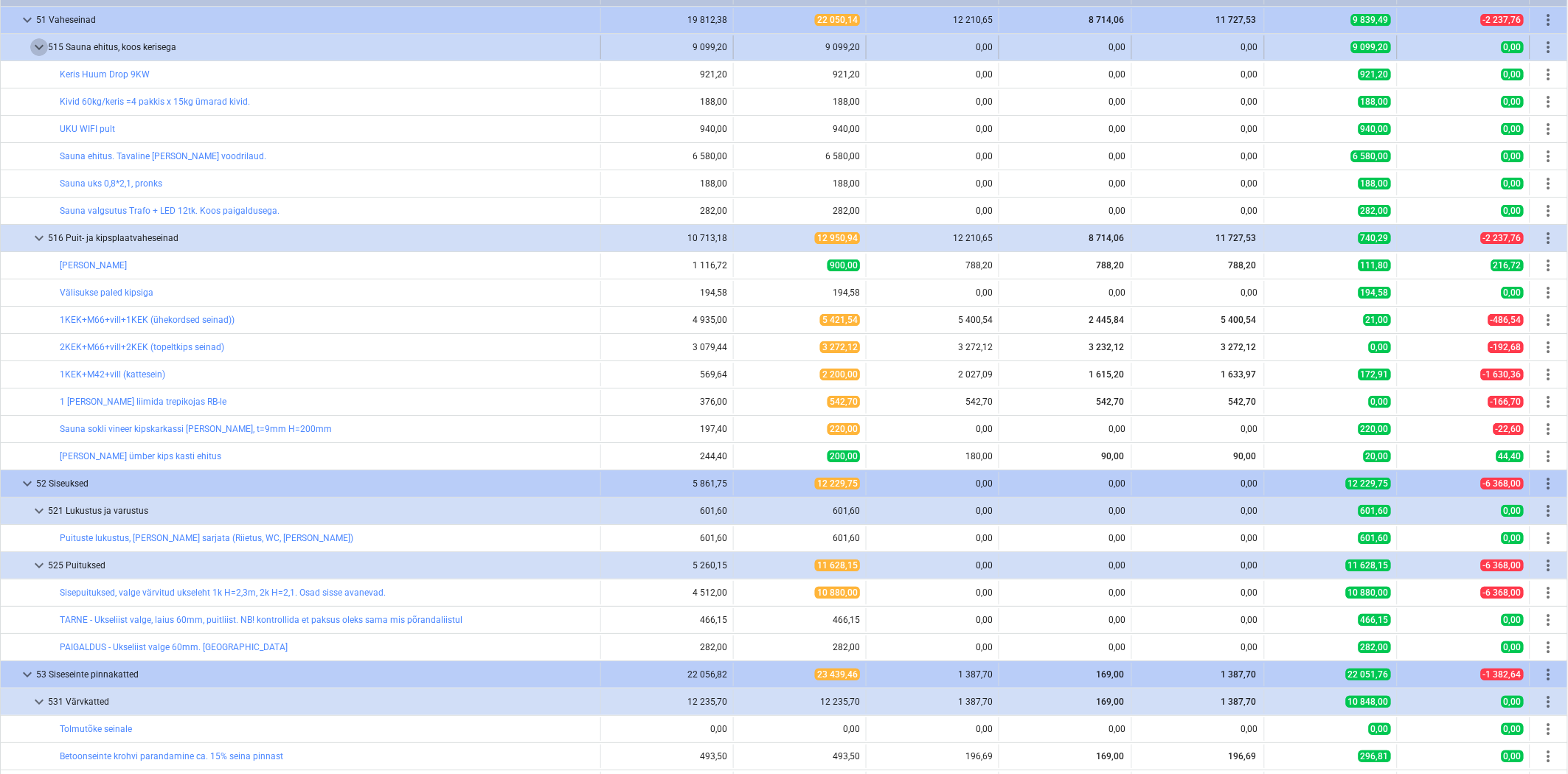
click at [37, 56] on span "keyboard_arrow_down" at bounding box center [39, 47] width 18 height 18
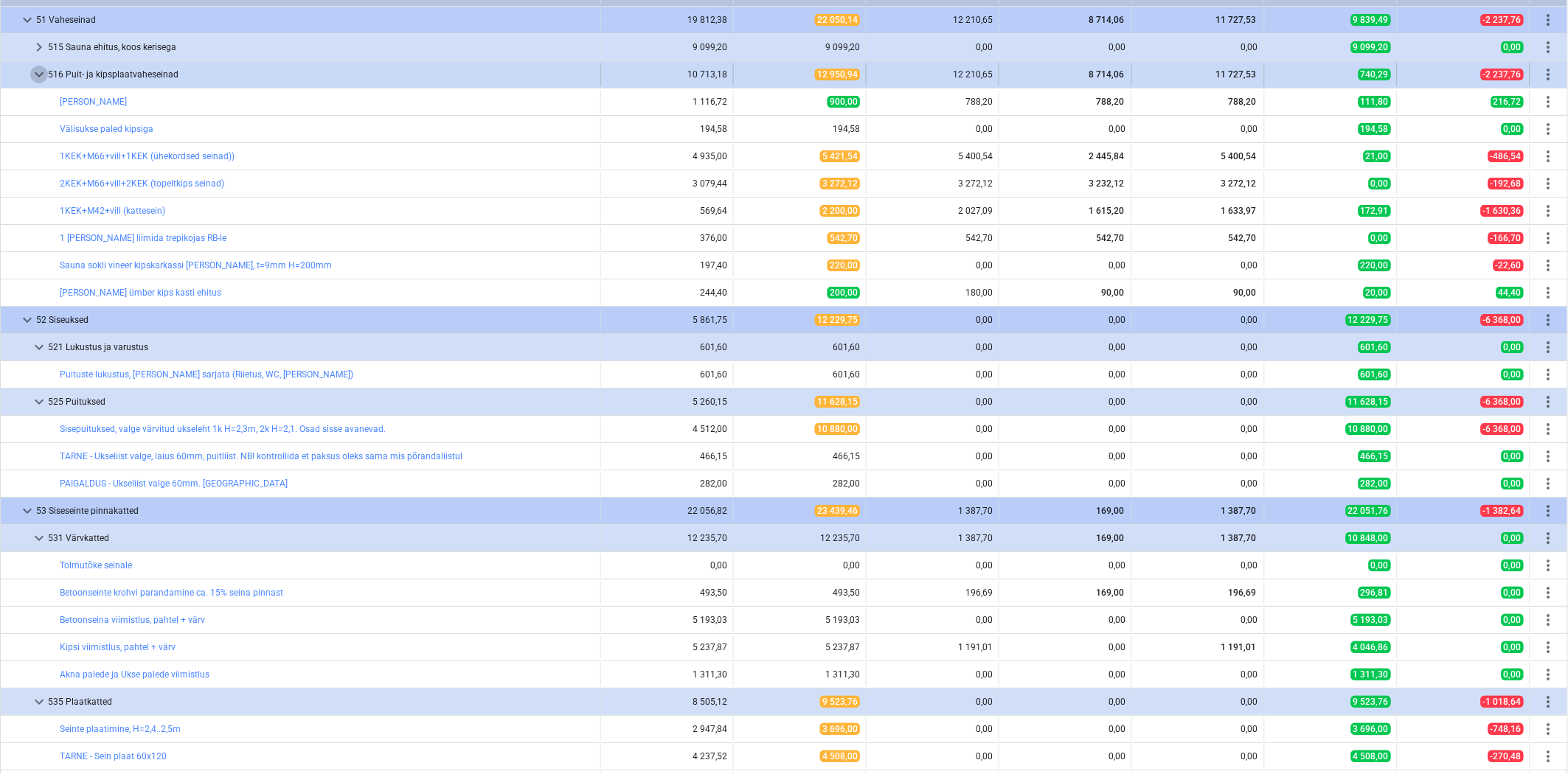
click at [38, 74] on span "keyboard_arrow_down" at bounding box center [39, 74] width 18 height 18
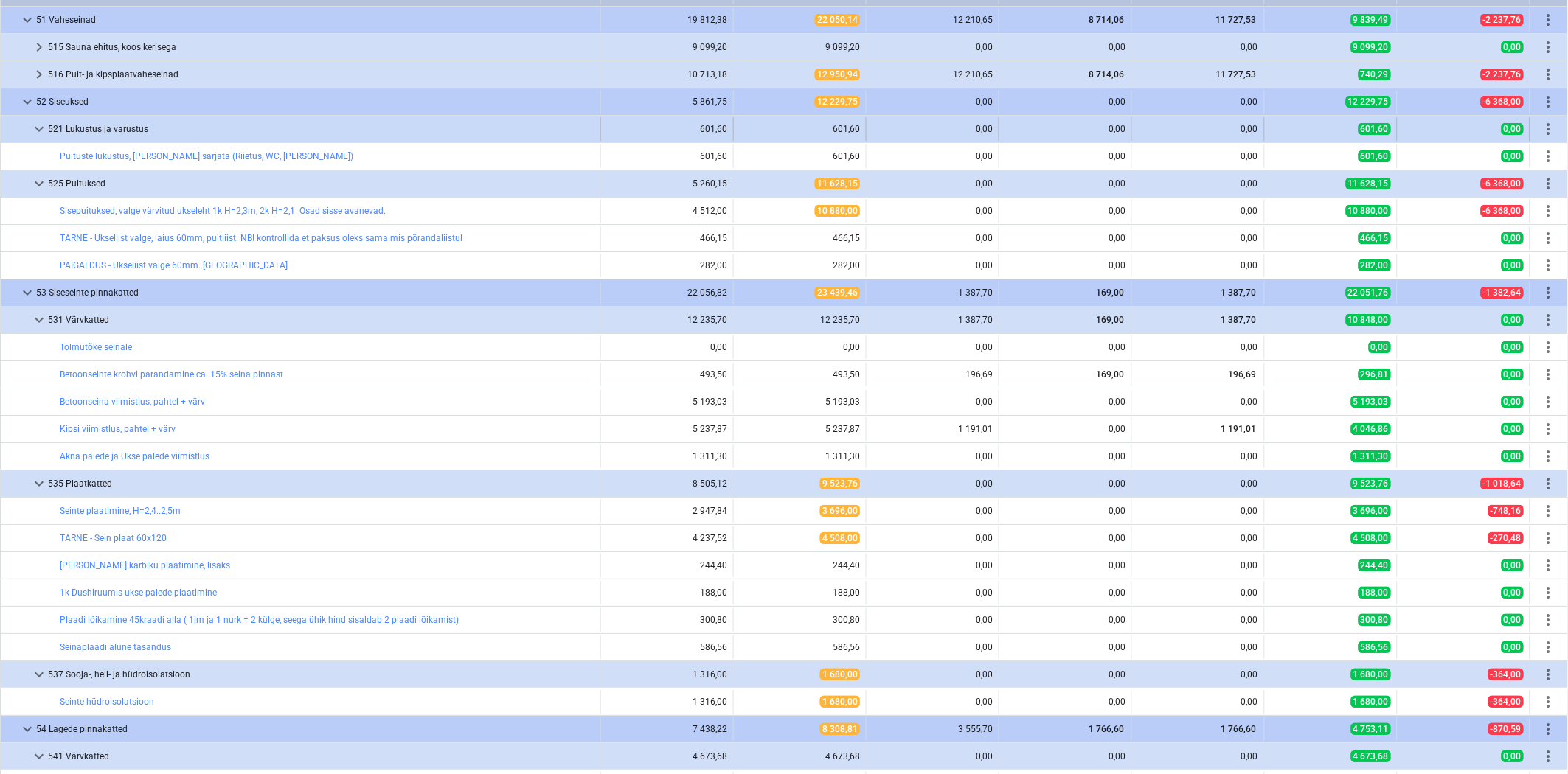
click at [35, 131] on span "keyboard_arrow_down" at bounding box center [39, 129] width 18 height 18
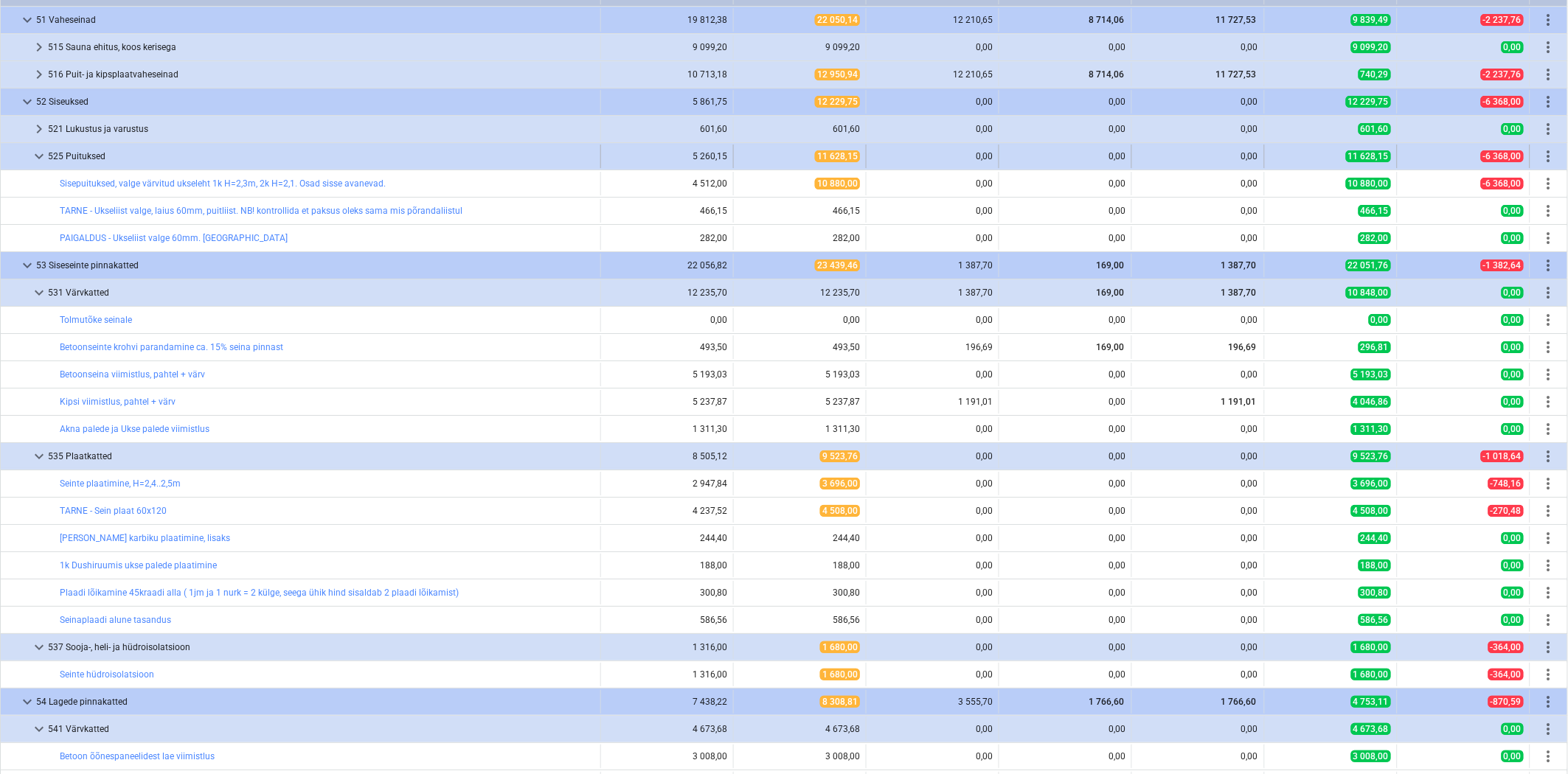
click at [39, 157] on span "keyboard_arrow_down" at bounding box center [39, 156] width 18 height 18
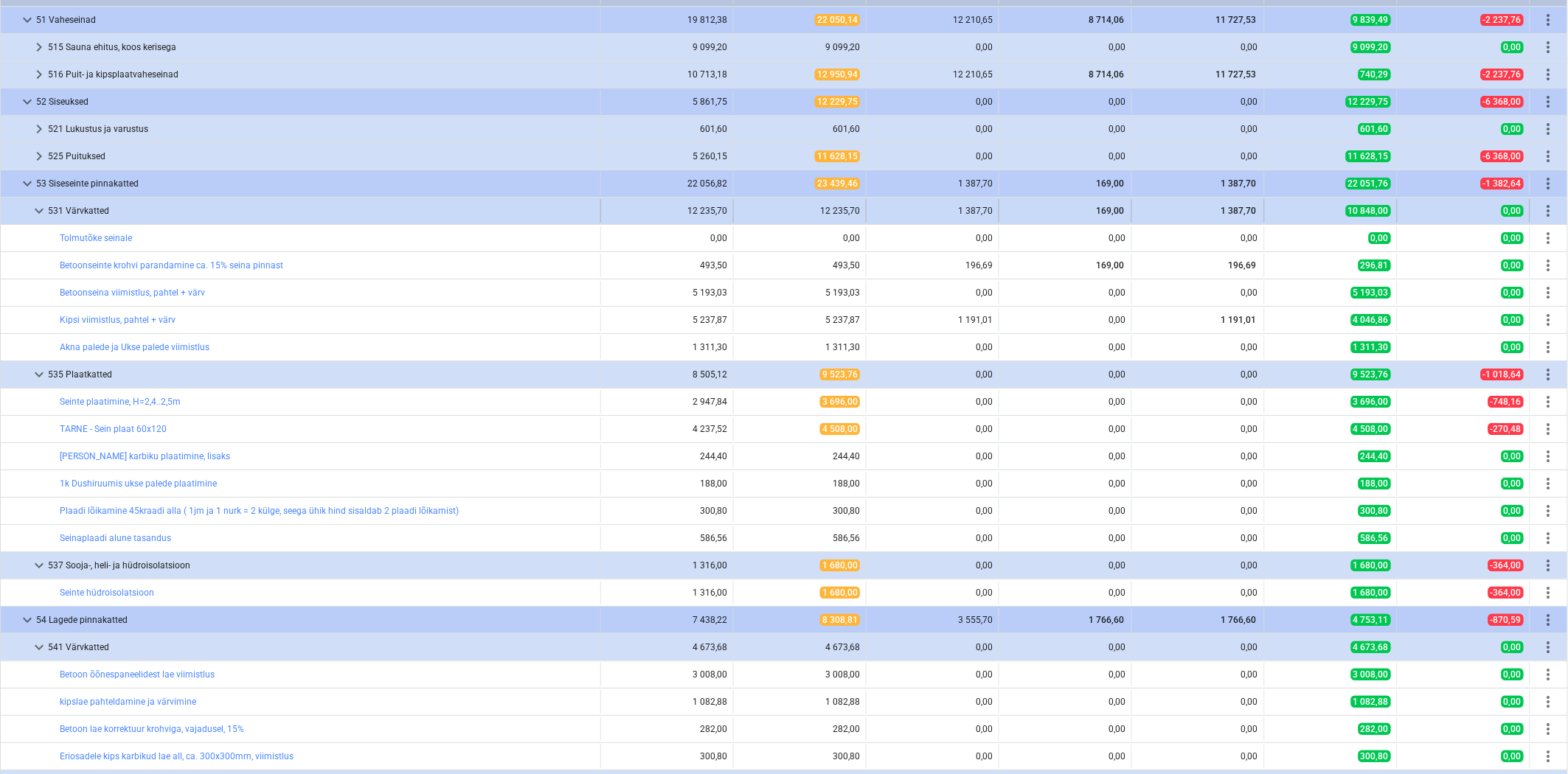
click at [39, 218] on span "keyboard_arrow_down" at bounding box center [39, 210] width 18 height 18
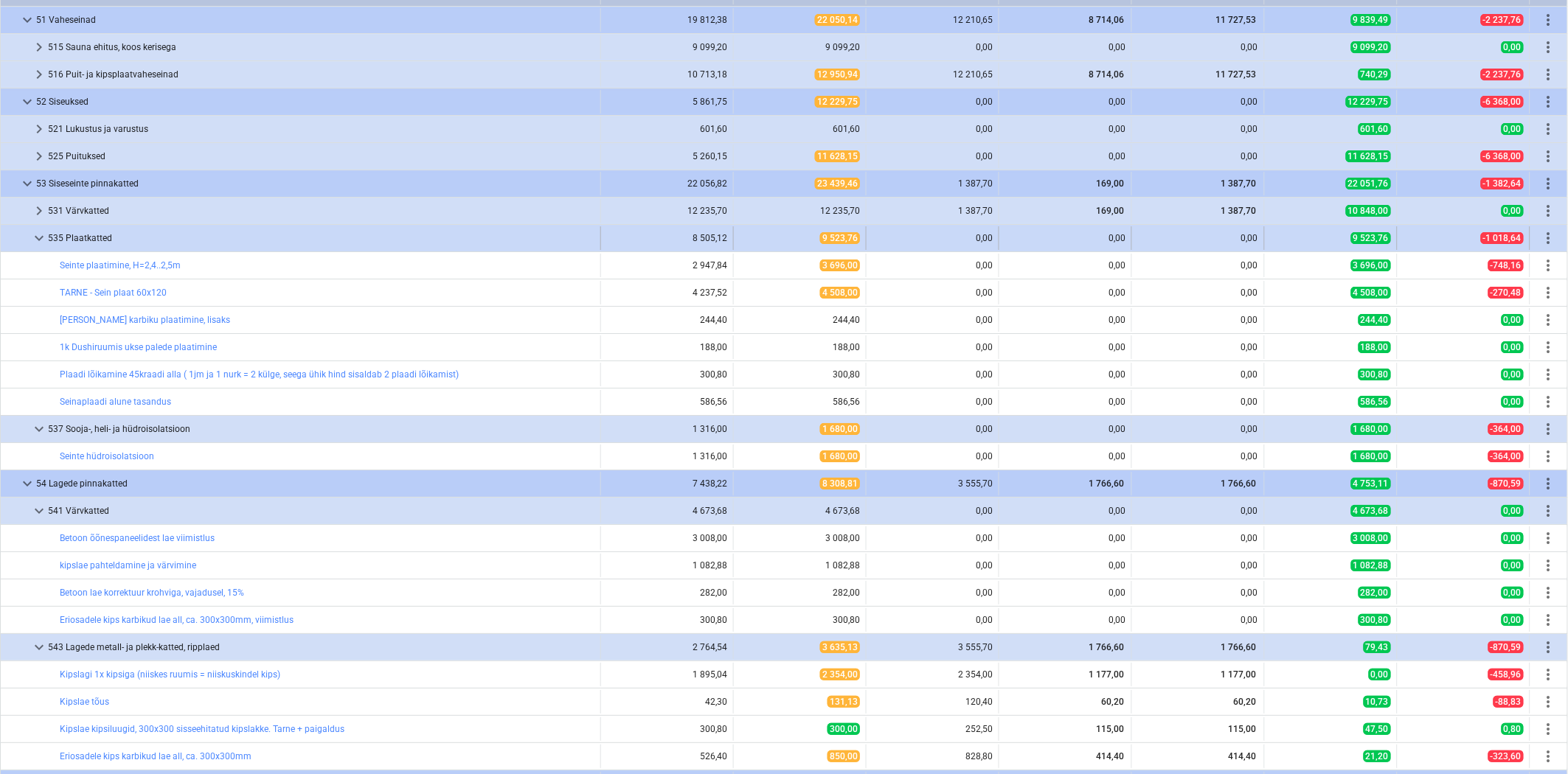
click at [40, 247] on span "keyboard_arrow_down" at bounding box center [39, 238] width 18 height 18
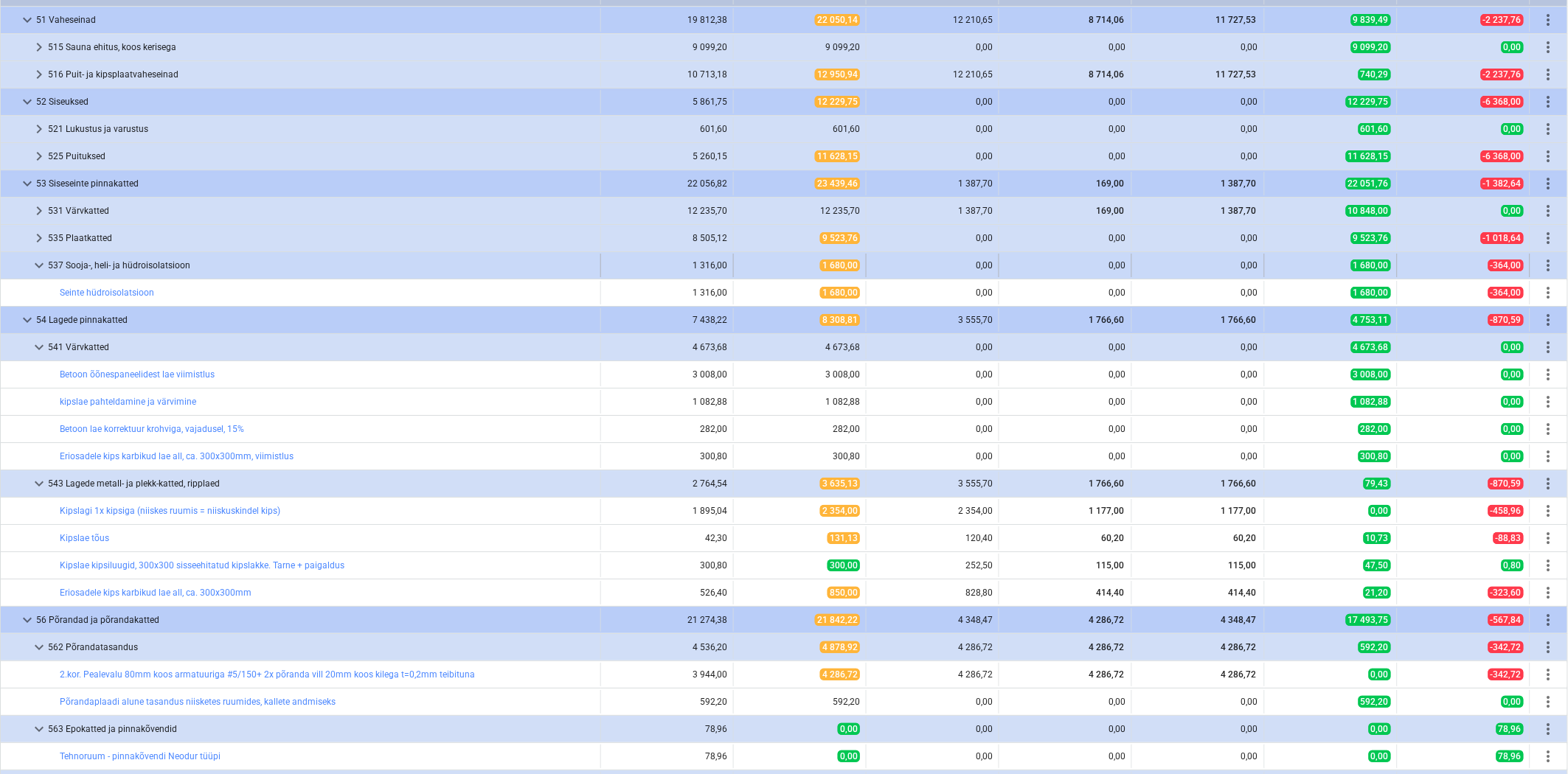
click at [38, 271] on span "keyboard_arrow_down" at bounding box center [39, 265] width 18 height 18
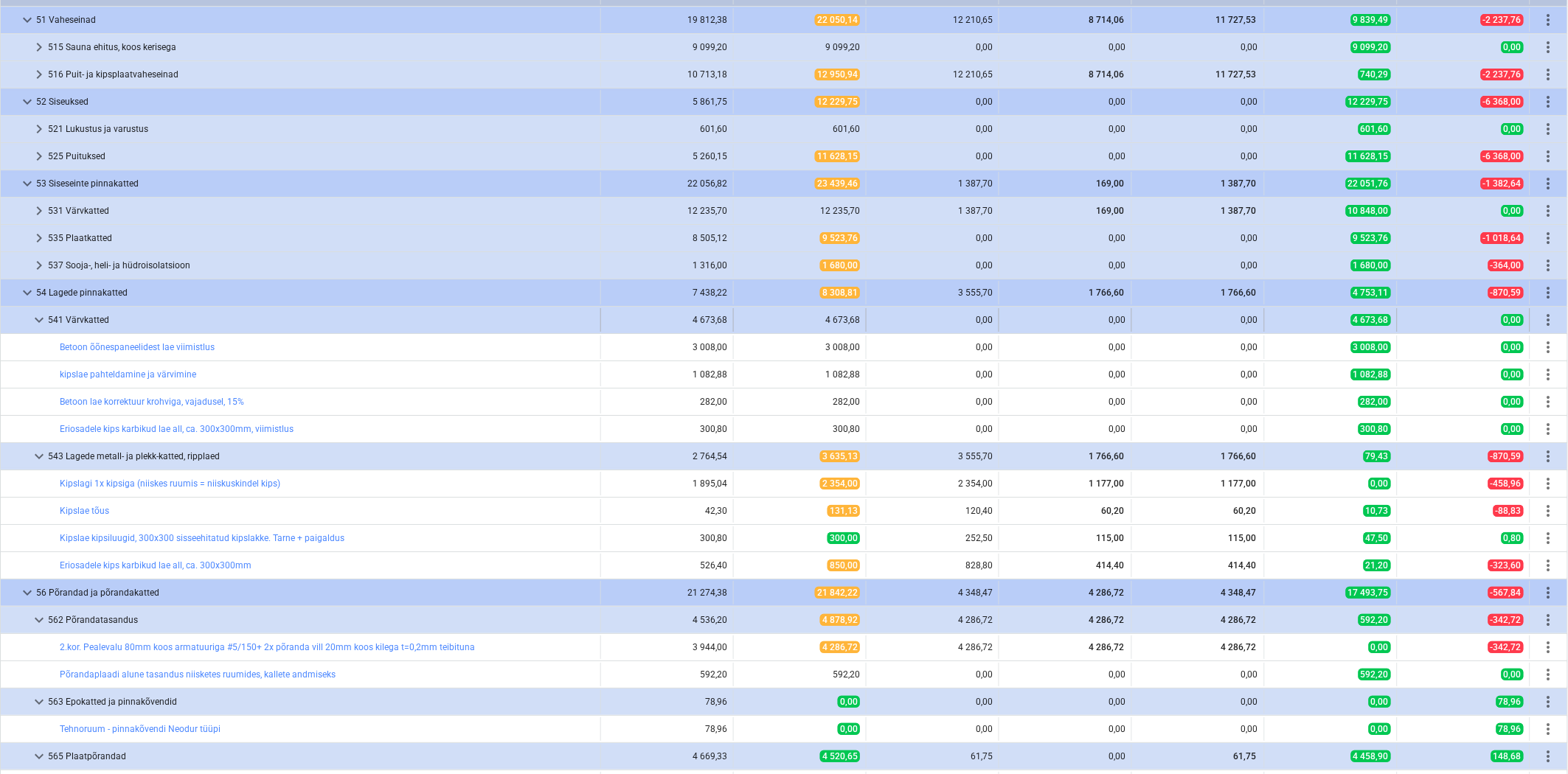
click at [39, 316] on div "keyboard_arrow_down" at bounding box center [39, 319] width 18 height 23
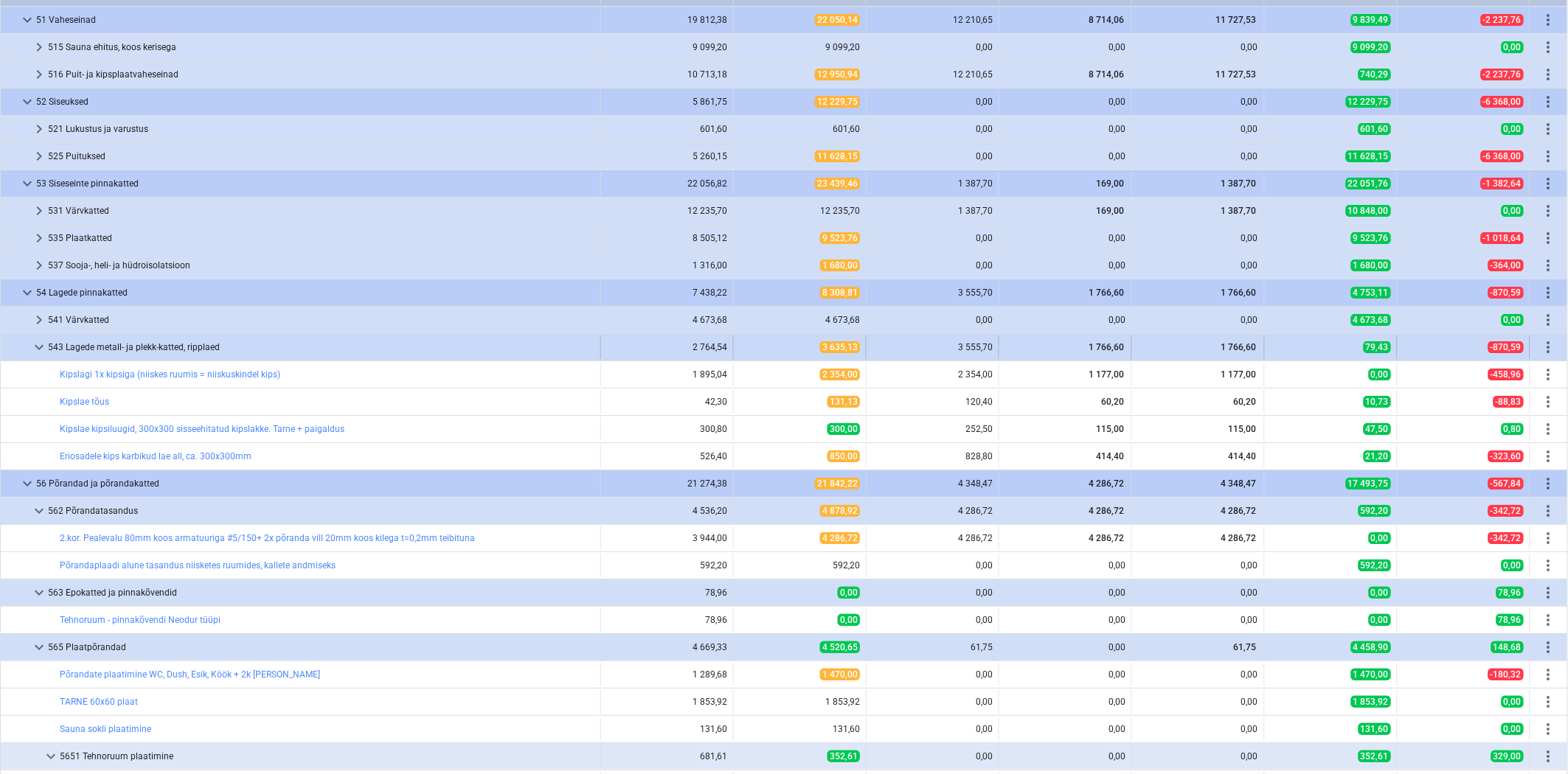
click at [38, 356] on span "keyboard_arrow_down" at bounding box center [39, 347] width 18 height 18
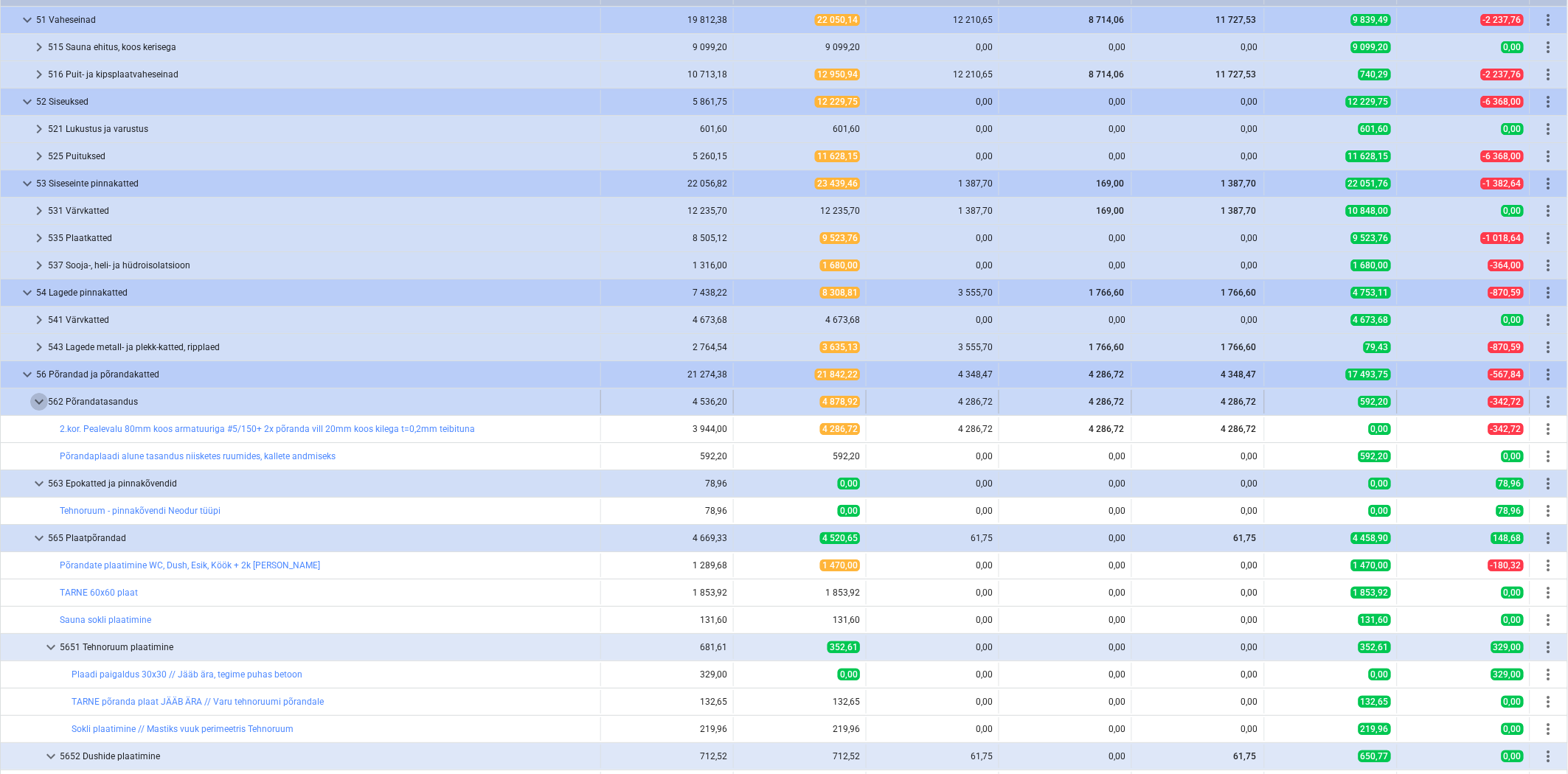
click at [30, 406] on span "keyboard_arrow_down" at bounding box center [39, 401] width 18 height 18
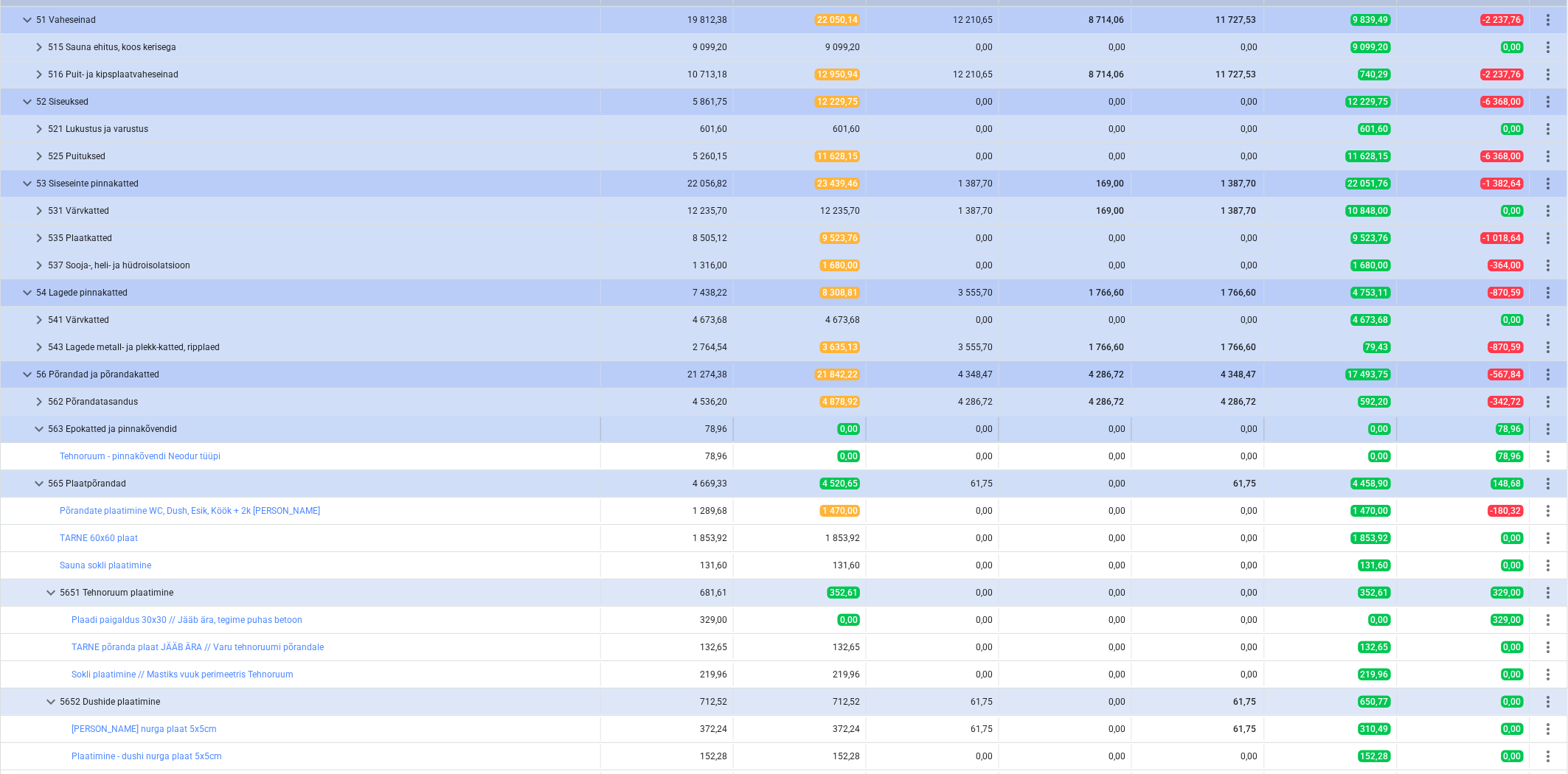
click at [34, 432] on span "keyboard_arrow_down" at bounding box center [39, 428] width 18 height 18
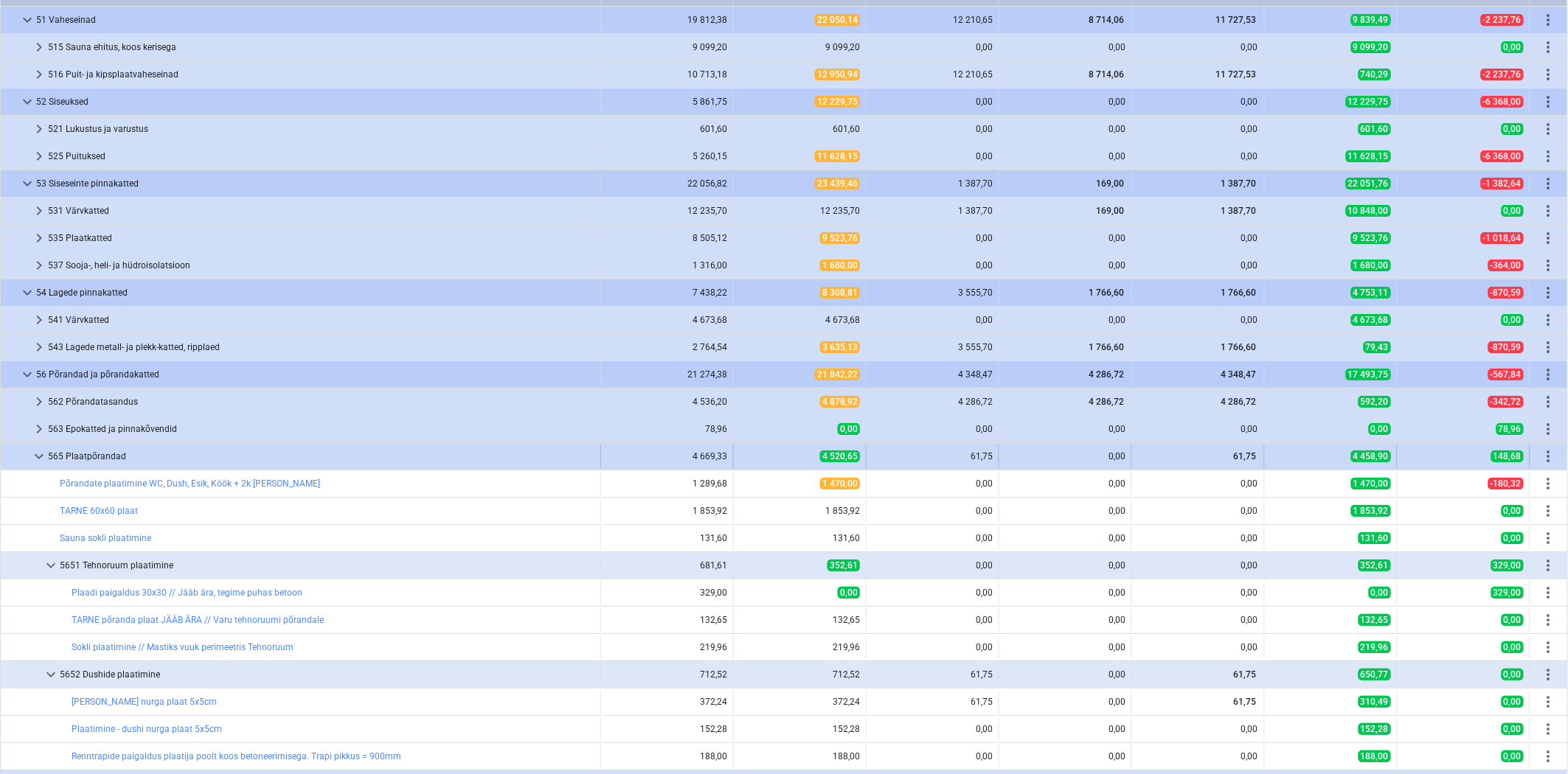
click at [39, 465] on span "keyboard_arrow_down" at bounding box center [39, 456] width 18 height 18
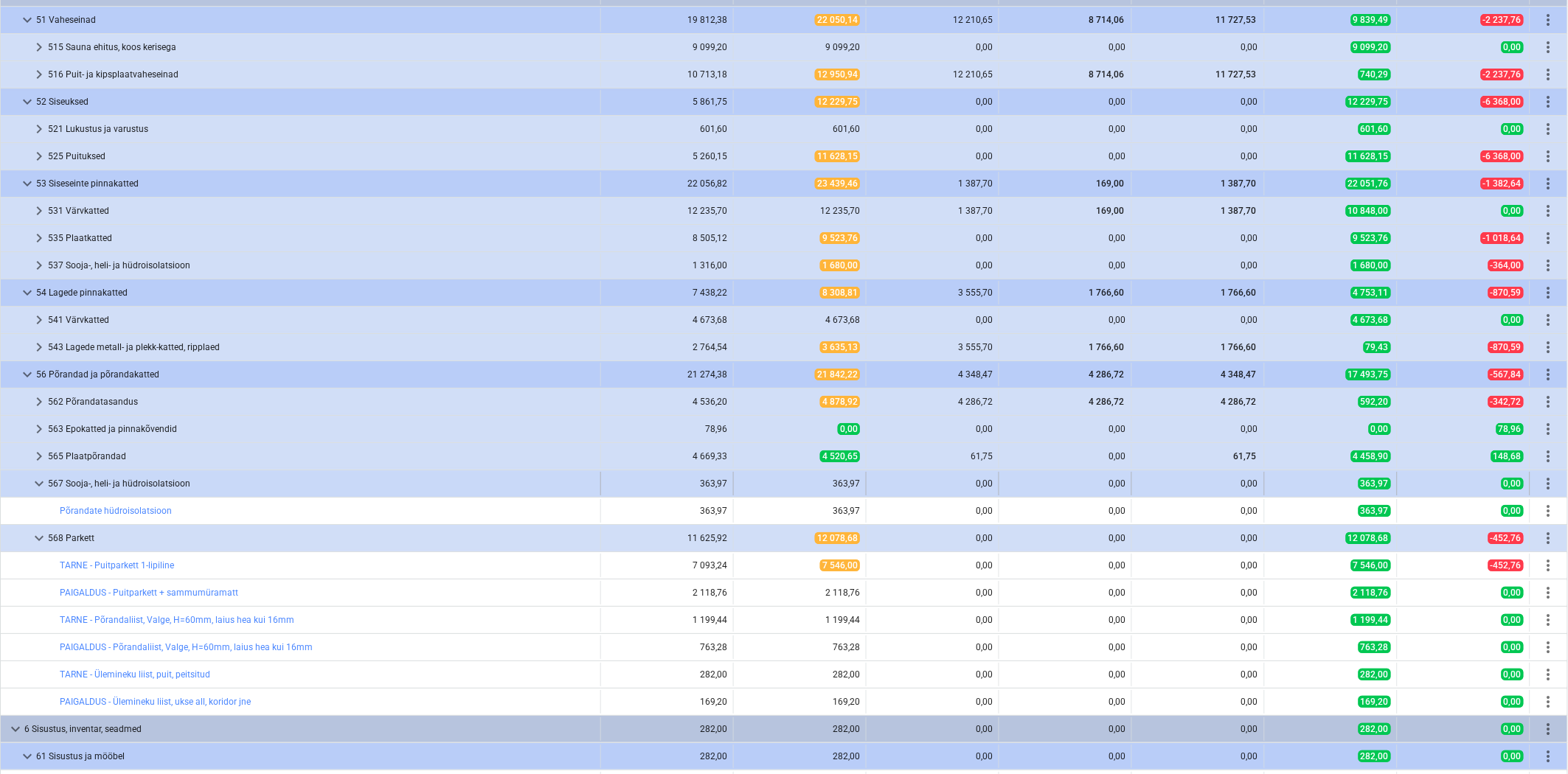
click at [37, 480] on div "keyboard_arrow_down" at bounding box center [39, 483] width 18 height 23
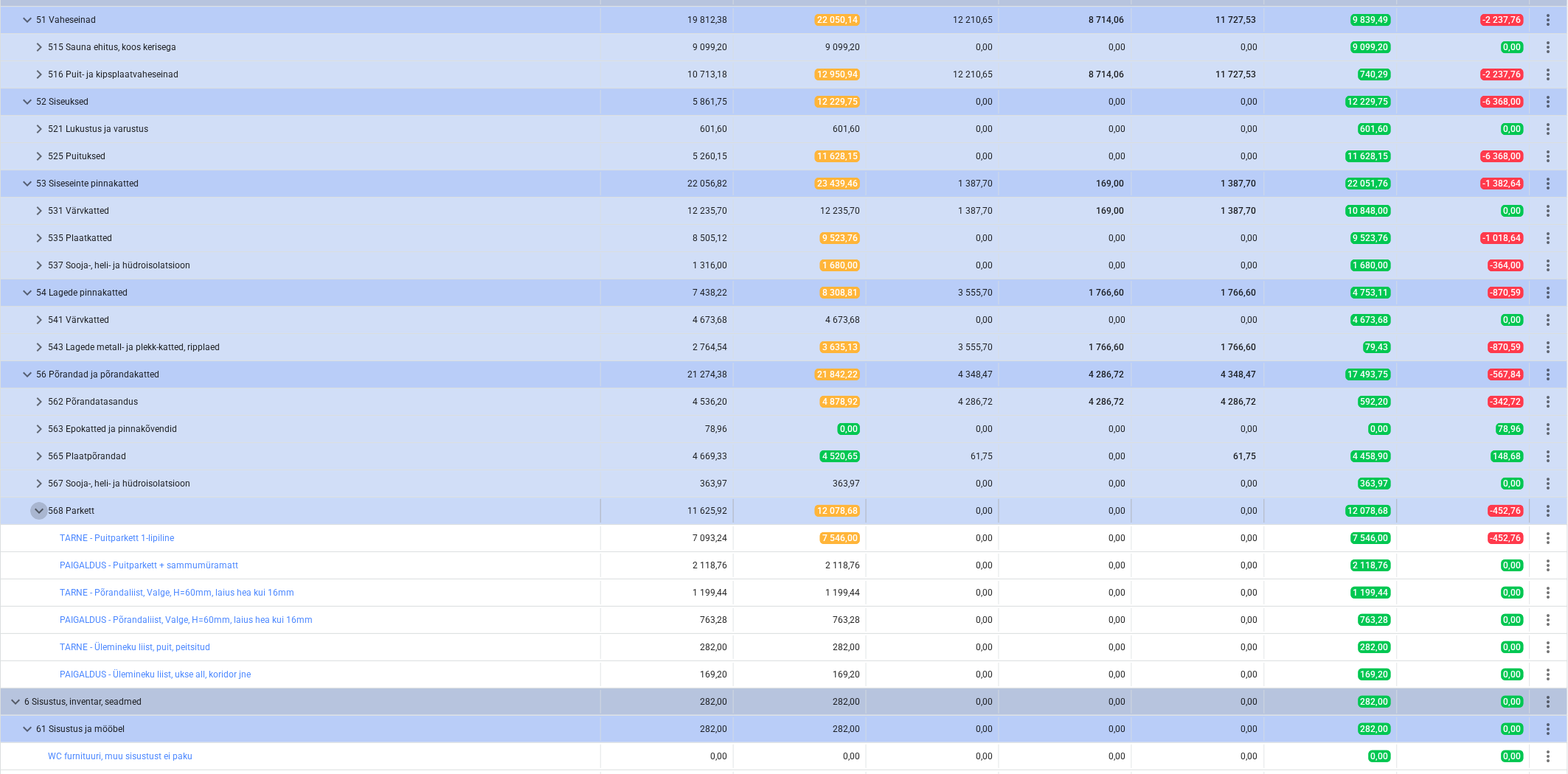
click at [39, 518] on span "keyboard_arrow_down" at bounding box center [39, 510] width 18 height 18
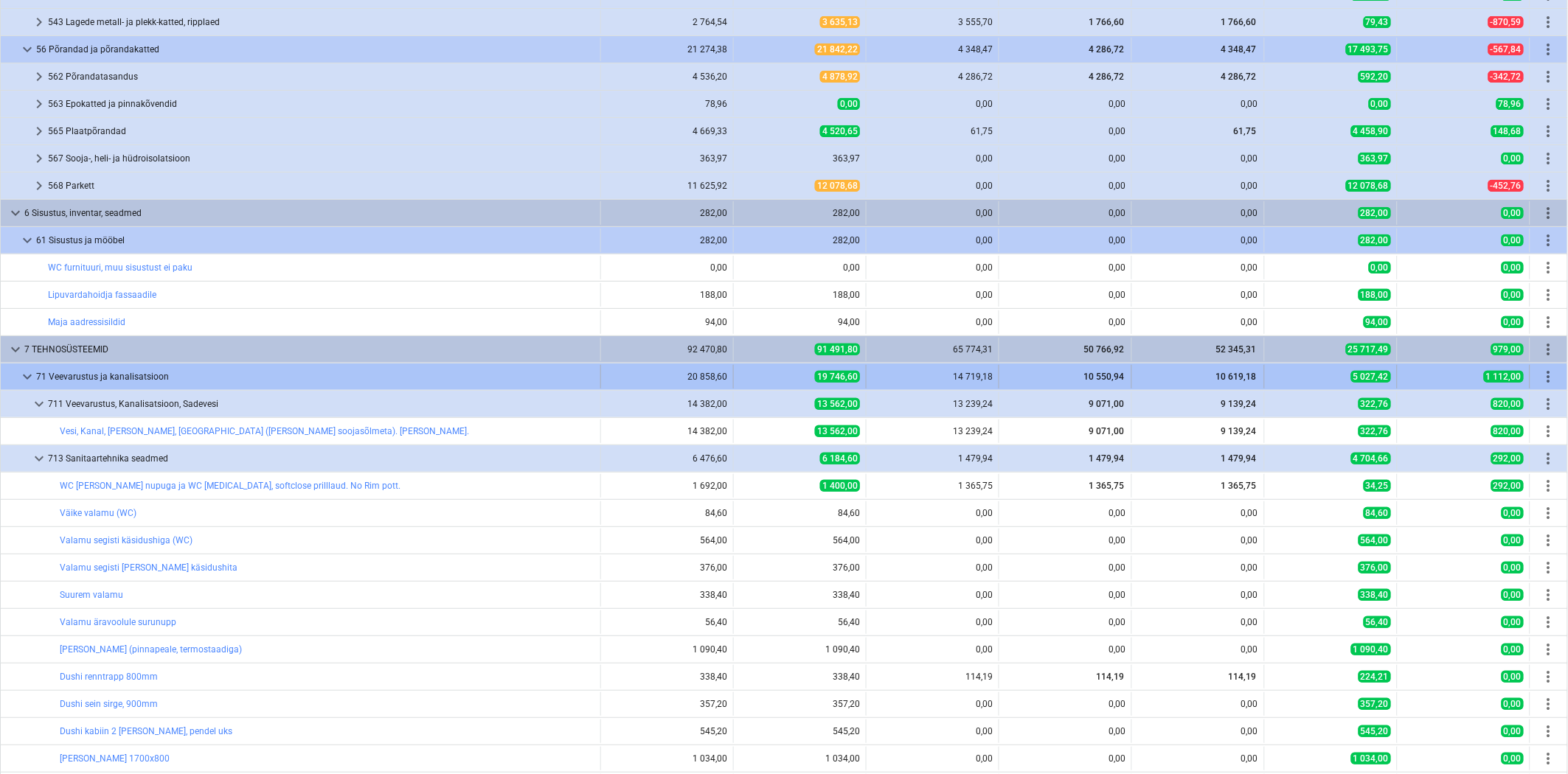
scroll to position [2402, 0]
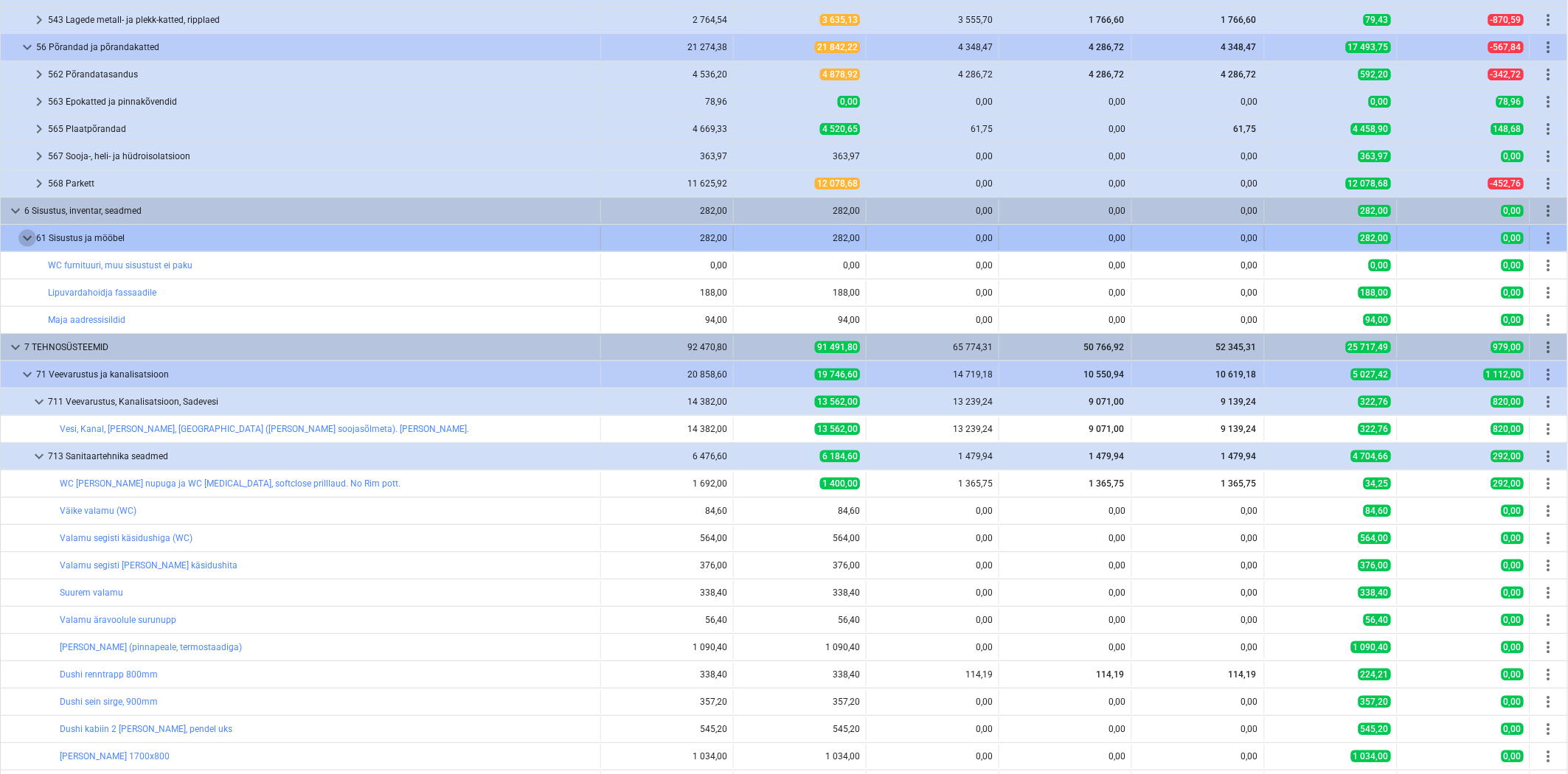
click at [23, 244] on span "keyboard_arrow_down" at bounding box center [27, 238] width 18 height 18
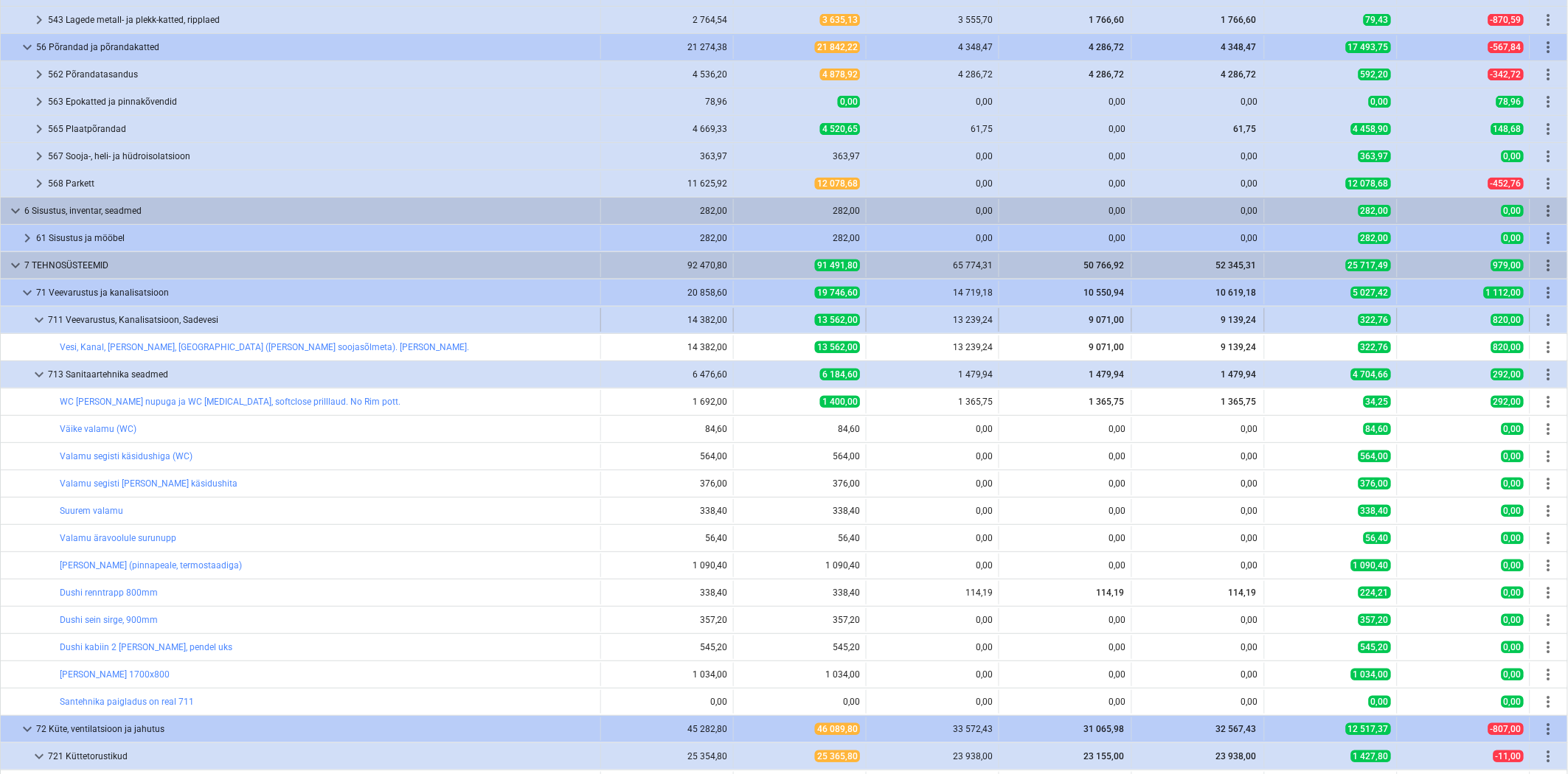
click at [30, 325] on span "keyboard_arrow_down" at bounding box center [39, 319] width 18 height 18
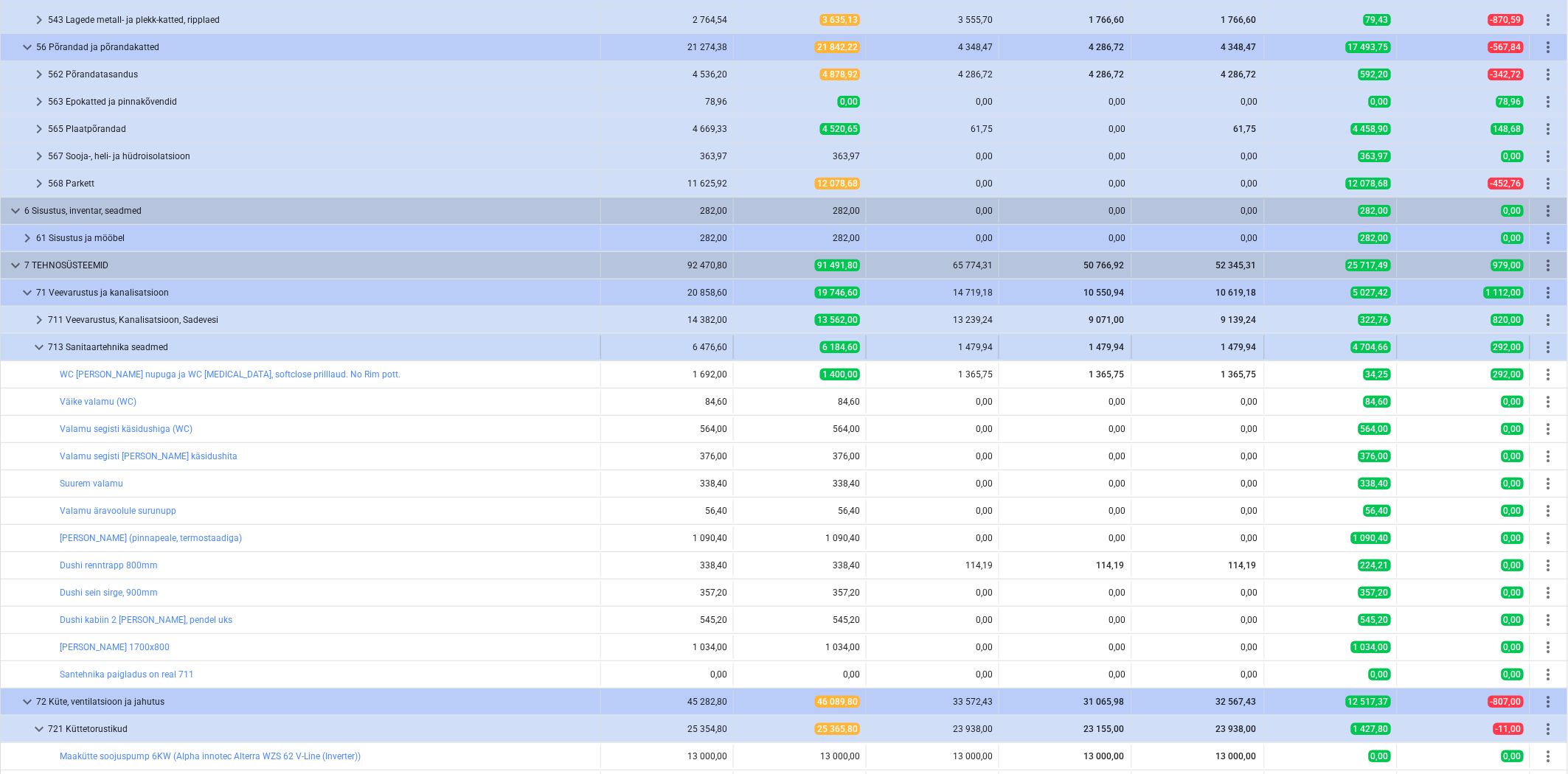
click at [39, 351] on span "keyboard_arrow_down" at bounding box center [39, 347] width 18 height 18
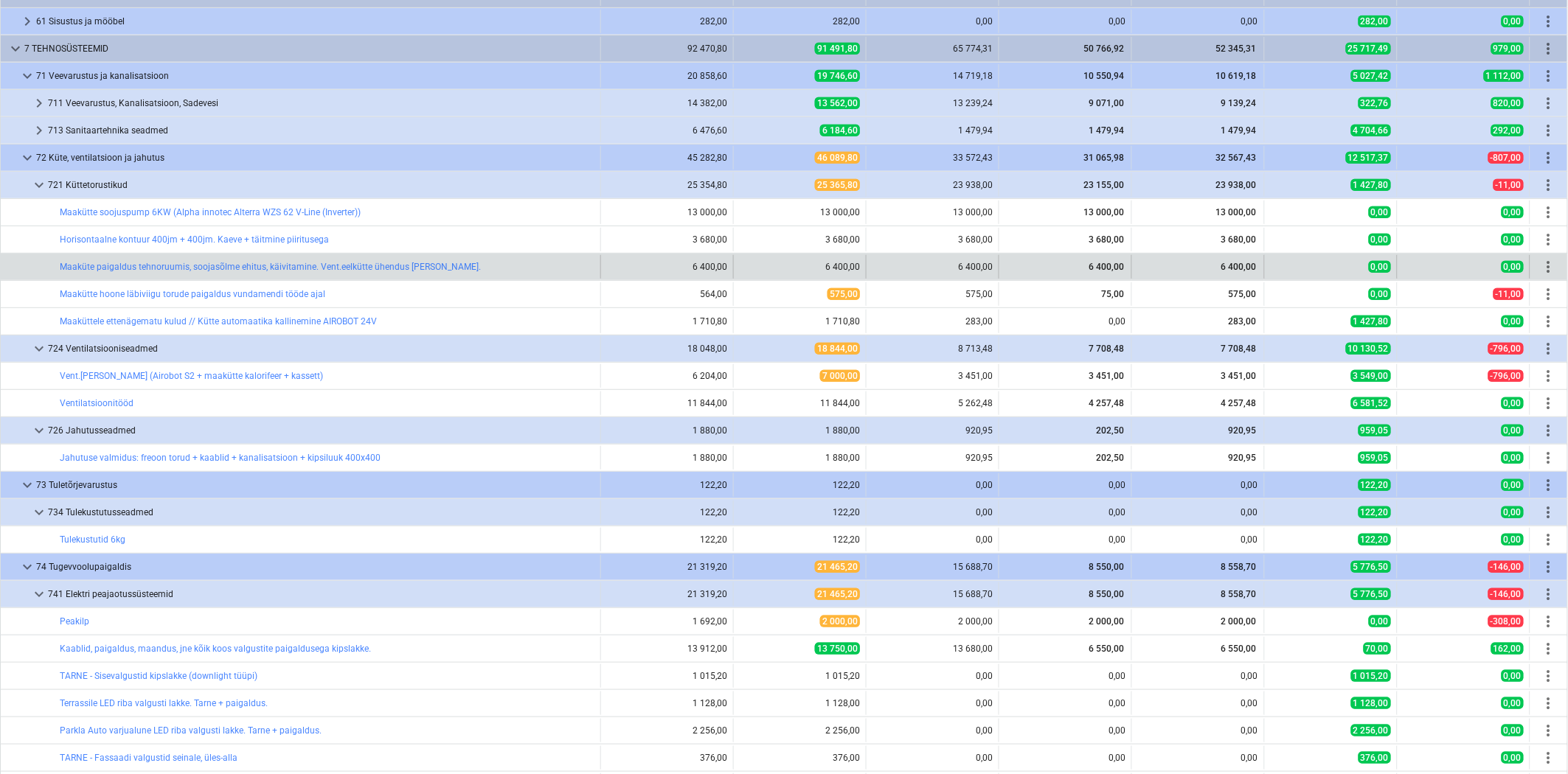
scroll to position [2621, 0]
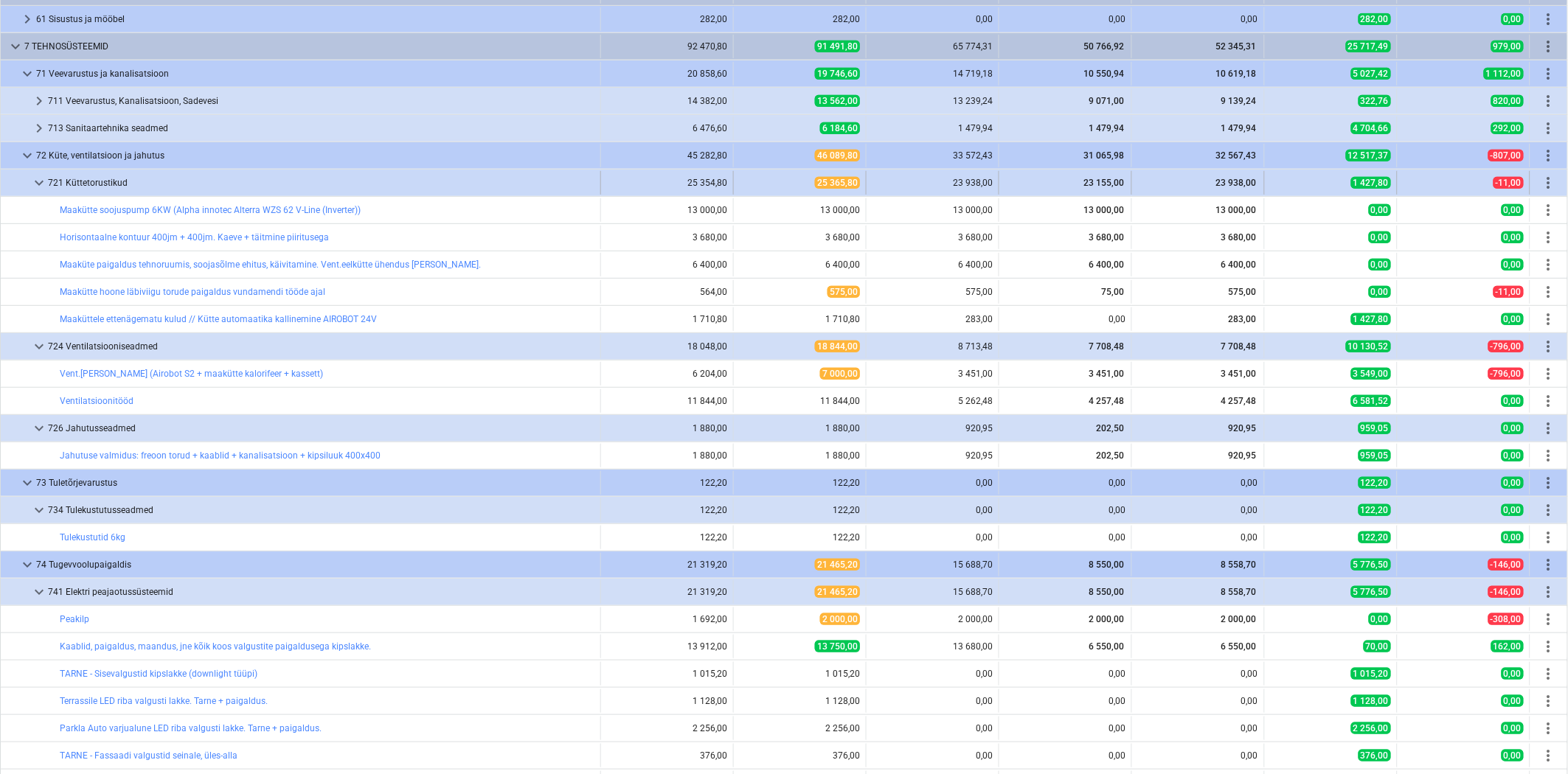
click at [39, 192] on span "keyboard_arrow_down" at bounding box center [39, 182] width 18 height 18
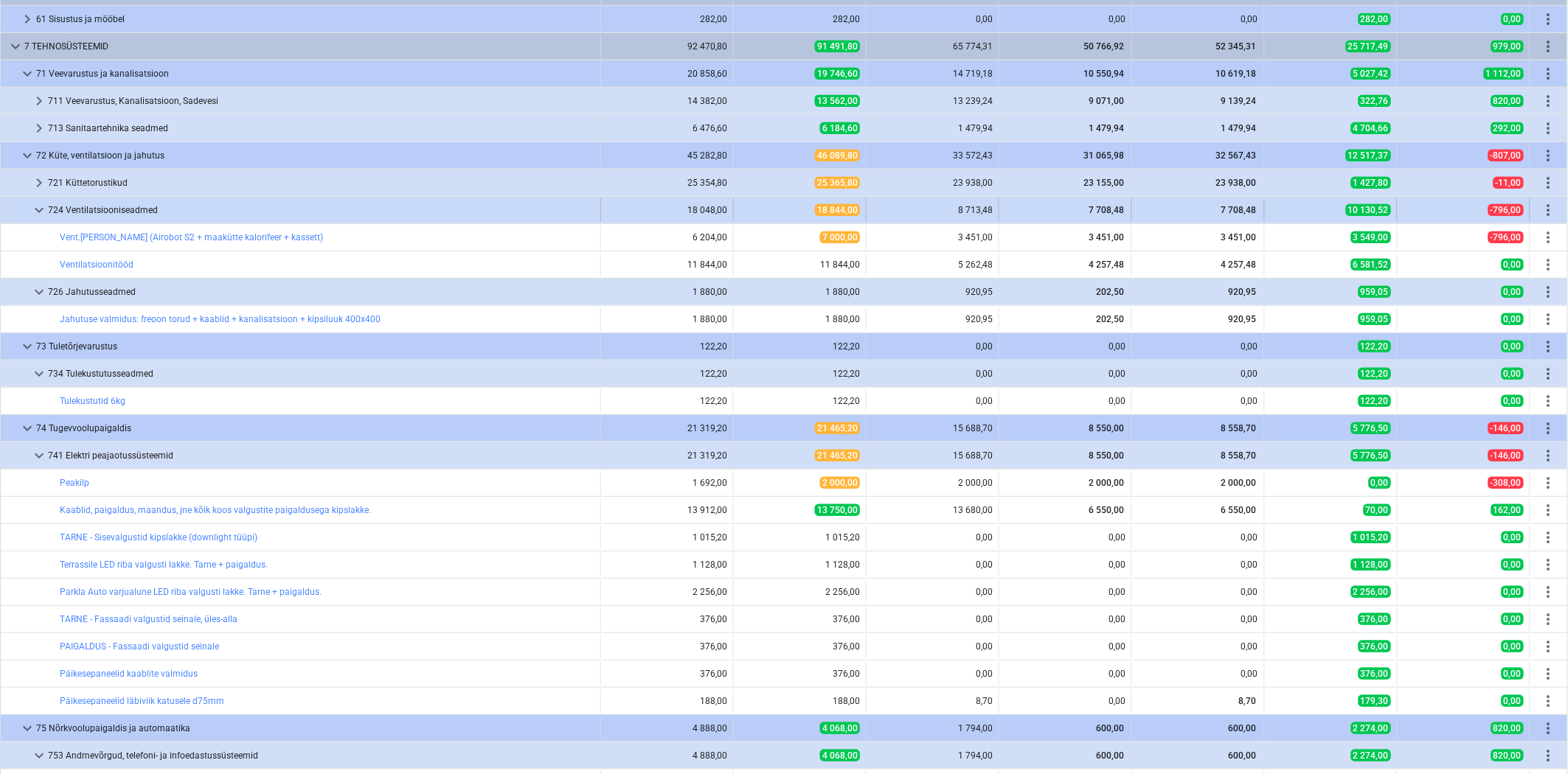
click at [43, 219] on span "keyboard_arrow_down" at bounding box center [39, 209] width 18 height 18
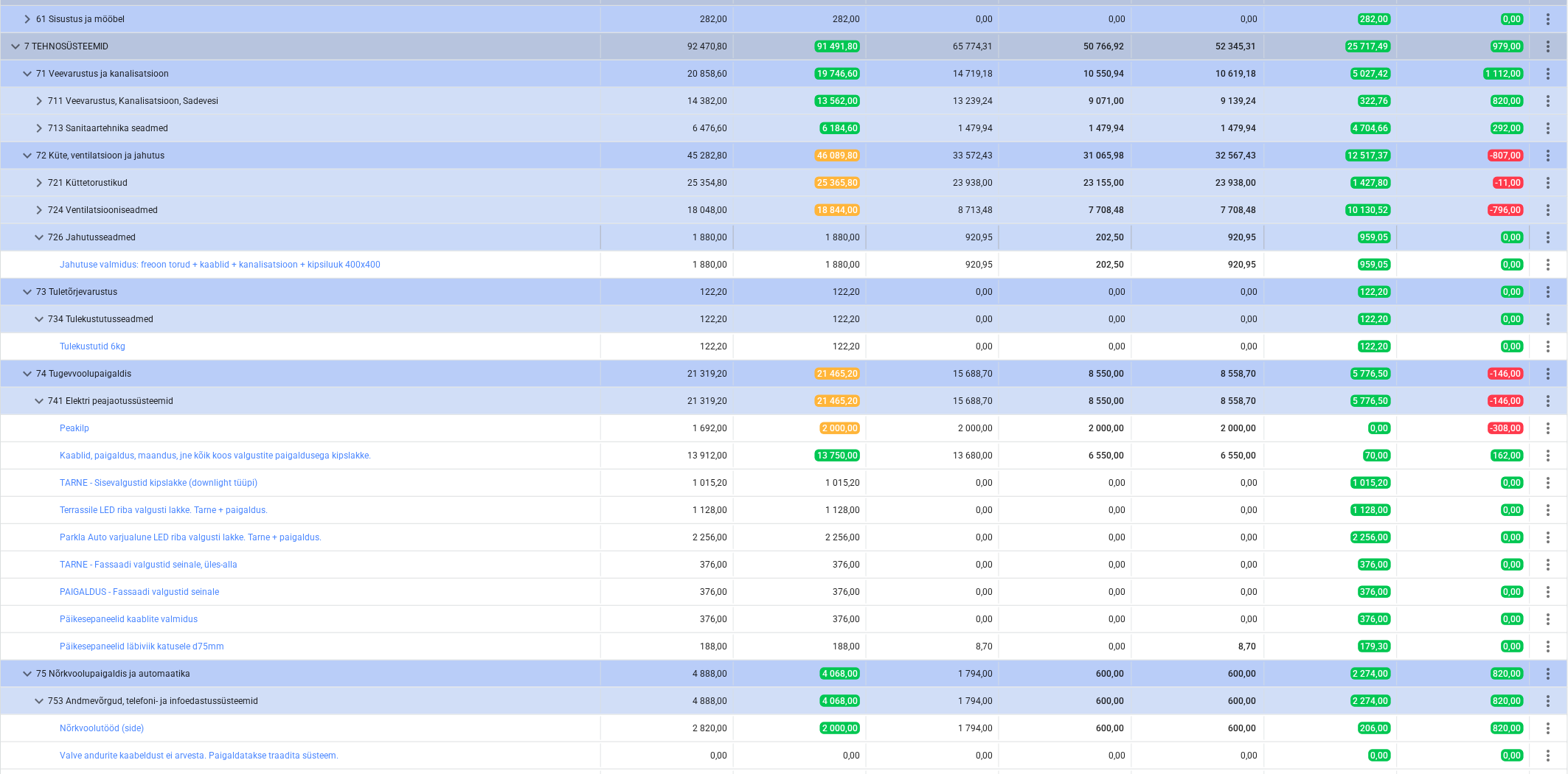
click at [44, 246] on span "keyboard_arrow_down" at bounding box center [39, 237] width 18 height 18
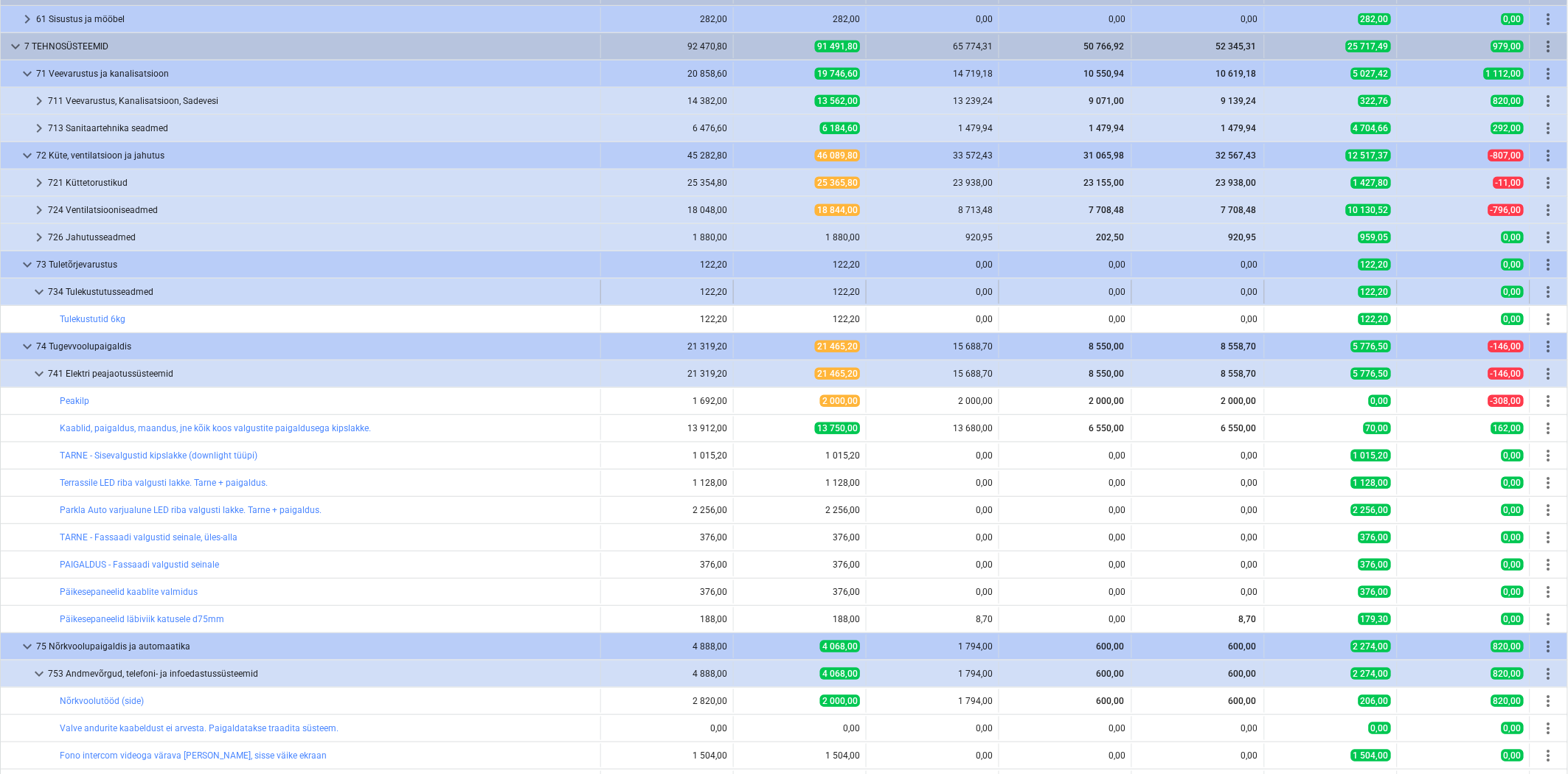
click at [40, 297] on span "keyboard_arrow_down" at bounding box center [39, 291] width 18 height 18
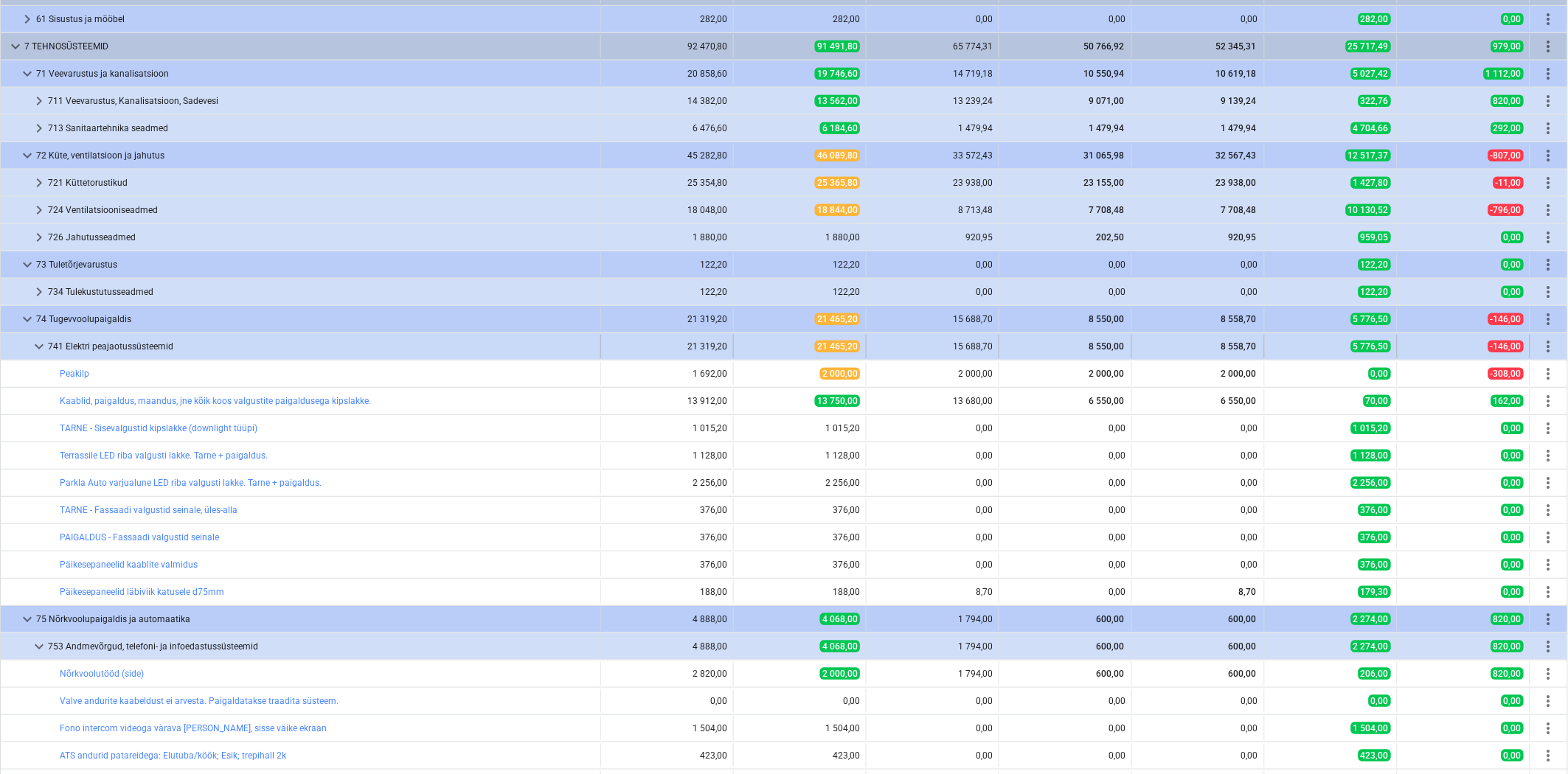
click at [39, 347] on span "keyboard_arrow_down" at bounding box center [39, 346] width 18 height 18
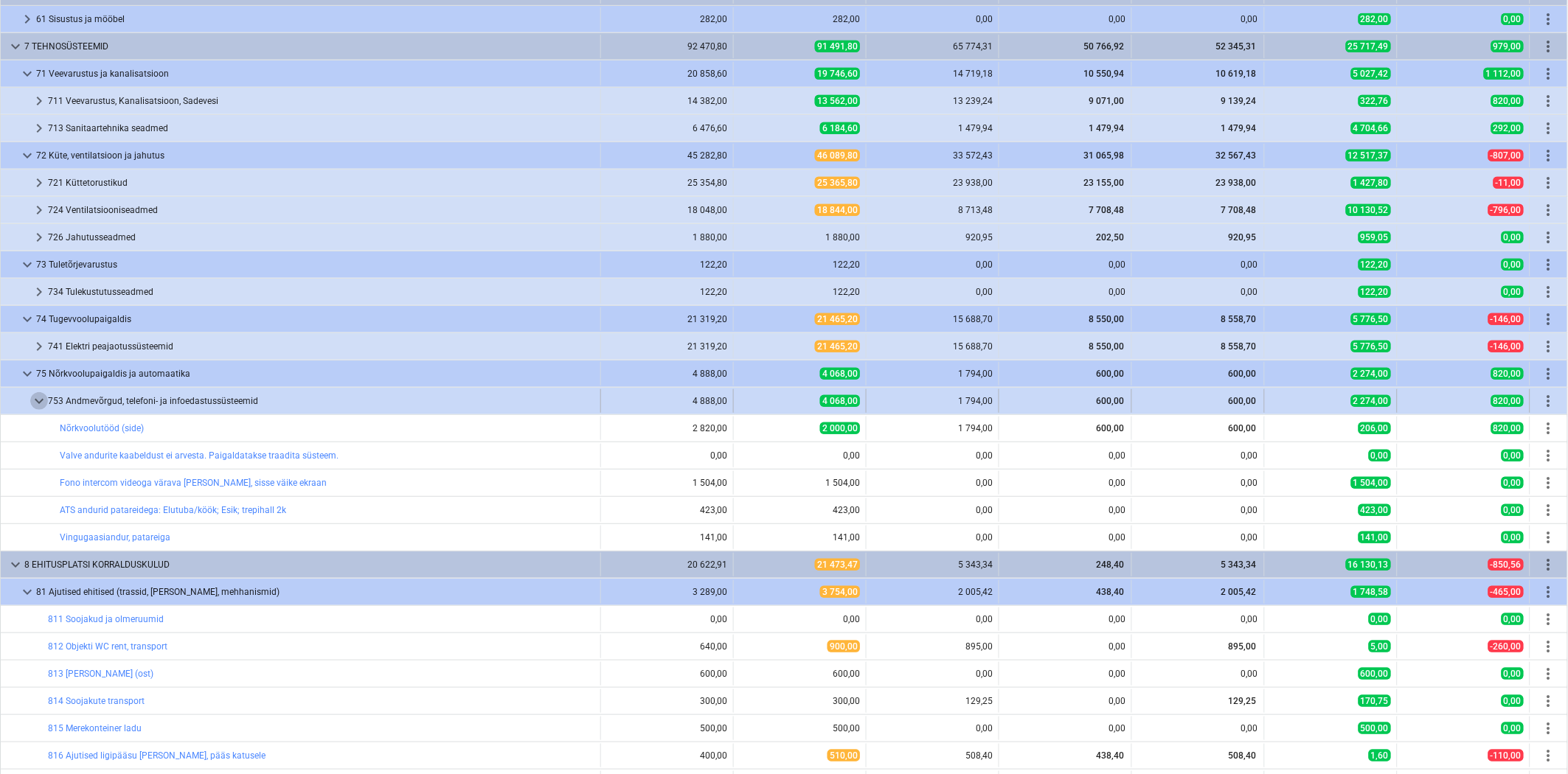
click at [47, 403] on span "keyboard_arrow_down" at bounding box center [39, 401] width 18 height 18
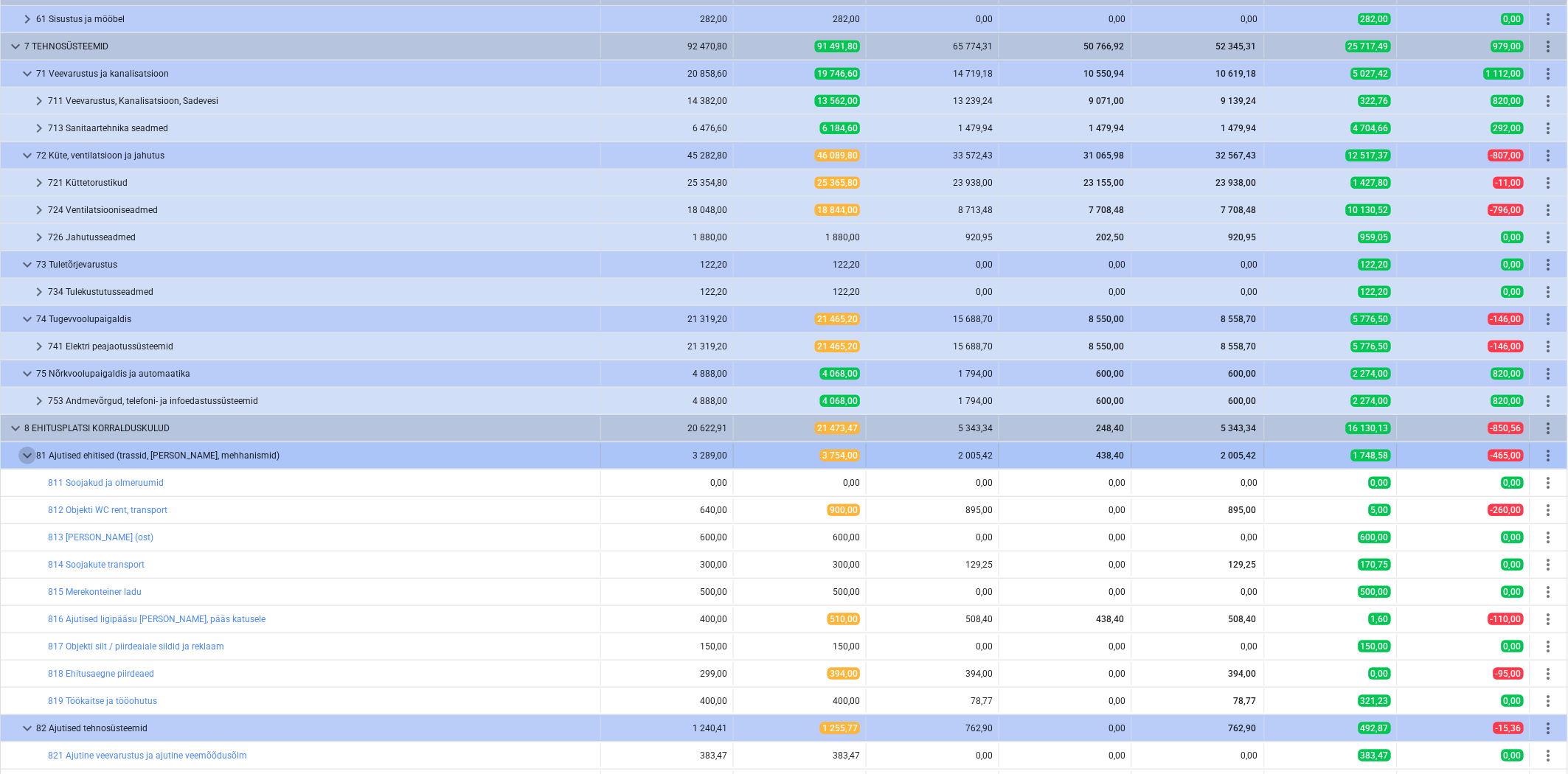
click at [28, 461] on span "keyboard_arrow_down" at bounding box center [27, 456] width 18 height 18
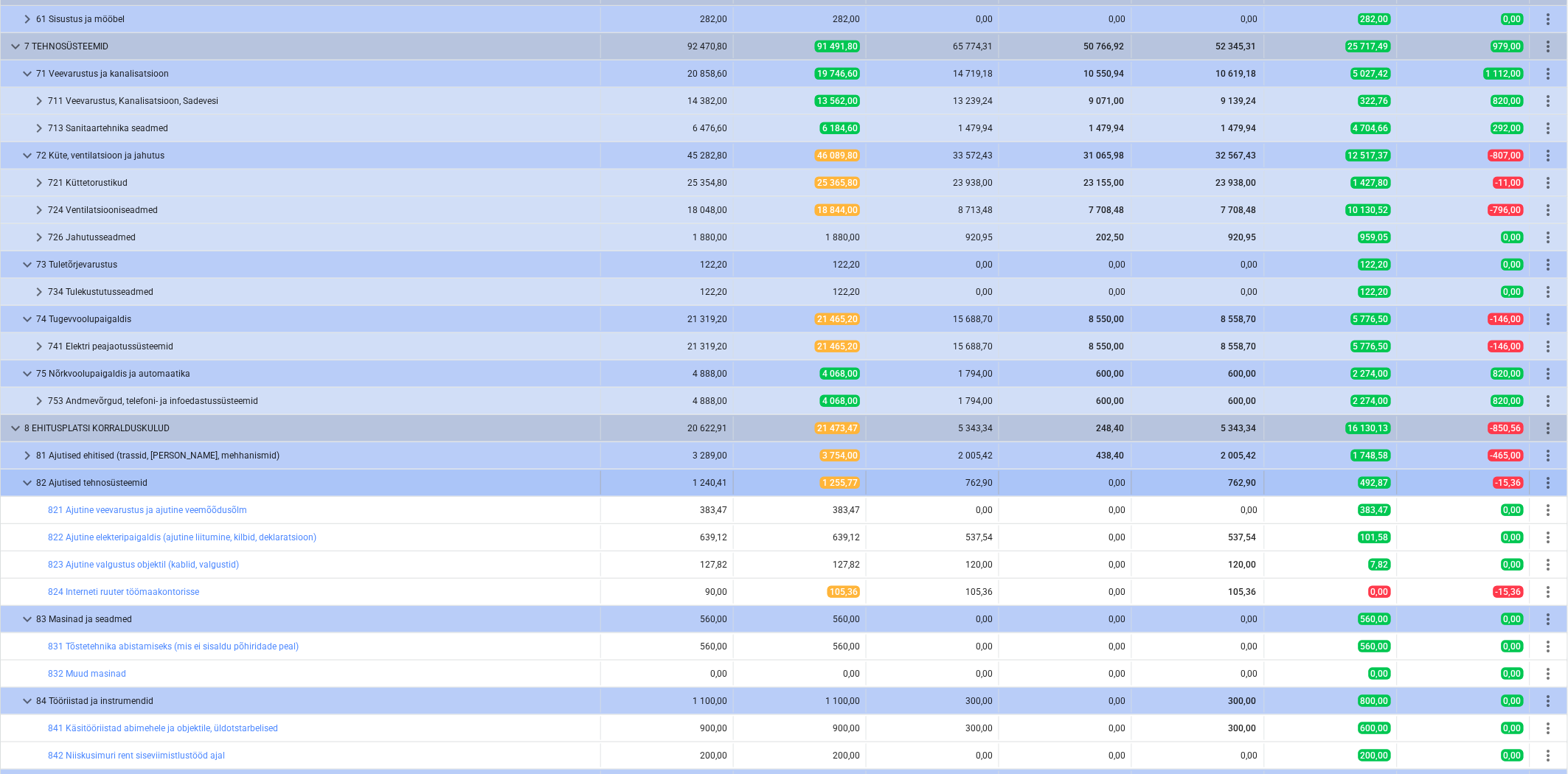
click at [28, 482] on span "keyboard_arrow_down" at bounding box center [27, 483] width 18 height 18
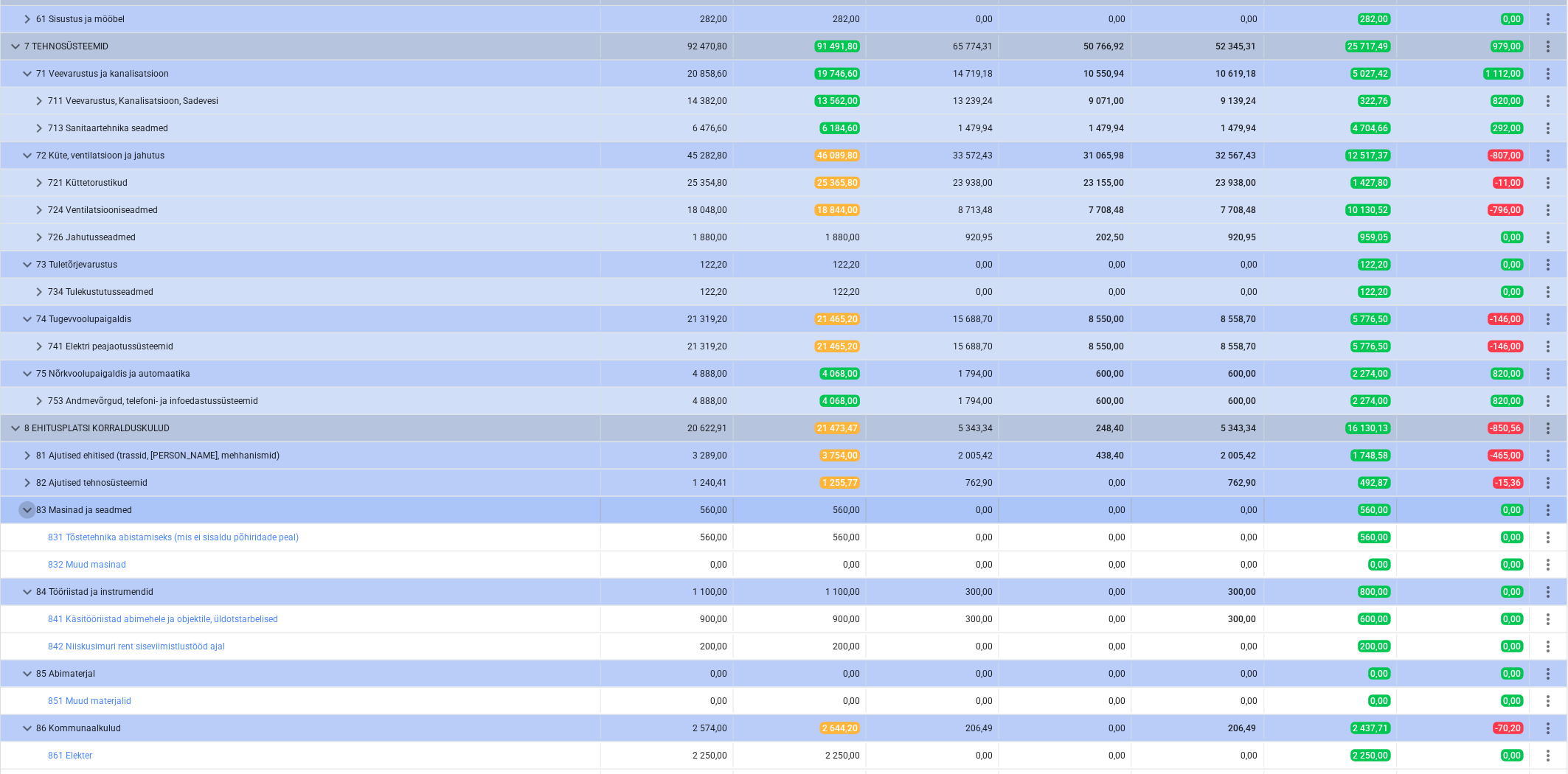
click at [25, 519] on span "keyboard_arrow_down" at bounding box center [27, 510] width 18 height 18
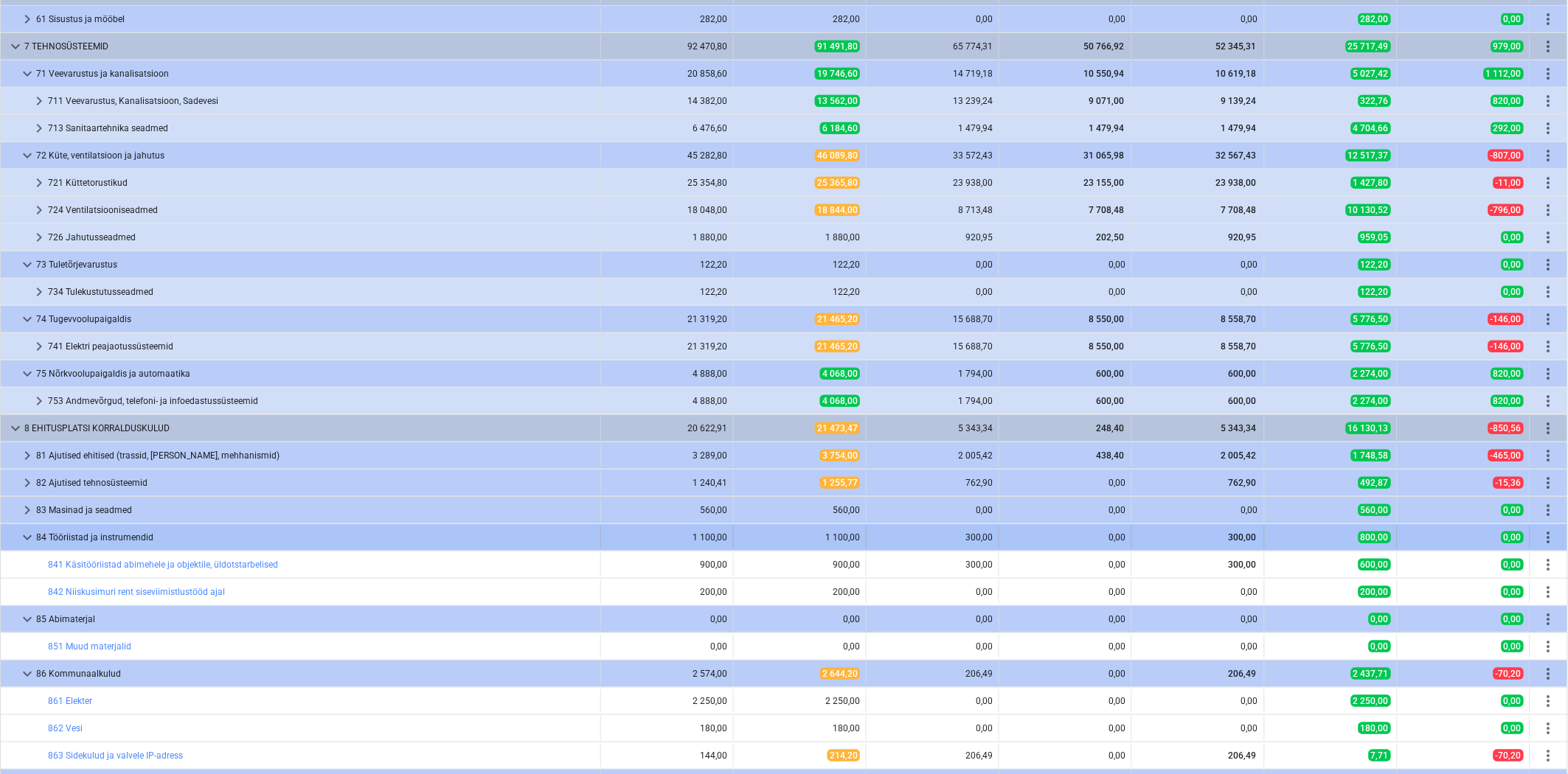
click at [24, 547] on span "keyboard_arrow_down" at bounding box center [27, 537] width 18 height 18
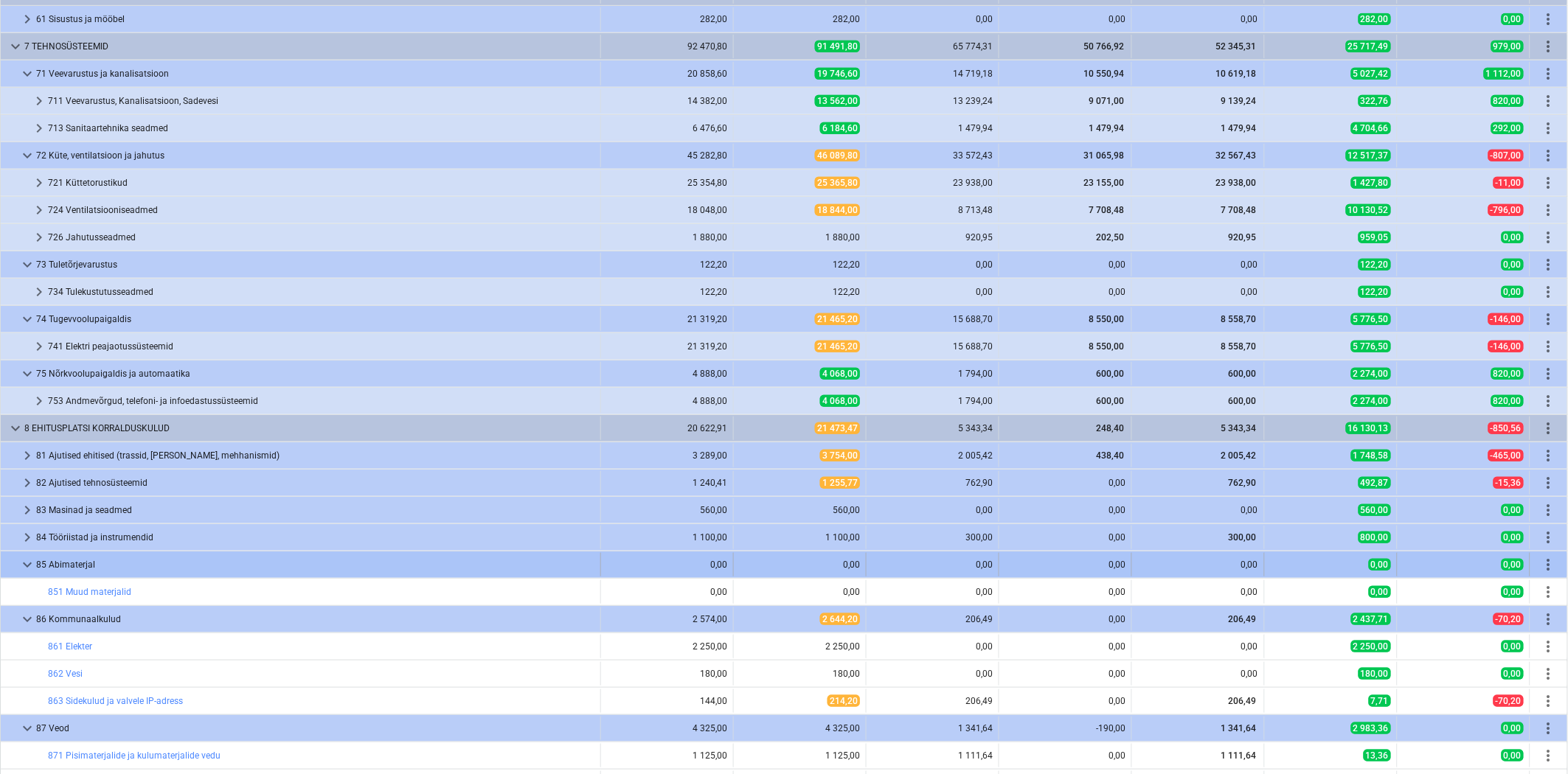
click at [25, 574] on span "keyboard_arrow_down" at bounding box center [27, 565] width 18 height 18
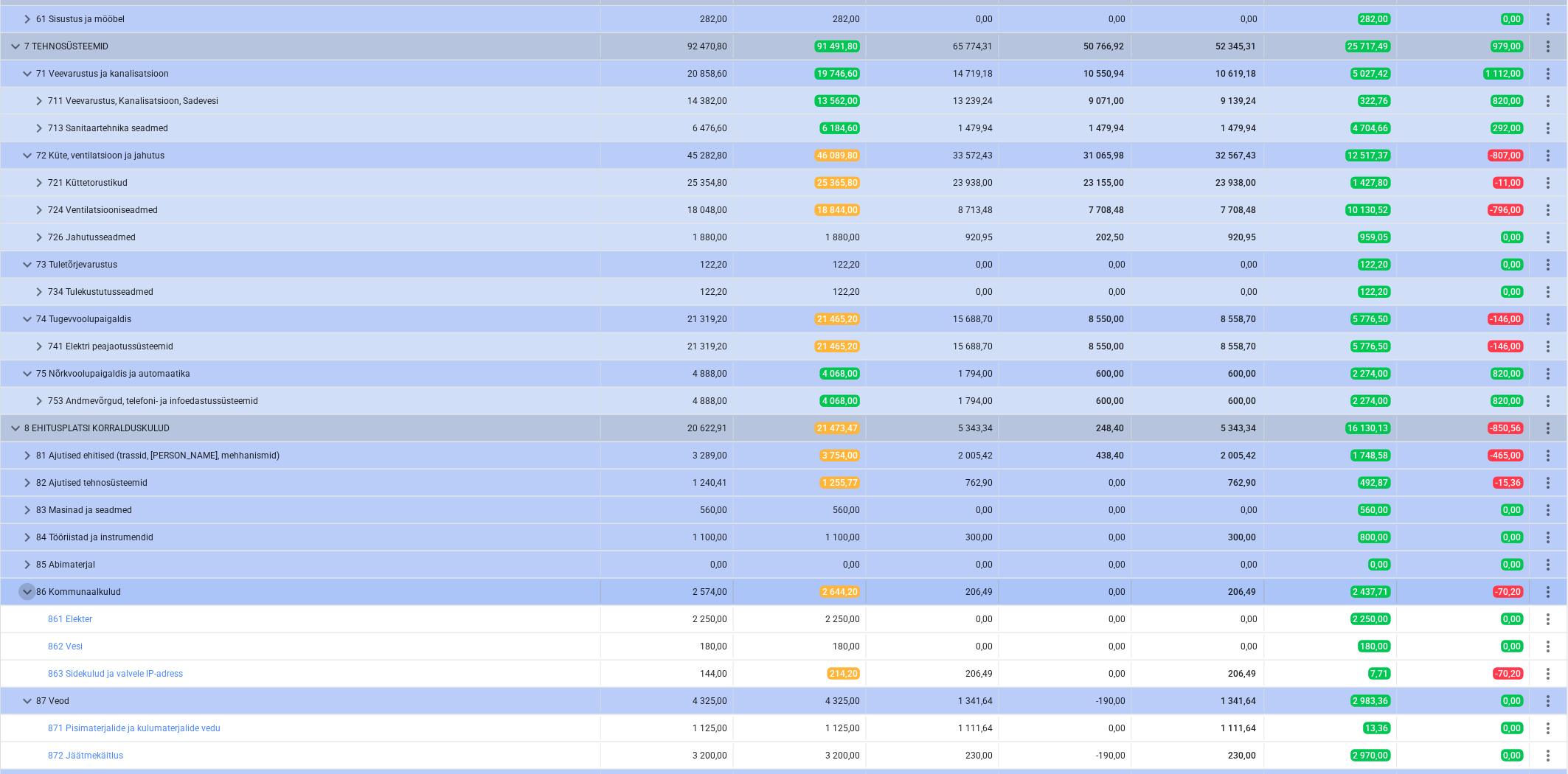
click at [24, 595] on span "keyboard_arrow_down" at bounding box center [27, 592] width 18 height 18
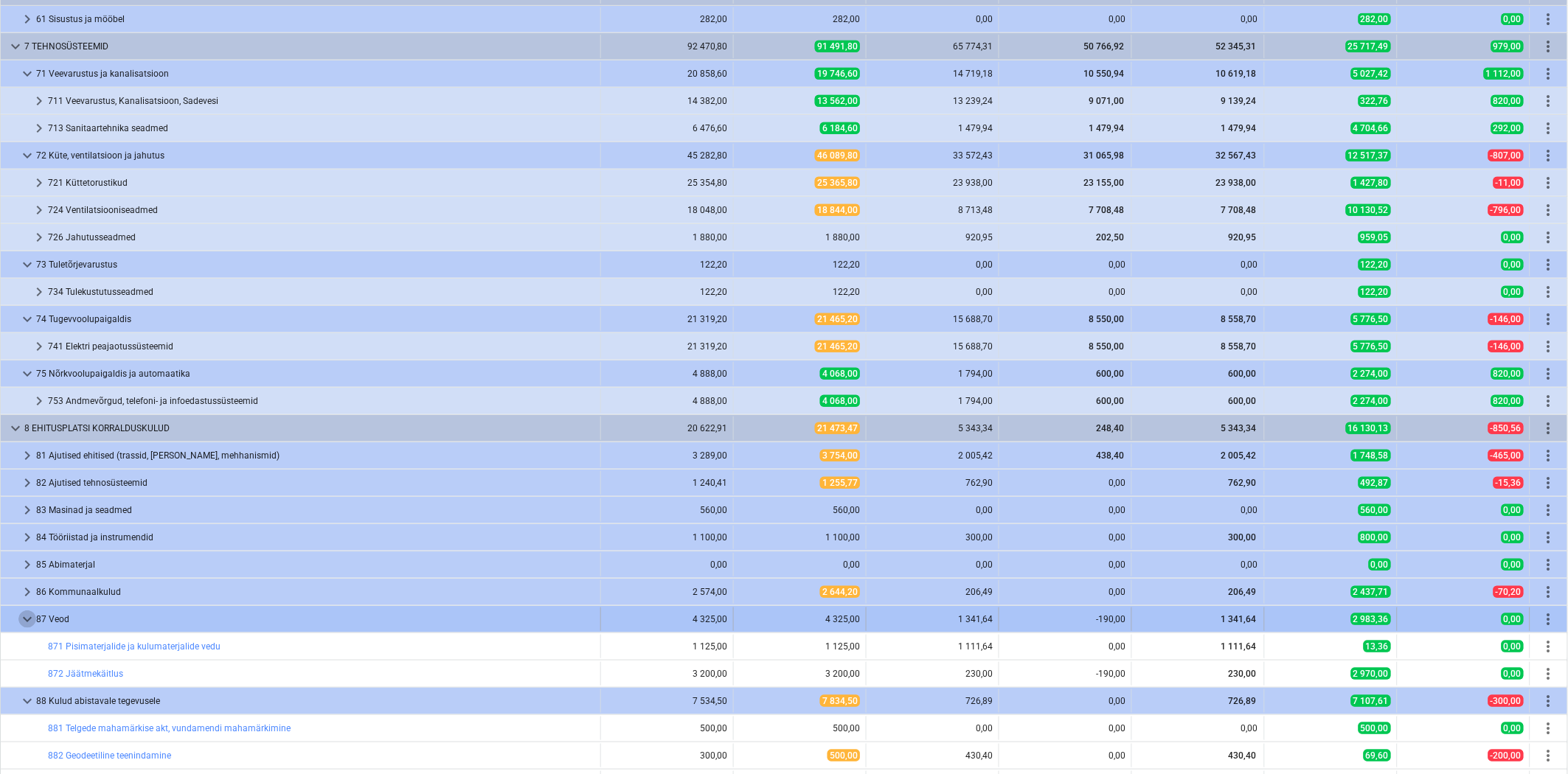
click at [25, 625] on span "keyboard_arrow_down" at bounding box center [27, 619] width 18 height 18
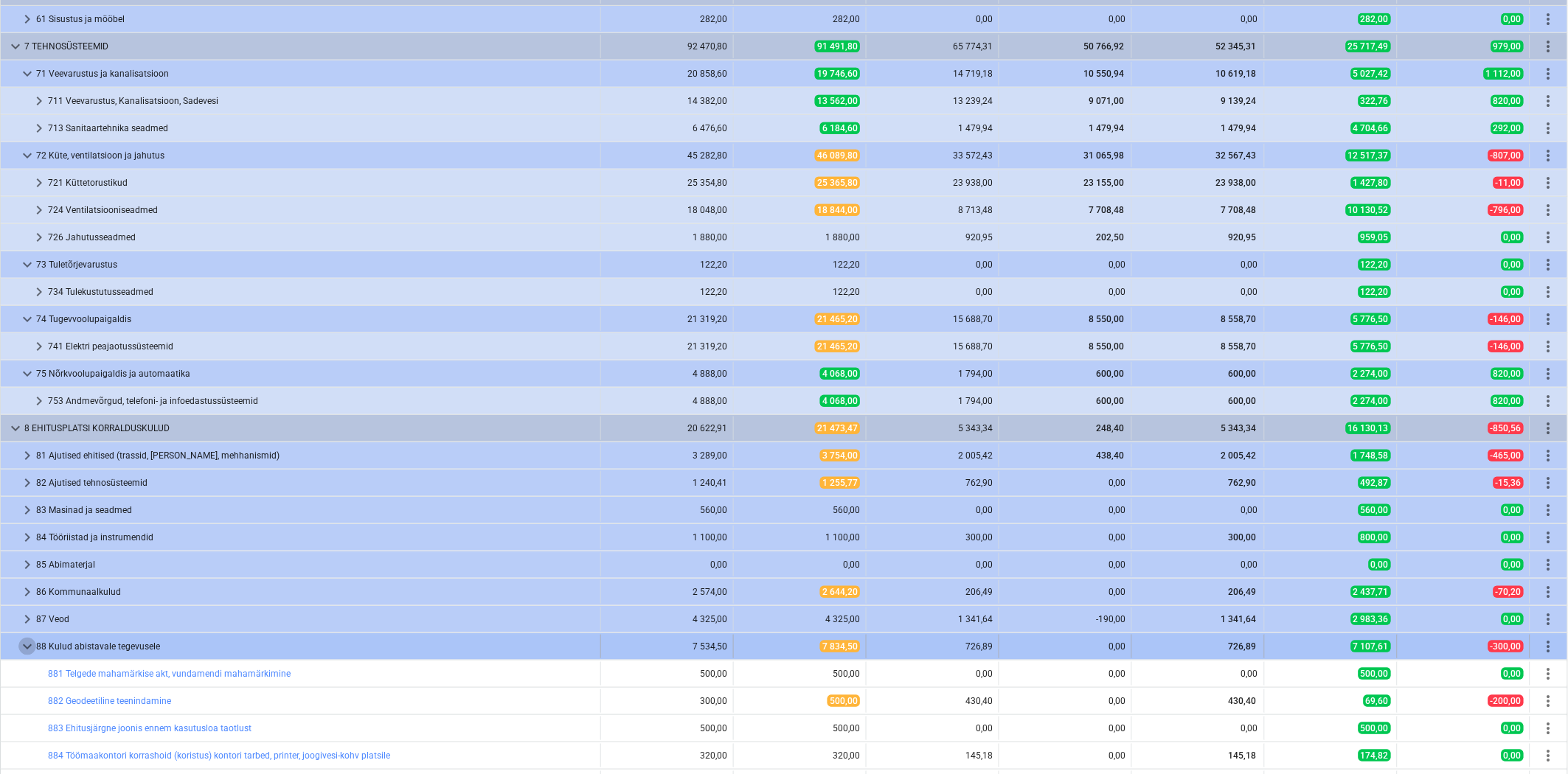
click at [27, 649] on span "keyboard_arrow_down" at bounding box center [27, 646] width 18 height 18
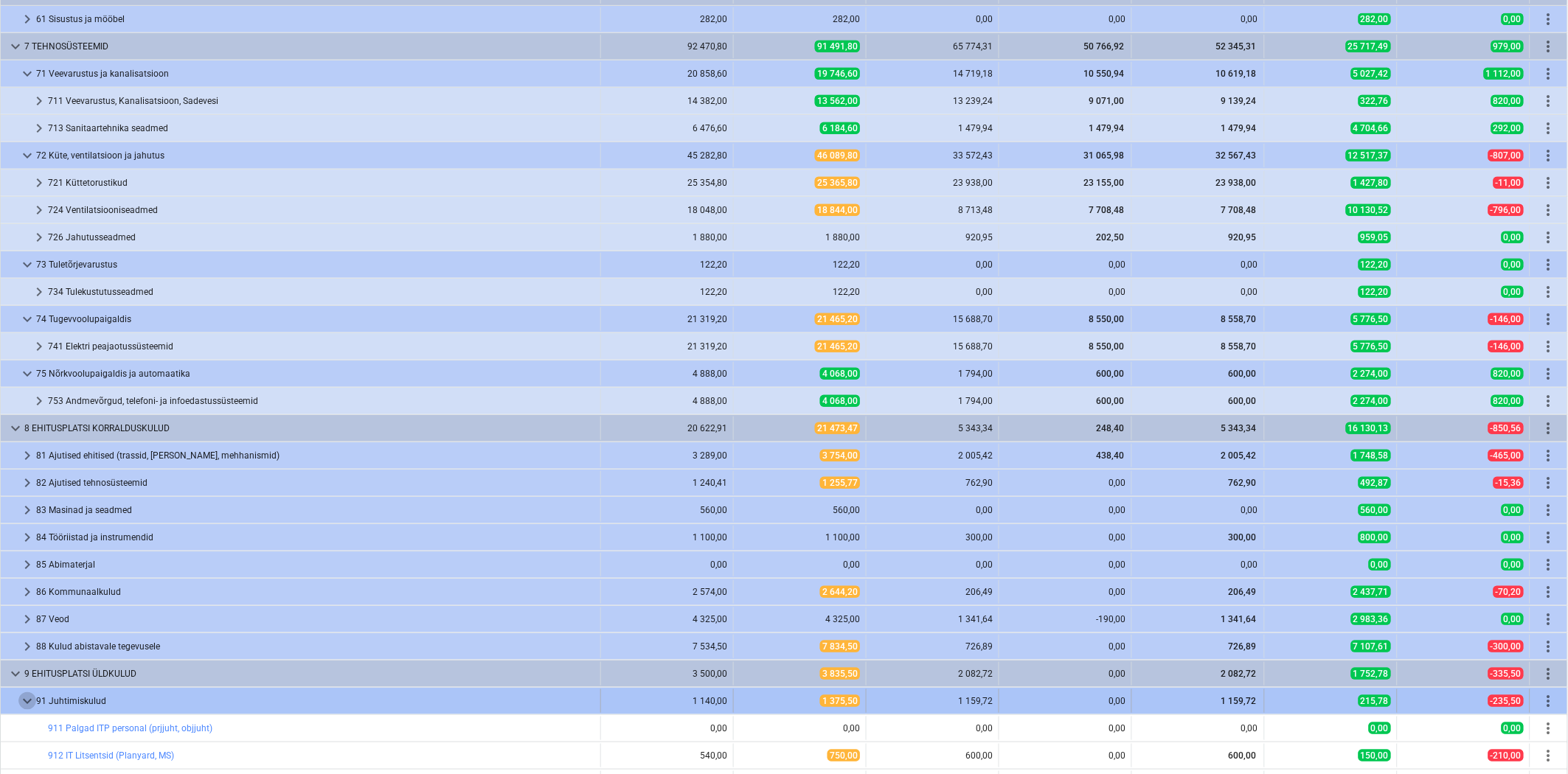
click at [25, 706] on span "keyboard_arrow_down" at bounding box center [27, 701] width 18 height 18
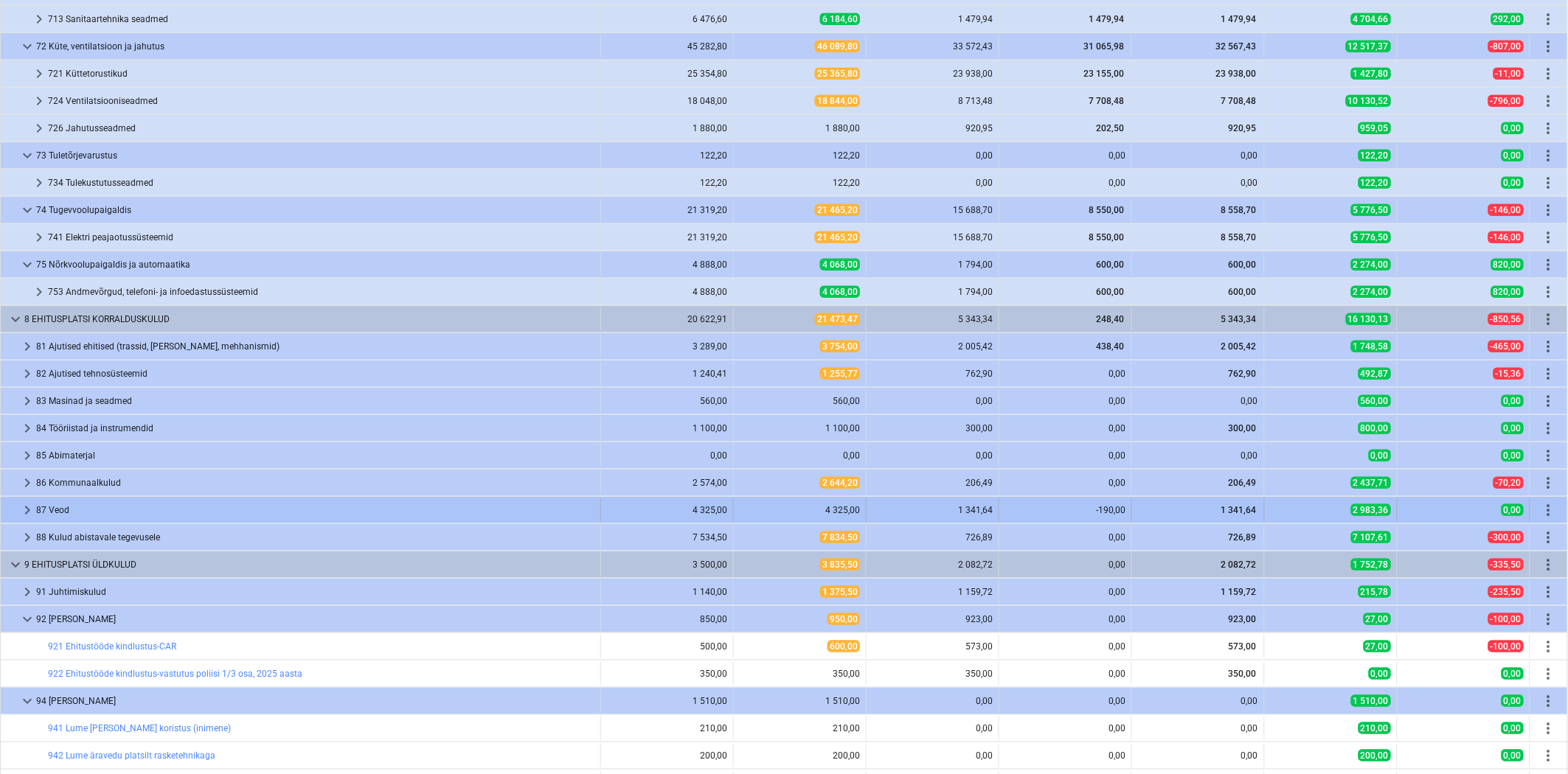
scroll to position [2949, 0]
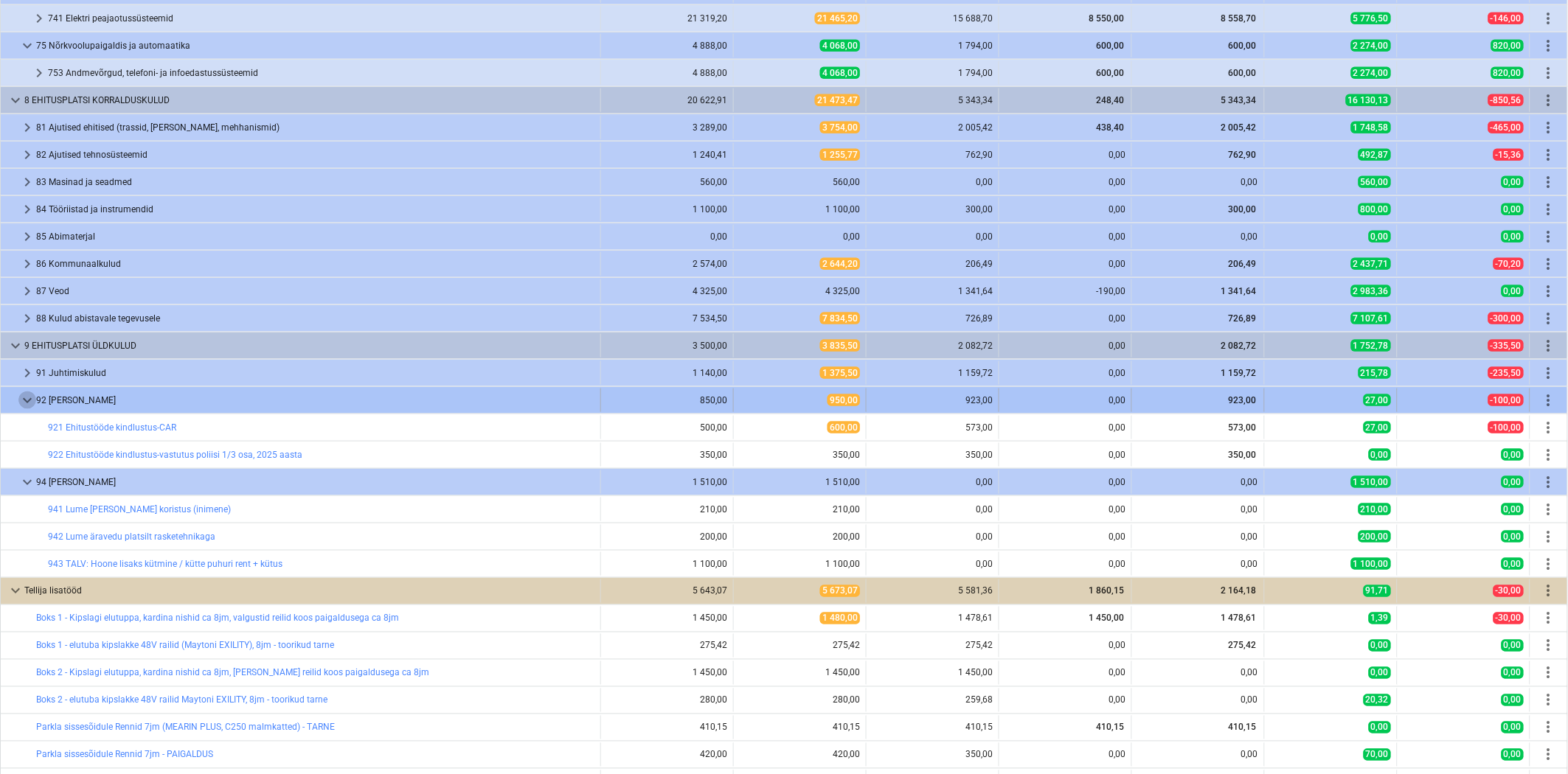
click at [30, 410] on span "keyboard_arrow_down" at bounding box center [27, 400] width 18 height 18
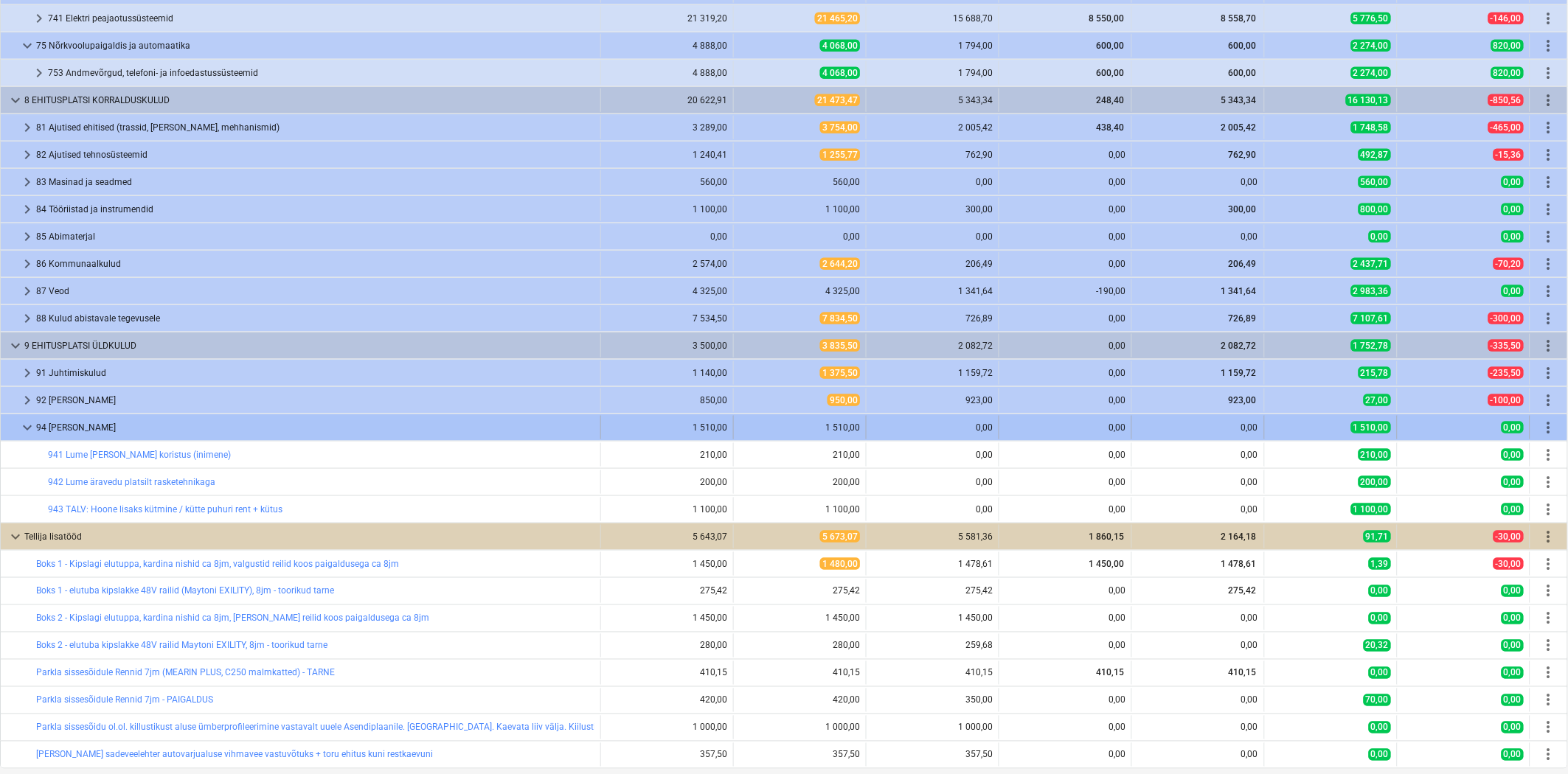
click at [32, 431] on span "keyboard_arrow_down" at bounding box center [27, 427] width 18 height 18
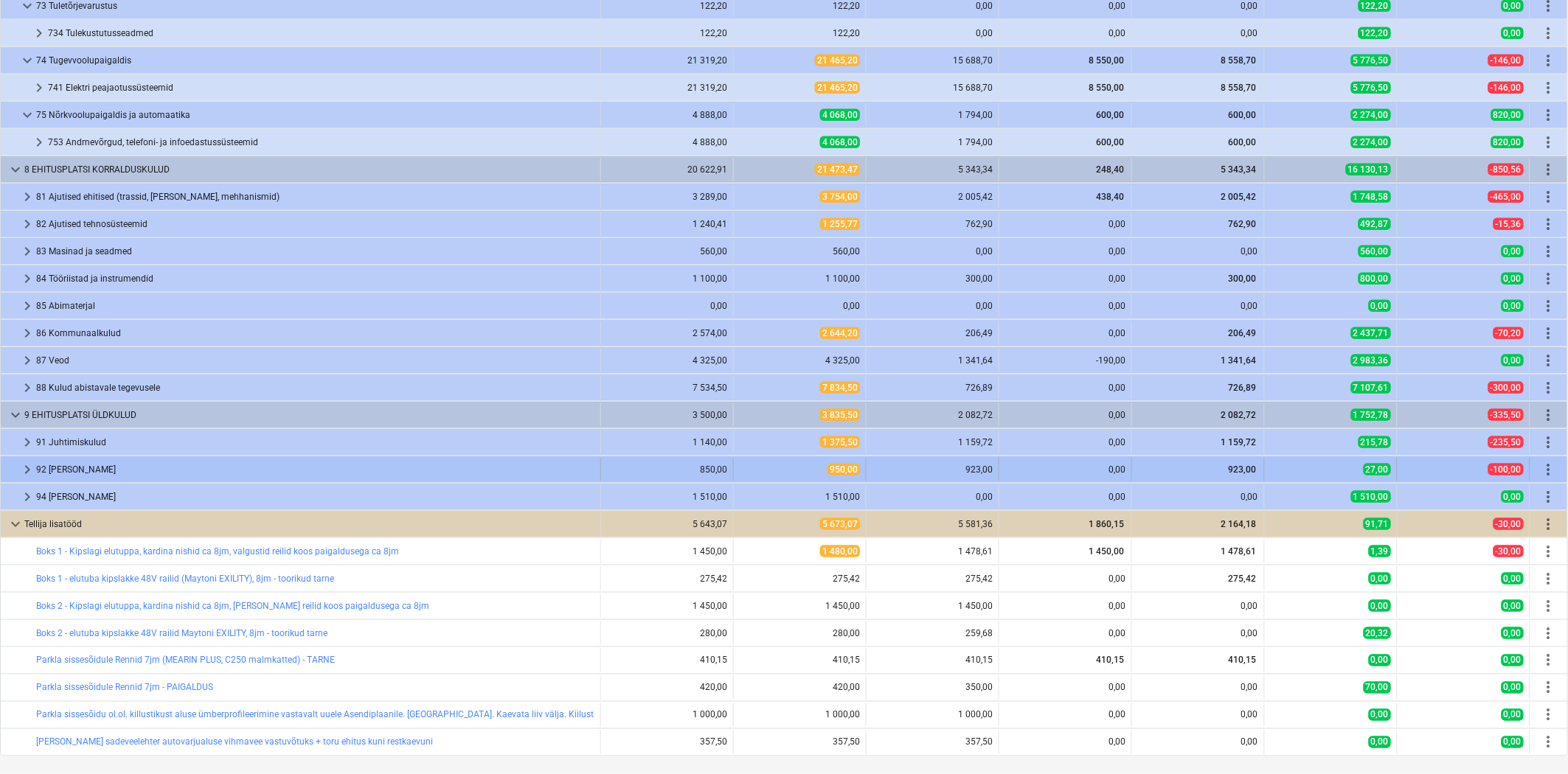
scroll to position [2890, 0]
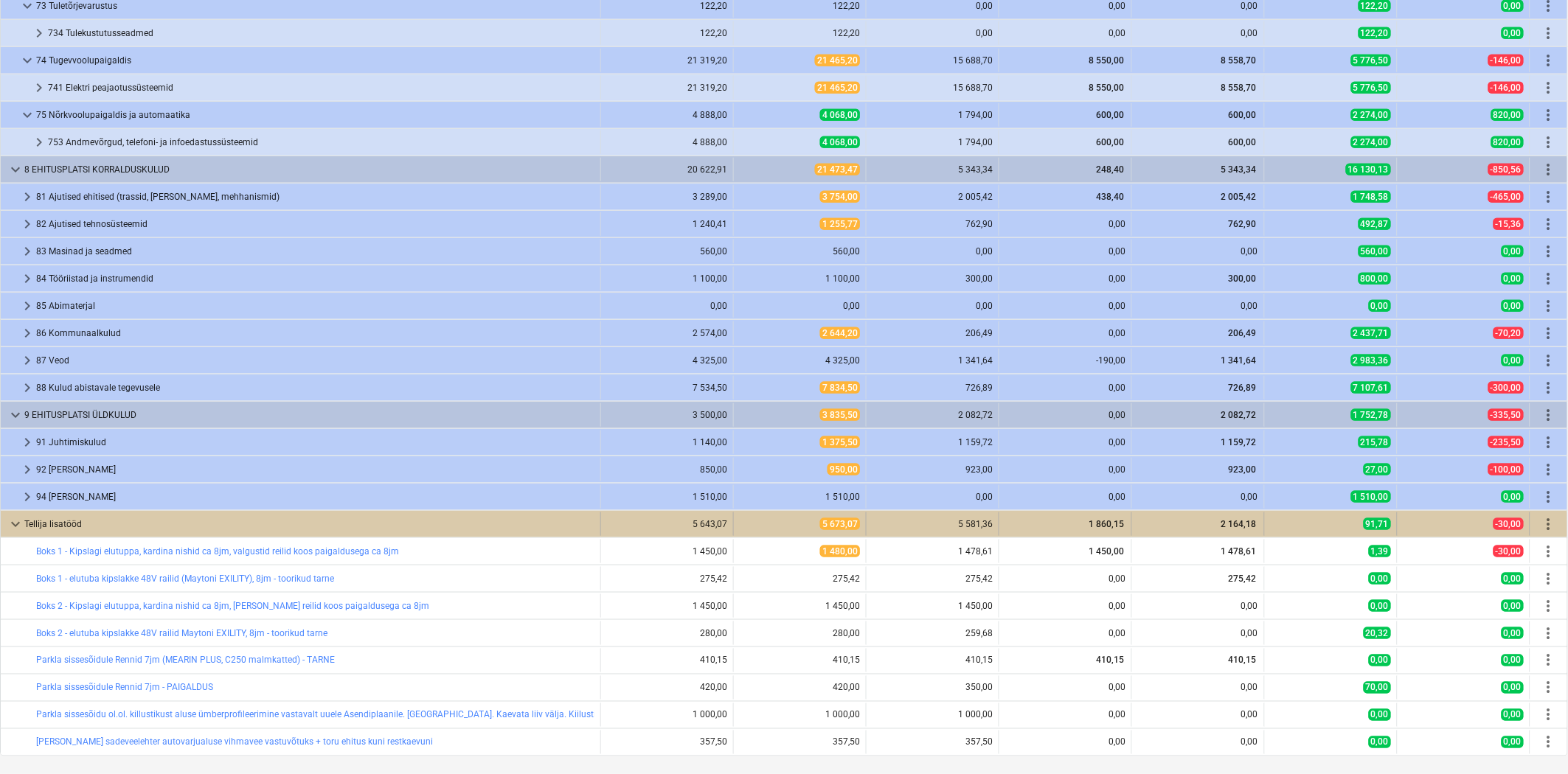
click at [19, 516] on span "keyboard_arrow_down" at bounding box center [15, 524] width 18 height 18
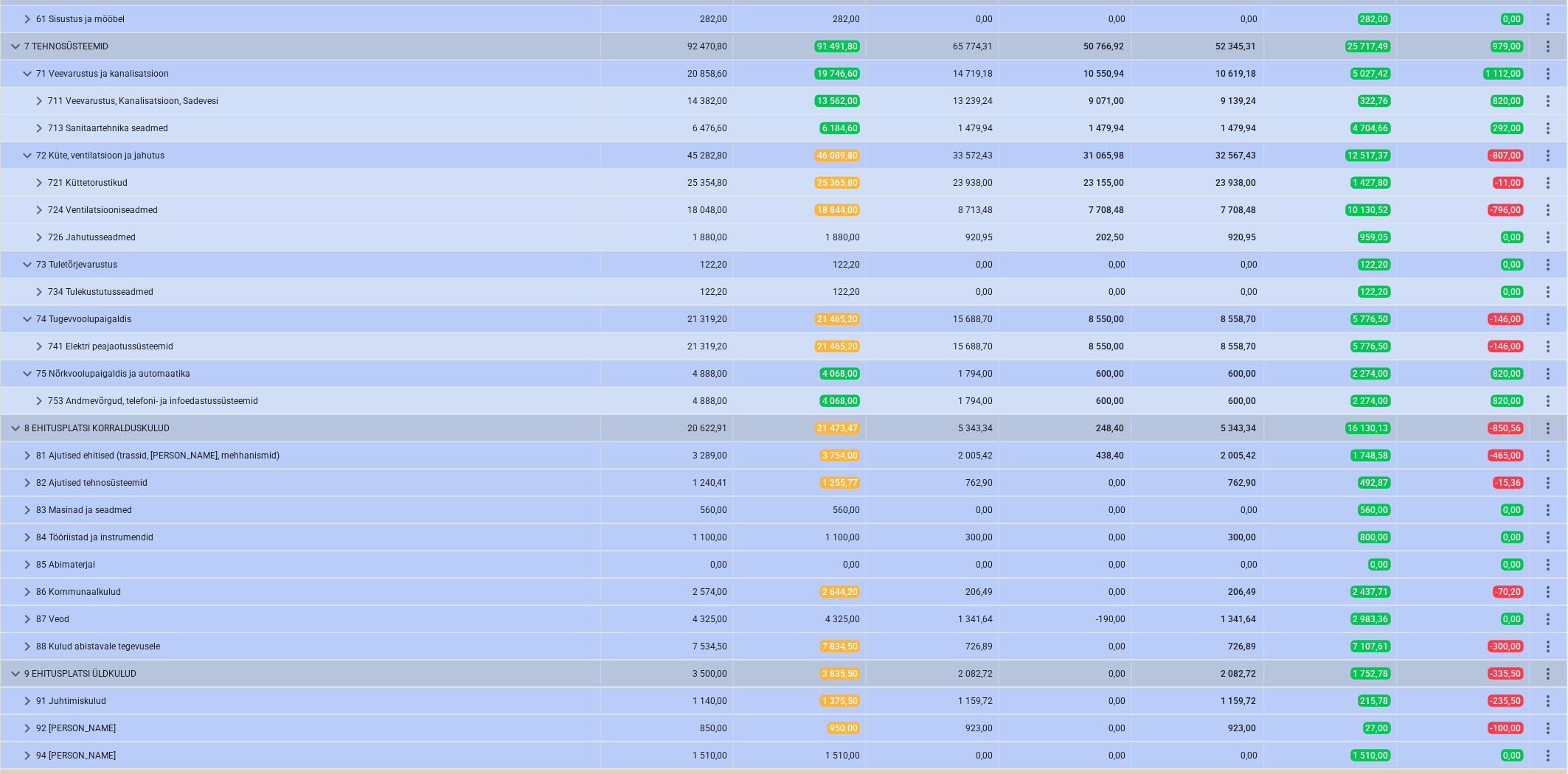
scroll to position [2670, 0]
